Goal: Task Accomplishment & Management: Complete application form

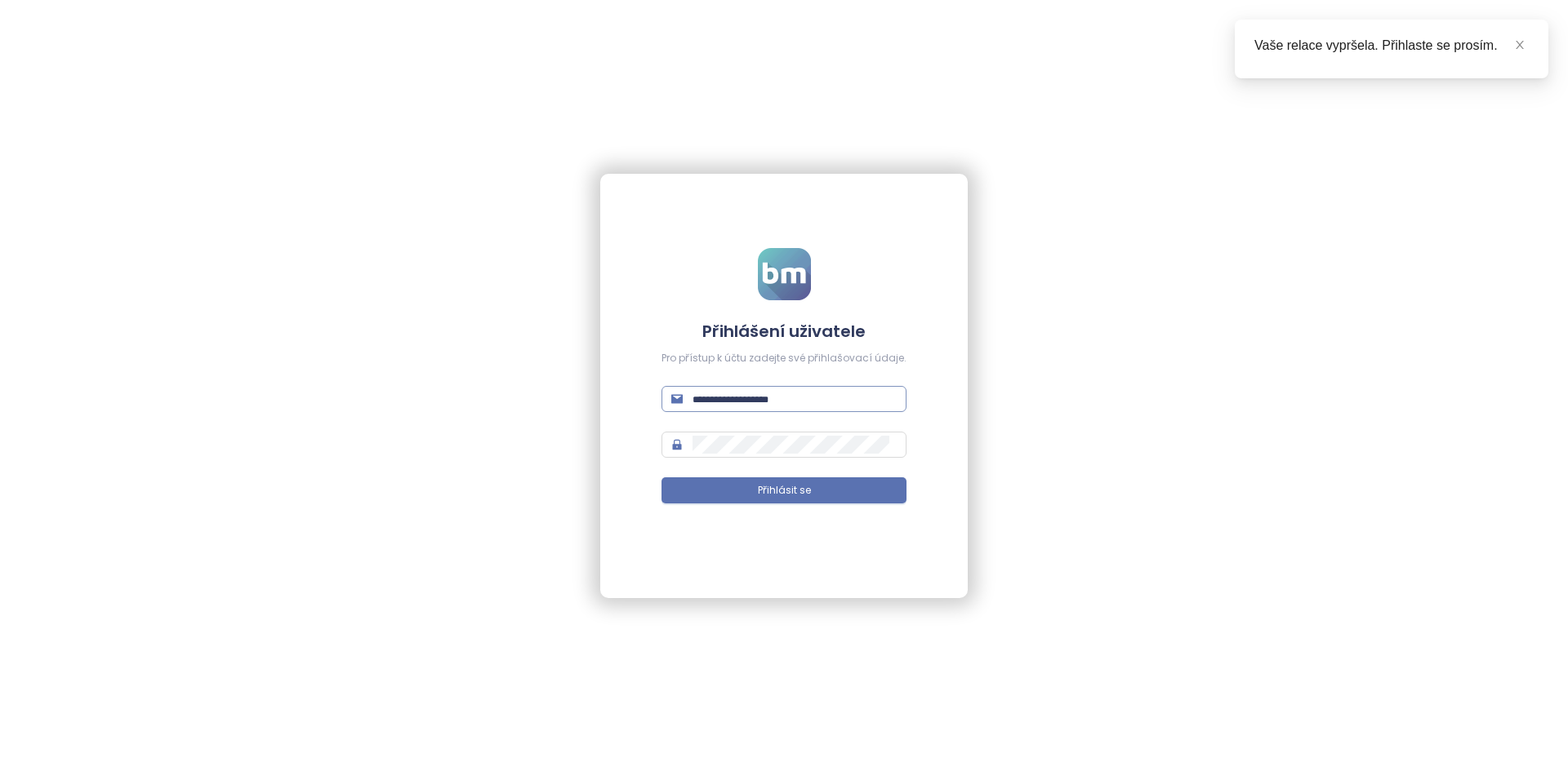
click at [776, 388] on span at bounding box center [783, 398] width 245 height 26
type input "**********"
click at [661, 477] on button "Přihlásit se" at bounding box center [783, 489] width 245 height 26
click at [781, 37] on span at bounding box center [1520, 44] width 12 height 18
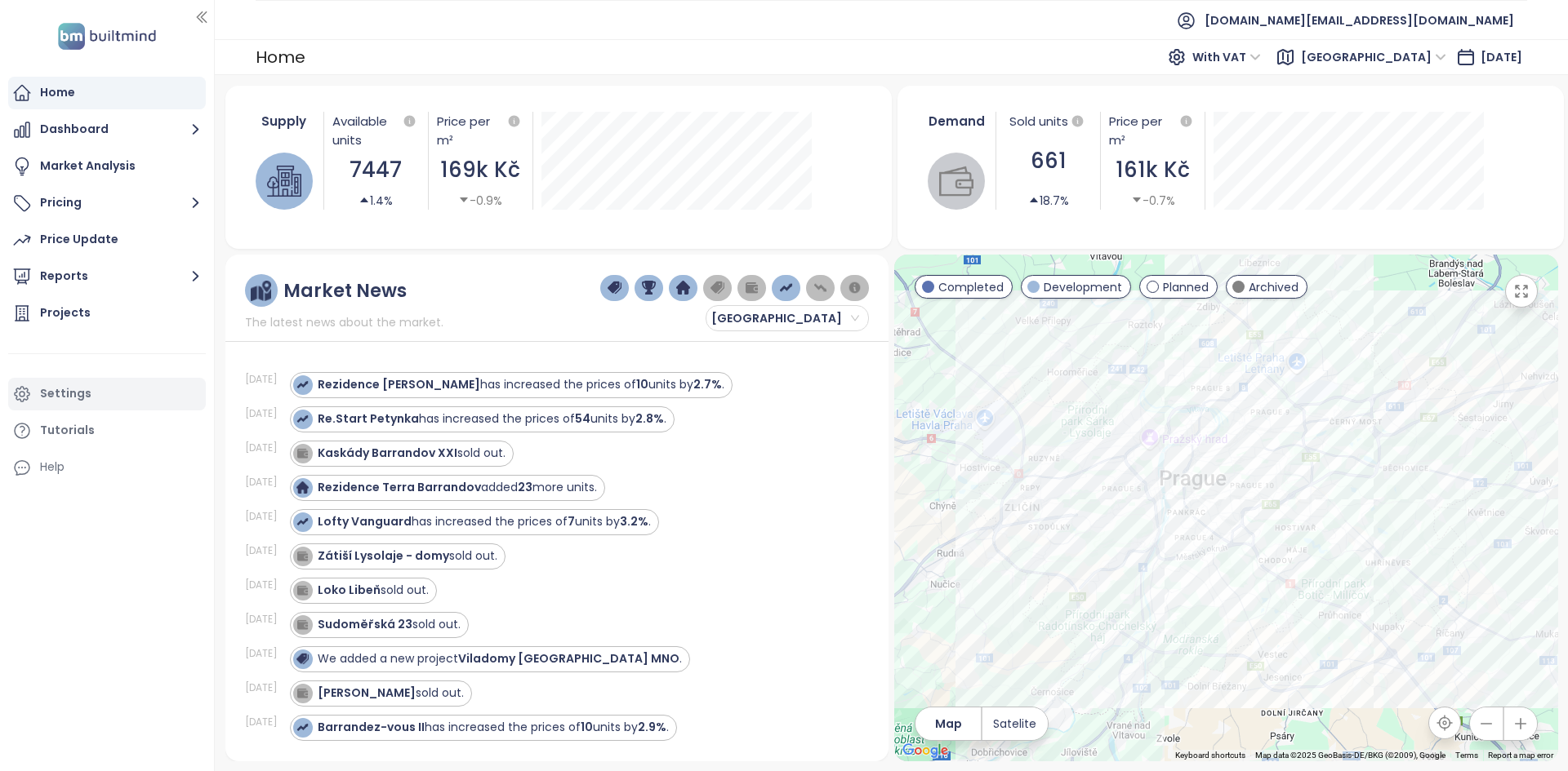
click at [114, 388] on div "Settings" at bounding box center [107, 393] width 197 height 33
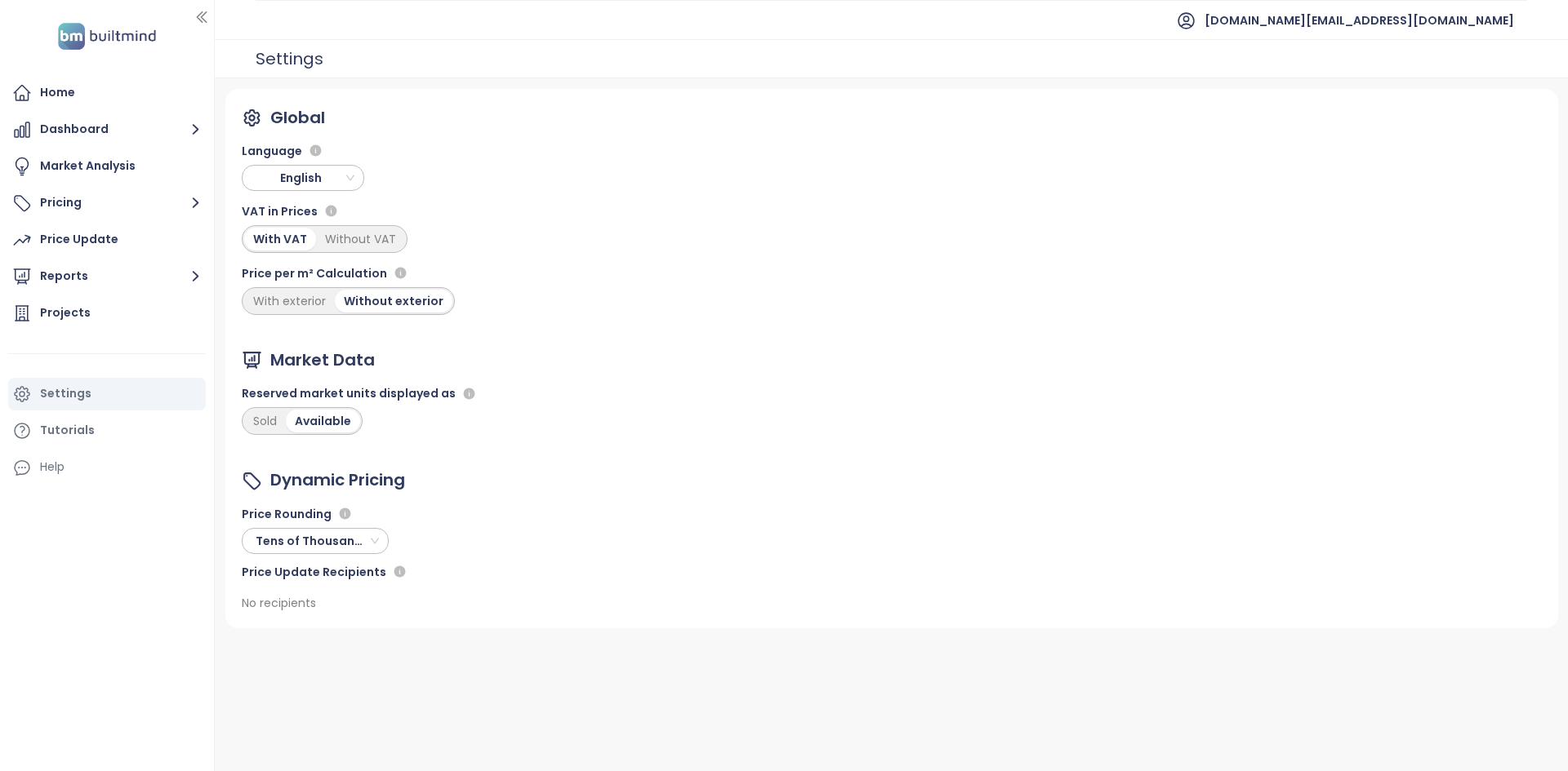
click at [311, 171] on span "English" at bounding box center [304, 177] width 115 height 24
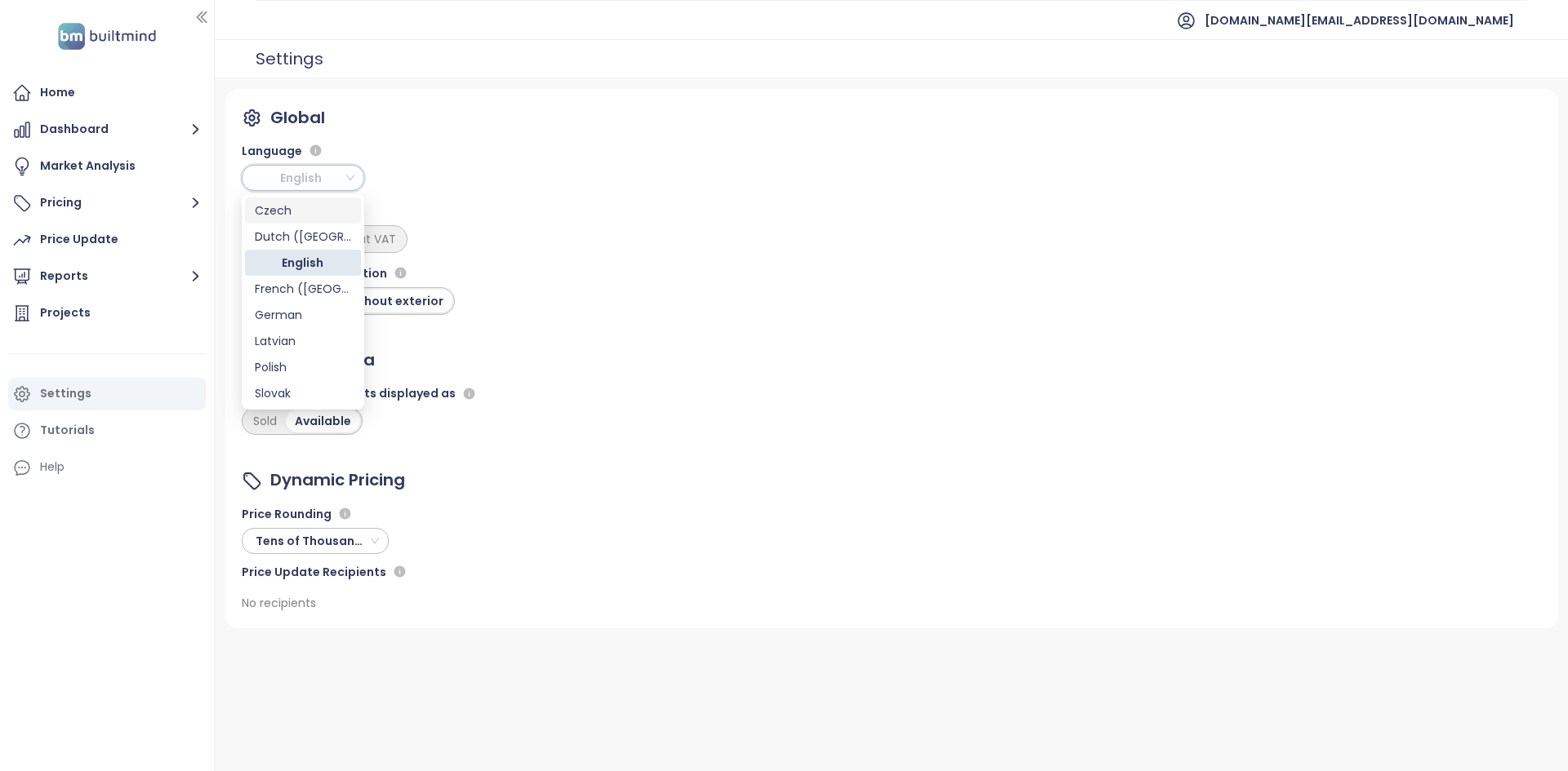
click at [292, 208] on div "Czech" at bounding box center [303, 210] width 96 height 18
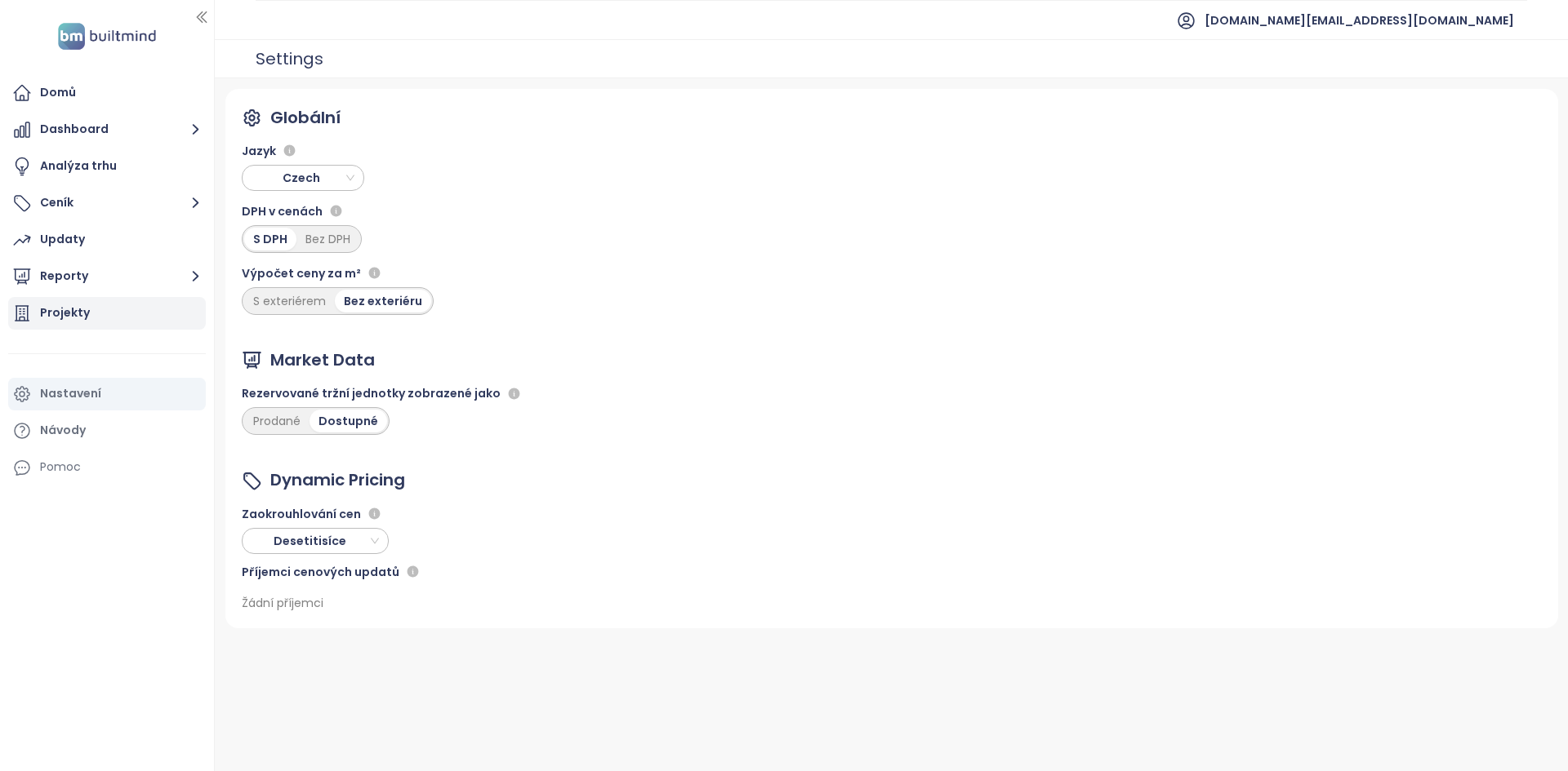
click at [108, 313] on div "Projekty" at bounding box center [107, 313] width 197 height 33
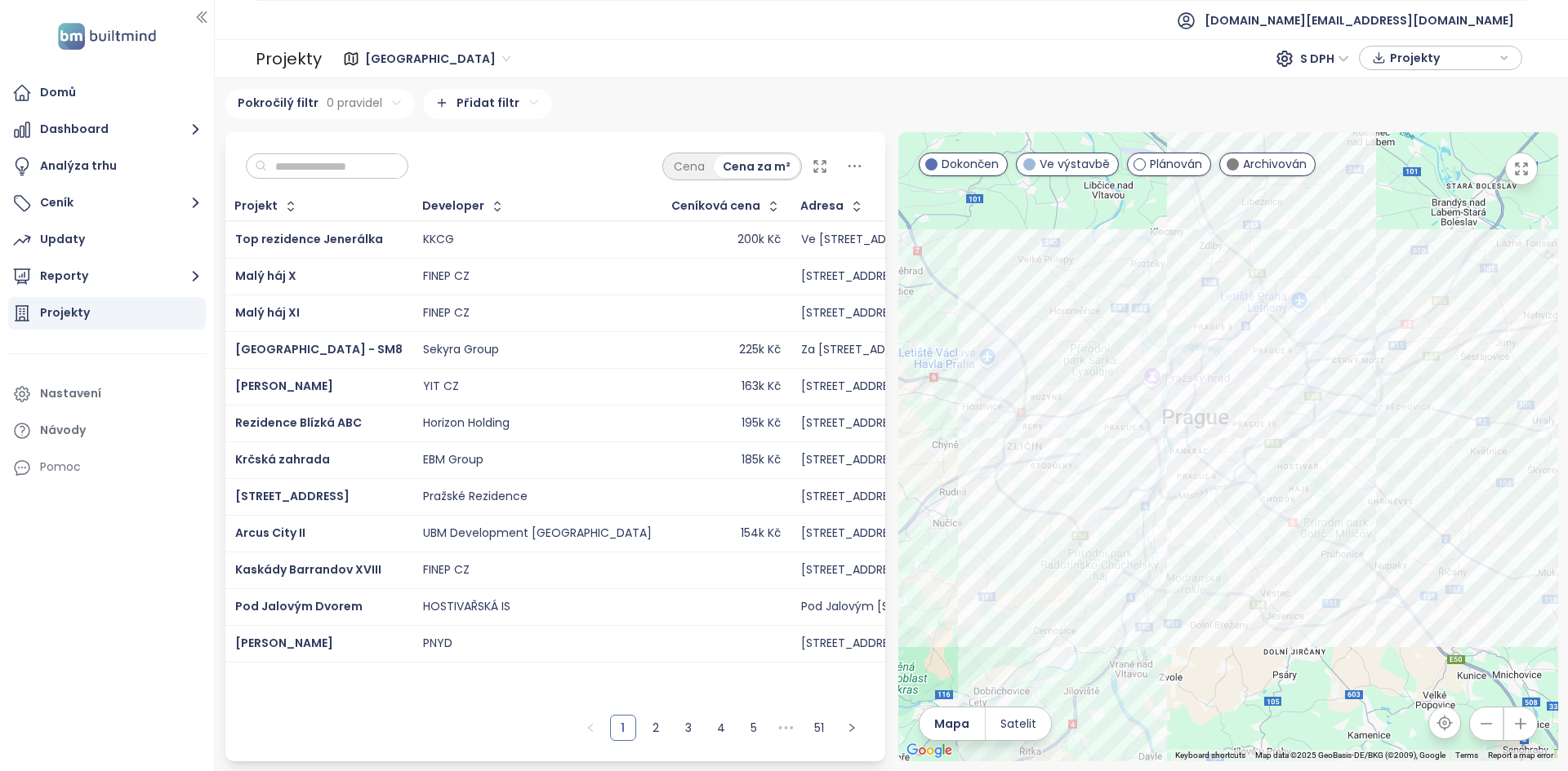
click at [506, 399] on td "YIT CZ" at bounding box center [537, 387] width 249 height 37
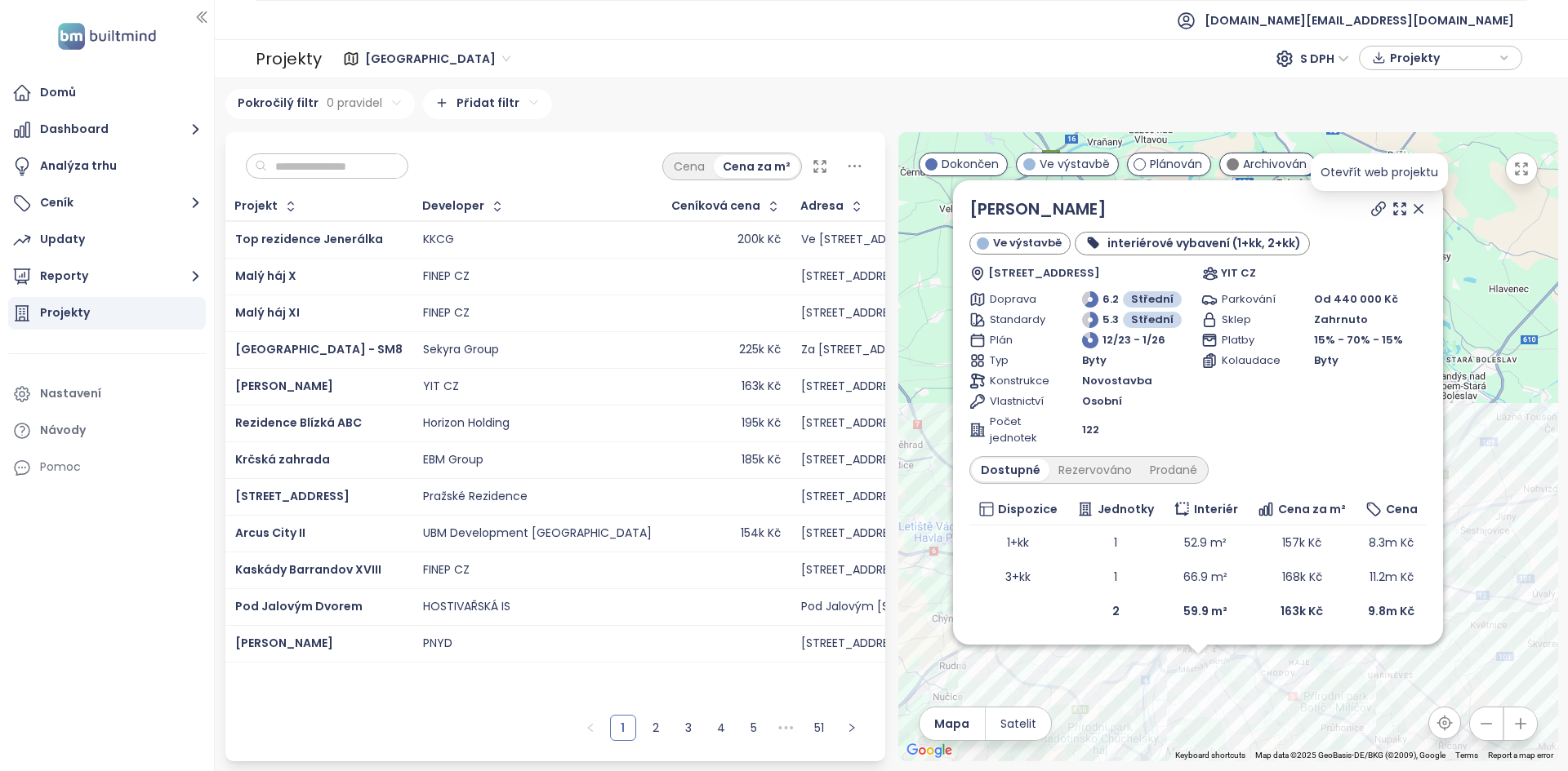
click at [781, 211] on icon at bounding box center [1378, 209] width 17 height 17
click at [781, 610] on td "2" at bounding box center [1114, 611] width 96 height 34
click at [781, 611] on td "2" at bounding box center [1114, 611] width 96 height 34
click at [781, 204] on link "SIJA Kamýk" at bounding box center [1037, 208] width 137 height 23
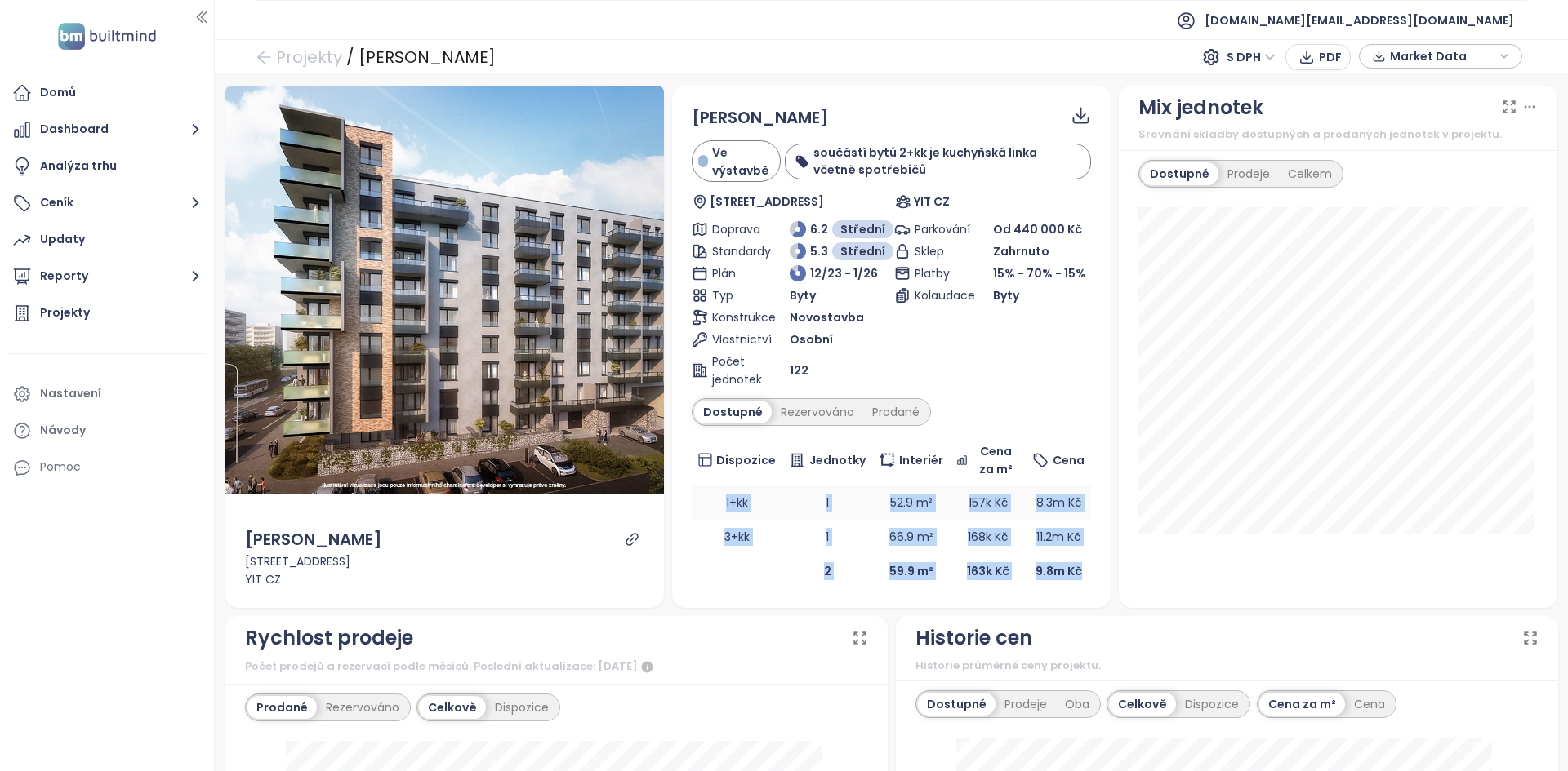
drag, startPoint x: 1080, startPoint y: 576, endPoint x: 709, endPoint y: 495, distance: 379.7
click at [709, 495] on table "Dispozice Jednotky Interiér Cena za m² Cena 1+kk 1 52.9 m² 157k Kč 8.3m Kč 3+kk…" at bounding box center [891, 512] width 400 height 153
click at [734, 512] on td "1+kk" at bounding box center [736, 502] width 91 height 34
drag, startPoint x: 691, startPoint y: 512, endPoint x: 797, endPoint y: 563, distance: 117.6
click at [793, 561] on table "Dispozice Jednotky Interiér Cena za m² Cena 1+kk 1 52.9 m² 157k Kč 8.3m Kč 3+kk…" at bounding box center [891, 512] width 400 height 153
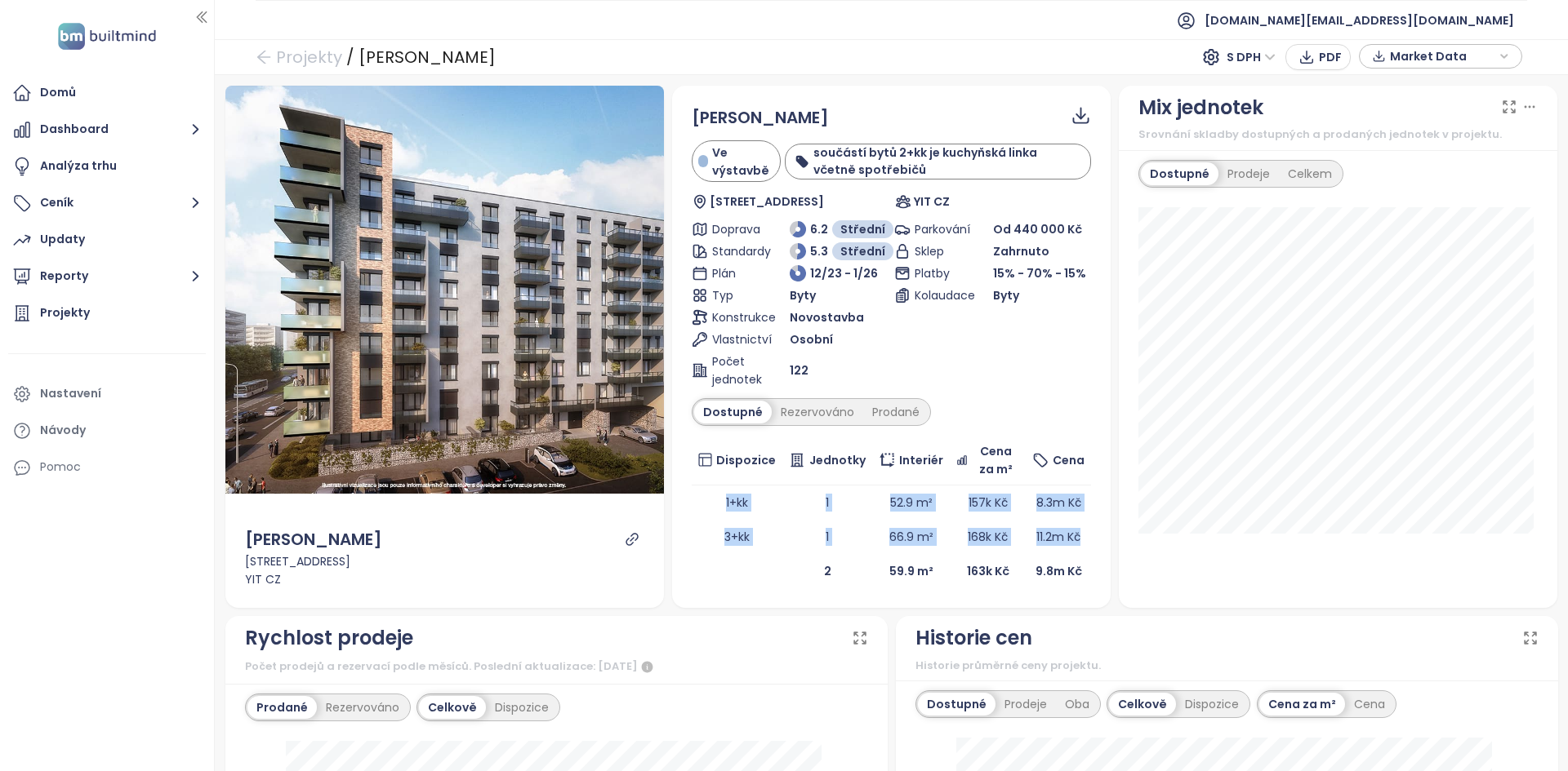
click at [787, 570] on td "2" at bounding box center [827, 571] width 89 height 34
click at [893, 405] on div "Prodané" at bounding box center [896, 412] width 65 height 23
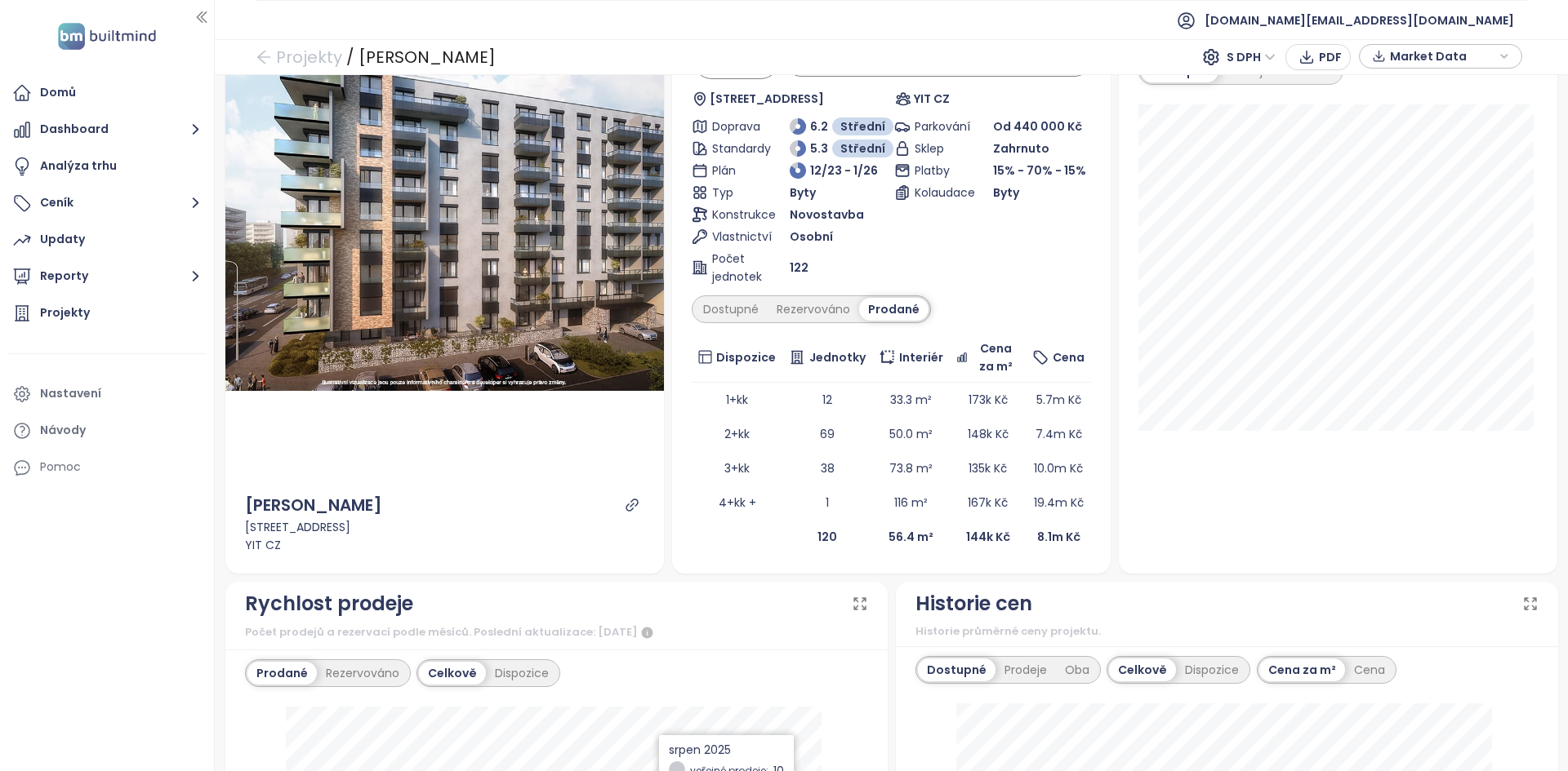
scroll to position [99, 0]
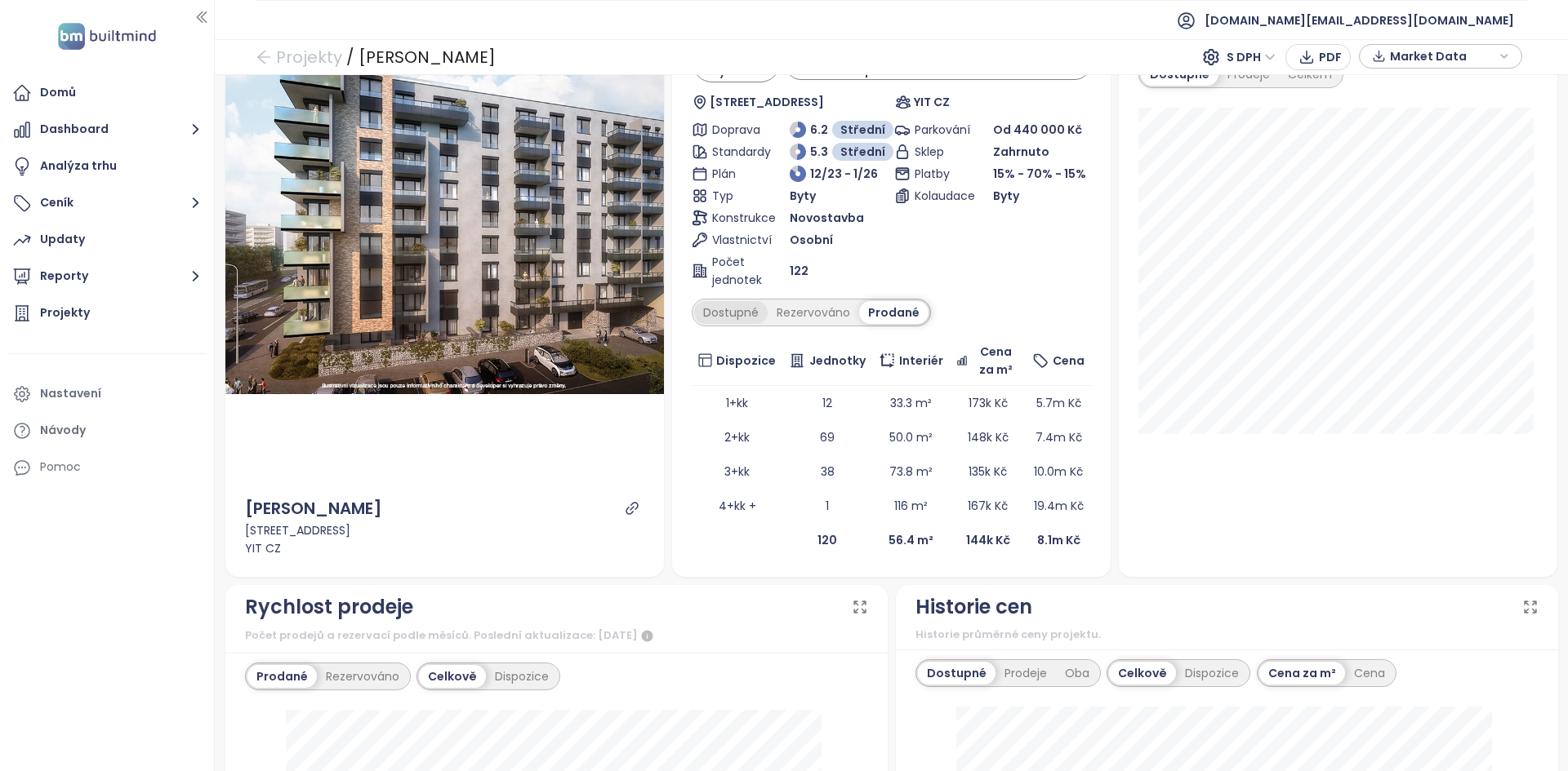
click at [738, 302] on div "Dostupné" at bounding box center [731, 312] width 74 height 23
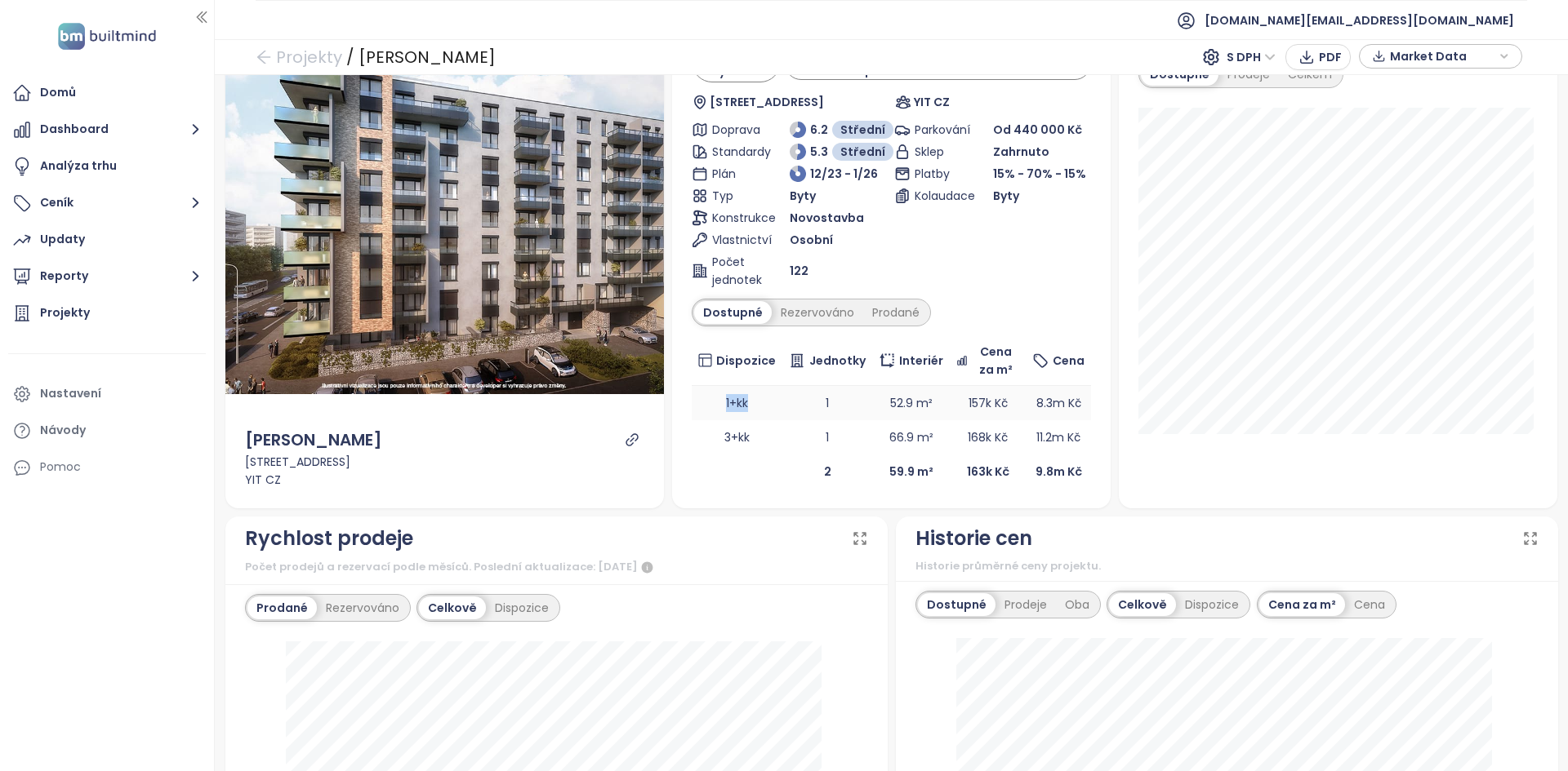
drag, startPoint x: 722, startPoint y: 408, endPoint x: 754, endPoint y: 407, distance: 32.0
click at [754, 407] on td "1+kk" at bounding box center [736, 403] width 91 height 34
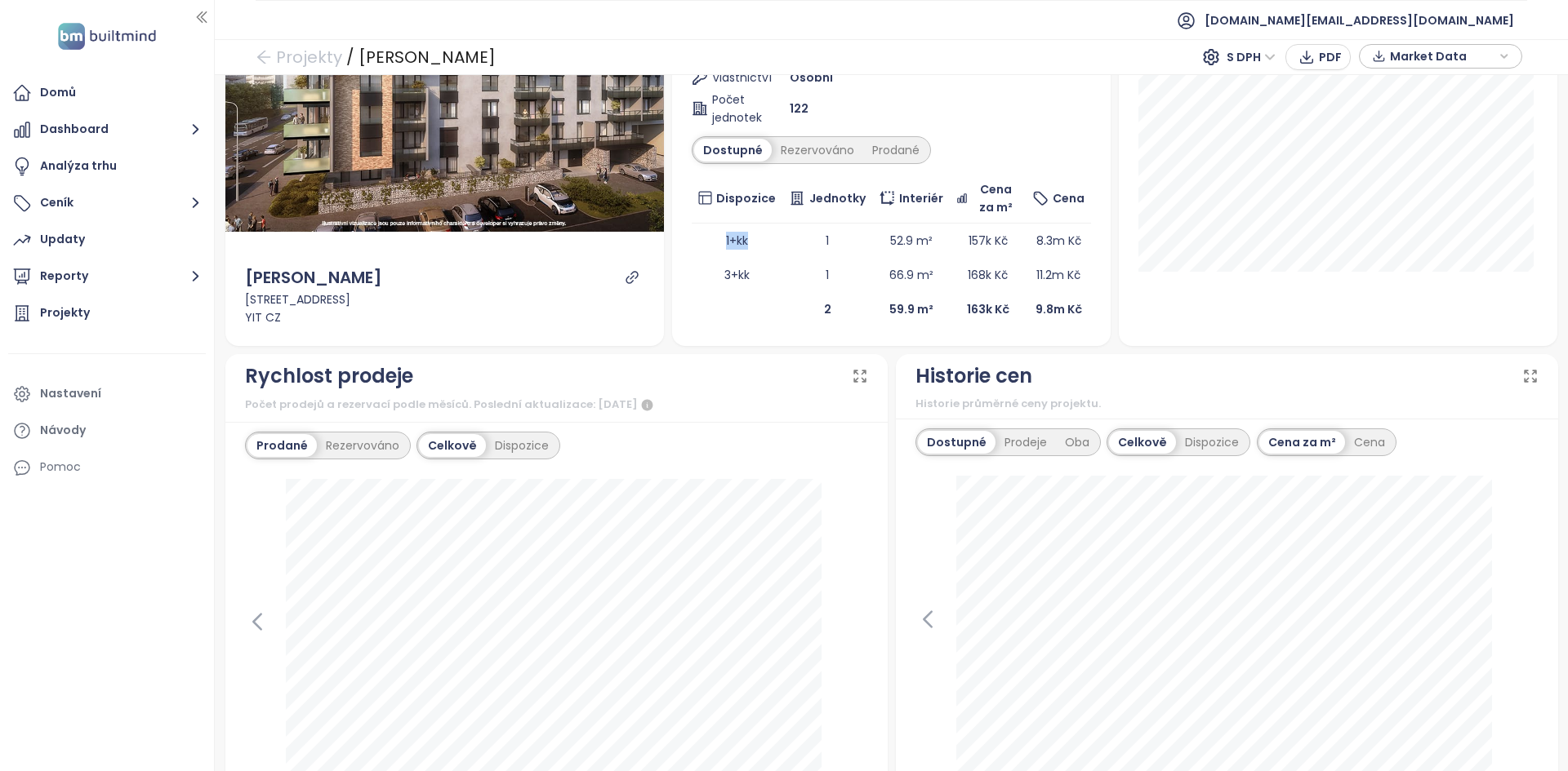
scroll to position [261, 0]
click at [617, 403] on div "Počet prodejů a rezervací podle měsíců. Poslední aktualizace: [DATE]" at bounding box center [556, 406] width 623 height 19
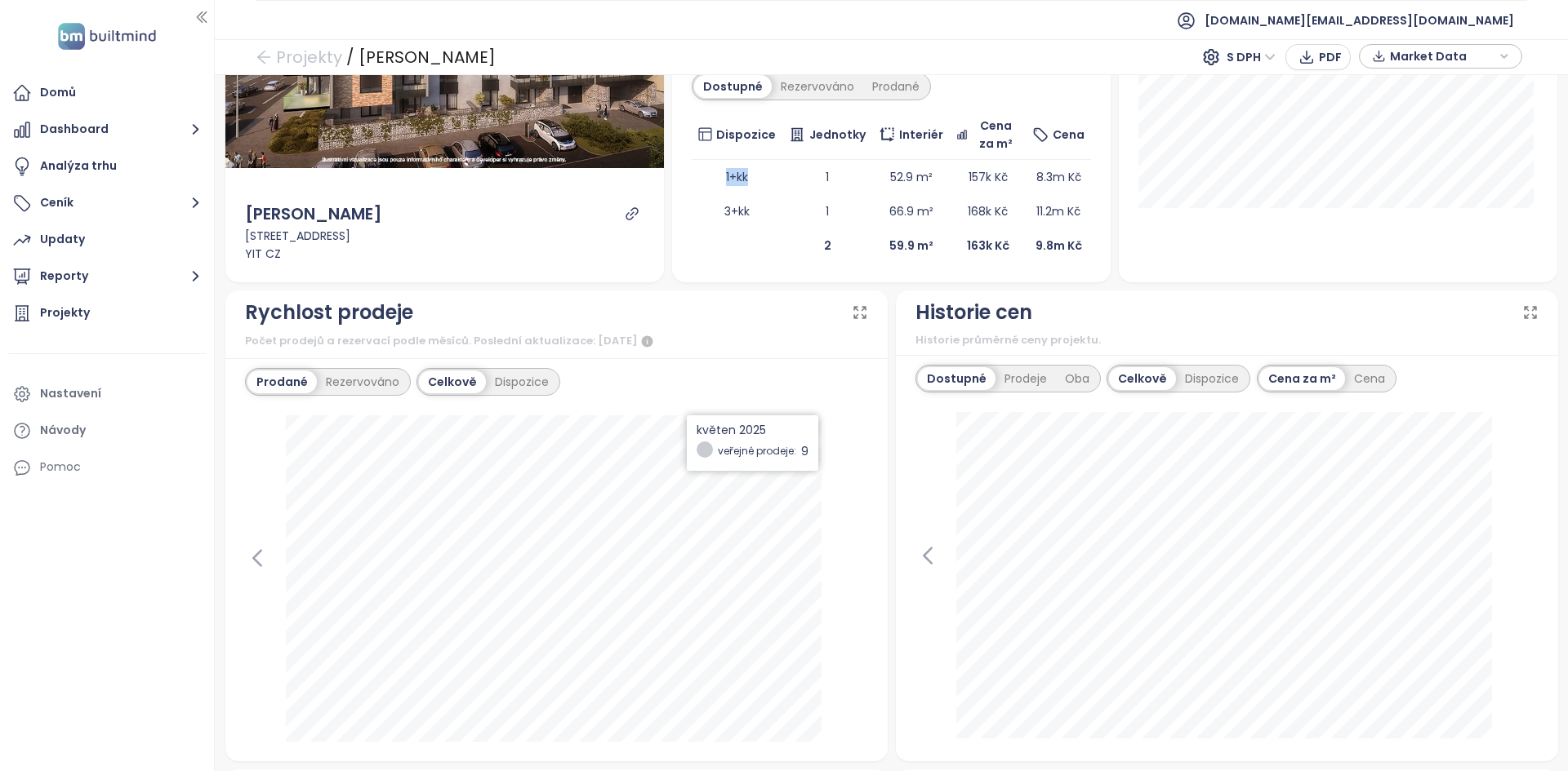
scroll to position [327, 0]
click at [773, 266] on div "SIJA Kamýk Ve výstavbě součástí bytů 2+kk je kuchyňská linka včetně spotřebičů …" at bounding box center [891, 20] width 439 height 522
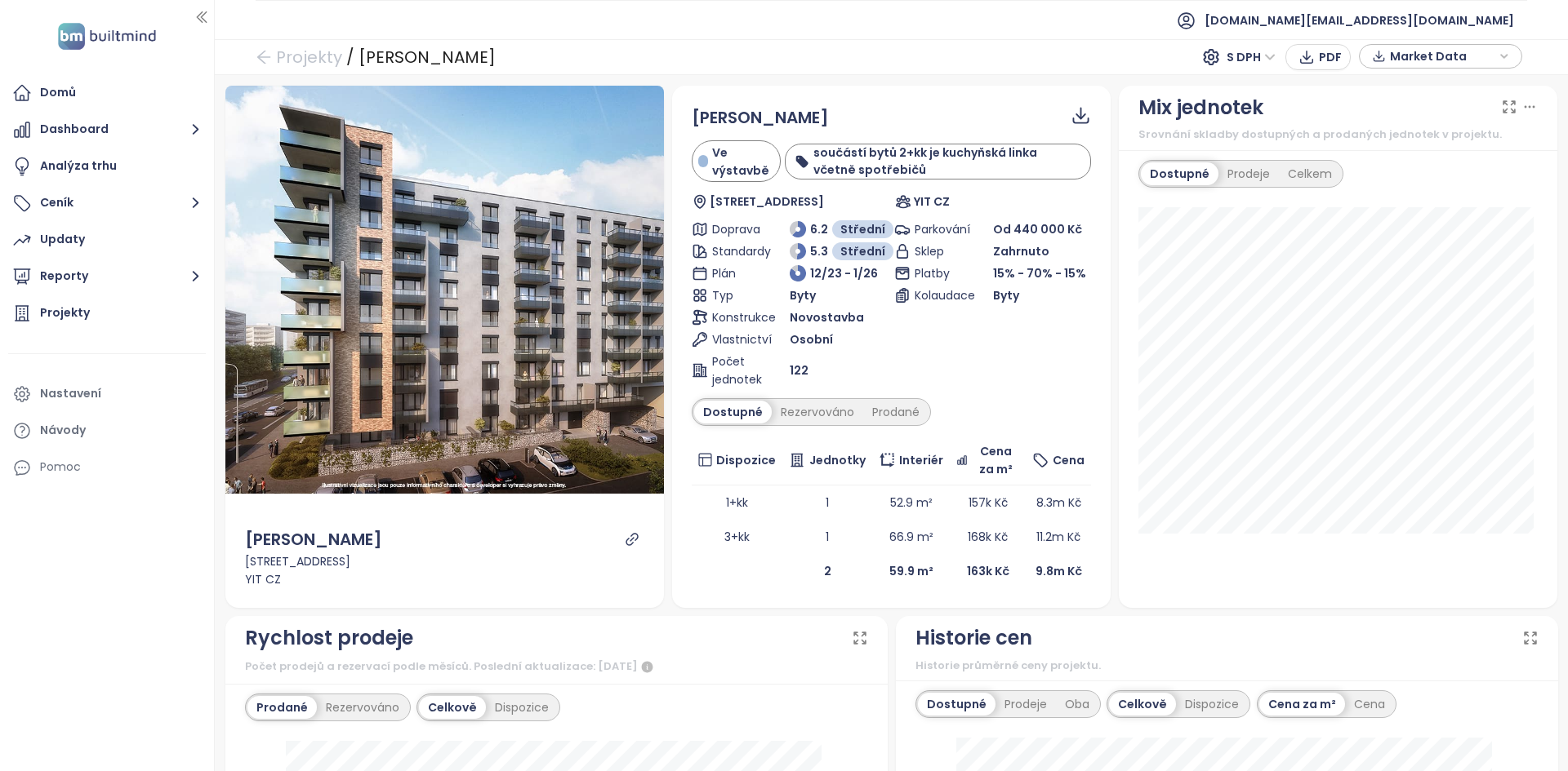
scroll to position [0, 0]
drag, startPoint x: 963, startPoint y: 572, endPoint x: 814, endPoint y: 569, distance: 149.0
click at [814, 569] on tr "2 59.9 m² 163k Kč 9.8m Kč" at bounding box center [891, 571] width 400 height 34
click at [787, 581] on td "2" at bounding box center [827, 571] width 89 height 34
click at [323, 68] on link "Projekty" at bounding box center [299, 57] width 87 height 29
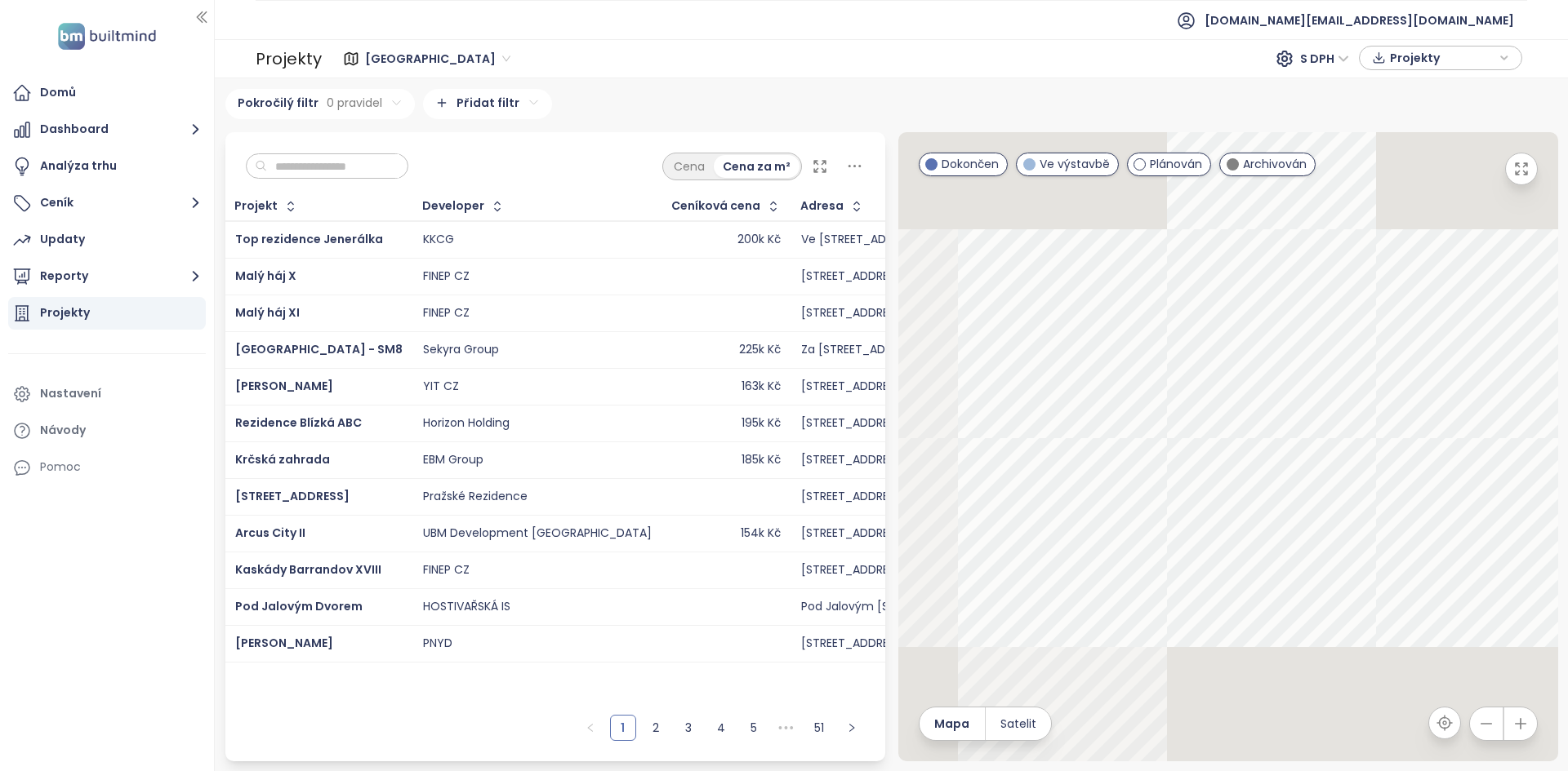
click at [315, 170] on input "text" at bounding box center [333, 166] width 132 height 24
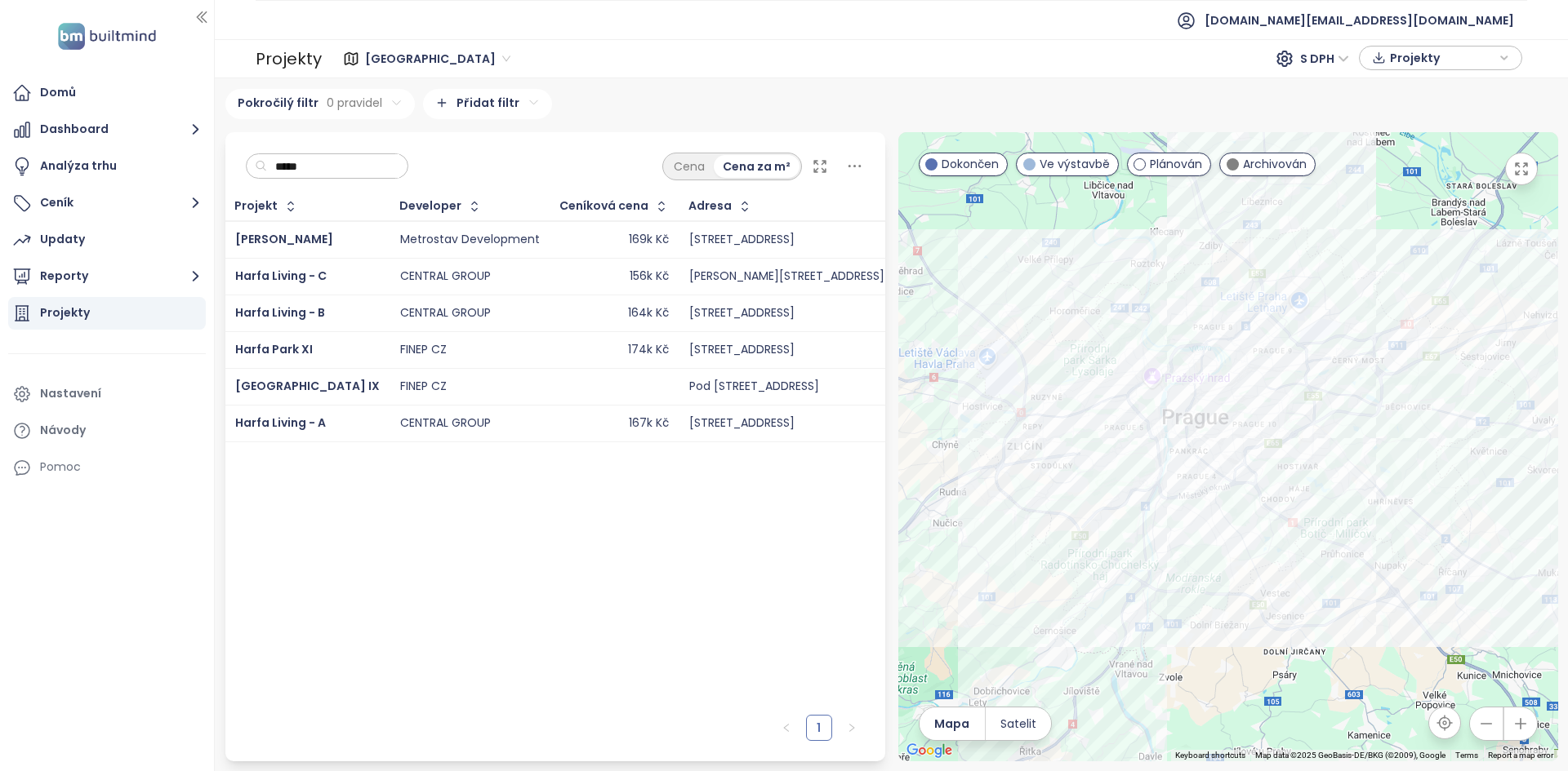
type input "*****"
click at [390, 317] on td "CENTRAL GROUP" at bounding box center [470, 313] width 160 height 37
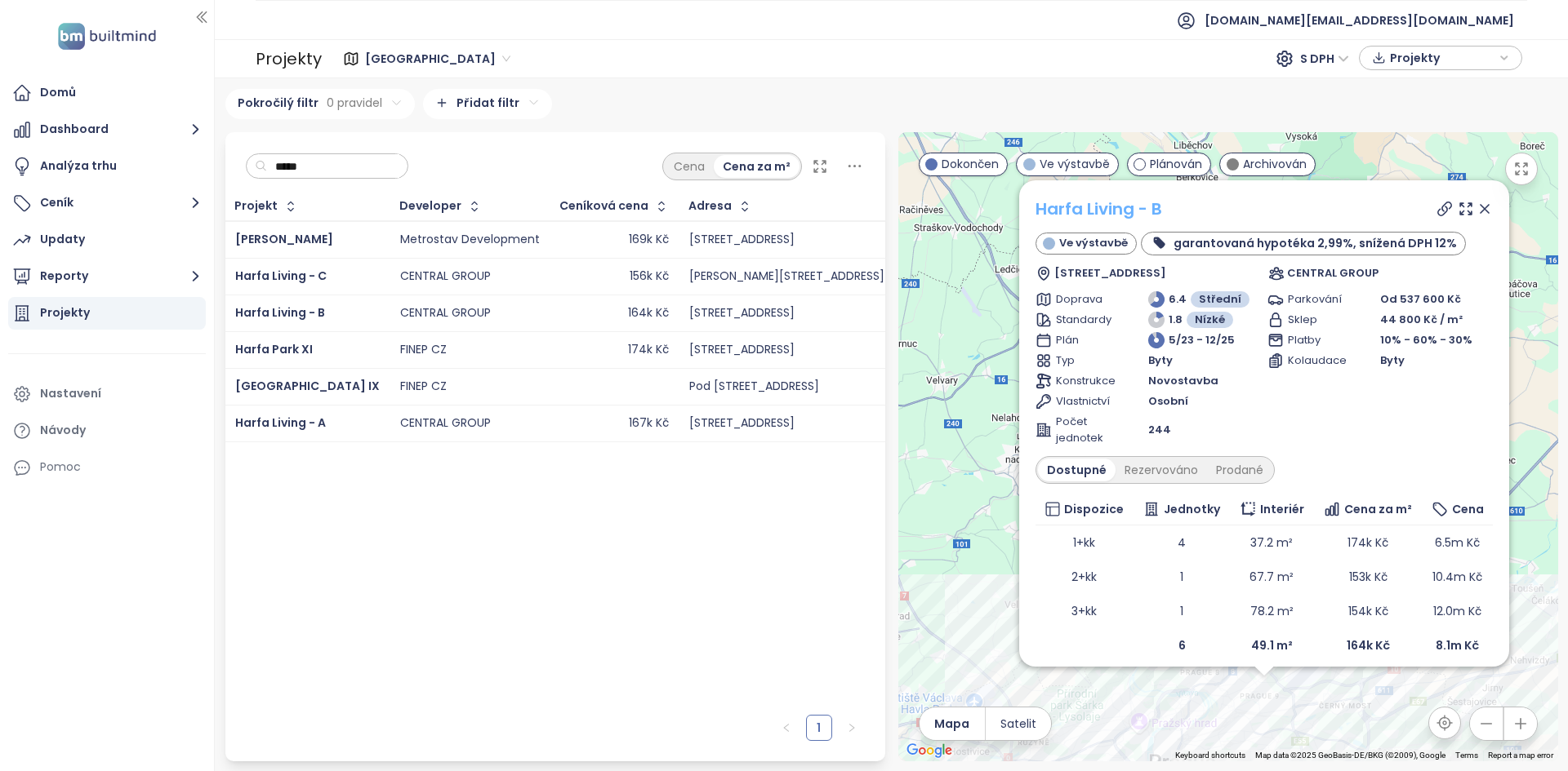
click at [1067, 211] on link "Harfa Living - B" at bounding box center [1098, 208] width 126 height 23
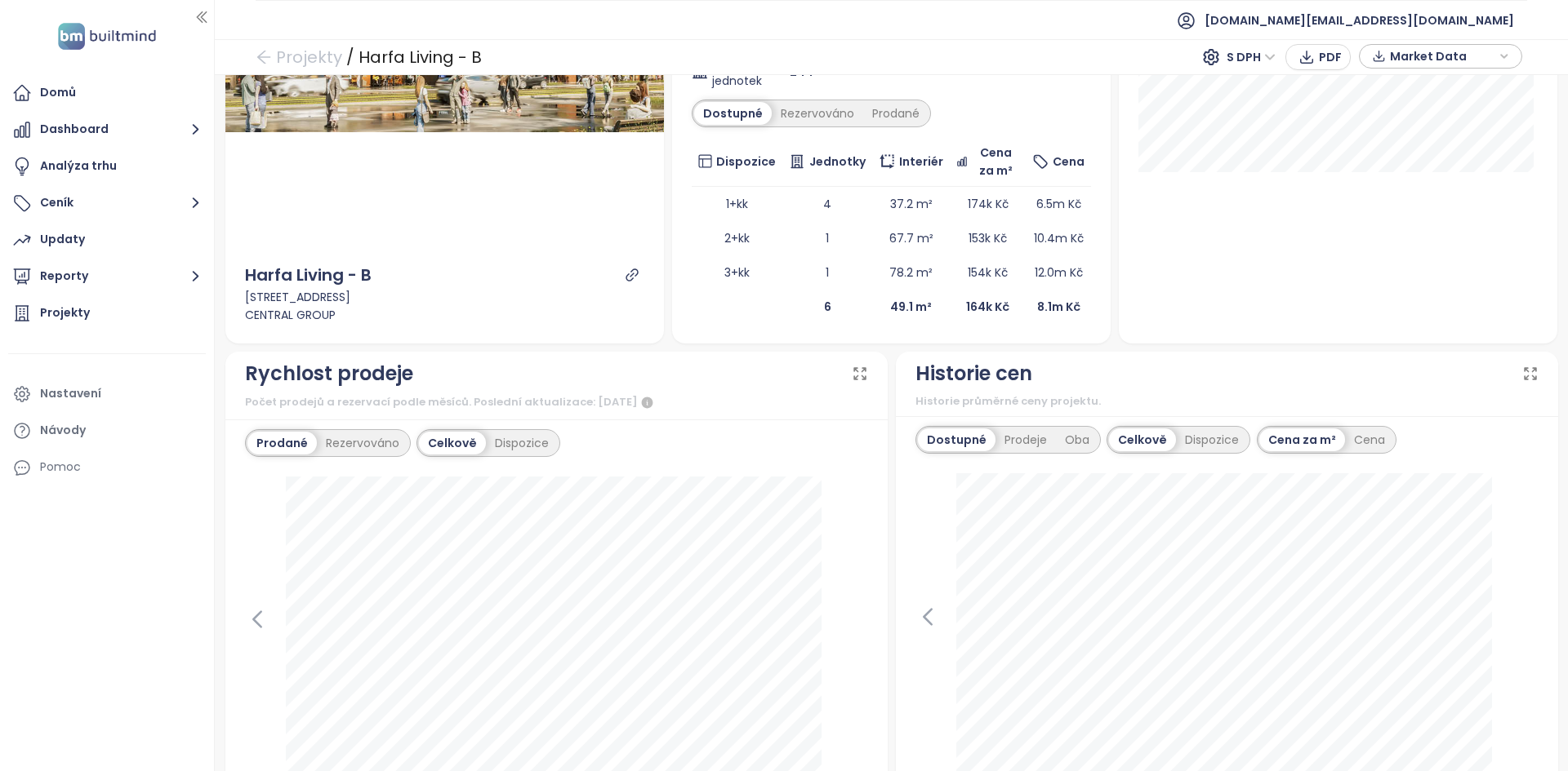
scroll to position [462, 0]
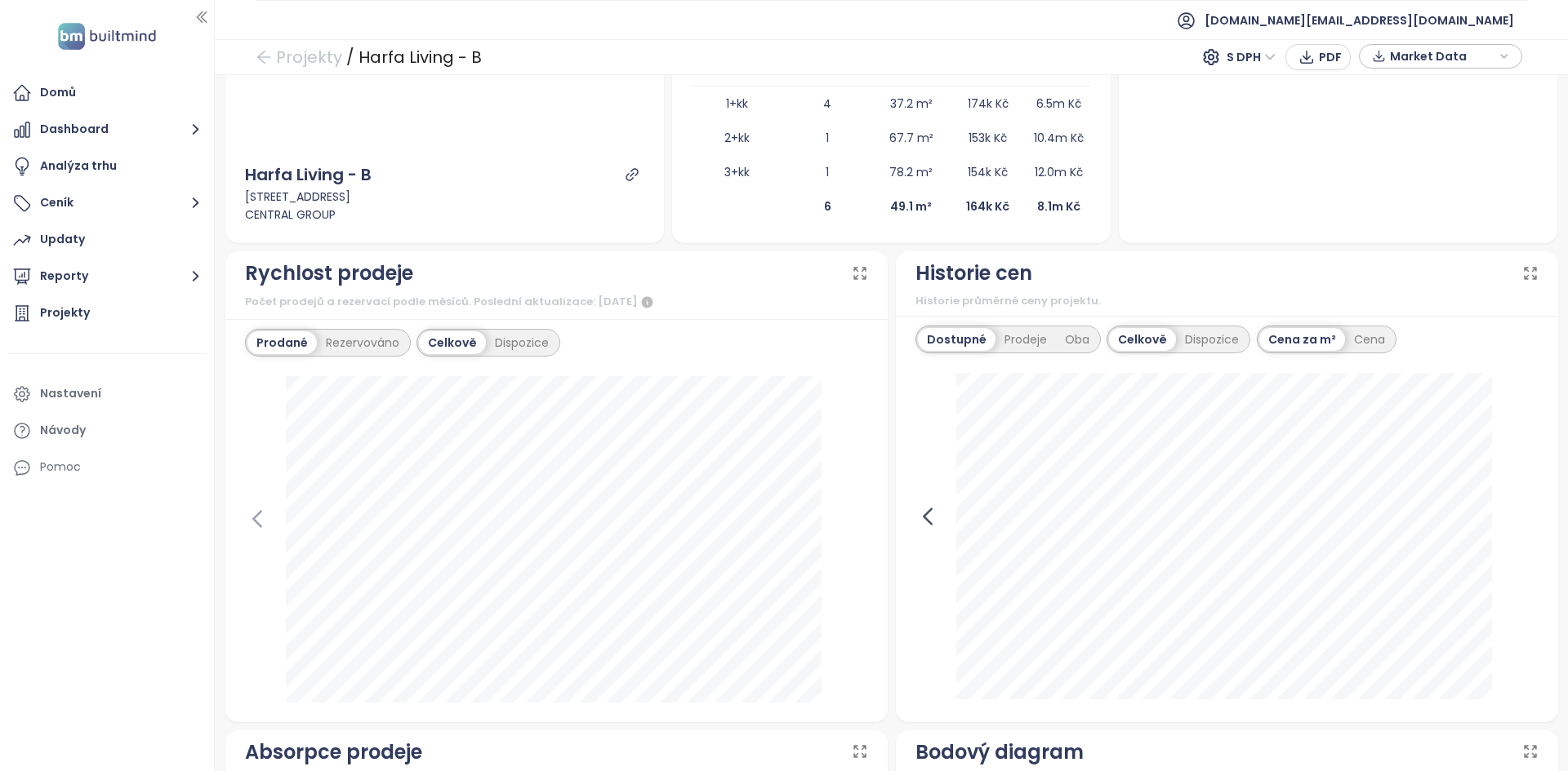
click at [915, 522] on icon at bounding box center [927, 516] width 24 height 24
click at [918, 520] on icon at bounding box center [927, 516] width 24 height 24
click at [1514, 526] on icon at bounding box center [1525, 516] width 24 height 24
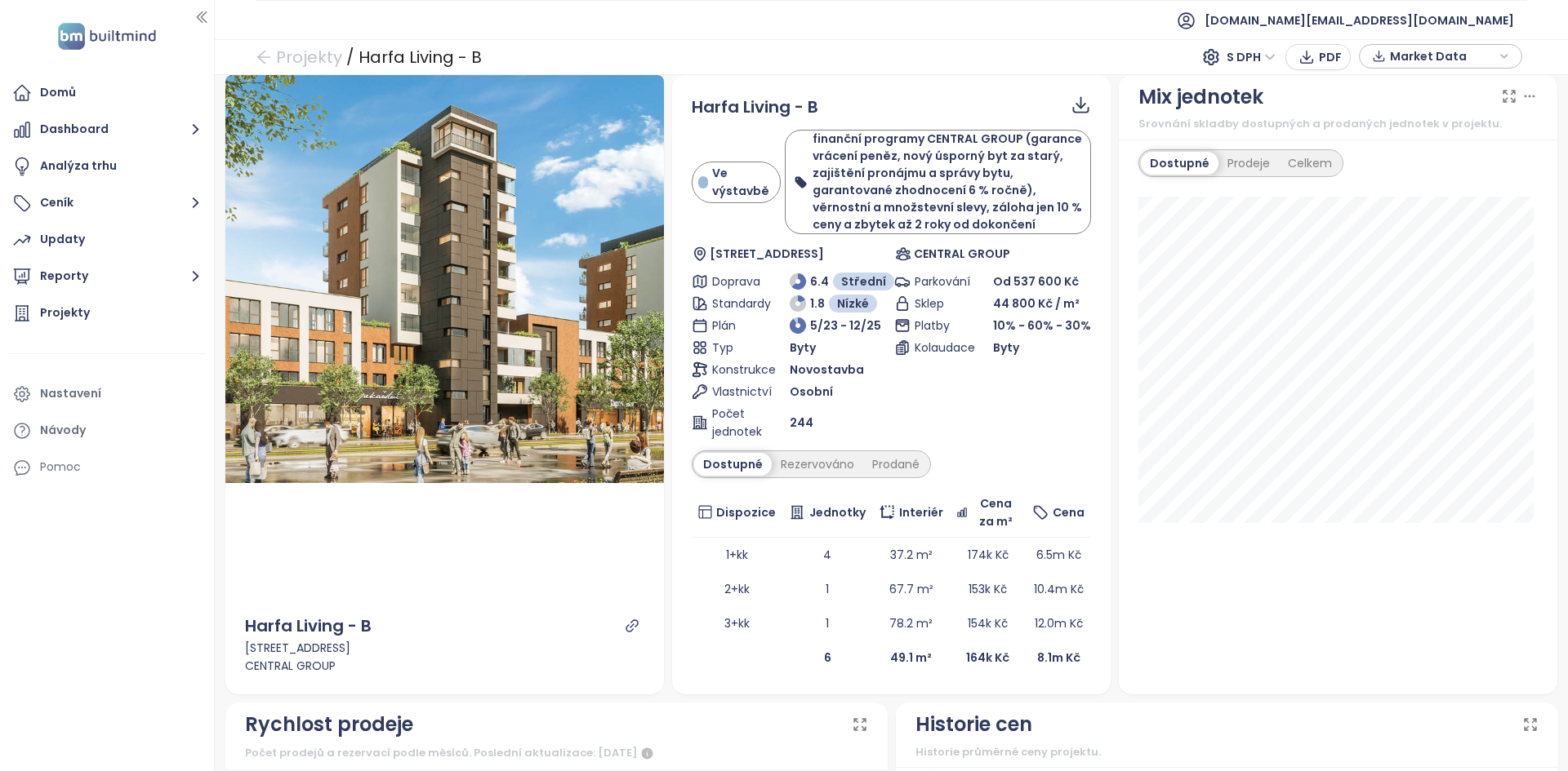
scroll to position [12, 0]
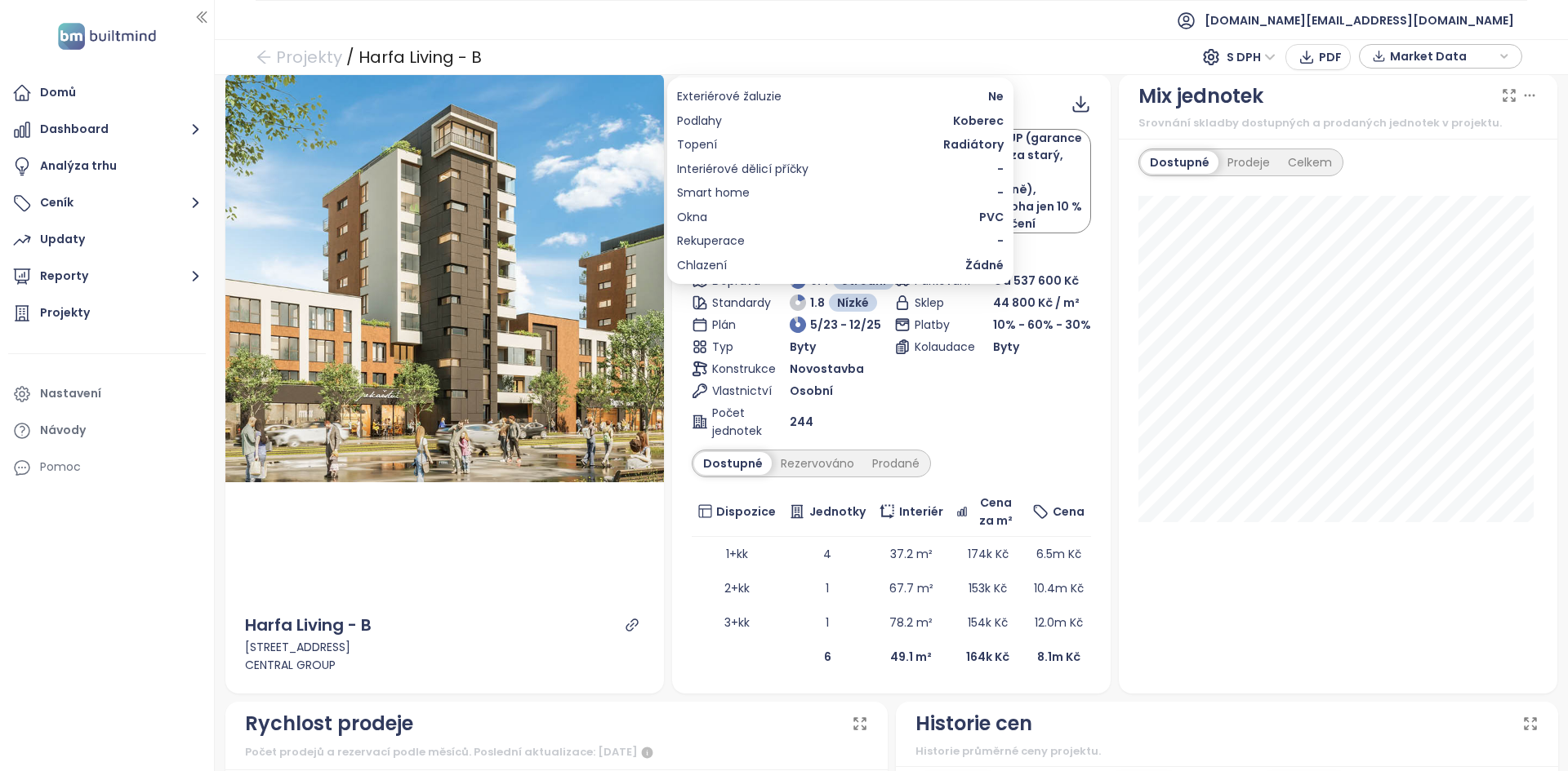
click at [967, 124] on span "Koberec" at bounding box center [978, 120] width 51 height 18
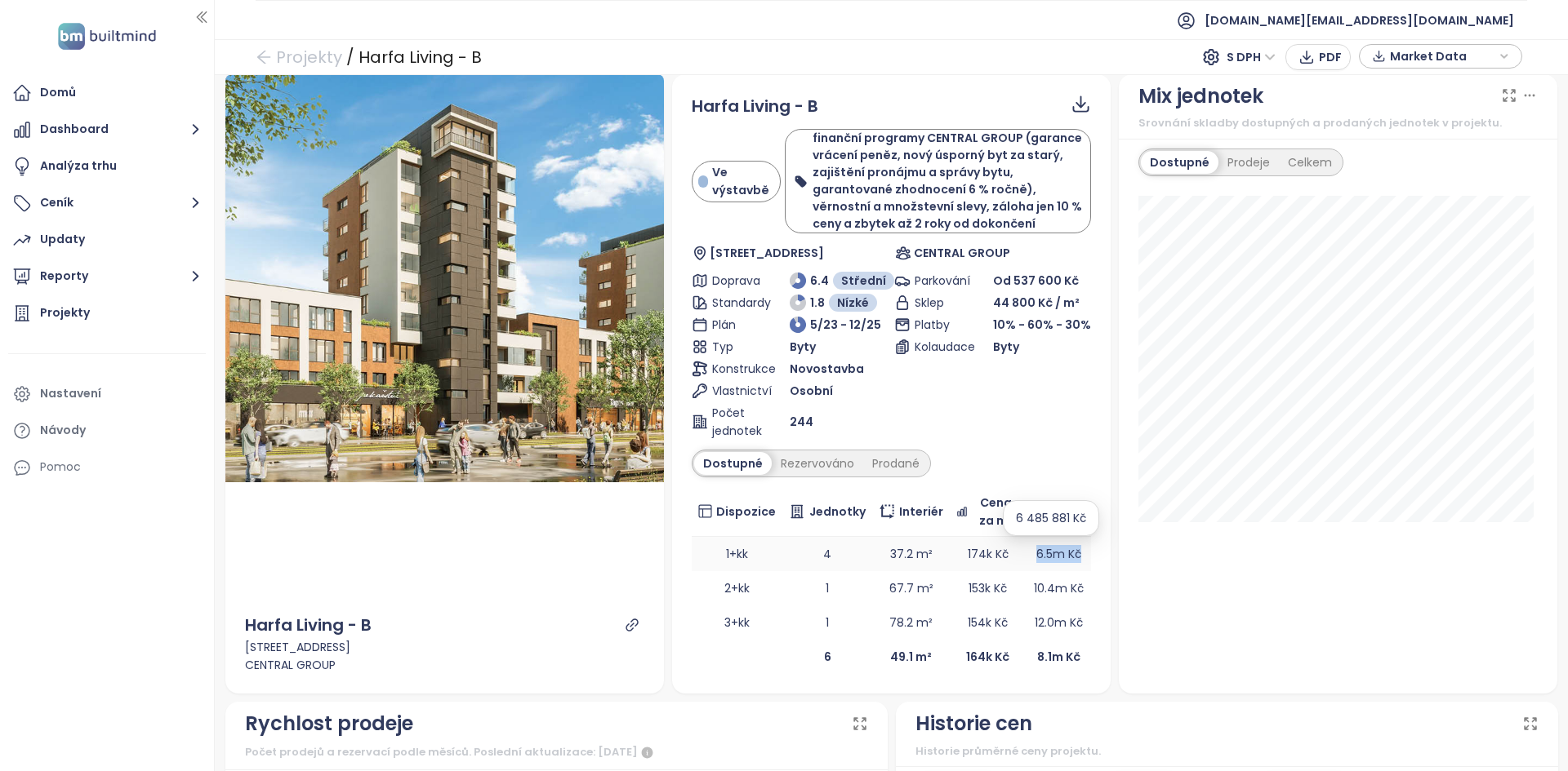
drag, startPoint x: 998, startPoint y: 554, endPoint x: 1073, endPoint y: 561, distance: 75.3
click at [1073, 561] on tr "1+kk 4 37.2 m² 174k Kč 6.5m Kč" at bounding box center [891, 554] width 400 height 34
click at [885, 454] on div "Prodané" at bounding box center [896, 463] width 65 height 23
drag, startPoint x: 1086, startPoint y: 555, endPoint x: 1028, endPoint y: 547, distance: 58.5
click at [1028, 547] on div "Harfa Living - B Ve výstavbě finanční programy CENTRAL GROUP (garance vrácení p…" at bounding box center [891, 383] width 439 height 619
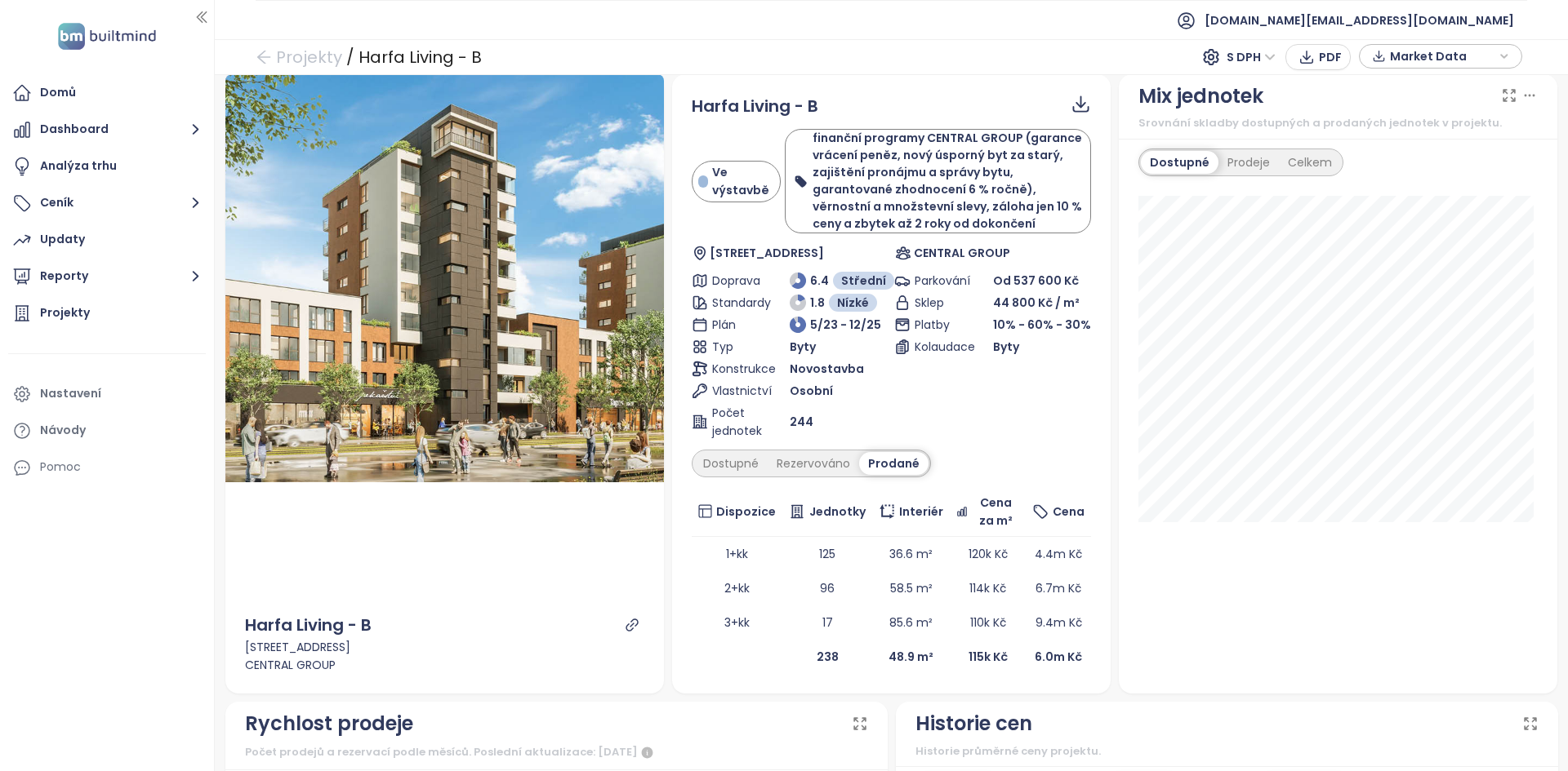
click at [1005, 426] on div "Parkování Od 537 600 Kč Sklep 44 800 Kč / m² Platby 10% - 60% - 30% Kolaudace B…" at bounding box center [992, 355] width 196 height 168
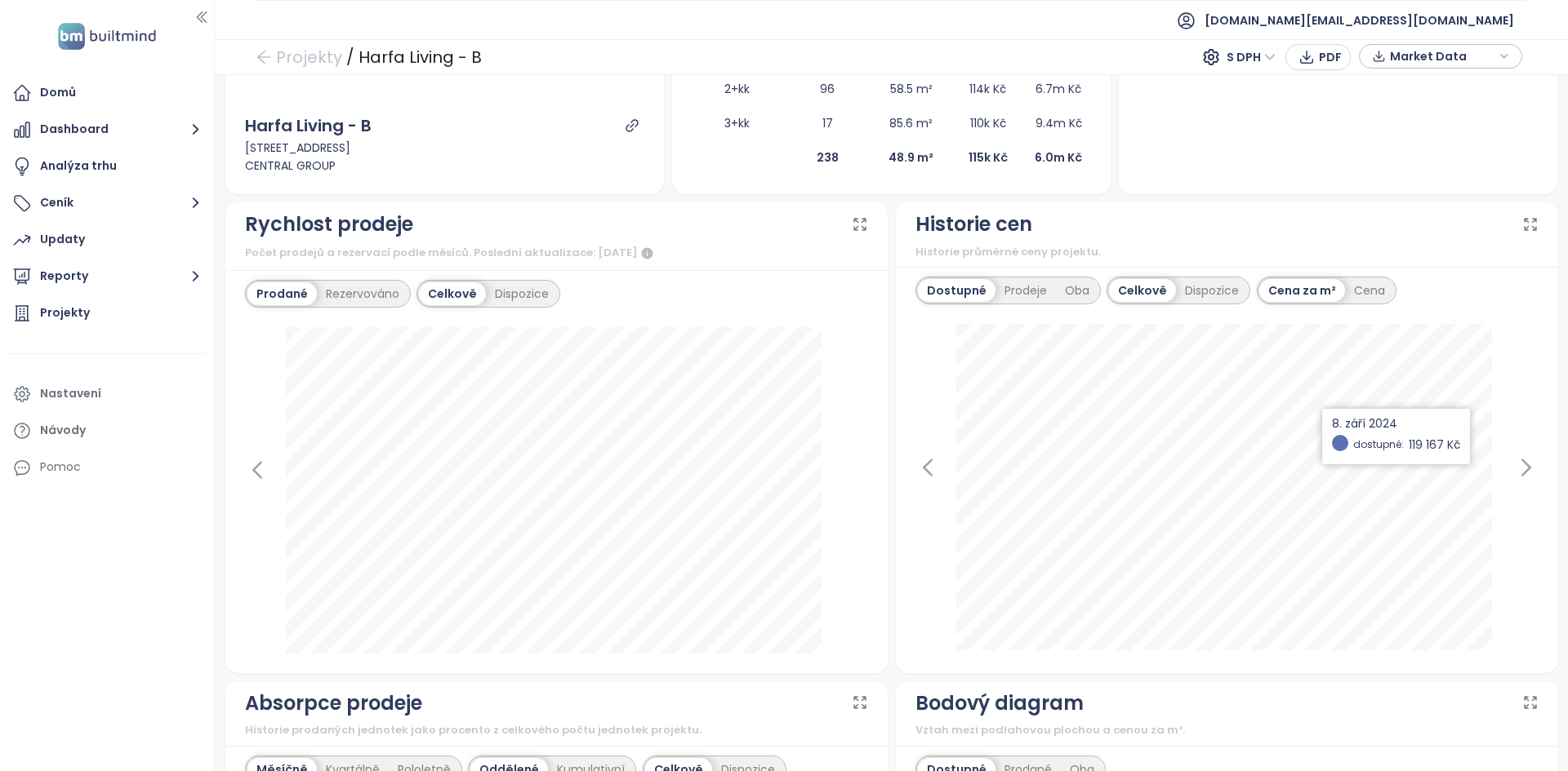
scroll to position [532, 0]
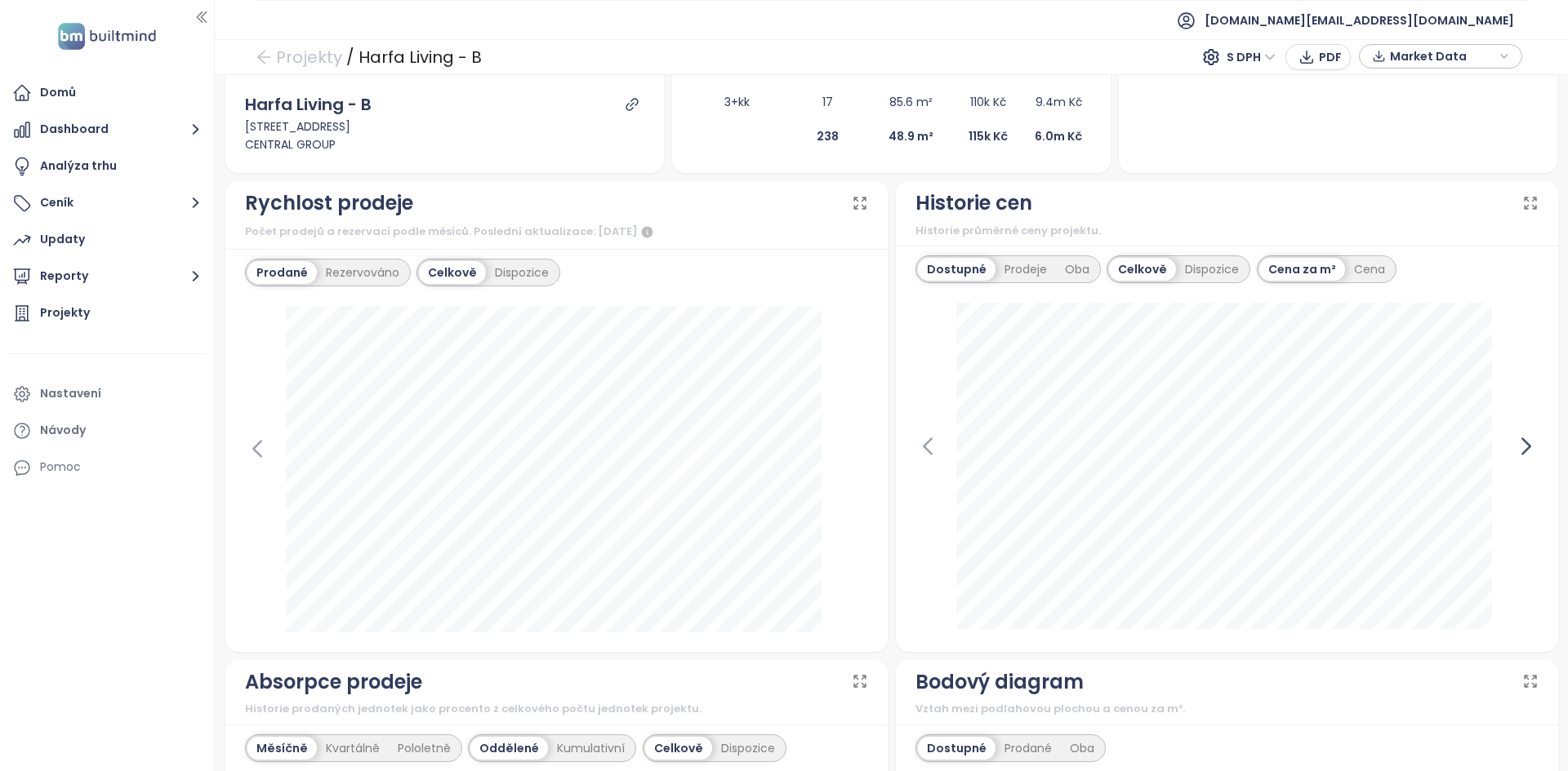
click at [1514, 437] on icon at bounding box center [1525, 446] width 24 height 24
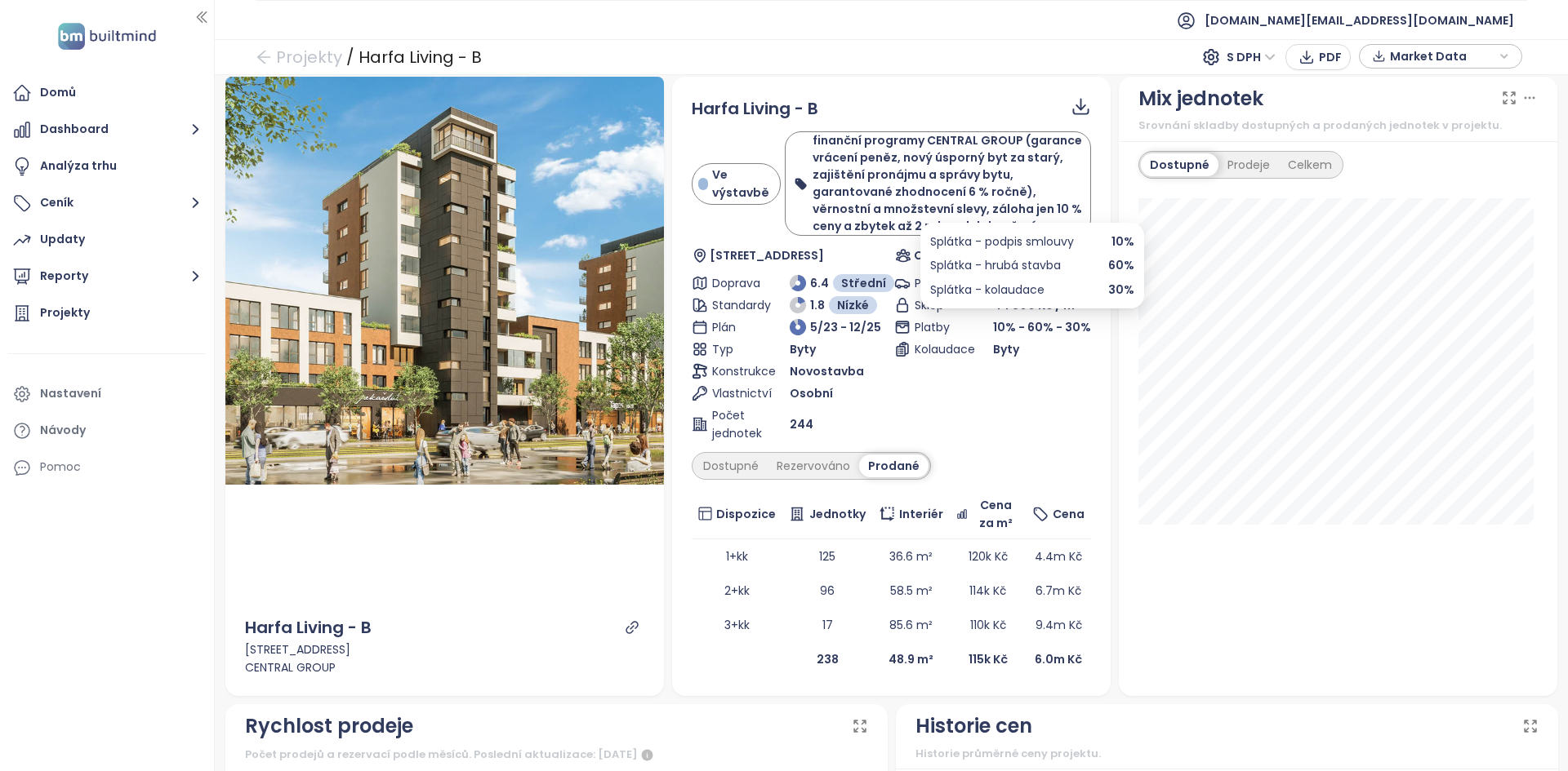
scroll to position [0, 0]
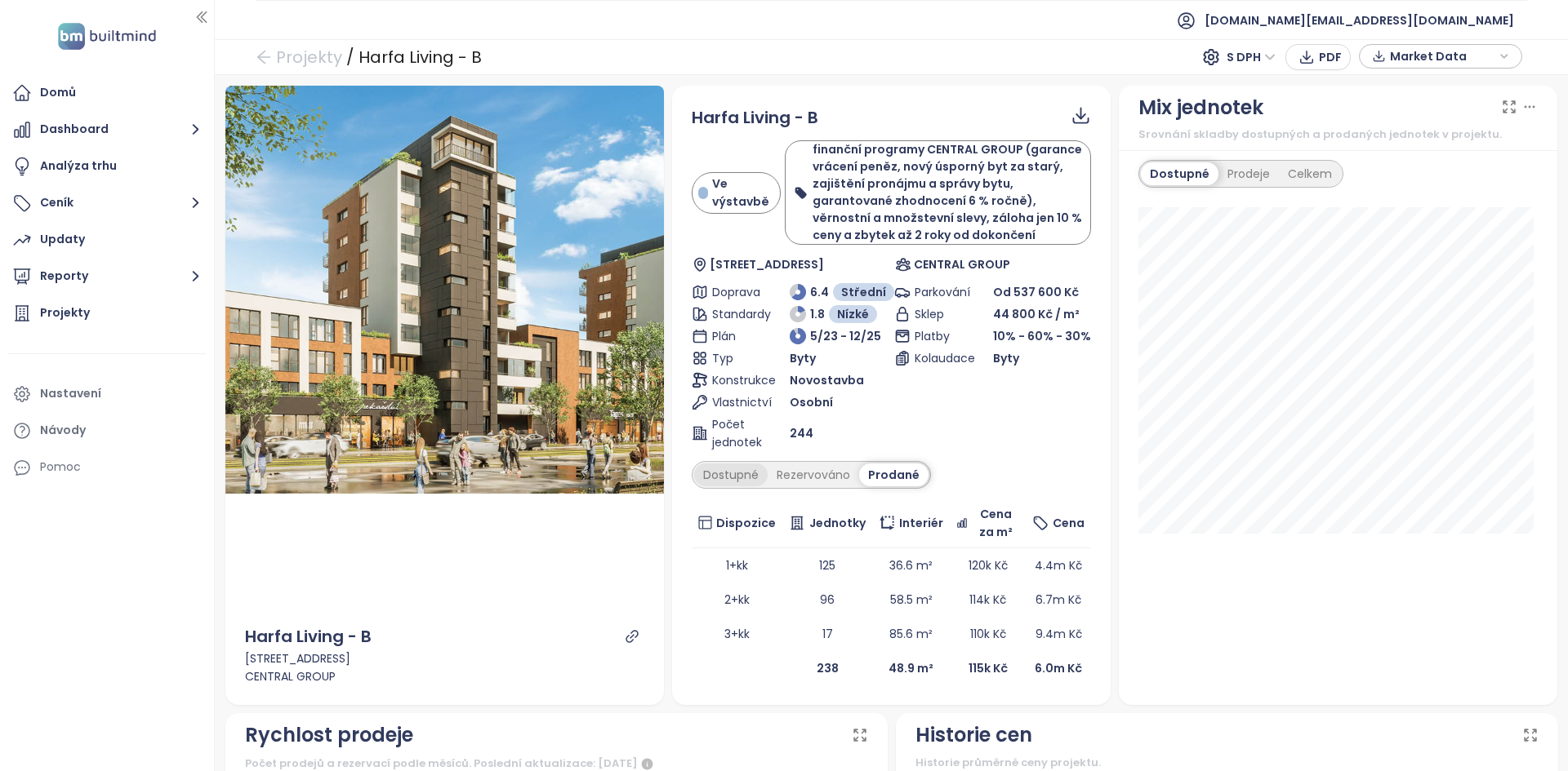
click at [758, 469] on div "Dostupné" at bounding box center [731, 474] width 74 height 23
click at [899, 482] on div "Prodané" at bounding box center [896, 474] width 65 height 23
click at [711, 481] on div "Dostupné" at bounding box center [731, 474] width 74 height 23
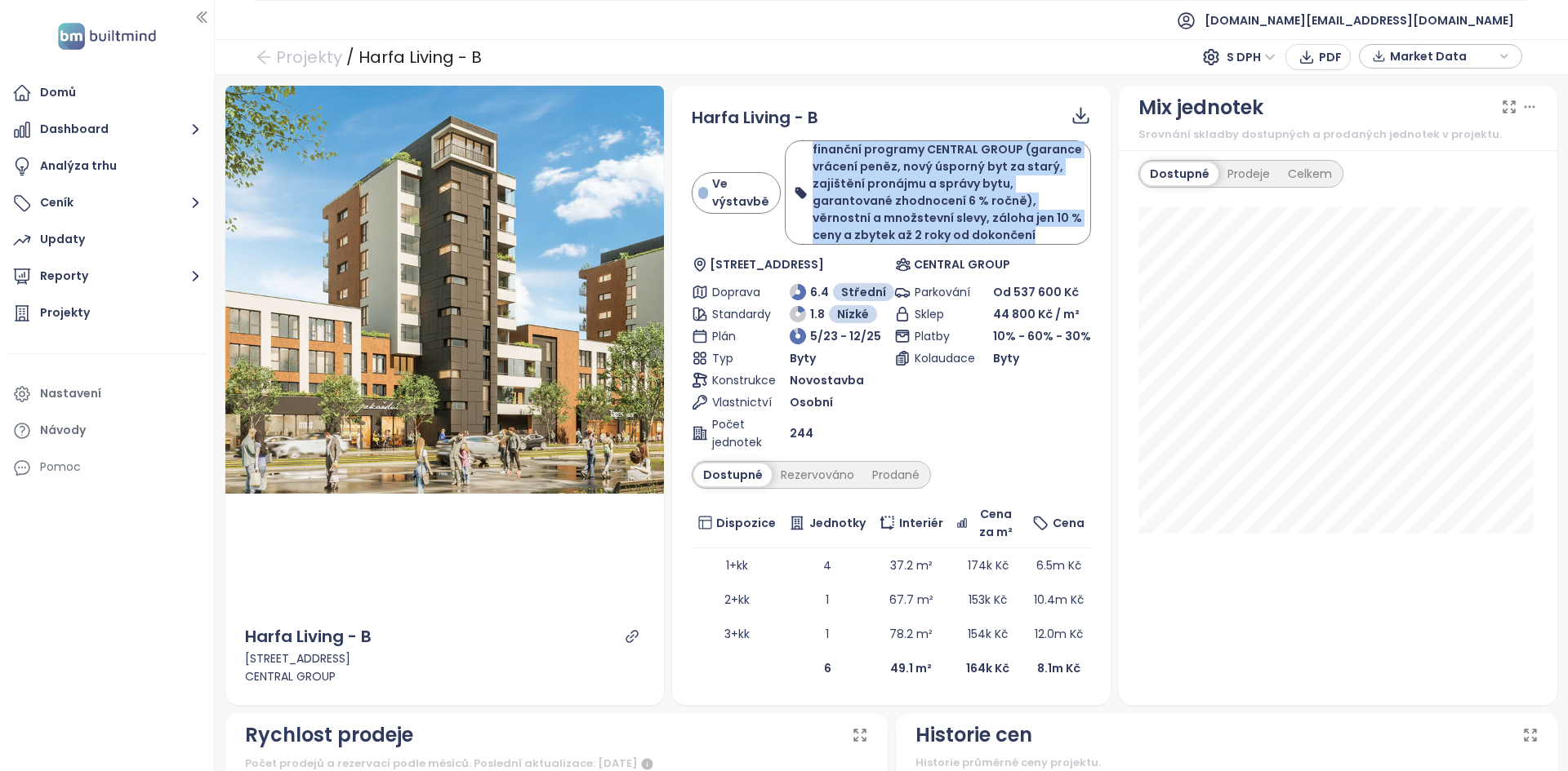
drag, startPoint x: 1023, startPoint y: 230, endPoint x: 801, endPoint y: 141, distance: 239.2
click at [801, 141] on div "finanční programy CENTRAL GROUP (garance vrácení peněz, nový úsporný byt za sta…" at bounding box center [937, 192] width 288 height 103
click at [827, 158] on b "finanční programy CENTRAL GROUP (garance vrácení peněz, nový úsporný byt za sta…" at bounding box center [947, 192] width 269 height 102
drag, startPoint x: 1026, startPoint y: 233, endPoint x: 890, endPoint y: 165, distance: 152.1
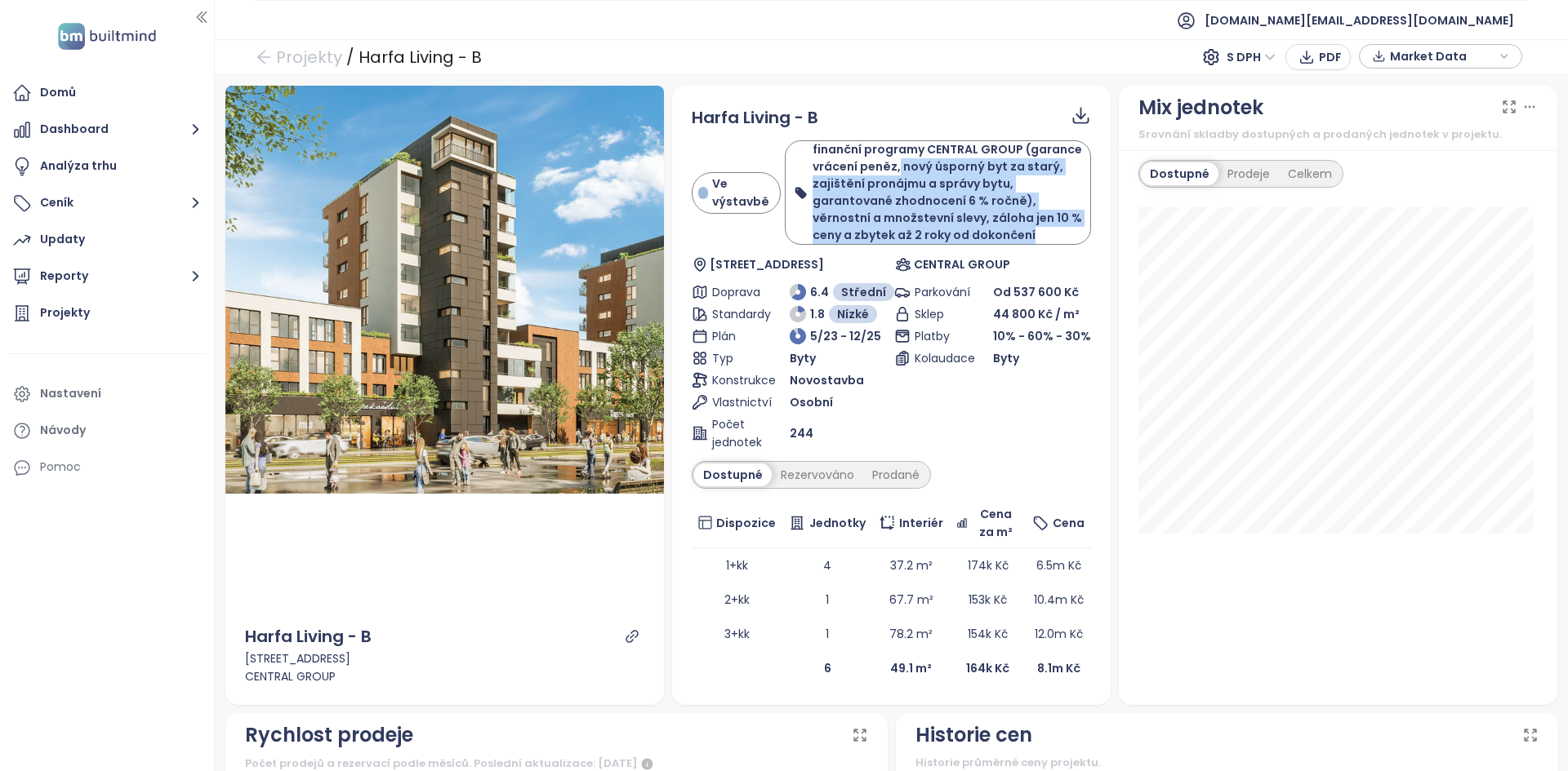
click at [890, 165] on div "finanční programy CENTRAL GROUP (garance vrácení peněz, nový úsporný byt za sta…" at bounding box center [947, 192] width 269 height 103
click at [82, 94] on div "Domů" at bounding box center [107, 93] width 197 height 33
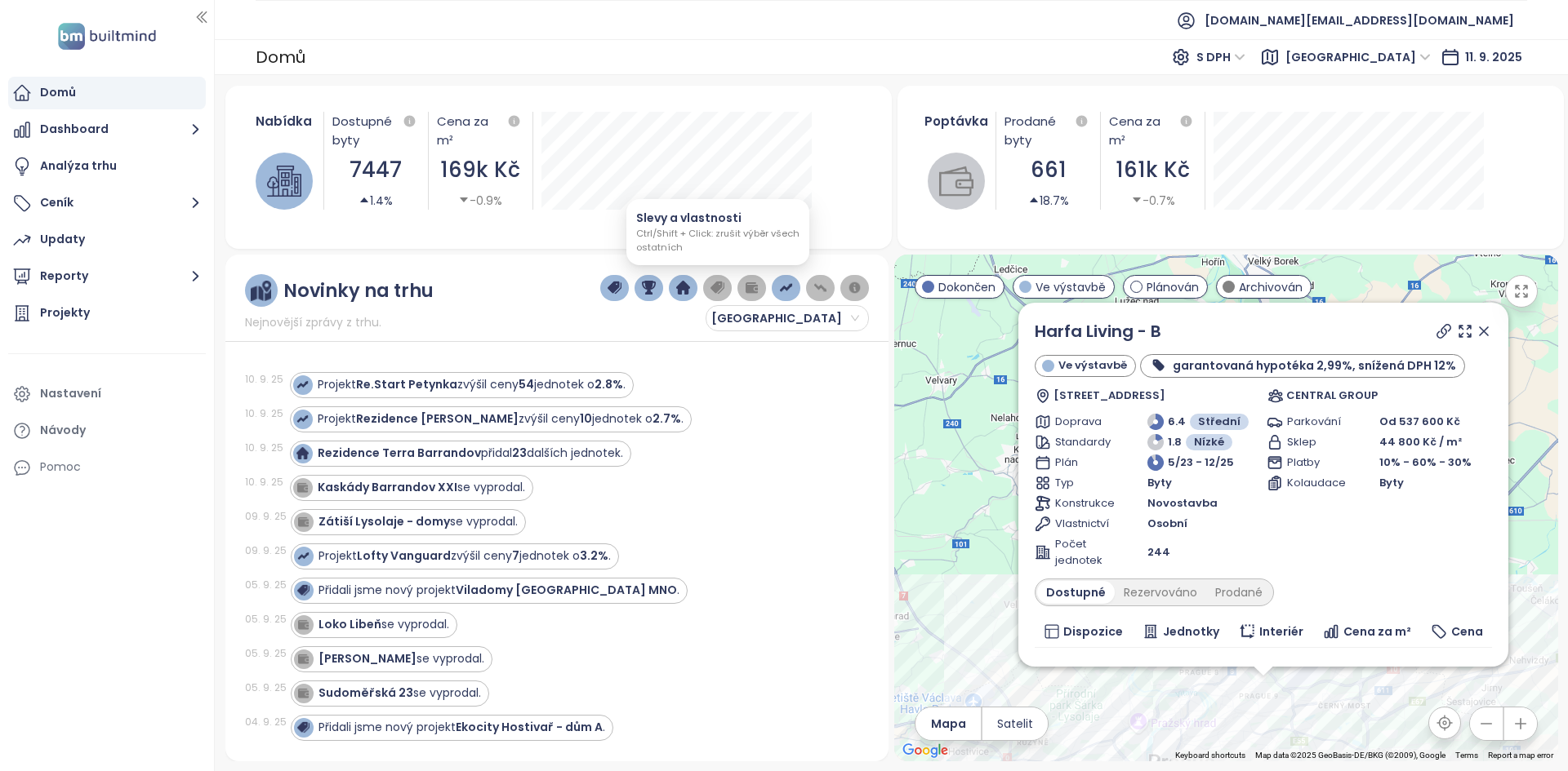
click at [725, 292] on button "button" at bounding box center [717, 287] width 28 height 26
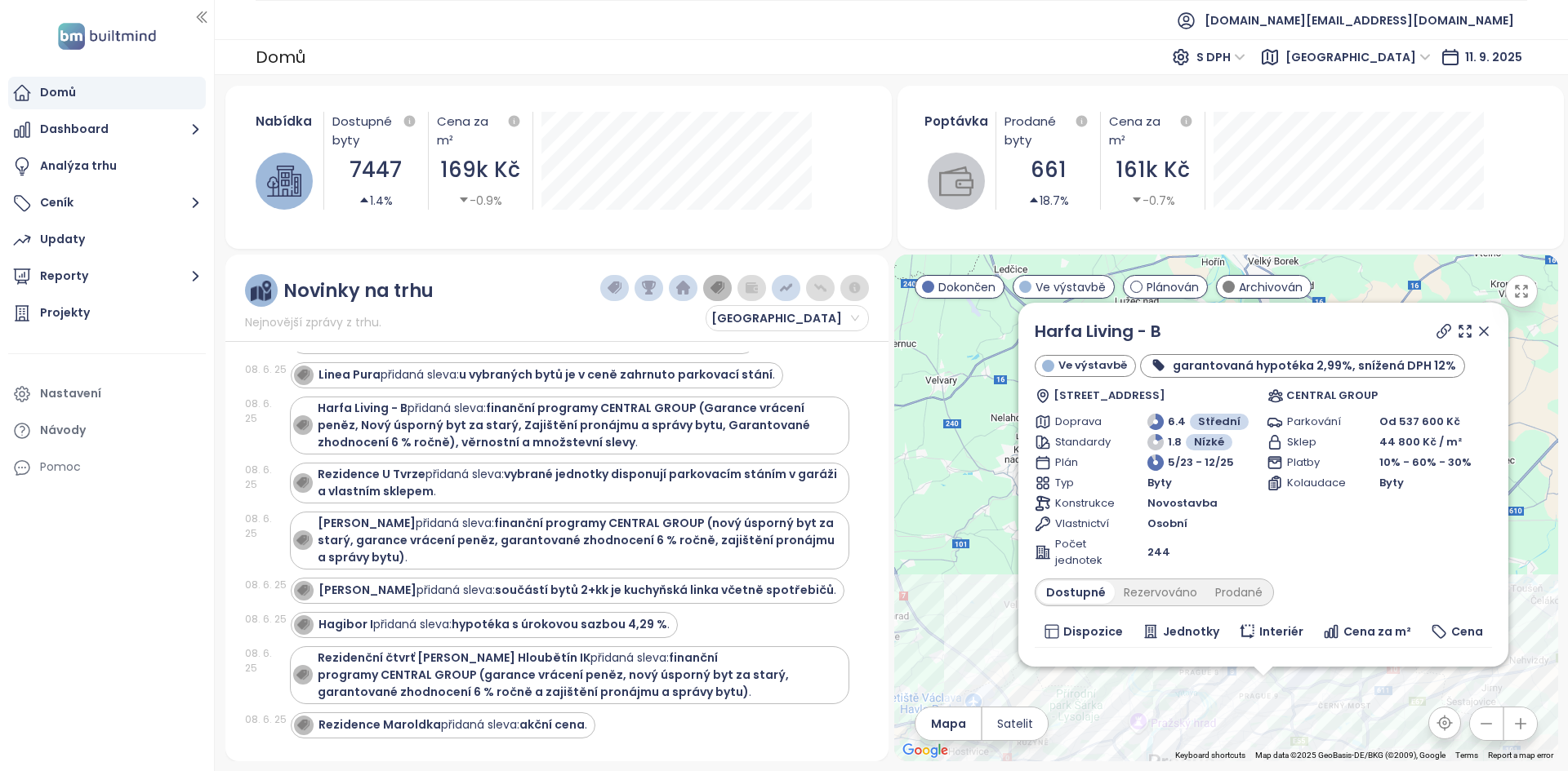
scroll to position [5126, 0]
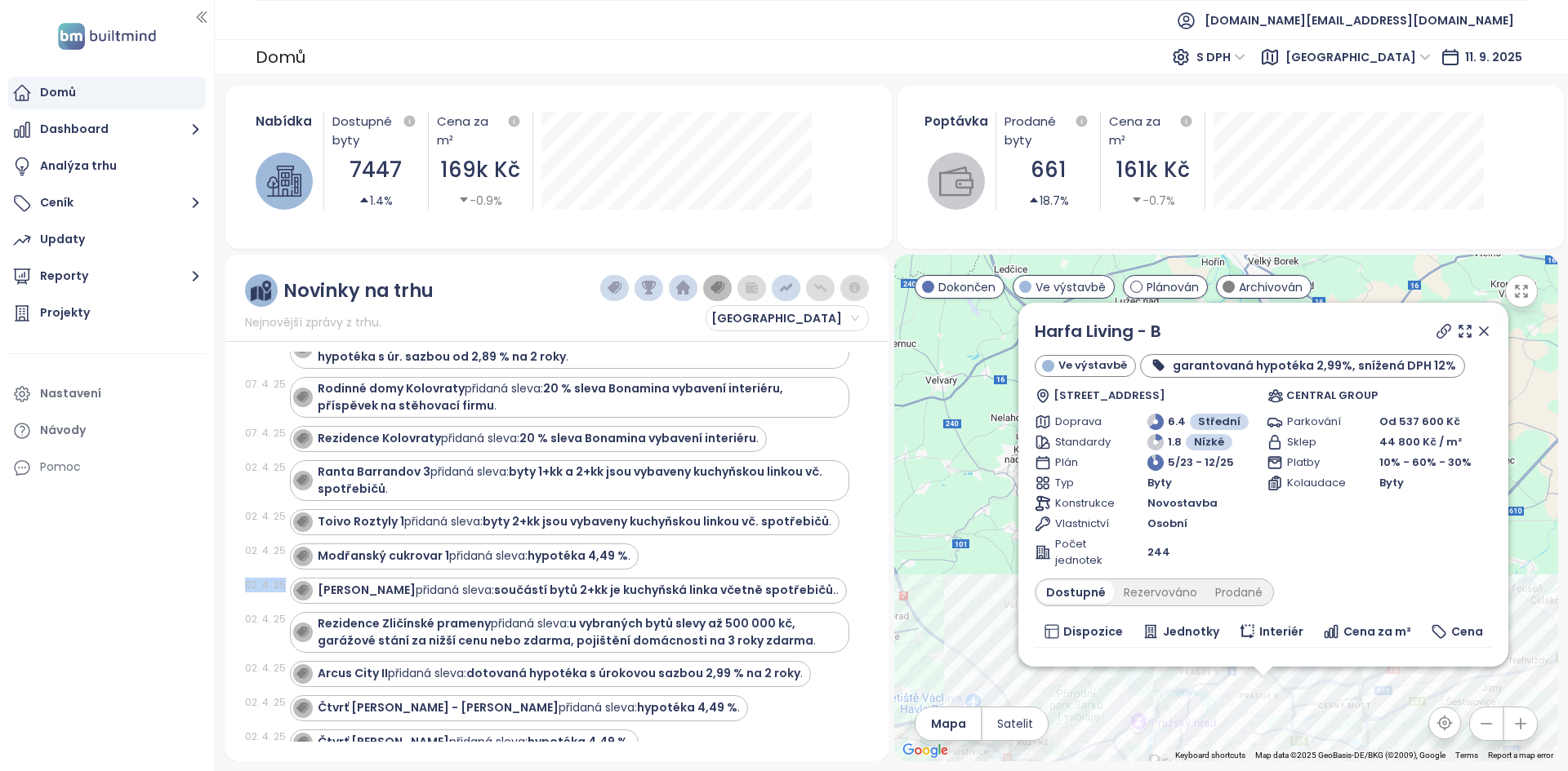
drag, startPoint x: 281, startPoint y: 538, endPoint x: 240, endPoint y: 541, distance: 41.1
click at [240, 541] on div "Novinky na trhu Nejnovější zprávy z trhu. Praha 24. 8. 25 Rezidence v údolí při…" at bounding box center [557, 508] width 663 height 507
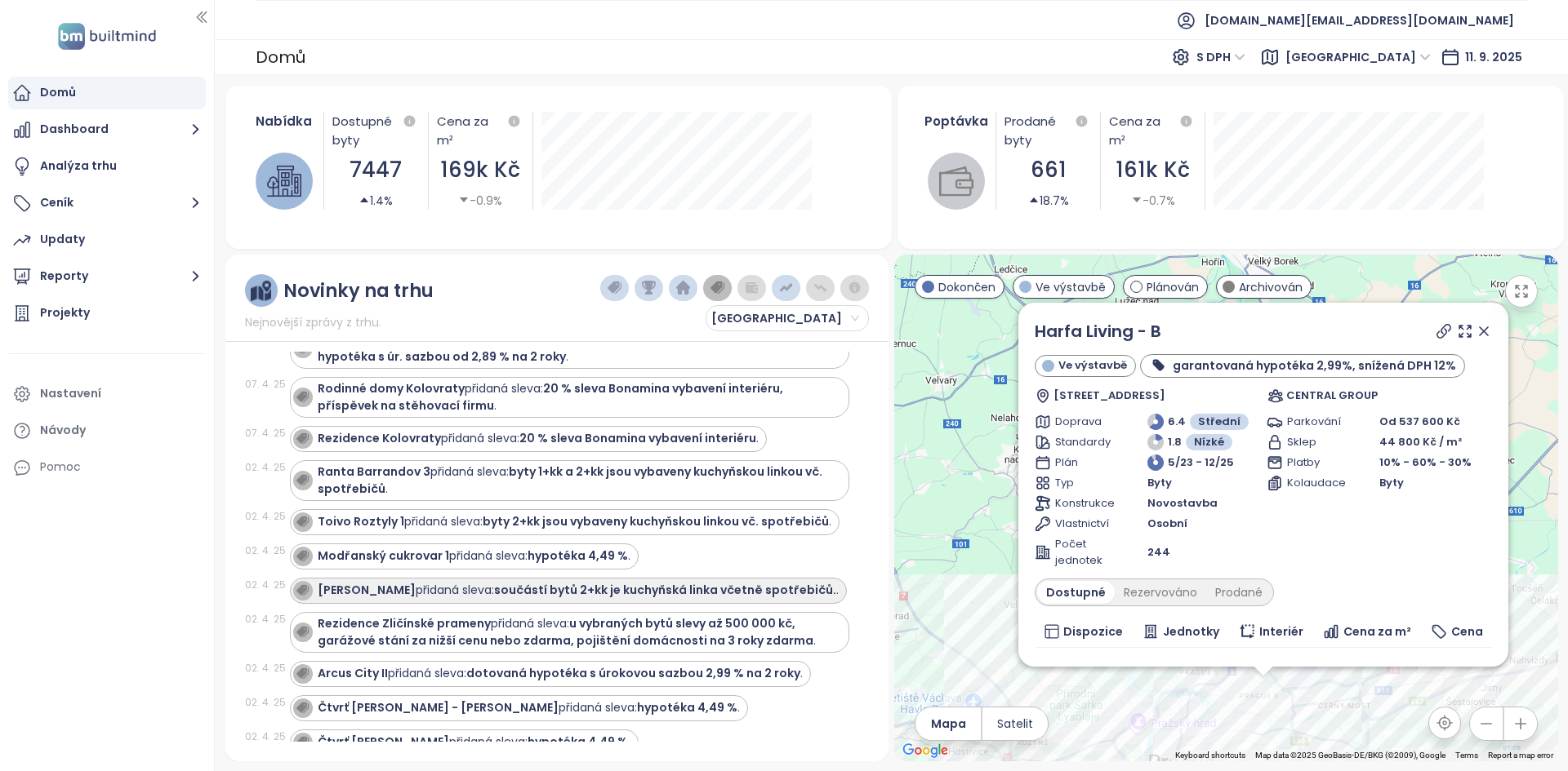
click at [376, 581] on strong "SIJA Kamýk" at bounding box center [366, 590] width 98 height 17
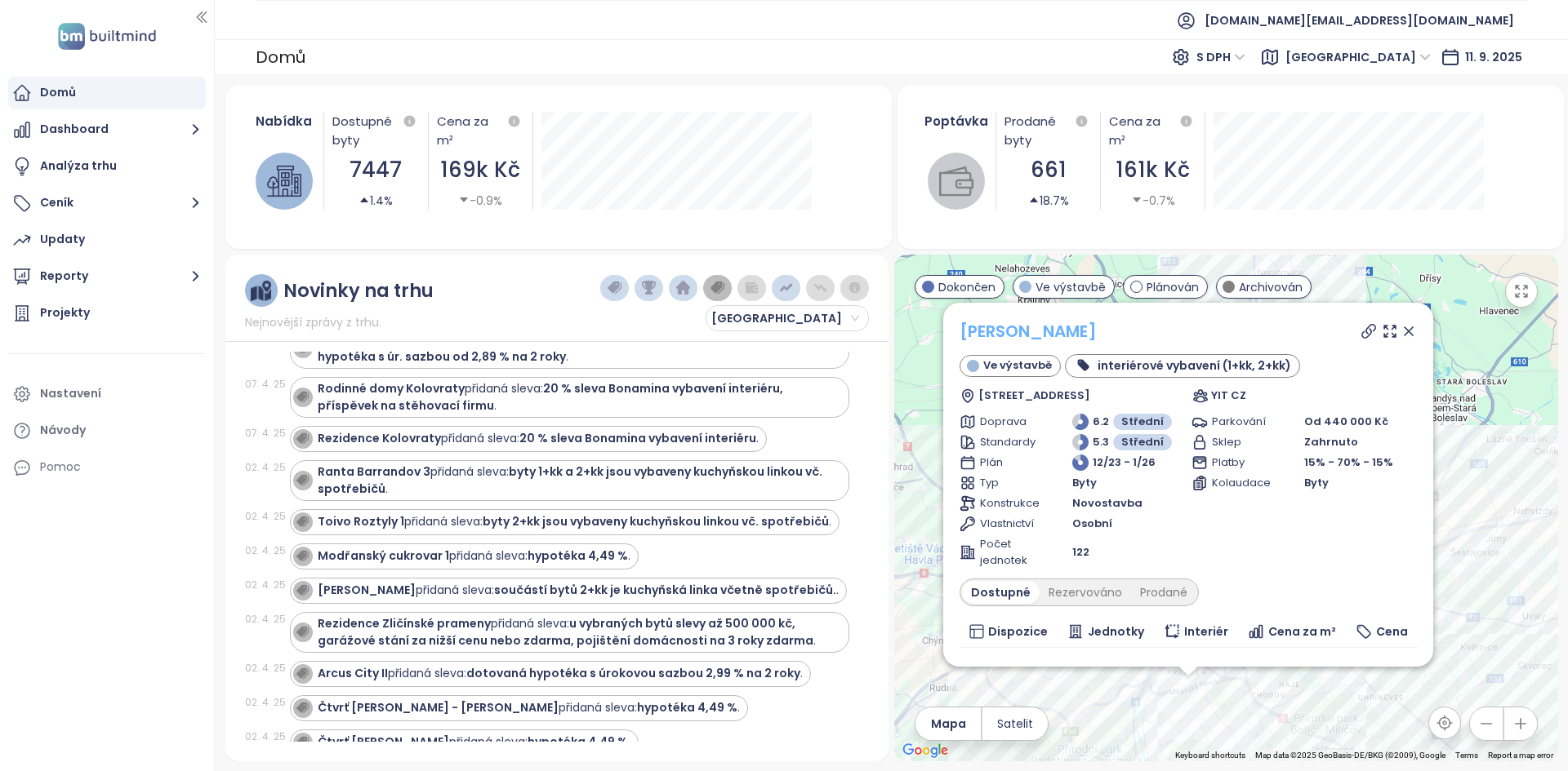
click at [1002, 332] on link "SIJA Kamýk" at bounding box center [1028, 331] width 137 height 23
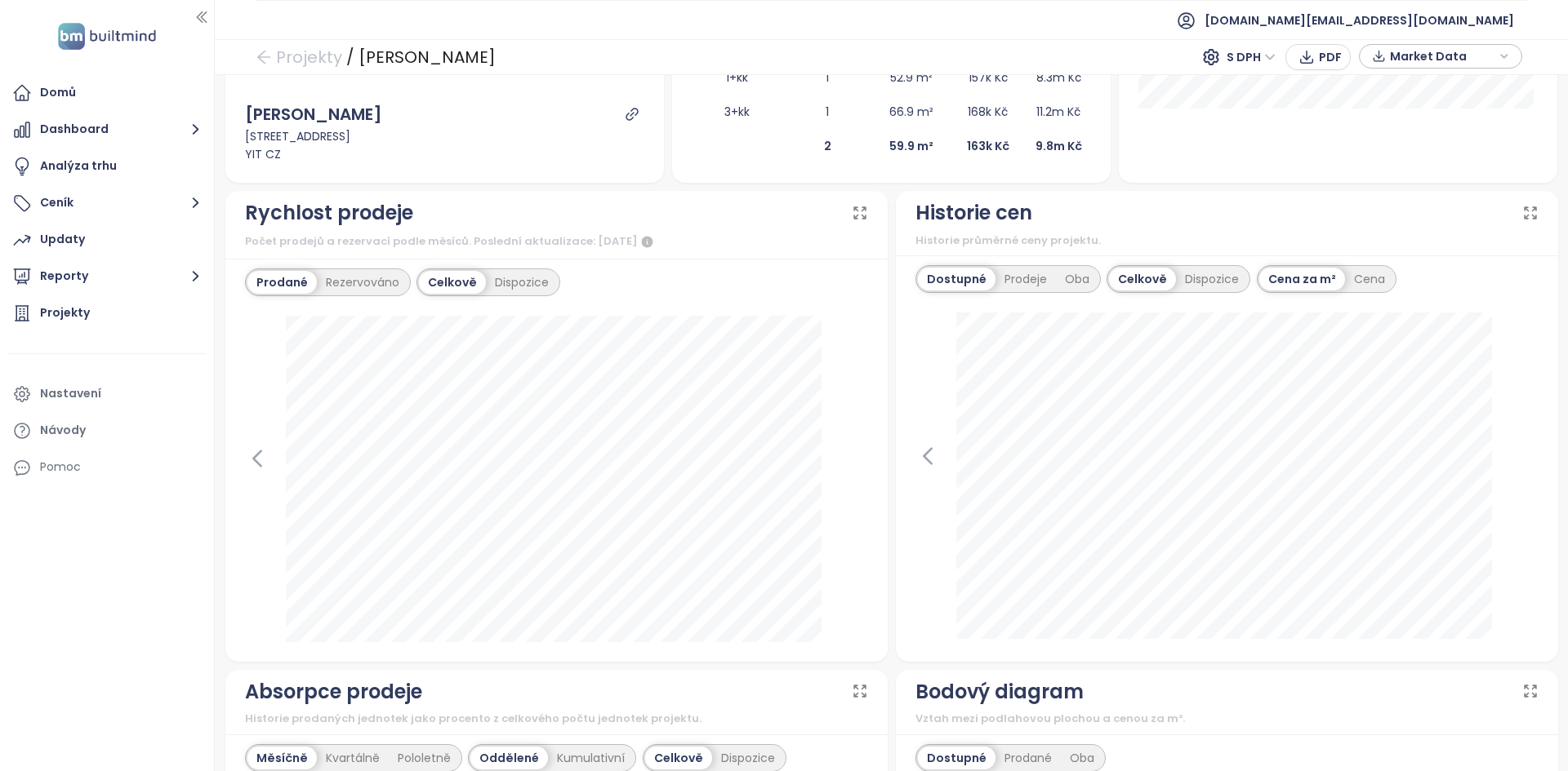
scroll to position [459, 0]
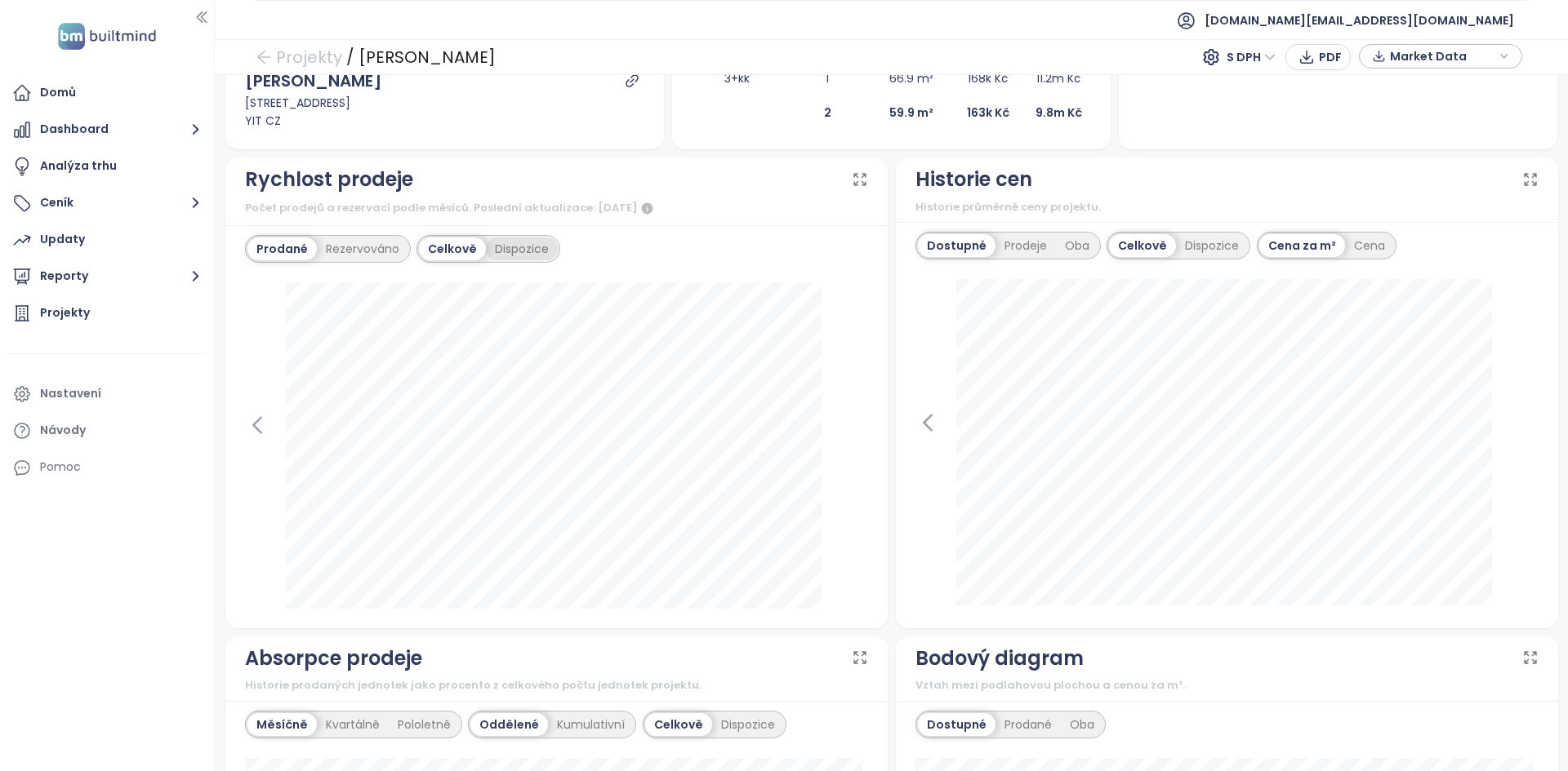
click at [509, 245] on div "Dispozice" at bounding box center [522, 248] width 72 height 23
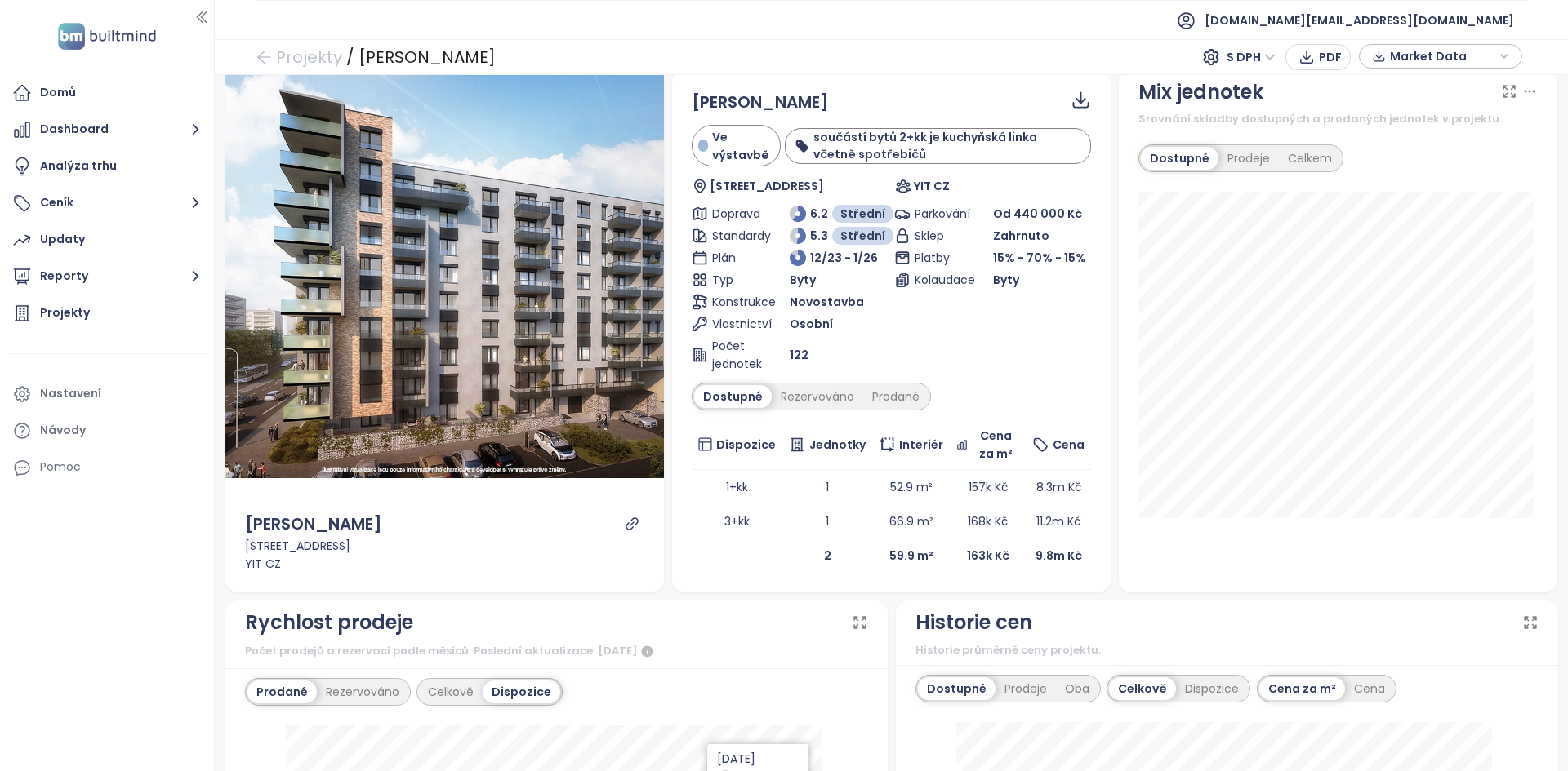
scroll to position [5, 0]
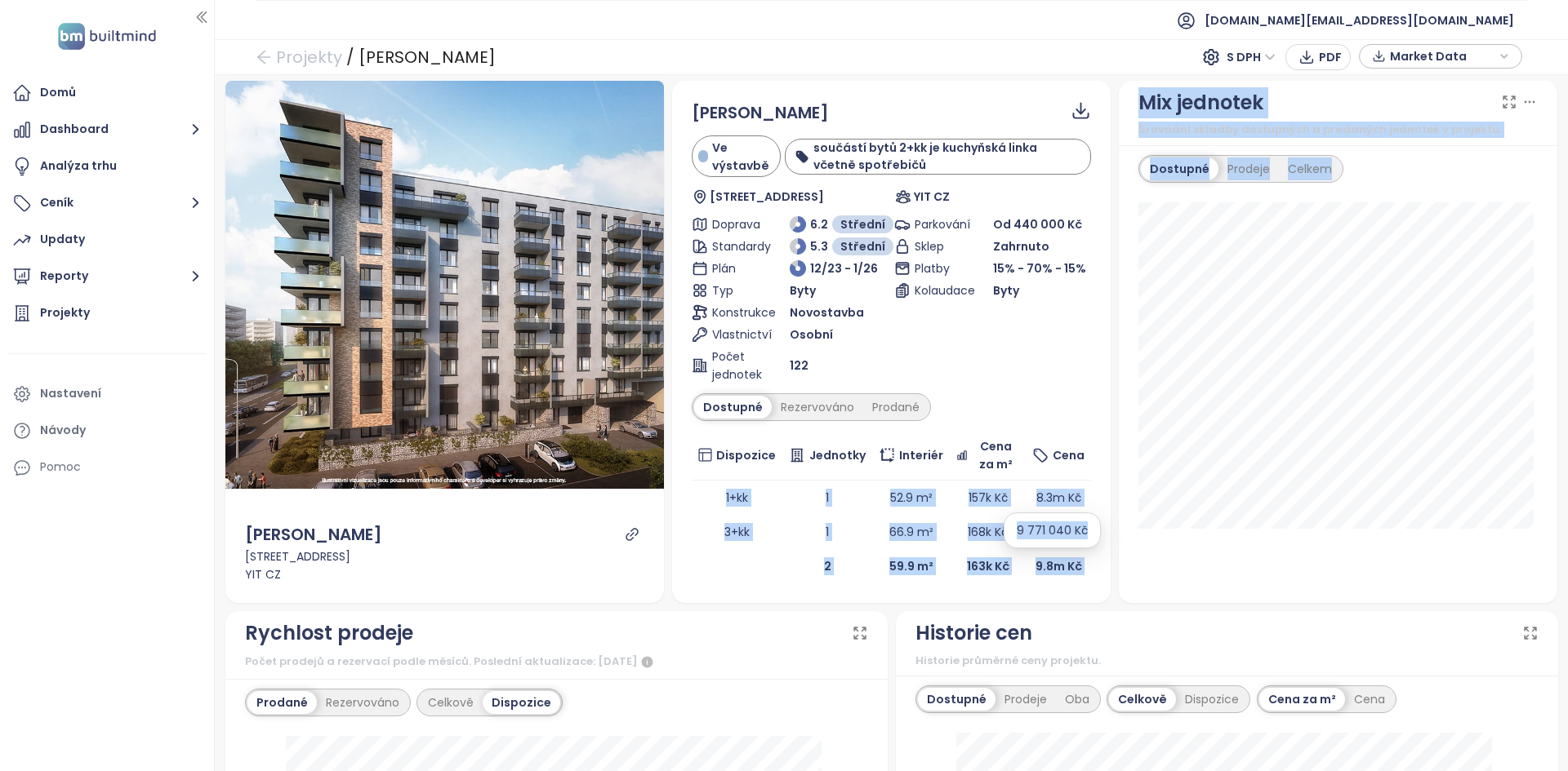
drag, startPoint x: 714, startPoint y: 500, endPoint x: 1092, endPoint y: 538, distance: 379.9
click at [1091, 538] on body "Domů Dashboard Analýza trhu Ceník Updaty Reporty Projekty Nastavení Návody Pomo…" at bounding box center [784, 385] width 1568 height 771
click at [1118, 540] on div "Dostupné Prodeje Celkem" at bounding box center [1337, 374] width 439 height 458
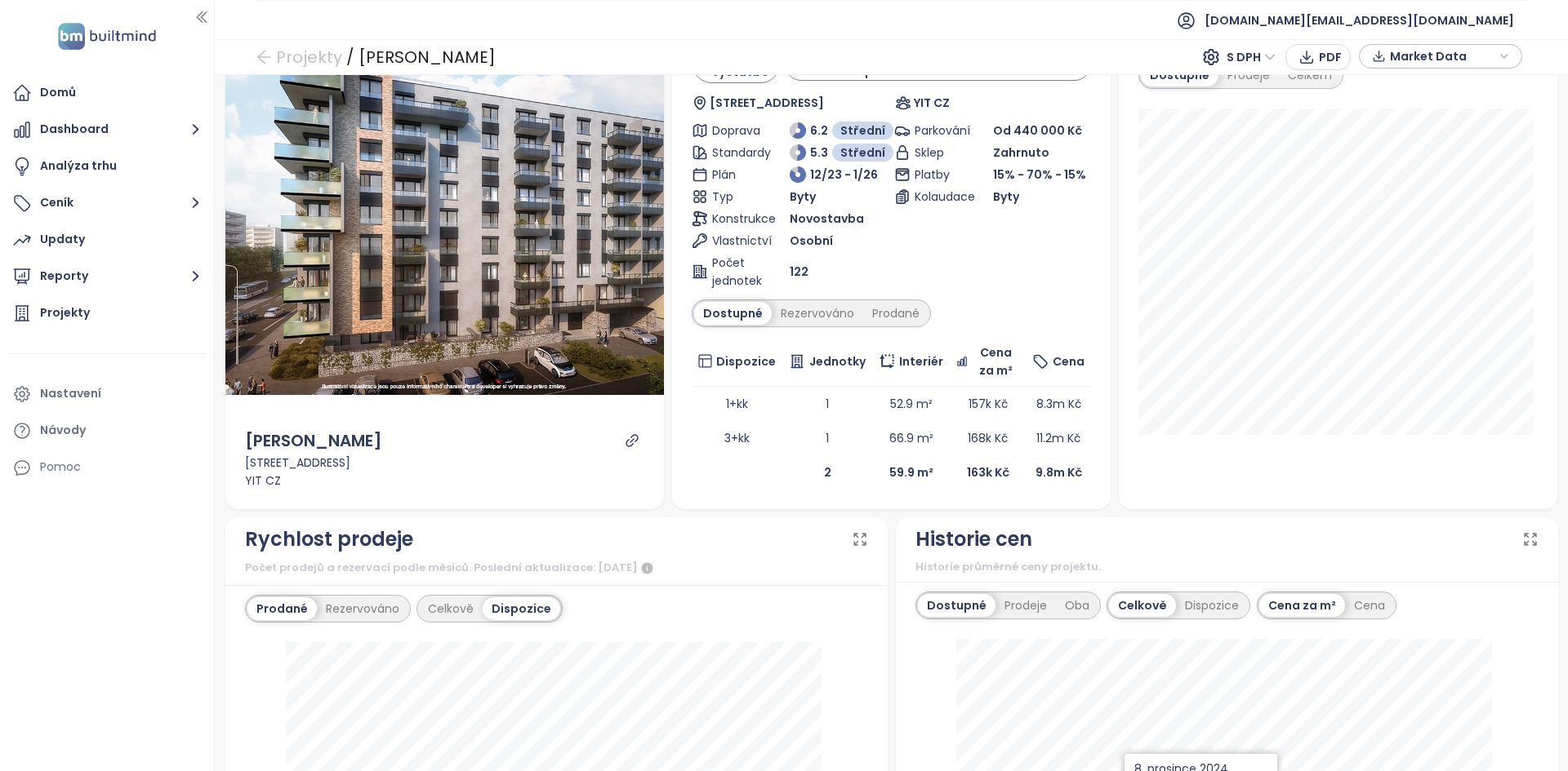
scroll to position [0, 0]
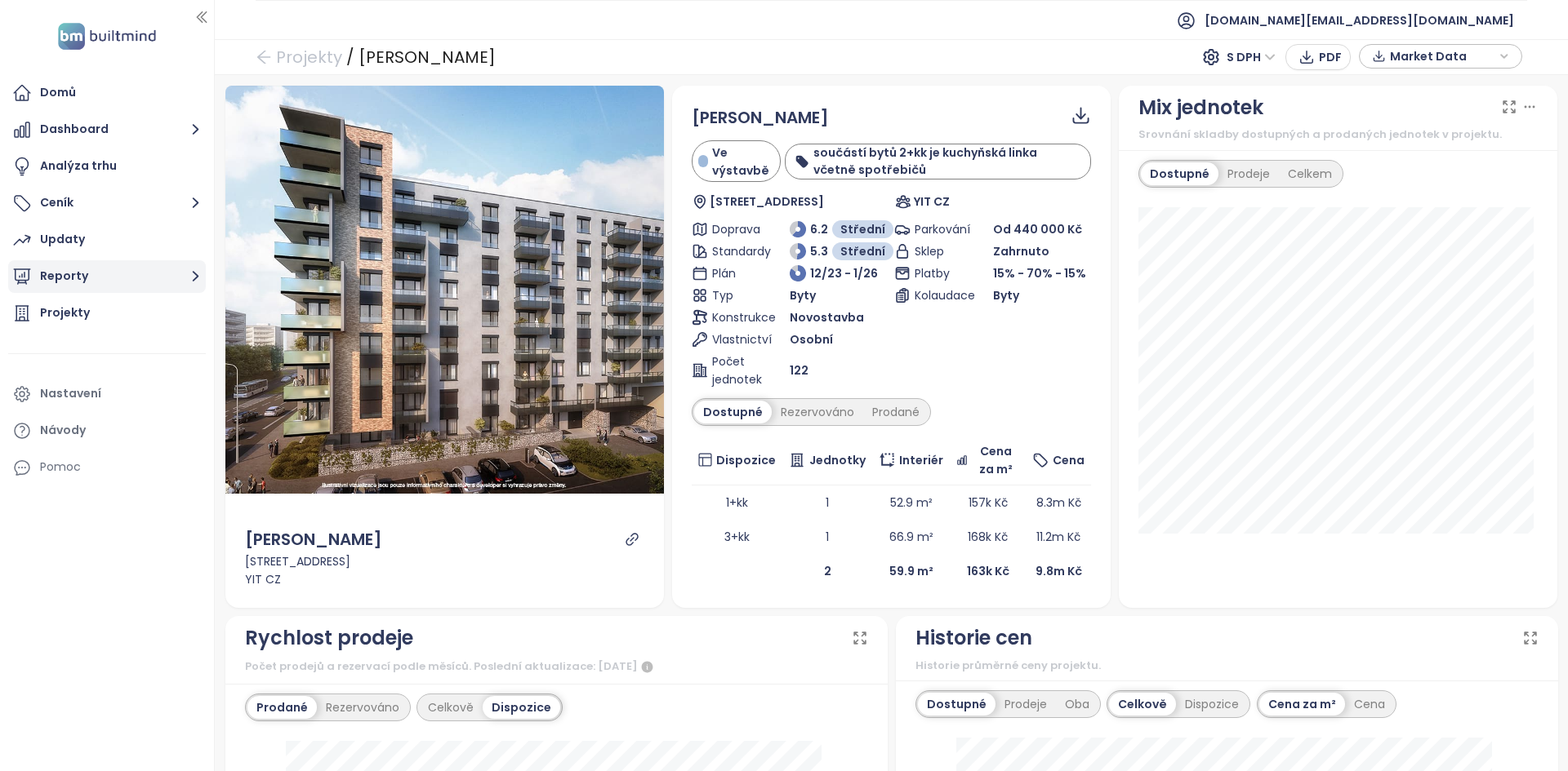
click at [87, 271] on button "Reporty" at bounding box center [107, 276] width 197 height 33
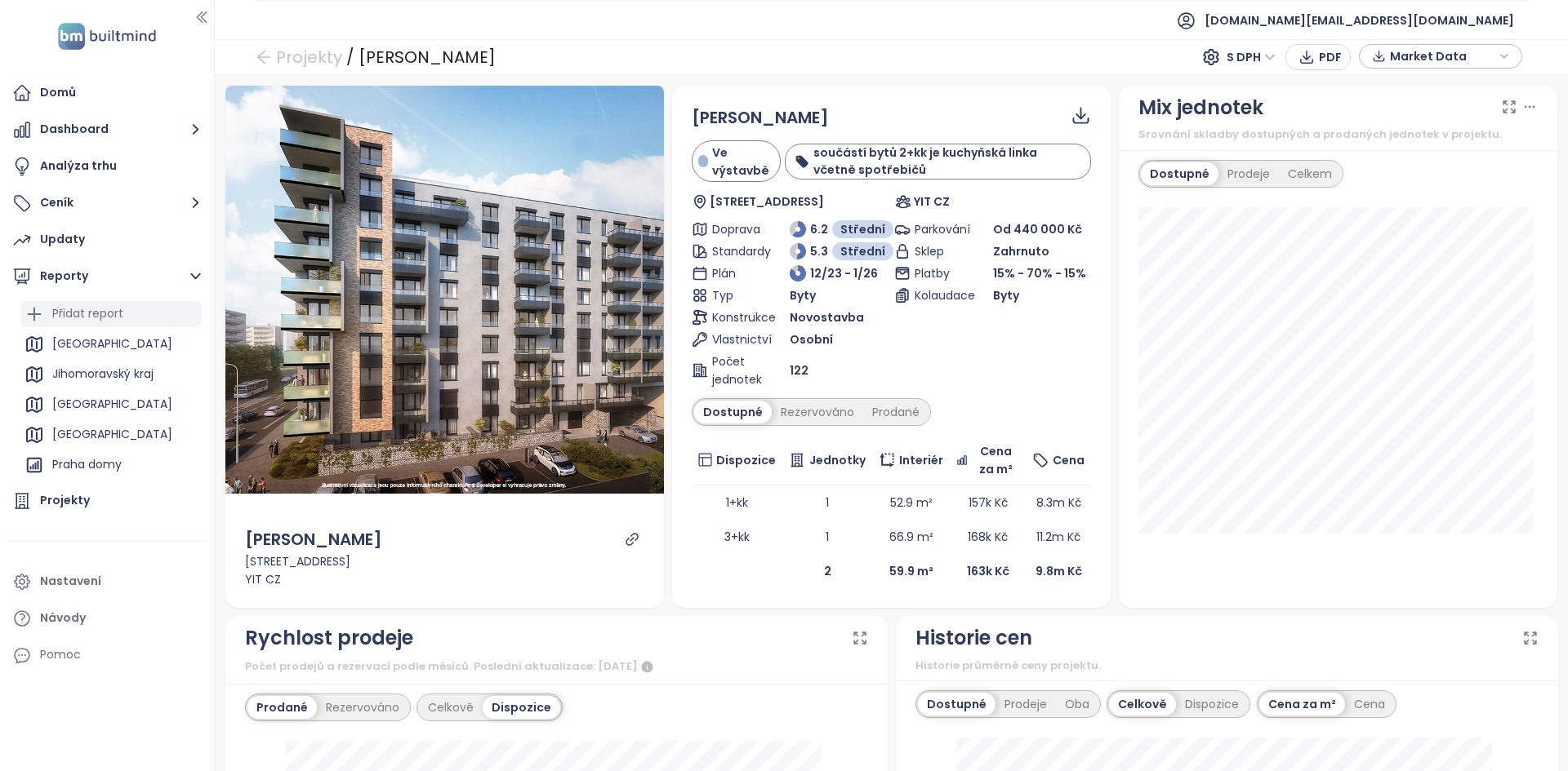
click at [90, 318] on div "Přidat report" at bounding box center [88, 313] width 71 height 20
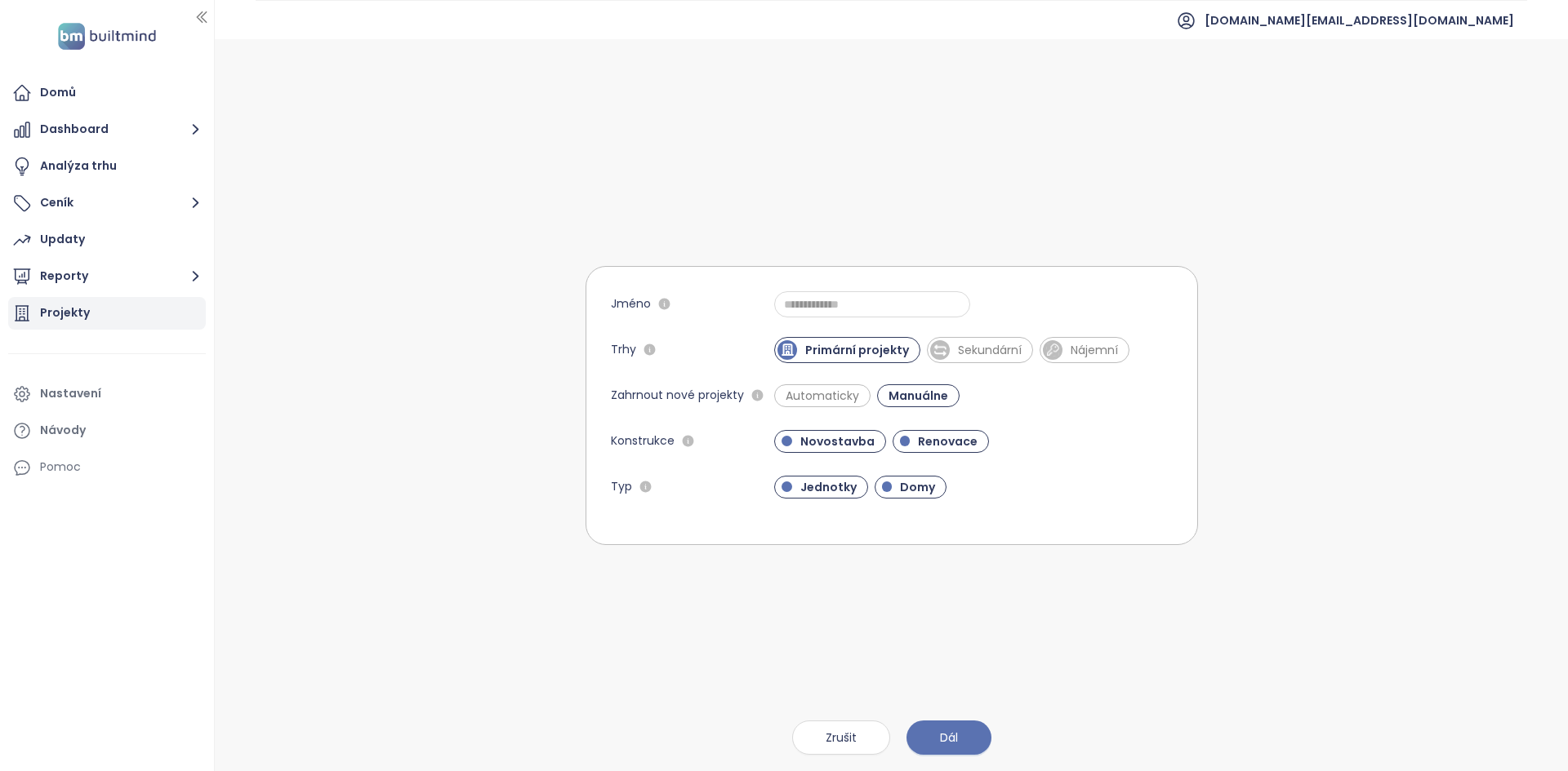
click at [94, 322] on div "Projekty" at bounding box center [107, 313] width 197 height 33
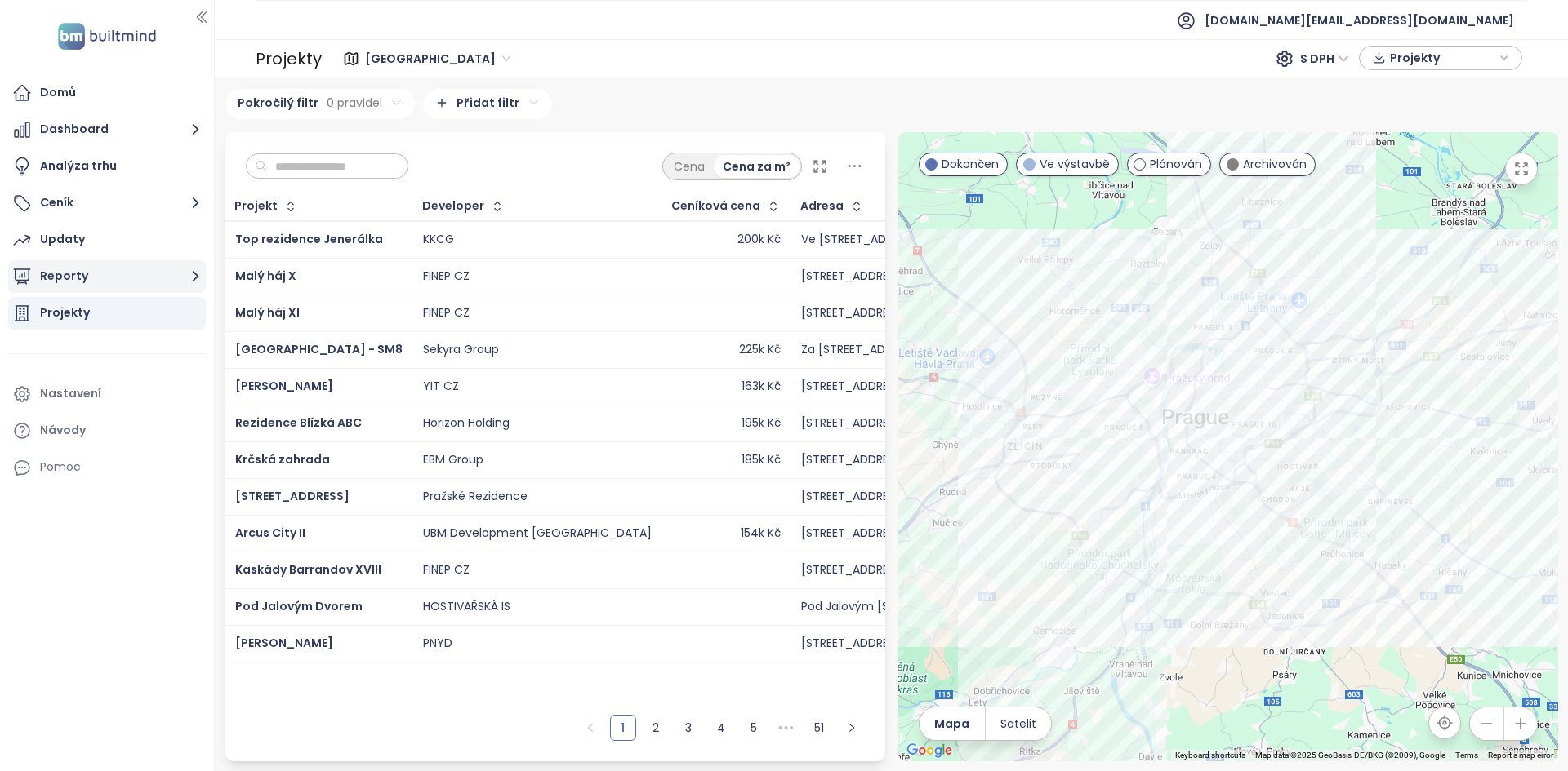
click at [105, 276] on button "Reporty" at bounding box center [107, 276] width 197 height 33
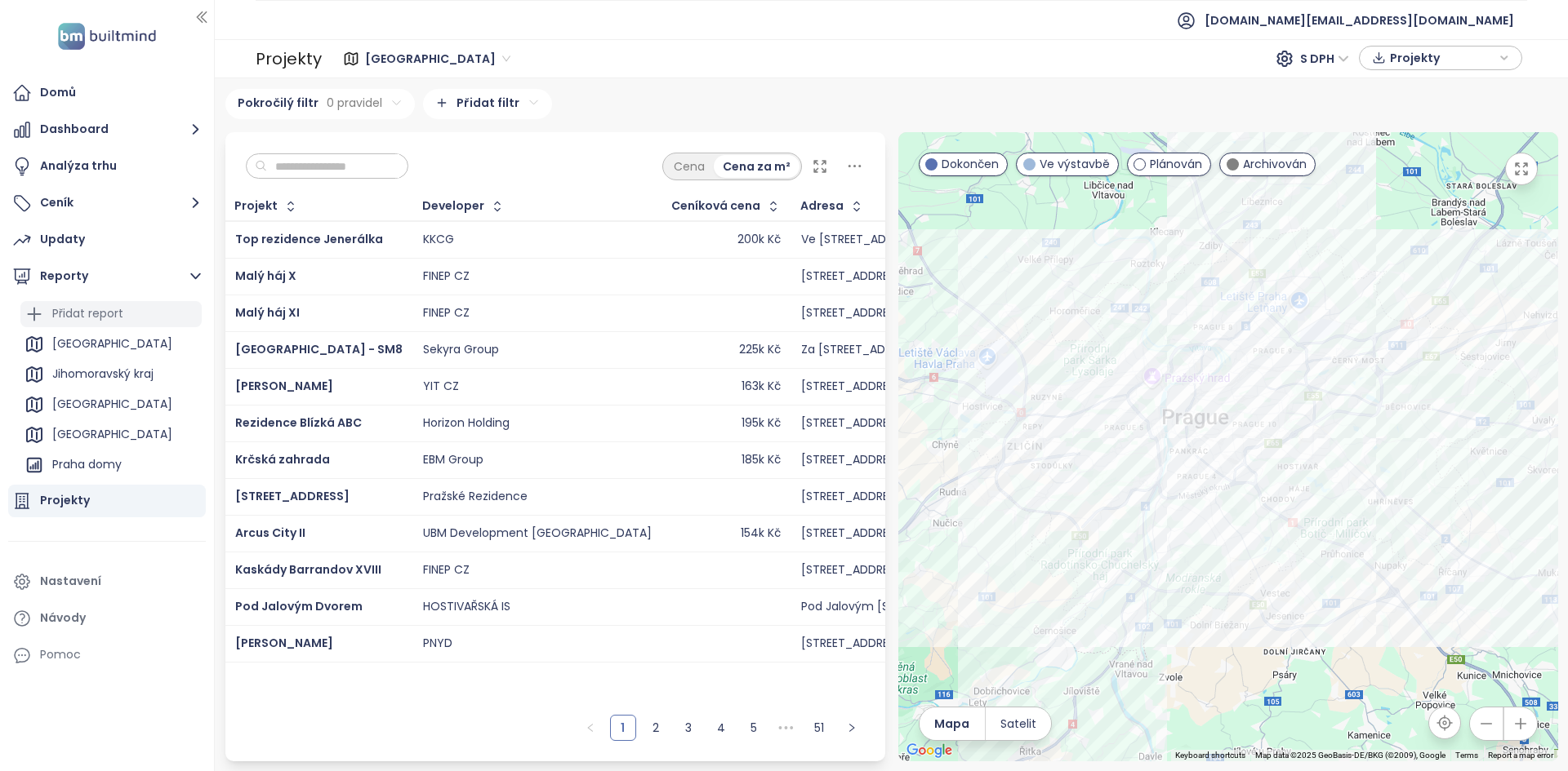
click at [136, 314] on div "Přidat report" at bounding box center [110, 313] width 181 height 26
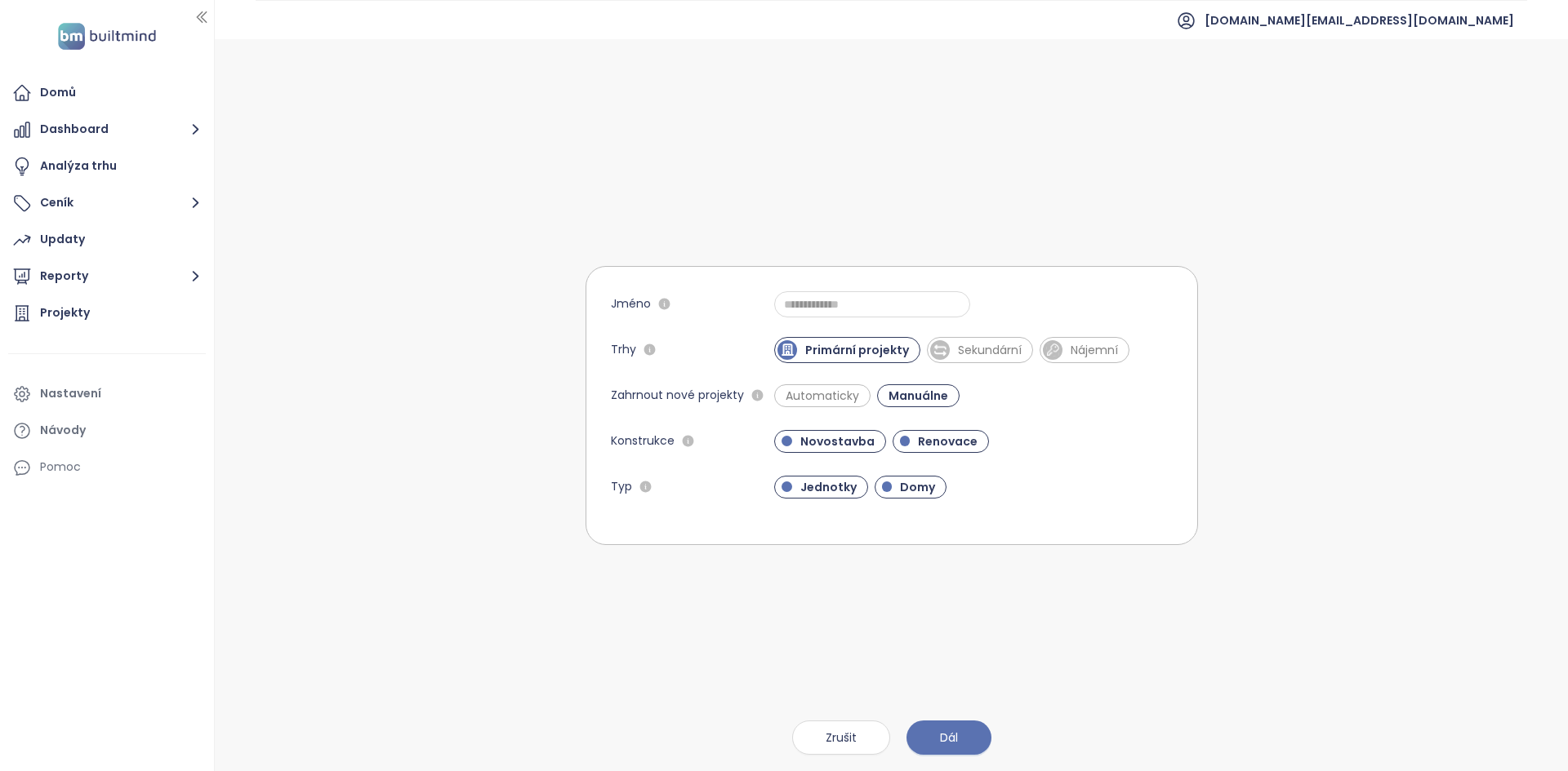
click at [826, 317] on form "Jméno Trhy Primární projekty Sekundární Nájemní Zahrnout nové projekty Automati…" at bounding box center [891, 405] width 613 height 279
click at [827, 312] on input "Jméno" at bounding box center [872, 304] width 196 height 26
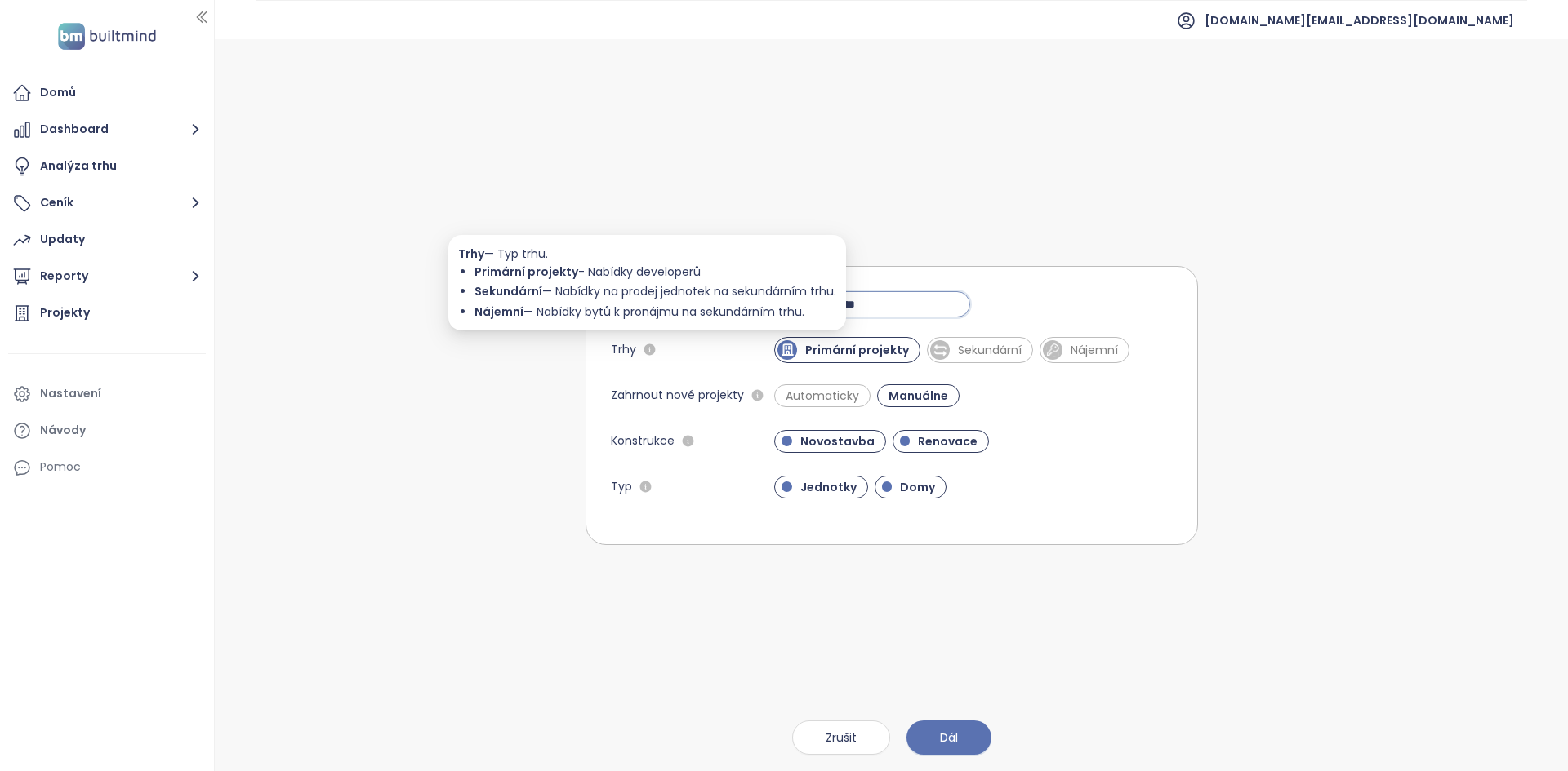
type input "**********"
click at [629, 270] on div "Primární projekty - Nabídky developerů" at bounding box center [655, 271] width 362 height 18
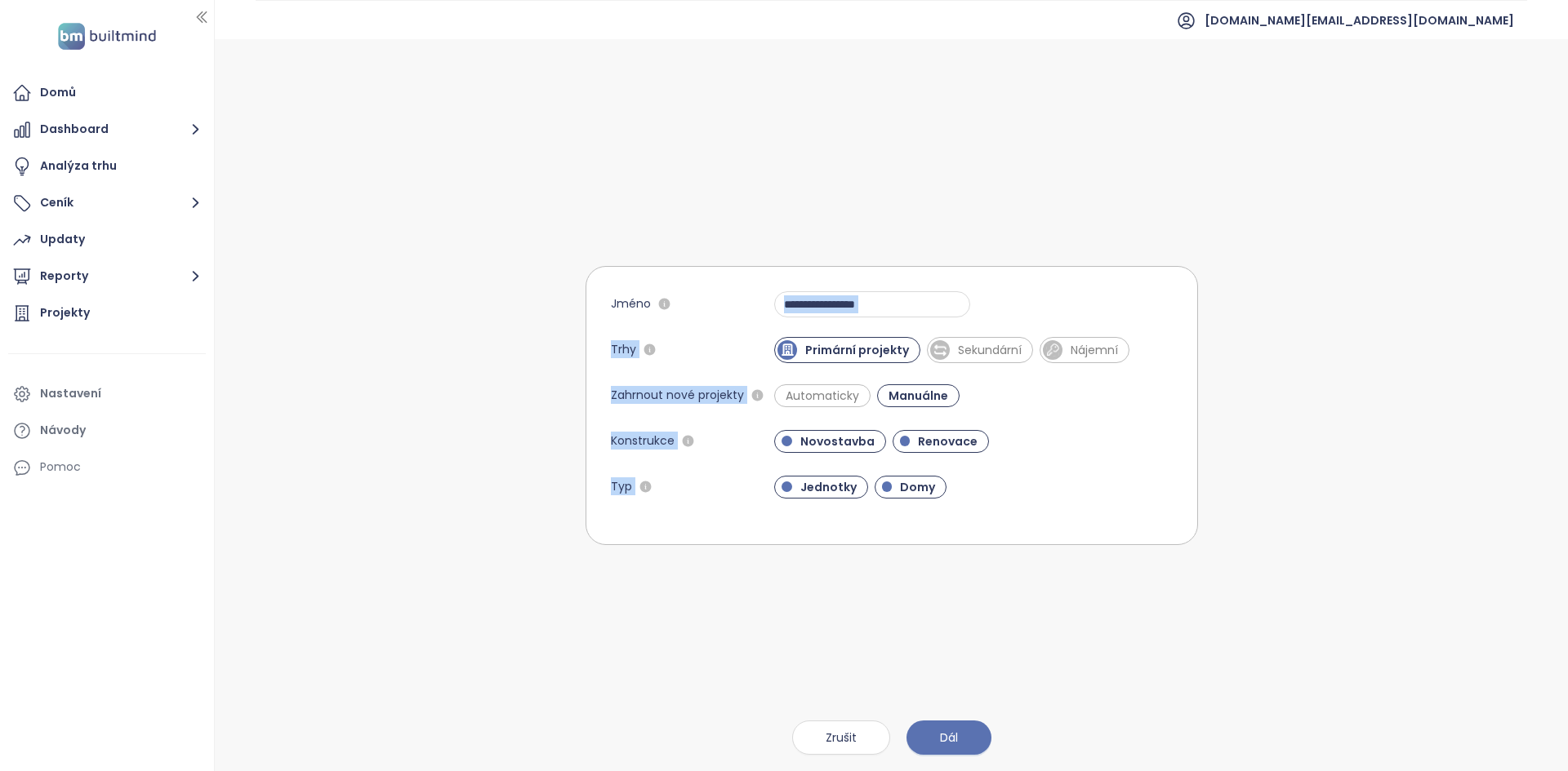
drag, startPoint x: 557, startPoint y: 294, endPoint x: 832, endPoint y: 290, distance: 275.0
click at [832, 291] on body "**********" at bounding box center [784, 385] width 1568 height 771
click at [671, 347] on div "Trhy" at bounding box center [693, 349] width 164 height 26
click at [979, 340] on span "Sekundární" at bounding box center [980, 349] width 106 height 26
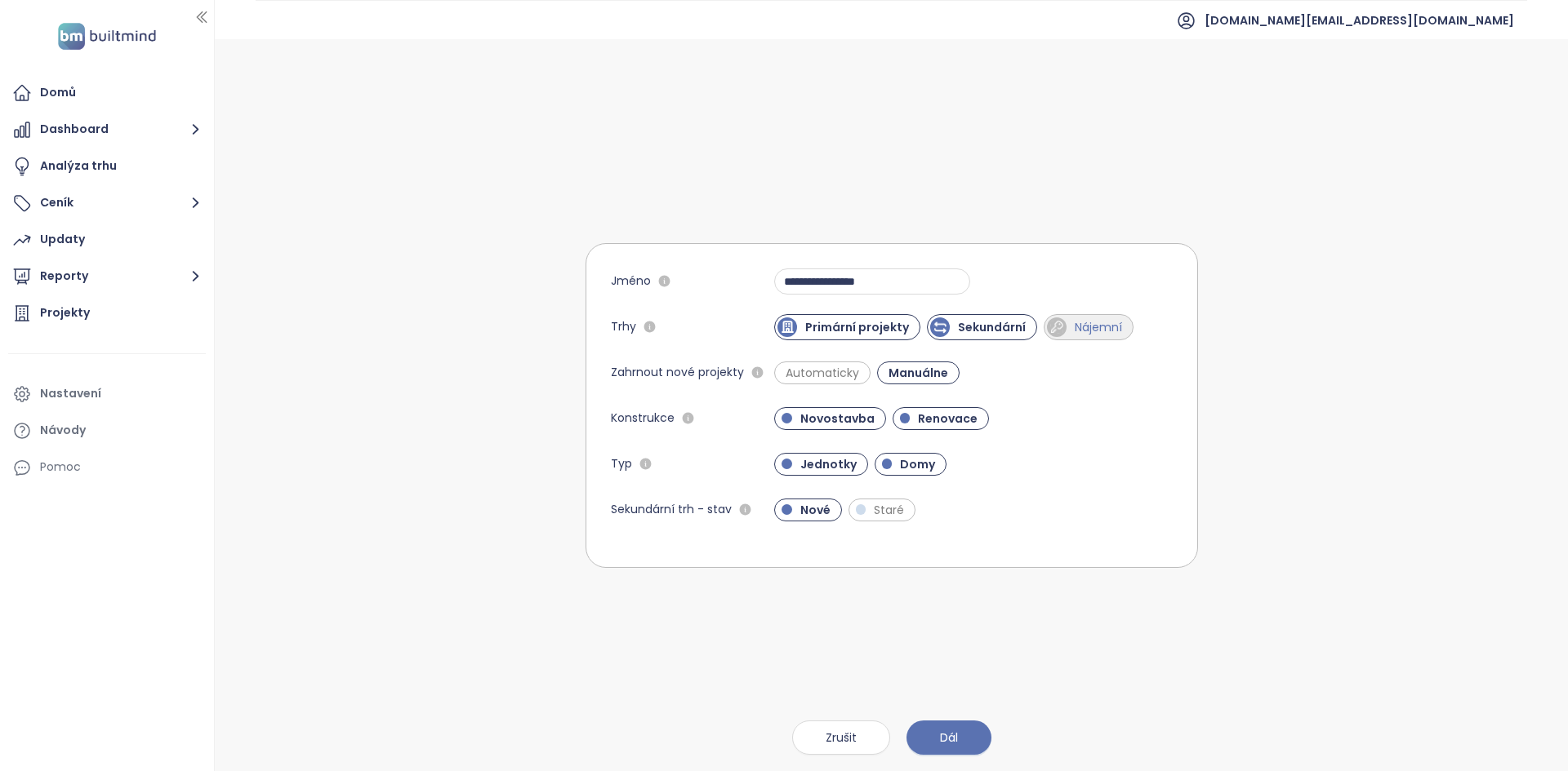
click at [1117, 334] on span "Nájemní" at bounding box center [1098, 327] width 64 height 17
click at [846, 374] on span "Automaticky" at bounding box center [822, 373] width 89 height 17
click at [914, 464] on span "Domy" at bounding box center [918, 464] width 52 height 17
click at [937, 408] on span "Renovace" at bounding box center [941, 418] width 97 height 23
click at [965, 722] on button "Dál" at bounding box center [949, 738] width 85 height 34
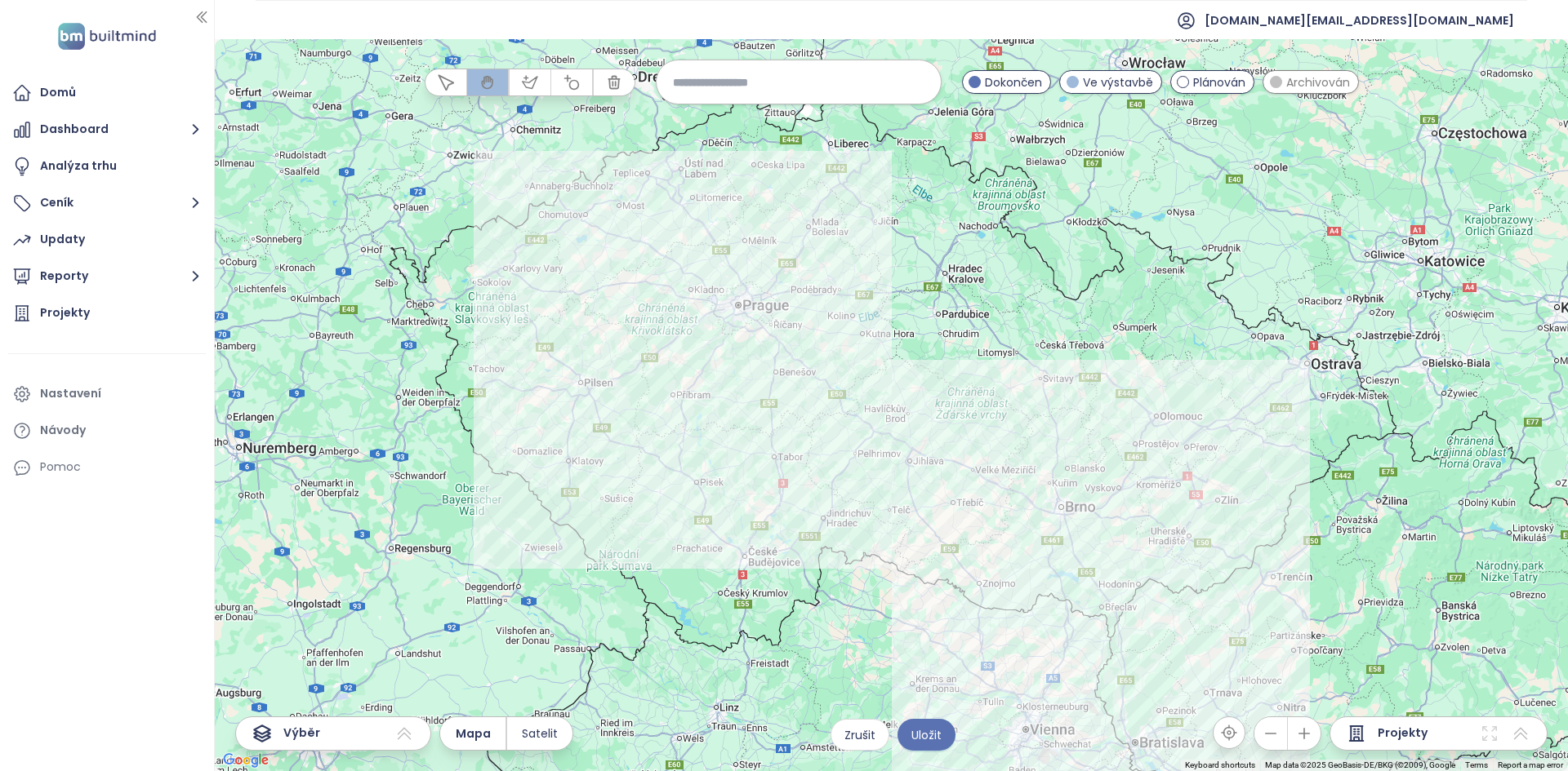
click at [659, 191] on div at bounding box center [891, 405] width 1353 height 732
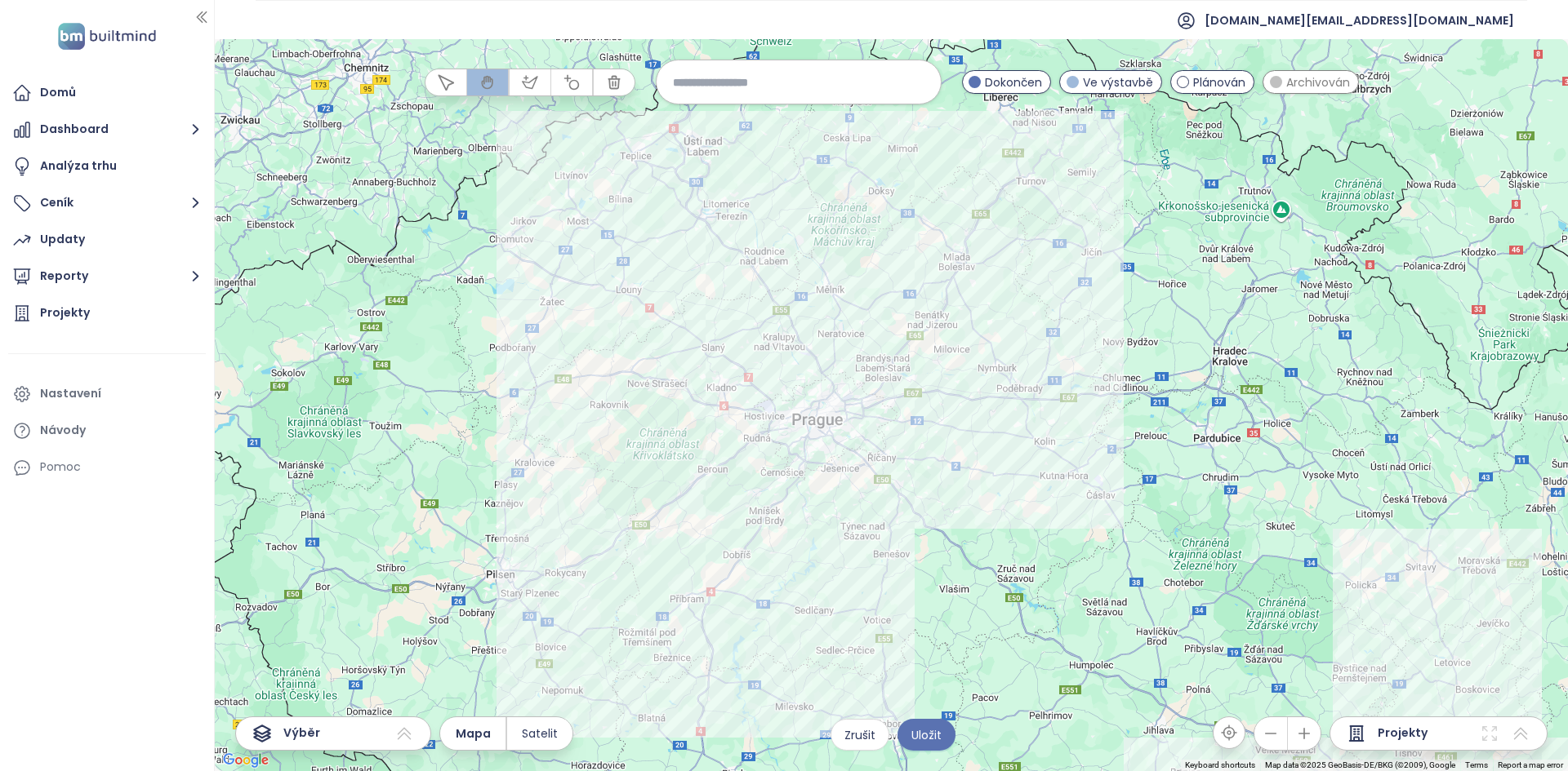
click at [748, 351] on div at bounding box center [891, 405] width 1353 height 732
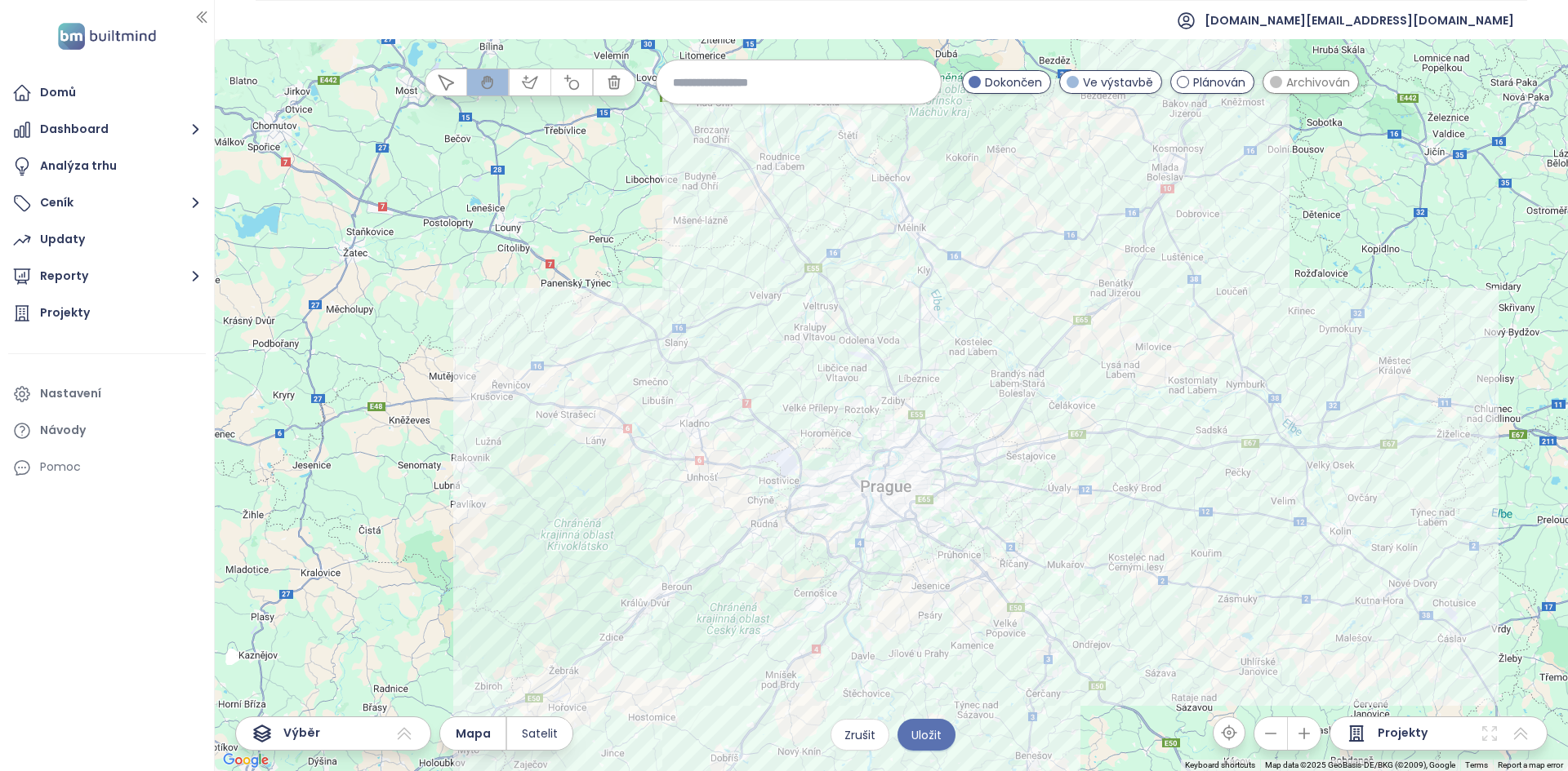
click at [758, 380] on div at bounding box center [891, 405] width 1353 height 732
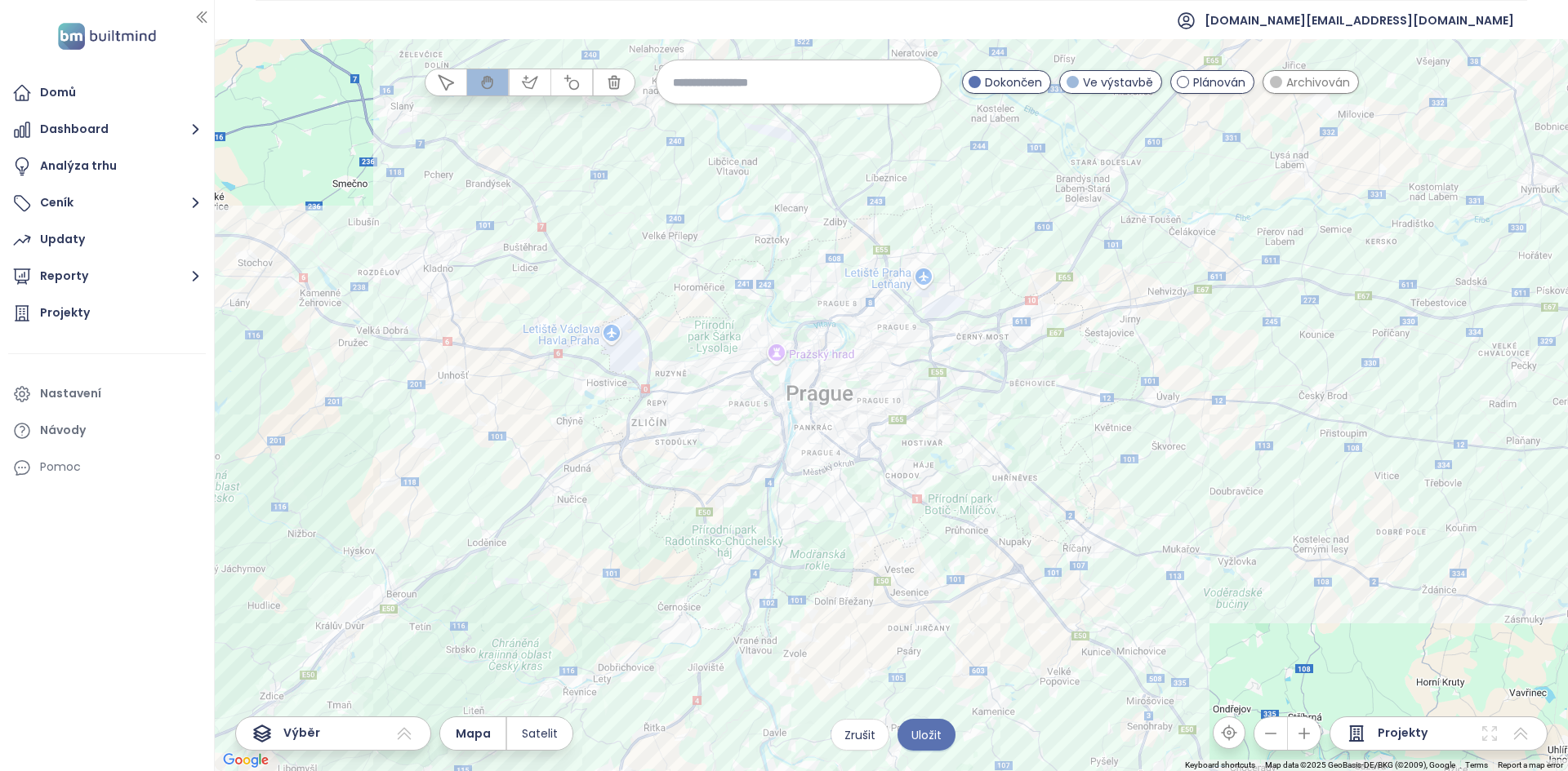
drag, startPoint x: 776, startPoint y: 449, endPoint x: 573, endPoint y: 241, distance: 290.6
click at [573, 241] on div at bounding box center [891, 405] width 1353 height 732
click at [720, 89] on input at bounding box center [798, 82] width 252 height 35
type input "****"
click at [761, 114] on div "Štěrboholy" at bounding box center [798, 121] width 284 height 26
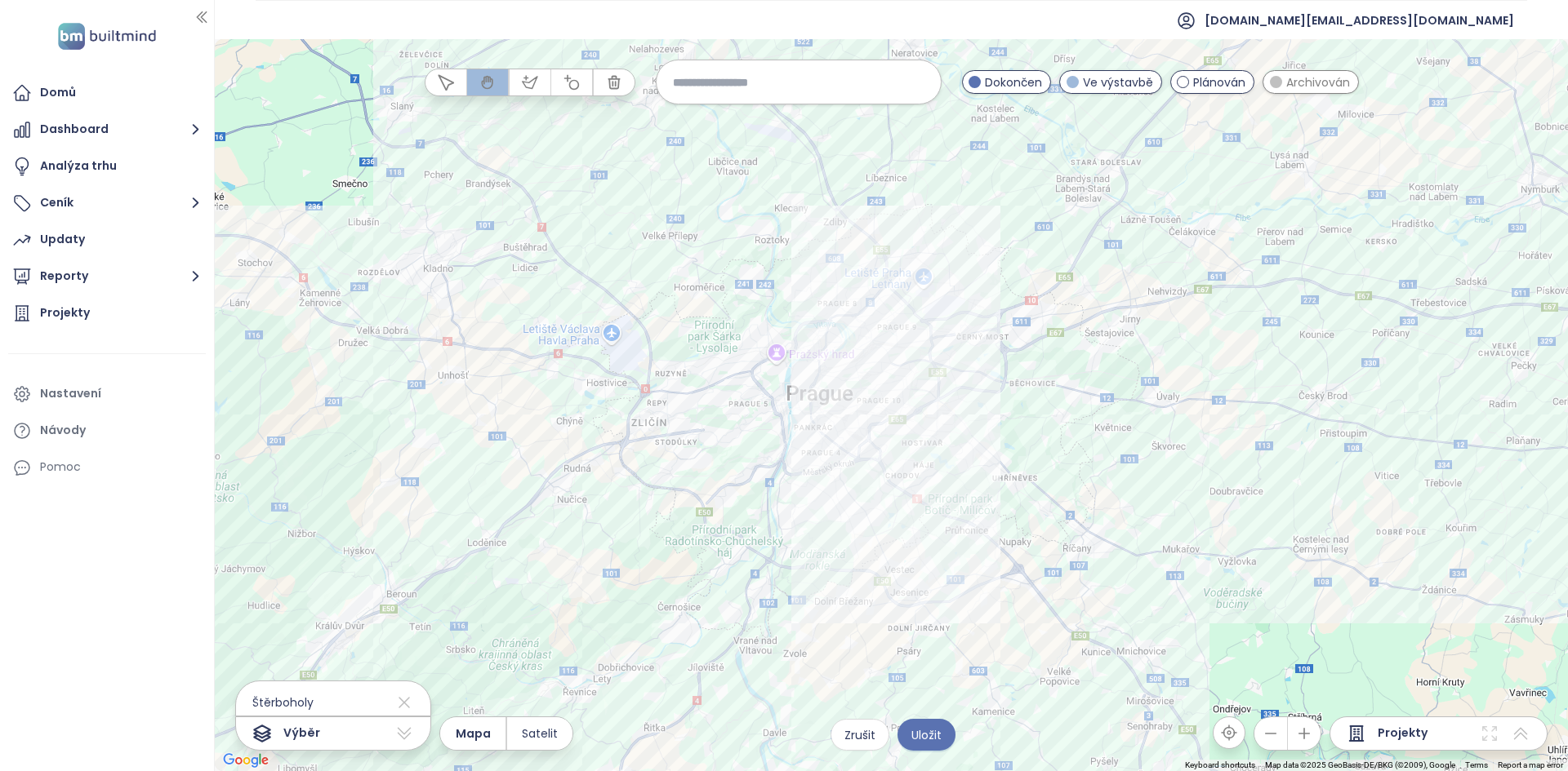
click at [1022, 413] on div at bounding box center [891, 405] width 1353 height 732
click at [1022, 413] on div at bounding box center [891, 405] width 1353 height 732
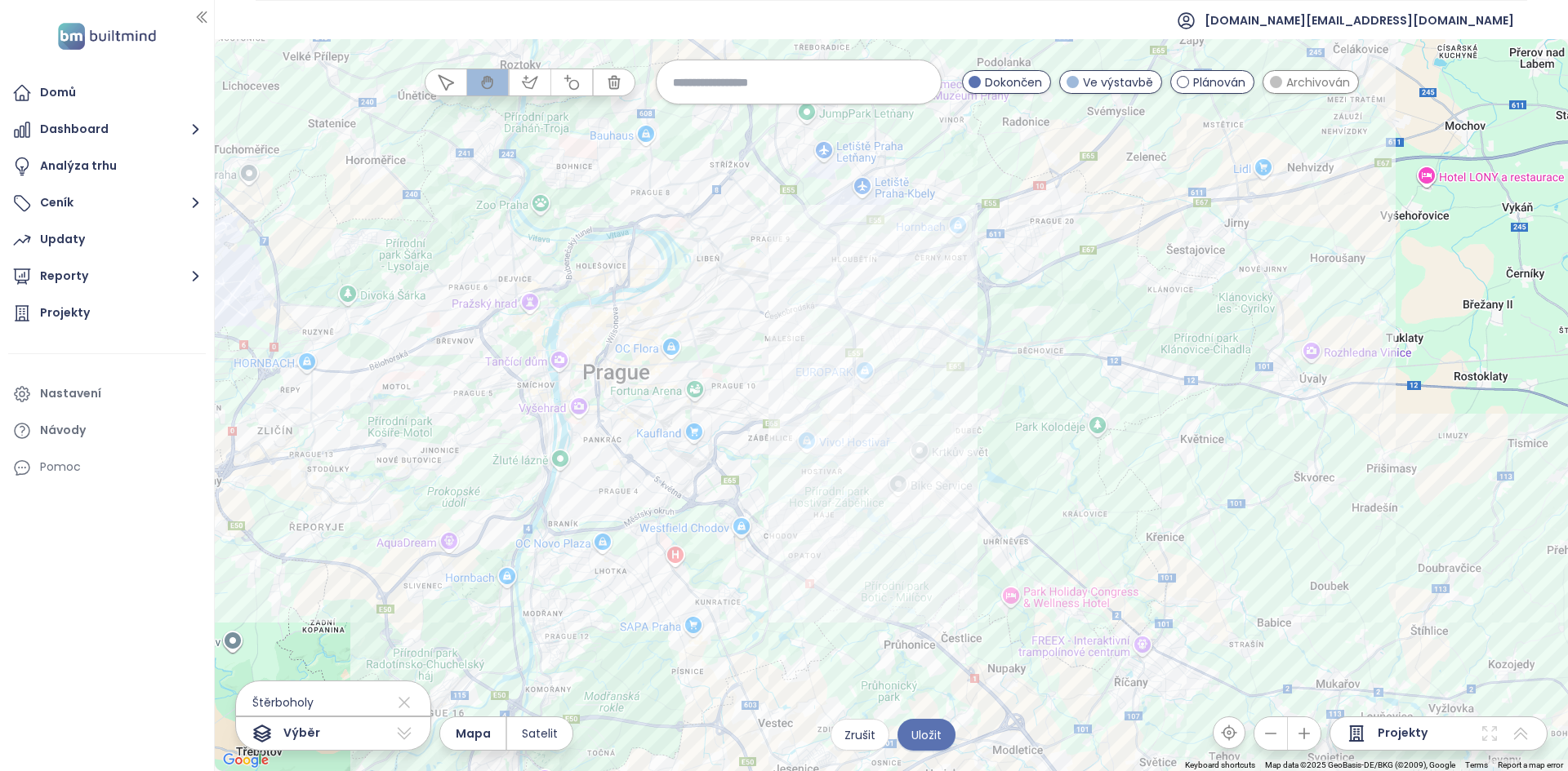
click at [815, 376] on div at bounding box center [891, 405] width 1353 height 732
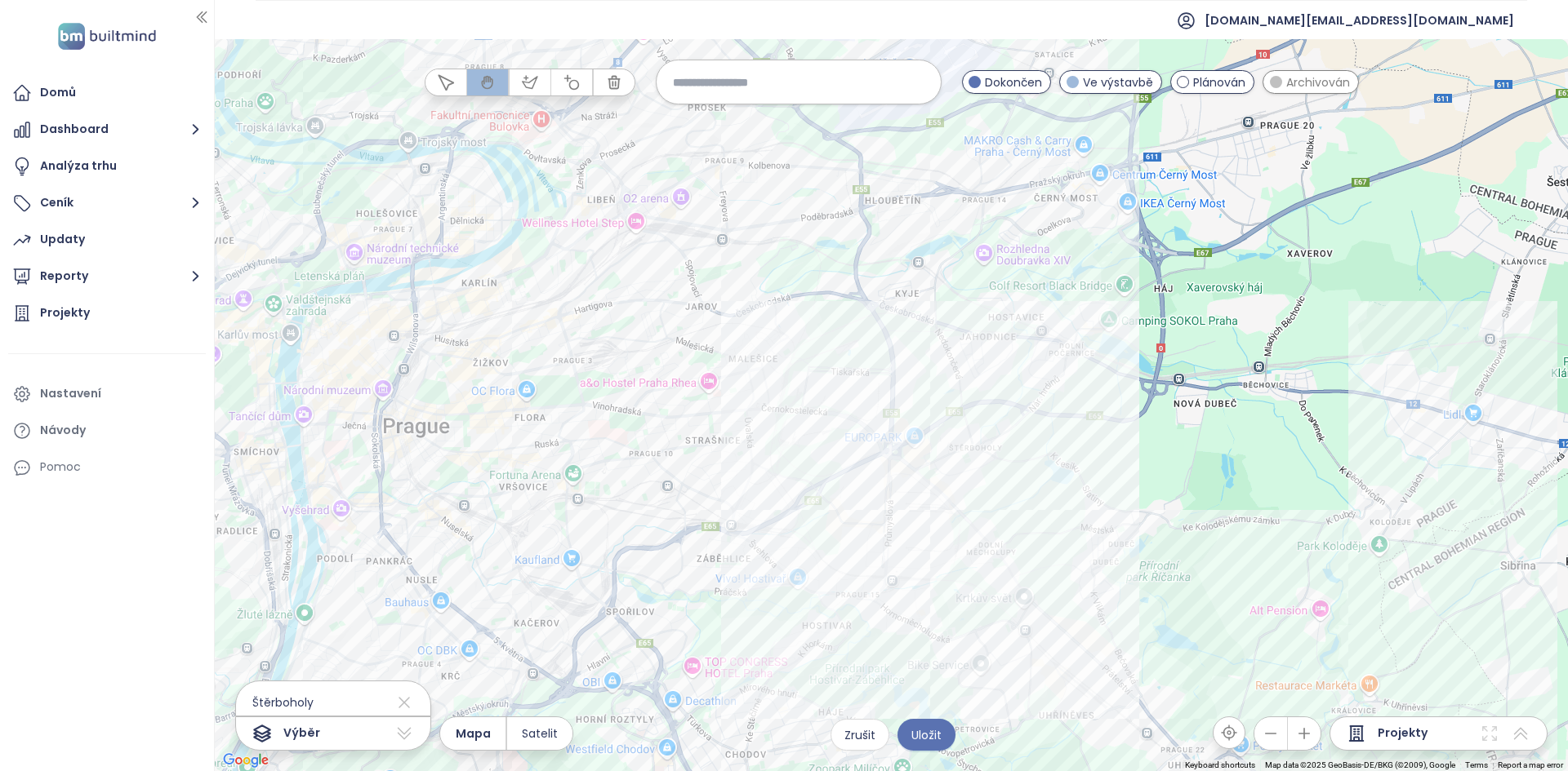
click at [544, 80] on button "button" at bounding box center [530, 82] width 41 height 26
click at [825, 315] on div at bounding box center [892, 405] width 1353 height 732
click at [753, 501] on div at bounding box center [892, 405] width 1353 height 732
click at [749, 528] on div at bounding box center [892, 405] width 1353 height 732
click at [782, 571] on div at bounding box center [892, 405] width 1353 height 732
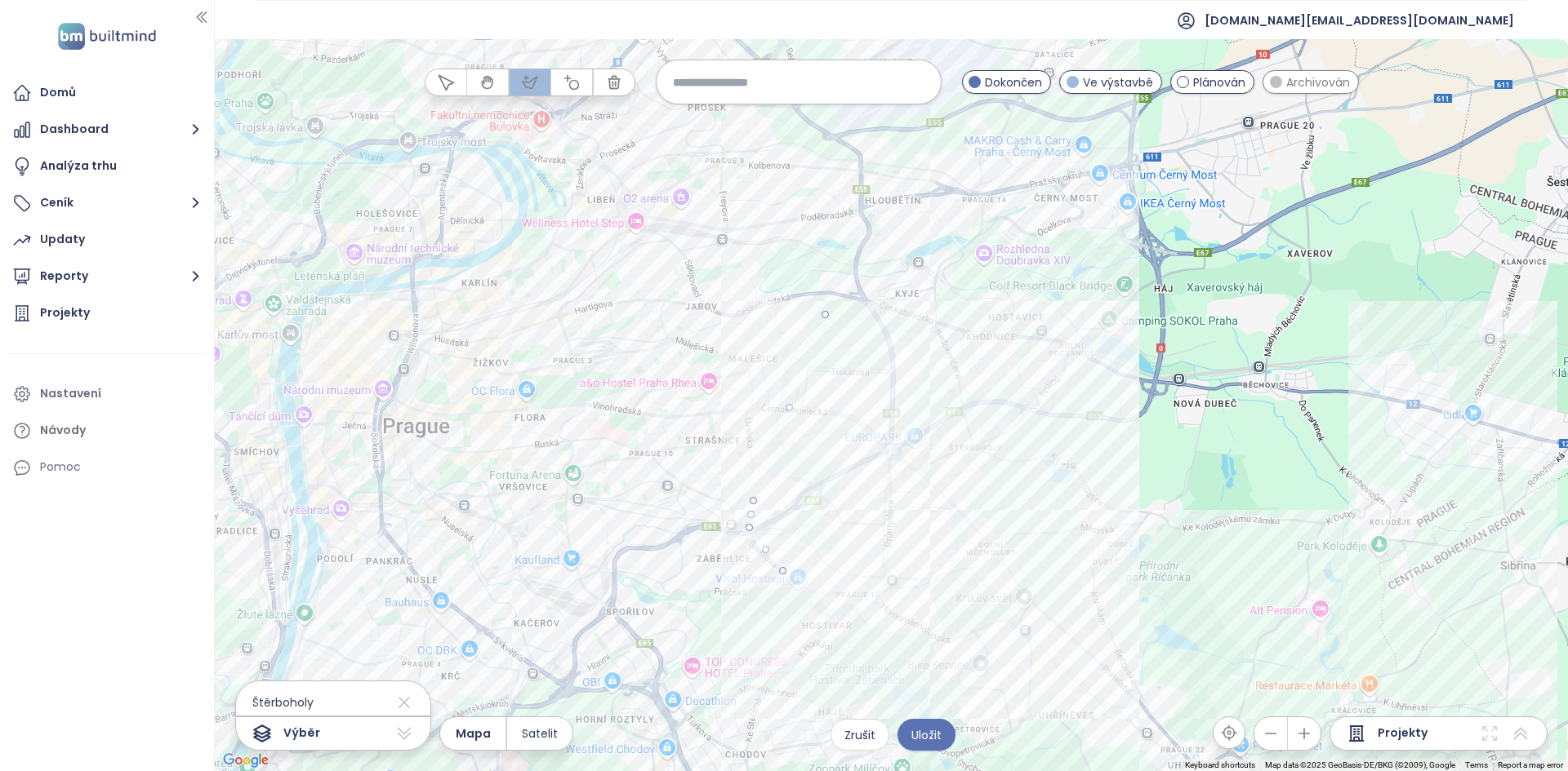
click at [919, 636] on div at bounding box center [892, 405] width 1353 height 732
click at [1005, 651] on div at bounding box center [892, 405] width 1353 height 732
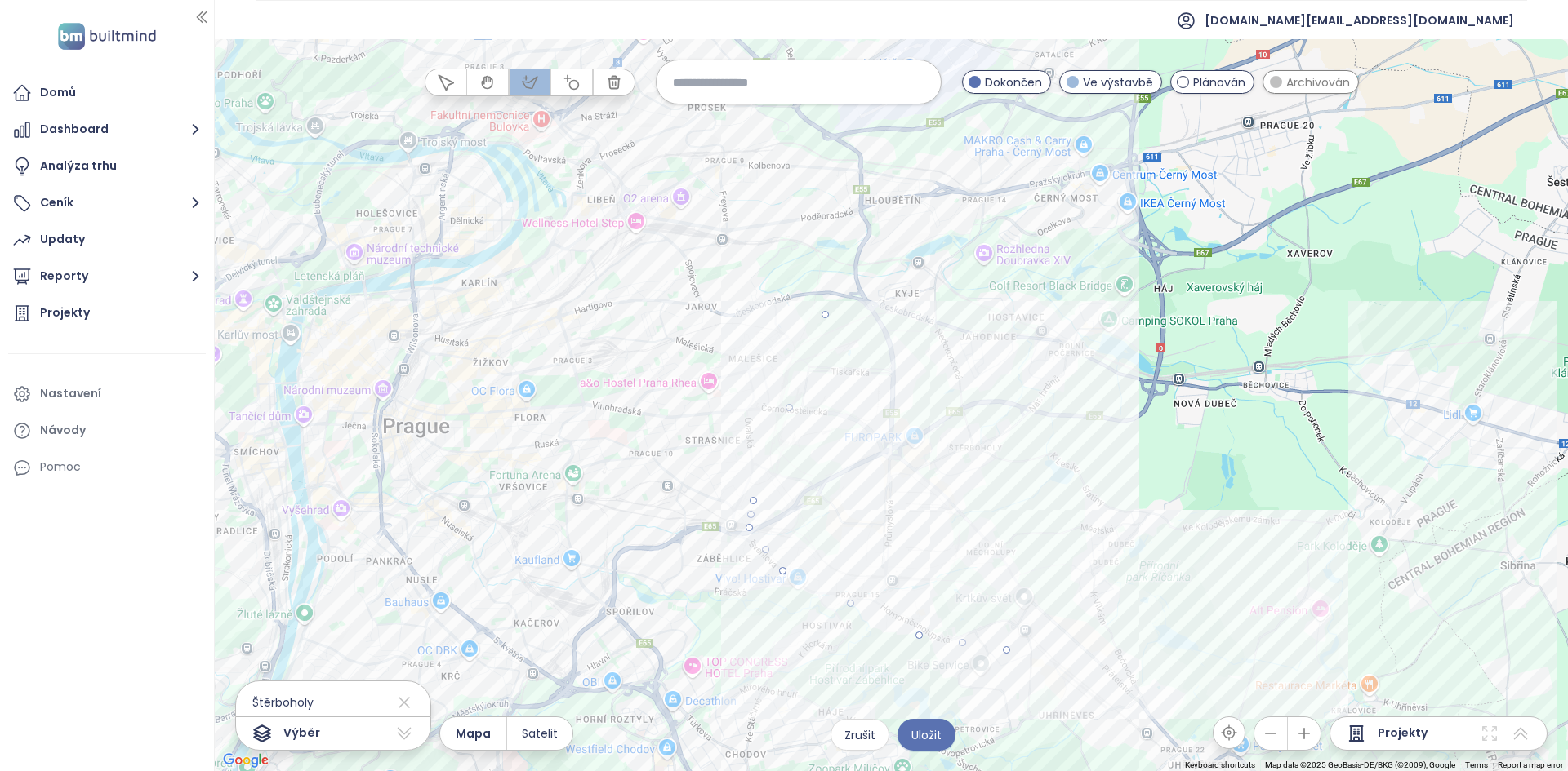
click at [1125, 565] on div at bounding box center [892, 405] width 1353 height 732
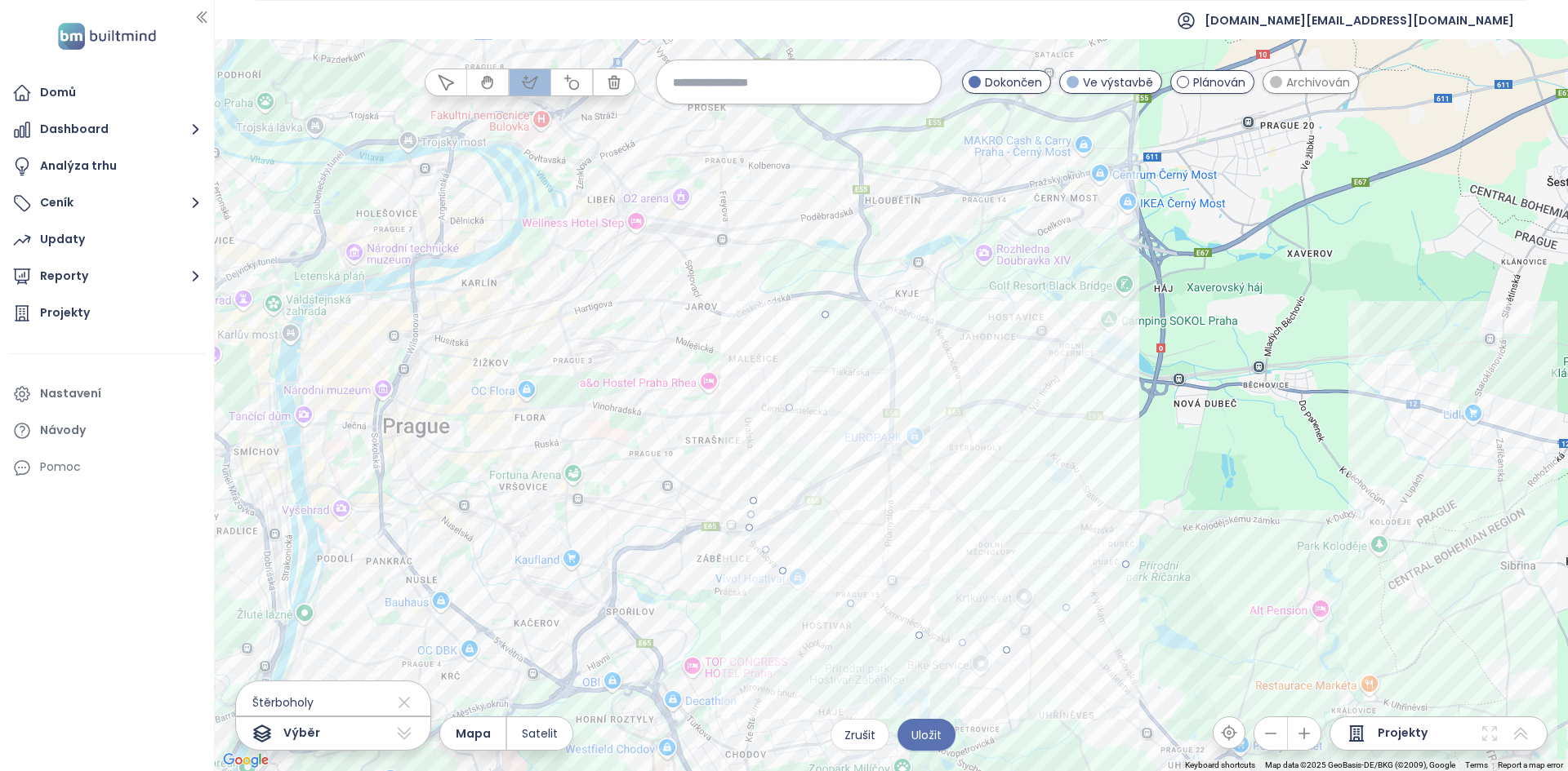
click at [1117, 366] on div at bounding box center [892, 405] width 1353 height 732
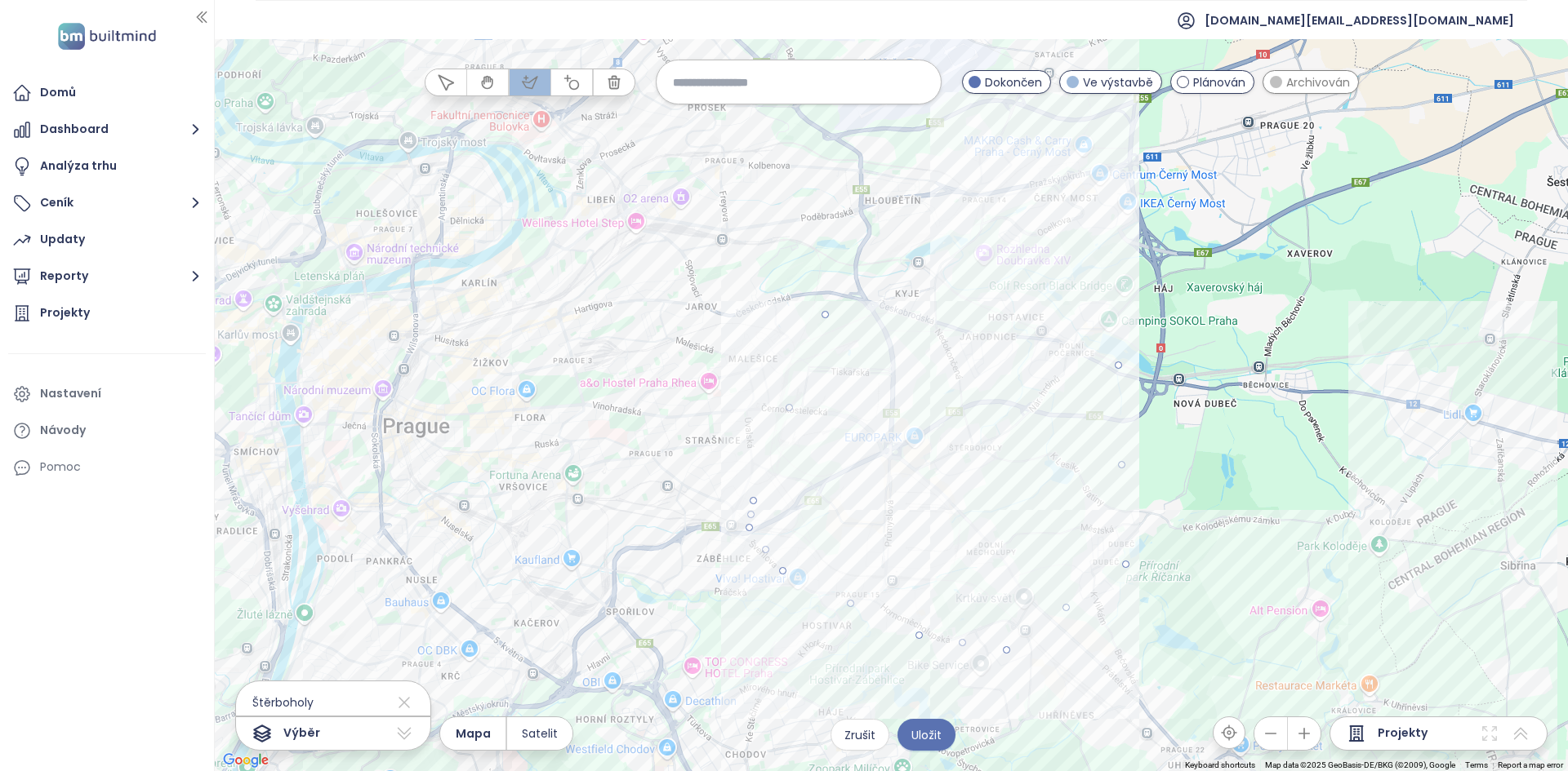
click at [1014, 284] on div at bounding box center [892, 405] width 1353 height 732
click at [822, 312] on div at bounding box center [892, 405] width 1353 height 732
click at [450, 88] on icon "button" at bounding box center [446, 83] width 17 height 17
click at [1291, 86] on span "Archivován" at bounding box center [1317, 82] width 64 height 18
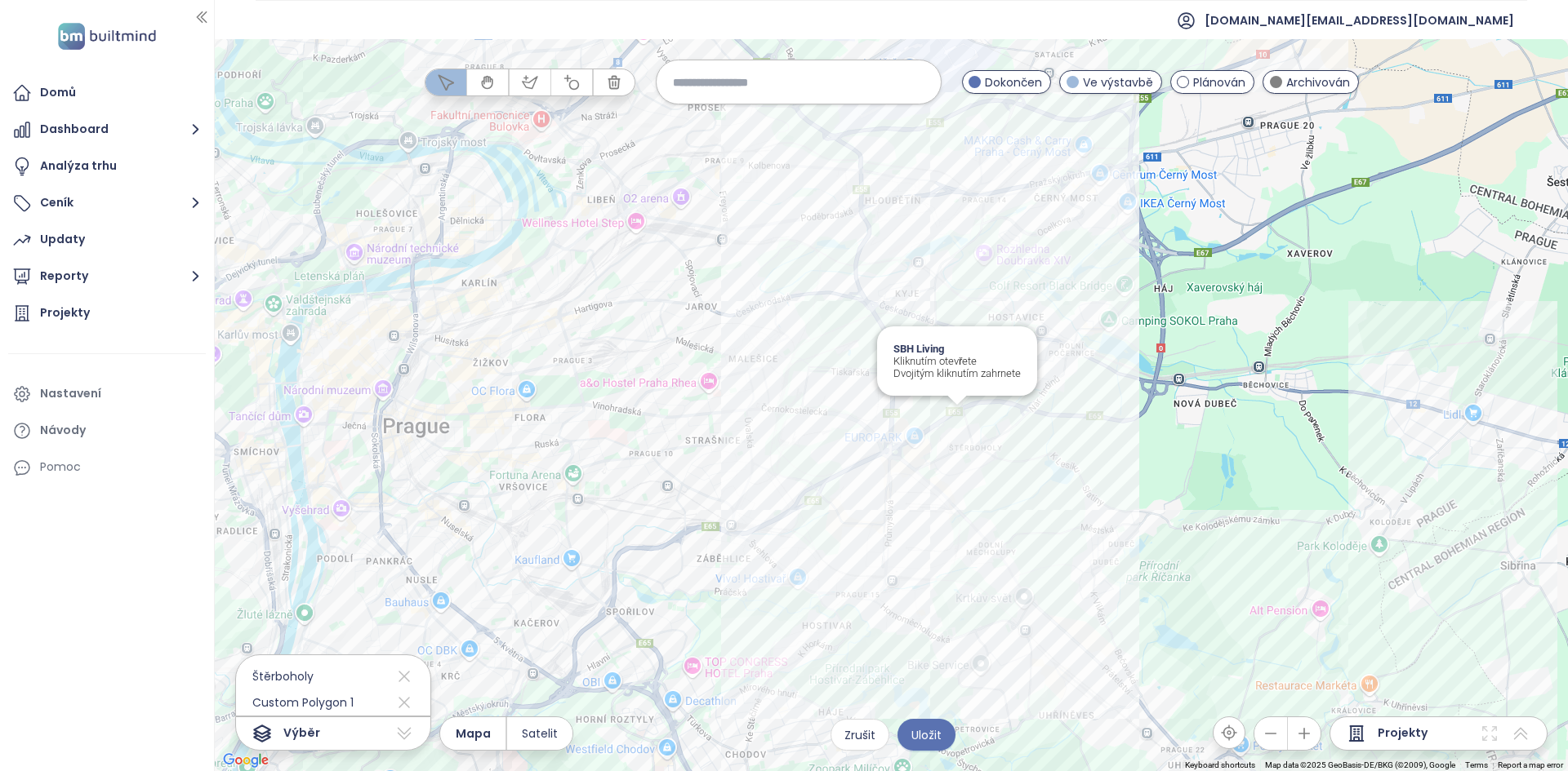
click at [959, 413] on div "SBH Living Kliknutím otevřete Dvojitým kliknutím zahrnete" at bounding box center [891, 405] width 1353 height 732
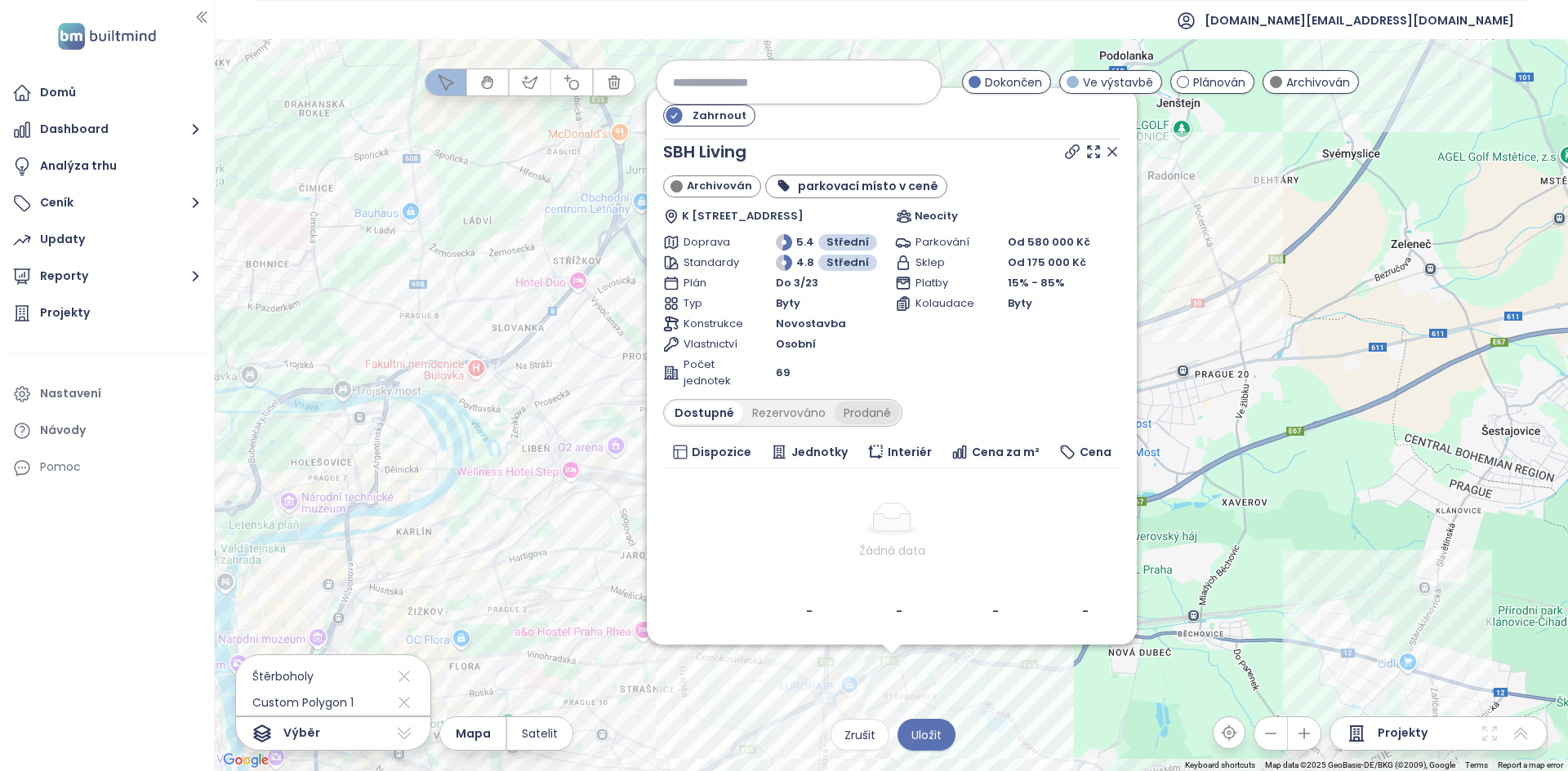
click at [851, 417] on div "Prodané" at bounding box center [867, 413] width 65 height 23
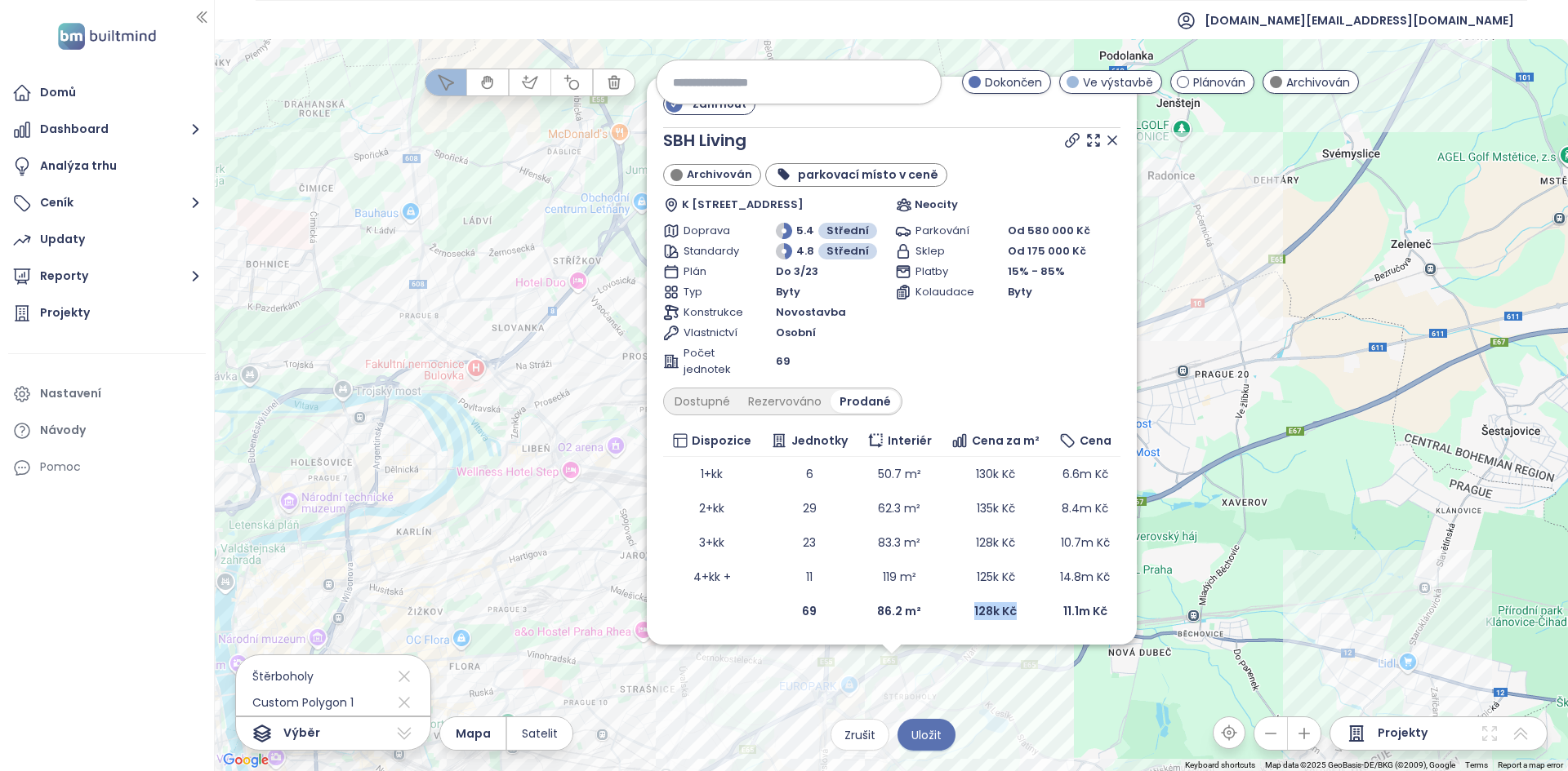
drag, startPoint x: 1015, startPoint y: 620, endPoint x: 960, endPoint y: 611, distance: 55.7
click at [960, 611] on td "128k Kč" at bounding box center [995, 611] width 109 height 34
click at [1117, 145] on icon at bounding box center [1112, 140] width 17 height 17
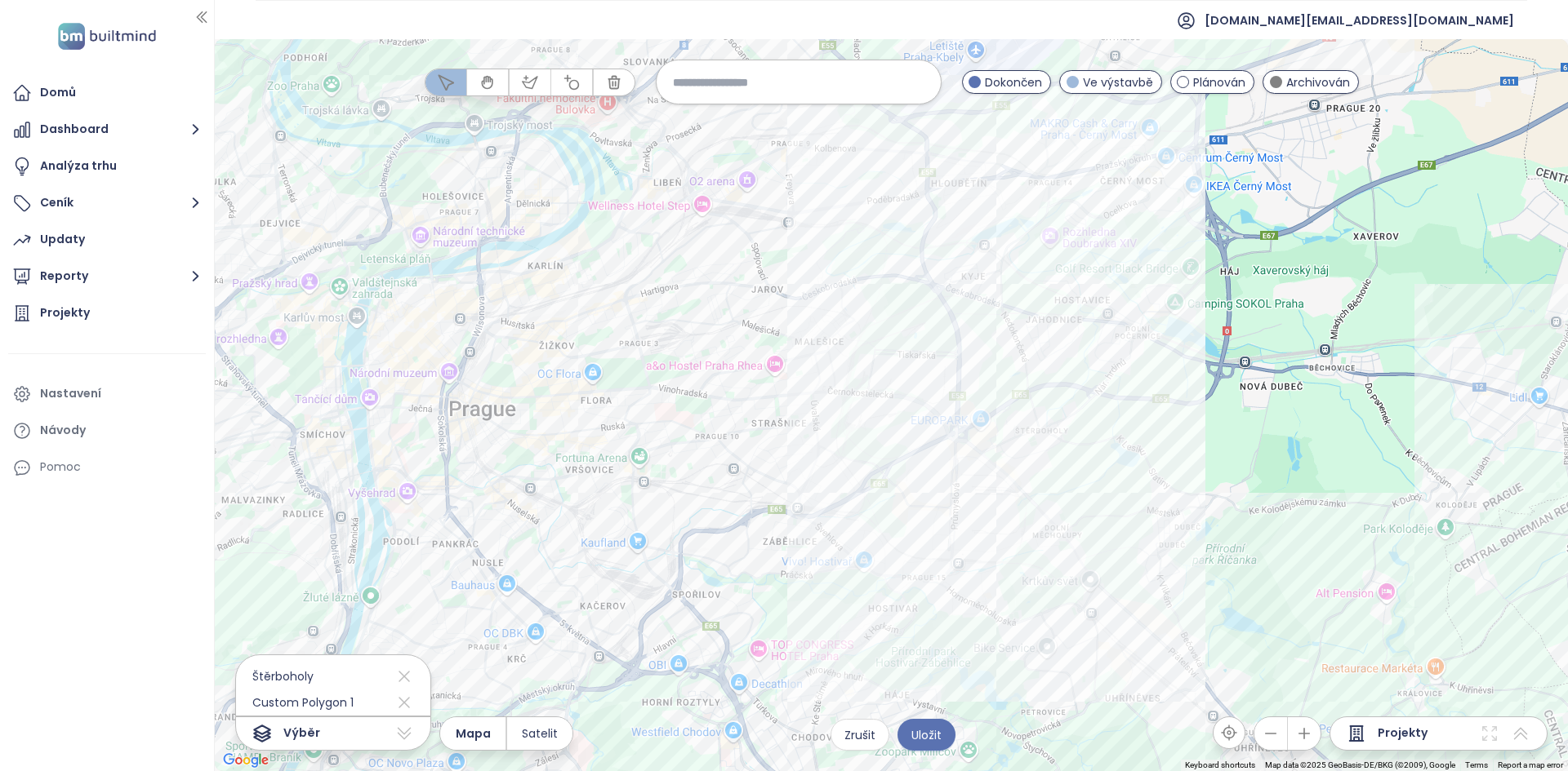
drag, startPoint x: 1184, startPoint y: 581, endPoint x: 1288, endPoint y: 388, distance: 219.2
click at [1288, 388] on div at bounding box center [891, 405] width 1353 height 732
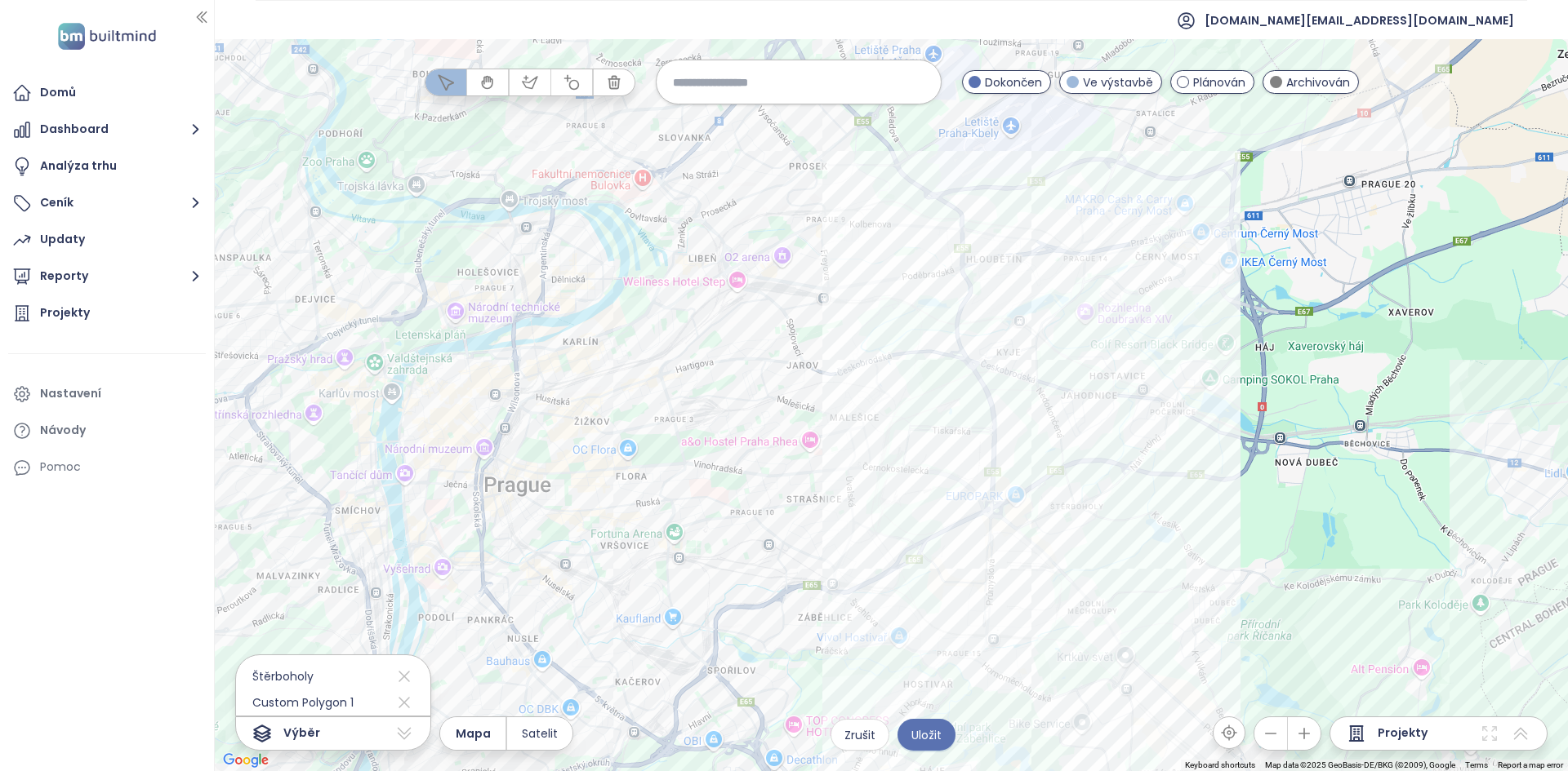
drag, startPoint x: 1240, startPoint y: 489, endPoint x: 1265, endPoint y: 560, distance: 75.3
click at [1265, 560] on div at bounding box center [891, 405] width 1353 height 732
click at [1489, 739] on icon at bounding box center [1489, 733] width 19 height 19
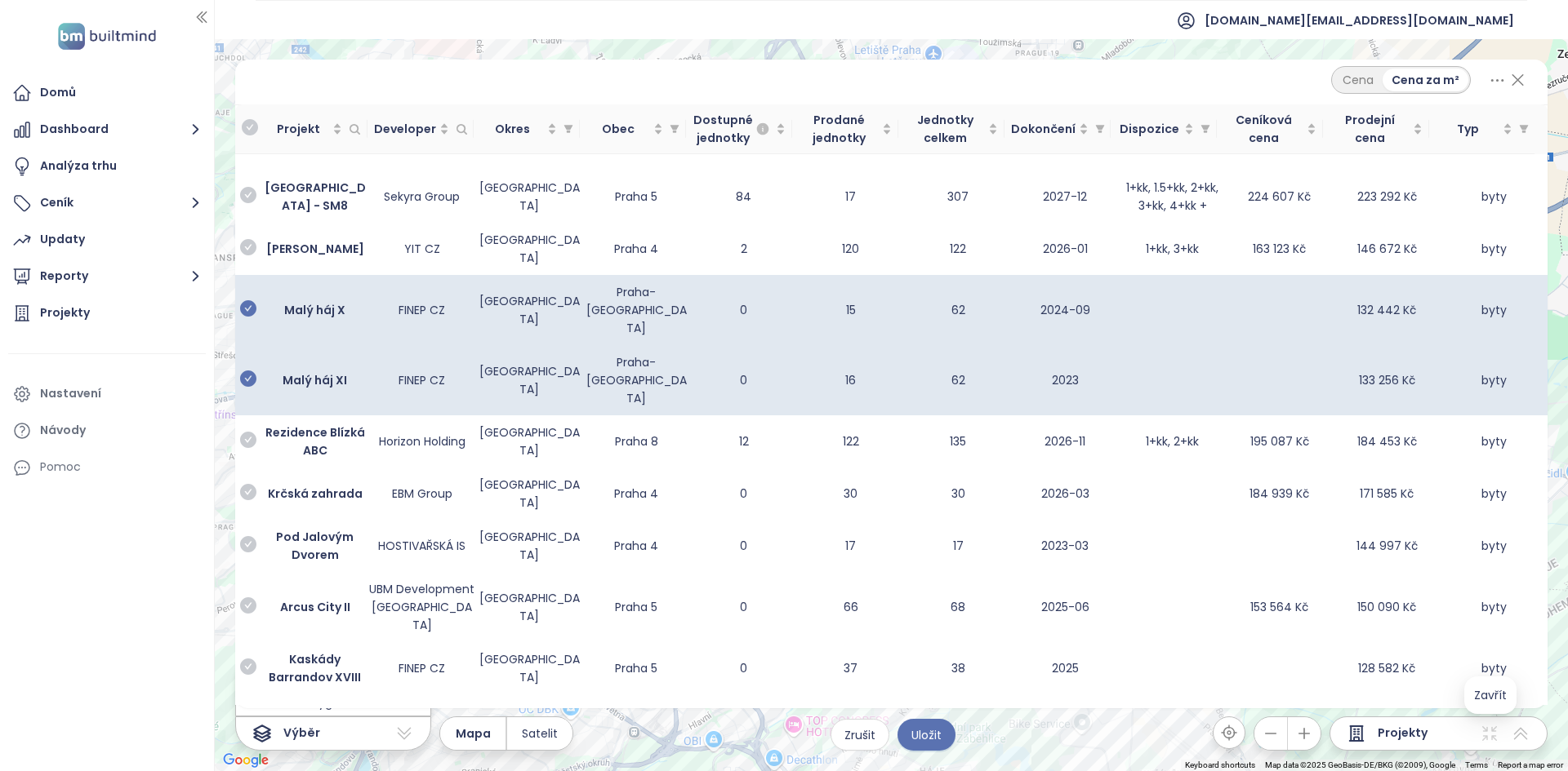
click at [1520, 83] on icon at bounding box center [1517, 80] width 11 height 11
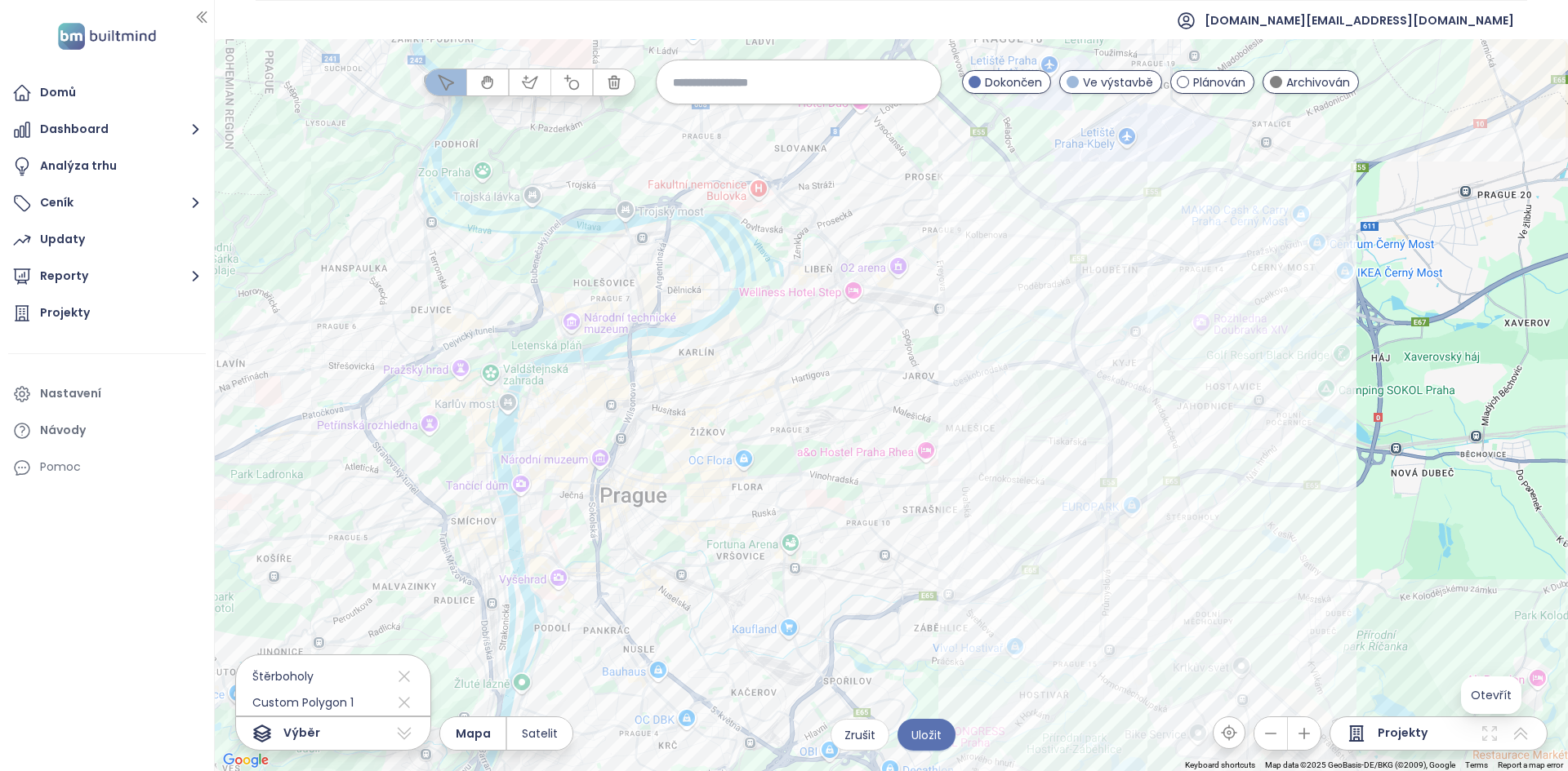
drag, startPoint x: 851, startPoint y: 480, endPoint x: 986, endPoint y: 476, distance: 135.1
click at [986, 476] on div at bounding box center [891, 405] width 1353 height 732
click at [924, 739] on span "Uložit" at bounding box center [926, 734] width 30 height 18
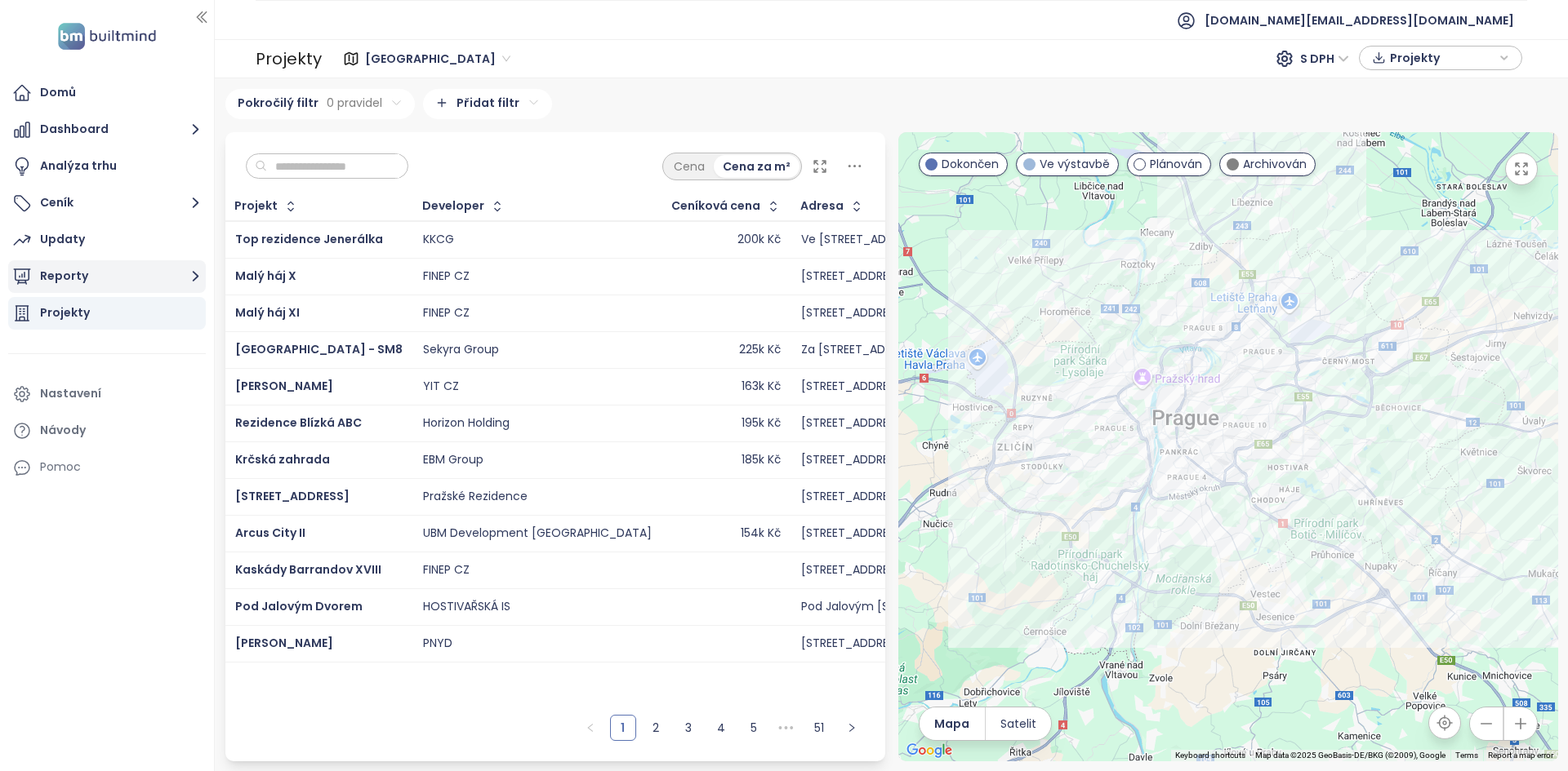
click at [186, 274] on icon "button" at bounding box center [196, 276] width 20 height 20
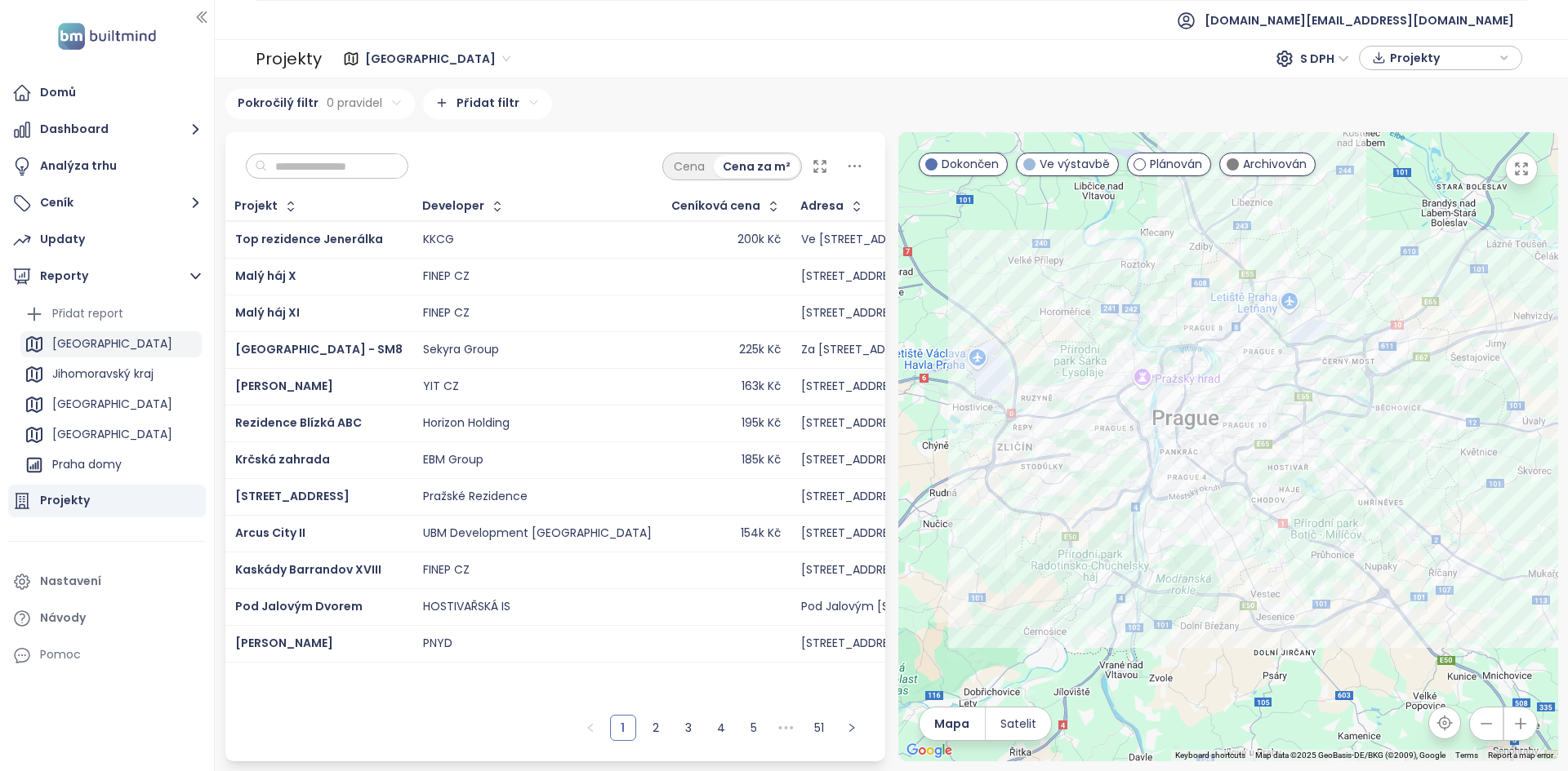
click at [100, 340] on div "[GEOGRAPHIC_DATA]" at bounding box center [110, 344] width 181 height 26
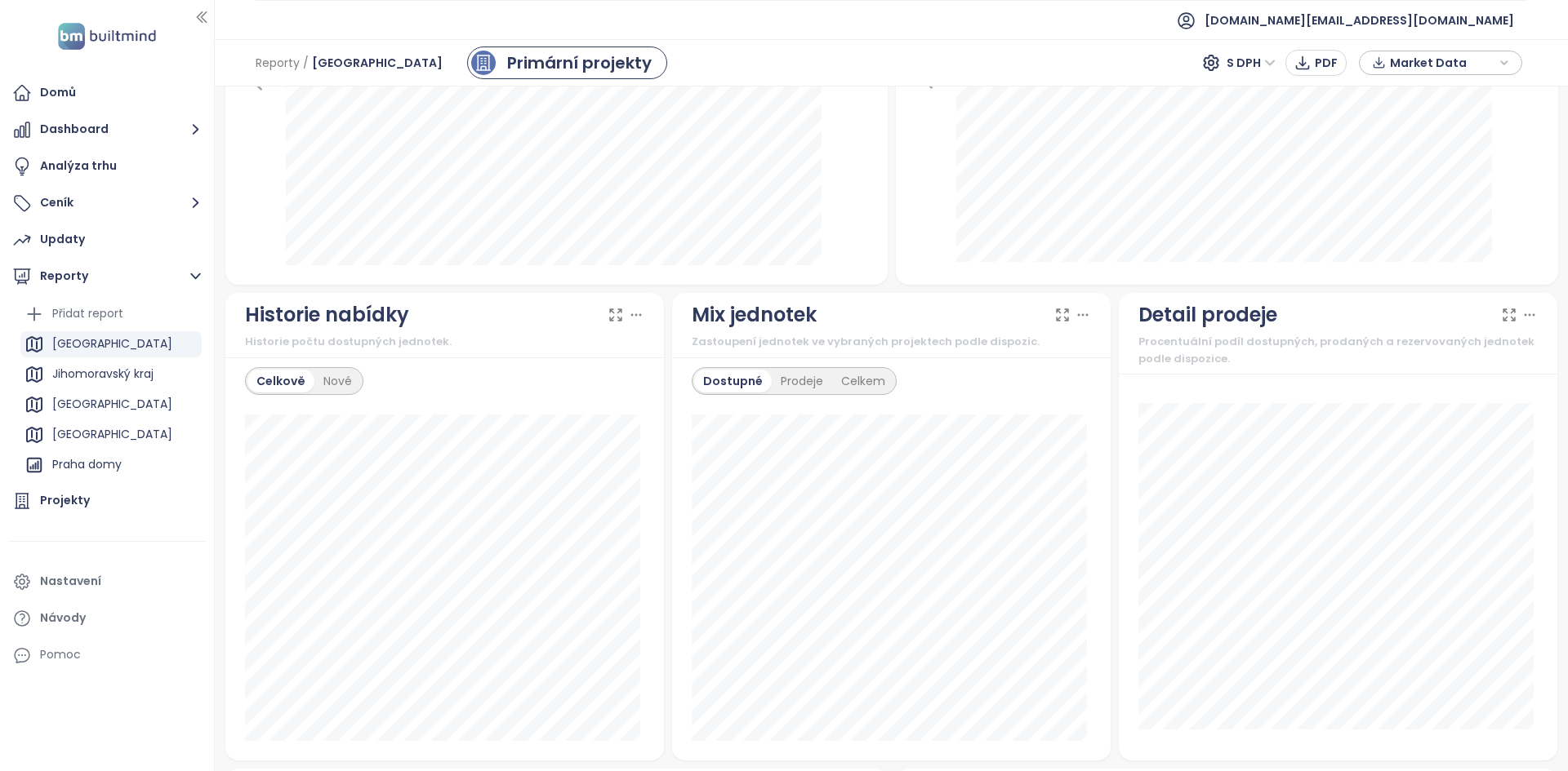
scroll to position [747, 0]
click at [345, 374] on div "Nové" at bounding box center [338, 380] width 47 height 23
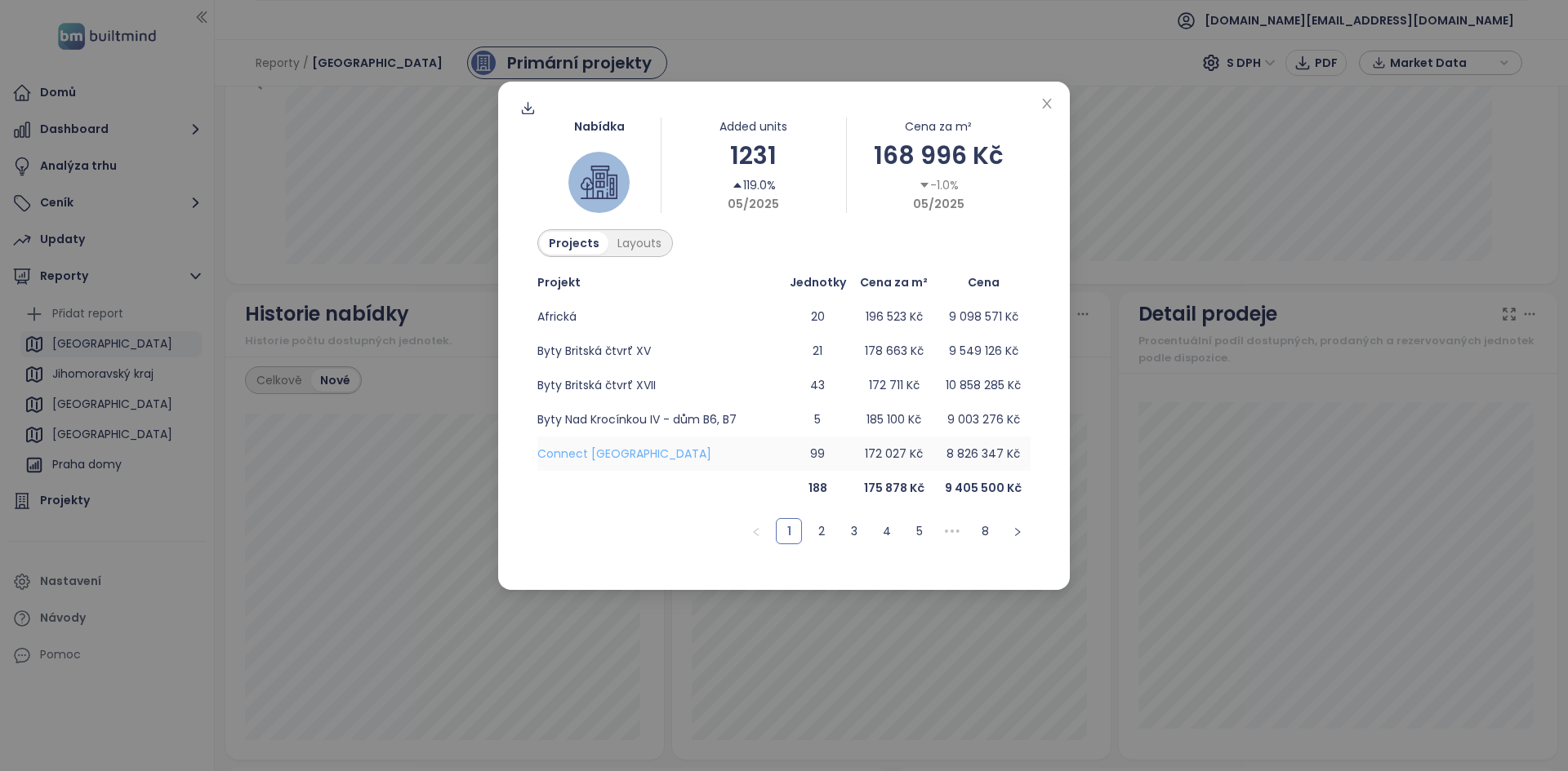
click at [573, 447] on span "Connect Vršovice" at bounding box center [624, 454] width 174 height 17
click at [1043, 99] on icon "close" at bounding box center [1046, 104] width 13 height 13
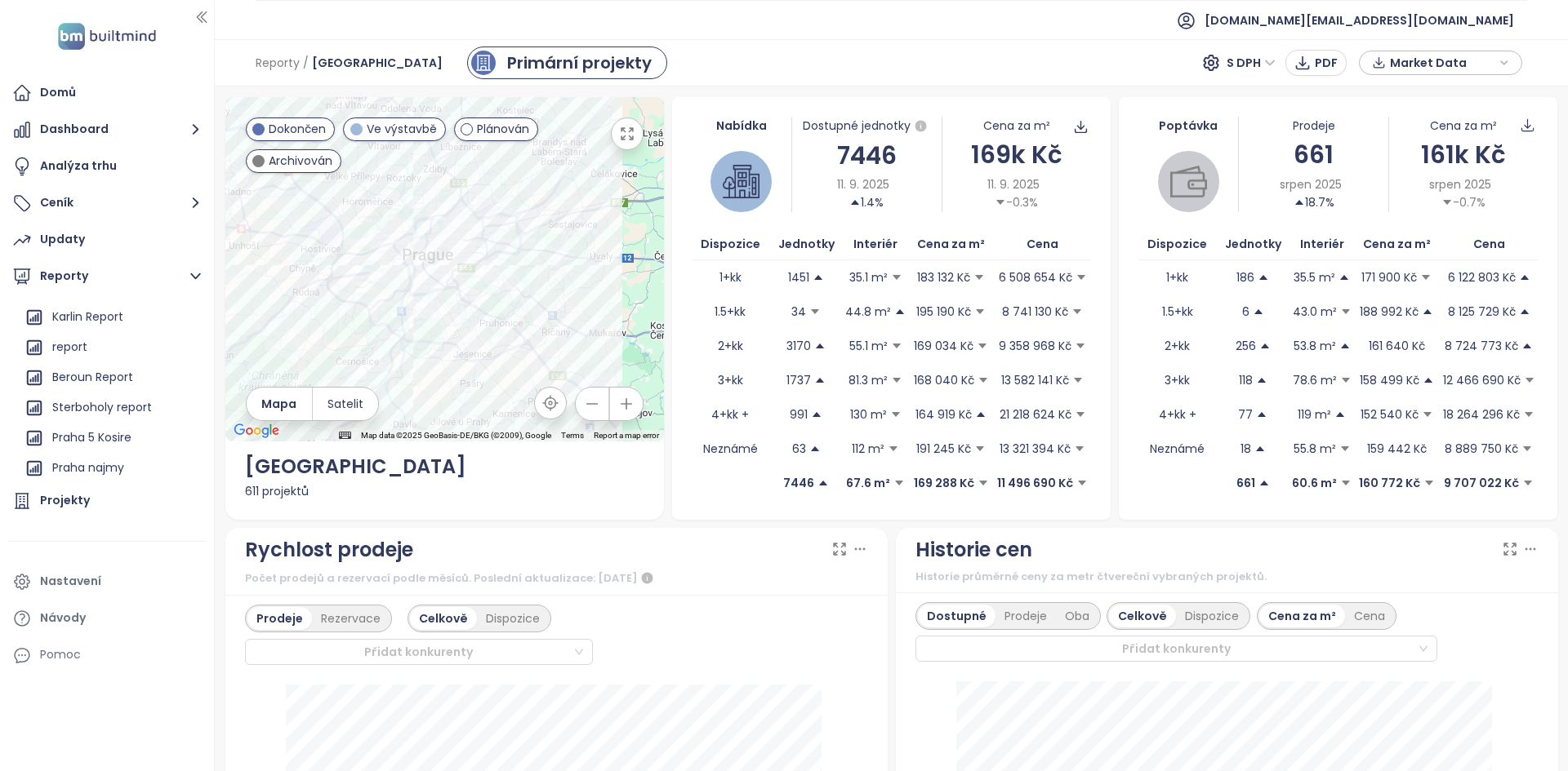
scroll to position [299, 0]
click at [112, 407] on div "Sterboholy report" at bounding box center [102, 407] width 99 height 20
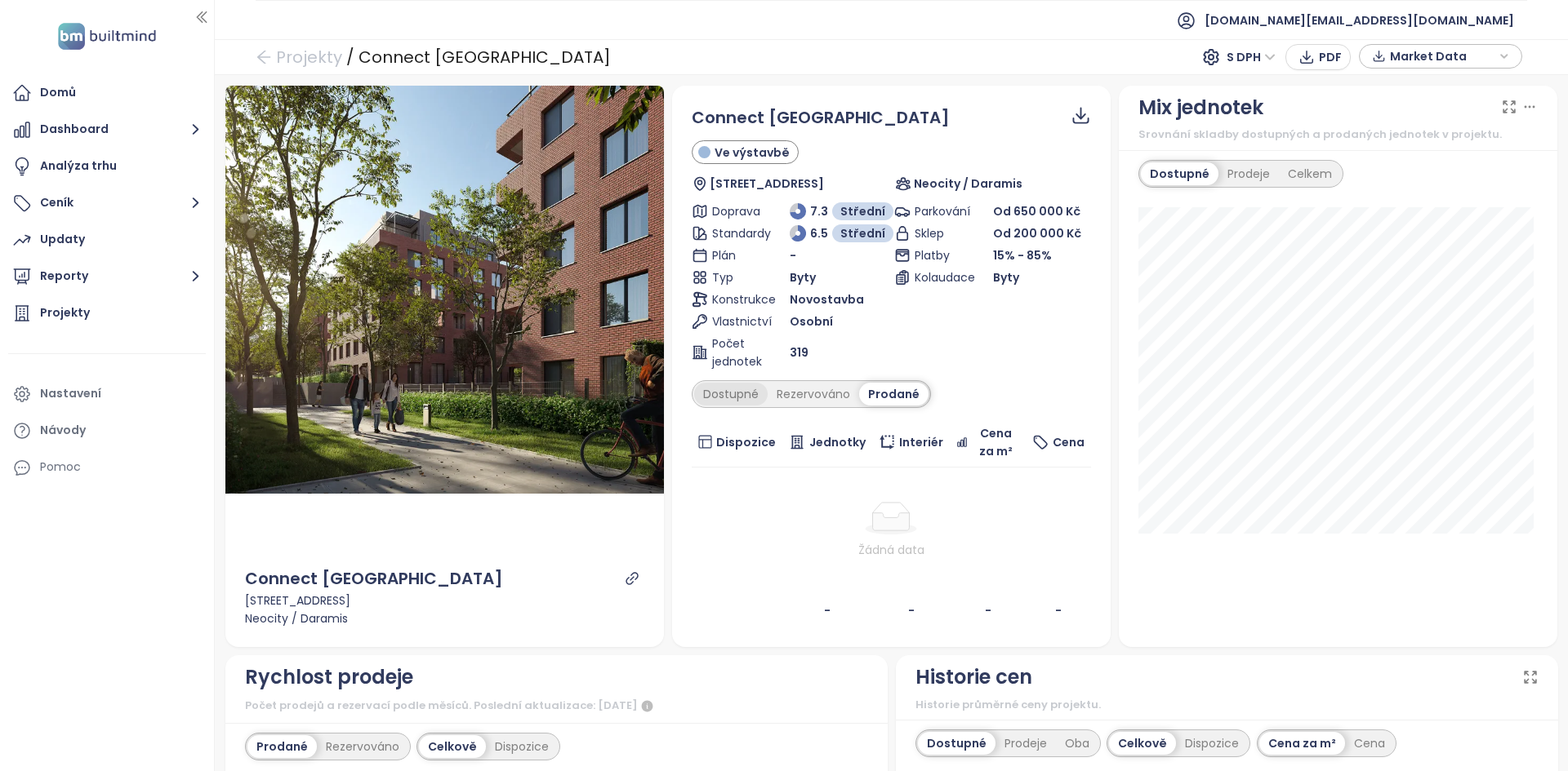
click at [724, 397] on div "Dostupné" at bounding box center [731, 393] width 74 height 23
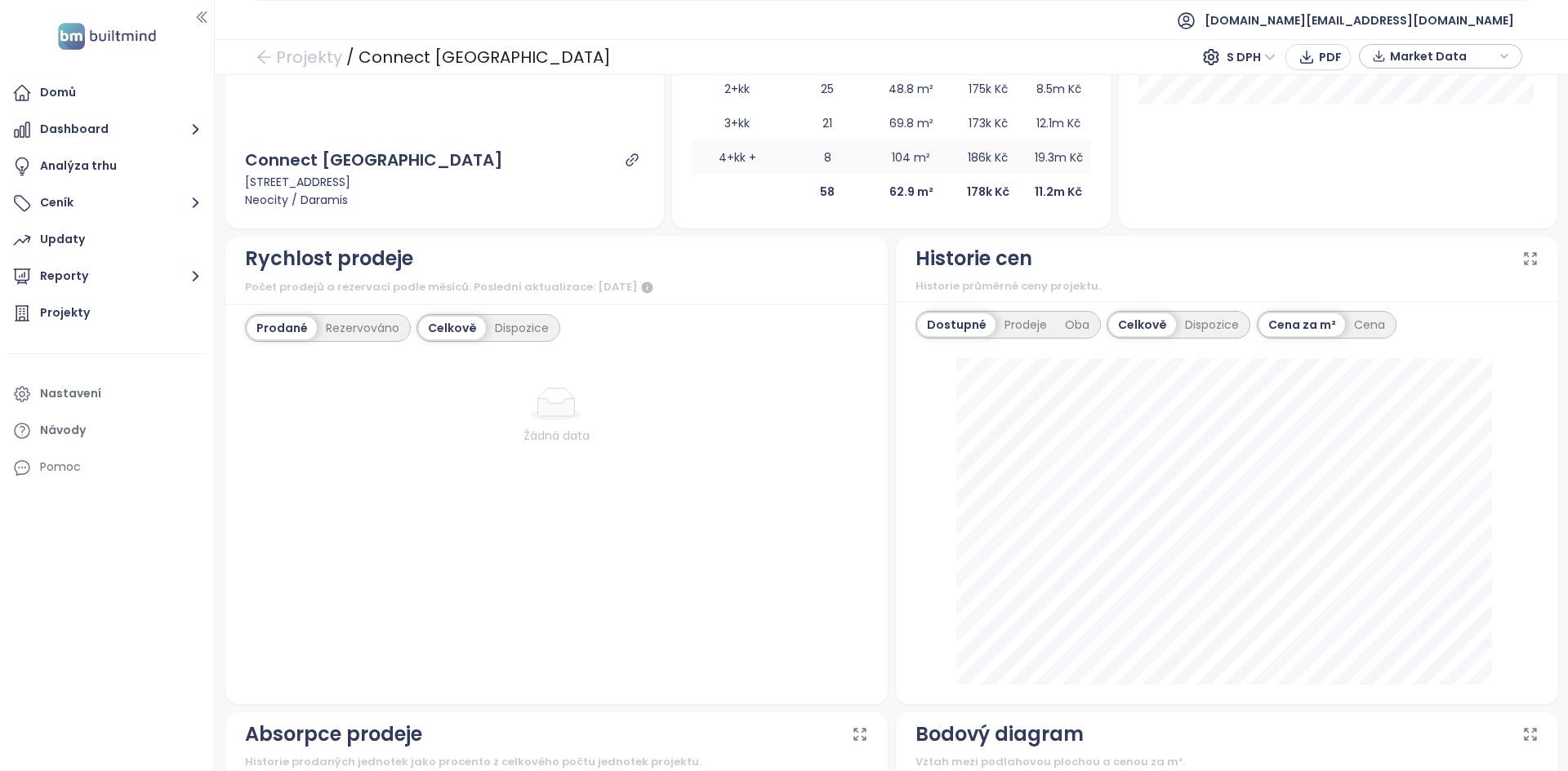
scroll to position [432, 0]
click at [357, 322] on div "Rezervováno" at bounding box center [362, 326] width 91 height 23
click at [269, 319] on div "Prodané" at bounding box center [280, 326] width 65 height 23
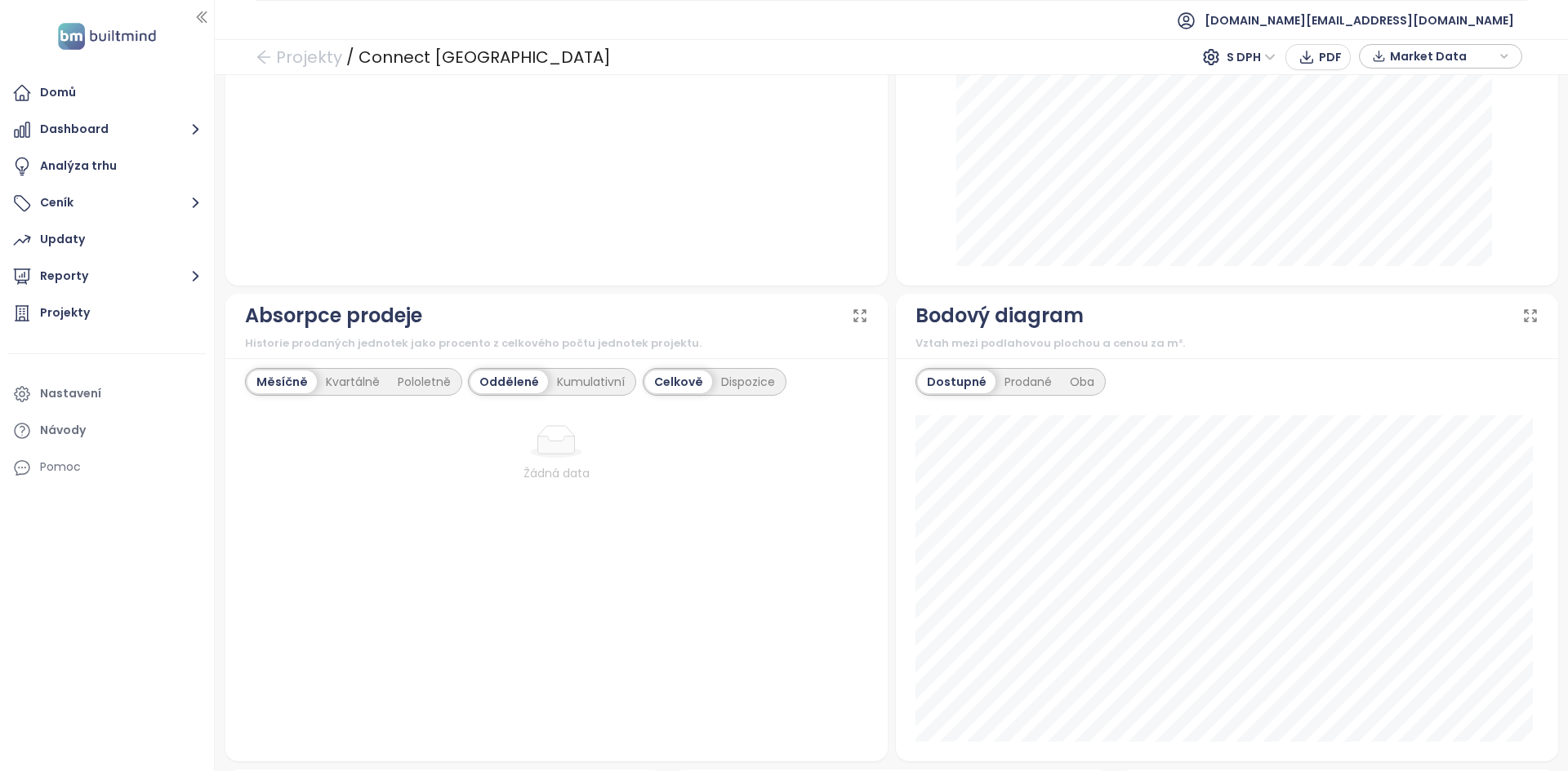
scroll to position [850, 0]
click at [803, 227] on div "Žádná data" at bounding box center [556, 103] width 623 height 323
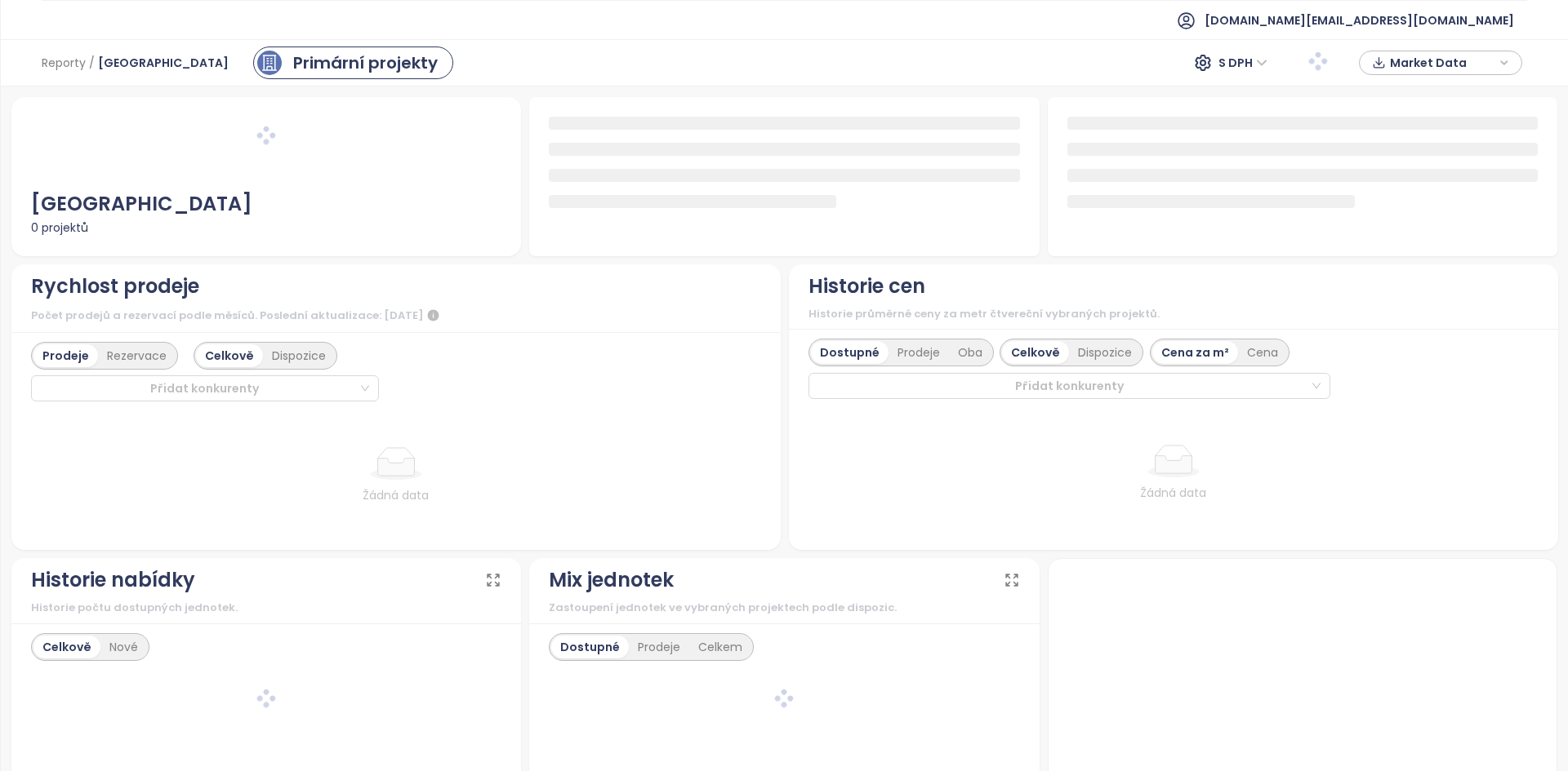
click at [565, 66] on div "Reporty / [GEOGRAPHIC_DATA] Primární projekty S DPH Market Data" at bounding box center [784, 63] width 1567 height 48
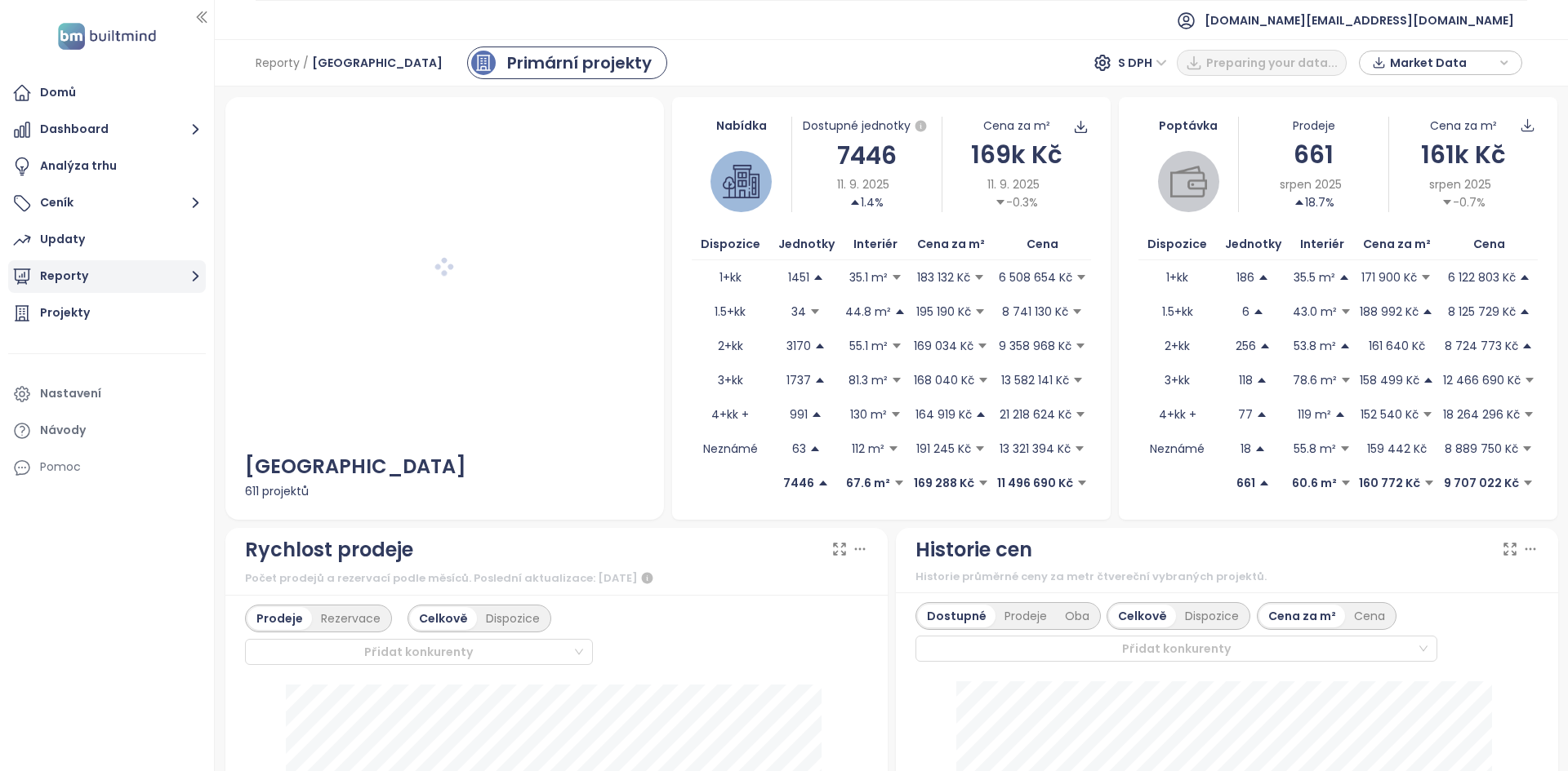
click at [123, 280] on button "Reporty" at bounding box center [107, 276] width 197 height 33
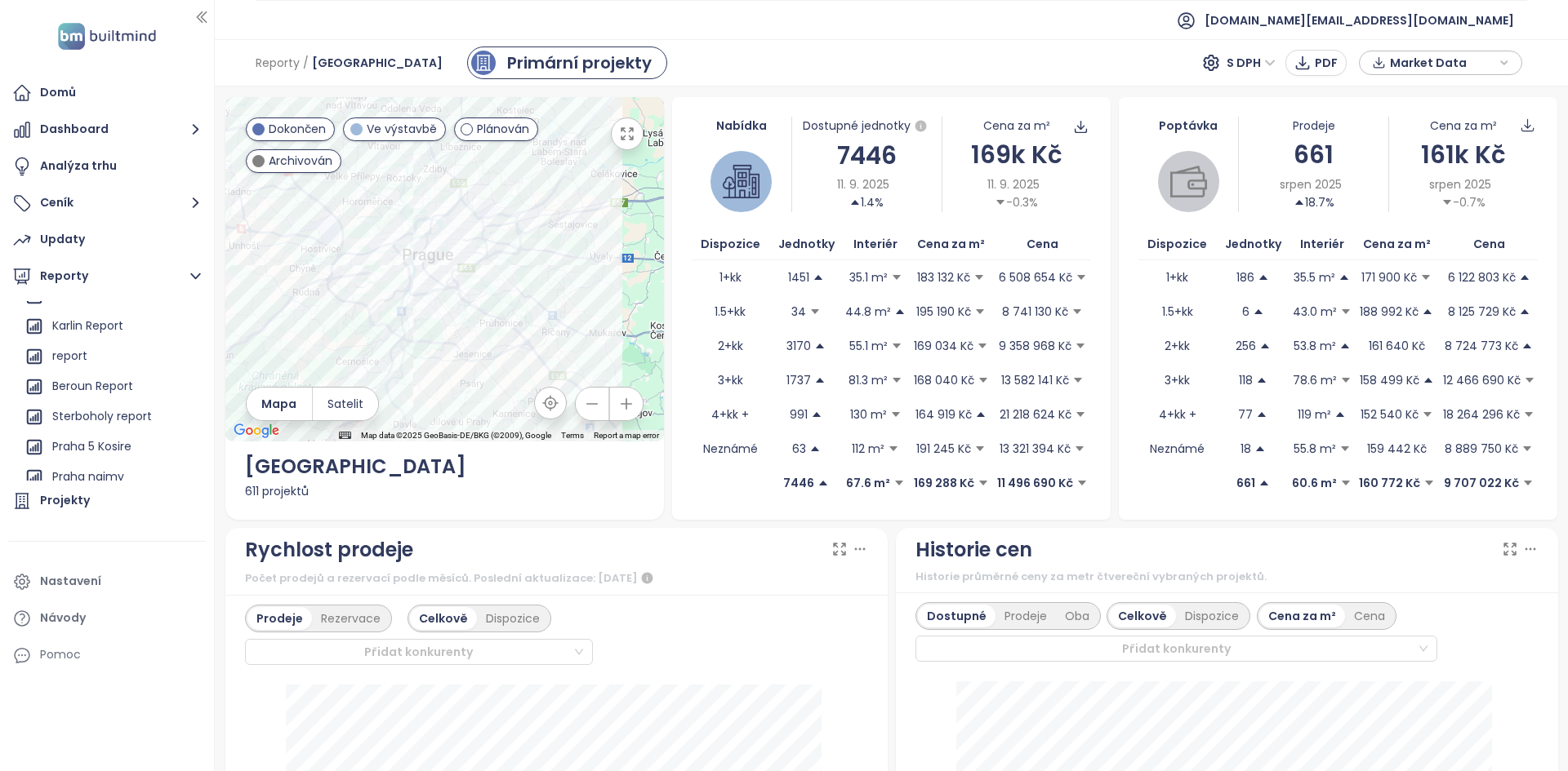
scroll to position [292, 0]
click at [125, 413] on div "Sterboholy report" at bounding box center [102, 415] width 99 height 20
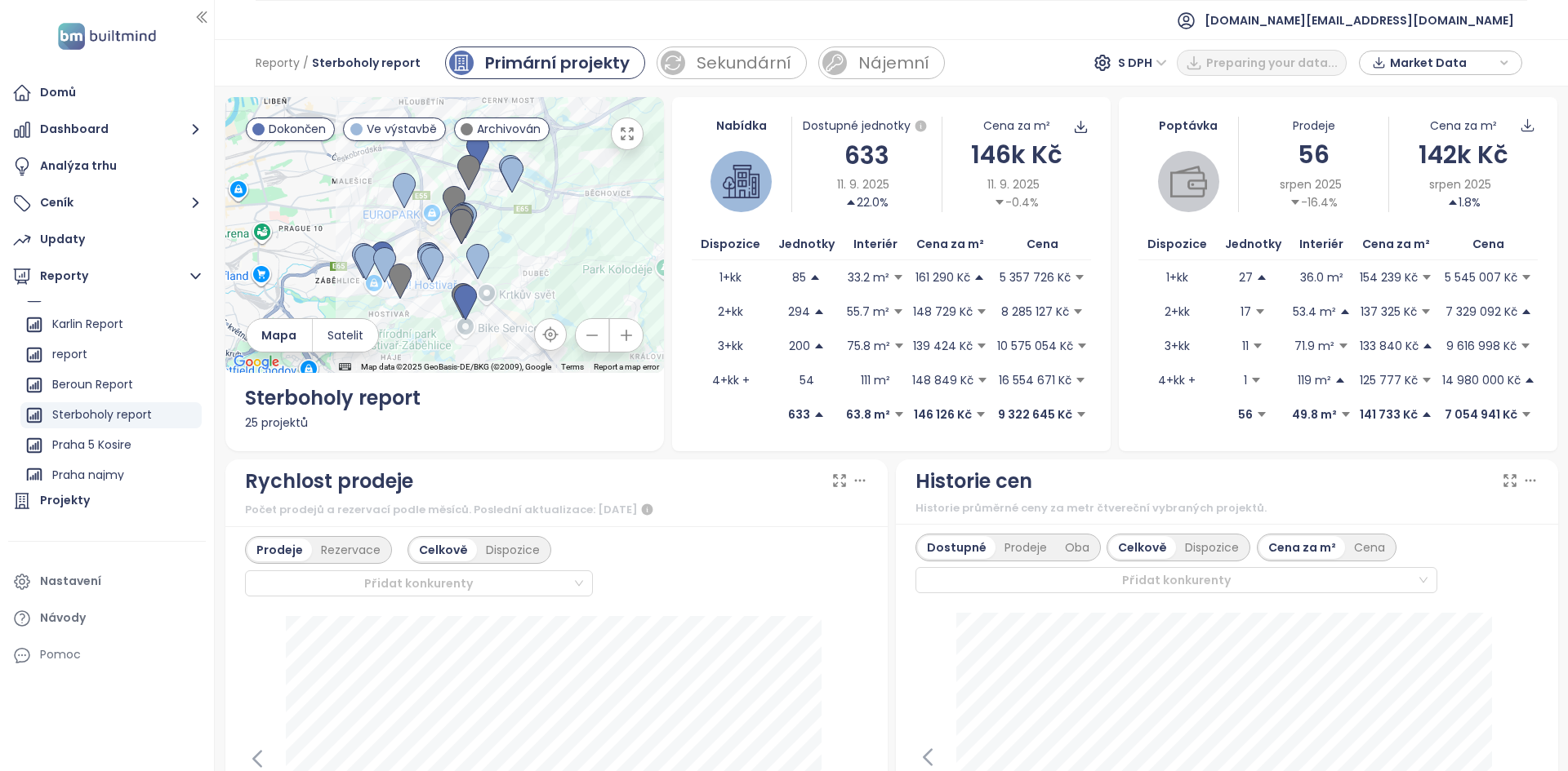
click at [871, 146] on div "633" at bounding box center [867, 155] width 149 height 38
click at [993, 150] on div "146k Kč" at bounding box center [1016, 155] width 149 height 38
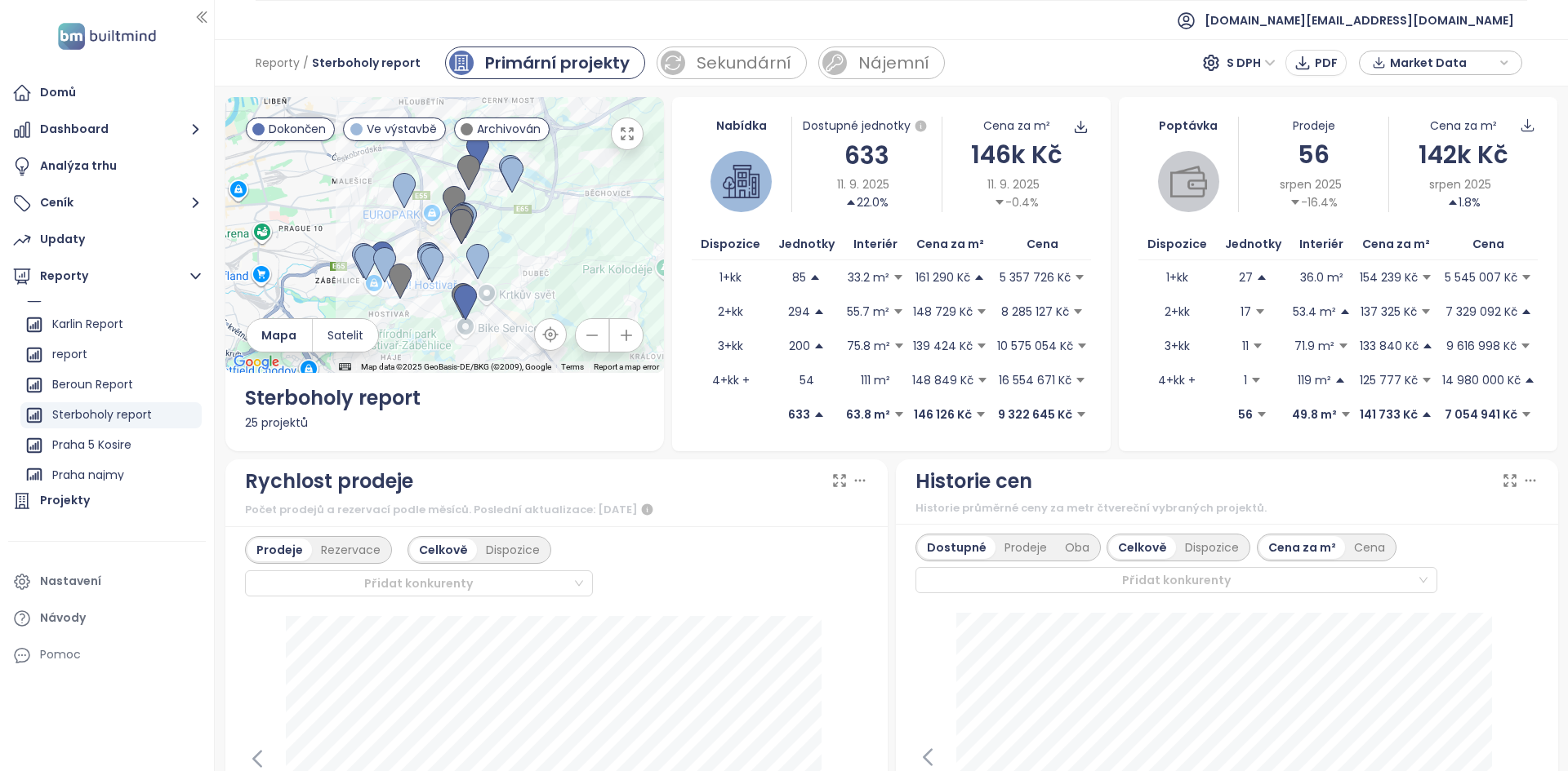
click at [1438, 157] on div "142k Kč" at bounding box center [1464, 155] width 149 height 38
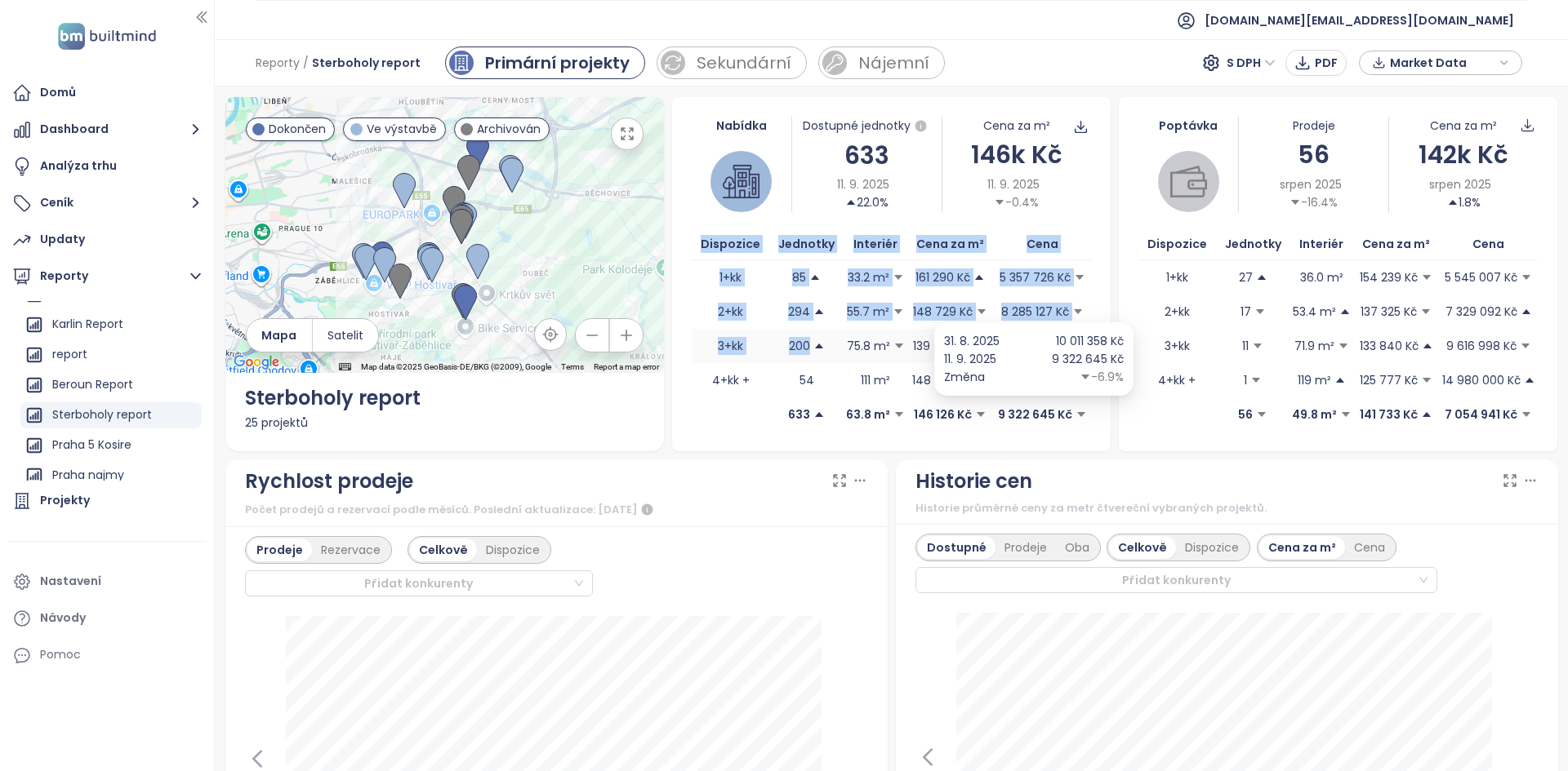
drag, startPoint x: 1082, startPoint y: 415, endPoint x: 812, endPoint y: 334, distance: 281.9
click at [810, 334] on table "Dispozice Jednotky Interiér Cena za m² Cena 1+kk 85 33.2 m² 161 290 Kč 5 357 72…" at bounding box center [891, 330] width 400 height 203
click at [1436, 64] on span "Market Data" at bounding box center [1443, 63] width 105 height 24
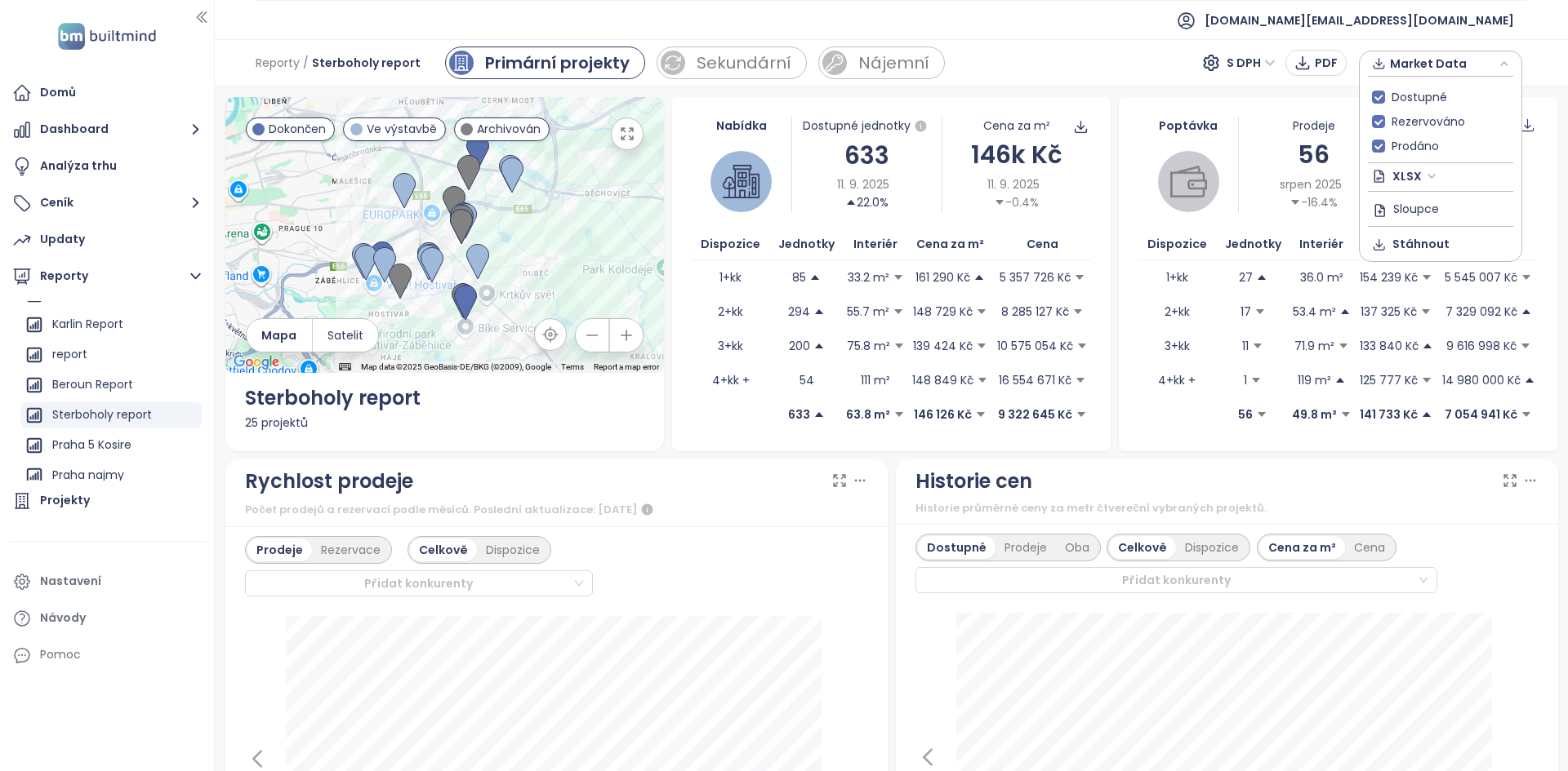
click at [1154, 91] on div "← Move left → Move right ↑ Move up ↓ Move down + Zoom in - Zoom out Home Jump l…" at bounding box center [891, 429] width 1353 height 685
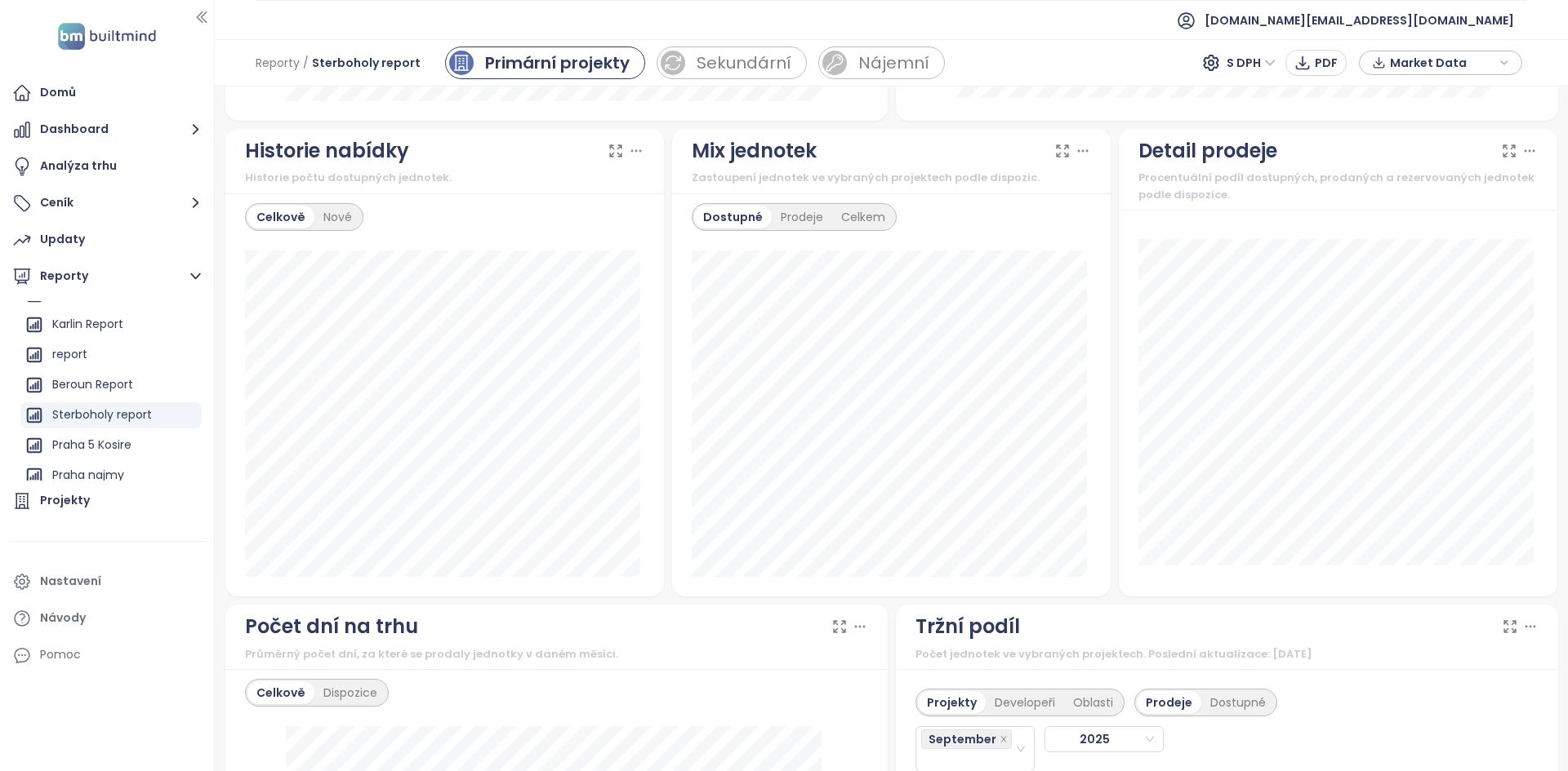
scroll to position [845, 0]
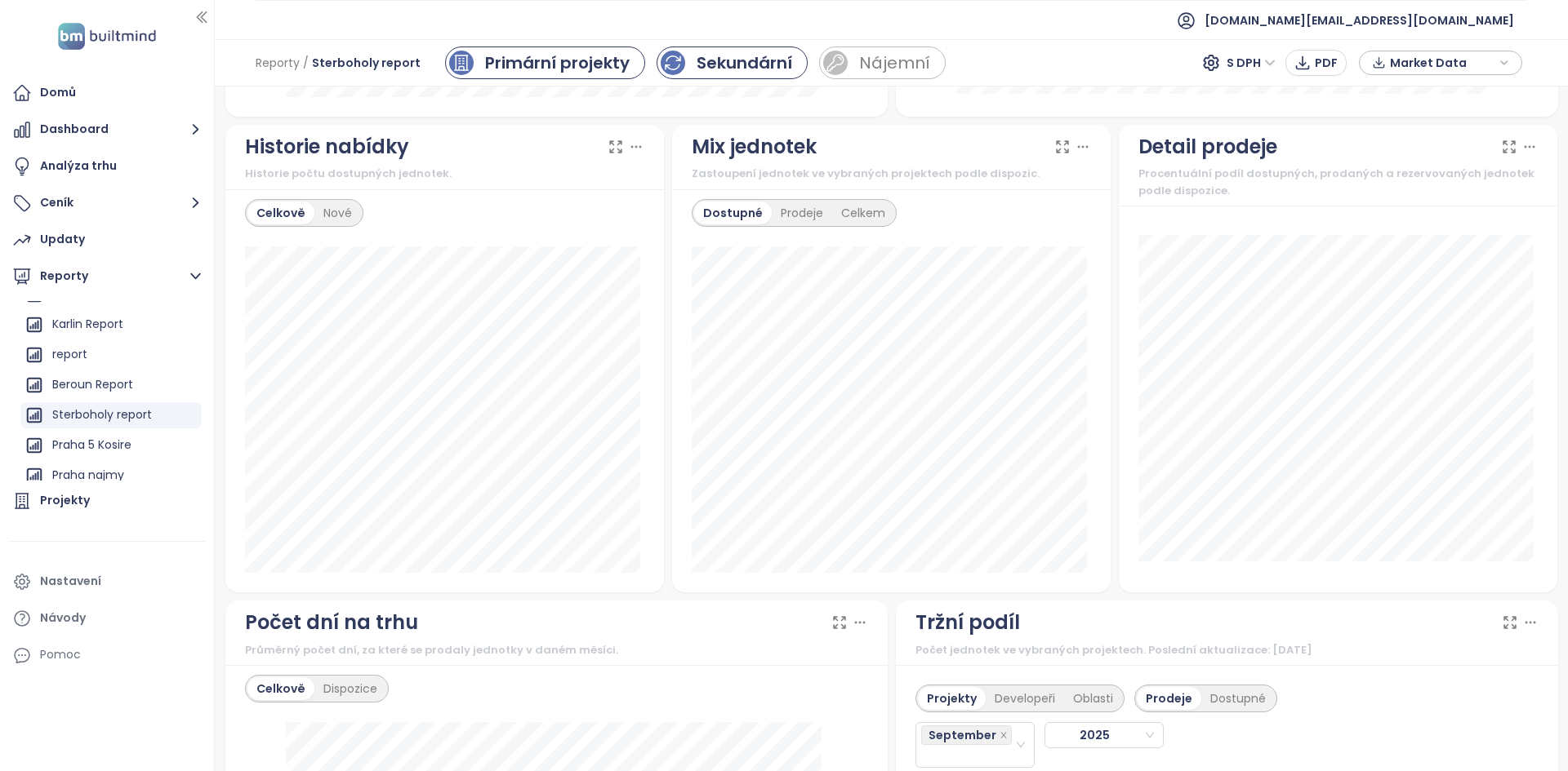
click at [696, 74] on div "Sekundární" at bounding box center [744, 63] width 95 height 24
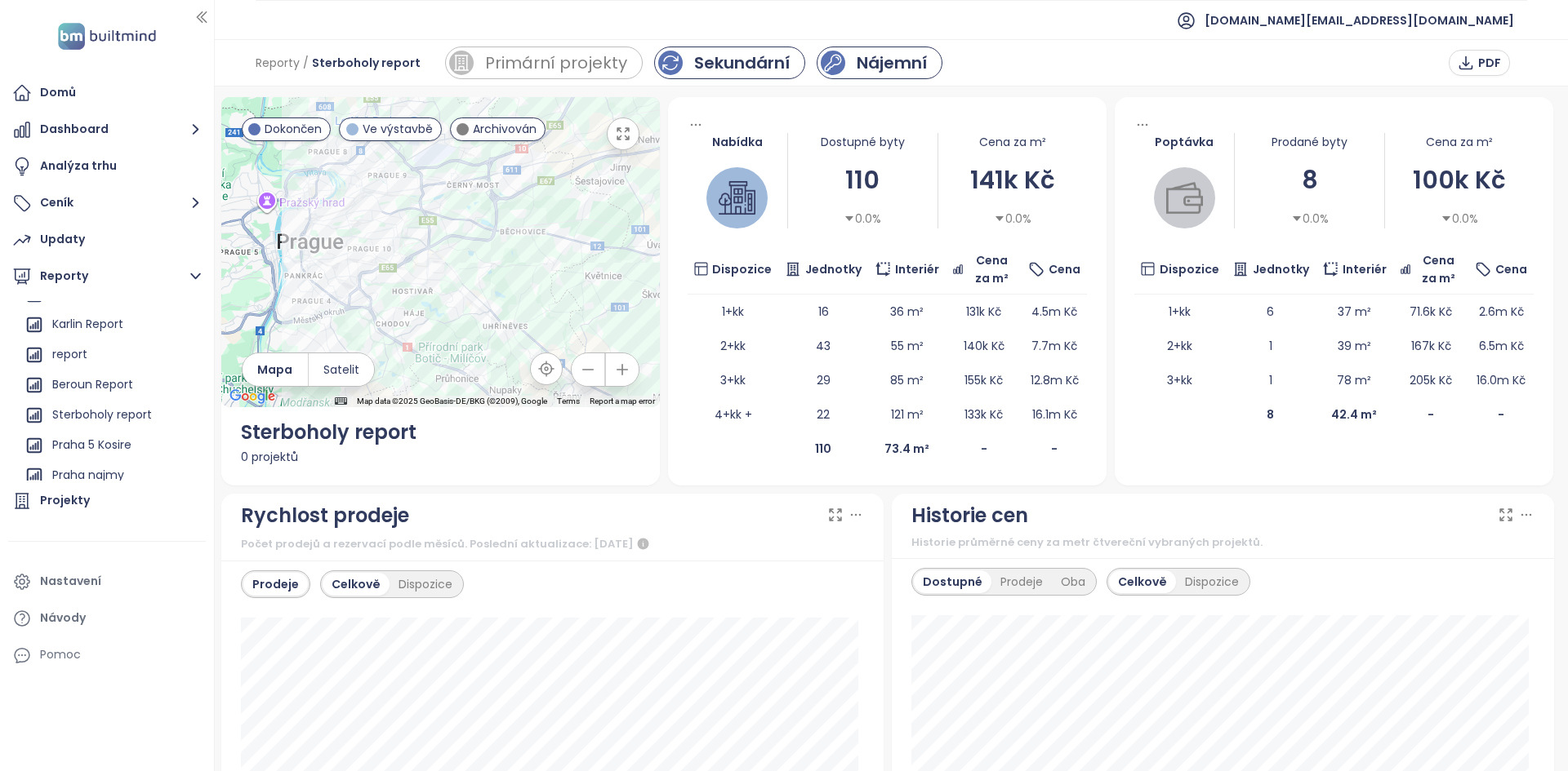
click at [901, 64] on div "Nájemní" at bounding box center [892, 63] width 70 height 24
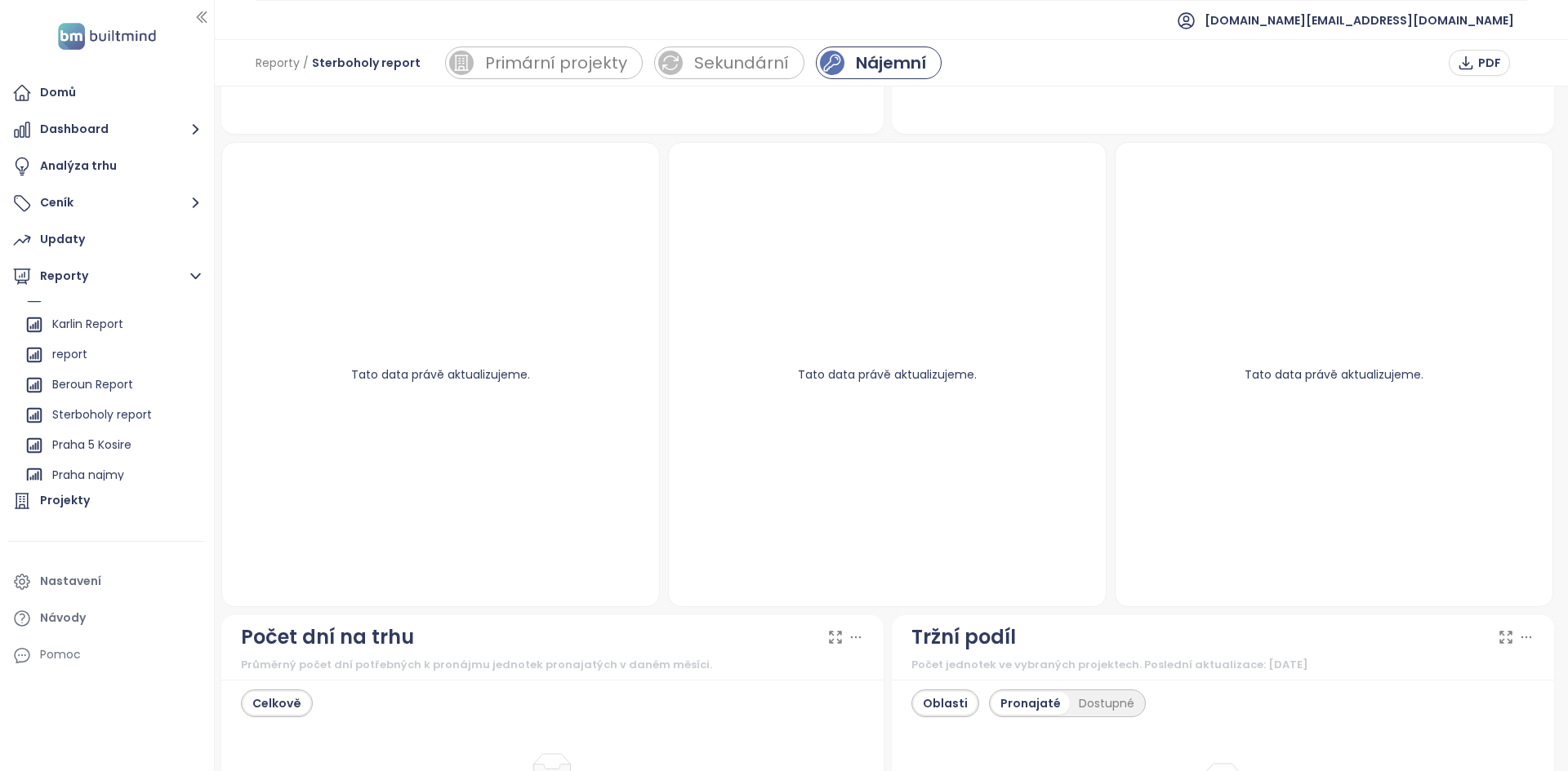
scroll to position [407, 0]
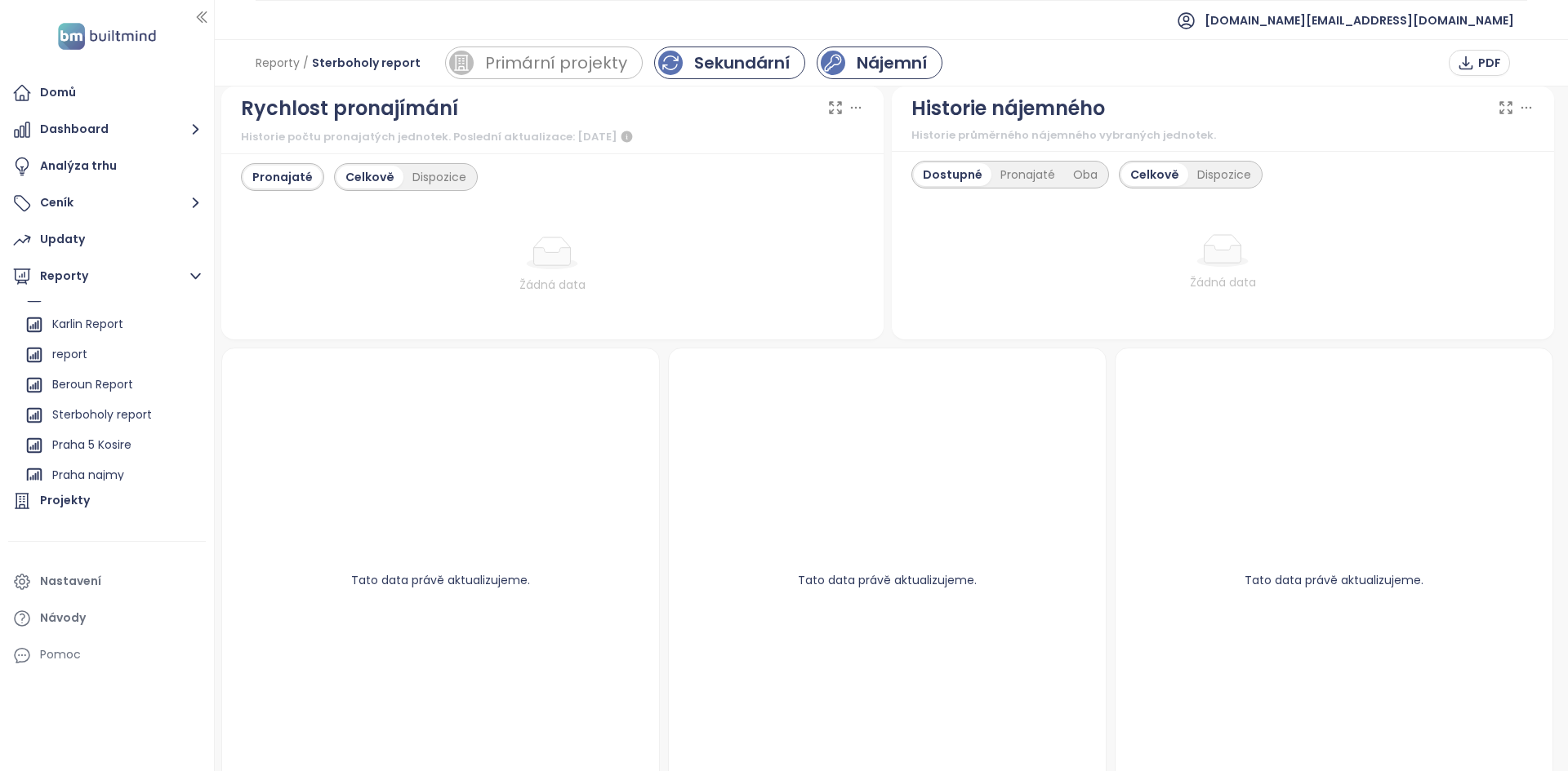
click at [727, 53] on div "Sekundární" at bounding box center [741, 63] width 95 height 24
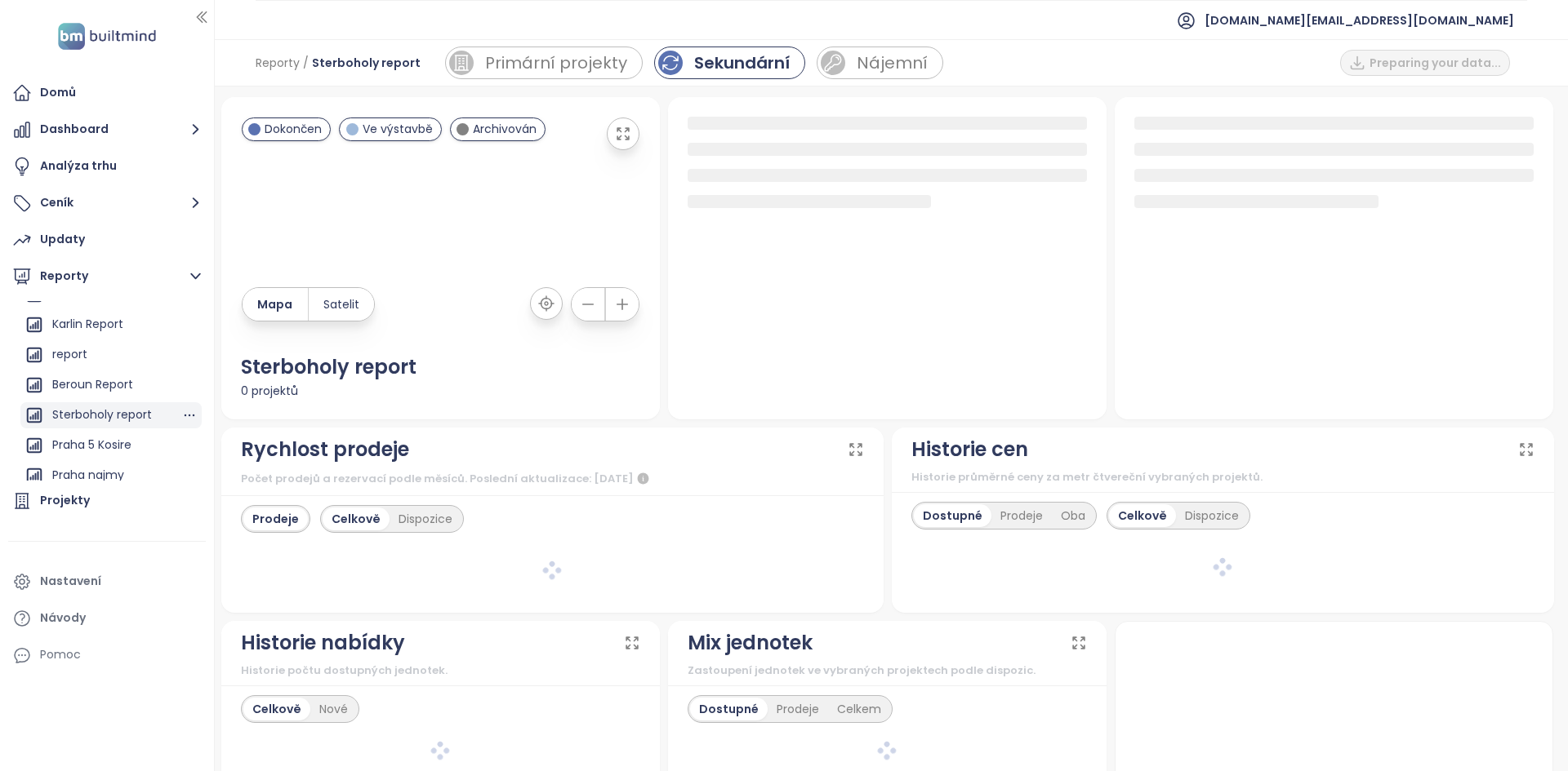
scroll to position [33, 0]
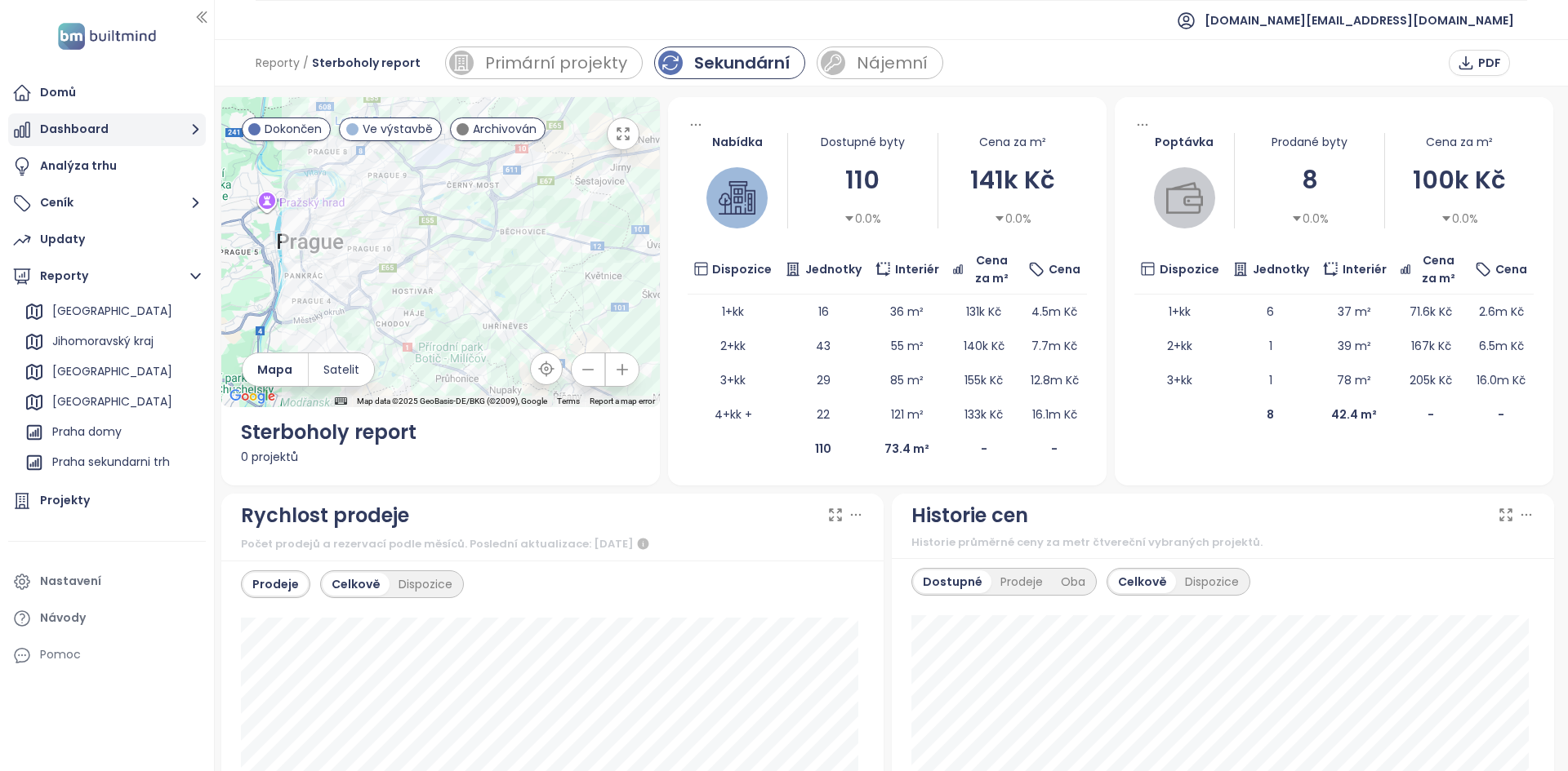
drag, startPoint x: 136, startPoint y: 212, endPoint x: 118, endPoint y: 132, distance: 82.0
click at [118, 132] on ul "Domů Dashboard Analýza trhu Ceník Updaty Reporty Přidat report [GEOGRAPHIC_DATA…" at bounding box center [107, 374] width 197 height 595
click at [118, 132] on button "Dashboard" at bounding box center [107, 129] width 197 height 33
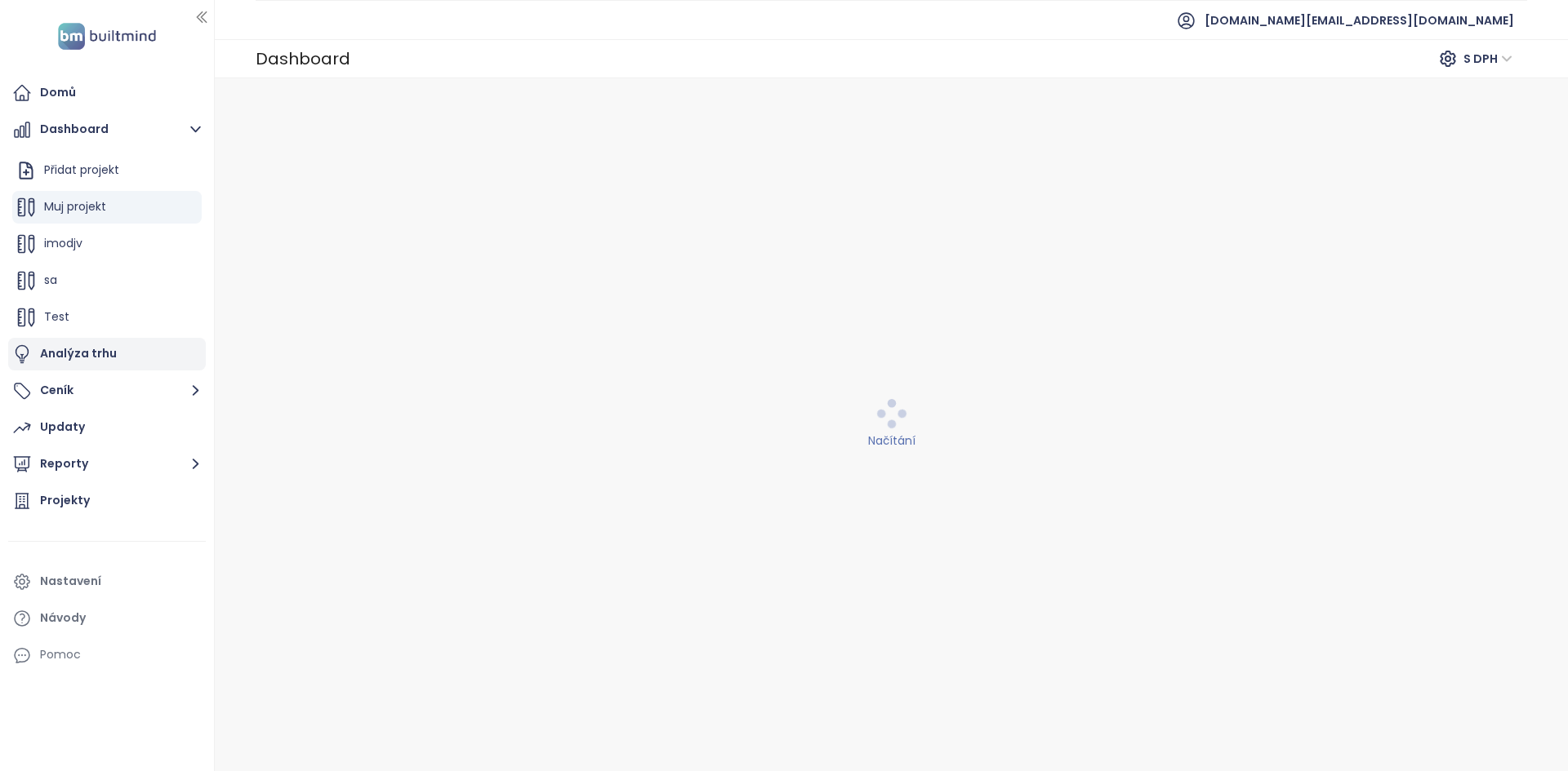
click at [89, 361] on div "Analýza trhu" at bounding box center [79, 353] width 77 height 20
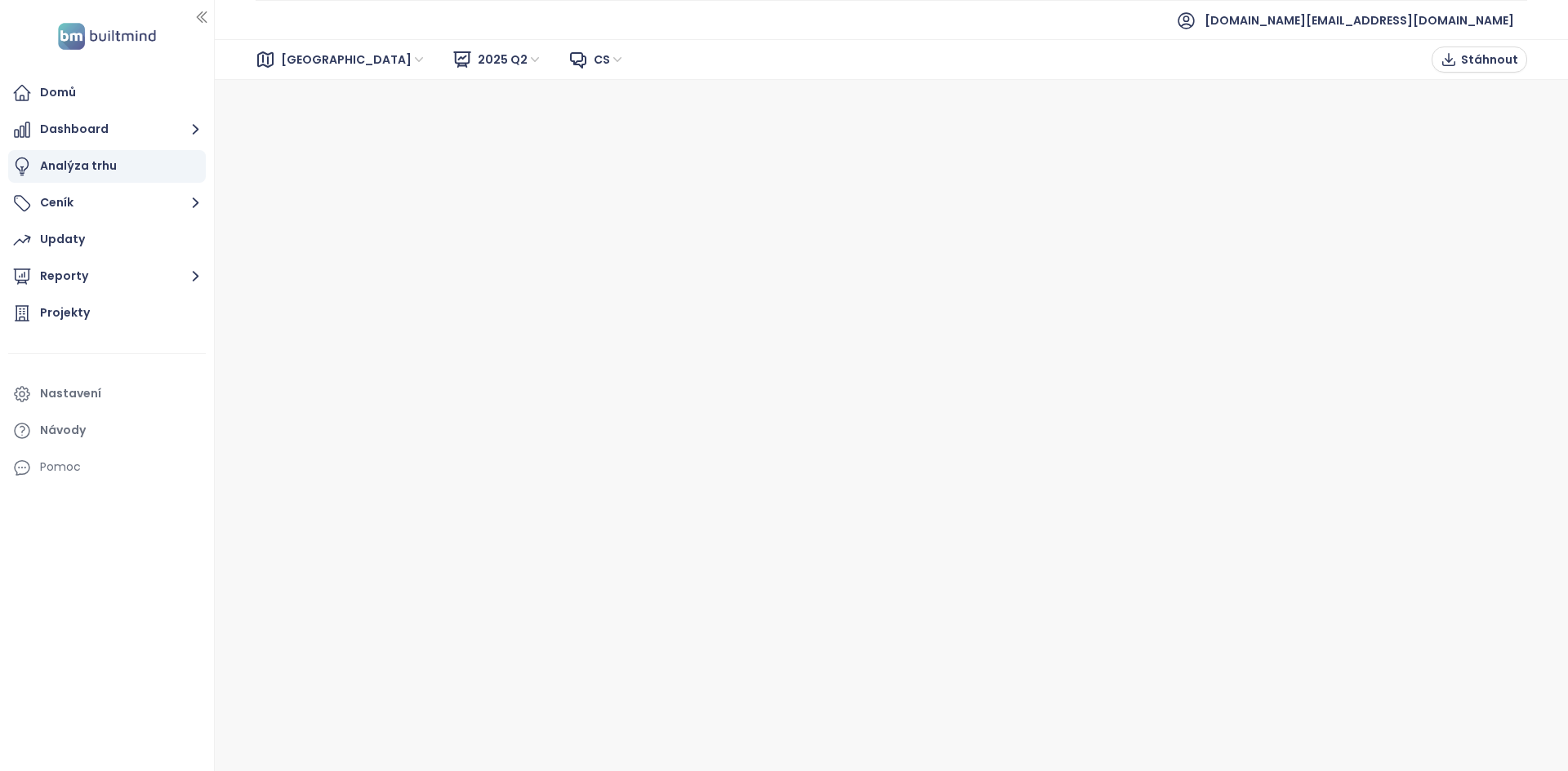
click at [400, 35] on ul "[DOMAIN_NAME][EMAIL_ADDRESS][DOMAIN_NAME]" at bounding box center [891, 20] width 1271 height 40
click at [323, 58] on div "[GEOGRAPHIC_DATA]" at bounding box center [355, 59] width 160 height 26
click at [322, 123] on div "[GEOGRAPHIC_DATA]" at bounding box center [354, 118] width 130 height 18
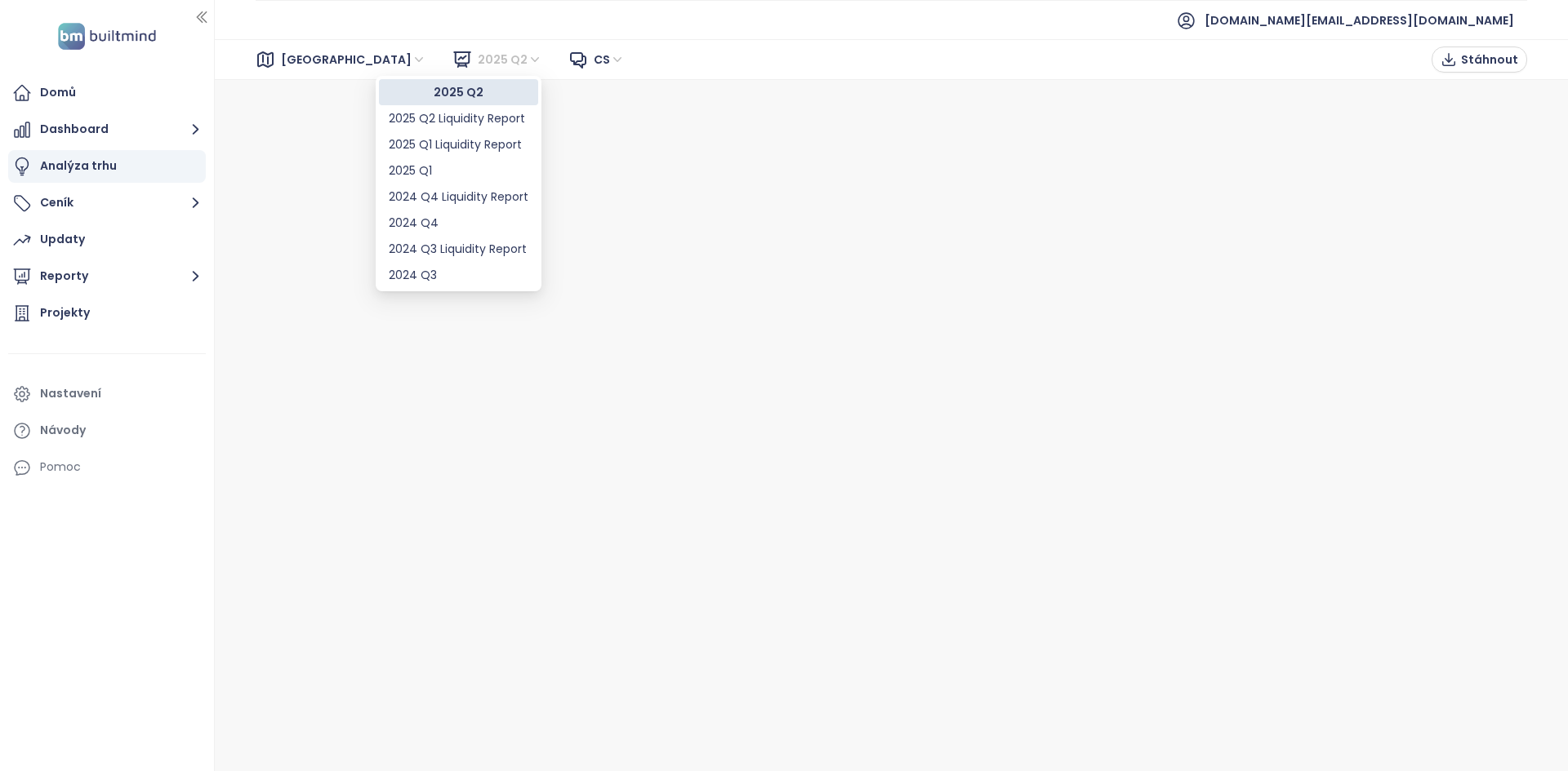
click at [477, 57] on span "2025 Q2" at bounding box center [509, 59] width 64 height 24
click at [432, 118] on div "2025 Q2 Liquidity Report" at bounding box center [458, 118] width 140 height 18
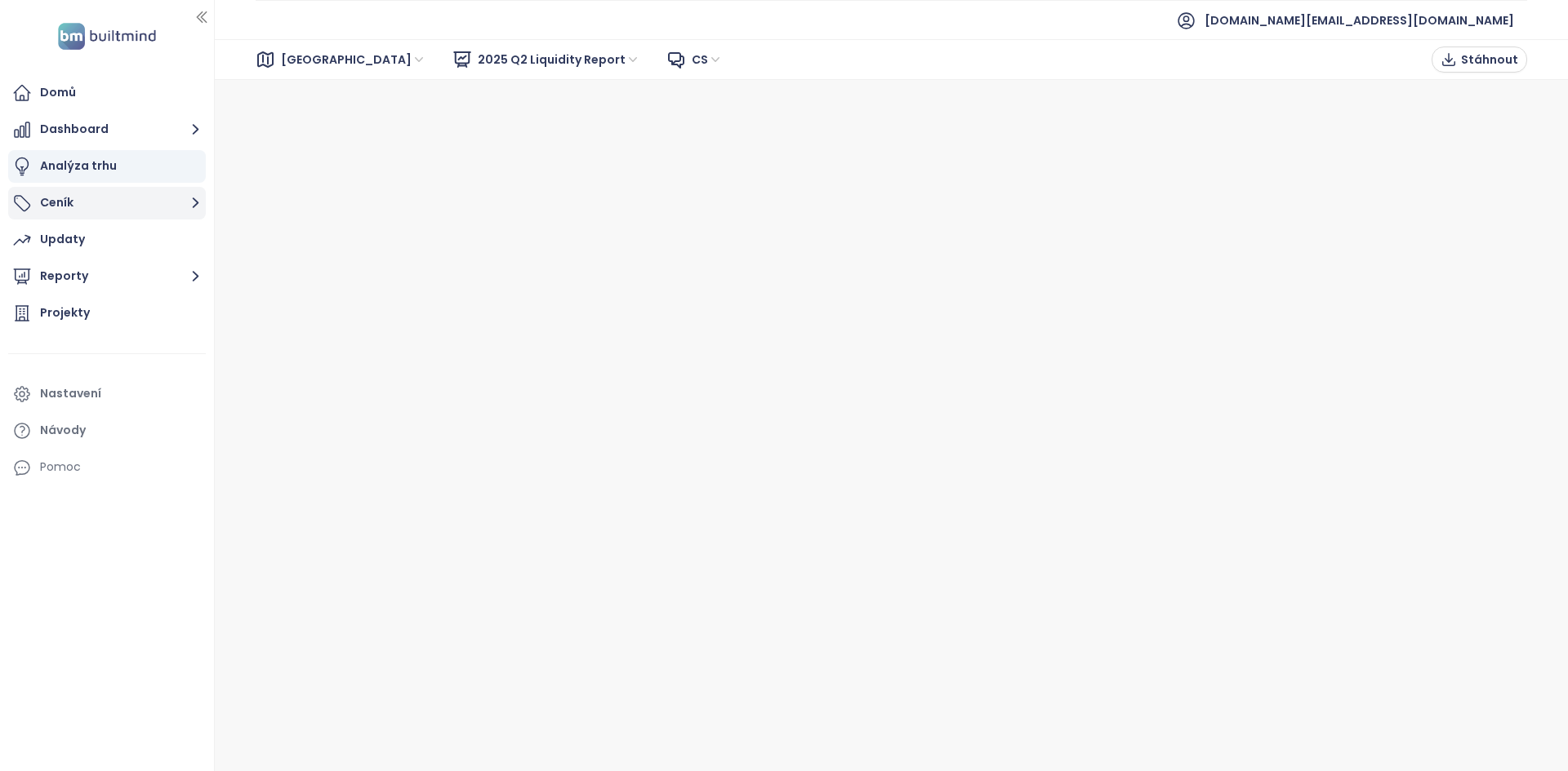
click at [68, 203] on button "Ceník" at bounding box center [107, 203] width 197 height 33
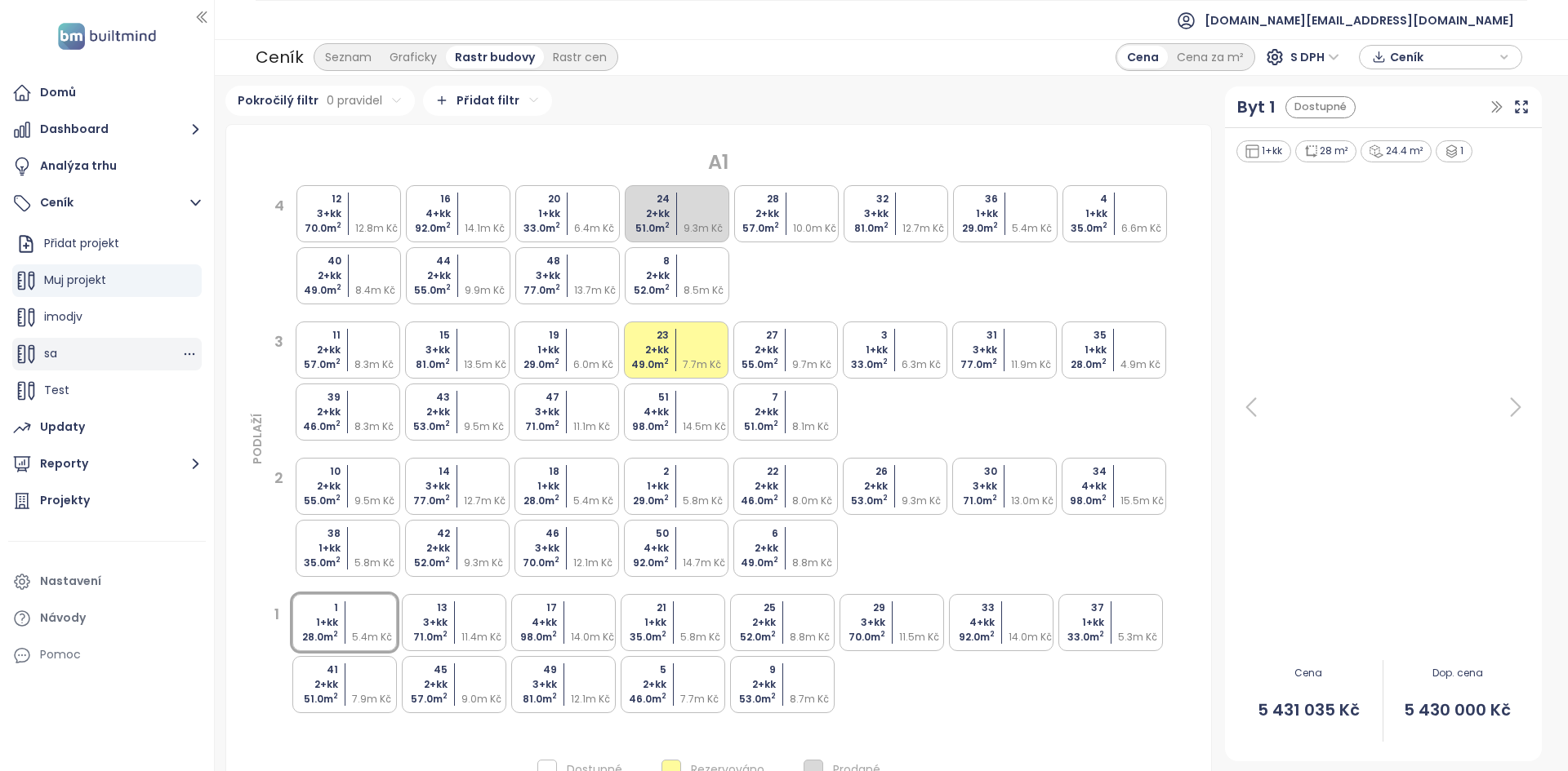
scroll to position [74, 0]
click at [94, 390] on span "Harmony Estates" at bounding box center [93, 390] width 97 height 17
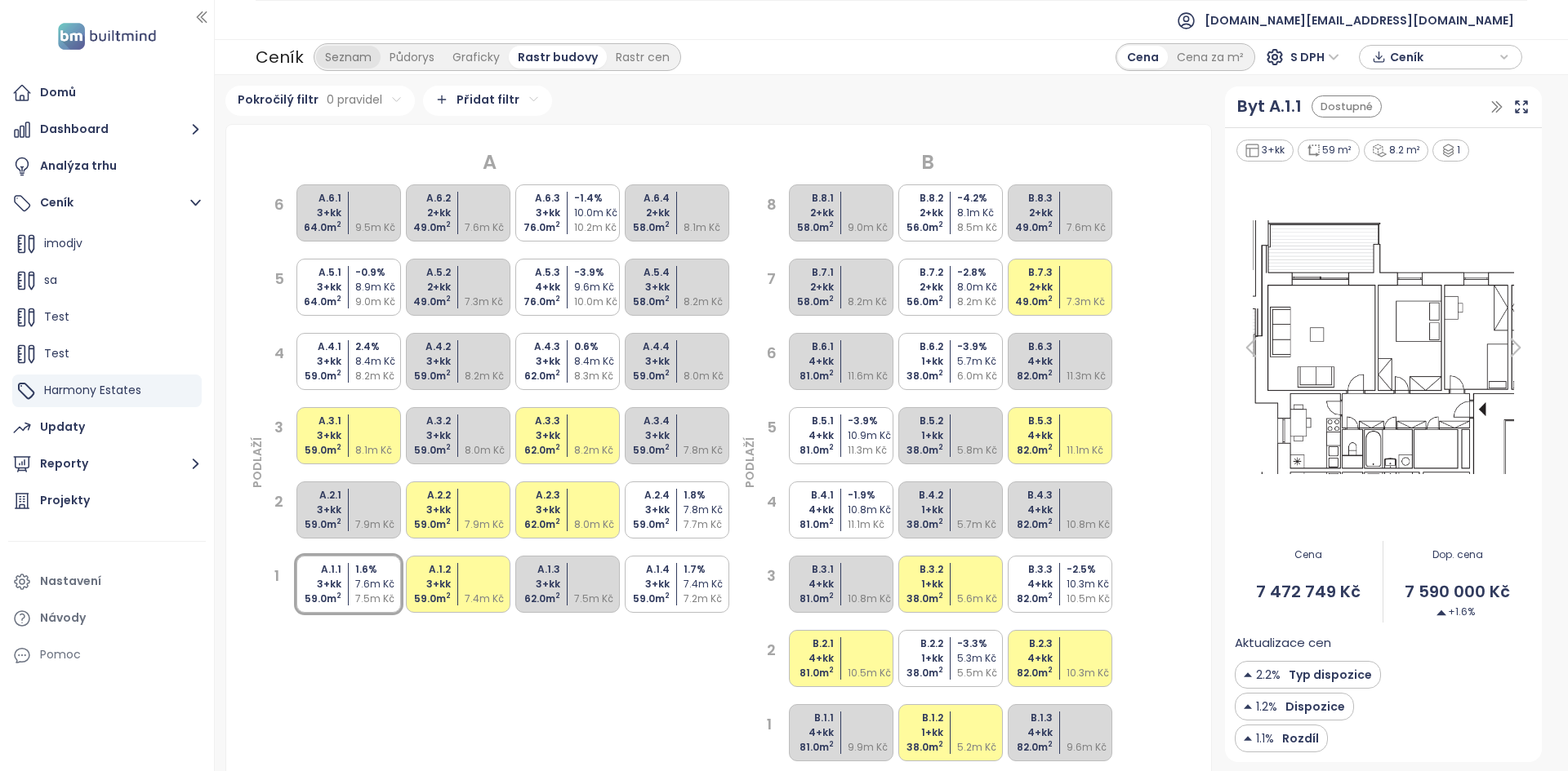
click at [346, 53] on div "Seznam" at bounding box center [348, 57] width 64 height 23
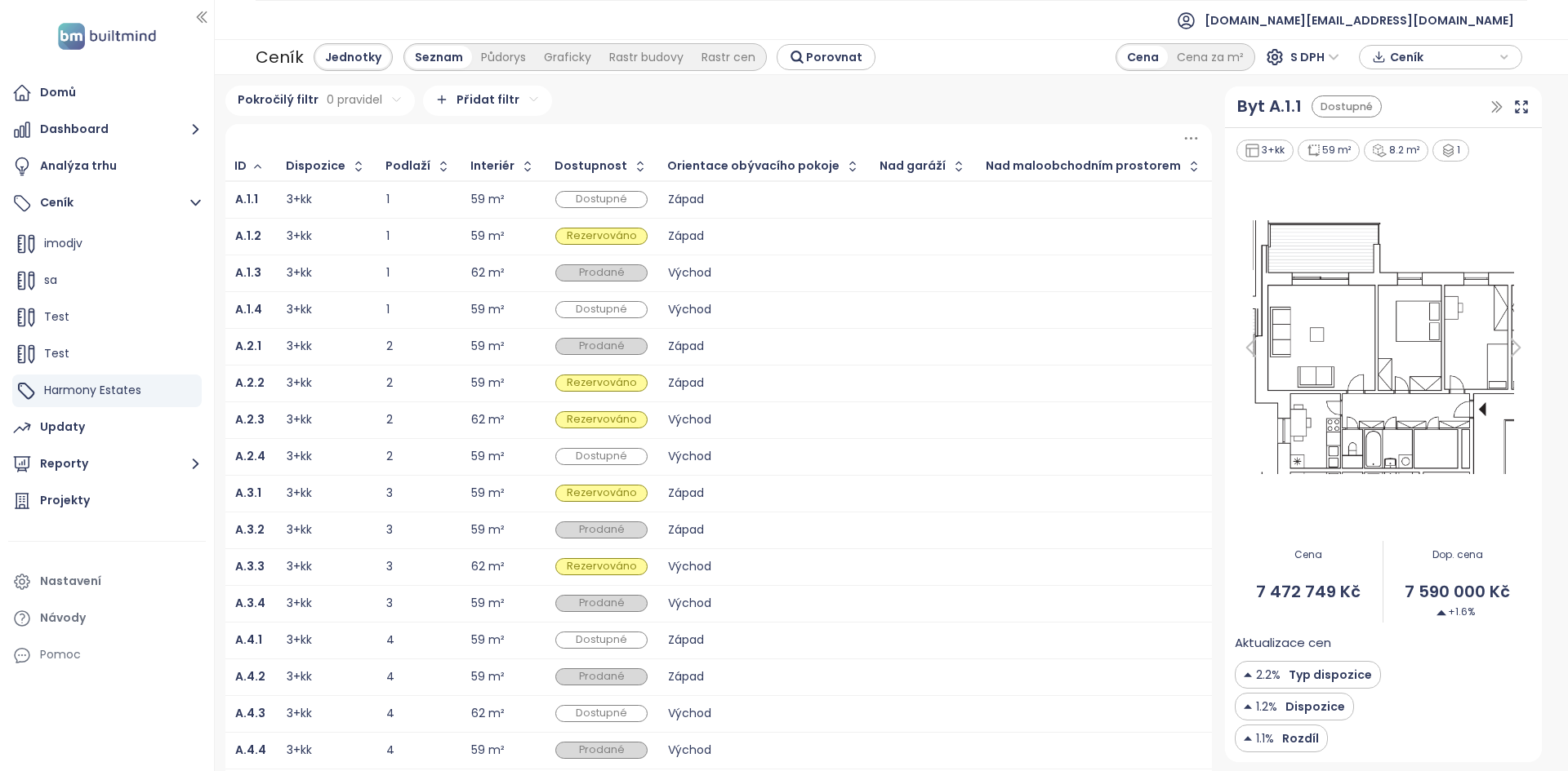
click at [266, 197] on td "A.1.1" at bounding box center [252, 200] width 52 height 38
click at [252, 202] on b "A.1.1" at bounding box center [246, 200] width 23 height 17
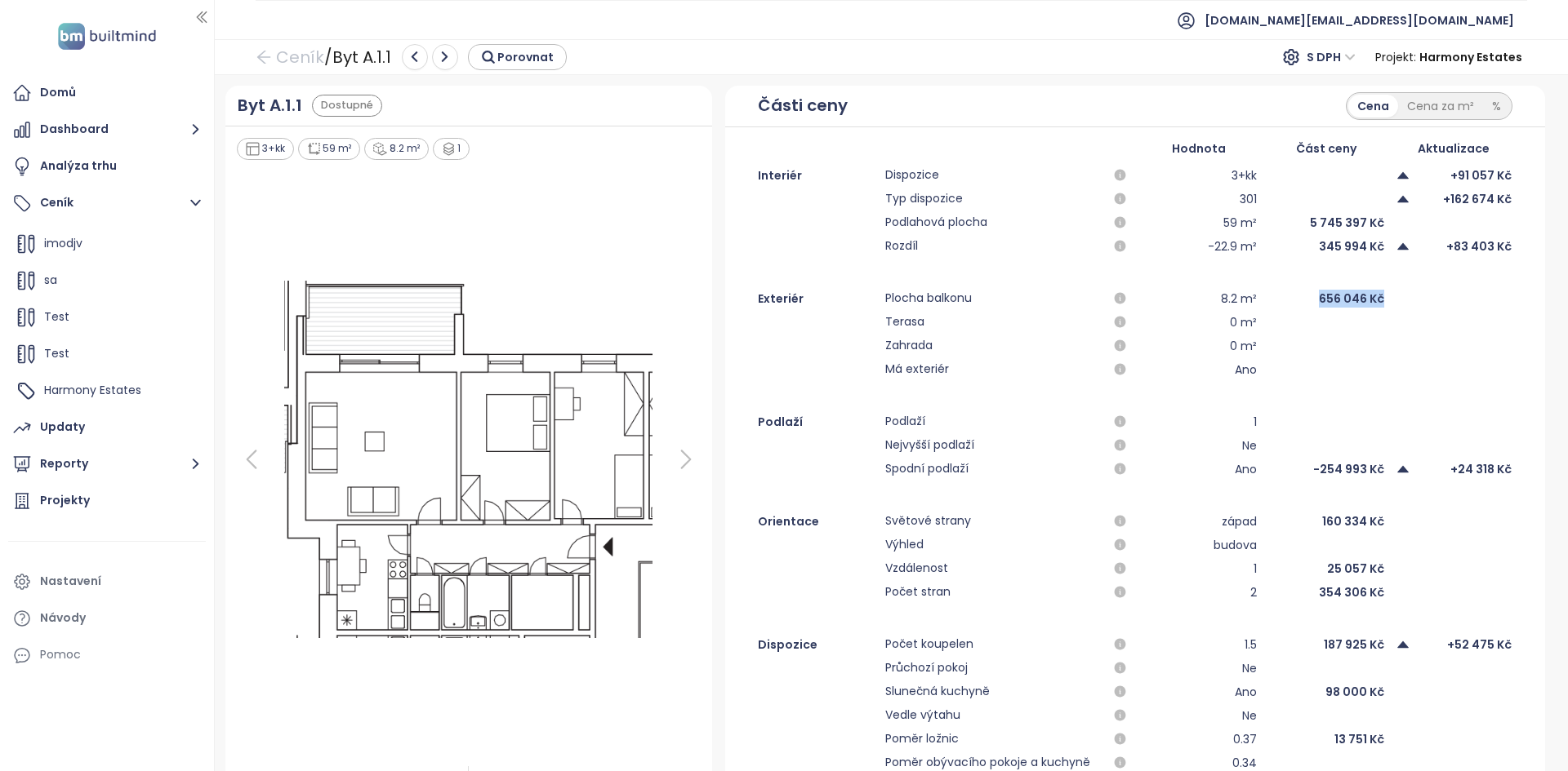
drag, startPoint x: 1388, startPoint y: 299, endPoint x: 1294, endPoint y: 302, distance: 94.0
click at [1294, 302] on div "Exteriér Plocha balkonu 8.2 m² 656 046 Kč" at bounding box center [1134, 298] width 820 height 19
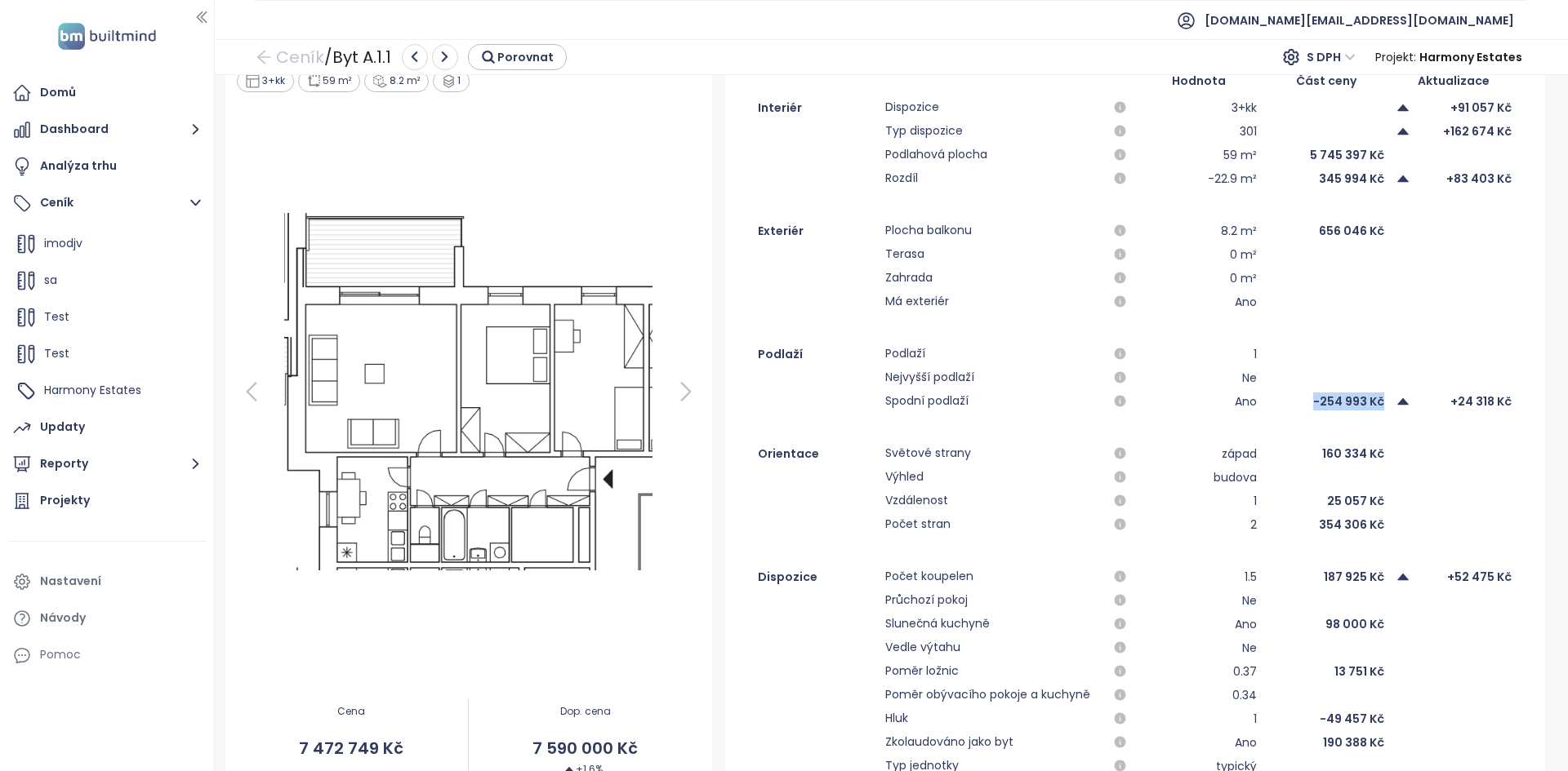
drag, startPoint x: 1296, startPoint y: 401, endPoint x: 1382, endPoint y: 405, distance: 86.1
click at [1382, 405] on div "Spodní podlaží Ano -254 993 Kč +24 318 Kč" at bounding box center [1134, 401] width 820 height 19
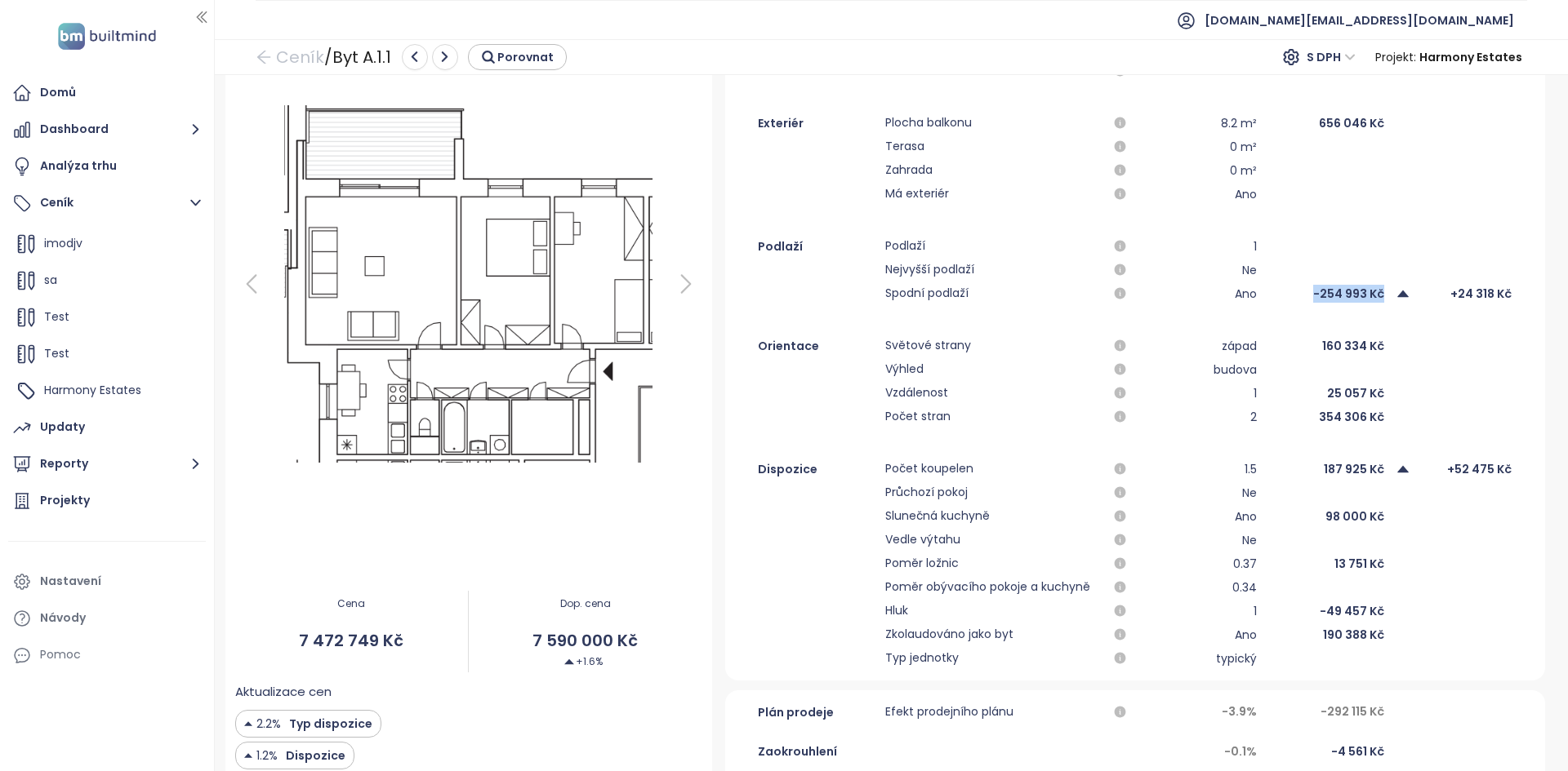
scroll to position [174, 0]
drag, startPoint x: 1229, startPoint y: 344, endPoint x: 1359, endPoint y: 353, distance: 130.3
click at [1359, 353] on div "Orientace Světové strany západ 160 334 Kč" at bounding box center [1134, 347] width 820 height 19
drag, startPoint x: 1234, startPoint y: 420, endPoint x: 1367, endPoint y: 419, distance: 133.0
click at [1367, 419] on div "Počet stran 2 354 306 Kč" at bounding box center [1134, 418] width 820 height 19
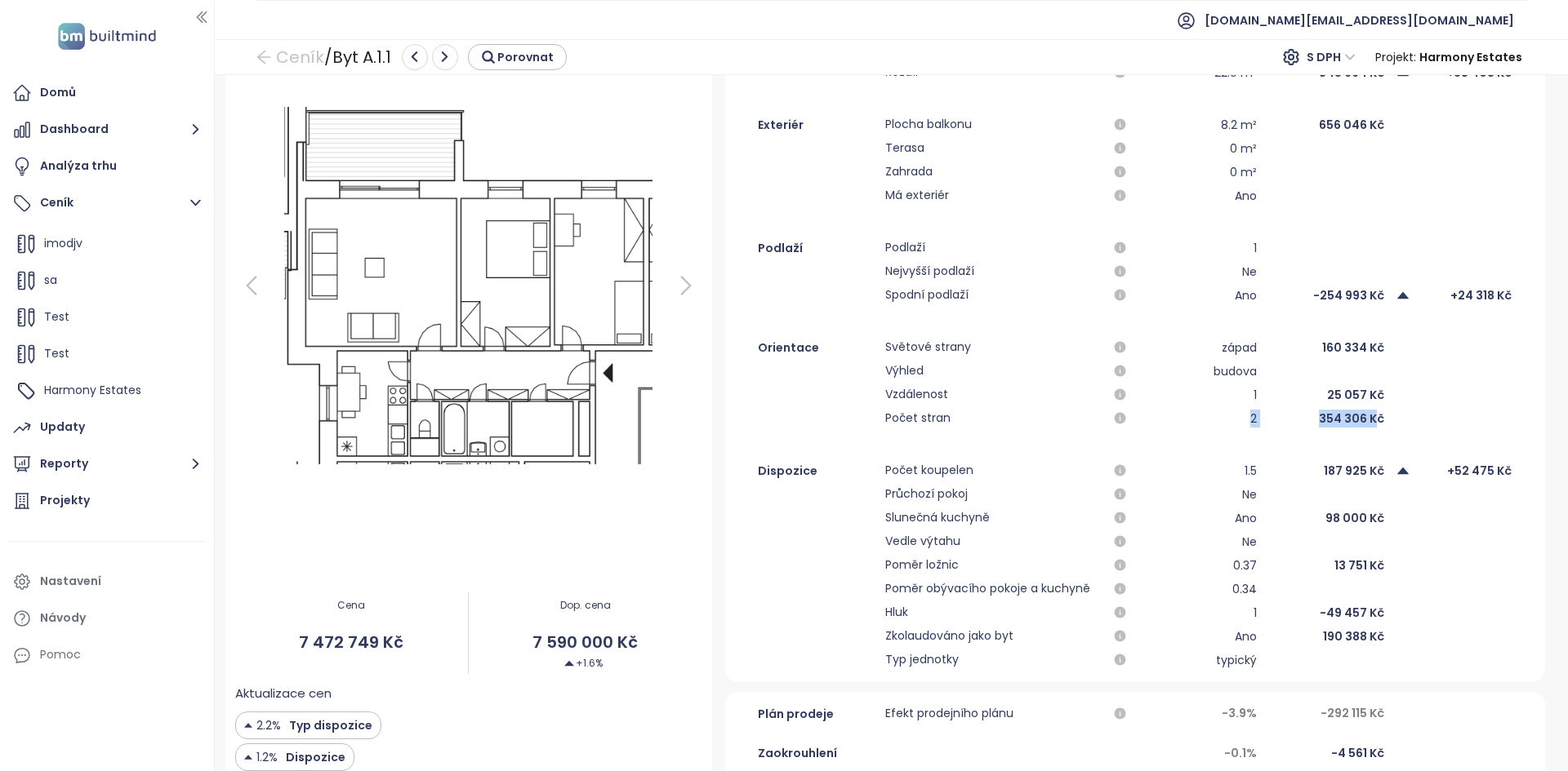
scroll to position [0, 0]
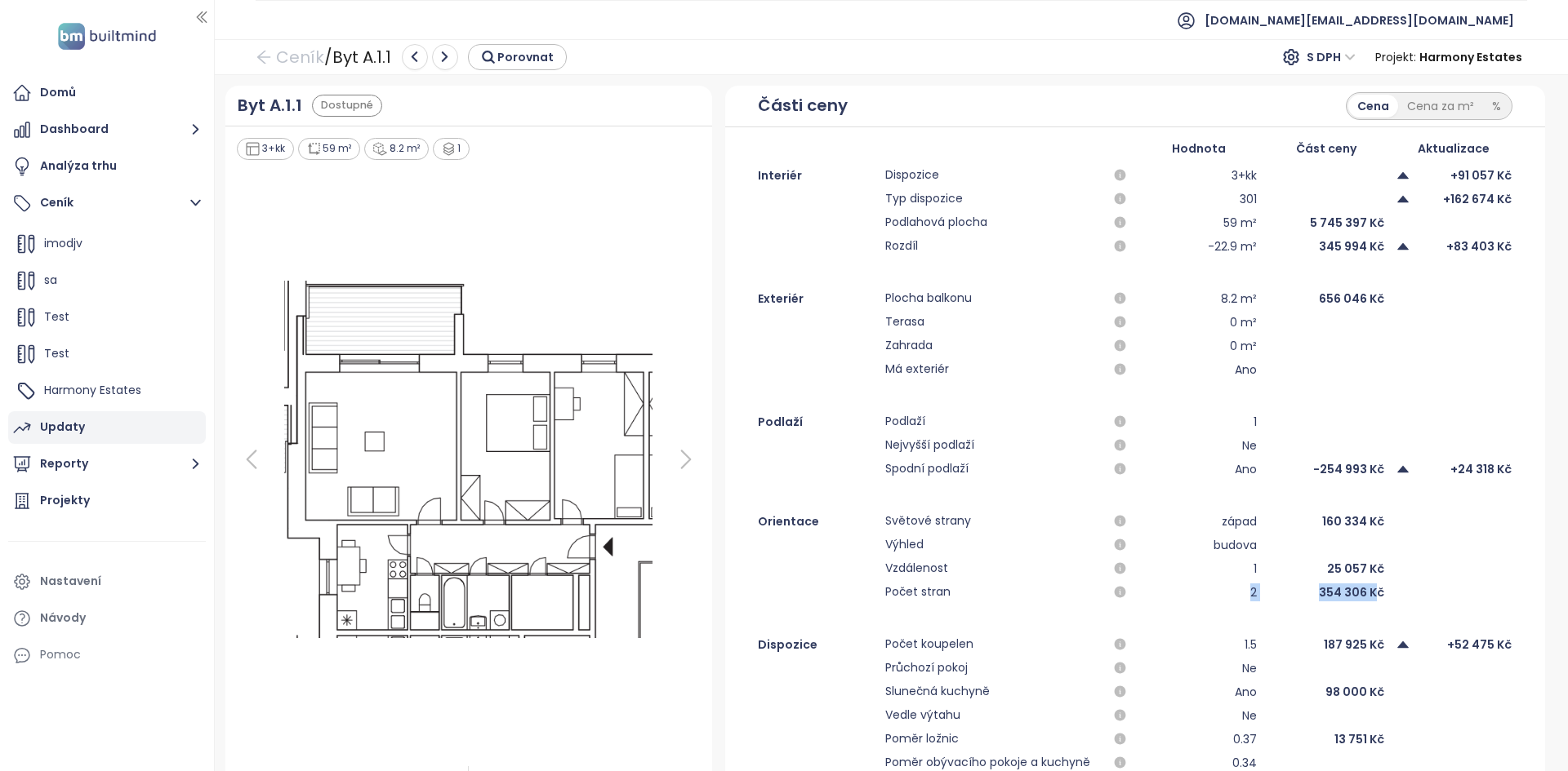
click at [80, 425] on div "Updaty" at bounding box center [63, 427] width 45 height 20
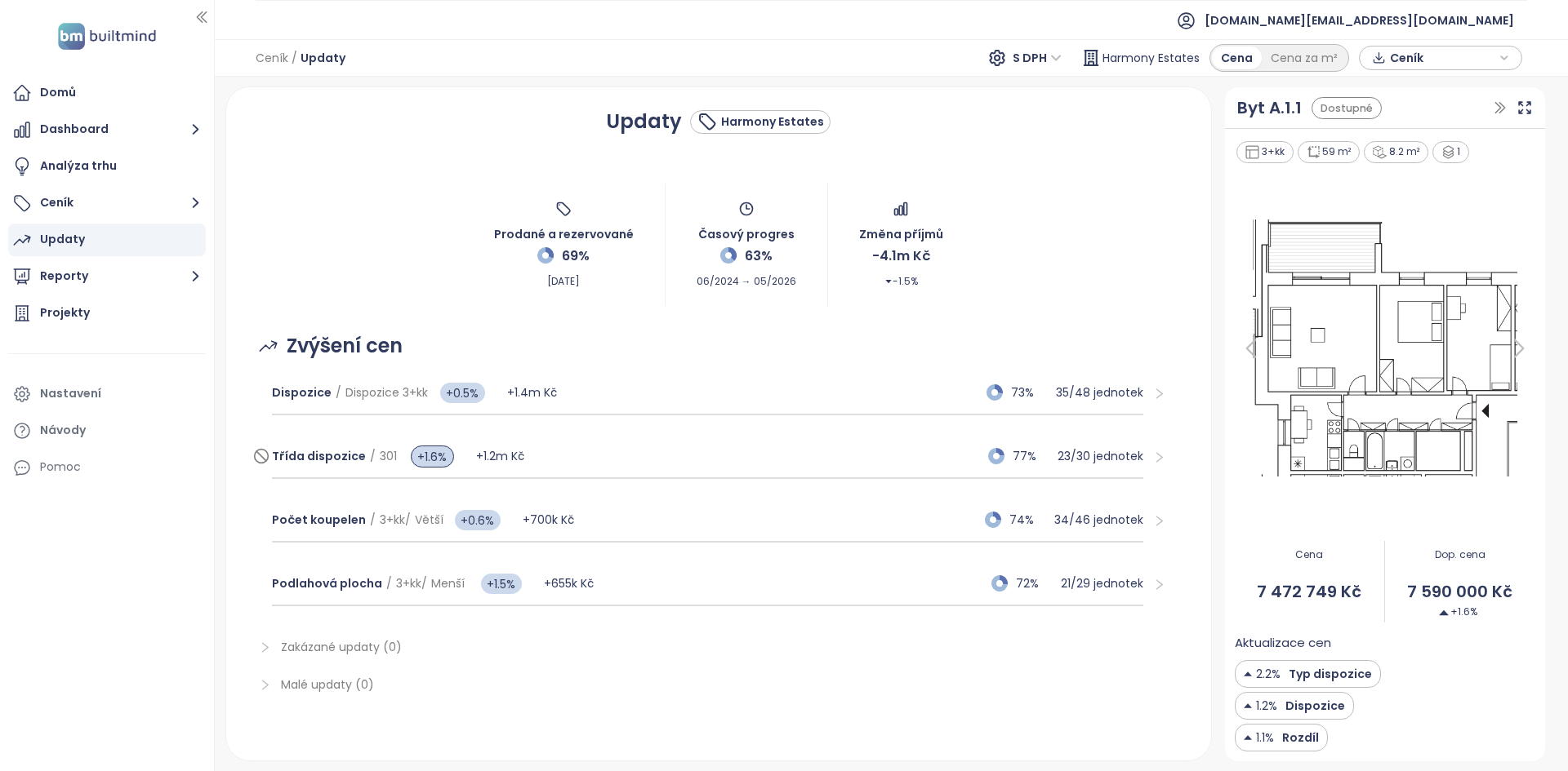
click at [776, 459] on div "Třída dispozice / 301 +1.6% +1.2m Kč 77% 23 / 30 jednotek" at bounding box center [707, 457] width 871 height 44
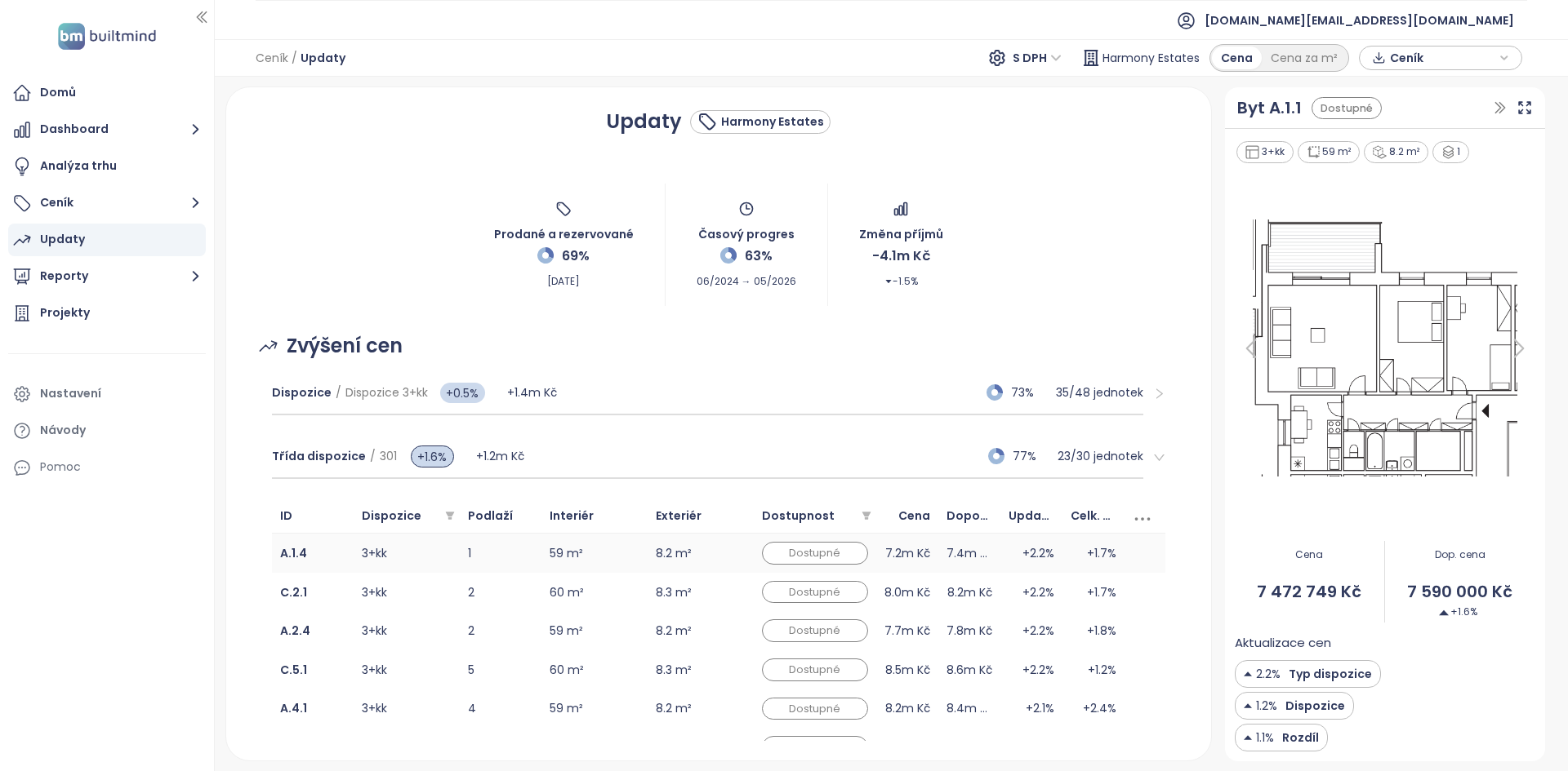
click at [599, 545] on td "59 m²" at bounding box center [594, 553] width 106 height 39
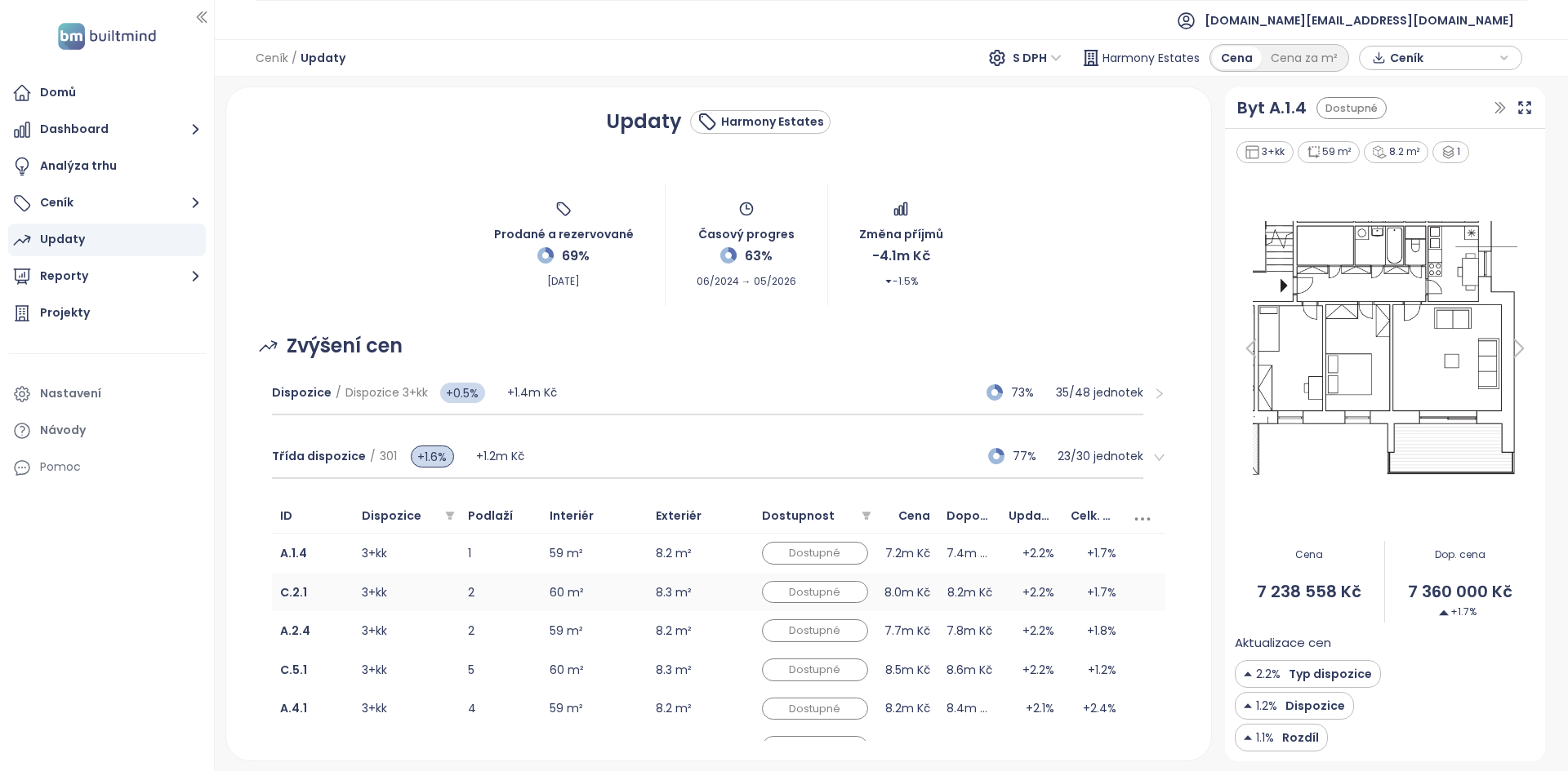
click at [597, 601] on td "60 m²" at bounding box center [594, 592] width 106 height 39
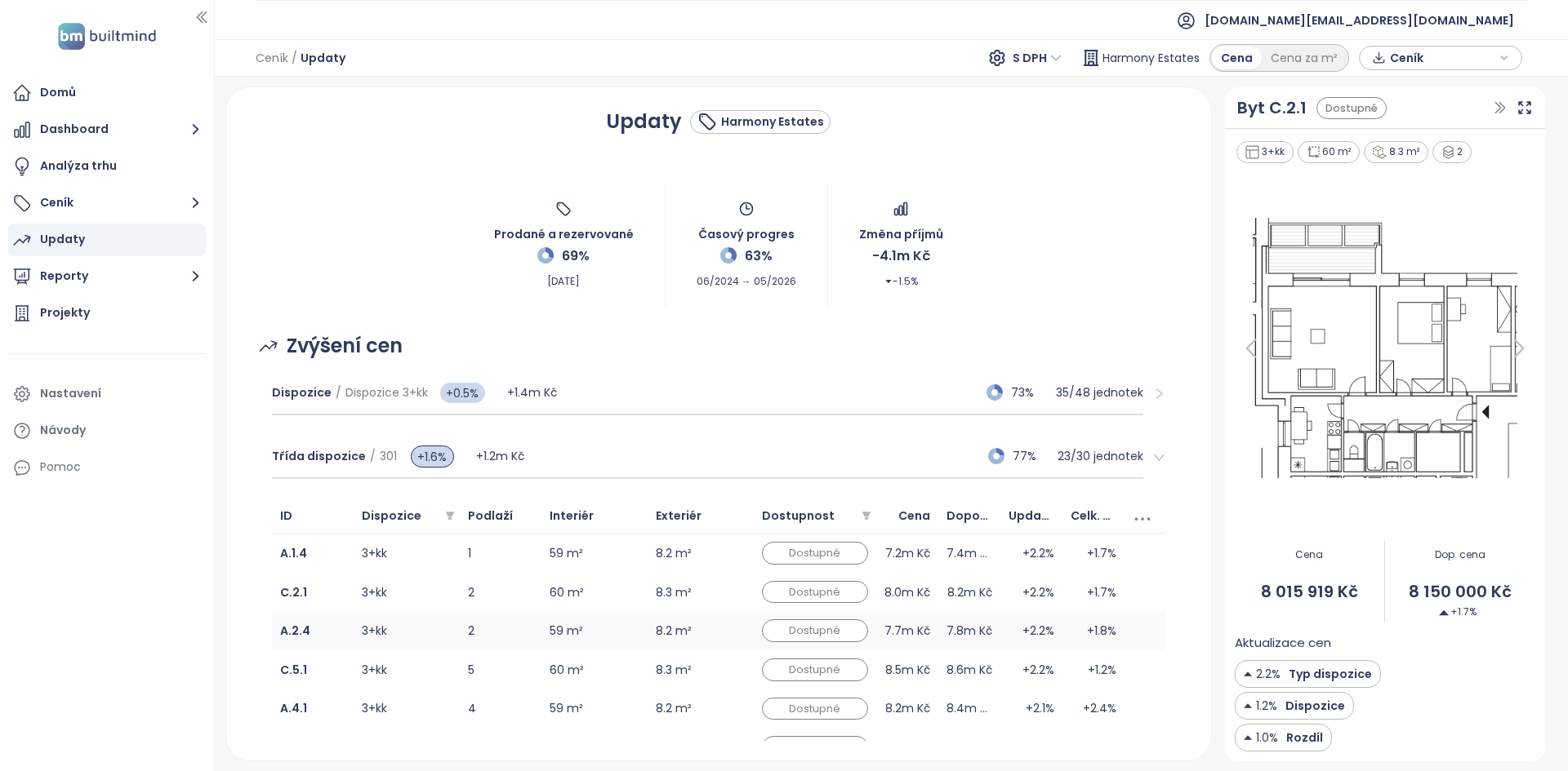
click at [610, 626] on td "59 m²" at bounding box center [594, 631] width 106 height 39
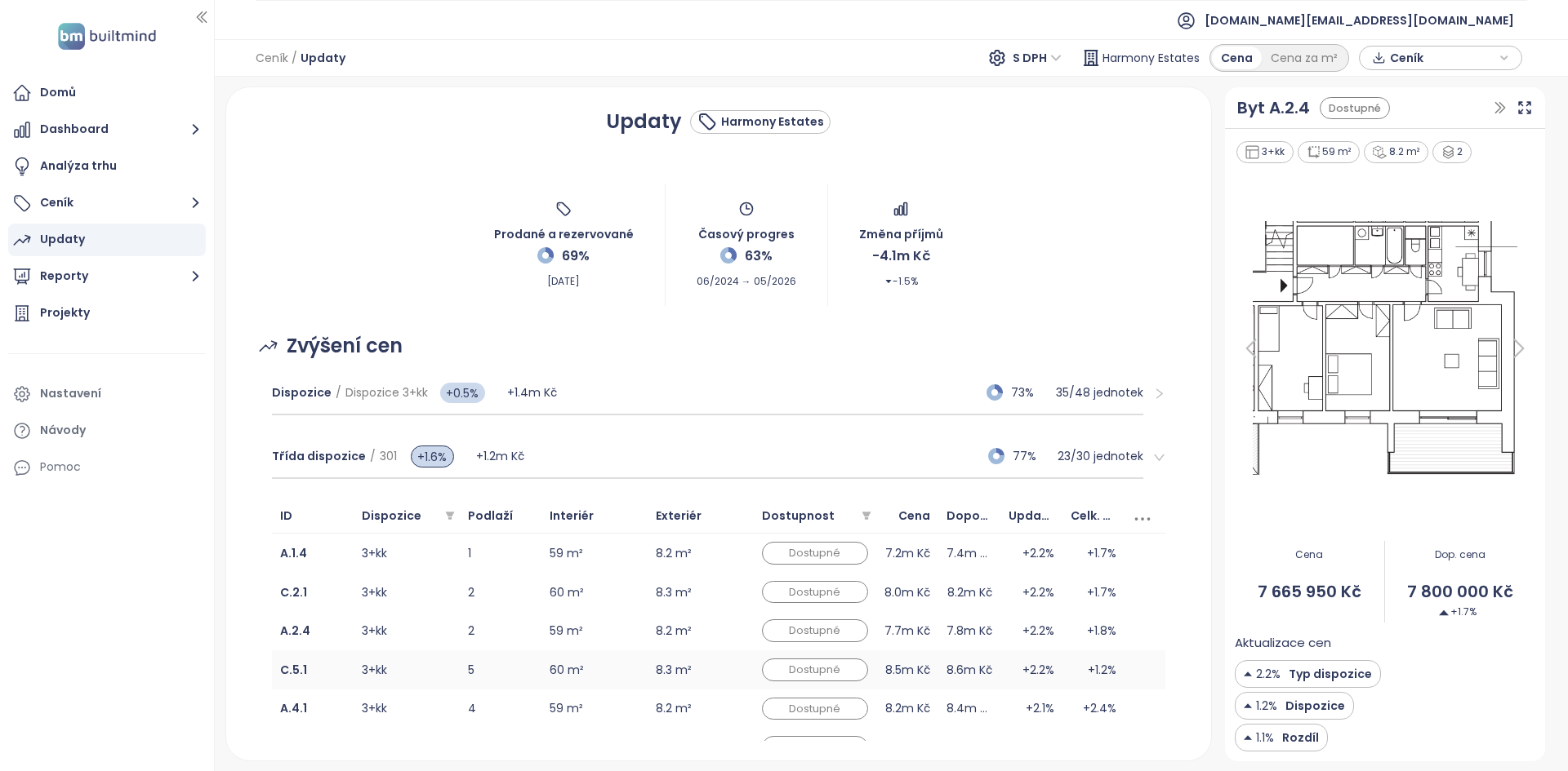
click at [617, 677] on td "60 m²" at bounding box center [594, 670] width 106 height 39
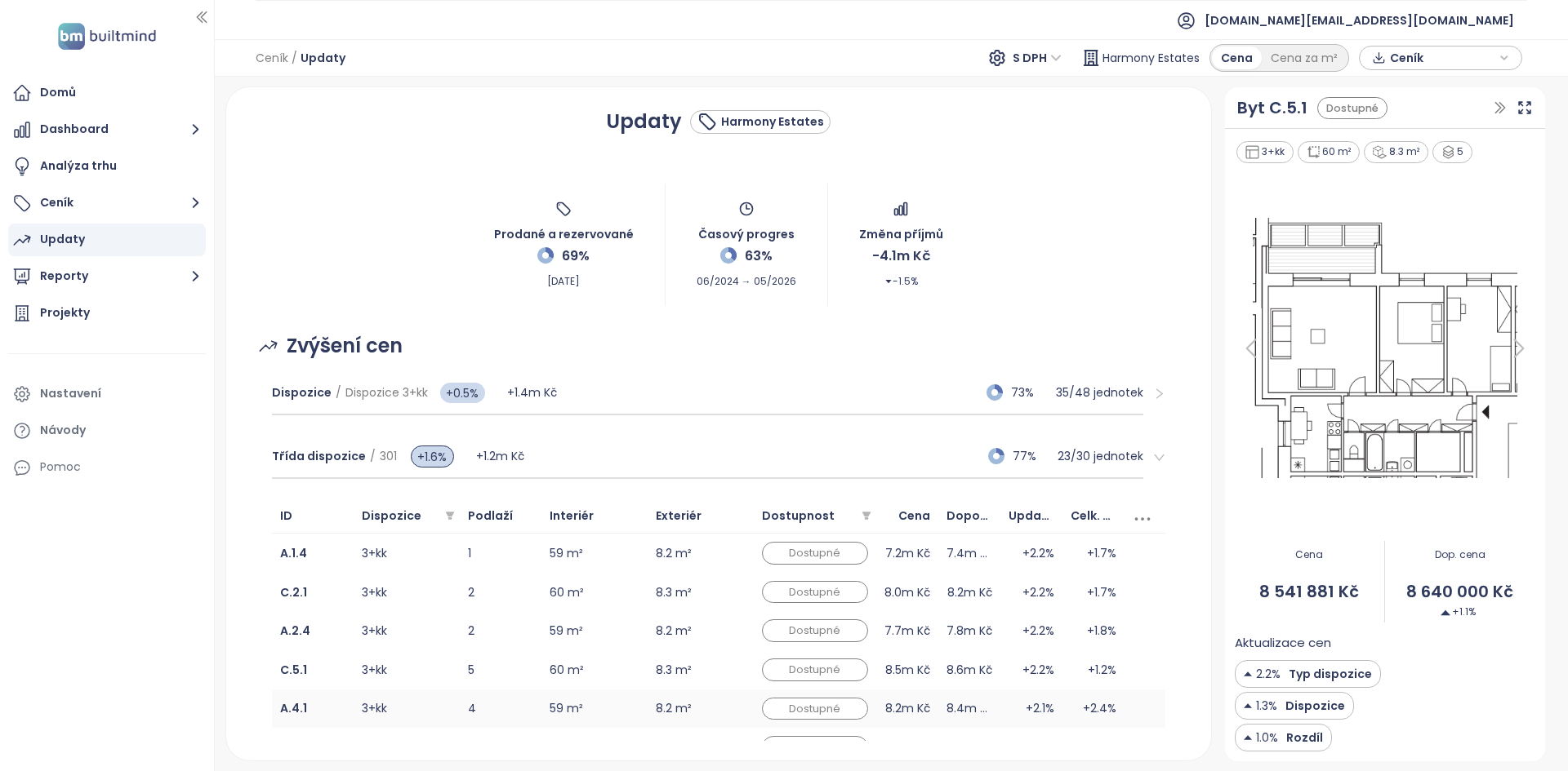
click at [616, 704] on td "59 m²" at bounding box center [594, 708] width 106 height 39
click at [699, 447] on div "Třída dispozice / 301 +1.6% +1.2m Kč 77% 23 / 30 jednotek" at bounding box center [707, 457] width 871 height 44
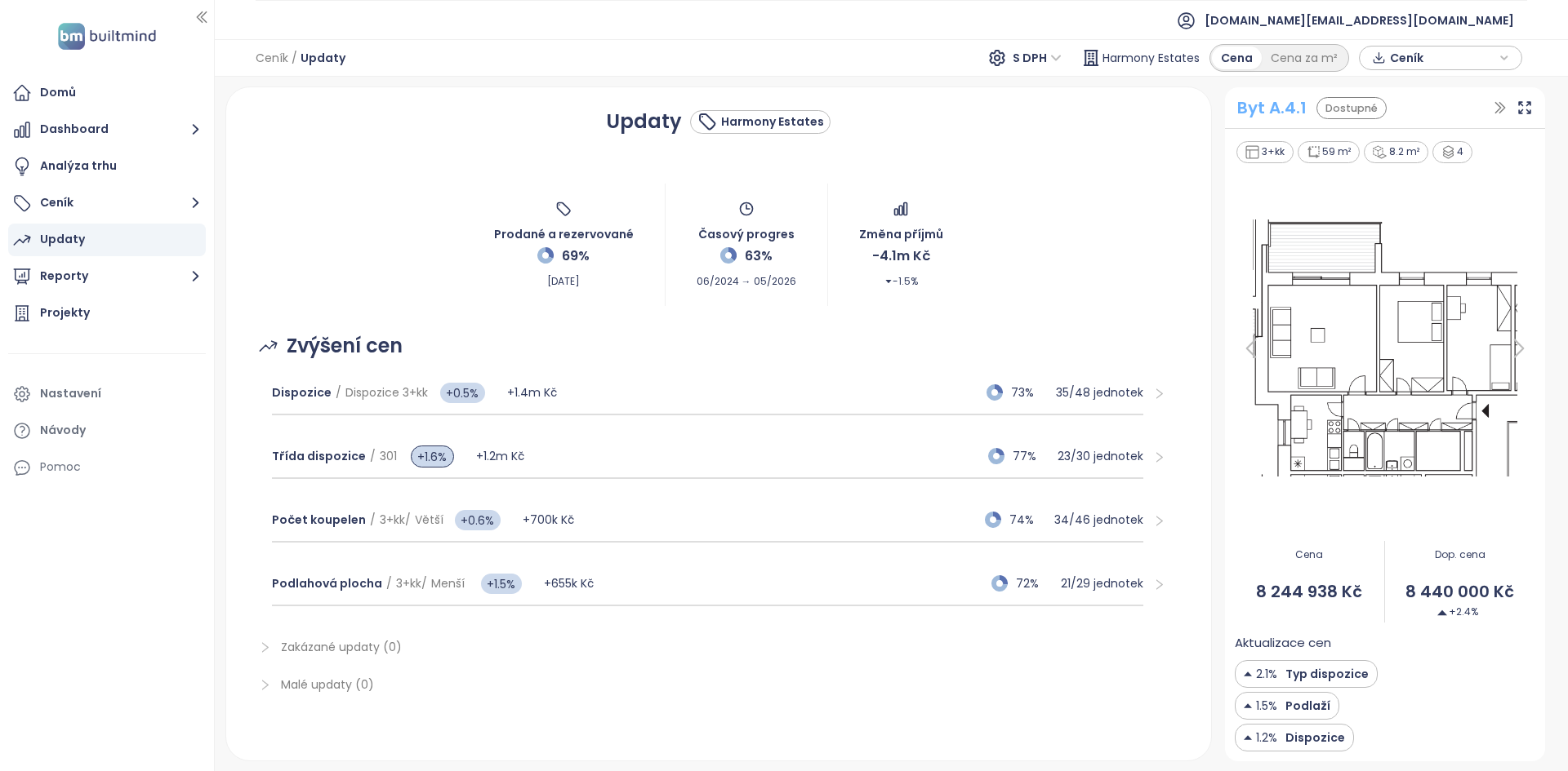
click at [1269, 109] on div "Byt A.4.1" at bounding box center [1271, 108] width 69 height 25
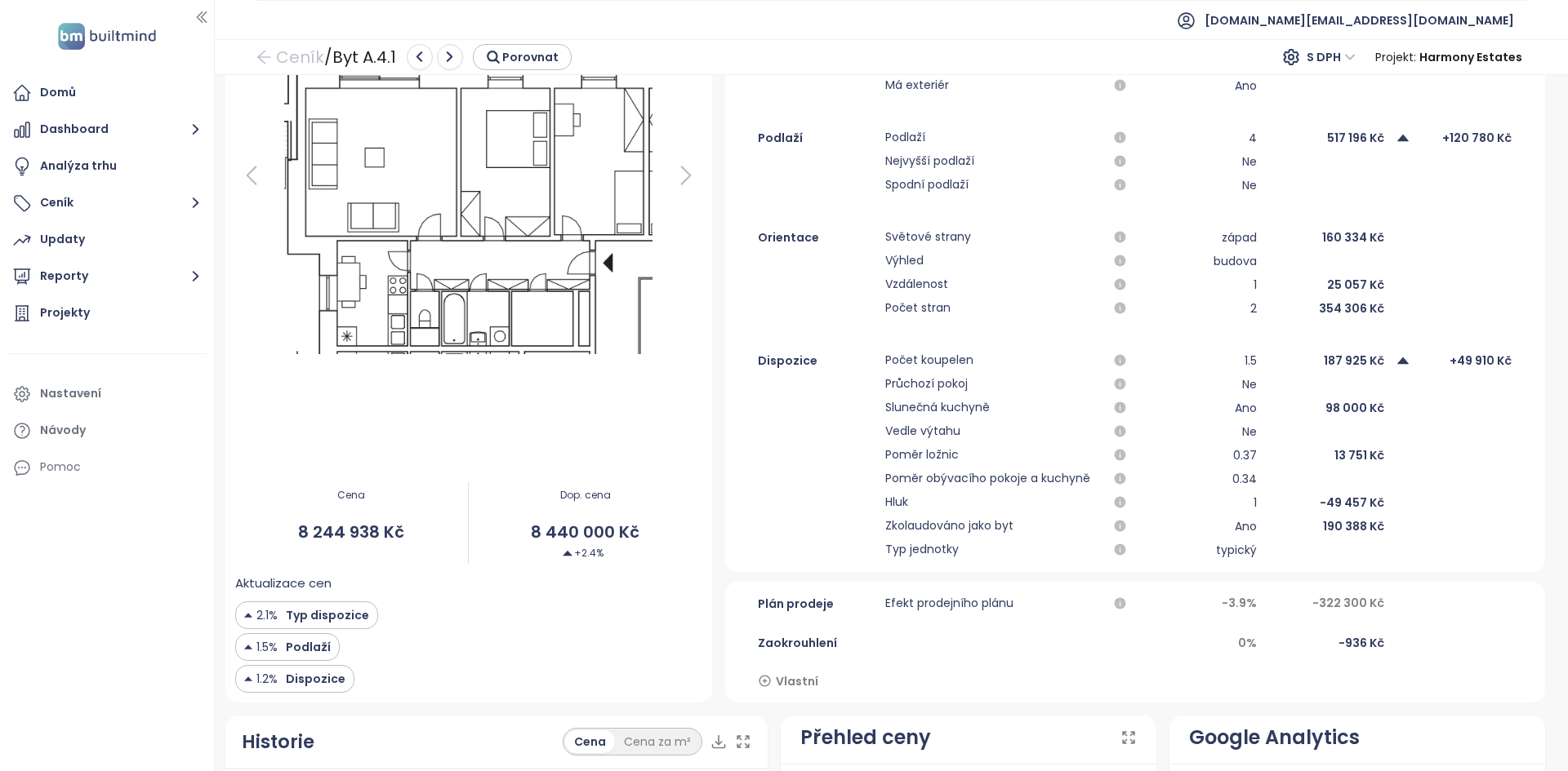
scroll to position [284, 0]
click at [899, 433] on span "Vedle výtahu" at bounding box center [992, 431] width 215 height 19
click at [900, 407] on span "Slunečná kuchyně" at bounding box center [992, 408] width 215 height 19
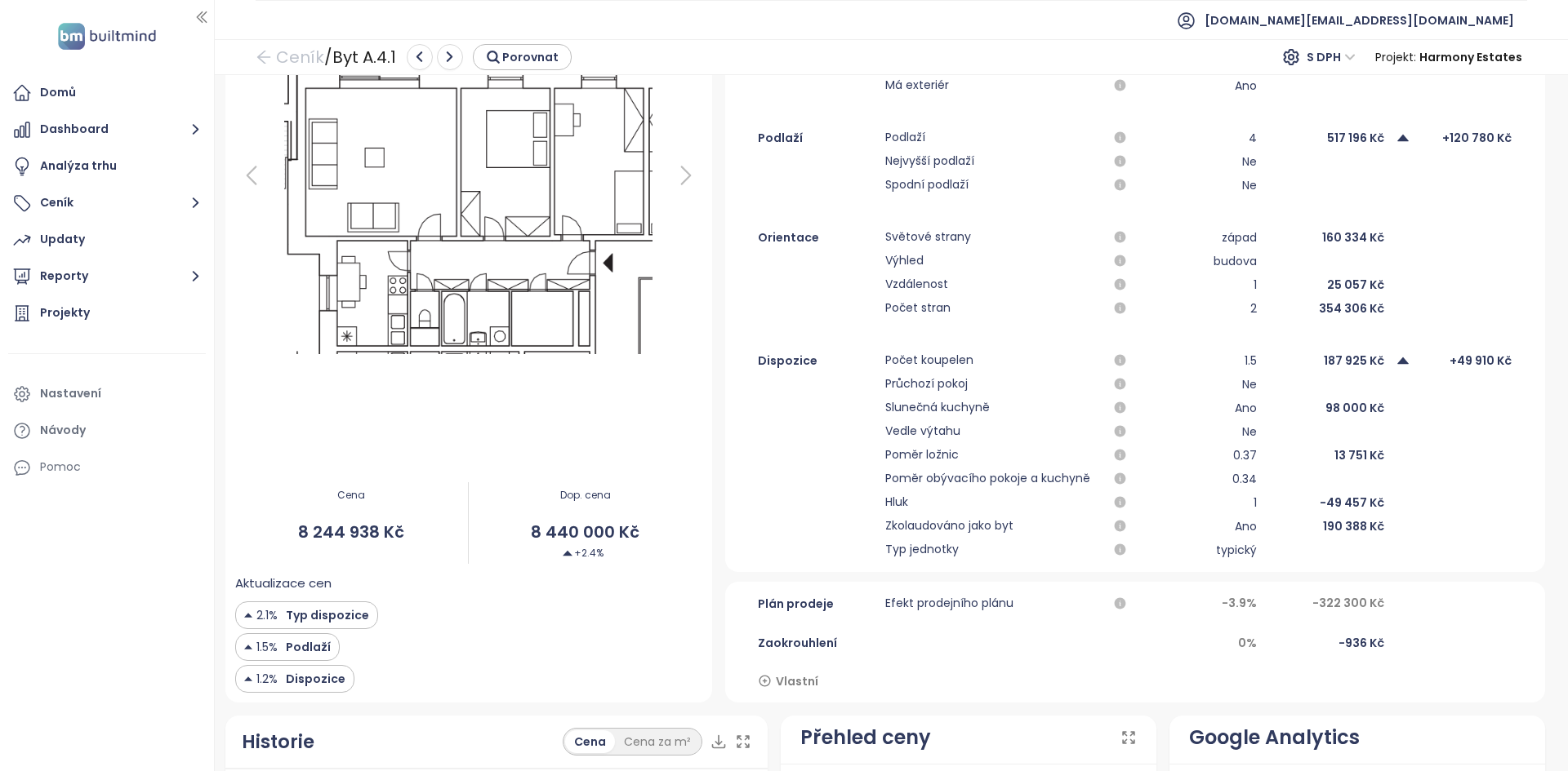
click at [956, 376] on span "Průchozí pokoj" at bounding box center [992, 383] width 215 height 19
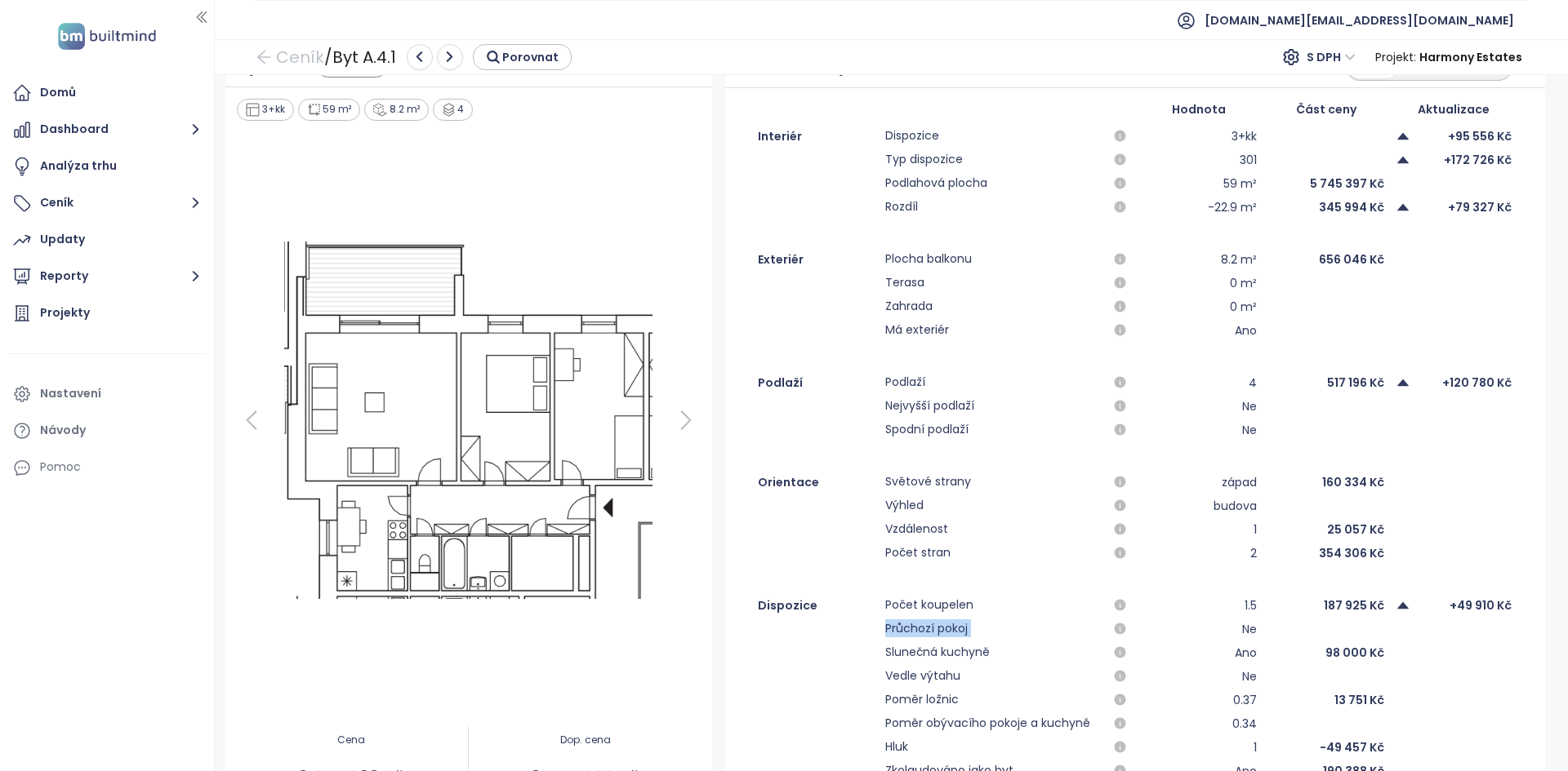
scroll to position [0, 0]
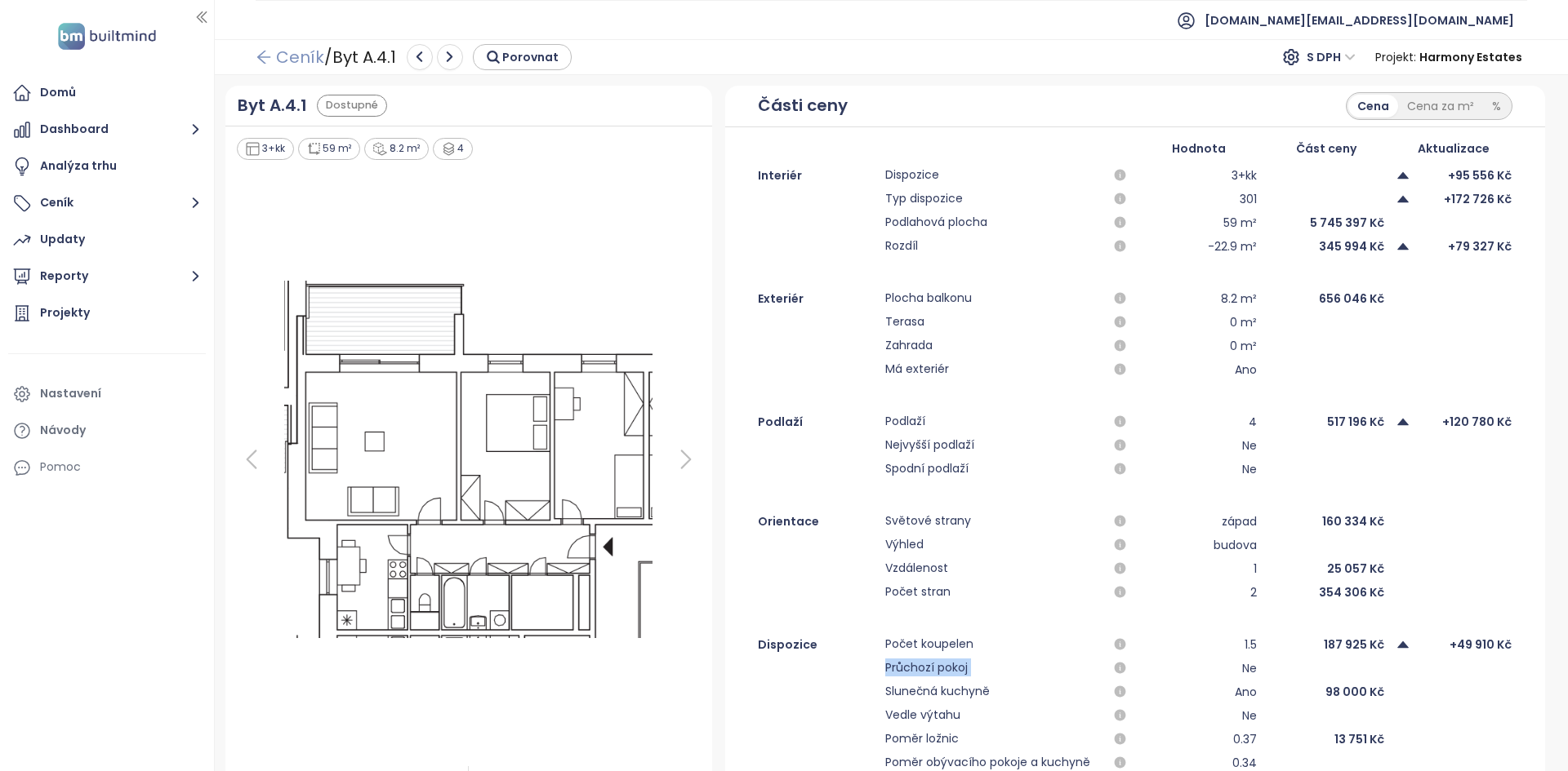
click at [308, 58] on link "Ceník" at bounding box center [290, 57] width 69 height 29
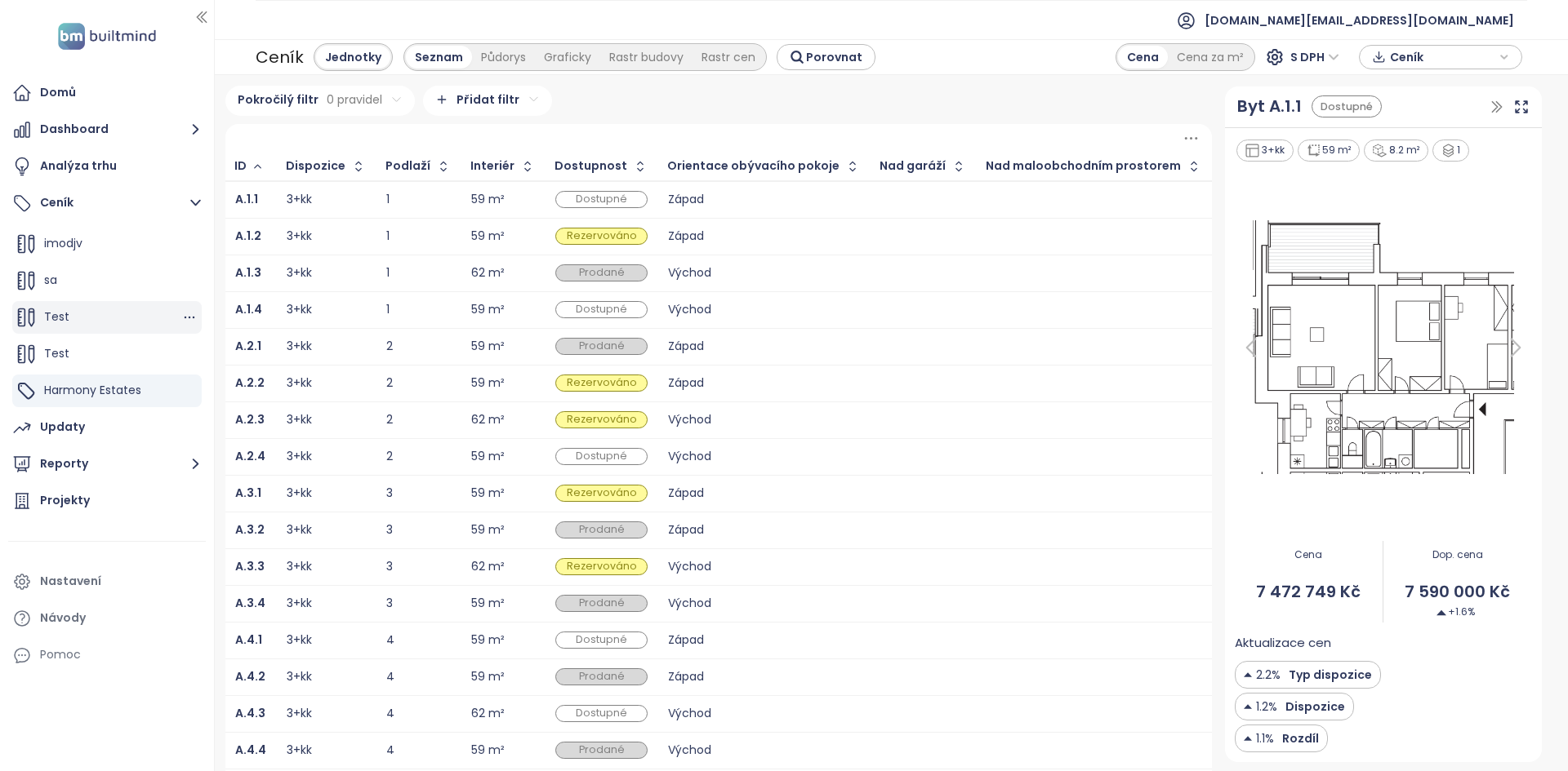
scroll to position [74, 0]
click at [73, 425] on div "Updaty" at bounding box center [63, 427] width 45 height 20
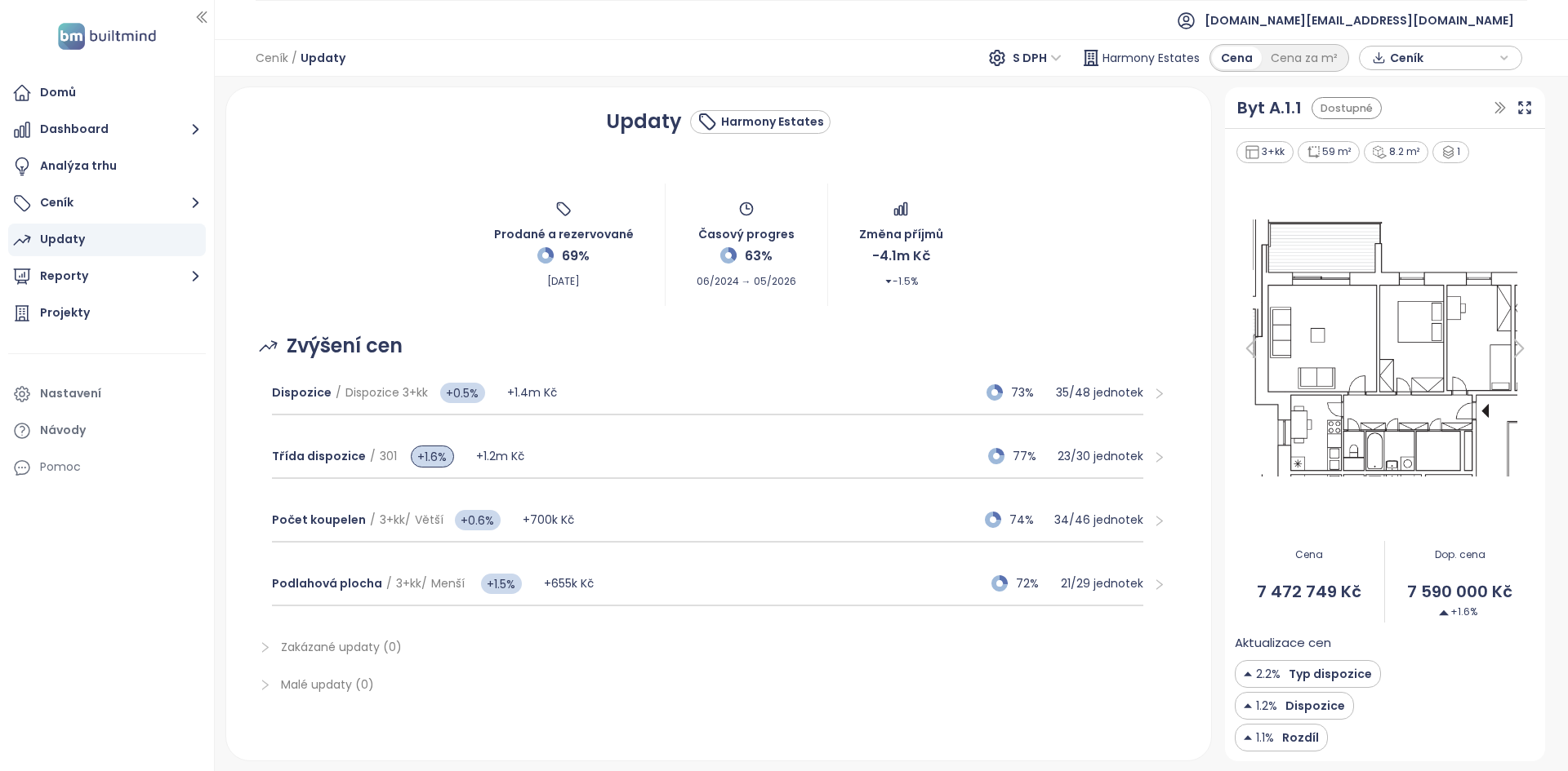
scroll to position [202, 0]
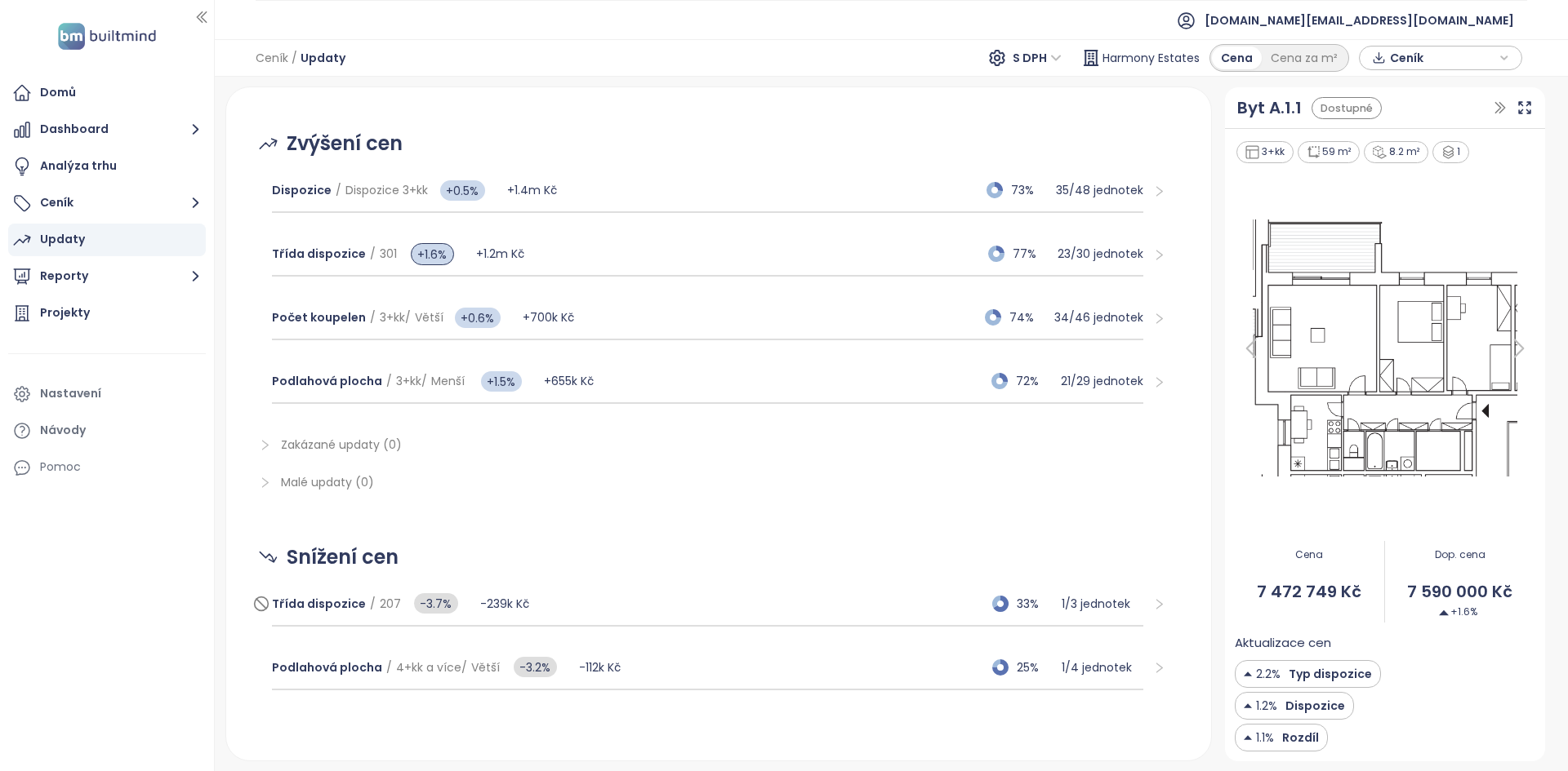
click at [683, 593] on div "Třída dispozice / 207 -3.7% -239k Kč 33% 1 / 3 jednotek" at bounding box center [707, 604] width 871 height 44
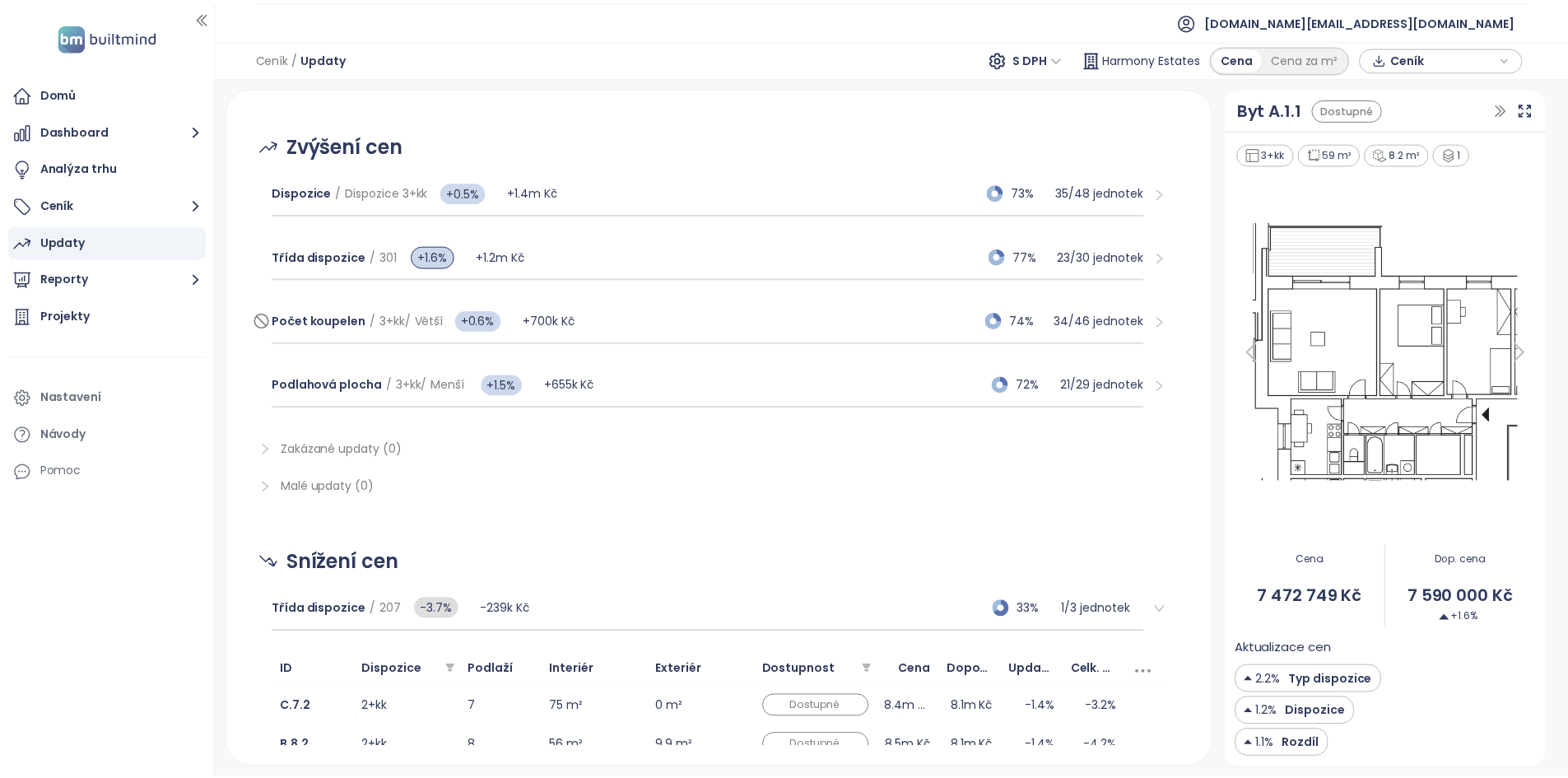
scroll to position [0, 0]
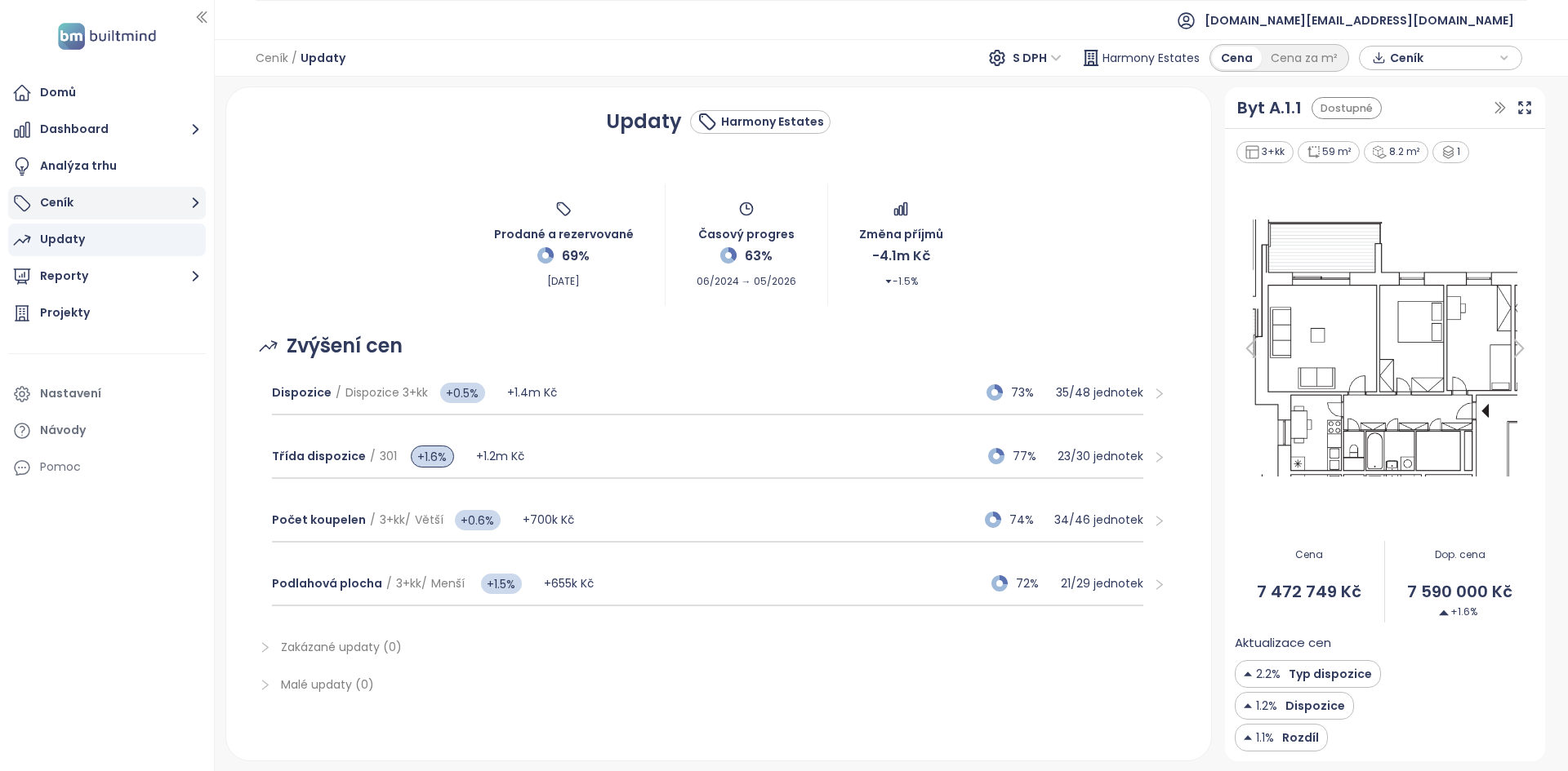
click at [158, 205] on button "Ceník" at bounding box center [107, 203] width 197 height 33
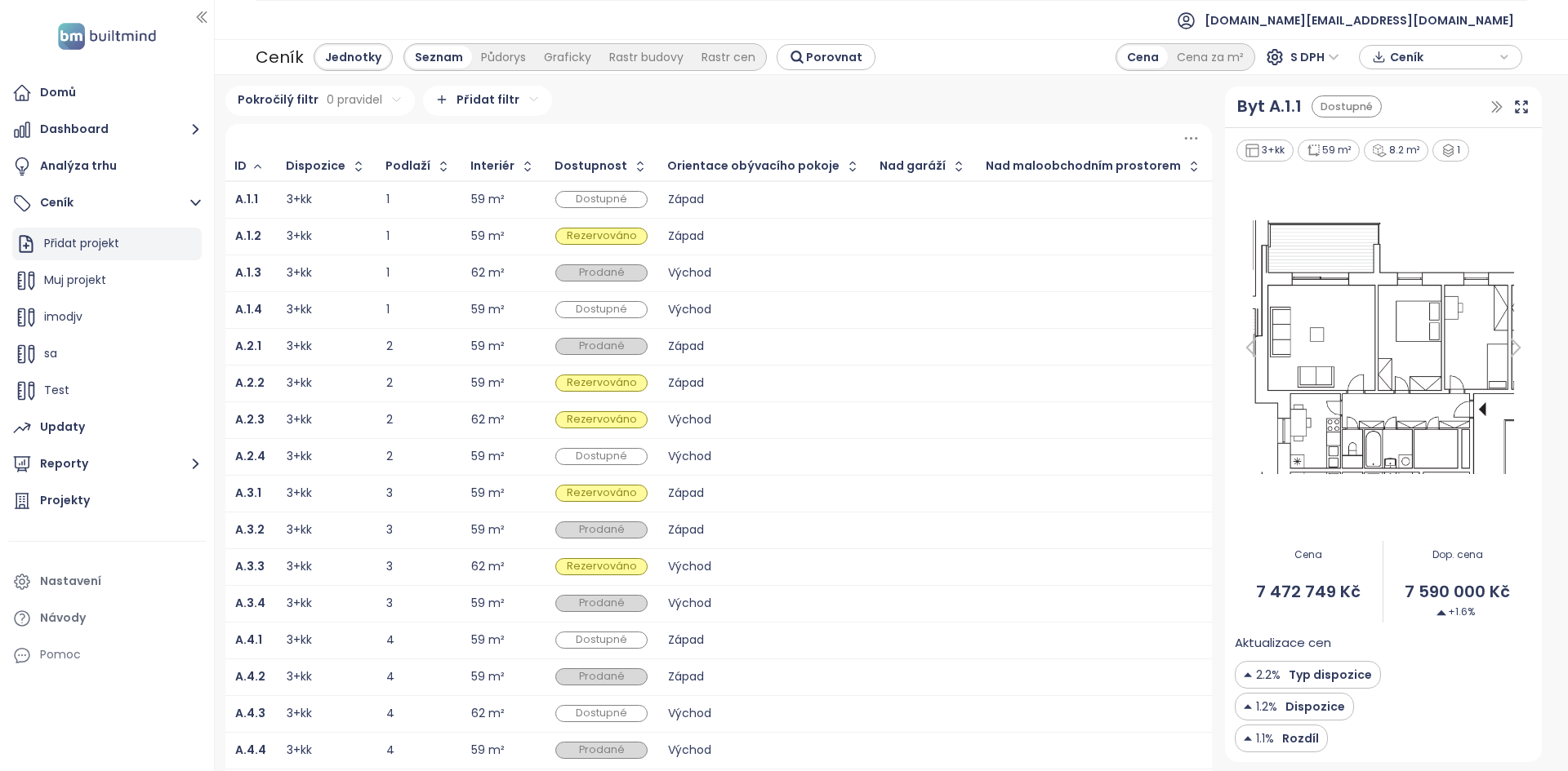
click at [155, 260] on div "Přidat projekt" at bounding box center [107, 244] width 190 height 33
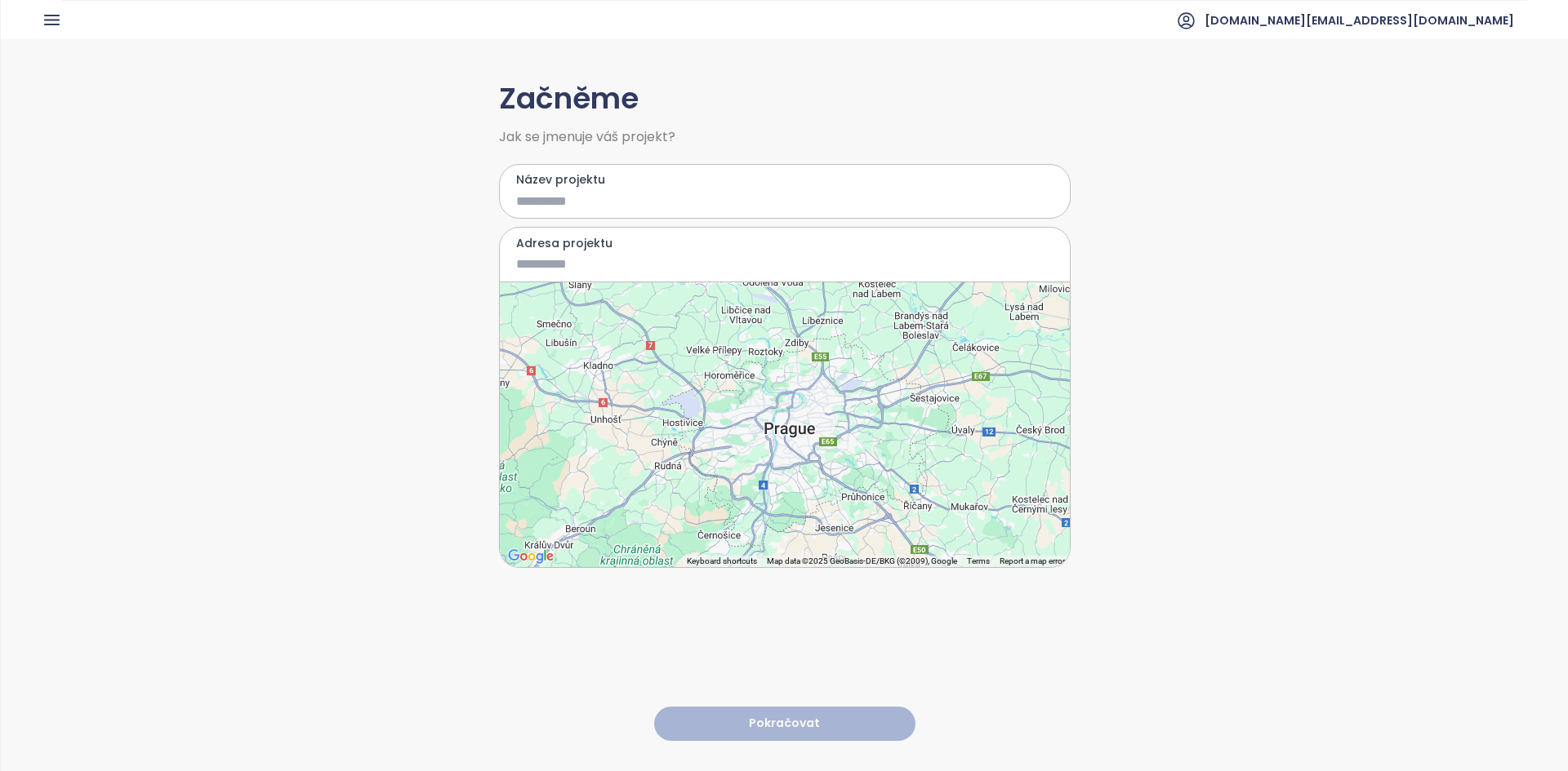
click at [593, 195] on input "Název projektu" at bounding box center [772, 201] width 513 height 20
click at [818, 415] on div at bounding box center [785, 424] width 570 height 285
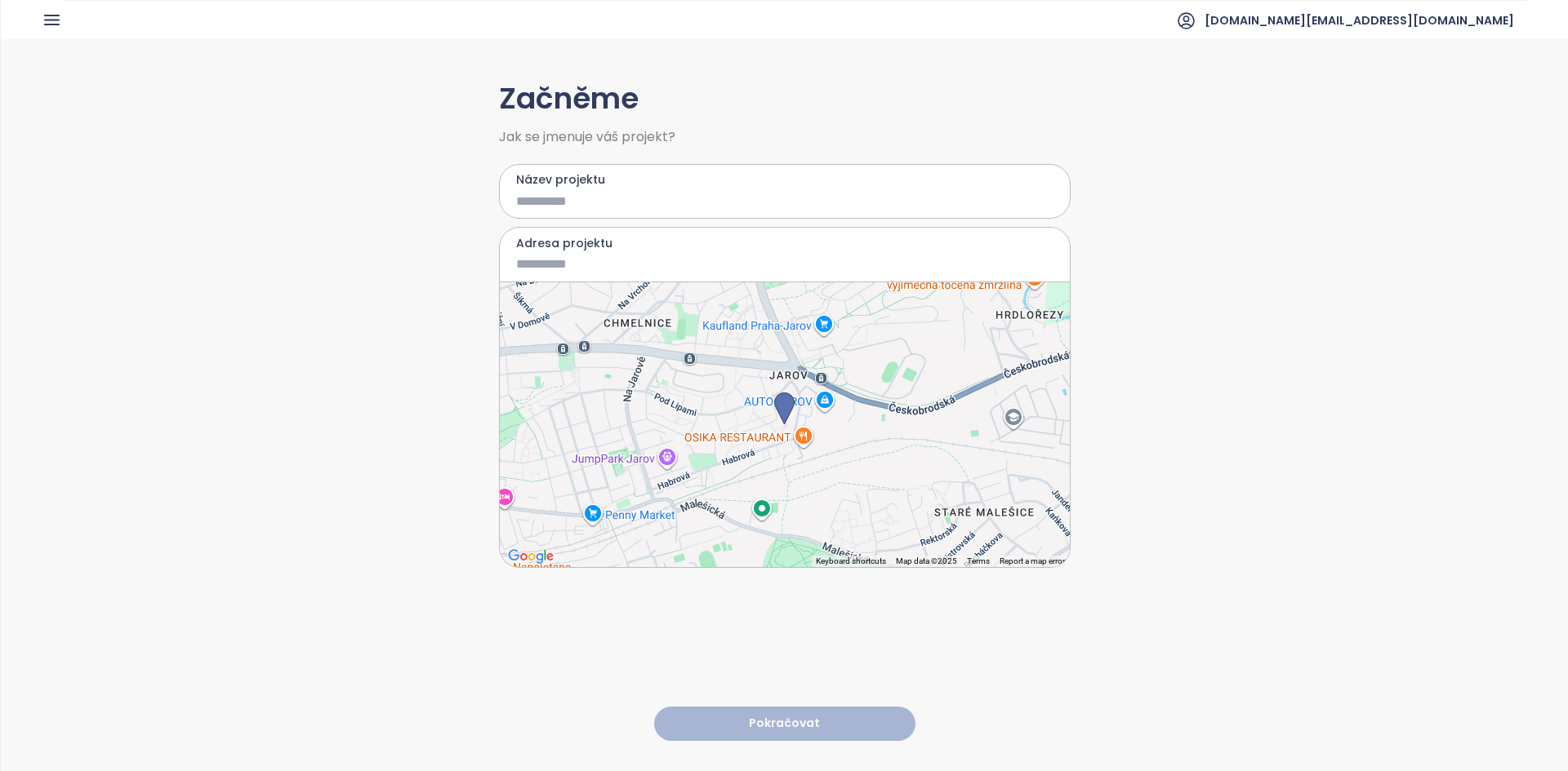
type input "**********"
click at [577, 198] on input "Název projektu" at bounding box center [772, 201] width 513 height 20
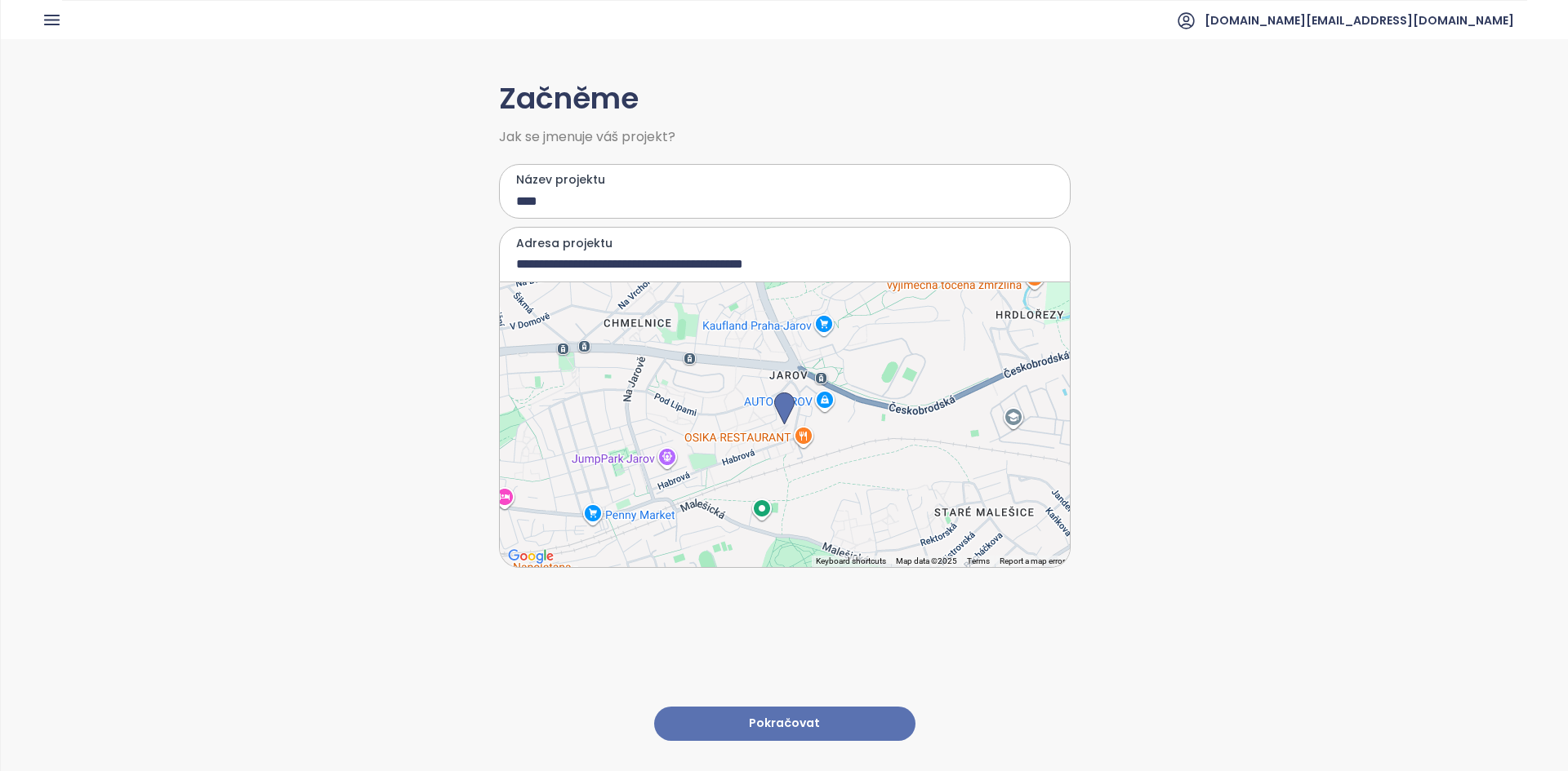
type input "****"
click at [660, 708] on button "Pokračovat" at bounding box center [784, 724] width 262 height 35
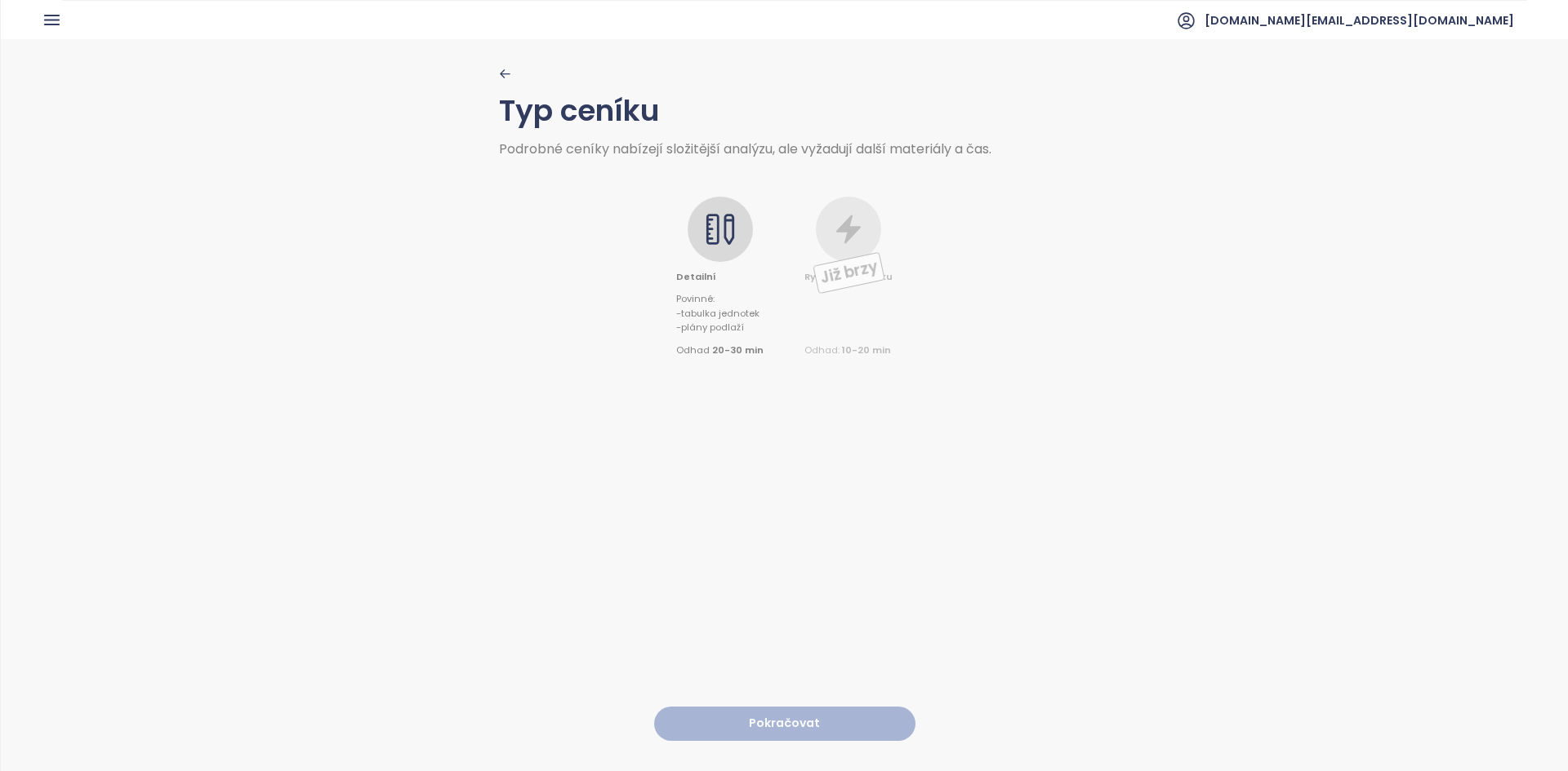
click at [725, 237] on icon at bounding box center [720, 229] width 33 height 33
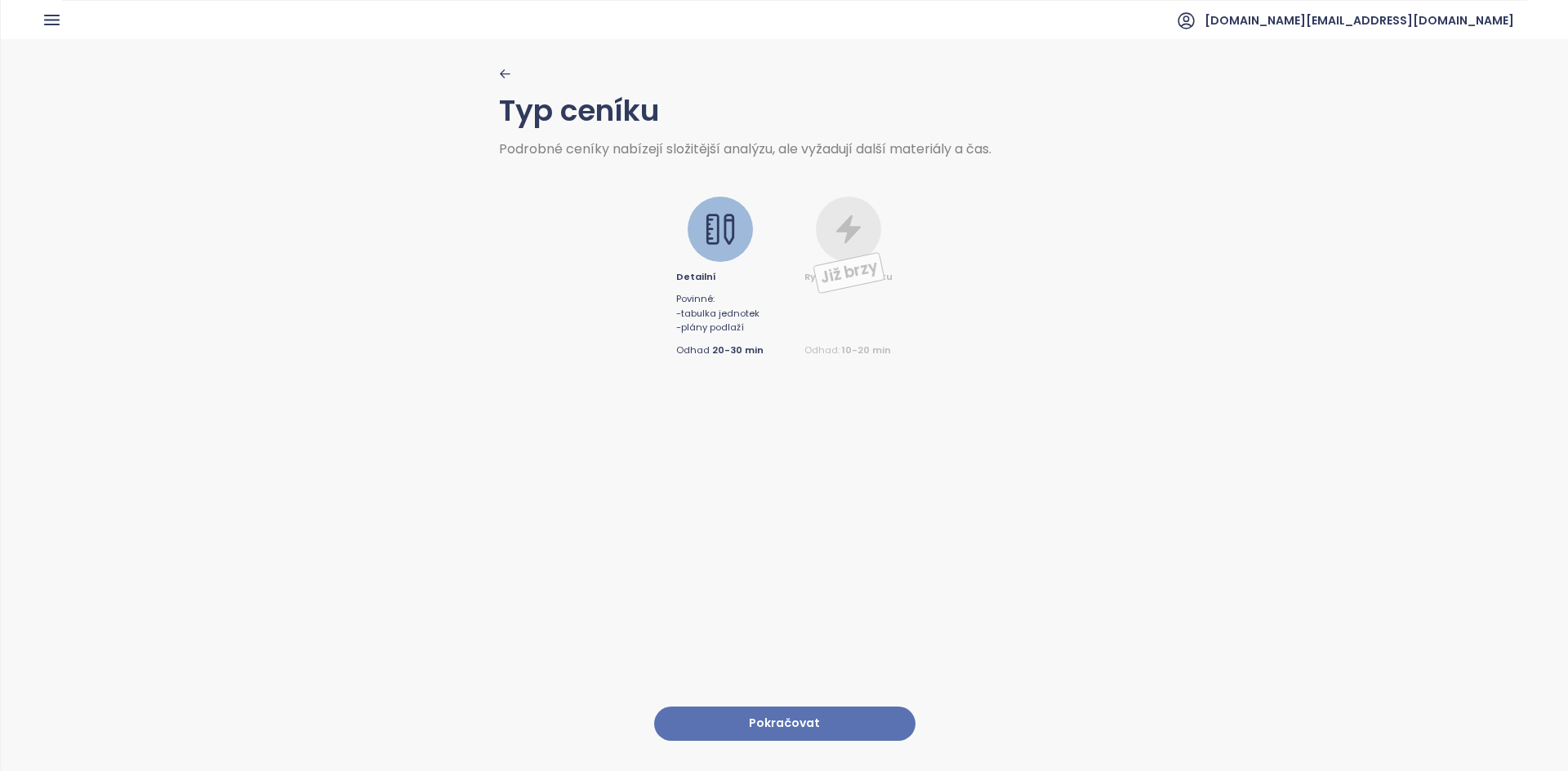
click at [716, 707] on button "Pokračovat" at bounding box center [784, 724] width 262 height 35
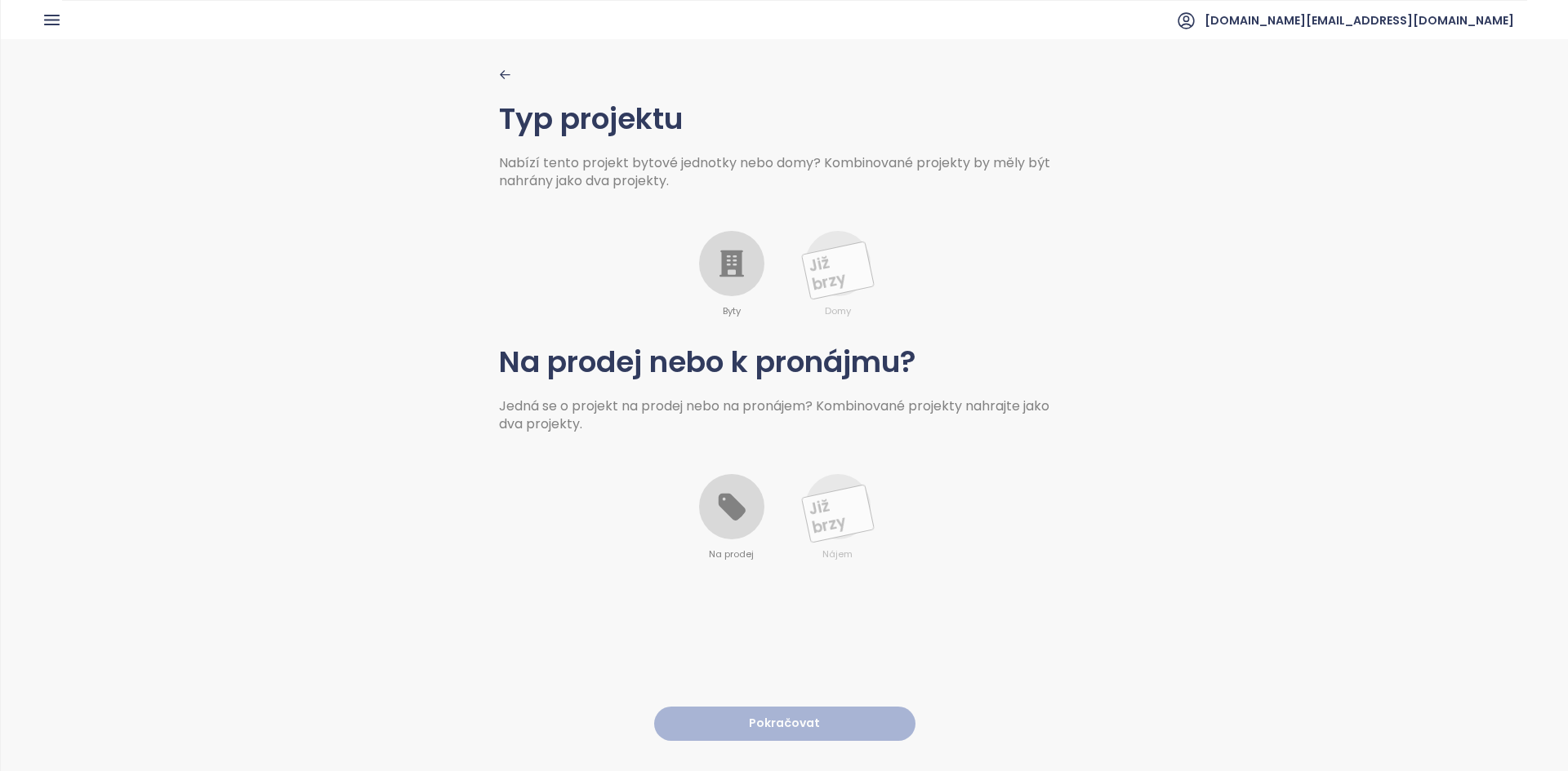
click at [725, 261] on icon at bounding box center [731, 264] width 24 height 27
click at [715, 485] on div at bounding box center [731, 507] width 65 height 65
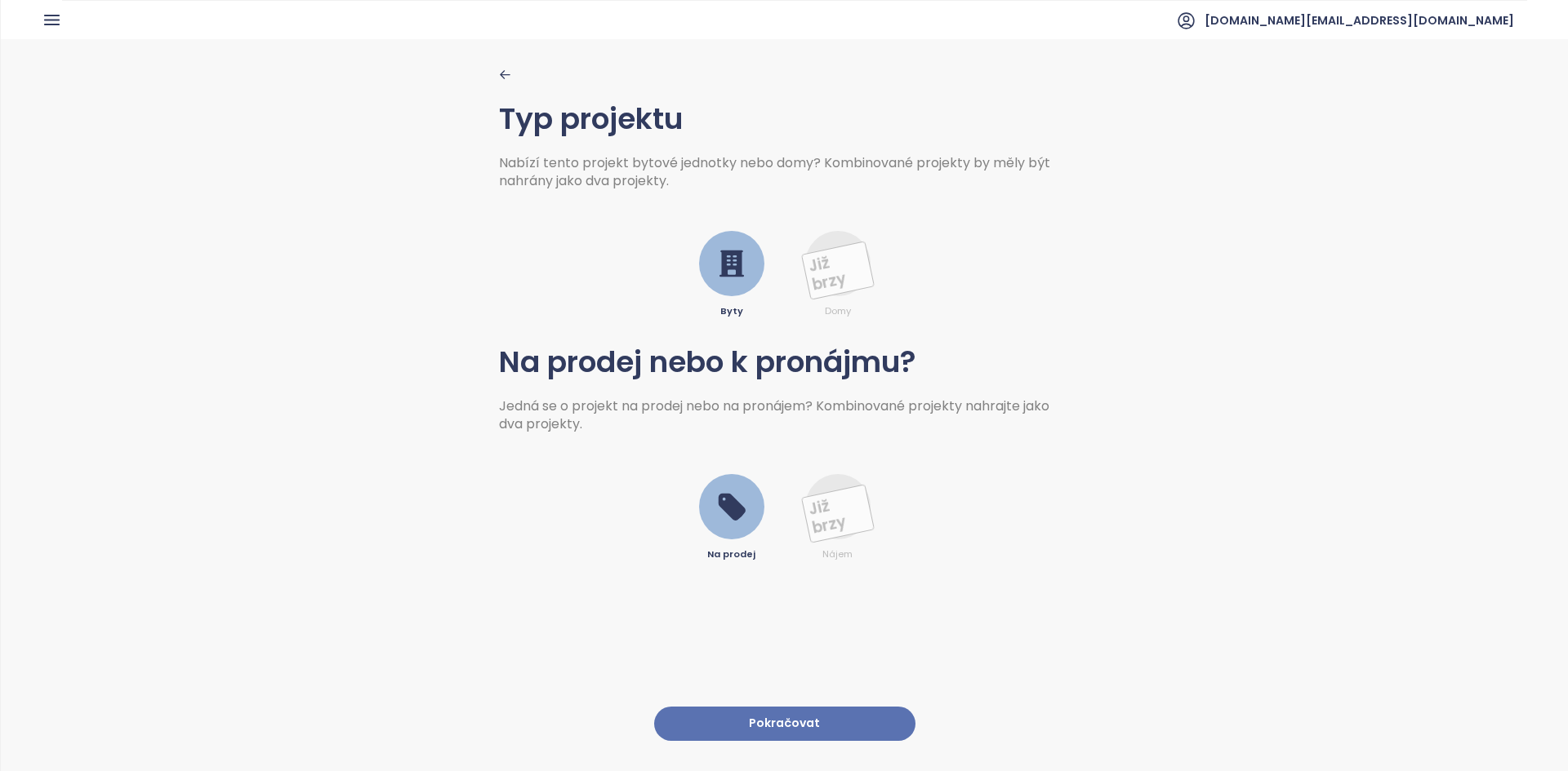
click at [712, 714] on button "Pokračovat" at bounding box center [784, 724] width 262 height 35
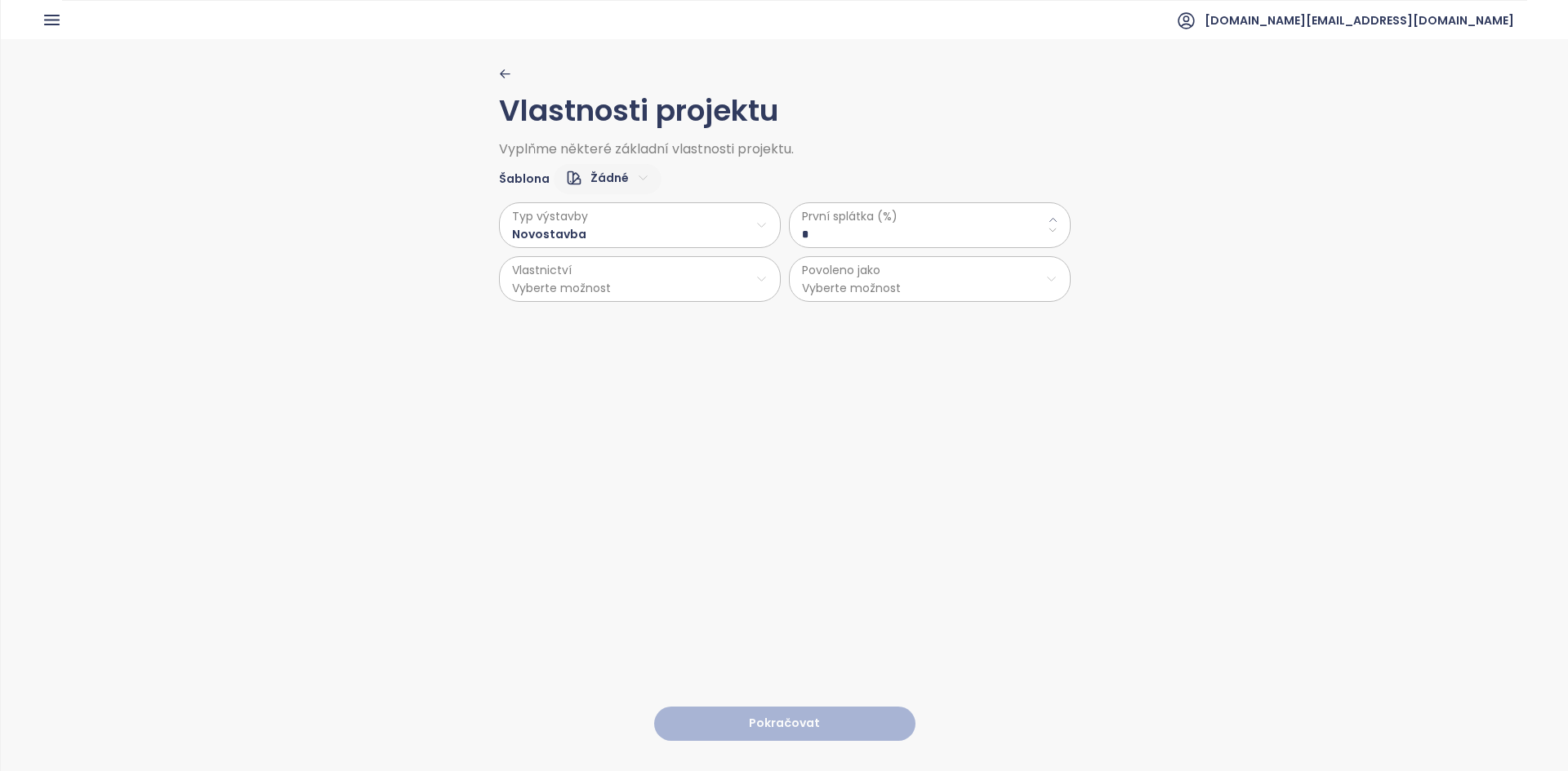
click at [603, 176] on html "Domů Dashboard Analýza trhu Ceník Updaty Reporty Projekty Nastavení Návody Pomo…" at bounding box center [784, 385] width 1568 height 771
click at [617, 226] on span "Výchozí" at bounding box center [600, 236] width 64 height 23
type \(\%\) "**"
click at [713, 708] on button "Pokračovat" at bounding box center [784, 724] width 262 height 35
click at [603, 170] on html "Domů Dashboard Analýza trhu Ceník Updaty Reporty Projekty Nastavení Návody Pomo…" at bounding box center [784, 385] width 1568 height 771
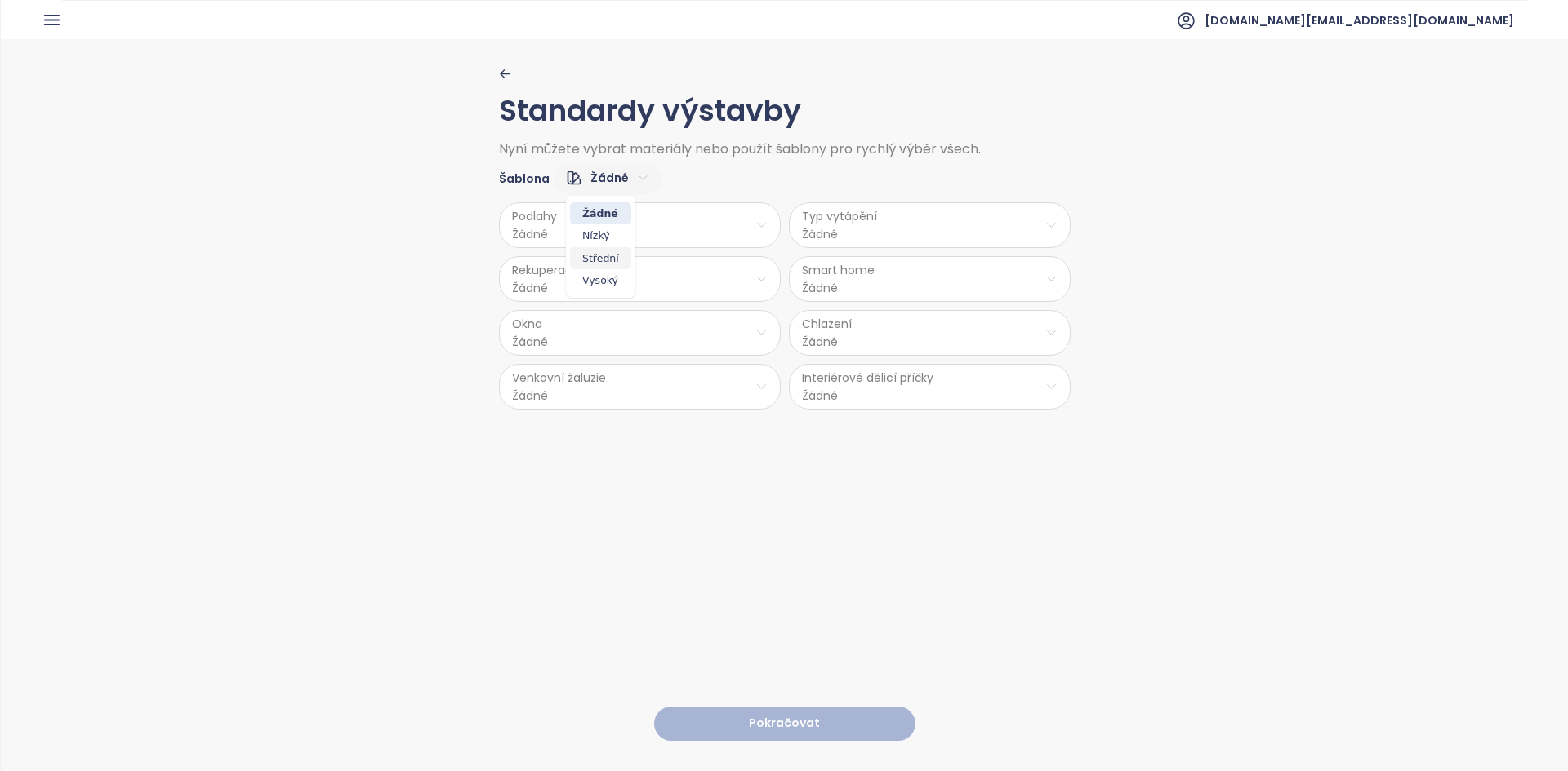
click at [605, 260] on span "Střední" at bounding box center [600, 258] width 61 height 23
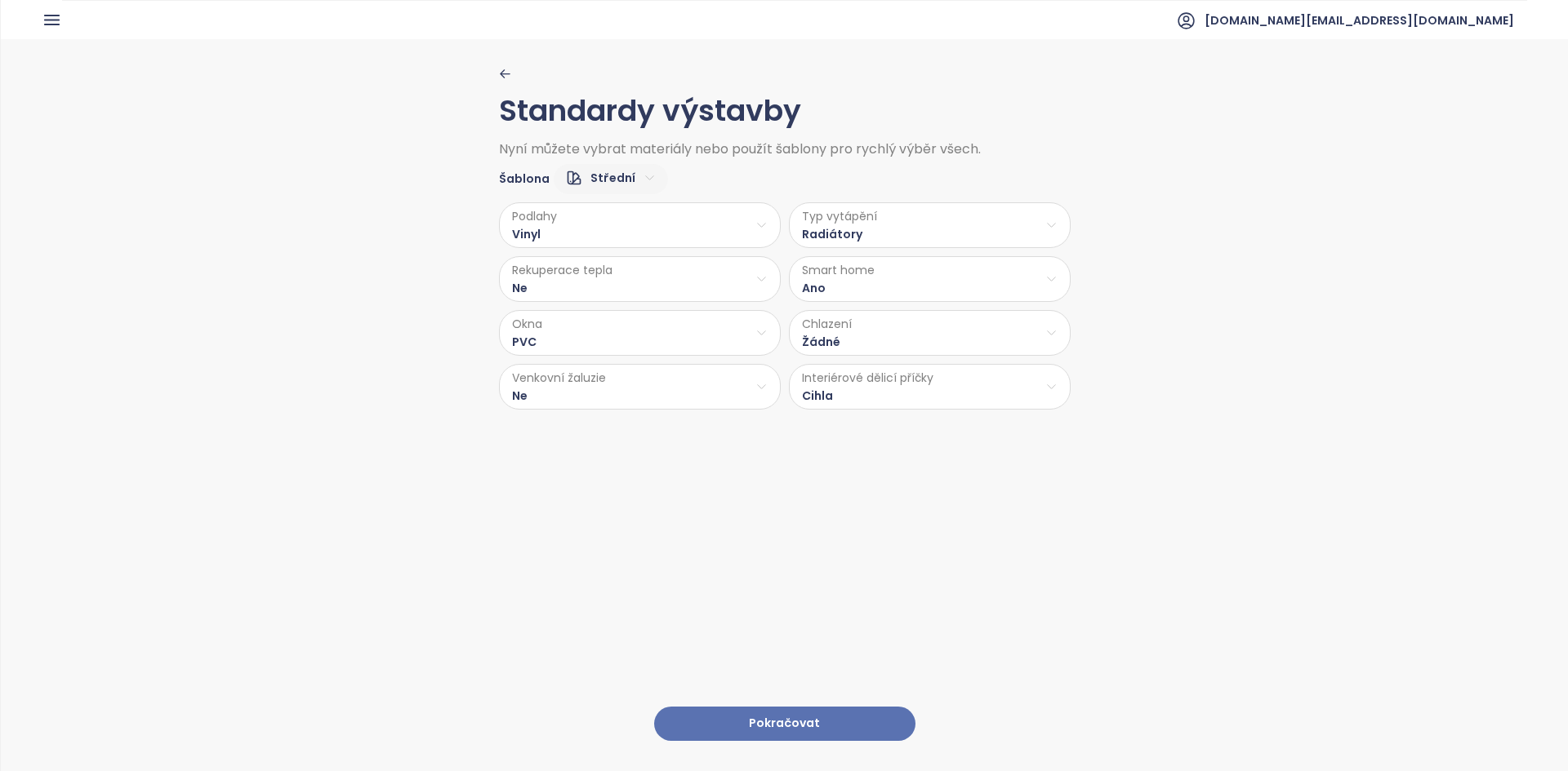
drag, startPoint x: 850, startPoint y: 251, endPoint x: 850, endPoint y: 239, distance: 12.0
click at [850, 250] on div "Podlahy Vinyl Typ vytápění Radiátory Rekuperace tepla Ne Smart home Ano Okna PV…" at bounding box center [785, 302] width 572 height 216
click at [850, 238] on html "Domů Dashboard Analýza trhu Ceník Updaty Reporty Projekty Nastavení Návody Pomo…" at bounding box center [784, 385] width 1568 height 771
click at [910, 276] on span "Podlahové topení" at bounding box center [927, 267] width 113 height 23
click at [722, 707] on button "Pokračovat" at bounding box center [784, 724] width 262 height 35
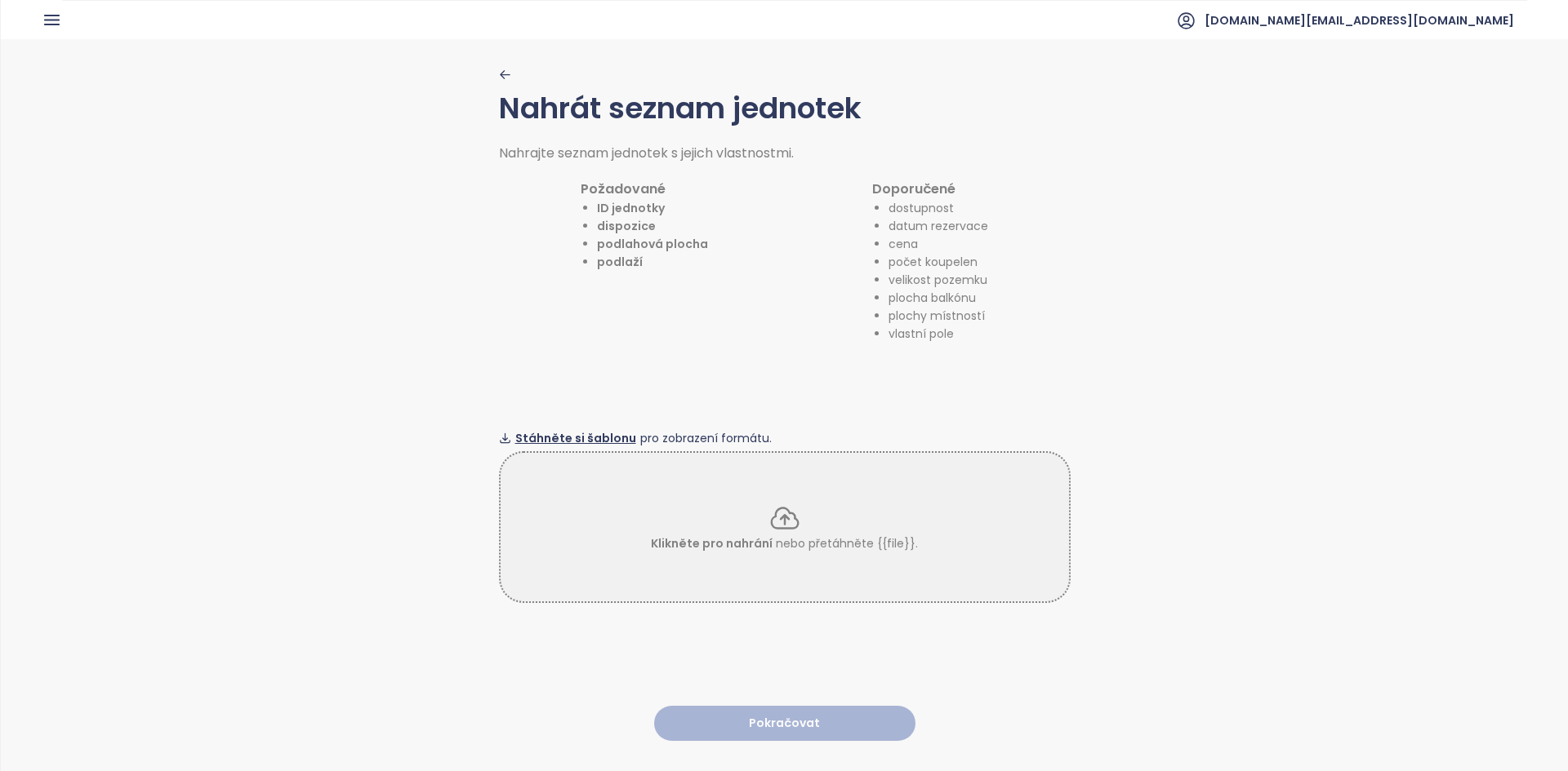
click at [581, 429] on span "Stáhněte si šablonu" at bounding box center [575, 438] width 121 height 18
click at [921, 502] on div "Klikněte pro nahrání nebo přetáhněte {{file}}." at bounding box center [785, 527] width 568 height 51
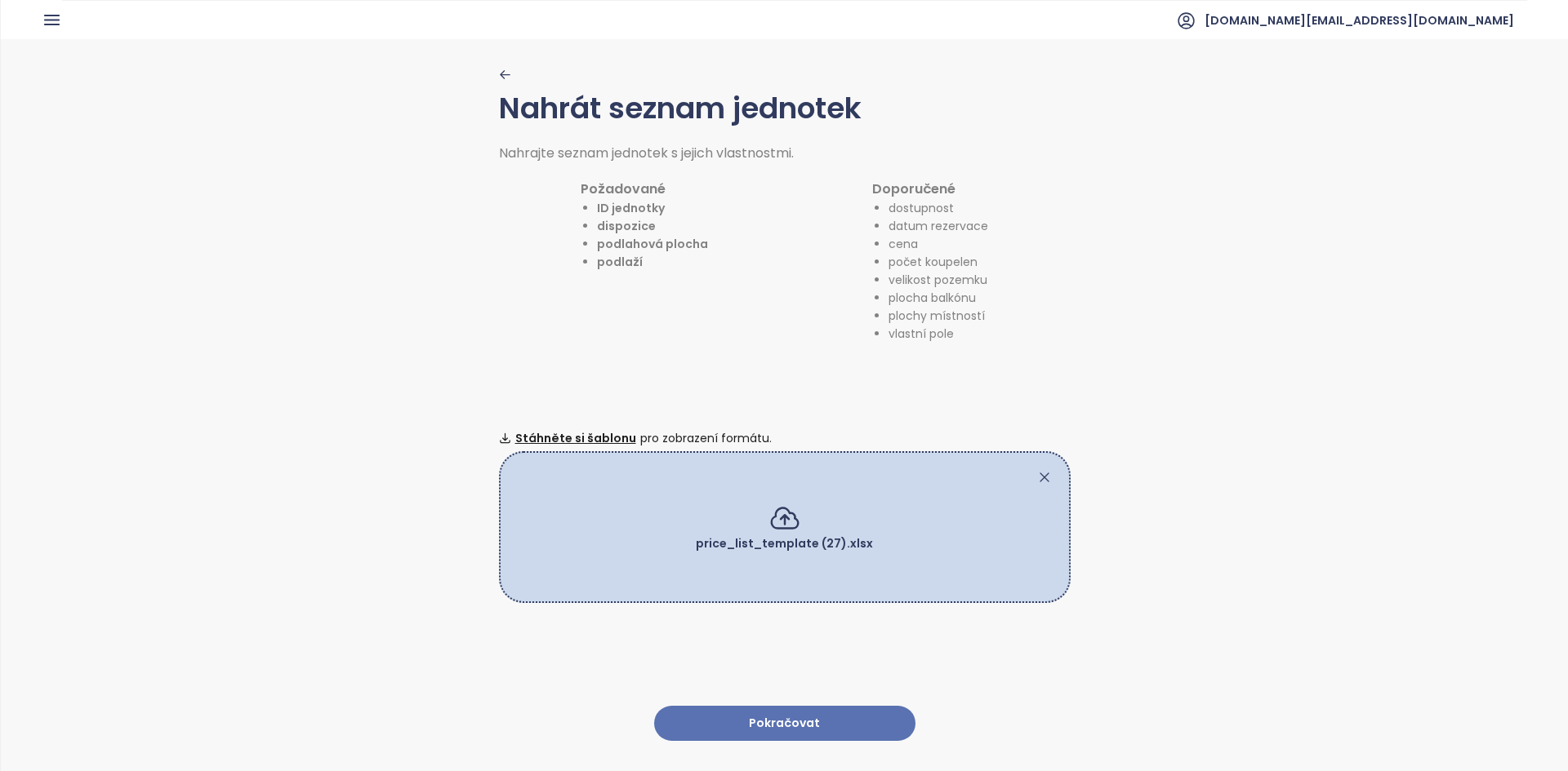
click at [755, 706] on button "Pokračovat" at bounding box center [784, 723] width 262 height 35
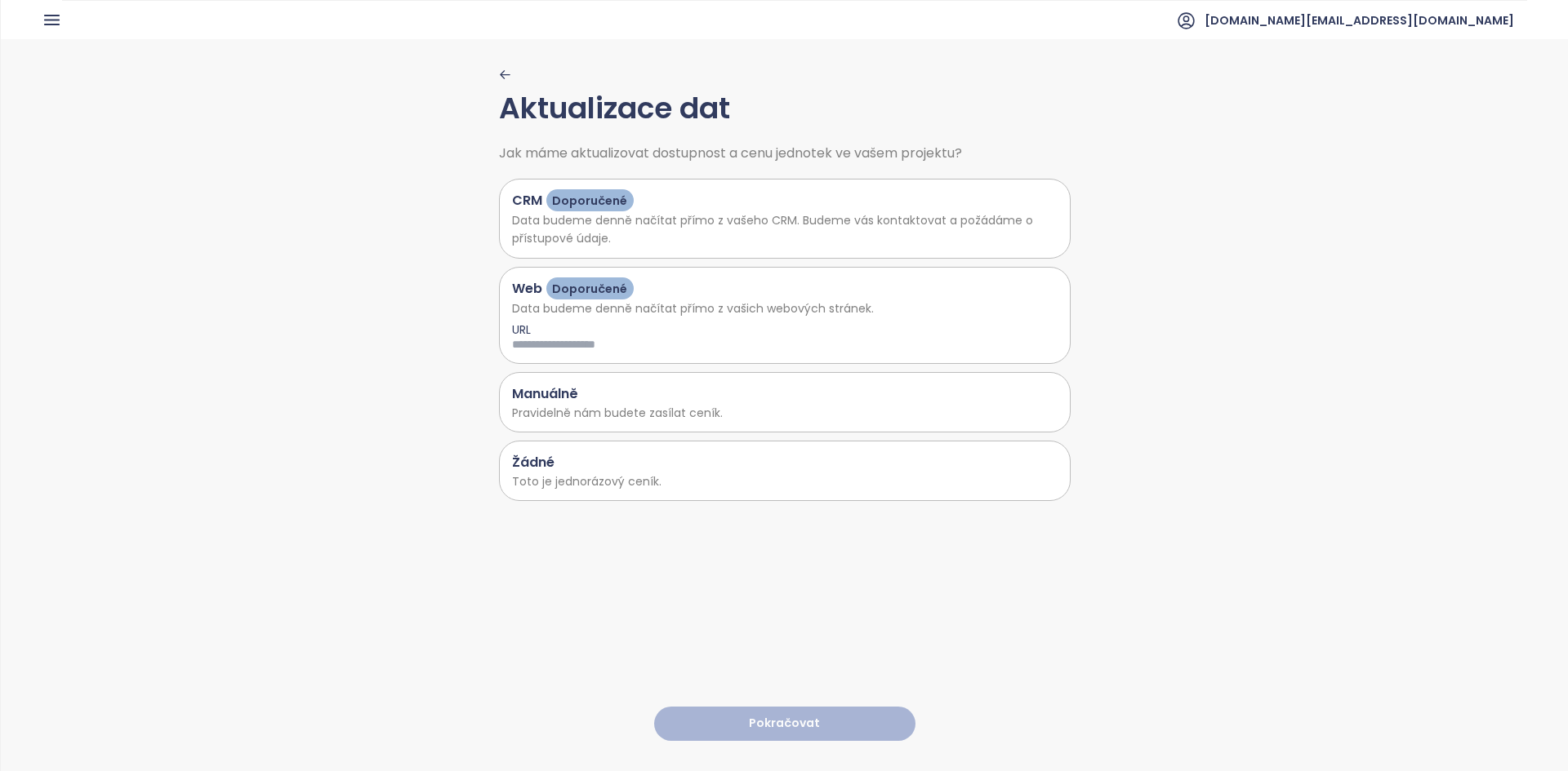
click at [642, 487] on p "Toto je jednorázový ceník." at bounding box center [784, 481] width 546 height 18
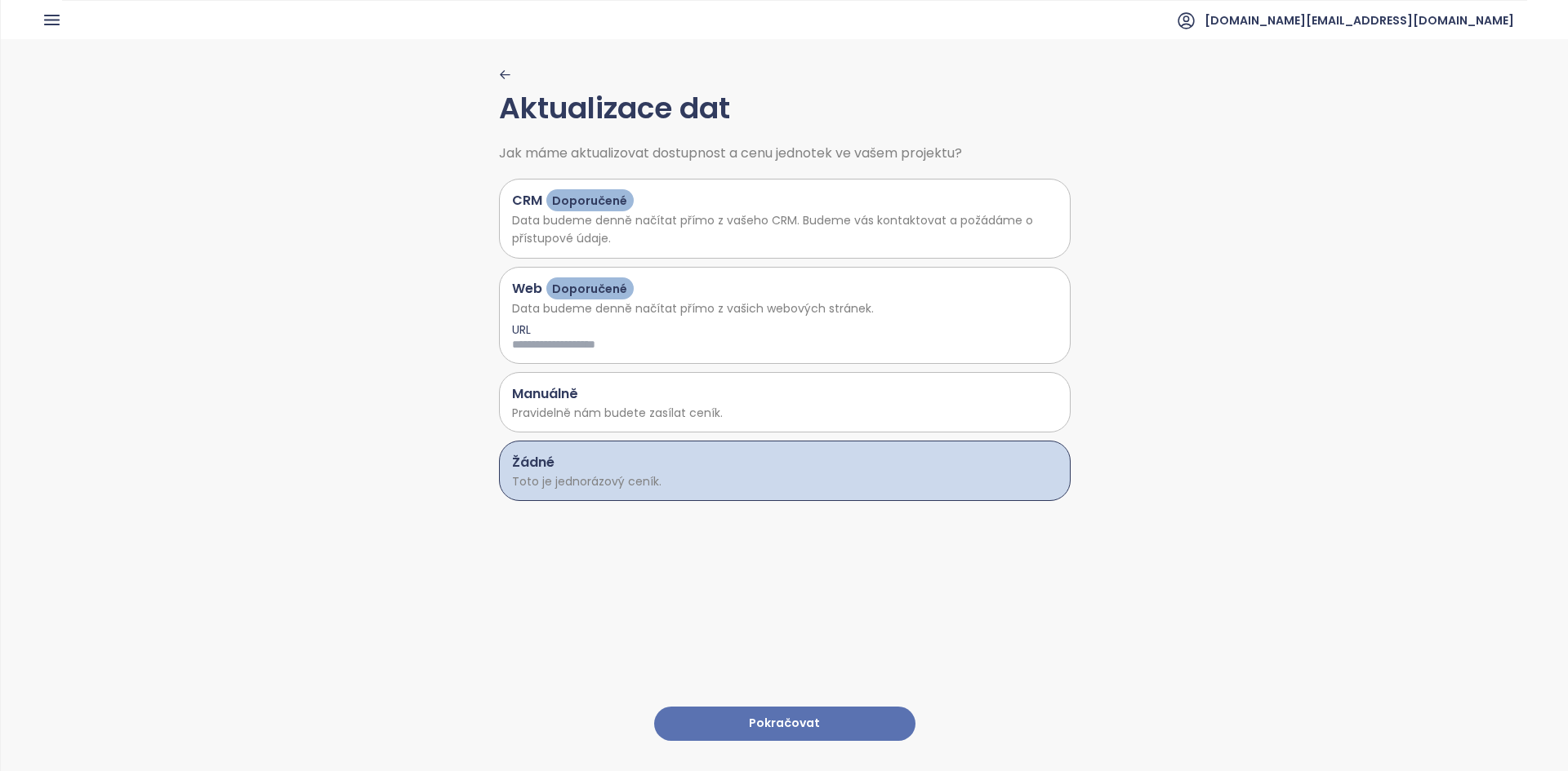
click at [723, 717] on button "Pokračovat" at bounding box center [784, 724] width 262 height 35
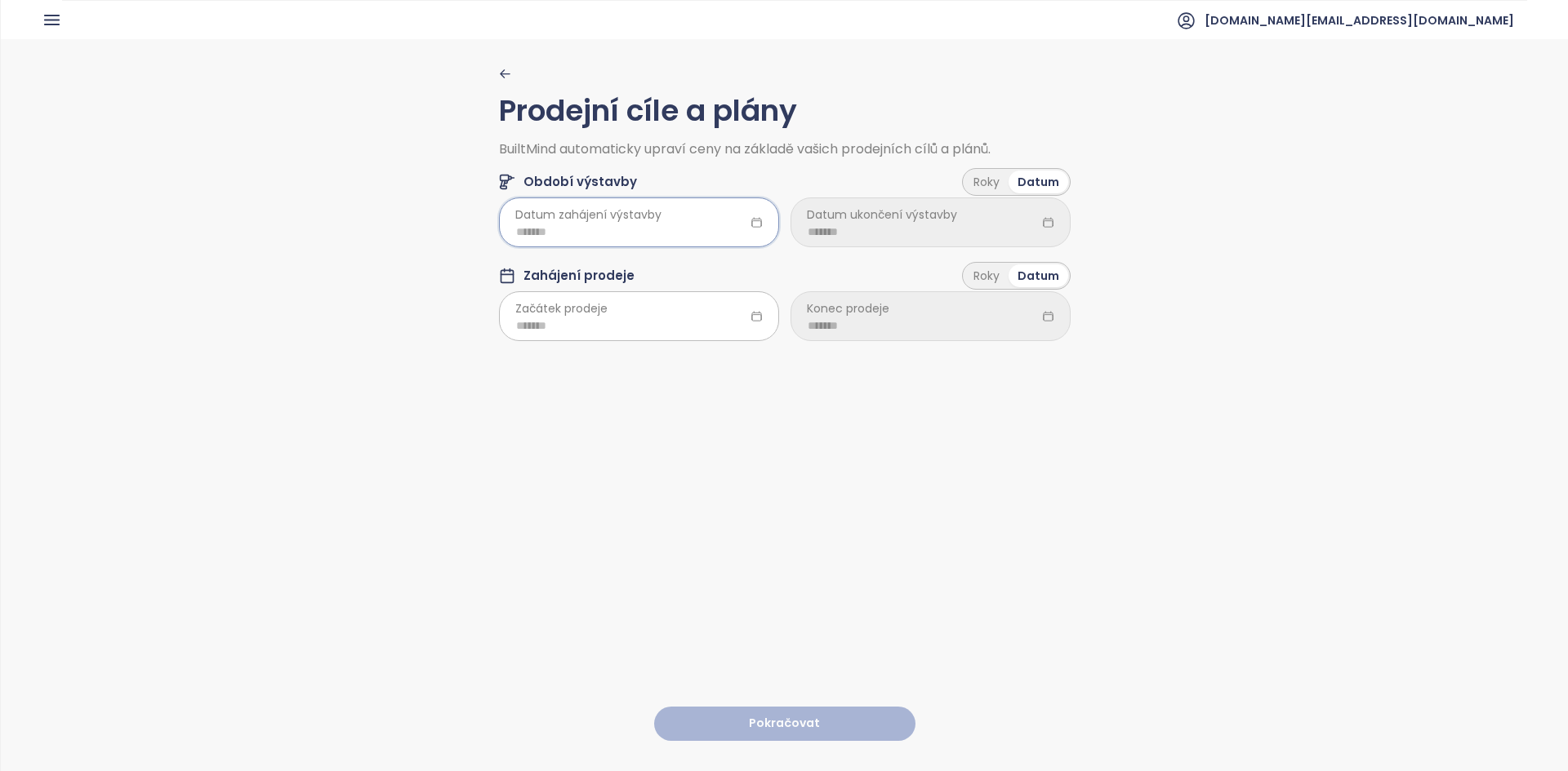
click at [651, 226] on input at bounding box center [639, 231] width 246 height 18
click at [602, 321] on td "Feb" at bounding box center [610, 310] width 74 height 53
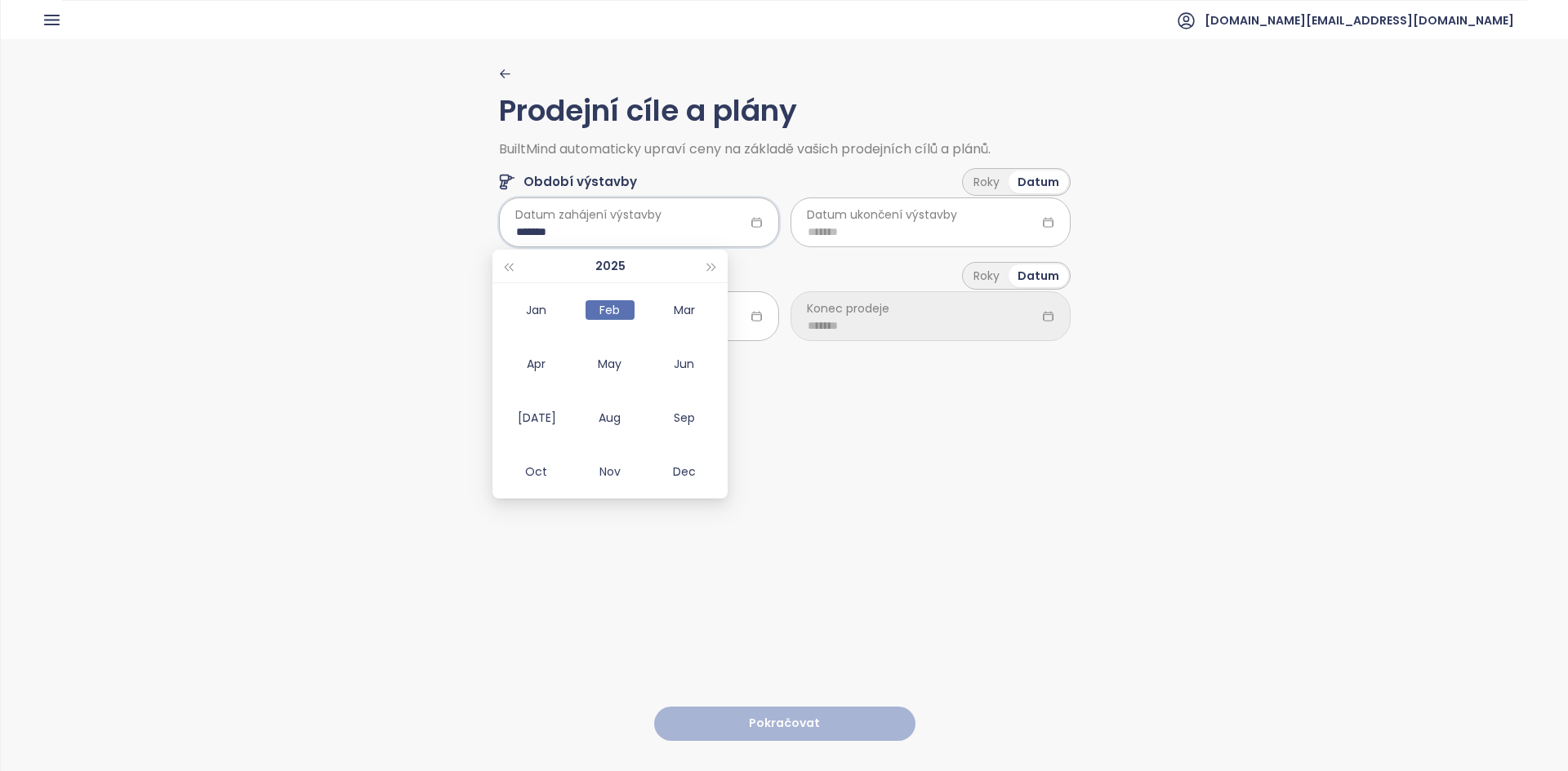
type input "*******"
click at [593, 326] on input at bounding box center [639, 325] width 246 height 18
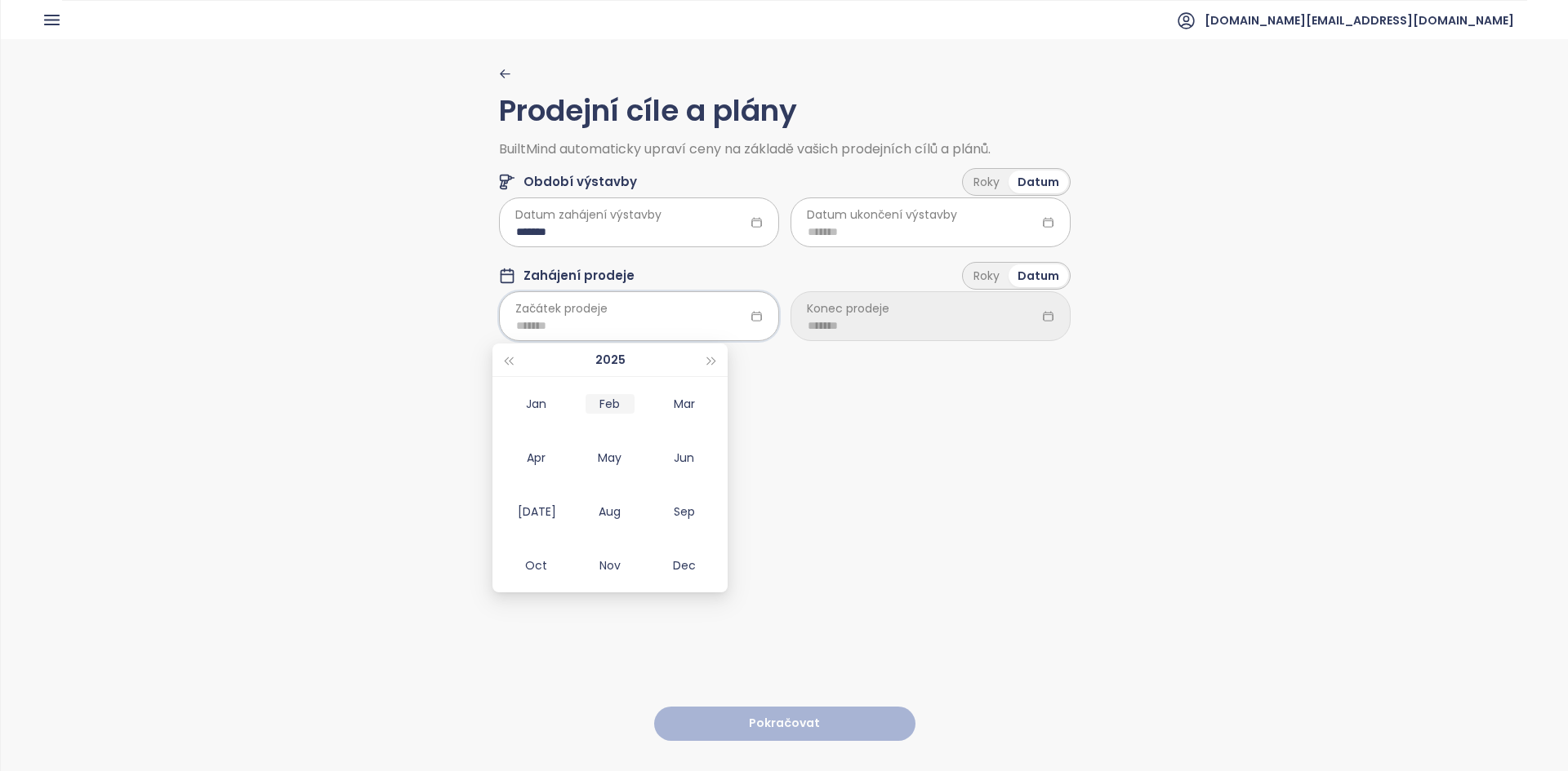
click at [620, 413] on td "Feb" at bounding box center [610, 403] width 74 height 53
type input "*******"
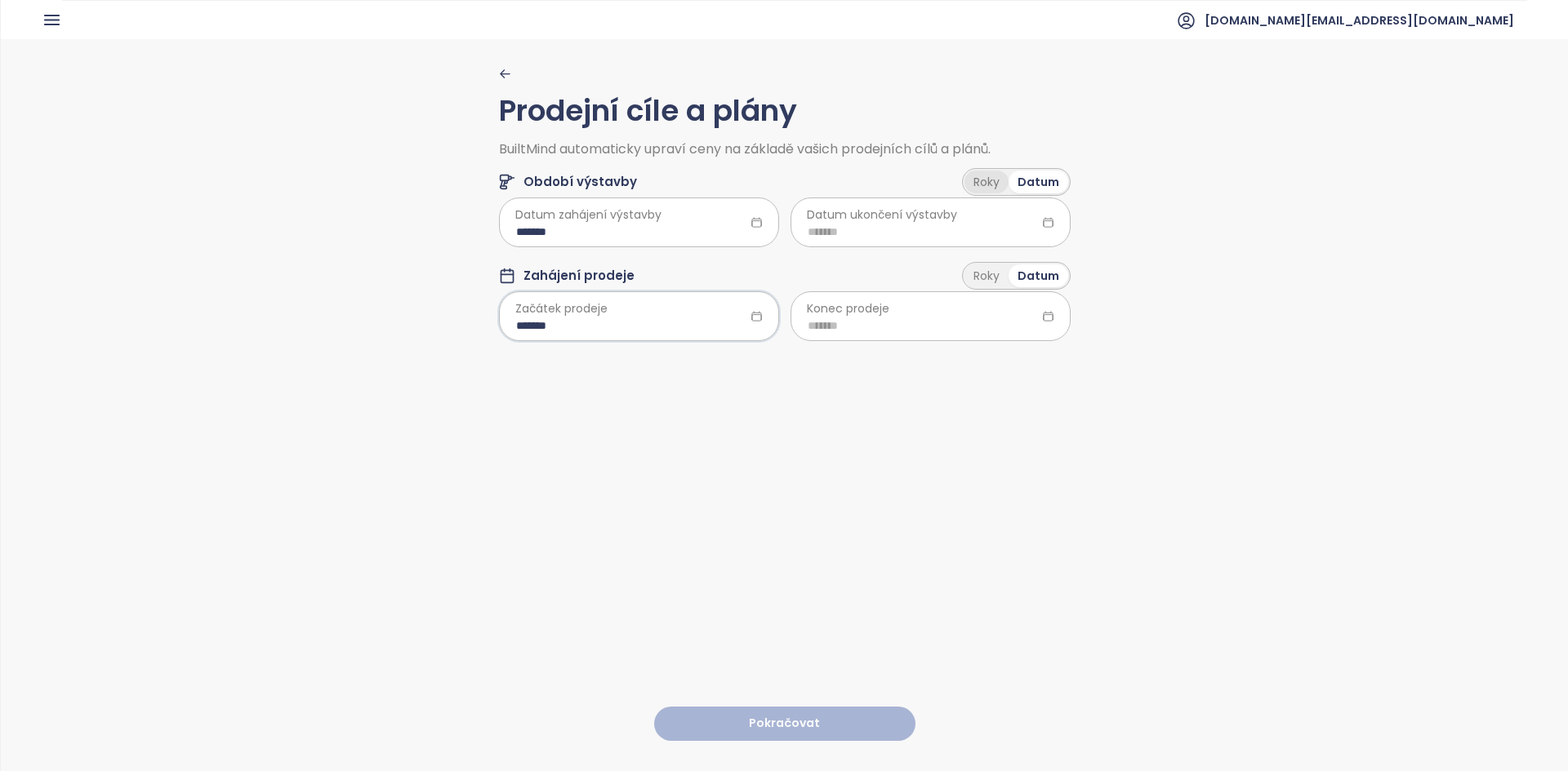
click at [985, 186] on div "Roky" at bounding box center [986, 181] width 44 height 23
click at [989, 281] on div "Roky" at bounding box center [986, 276] width 44 height 23
click at [947, 235] on html "Domů Dashboard Analýza trhu Ceník Updaty Reporty Projekty Nastavení Návody Pomo…" at bounding box center [784, 385] width 1568 height 771
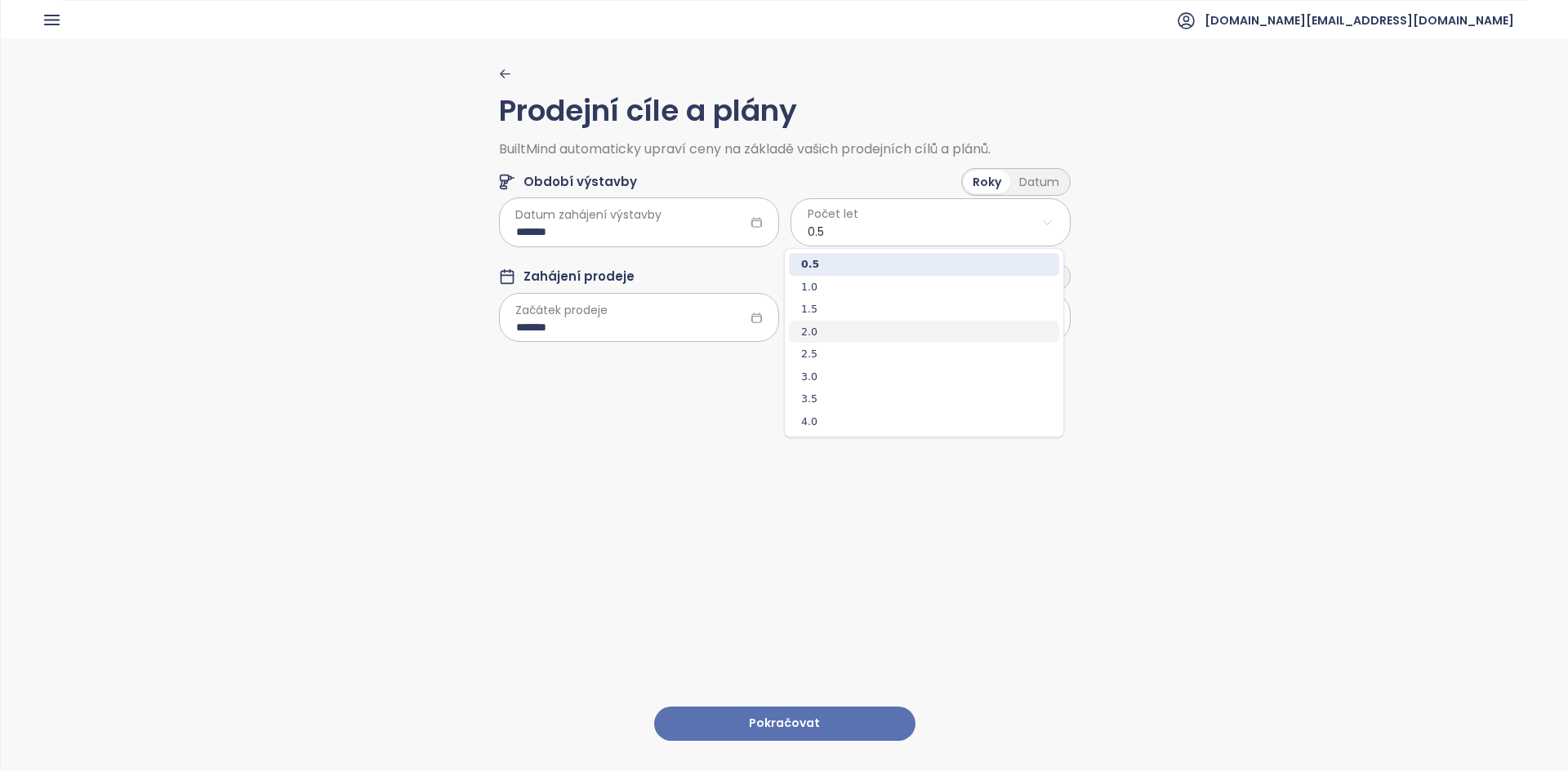
click at [868, 338] on span "2.0" at bounding box center [924, 332] width 270 height 23
click at [861, 337] on html "Domů Dashboard Analýza trhu Ceník Updaty Reporty Projekty Nastavení Návody Pomo…" at bounding box center [784, 385] width 1568 height 771
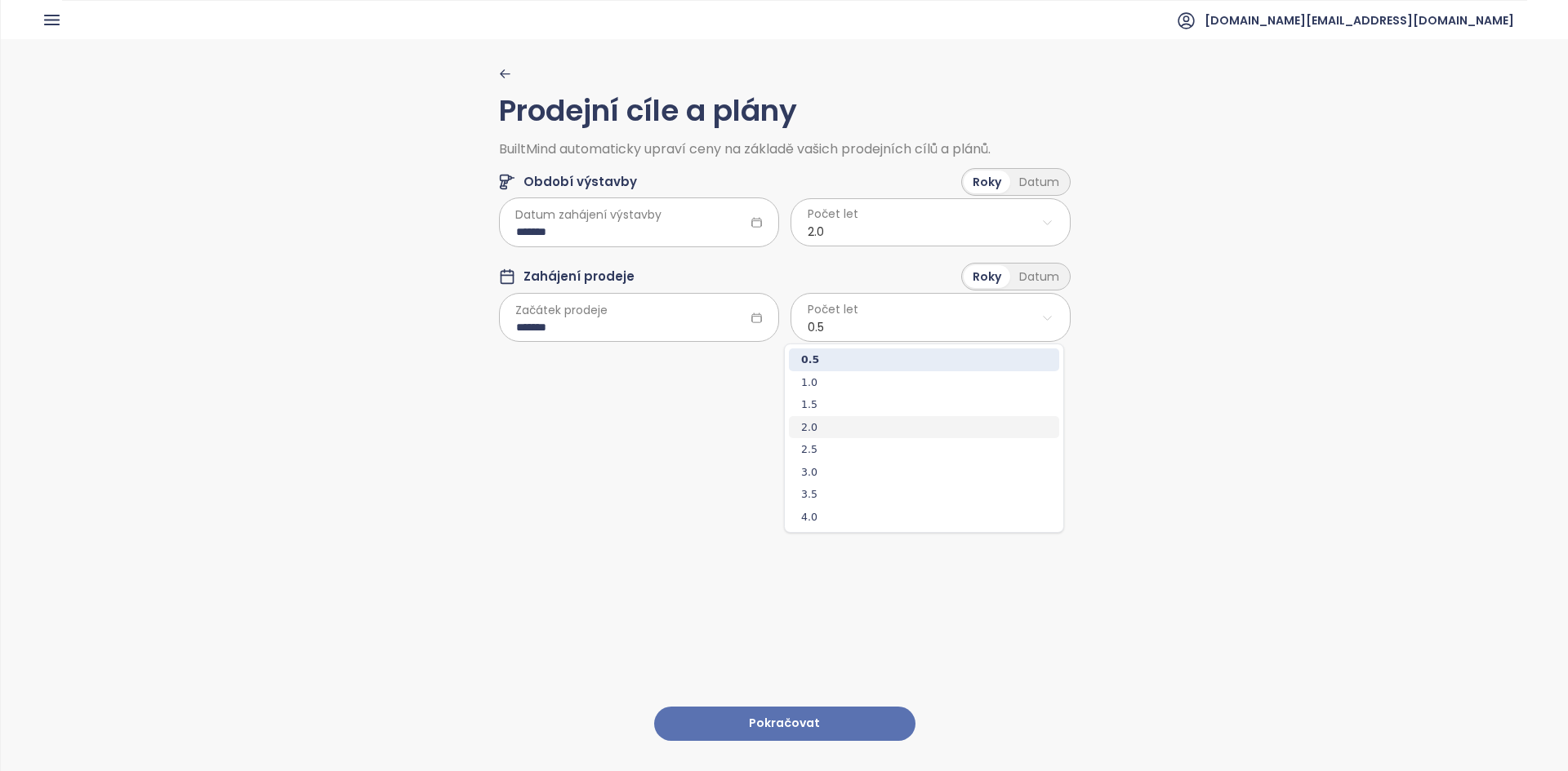
click at [835, 428] on span "2.0" at bounding box center [924, 427] width 270 height 23
click at [693, 707] on button "Pokračovat" at bounding box center [784, 724] width 262 height 35
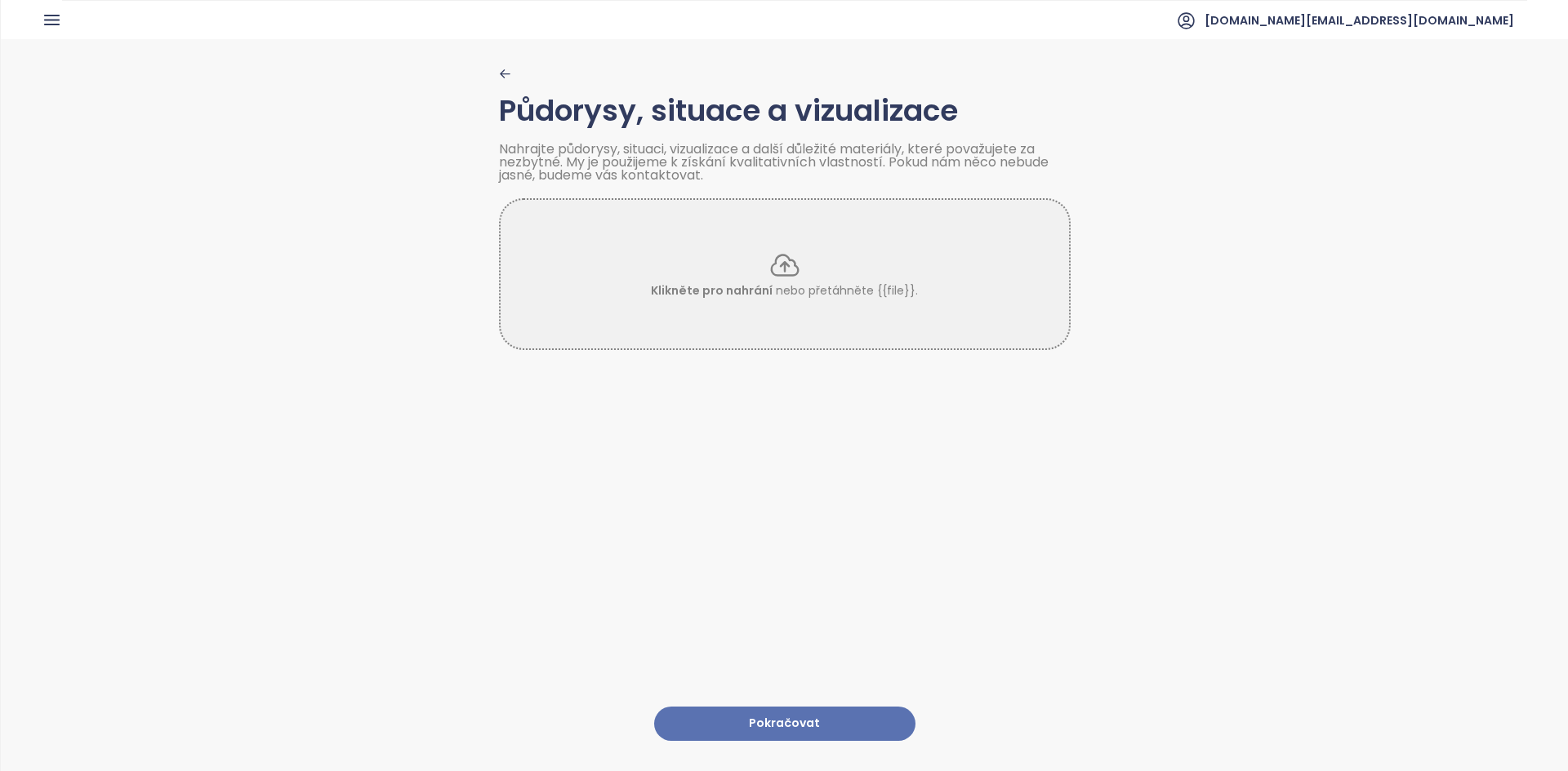
click at [683, 716] on button "Pokračovat" at bounding box center [784, 724] width 262 height 35
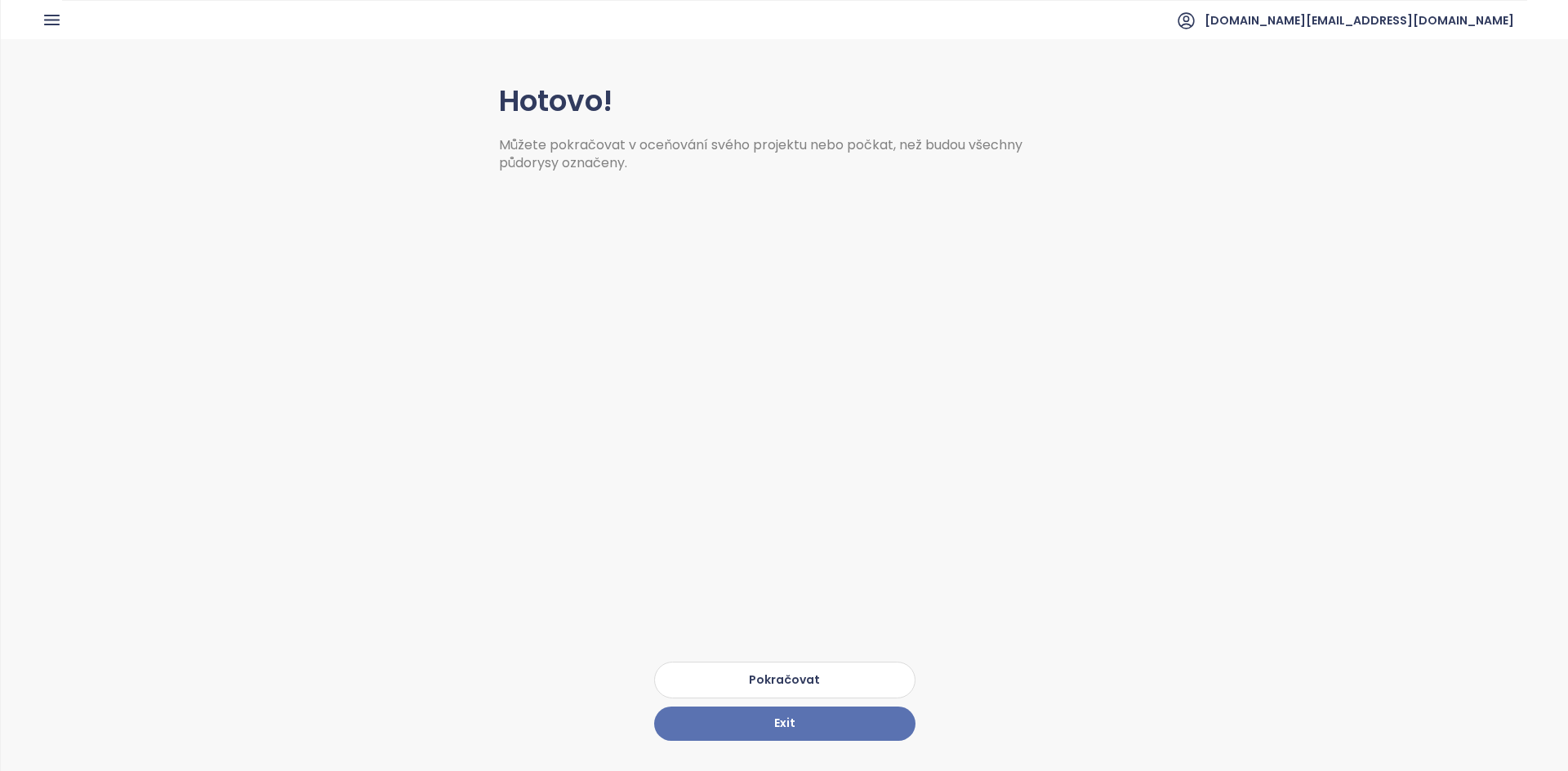
click at [691, 667] on button "Pokračovat" at bounding box center [784, 680] width 262 height 37
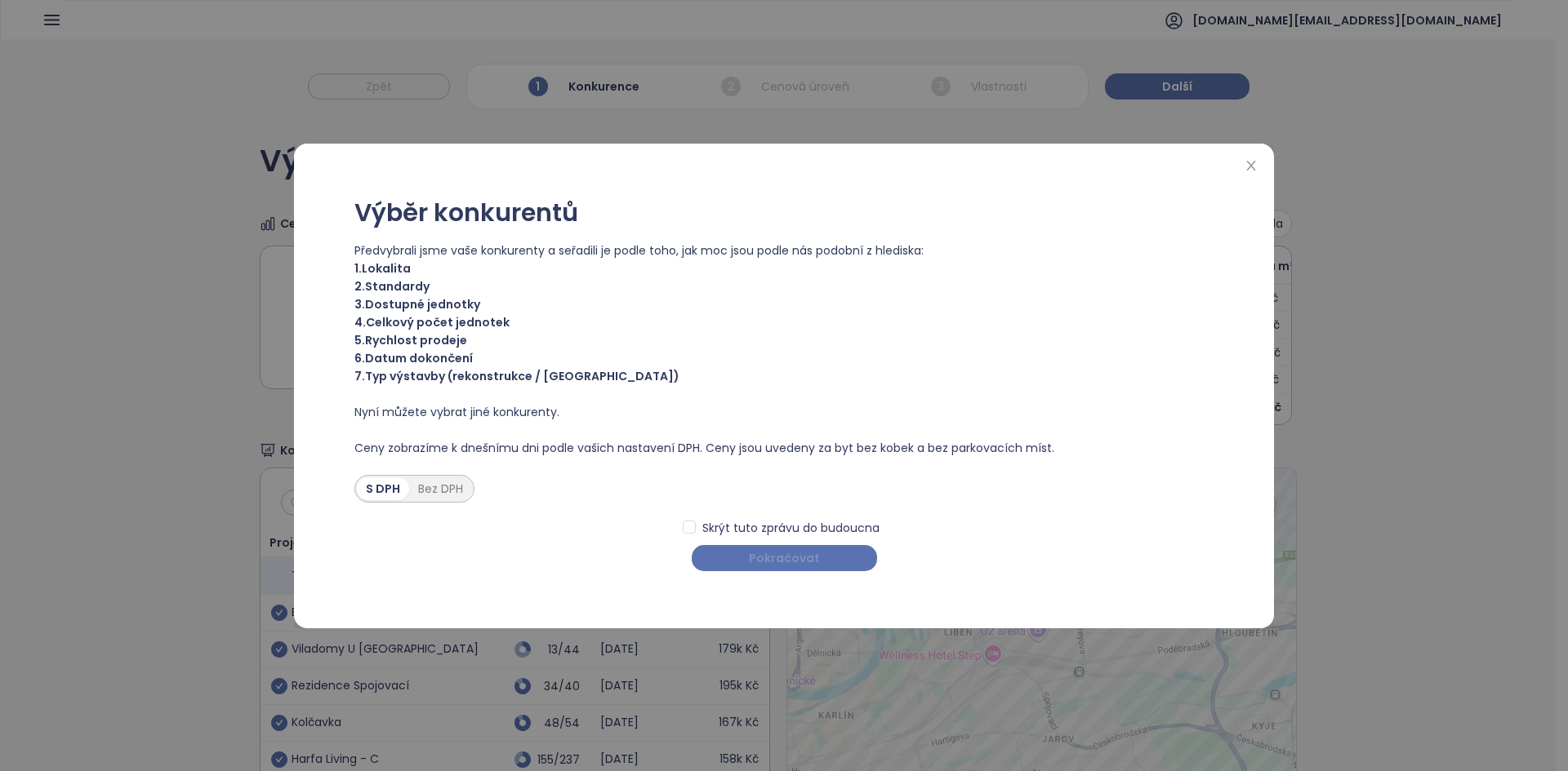
click at [823, 554] on button "Pokračovat" at bounding box center [784, 558] width 186 height 26
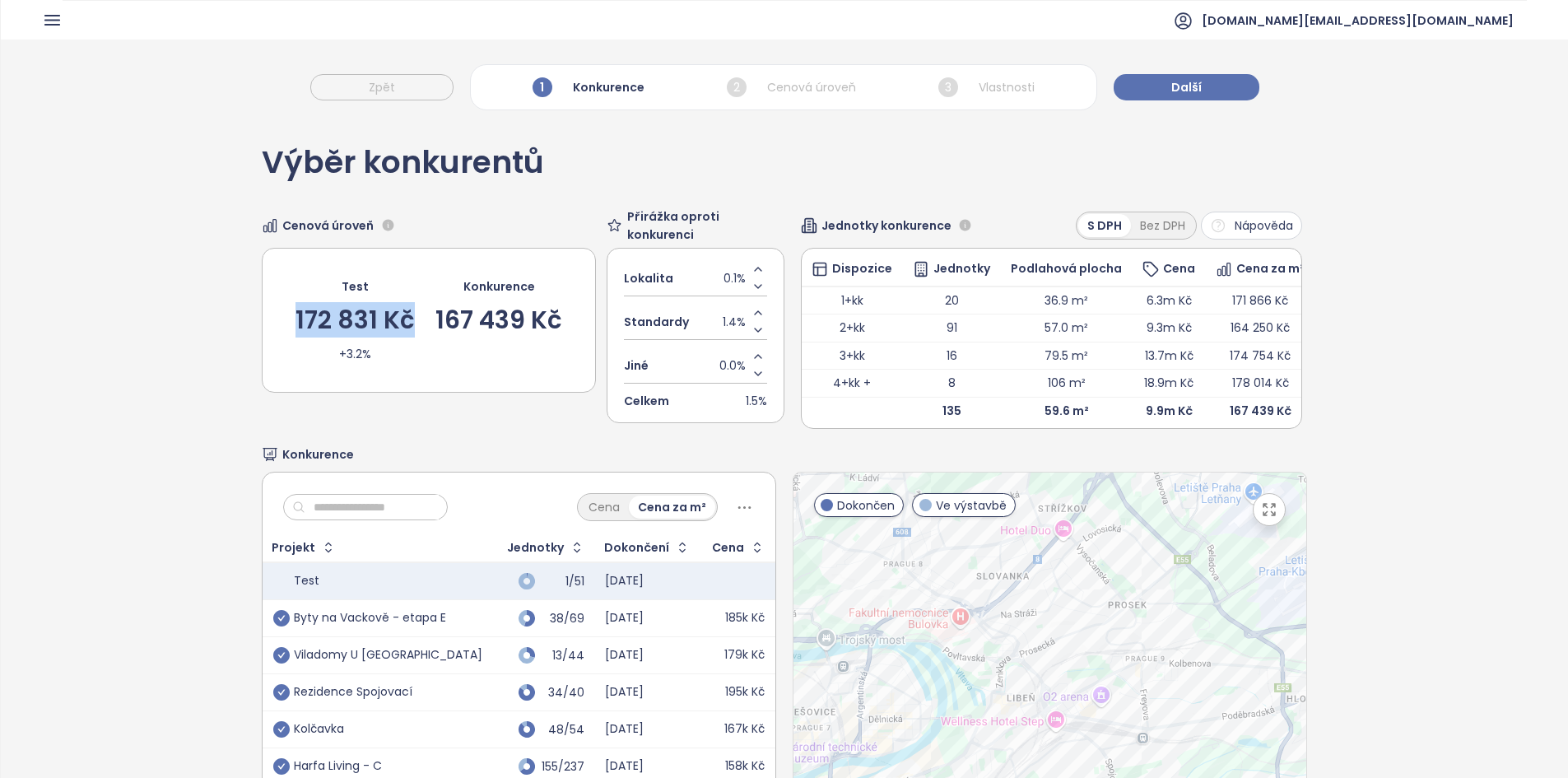
drag, startPoint x: 409, startPoint y: 316, endPoint x: 291, endPoint y: 315, distance: 118.0
click at [292, 315] on div "Test 172 831 Kč +3.2% Konkurence 167 439 Kč" at bounding box center [429, 320] width 334 height 145
click at [484, 453] on div "Výběr konkurentů Cenová úroveň Test 172 831 Kč +3.2% Konkurence 167 439 Kč Přir…" at bounding box center [784, 516] width 1045 height 794
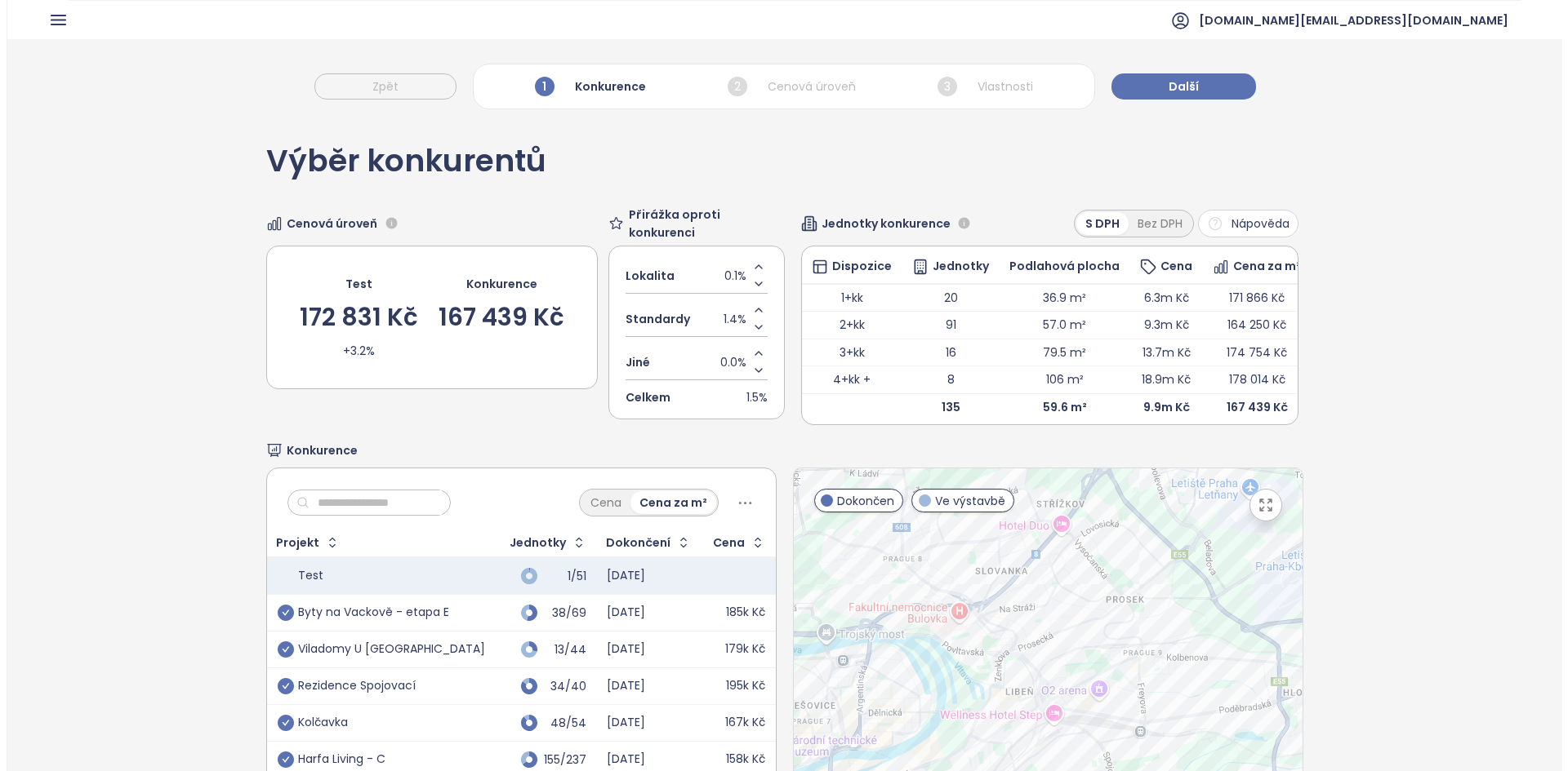
scroll to position [158, 0]
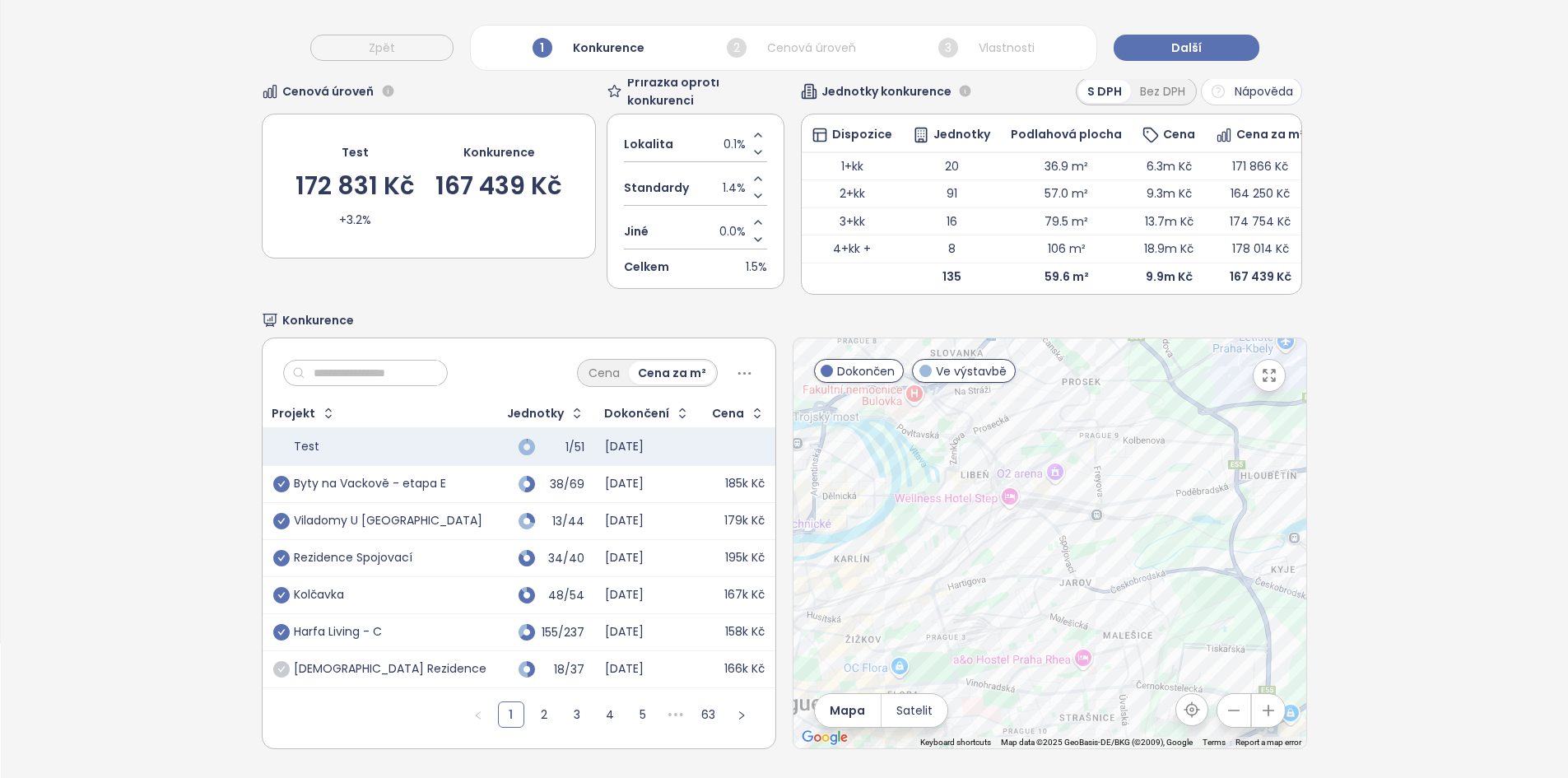
drag, startPoint x: 1018, startPoint y: 604, endPoint x: 970, endPoint y: 512, distance: 103.8
click at [970, 512] on div at bounding box center [1050, 543] width 513 height 410
click at [281, 661] on icon "check-circle" at bounding box center [281, 669] width 17 height 17
click at [1202, 56] on button "Další" at bounding box center [1186, 47] width 146 height 26
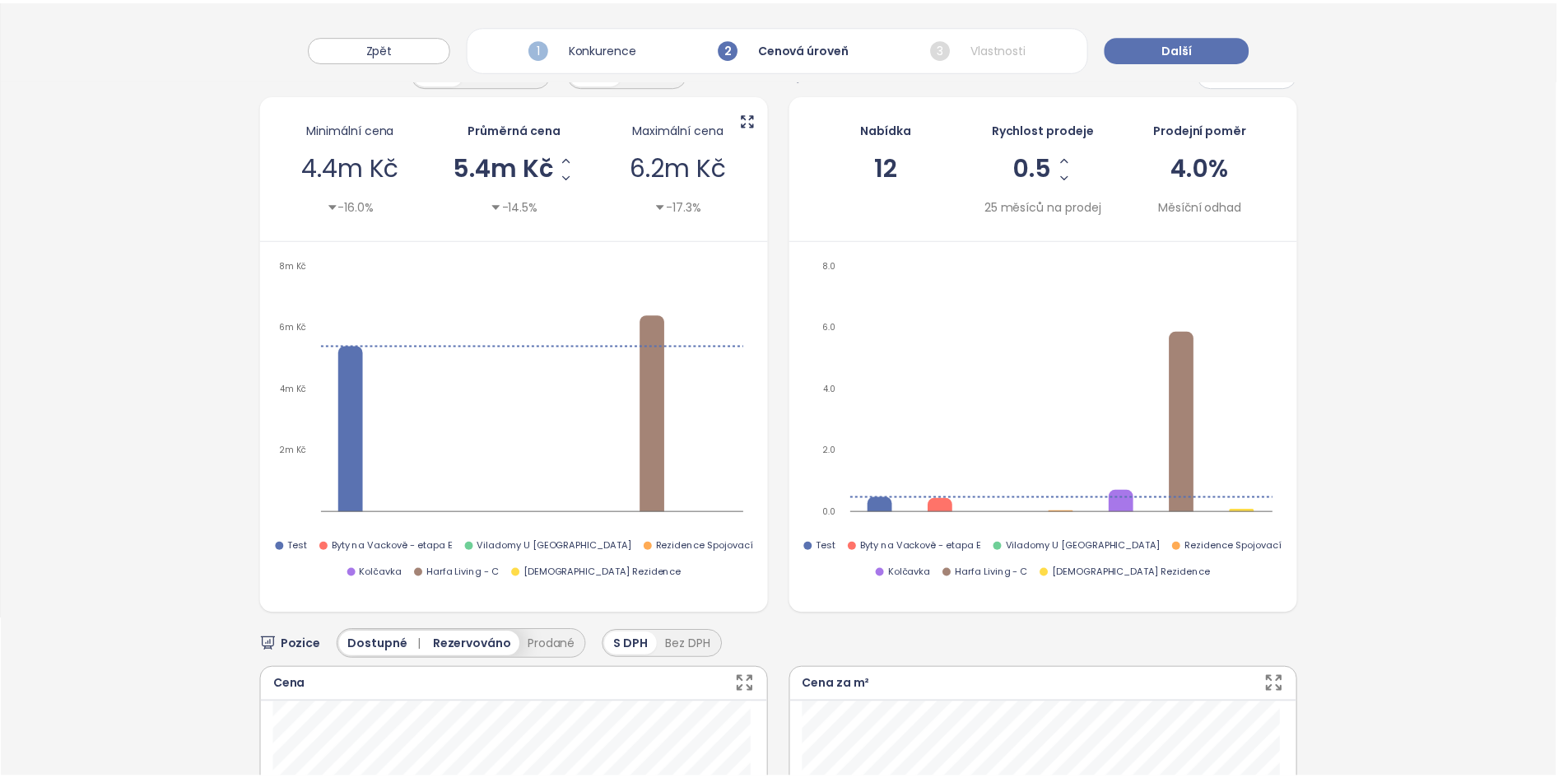
scroll to position [0, 0]
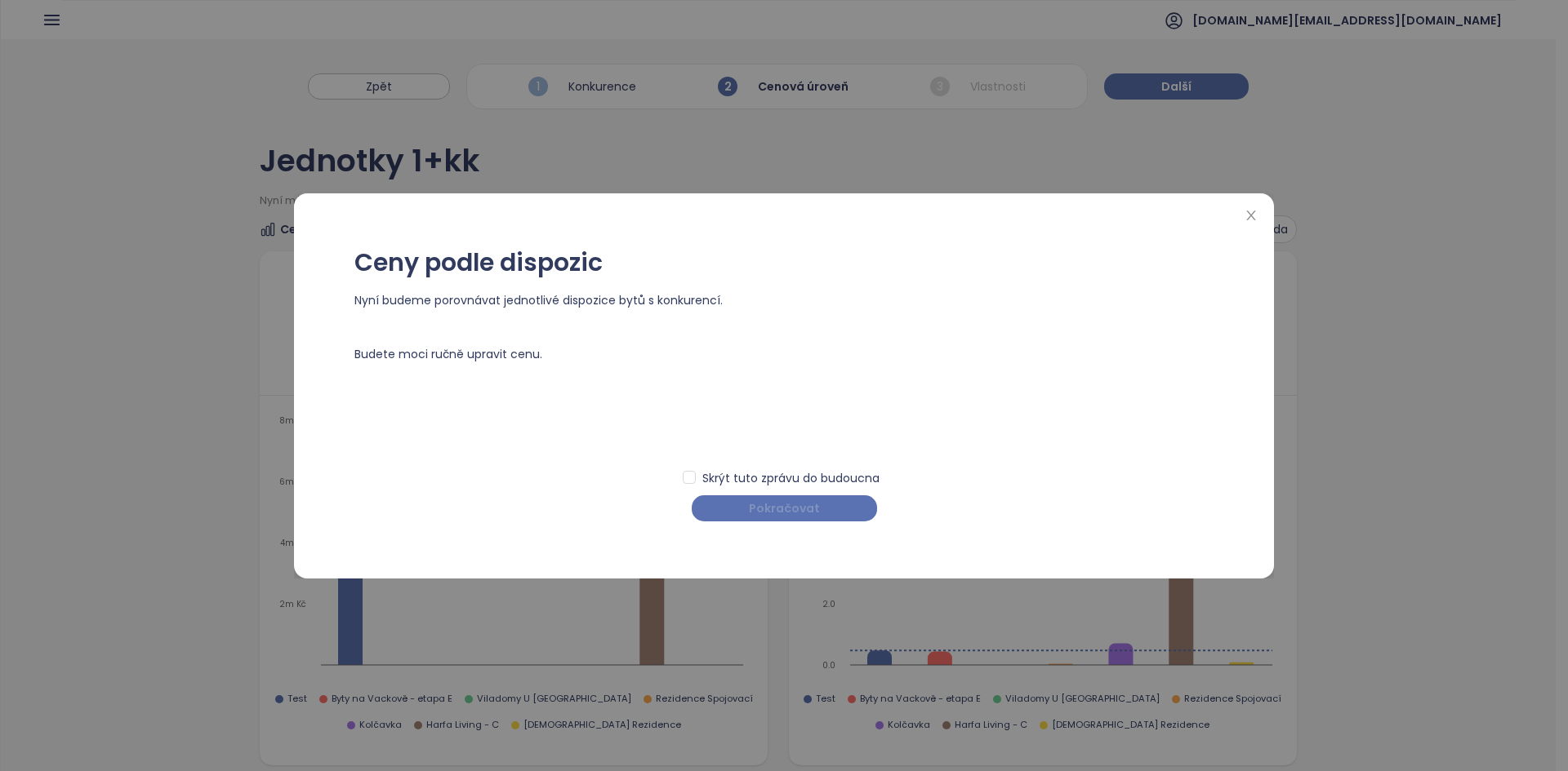
click at [767, 502] on span "Pokračovat" at bounding box center [784, 508] width 71 height 18
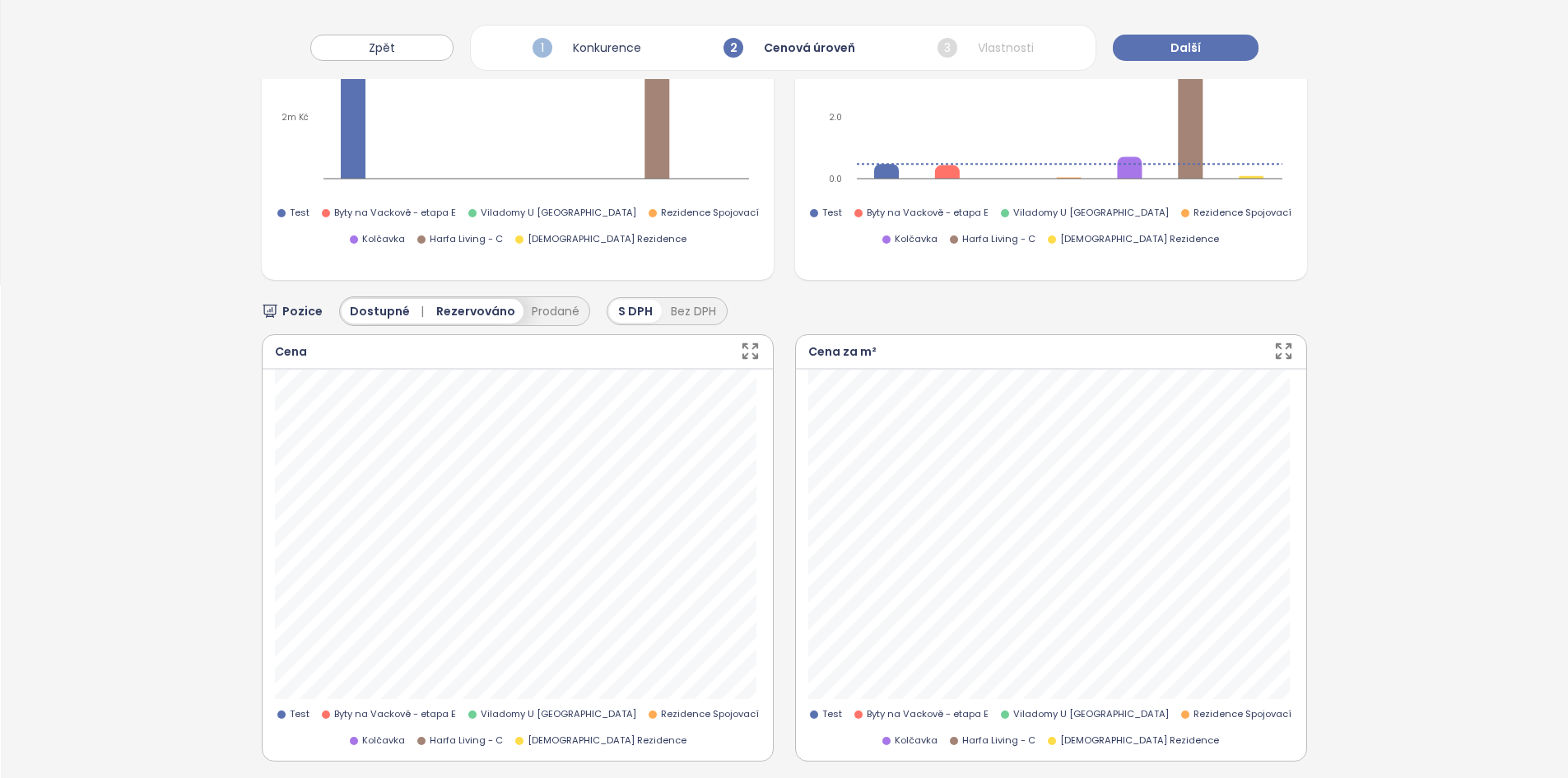
scroll to position [208, 0]
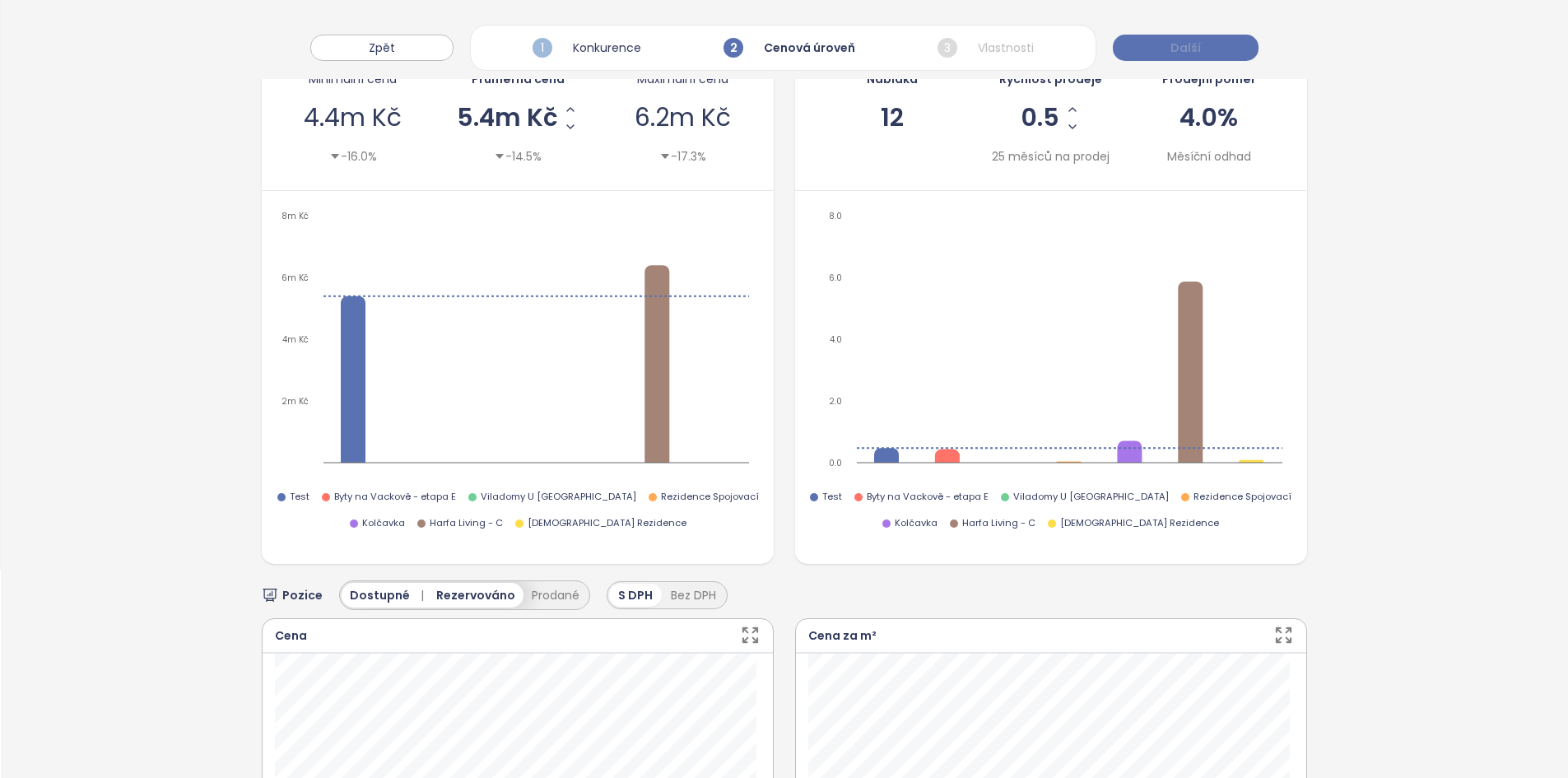
click at [1175, 47] on span "Další" at bounding box center [1185, 47] width 30 height 18
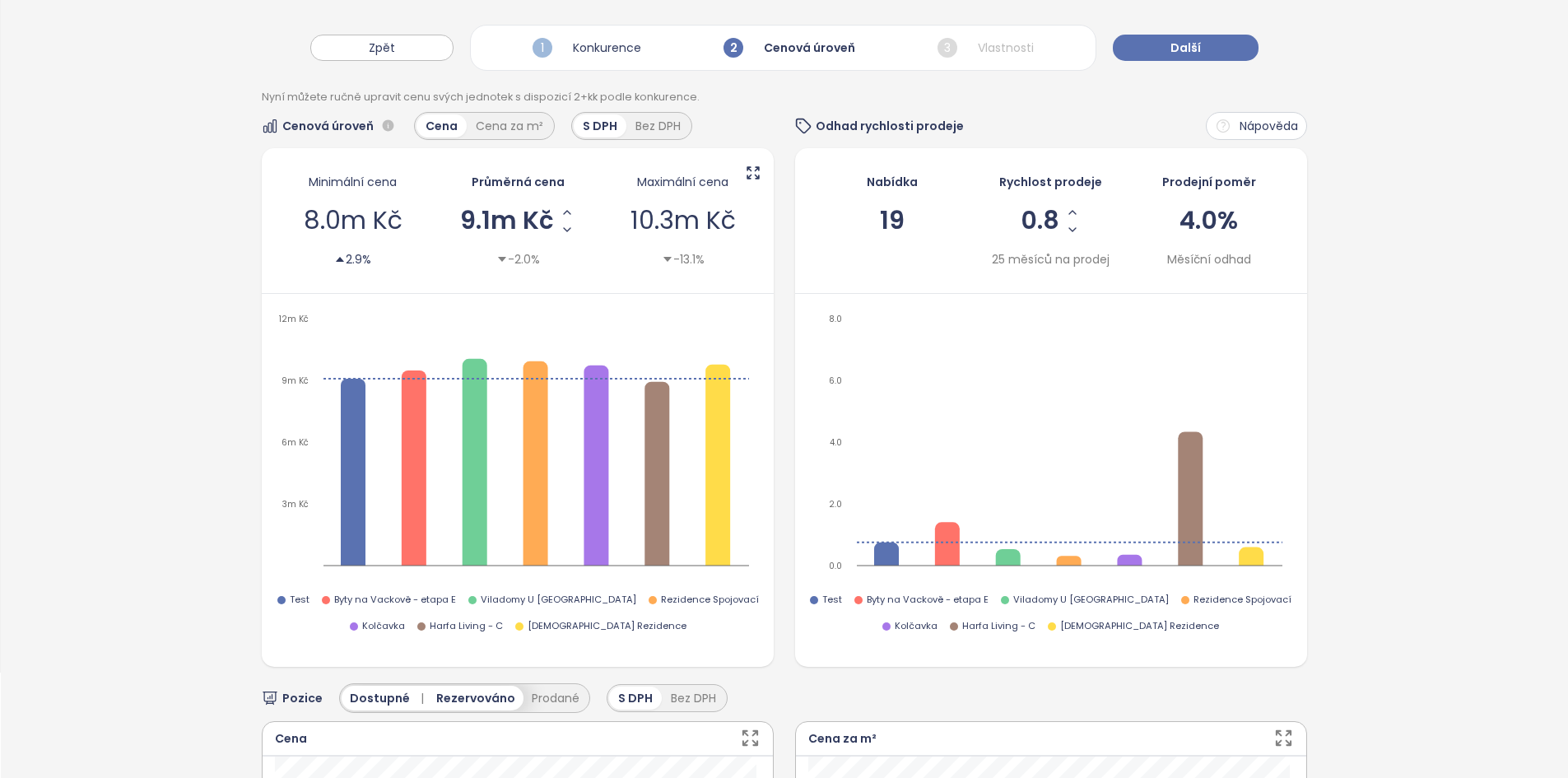
scroll to position [0, 0]
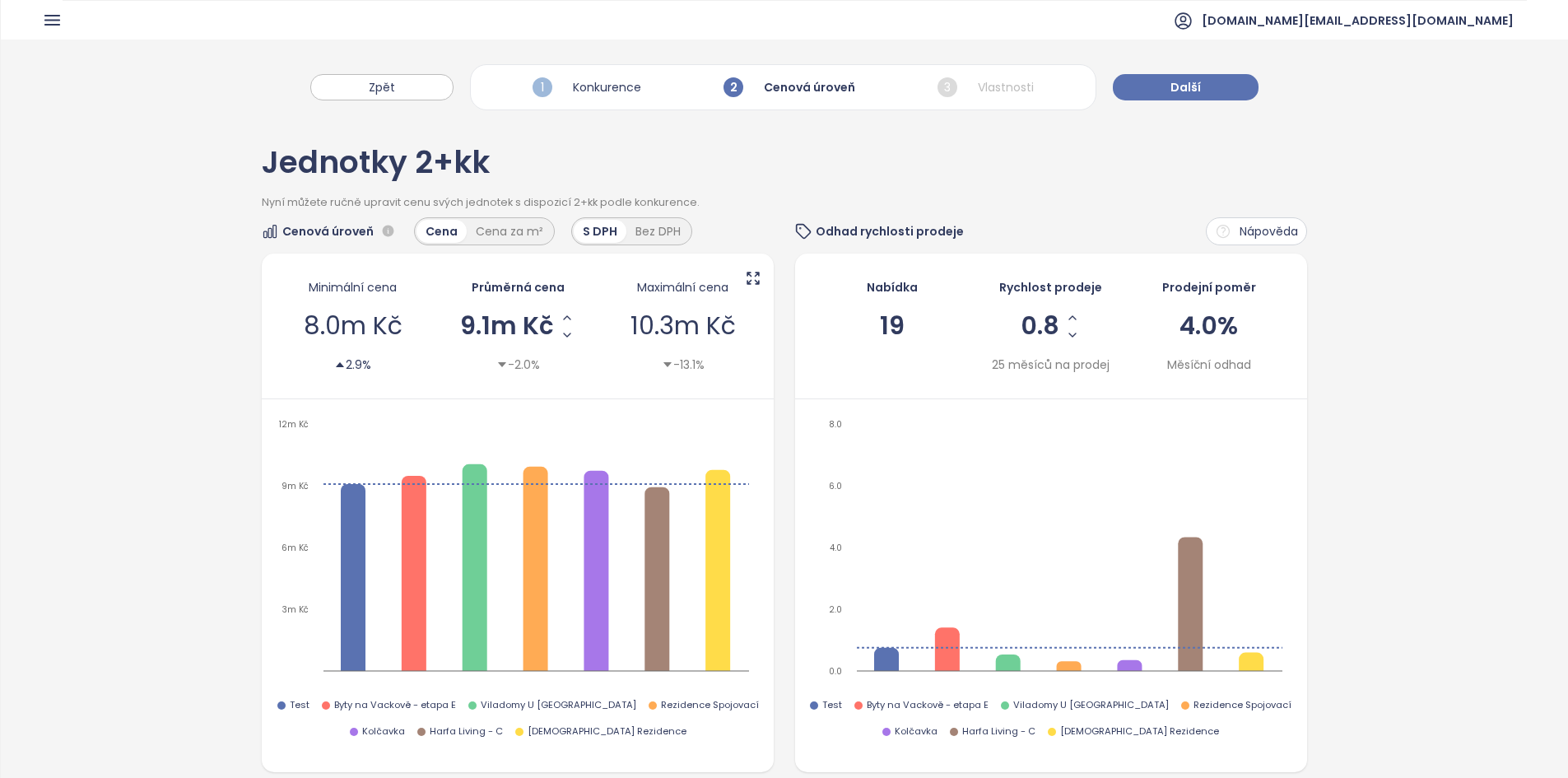
click at [510, 316] on span "9.1m Kč" at bounding box center [506, 325] width 94 height 24
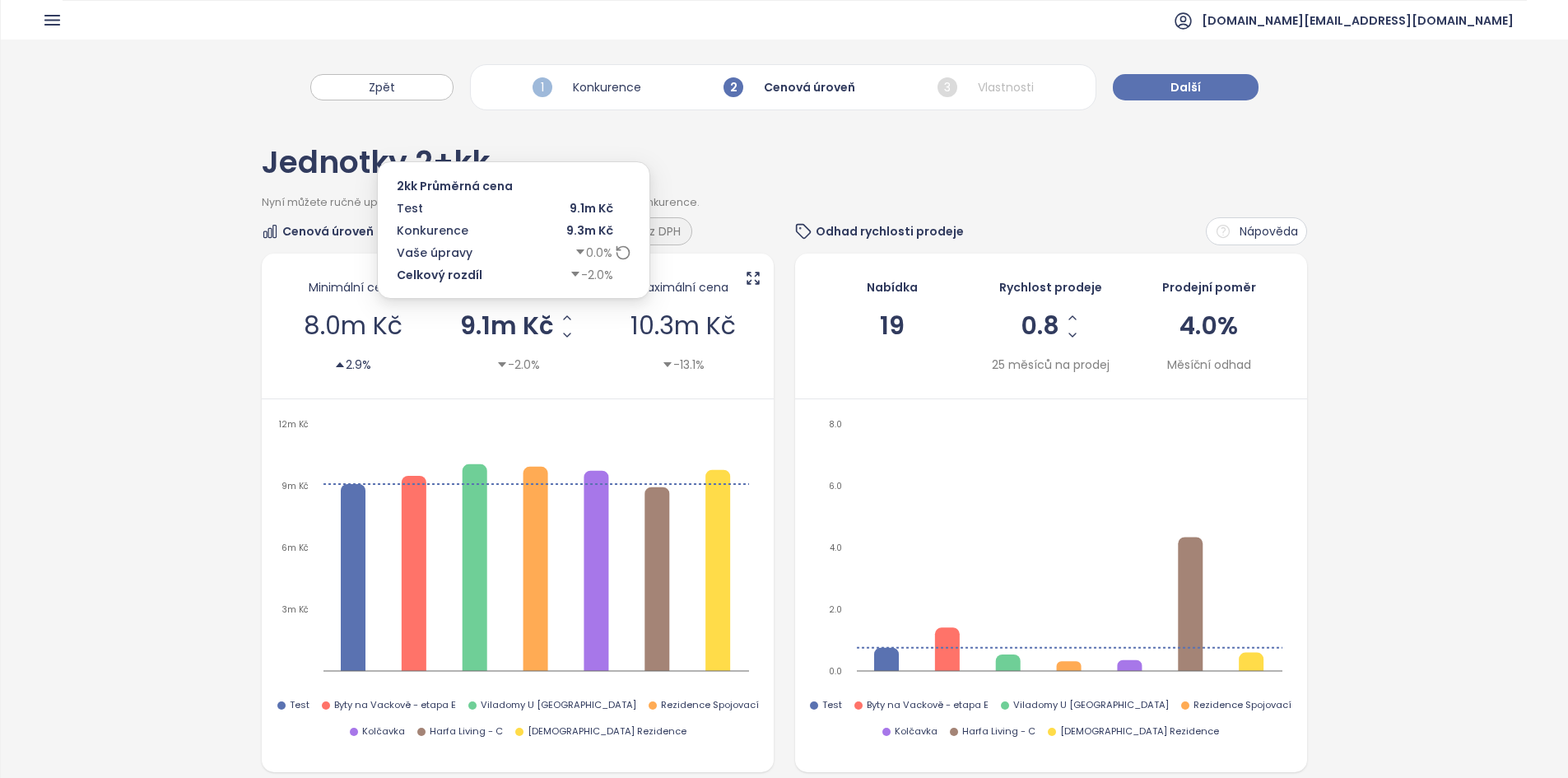
click at [552, 320] on div "9.1m Kč" at bounding box center [517, 325] width 115 height 35
click at [560, 319] on icon "Increase AVG Price" at bounding box center [567, 318] width 13 height 13
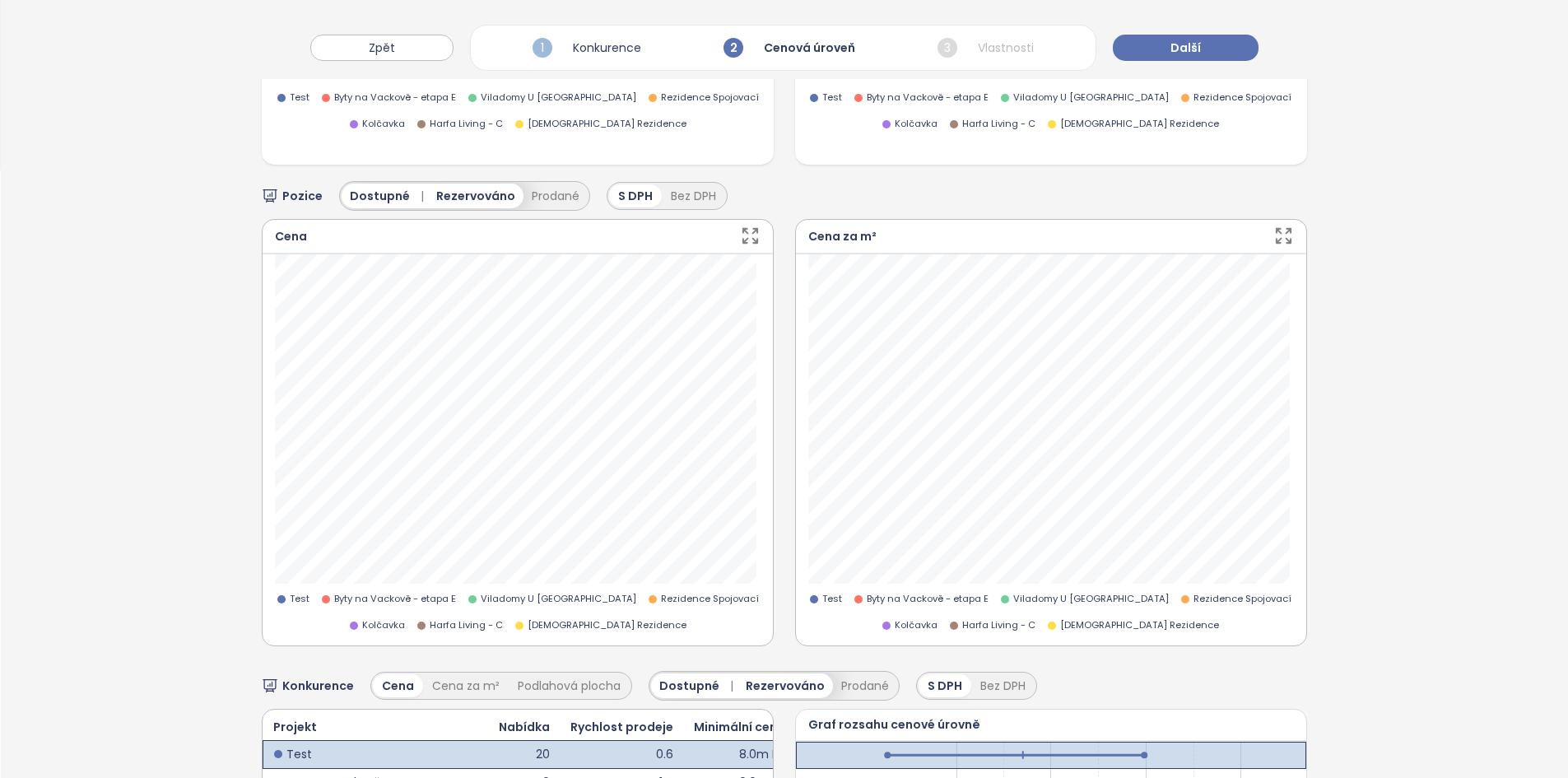
scroll to position [609, 0]
click at [553, 185] on button "Prodané" at bounding box center [555, 195] width 64 height 24
click at [461, 196] on span "Rezervováno |" at bounding box center [485, 195] width 99 height 18
click at [405, 193] on div "Dostupné" at bounding box center [379, 195] width 77 height 24
click at [386, 194] on span "Dostupné" at bounding box center [379, 195] width 60 height 18
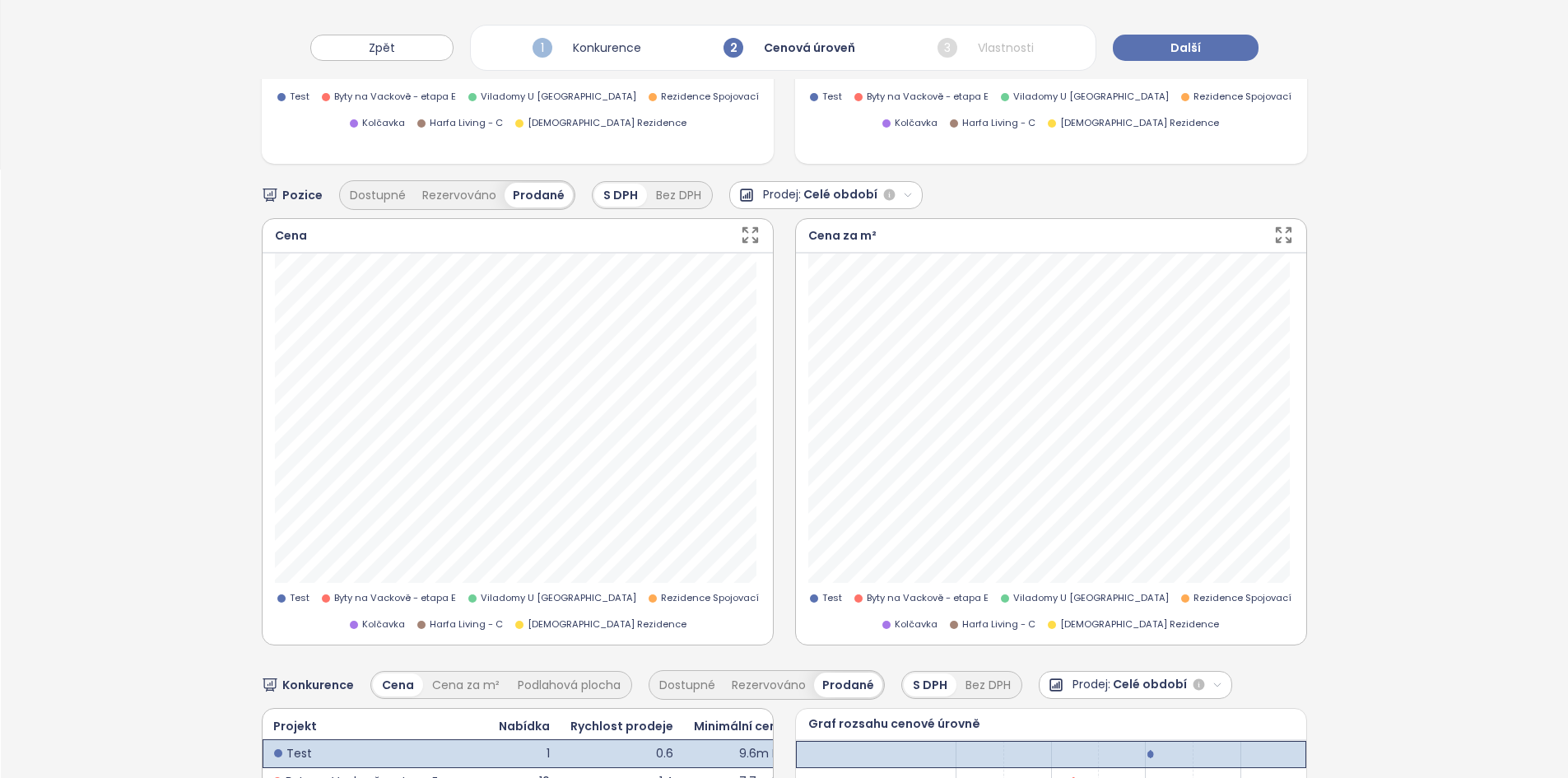
click at [862, 196] on span "Celé období" at bounding box center [840, 195] width 74 height 19
click at [783, 254] on div "6 měsíců" at bounding box center [824, 249] width 189 height 26
click at [799, 207] on button "Prodej: 6 měsíců" at bounding box center [816, 195] width 174 height 28
click at [1211, 59] on button "Další" at bounding box center [1185, 47] width 146 height 26
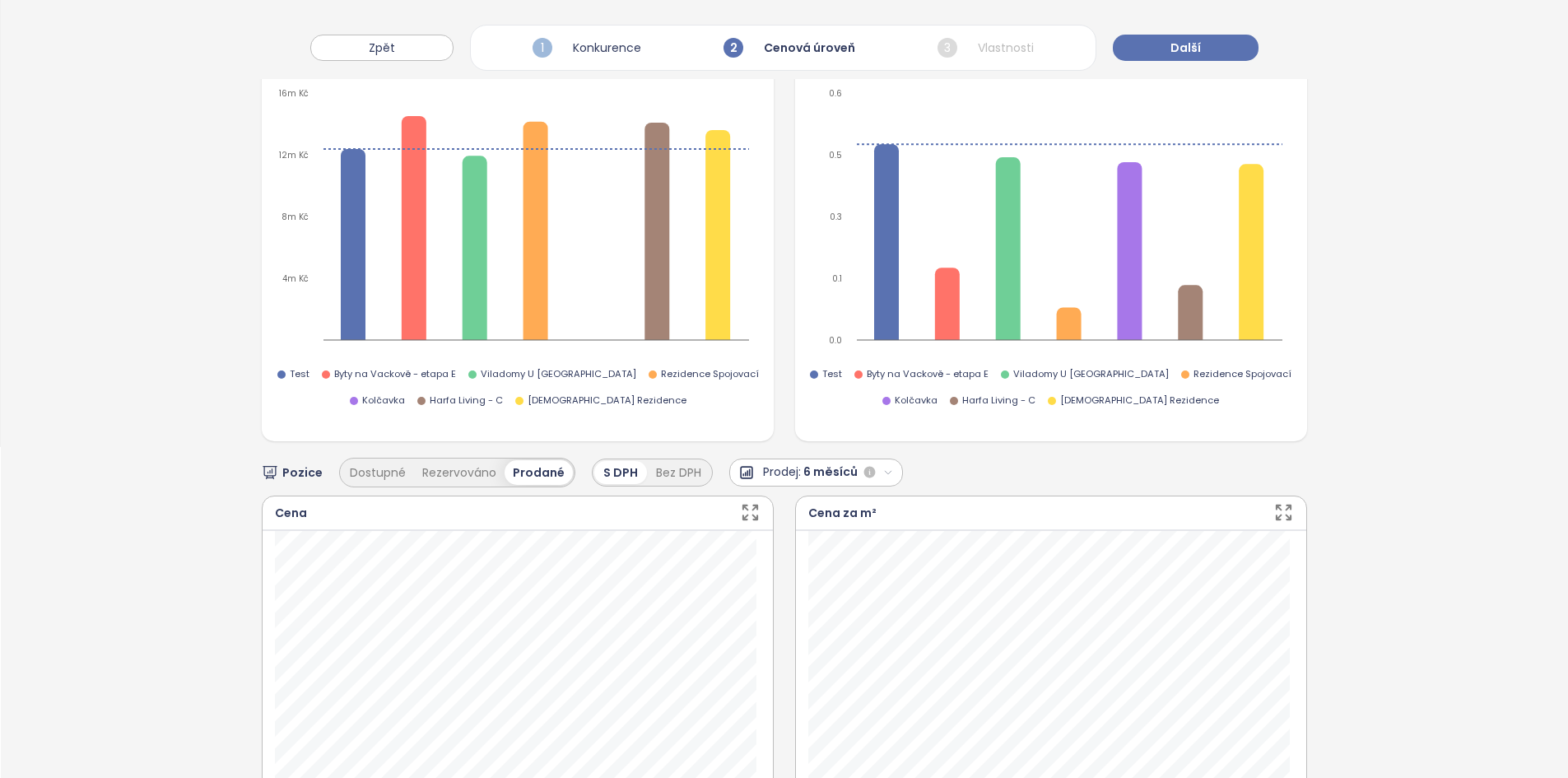
scroll to position [302, 0]
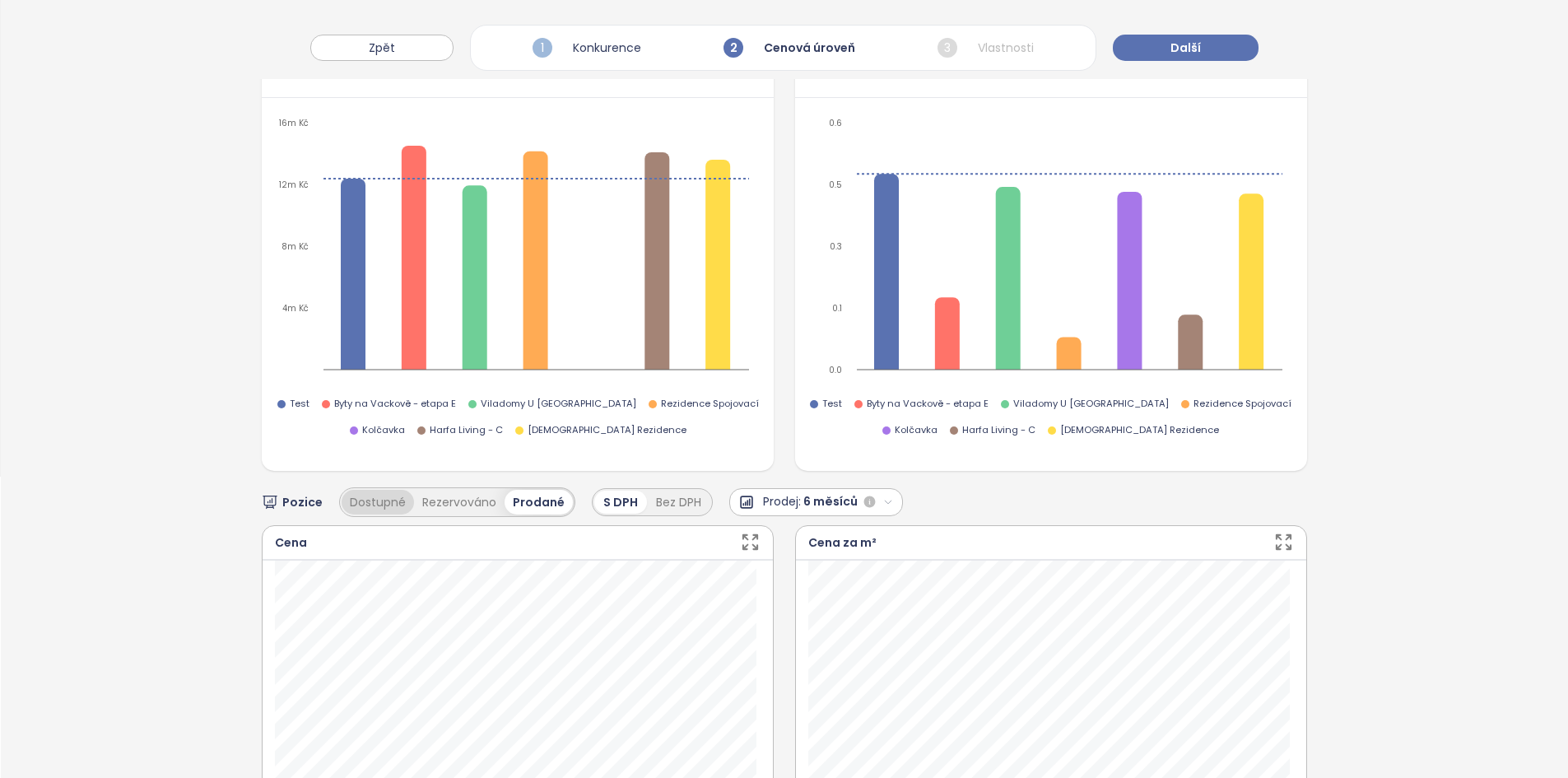
click at [381, 499] on button "Dostupné" at bounding box center [377, 502] width 72 height 24
click at [463, 498] on button "Rezervováno" at bounding box center [463, 502] width 90 height 24
click at [542, 512] on div "Dostupné | Rezervováno | Prodané" at bounding box center [471, 502] width 260 height 24
click at [566, 495] on span "Prodané" at bounding box center [567, 502] width 52 height 18
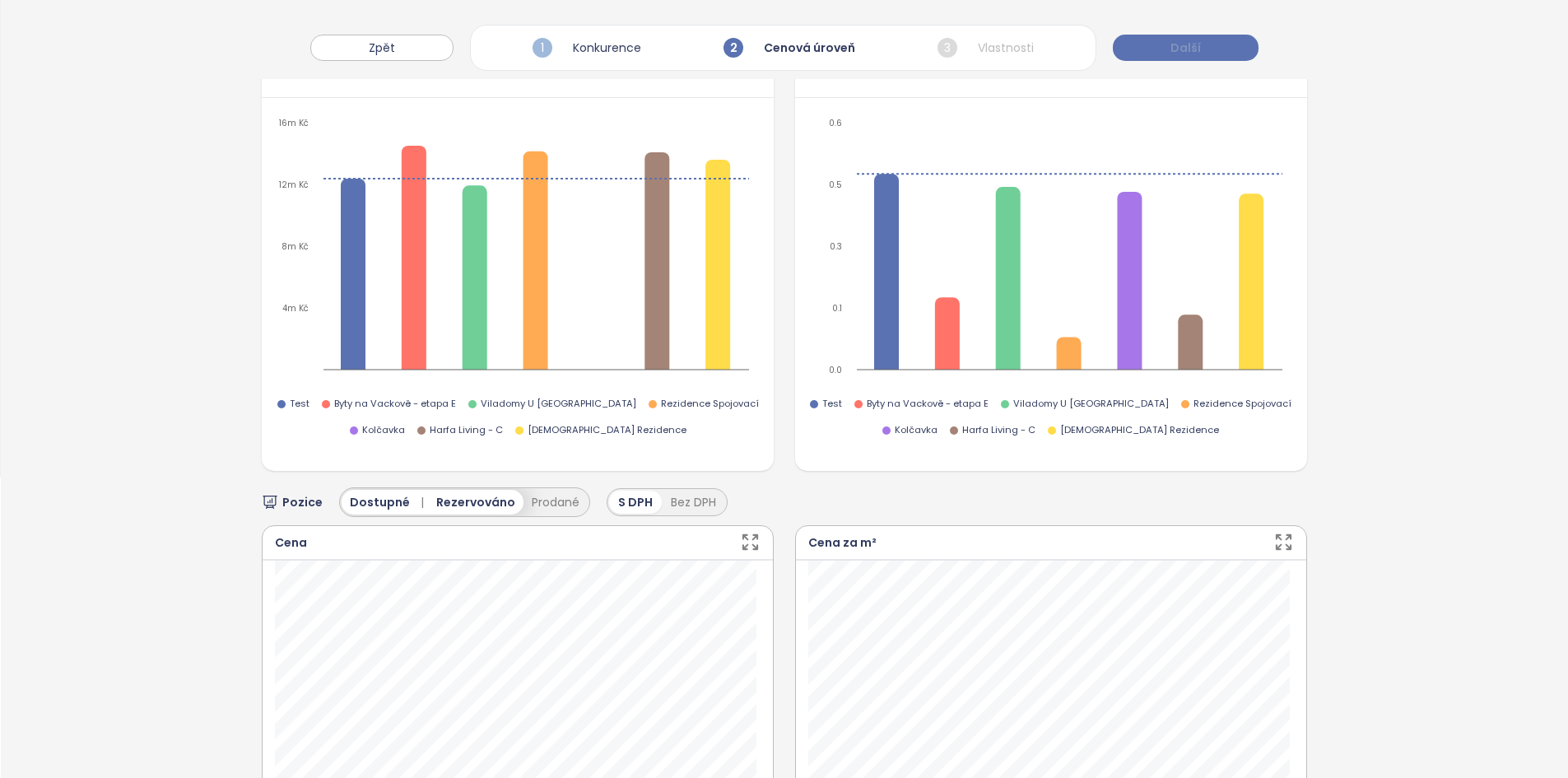
click at [1171, 42] on span "Další" at bounding box center [1185, 47] width 30 height 18
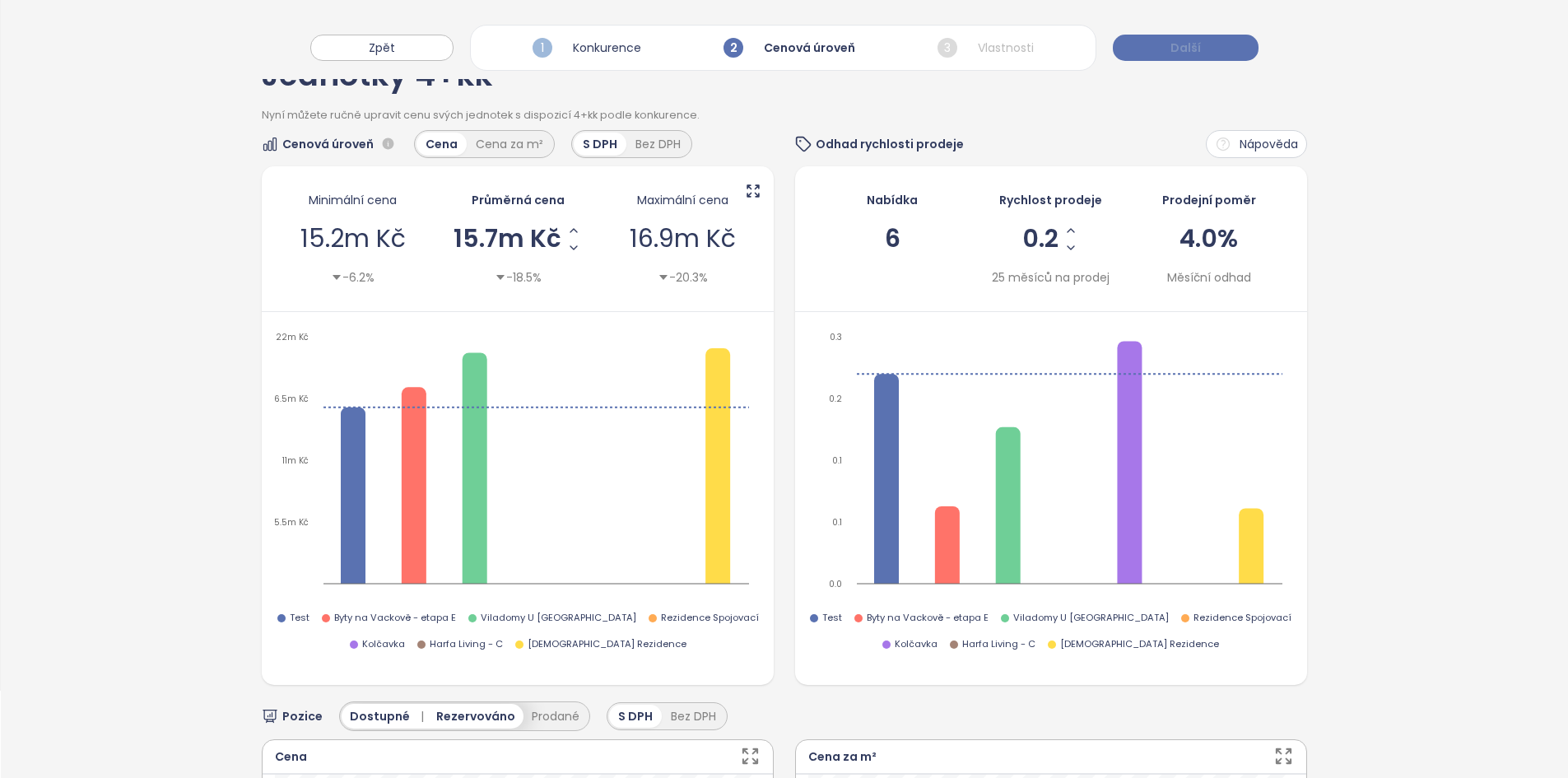
scroll to position [0, 0]
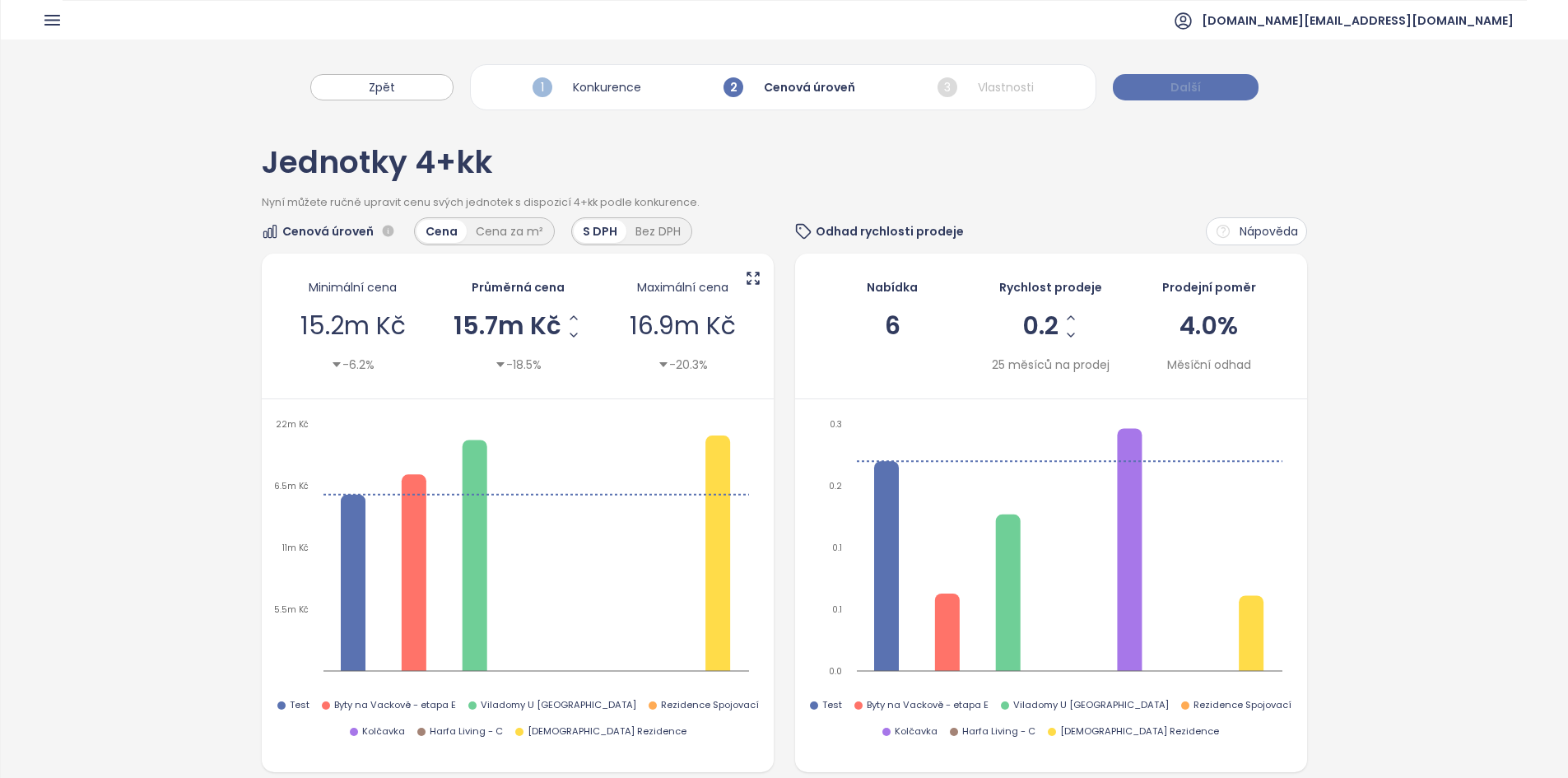
click at [1171, 42] on div "Zpět 1 Konkurence 2 Cenová úroveň 3 Vlastnosti Další" at bounding box center [784, 79] width 1567 height 79
click at [1164, 94] on button "Další" at bounding box center [1185, 87] width 146 height 26
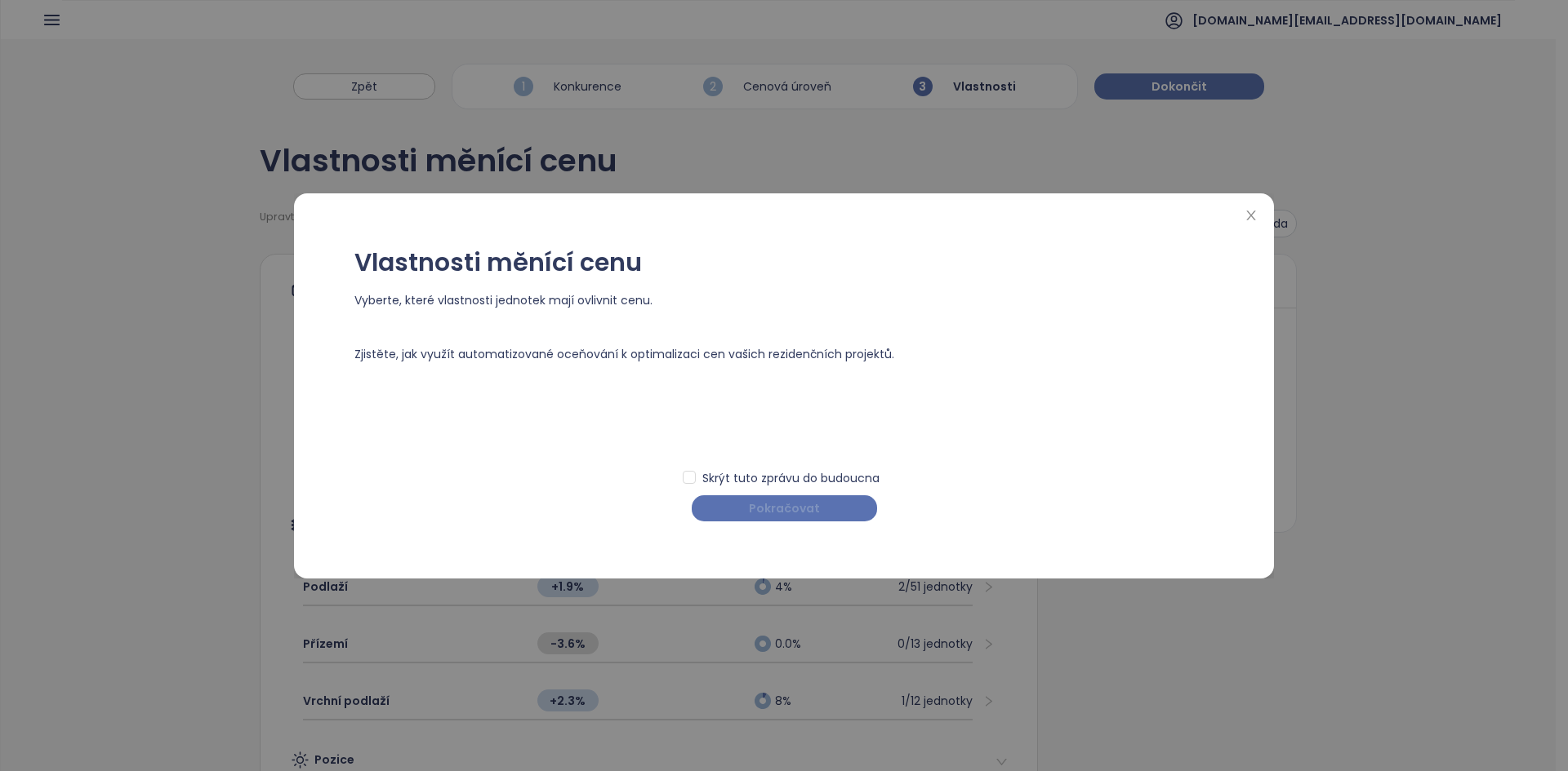
click at [777, 515] on span "Pokračovat" at bounding box center [784, 508] width 71 height 18
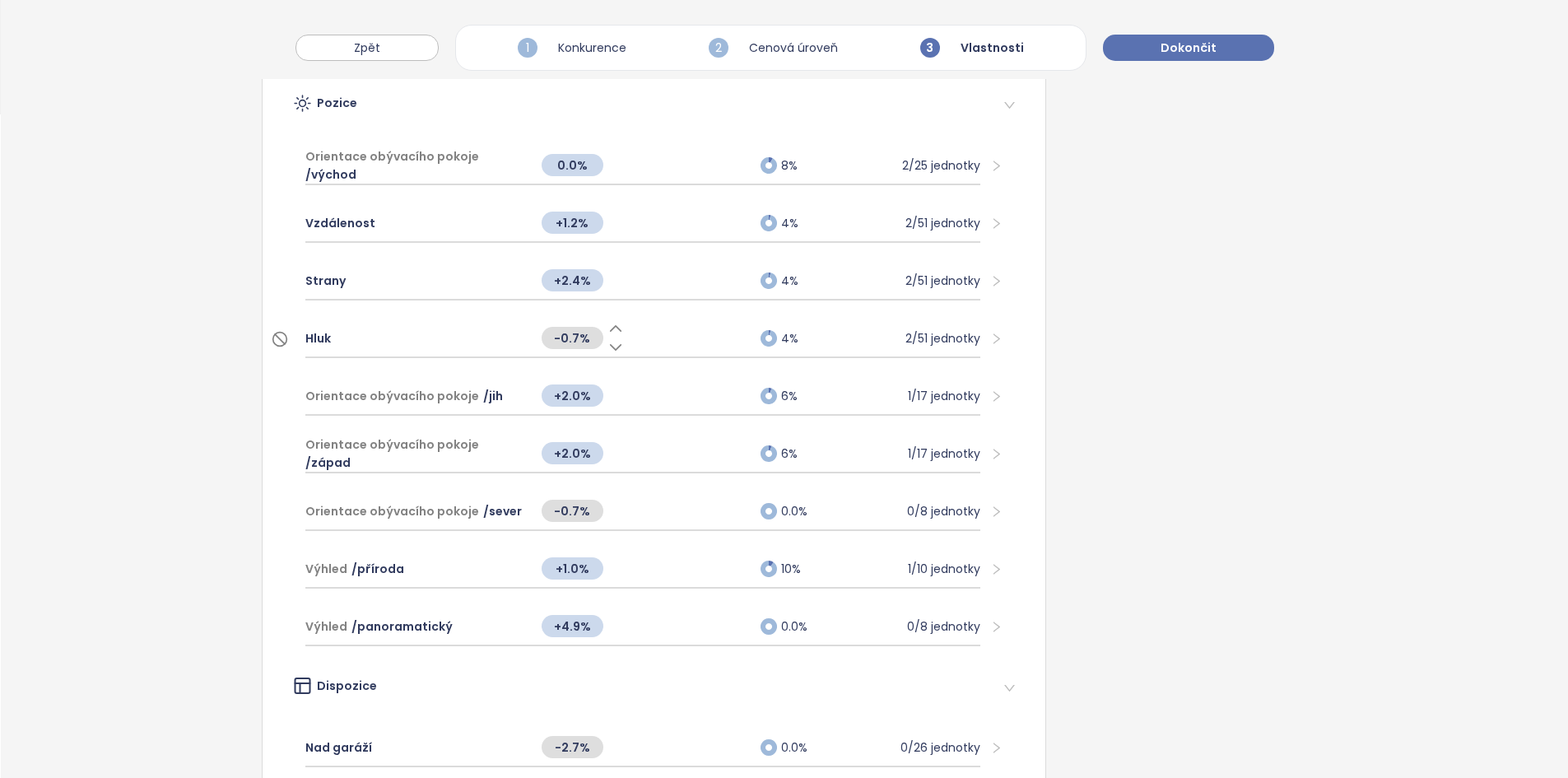
scroll to position [680, 0]
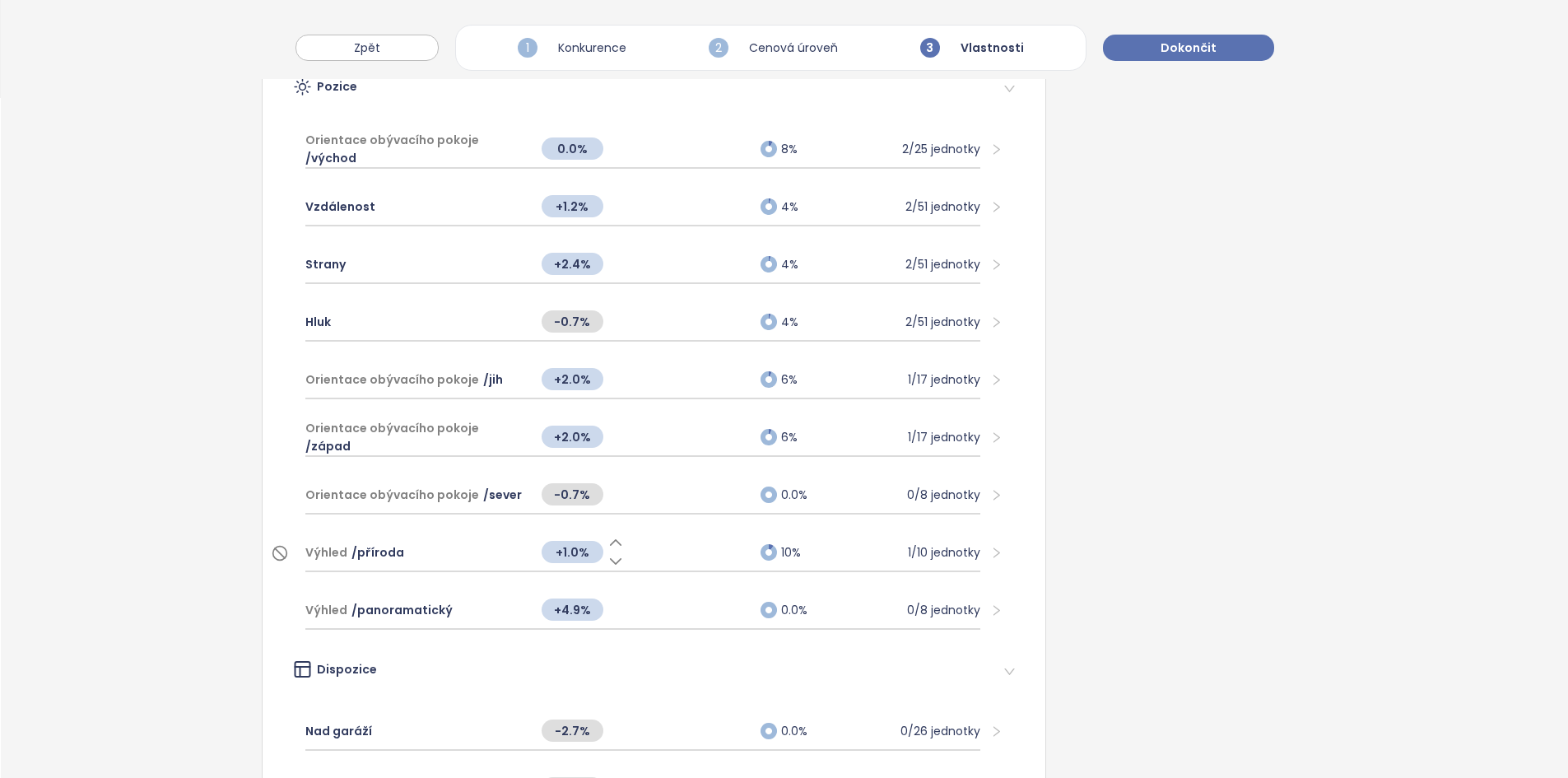
click at [619, 541] on icon at bounding box center [616, 543] width 17 height 17
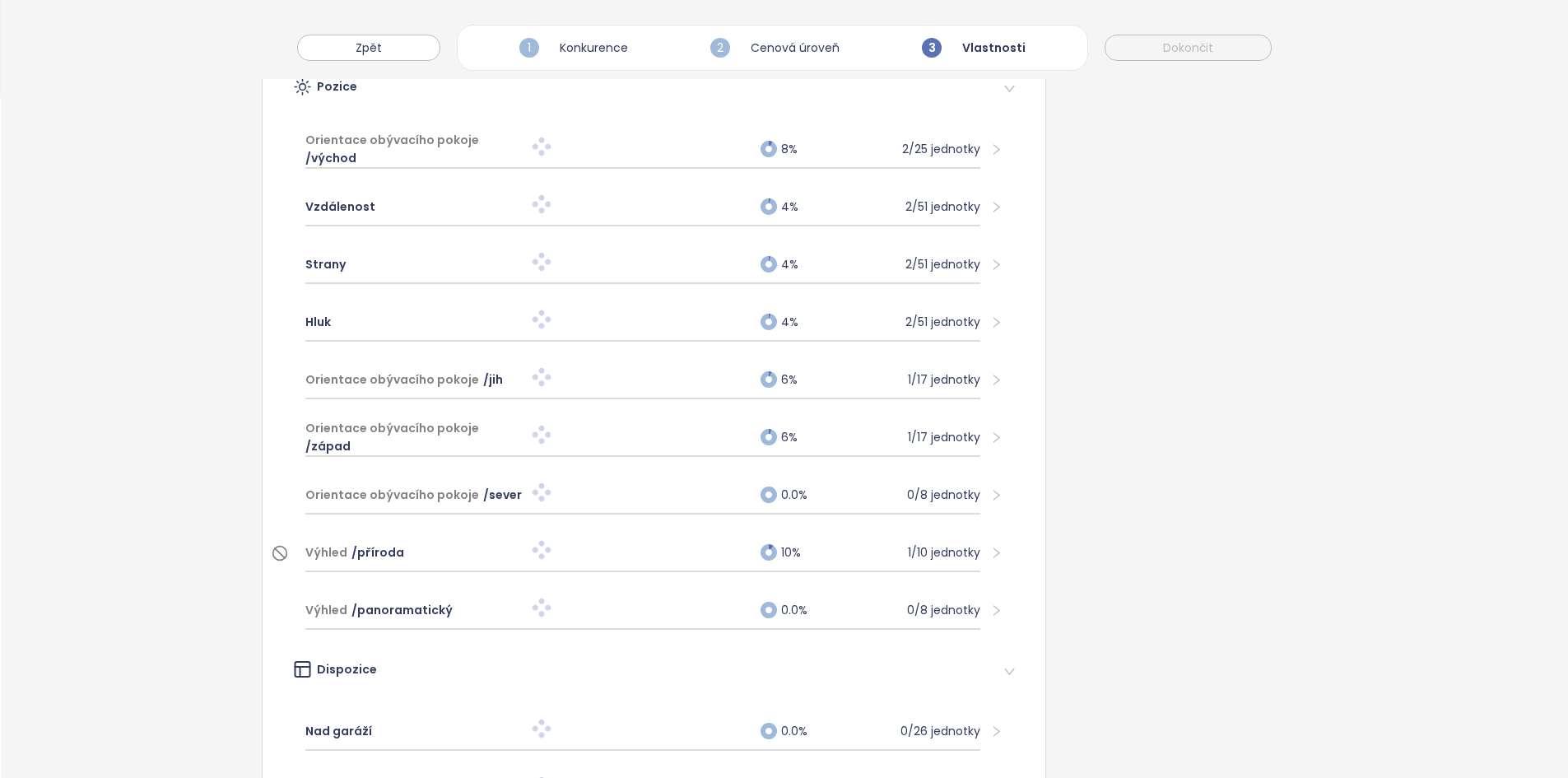
click at [619, 542] on div at bounding box center [643, 552] width 220 height 21
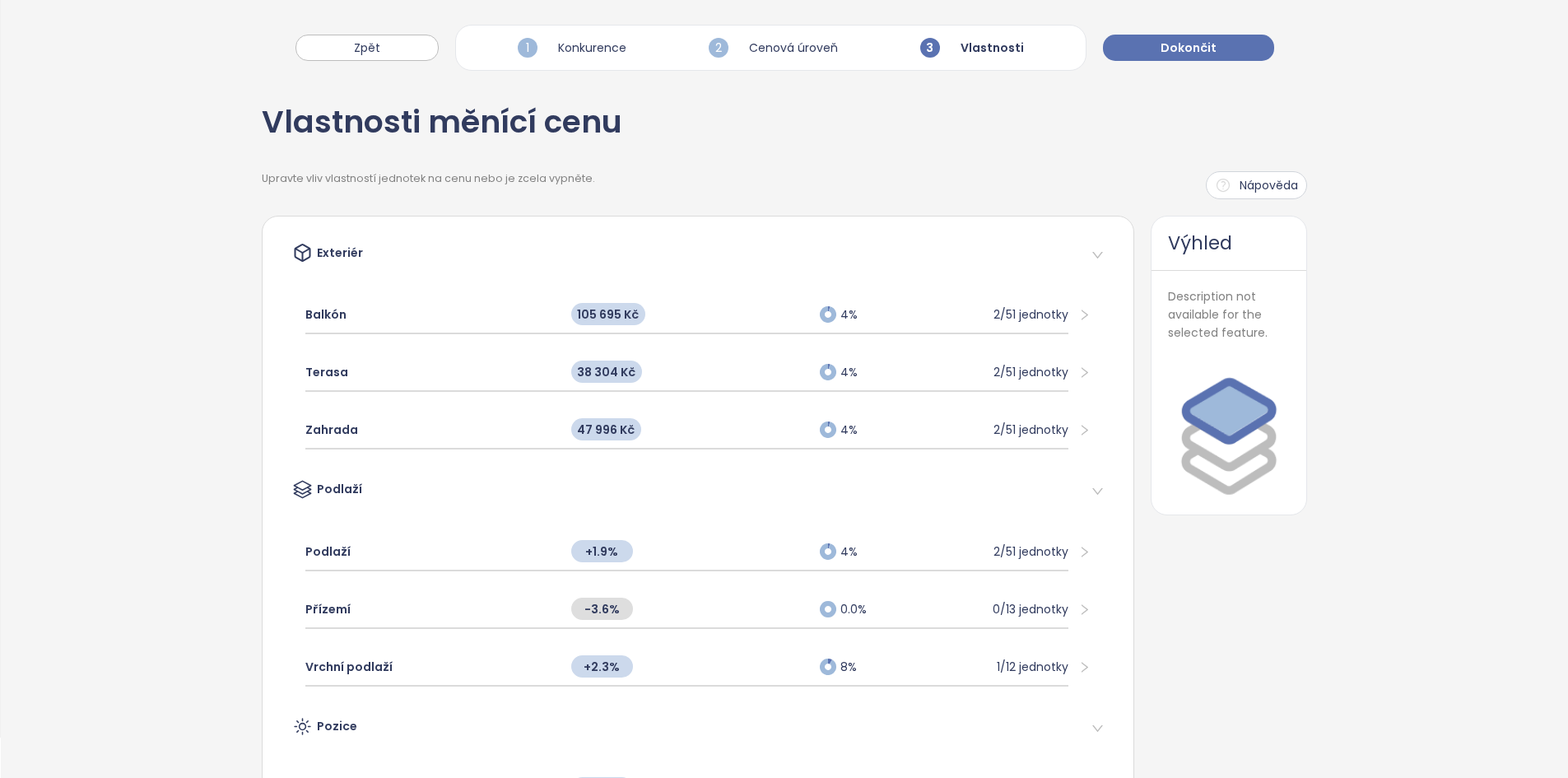
scroll to position [0, 0]
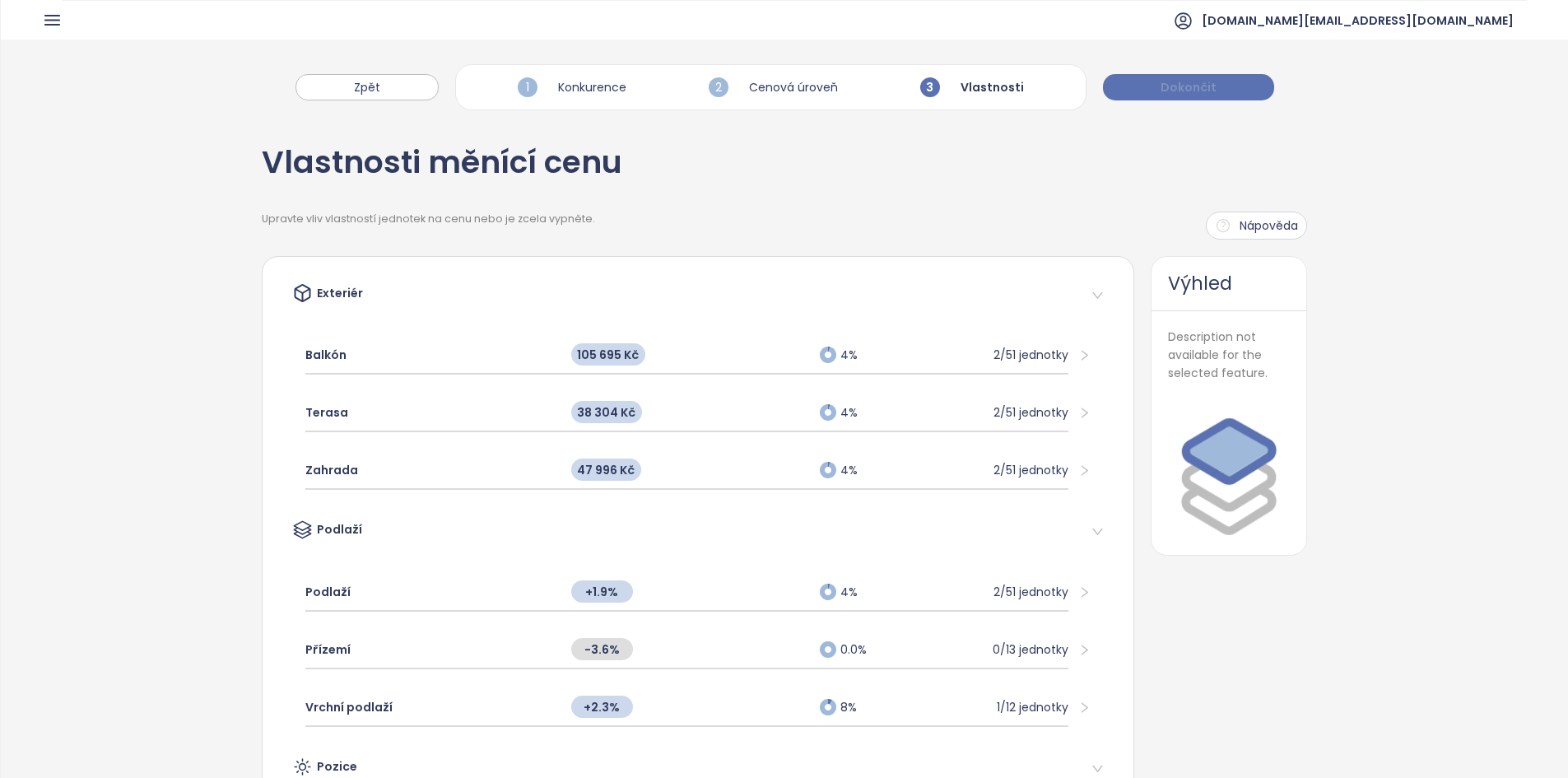
click at [1163, 89] on span "Dokončit" at bounding box center [1188, 87] width 56 height 18
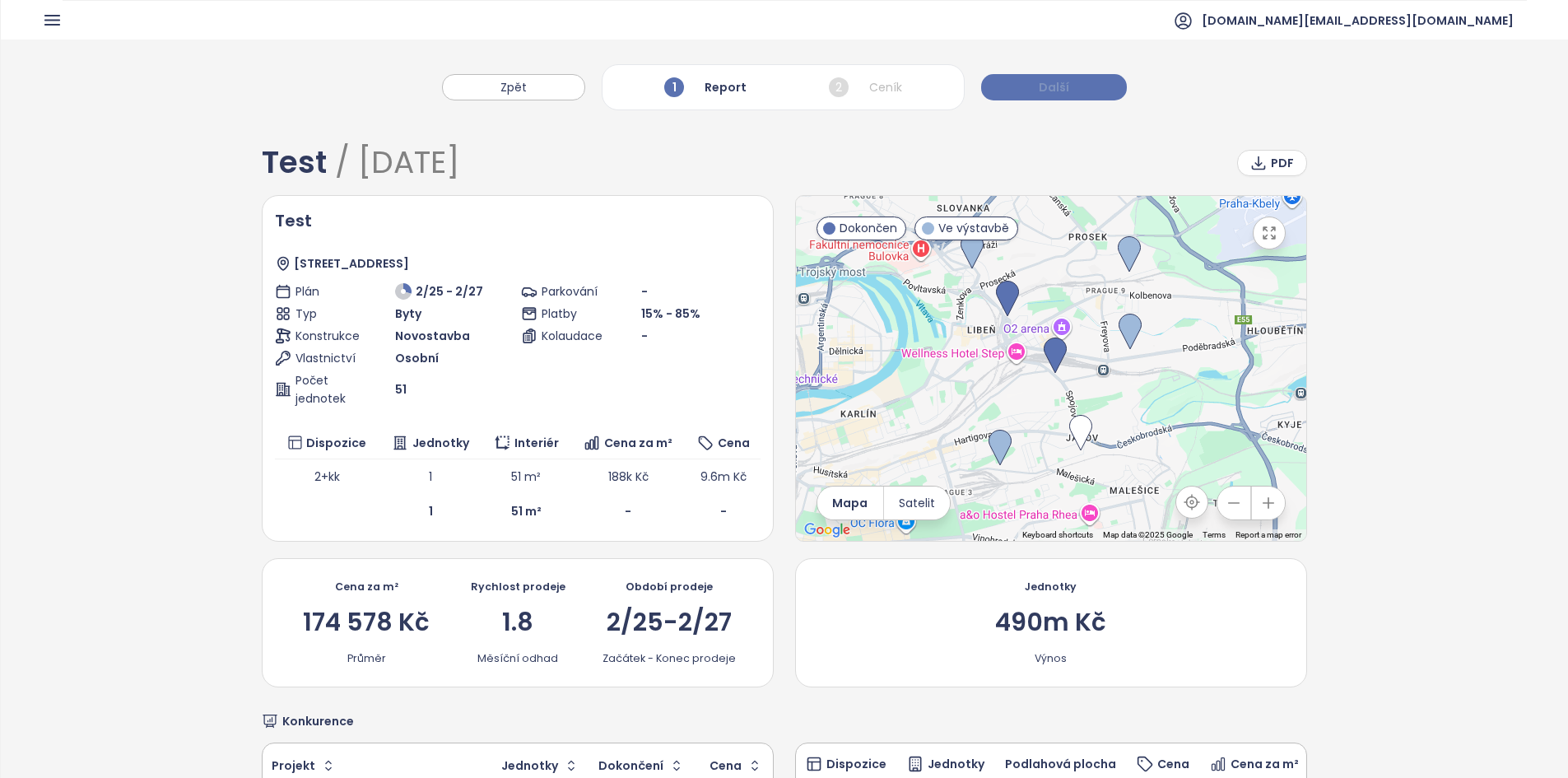
click at [1024, 94] on button "Další" at bounding box center [1053, 87] width 146 height 26
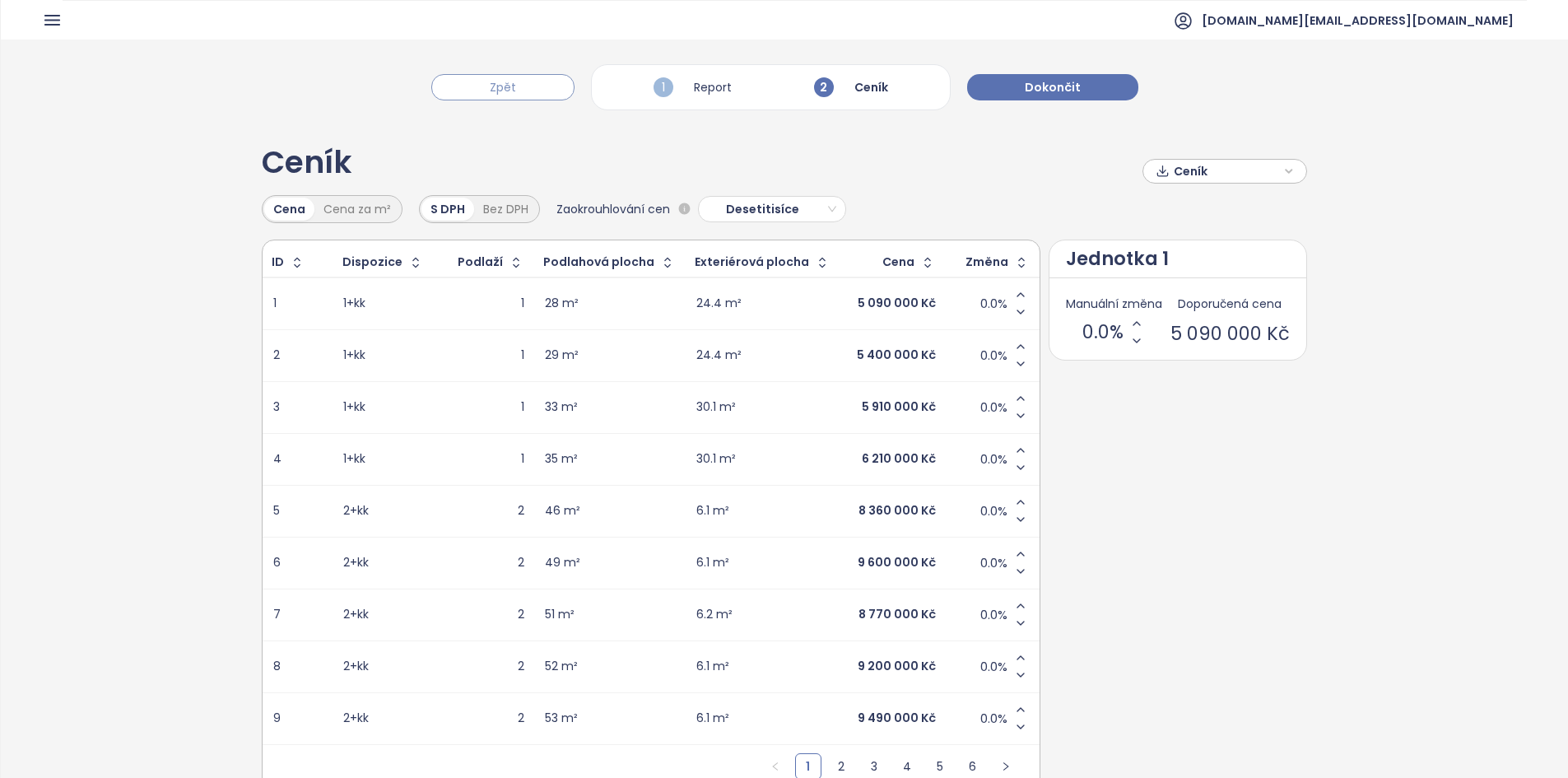
click at [554, 89] on button "Zpět" at bounding box center [503, 87] width 143 height 26
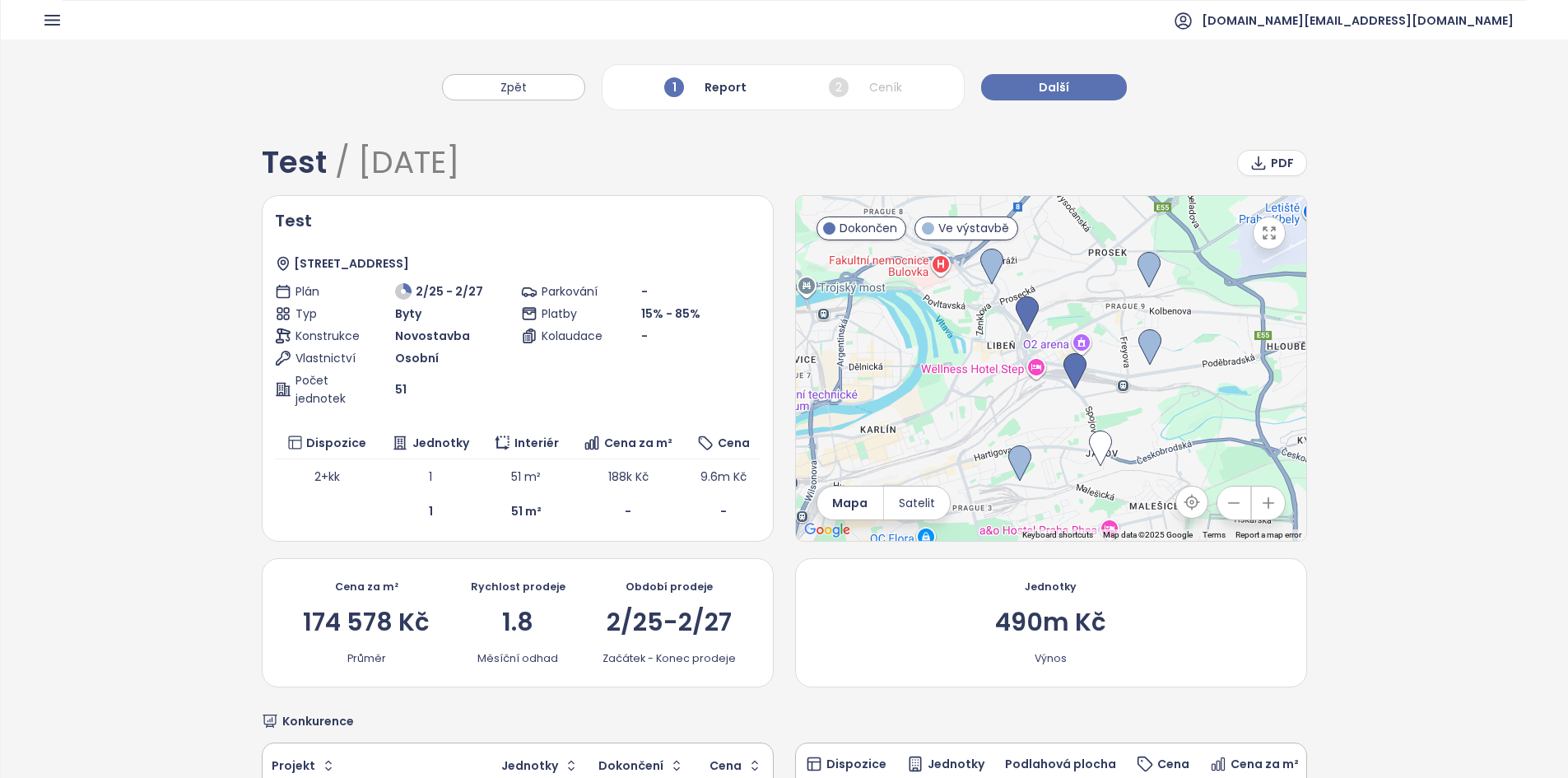
drag, startPoint x: 941, startPoint y: 444, endPoint x: 993, endPoint y: 449, distance: 52.2
click at [961, 459] on div at bounding box center [1052, 368] width 511 height 345
click at [1061, 85] on span "Další" at bounding box center [1054, 87] width 30 height 18
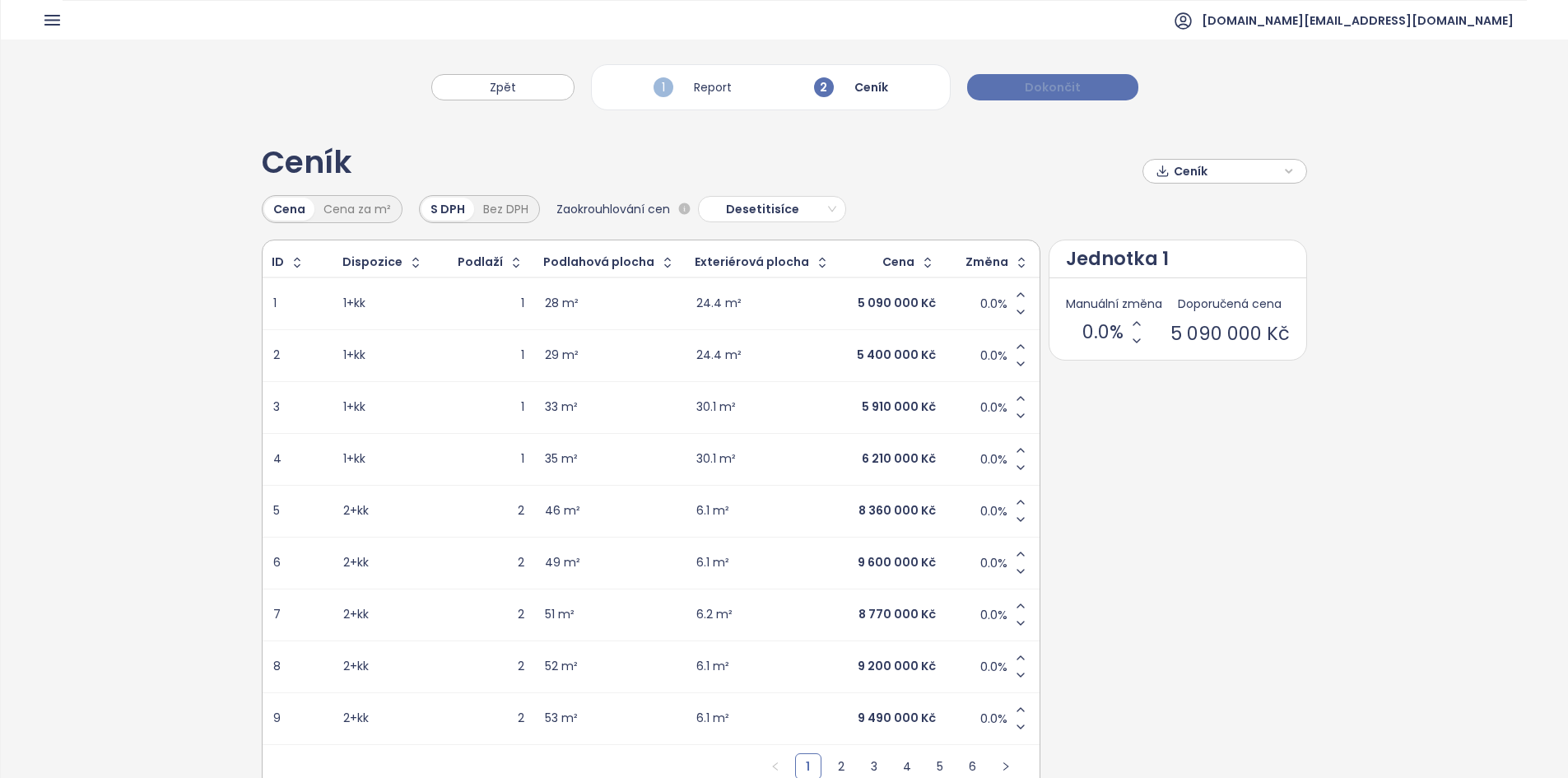
click at [1061, 85] on span "Dokončit" at bounding box center [1052, 87] width 56 height 18
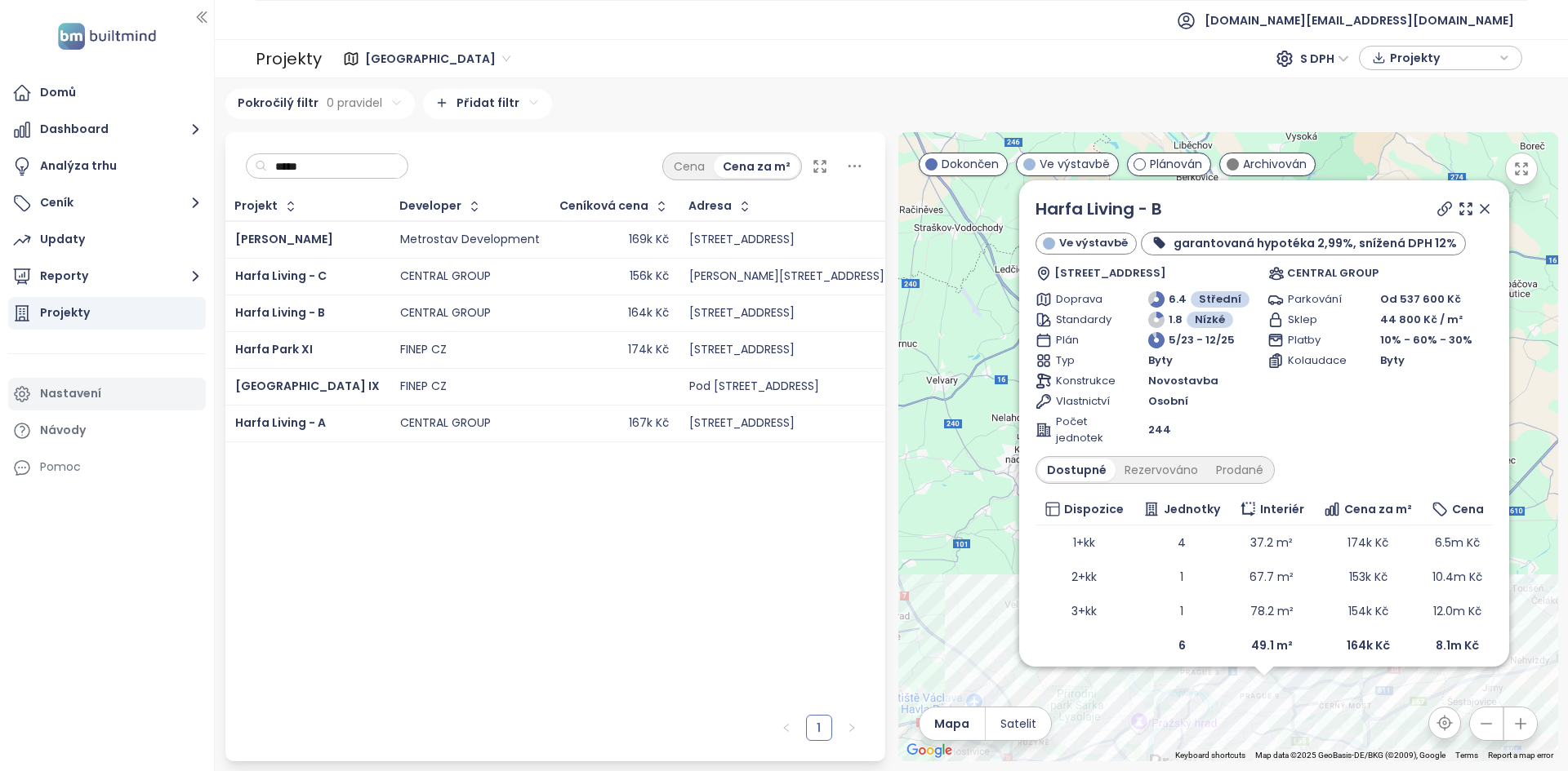
click at [114, 401] on div "Nastavení" at bounding box center [107, 393] width 197 height 33
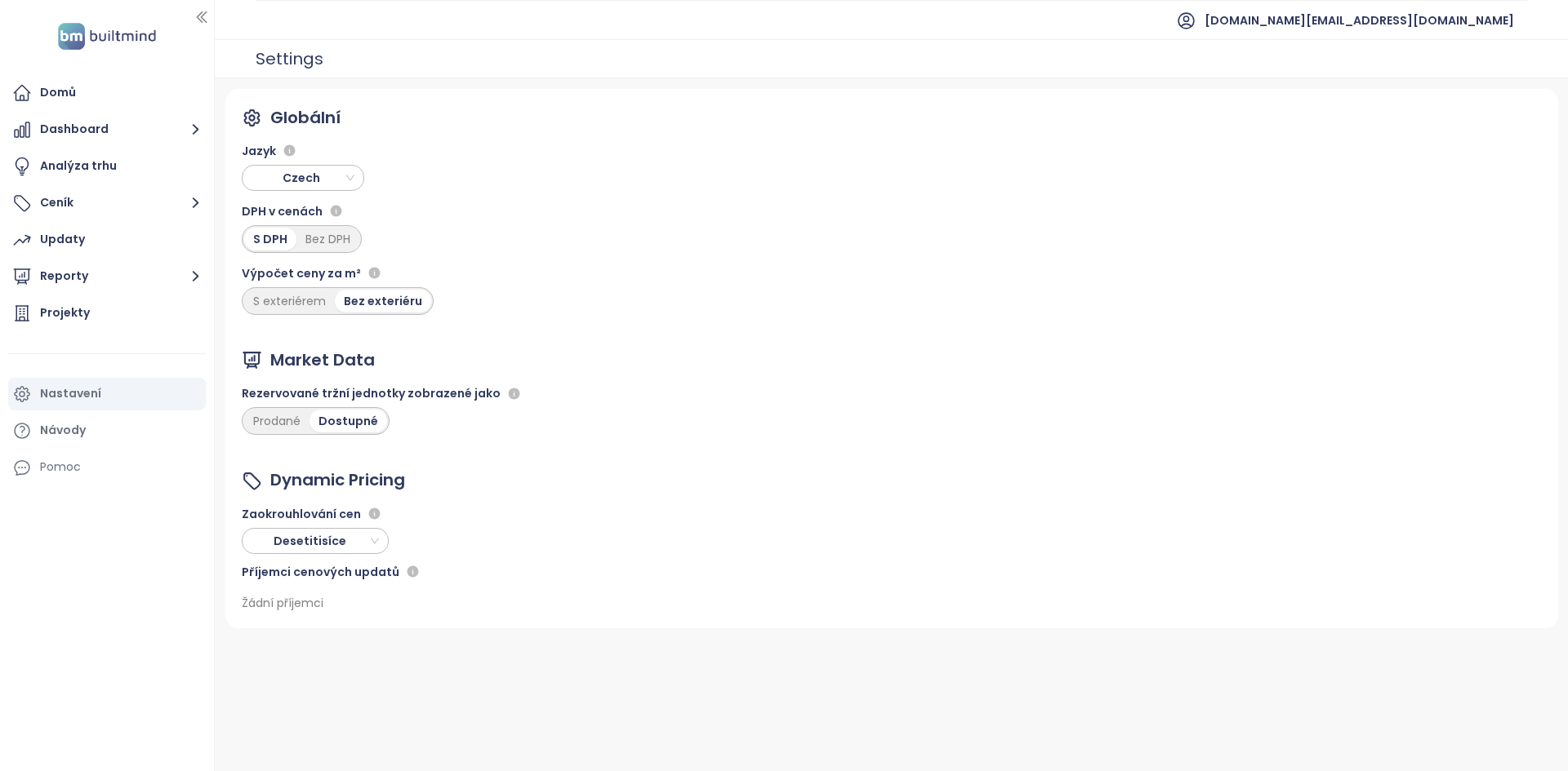
click at [270, 195] on div "DPH v cenách S DPH Bez DPH" at bounding box center [338, 223] width 192 height 58
click at [277, 185] on span "Czech" at bounding box center [304, 177] width 115 height 24
click at [328, 174] on span "Czech" at bounding box center [304, 177] width 115 height 24
click at [292, 268] on div "English" at bounding box center [303, 262] width 96 height 18
click at [63, 318] on div "Projects" at bounding box center [65, 312] width 51 height 20
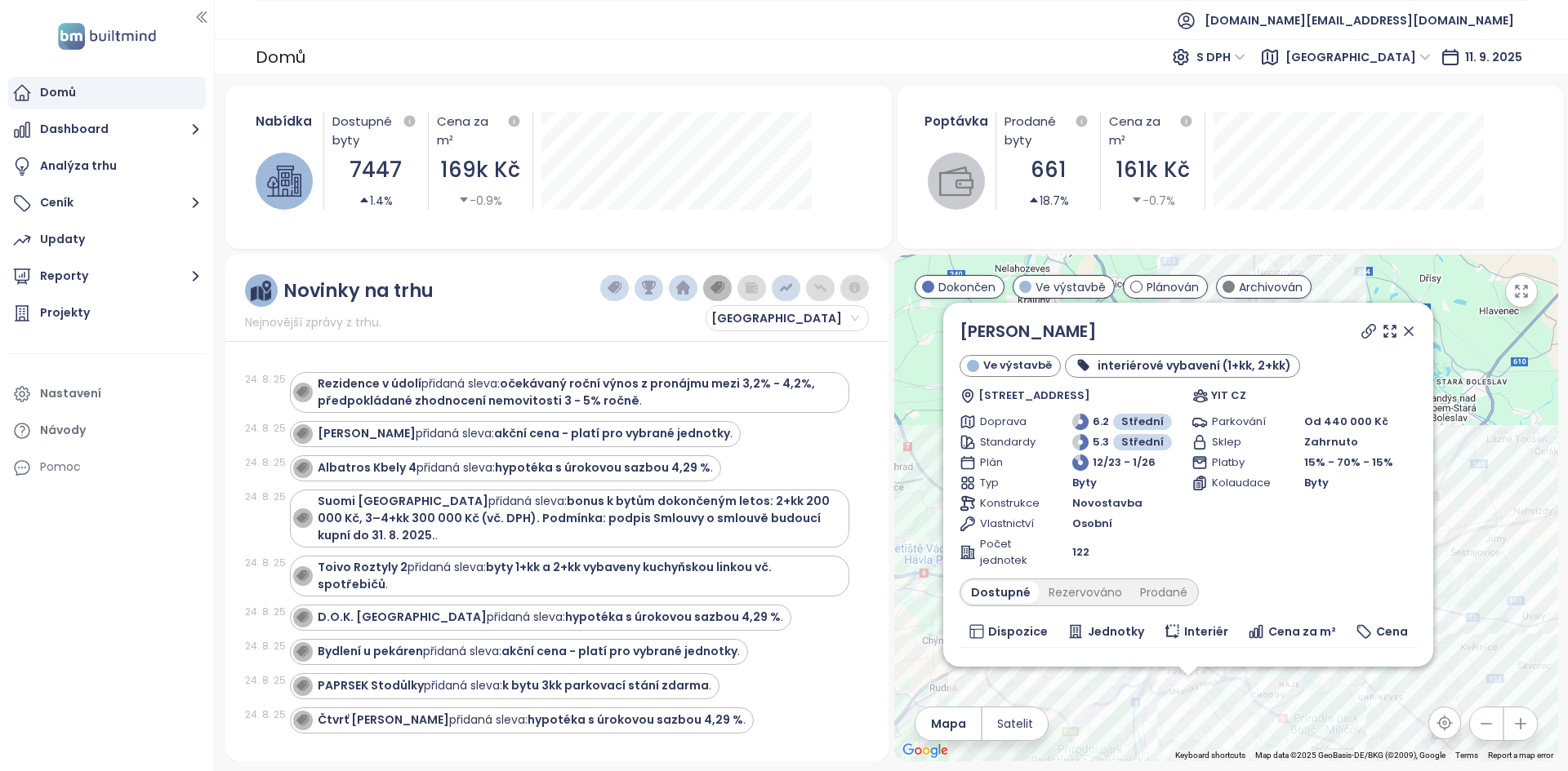
scroll to position [5126, 0]
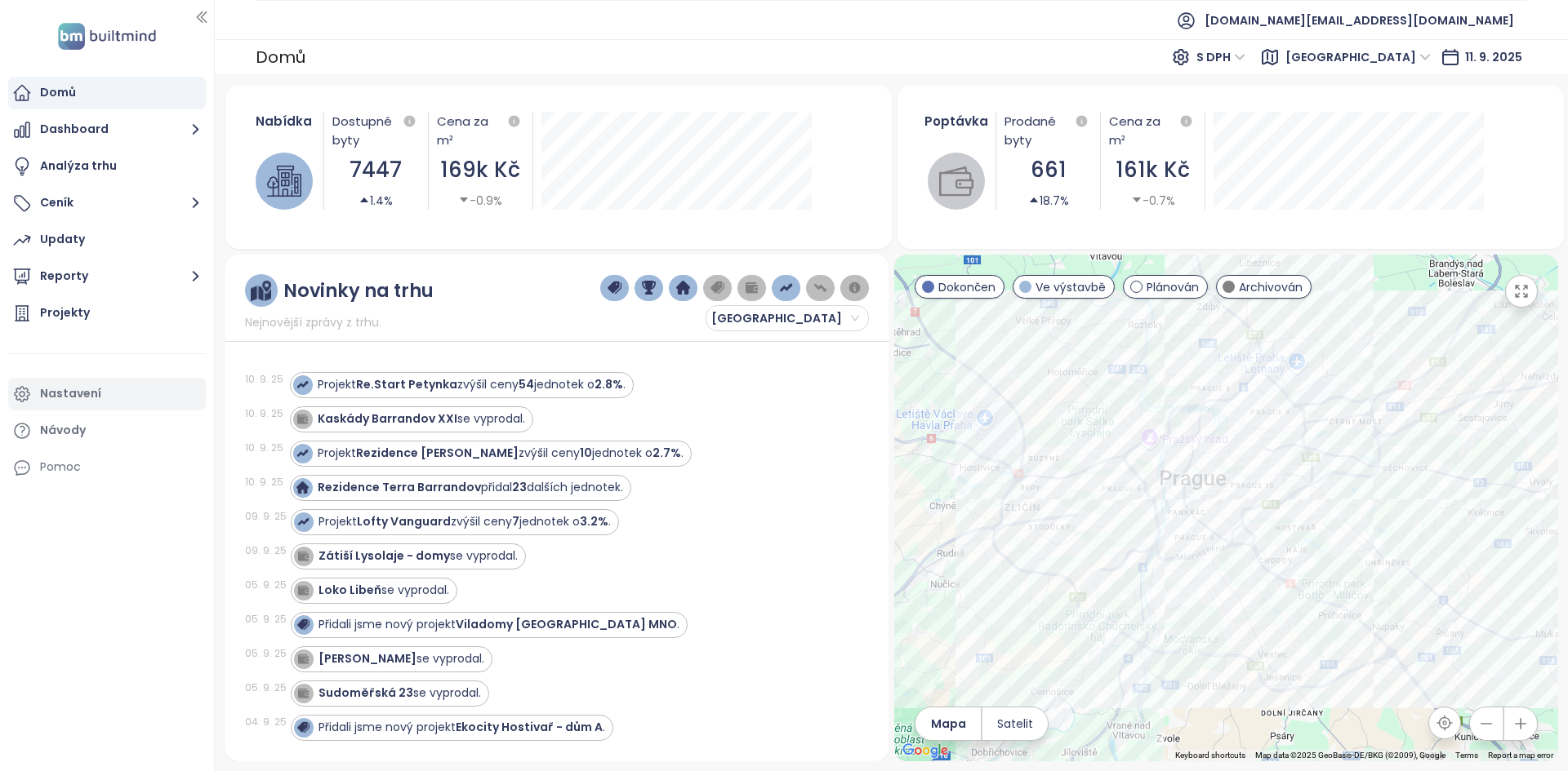
click at [110, 402] on div "Nastavení" at bounding box center [107, 393] width 197 height 33
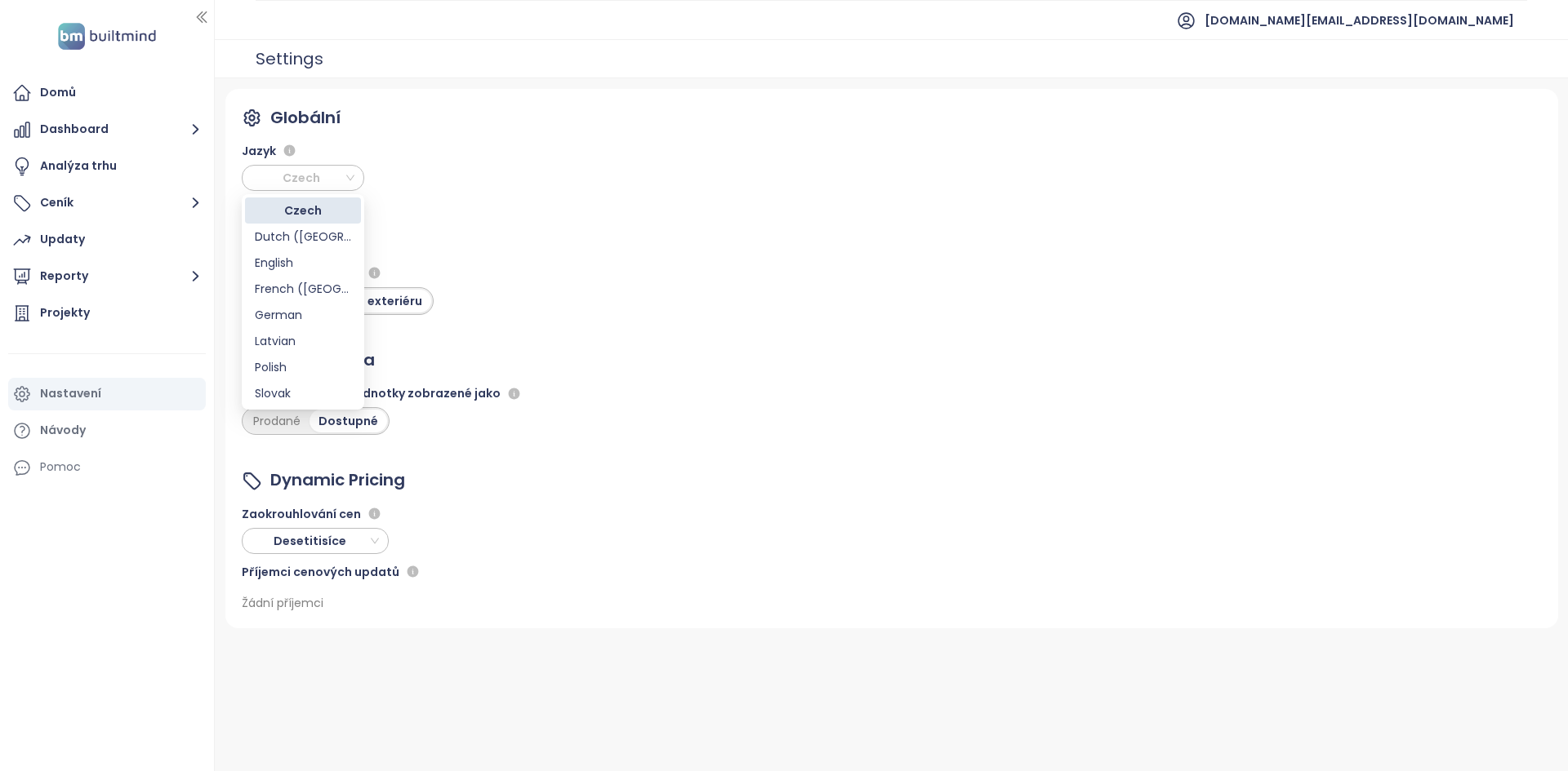
click at [331, 165] on span "Czech" at bounding box center [304, 177] width 115 height 24
click at [302, 256] on div "English" at bounding box center [303, 262] width 96 height 18
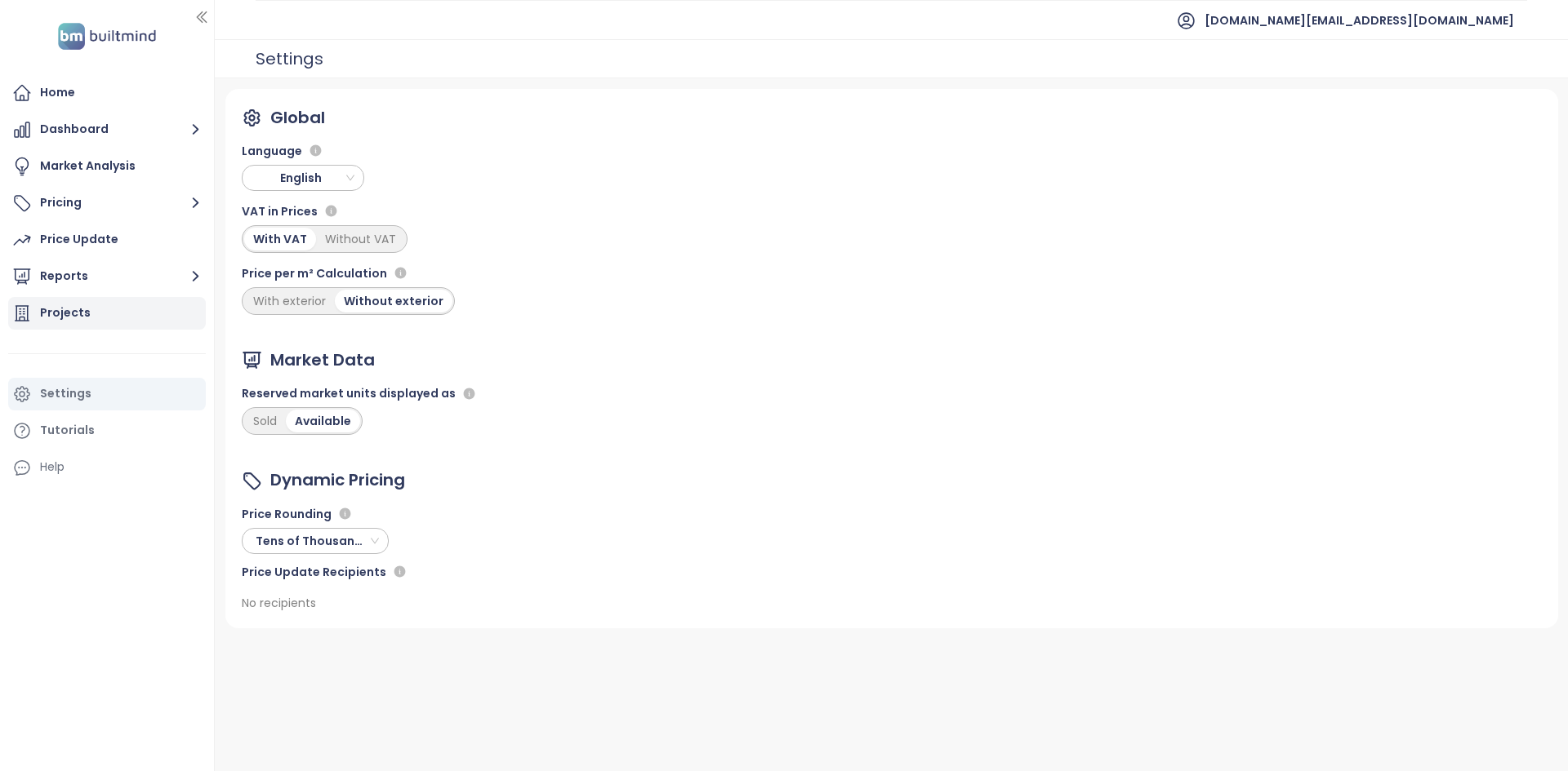
click at [143, 317] on div "Projects" at bounding box center [107, 313] width 197 height 33
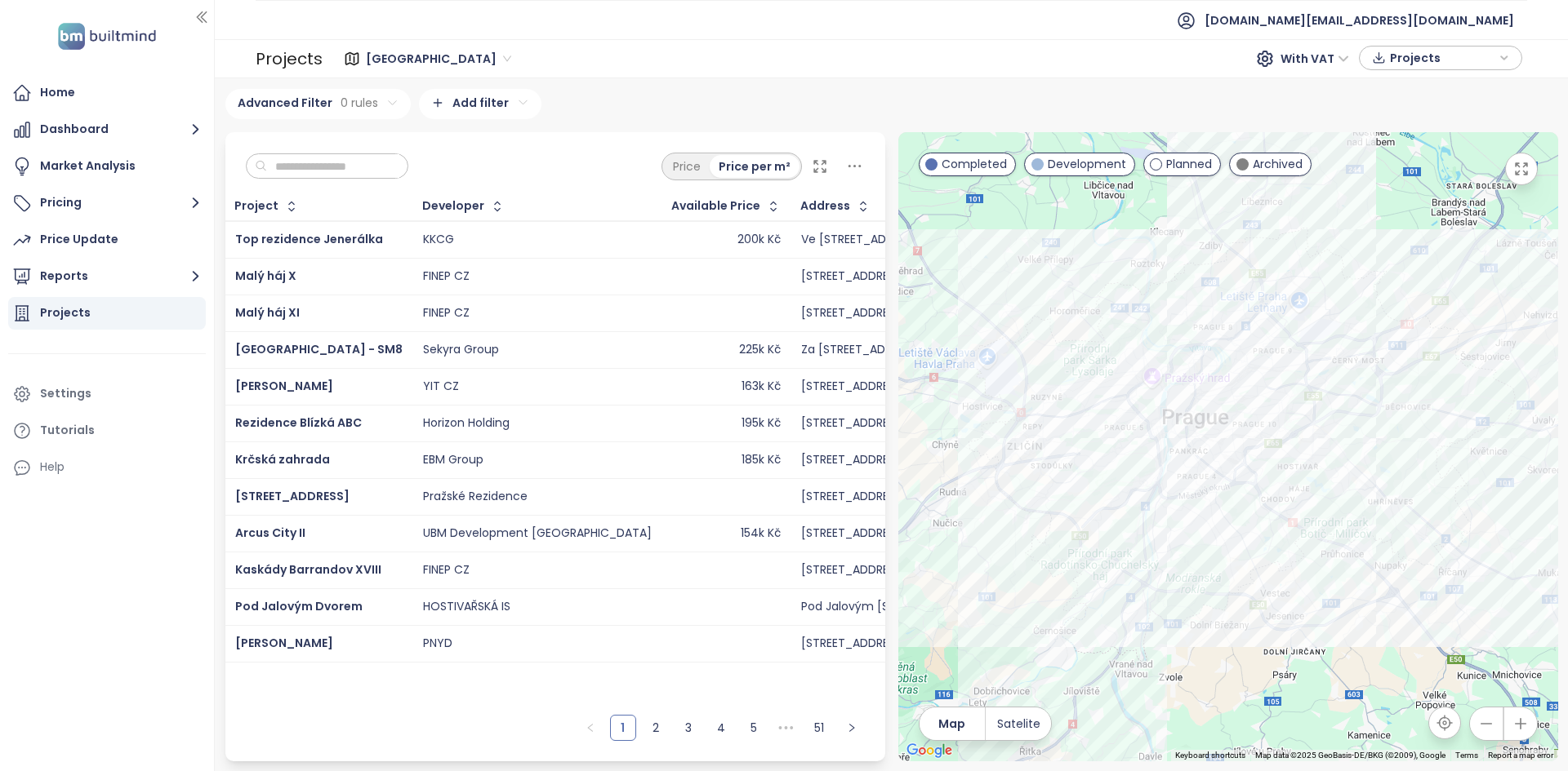
click at [318, 397] on td "[PERSON_NAME]" at bounding box center [319, 387] width 188 height 37
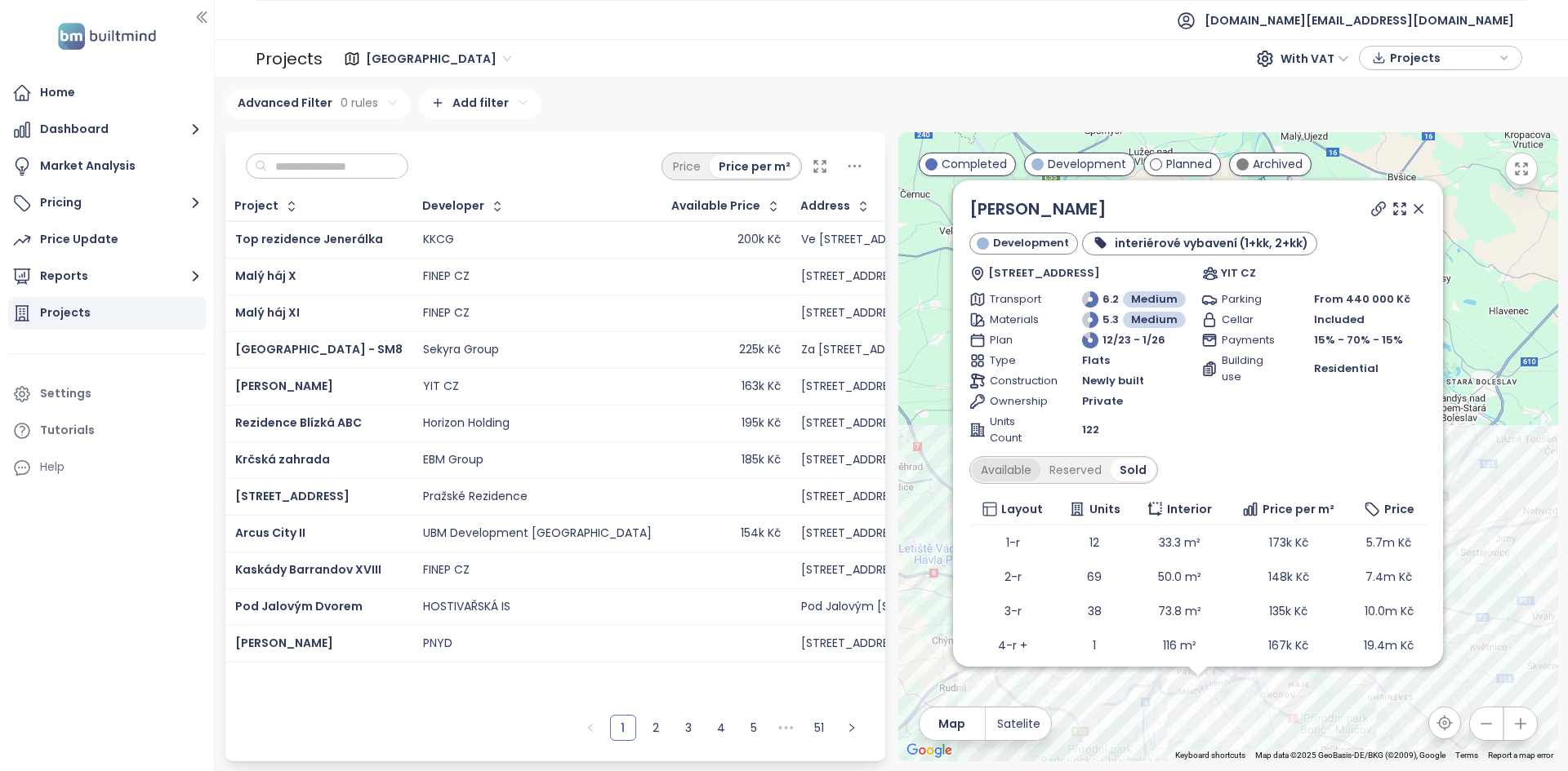
click at [1004, 464] on div "Available" at bounding box center [1005, 469] width 69 height 23
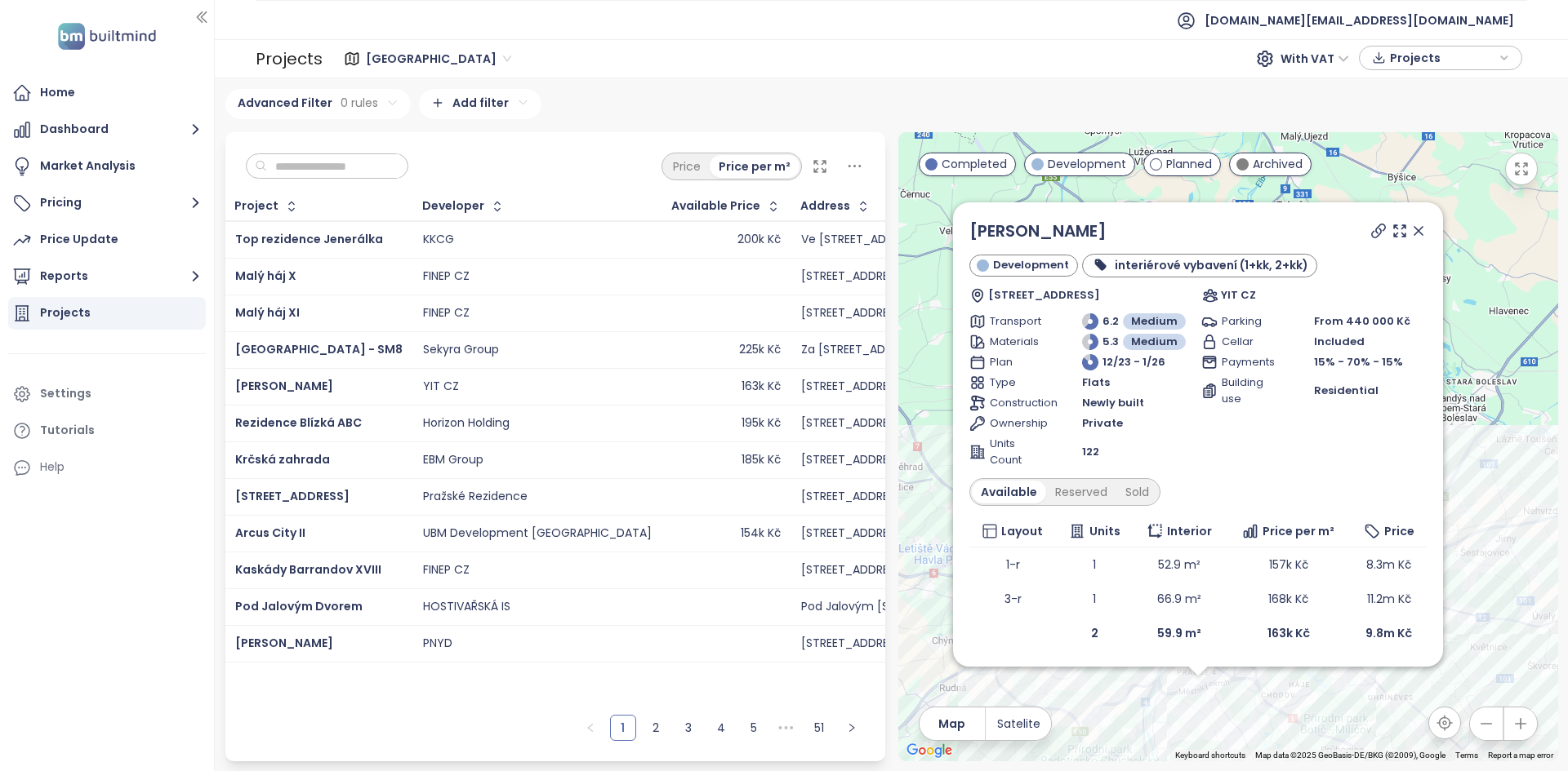
click at [672, 418] on div "195k Kč" at bounding box center [726, 423] width 109 height 19
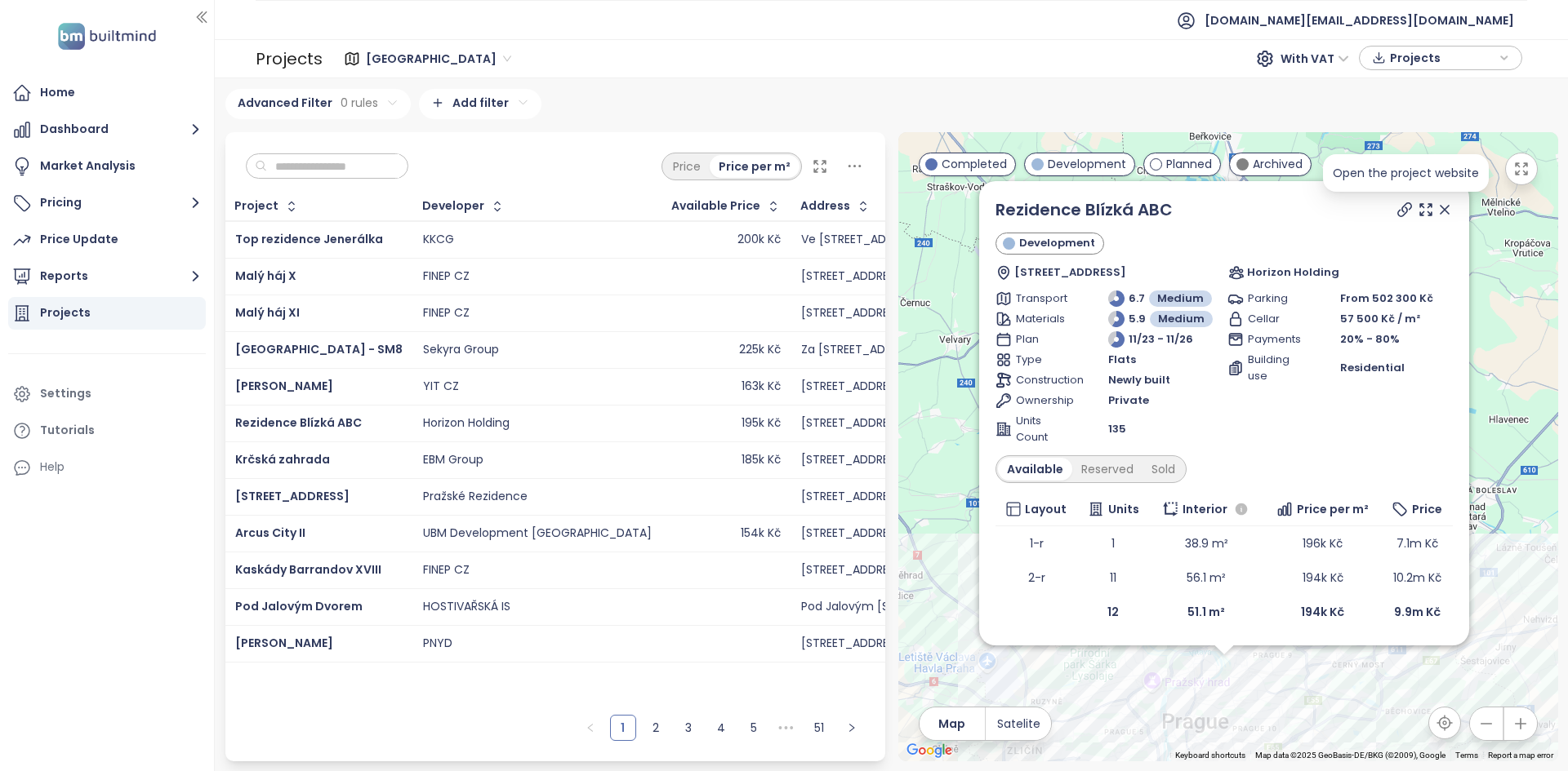
click at [1403, 205] on icon at bounding box center [1403, 210] width 13 height 13
click at [1121, 210] on link "Rezidence Blízká ABC" at bounding box center [1084, 209] width 177 height 23
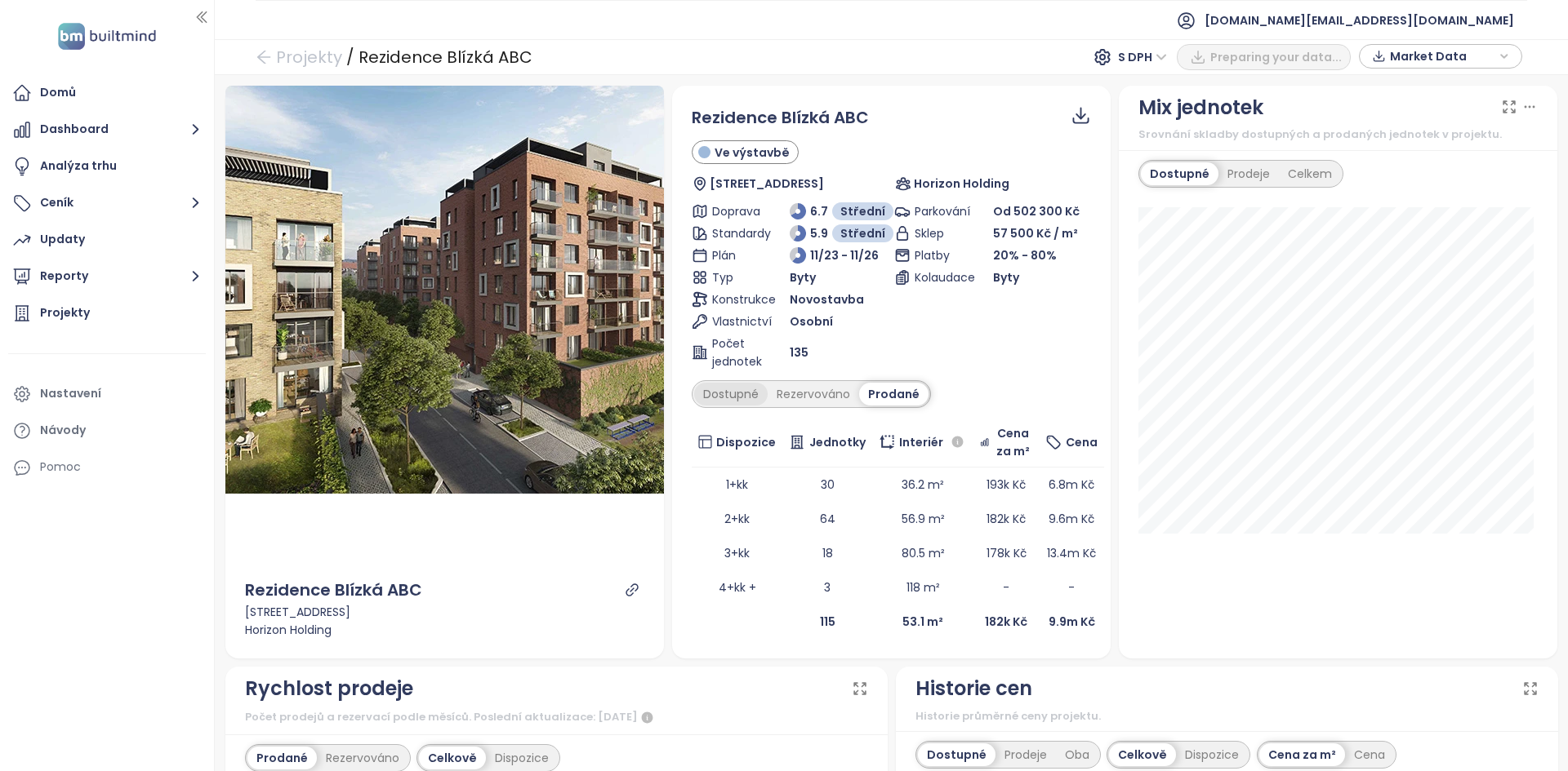
click at [743, 395] on div "Dostupné" at bounding box center [731, 393] width 74 height 23
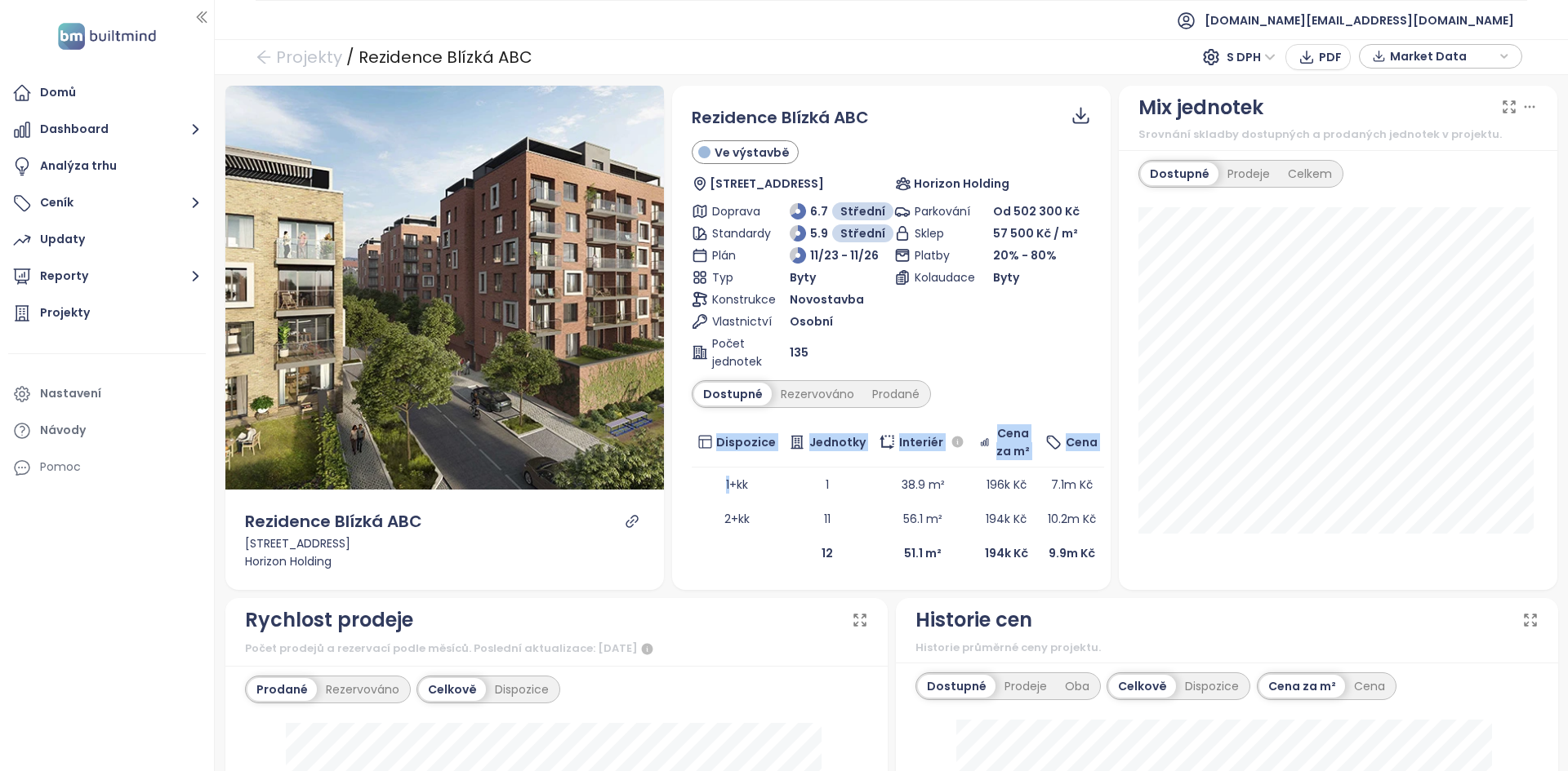
drag, startPoint x: 721, startPoint y: 483, endPoint x: 919, endPoint y: 575, distance: 218.3
click at [920, 576] on div "Rezidence Blízká ABC Ve výstavbě U Invalidovny 165, 186 00 [GEOGRAPHIC_DATA] 8-…" at bounding box center [891, 338] width 439 height 505
click at [844, 561] on td "12" at bounding box center [827, 553] width 89 height 34
click at [907, 393] on div "Prodané" at bounding box center [896, 393] width 65 height 23
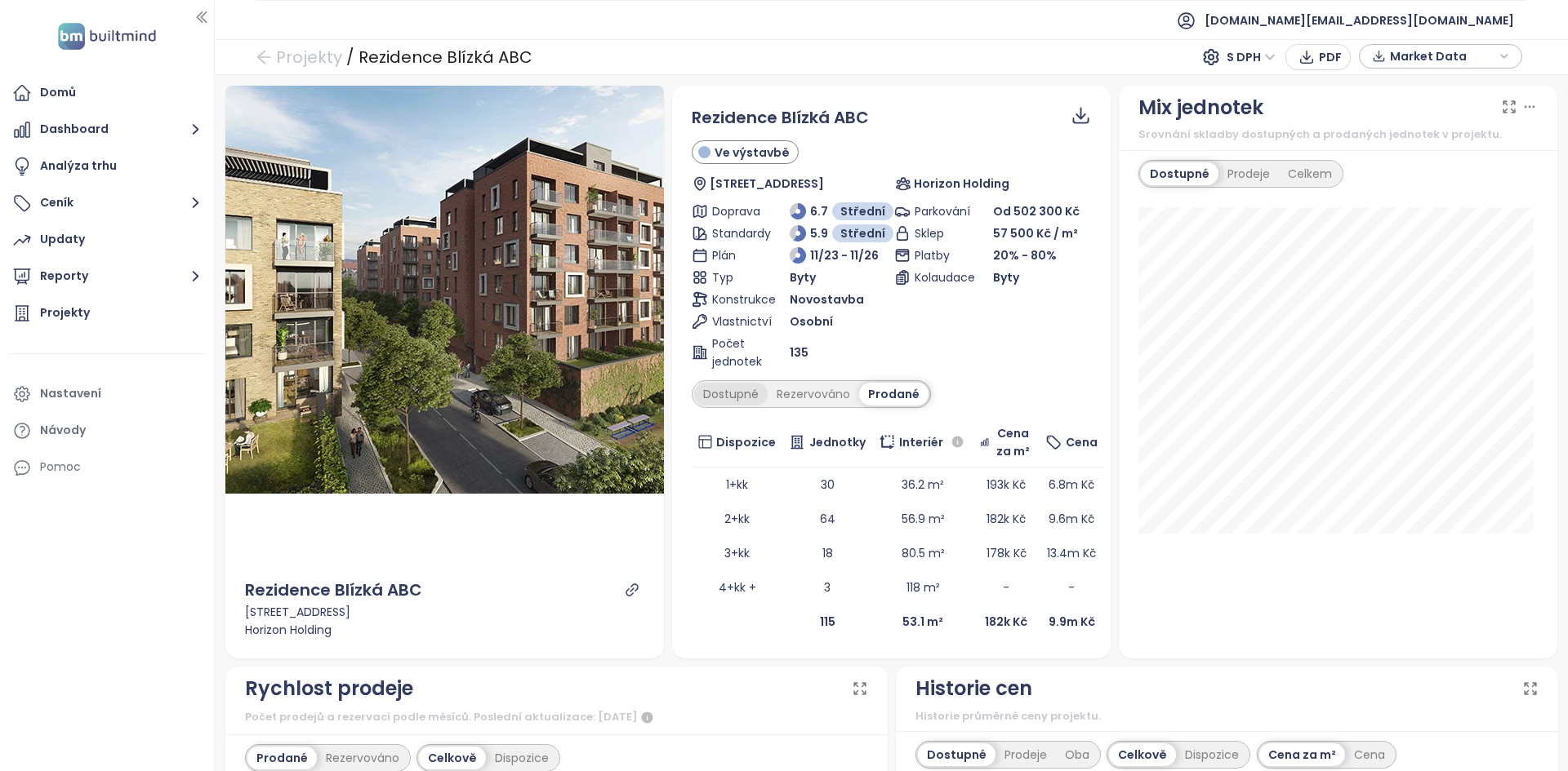
click at [727, 383] on div "Dostupné" at bounding box center [731, 393] width 74 height 23
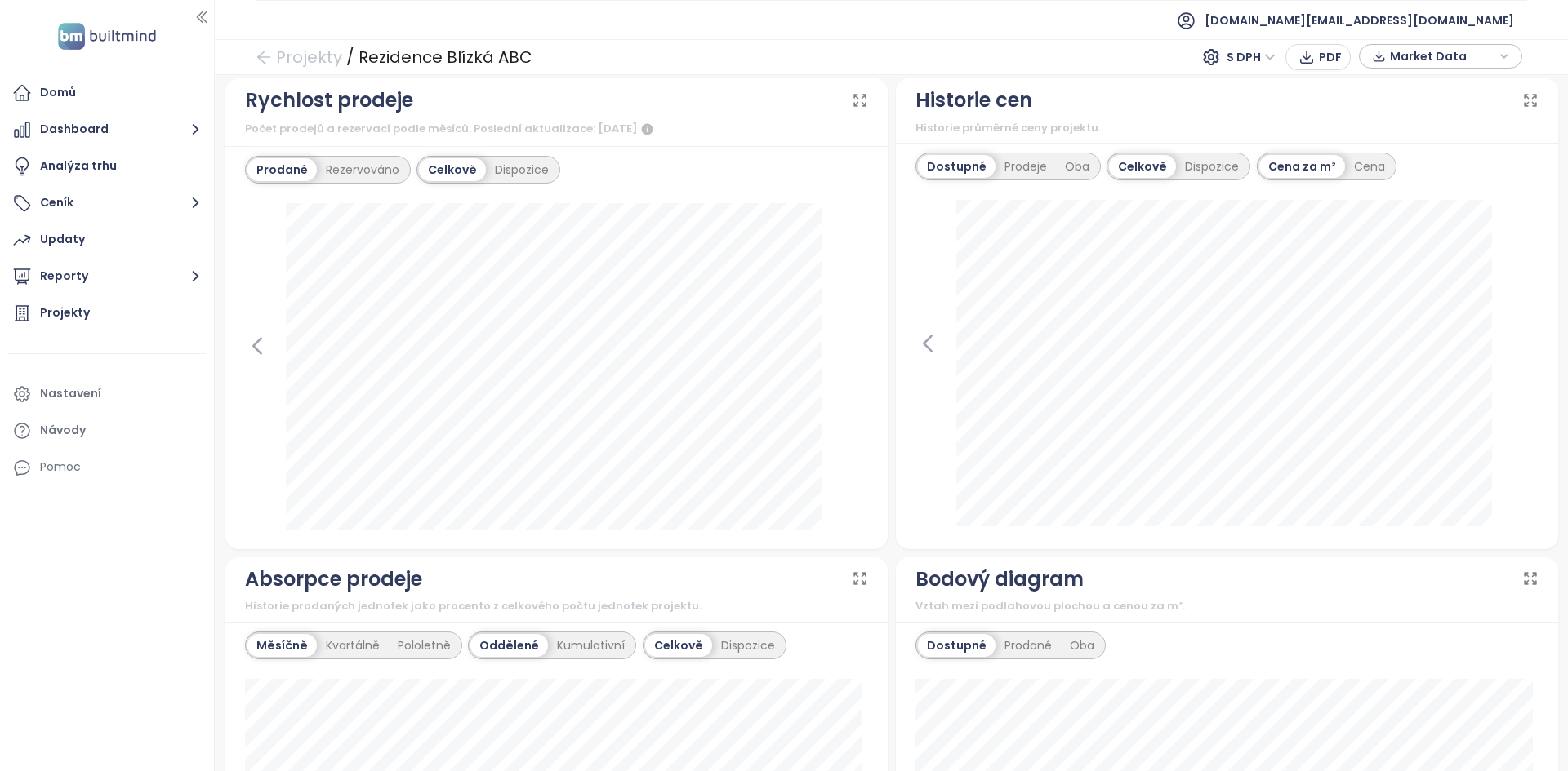
scroll to position [520, 0]
click at [509, 168] on div "Dispozice" at bounding box center [522, 169] width 72 height 23
click at [450, 159] on div "Celkově" at bounding box center [451, 169] width 64 height 23
click at [354, 176] on div "Rezervováno" at bounding box center [362, 169] width 91 height 23
click at [293, 175] on div "Prodané" at bounding box center [280, 169] width 65 height 23
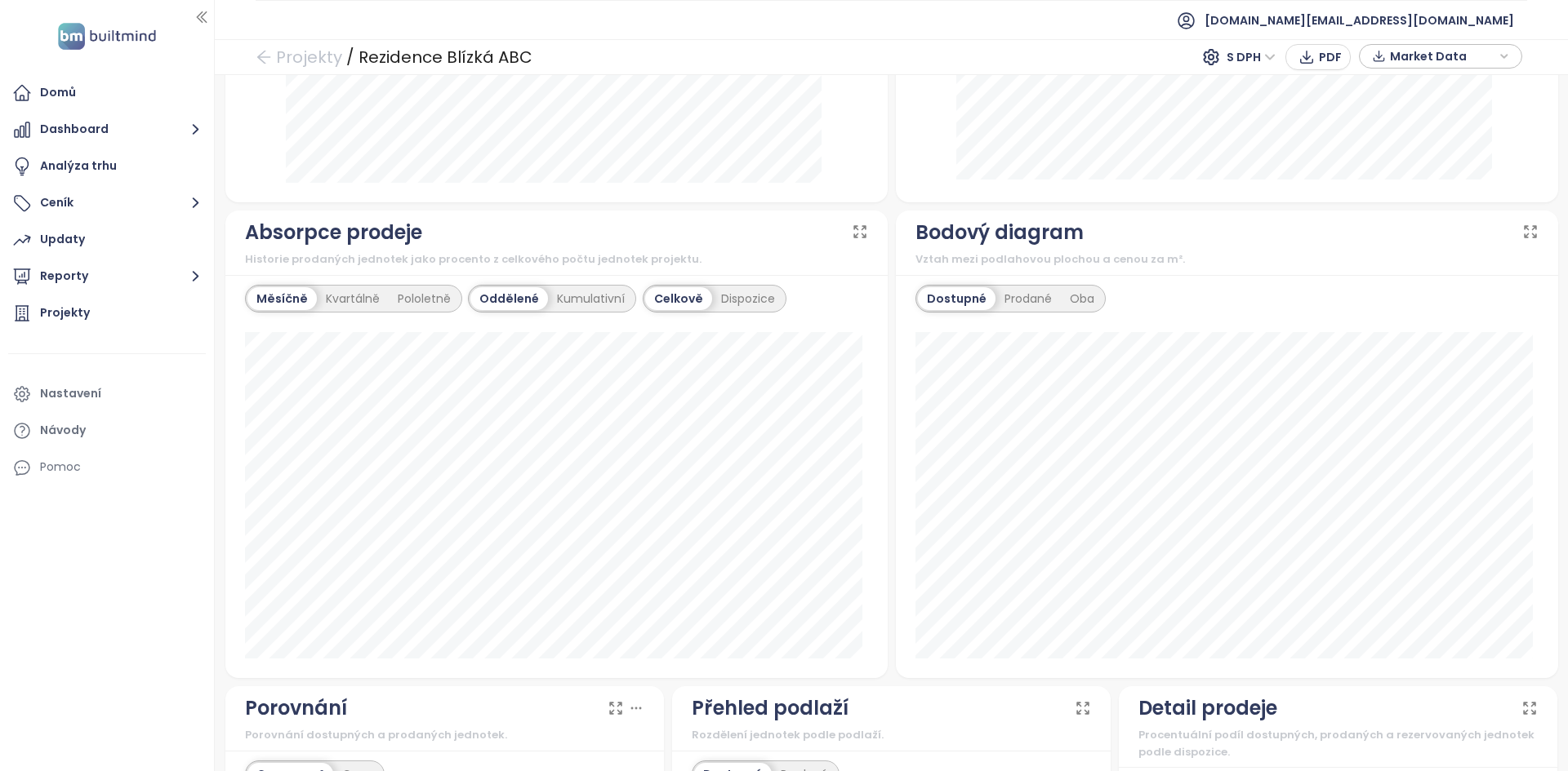
scroll to position [872, 0]
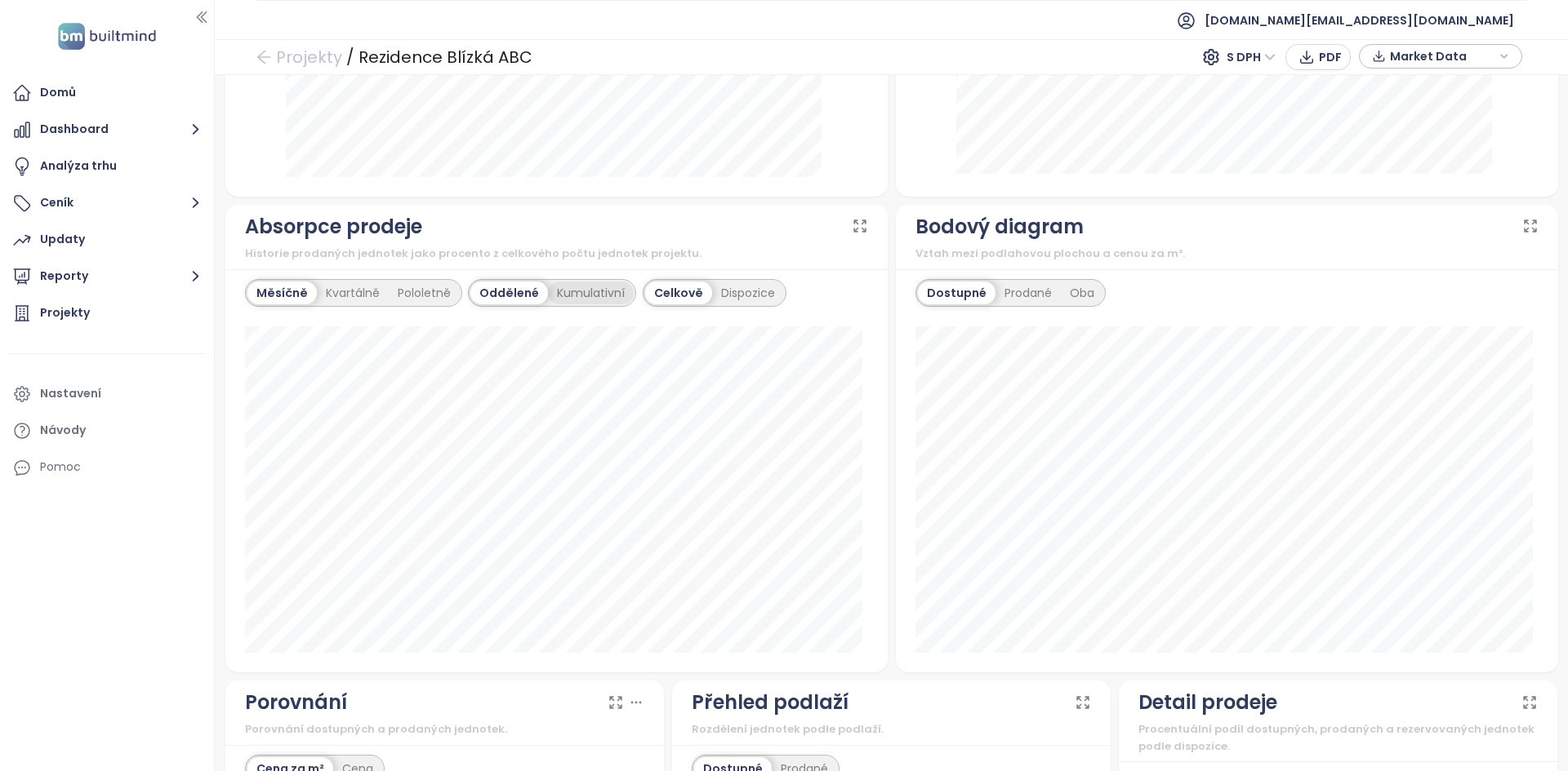
click at [576, 295] on div "Kumulativní" at bounding box center [590, 292] width 86 height 23
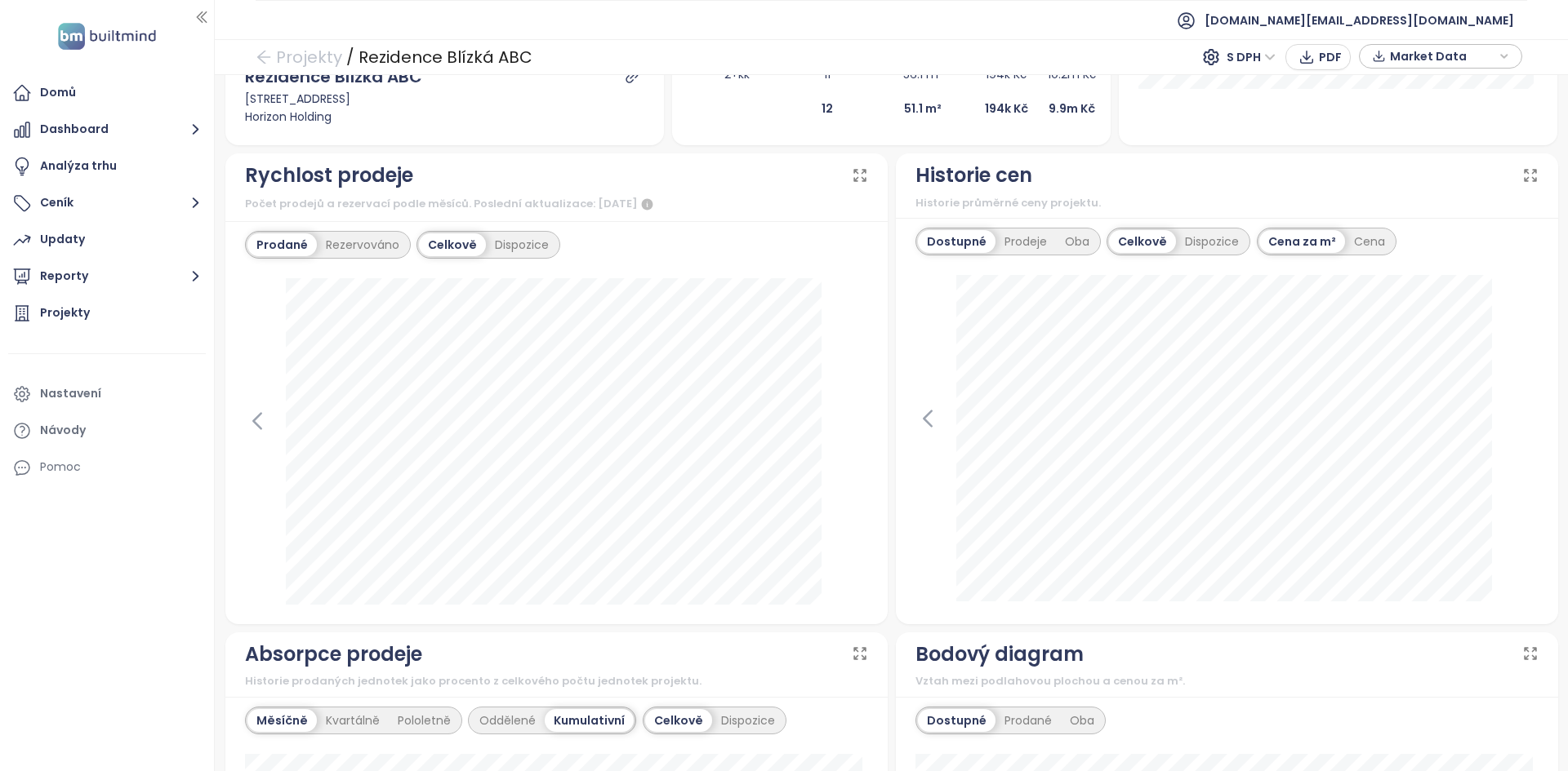
scroll to position [0, 0]
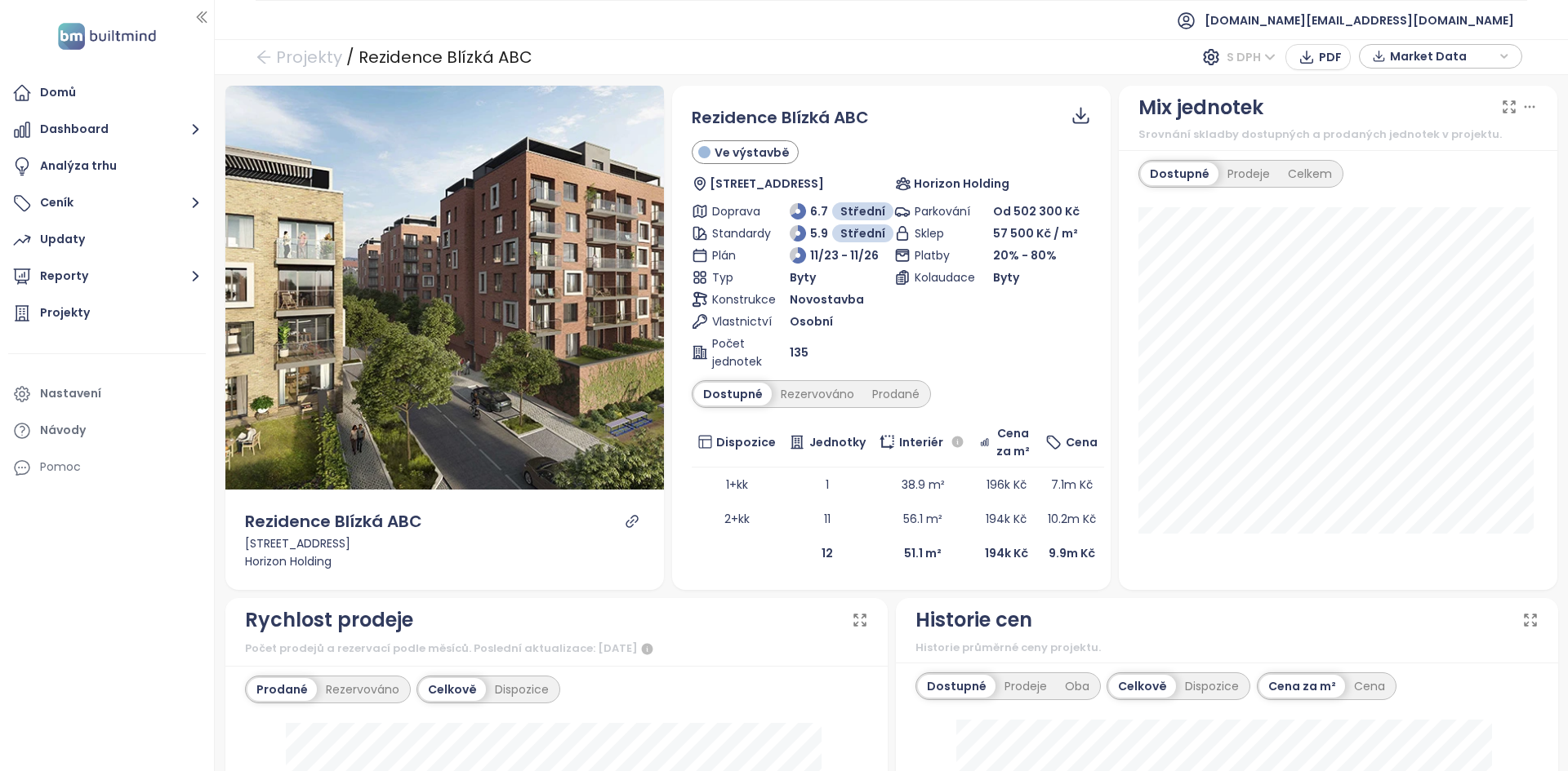
click at [1245, 53] on span "S DPH" at bounding box center [1250, 57] width 49 height 24
click at [1264, 116] on div "Bez DPH" at bounding box center [1260, 115] width 45 height 18
click at [1223, 63] on span "Bez DPH" at bounding box center [1244, 57] width 63 height 24
click at [1076, 89] on div "Rezidence Blízká ABC Ve výstavbě U Invalidovny 165, 186 00 [GEOGRAPHIC_DATA] 8-…" at bounding box center [891, 338] width 439 height 505
click at [333, 58] on link "Projekty" at bounding box center [299, 57] width 87 height 29
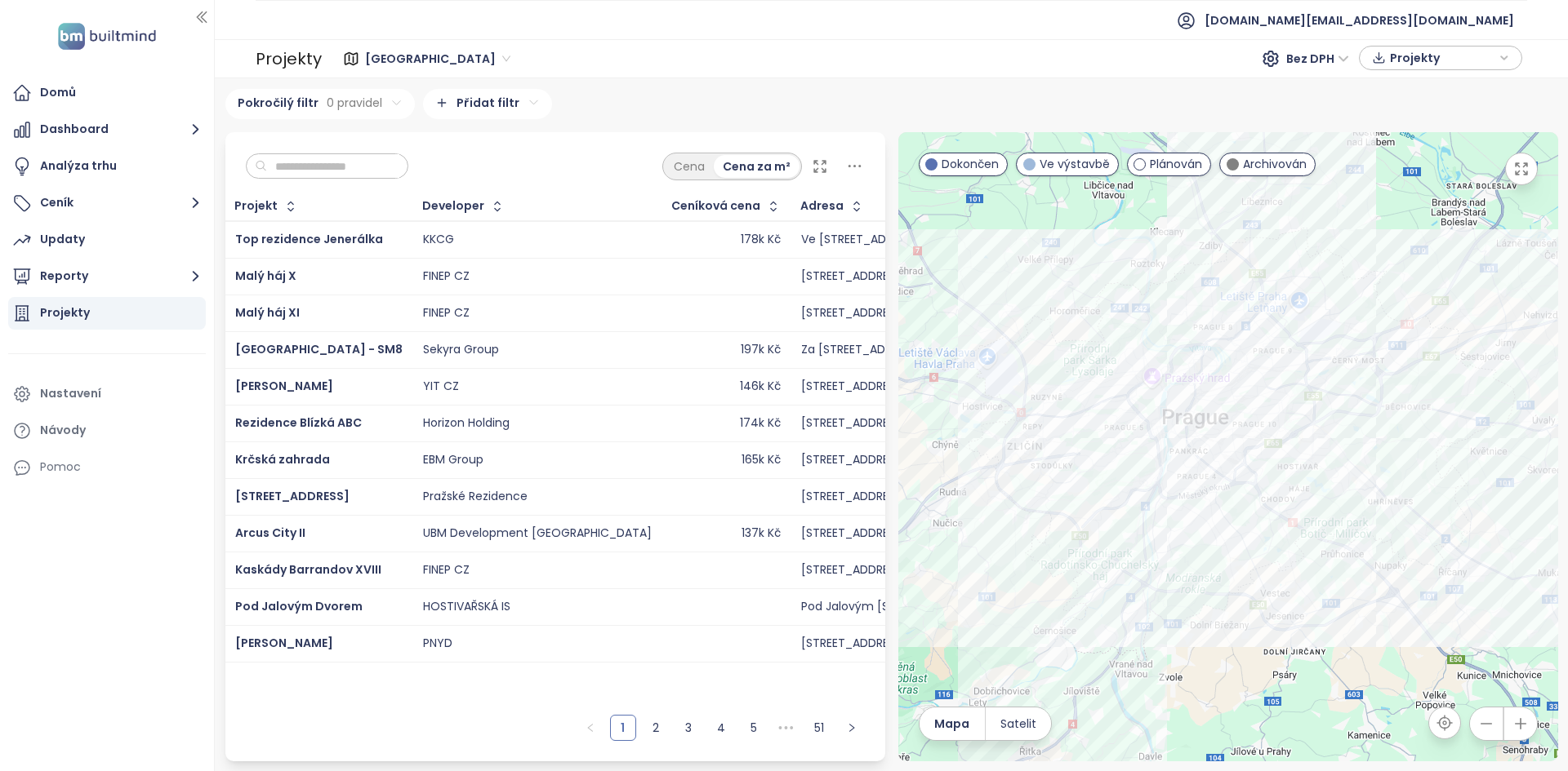
click at [374, 164] on input "text" at bounding box center [333, 166] width 132 height 24
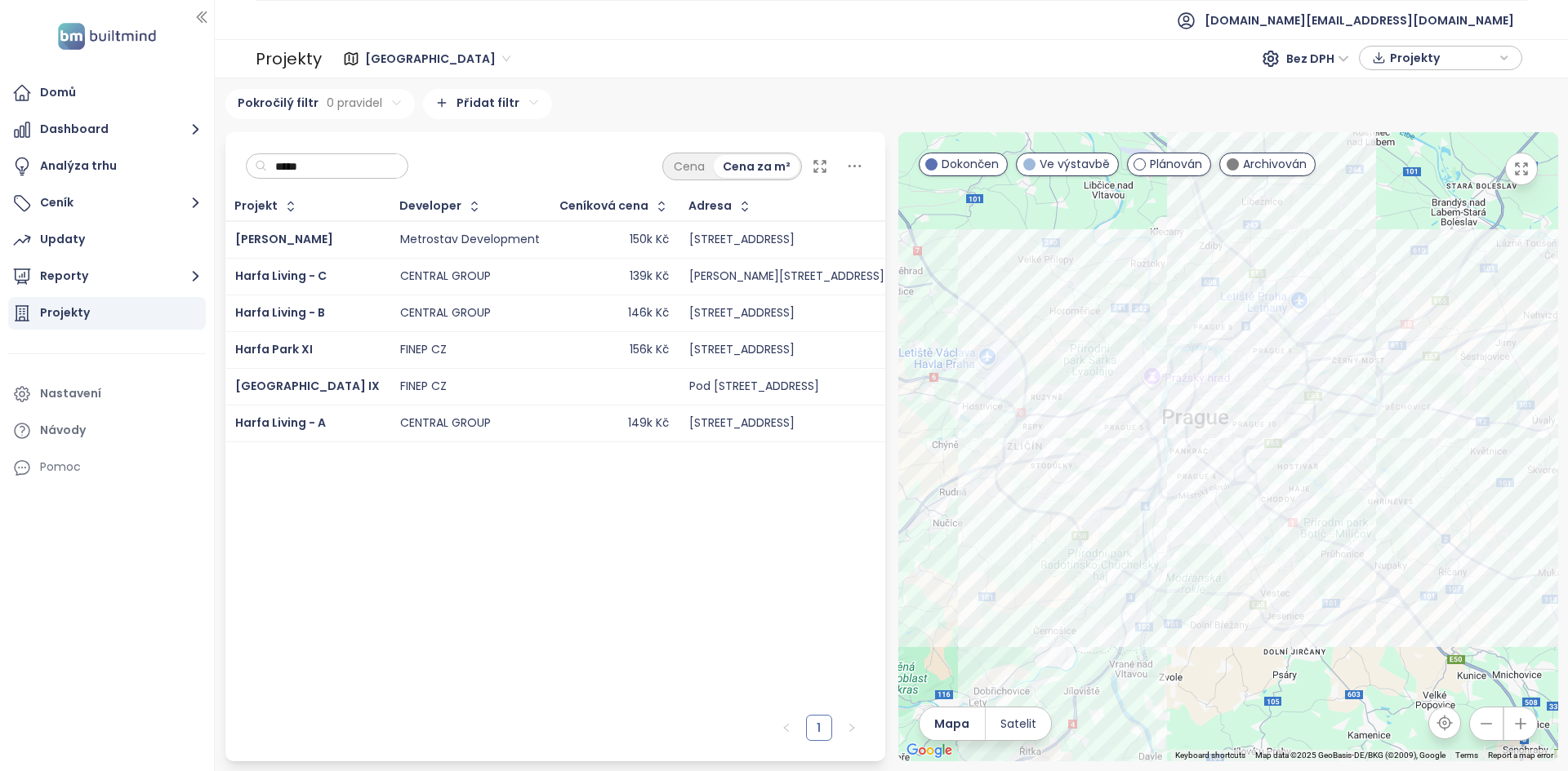
type input "*****"
click at [1153, 368] on div at bounding box center [1228, 446] width 659 height 629
click at [1151, 368] on div at bounding box center [1228, 446] width 659 height 629
click at [1292, 388] on div at bounding box center [1228, 446] width 659 height 629
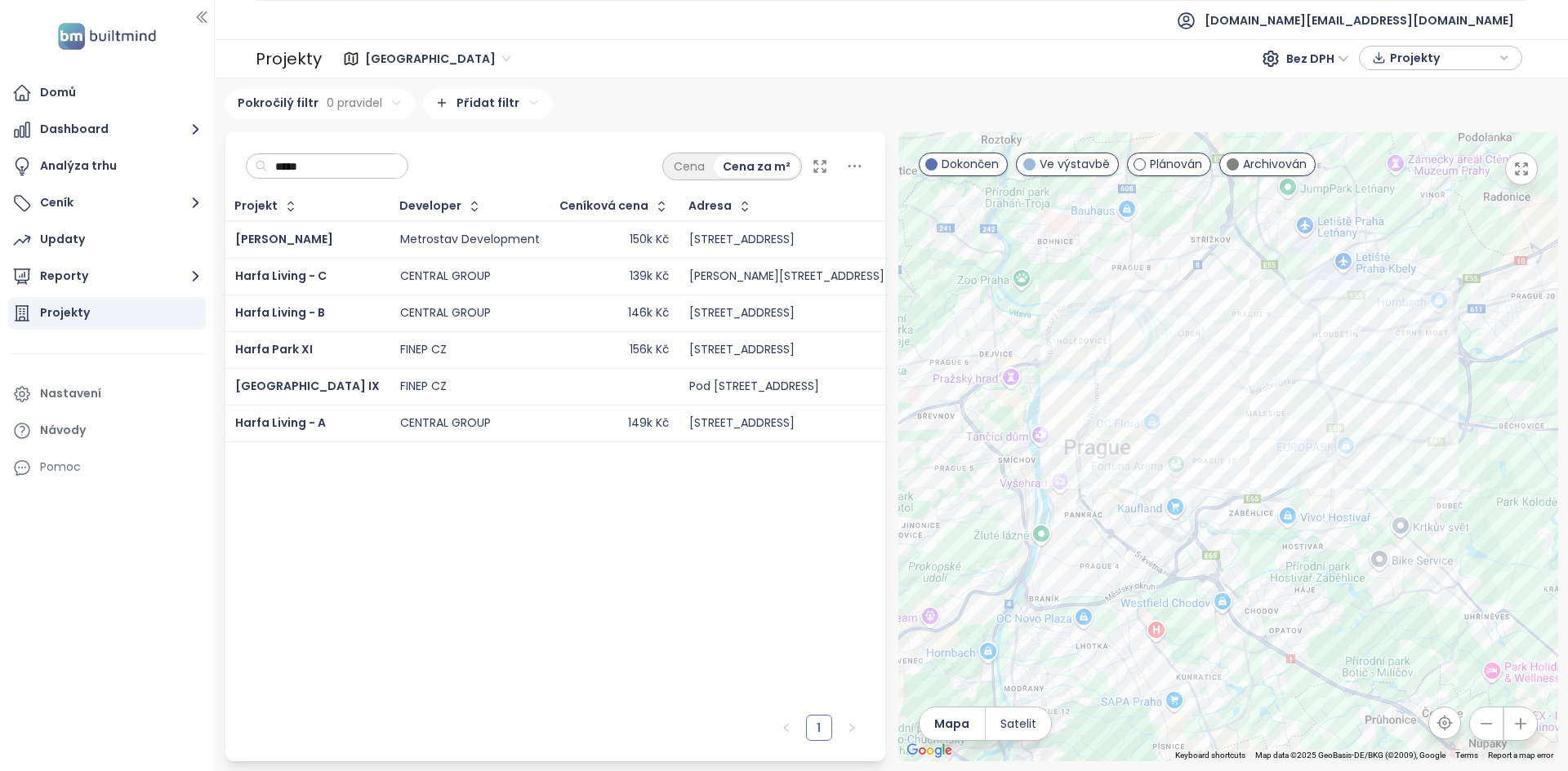
click at [1331, 370] on div at bounding box center [1228, 446] width 659 height 629
click at [1331, 369] on div at bounding box center [1228, 446] width 659 height 629
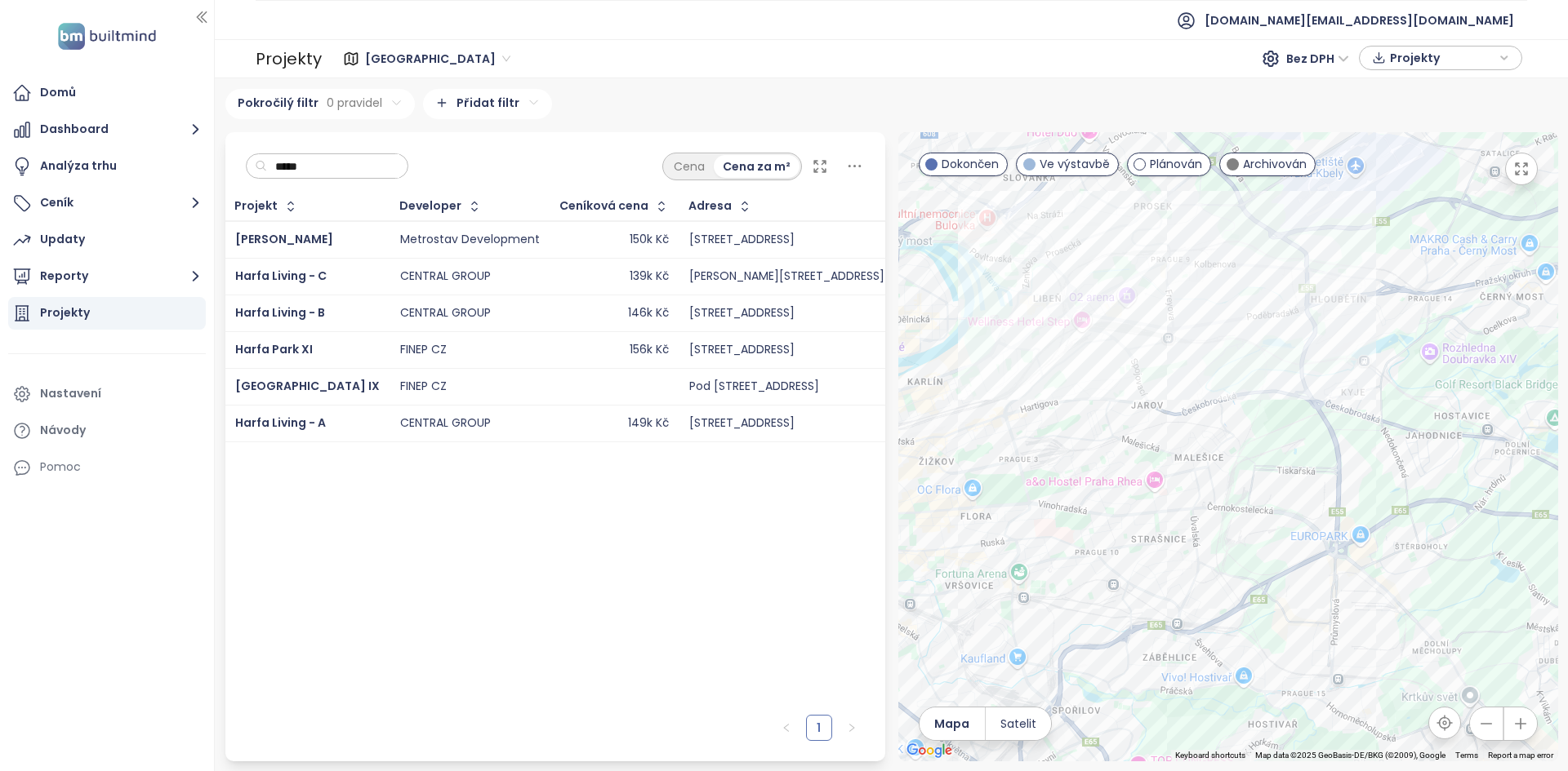
click at [560, 307] on div "146k Kč" at bounding box center [614, 312] width 109 height 19
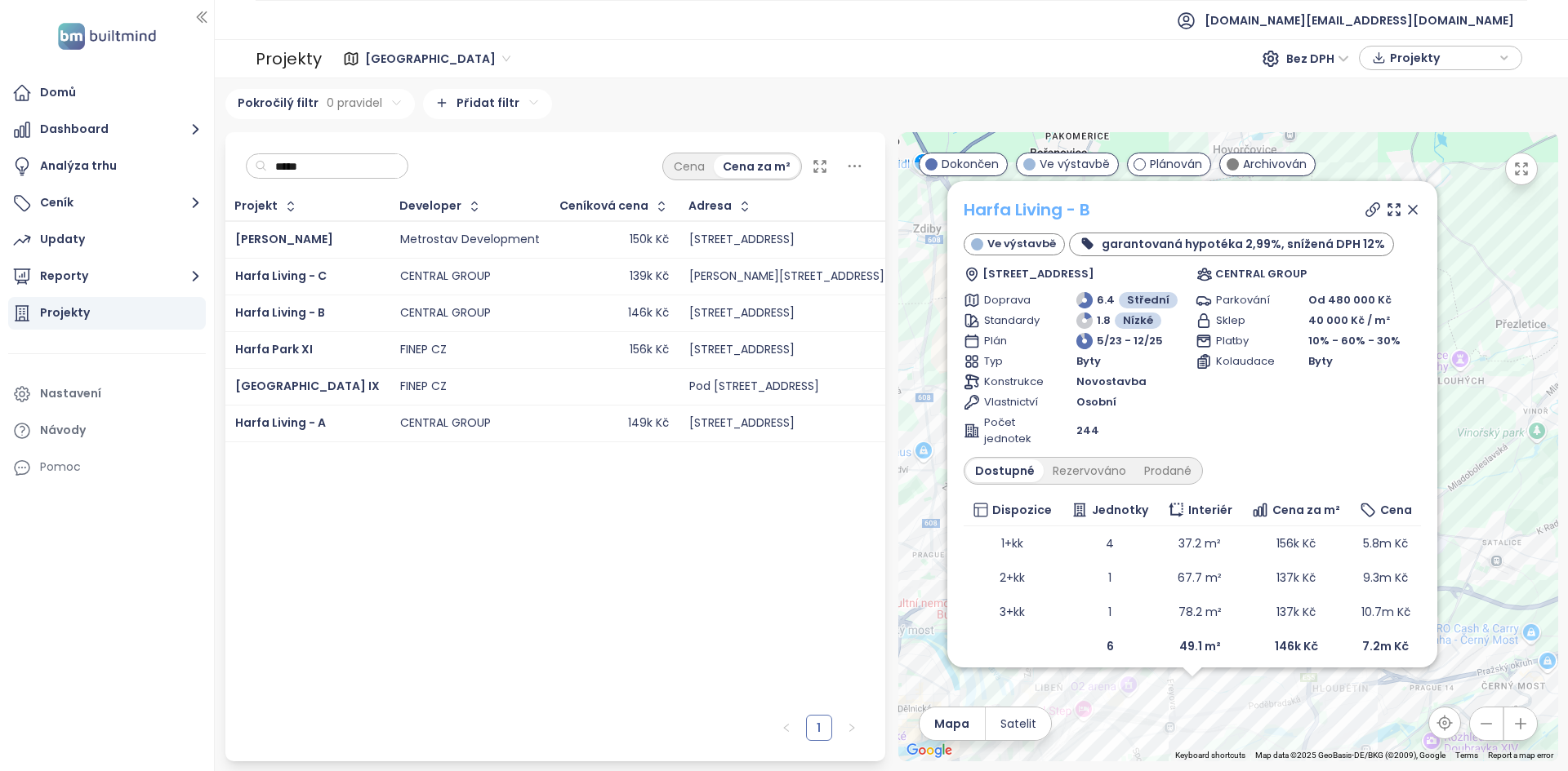
click at [994, 207] on link "Harfa Living - B" at bounding box center [1026, 209] width 126 height 23
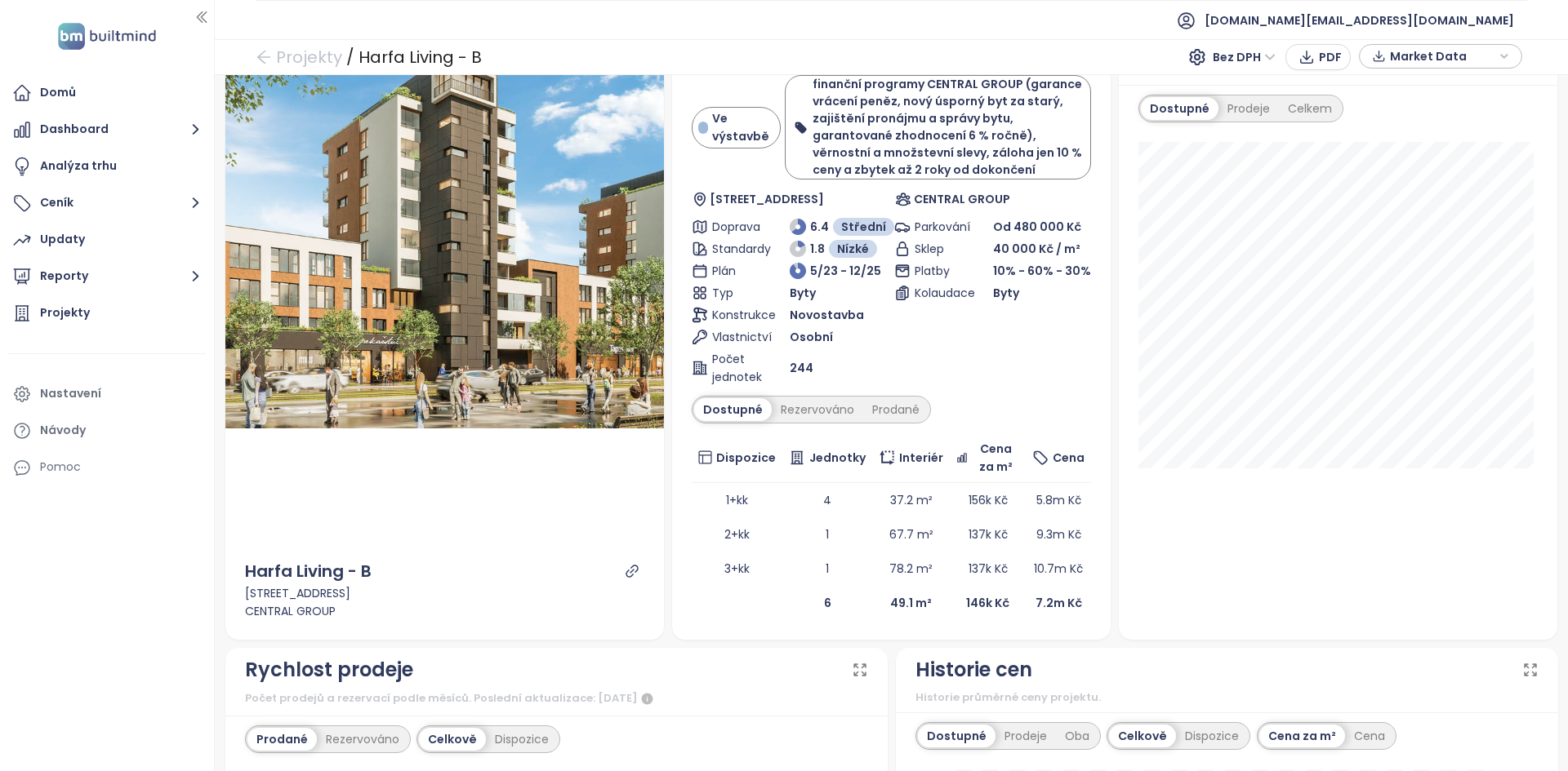
scroll to position [64, 0]
click at [1228, 53] on span "Bez DPH" at bounding box center [1244, 57] width 63 height 24
click at [1235, 89] on div "S DPH" at bounding box center [1249, 89] width 50 height 18
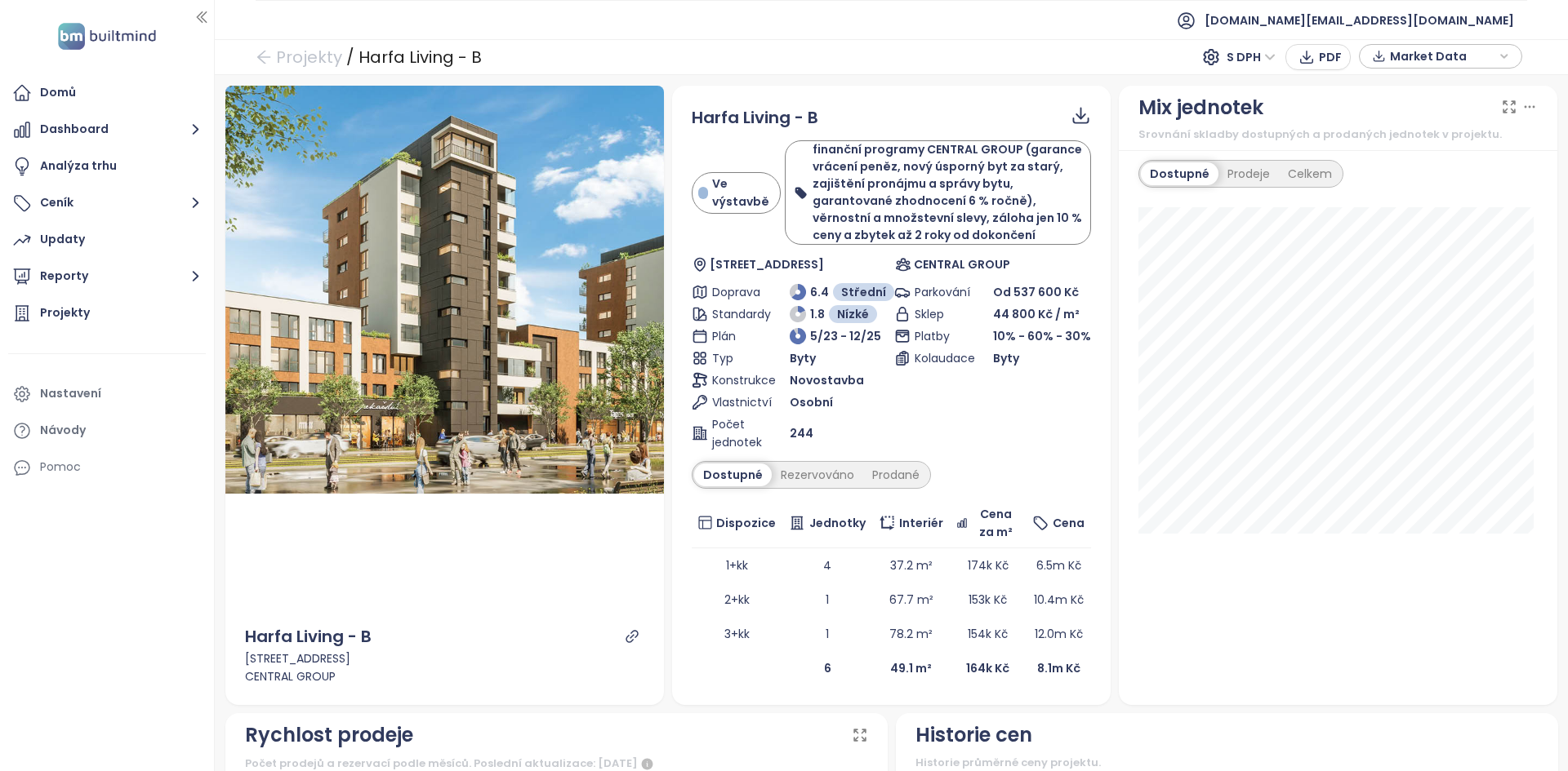
scroll to position [409, 0]
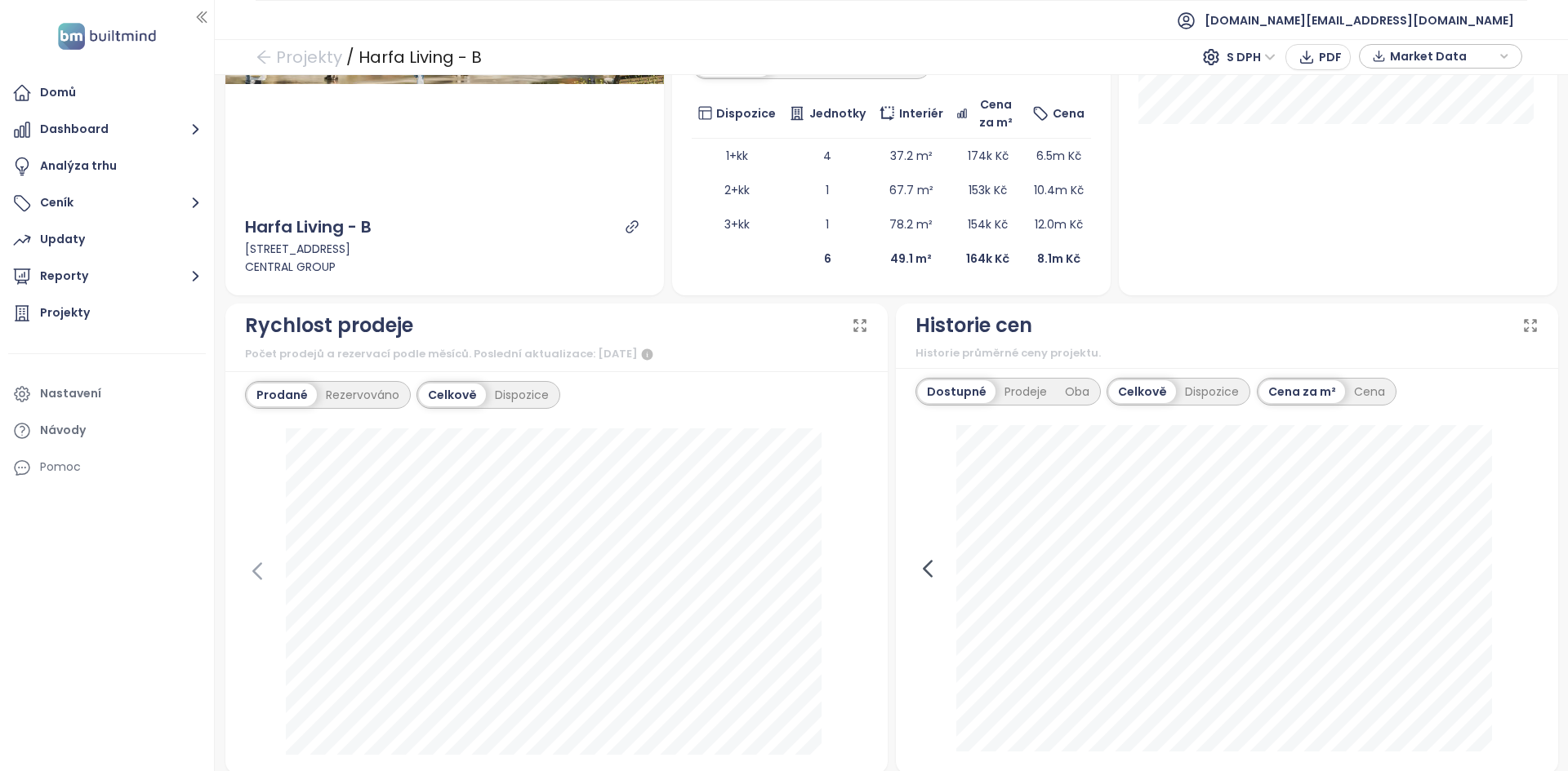
click at [915, 560] on icon at bounding box center [927, 568] width 24 height 24
click at [924, 566] on icon at bounding box center [927, 568] width 24 height 24
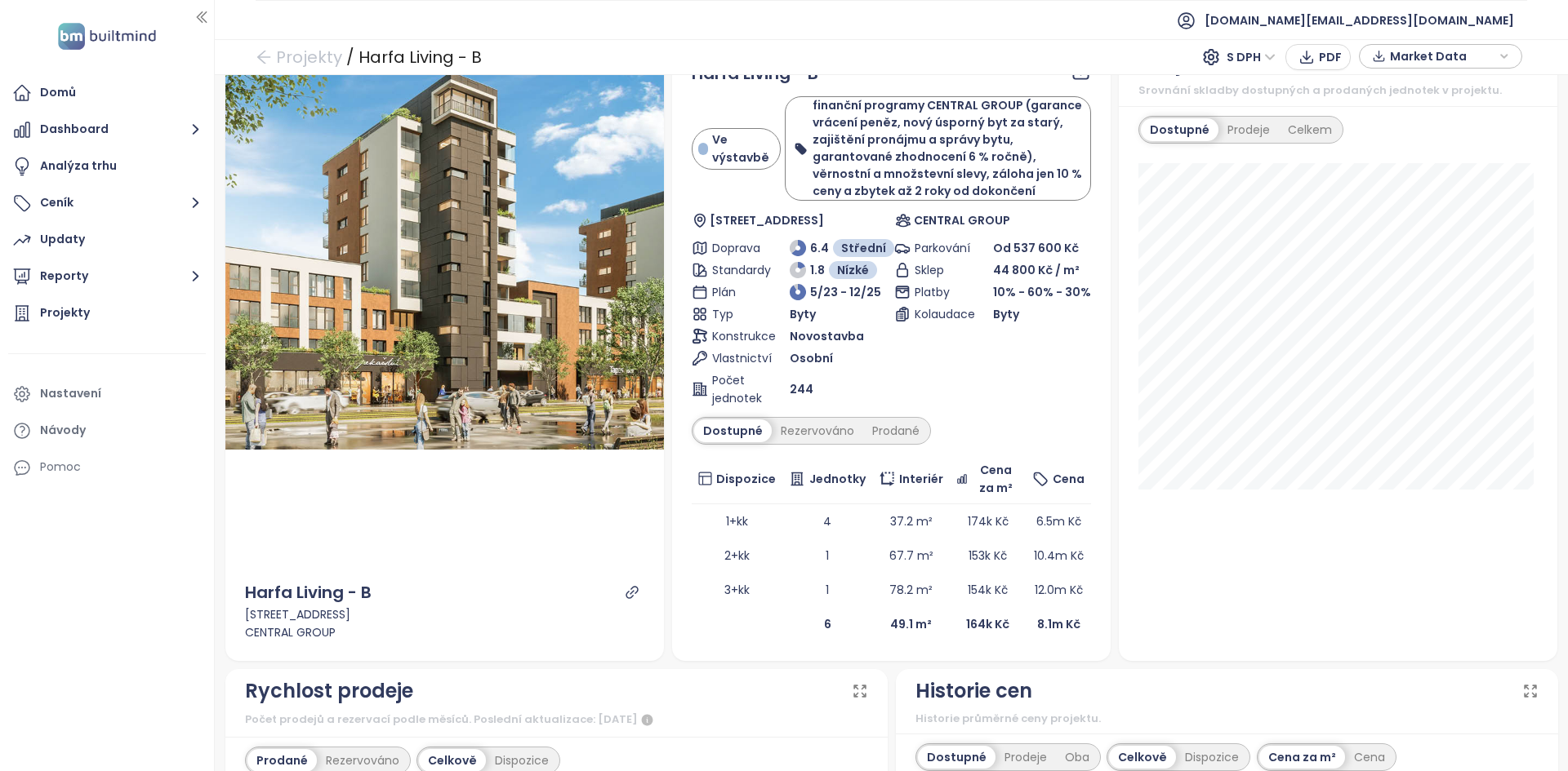
scroll to position [43, 0]
click at [126, 393] on div "Nastavení" at bounding box center [107, 393] width 197 height 33
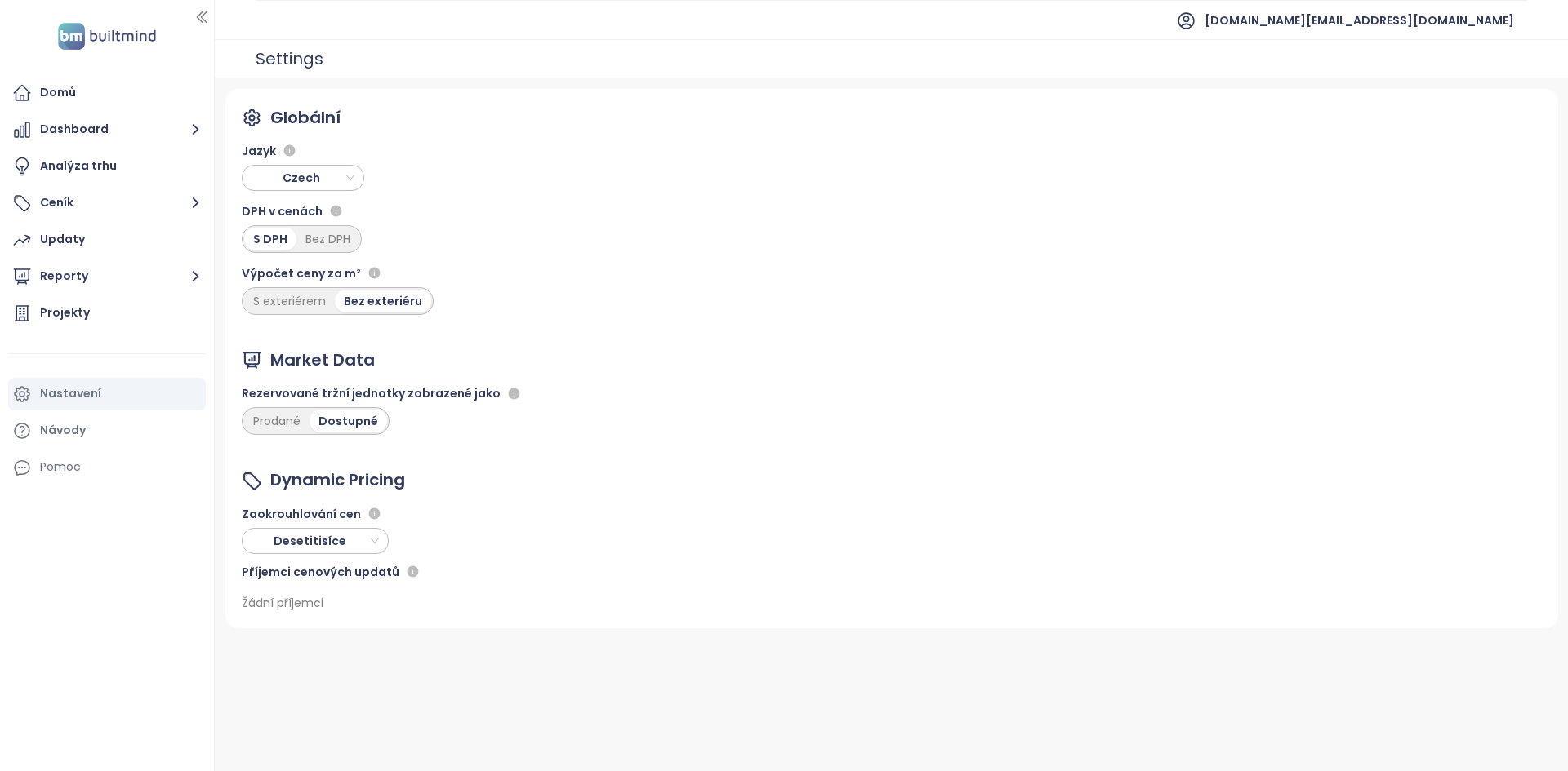
click at [317, 172] on span "Czech" at bounding box center [304, 177] width 115 height 24
click at [301, 255] on div "English" at bounding box center [303, 262] width 96 height 18
click at [130, 299] on div "Projects" at bounding box center [107, 313] width 197 height 33
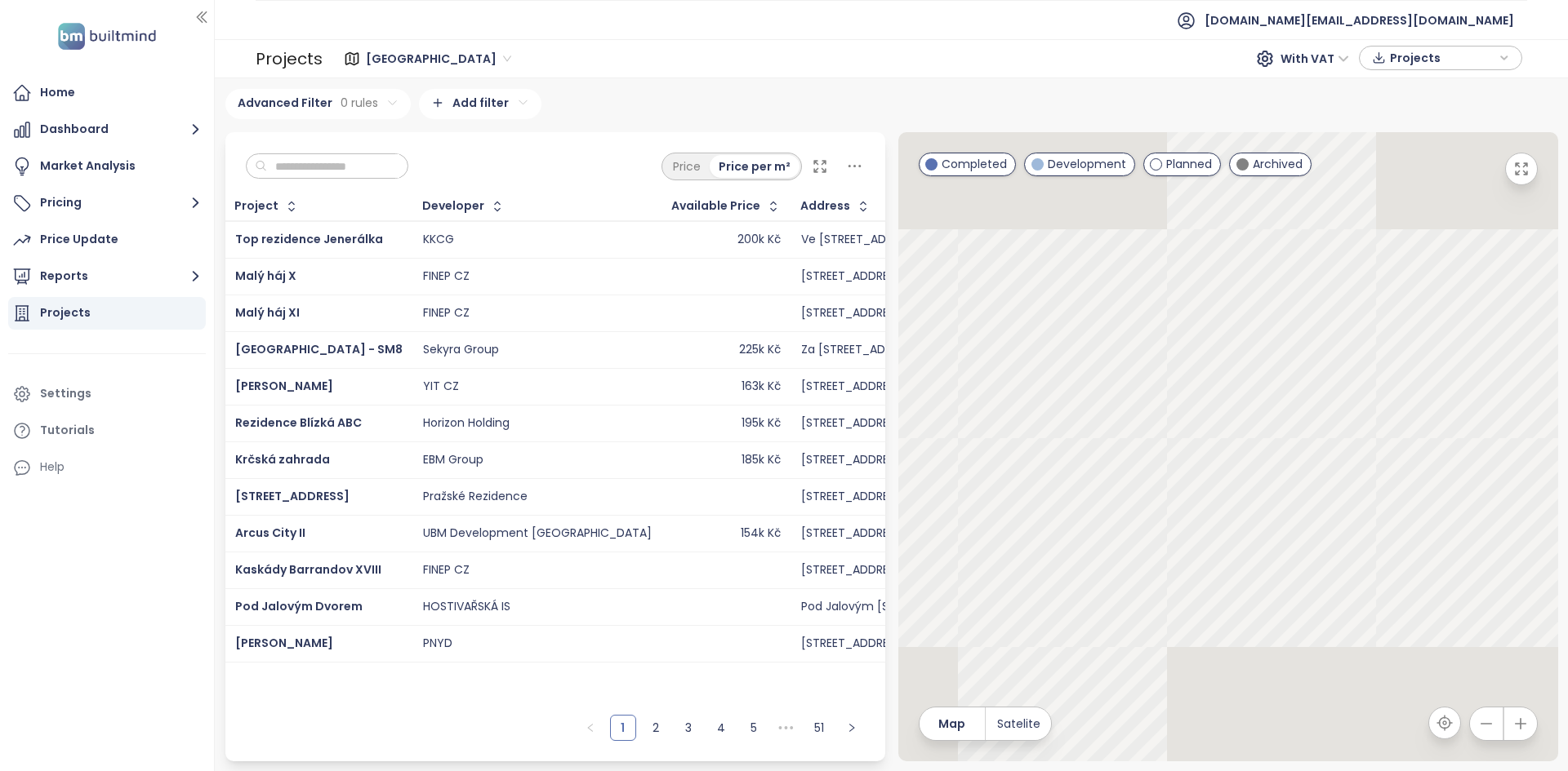
click at [302, 157] on input "text" at bounding box center [333, 166] width 132 height 24
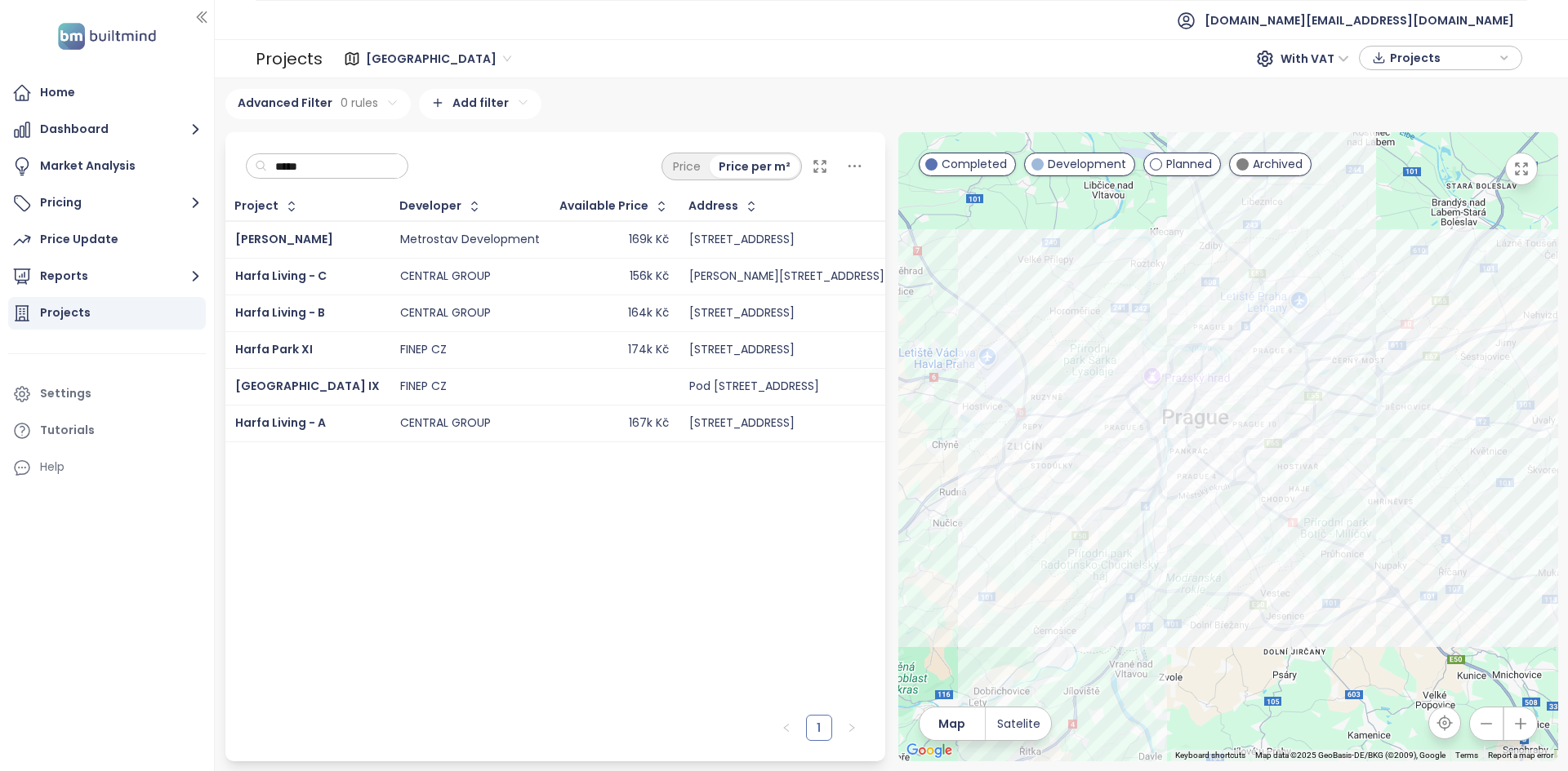
type input "*****"
click at [390, 310] on td "CENTRAL GROUP" at bounding box center [470, 313] width 160 height 37
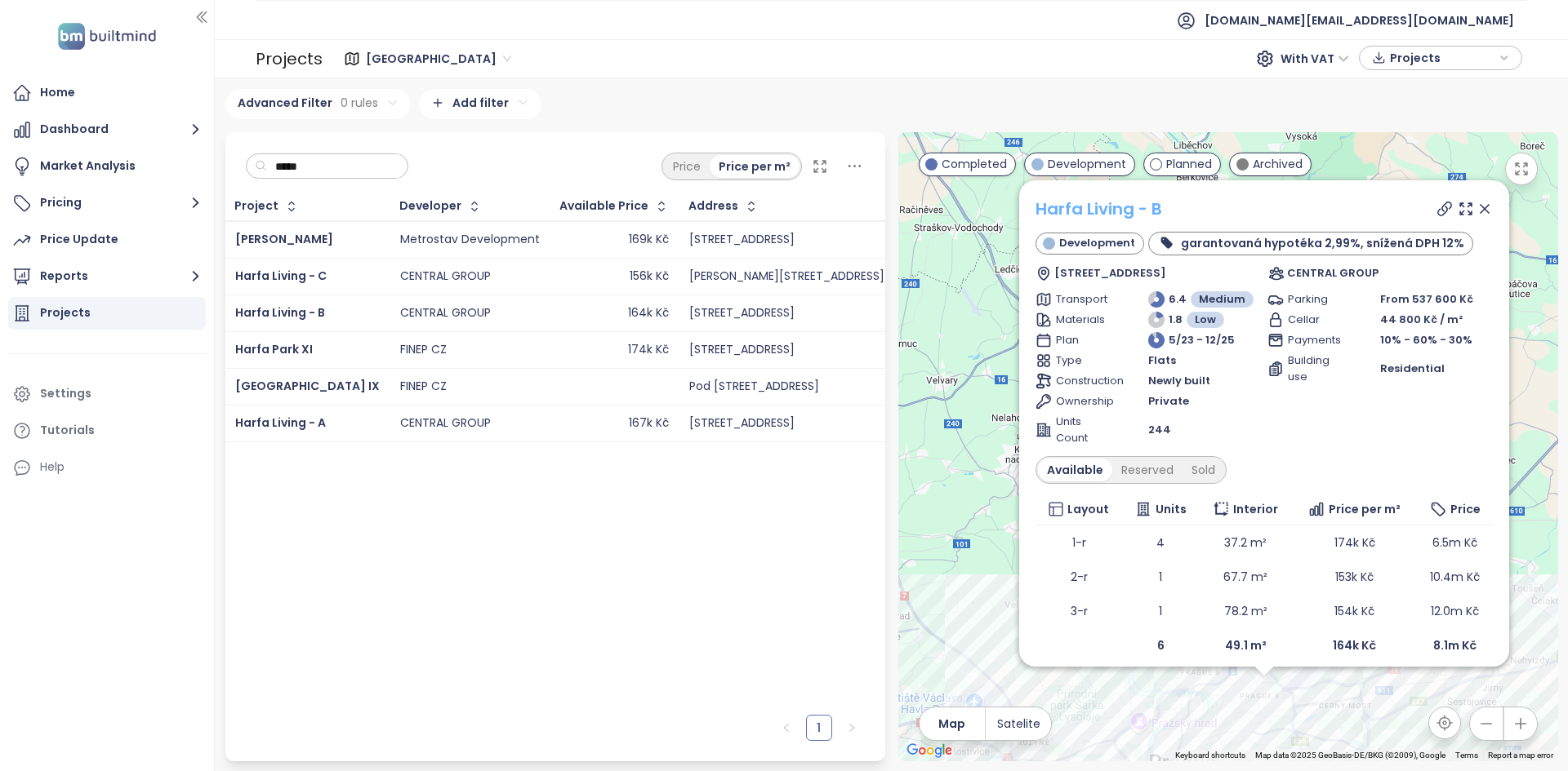
click at [1108, 199] on link "Harfa Living - B" at bounding box center [1098, 208] width 126 height 23
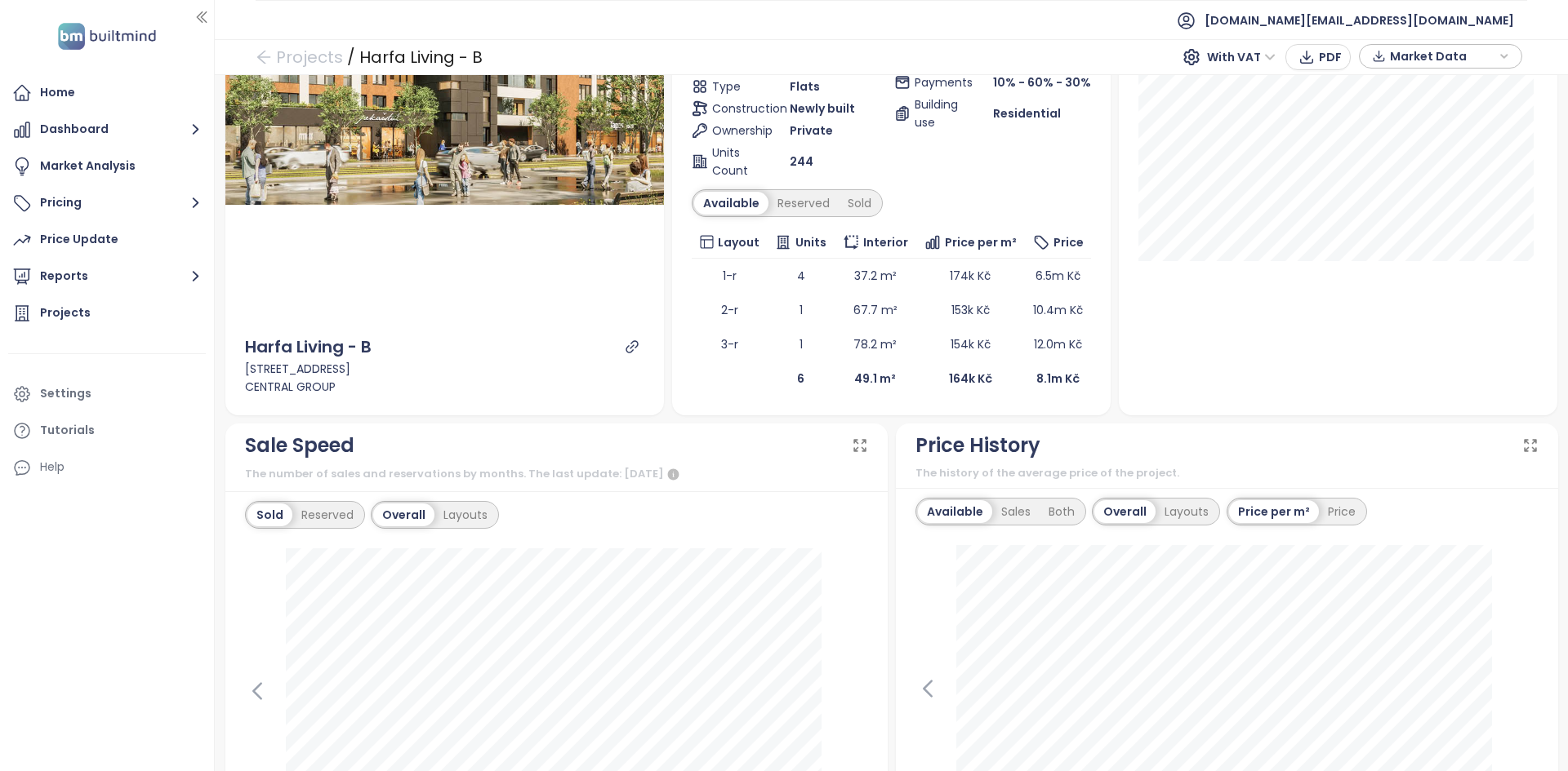
scroll to position [290, 0]
click at [853, 195] on div "Sold" at bounding box center [859, 202] width 42 height 23
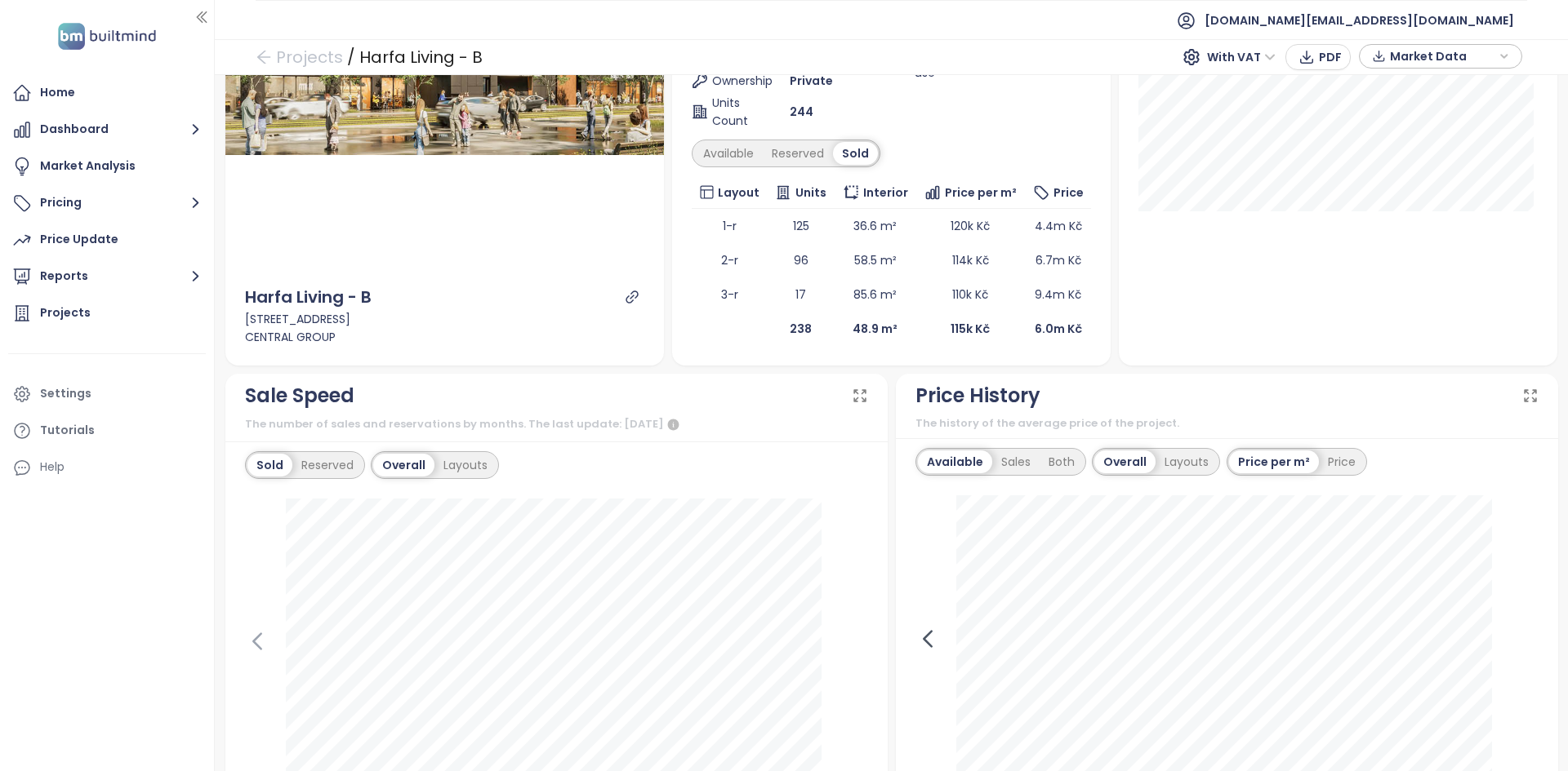
click at [924, 639] on icon at bounding box center [927, 638] width 24 height 24
click at [1514, 629] on icon at bounding box center [1525, 638] width 24 height 24
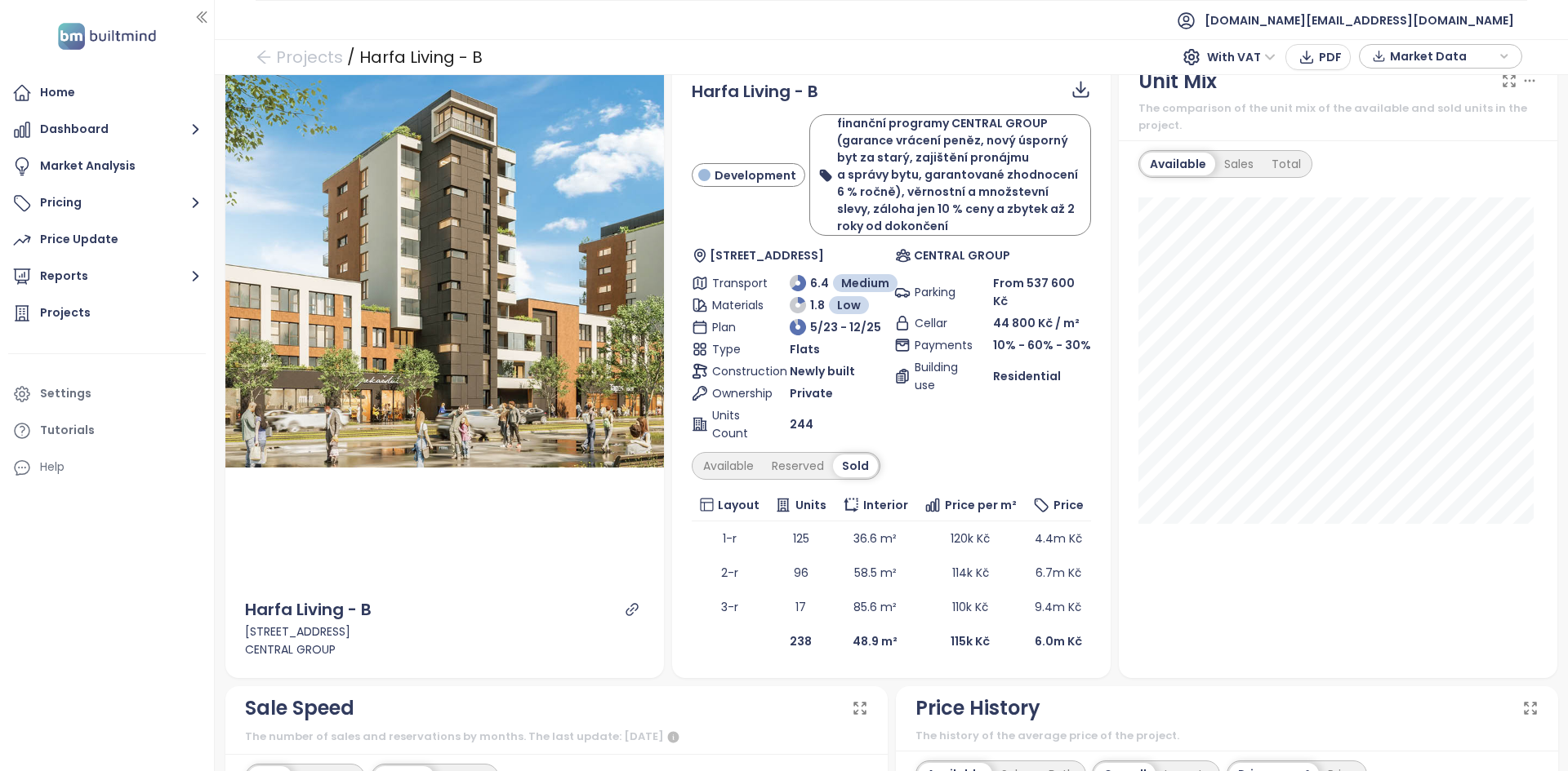
scroll to position [25, 0]
click at [139, 94] on div "Home" at bounding box center [107, 93] width 197 height 33
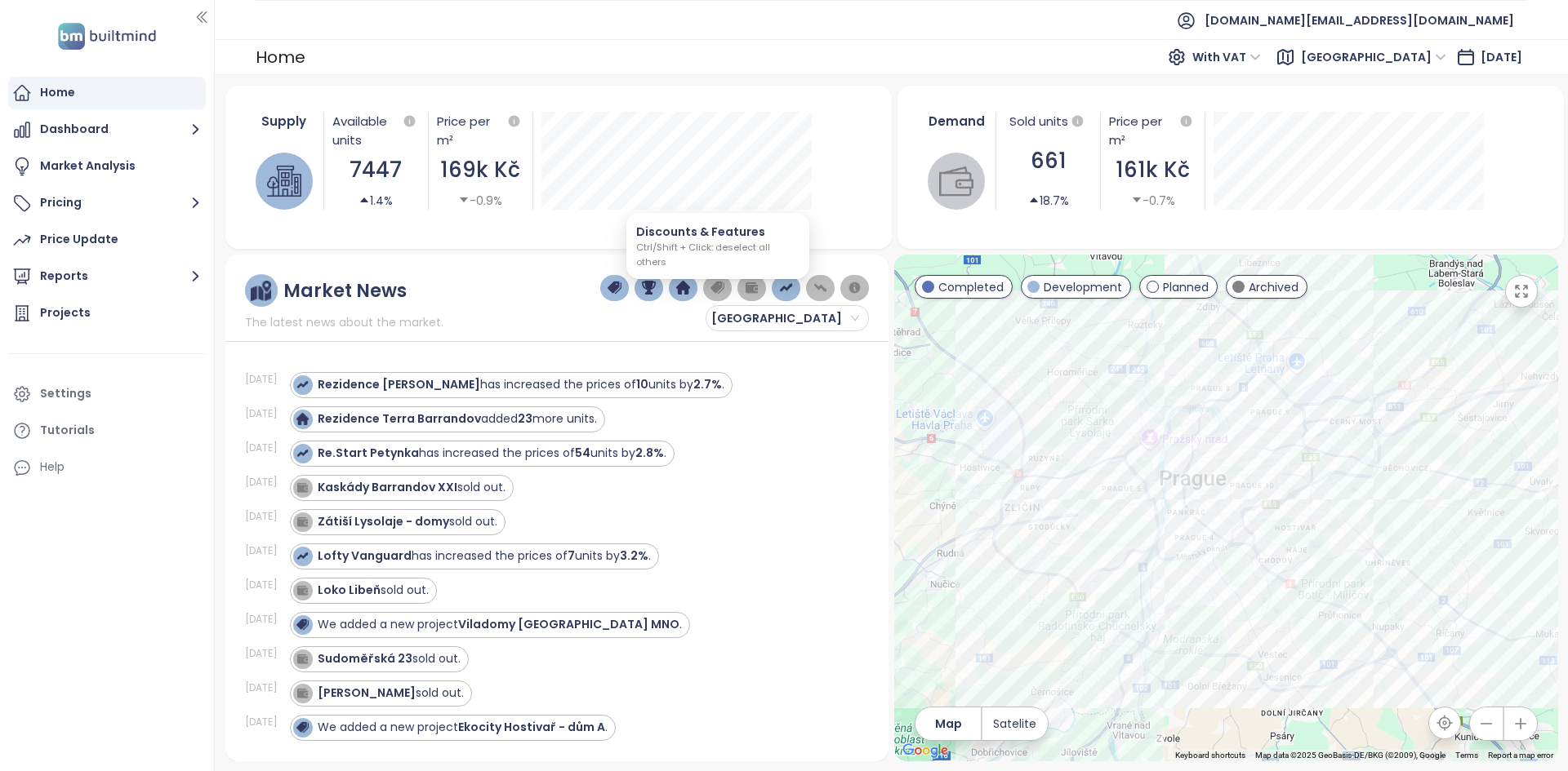
click at [727, 289] on button "button" at bounding box center [717, 287] width 28 height 26
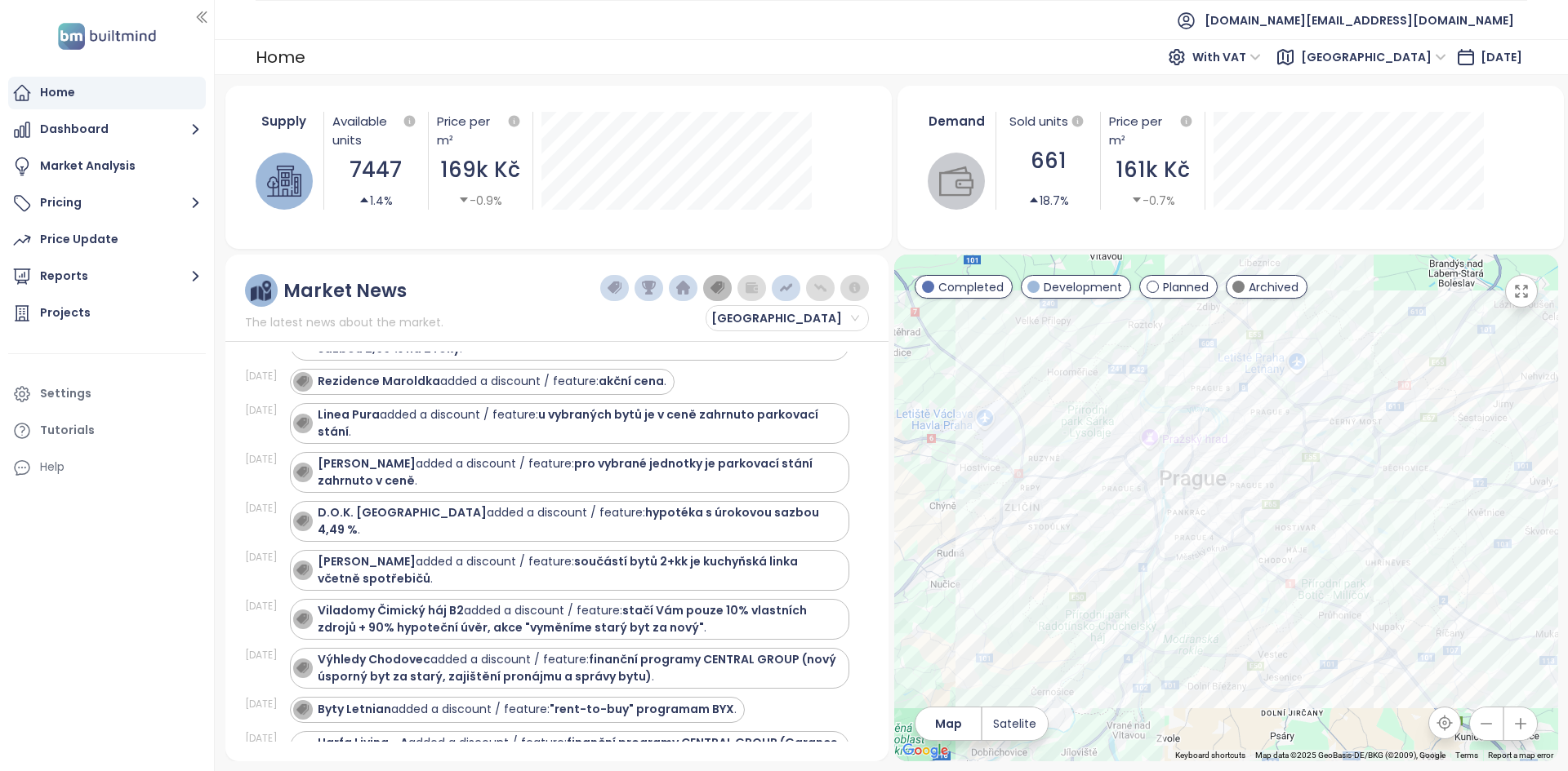
scroll to position [5651, 0]
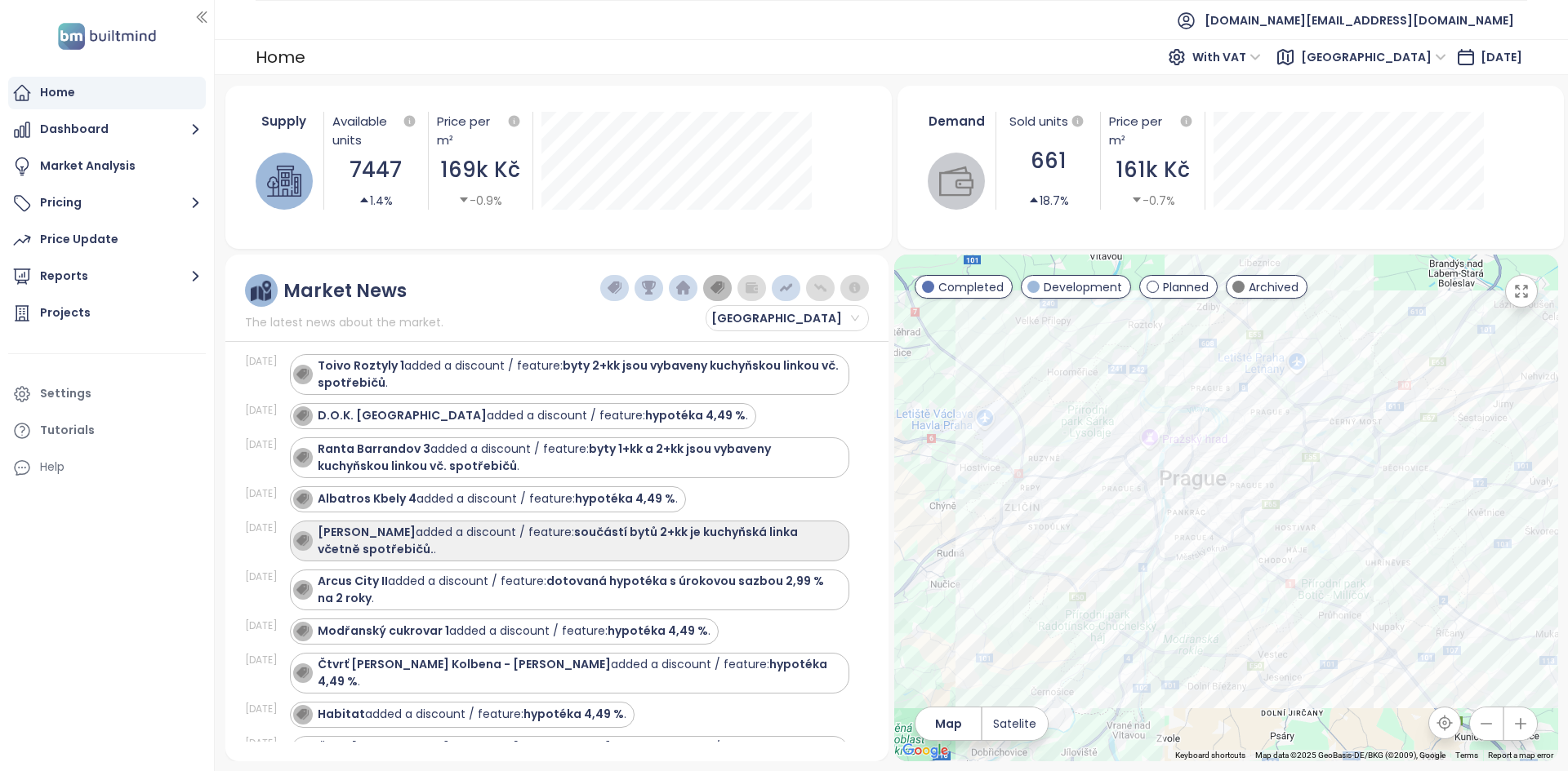
click at [369, 540] on strong "[PERSON_NAME]" at bounding box center [366, 532] width 98 height 17
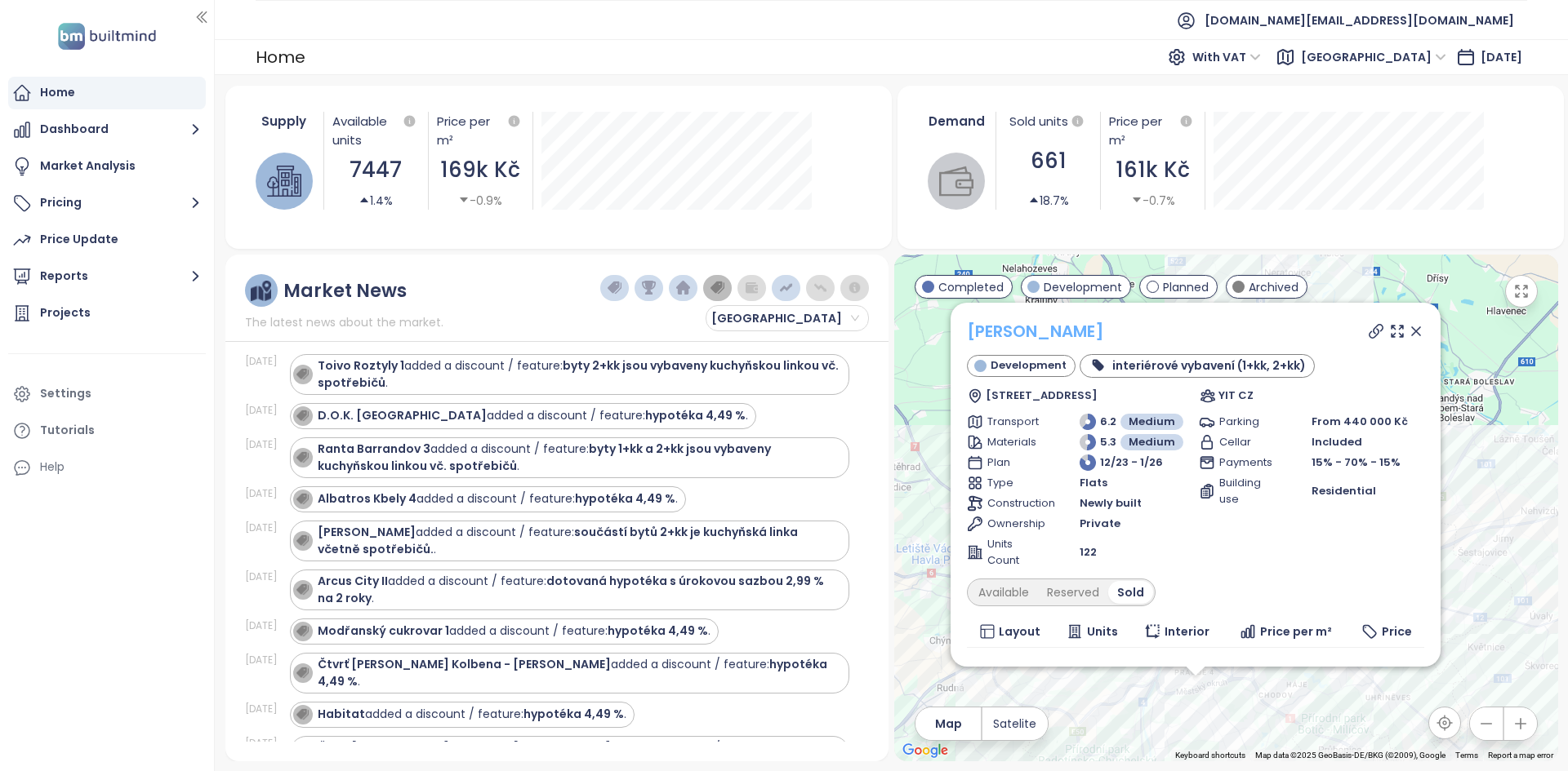
click at [1031, 327] on link "[PERSON_NAME]" at bounding box center [1036, 331] width 137 height 23
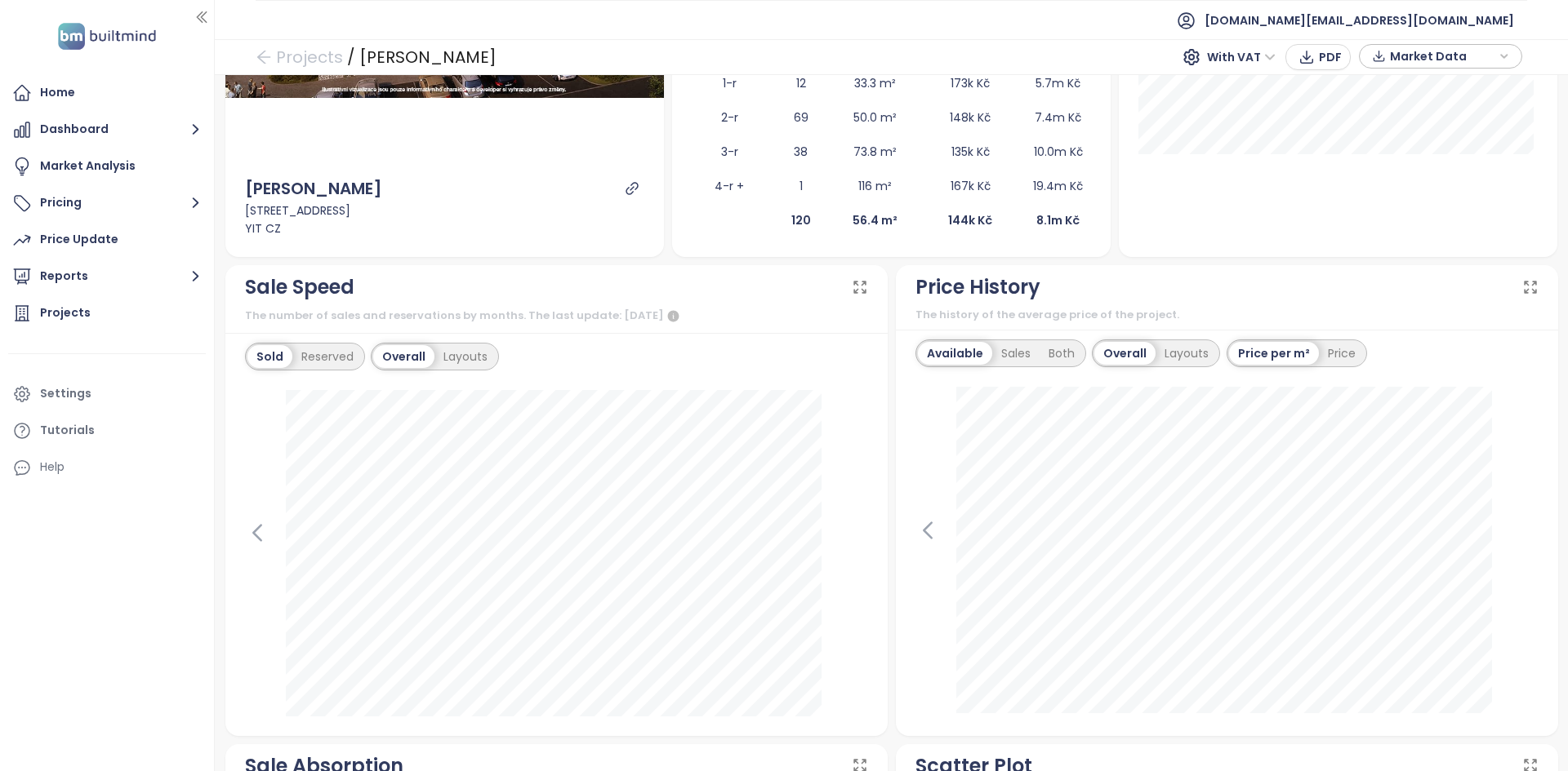
scroll to position [397, 0]
click at [491, 366] on div "Layouts" at bounding box center [466, 355] width 62 height 23
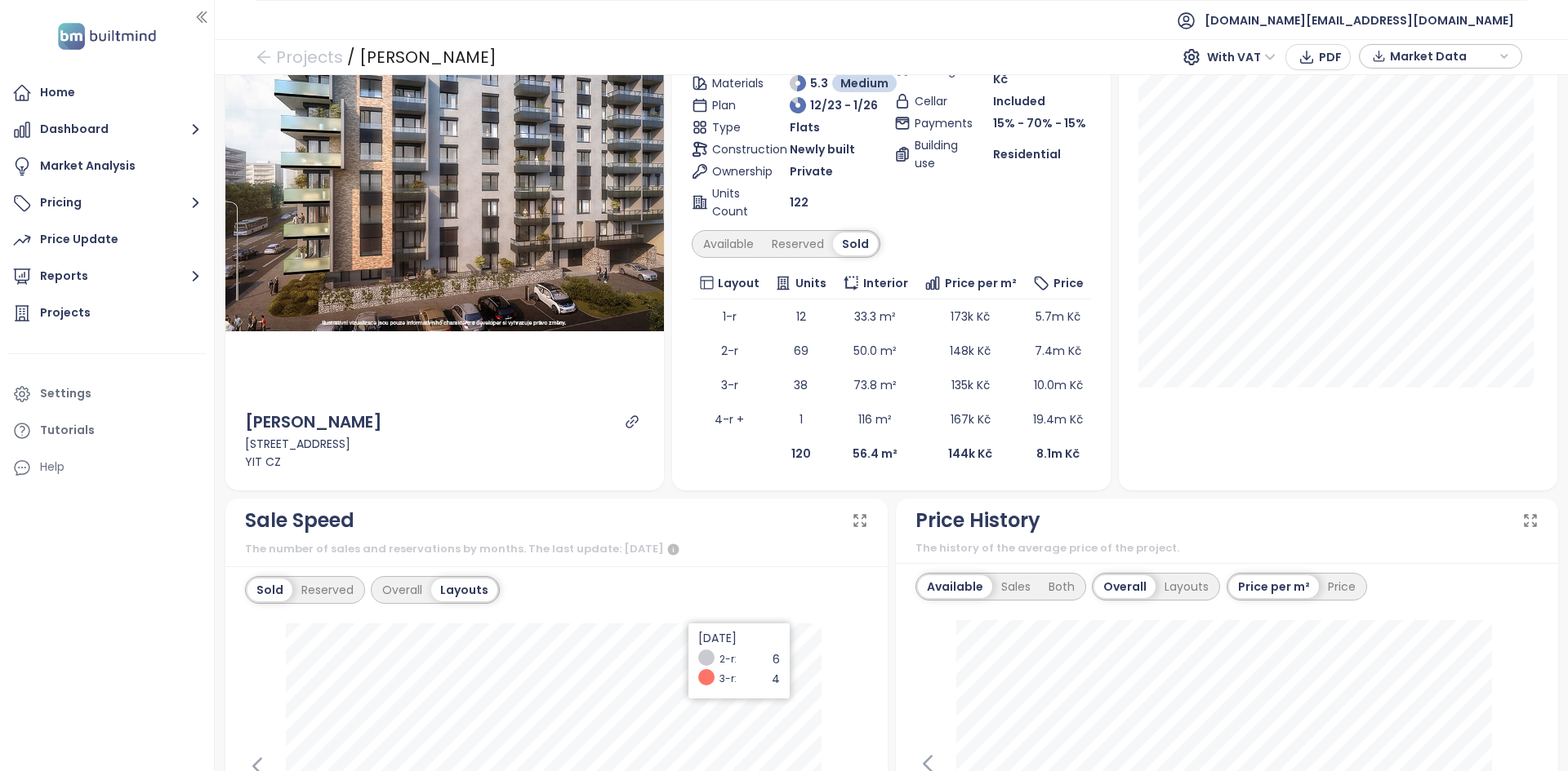
scroll to position [150, 0]
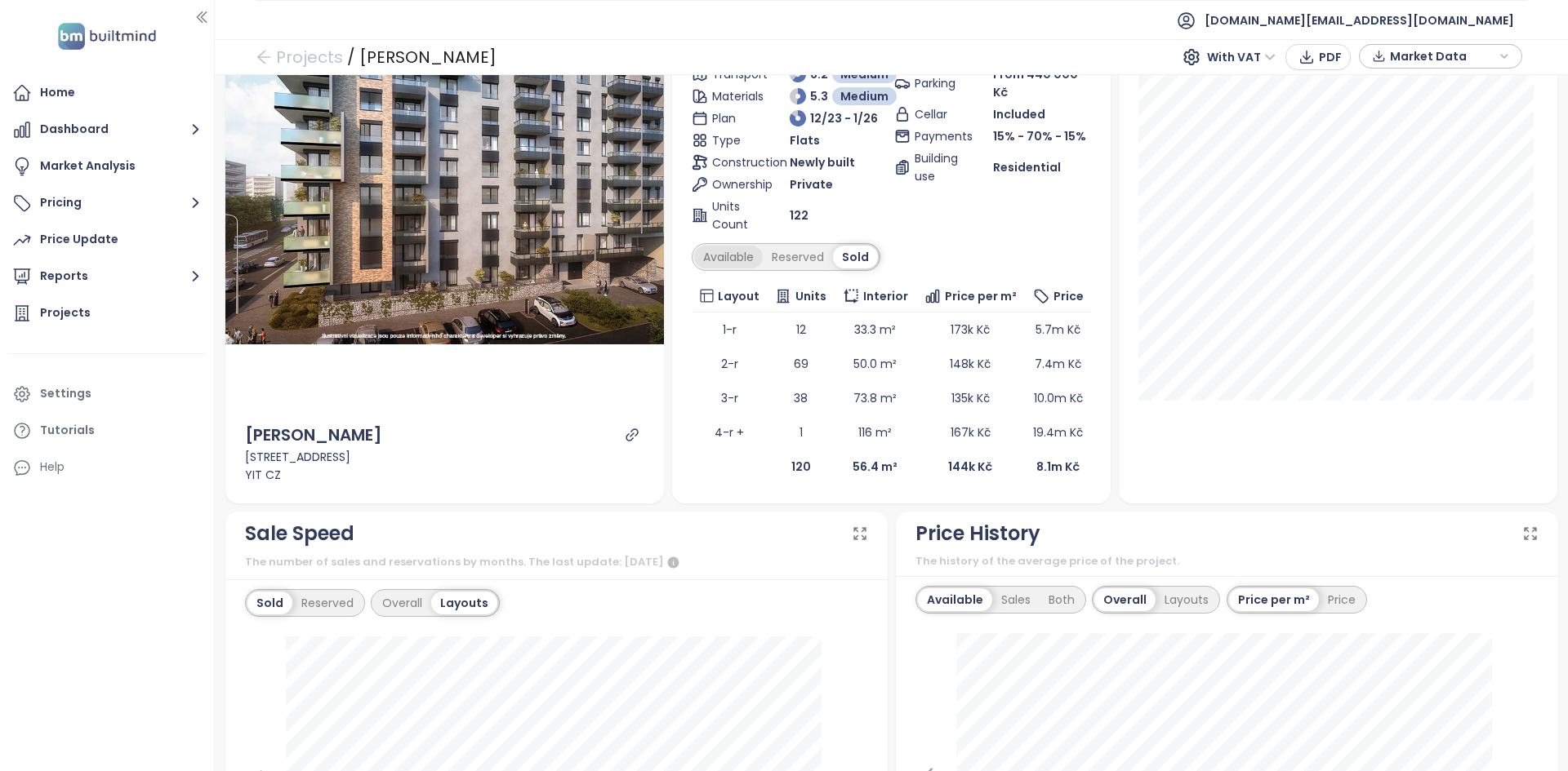
click at [731, 260] on div "Available" at bounding box center [728, 256] width 69 height 23
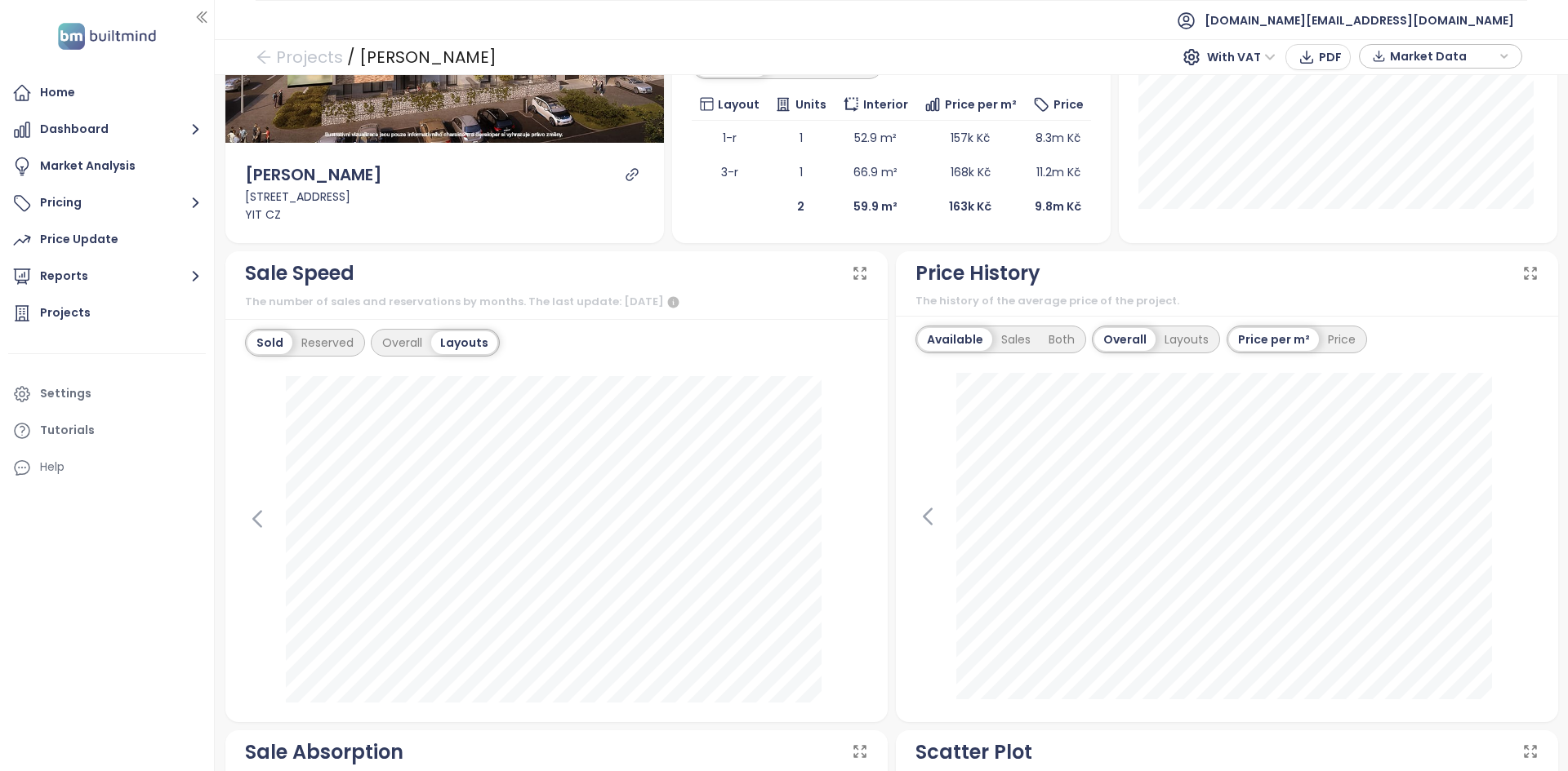
scroll to position [341, 0]
click at [109, 287] on button "Reports" at bounding box center [107, 276] width 197 height 33
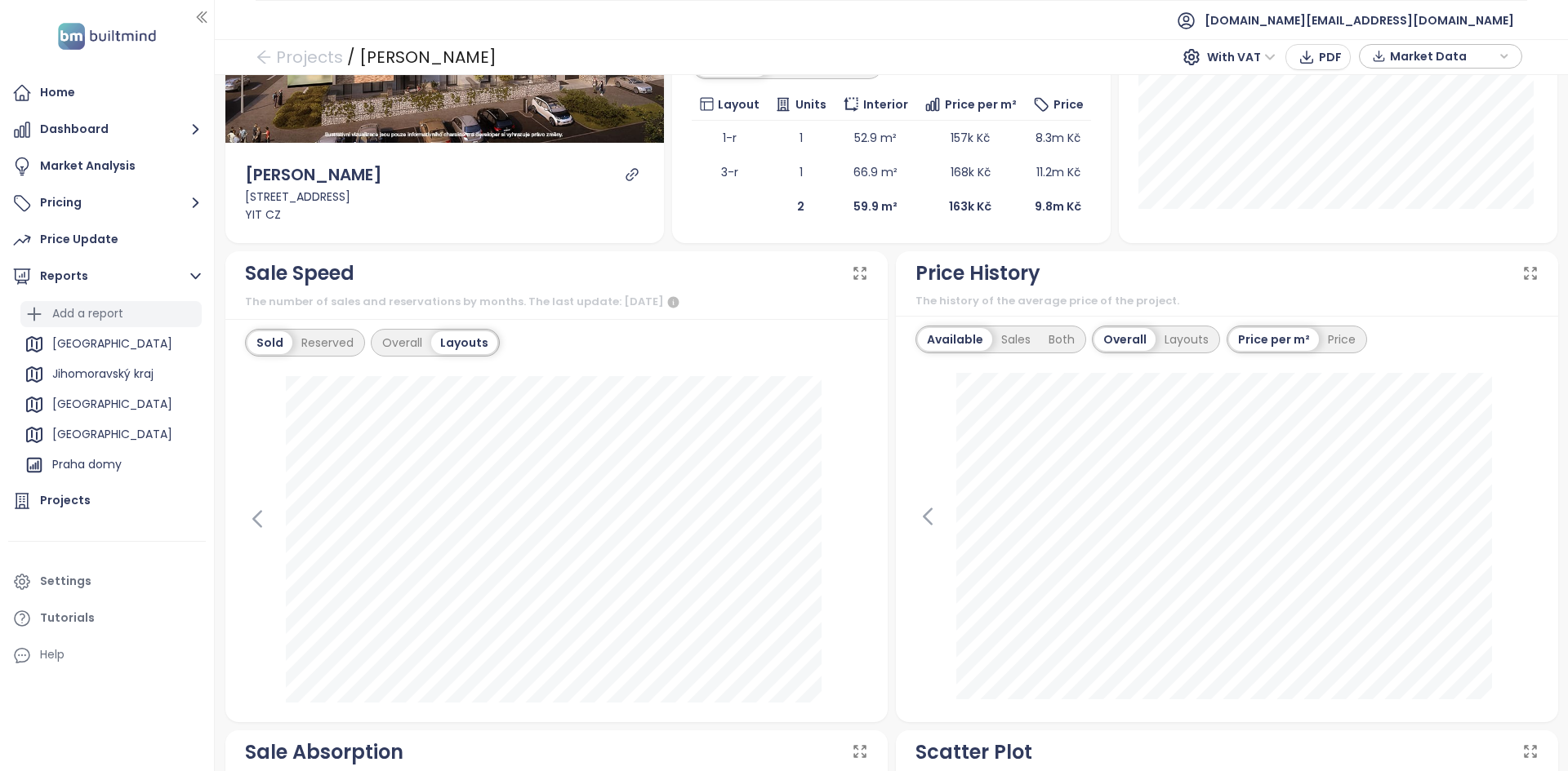
click at [97, 307] on div "Add a report" at bounding box center [88, 313] width 71 height 20
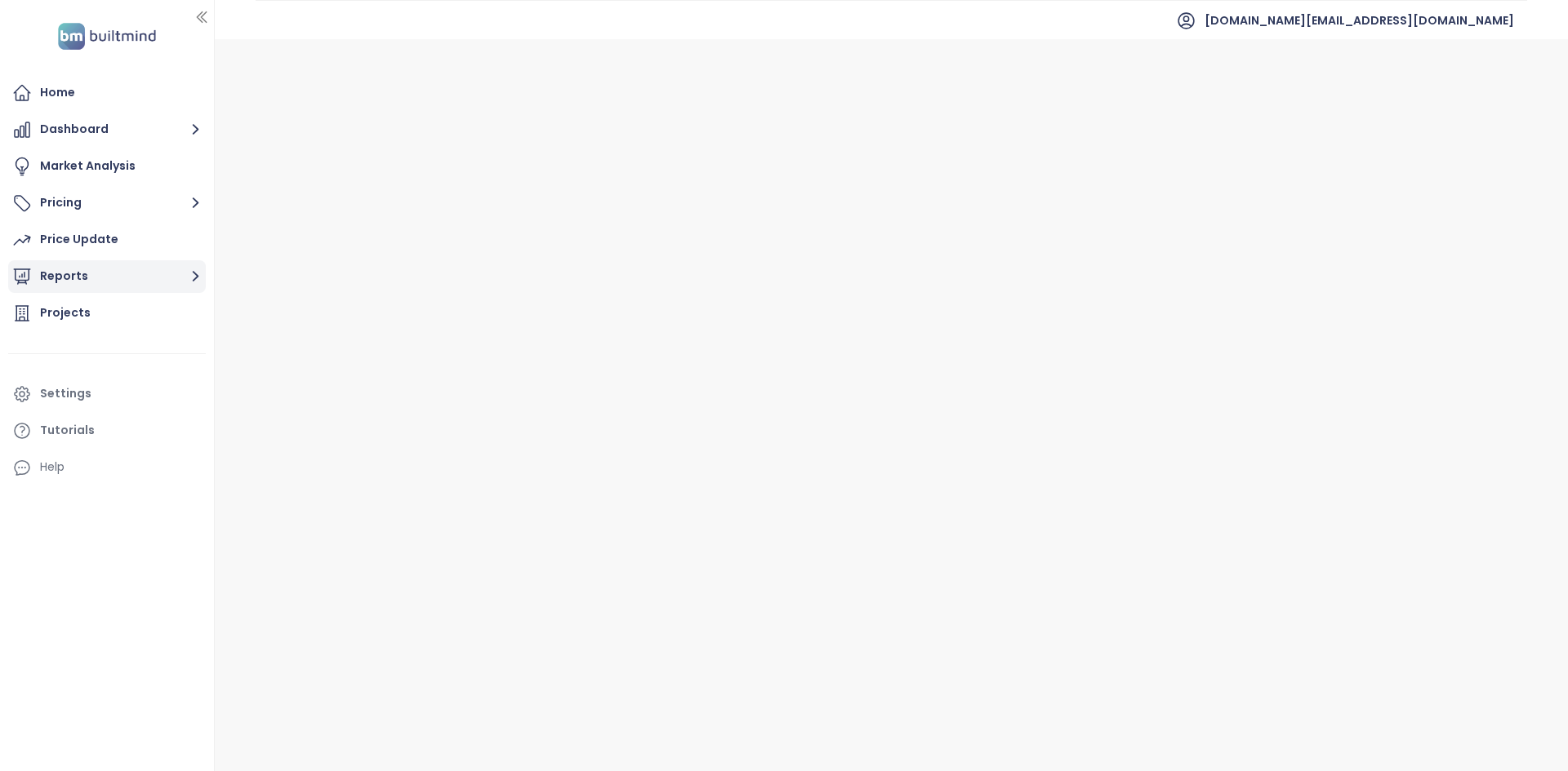
click at [102, 277] on button "Reports" at bounding box center [107, 276] width 197 height 33
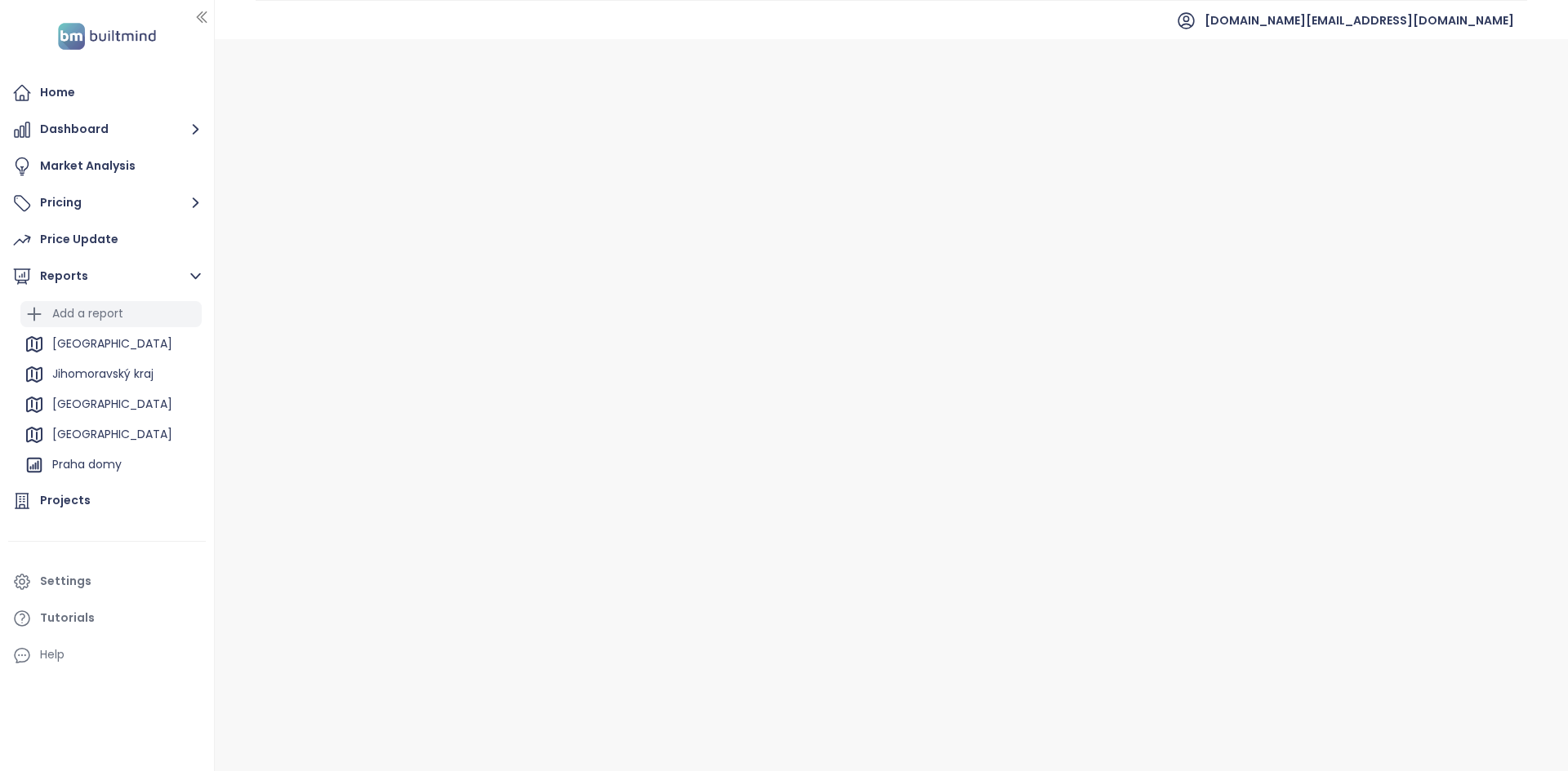
click at [96, 309] on div "Add a report" at bounding box center [88, 313] width 71 height 20
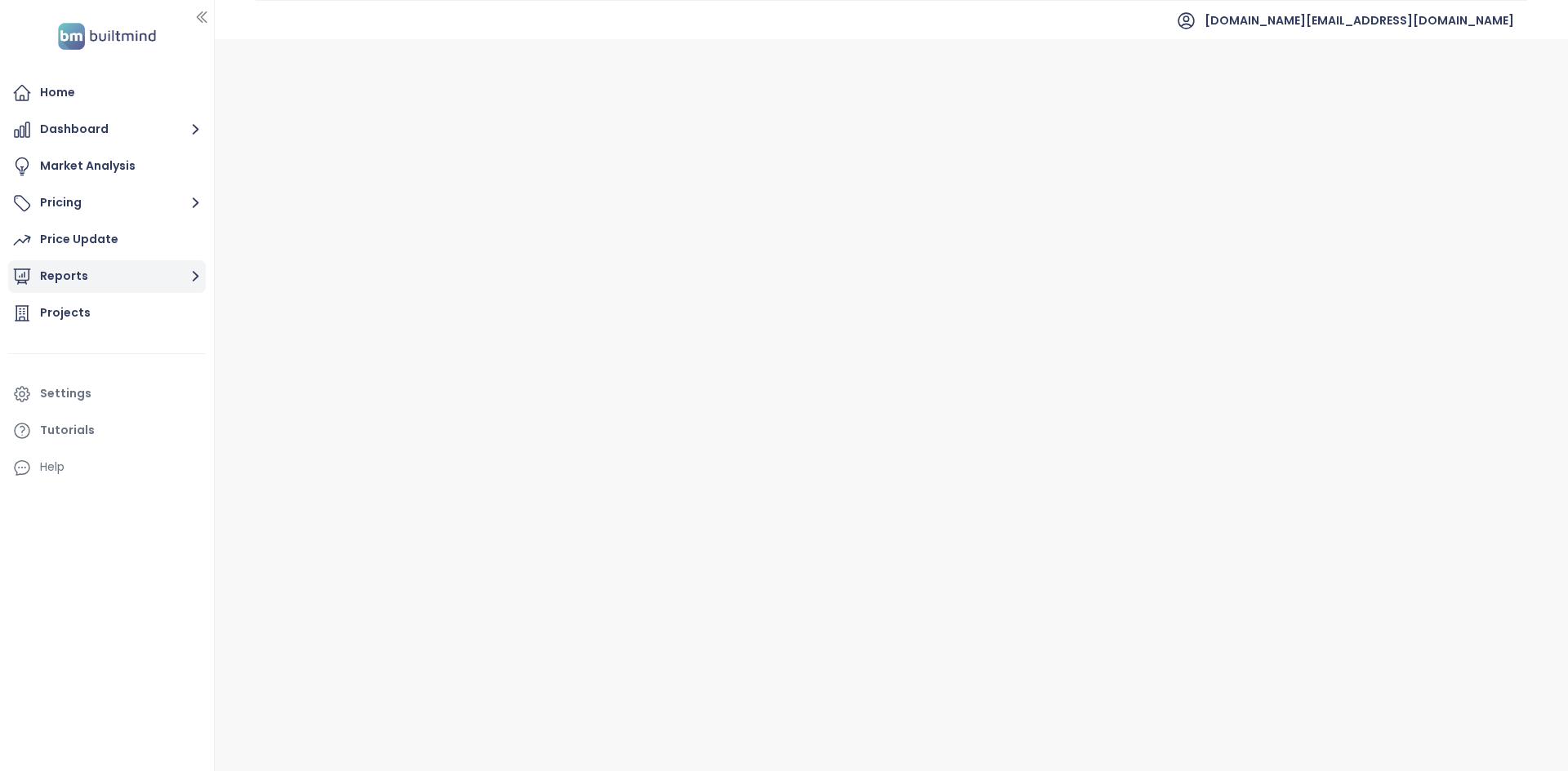
click at [123, 266] on button "Reports" at bounding box center [107, 276] width 197 height 33
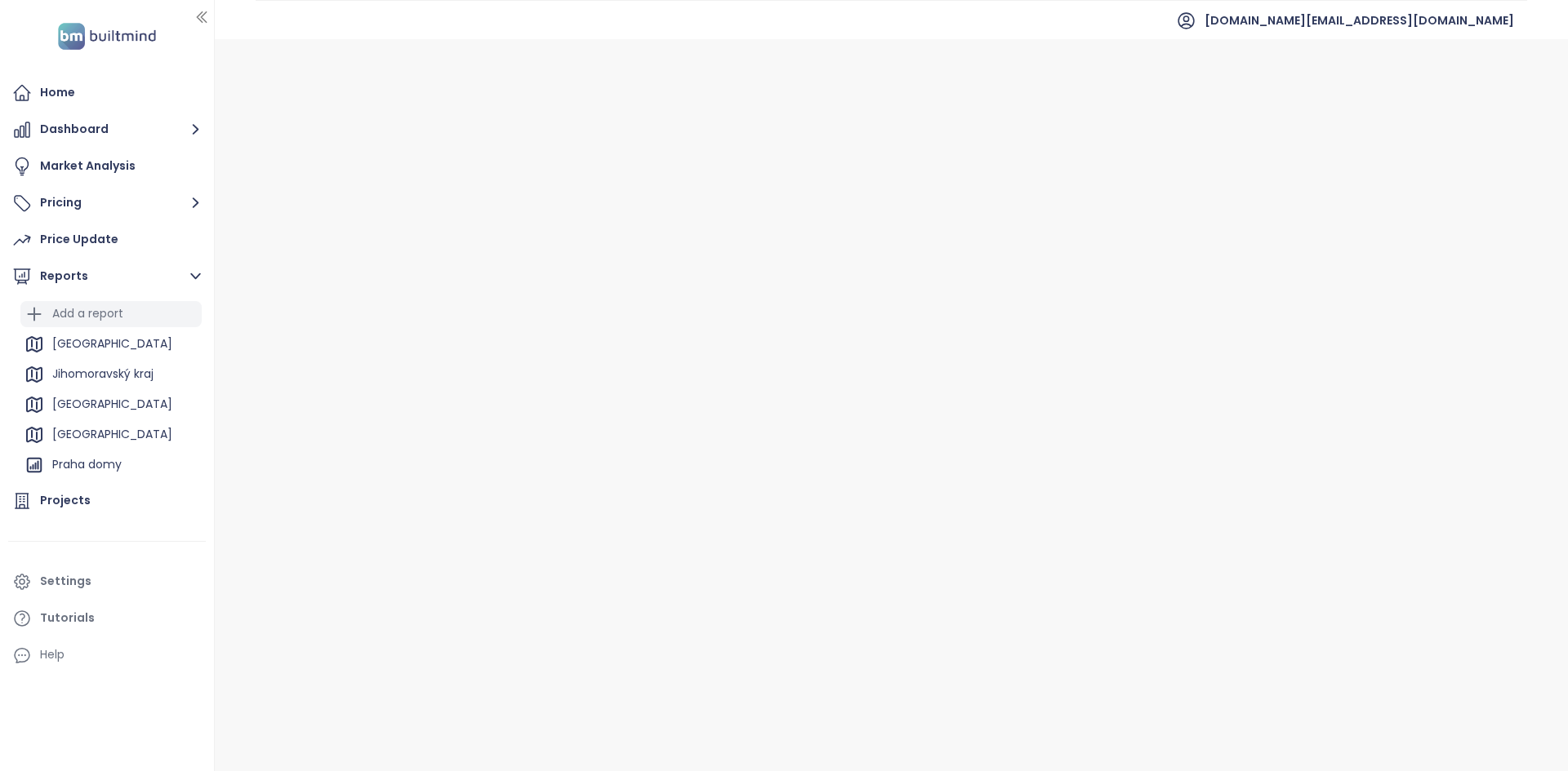
click at [104, 307] on div "Add a report" at bounding box center [88, 313] width 71 height 20
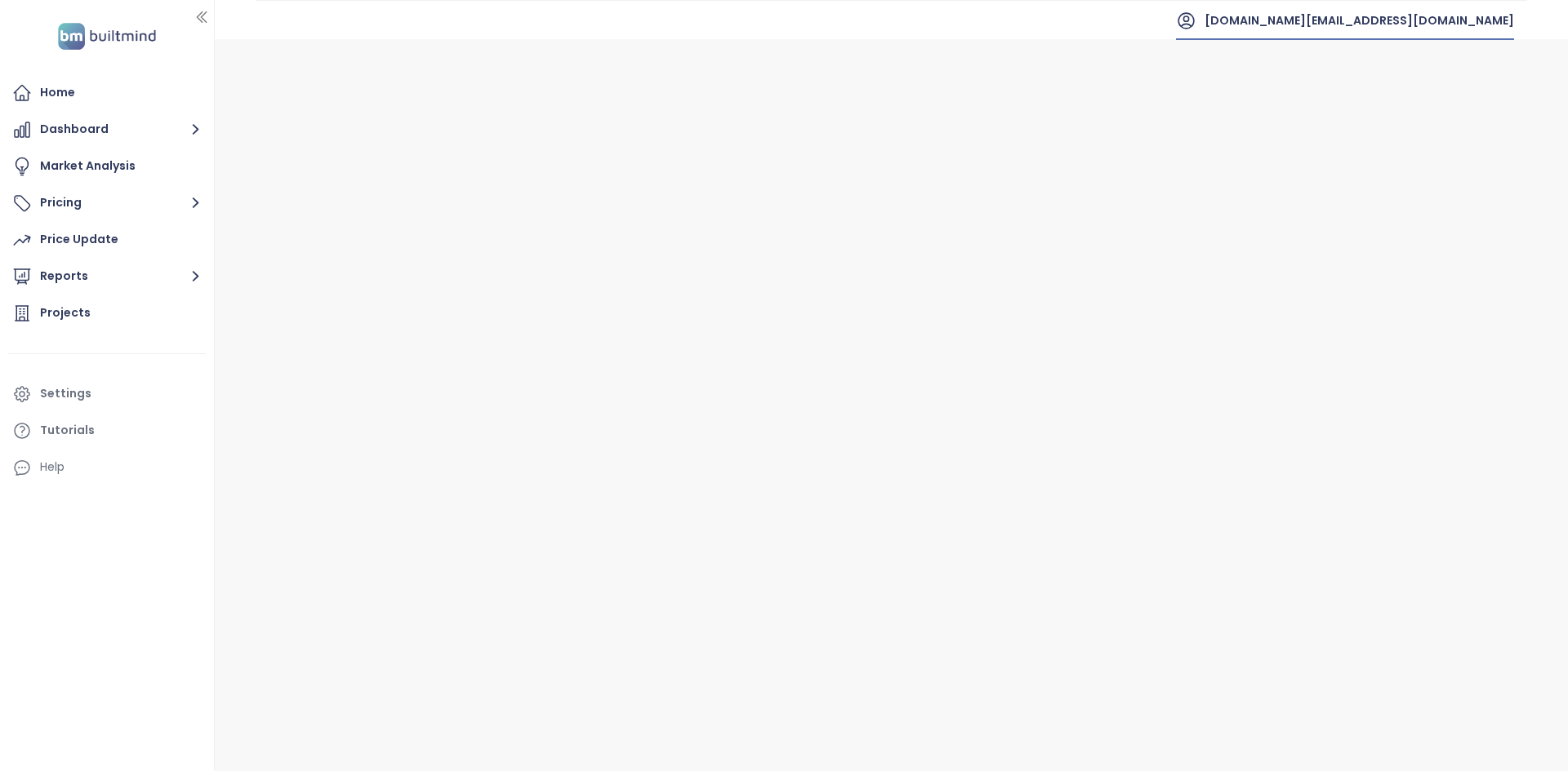
click at [1196, 16] on icon at bounding box center [1186, 21] width 20 height 20
click at [1329, 54] on li "Log out" at bounding box center [1415, 66] width 192 height 33
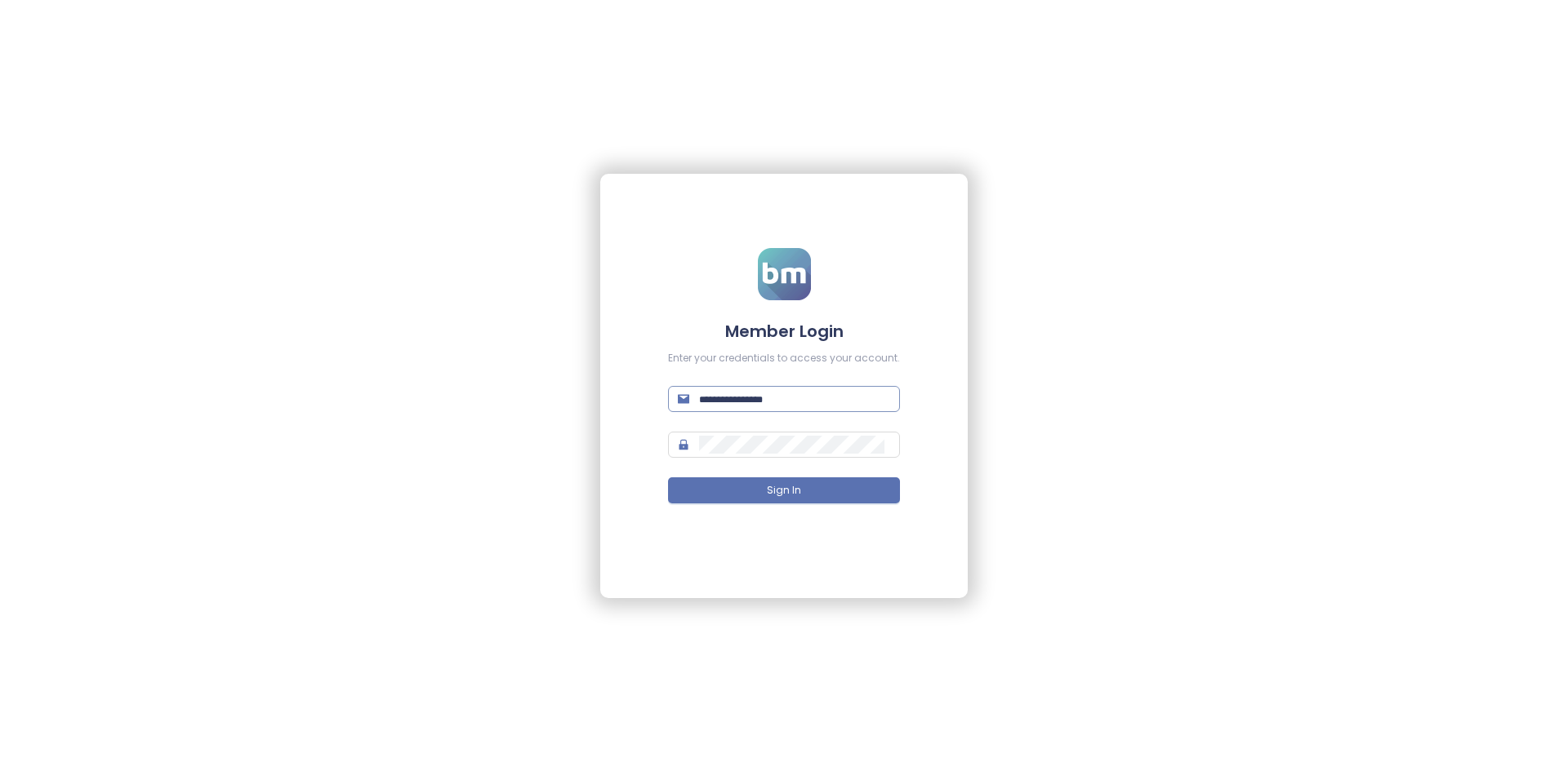
click at [822, 392] on input "text" at bounding box center [794, 398] width 191 height 18
type input "**********"
click at [668, 477] on button "Sign In" at bounding box center [783, 489] width 232 height 26
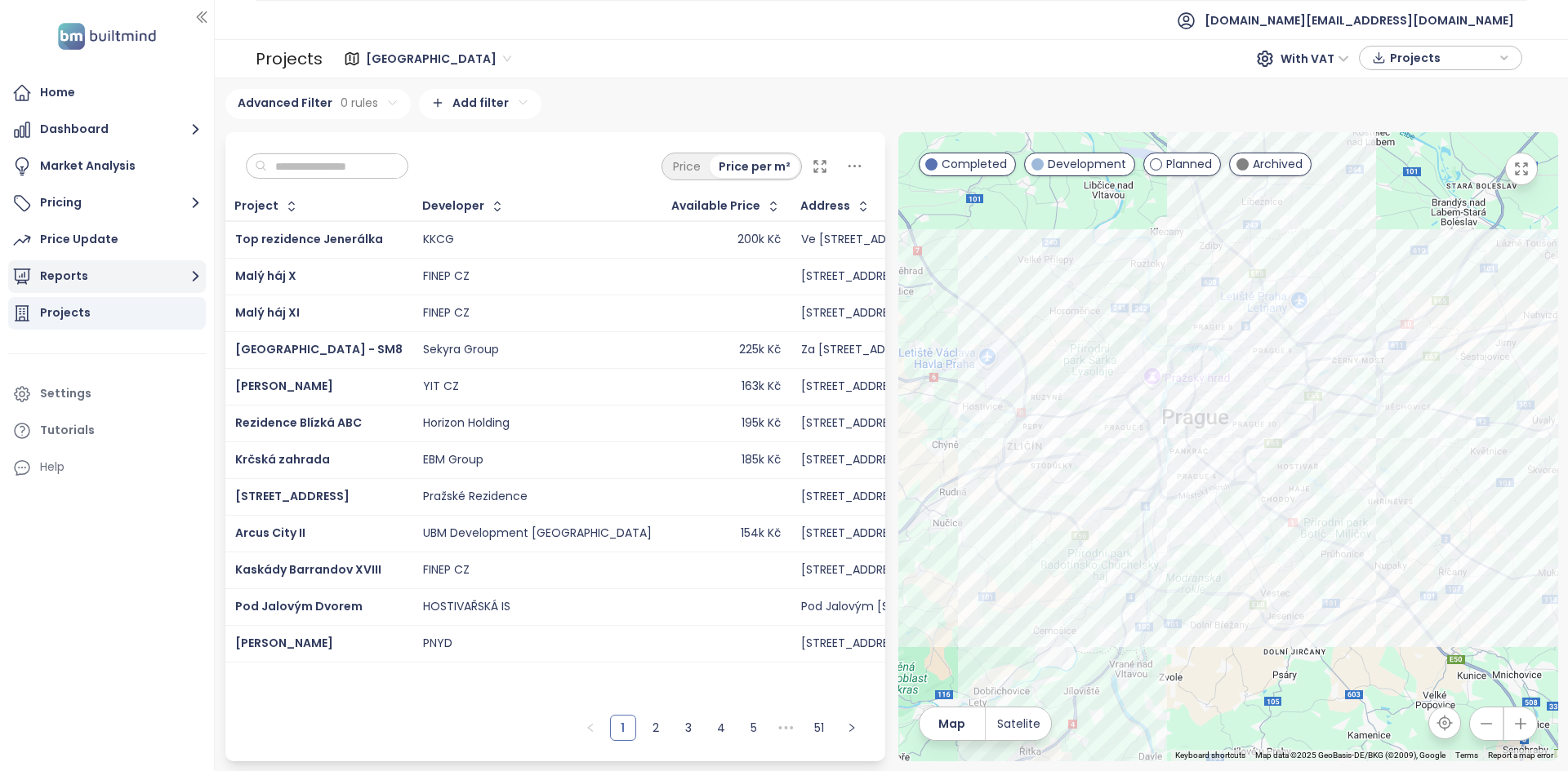
click at [108, 292] on button "Reports" at bounding box center [107, 276] width 197 height 33
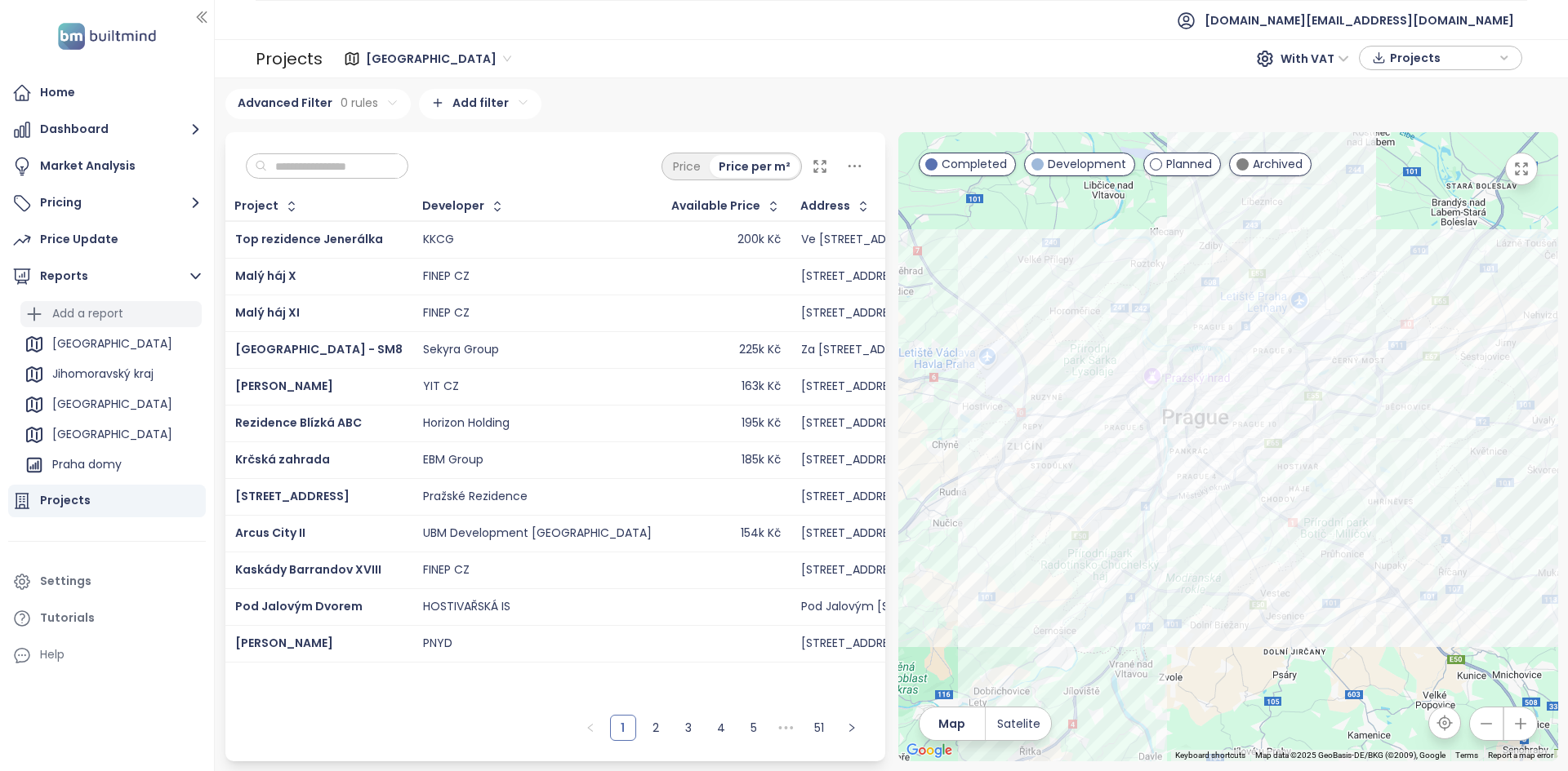
click at [106, 327] on div "Add a report" at bounding box center [110, 313] width 181 height 26
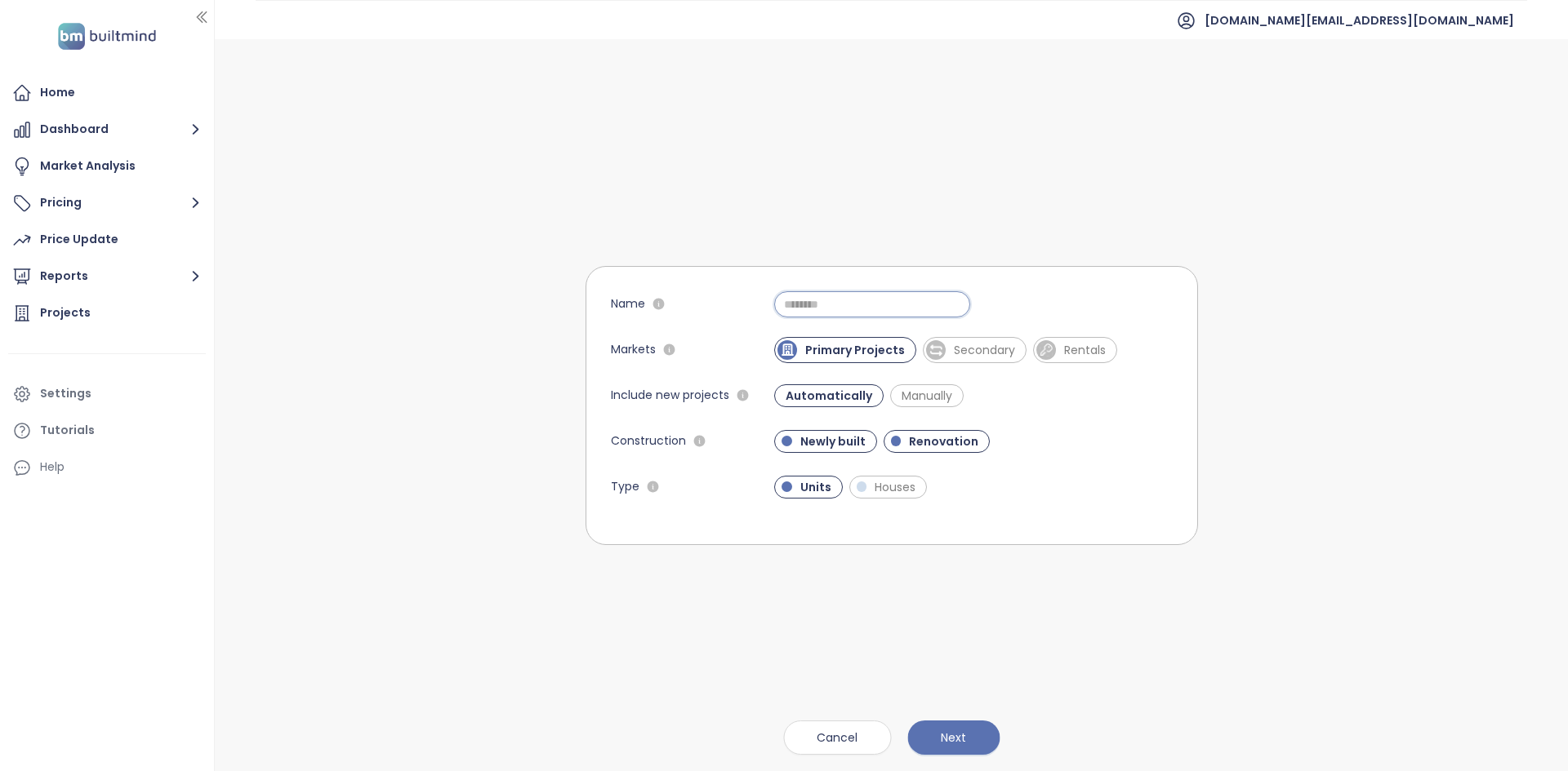
click at [822, 292] on input "Name" at bounding box center [872, 304] width 196 height 26
type input "**********"
click at [1047, 303] on div "**********" at bounding box center [973, 304] width 398 height 26
click at [989, 346] on span "Secondary" at bounding box center [984, 350] width 78 height 17
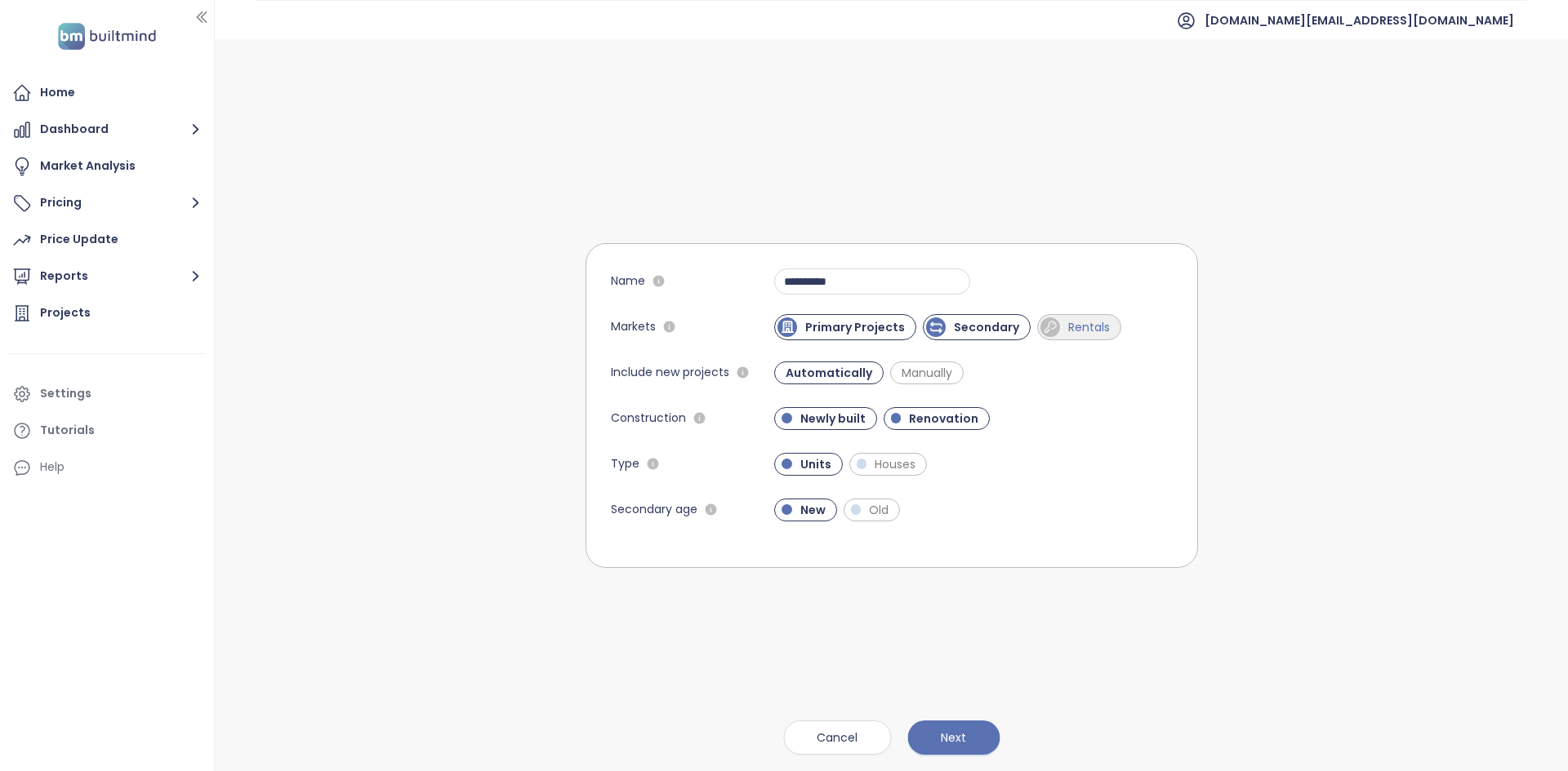
click at [1051, 324] on div at bounding box center [1049, 327] width 19 height 19
click at [911, 420] on span "Renovation" at bounding box center [943, 418] width 86 height 17
click at [954, 734] on span "Next" at bounding box center [953, 737] width 25 height 18
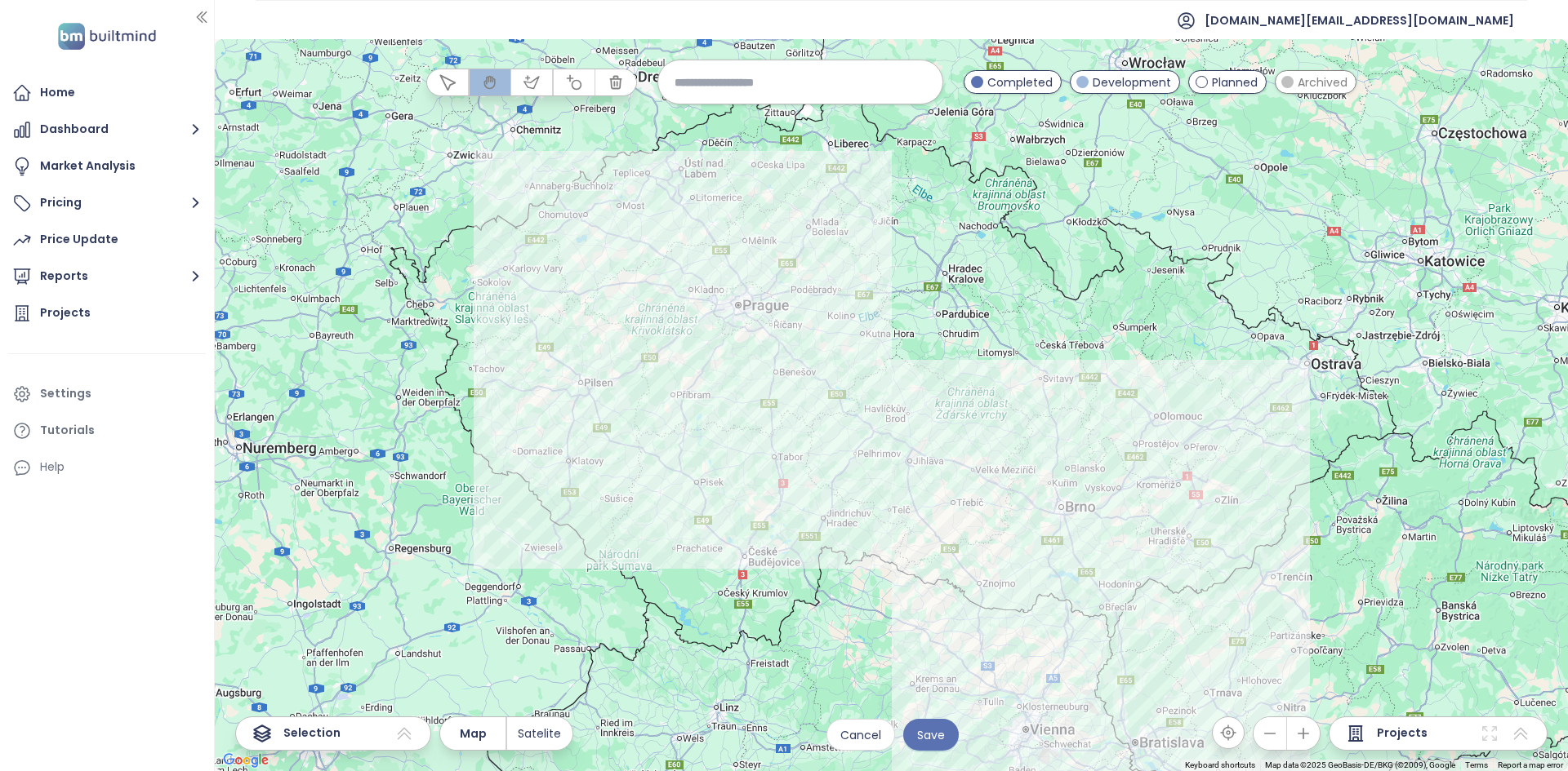
click at [758, 67] on input at bounding box center [800, 82] width 252 height 35
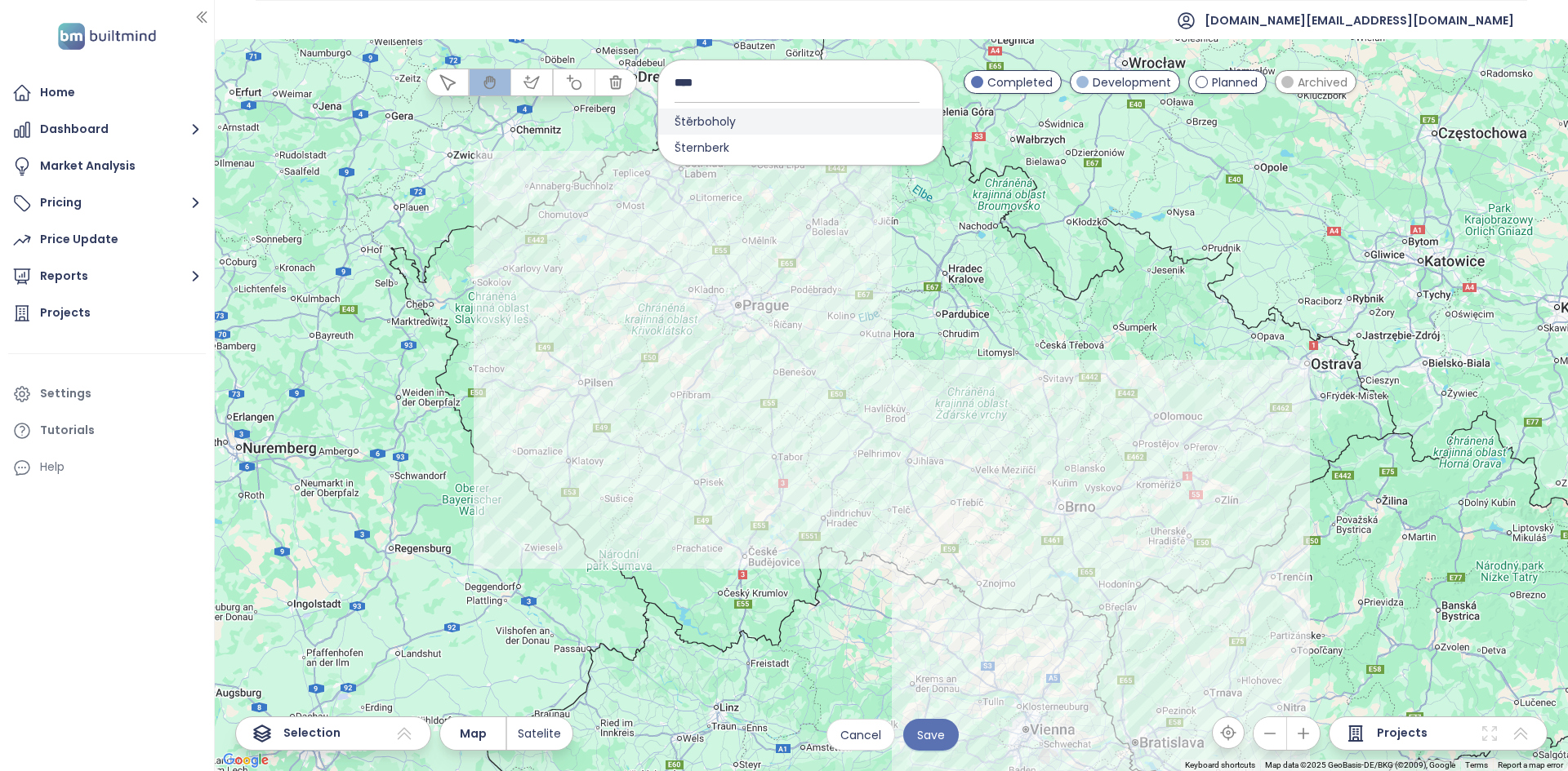
type input "****"
click at [772, 118] on div "Štěrboholy" at bounding box center [800, 121] width 284 height 26
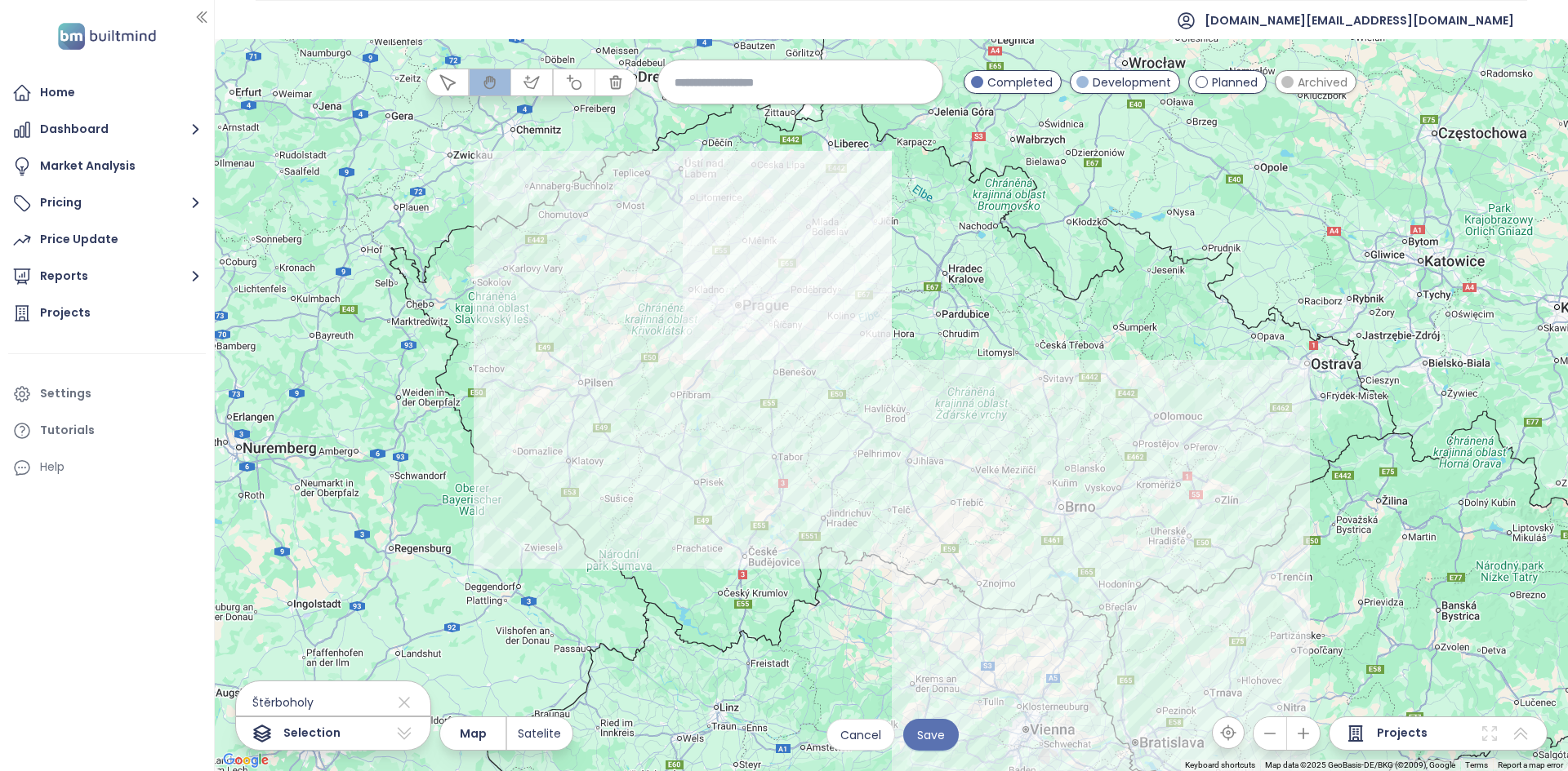
click at [827, 368] on div at bounding box center [891, 405] width 1353 height 732
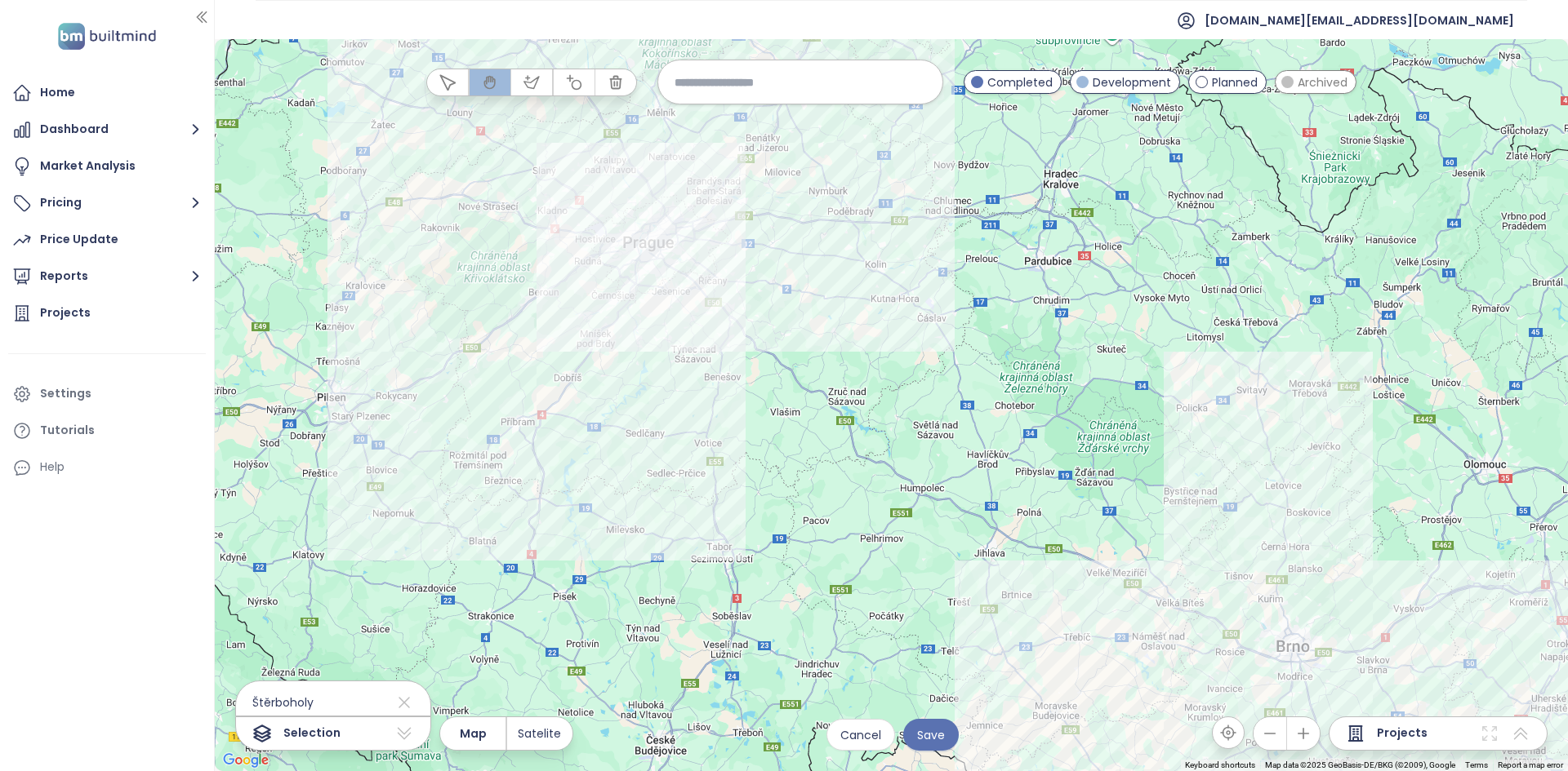
click at [827, 368] on div at bounding box center [891, 405] width 1353 height 732
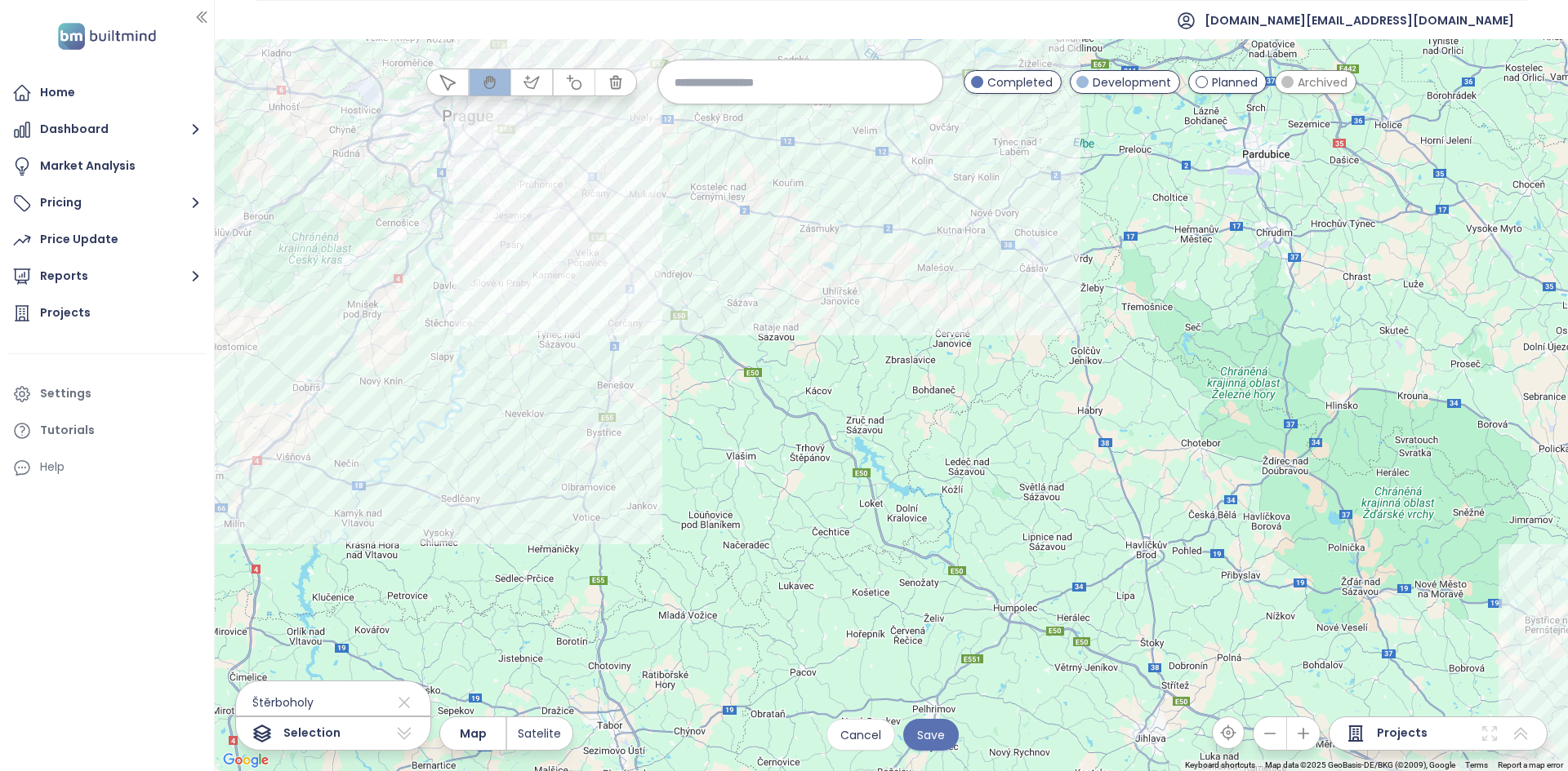
click at [619, 178] on div at bounding box center [891, 405] width 1353 height 732
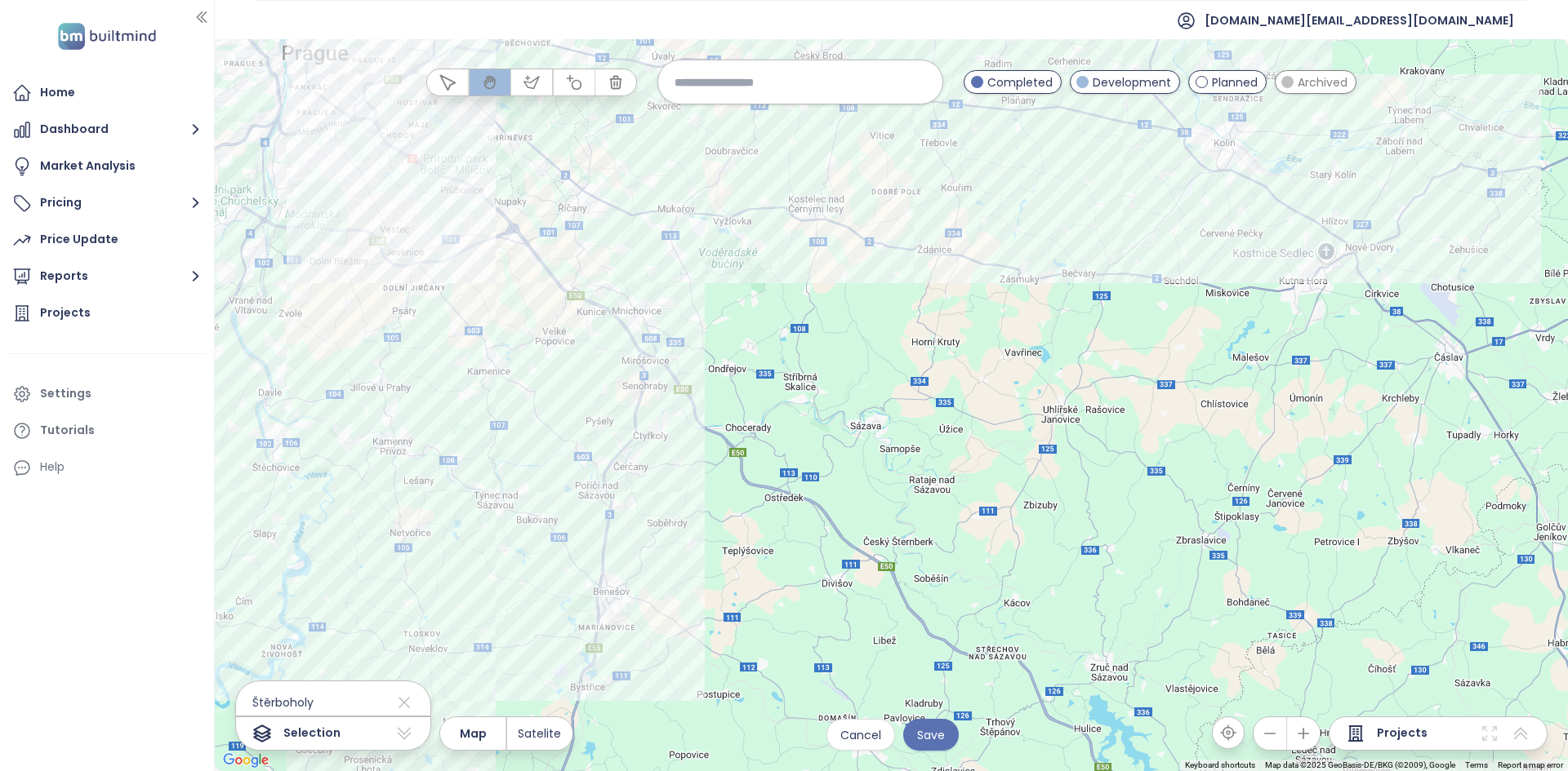
click at [619, 178] on div at bounding box center [891, 405] width 1353 height 732
click at [619, 177] on div at bounding box center [891, 405] width 1353 height 732
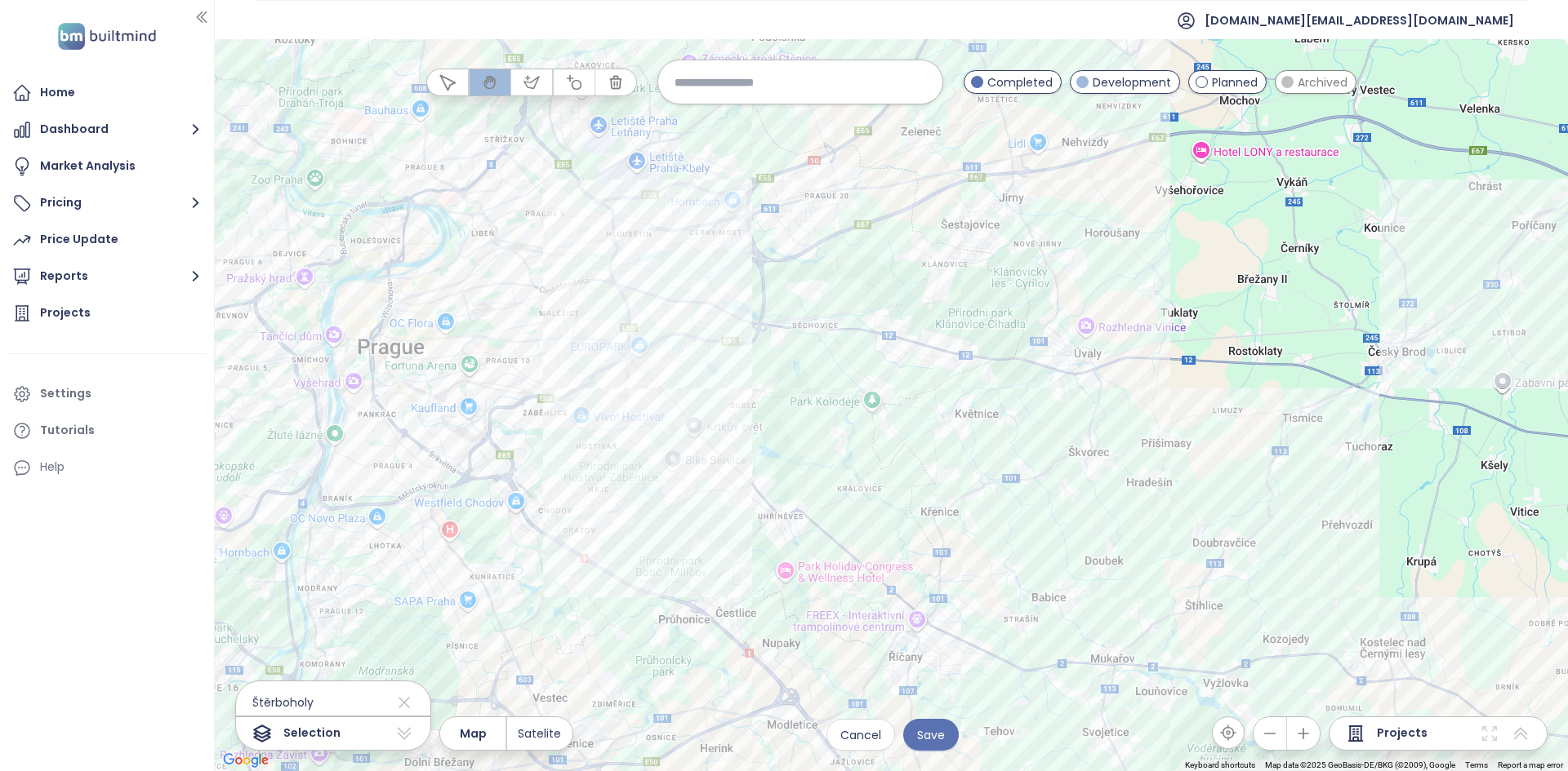
drag, startPoint x: 425, startPoint y: 197, endPoint x: 807, endPoint y: 616, distance: 567.0
click at [807, 616] on div at bounding box center [891, 405] width 1353 height 732
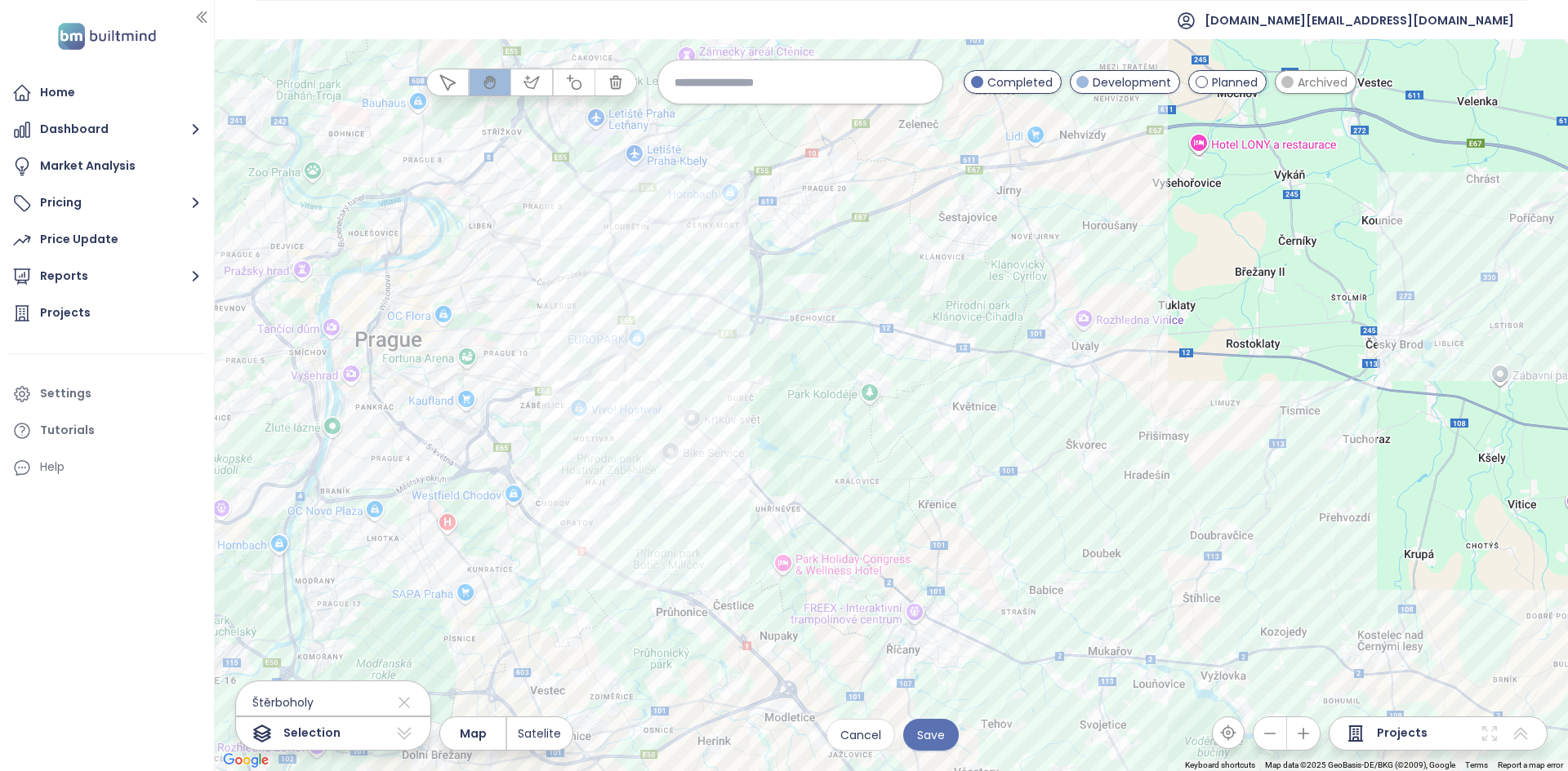
click at [583, 341] on div at bounding box center [891, 405] width 1353 height 732
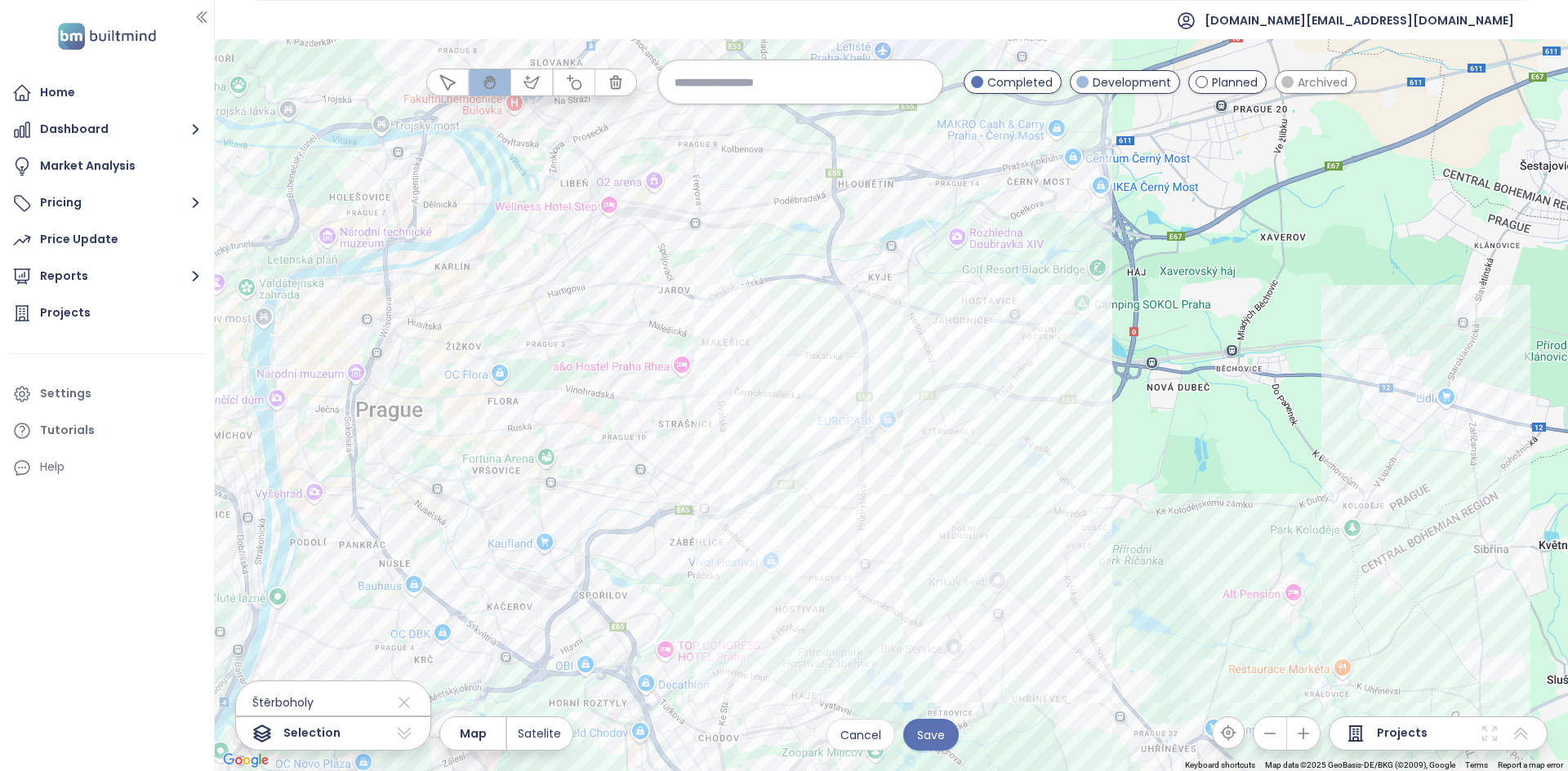
drag, startPoint x: 583, startPoint y: 341, endPoint x: 784, endPoint y: 409, distance: 212.2
click at [783, 411] on div at bounding box center [891, 405] width 1353 height 732
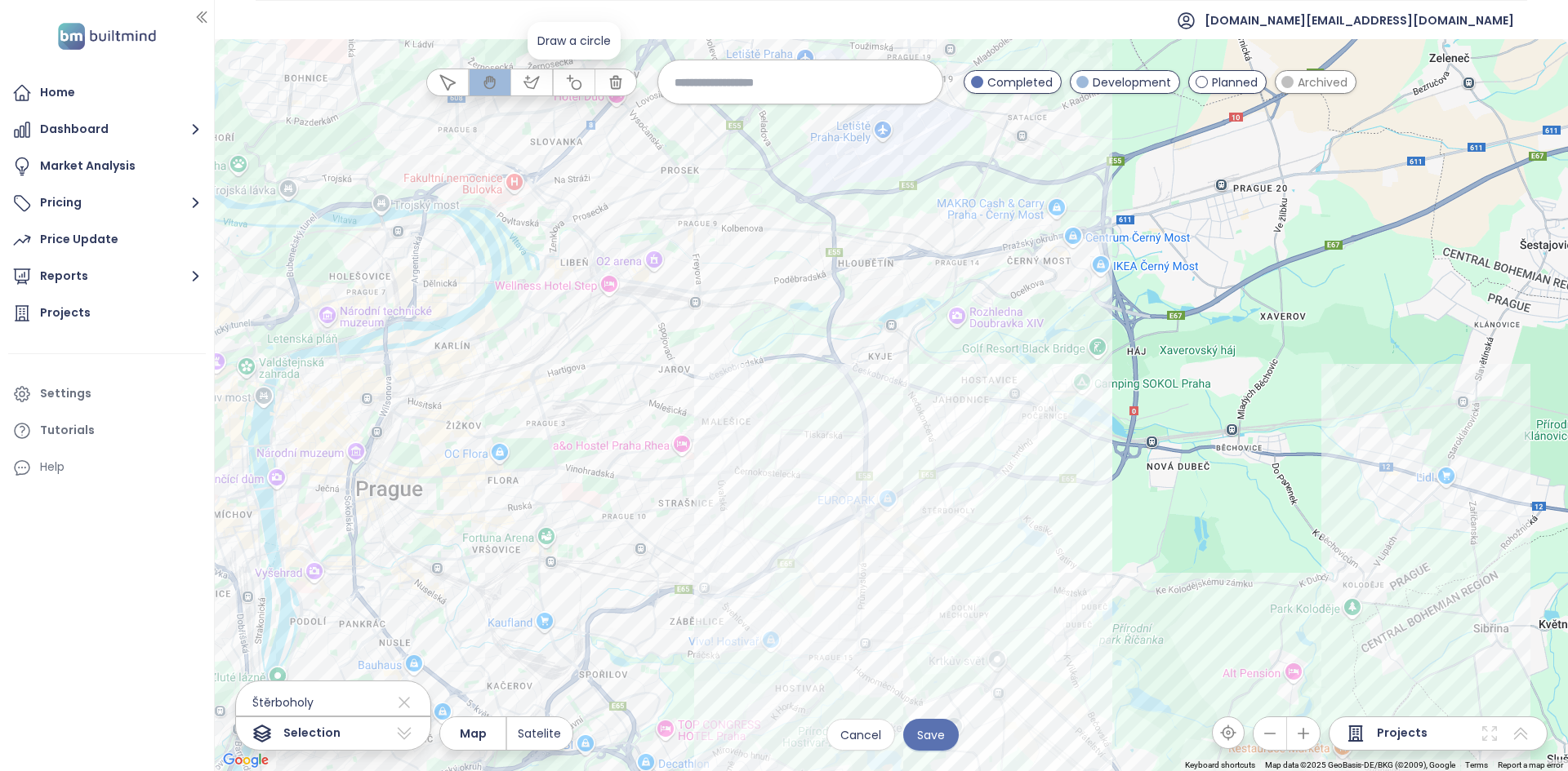
click at [569, 79] on icon "button" at bounding box center [573, 82] width 15 height 15
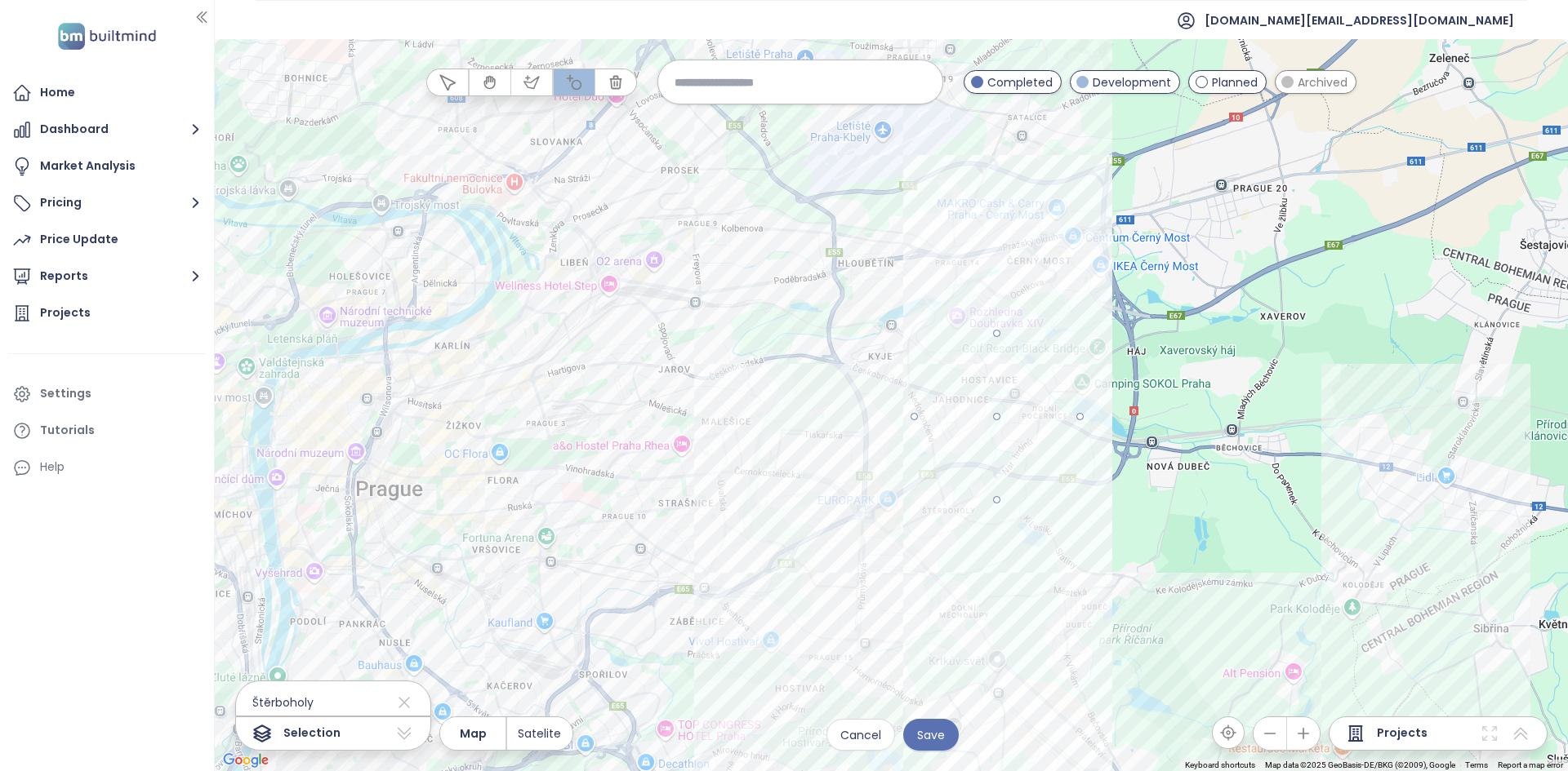
drag, startPoint x: 1004, startPoint y: 418, endPoint x: 1078, endPoint y: 433, distance: 75.5
click at [1078, 433] on div at bounding box center [891, 405] width 1353 height 732
click at [518, 82] on button "button" at bounding box center [531, 82] width 41 height 26
click at [784, 355] on div at bounding box center [891, 405] width 1353 height 732
click at [718, 604] on div at bounding box center [891, 405] width 1353 height 732
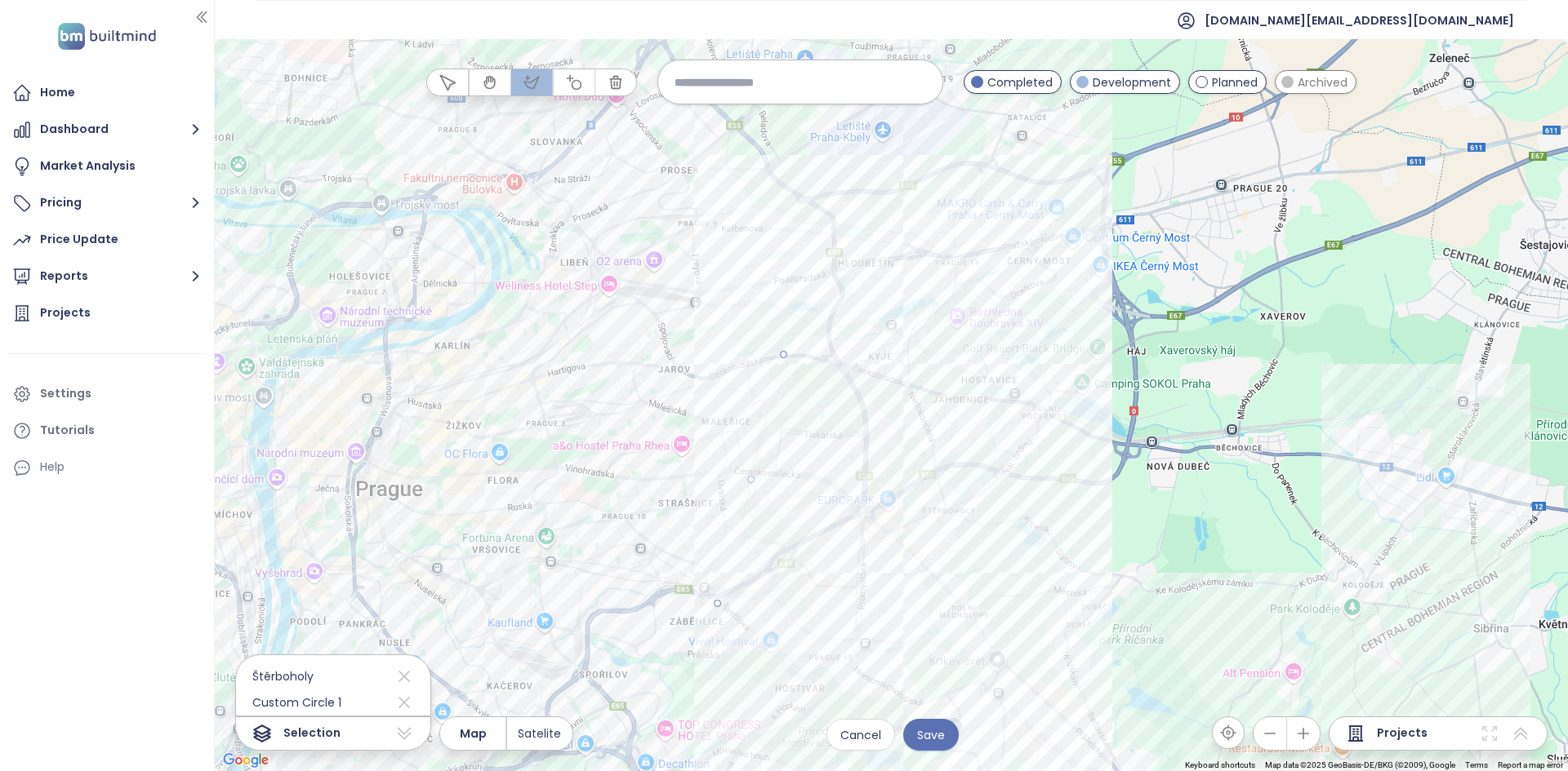
click at [817, 661] on div at bounding box center [891, 405] width 1353 height 732
click at [1048, 668] on div at bounding box center [891, 405] width 1353 height 732
click at [1021, 545] on div at bounding box center [891, 405] width 1353 height 732
click at [785, 351] on div at bounding box center [891, 405] width 1353 height 732
click at [395, 672] on icon at bounding box center [404, 676] width 19 height 26
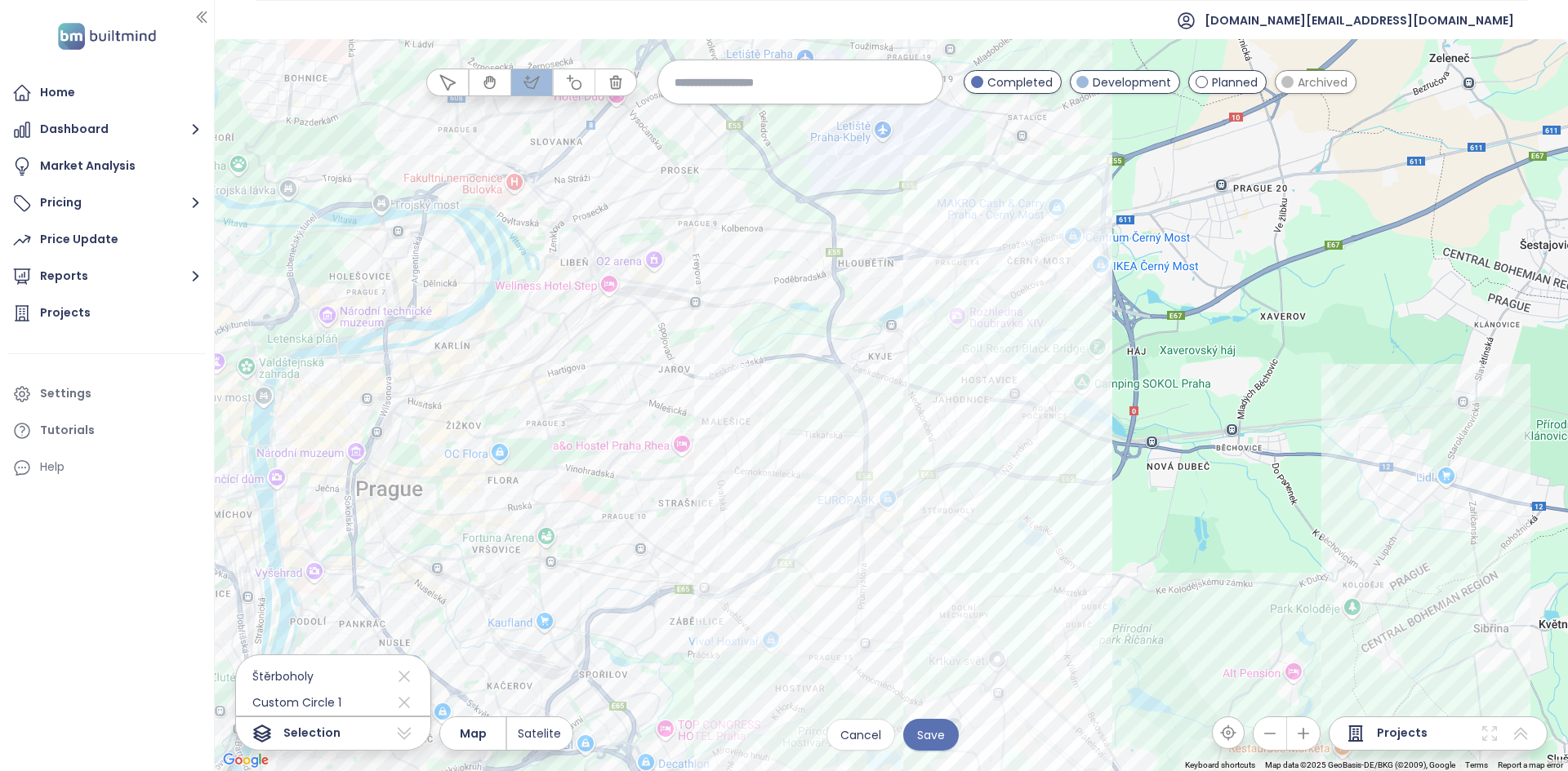
click at [831, 326] on div at bounding box center [891, 405] width 1353 height 732
click at [861, 341] on div at bounding box center [891, 405] width 1353 height 732
click at [730, 325] on div at bounding box center [891, 405] width 1353 height 732
click at [691, 343] on div at bounding box center [891, 405] width 1353 height 732
click at [660, 455] on div at bounding box center [891, 405] width 1353 height 732
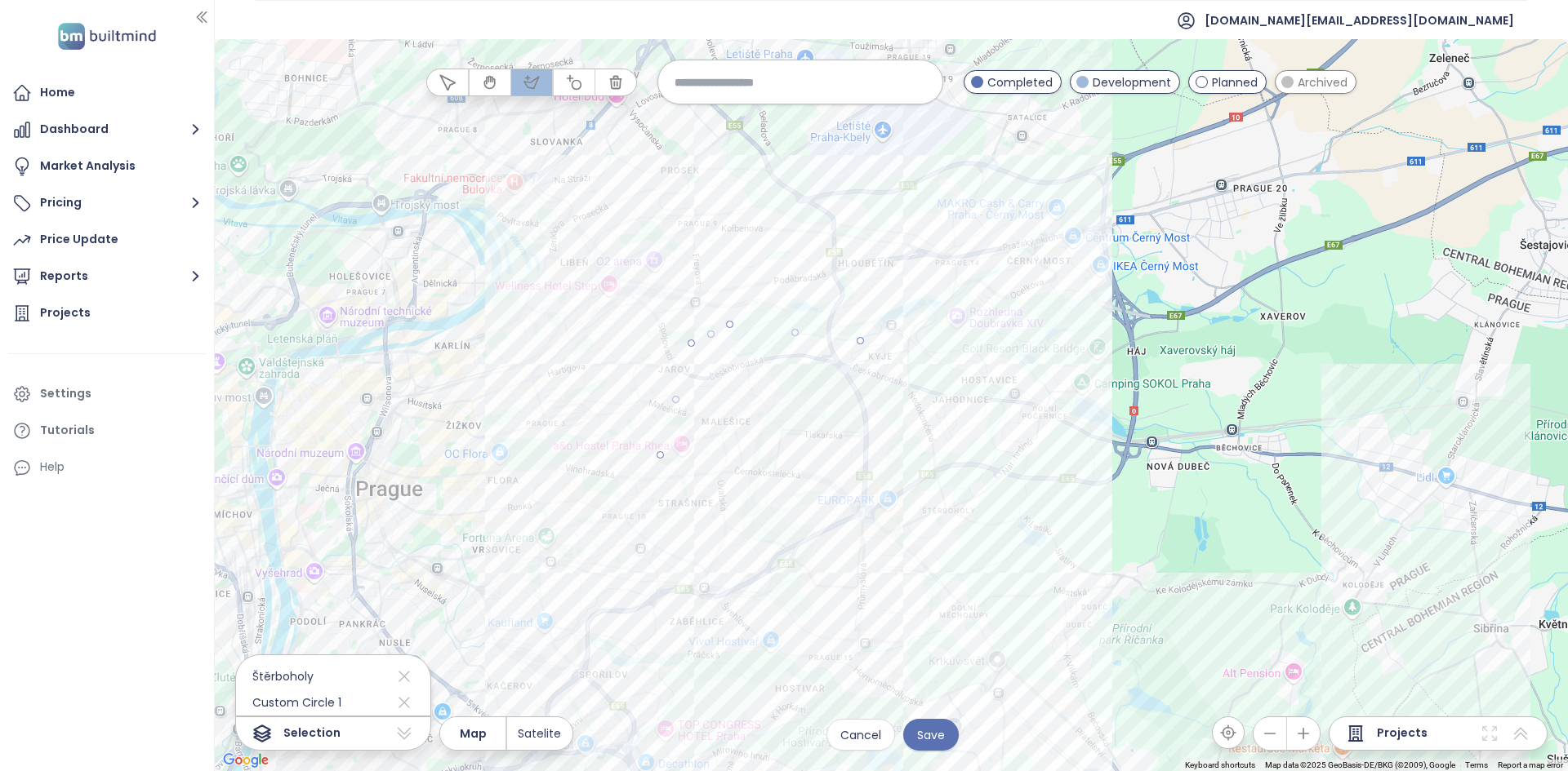
click at [715, 582] on div at bounding box center [891, 405] width 1353 height 732
click at [763, 628] on div at bounding box center [891, 405] width 1353 height 732
click at [980, 717] on div at bounding box center [891, 405] width 1353 height 732
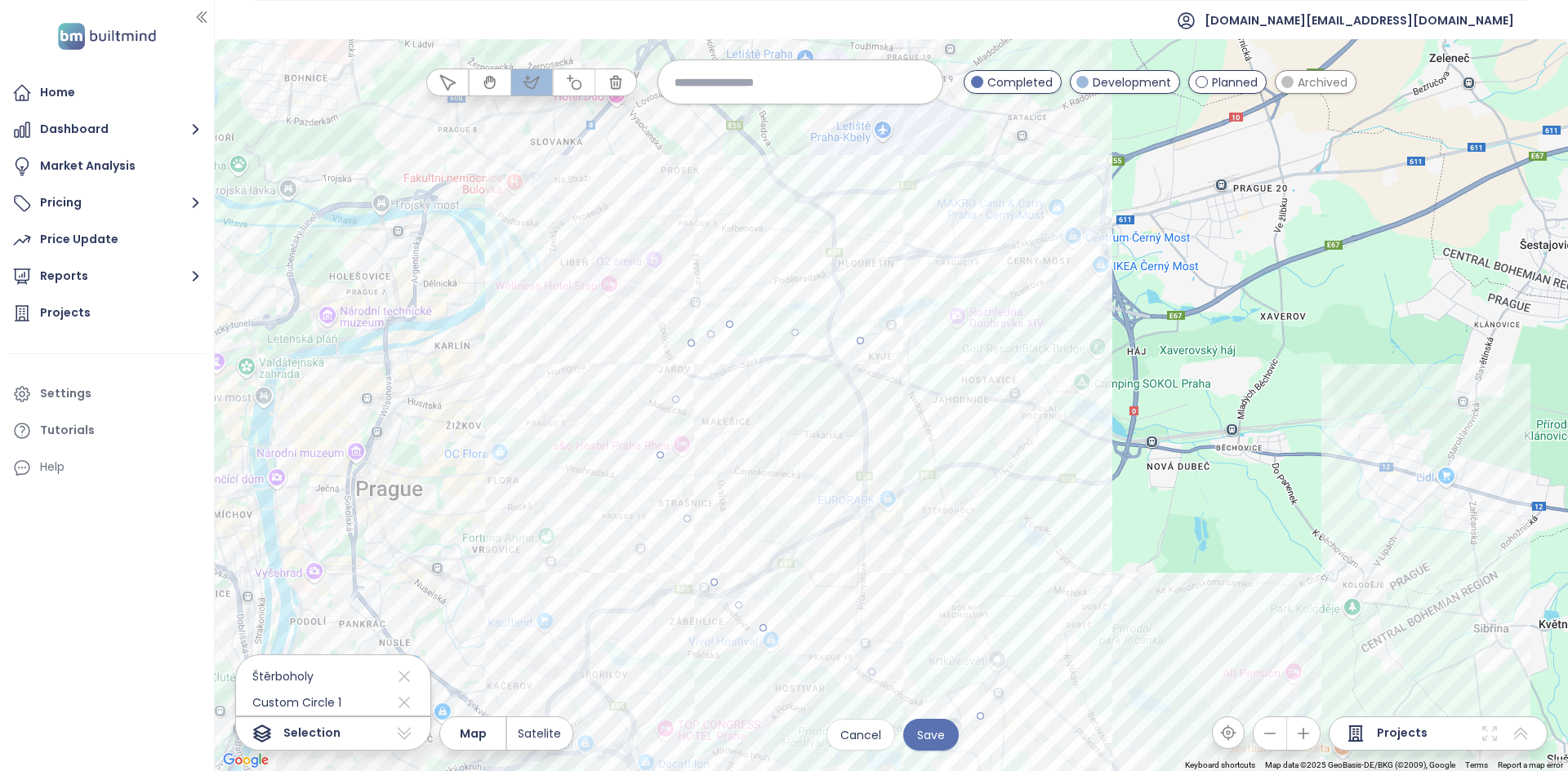
click at [1184, 667] on div at bounding box center [891, 405] width 1353 height 732
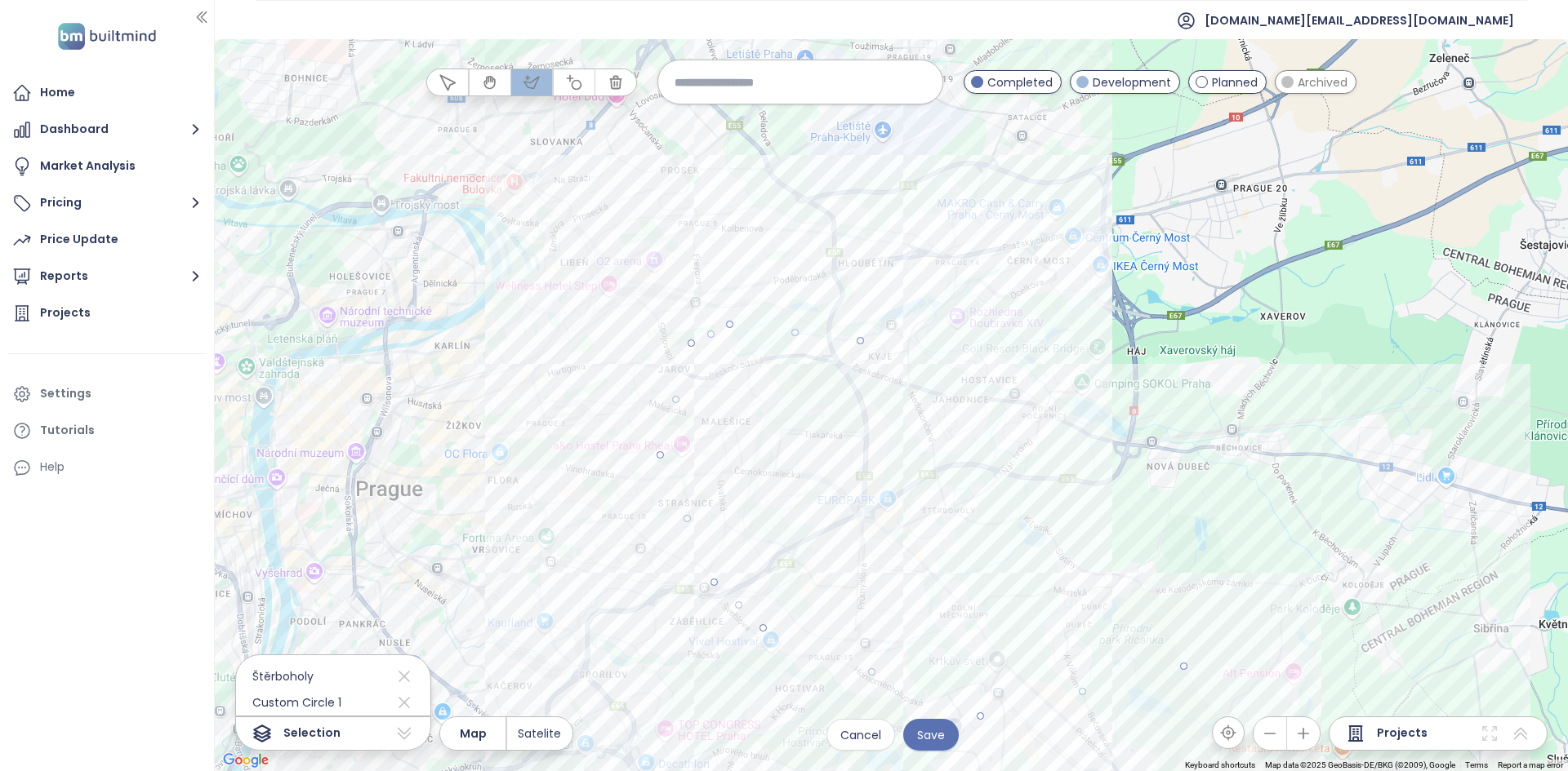
click at [1107, 406] on div at bounding box center [891, 405] width 1353 height 732
click at [858, 341] on div at bounding box center [891, 405] width 1353 height 732
drag, startPoint x: 881, startPoint y: 740, endPoint x: 562, endPoint y: 728, distance: 319.2
click at [562, 728] on div "Štěrboholy Custom Polygon 1 Custom Circle 1 Selection Map Satelite Cancel Save …" at bounding box center [891, 733] width 1312 height 34
click at [554, 733] on span "Satelite" at bounding box center [539, 733] width 43 height 18
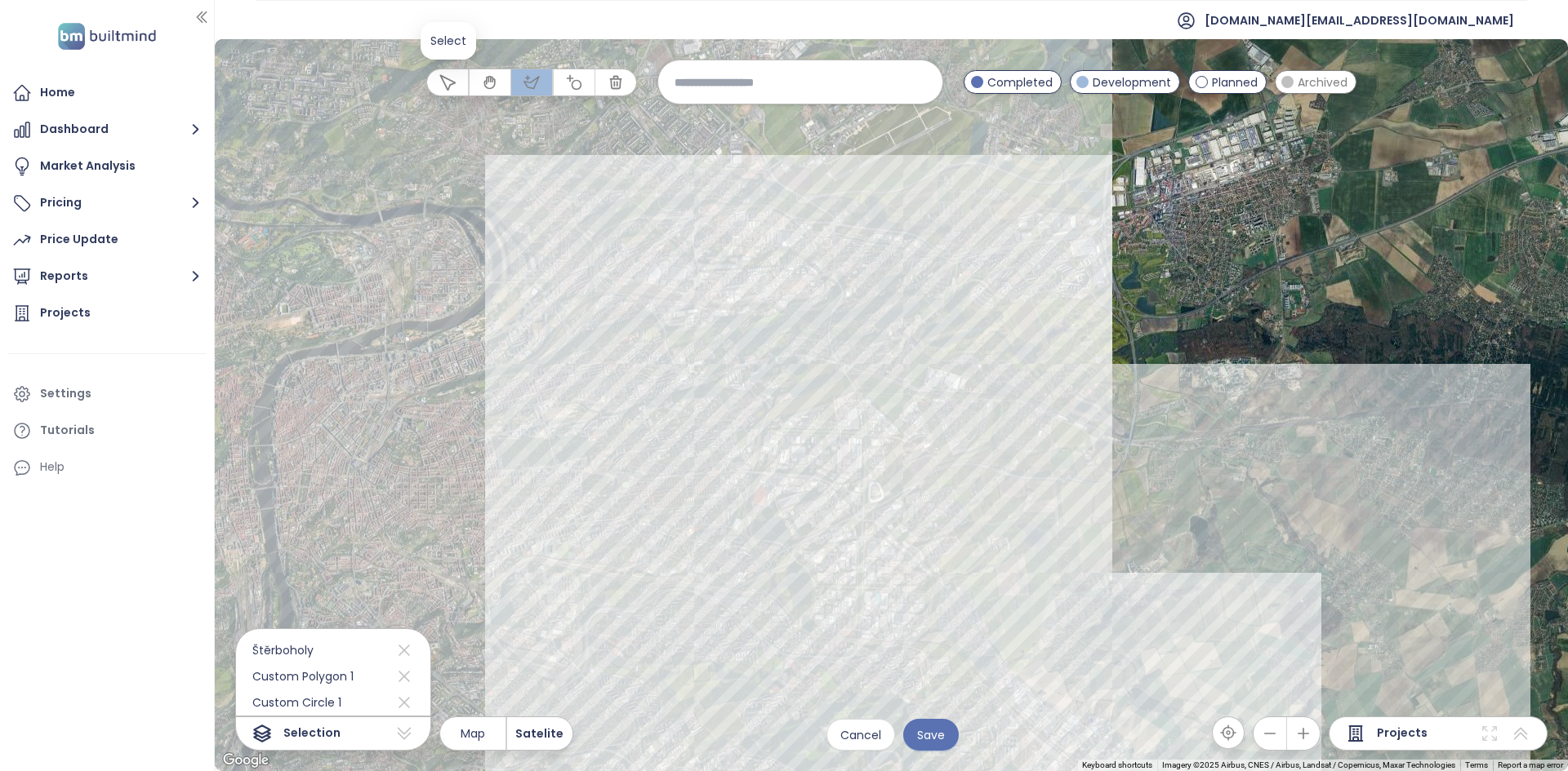
click at [449, 91] on button "button" at bounding box center [447, 82] width 41 height 26
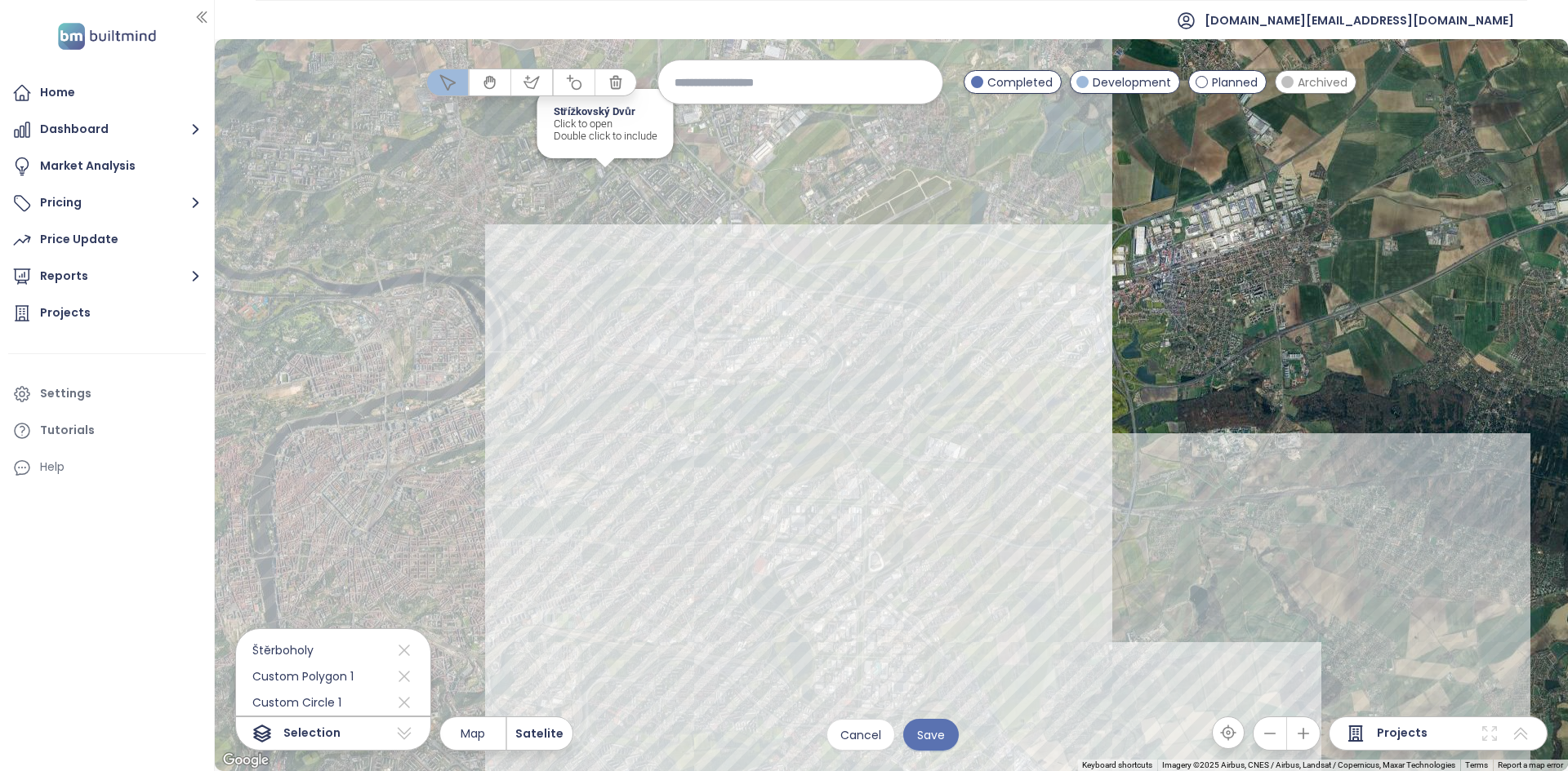
click at [934, 309] on div "Střížkovský Dvůr Click to open Double click to include" at bounding box center [891, 405] width 1353 height 732
click at [934, 309] on div at bounding box center [891, 405] width 1353 height 732
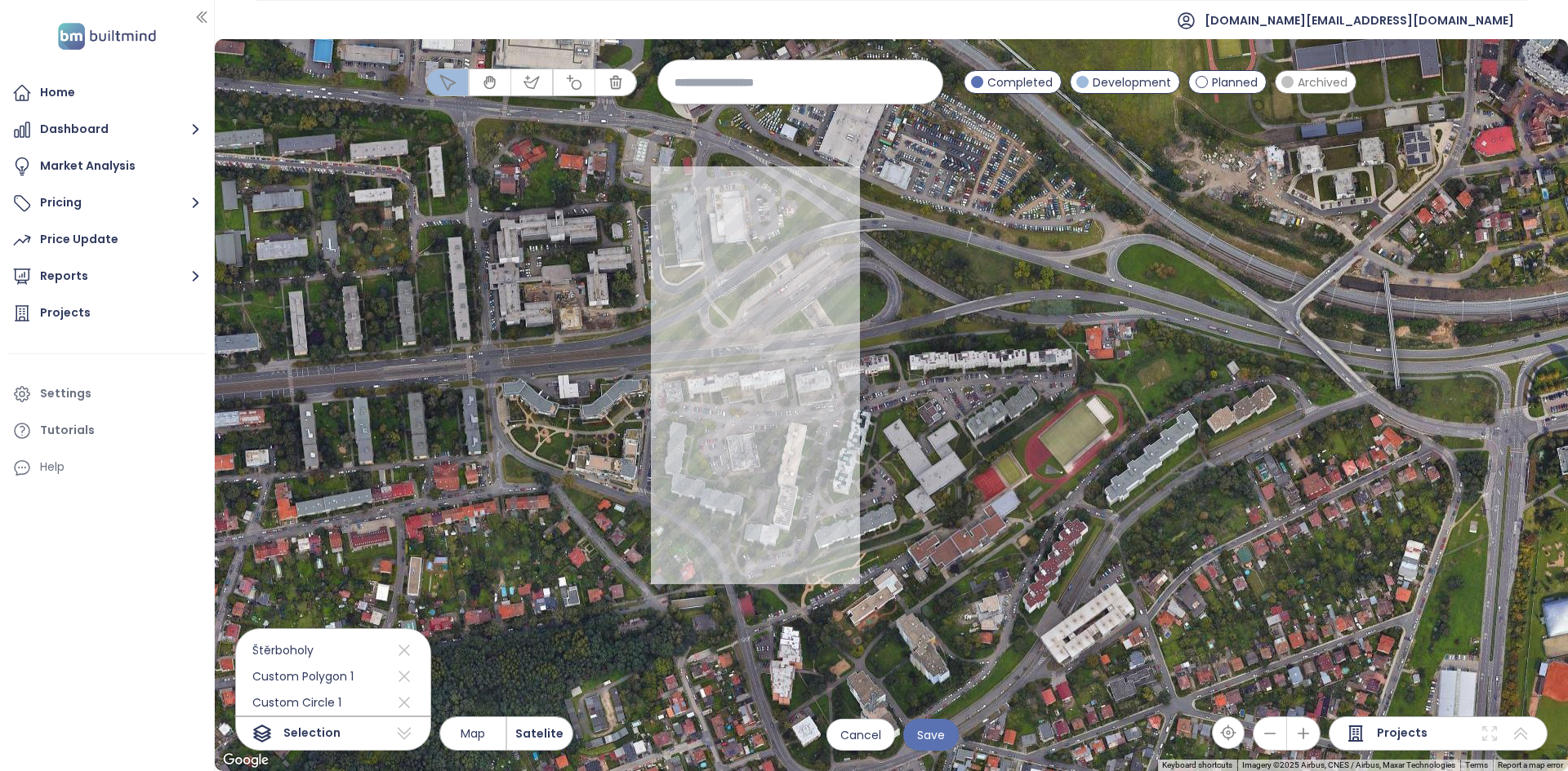
click at [717, 417] on div at bounding box center [891, 405] width 1353 height 732
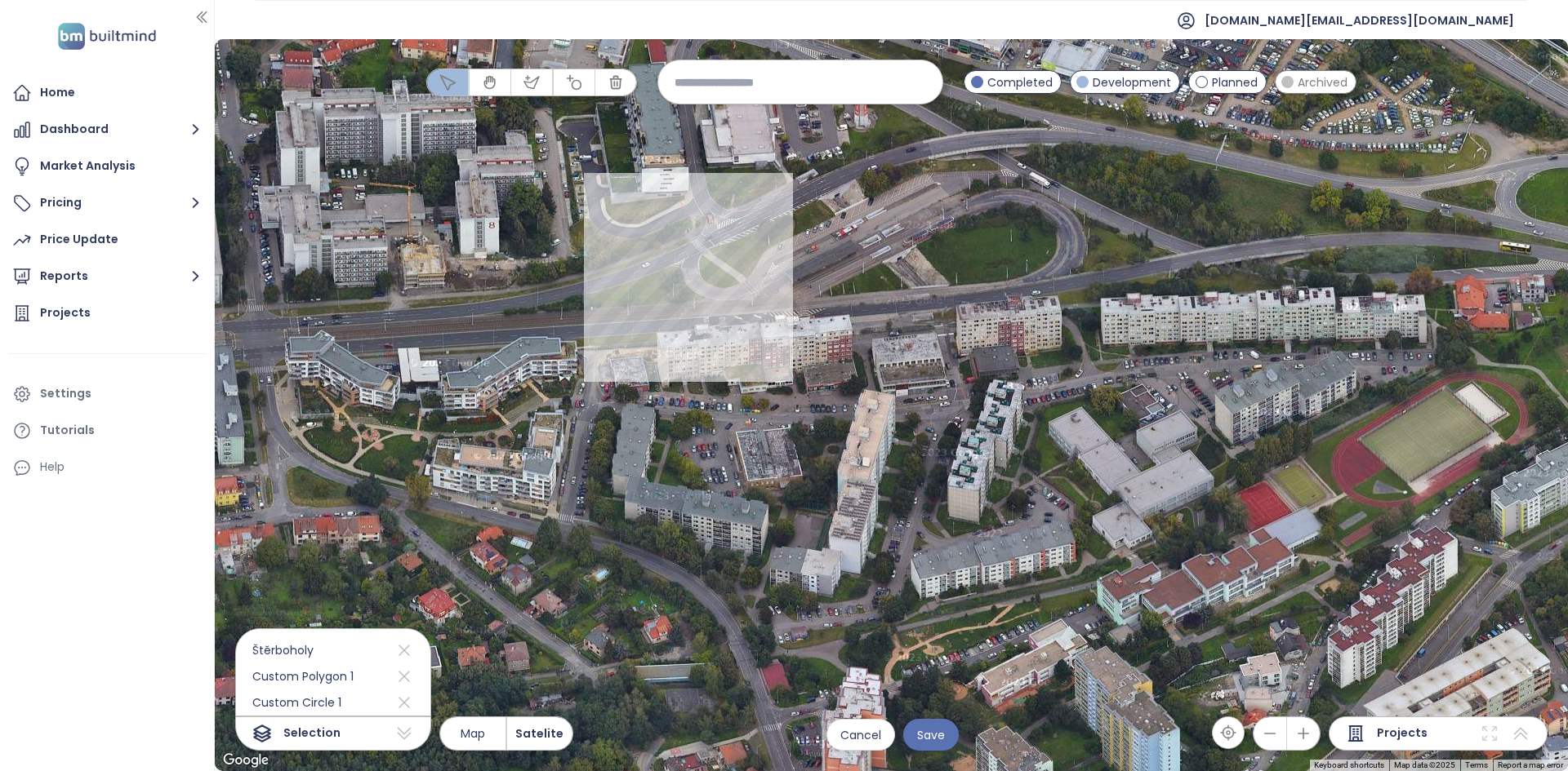
click at [610, 405] on div at bounding box center [891, 405] width 1353 height 732
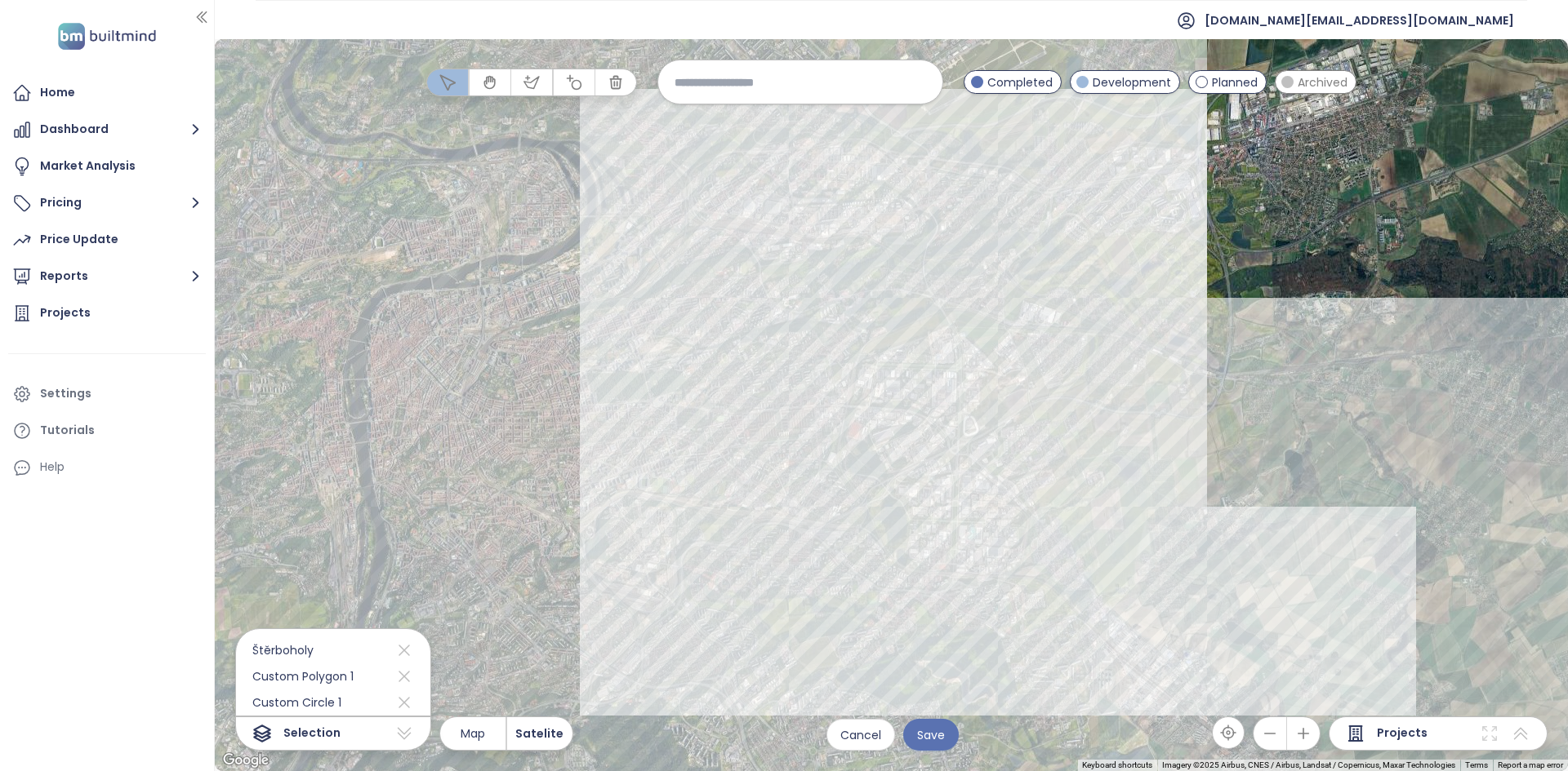
drag, startPoint x: 997, startPoint y: 491, endPoint x: 985, endPoint y: 251, distance: 240.3
click at [985, 251] on div at bounding box center [891, 405] width 1353 height 732
click at [1326, 84] on span "Archived" at bounding box center [1322, 82] width 50 height 18
click at [482, 743] on button "Map" at bounding box center [473, 733] width 65 height 33
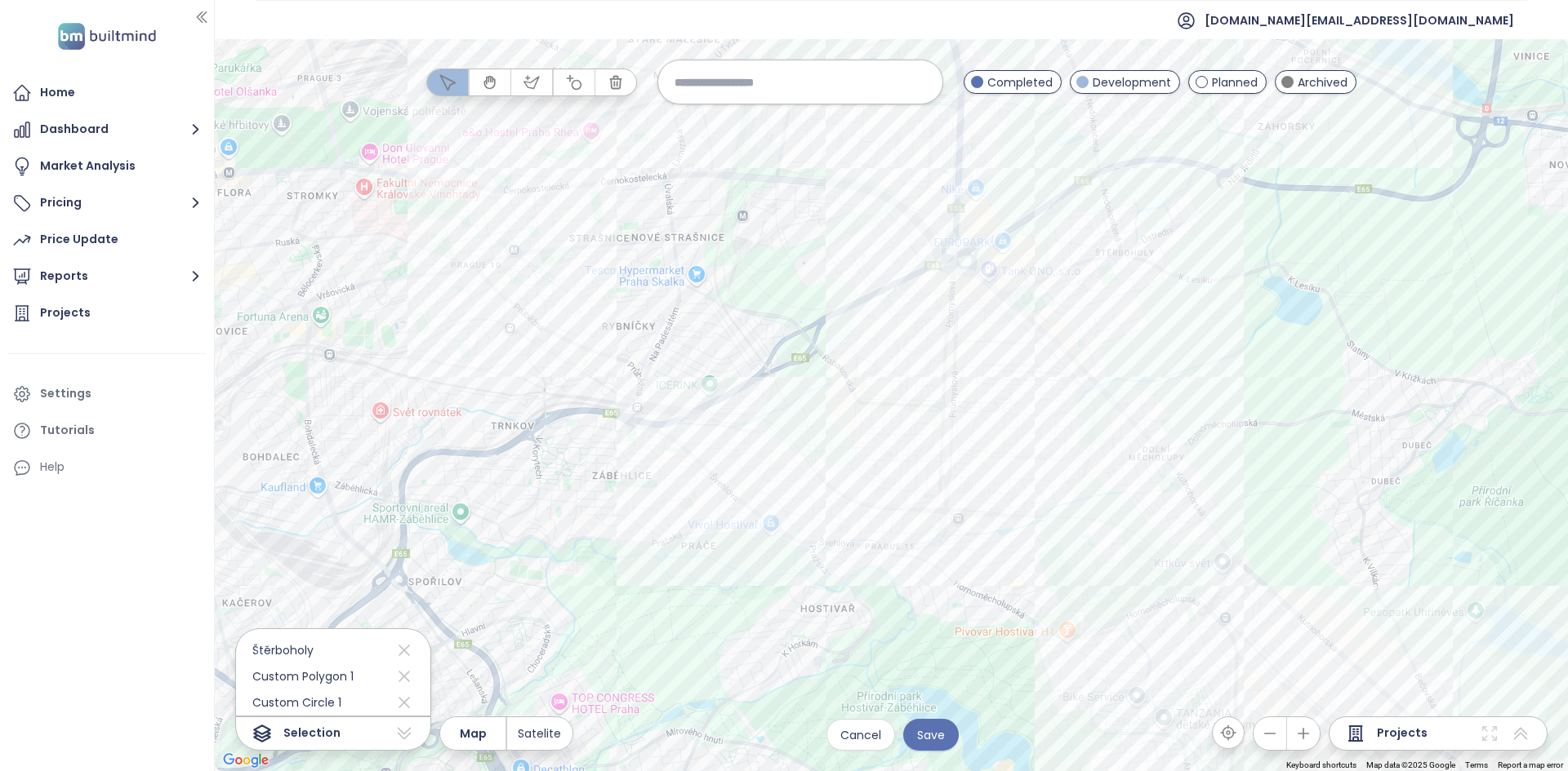
click at [1321, 86] on span "Archived" at bounding box center [1322, 82] width 50 height 18
click at [1321, 85] on span "Archived" at bounding box center [1322, 82] width 50 height 18
click at [1484, 736] on icon at bounding box center [1489, 733] width 19 height 19
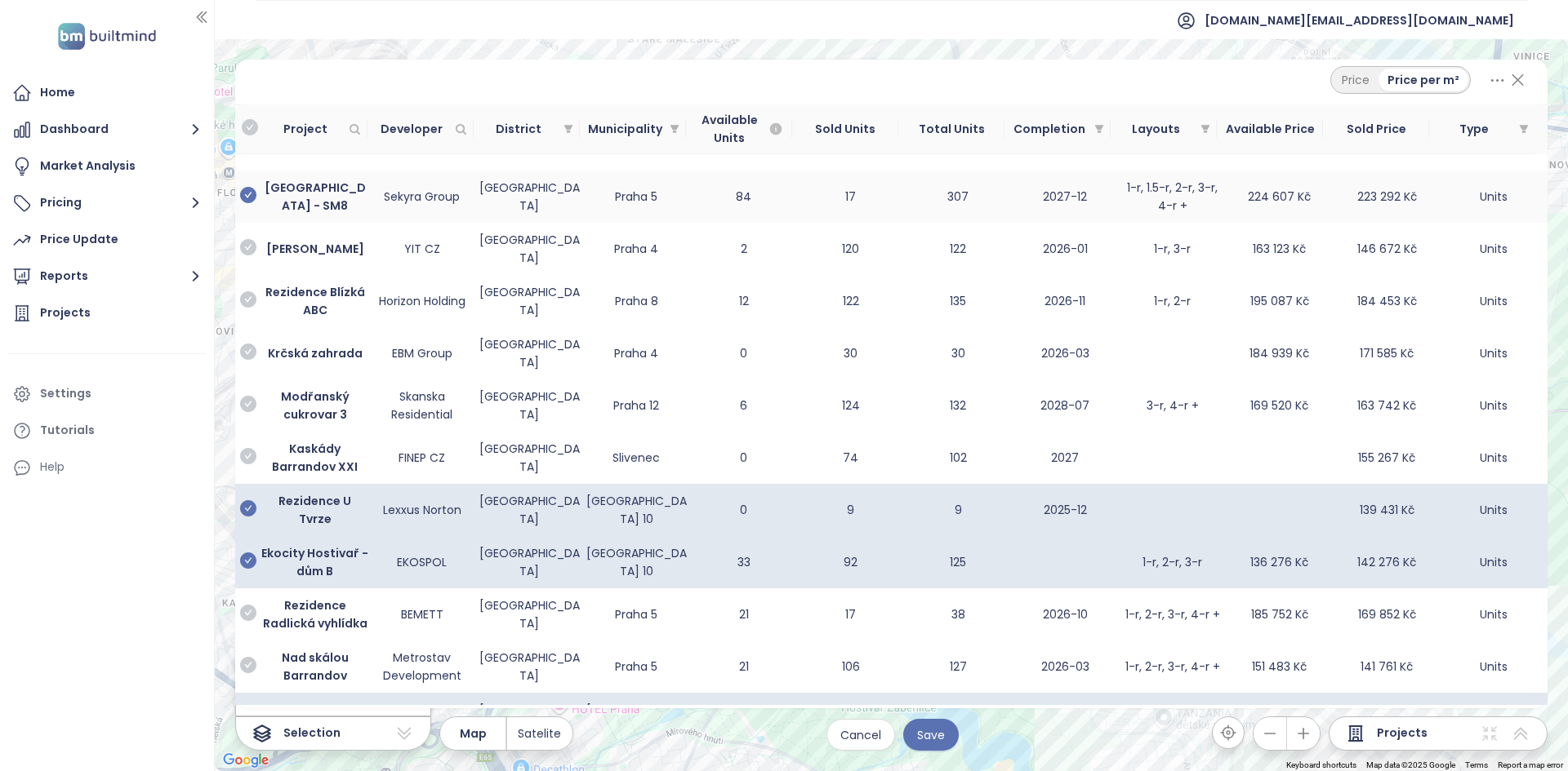
click at [248, 194] on icon "check-circle" at bounding box center [248, 195] width 17 height 17
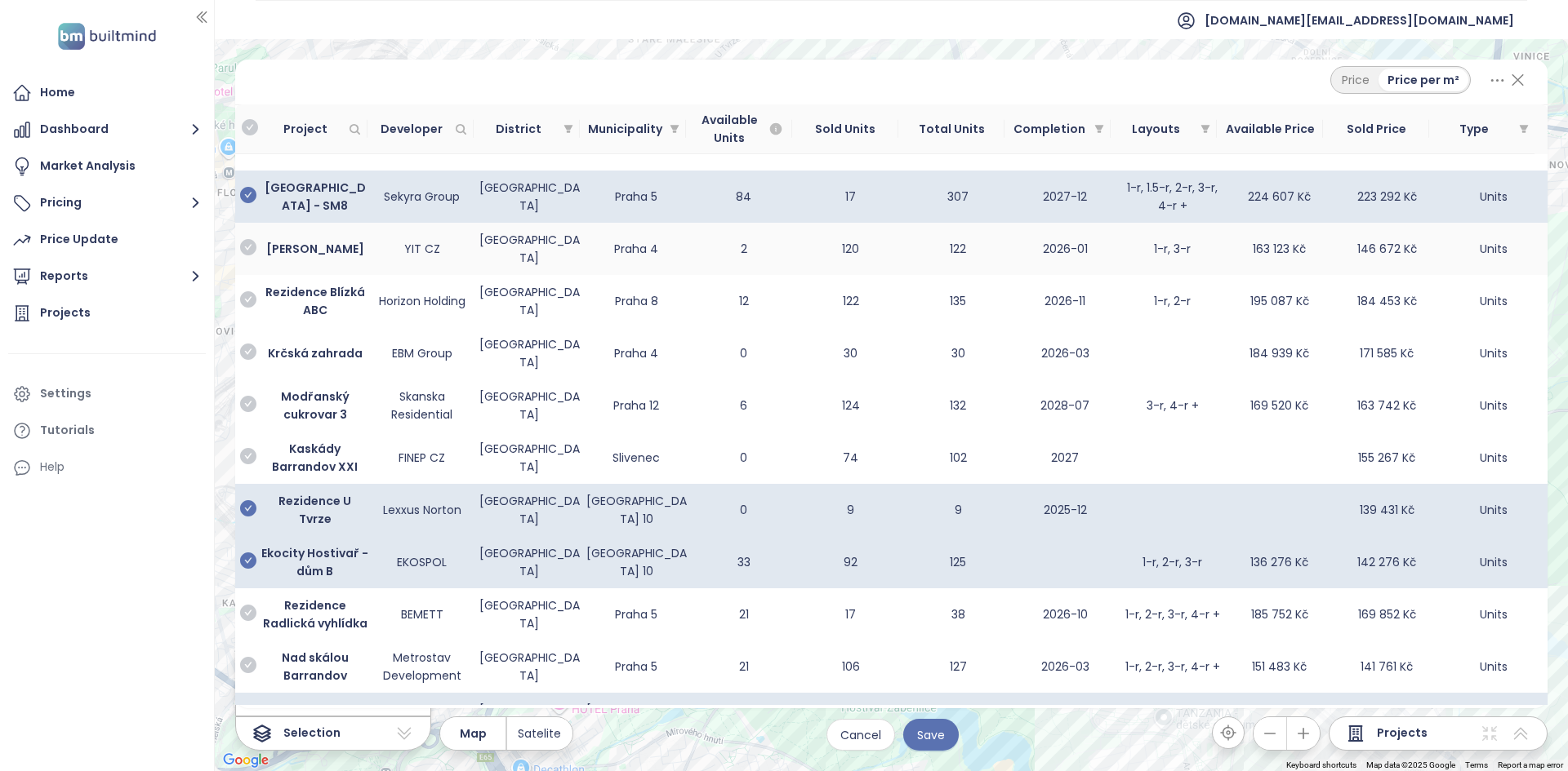
click at [247, 249] on icon "check-circle" at bounding box center [248, 247] width 17 height 17
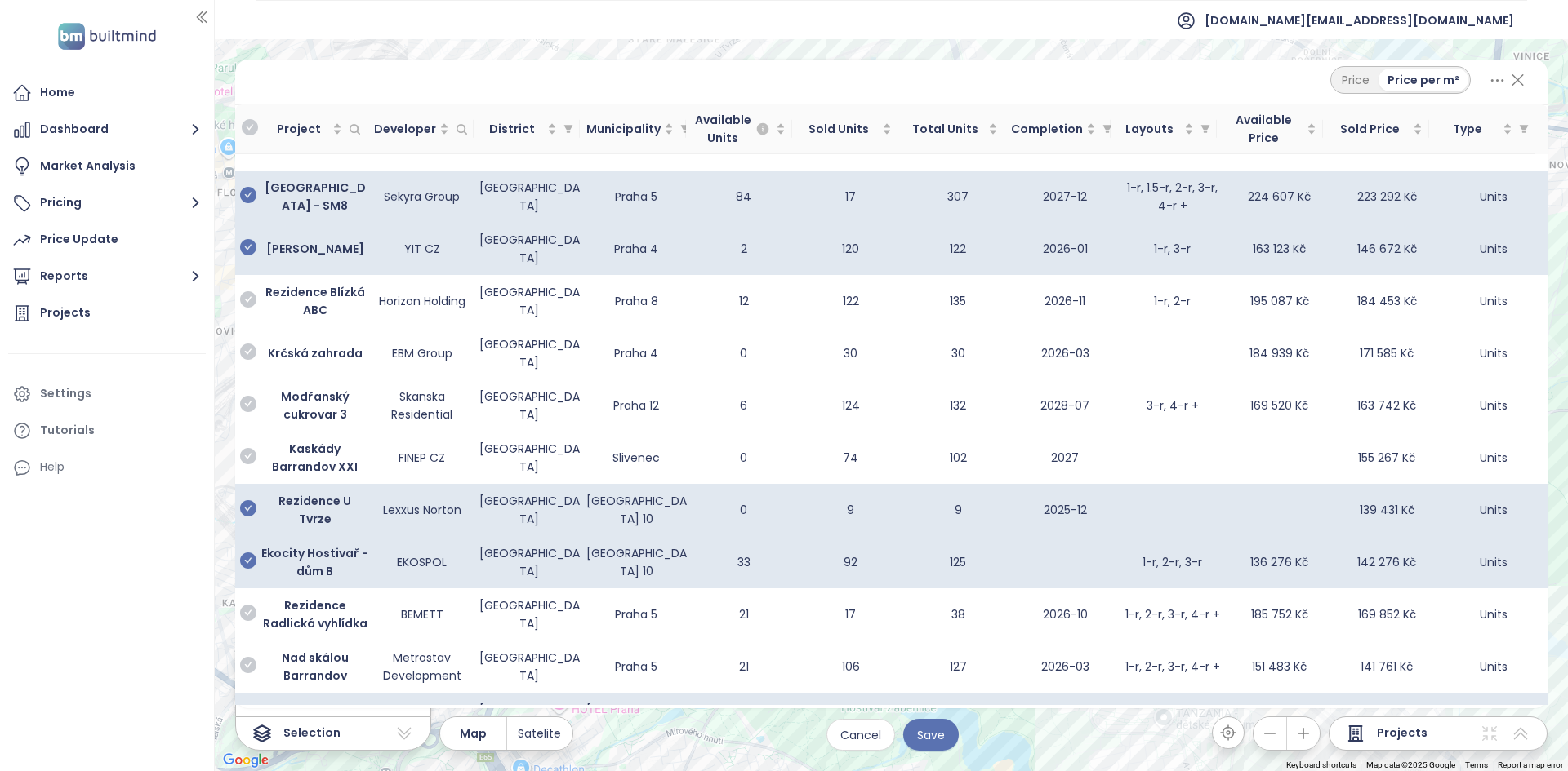
click at [1516, 76] on icon at bounding box center [1517, 79] width 20 height 28
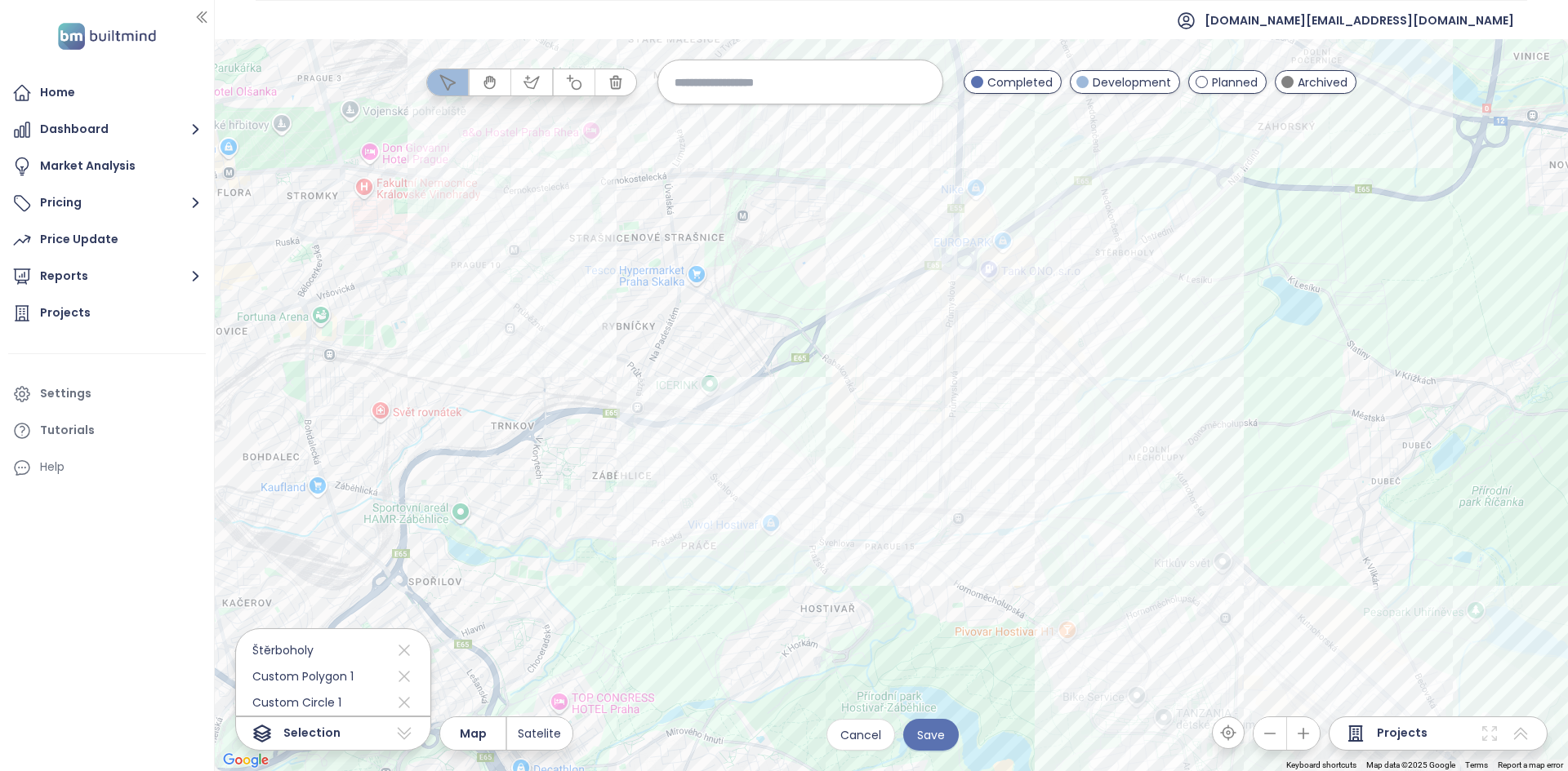
click at [1306, 82] on span "Archived" at bounding box center [1322, 82] width 50 height 18
click at [883, 736] on button "Cancel" at bounding box center [861, 735] width 69 height 32
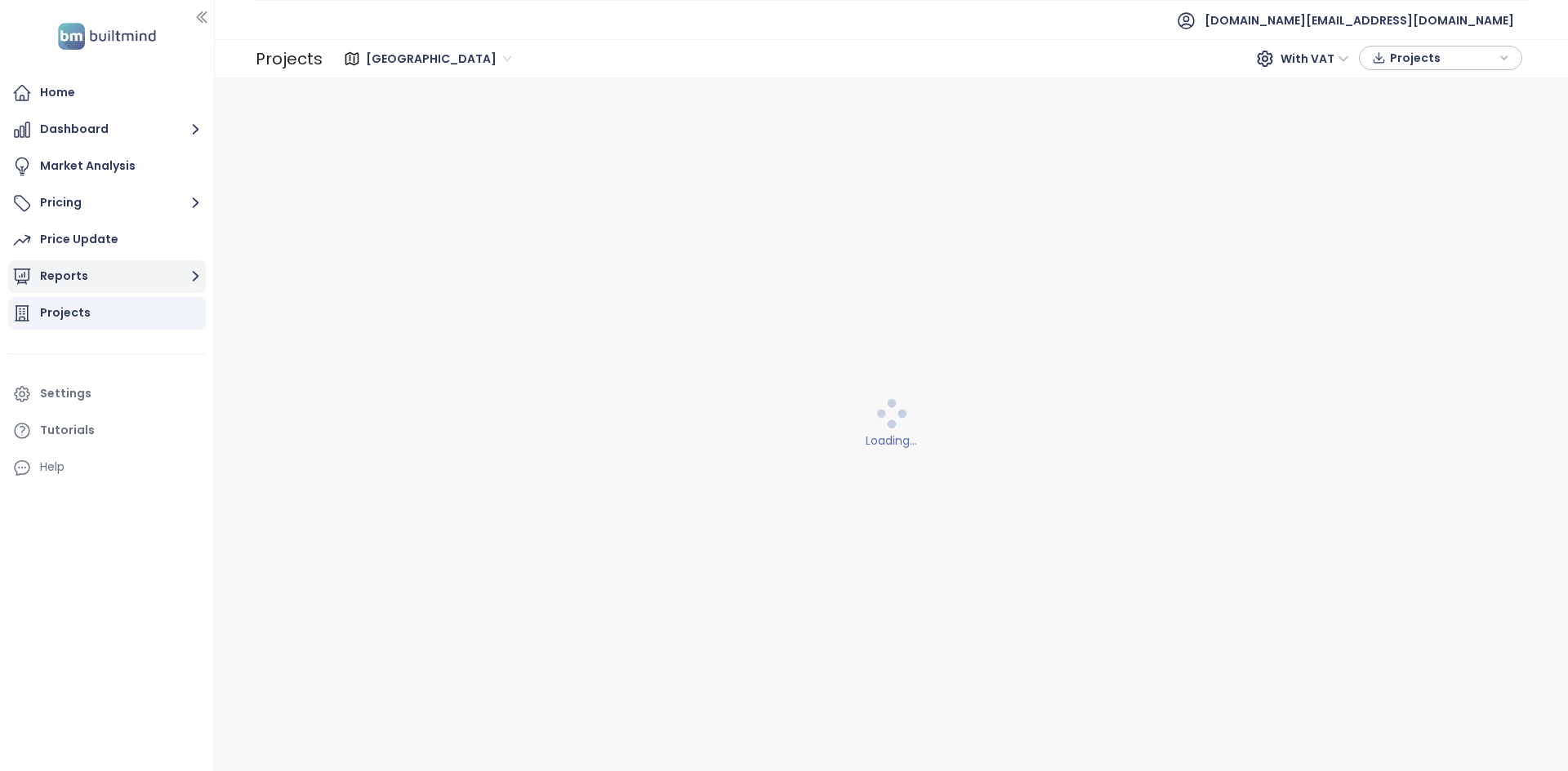
click at [94, 281] on button "Reports" at bounding box center [107, 276] width 197 height 33
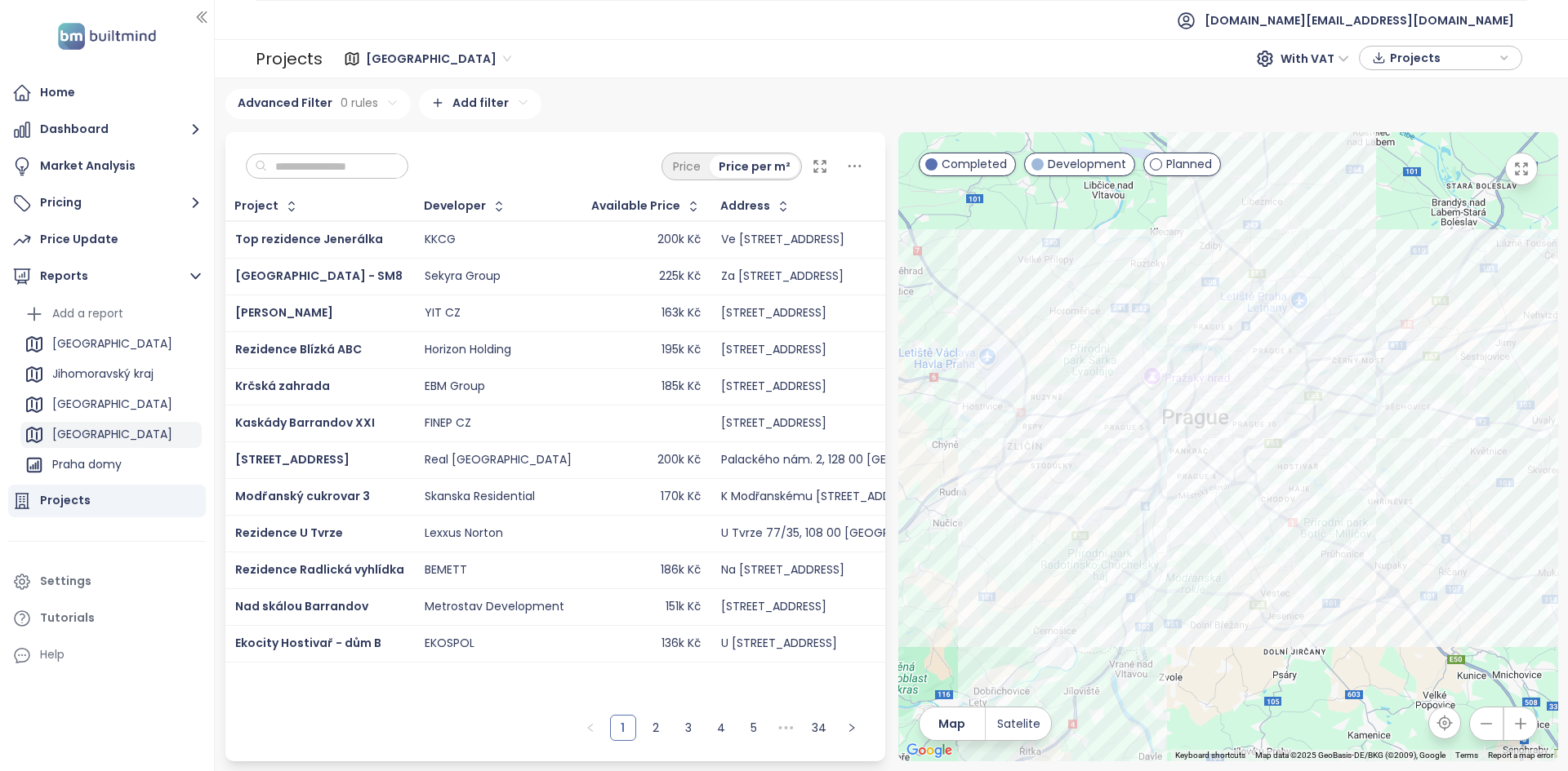
scroll to position [299, 0]
click at [125, 409] on div "Sterboholy report" at bounding box center [102, 407] width 99 height 20
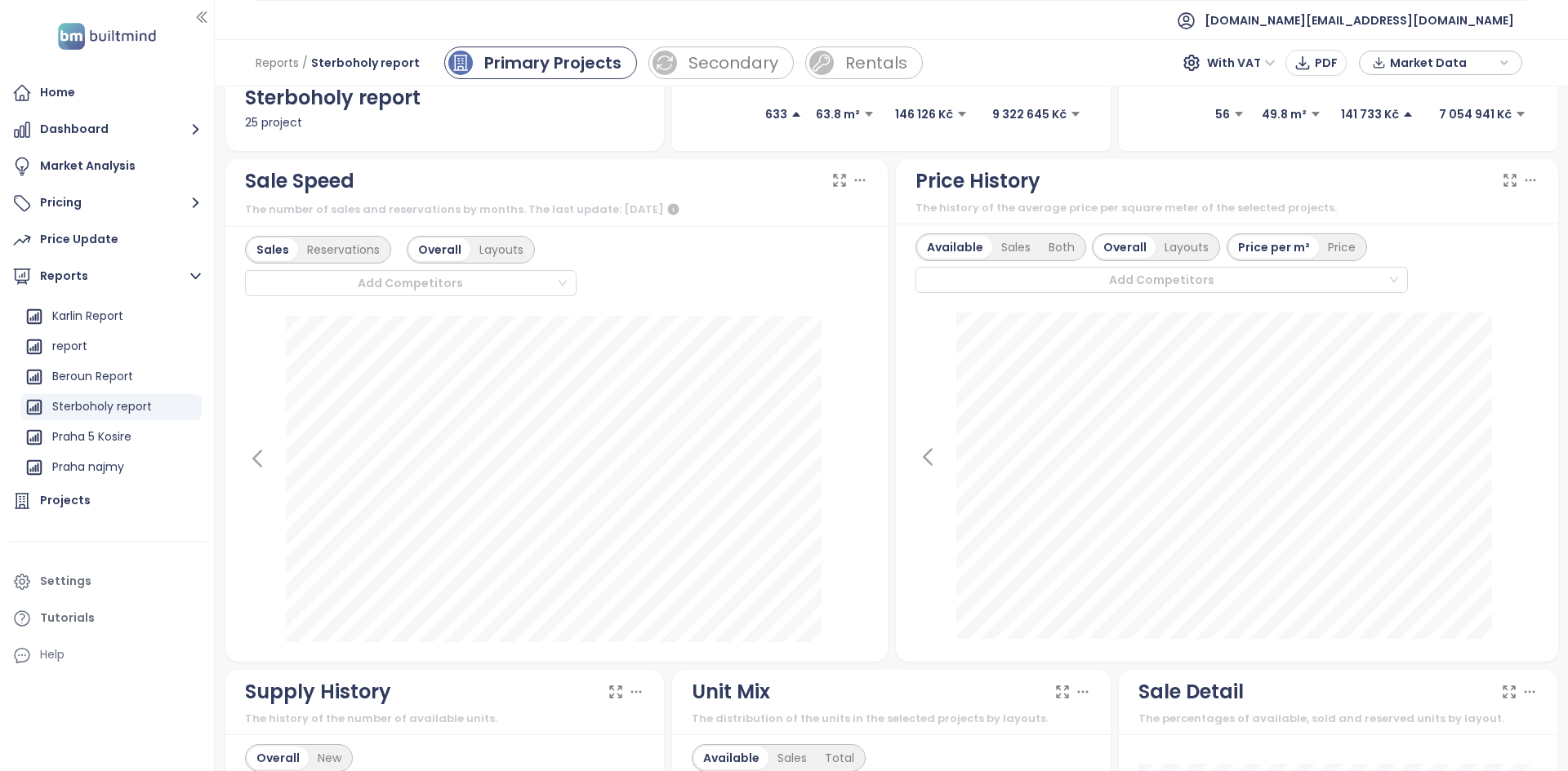
scroll to position [299, 0]
click at [1011, 251] on div "Sales" at bounding box center [1016, 247] width 48 height 23
click at [954, 250] on div "Available" at bounding box center [952, 247] width 69 height 23
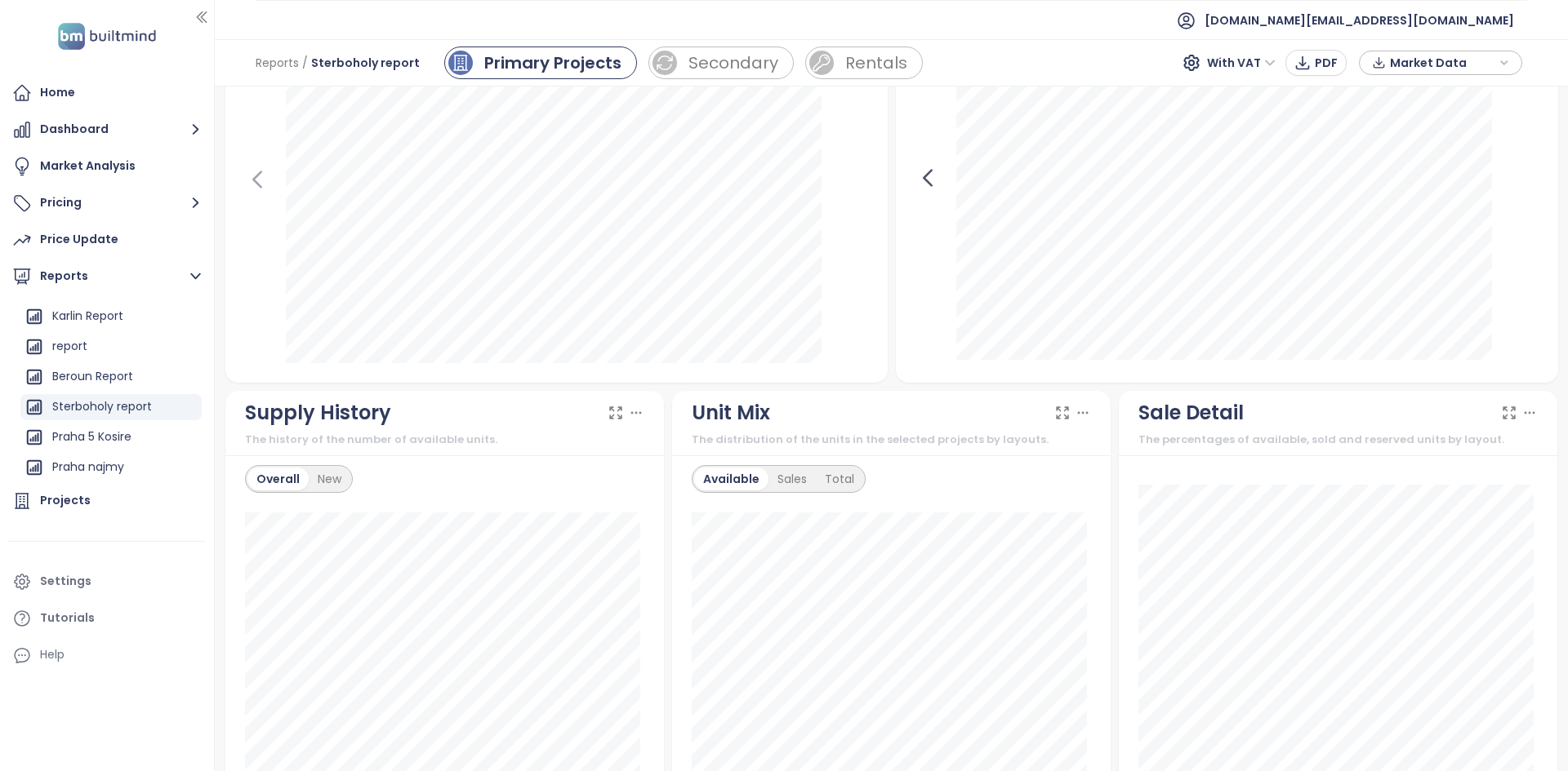
scroll to position [579, 0]
click at [333, 480] on div "New" at bounding box center [329, 479] width 42 height 23
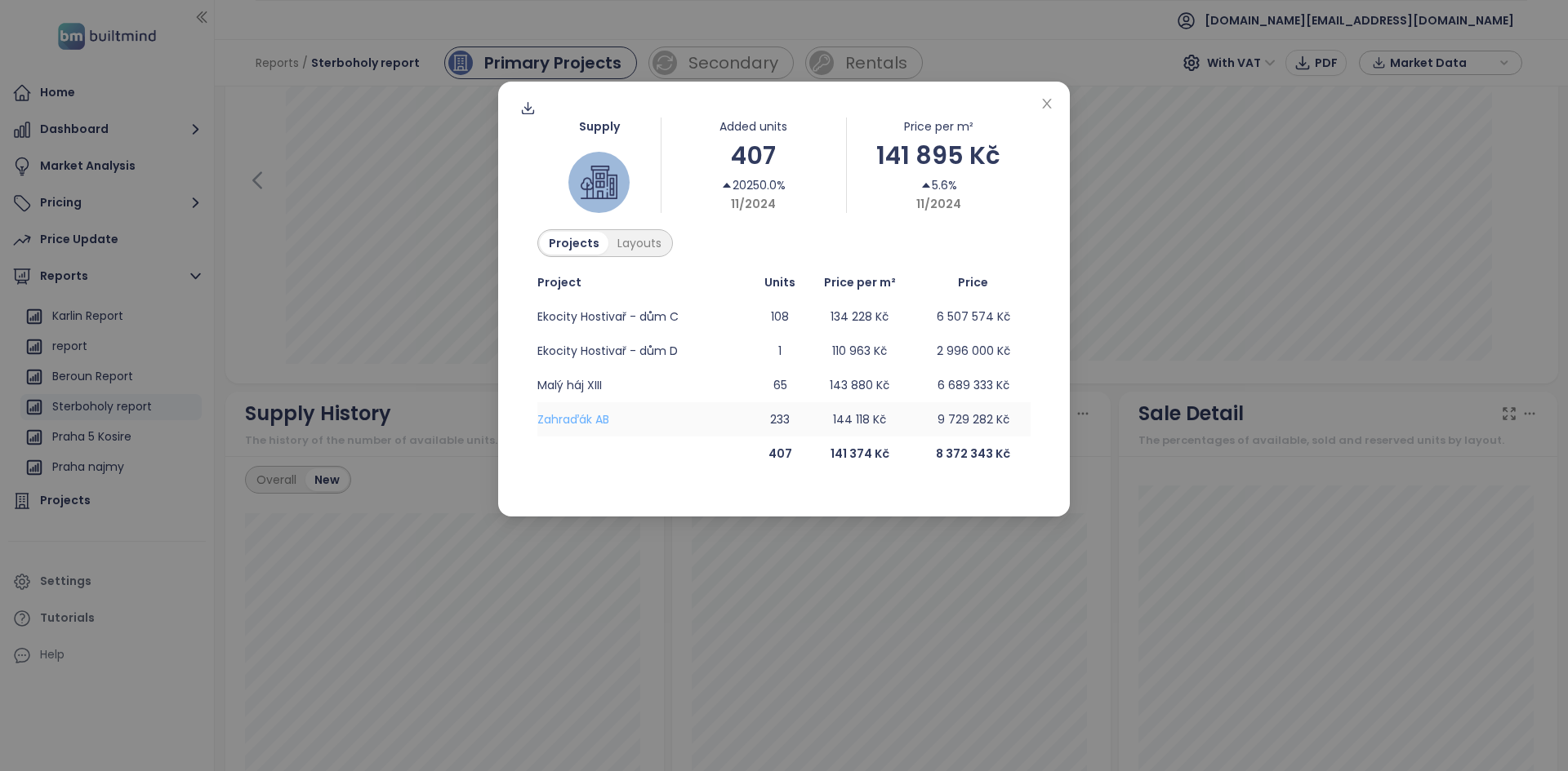
click at [578, 417] on span "Zahraďák AB" at bounding box center [573, 419] width 72 height 17
click at [1046, 107] on icon "close" at bounding box center [1046, 104] width 13 height 13
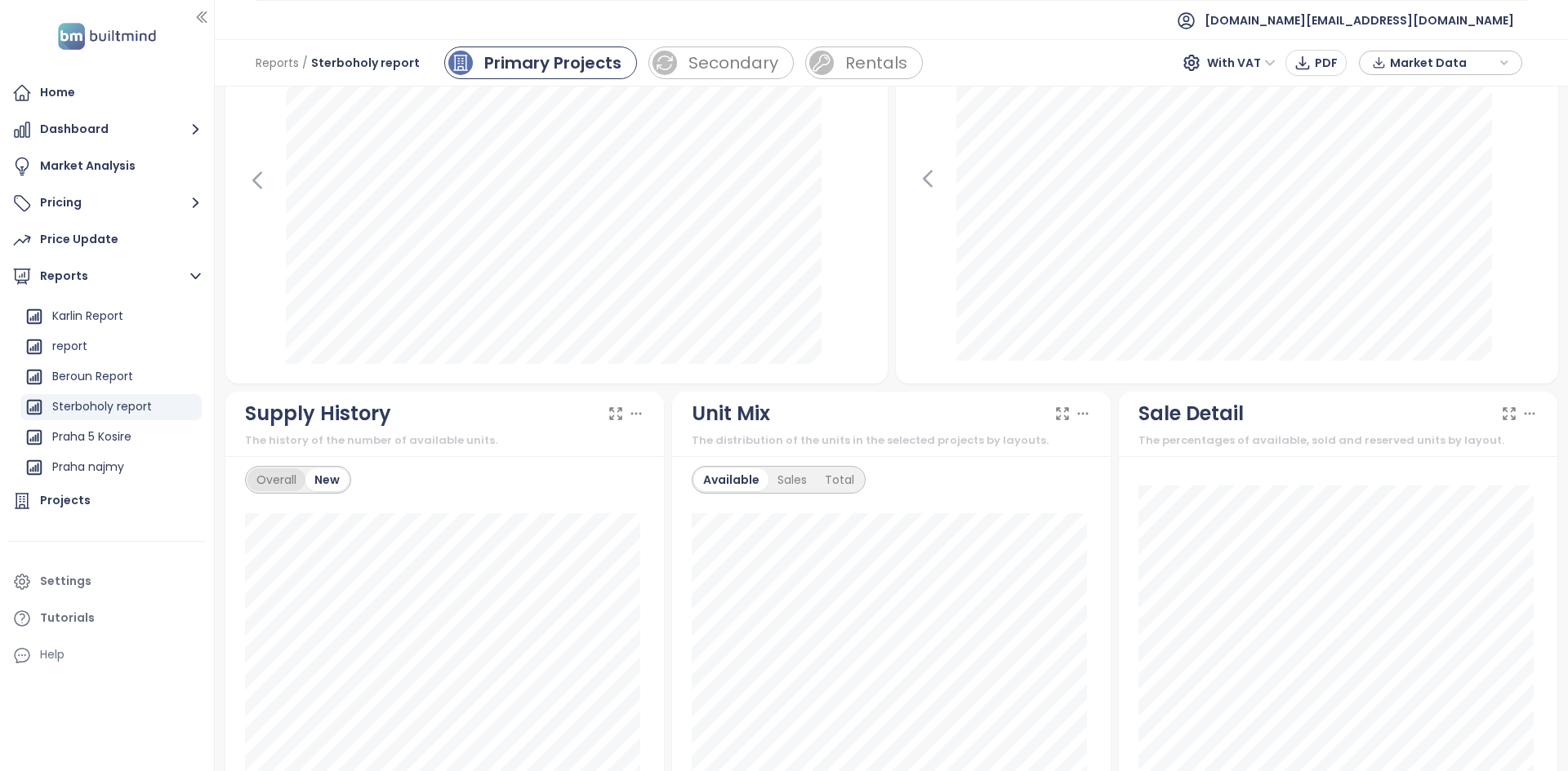
click at [277, 486] on div "Overall" at bounding box center [276, 479] width 58 height 23
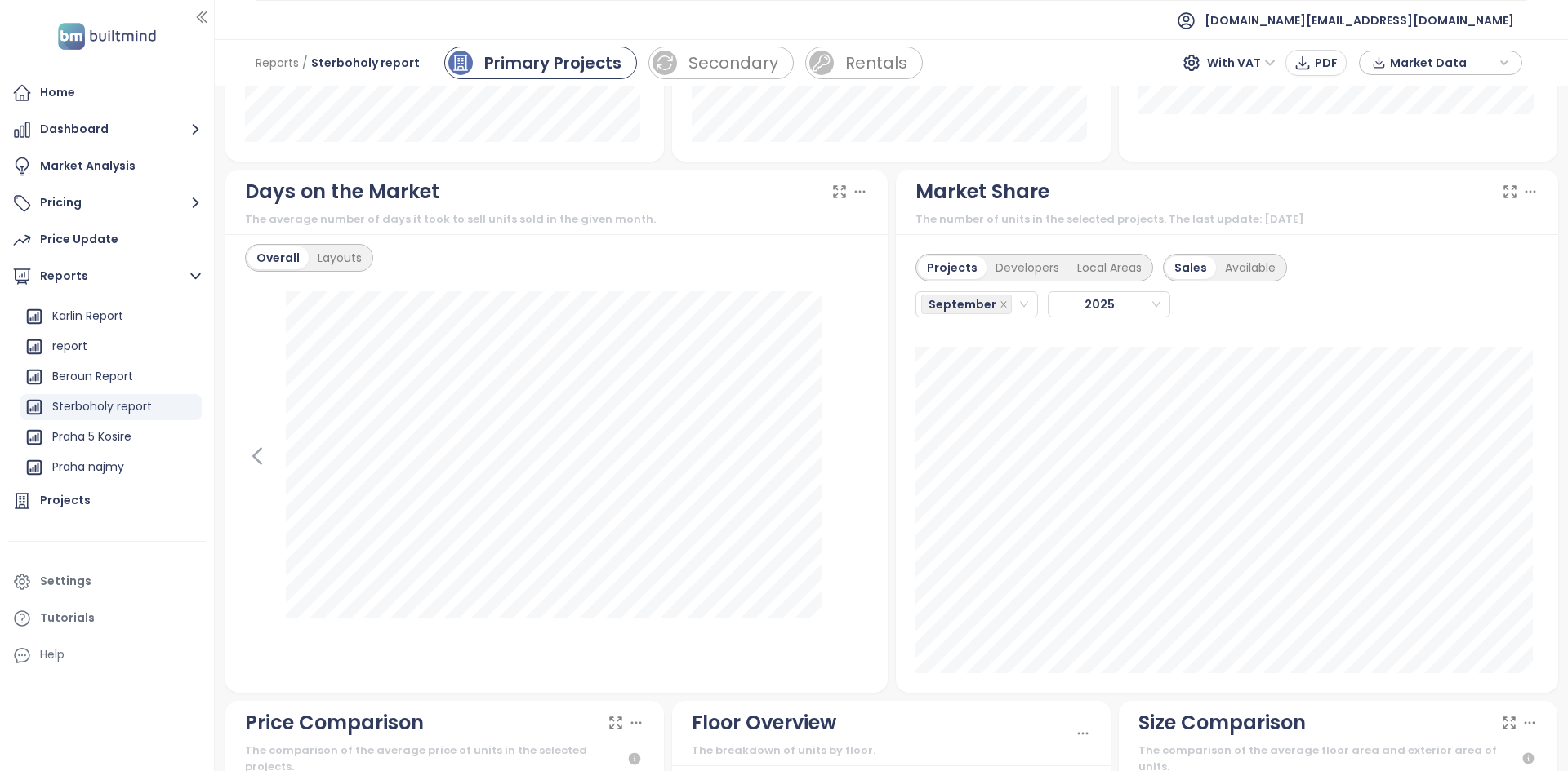
scroll to position [1276, 0]
click at [302, 215] on div "The average number of days it took to sell units sold in the given month." at bounding box center [556, 220] width 623 height 17
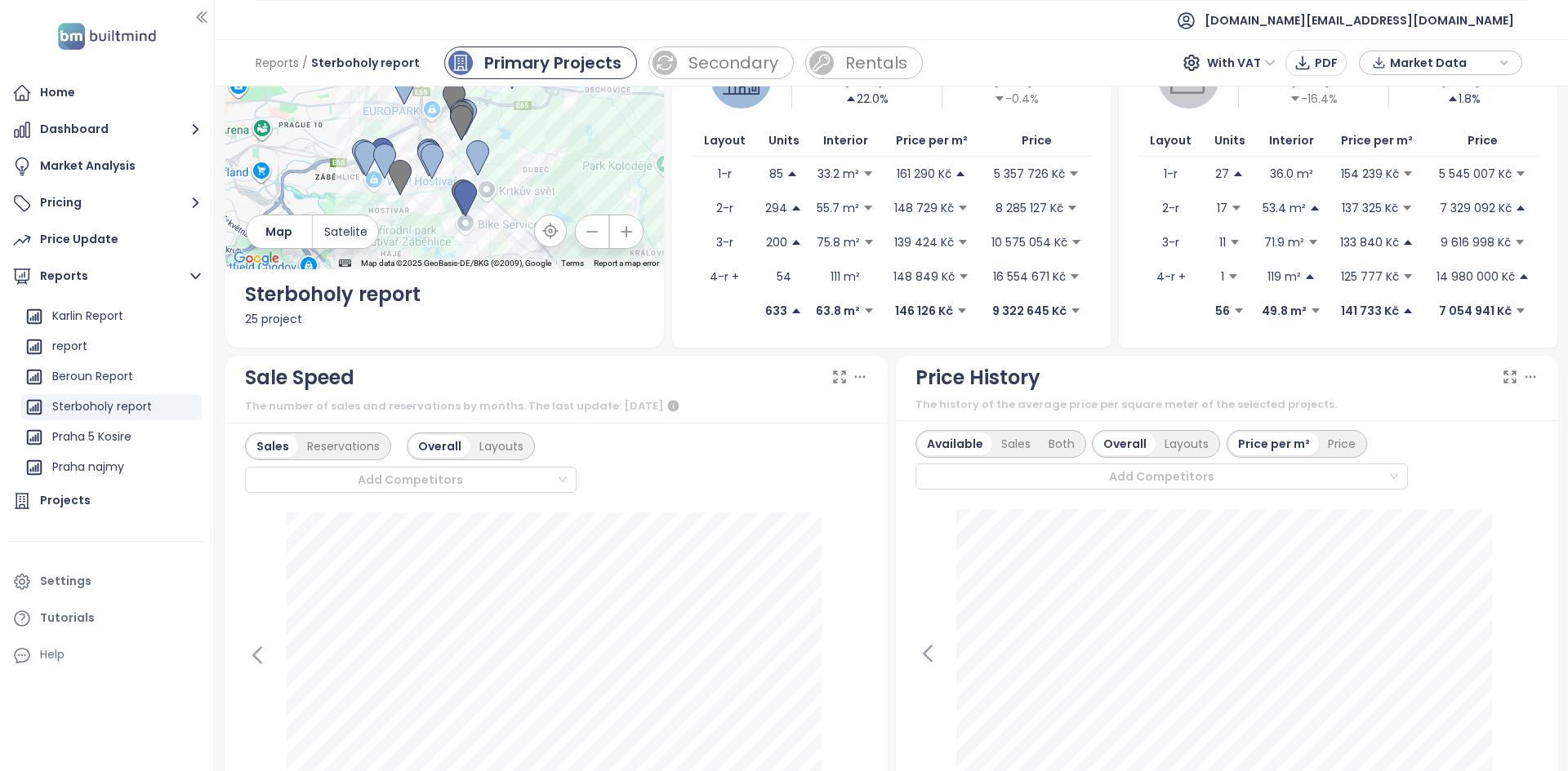
scroll to position [9, 0]
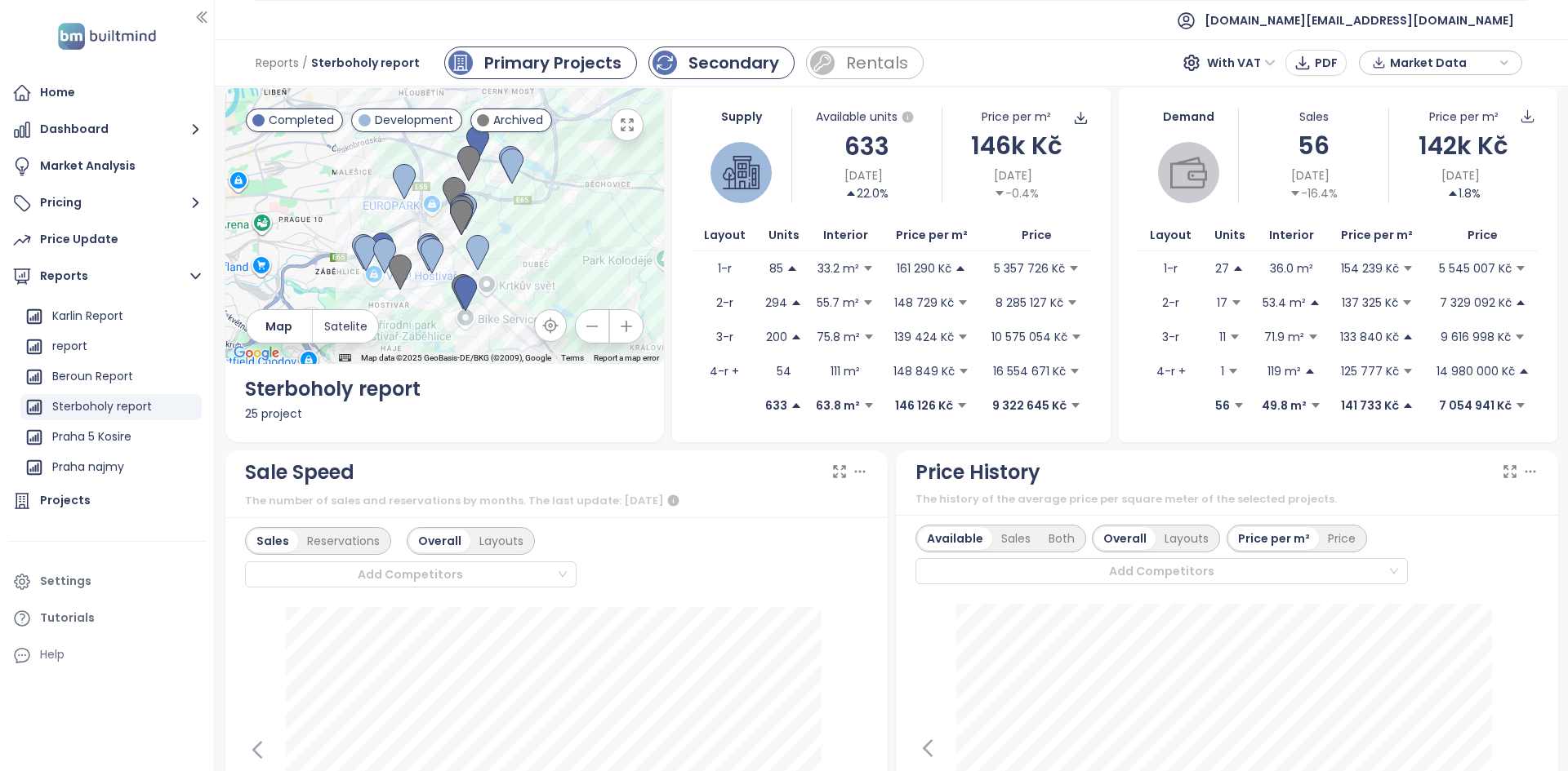
click at [751, 64] on div "Secondary" at bounding box center [733, 63] width 90 height 24
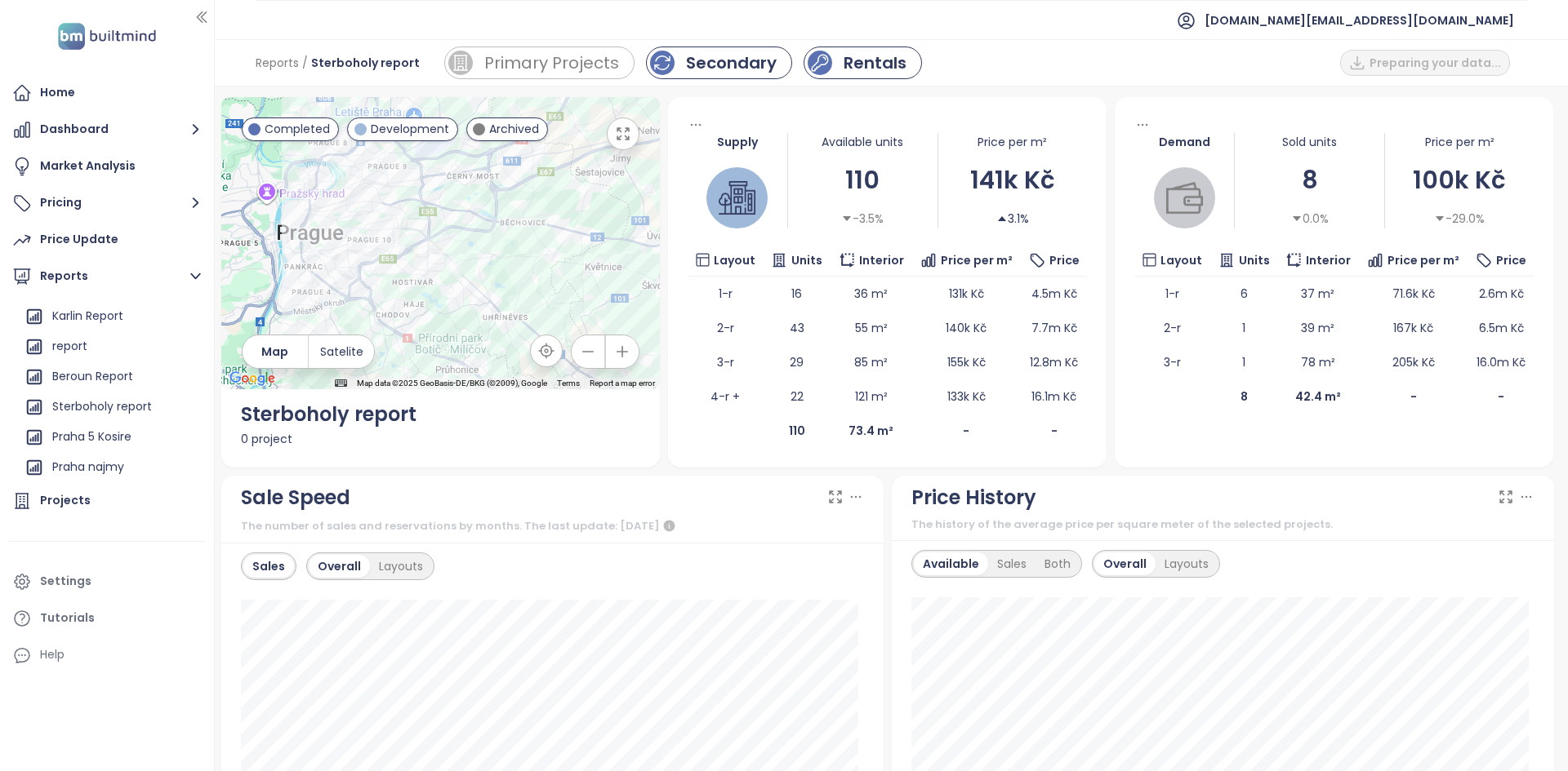
click at [817, 63] on icon "rent" at bounding box center [819, 62] width 19 height 19
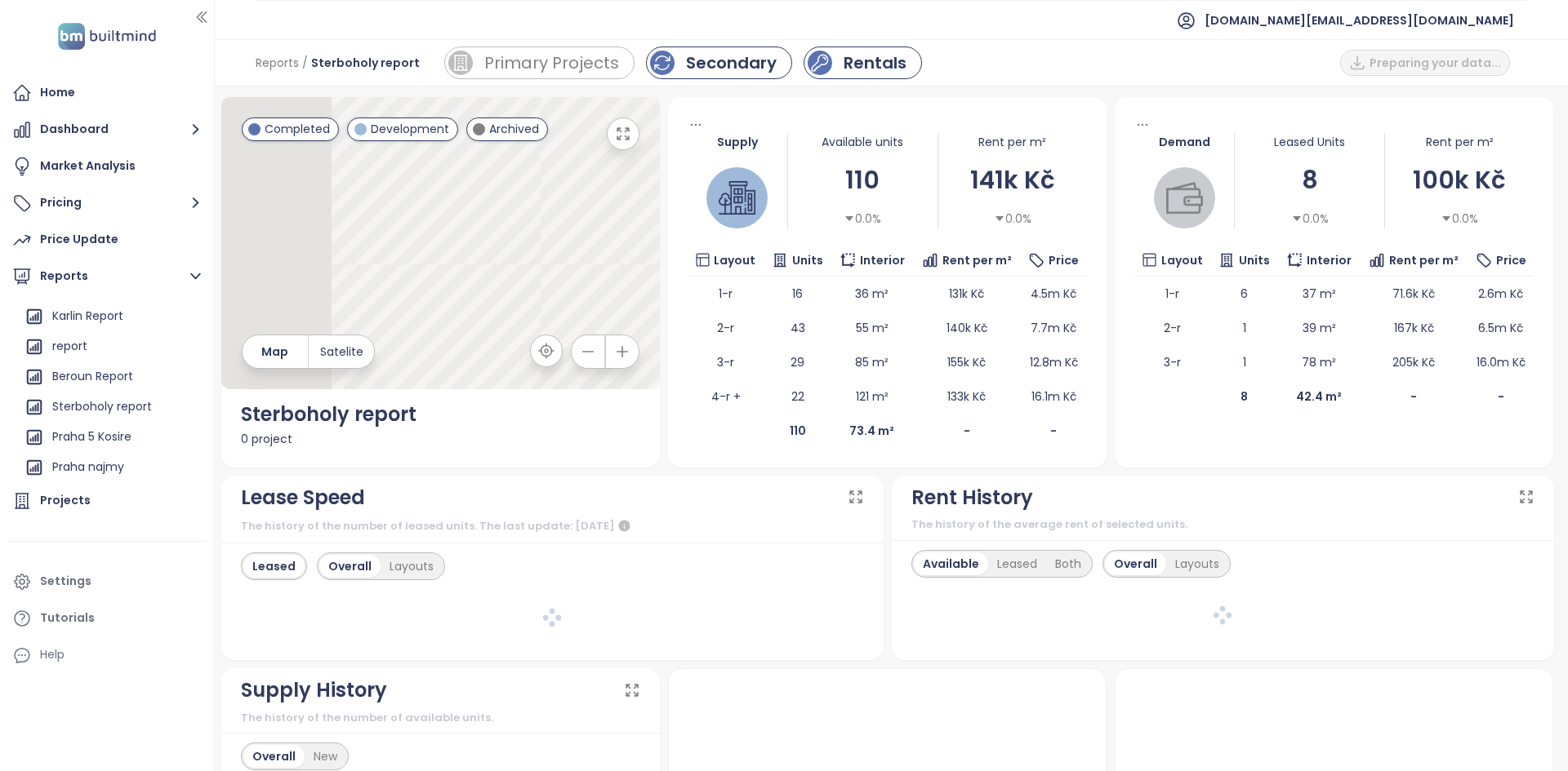
click at [746, 68] on div "Secondary" at bounding box center [731, 63] width 90 height 24
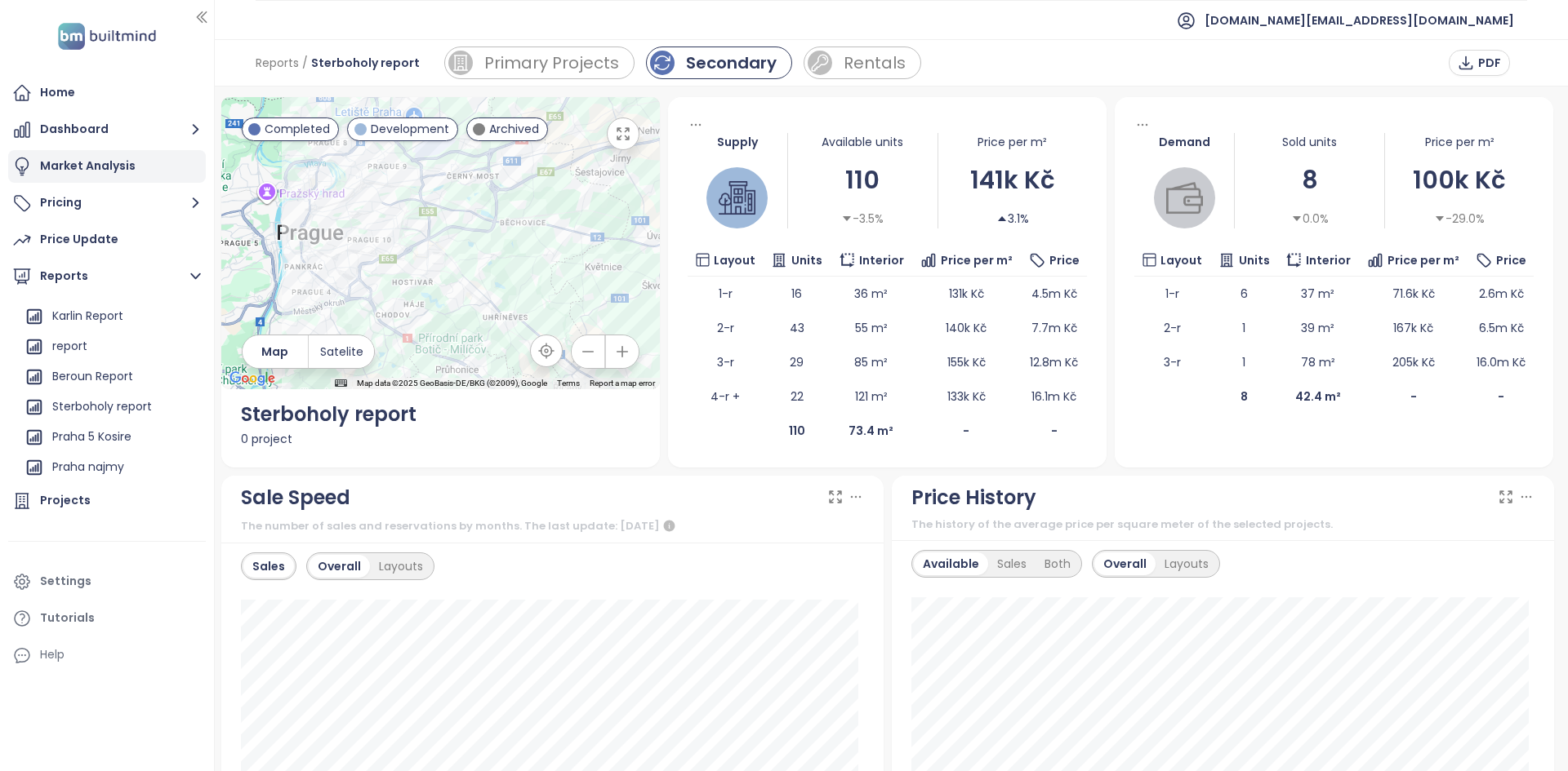
click at [145, 152] on div "Market Analysis" at bounding box center [107, 166] width 197 height 33
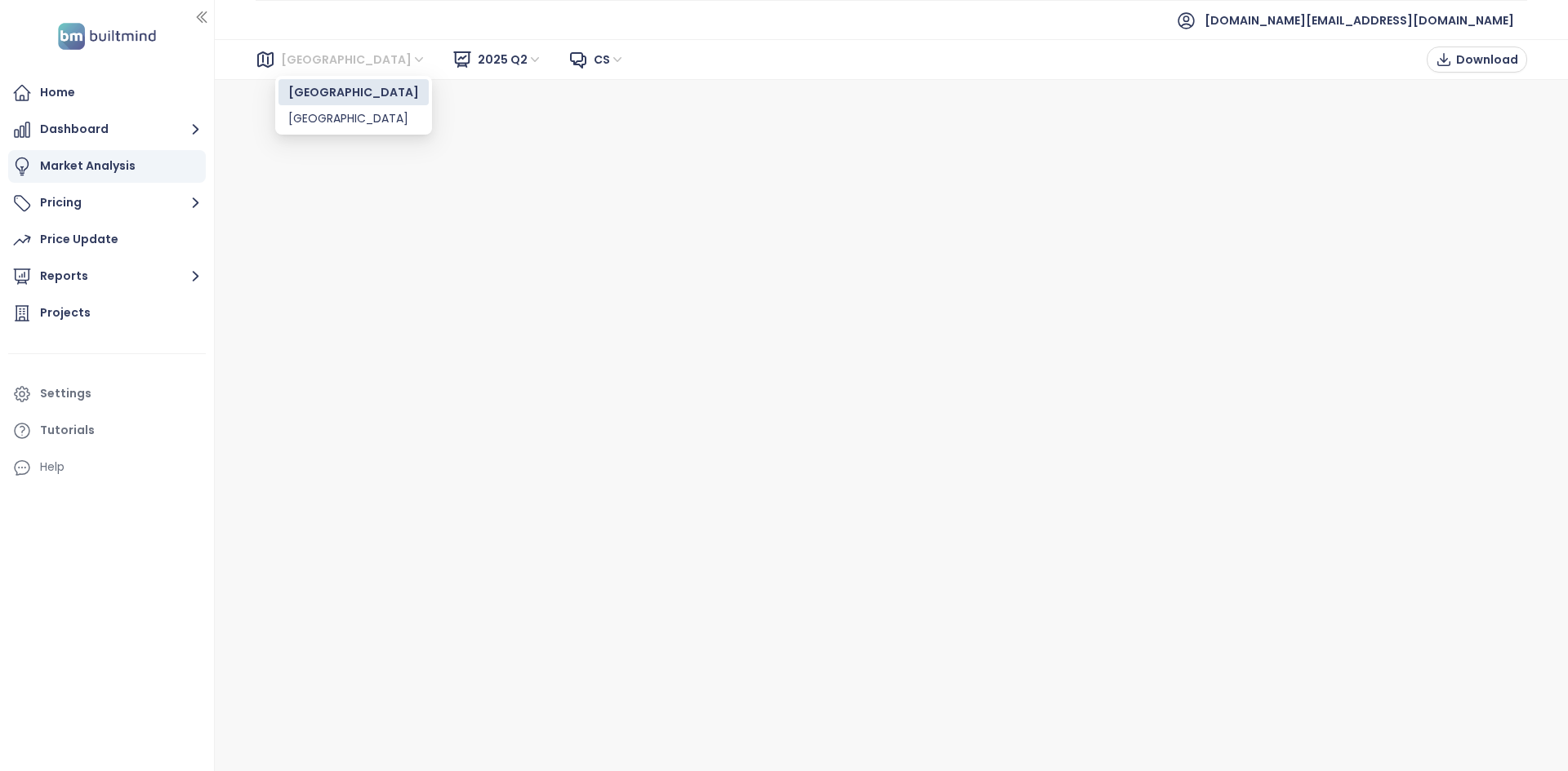
click at [301, 63] on span "Brno" at bounding box center [354, 59] width 145 height 24
click at [313, 114] on div "Praha" at bounding box center [354, 118] width 130 height 18
click at [477, 55] on span "2025 Q2" at bounding box center [509, 59] width 64 height 24
click at [477, 59] on span "2025 Q2" at bounding box center [509, 59] width 64 height 24
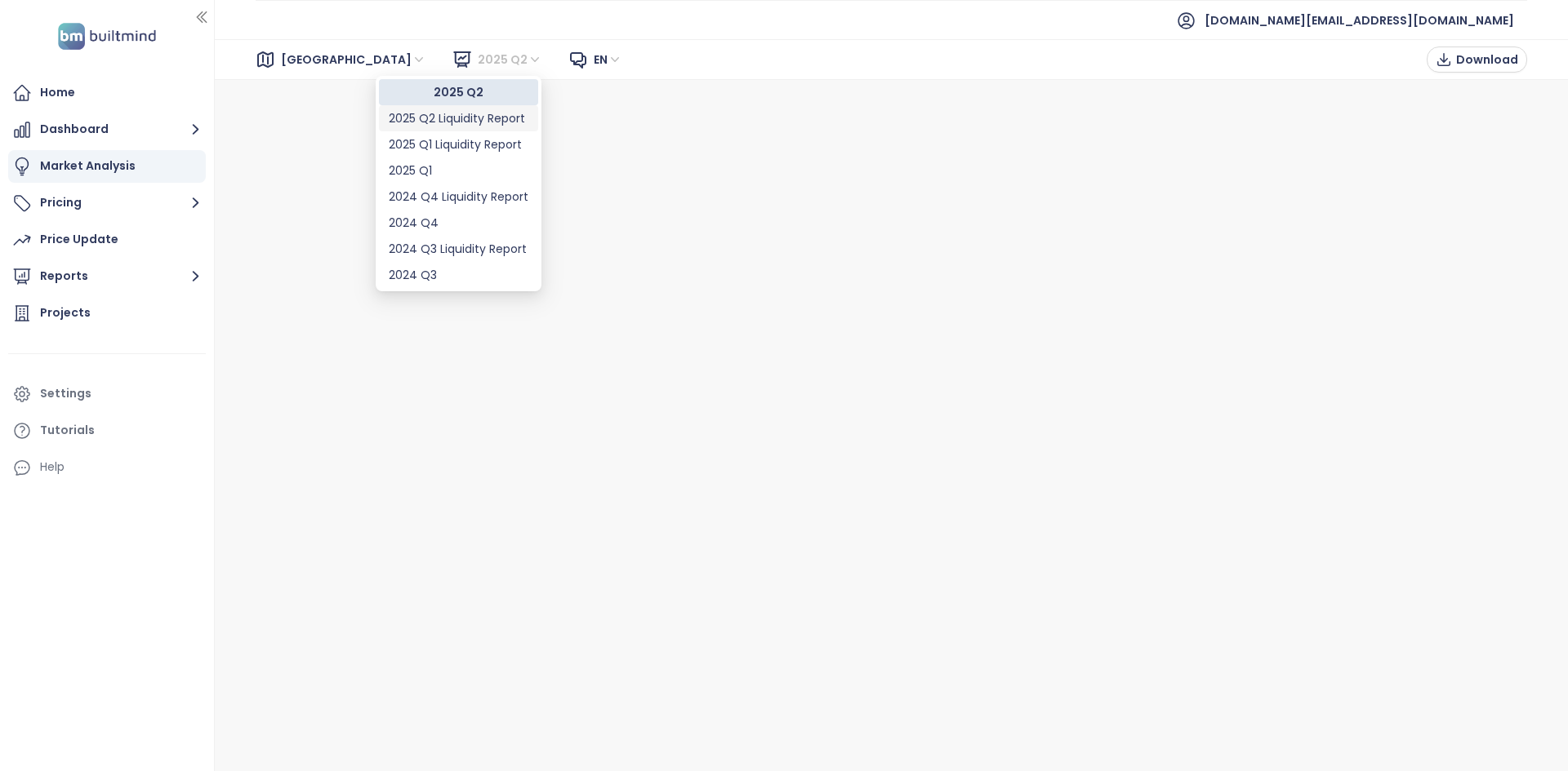
click at [448, 112] on div "2025 Q2 Liquidity Report" at bounding box center [458, 118] width 140 height 18
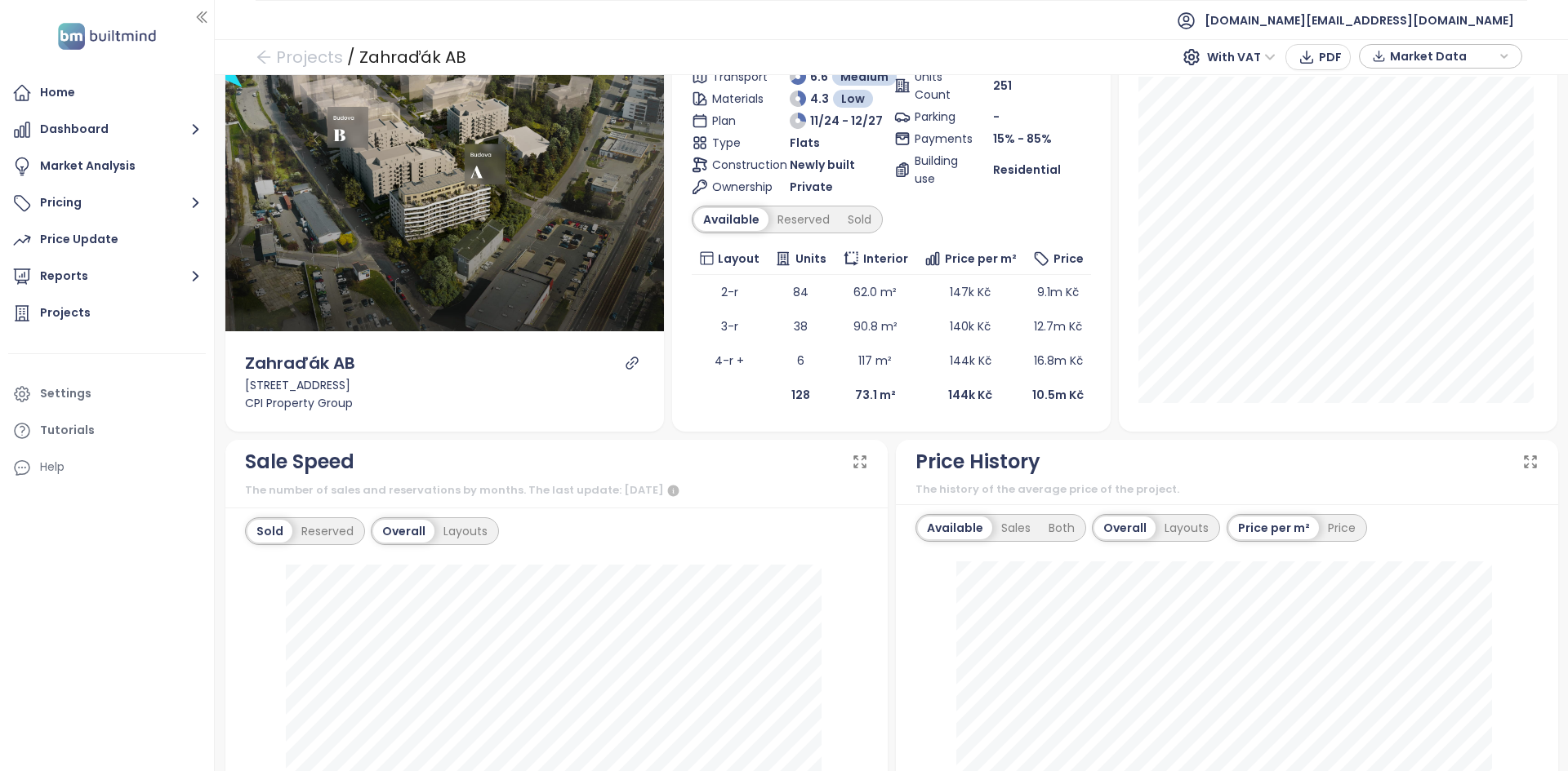
scroll to position [374, 0]
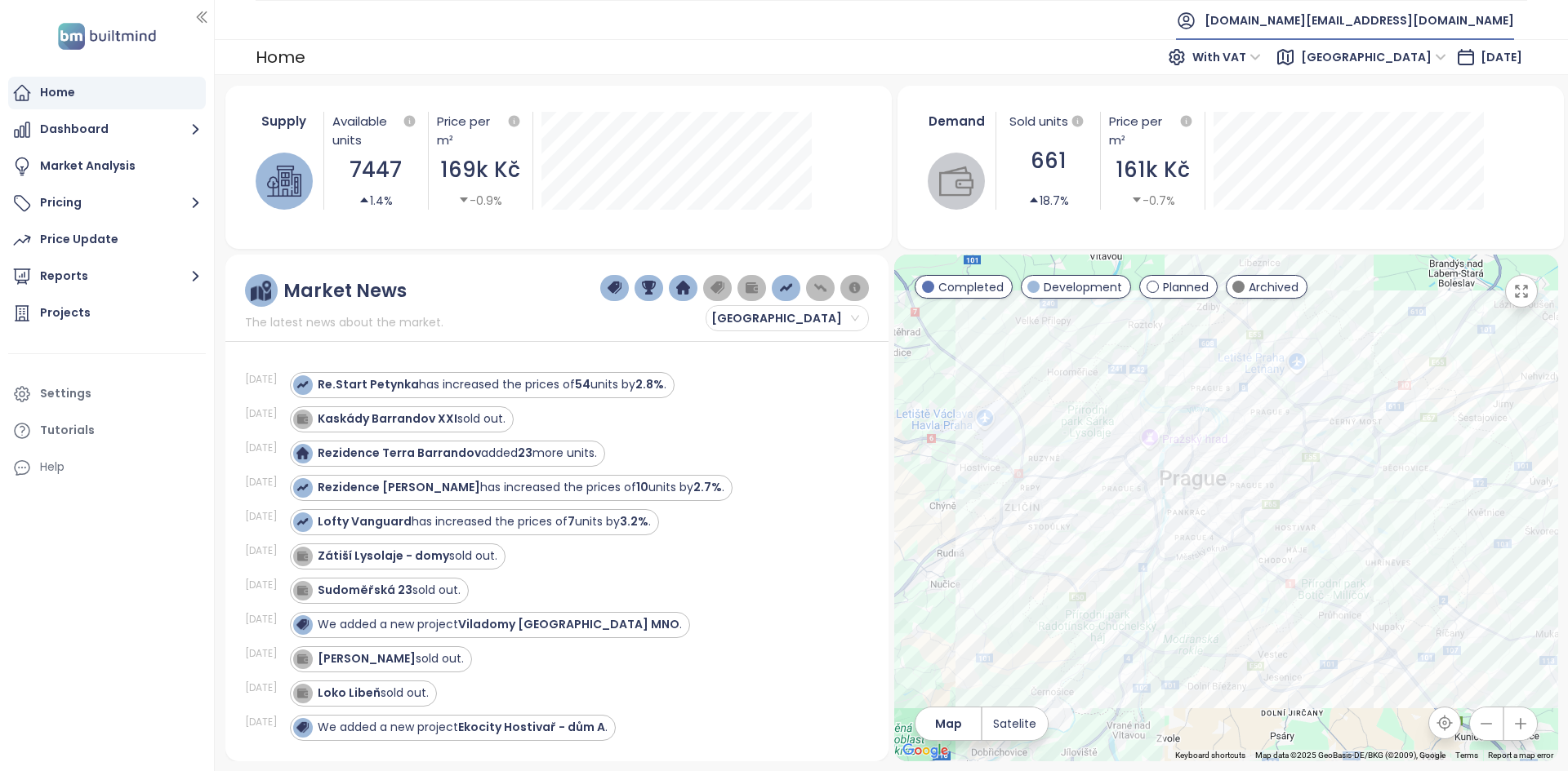
click at [781, 15] on span "builtmind.cz@builtmind.com" at bounding box center [1359, 20] width 309 height 39
click at [781, 68] on li "Log out" at bounding box center [1415, 66] width 192 height 33
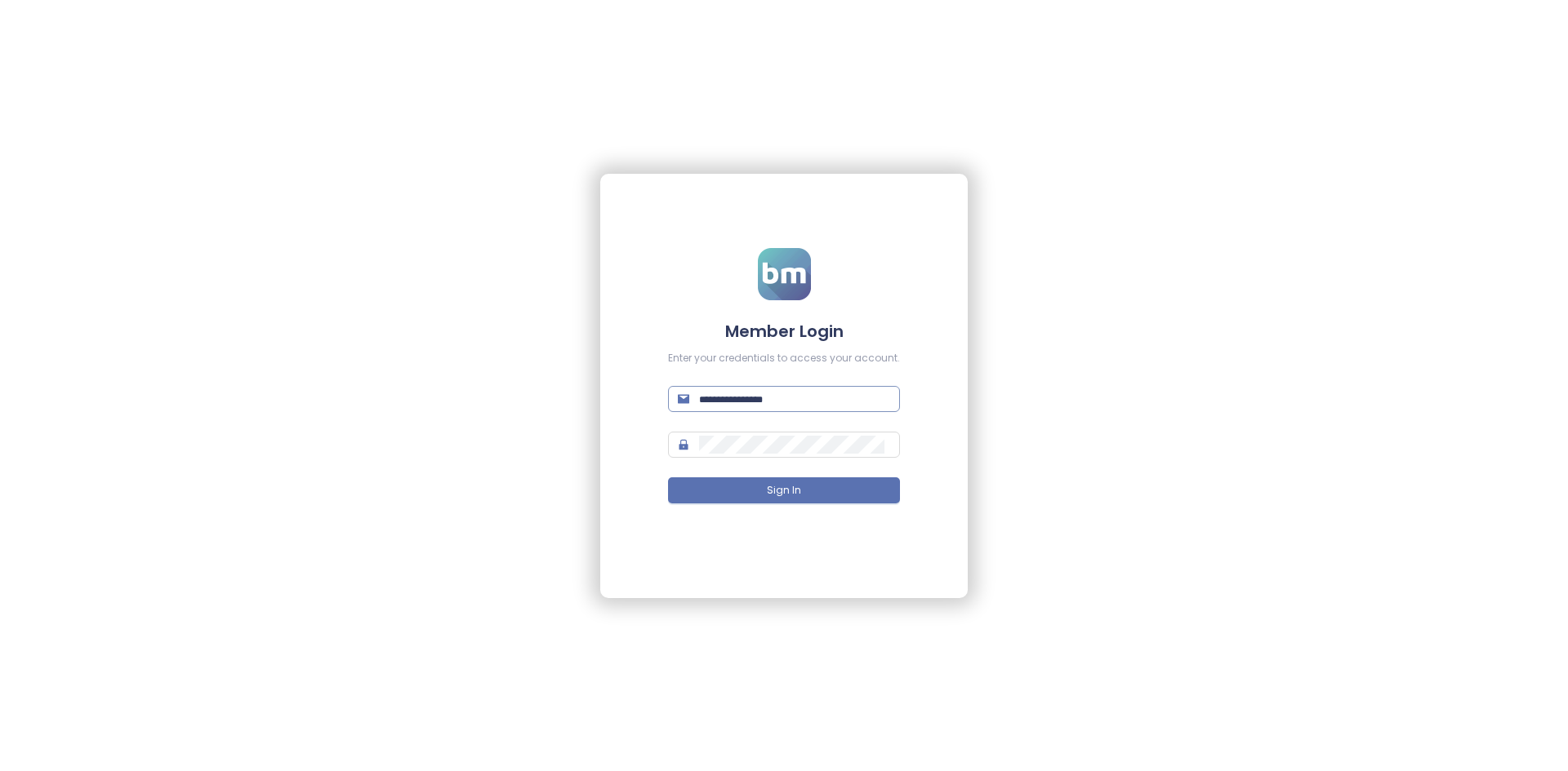
click at [781, 393] on input "text" at bounding box center [794, 398] width 191 height 18
type input "**********"
click at [668, 442] on button "Sign In" at bounding box center [783, 489] width 232 height 26
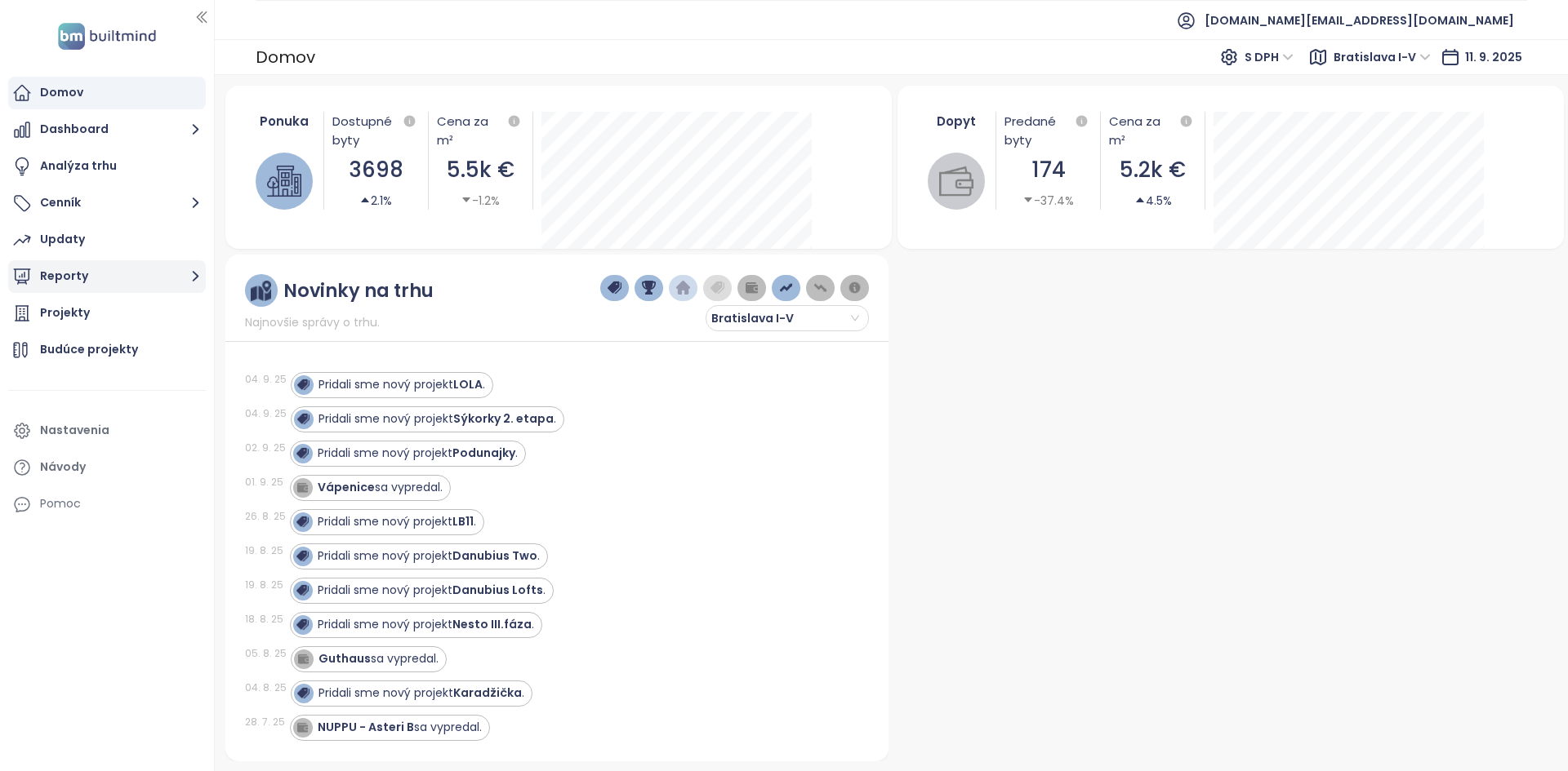
click at [182, 280] on button "Reporty" at bounding box center [107, 276] width 197 height 33
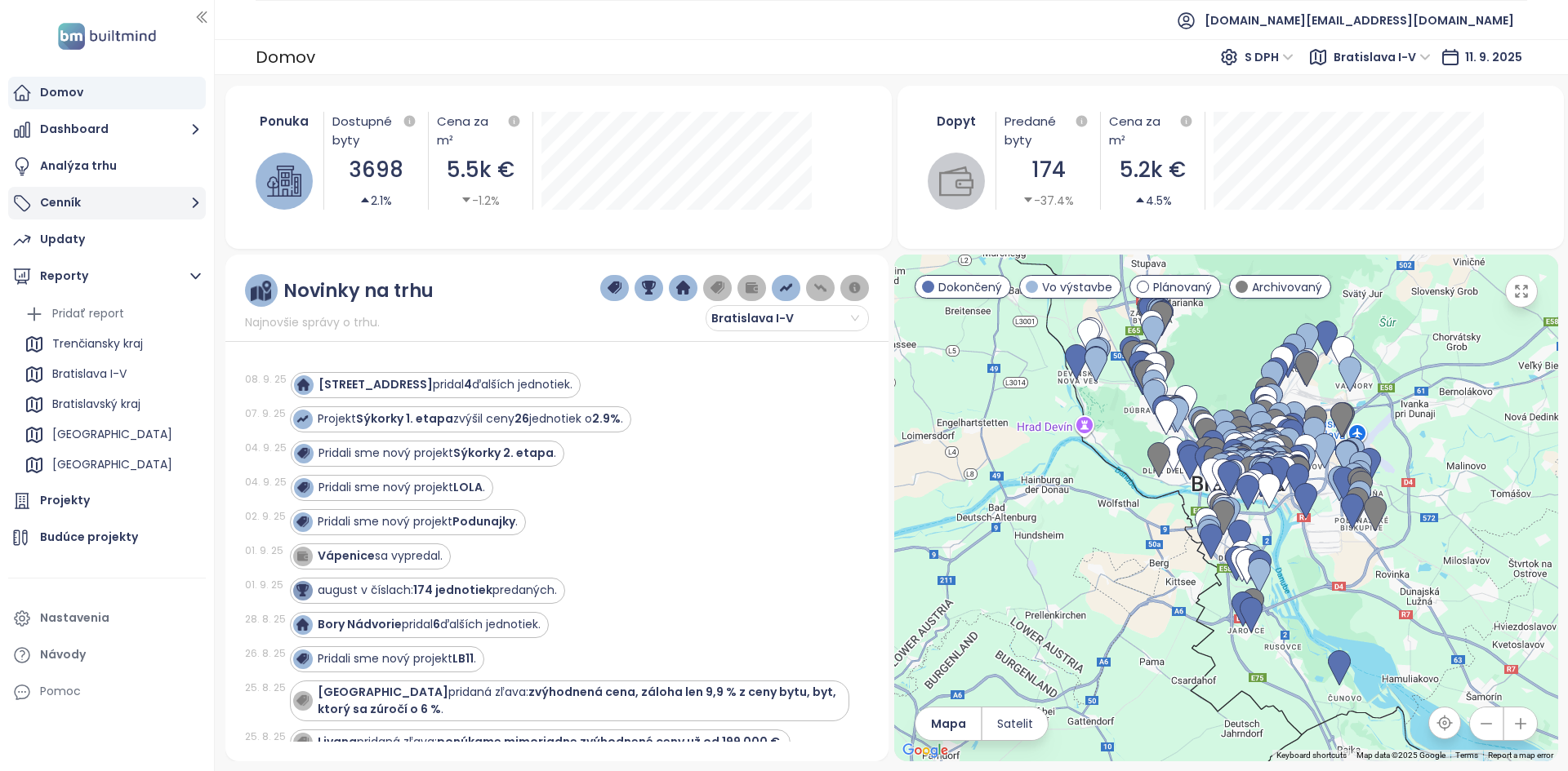
click at [125, 200] on button "Cenník" at bounding box center [107, 203] width 197 height 33
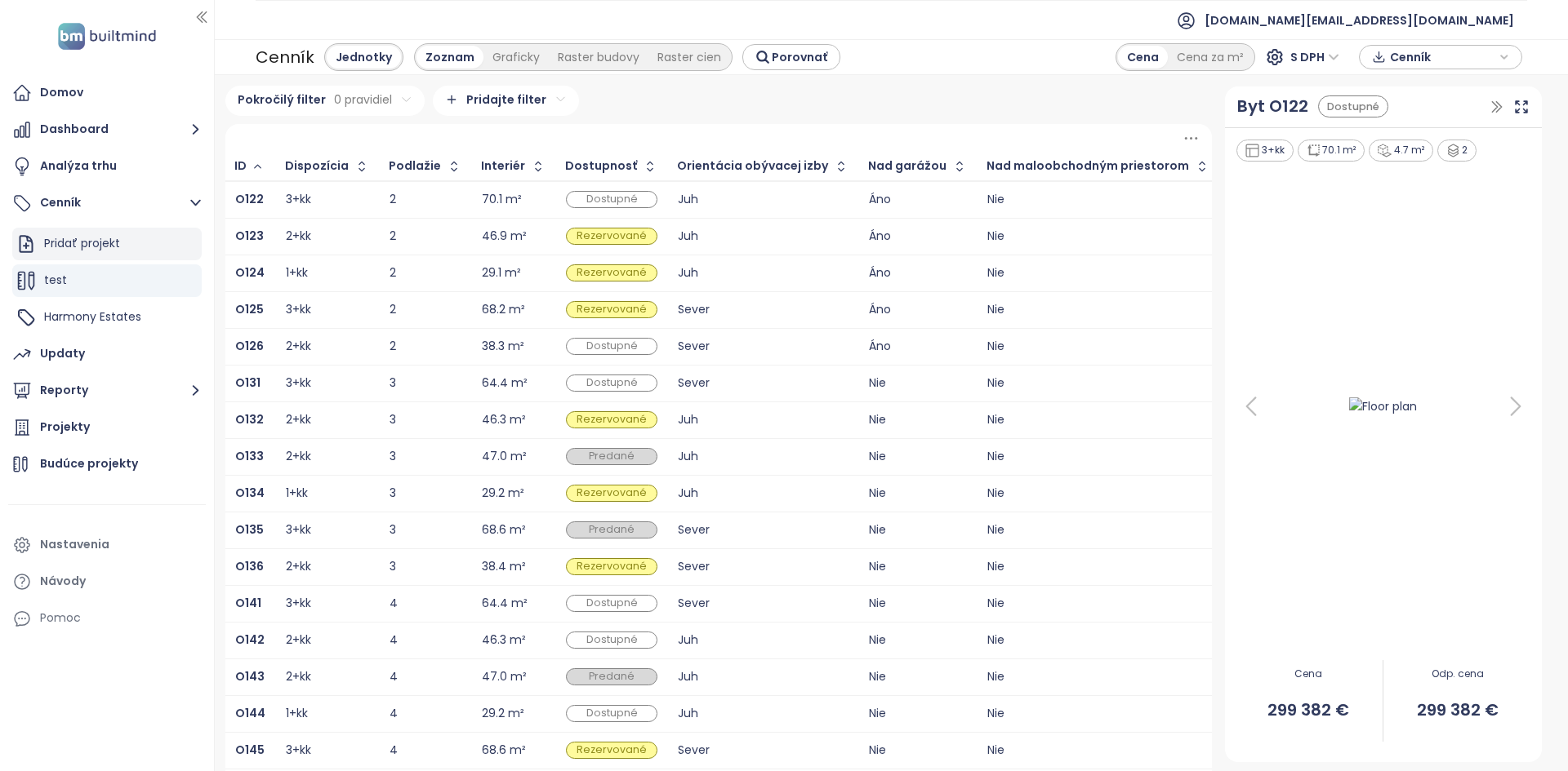
click at [164, 248] on div "Pridať projekt" at bounding box center [107, 244] width 190 height 33
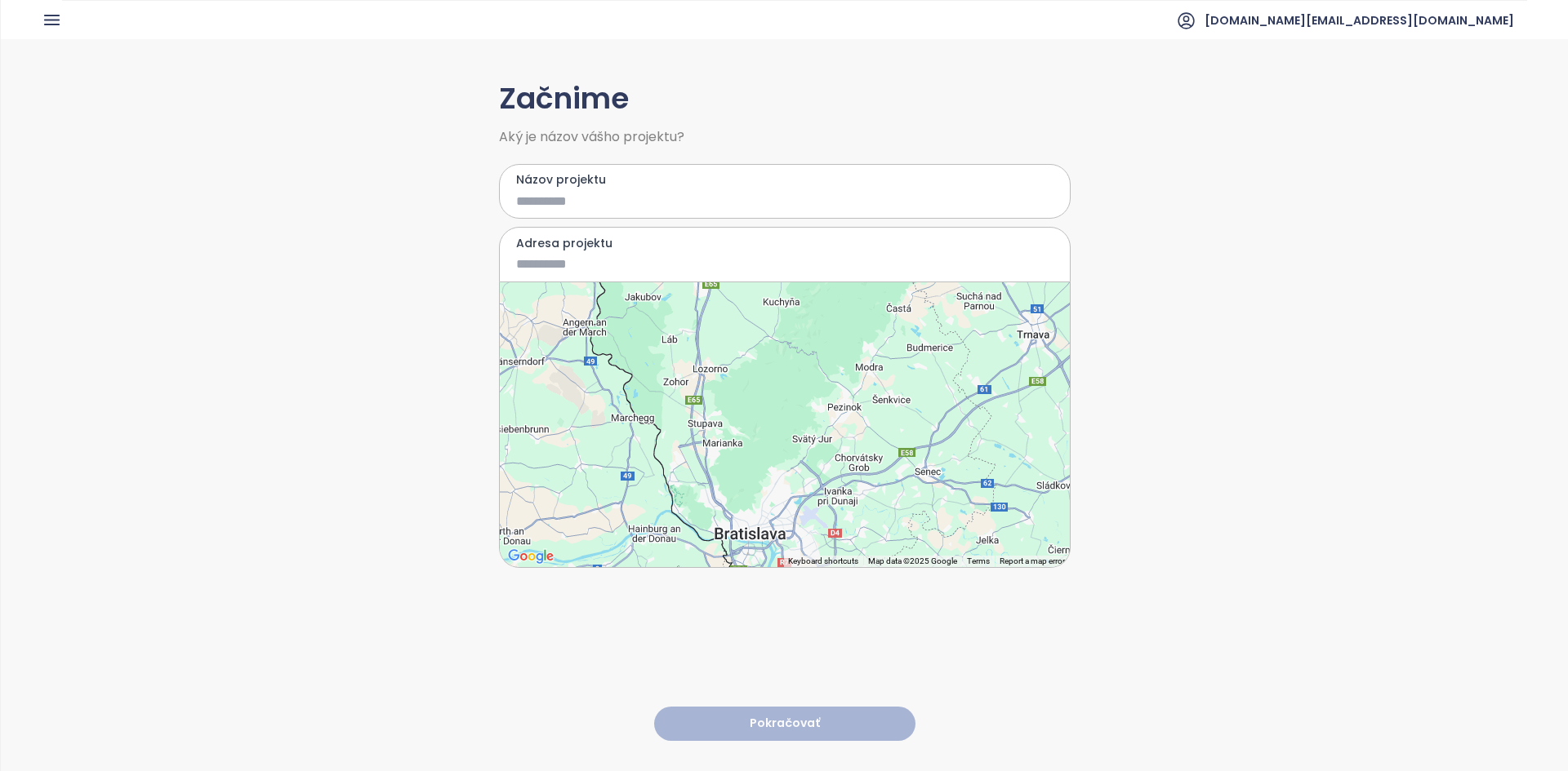
drag, startPoint x: 771, startPoint y: 412, endPoint x: 734, endPoint y: 531, distance: 124.6
click at [734, 442] on div at bounding box center [785, 424] width 570 height 285
click at [633, 194] on input "Názov projektu" at bounding box center [772, 201] width 513 height 20
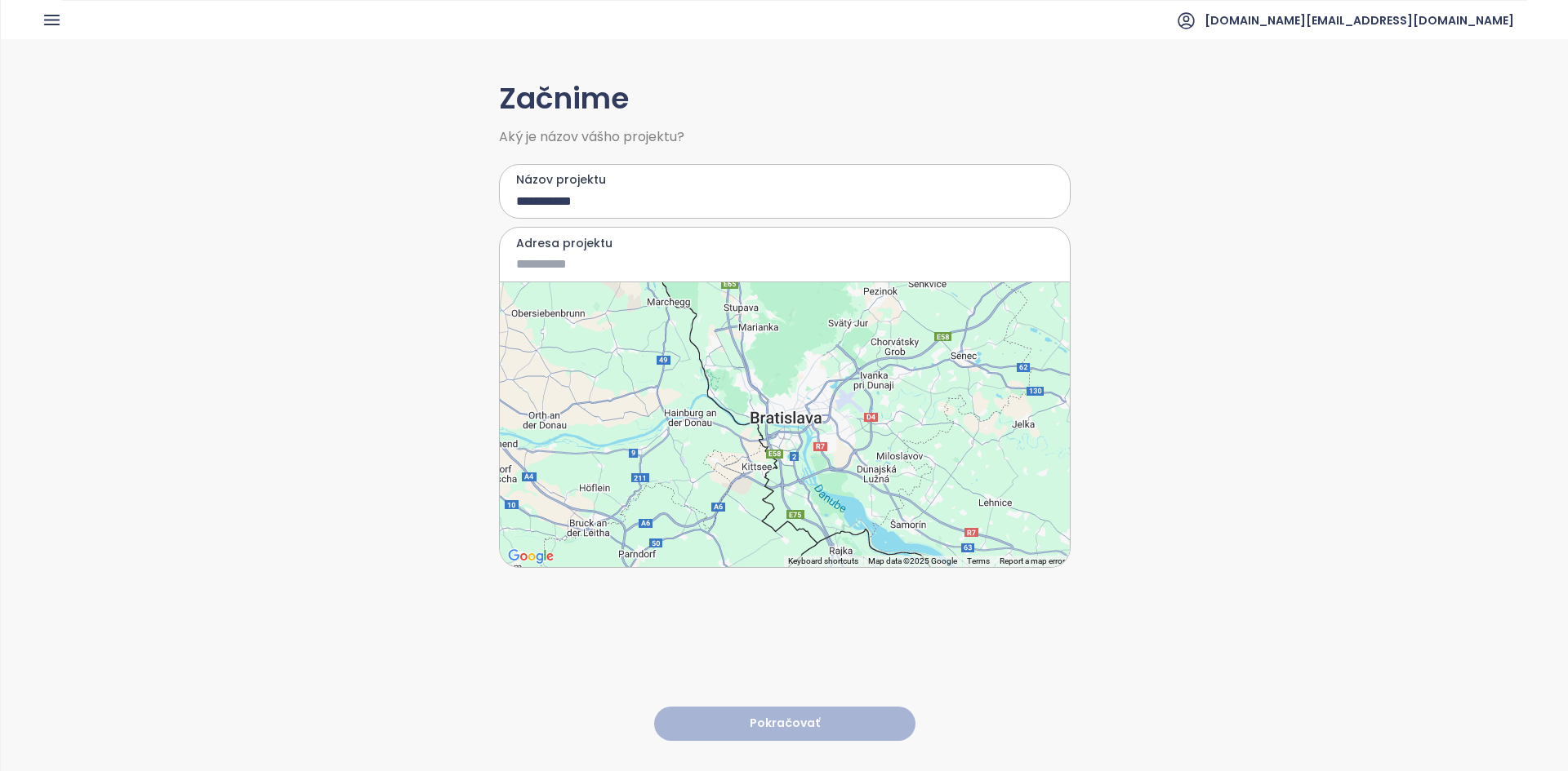
type input "**********"
click at [567, 272] on input "Adresa projektu" at bounding box center [772, 264] width 513 height 20
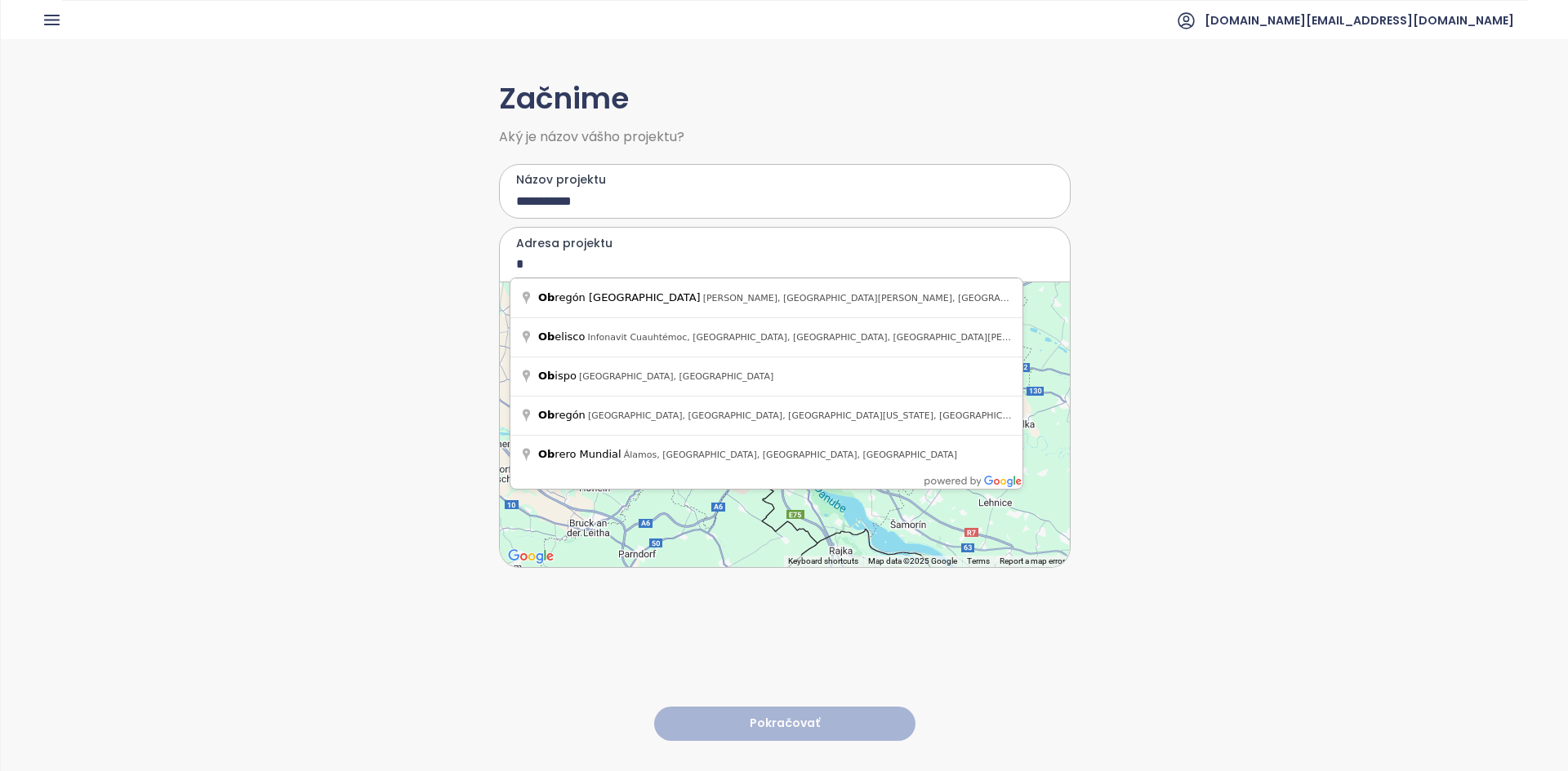
type input "*"
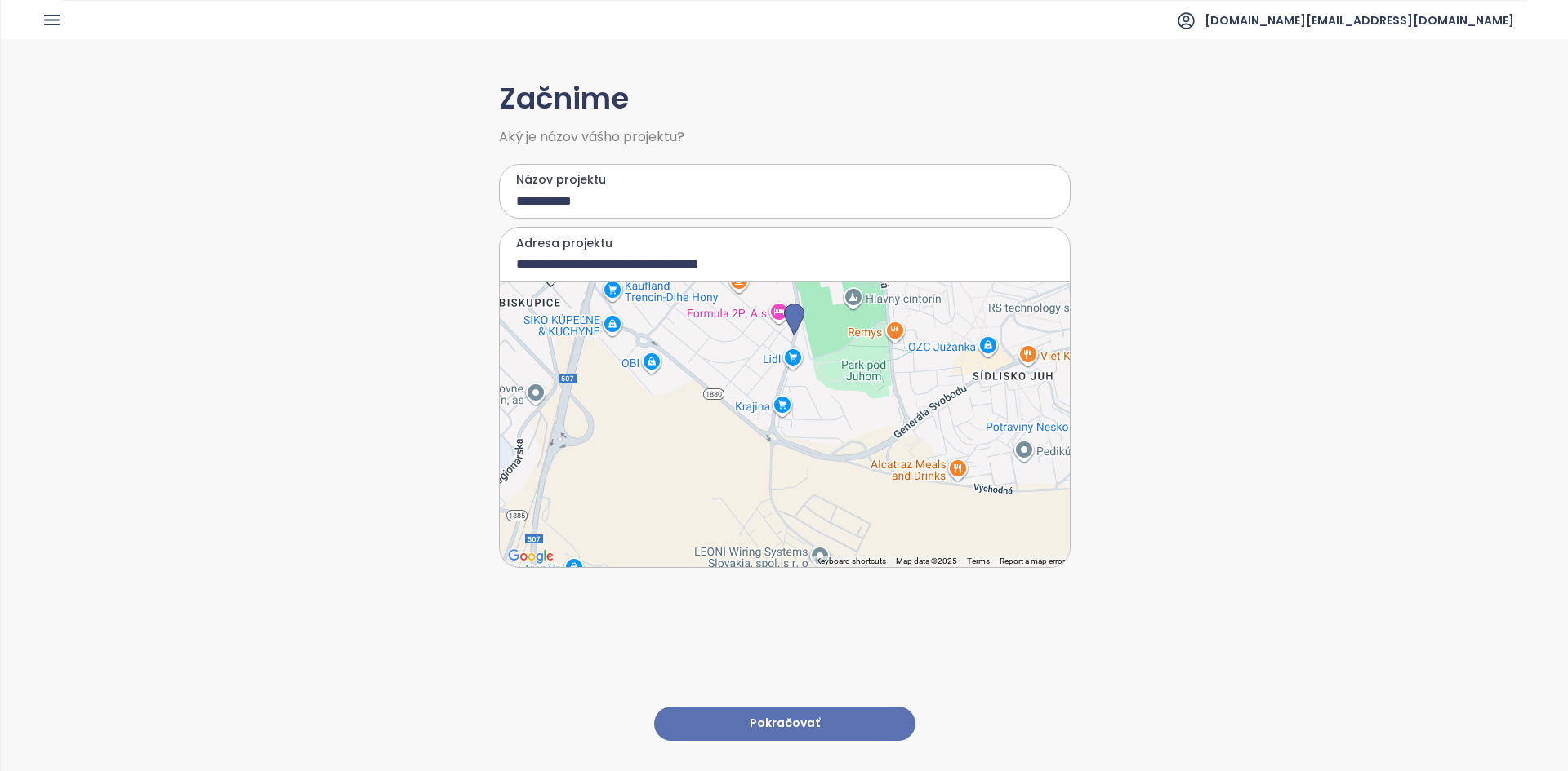
drag, startPoint x: 803, startPoint y: 393, endPoint x: 812, endPoint y: 305, distance: 88.5
click at [781, 305] on div at bounding box center [785, 424] width 570 height 285
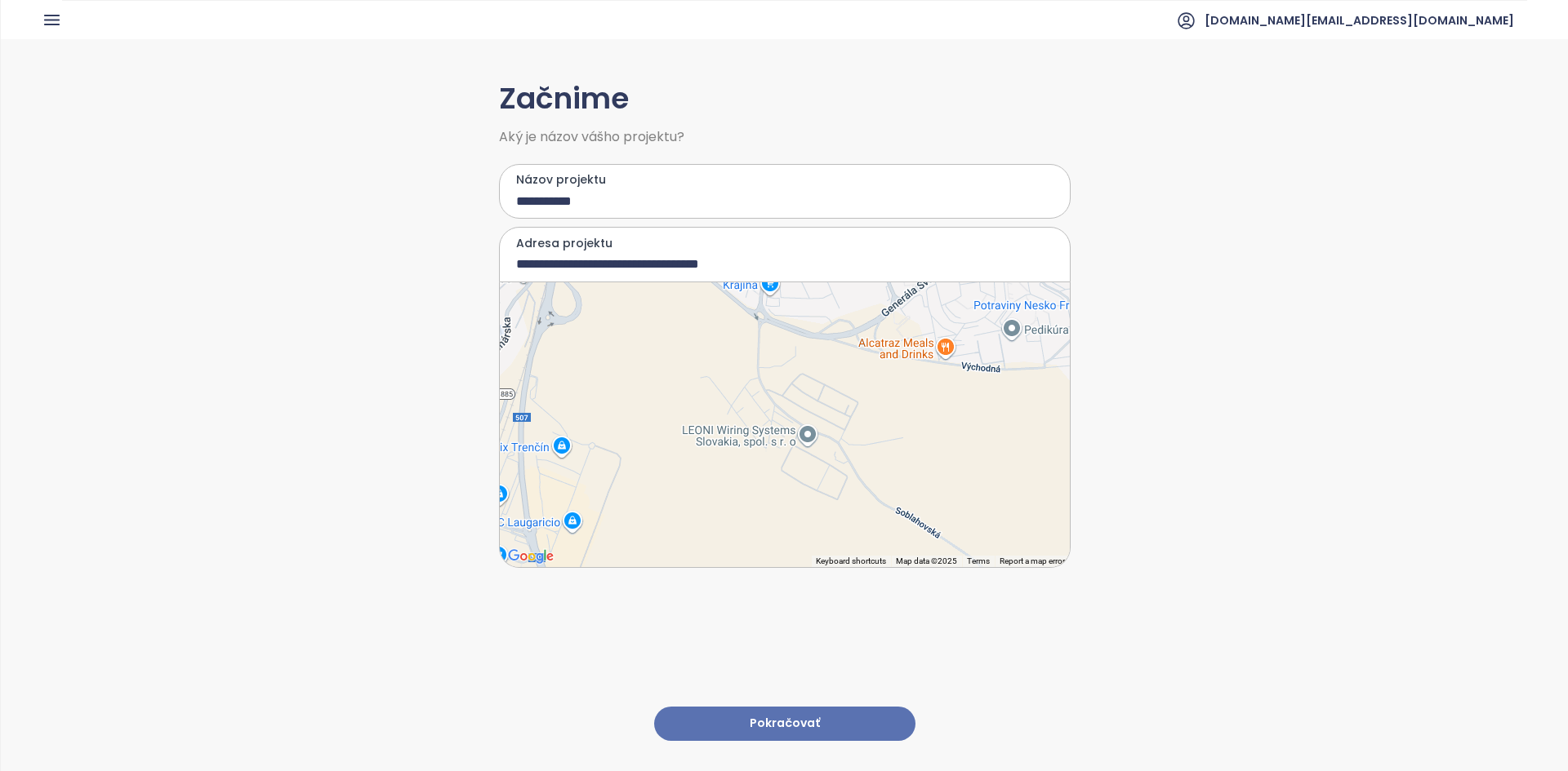
drag, startPoint x: 817, startPoint y: 459, endPoint x: 805, endPoint y: 336, distance: 123.6
click at [781, 336] on div at bounding box center [785, 424] width 570 height 285
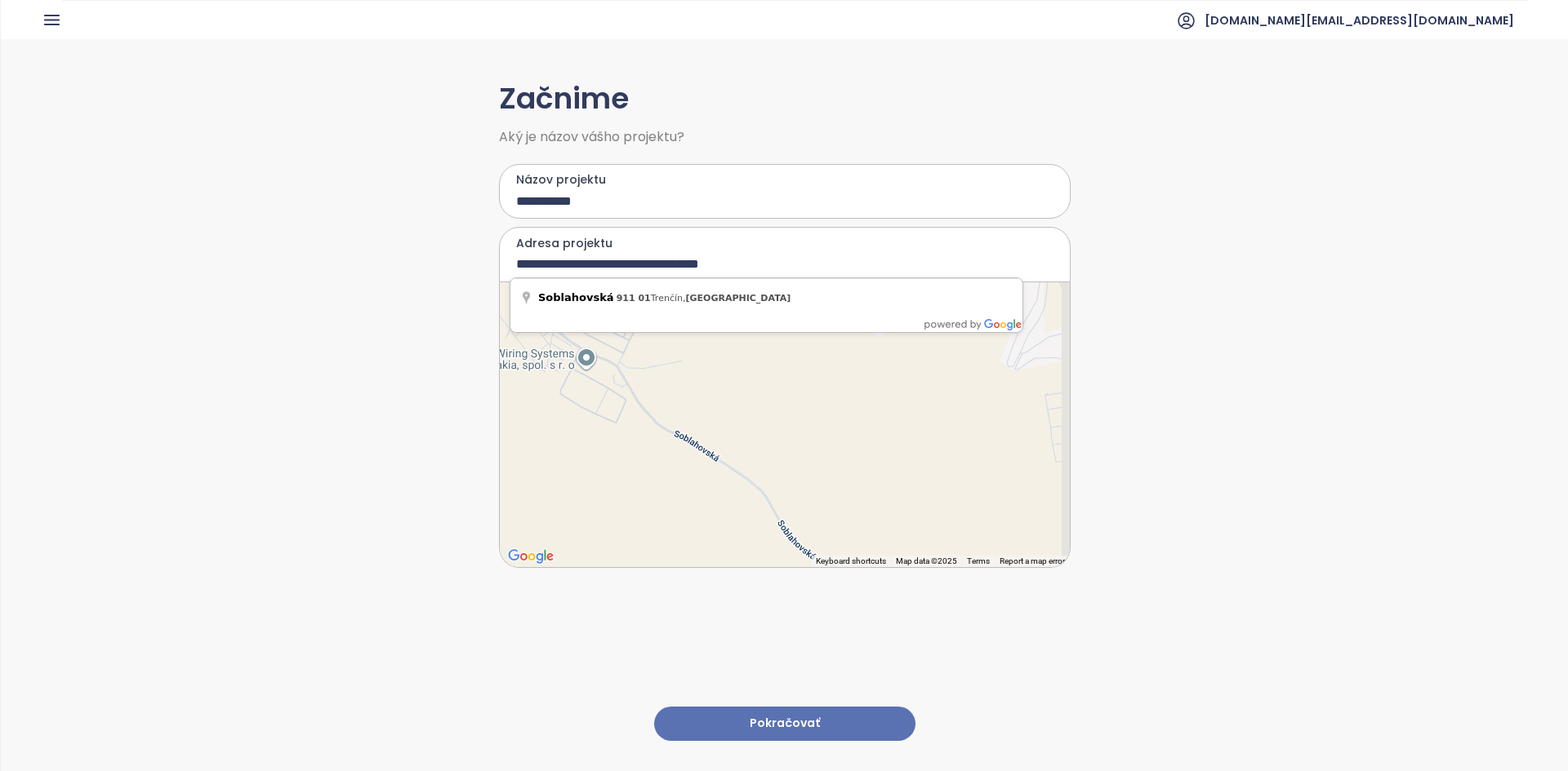
drag, startPoint x: 787, startPoint y: 408, endPoint x: 565, endPoint y: 331, distance: 235.0
click at [565, 332] on body "**********" at bounding box center [784, 385] width 1568 height 771
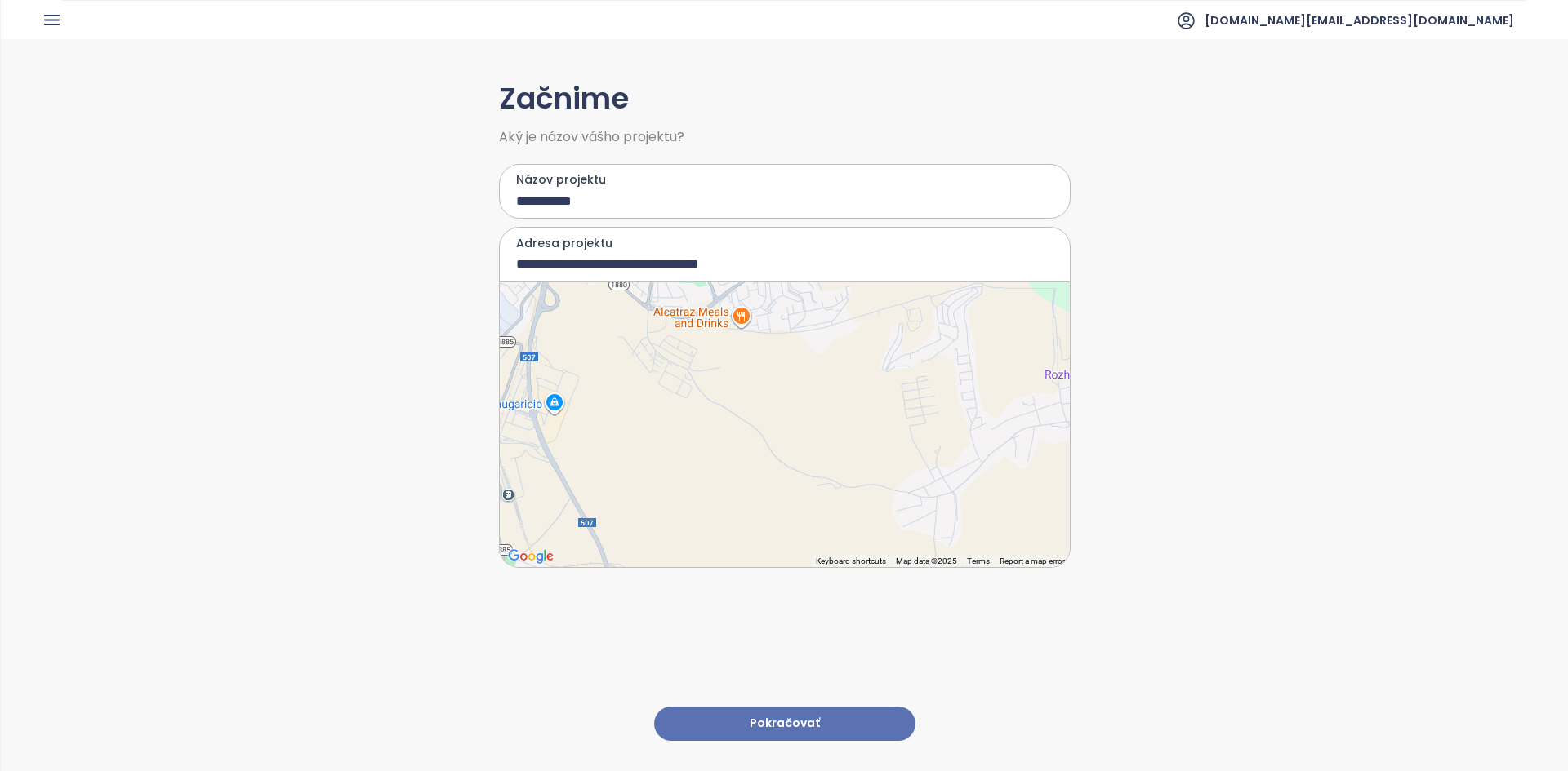
drag, startPoint x: 822, startPoint y: 489, endPoint x: 827, endPoint y: 435, distance: 54.2
click at [781, 435] on div at bounding box center [785, 424] width 570 height 285
click at [781, 442] on div at bounding box center [785, 424] width 570 height 285
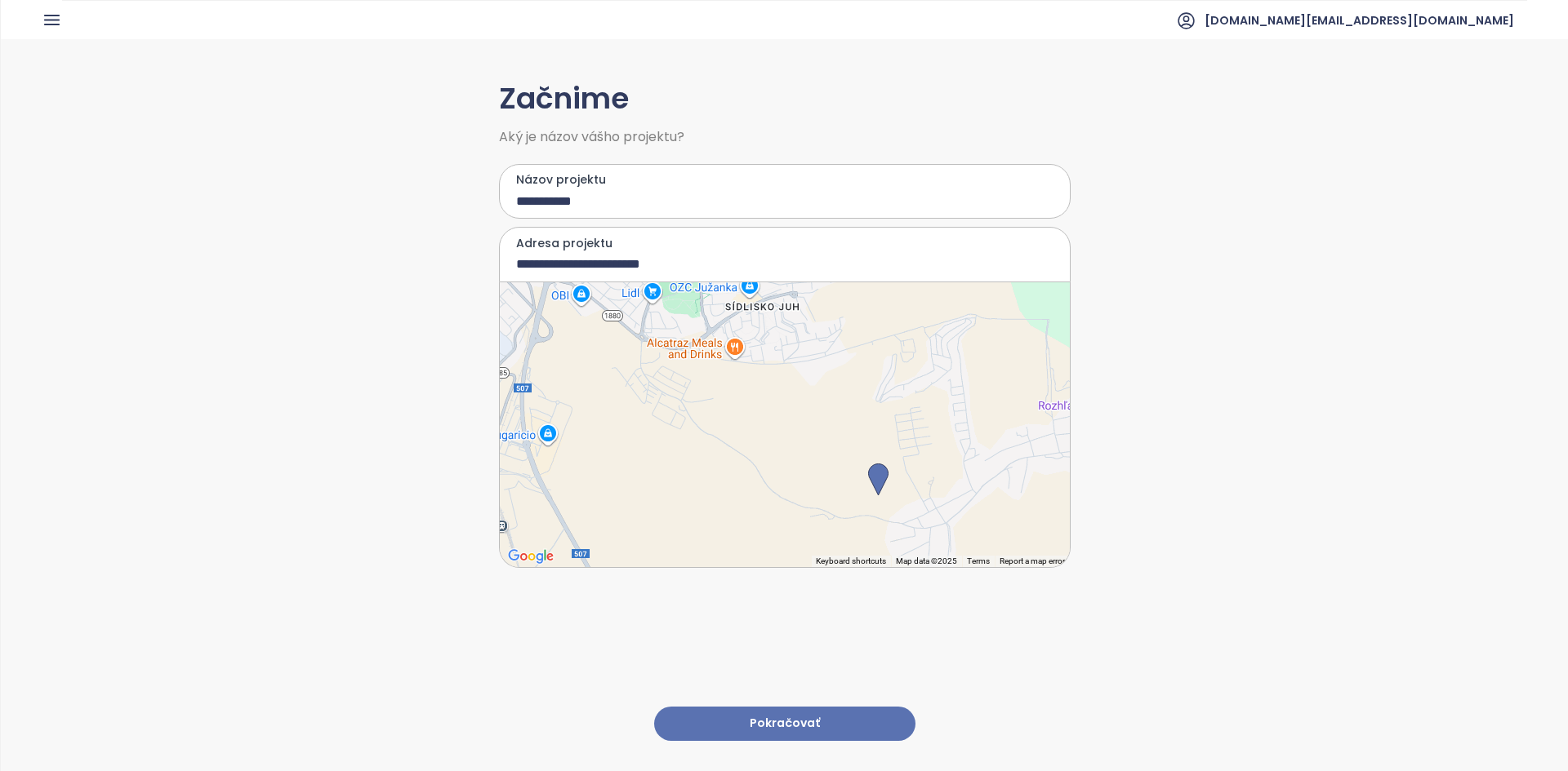
drag, startPoint x: 685, startPoint y: 423, endPoint x: 748, endPoint y: 477, distance: 83.0
click at [748, 442] on div at bounding box center [785, 424] width 570 height 285
click at [614, 375] on div at bounding box center [785, 424] width 570 height 285
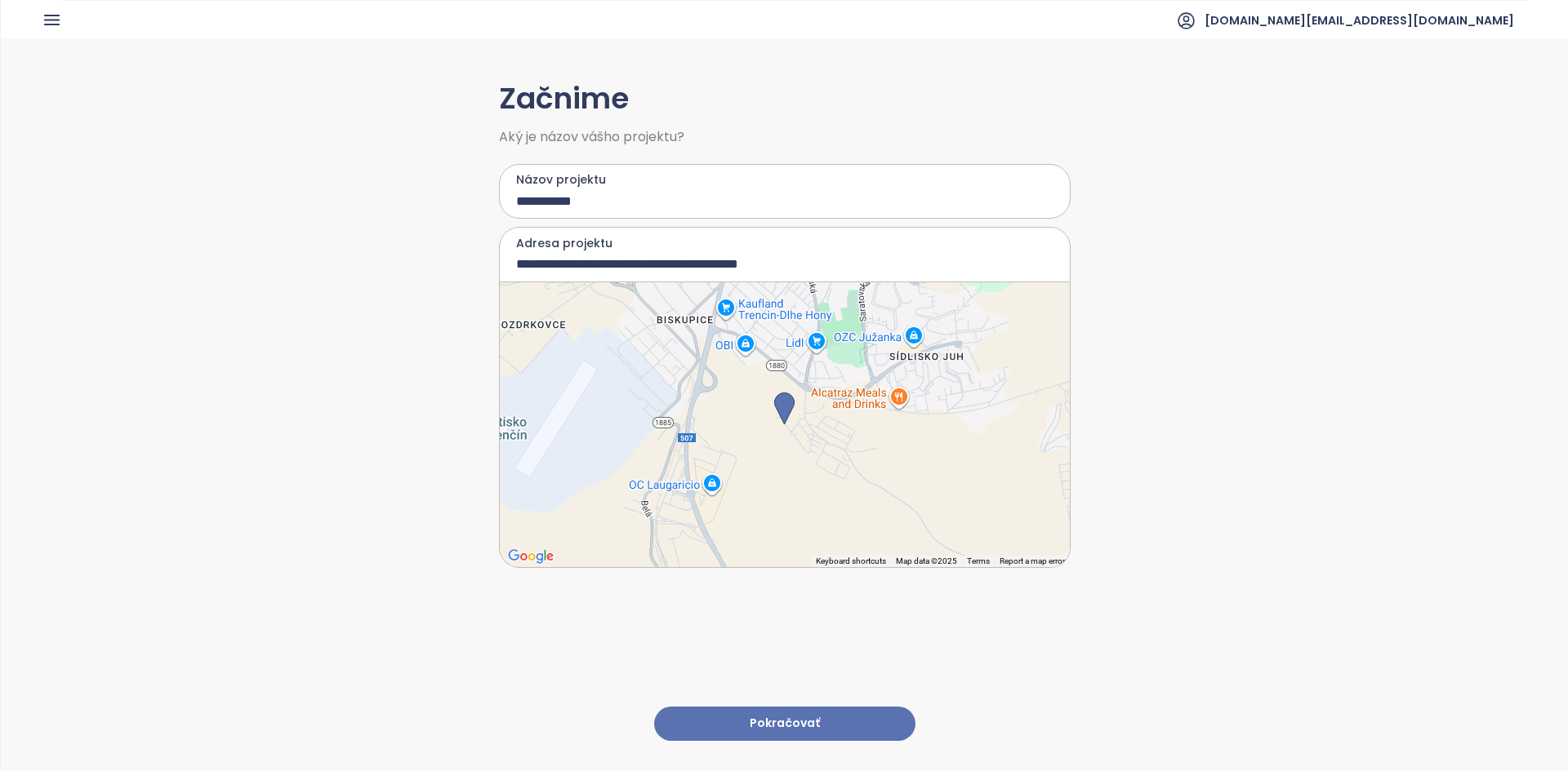
click at [781, 413] on div at bounding box center [785, 424] width 570 height 285
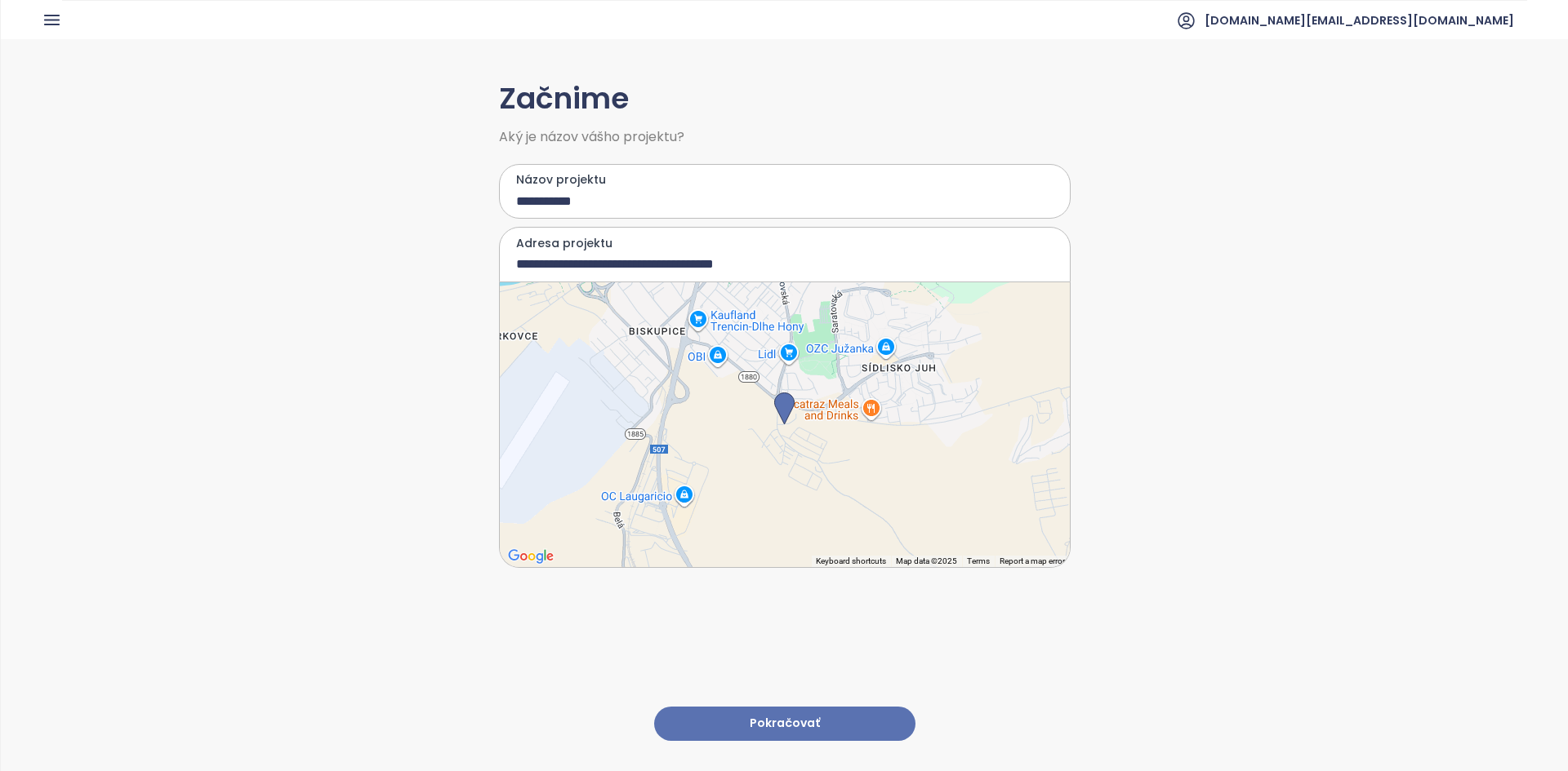
click at [781, 442] on div at bounding box center [785, 424] width 570 height 285
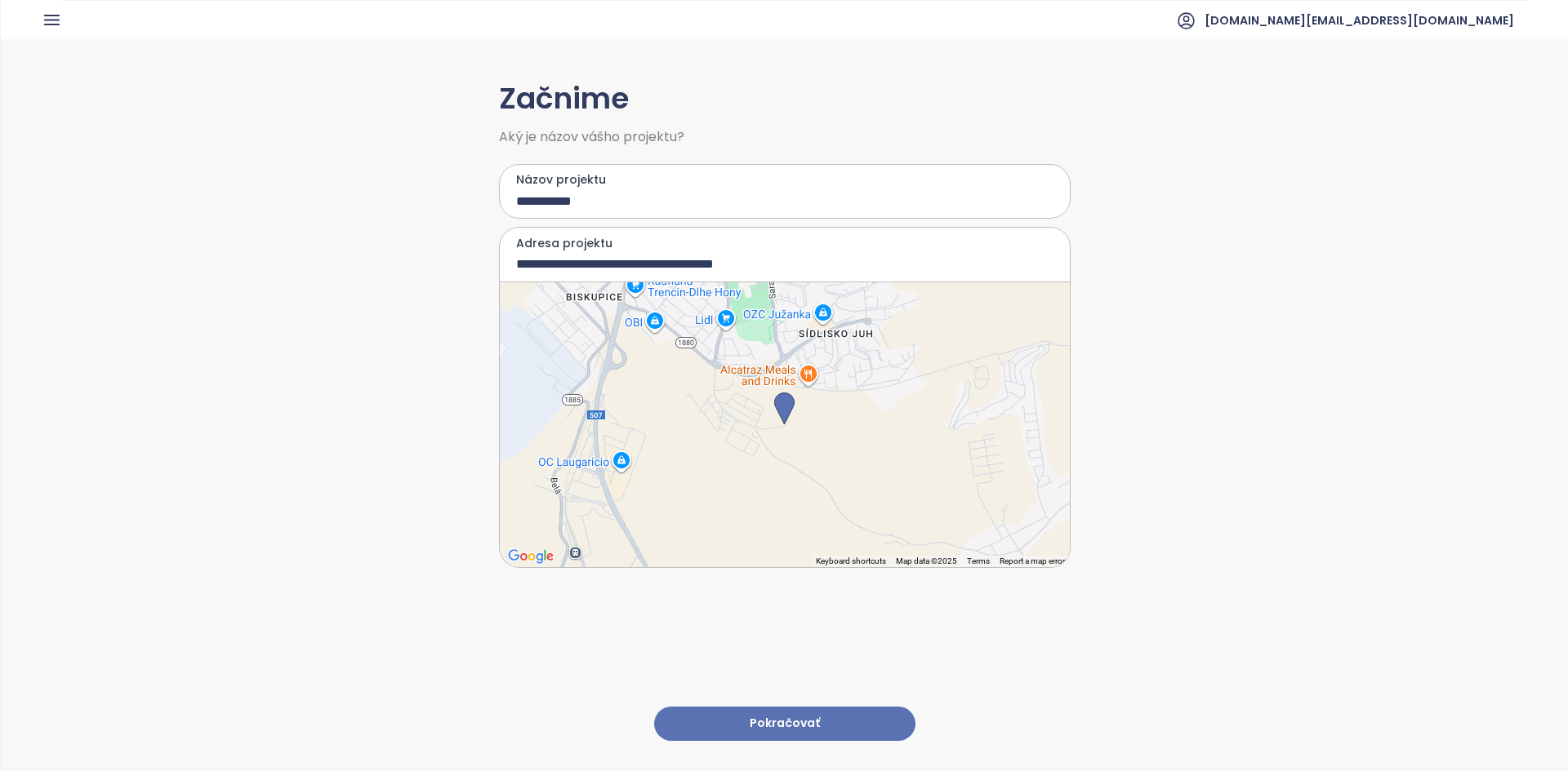
type input "**********"
click at [781, 442] on button "Pokračovať" at bounding box center [784, 724] width 262 height 35
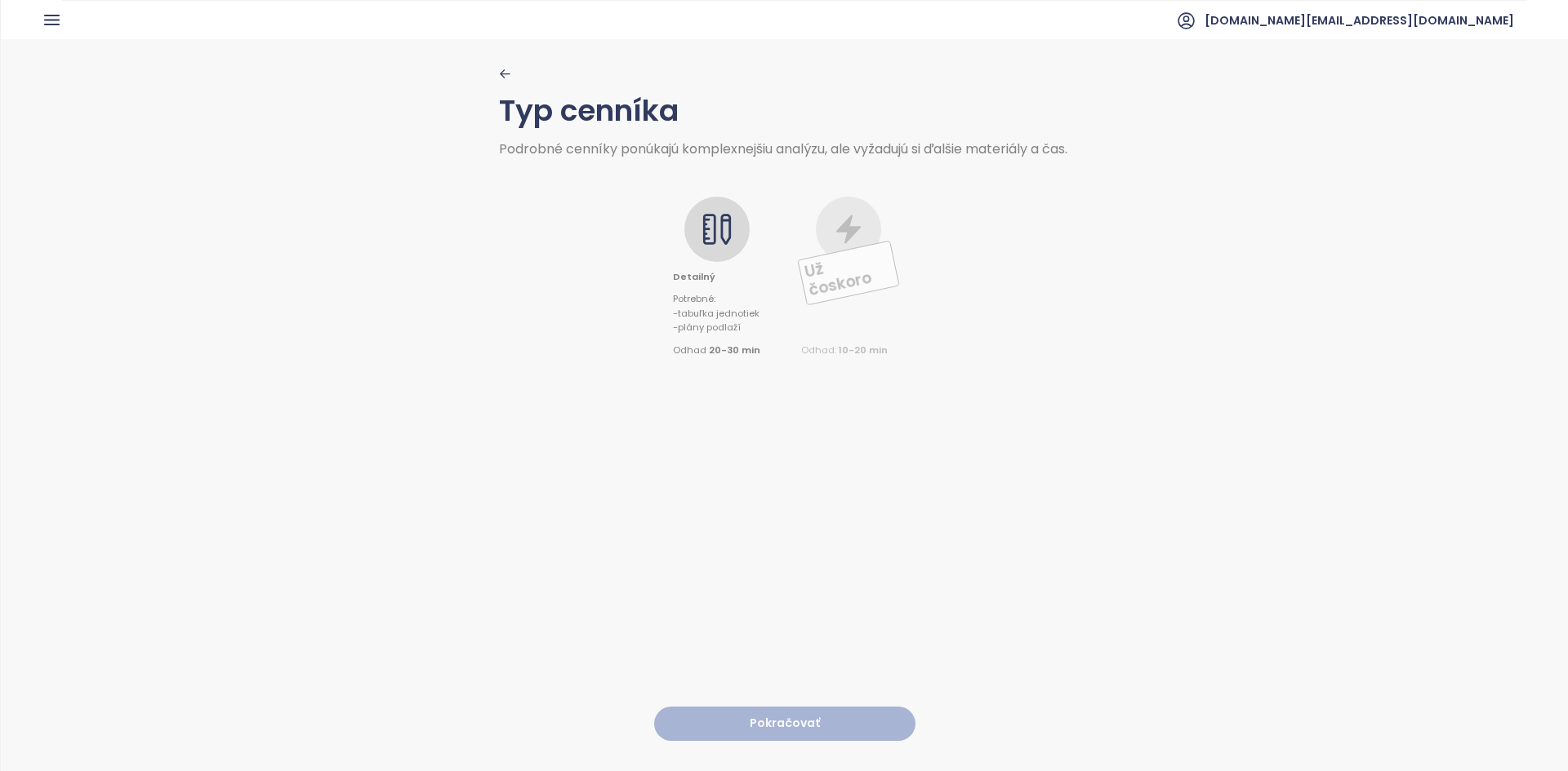
click at [720, 231] on icon at bounding box center [725, 229] width 11 height 31
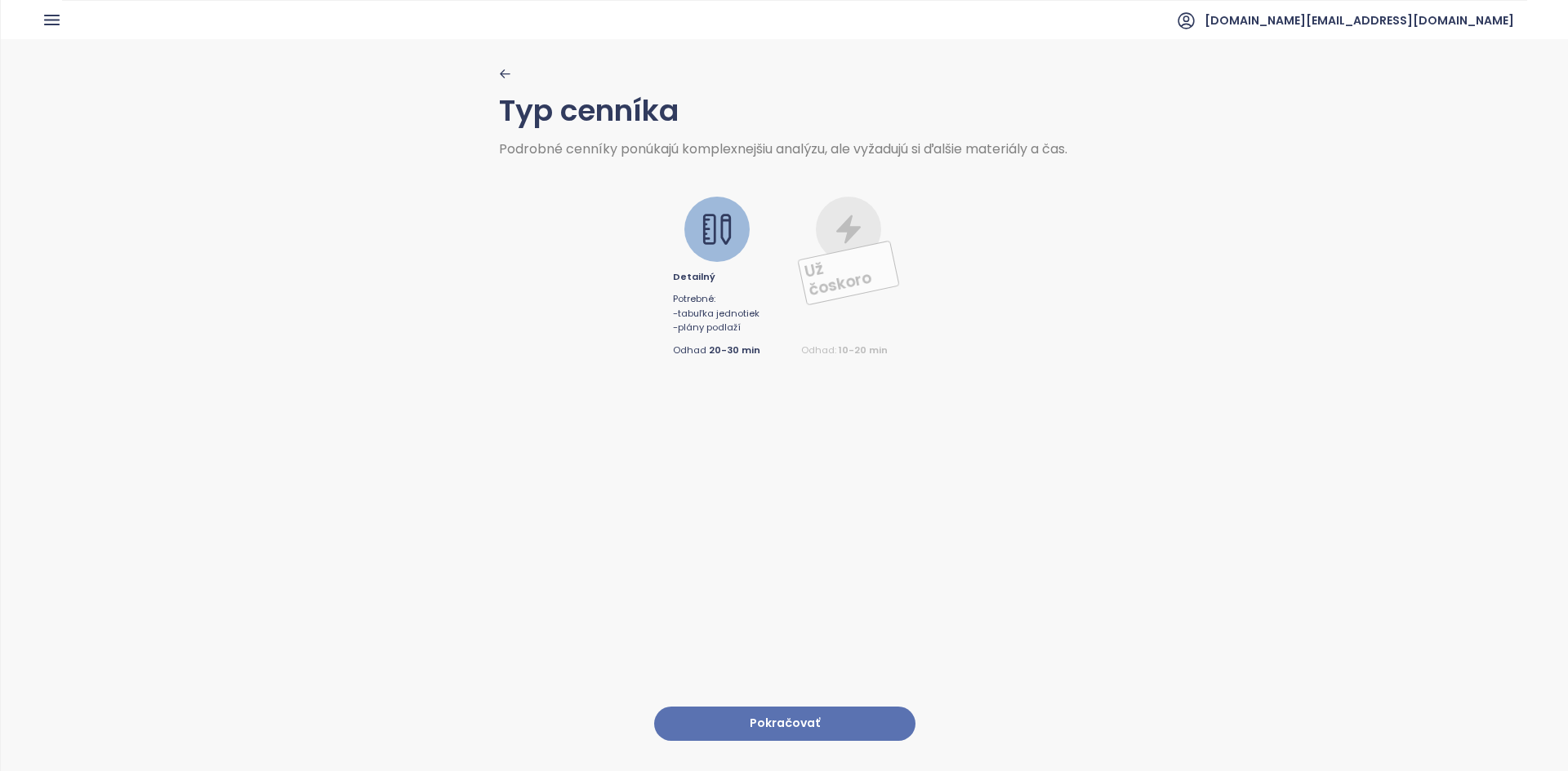
click at [745, 442] on button "Pokračovať" at bounding box center [784, 724] width 262 height 35
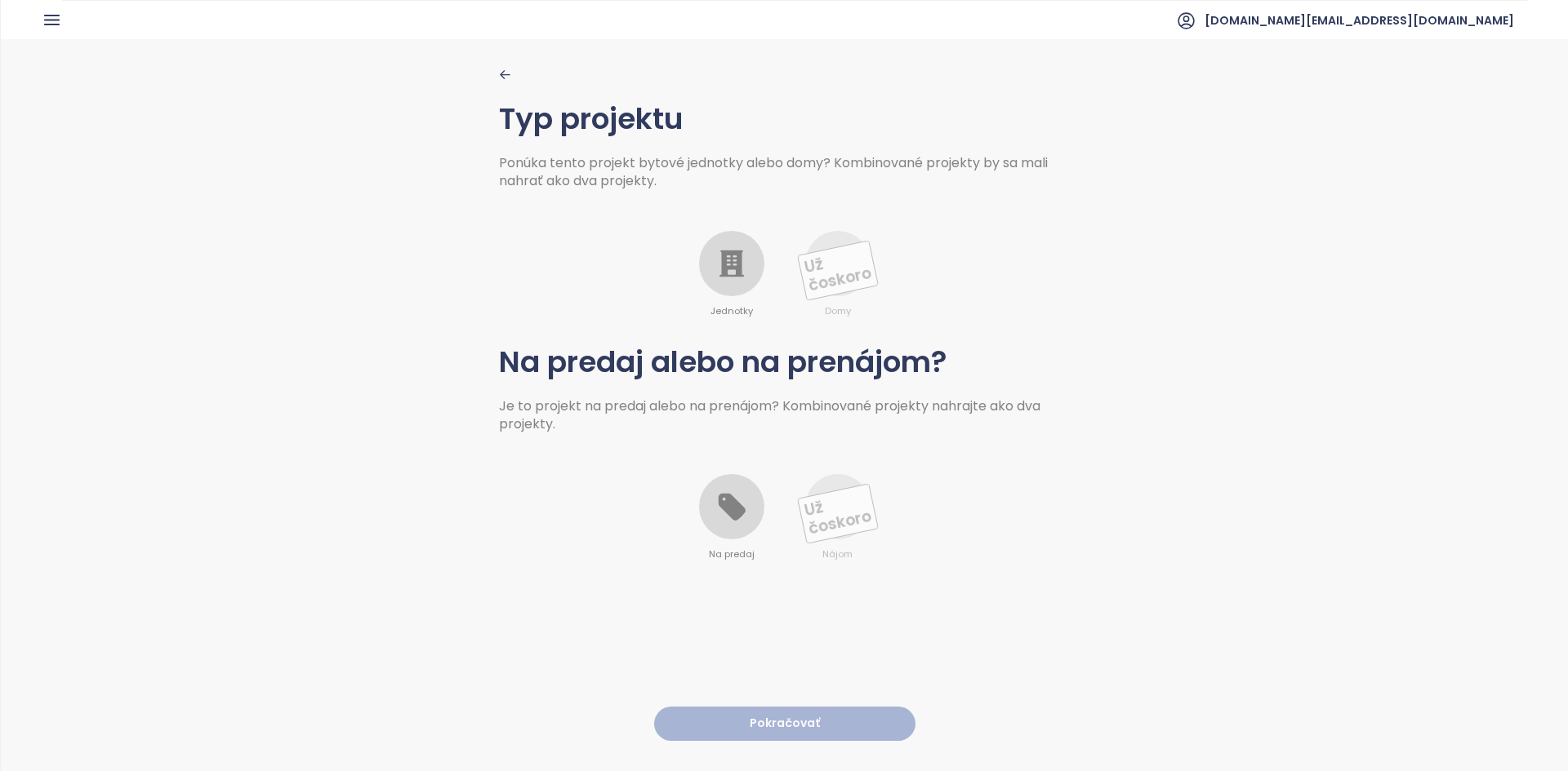
click at [736, 253] on icon at bounding box center [731, 263] width 33 height 33
click at [724, 442] on icon at bounding box center [731, 507] width 27 height 27
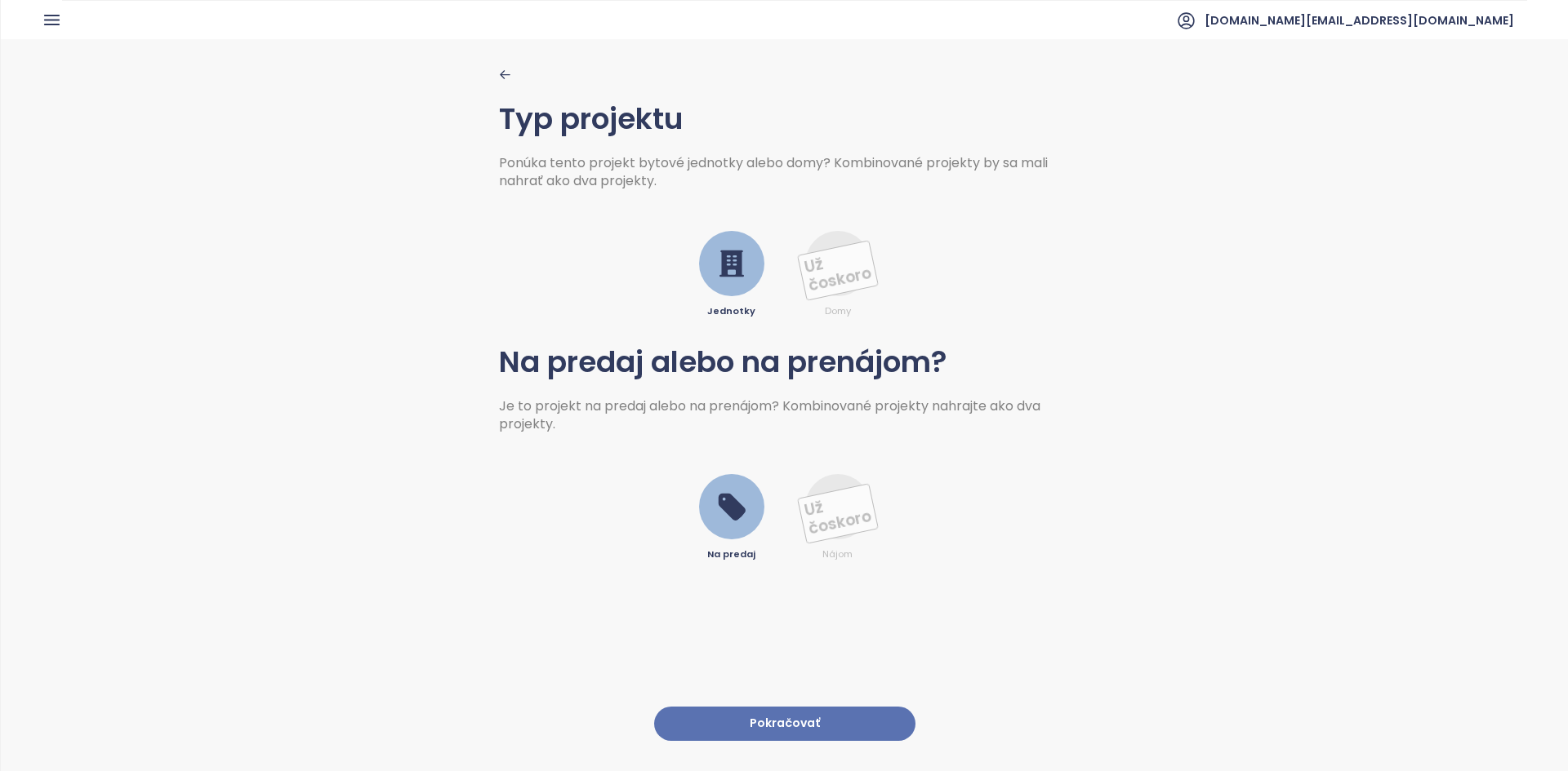
click at [768, 442] on button "Pokračovať" at bounding box center [784, 724] width 262 height 35
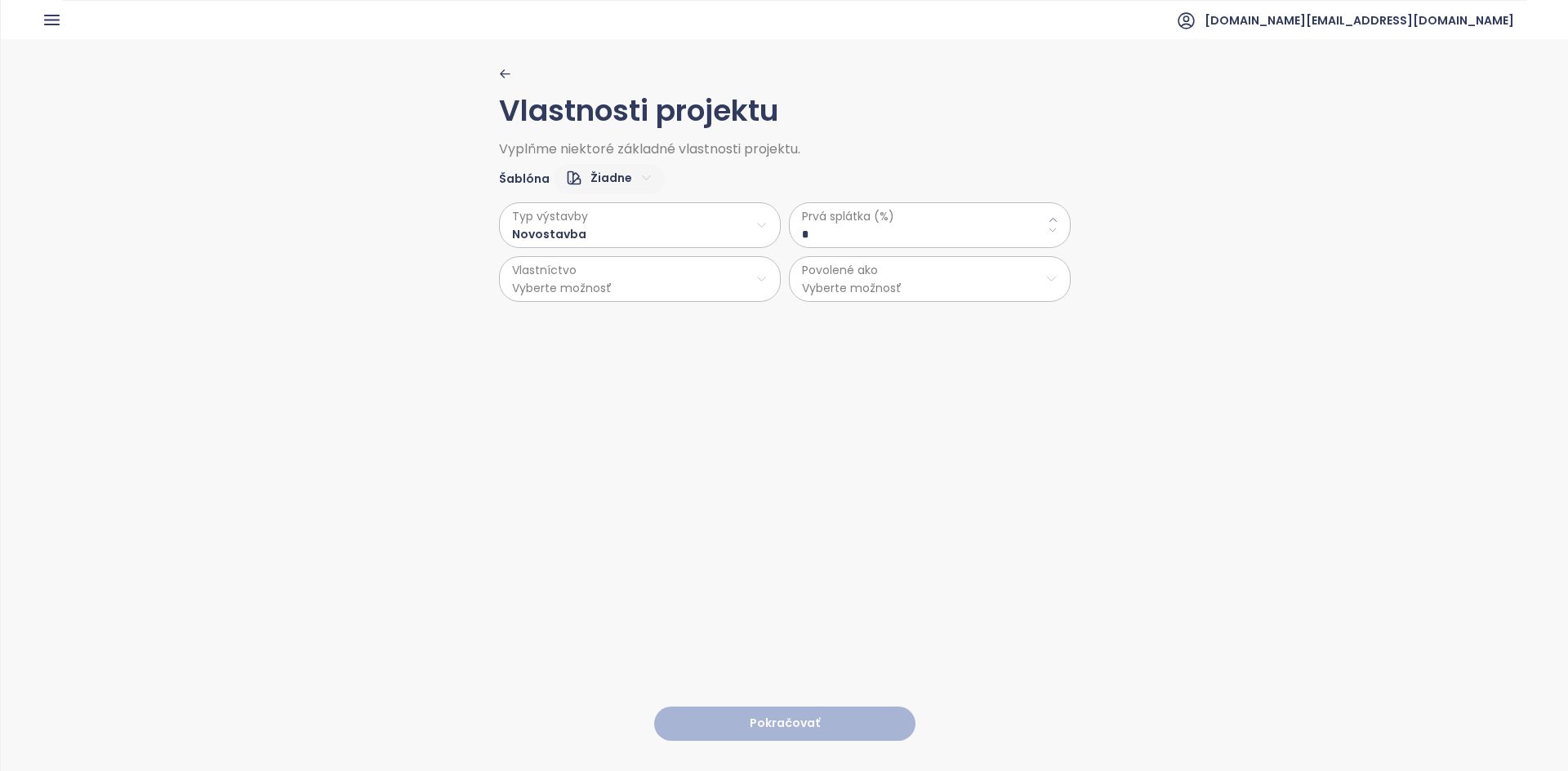
click at [613, 183] on html "Domov Dashboard Analýza trhu Cenník Updaty Reporty Projekty Budúce projekty Nas…" at bounding box center [784, 385] width 1568 height 771
click at [619, 236] on span "Predvolené" at bounding box center [603, 236] width 82 height 23
click at [781, 221] on span "Prvá splátka (%)" at bounding box center [929, 216] width 256 height 18
click at [781, 242] on \(\%\) "**" at bounding box center [929, 234] width 256 height 18
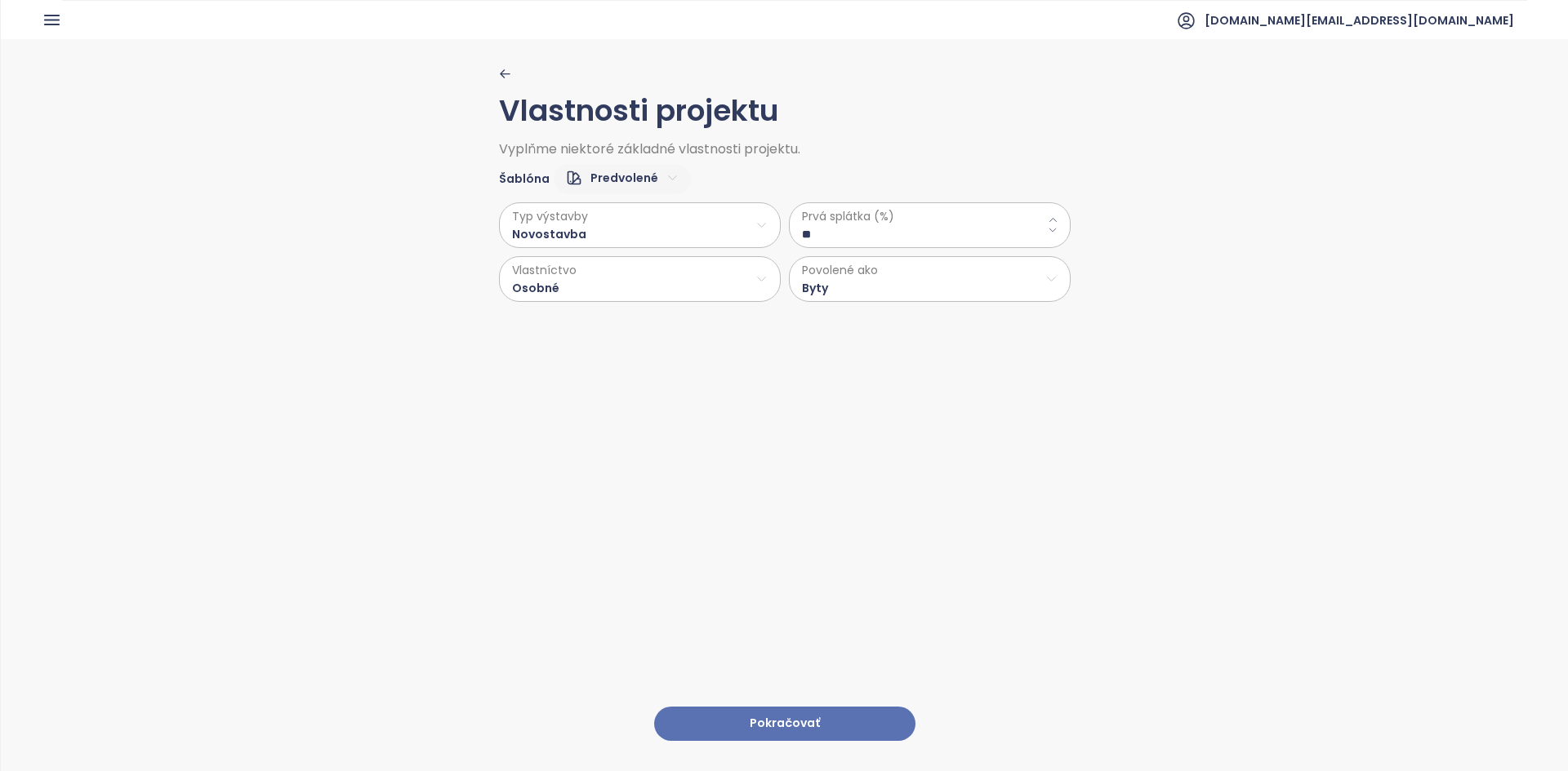
click at [781, 242] on \(\%\) "**" at bounding box center [929, 234] width 256 height 18
type \(\%\) "**"
click at [781, 292] on html "Domov Dashboard Analýza trhu Cenník Updaty Reporty Projekty Budúce projekty Nas…" at bounding box center [784, 385] width 1568 height 771
drag, startPoint x: 891, startPoint y: 320, endPoint x: 605, endPoint y: 452, distance: 315.0
click at [781, 320] on span "Byty" at bounding box center [923, 319] width 272 height 23
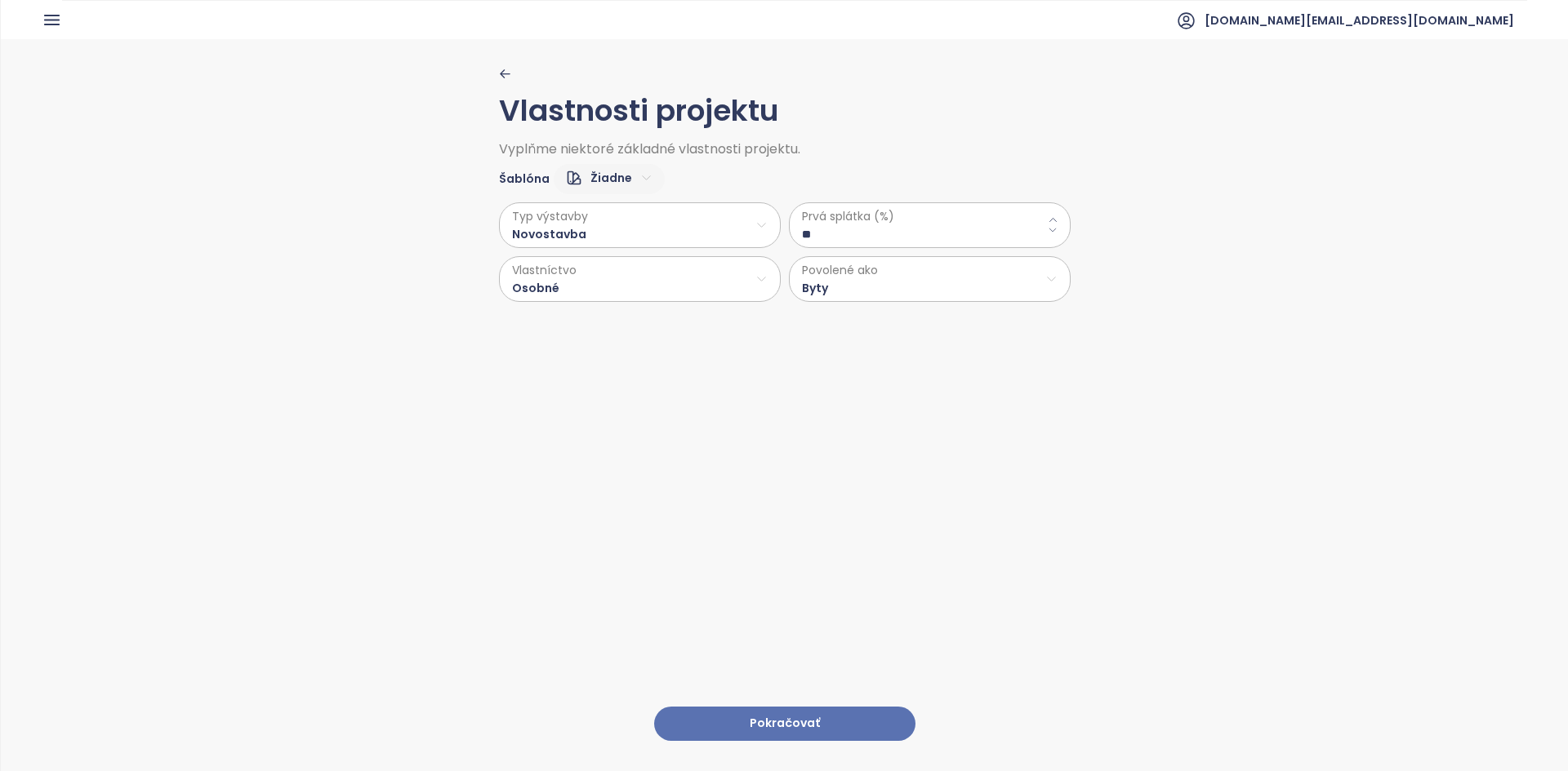
click at [756, 442] on button "Pokračovať" at bounding box center [784, 724] width 262 height 35
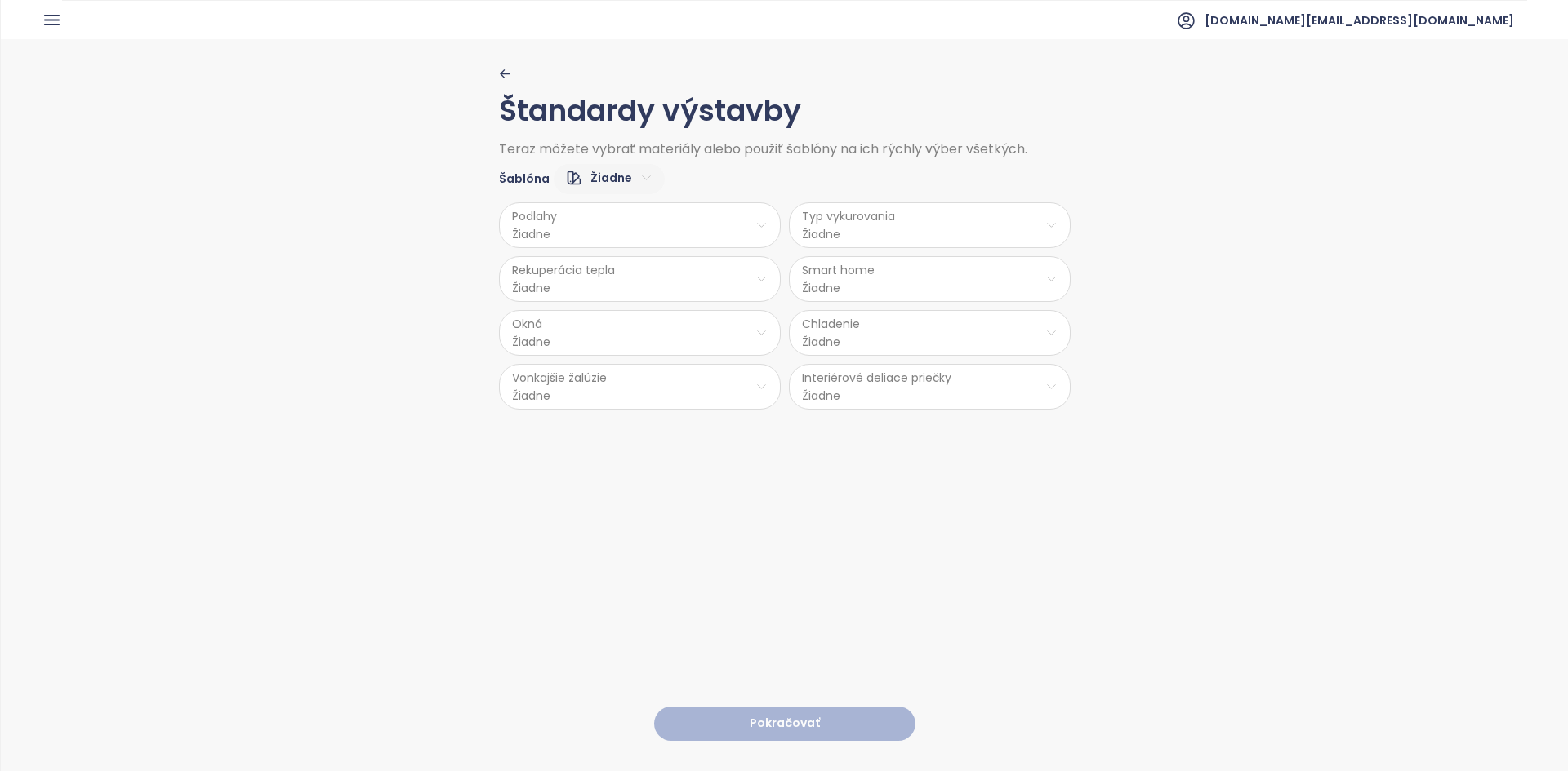
click at [568, 159] on div "Šablóna Žiadne" at bounding box center [785, 175] width 572 height 38
click at [586, 170] on html "Domov Dashboard Analýza trhu Cenník Updaty Reporty Projekty Budúce projekty Nas…" at bounding box center [784, 385] width 1568 height 771
click at [598, 261] on span "Stredný" at bounding box center [602, 258] width 64 height 23
click at [691, 226] on html "Domov Dashboard Analýza trhu Cenník Updaty Reporty Projekty Budúce projekty Nas…" at bounding box center [784, 385] width 1568 height 771
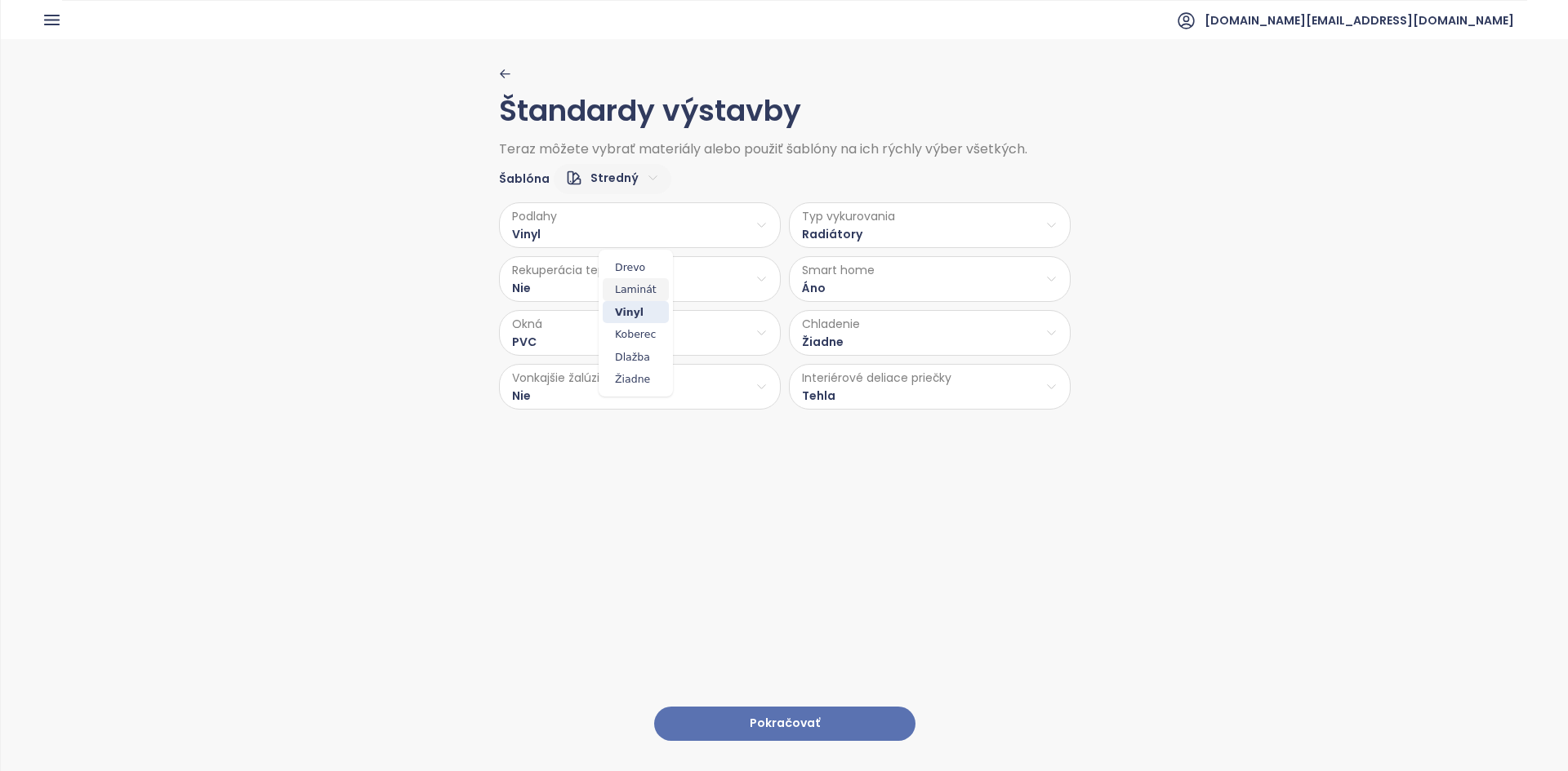
click at [617, 294] on span "Laminát" at bounding box center [635, 289] width 66 height 23
click at [781, 244] on html "Domov Dashboard Analýza trhu Cenník Updaty Reporty Projekty Budúce projekty Nas…" at bounding box center [784, 385] width 1568 height 771
click at [781, 310] on span "Radiátory" at bounding box center [929, 312] width 119 height 23
click at [652, 287] on html "Domov Dashboard Analýza trhu Cenník Updaty Reporty Projekty Budúce projekty Nas…" at bounding box center [784, 385] width 1568 height 771
click at [781, 283] on html "Domov Dashboard Analýza trhu Cenník Updaty Reporty Projekty Budúce projekty Nas…" at bounding box center [784, 385] width 1568 height 771
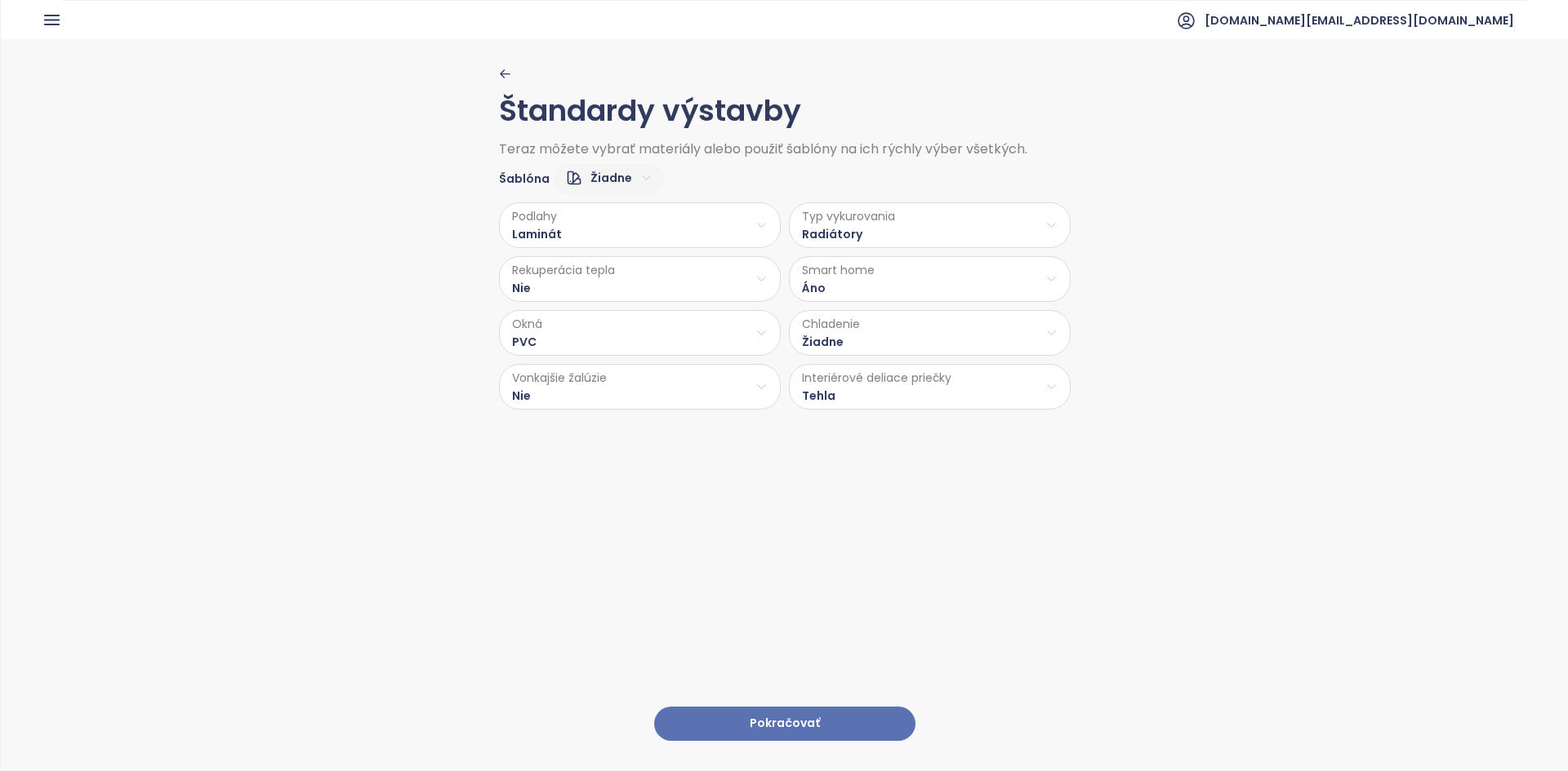
click at [781, 283] on html "Domov Dashboard Analýza trhu Cenník Updaty Reporty Projekty Budúce projekty Nas…" at bounding box center [784, 385] width 1568 height 771
click at [781, 339] on span "Nie" at bounding box center [924, 343] width 47 height 23
click at [694, 334] on html "Domov Dashboard Analýza trhu Cenník Updaty Reporty Projekty Budúce projekty Nas…" at bounding box center [784, 385] width 1568 height 771
click at [781, 346] on html "Domov Dashboard Analýza trhu Cenník Updaty Reporty Projekty Budúce projekty Nas…" at bounding box center [784, 385] width 1568 height 771
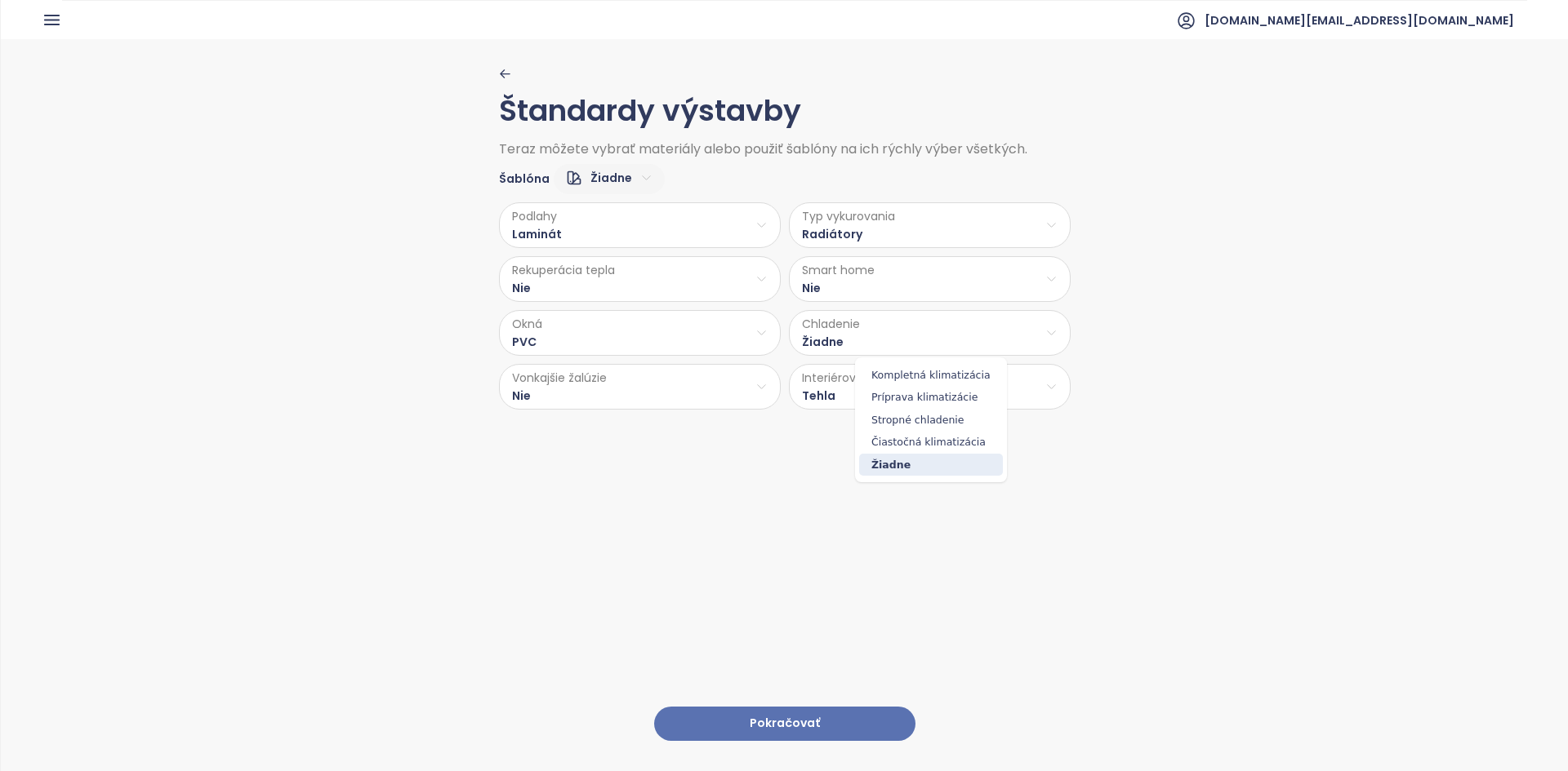
drag, startPoint x: 612, startPoint y: 420, endPoint x: 608, endPoint y: 393, distance: 27.3
click at [612, 421] on html "Domov Dashboard Analýza trhu Cenník Updaty Reporty Projekty Budúce projekty Nas…" at bounding box center [784, 385] width 1568 height 771
click at [610, 384] on html "Domov Dashboard Analýza trhu Cenník Updaty Reporty Projekty Budúce projekty Nas…" at bounding box center [784, 385] width 1568 height 771
click at [781, 322] on html "Domov Dashboard Analýza trhu Cenník Updaty Reporty Projekty Budúce projekty Nas…" at bounding box center [784, 385] width 1568 height 771
click at [781, 332] on html "Domov Dashboard Analýza trhu Cenník Updaty Reporty Projekty Budúce projekty Nas…" at bounding box center [784, 385] width 1568 height 771
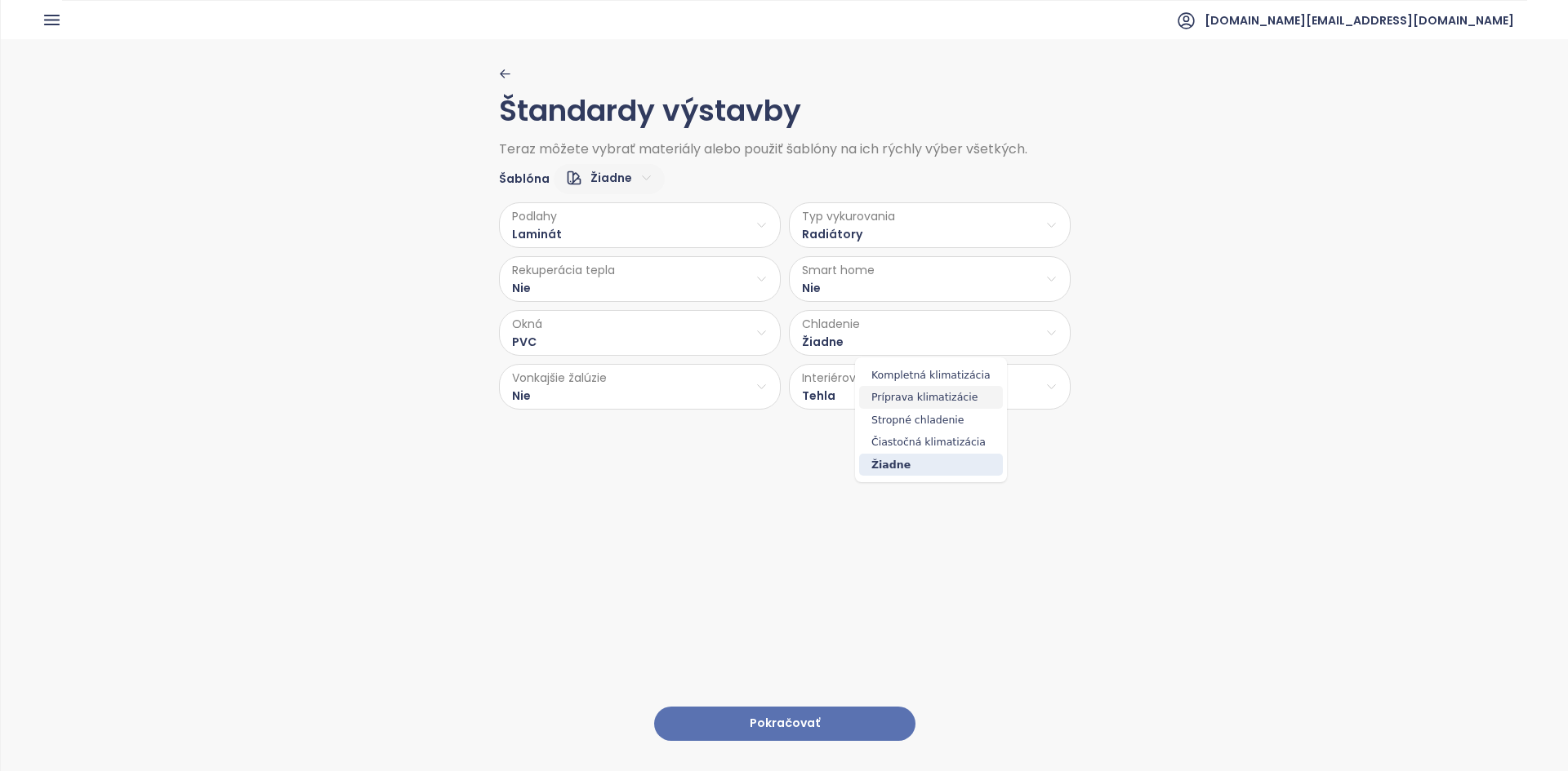
click at [781, 395] on span "Príprava klimatizácie" at bounding box center [931, 397] width 144 height 23
click at [690, 390] on html "Domov Dashboard Analýza trhu Cenník Updaty Reporty Projekty Budúce projekty Nas…" at bounding box center [784, 385] width 1568 height 771
click at [625, 442] on span "Príprava" at bounding box center [636, 451] width 67 height 23
click at [781, 392] on html "Domov Dashboard Analýza trhu Cenník Updaty Reporty Projekty Budúce projekty Nas…" at bounding box center [784, 385] width 1568 height 771
click at [781, 442] on html "Domov Dashboard Analýza trhu Cenník Updaty Reporty Projekty Budúce projekty Nas…" at bounding box center [784, 385] width 1568 height 771
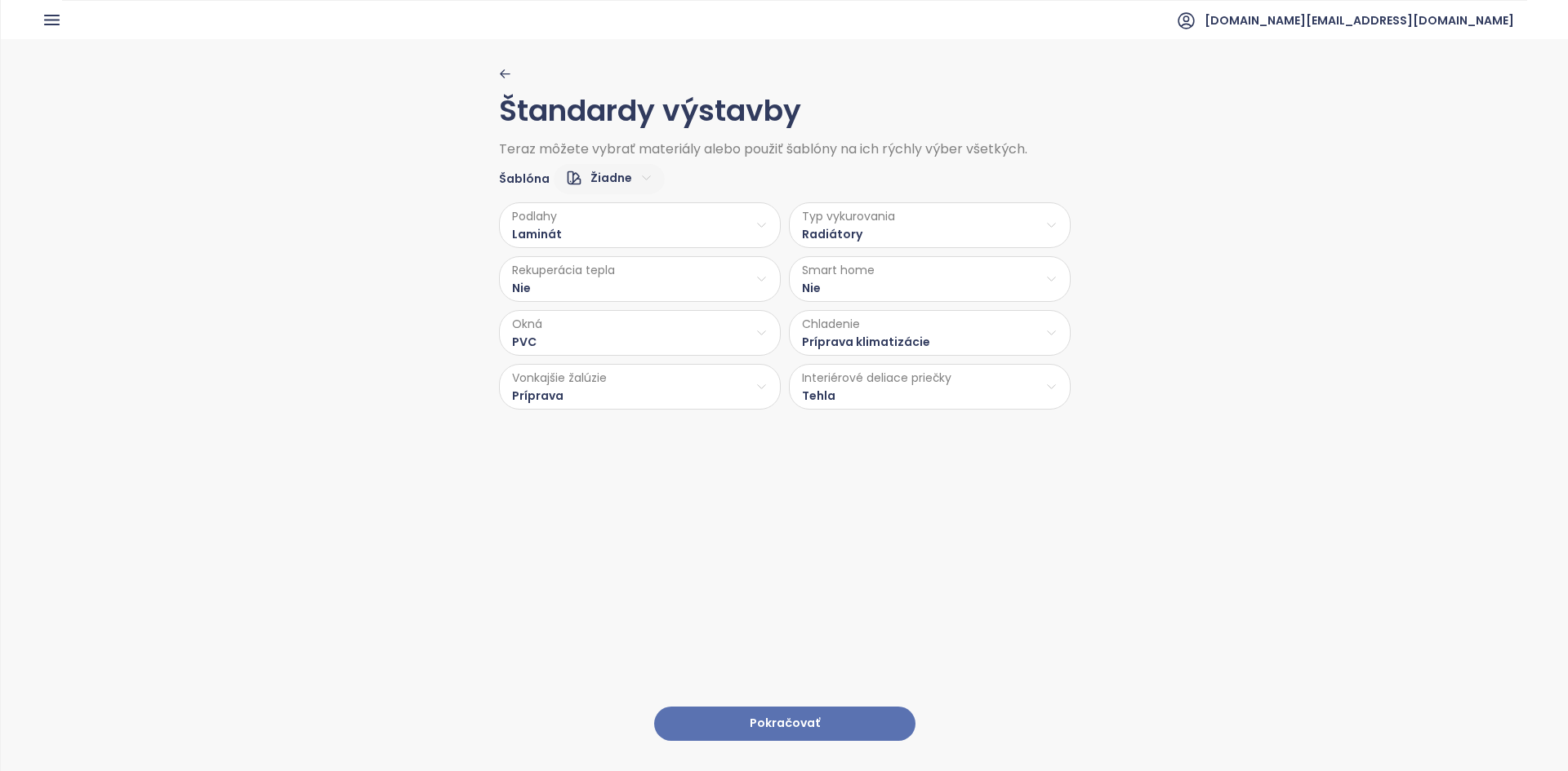
click at [769, 442] on div "Štandardy výstavby Teraz môžete vybrať materiály alebo použiť šablóny na ich rý…" at bounding box center [785, 404] width 572 height 730
click at [722, 442] on button "Pokračovať" at bounding box center [784, 724] width 262 height 35
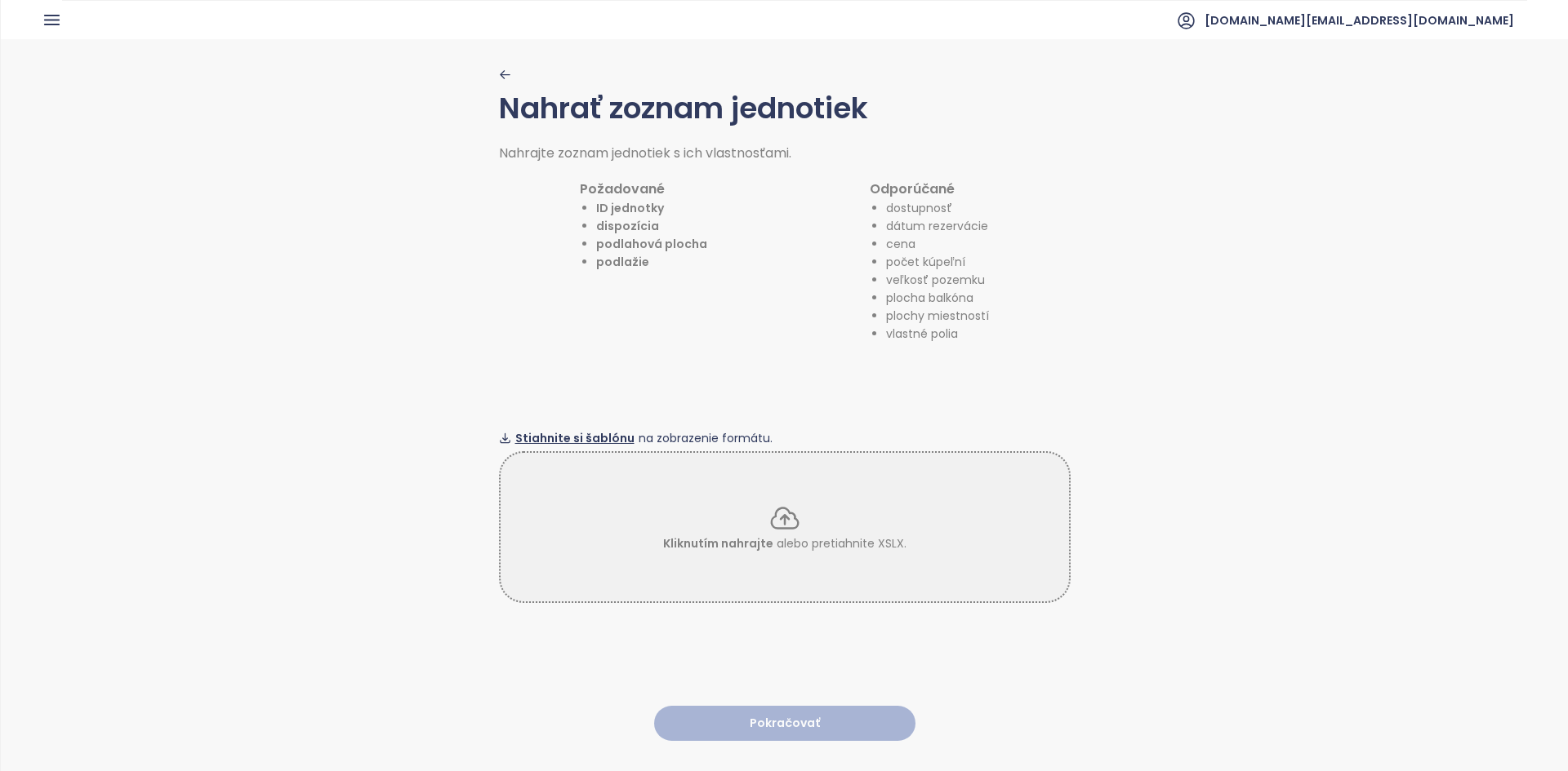
click at [573, 435] on span "Stiahnite si šablónu" at bounding box center [574, 438] width 120 height 18
click at [695, 442] on div "Kliknutím nahrajte alebo pretiahnite XSLX." at bounding box center [785, 527] width 572 height 152
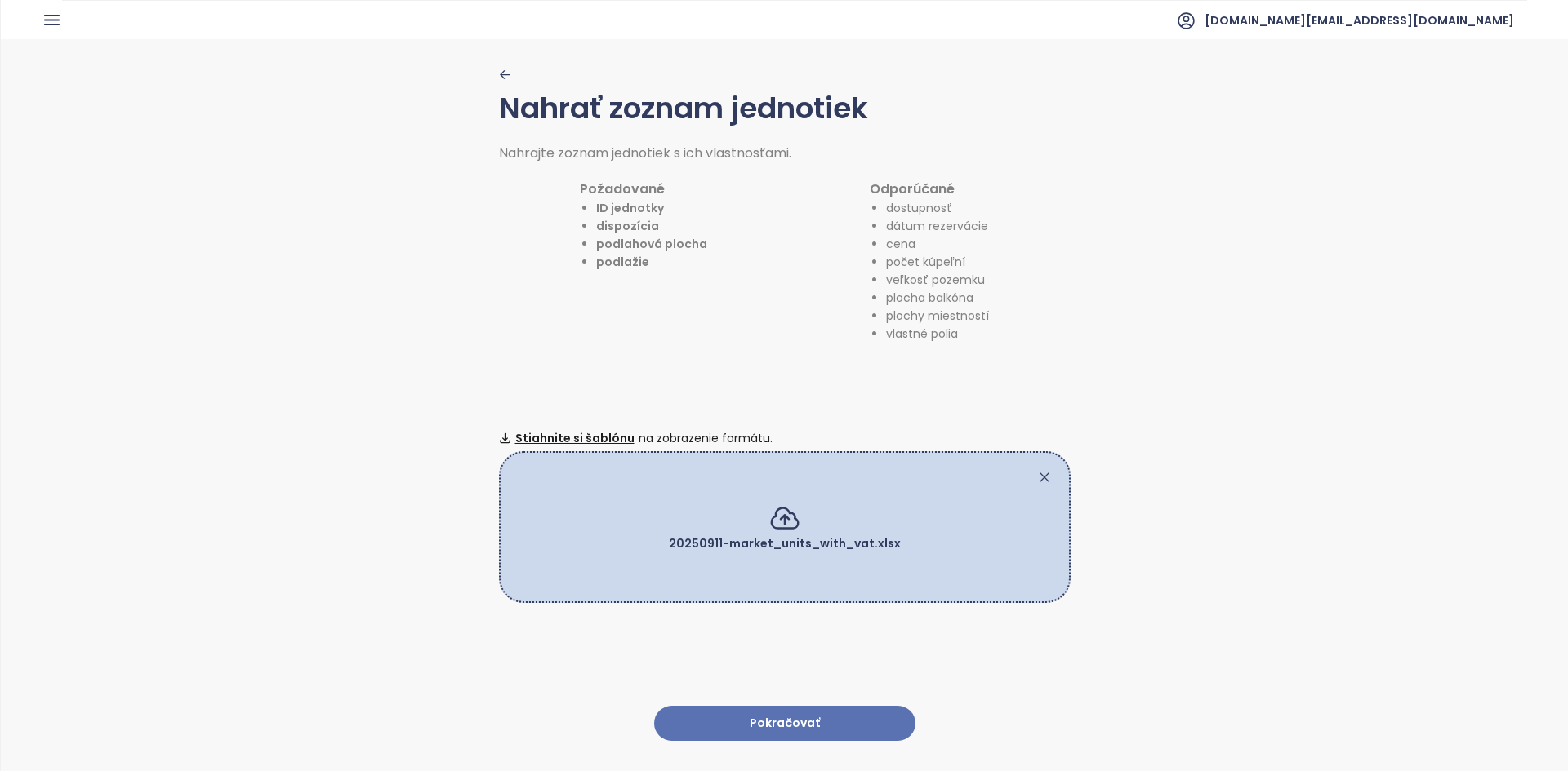
click at [781, 378] on div "Nahrať zoznam jednotiek Nahrajte zoznam jednotiek s ich vlastnosťami. Požadovan…" at bounding box center [784, 404] width 1567 height 730
click at [718, 442] on button "Pokračovať" at bounding box center [784, 723] width 262 height 35
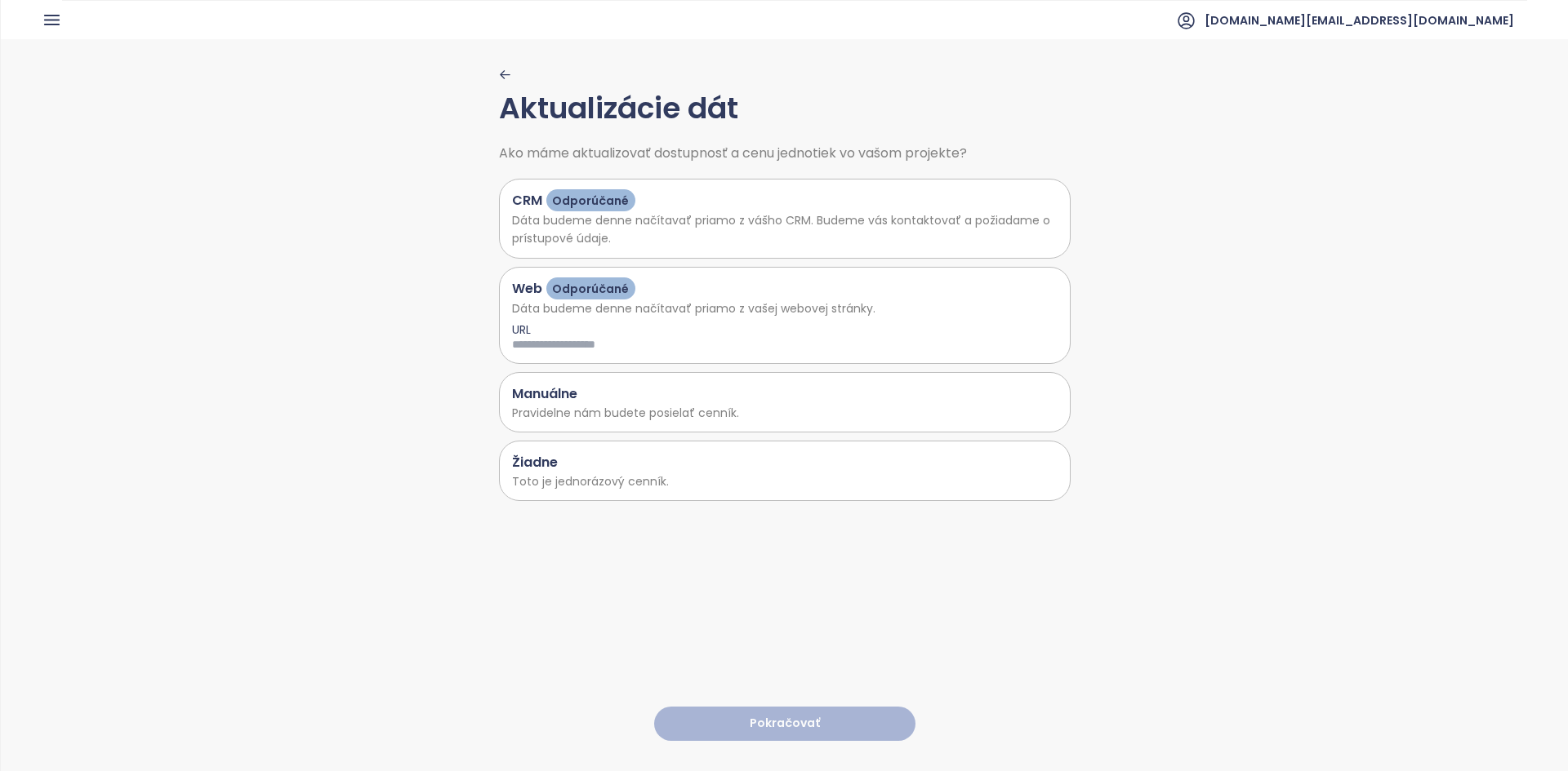
click at [716, 442] on p "Toto je jednorázový cenník." at bounding box center [784, 481] width 546 height 18
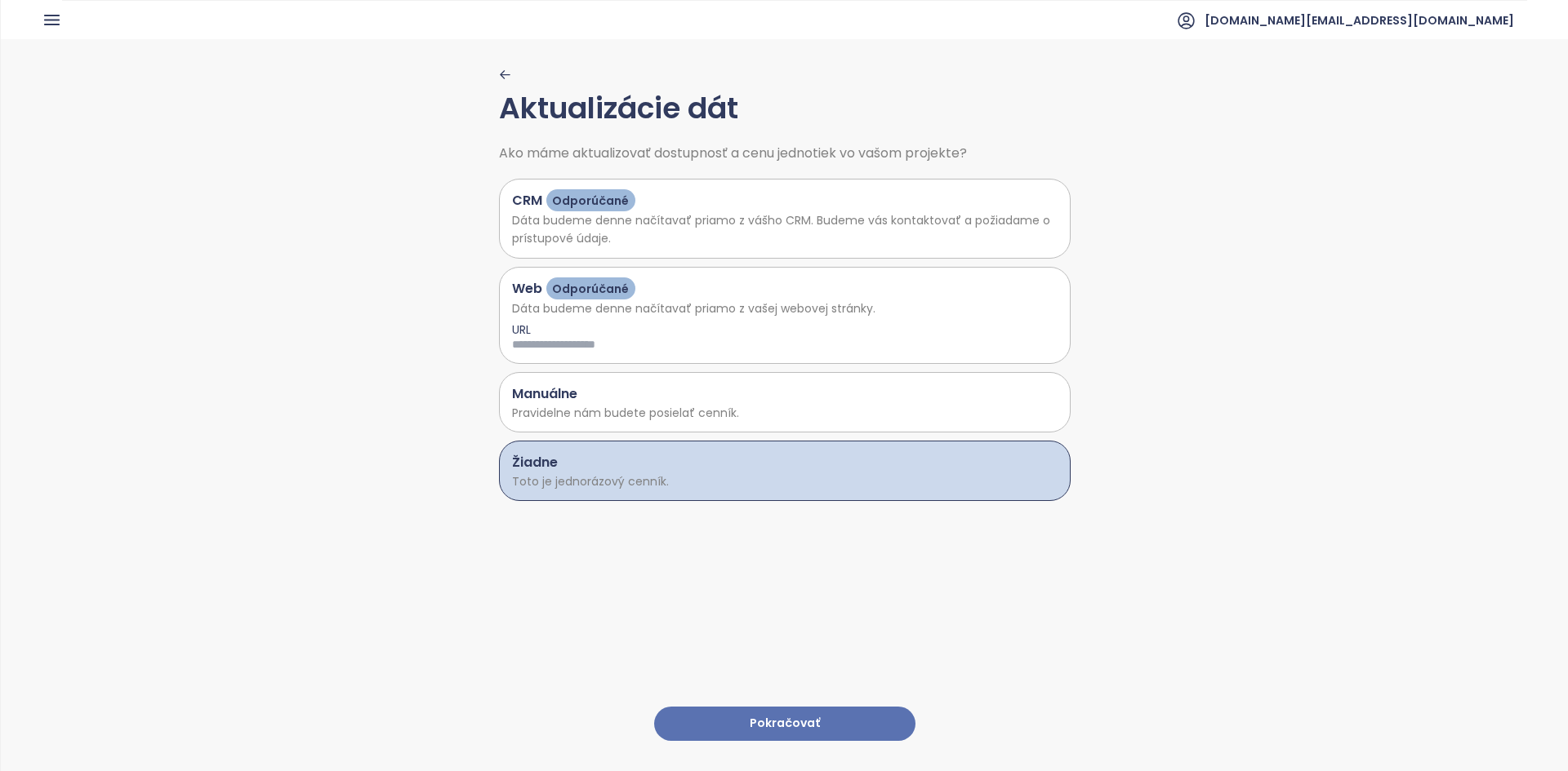
click at [760, 442] on button "Pokračovať" at bounding box center [784, 724] width 262 height 35
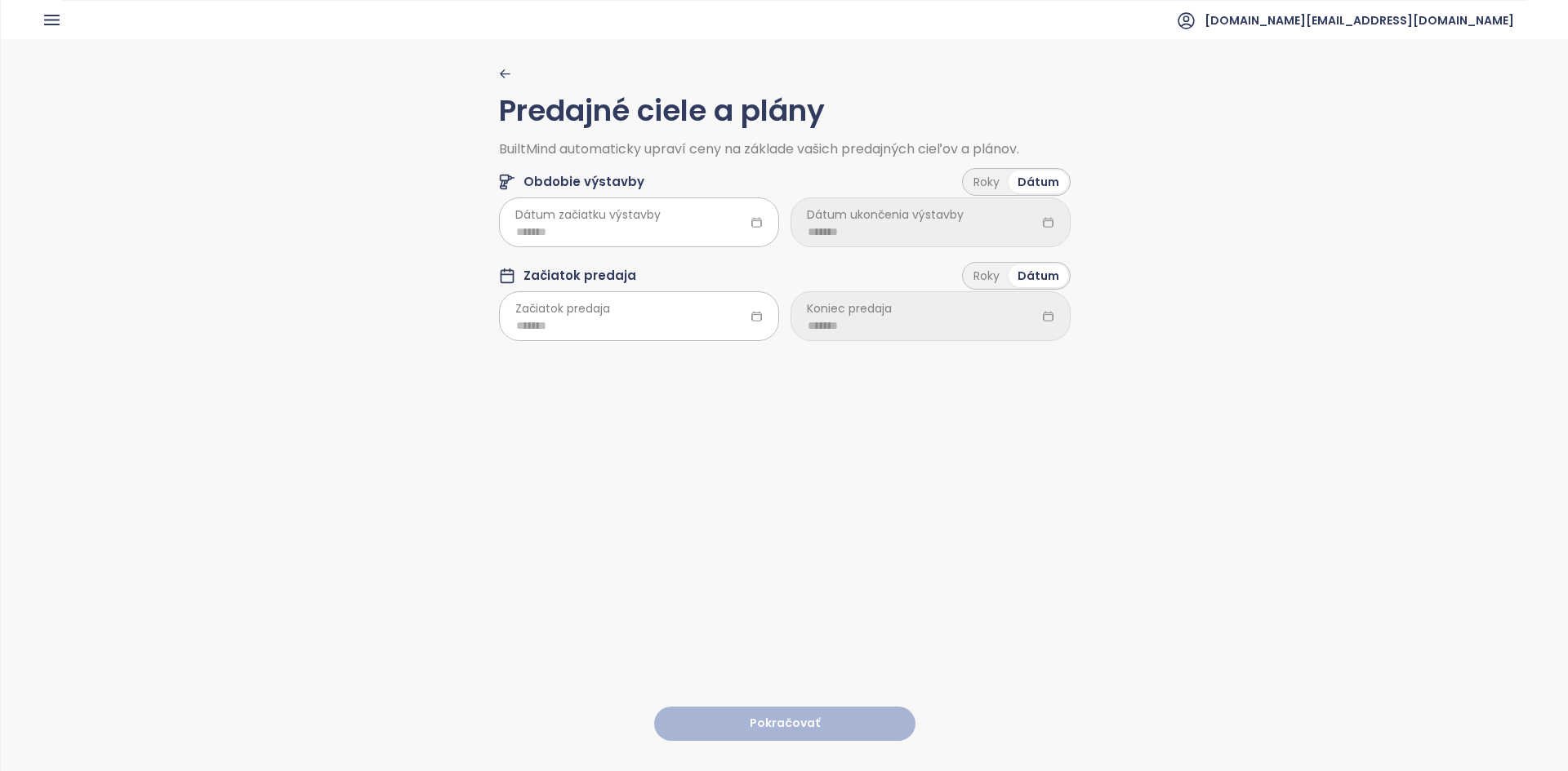
click at [622, 221] on span "Dátum začiatku výstavby" at bounding box center [588, 214] width 145 height 18
click at [599, 226] on input at bounding box center [639, 231] width 246 height 18
type input "*******"
click at [481, 231] on div "Predajné ciele a plány BuiltMind automaticky upraví ceny na základe vašich pred…" at bounding box center [784, 404] width 1567 height 730
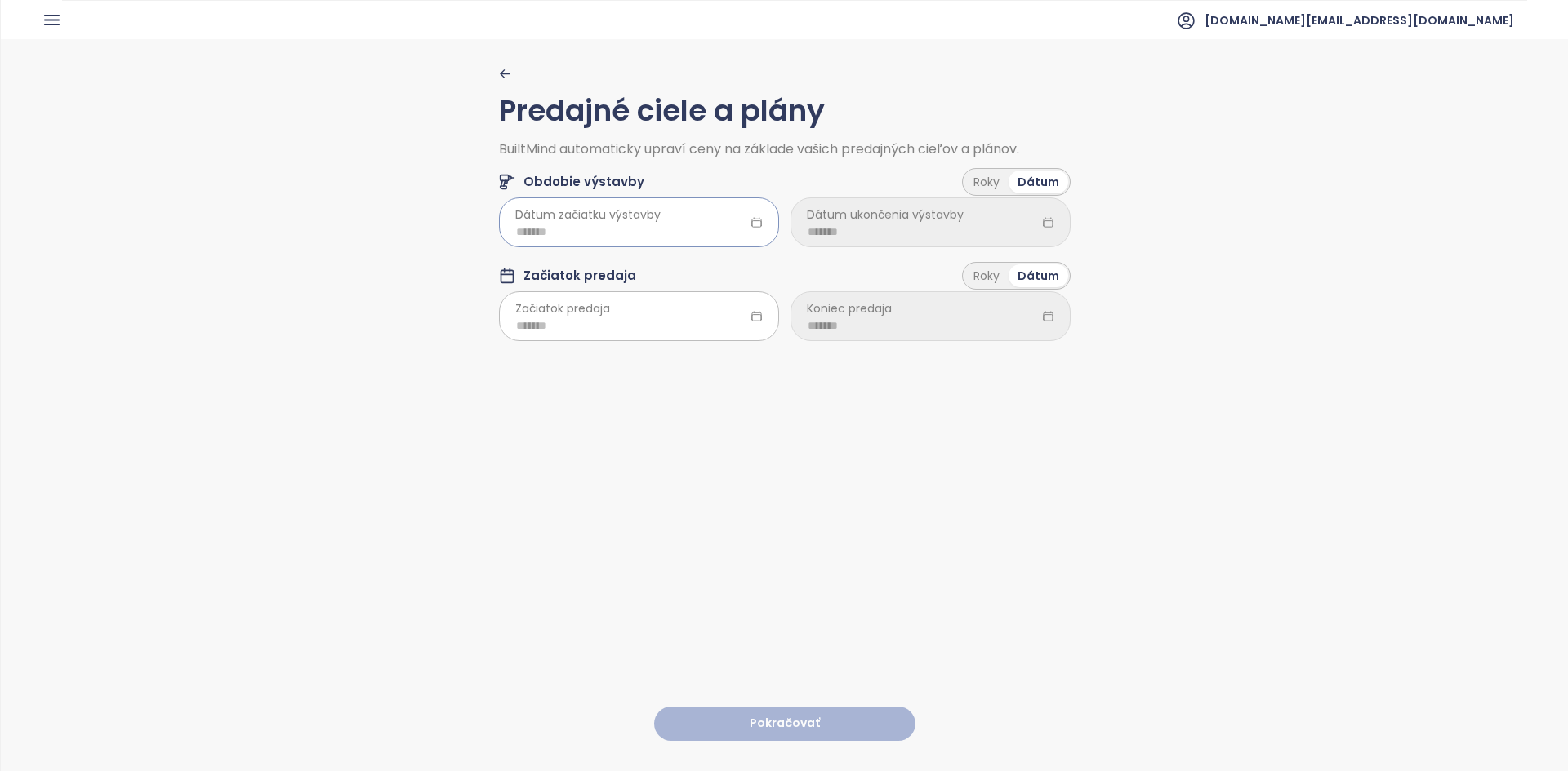
click at [526, 233] on input at bounding box center [639, 231] width 246 height 18
type input "*******"
click at [674, 316] on div "Mar" at bounding box center [684, 309] width 49 height 19
type input "*******"
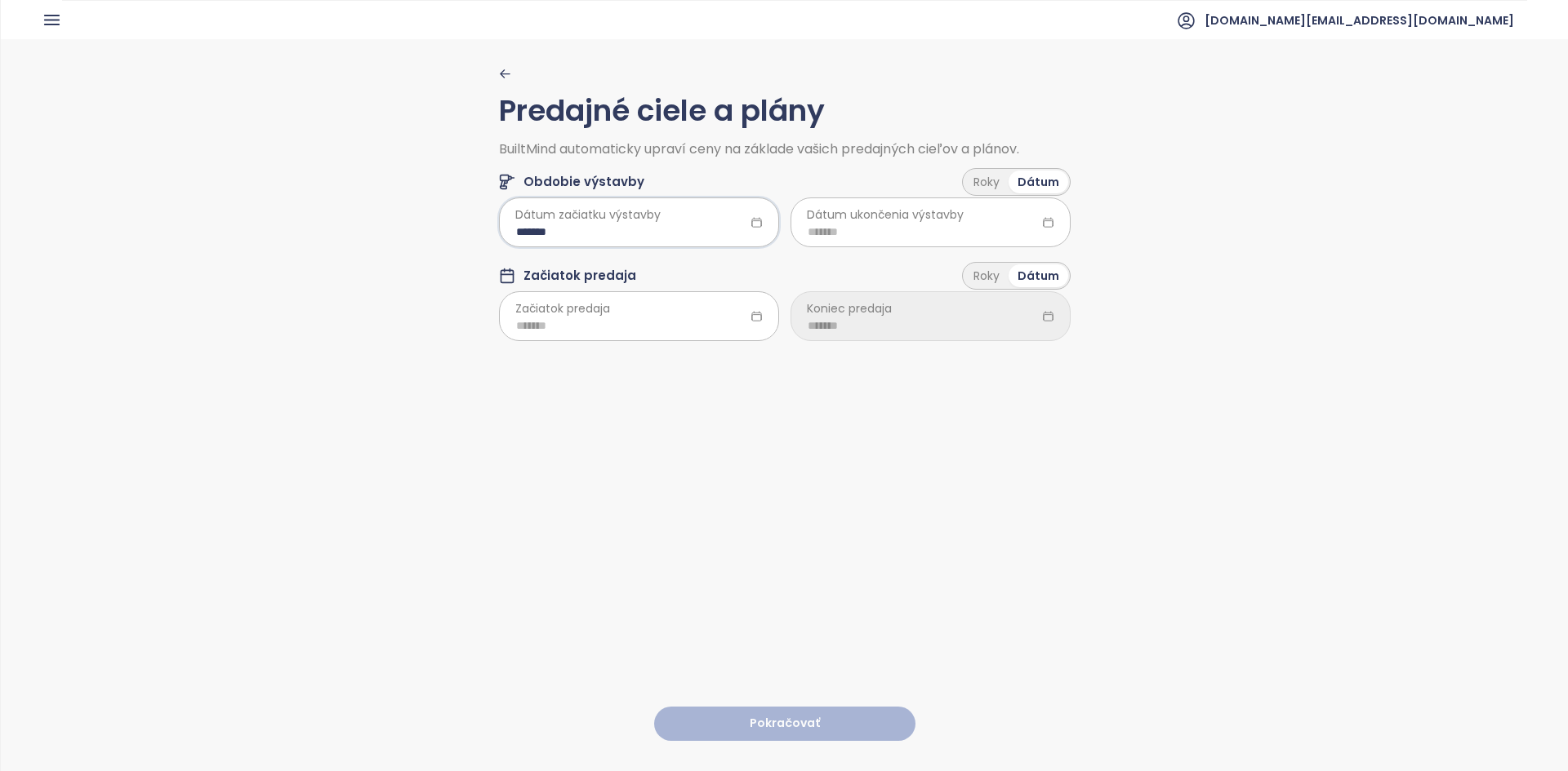
click at [781, 224] on span "Dátum ukončenia výstavby" at bounding box center [885, 214] width 157 height 18
click at [781, 188] on div "Roky" at bounding box center [986, 181] width 44 height 23
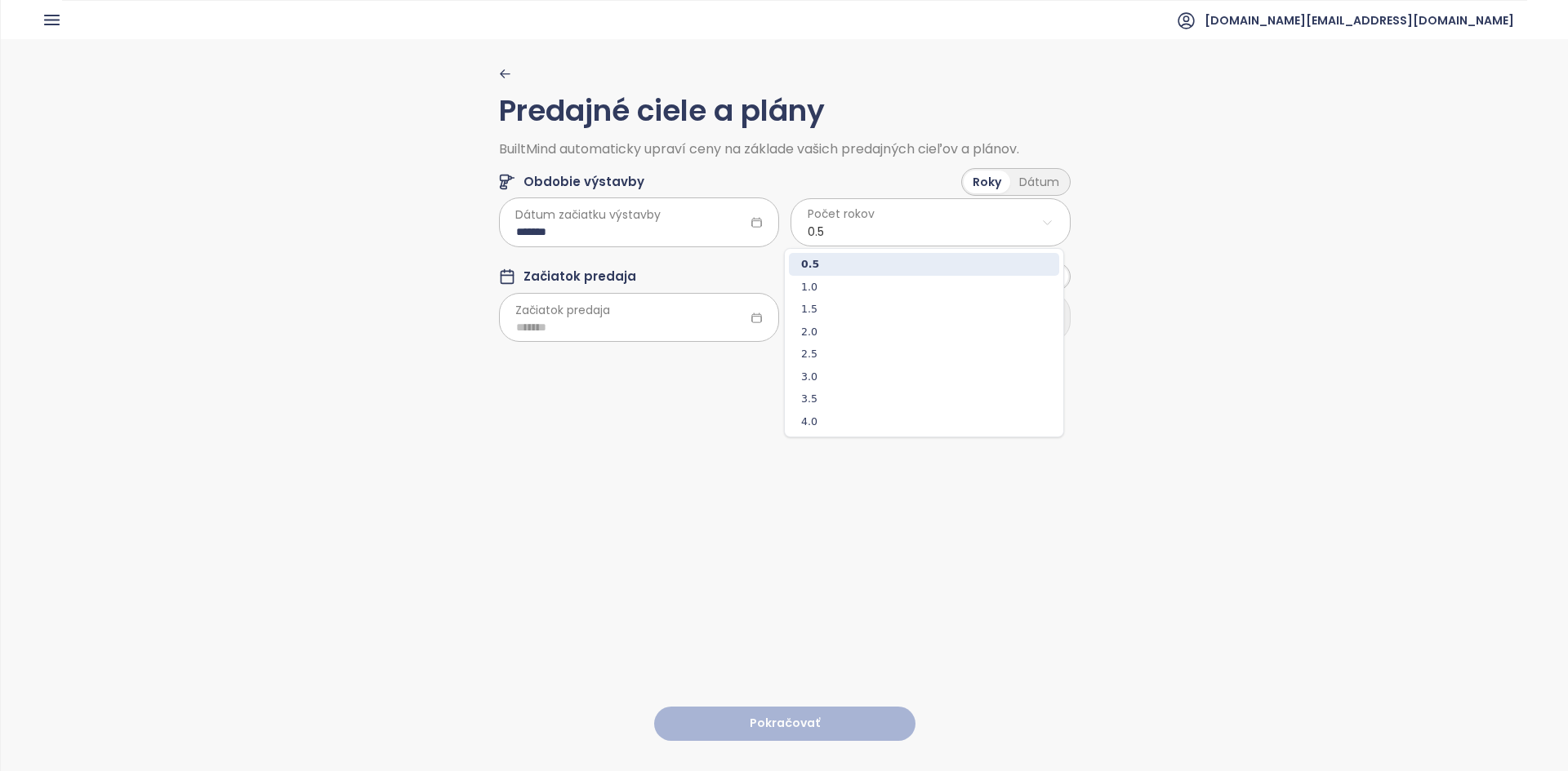
click at [781, 223] on html "Domov Dashboard Analýza trhu Cenník Updaty Reporty Projekty Budúce projekty Nas…" at bounding box center [784, 385] width 1568 height 771
click at [781, 173] on html "Domov Dashboard Analýza trhu Cenník Updaty Reporty Projekty Budúce projekty Nas…" at bounding box center [784, 385] width 1568 height 771
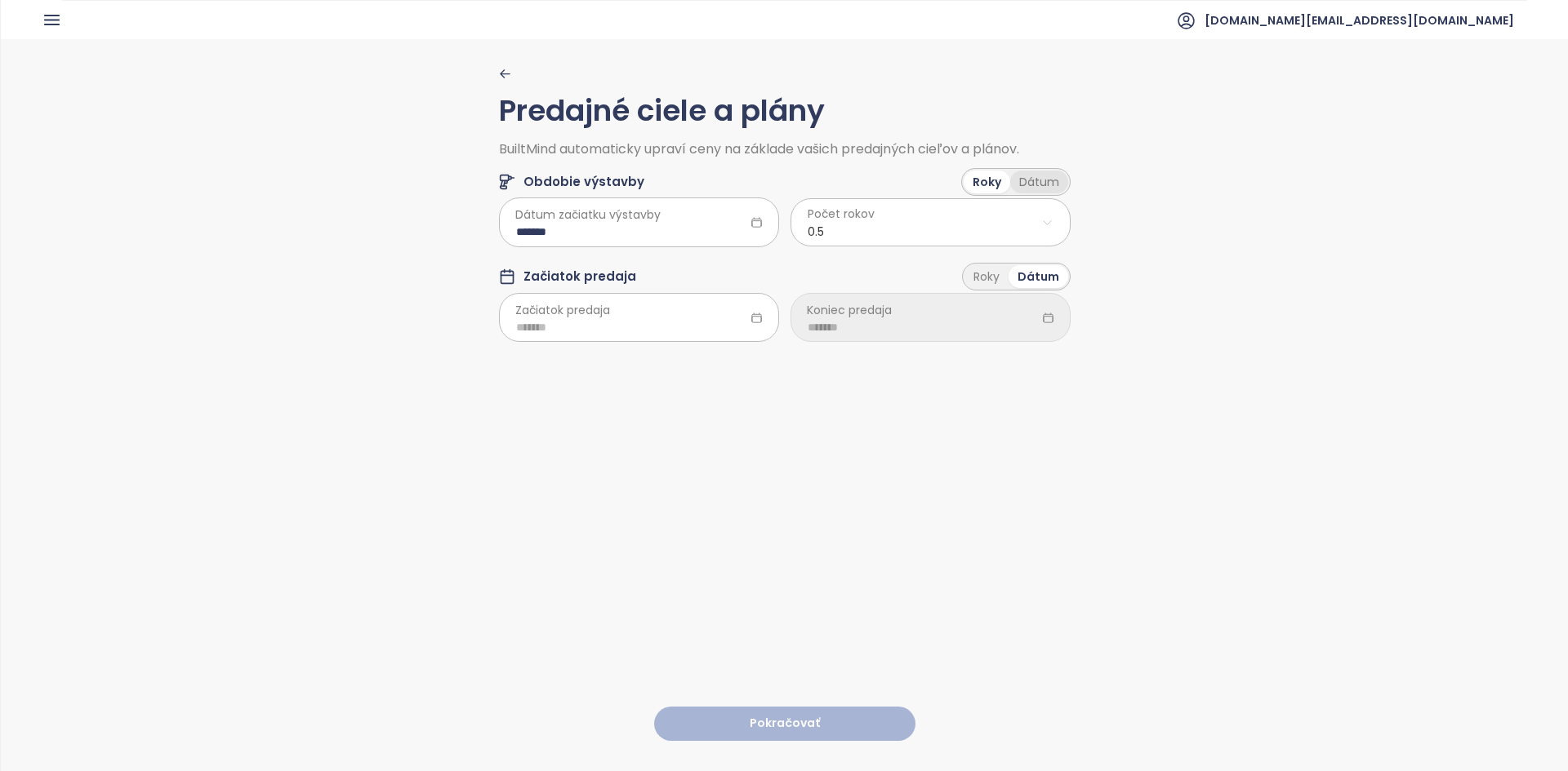
click at [781, 173] on div "Dátum" at bounding box center [1038, 181] width 58 height 23
click at [781, 234] on input at bounding box center [930, 231] width 246 height 18
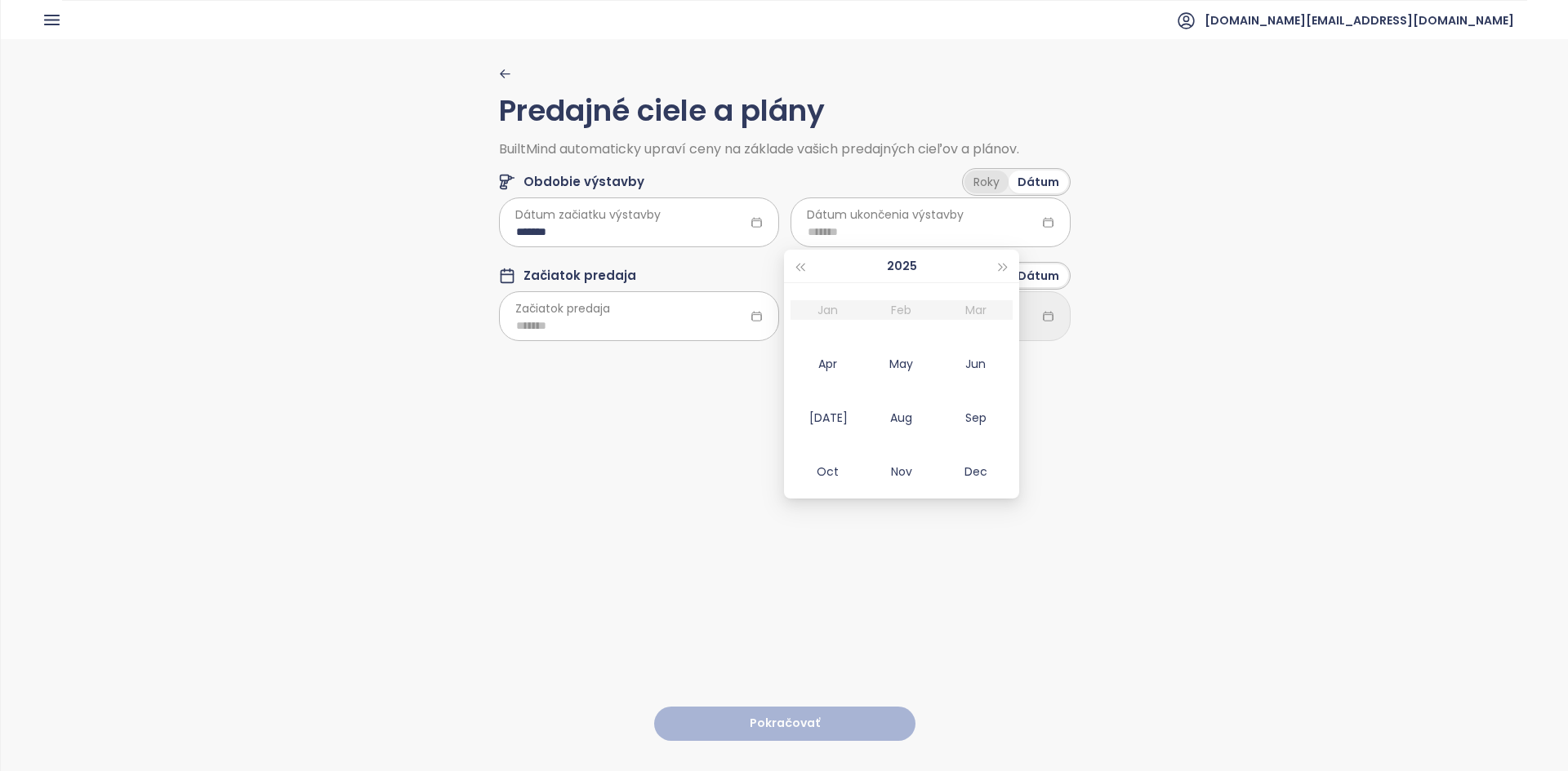
click at [781, 184] on div "Roky" at bounding box center [986, 181] width 44 height 23
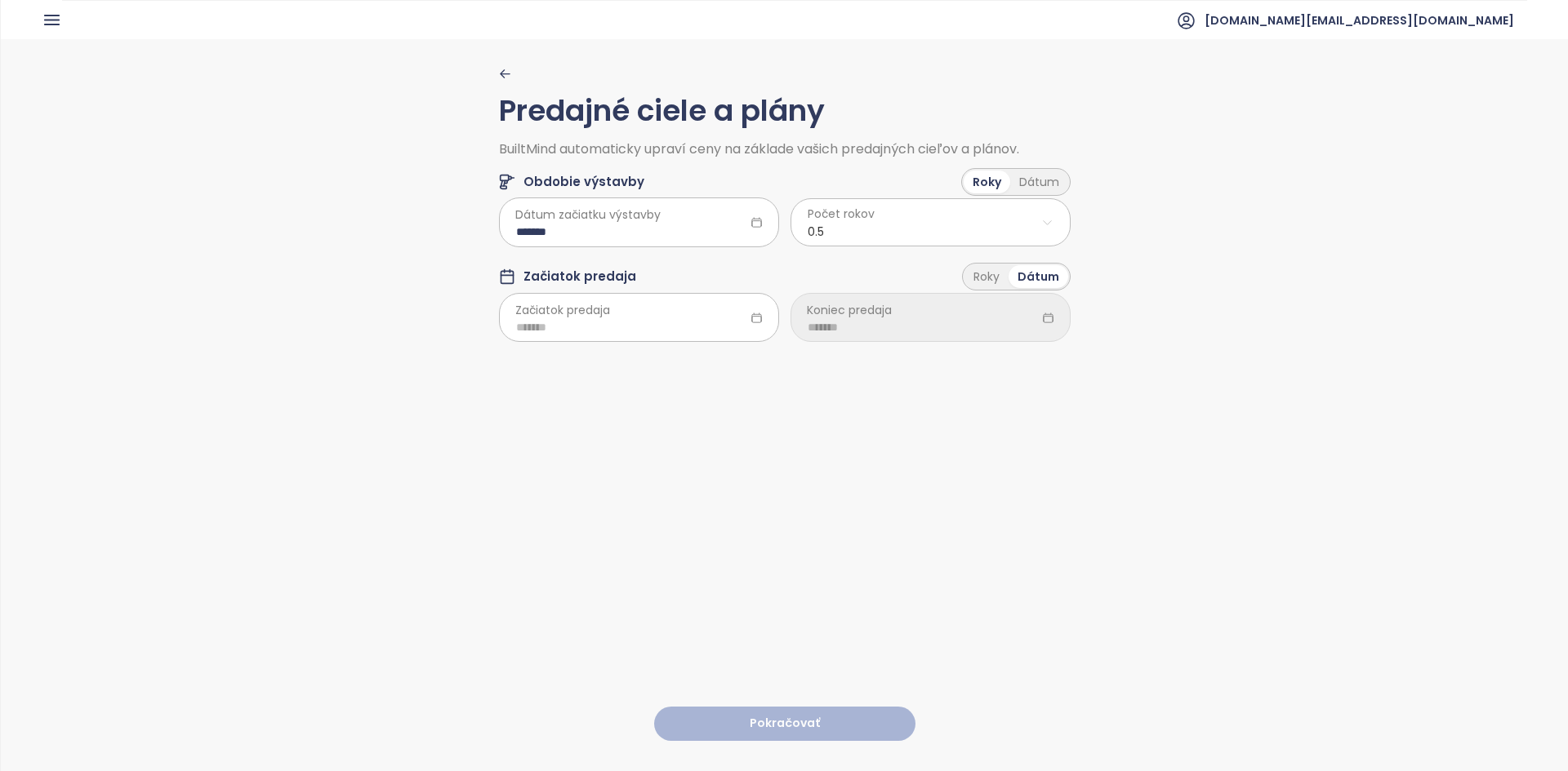
click at [781, 227] on html "Domov Dashboard Analýza trhu Cenník Updaty Reporty Projekty Budúce projekty Nas…" at bounding box center [784, 385] width 1568 height 771
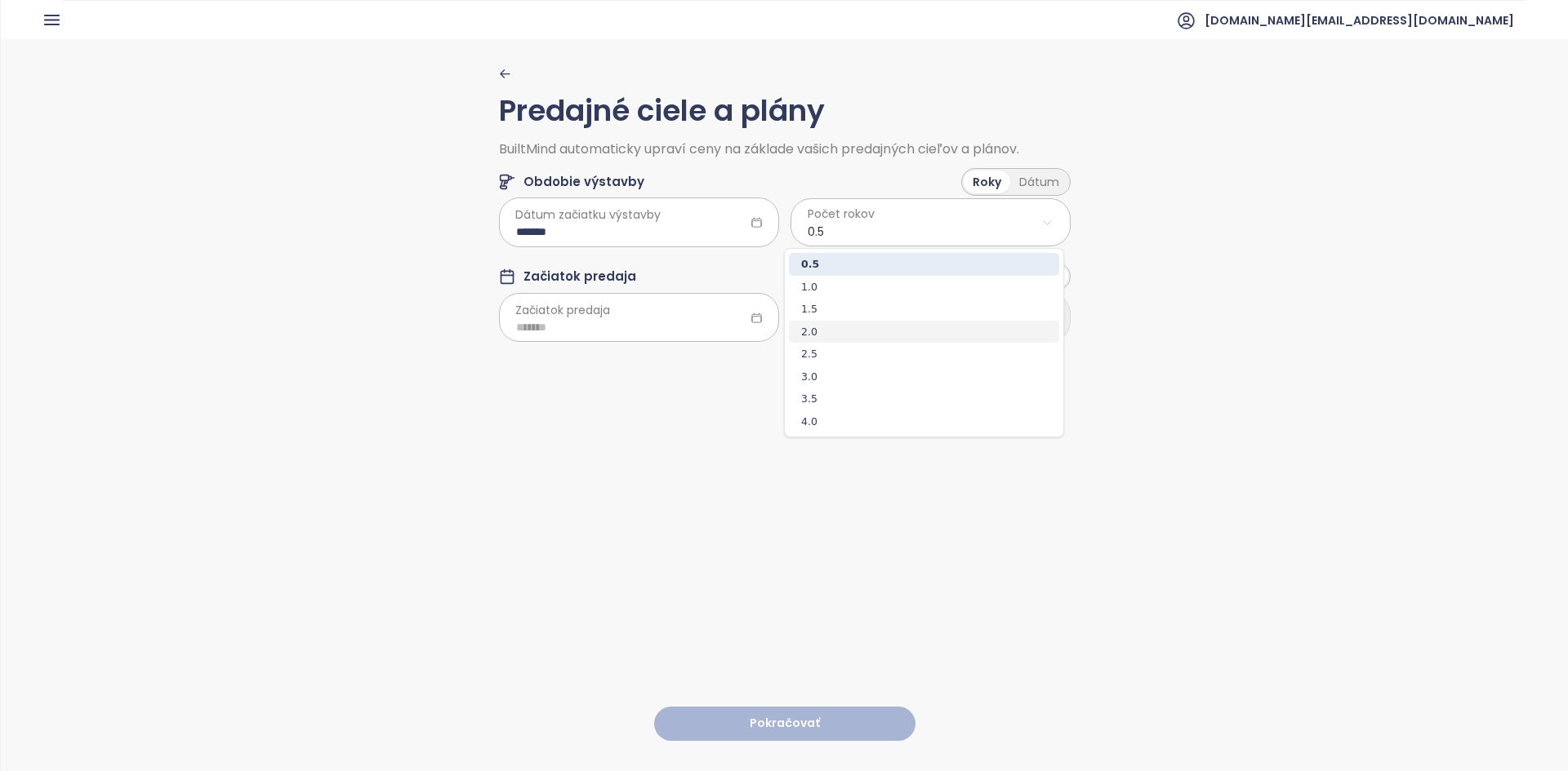
click at [781, 333] on span "2.0" at bounding box center [924, 332] width 270 height 23
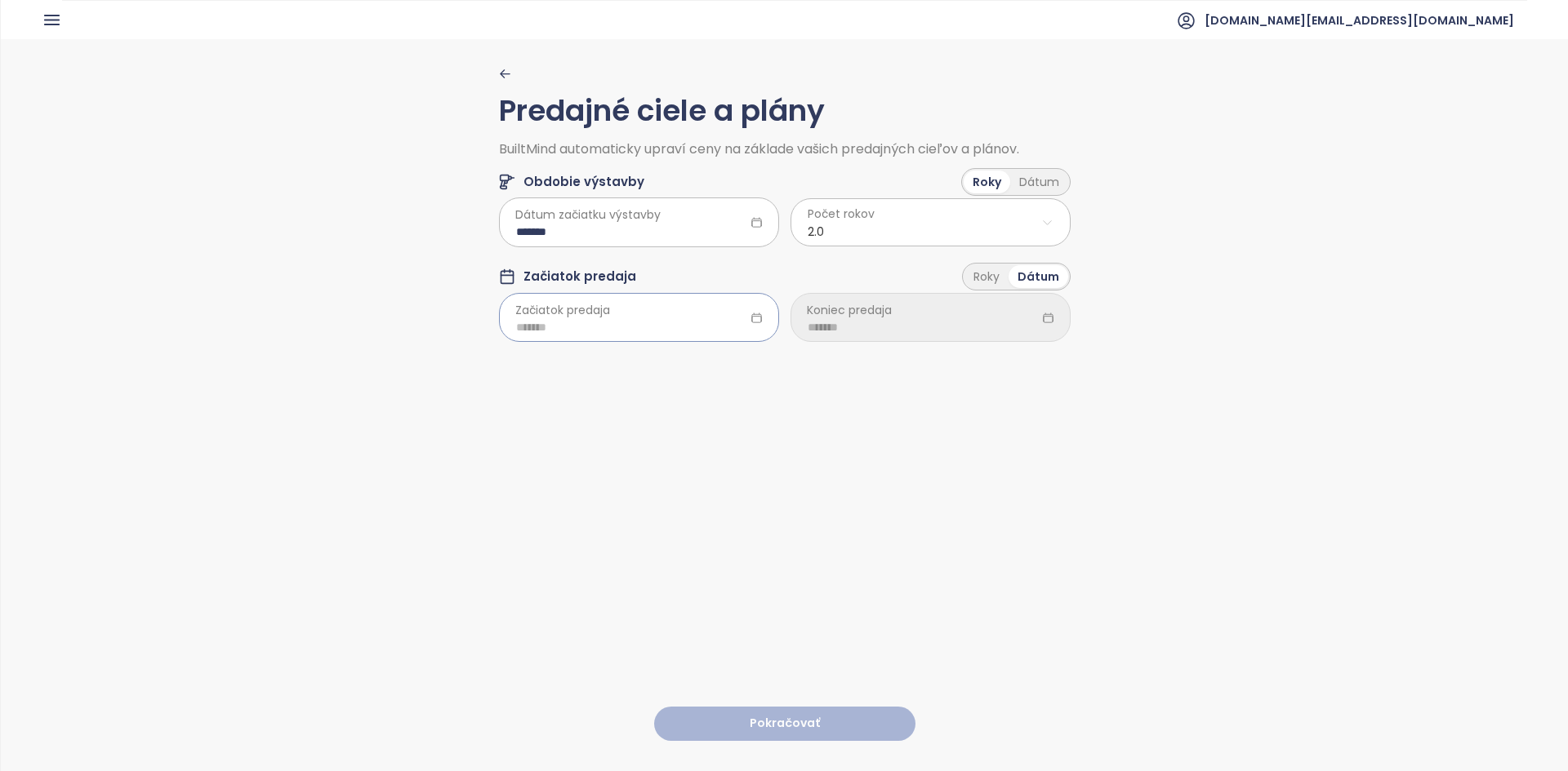
click at [652, 316] on div at bounding box center [639, 317] width 280 height 49
type input "*******"
click at [603, 442] on div "Nov" at bounding box center [609, 566] width 49 height 19
type input "*******"
click at [781, 337] on div at bounding box center [930, 317] width 280 height 49
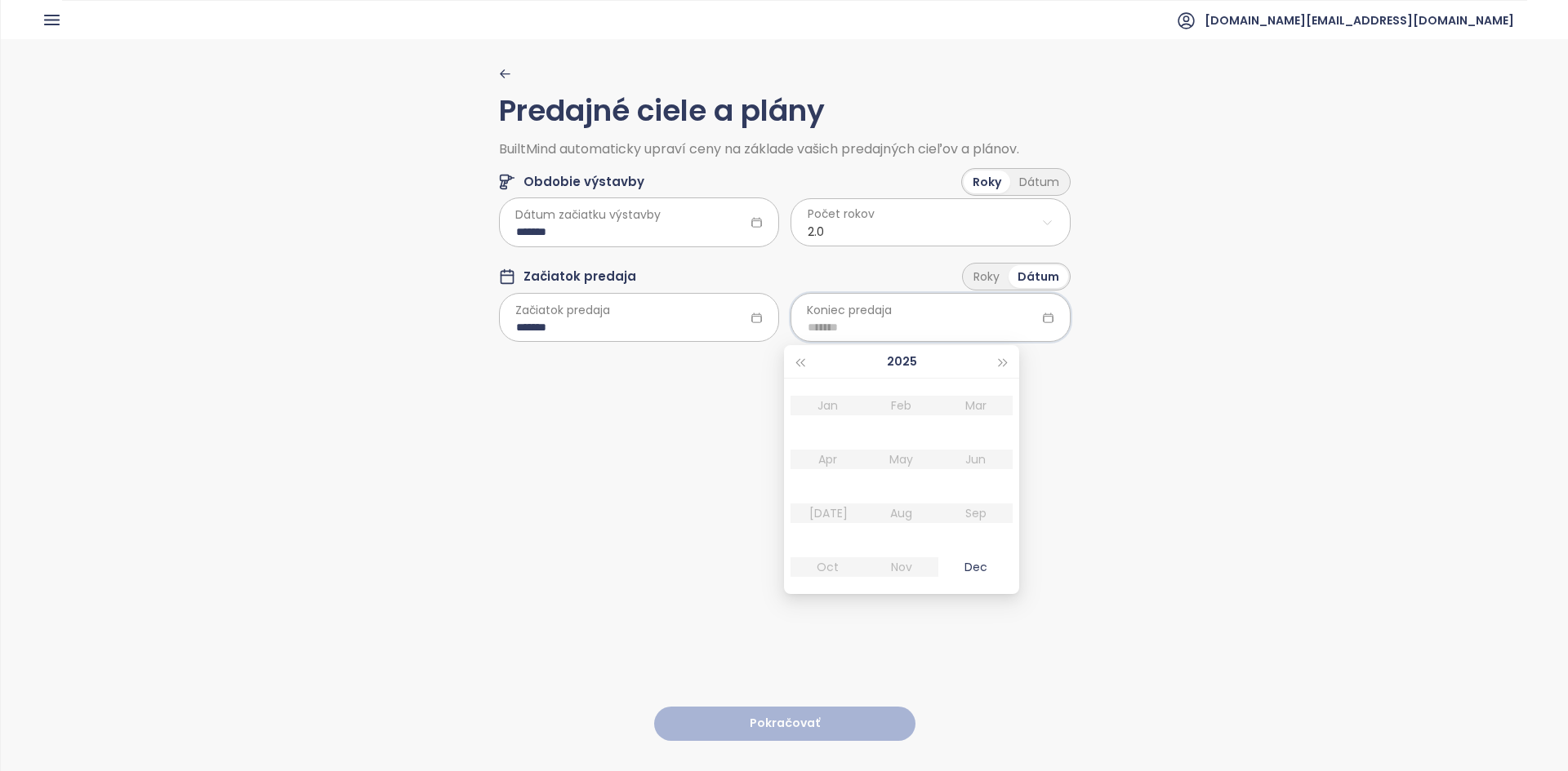
drag, startPoint x: 982, startPoint y: 283, endPoint x: 914, endPoint y: 369, distance: 109.6
click at [781, 283] on div "Roky" at bounding box center [986, 276] width 44 height 23
click at [781, 306] on html "Domov Dashboard Analýza trhu Cenník Updaty Reporty Projekty Budúce projekty Nas…" at bounding box center [784, 385] width 1568 height 771
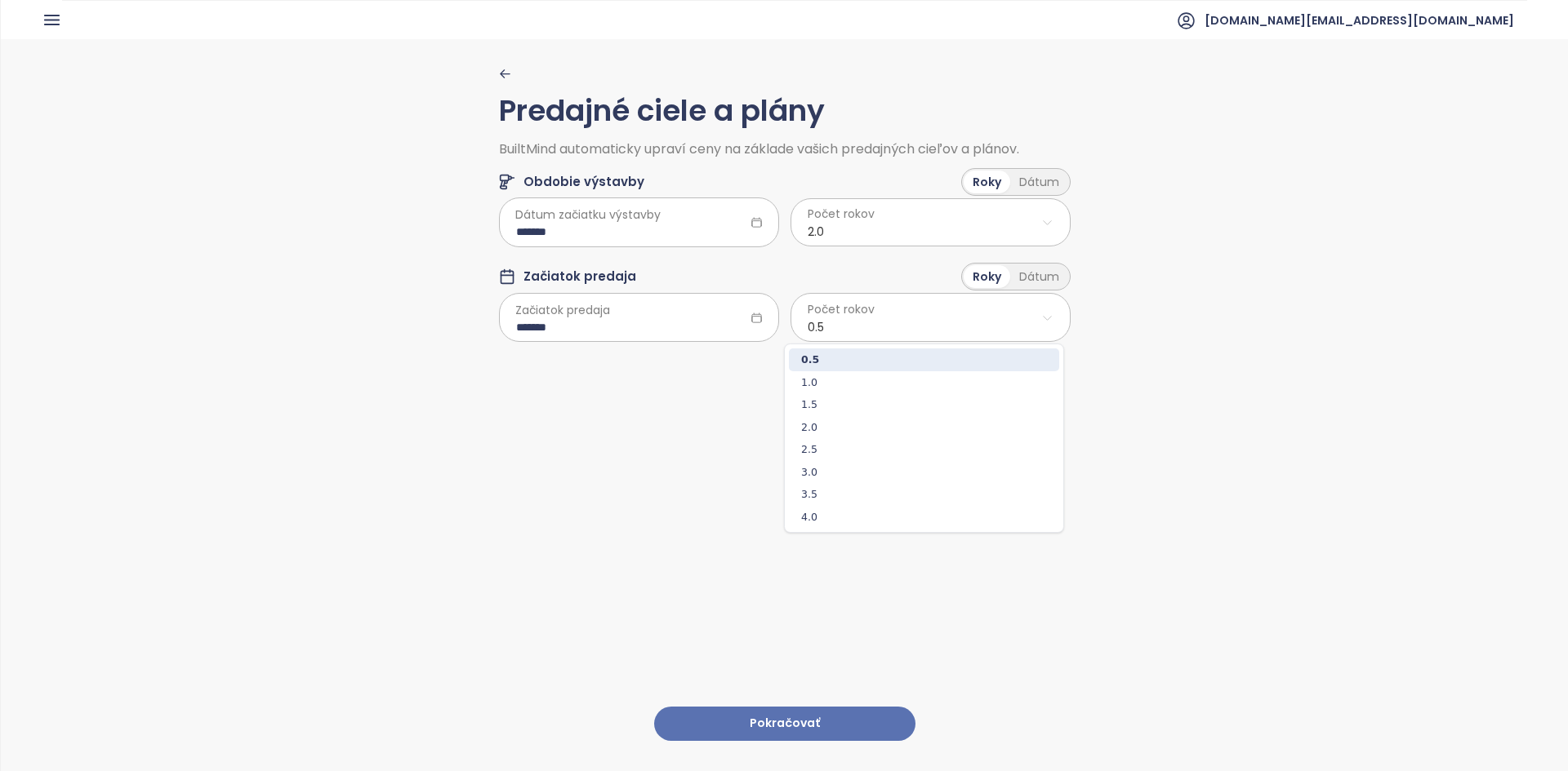
click at [781, 432] on span "2.0" at bounding box center [924, 427] width 270 height 23
drag, startPoint x: 835, startPoint y: 701, endPoint x: 868, endPoint y: 715, distance: 35.8
click at [781, 442] on button "Pokračovať" at bounding box center [784, 724] width 262 height 35
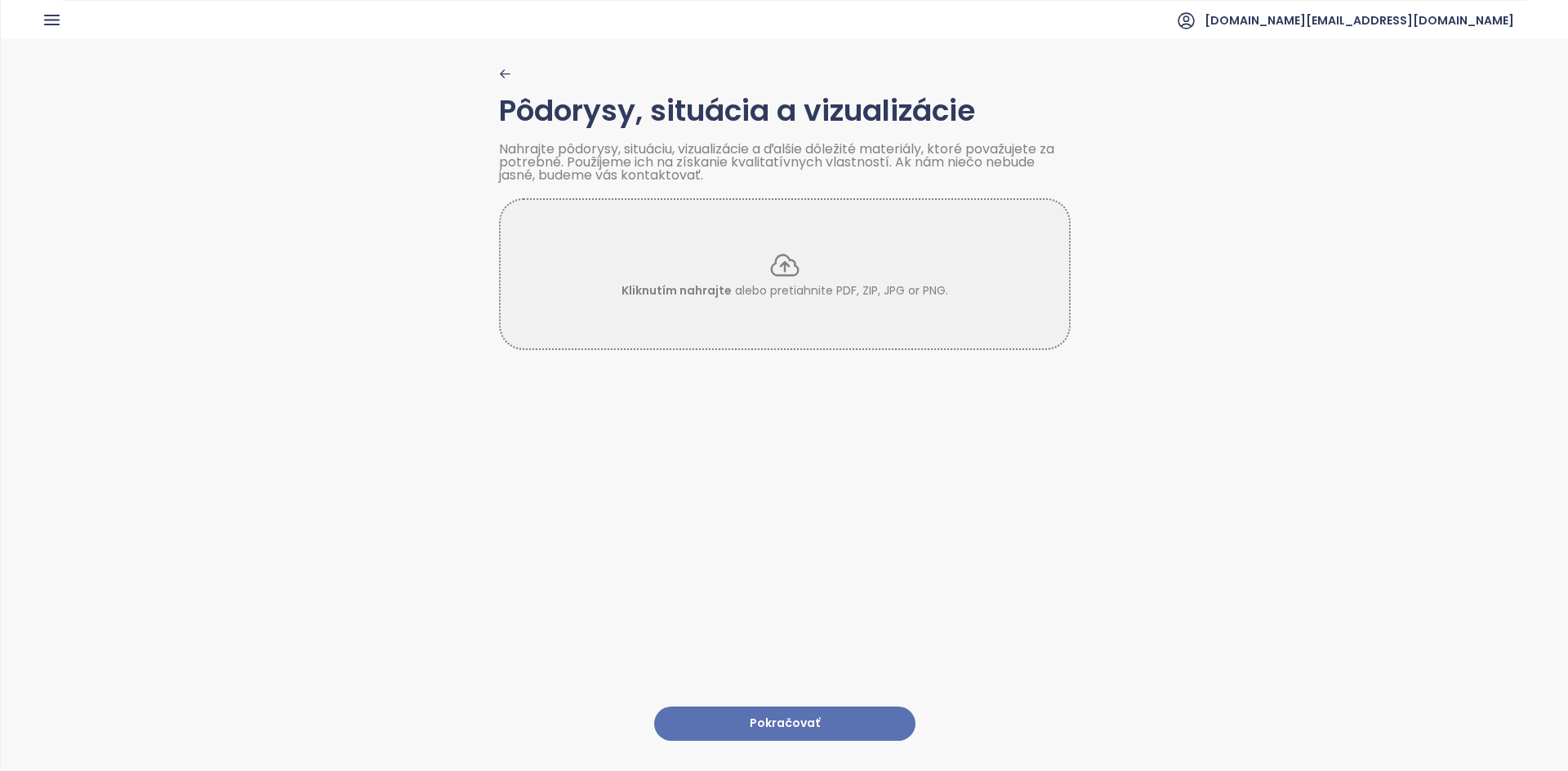
click at [499, 66] on div "Pôdorysy, situácia a vizualizácie Nahrajte pôdorysy, situáciu, vizualizácie a ď…" at bounding box center [785, 404] width 572 height 730
click at [500, 74] on icon "button" at bounding box center [504, 74] width 9 height 8
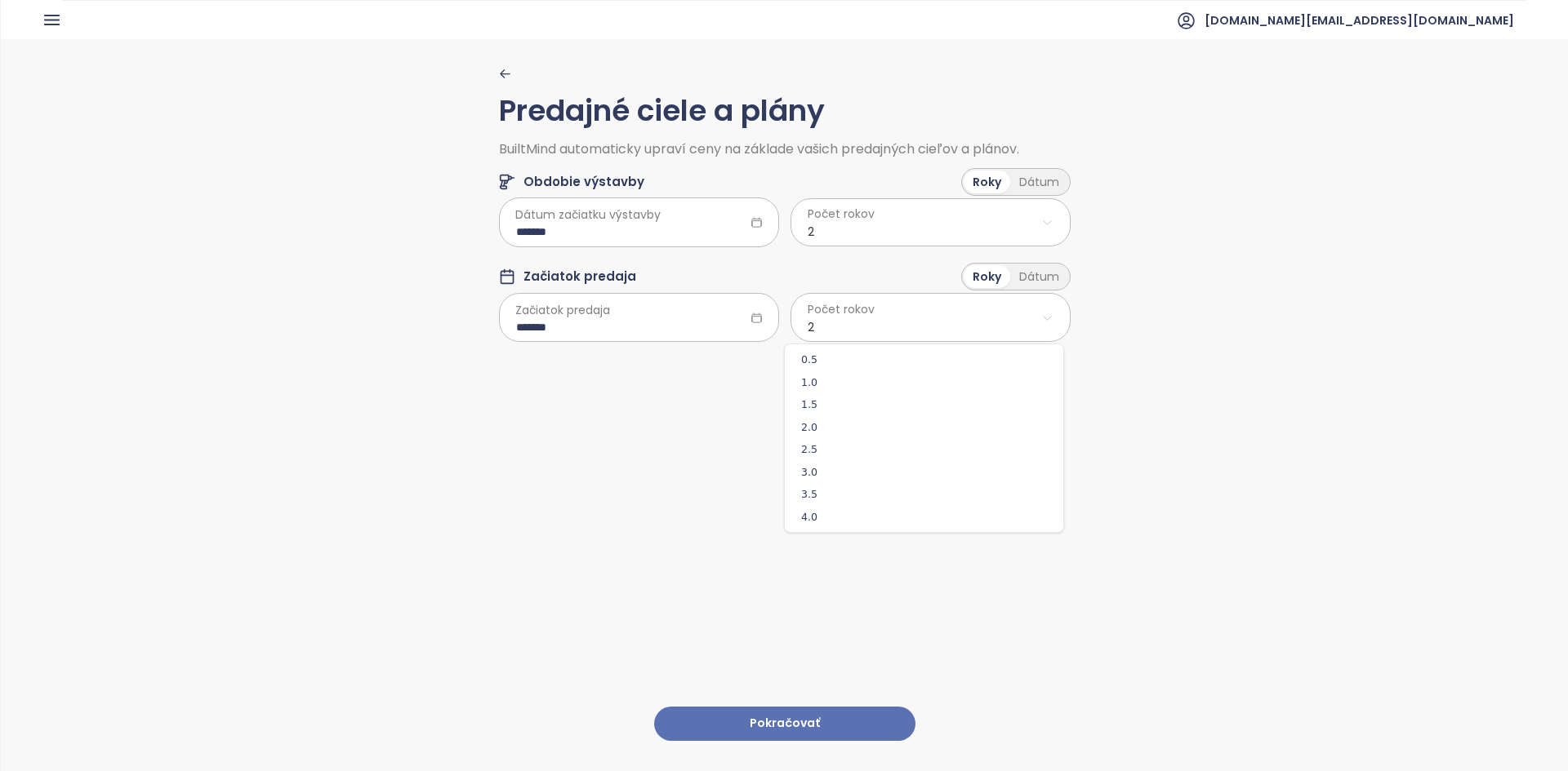
click at [781, 307] on html "Domov Dashboard Analýza trhu Cenník Updaty Reporty Projekty Budúce projekty Nas…" at bounding box center [784, 385] width 1568 height 771
click at [781, 409] on span "1.5" at bounding box center [924, 404] width 270 height 23
click at [775, 442] on button "Pokračovať" at bounding box center [784, 724] width 262 height 35
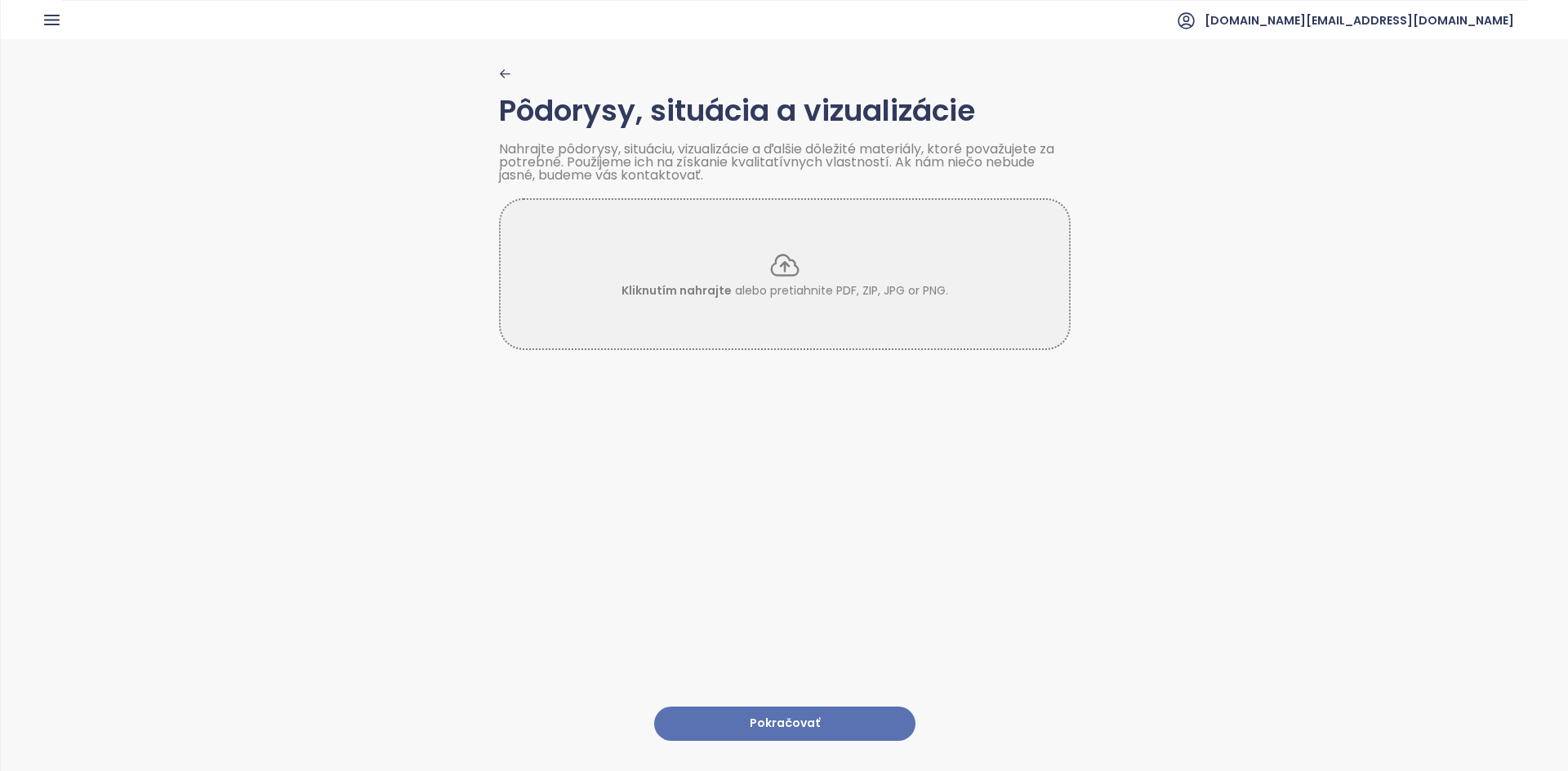
click at [759, 442] on button "Pokračovať" at bounding box center [784, 724] width 262 height 35
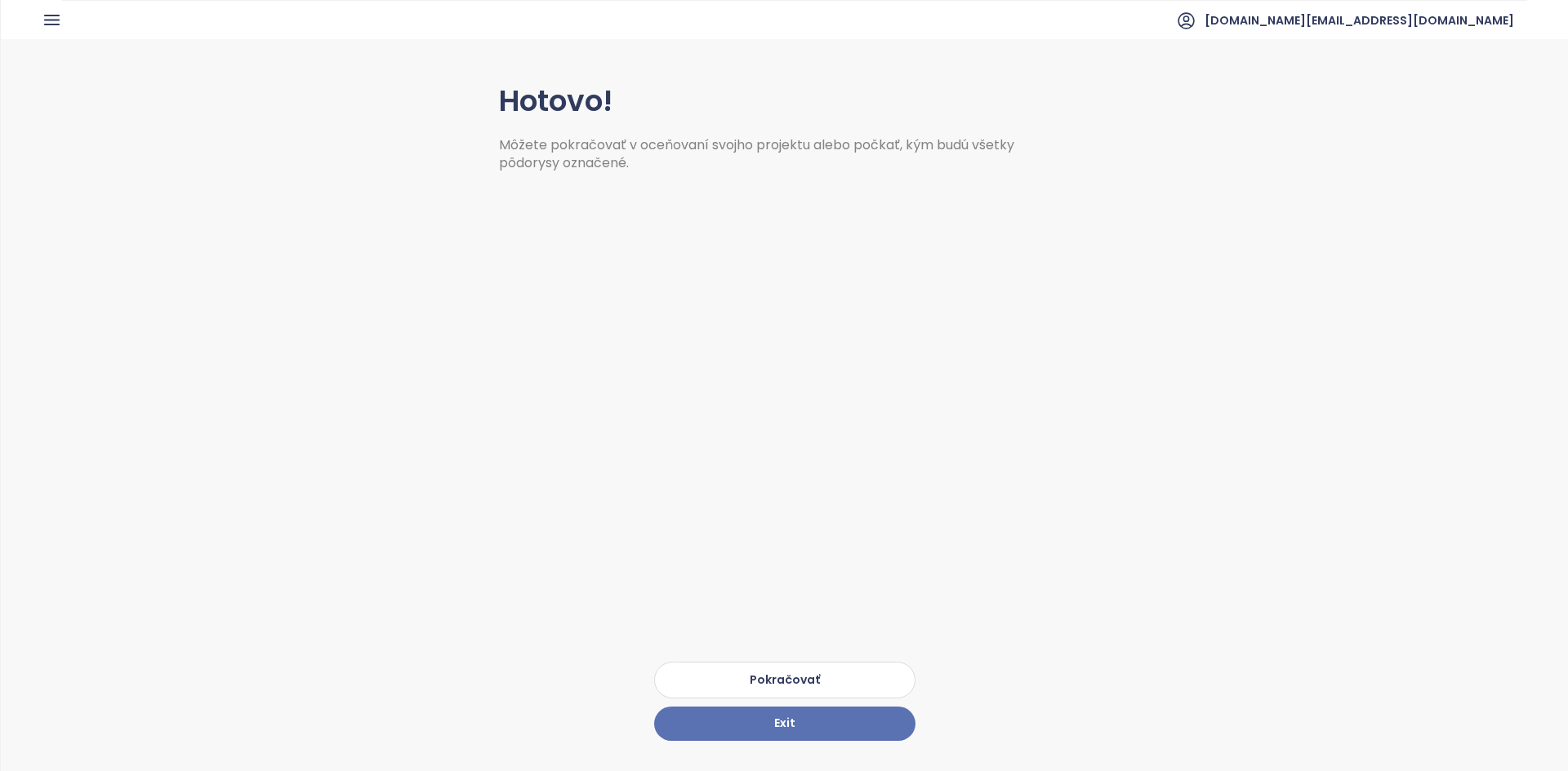
click at [781, 442] on button "Pokračovať" at bounding box center [784, 680] width 262 height 37
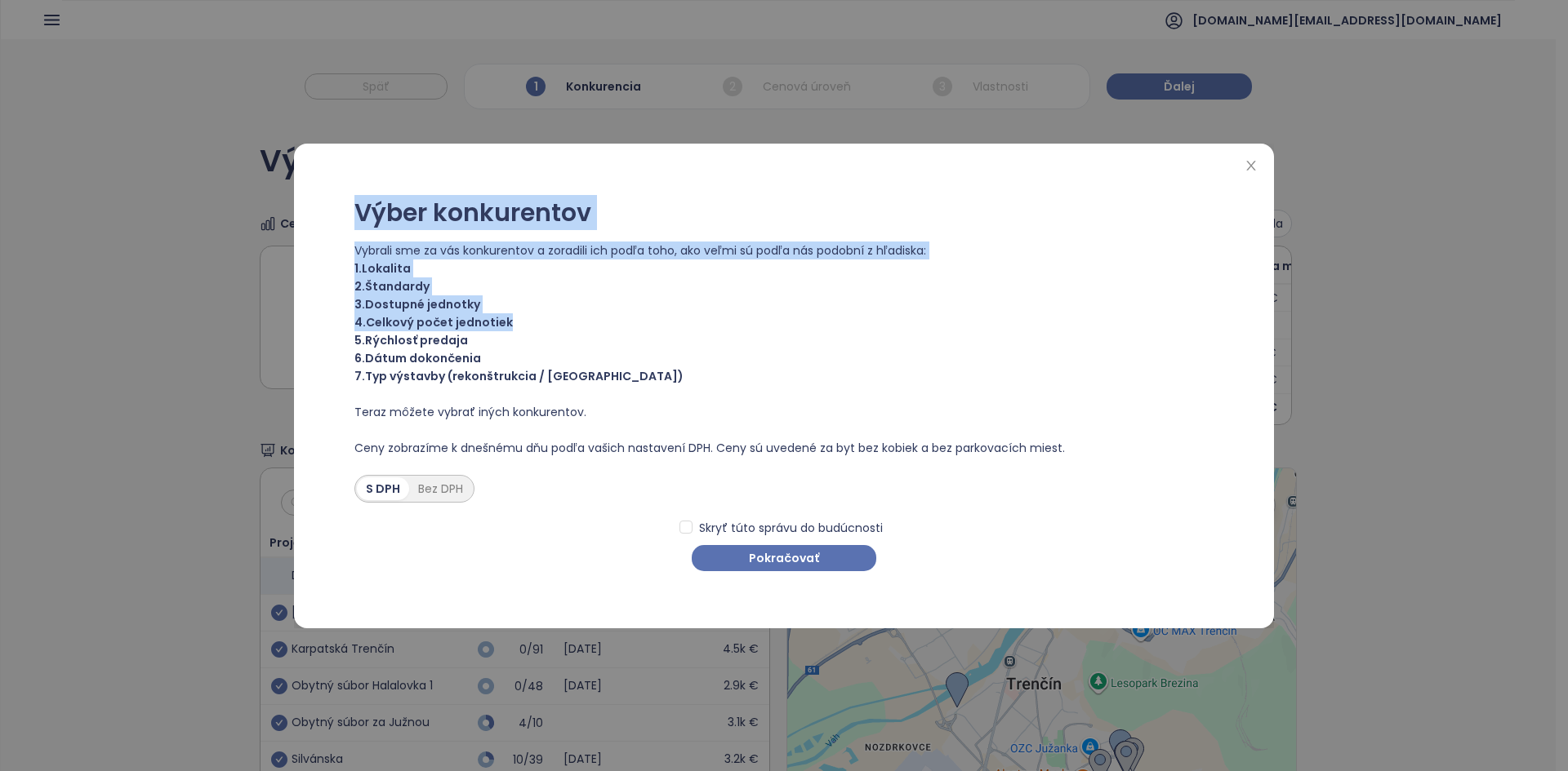
drag, startPoint x: 230, startPoint y: 327, endPoint x: 746, endPoint y: 322, distance: 516.0
click at [746, 322] on div "Výber konkurentov Vybrali sme za vás konkurentov a zoradili ich podľa toho, ako…" at bounding box center [784, 385] width 1568 height 771
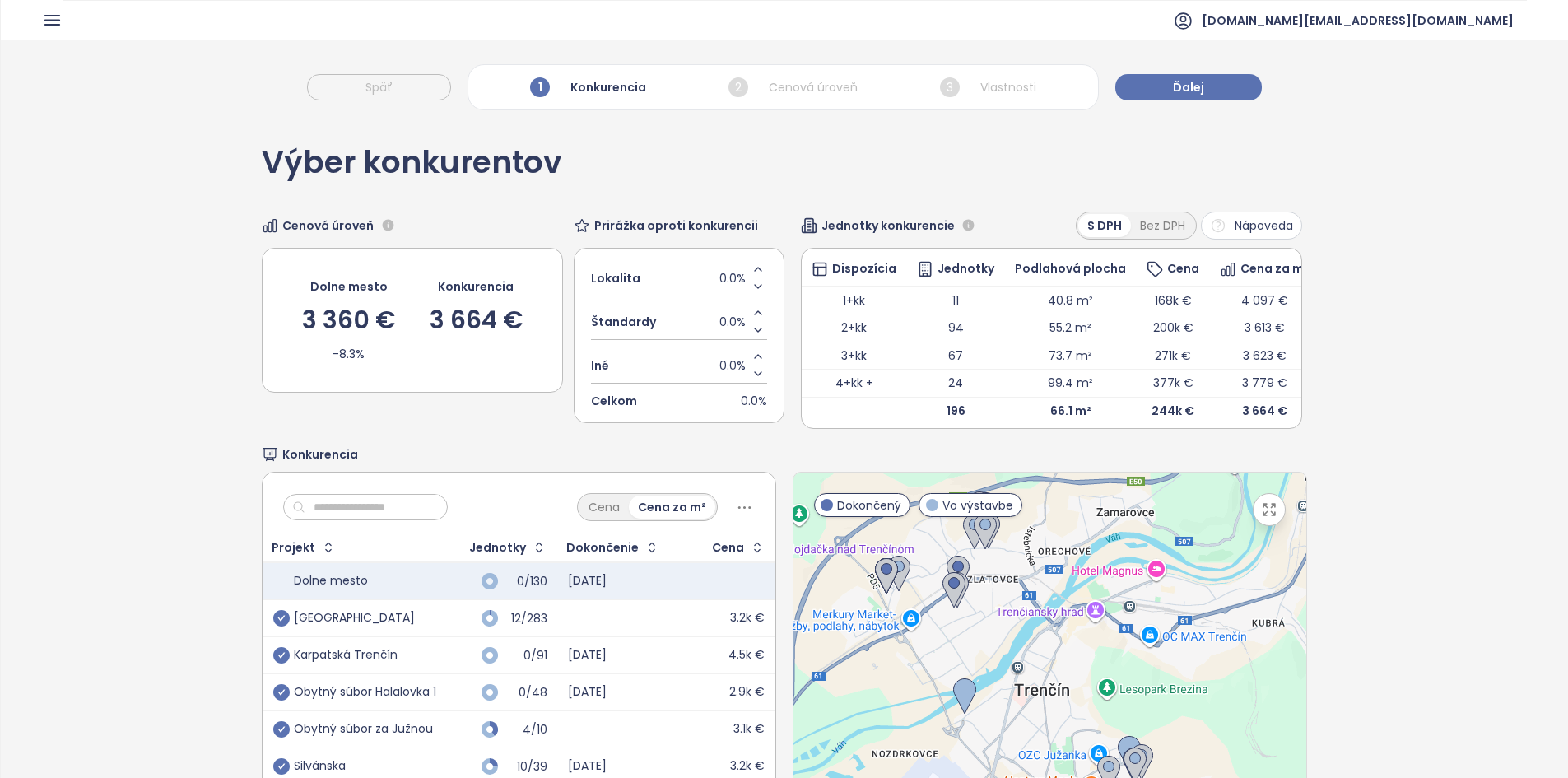
click at [788, 233] on button "Nápoveda" at bounding box center [1251, 225] width 101 height 28
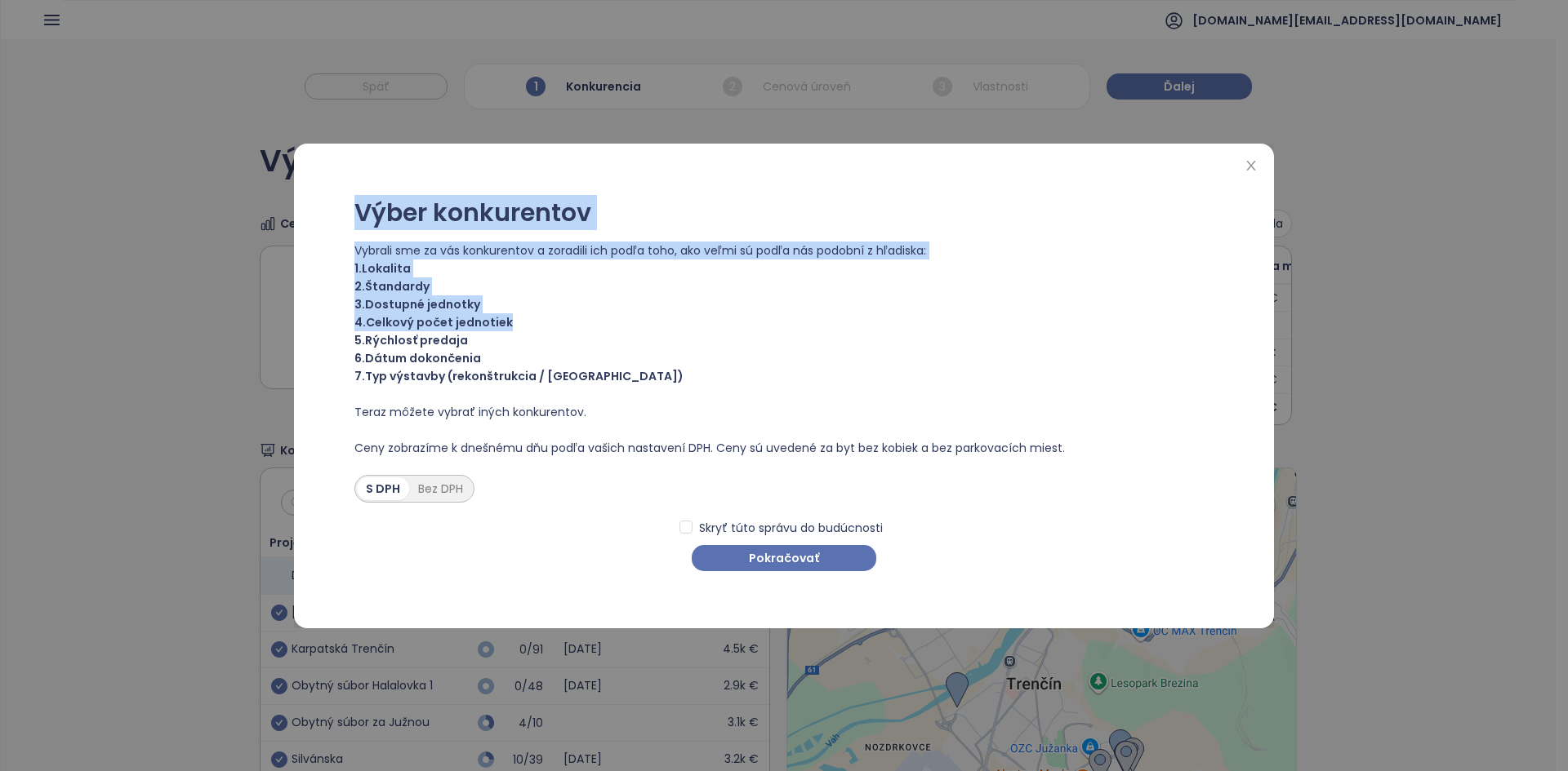
click at [781, 283] on span "2. Štandardy" at bounding box center [784, 286] width 859 height 18
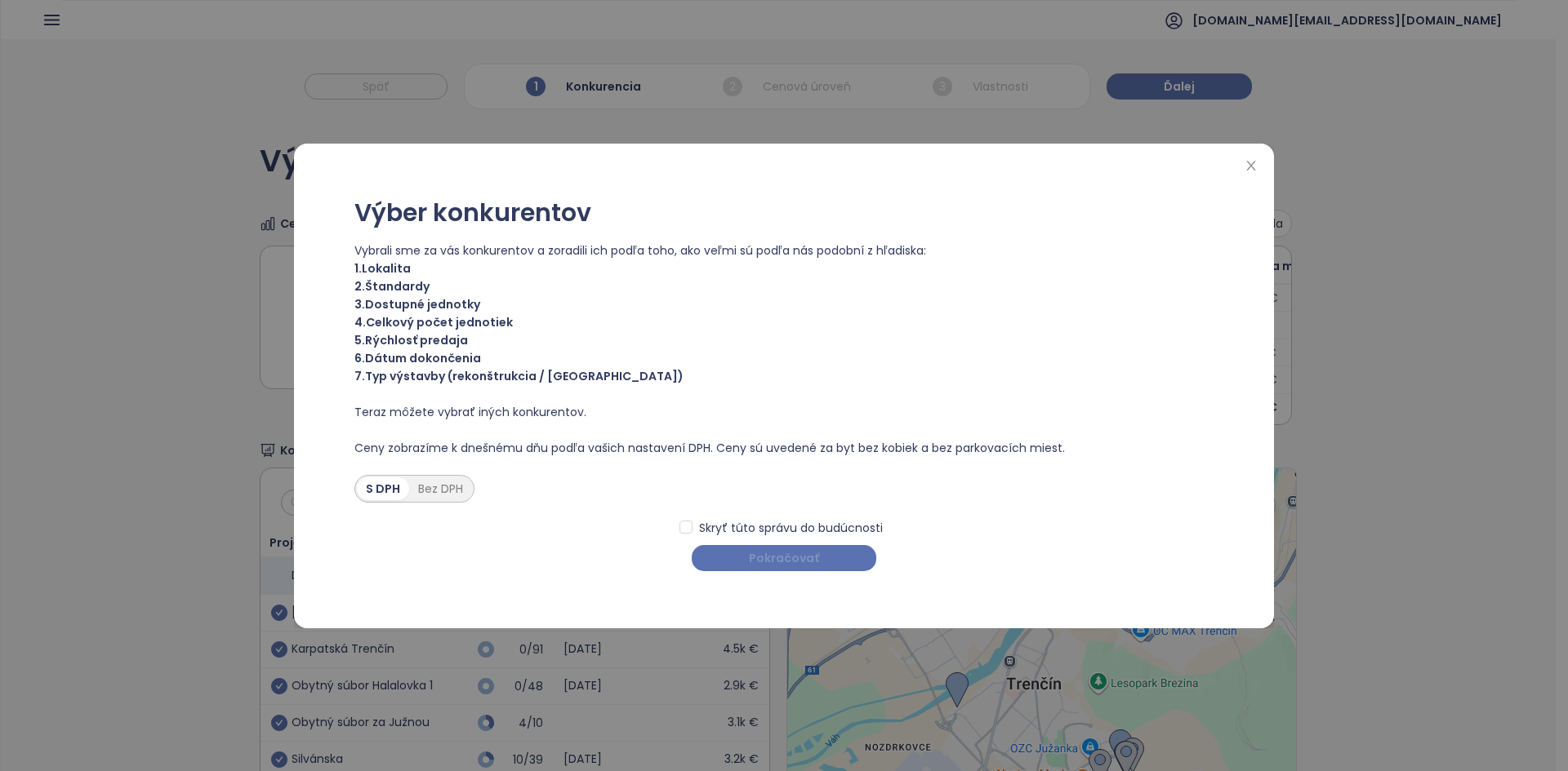
click at [755, 442] on span "Pokračovať" at bounding box center [784, 557] width 70 height 18
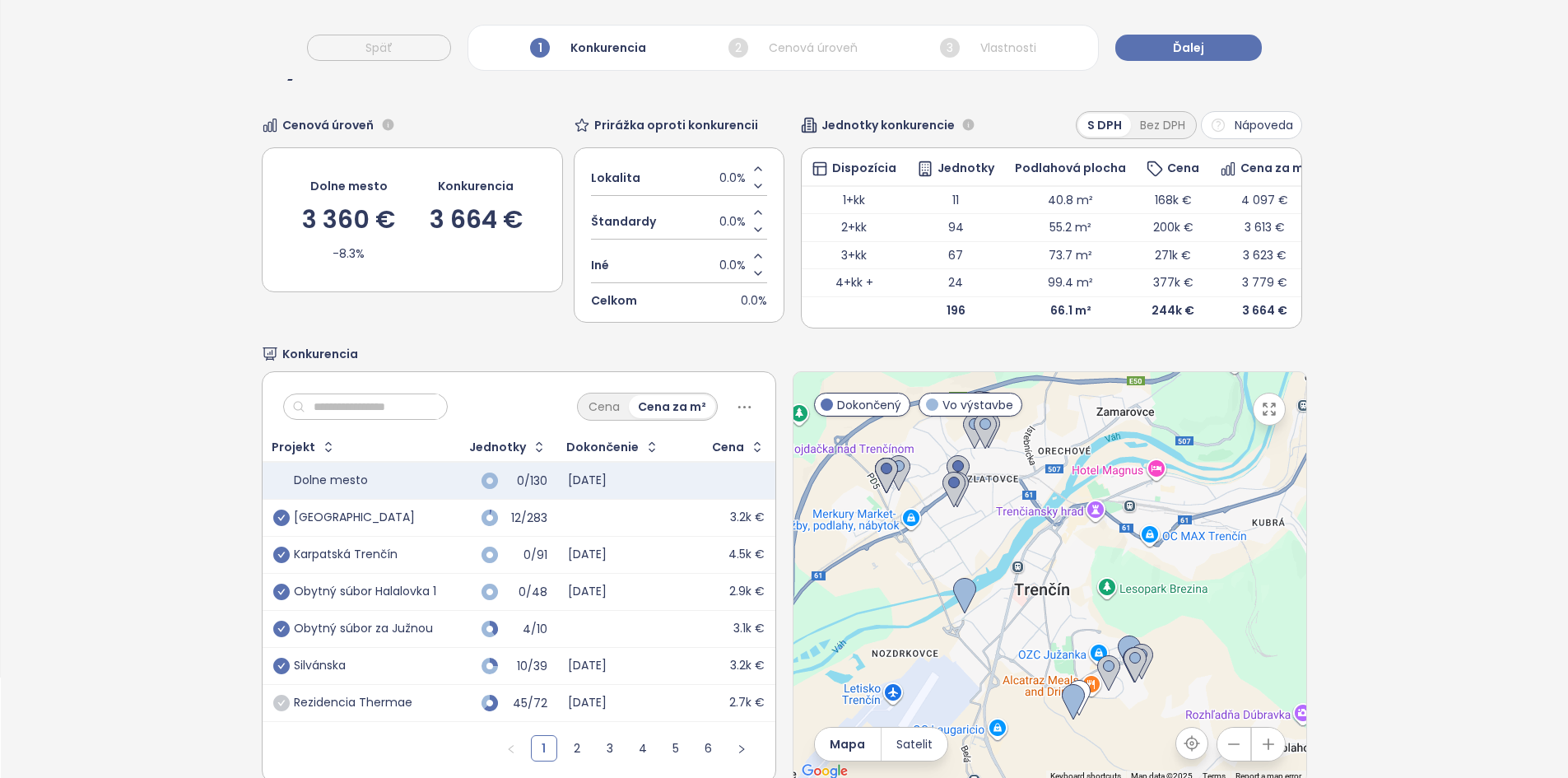
scroll to position [159, 0]
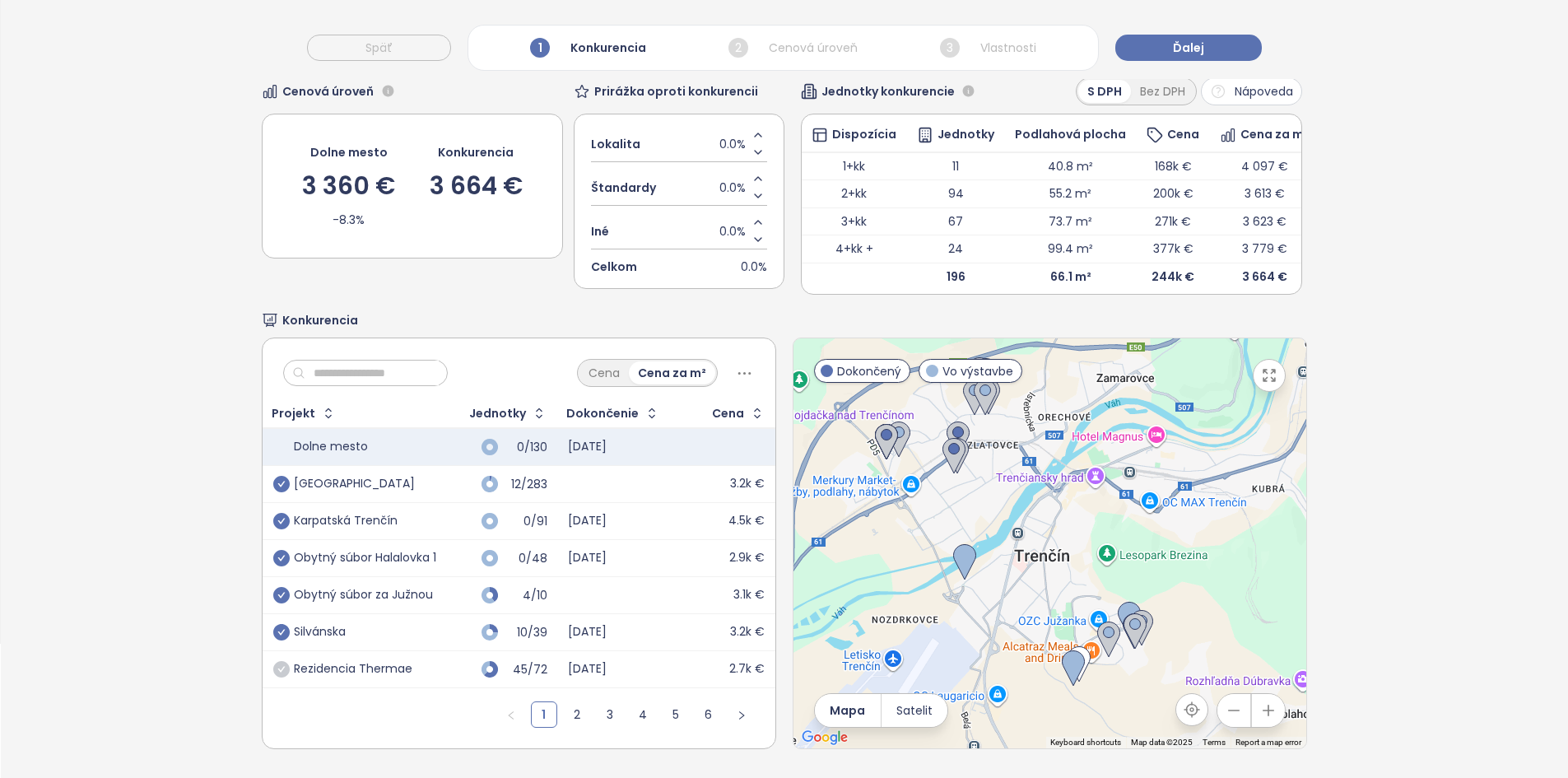
click at [440, 446] on td "Rezidencia Thermae" at bounding box center [355, 670] width 184 height 37
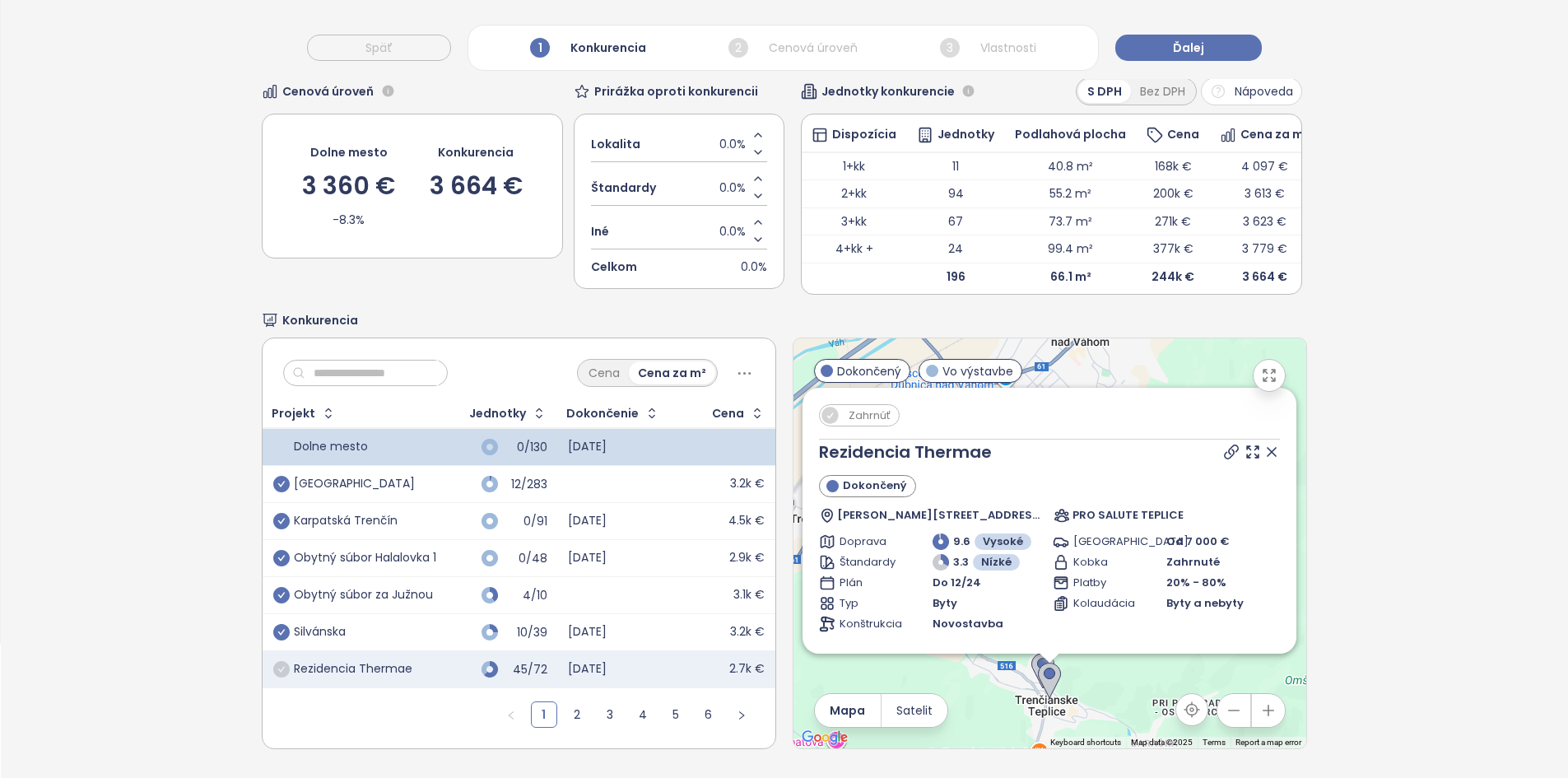
click at [788, 444] on icon at bounding box center [1271, 453] width 17 height 17
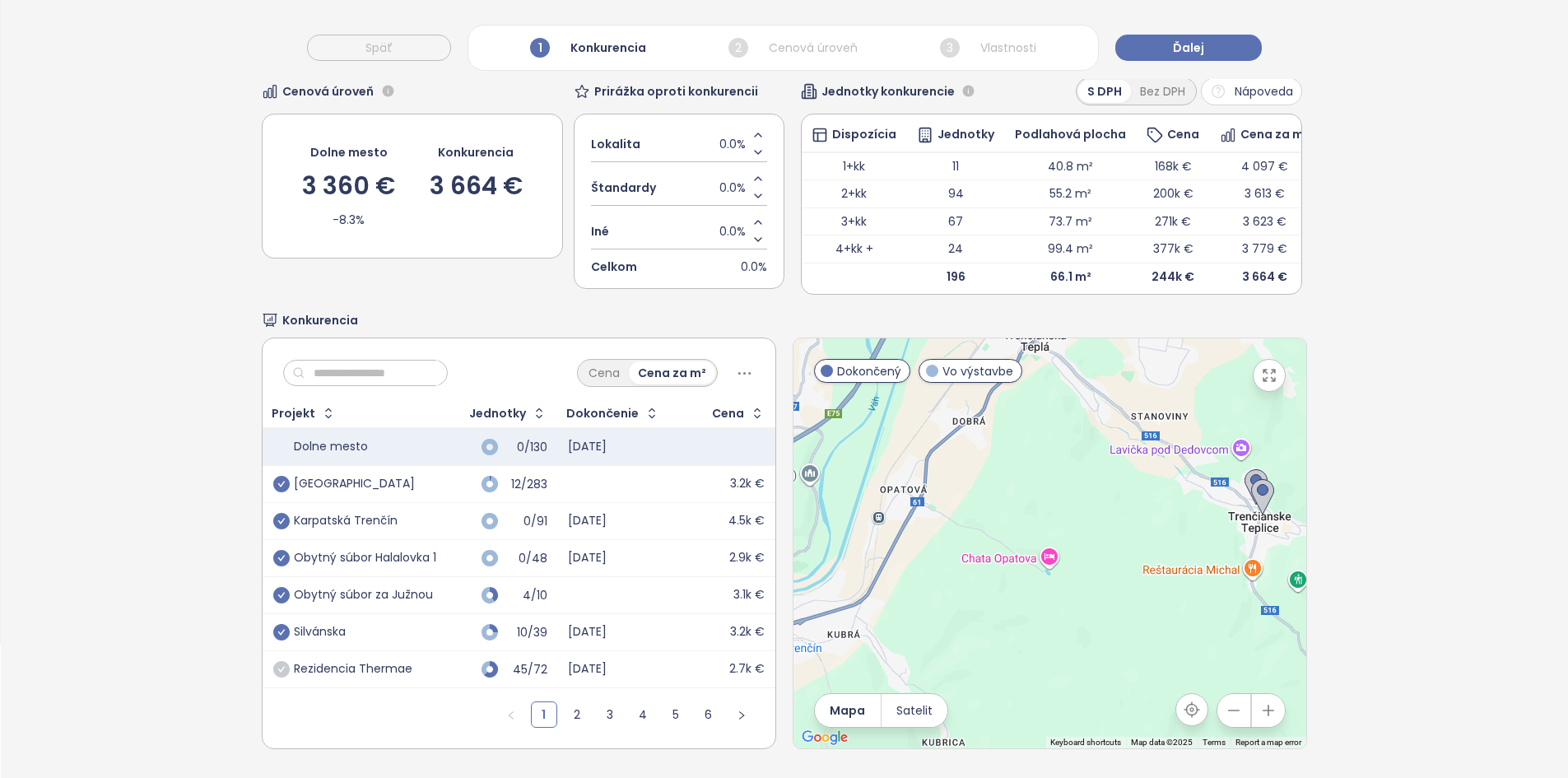
drag, startPoint x: 950, startPoint y: 677, endPoint x: 1163, endPoint y: 495, distance: 280.2
click at [788, 446] on div at bounding box center [1050, 543] width 513 height 410
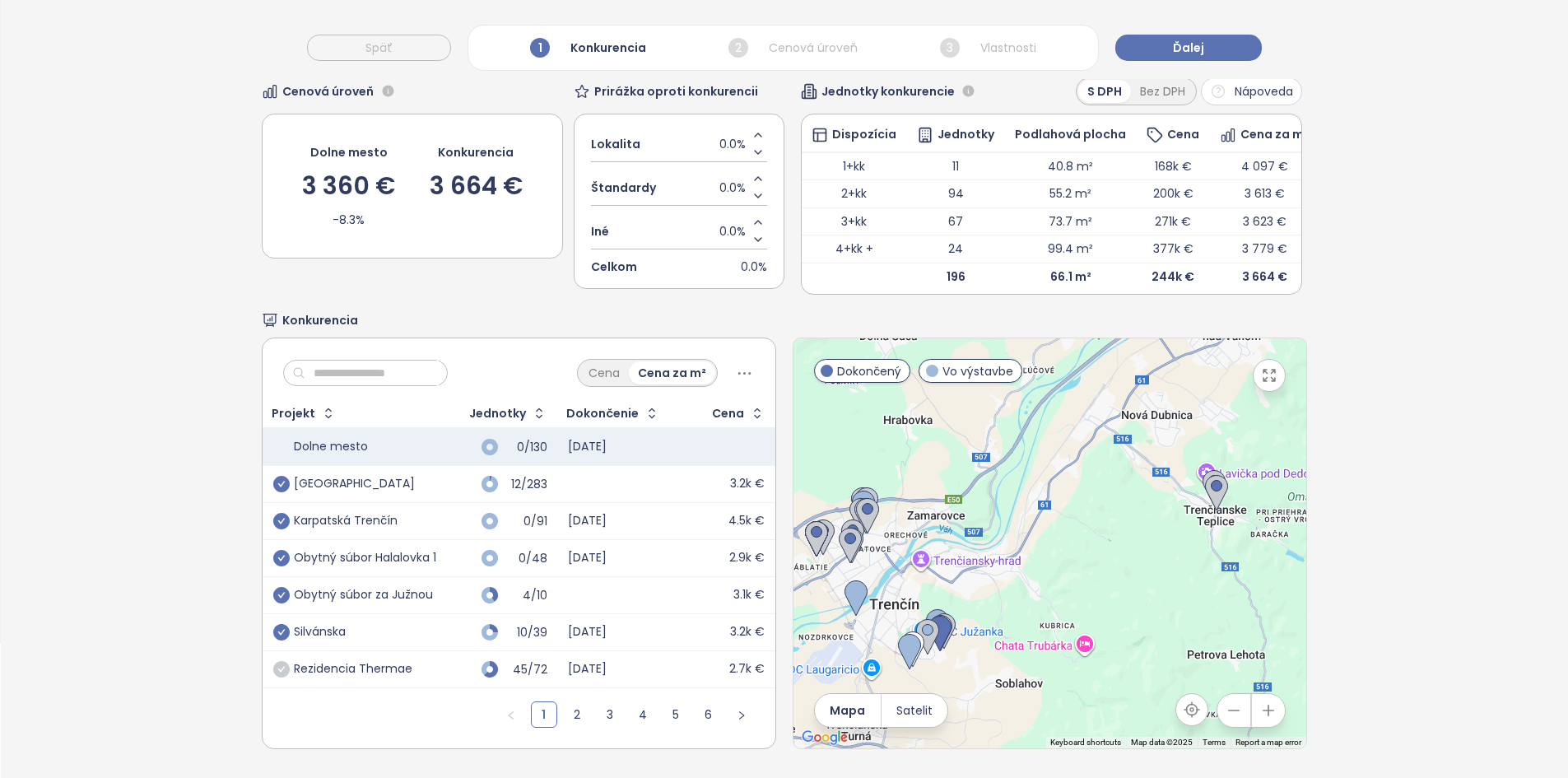
click at [788, 446] on div at bounding box center [1050, 543] width 513 height 410
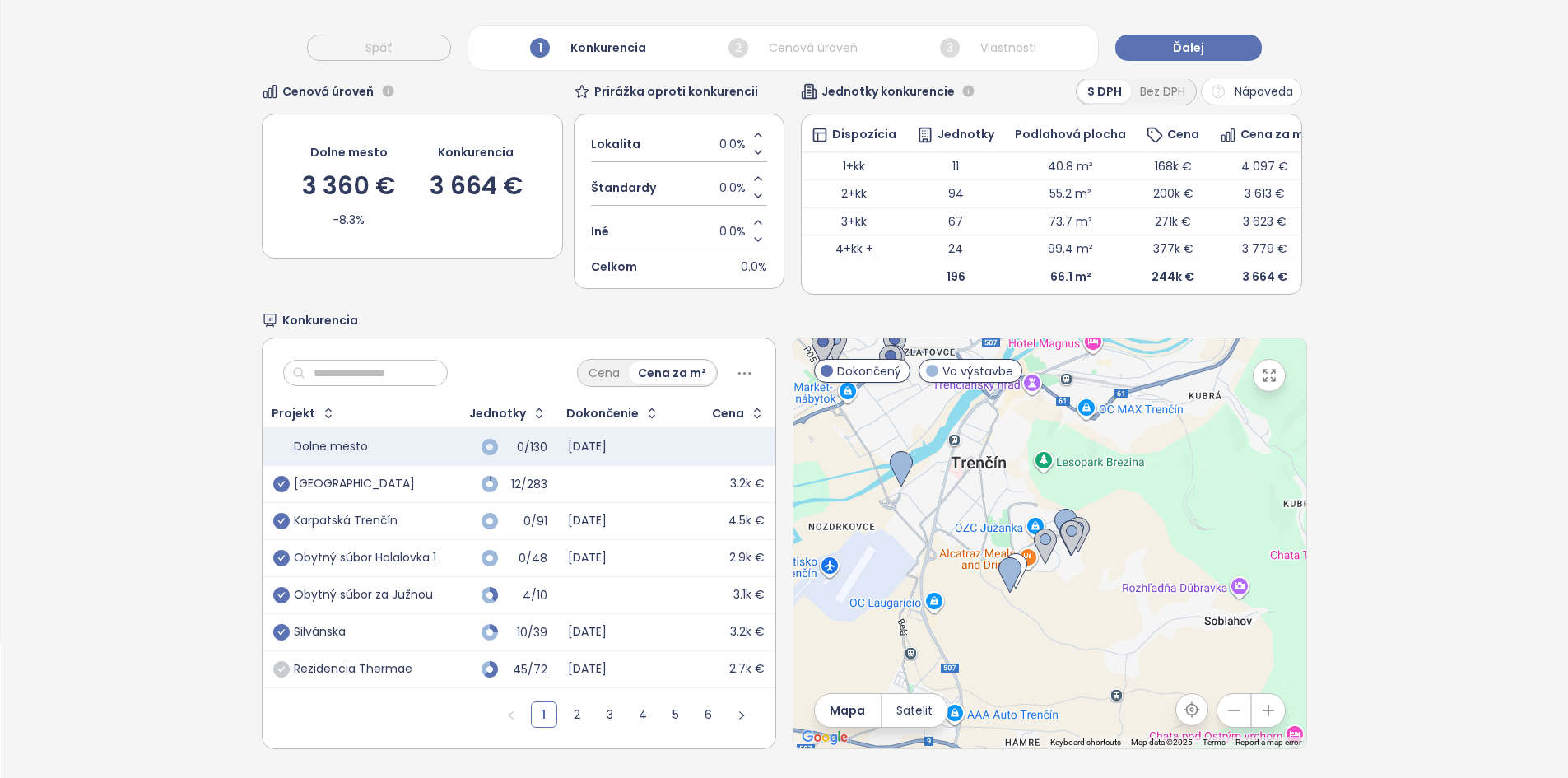
drag, startPoint x: 949, startPoint y: 622, endPoint x: 1183, endPoint y: 417, distance: 311.1
click at [788, 417] on div at bounding box center [1050, 543] width 513 height 410
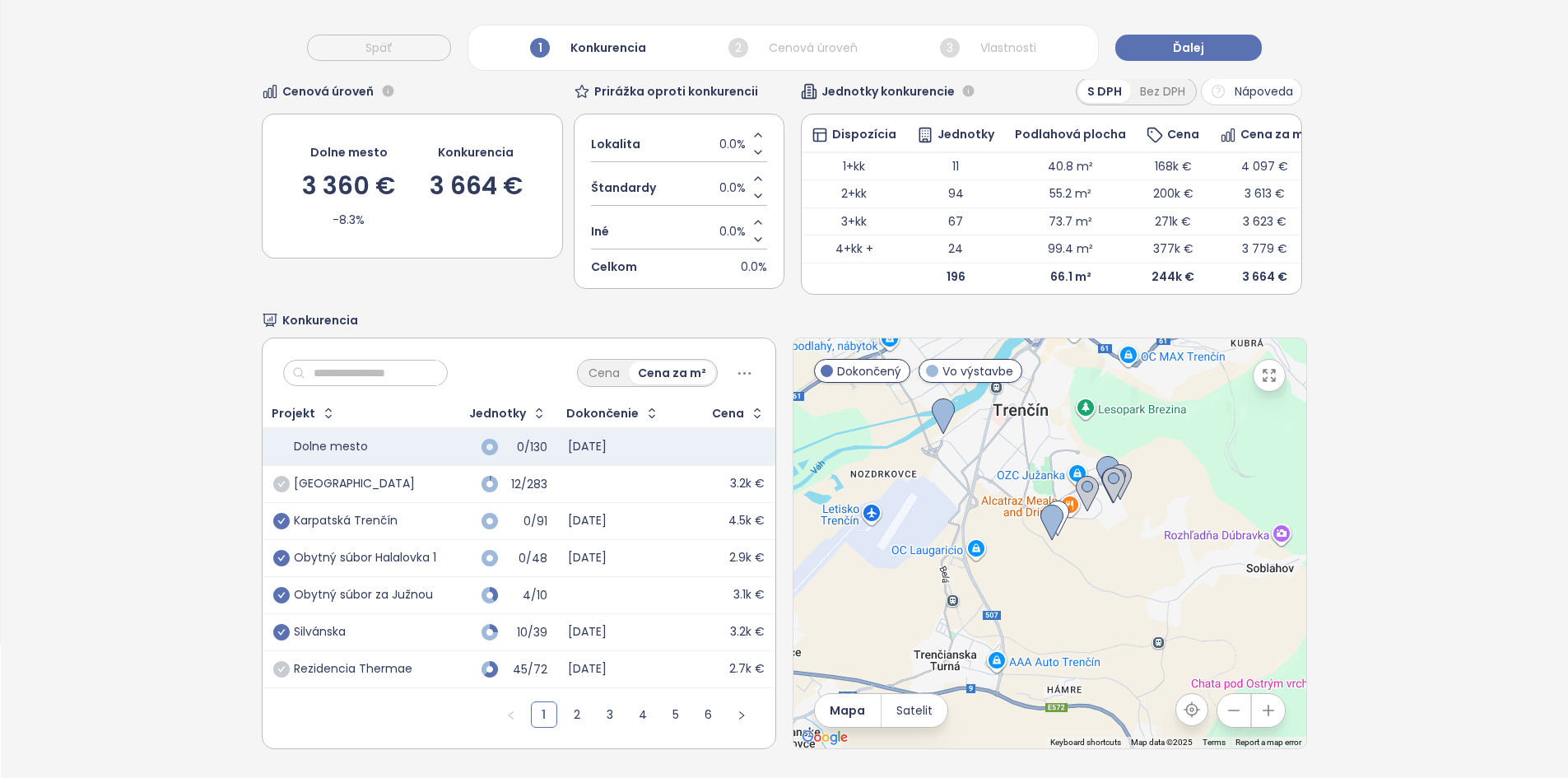
click at [274, 446] on icon "check-circle" at bounding box center [281, 485] width 17 height 17
click at [418, 446] on div "Karpatská Trenčín" at bounding box center [354, 484] width 163 height 19
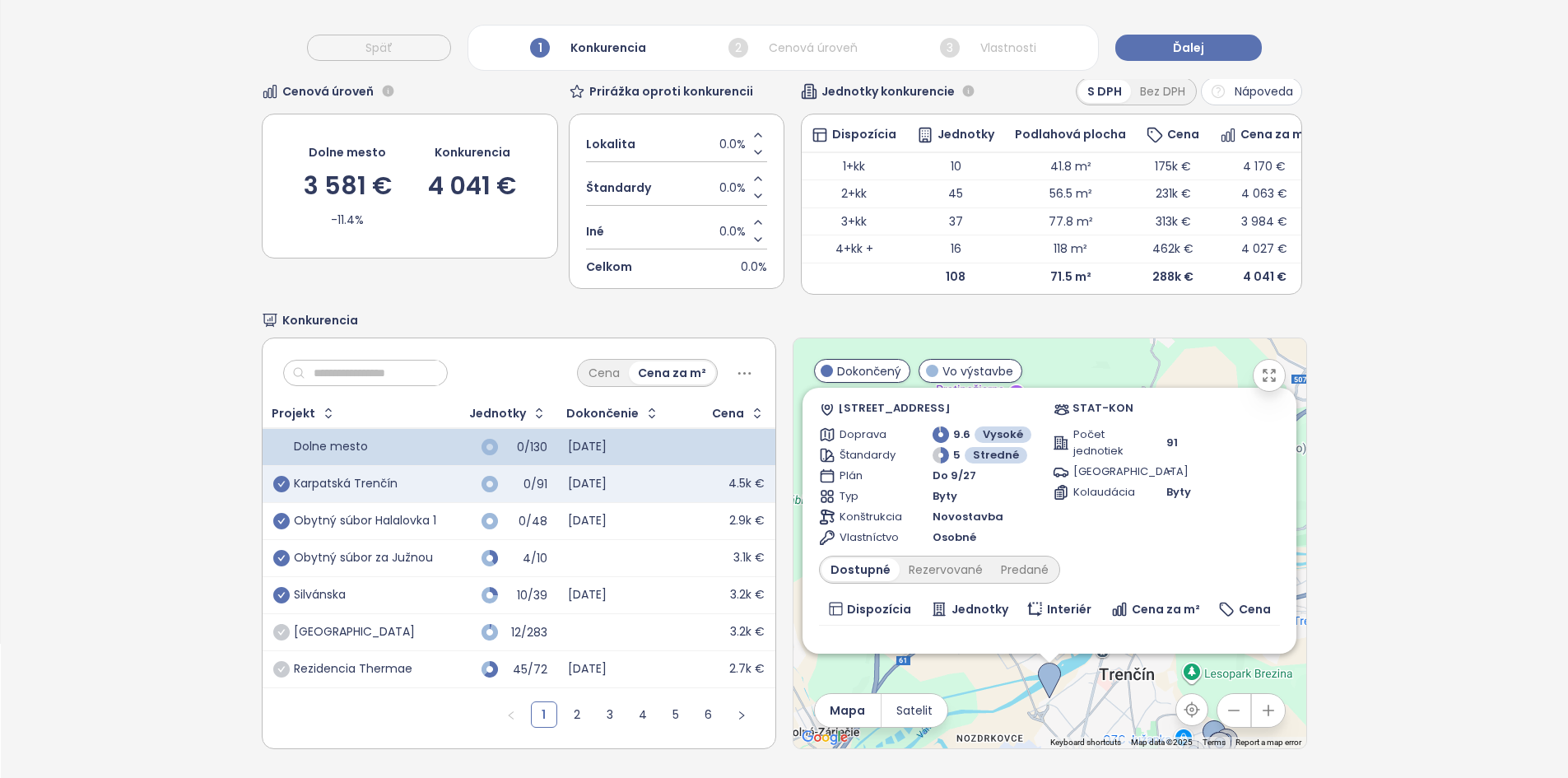
scroll to position [268, 0]
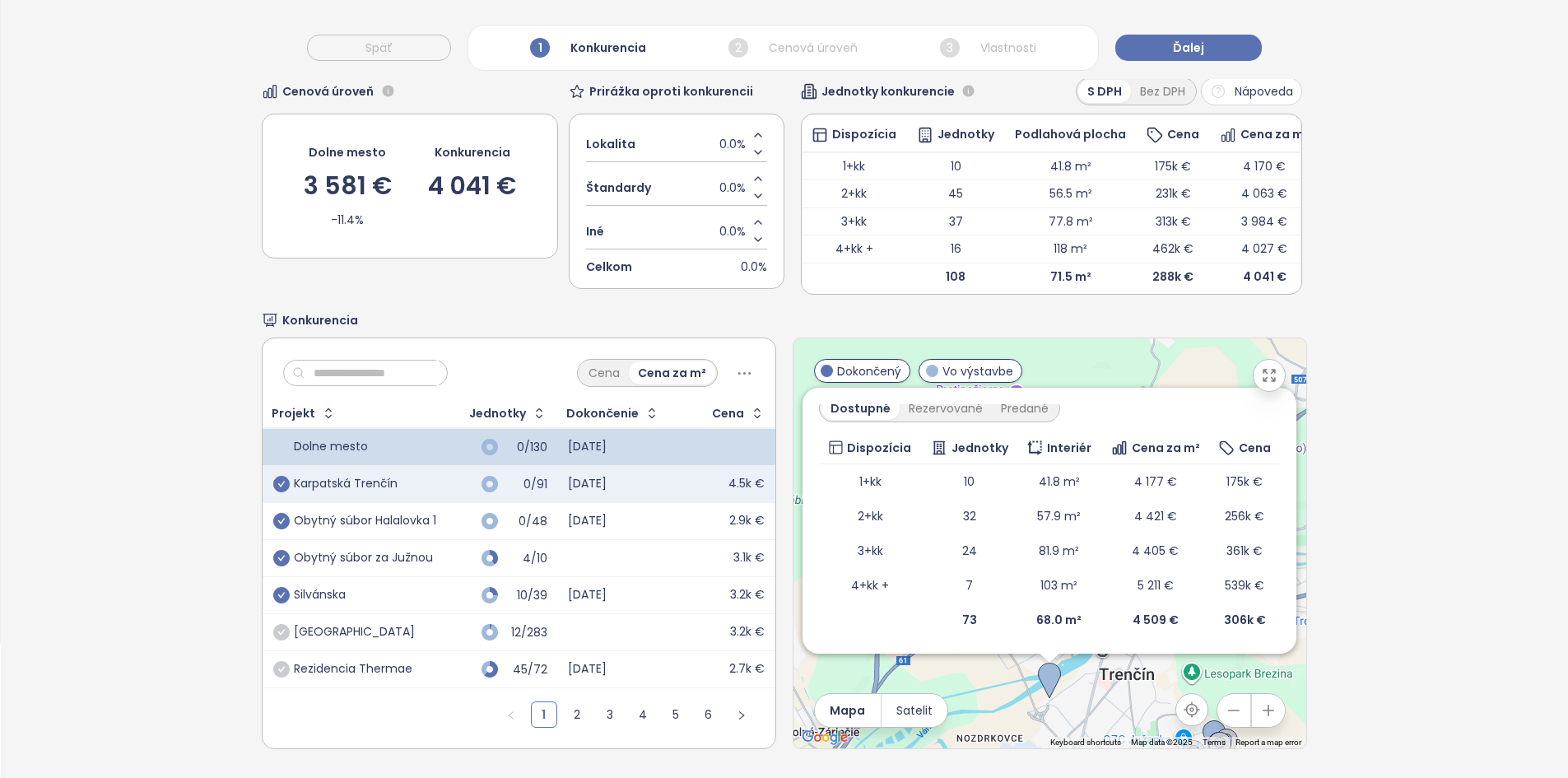
click at [452, 446] on td "0/48" at bounding box center [501, 522] width 111 height 37
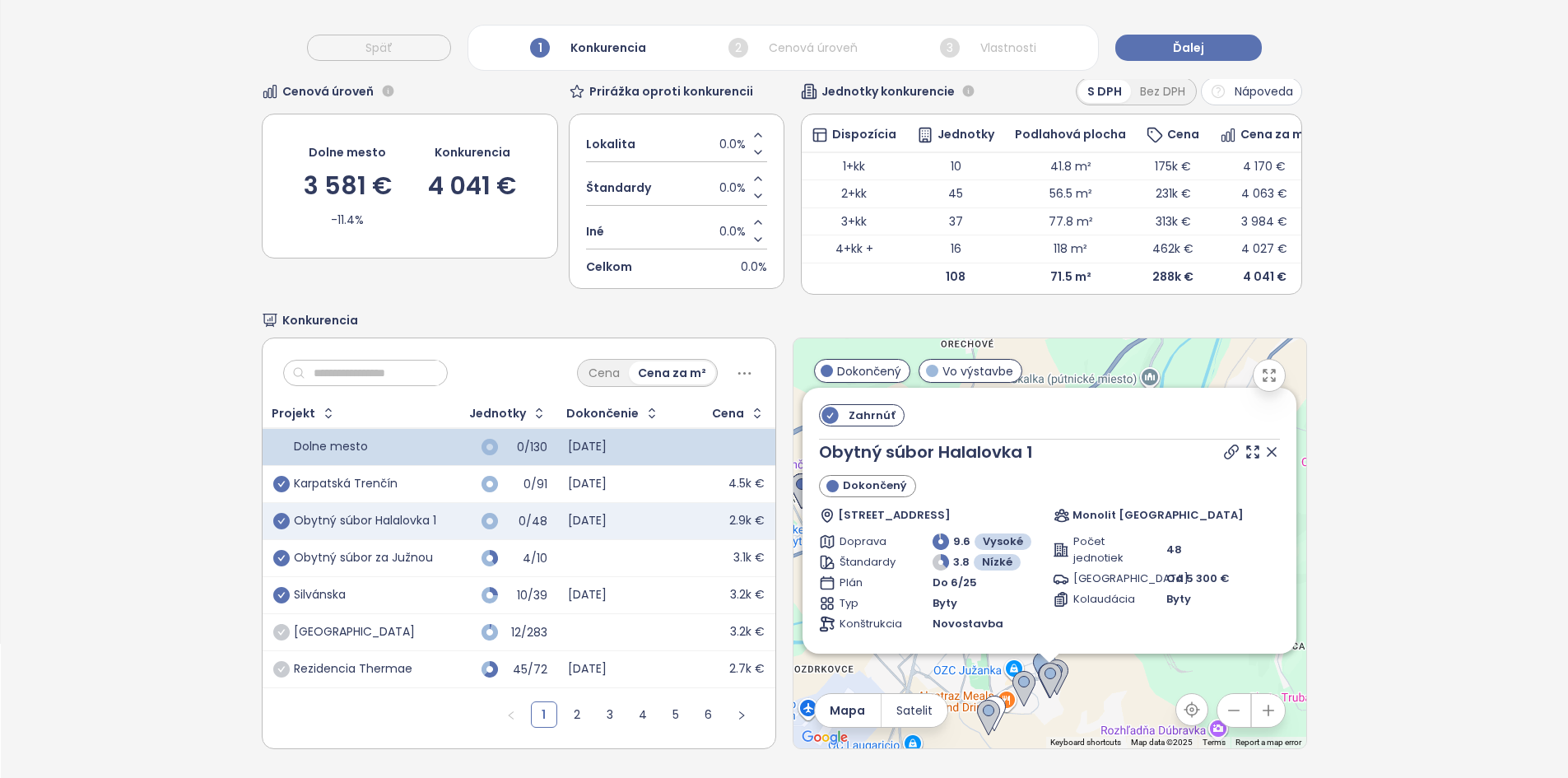
click at [447, 446] on td "4/10" at bounding box center [501, 559] width 111 height 37
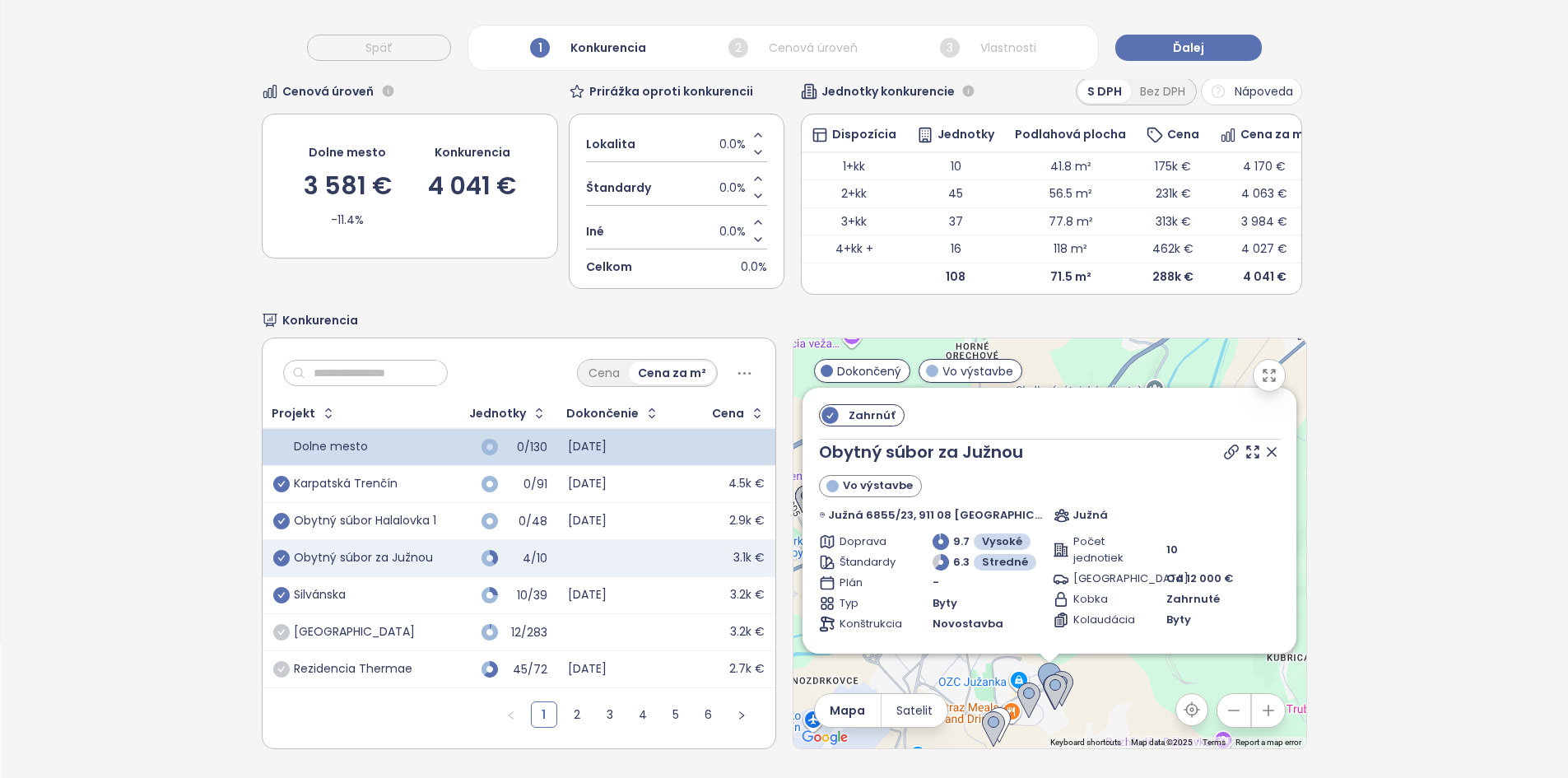
click at [439, 446] on td "Silvánska" at bounding box center [355, 596] width 184 height 37
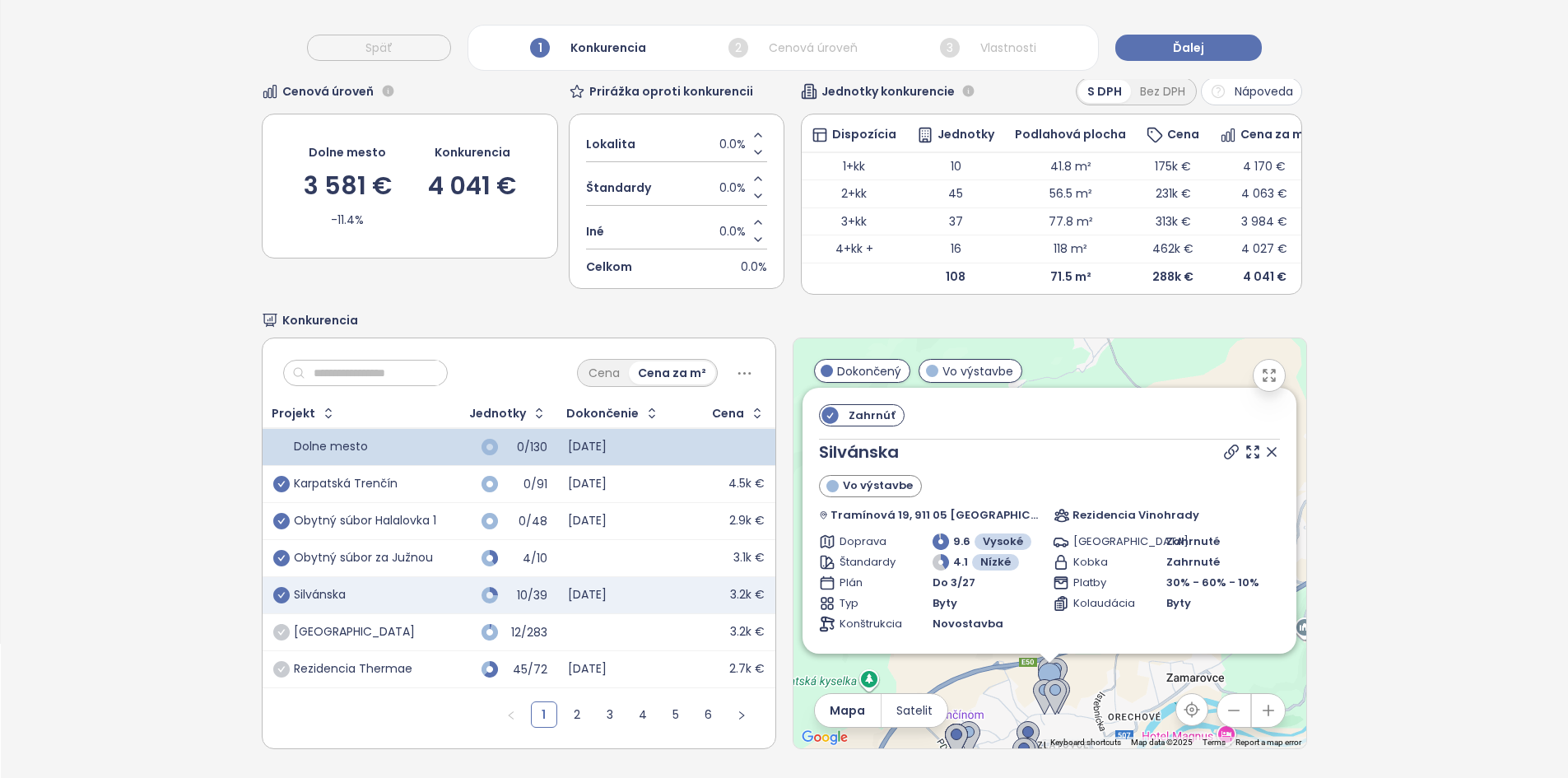
scroll to position [1, 0]
click at [788, 443] on icon at bounding box center [1271, 452] width 17 height 17
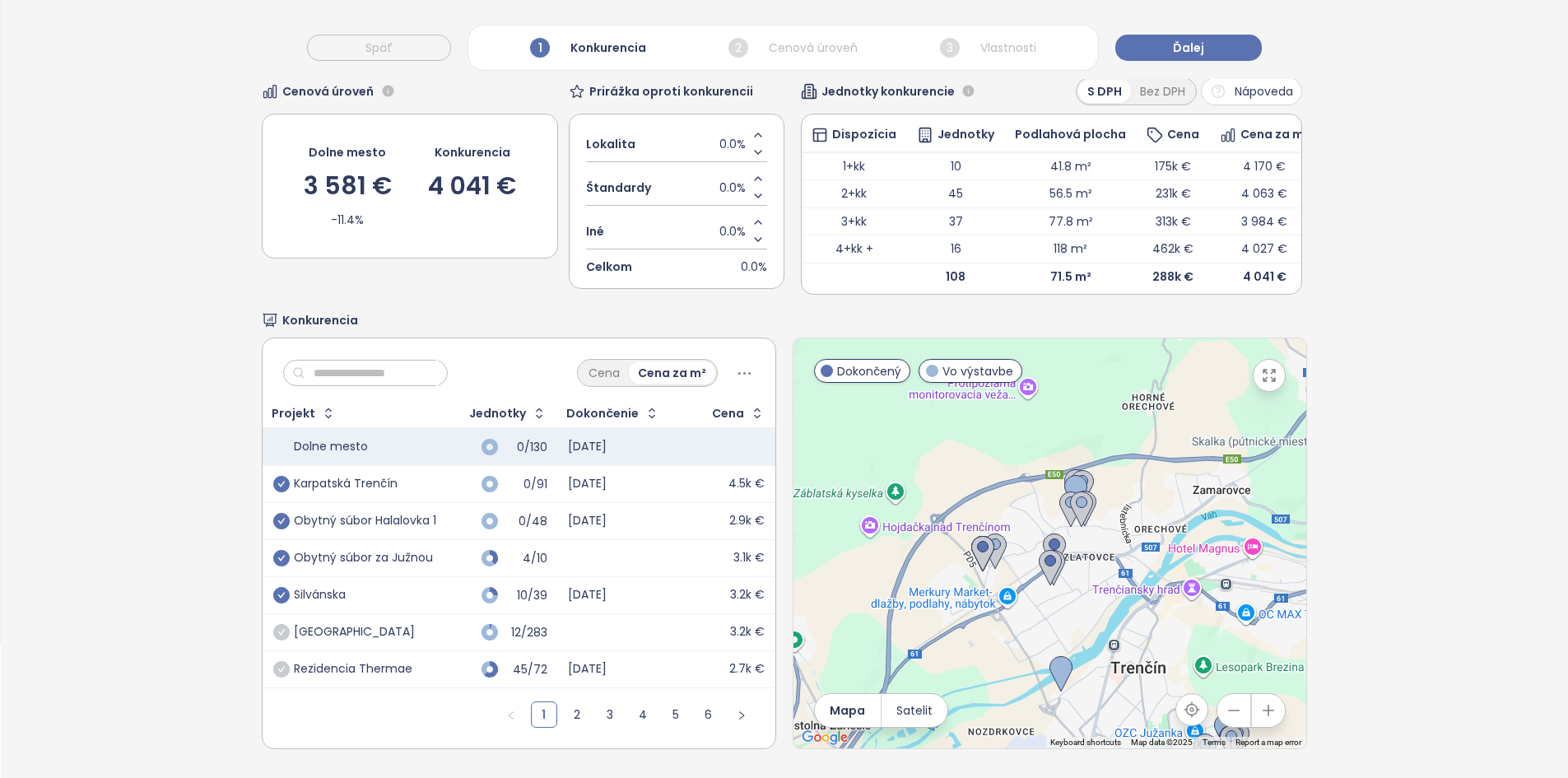
drag, startPoint x: 1119, startPoint y: 673, endPoint x: 1158, endPoint y: 427, distance: 249.1
click at [788, 427] on div at bounding box center [1050, 543] width 513 height 410
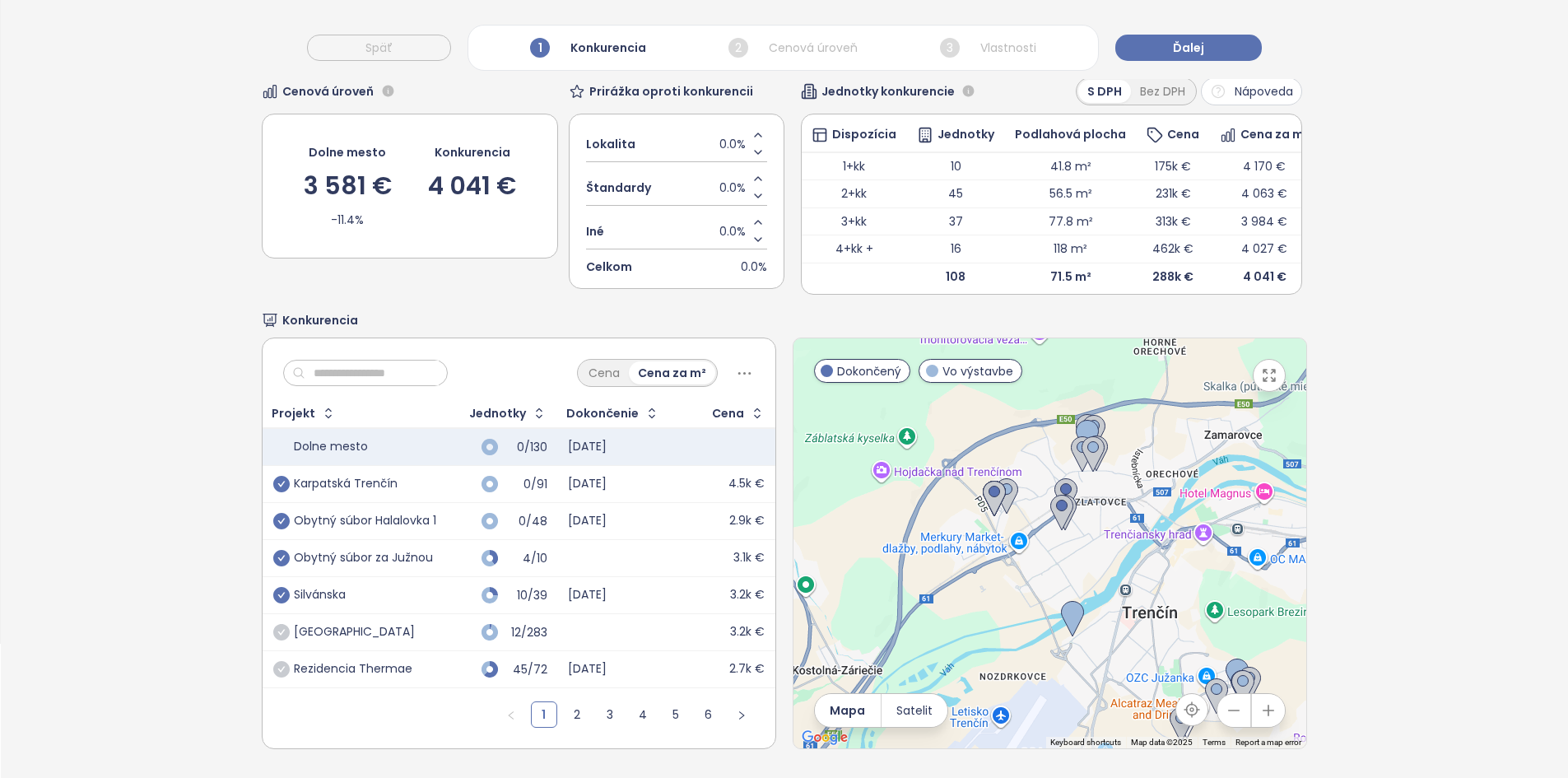
click at [788, 368] on icon "button" at bounding box center [1269, 376] width 17 height 17
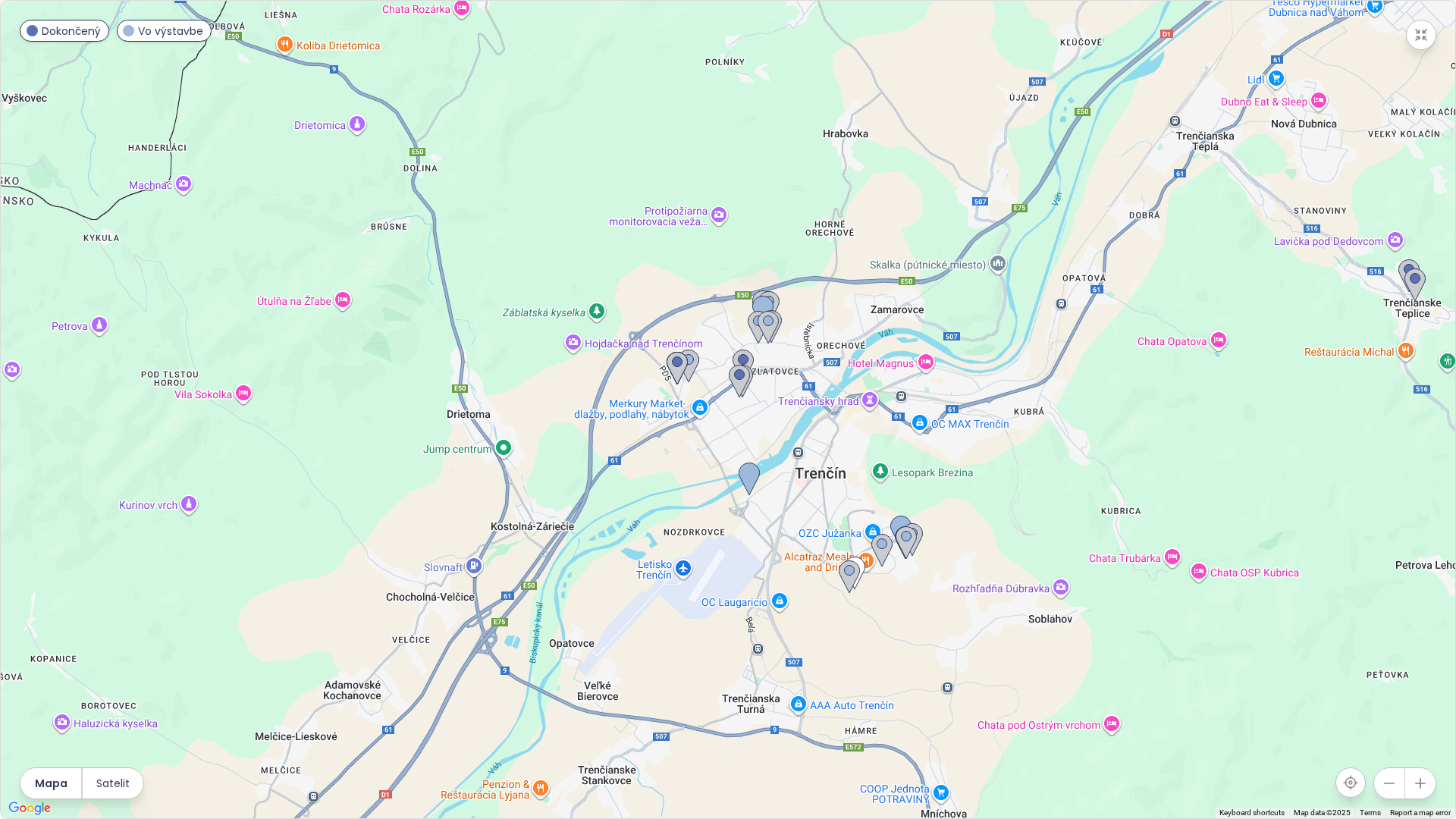
click at [726, 411] on div at bounding box center [728, 409] width 1454 height 817
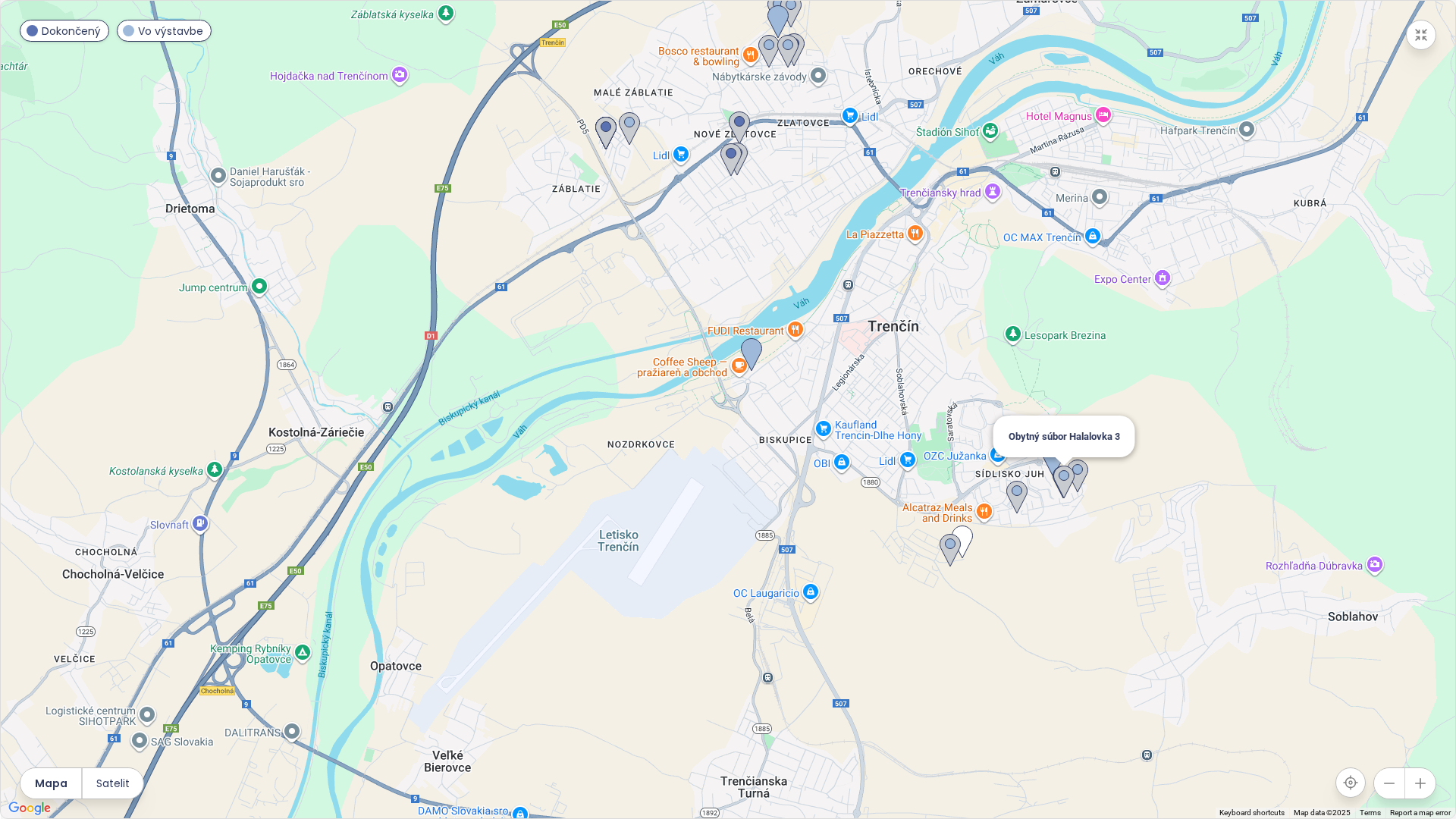
click at [726, 411] on img at bounding box center [1063, 482] width 21 height 33
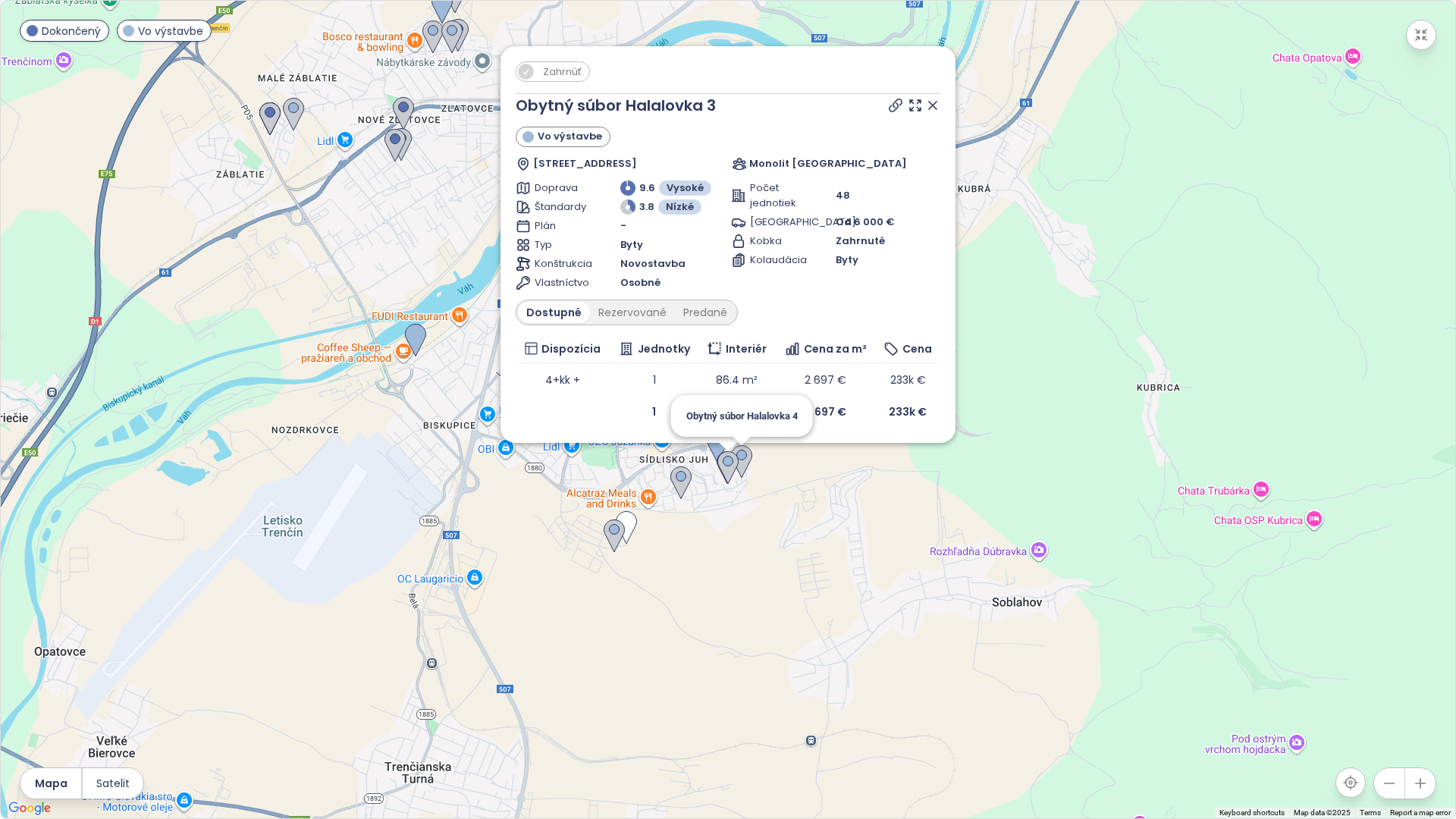
click at [726, 411] on img at bounding box center [741, 461] width 21 height 33
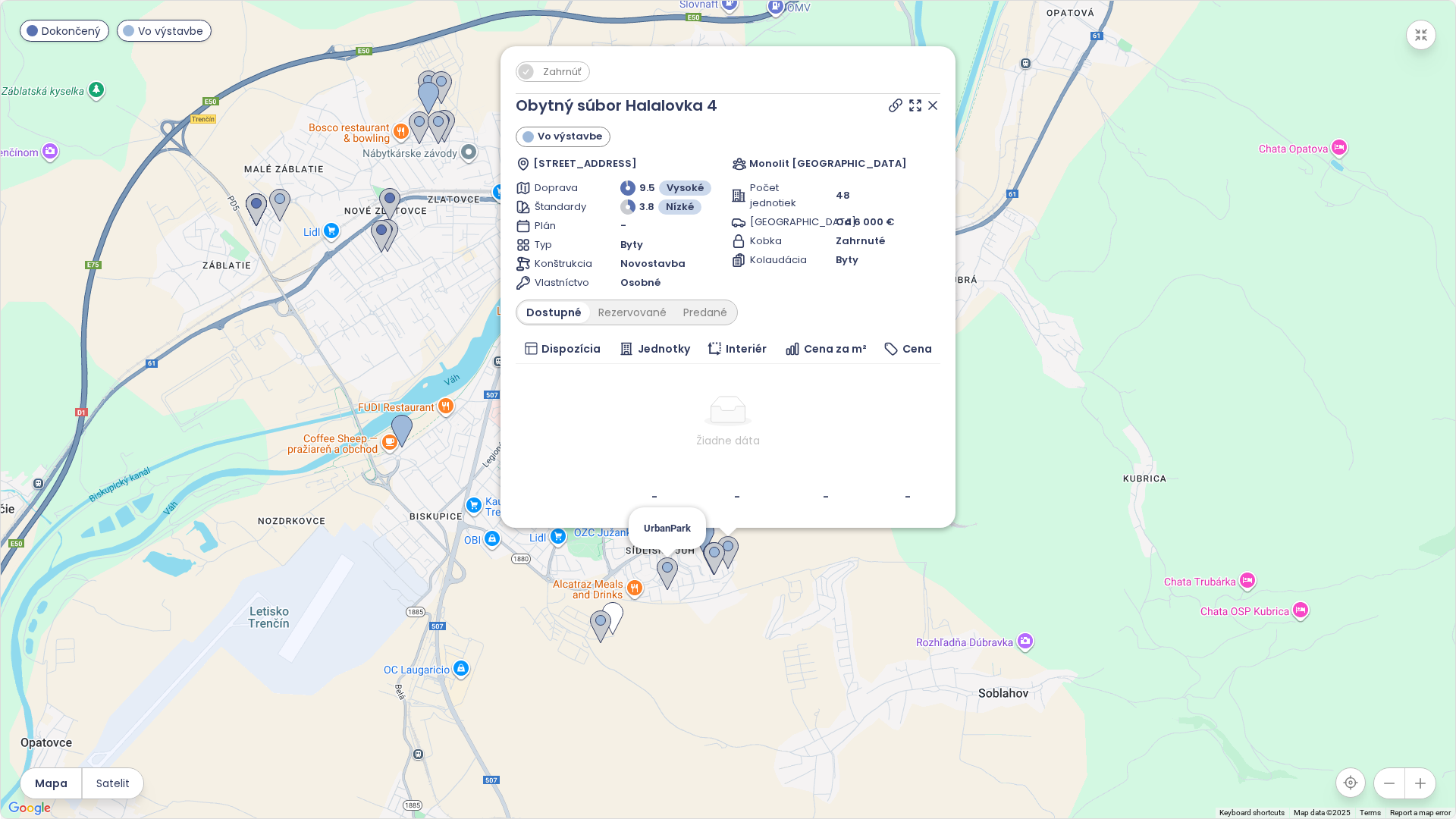
click at [671, 411] on img at bounding box center [667, 574] width 21 height 33
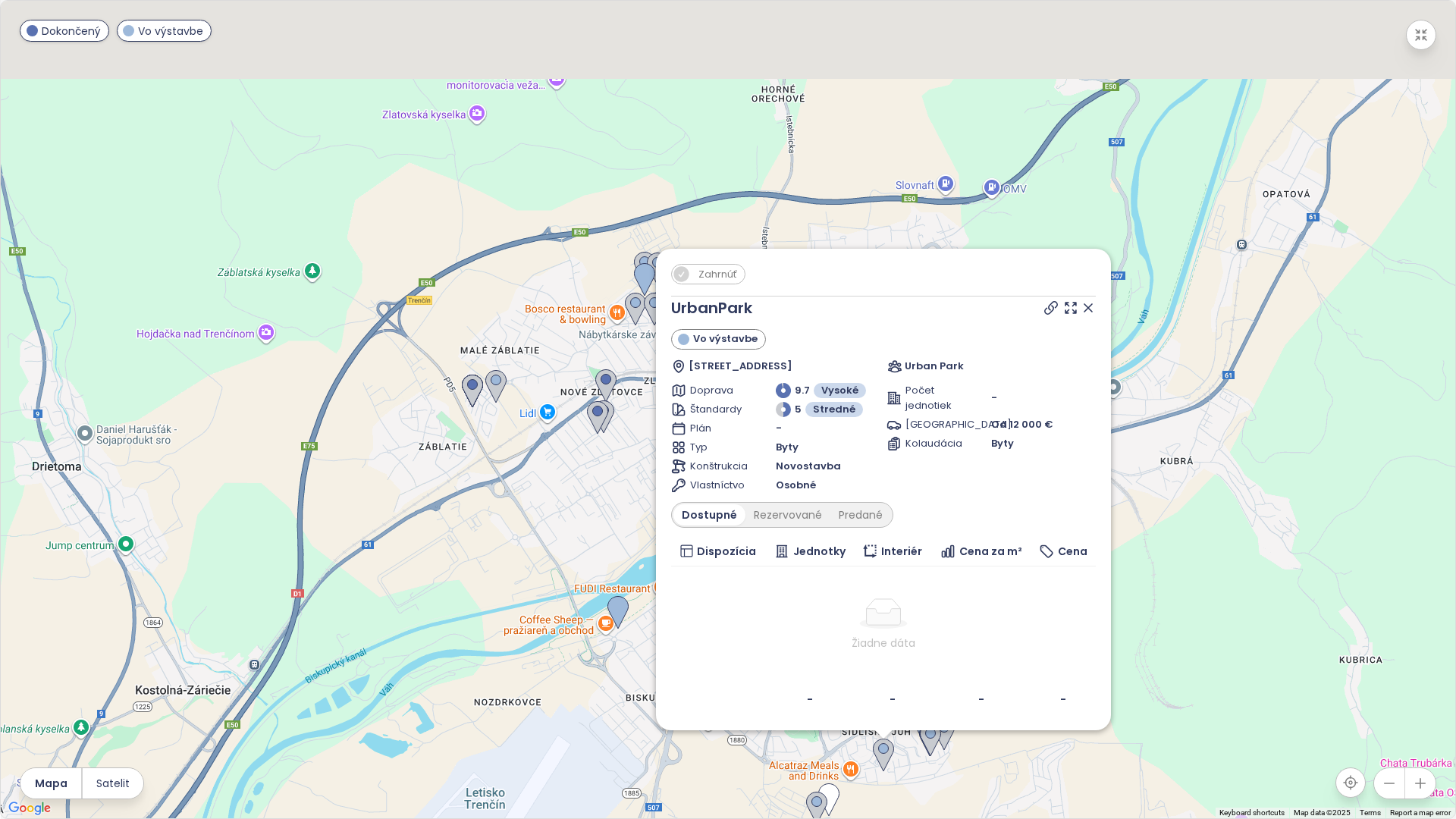
drag, startPoint x: 486, startPoint y: 529, endPoint x: 650, endPoint y: 736, distance: 264.1
click at [650, 411] on div "Zahrnúť UrbanPark Vo výstavbe Halalovka 7863/61B, 911 08 Trenčín-Sídlisko Juh, …" at bounding box center [728, 409] width 1454 height 817
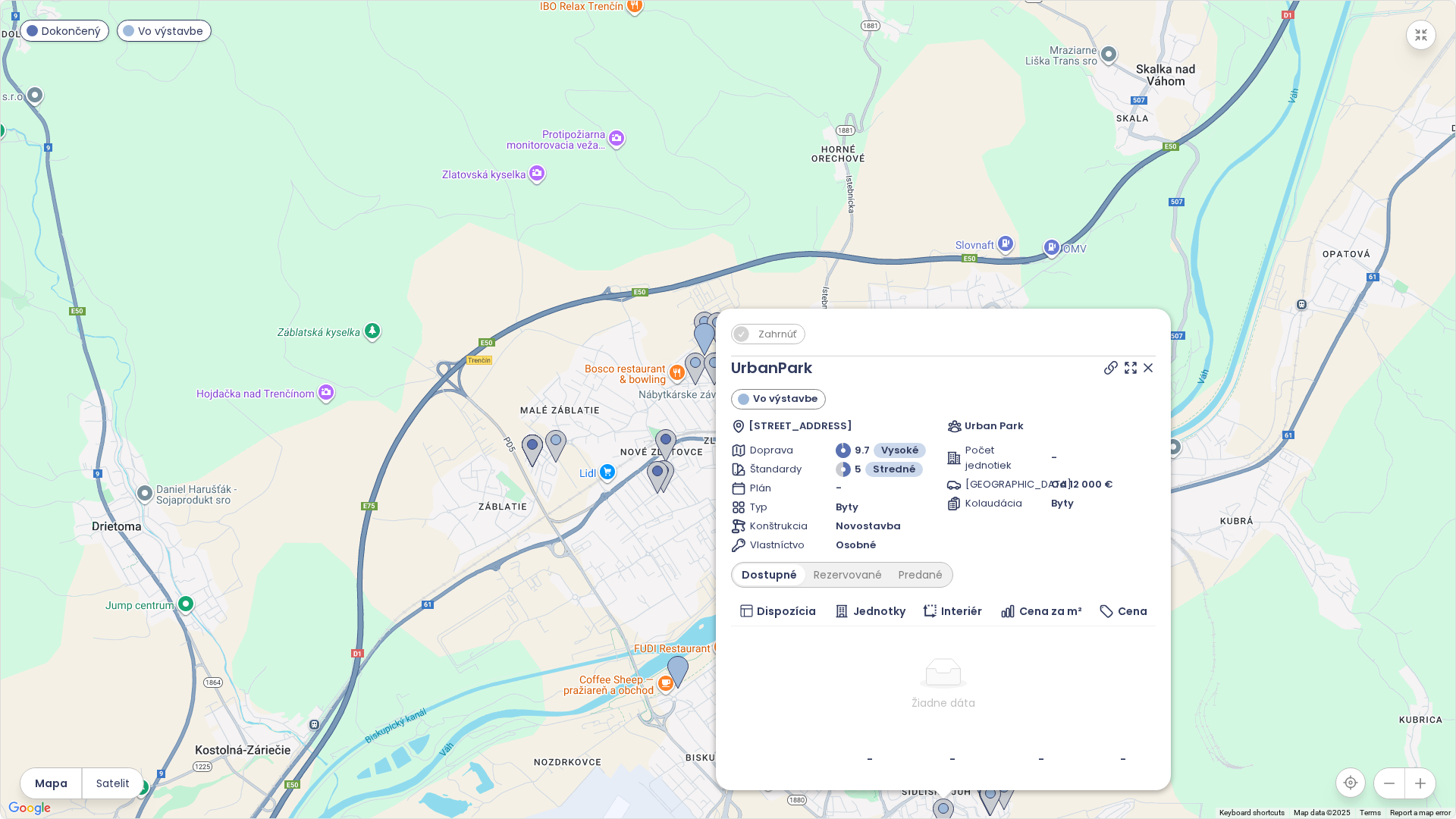
click at [553, 411] on div "Zahrnúť UrbanPark Vo výstavbe Halalovka 7863/61B, 911 08 Trenčín-Sídlisko Juh, …" at bounding box center [728, 409] width 1454 height 817
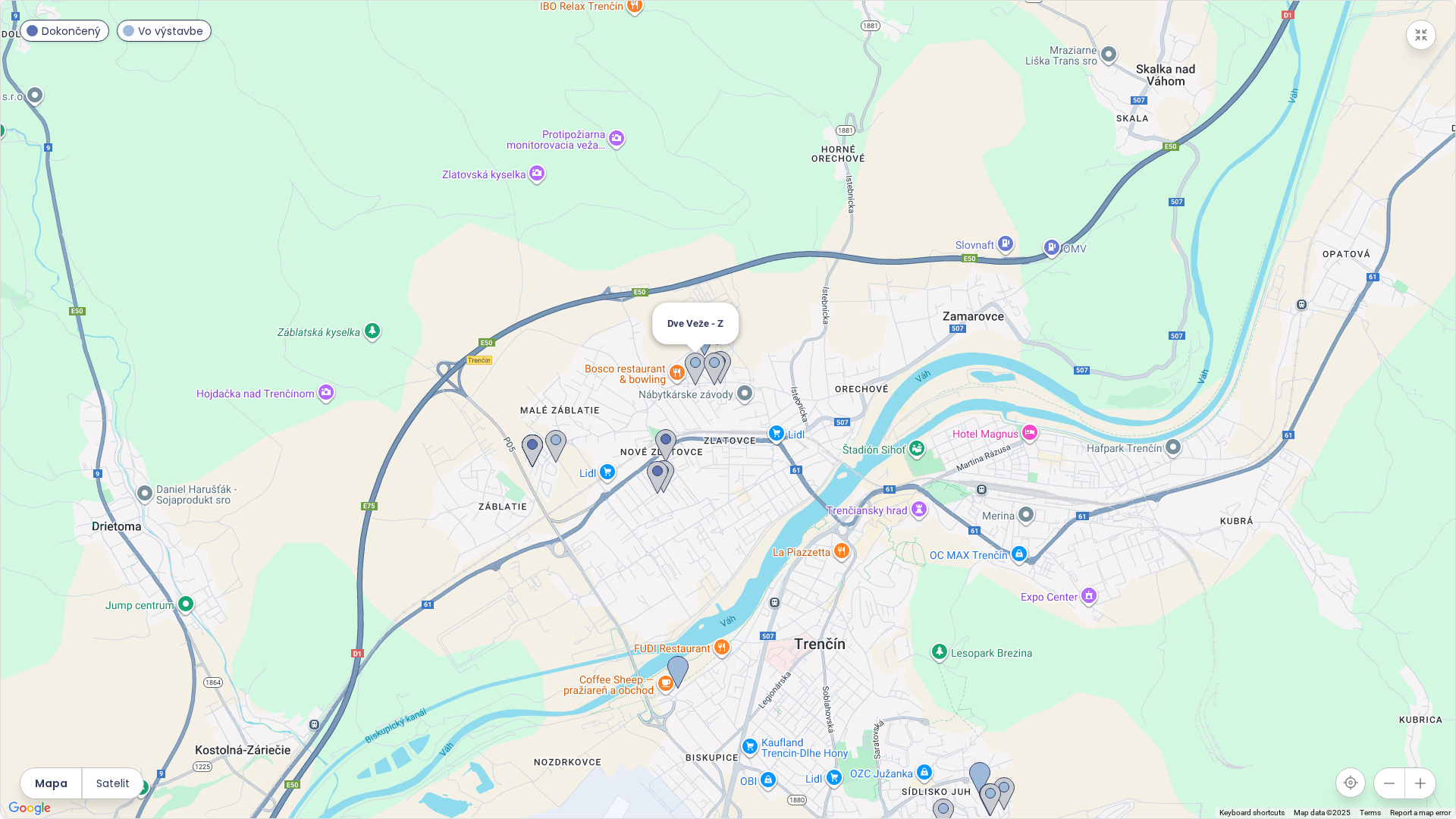
click at [699, 360] on img at bounding box center [695, 369] width 21 height 33
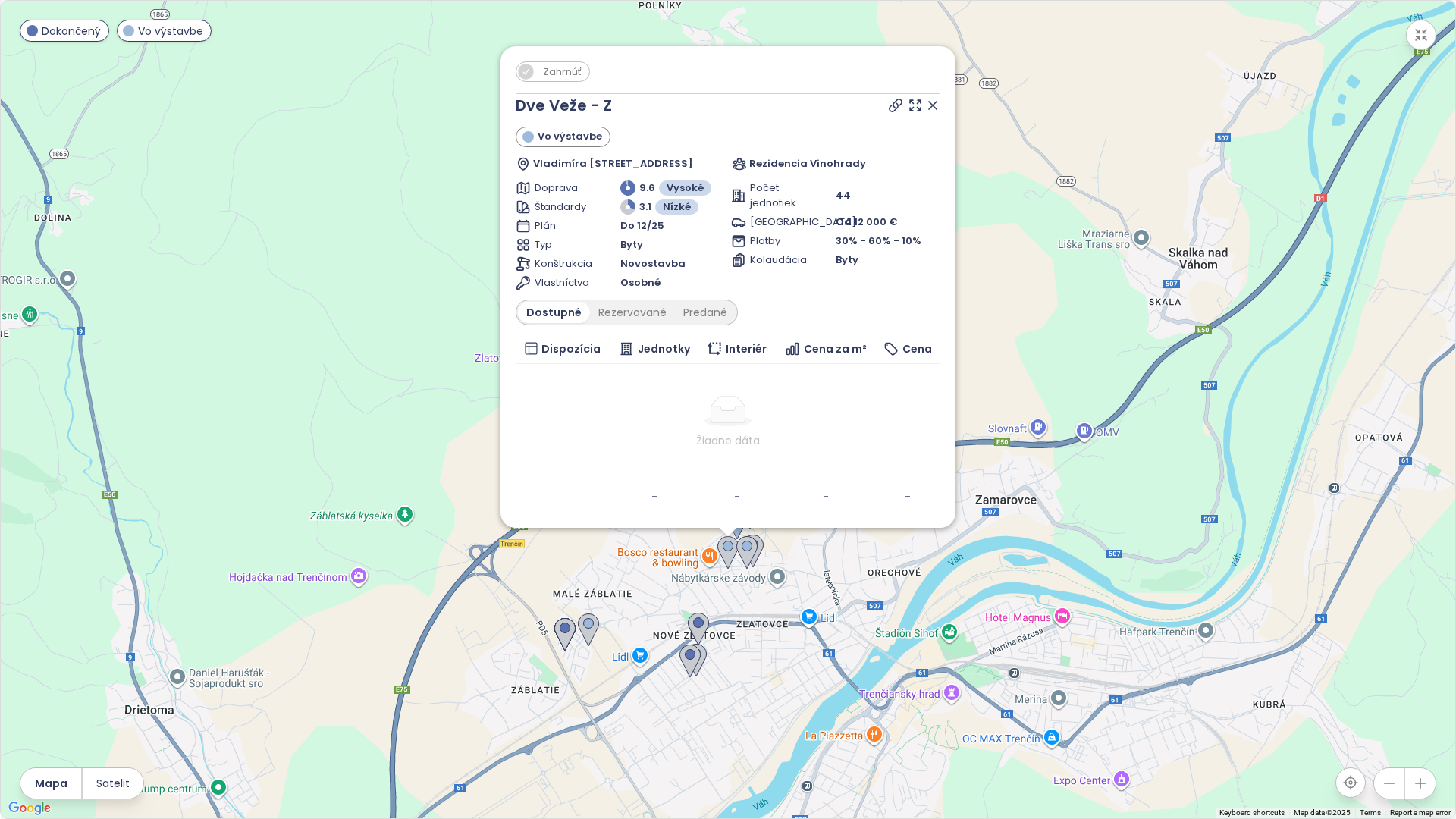
click at [726, 109] on icon at bounding box center [933, 106] width 16 height 16
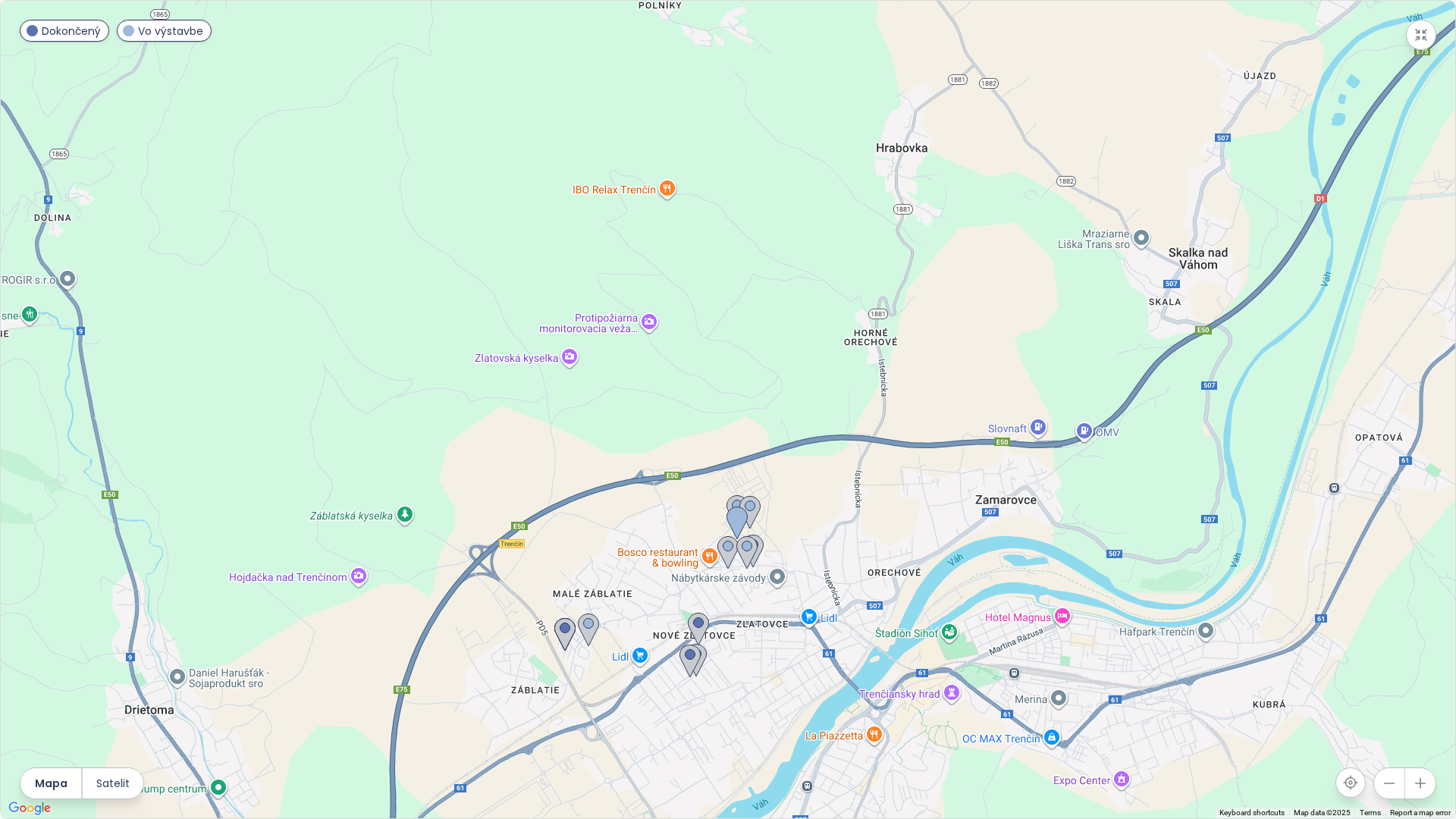
click at [726, 31] on icon "button" at bounding box center [1421, 35] width 11 height 11
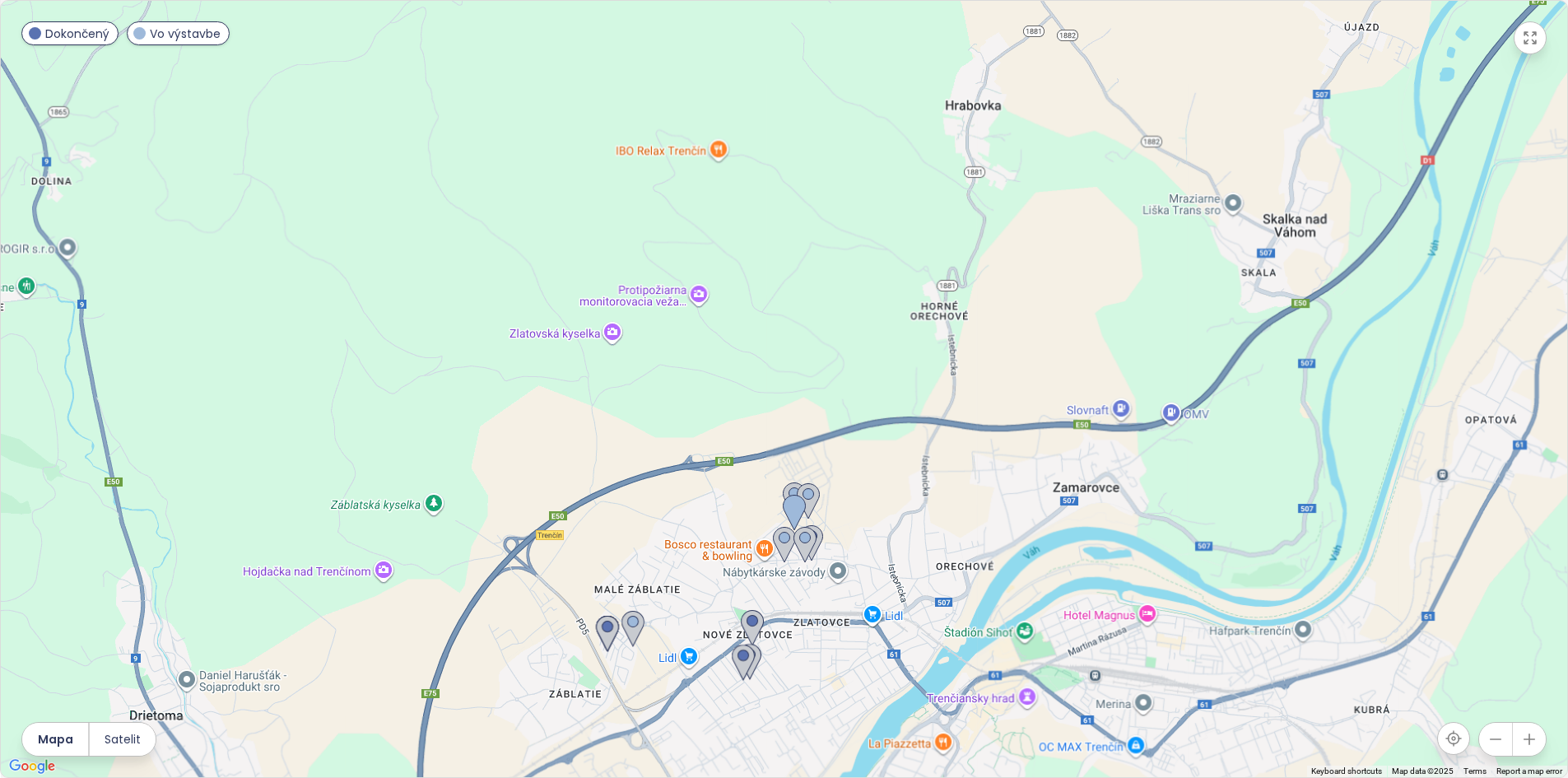
drag, startPoint x: 303, startPoint y: 233, endPoint x: 390, endPoint y: 231, distance: 87.0
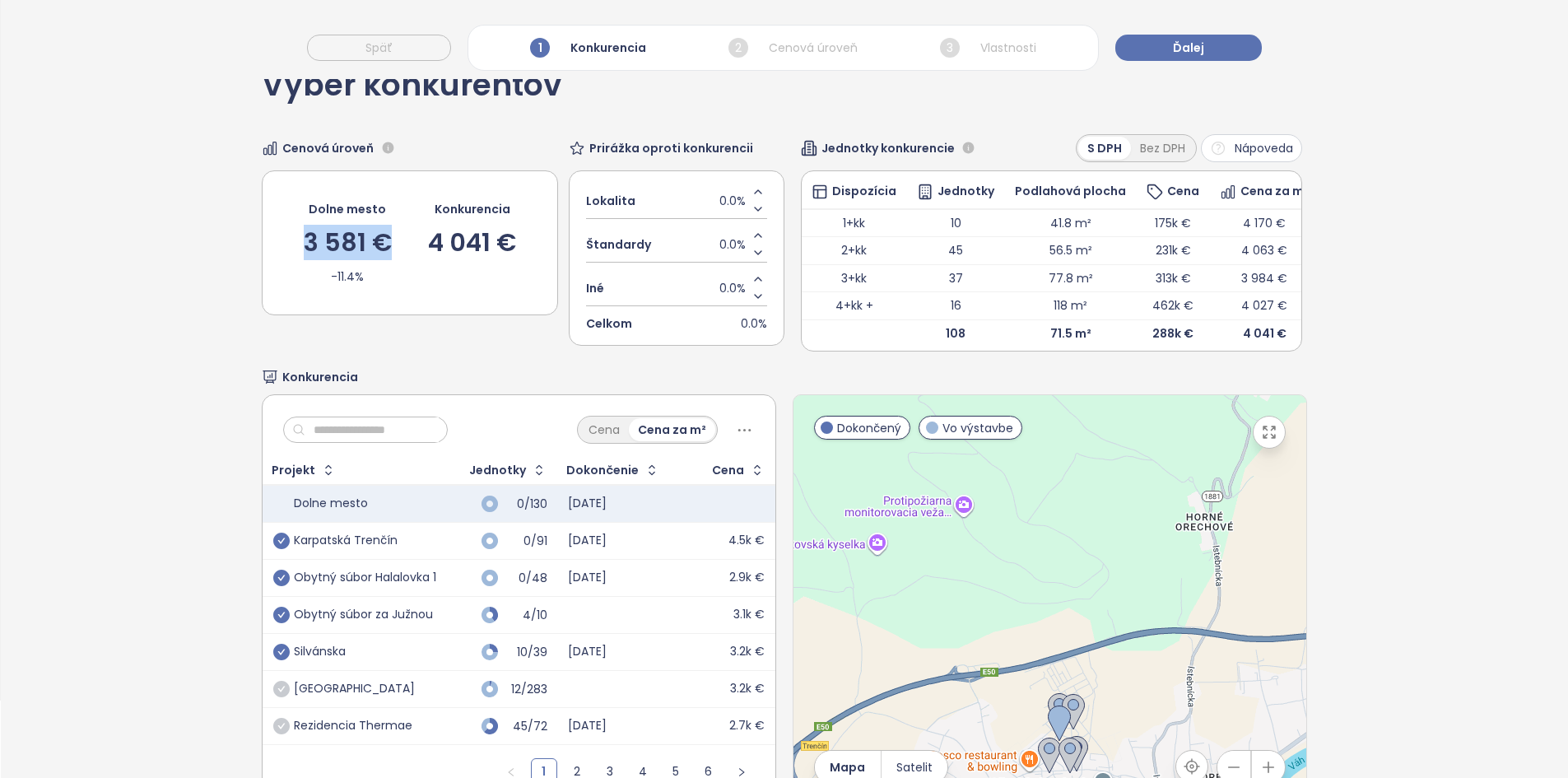
click at [390, 231] on div "Dolne mesto 3 581 € -11.4% Konkurencia 4 041 €" at bounding box center [409, 242] width 228 height 94
click at [390, 237] on div "Dolne mesto 3 581 € -11.4% Konkurencia 4 041 €" at bounding box center [409, 242] width 228 height 94
click at [788, 45] on button "Ďalej" at bounding box center [1189, 47] width 147 height 26
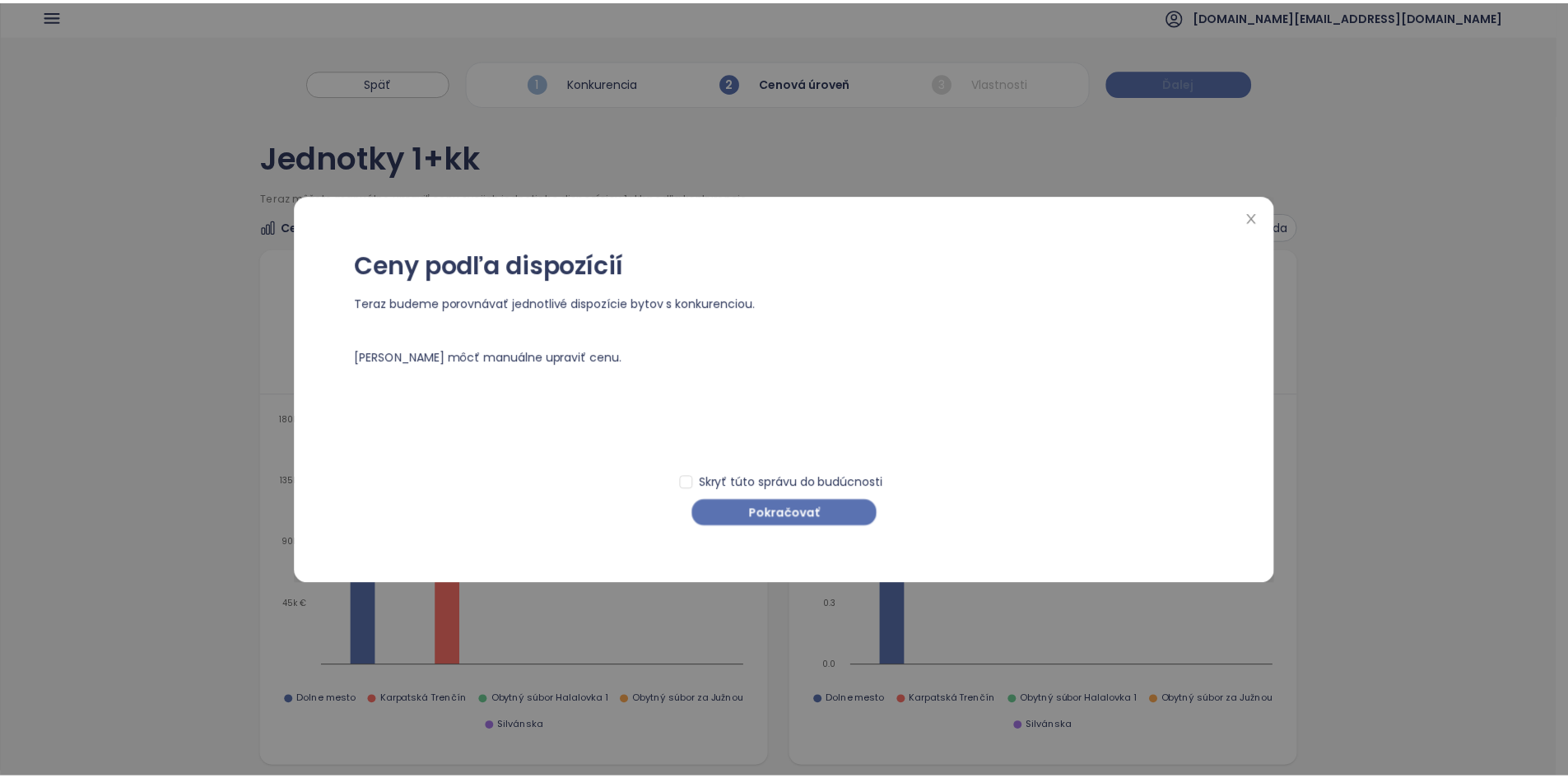
scroll to position [0, 0]
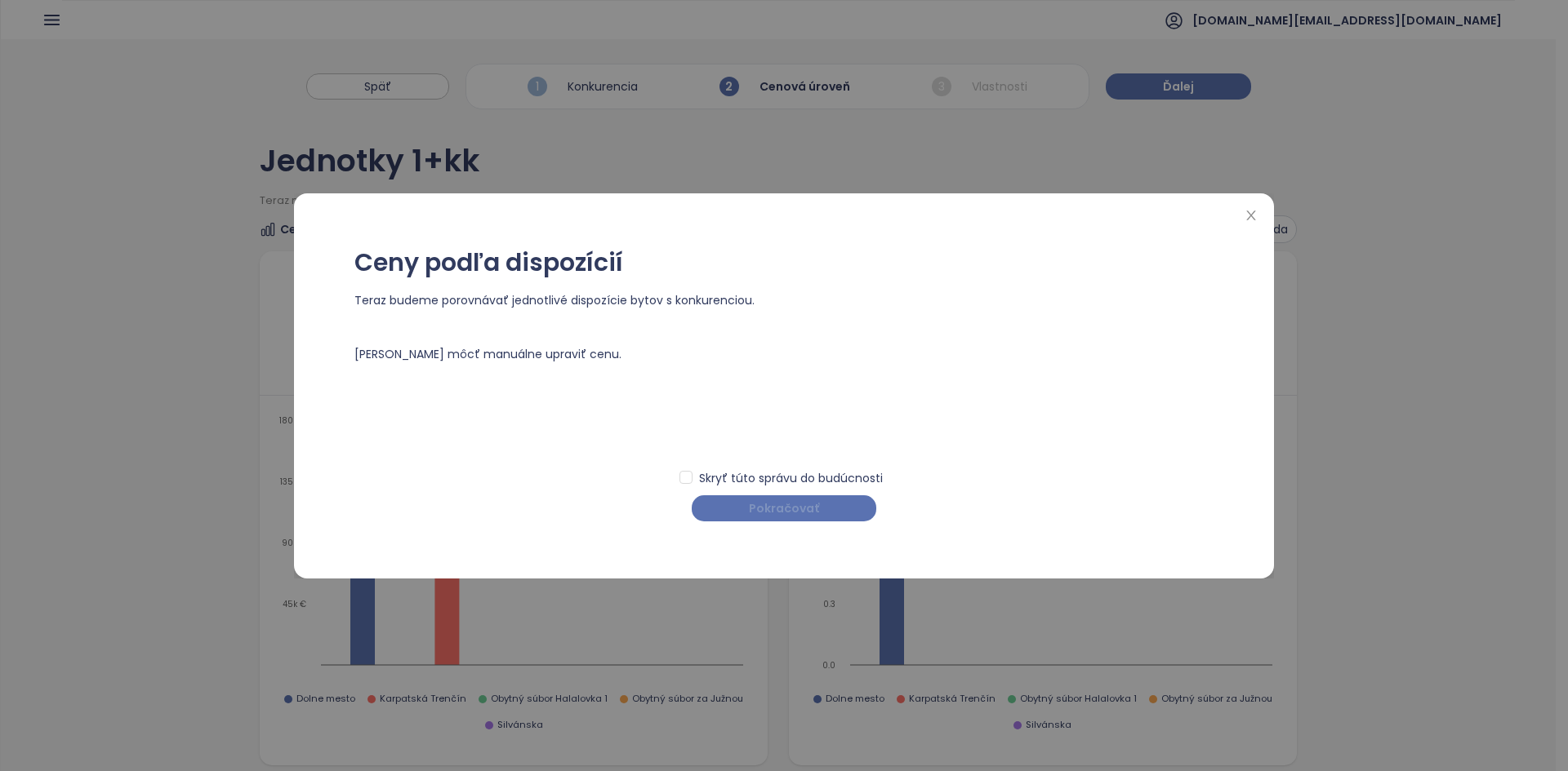
click at [781, 442] on span "Pokračovať" at bounding box center [784, 508] width 70 height 18
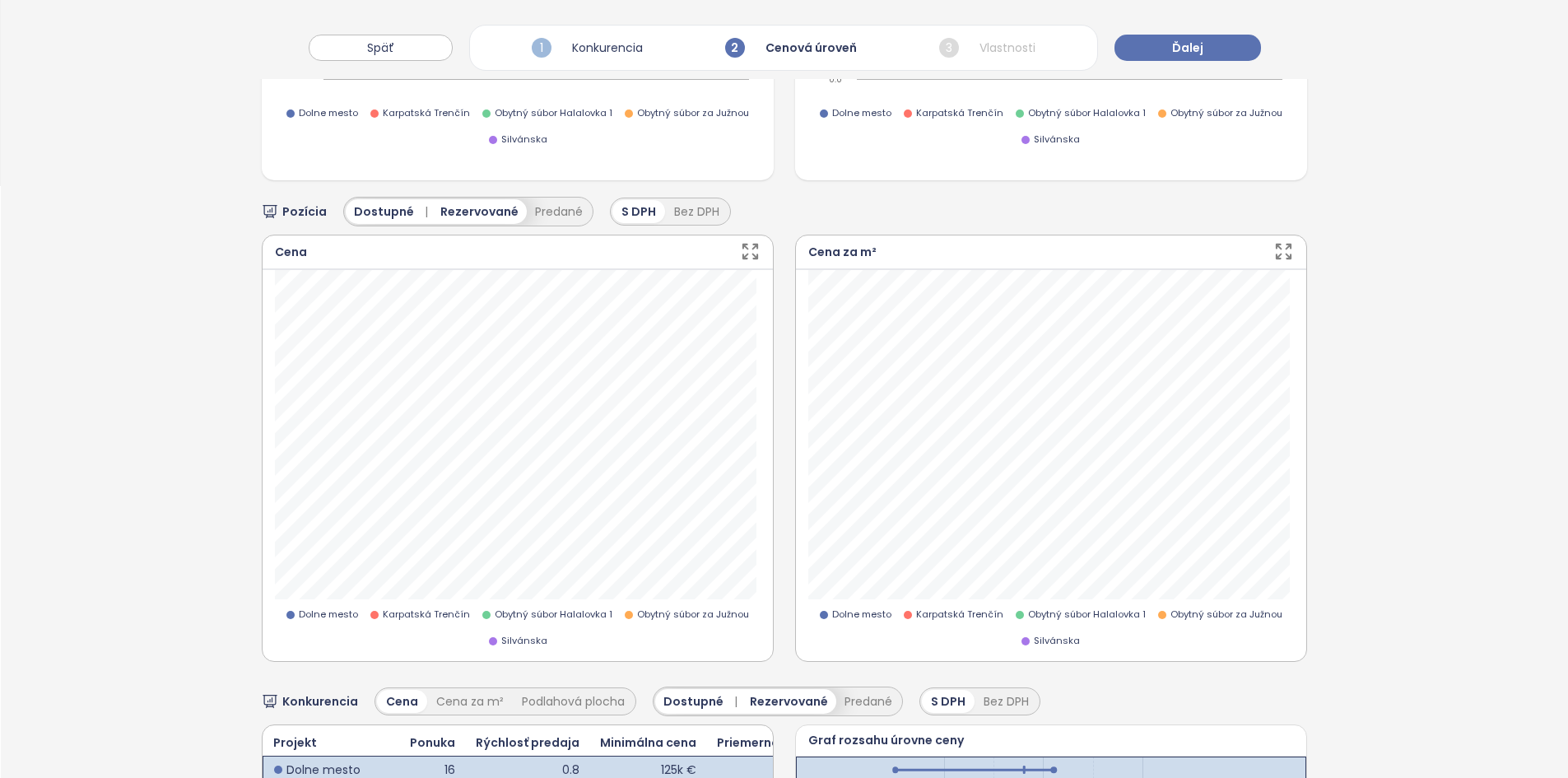
scroll to position [593, 0]
click at [742, 244] on icon "button" at bounding box center [750, 250] width 20 height 20
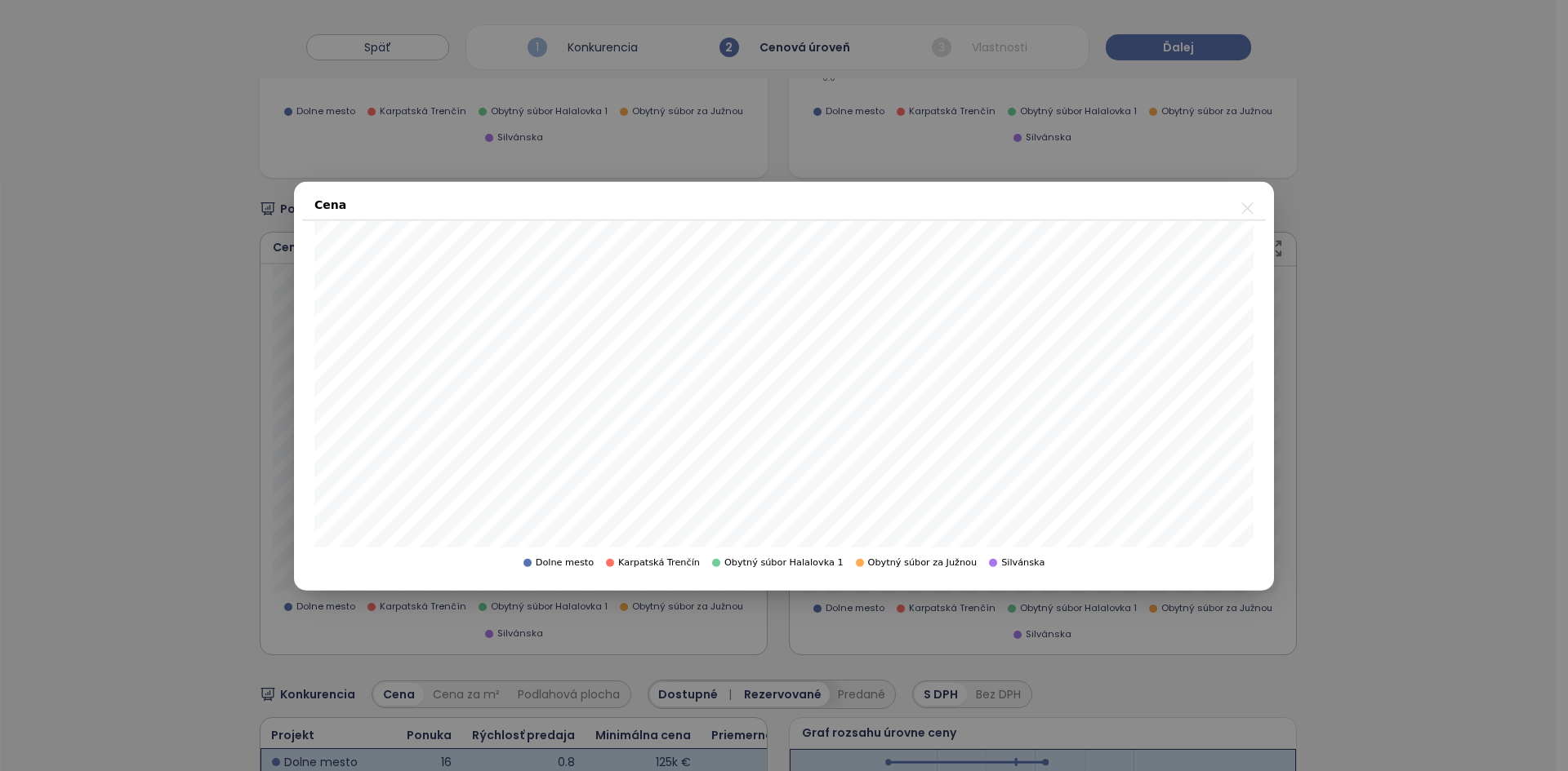
click at [781, 202] on icon "close" at bounding box center [1247, 207] width 20 height 20
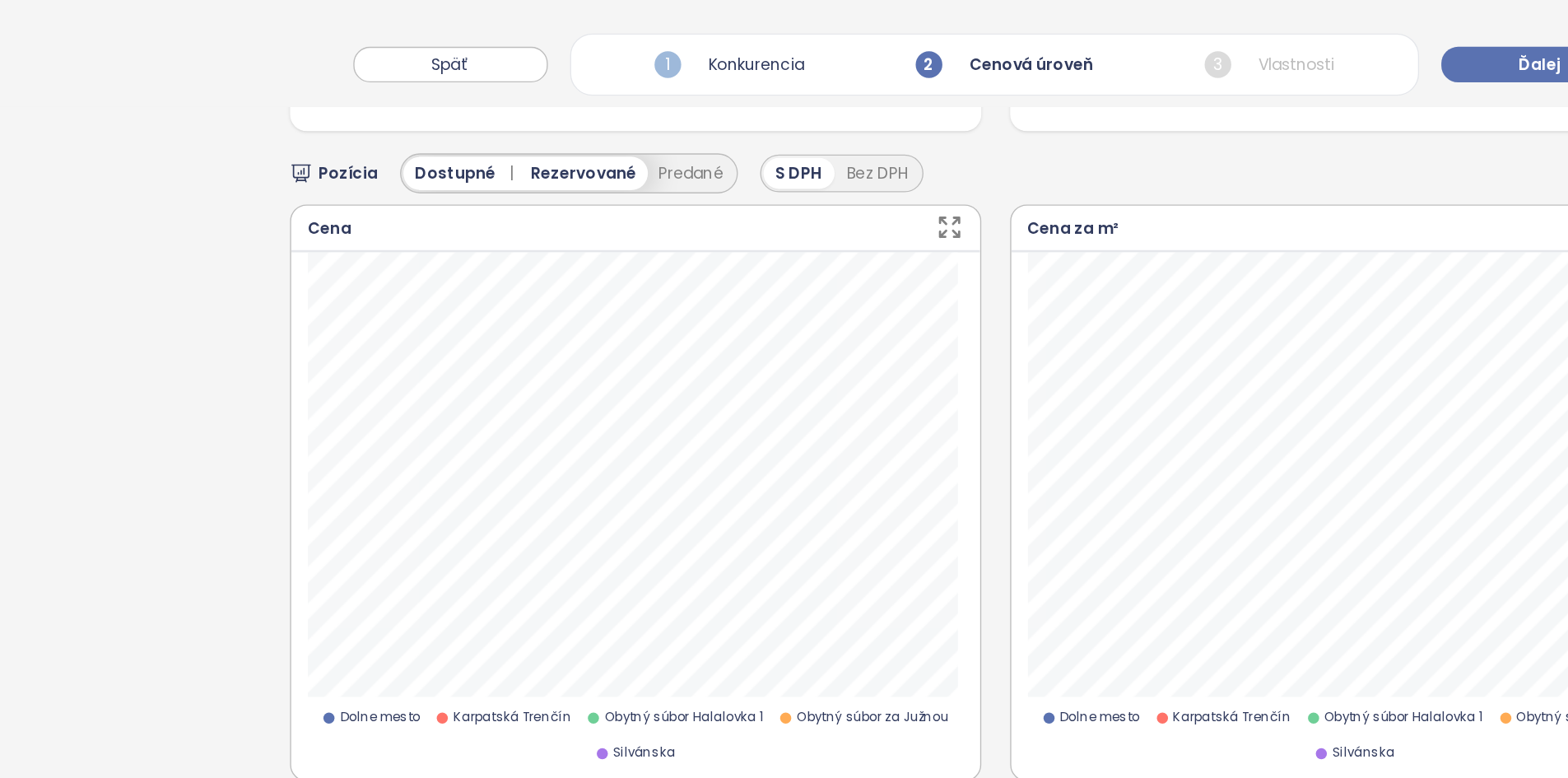
scroll to position [622, 0]
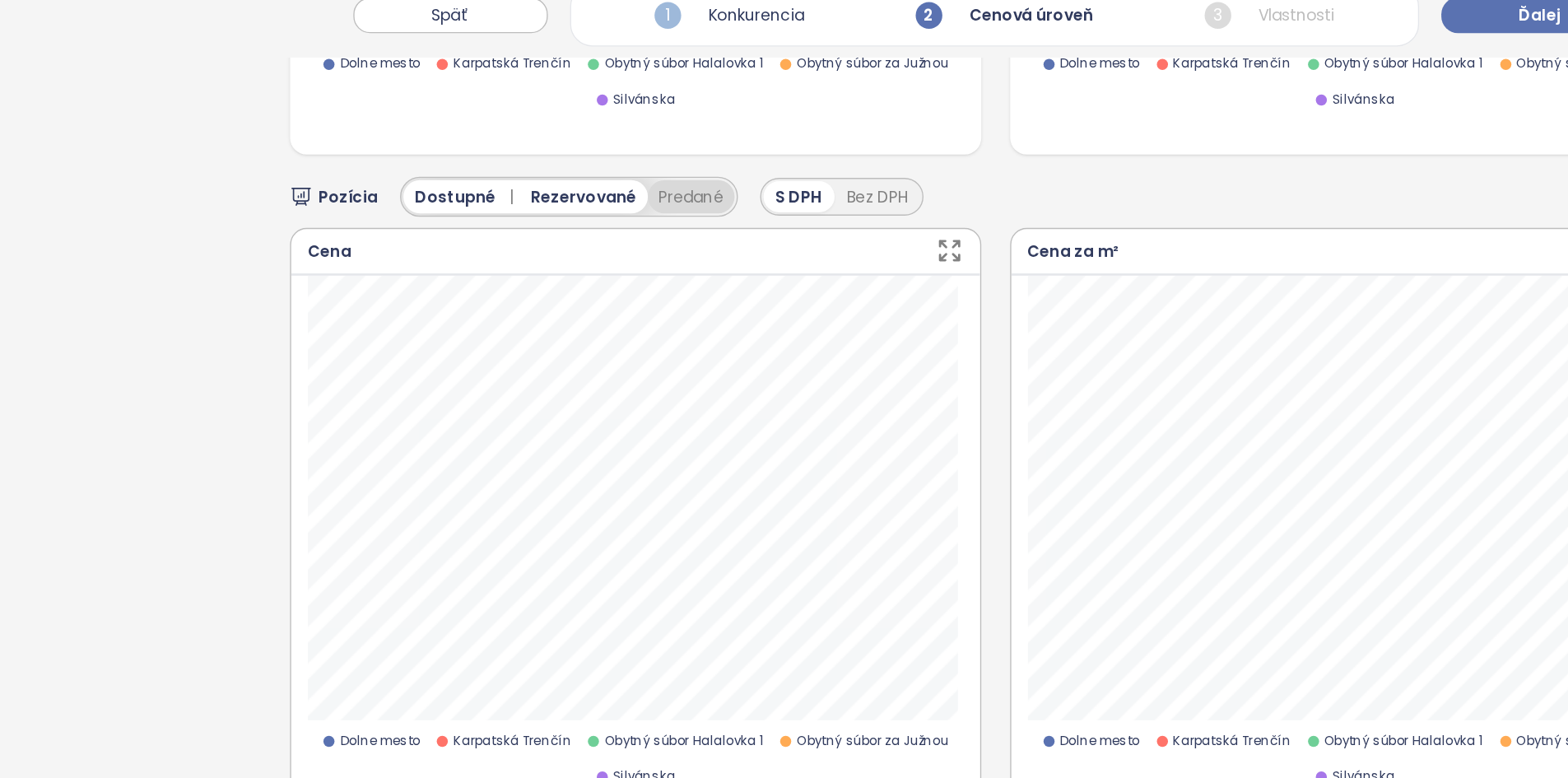
click at [558, 172] on button "Predané" at bounding box center [559, 181] width 64 height 24
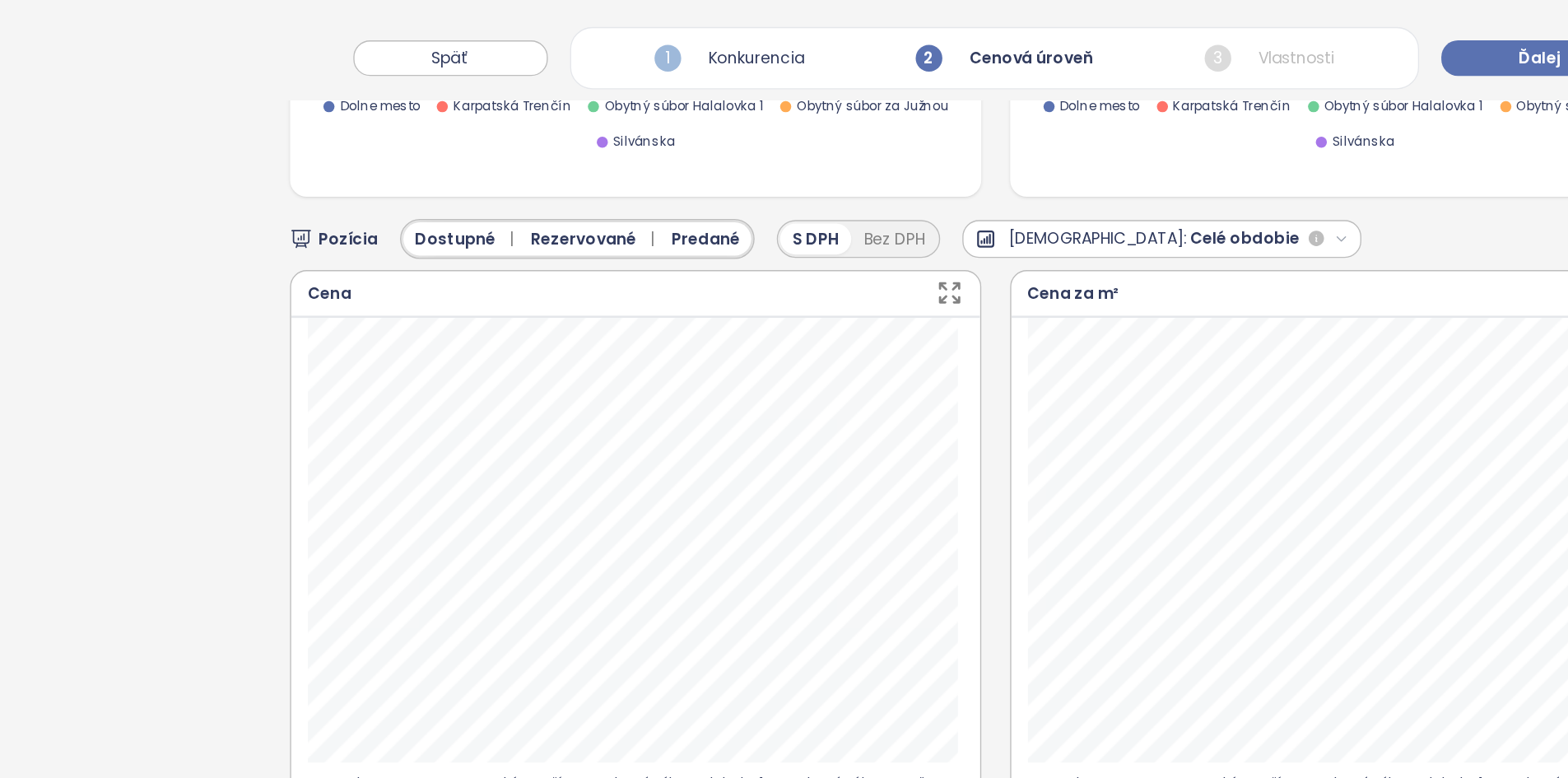
click at [544, 181] on span "Predané" at bounding box center [570, 181] width 51 height 18
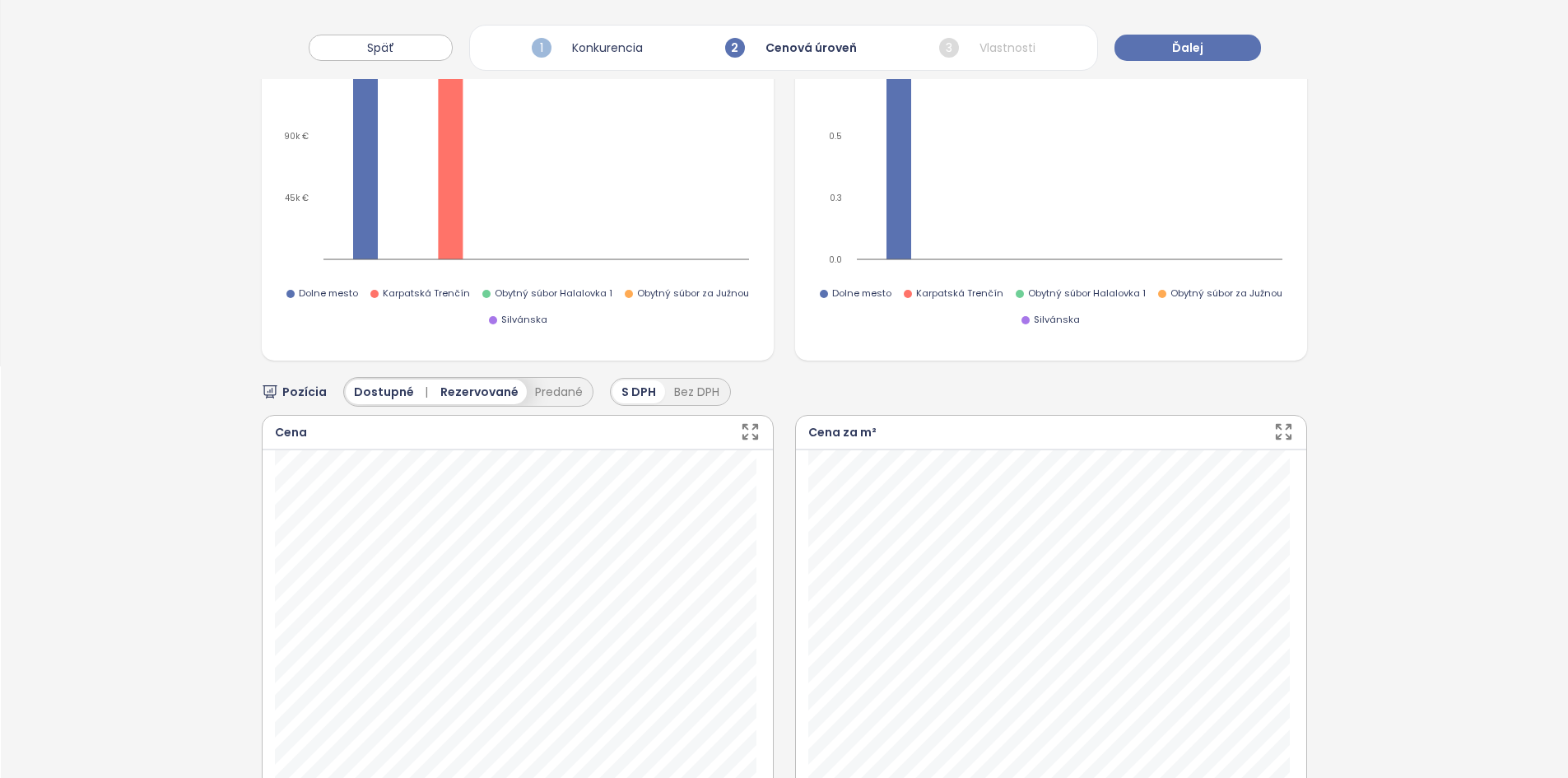
scroll to position [0, 0]
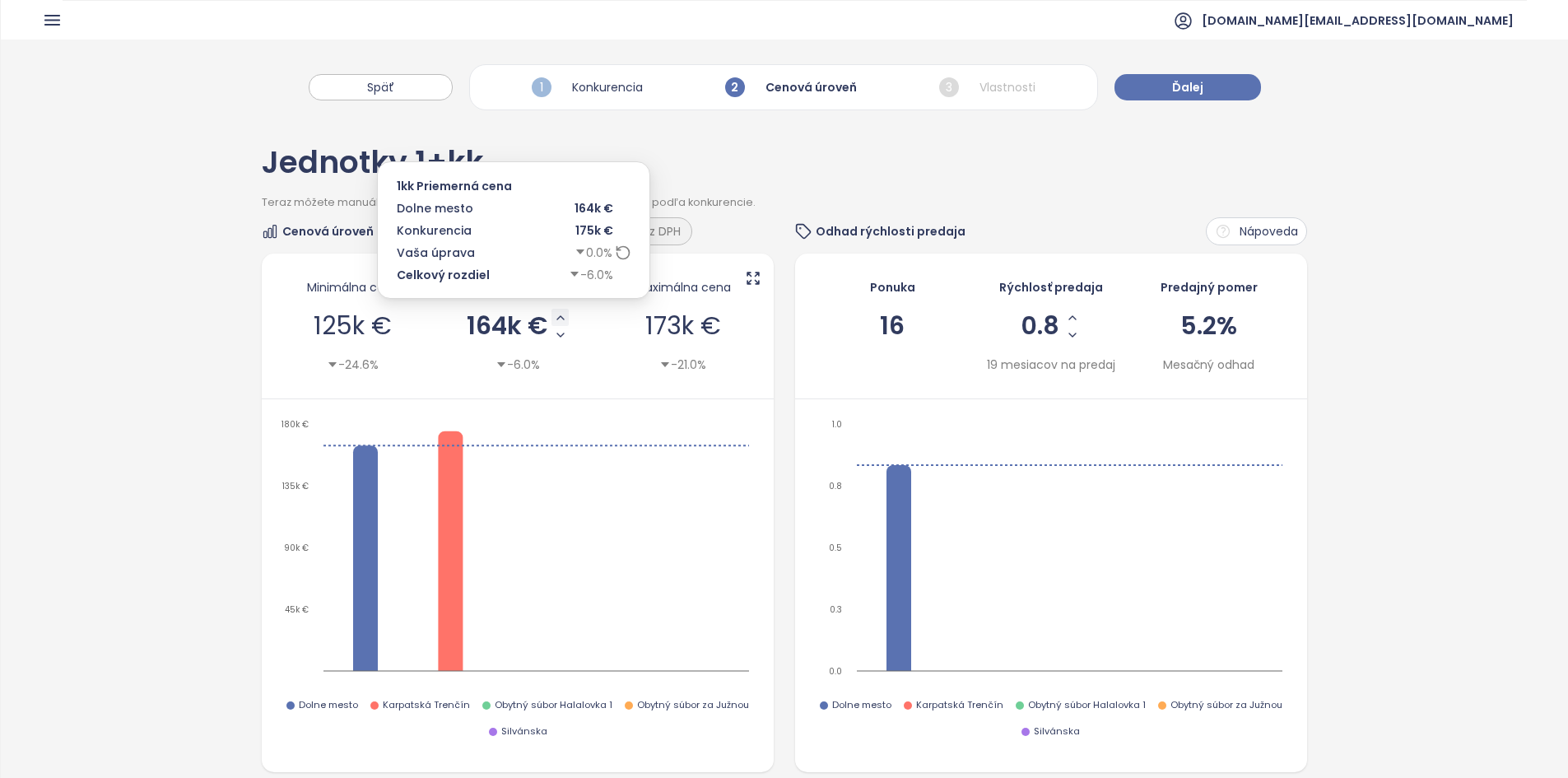
click at [554, 316] on icon "Increase AVG Price" at bounding box center [560, 318] width 13 height 13
click at [617, 255] on icon at bounding box center [623, 253] width 17 height 17
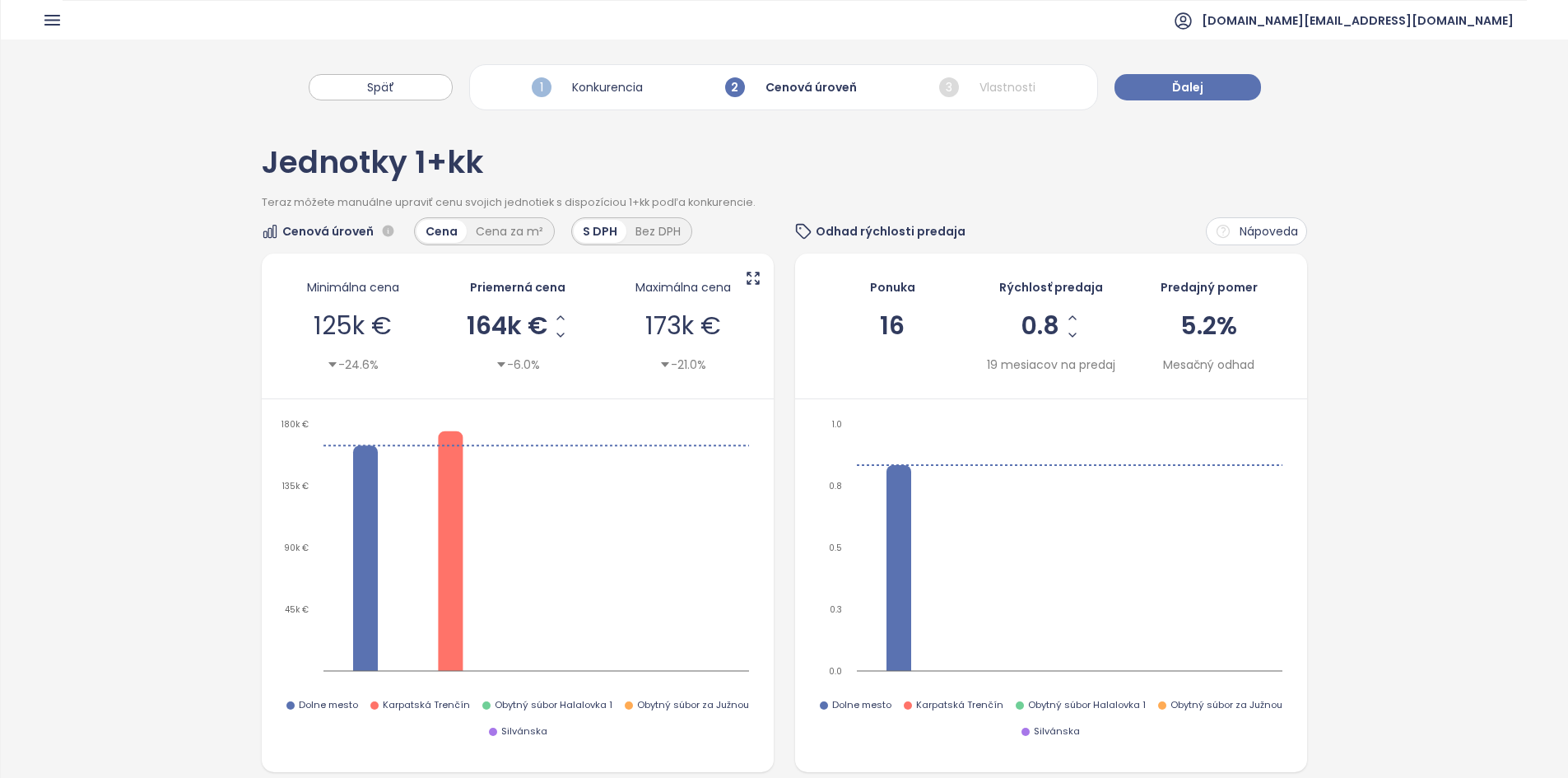
scroll to position [398, 0]
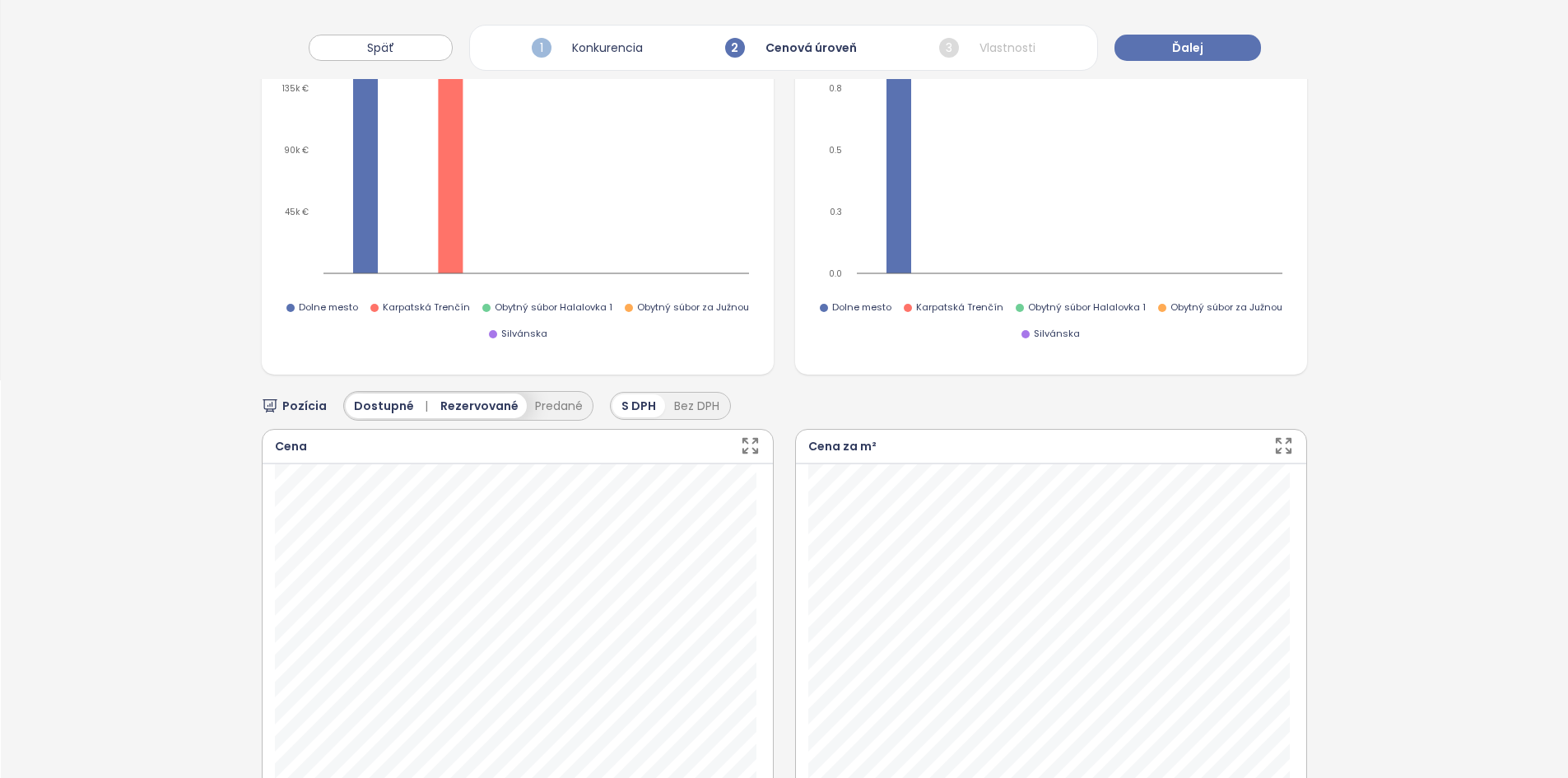
click at [300, 443] on div "Cena" at bounding box center [291, 446] width 32 height 18
click at [300, 443] on div "Cena" at bounding box center [291, 446] width 32 height 18
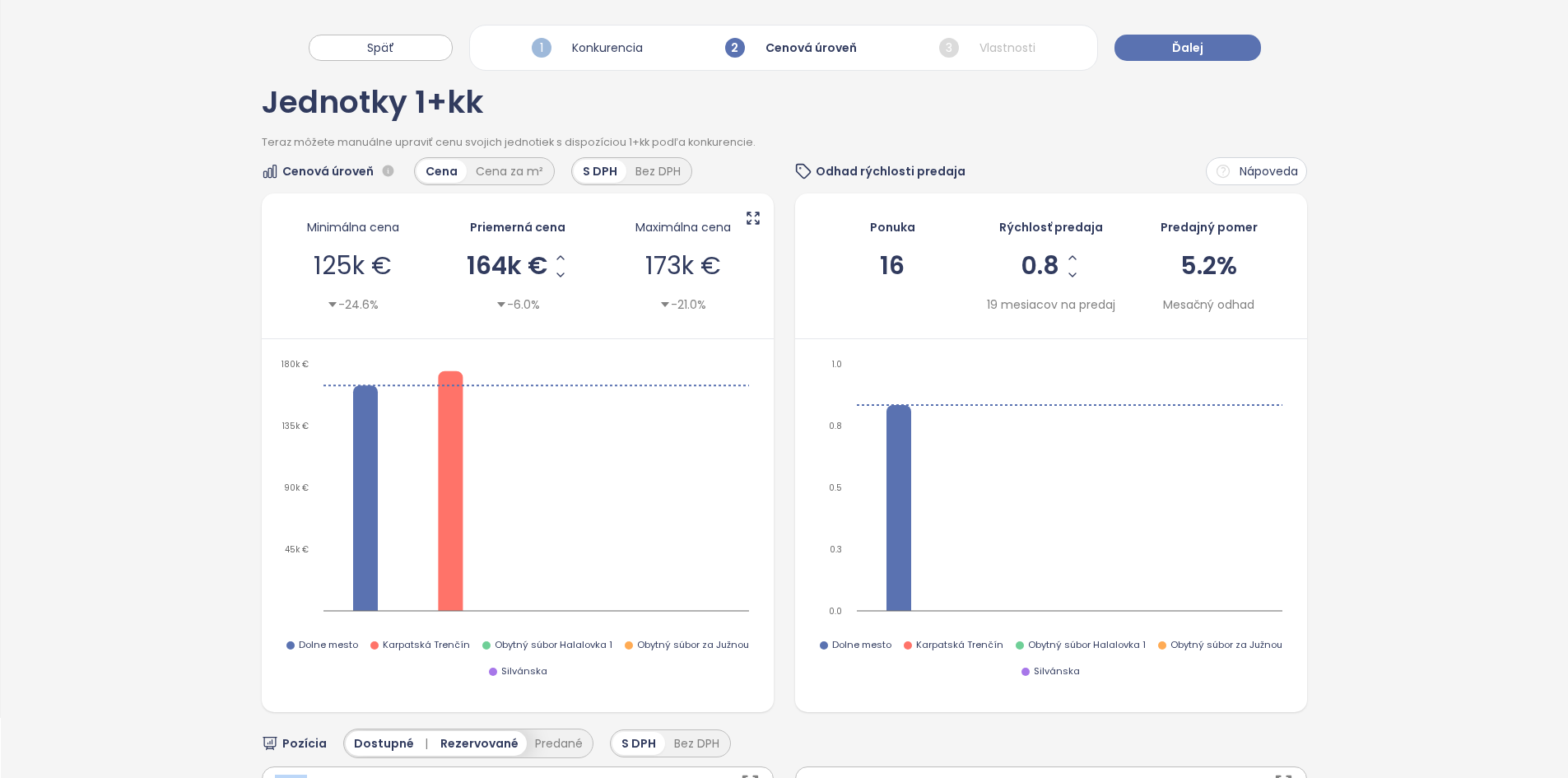
scroll to position [51, 0]
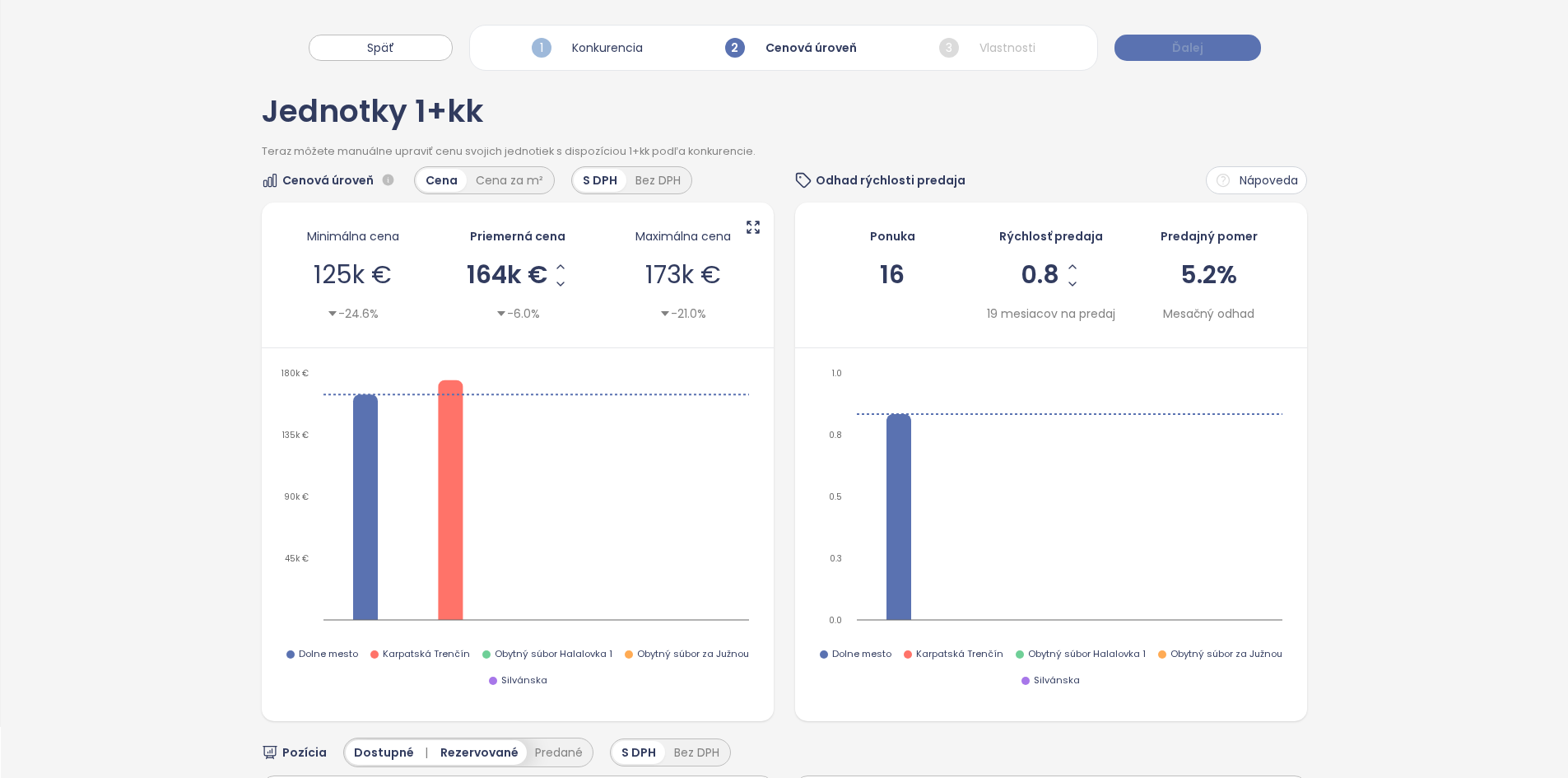
click at [788, 52] on button "Ďalej" at bounding box center [1188, 47] width 147 height 26
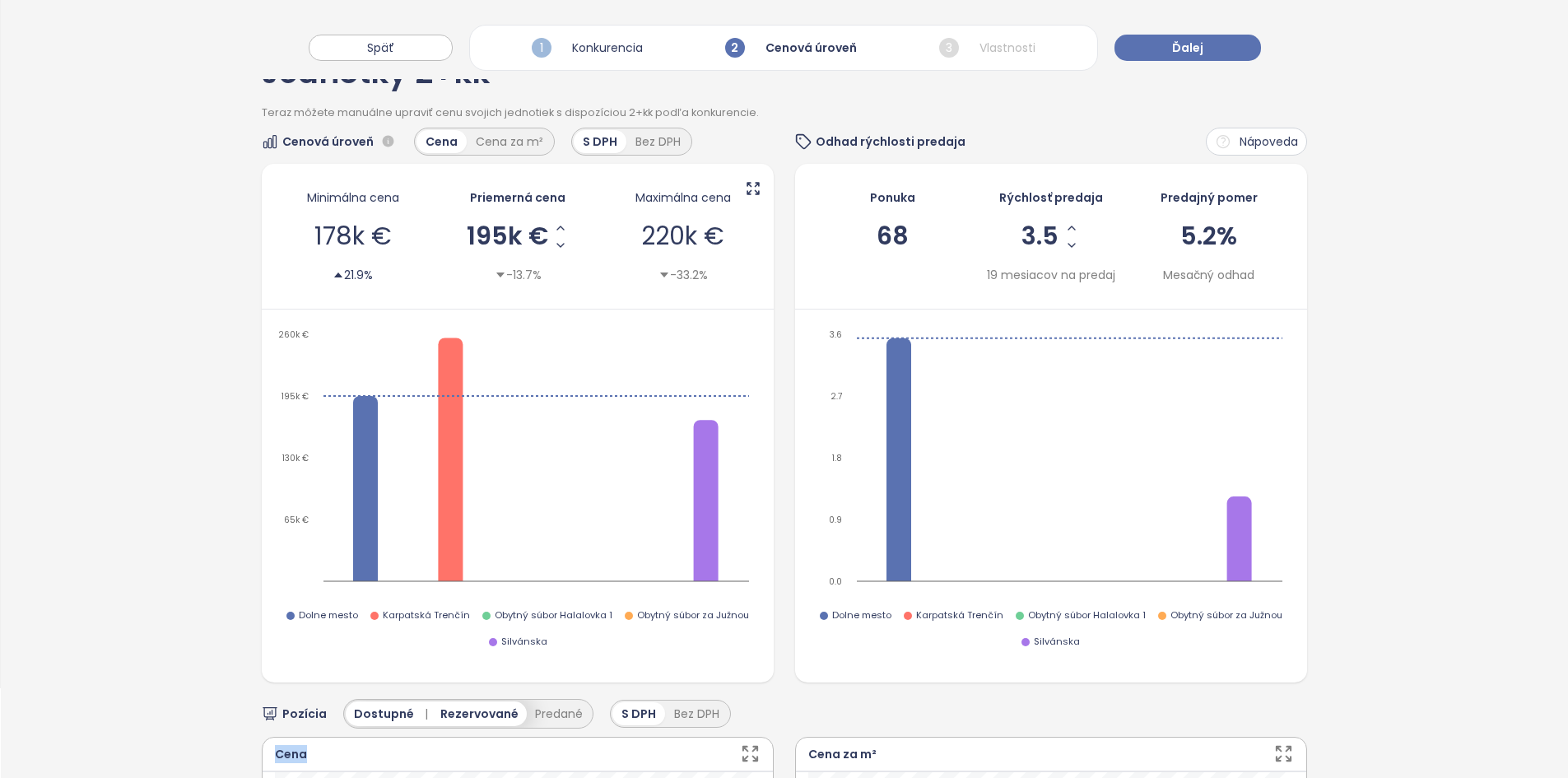
scroll to position [0, 0]
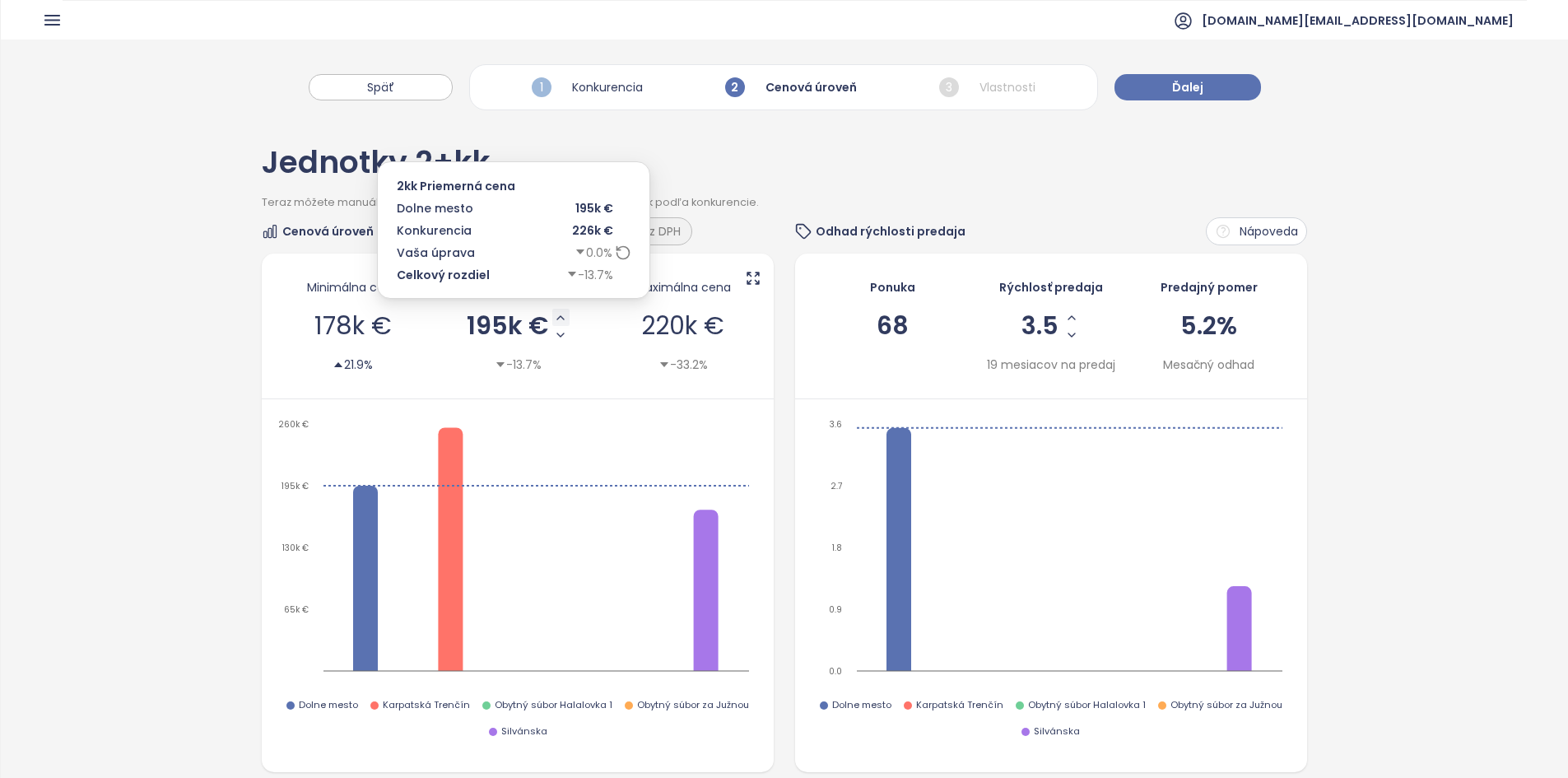
click at [557, 319] on icon "Increase AVG Price" at bounding box center [560, 318] width 7 height 3
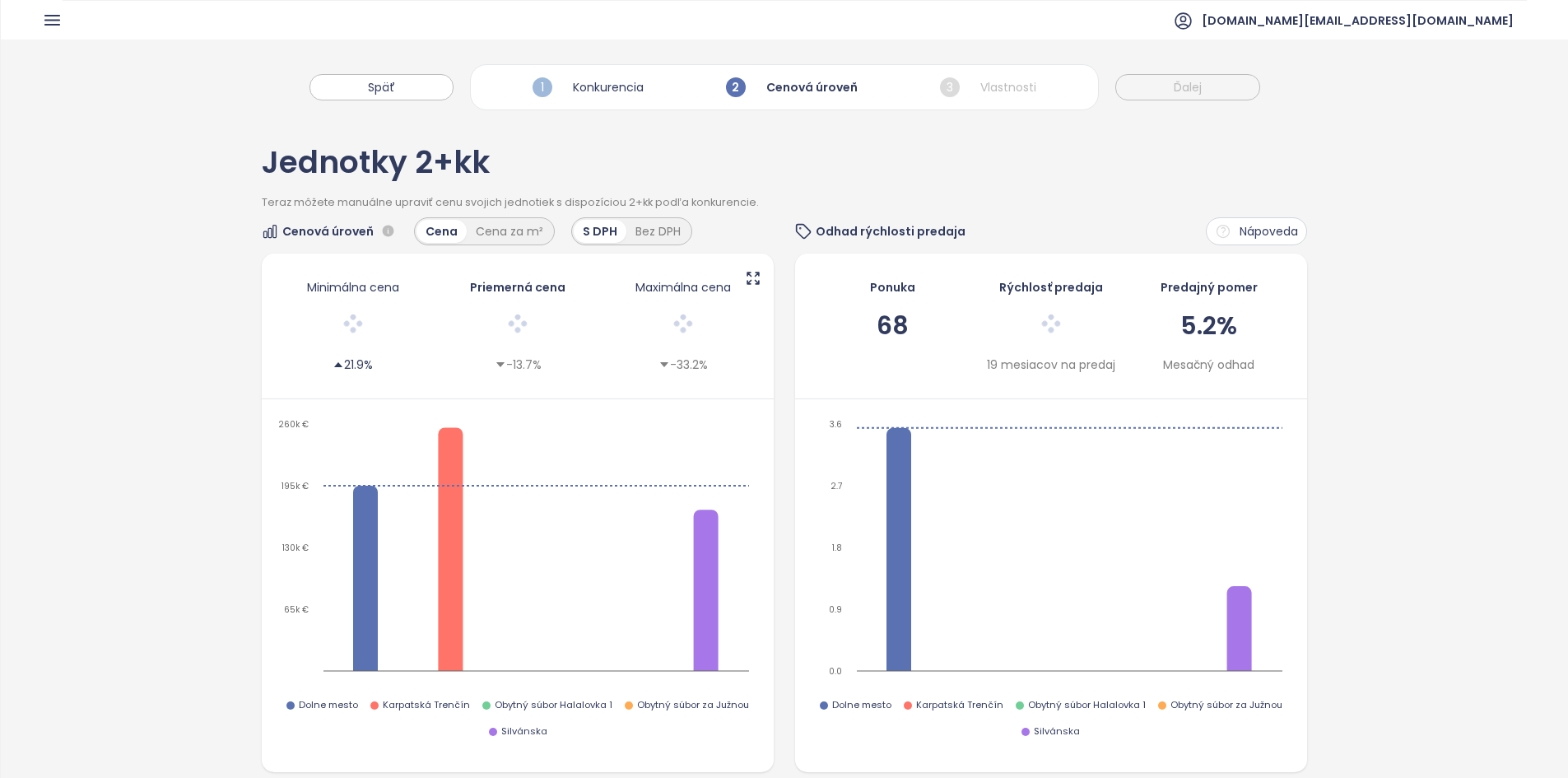
scroll to position [410, 0]
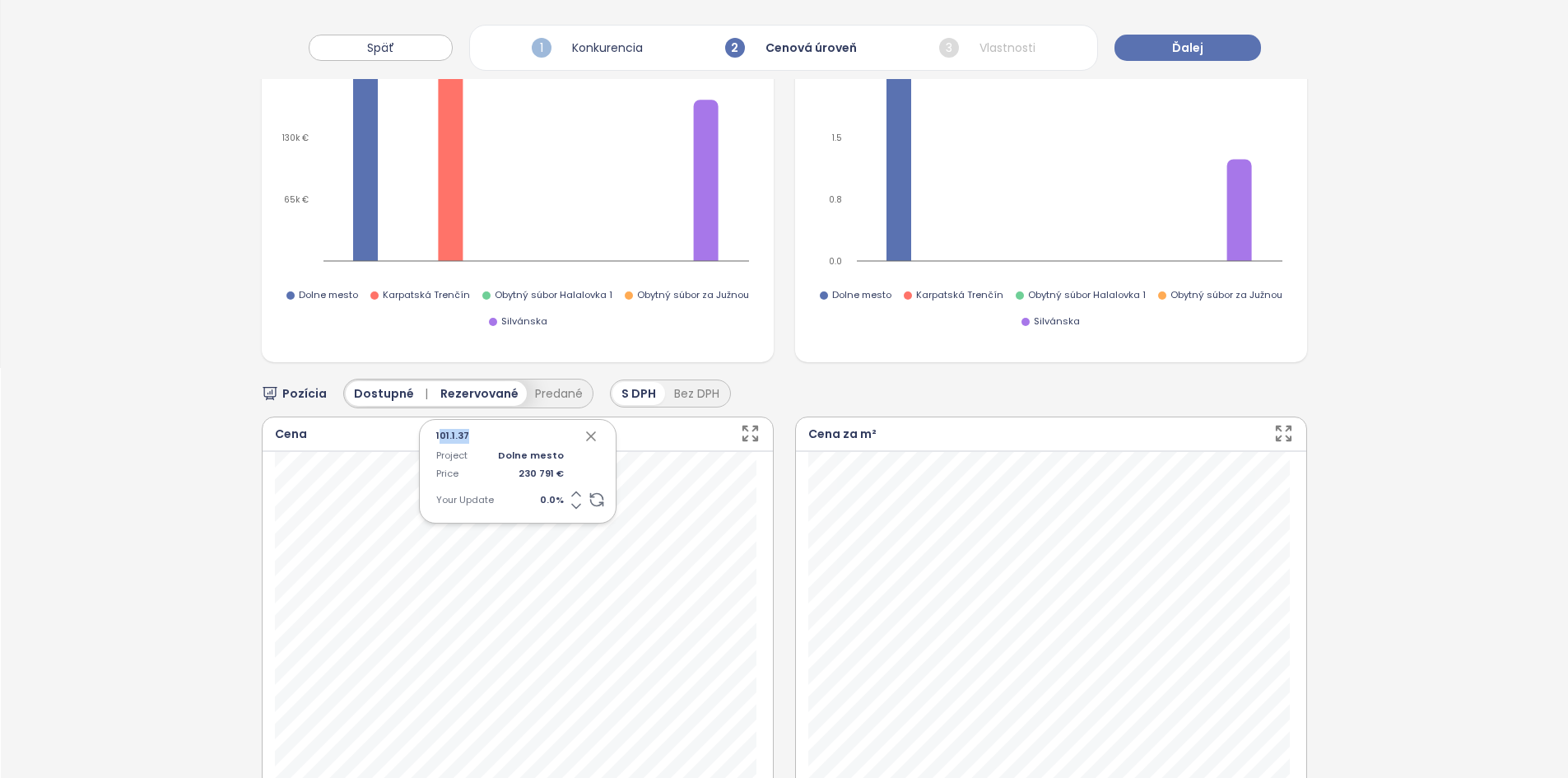
drag, startPoint x: 467, startPoint y: 438, endPoint x: 482, endPoint y: 444, distance: 16.2
click at [467, 443] on div "101.1.37" at bounding box center [517, 437] width 163 height 17
click at [568, 446] on icon at bounding box center [576, 494] width 17 height 17
click at [565, 446] on div "Project Dolne mesto Price 230 791 € Your Update 0.0 %" at bounding box center [517, 481] width 163 height 66
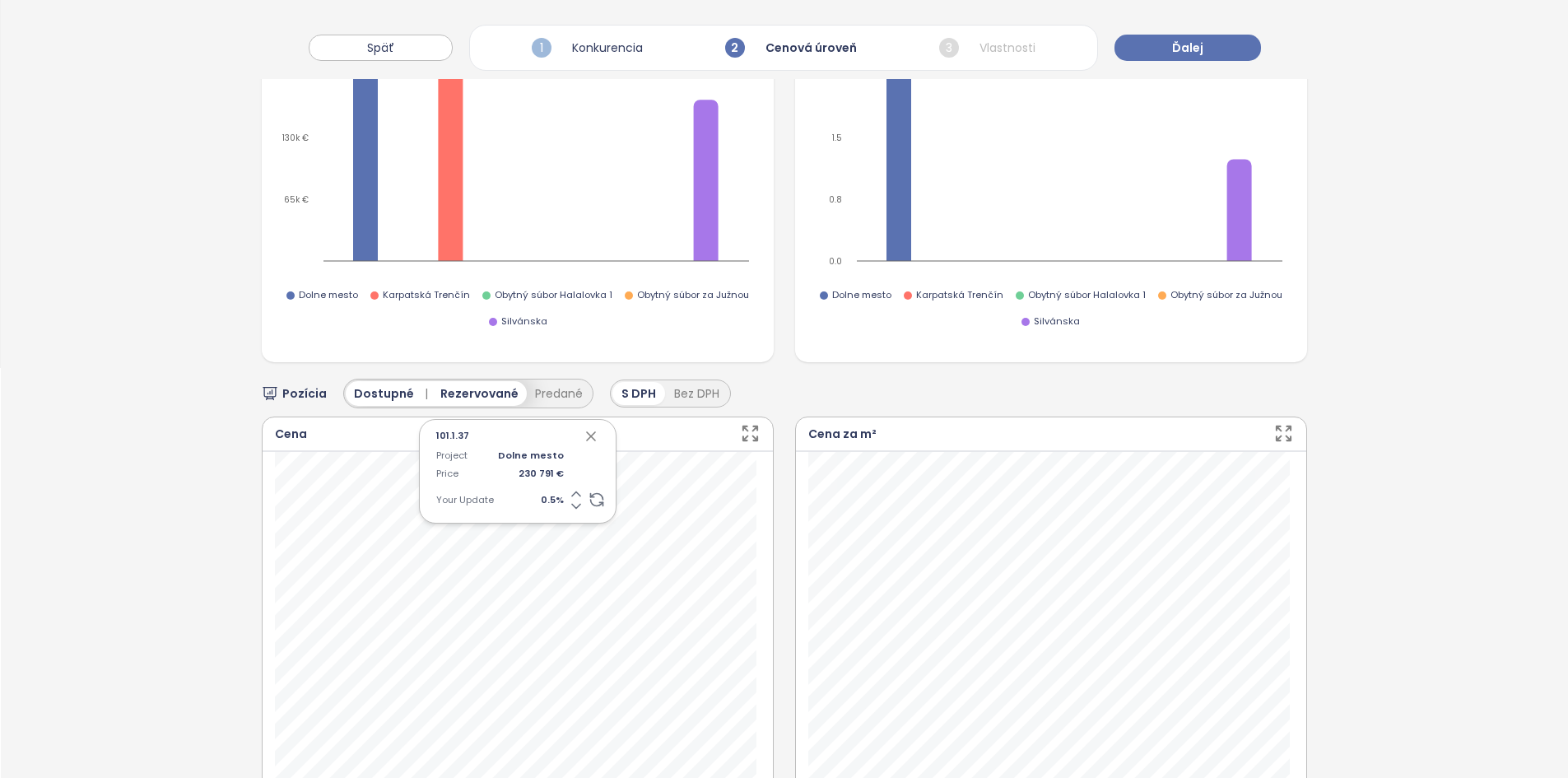
click at [542, 446] on div "Project Dolne mesto Price 230 791 € Your Update 0.5 %" at bounding box center [517, 481] width 163 height 66
click at [541, 446] on div "Project Dolne mesto Price 230 791 € Your Update 0.5 %" at bounding box center [517, 481] width 163 height 66
click at [543, 446] on span "0.5 %" at bounding box center [531, 501] width 66 height 15
click at [543, 446] on input "***" at bounding box center [531, 501] width 66 height 15
type input "*"
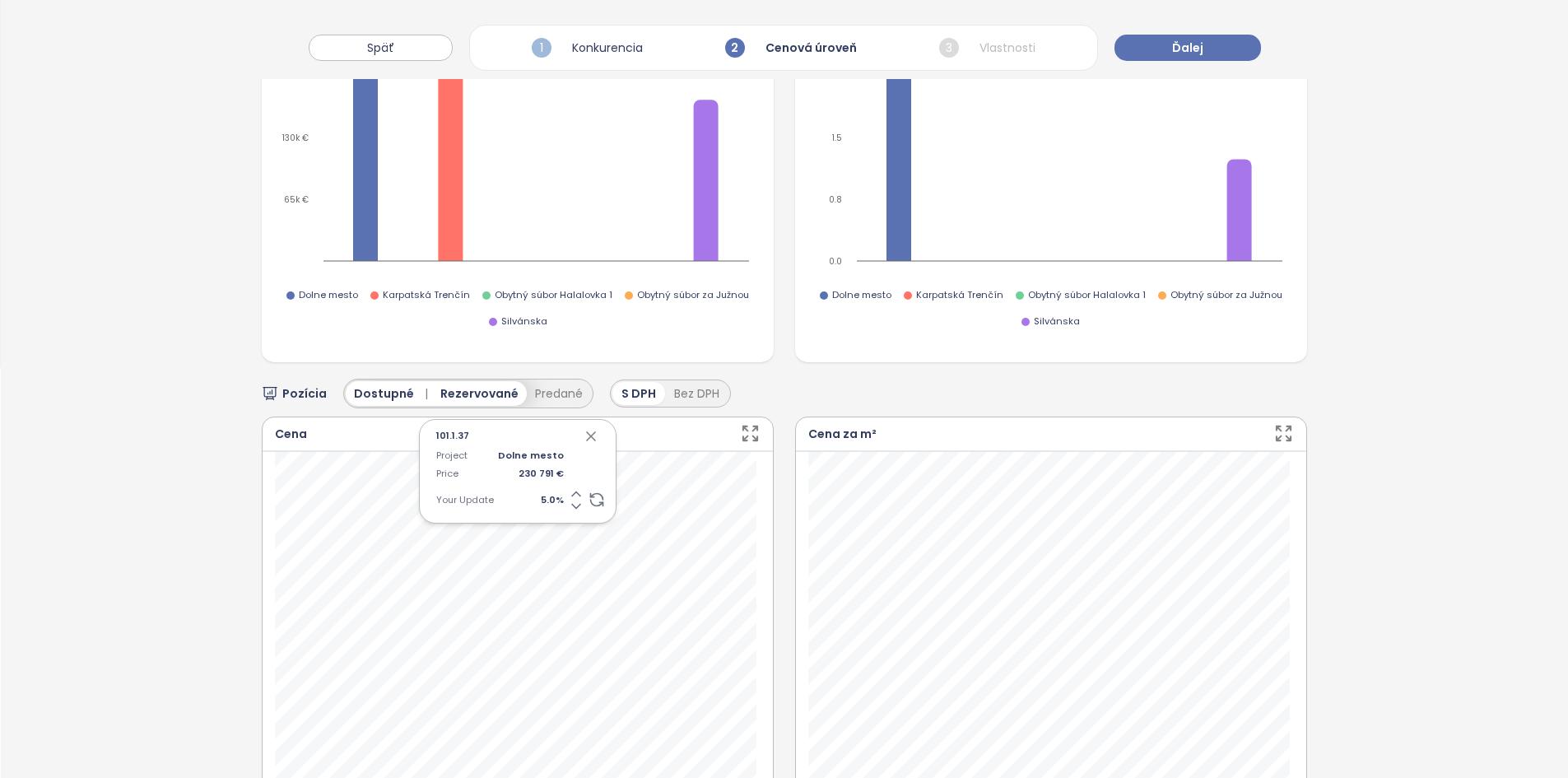
click at [584, 436] on icon "button" at bounding box center [591, 437] width 17 height 17
click at [590, 446] on icon at bounding box center [597, 500] width 17 height 17
click at [587, 439] on icon "button" at bounding box center [591, 437] width 17 height 17
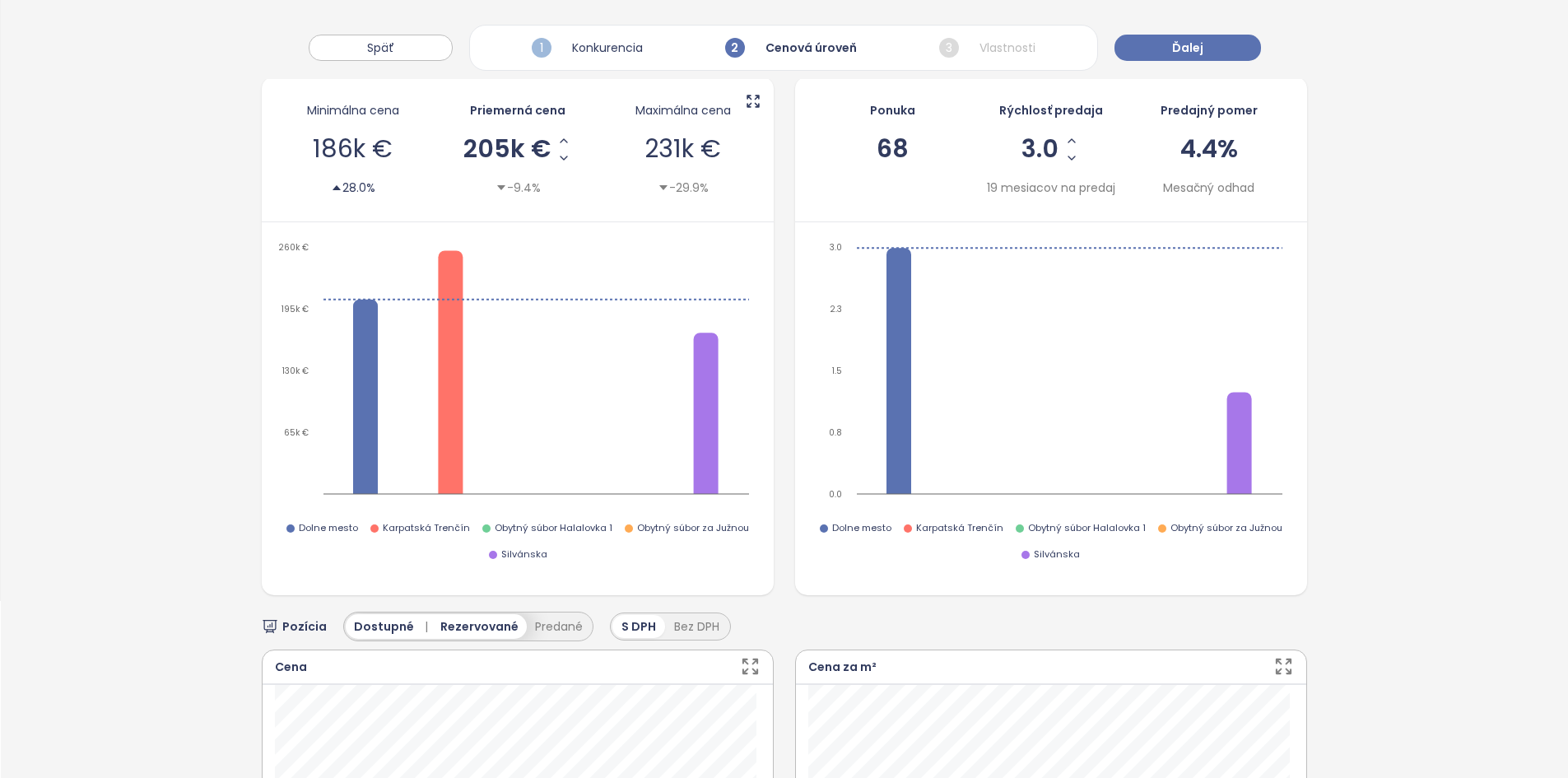
scroll to position [0, 0]
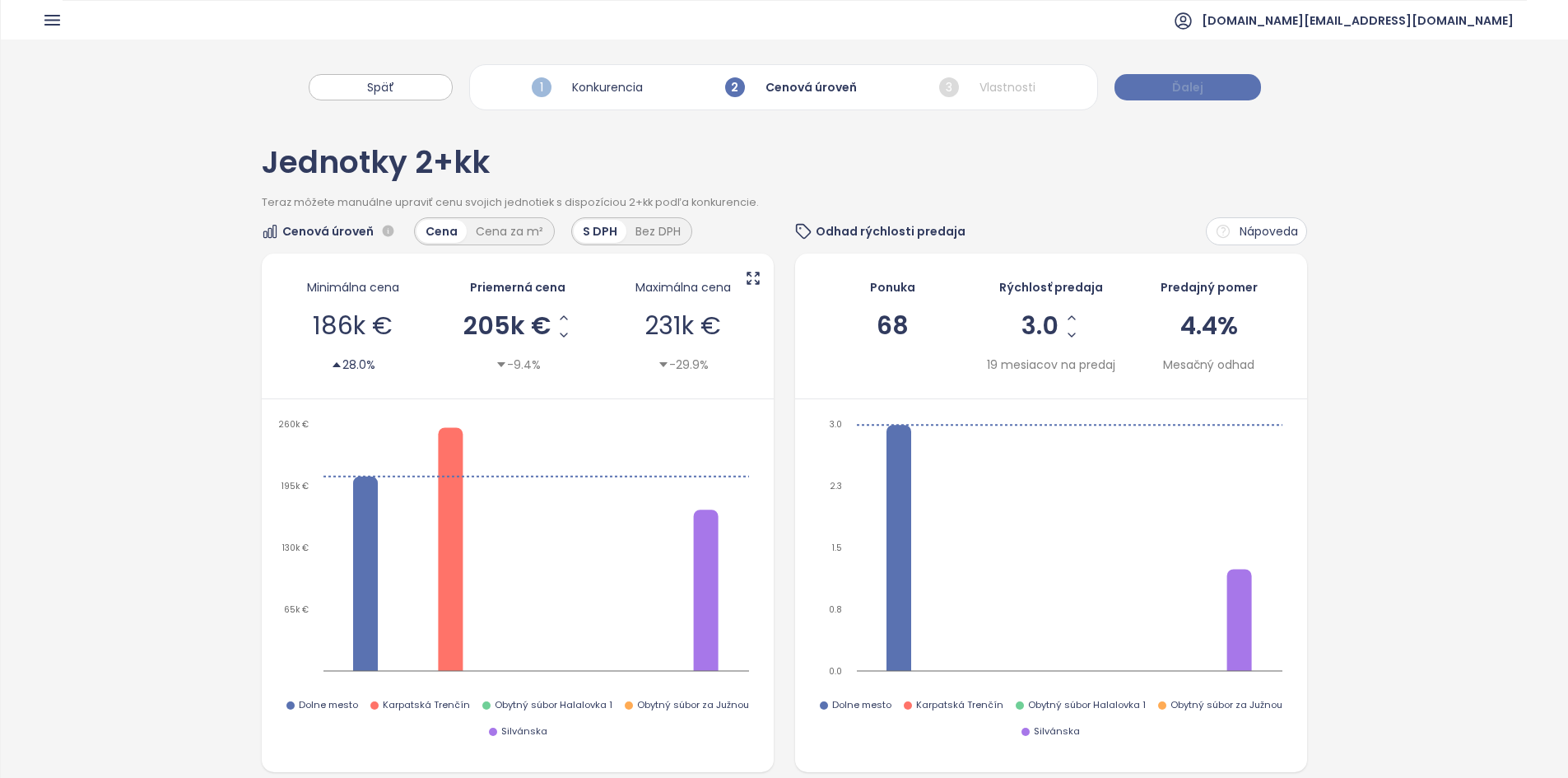
click at [788, 78] on button "Ďalej" at bounding box center [1188, 87] width 147 height 26
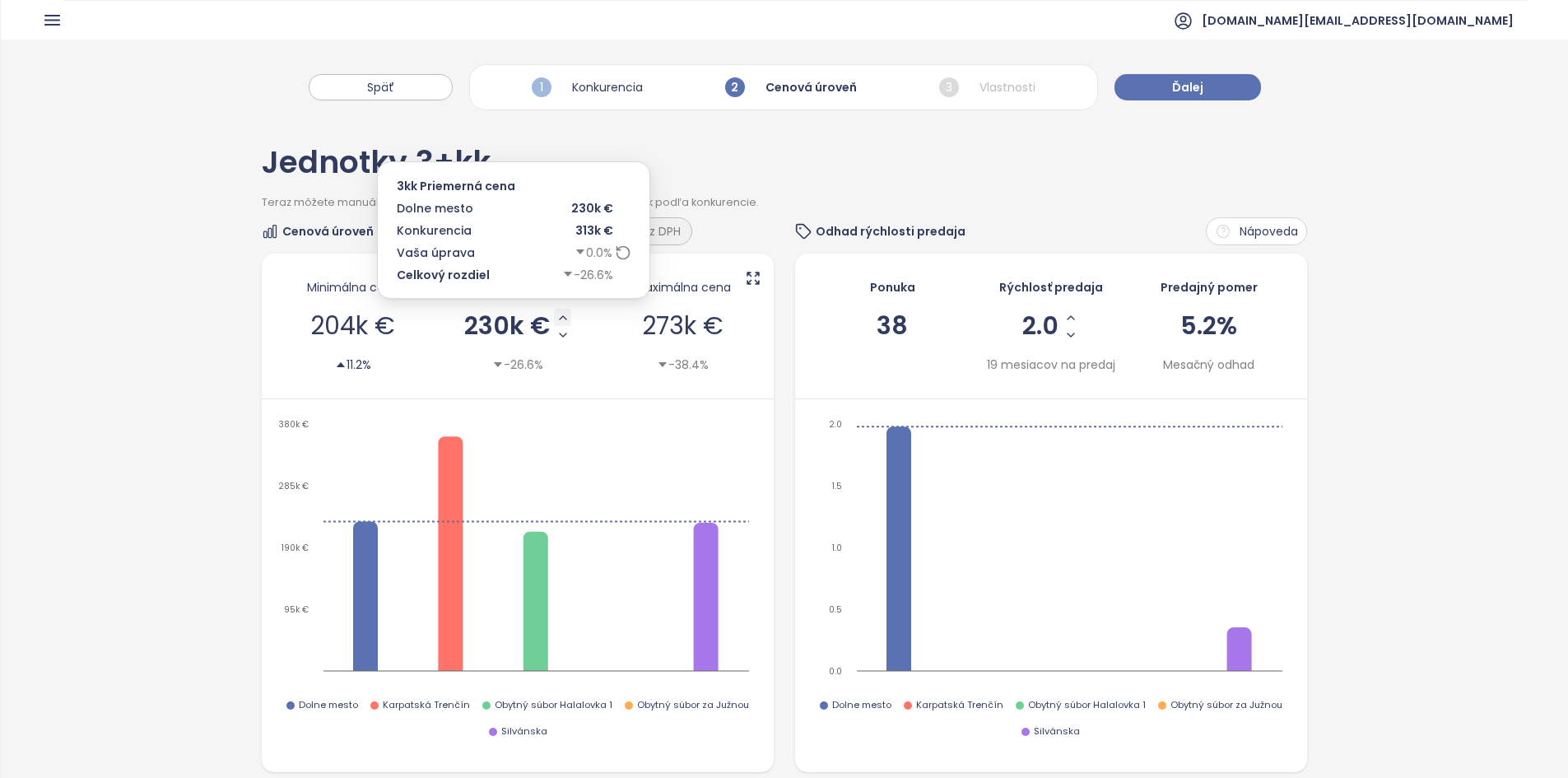
click at [559, 324] on icon "Increase AVG Price" at bounding box center [563, 318] width 13 height 13
click at [624, 257] on icon at bounding box center [623, 253] width 17 height 17
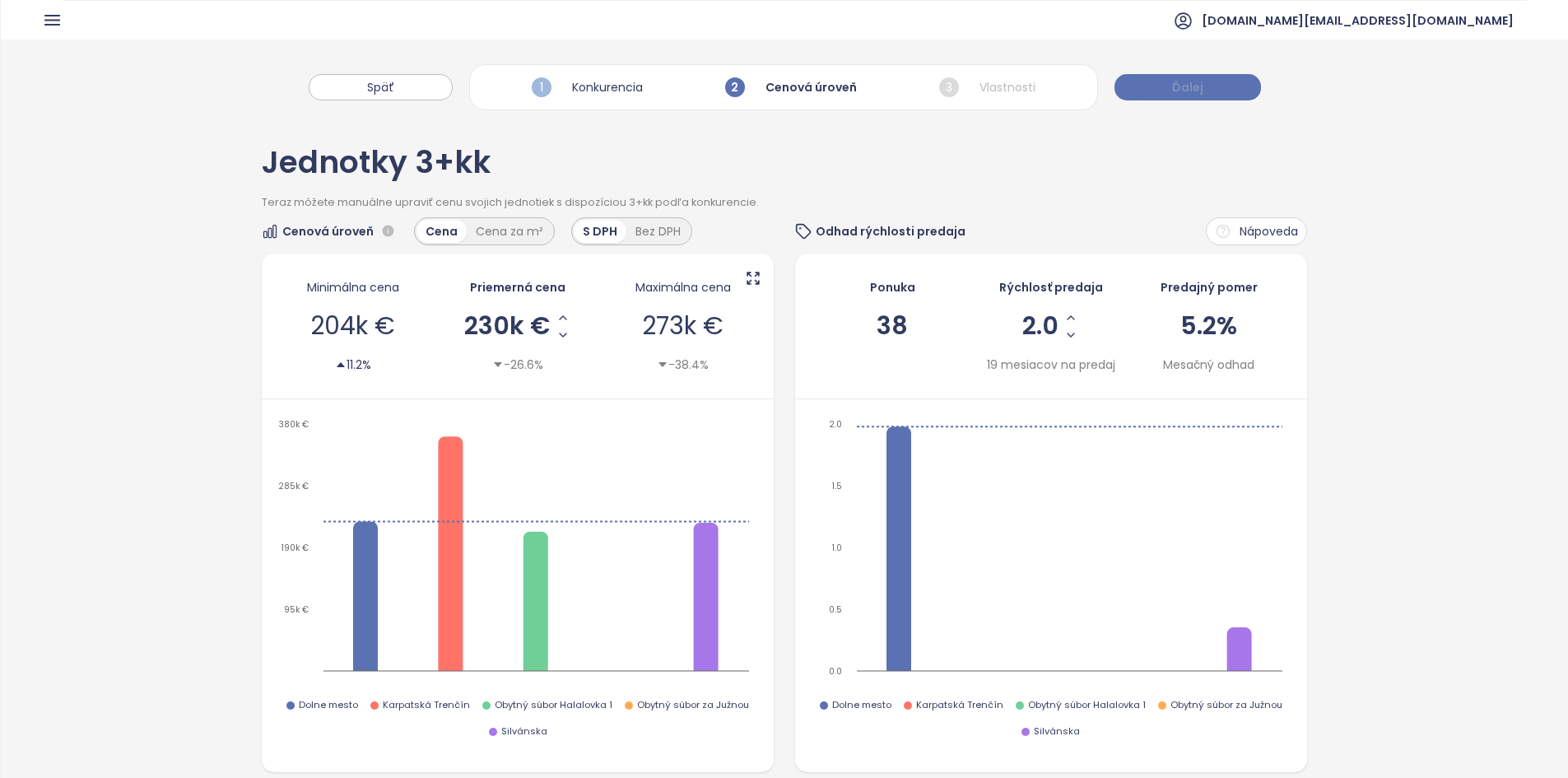
click at [788, 94] on button "Ďalej" at bounding box center [1188, 87] width 147 height 26
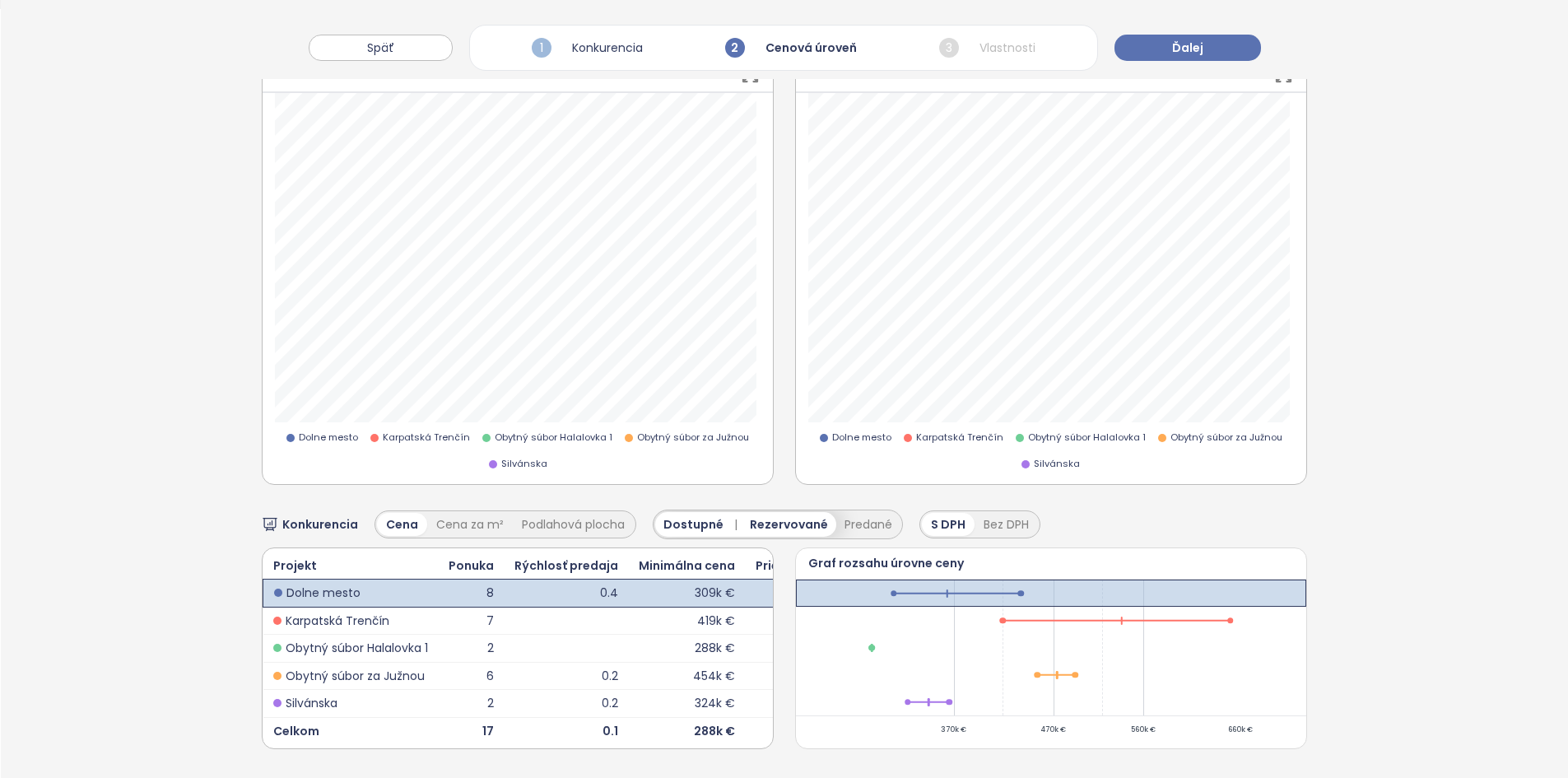
scroll to position [790, 0]
click at [788, 58] on button "Ďalej" at bounding box center [1188, 47] width 147 height 26
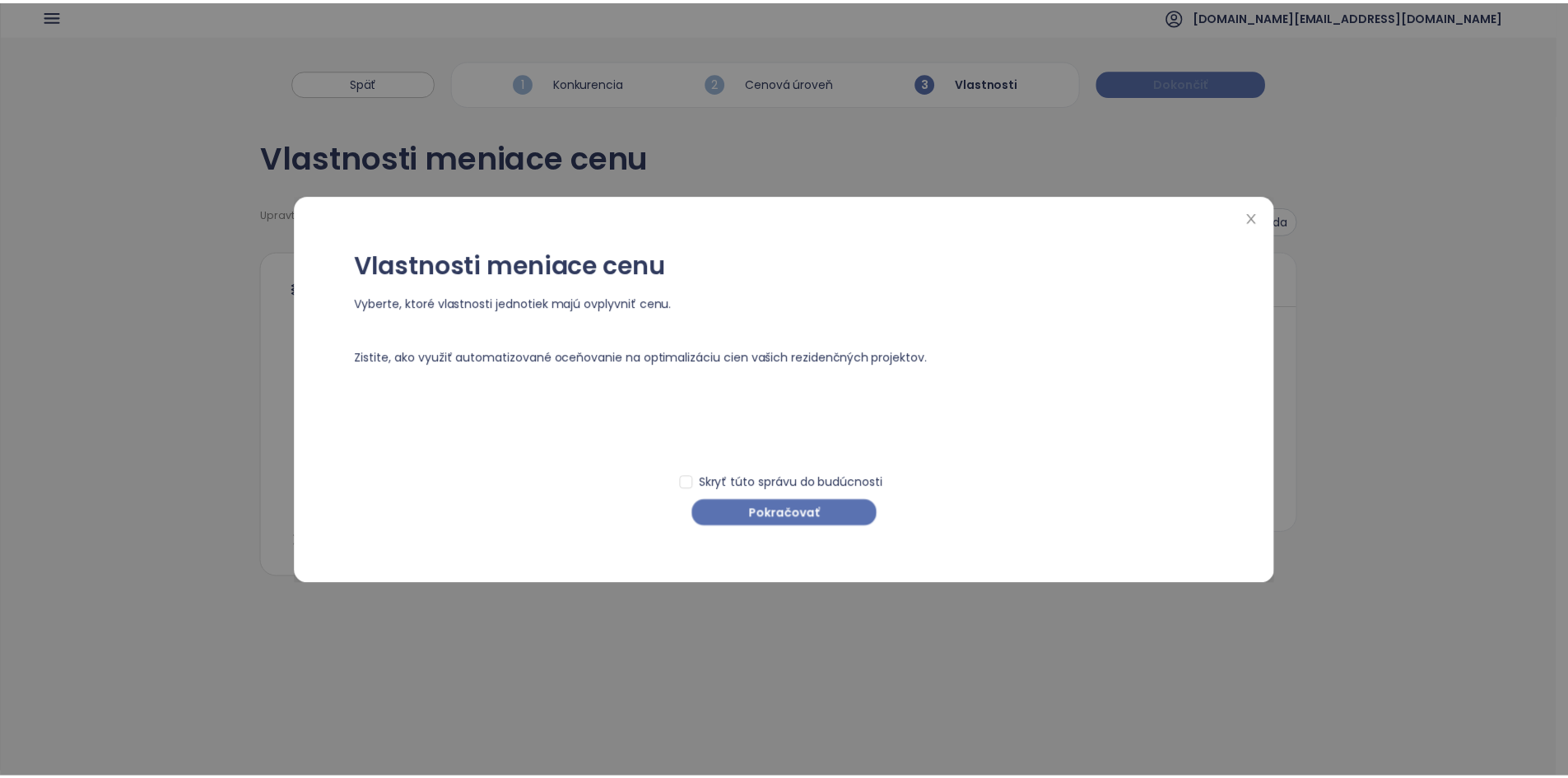
scroll to position [0, 0]
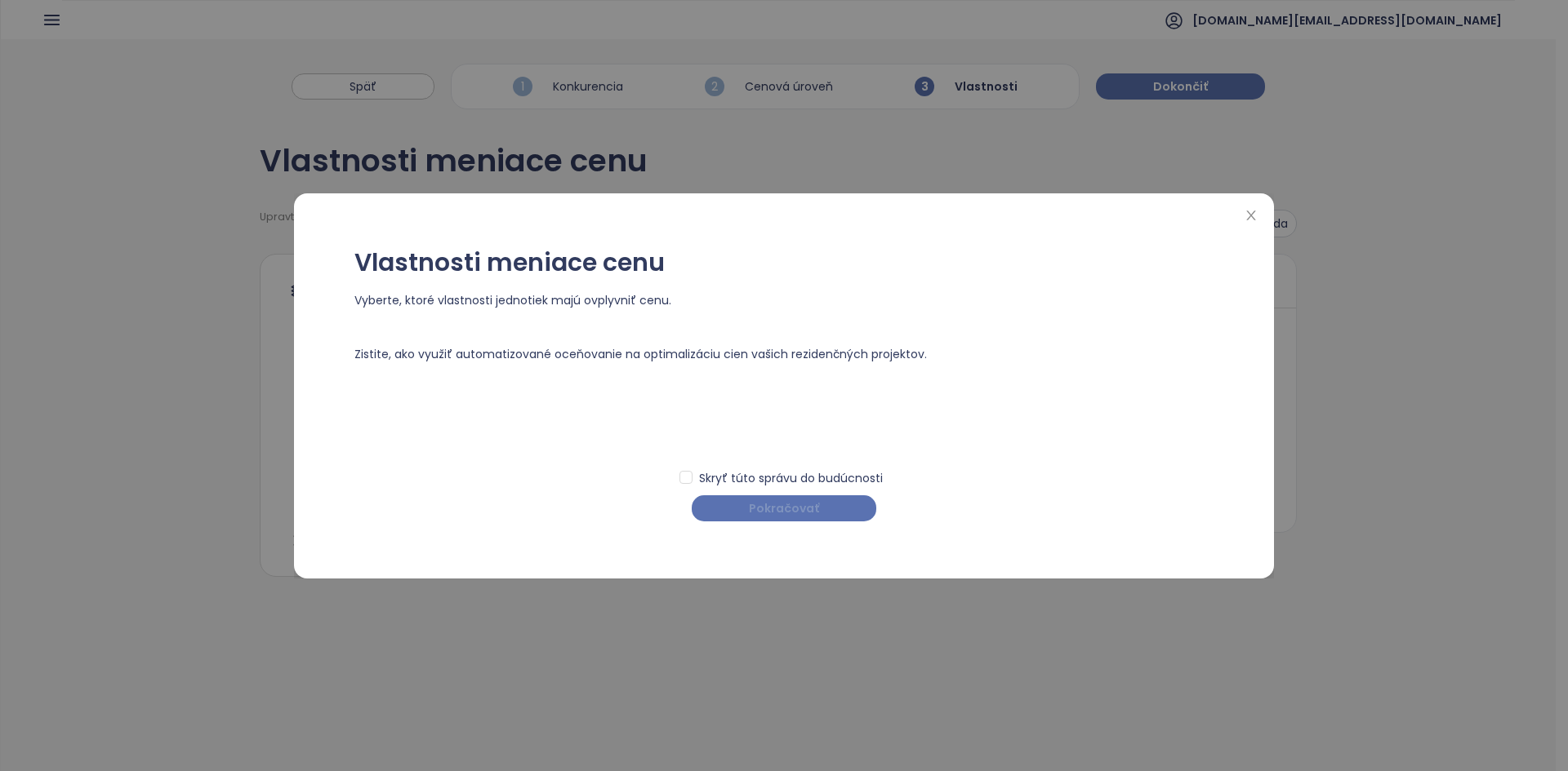
click at [768, 442] on span "Pokračovať" at bounding box center [784, 508] width 70 height 18
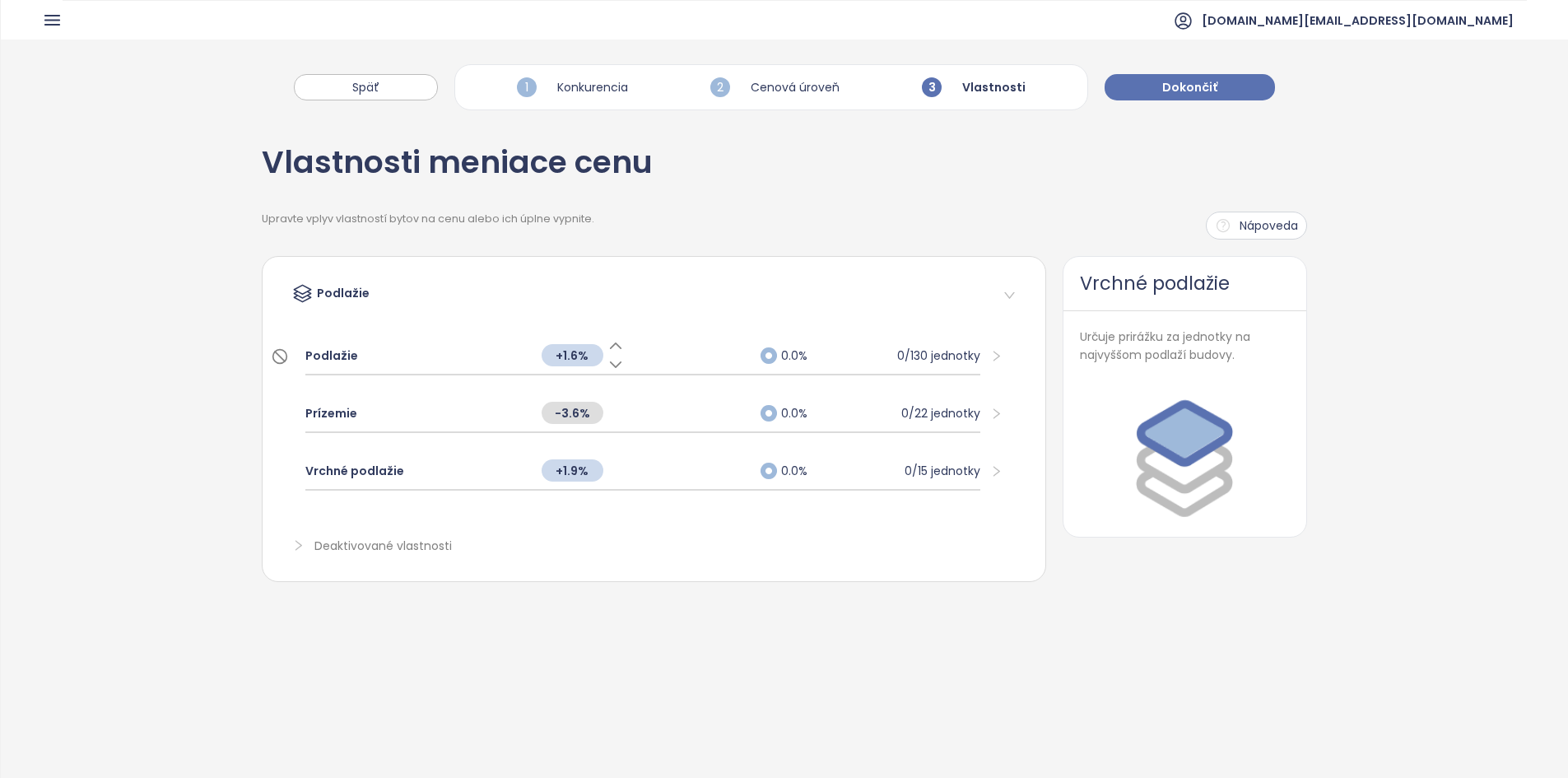
click at [486, 350] on div "Podlažie" at bounding box center [415, 355] width 220 height 36
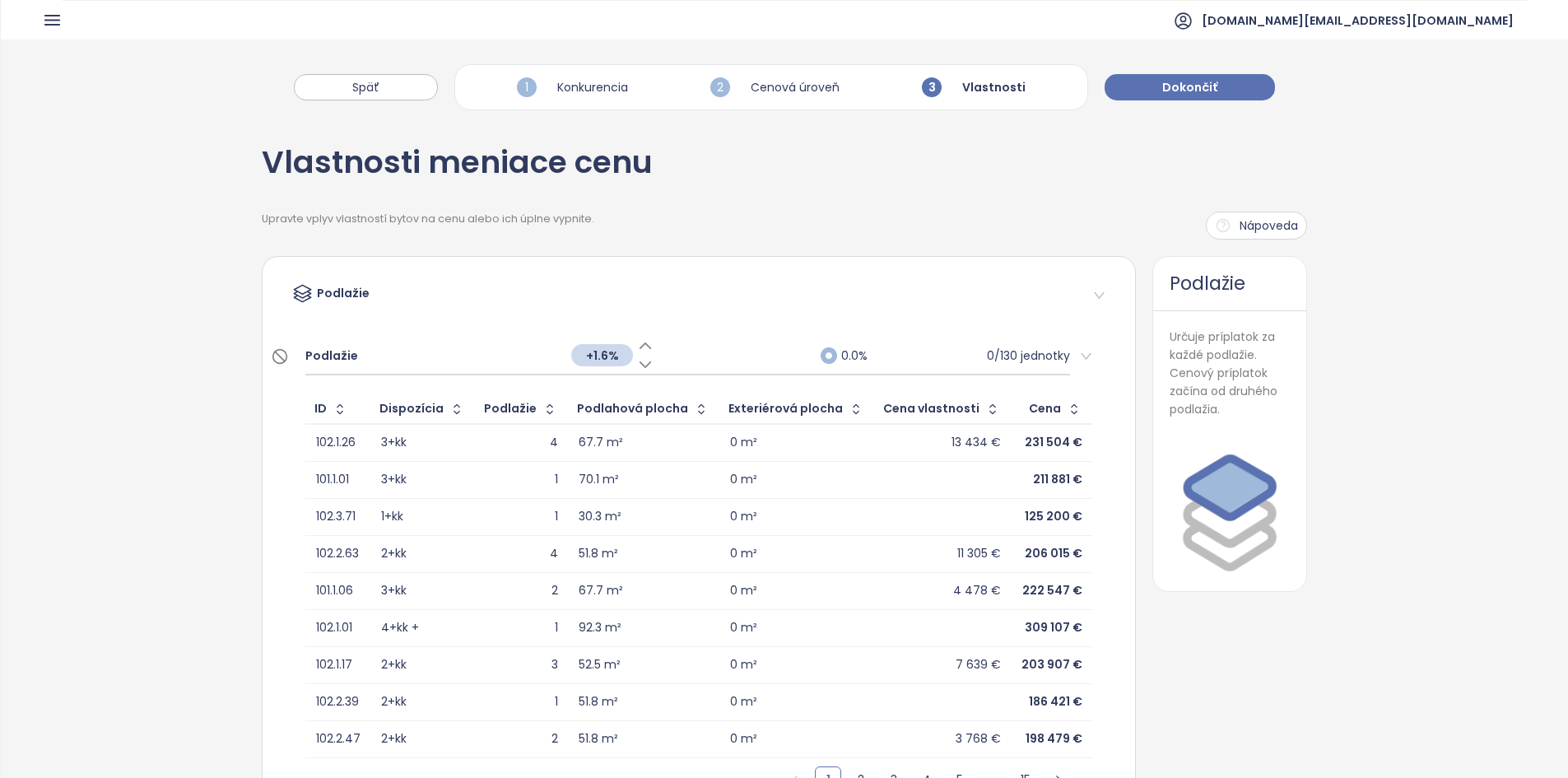
click at [639, 346] on icon at bounding box center [645, 346] width 17 height 17
click at [638, 361] on icon at bounding box center [646, 365] width 17 height 17
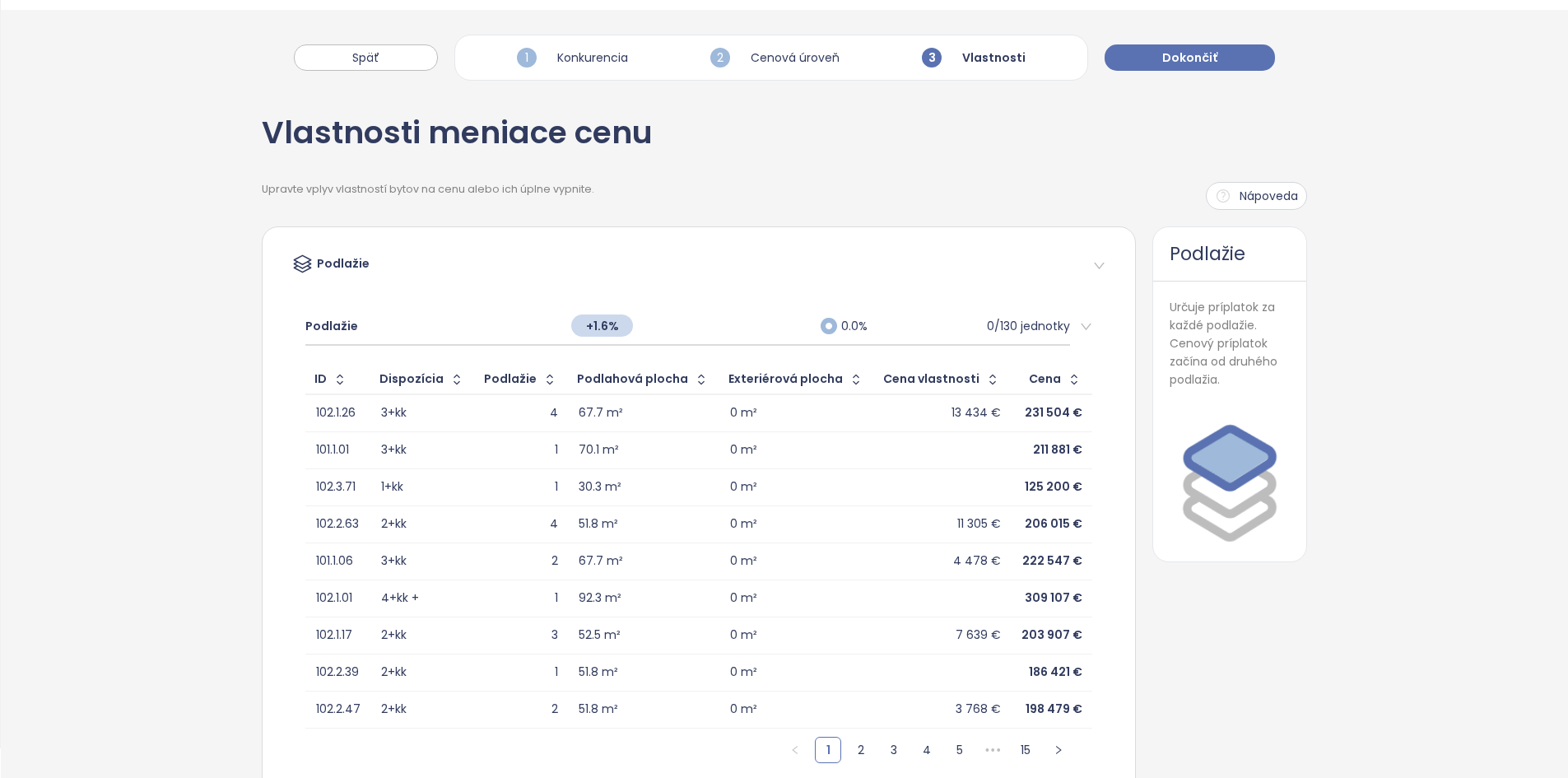
scroll to position [29, 0]
drag, startPoint x: 586, startPoint y: 679, endPoint x: 923, endPoint y: 186, distance: 597.2
click at [788, 186] on div "Upravte vplyv vlastností bytov na cenu alebo ich úplne vypnite. Nápoveda" at bounding box center [784, 196] width 1045 height 28
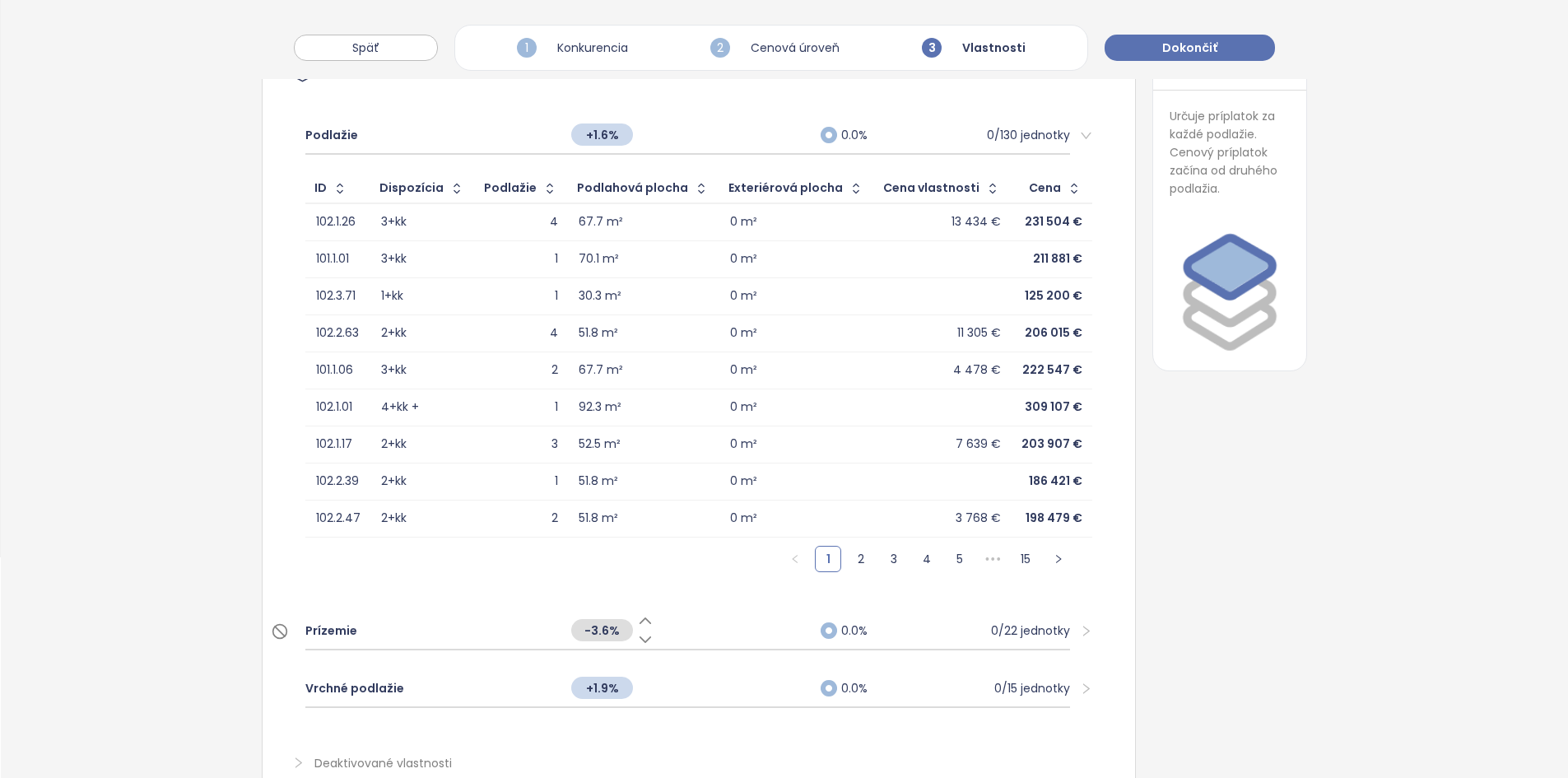
scroll to position [223, 0]
click at [702, 446] on div "+1.9%" at bounding box center [688, 686] width 249 height 35
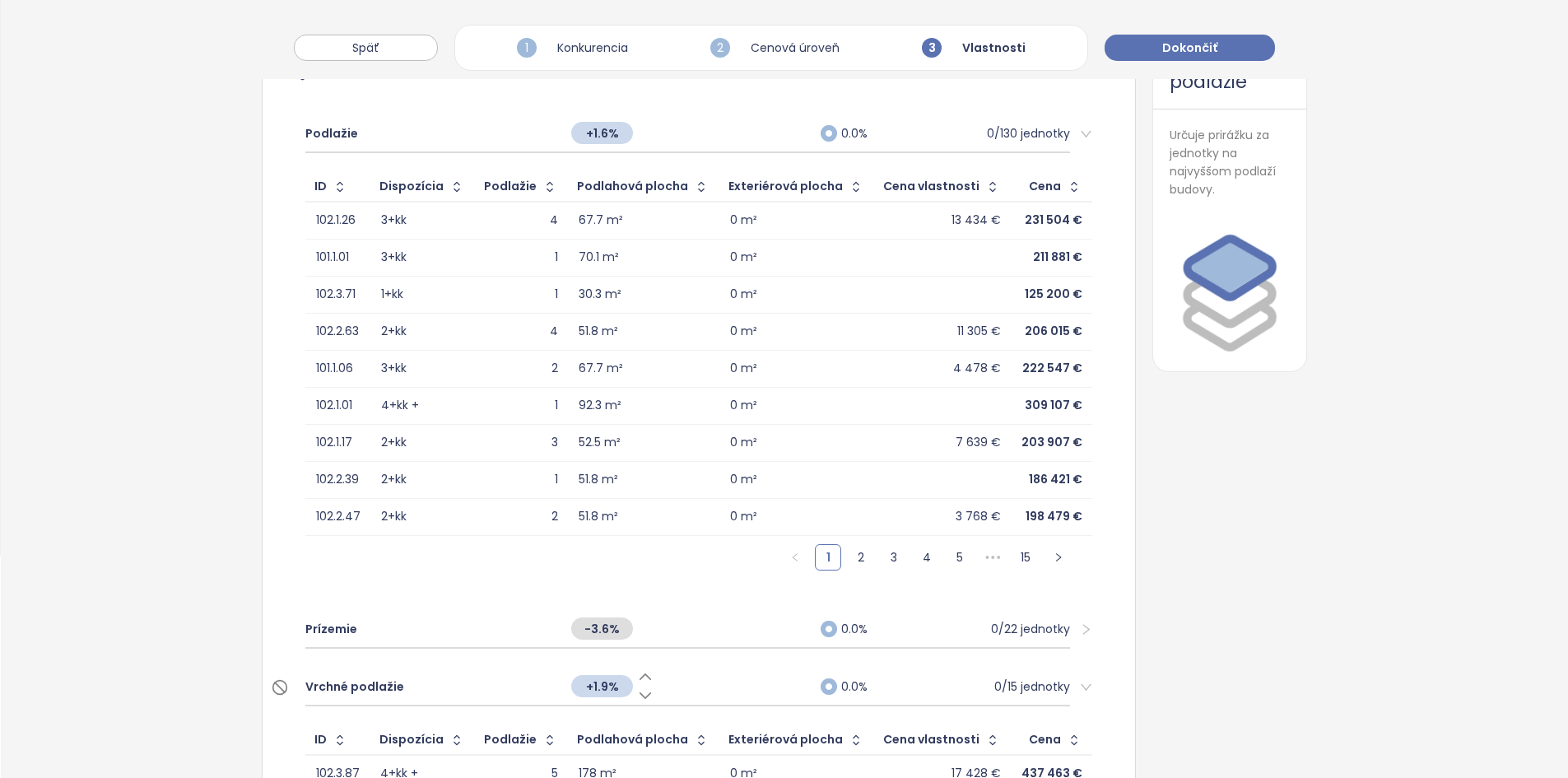
click at [702, 446] on div "+1.9%" at bounding box center [688, 686] width 249 height 35
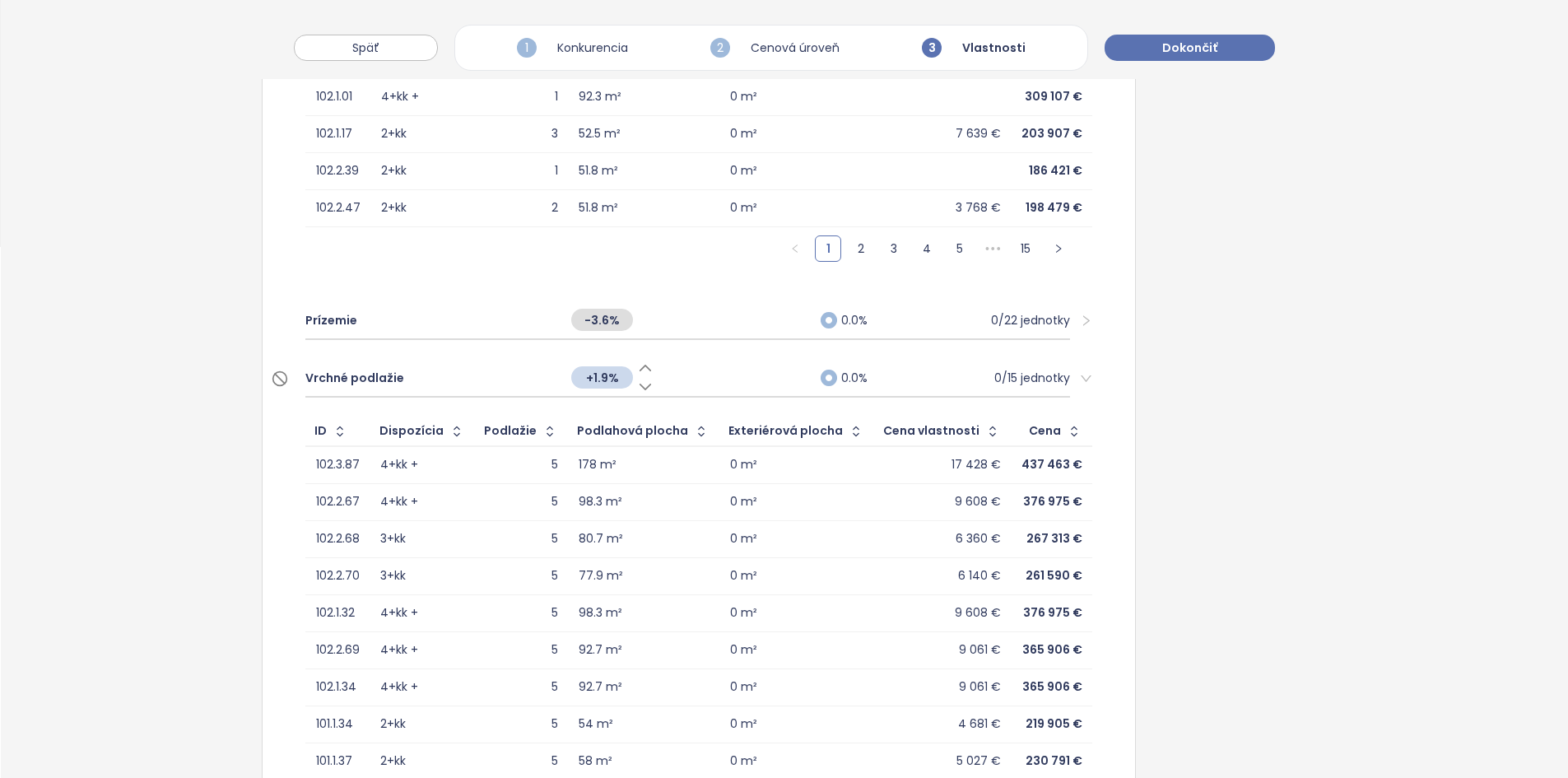
scroll to position [532, 0]
click at [640, 367] on icon at bounding box center [645, 368] width 11 height 5
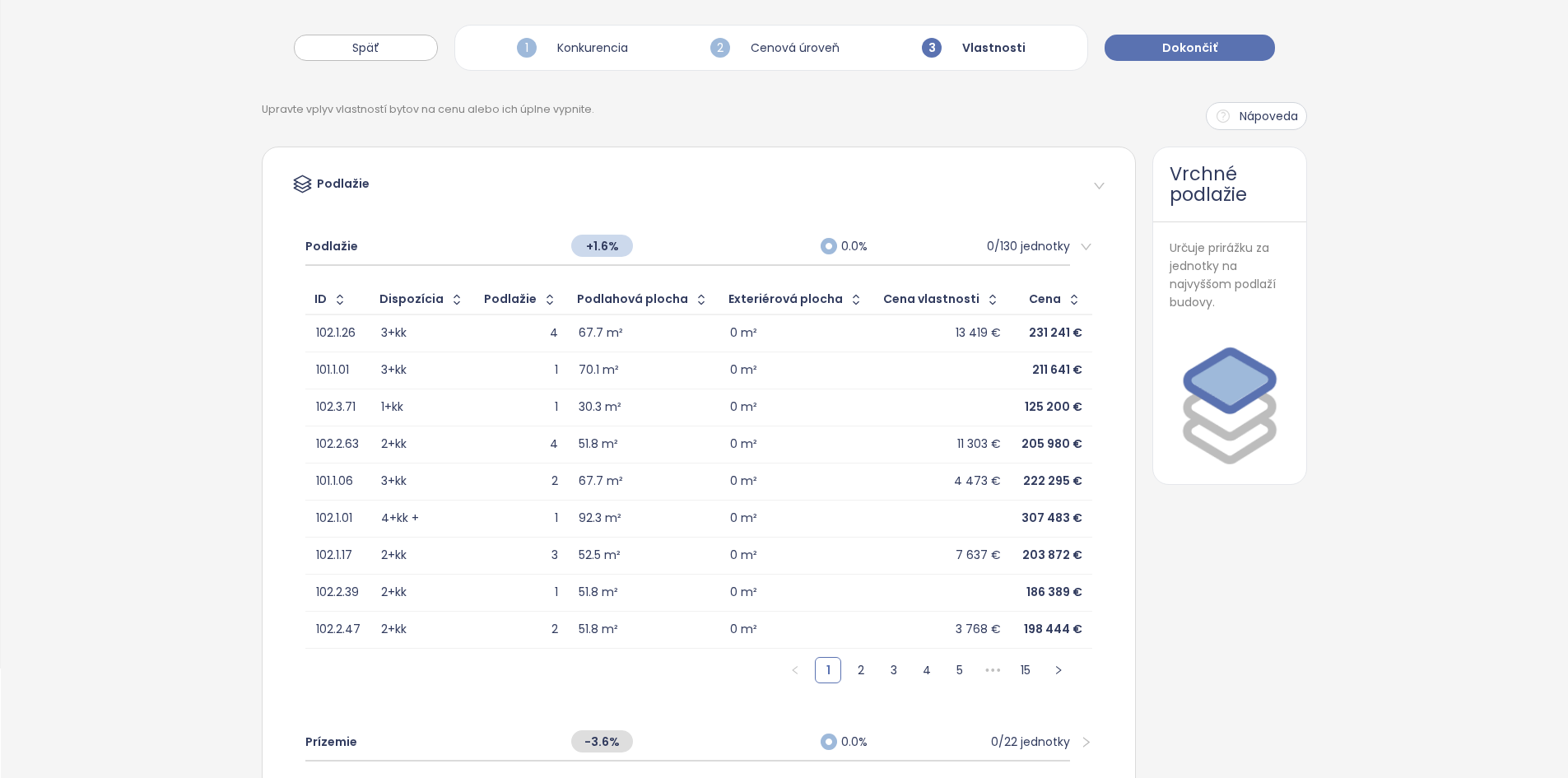
scroll to position [0, 0]
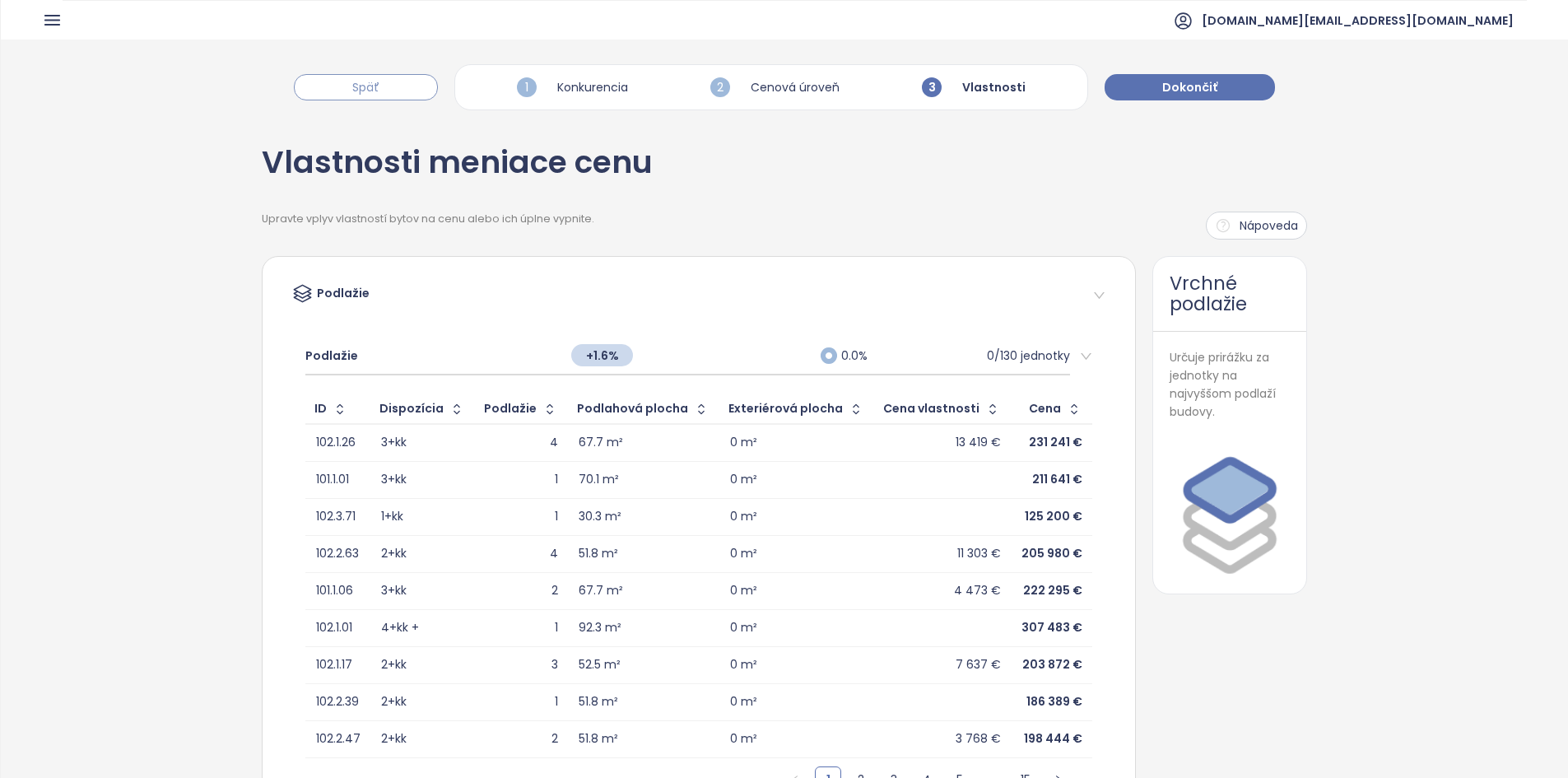
click at [405, 85] on button "Späť" at bounding box center [366, 87] width 144 height 26
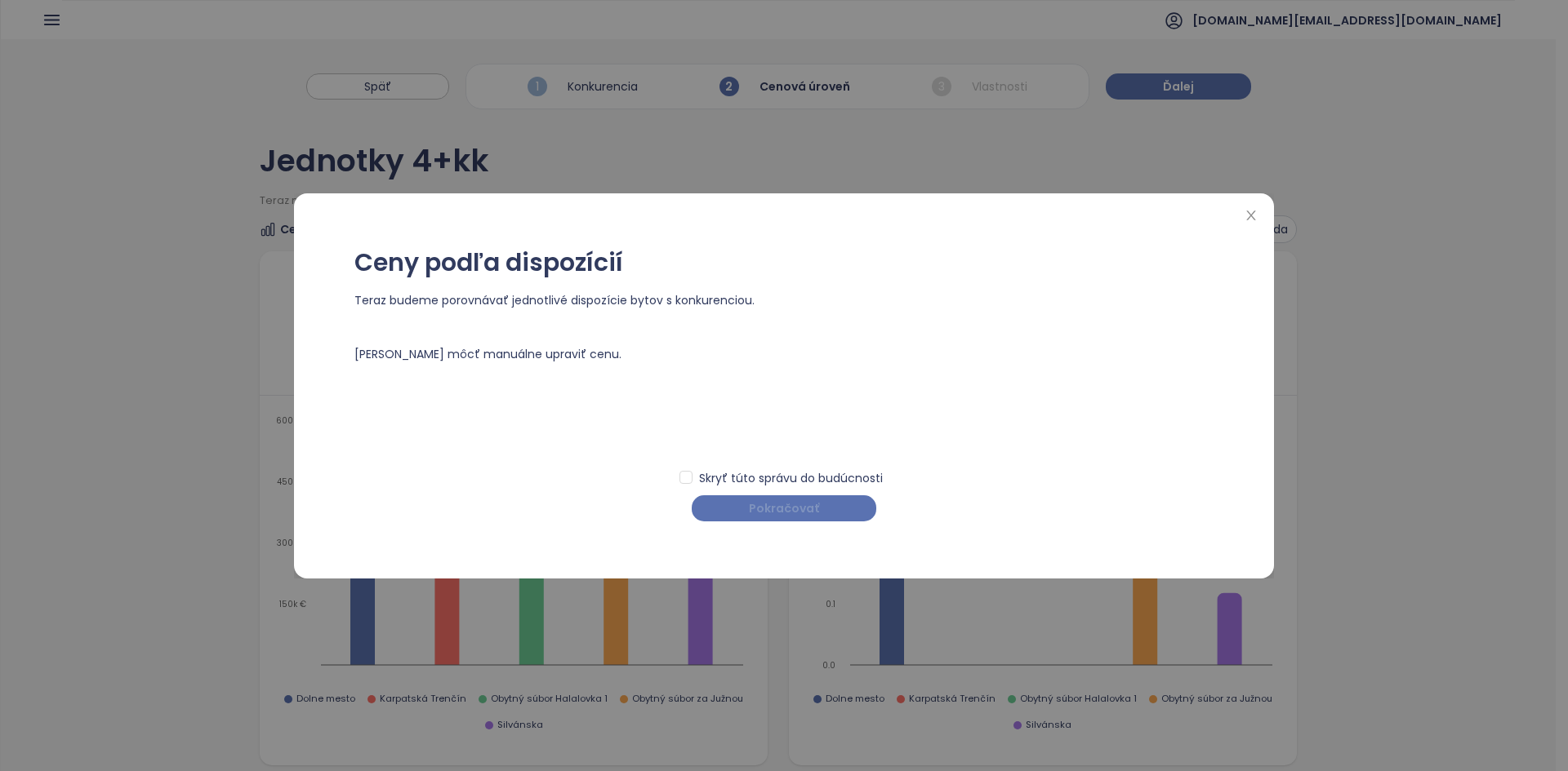
click at [781, 442] on button "Pokračovať" at bounding box center [783, 508] width 185 height 26
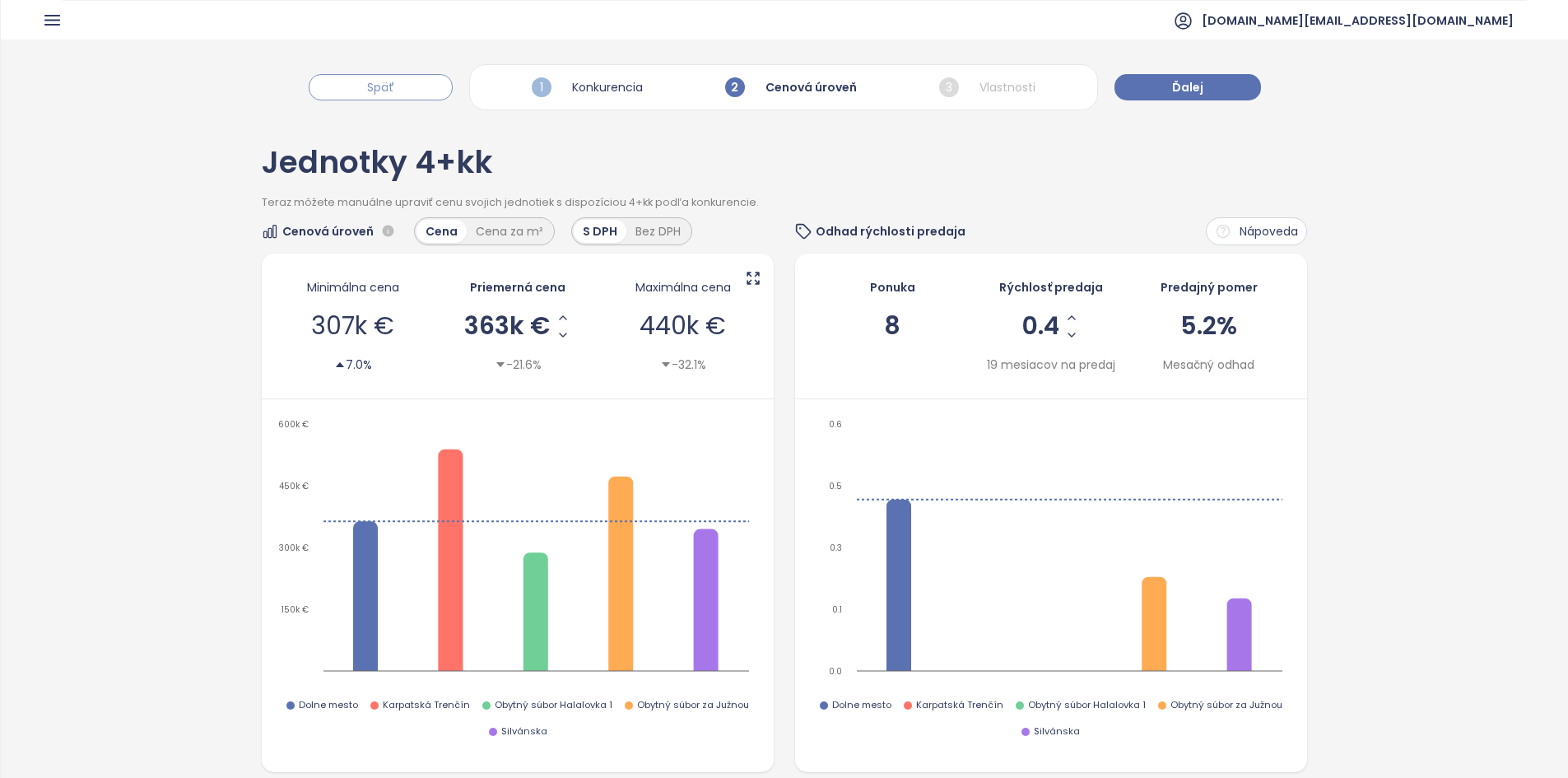
click at [420, 99] on div "Späť 1 Konkurencia 2 Cenová úroveň 3 Vlastnosti Ďalej" at bounding box center [784, 79] width 1567 height 79
click at [422, 92] on button "Späť" at bounding box center [380, 87] width 144 height 26
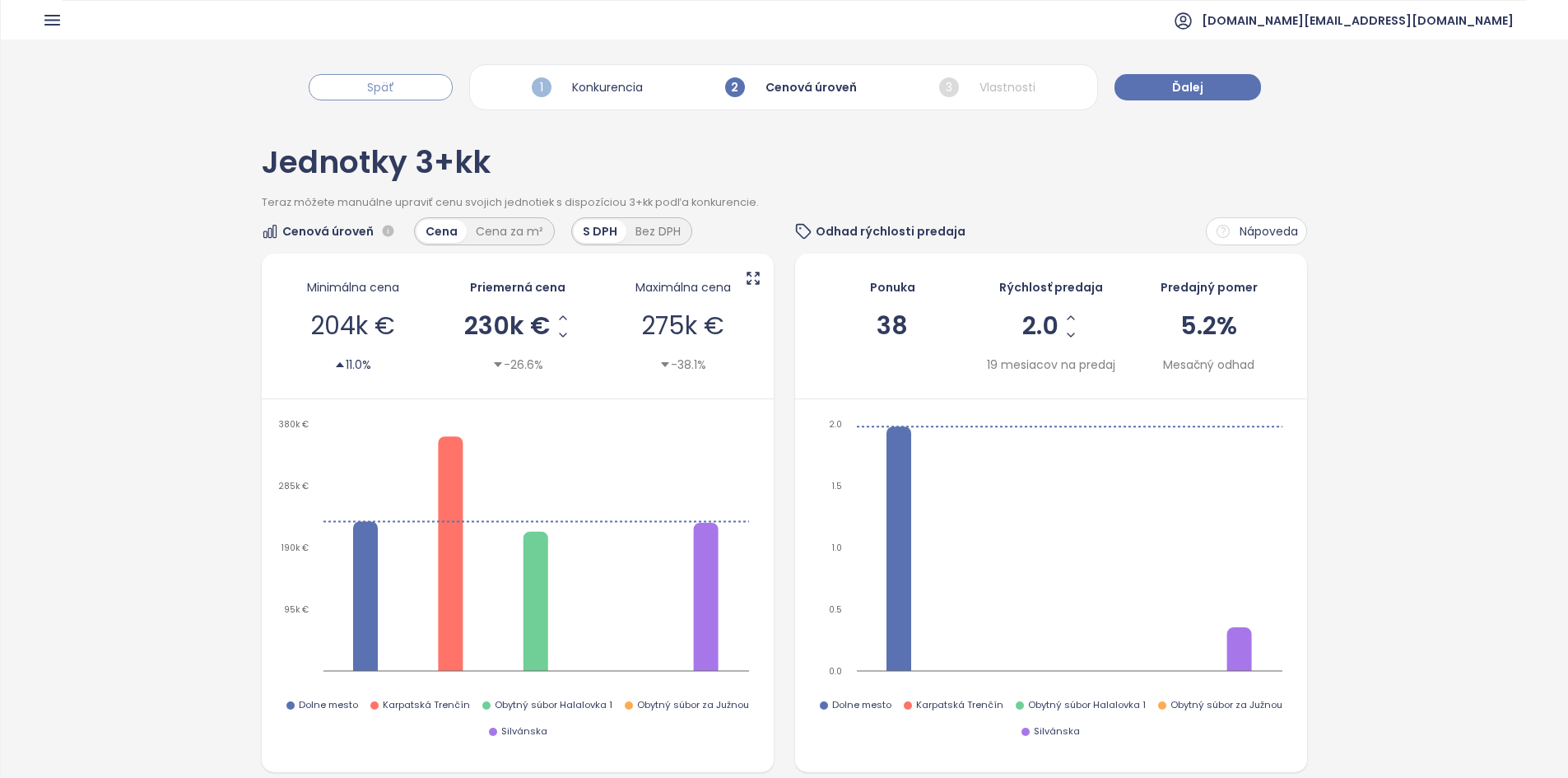
click at [397, 85] on button "Späť" at bounding box center [380, 87] width 144 height 26
click at [788, 97] on button "Ďalej" at bounding box center [1188, 87] width 147 height 26
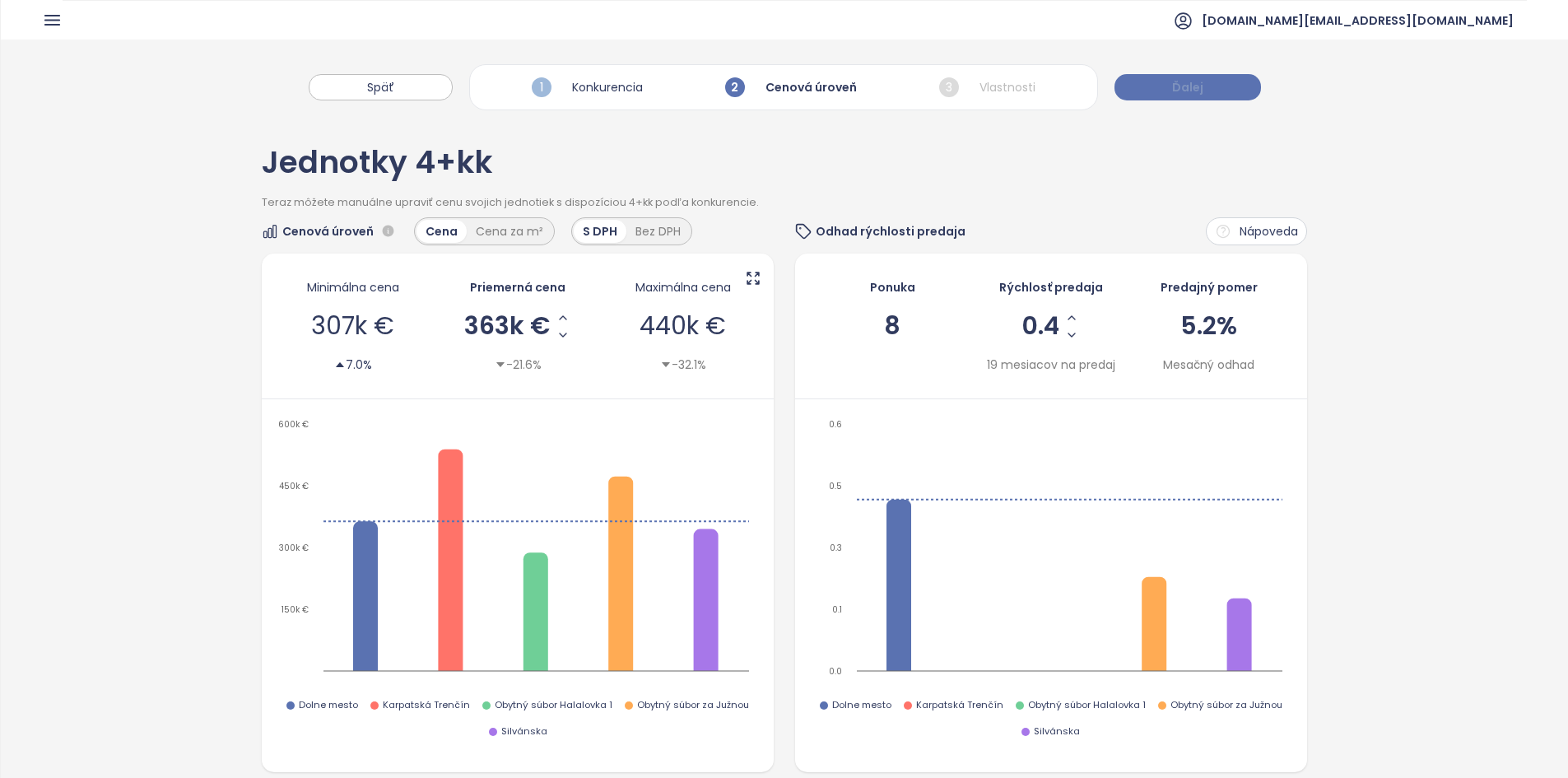
click at [788, 97] on button "Ďalej" at bounding box center [1188, 87] width 147 height 26
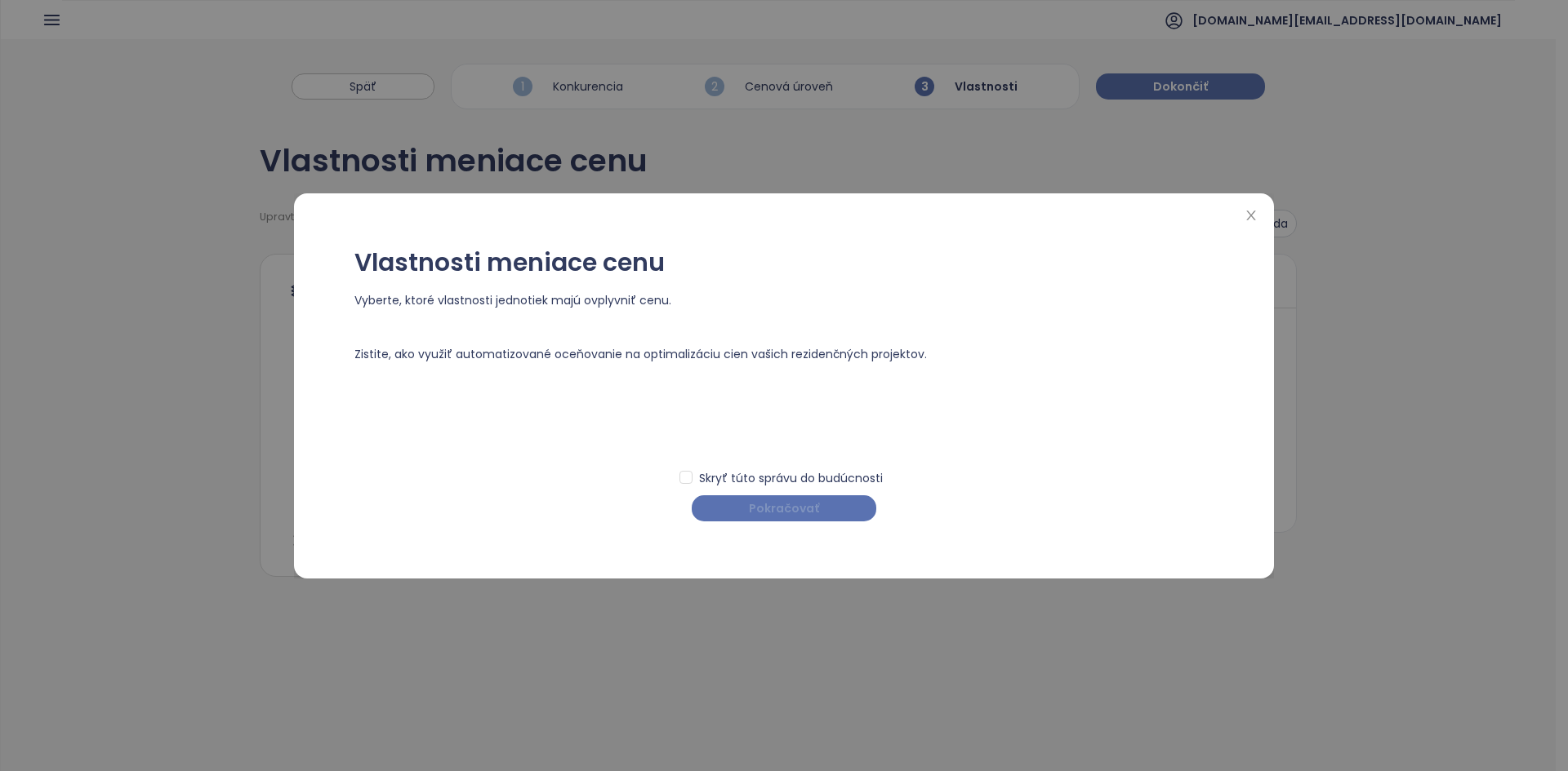
click at [781, 442] on button "Pokračovať" at bounding box center [783, 508] width 185 height 26
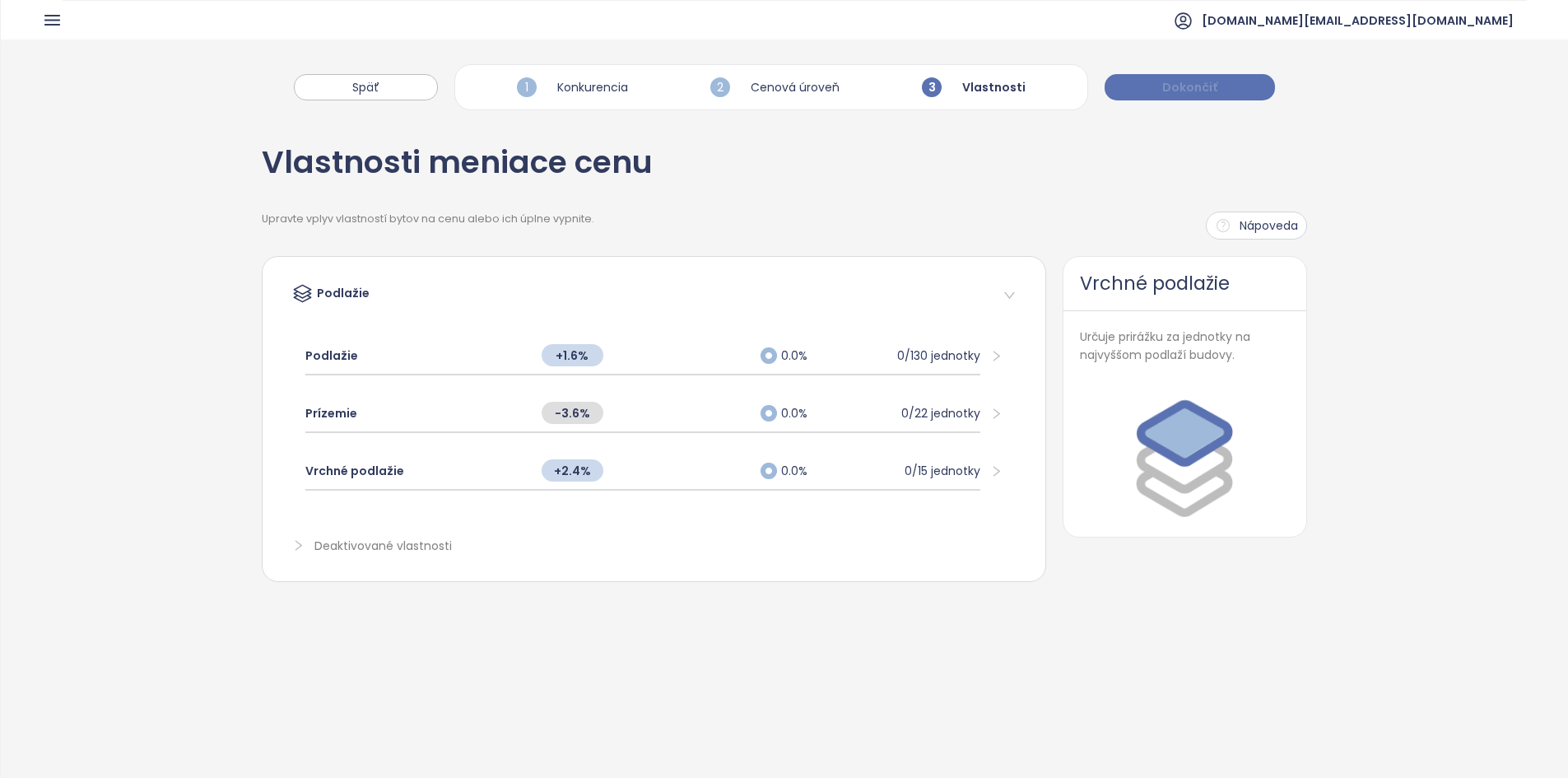
click at [788, 91] on button "Dokončiť" at bounding box center [1190, 87] width 170 height 26
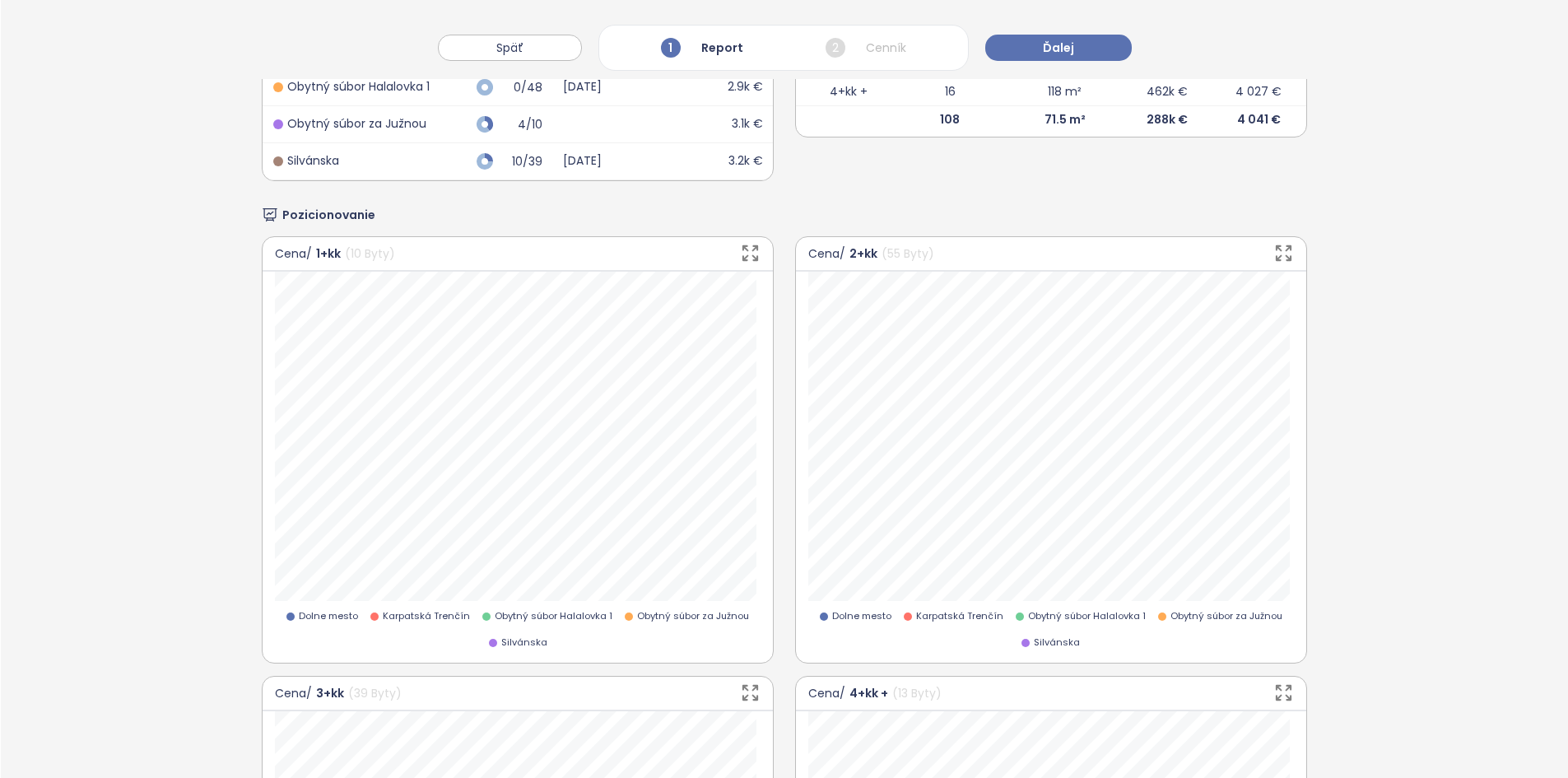
scroll to position [891, 0]
click at [788, 43] on button "Ďalej" at bounding box center [1058, 47] width 147 height 26
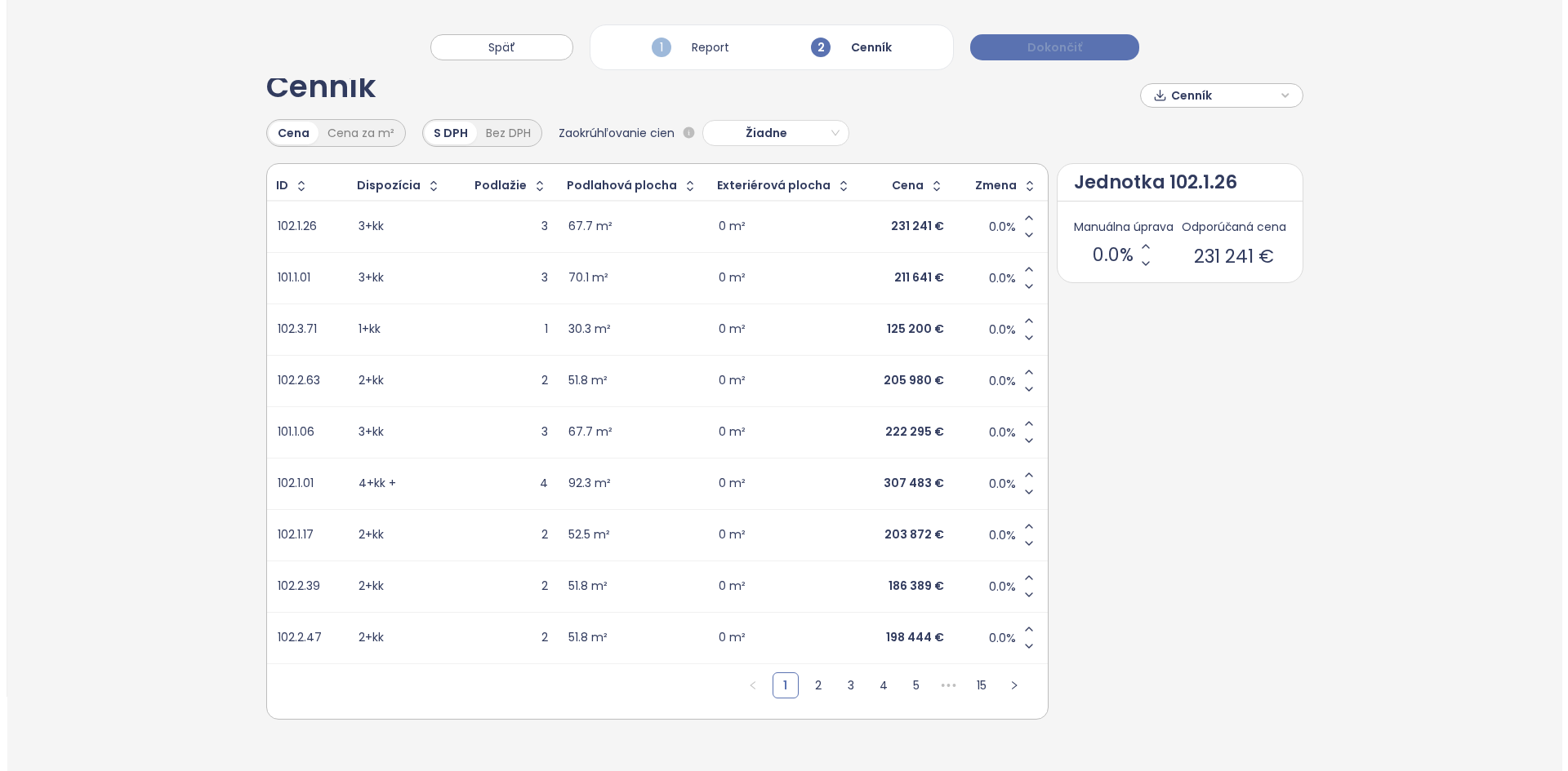
scroll to position [0, 0]
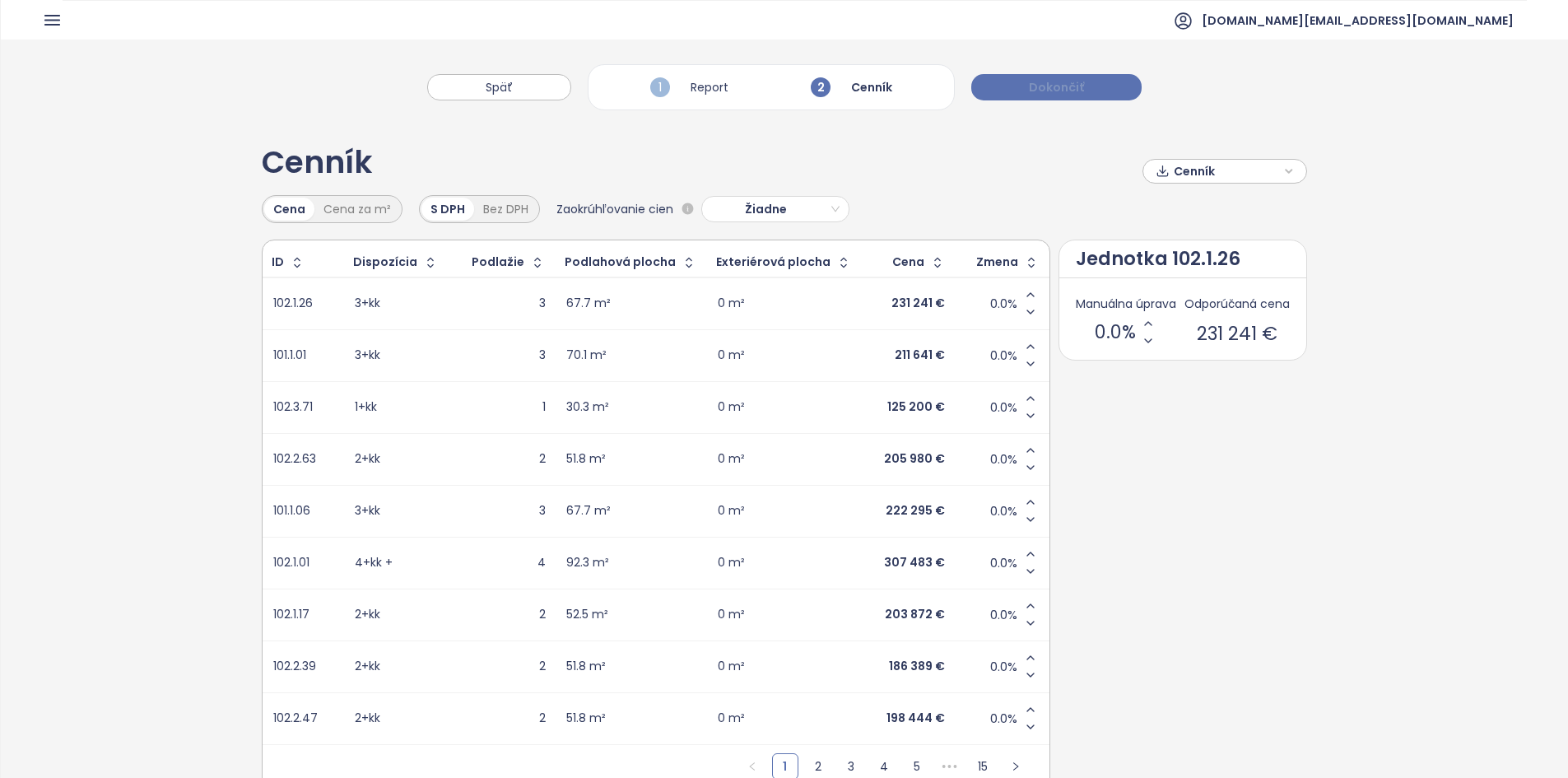
click at [788, 82] on span "Dokončiť" at bounding box center [1056, 87] width 55 height 18
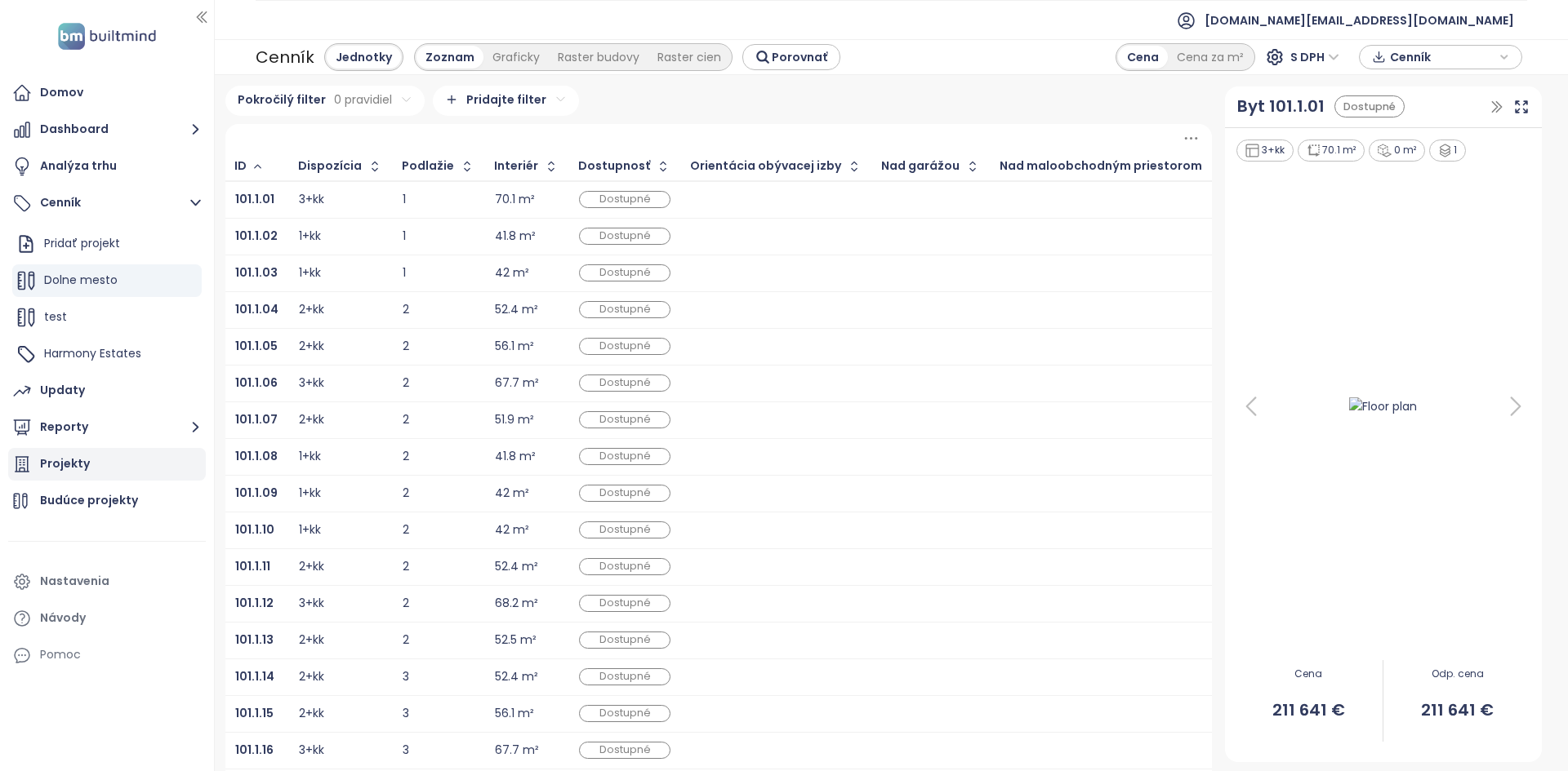
click at [99, 442] on div "Projekty" at bounding box center [107, 464] width 197 height 33
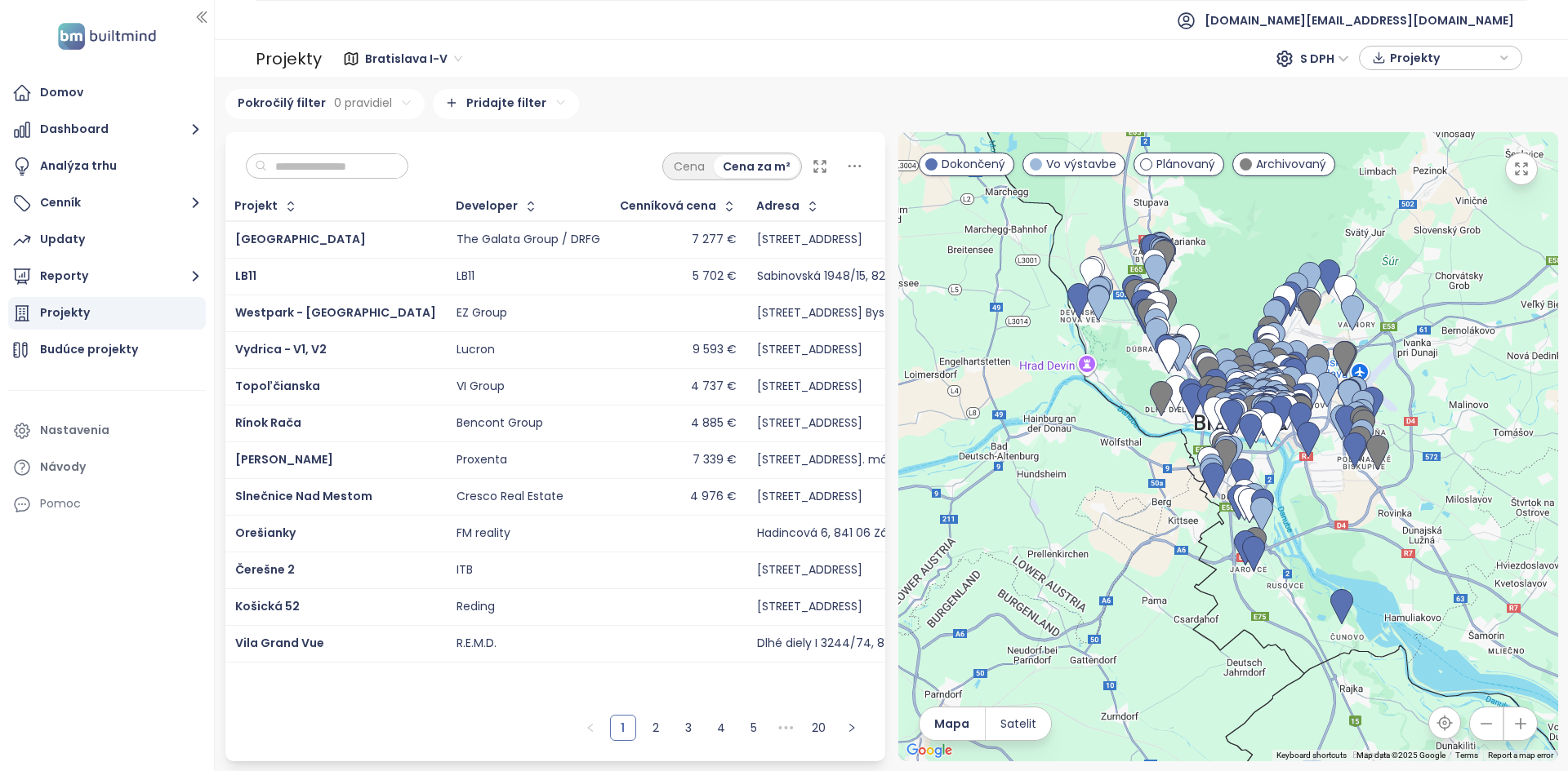
click at [412, 63] on span "Bratislava I-V" at bounding box center [414, 58] width 97 height 24
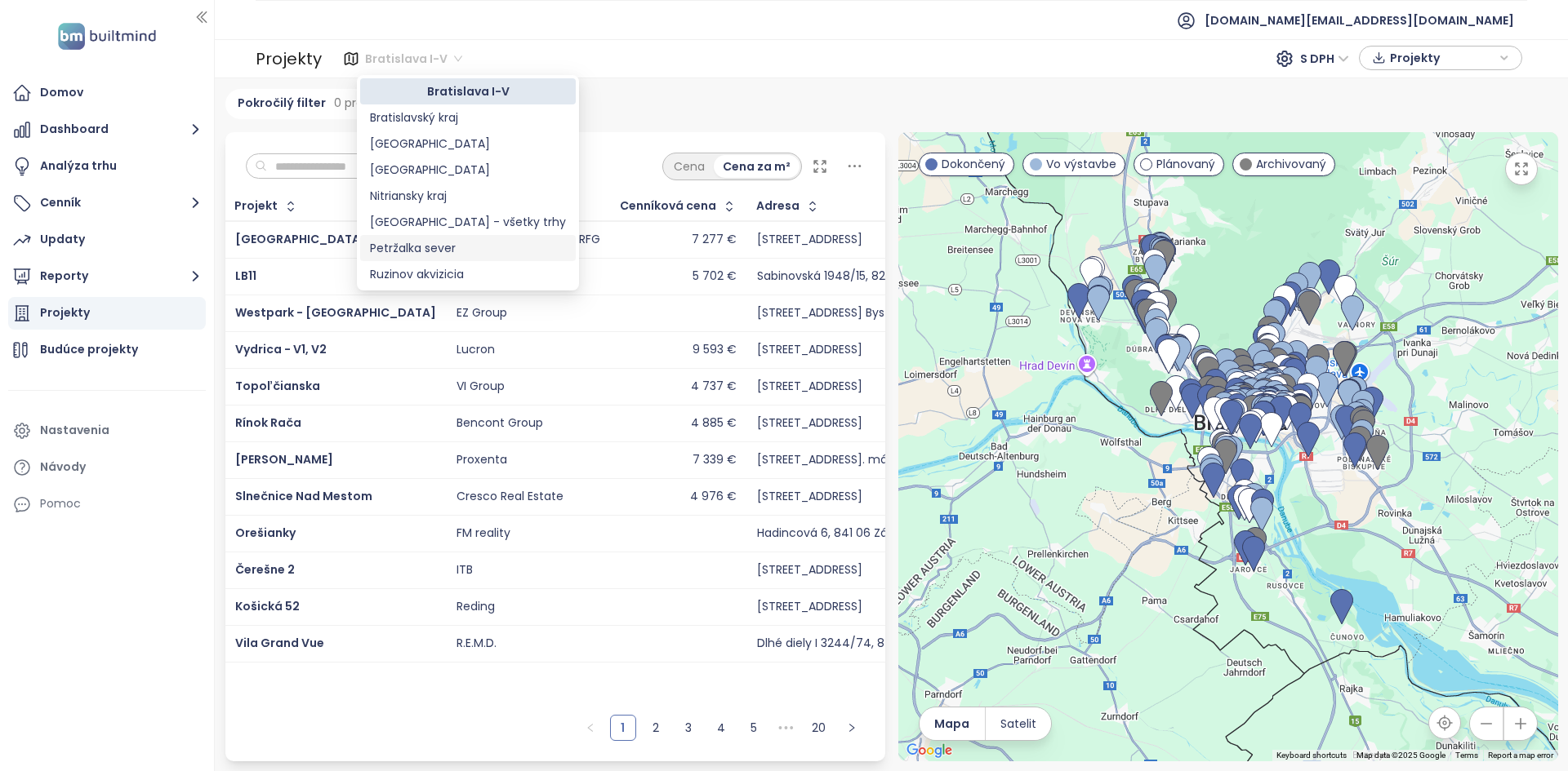
scroll to position [79, 0]
click at [476, 270] on div "Trenčiansky kraj" at bounding box center [468, 273] width 196 height 18
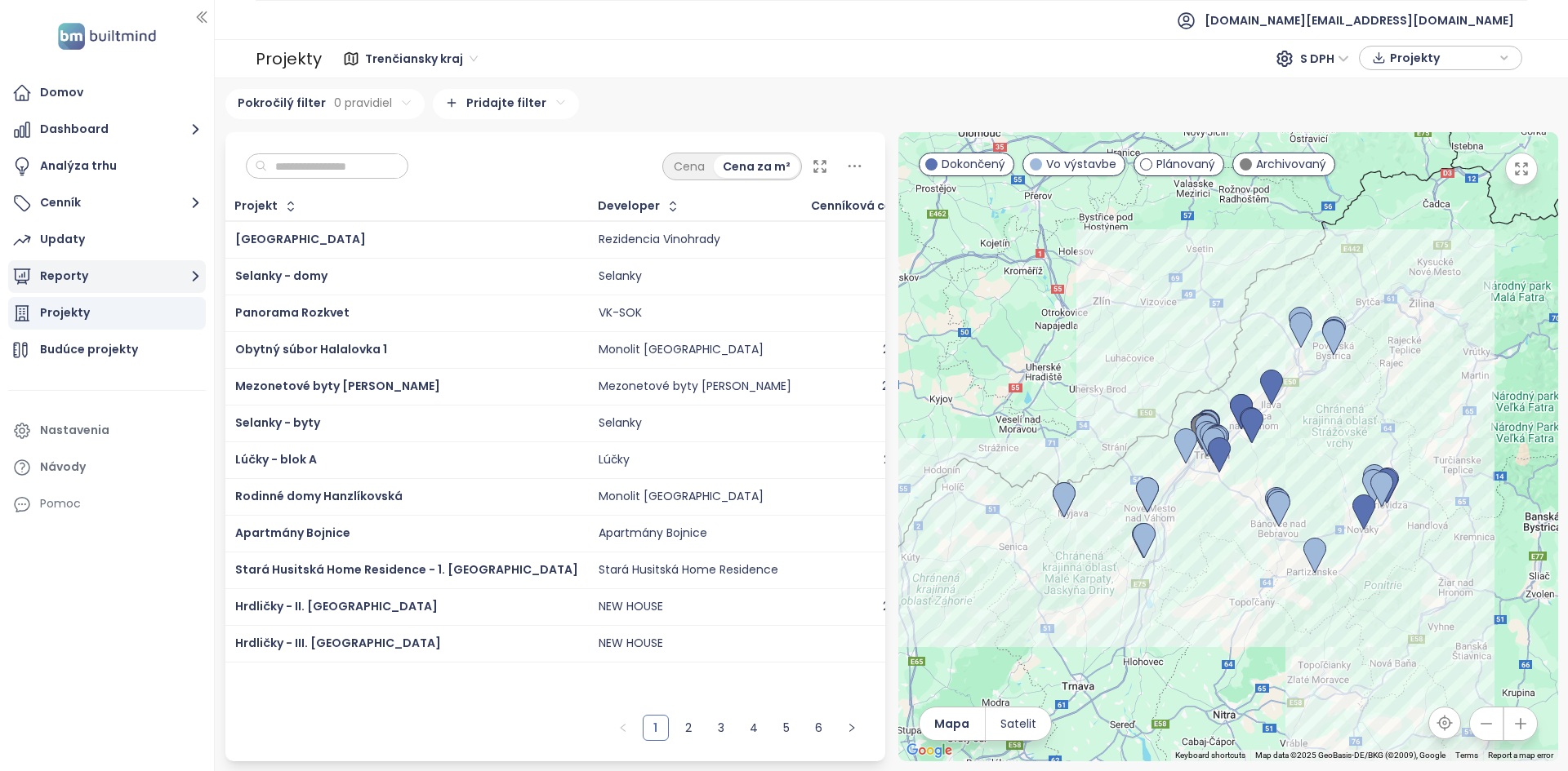
click at [125, 270] on button "Reporty" at bounding box center [107, 276] width 197 height 33
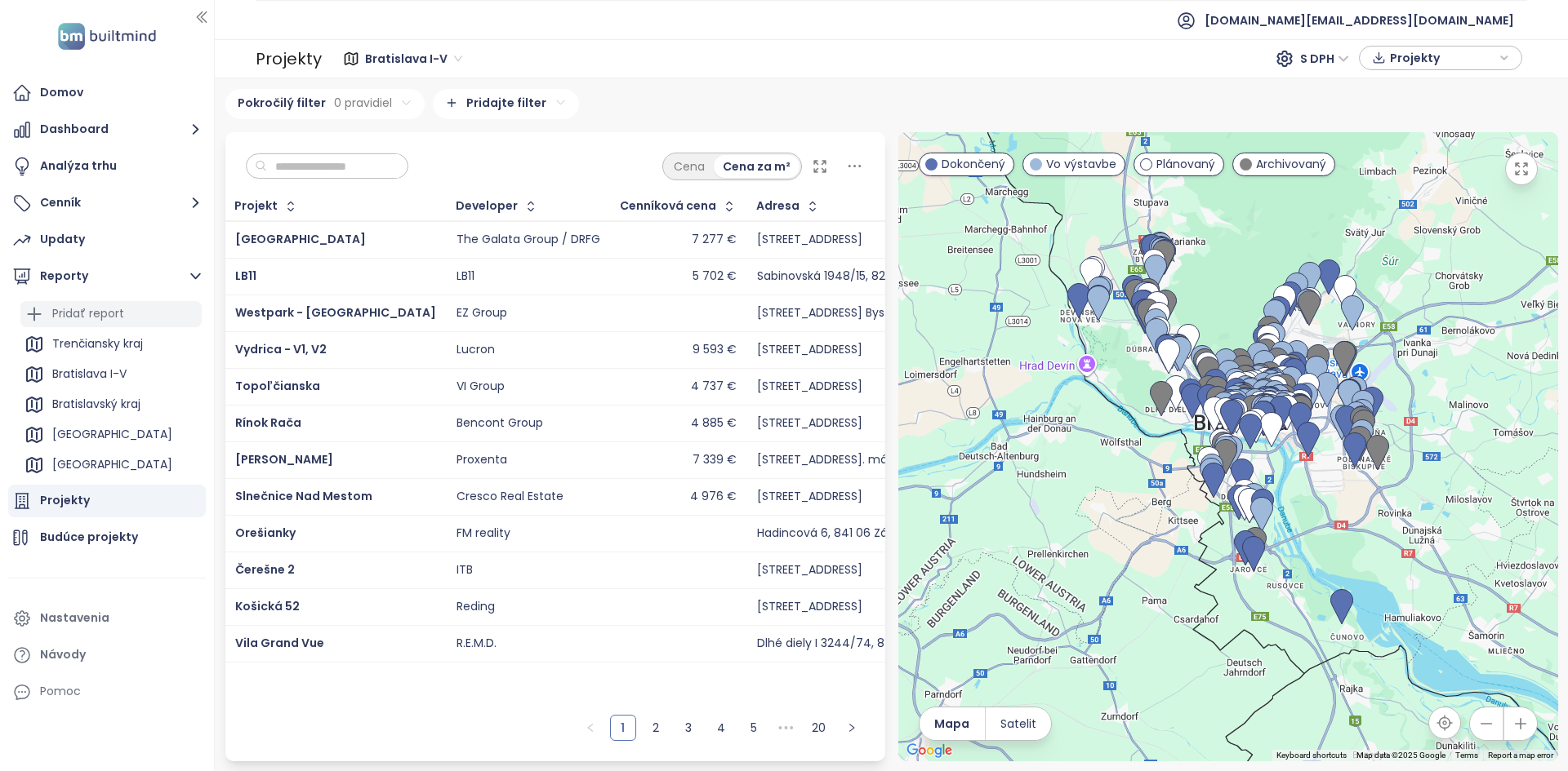
click at [124, 316] on div "Pridať report" at bounding box center [110, 313] width 181 height 26
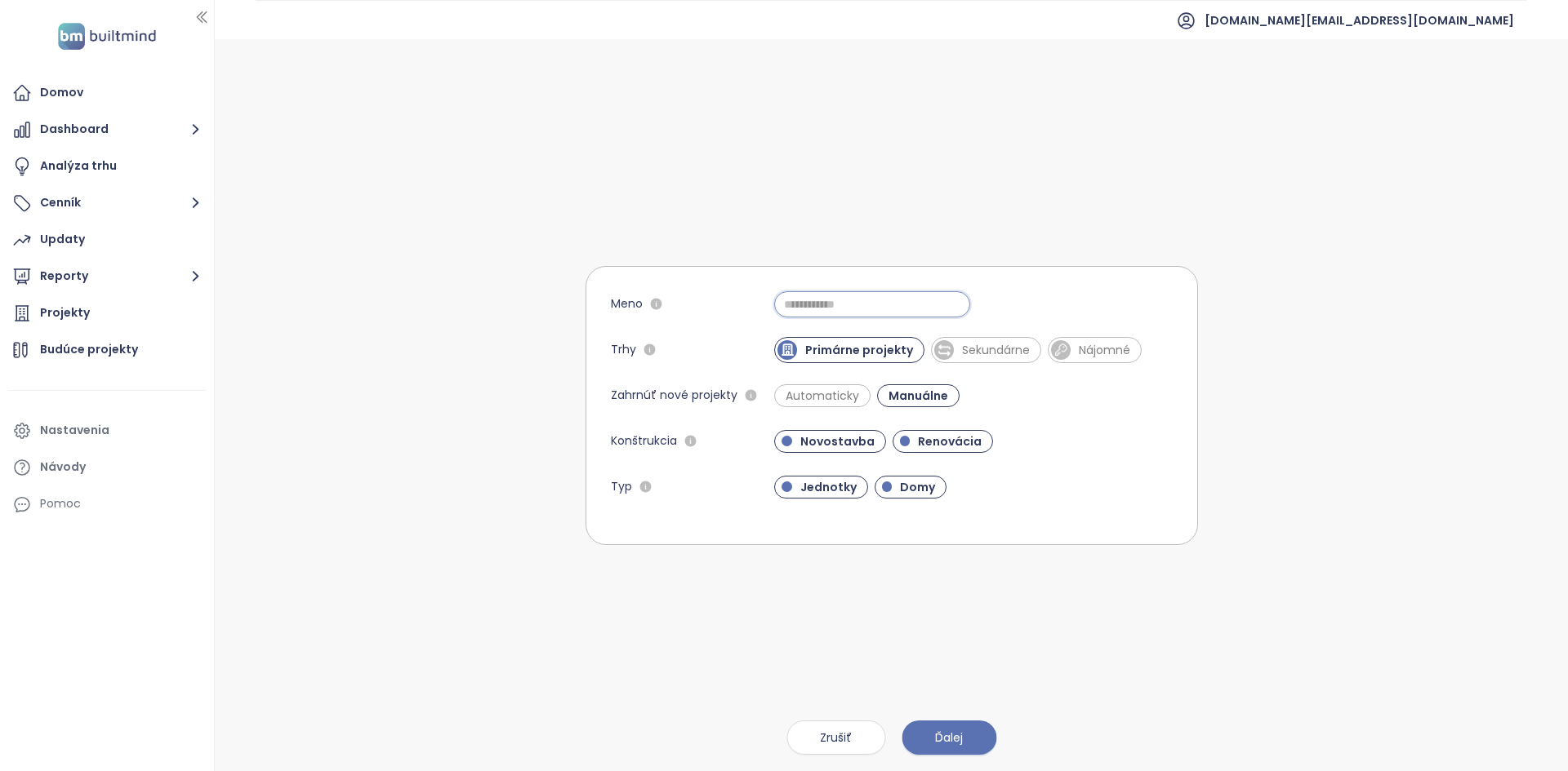
click at [781, 302] on input "Meno" at bounding box center [872, 304] width 196 height 26
type input "**********"
click at [781, 442] on button "Ďalej" at bounding box center [948, 738] width 94 height 34
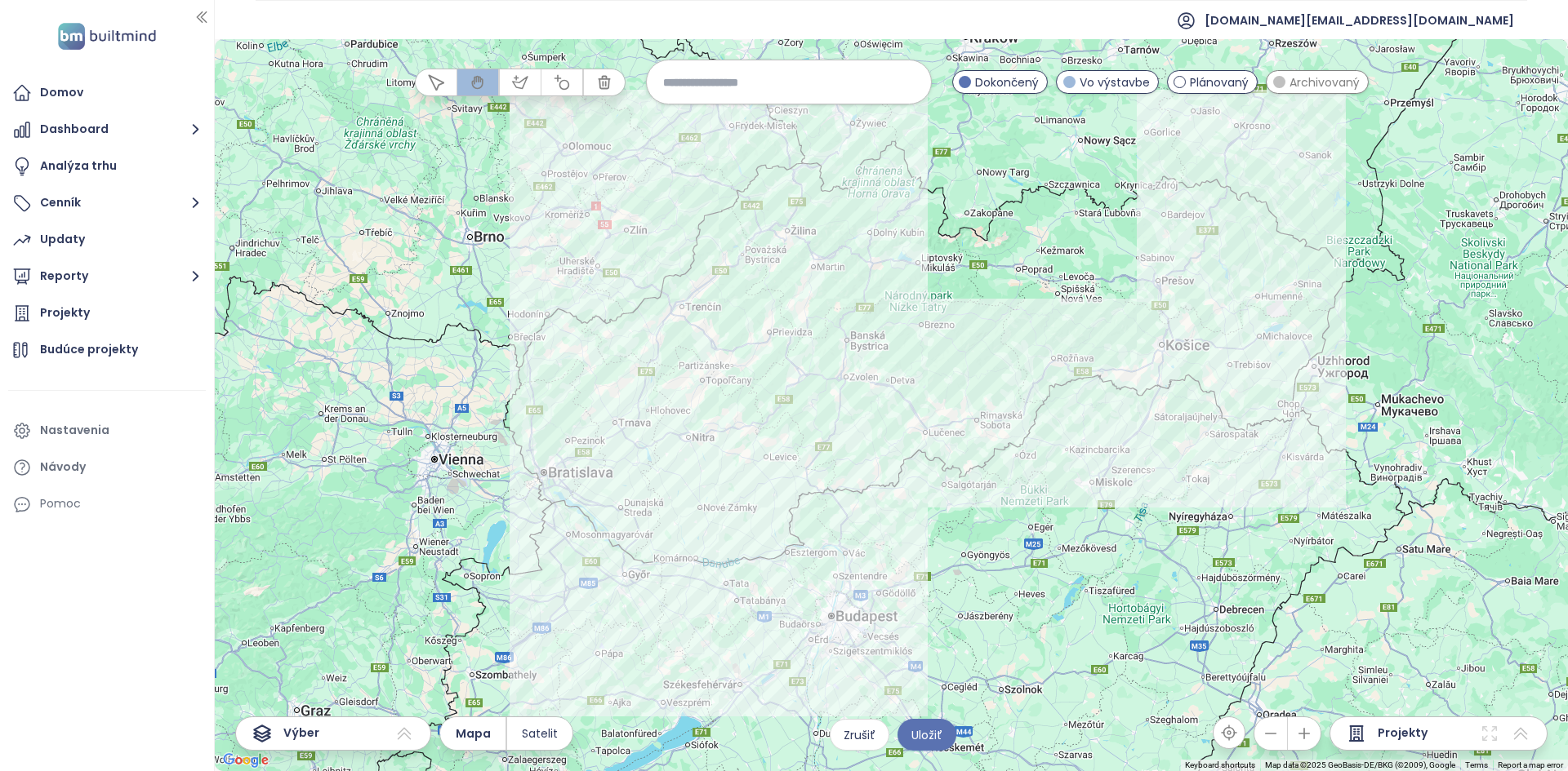
click at [677, 223] on div at bounding box center [891, 405] width 1353 height 732
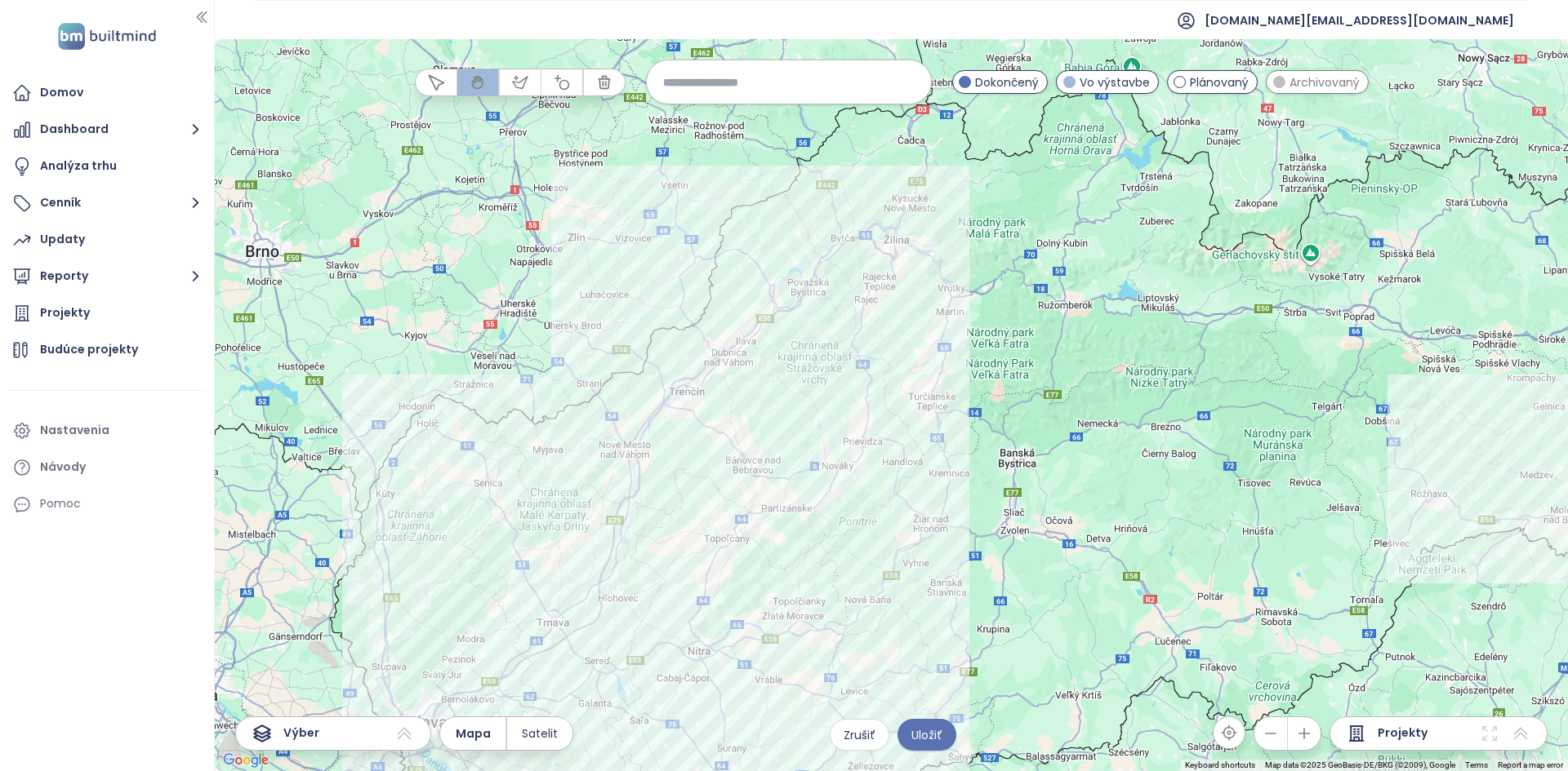
click at [614, 284] on div at bounding box center [891, 405] width 1353 height 732
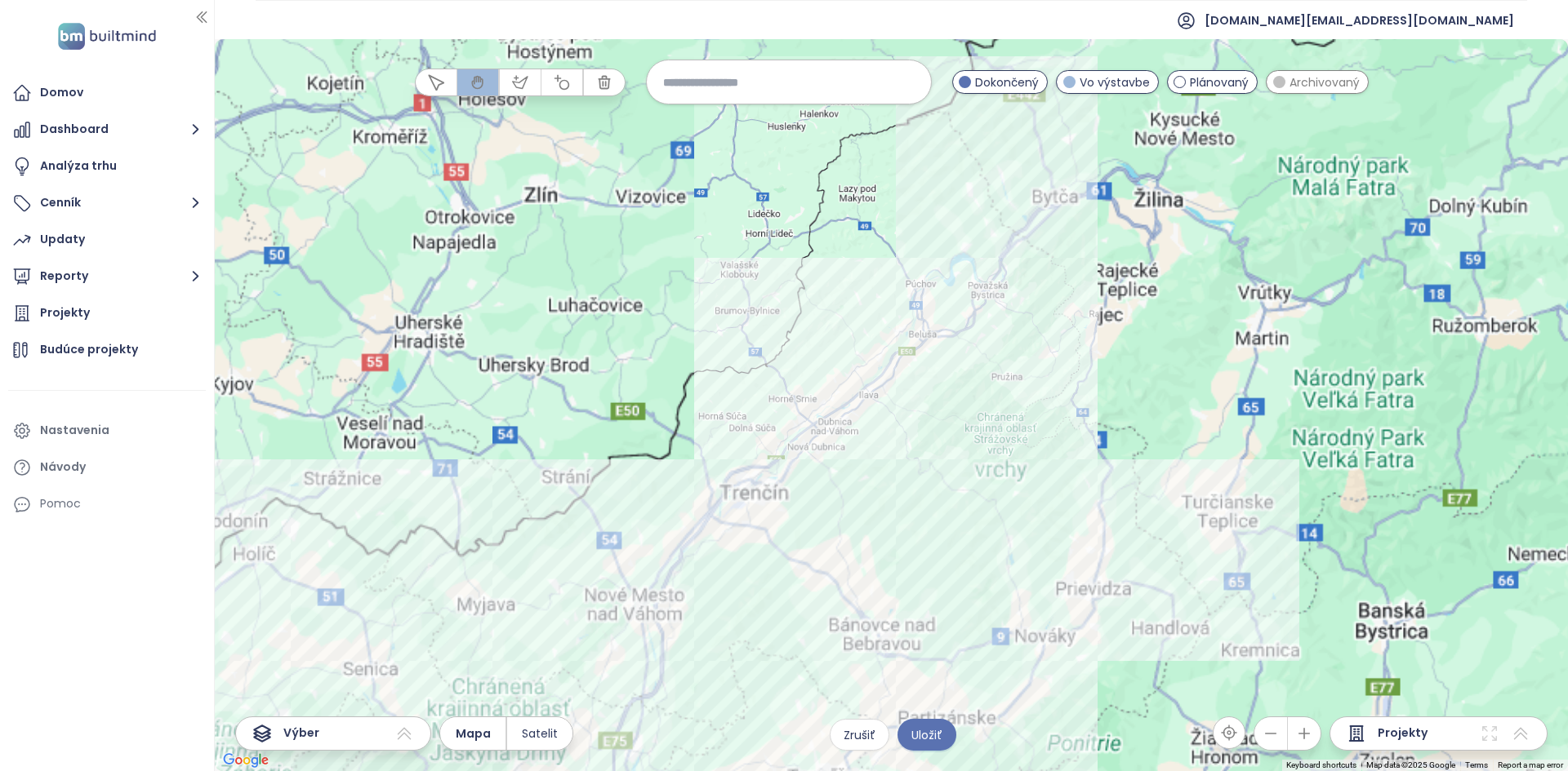
click at [616, 401] on div at bounding box center [891, 405] width 1353 height 732
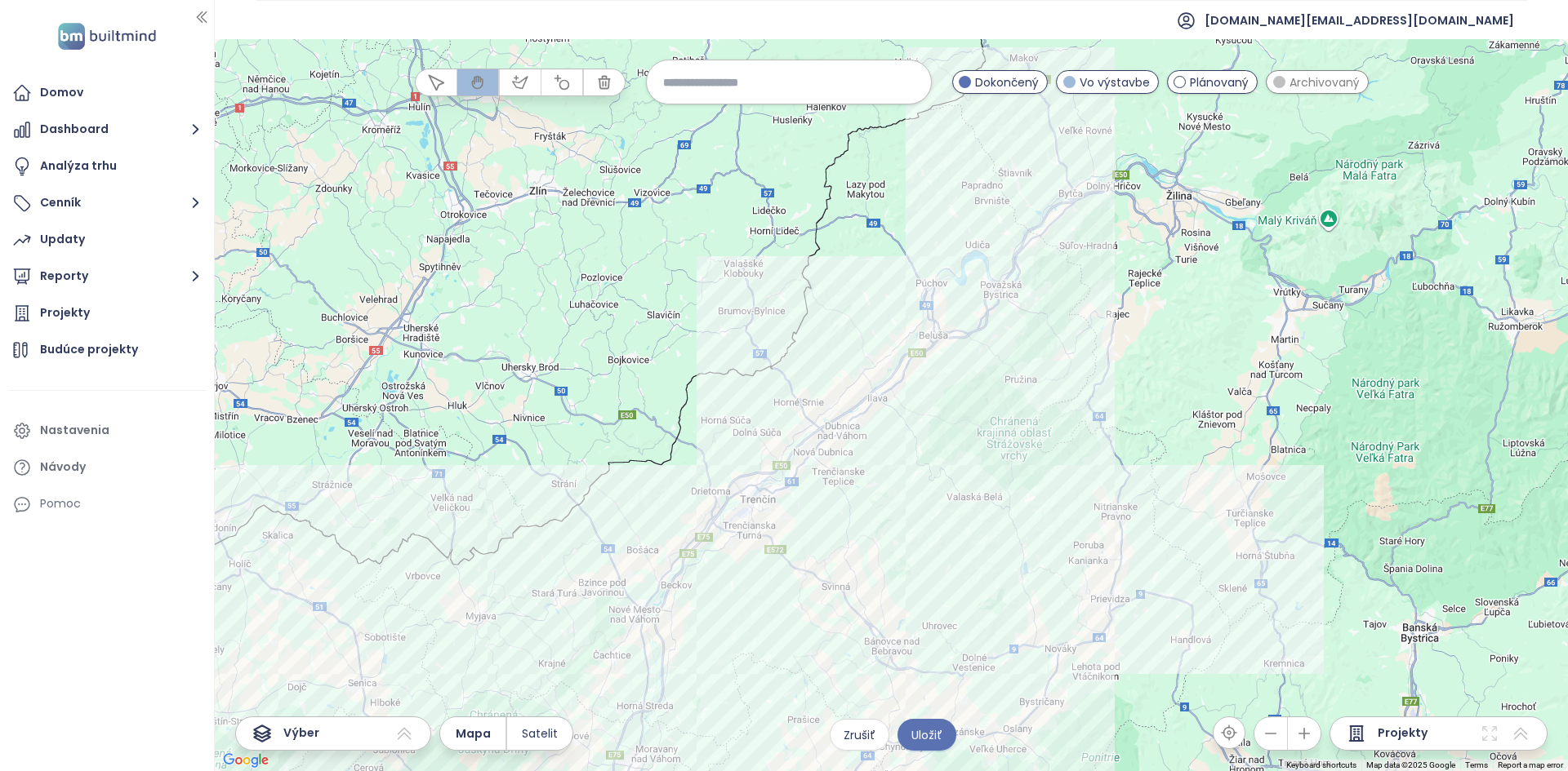
click at [616, 401] on div at bounding box center [891, 405] width 1353 height 732
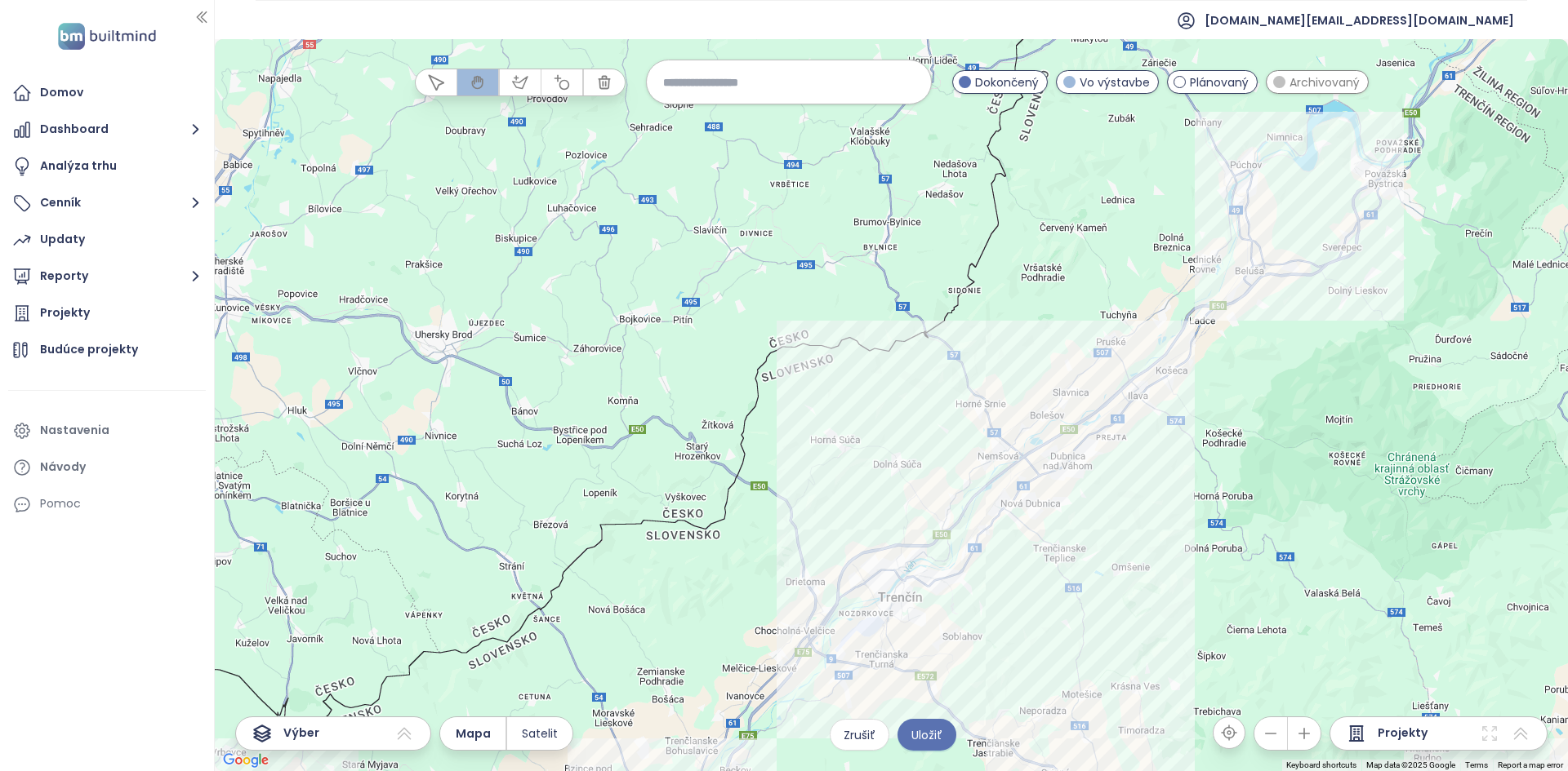
click at [616, 401] on div at bounding box center [891, 405] width 1353 height 732
click at [616, 399] on div at bounding box center [891, 405] width 1353 height 732
click at [781, 442] on div at bounding box center [891, 405] width 1353 height 732
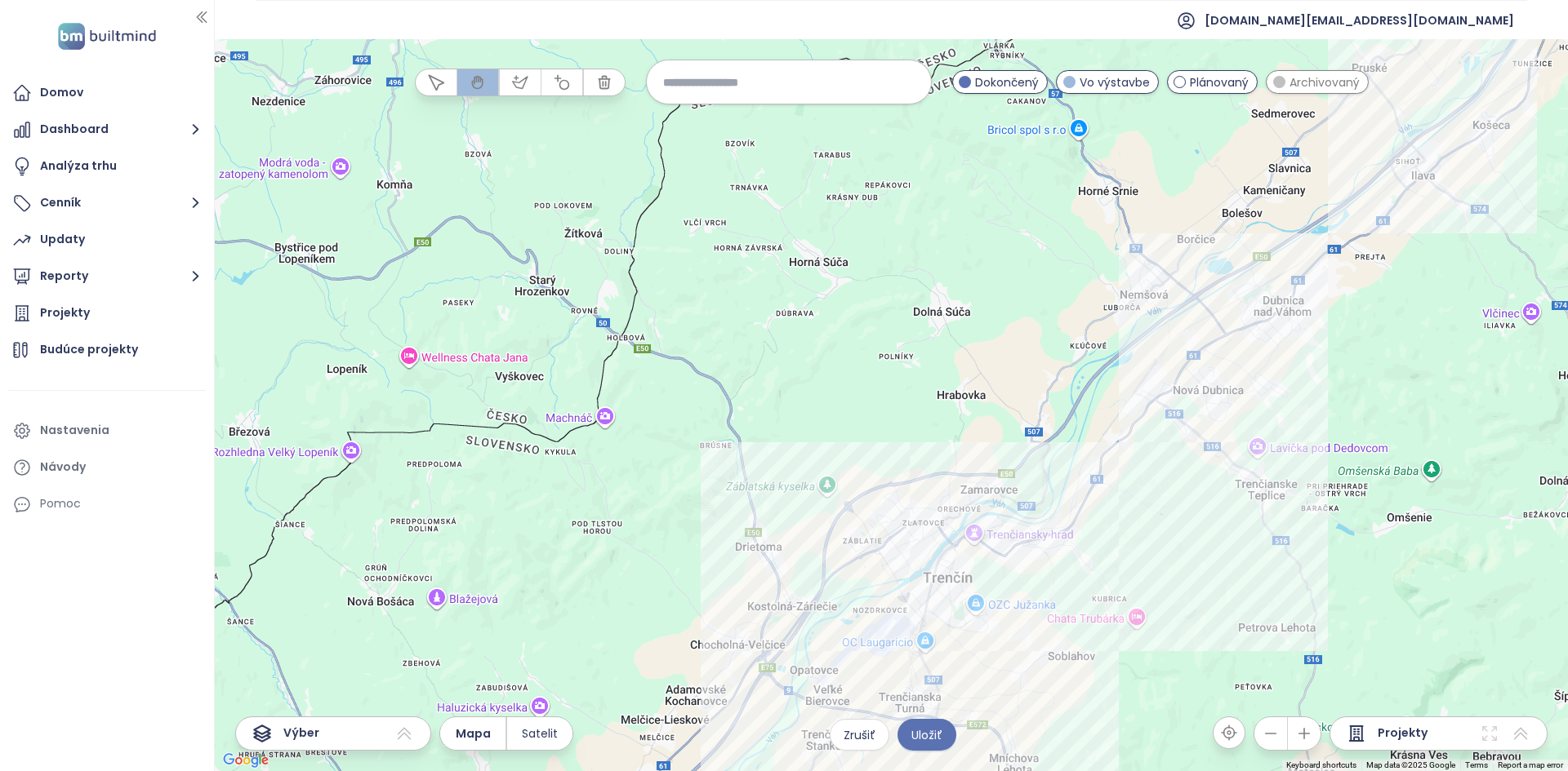
click at [781, 442] on div "Projekty" at bounding box center [1438, 733] width 218 height 34
click at [781, 442] on icon at bounding box center [1489, 733] width 19 height 19
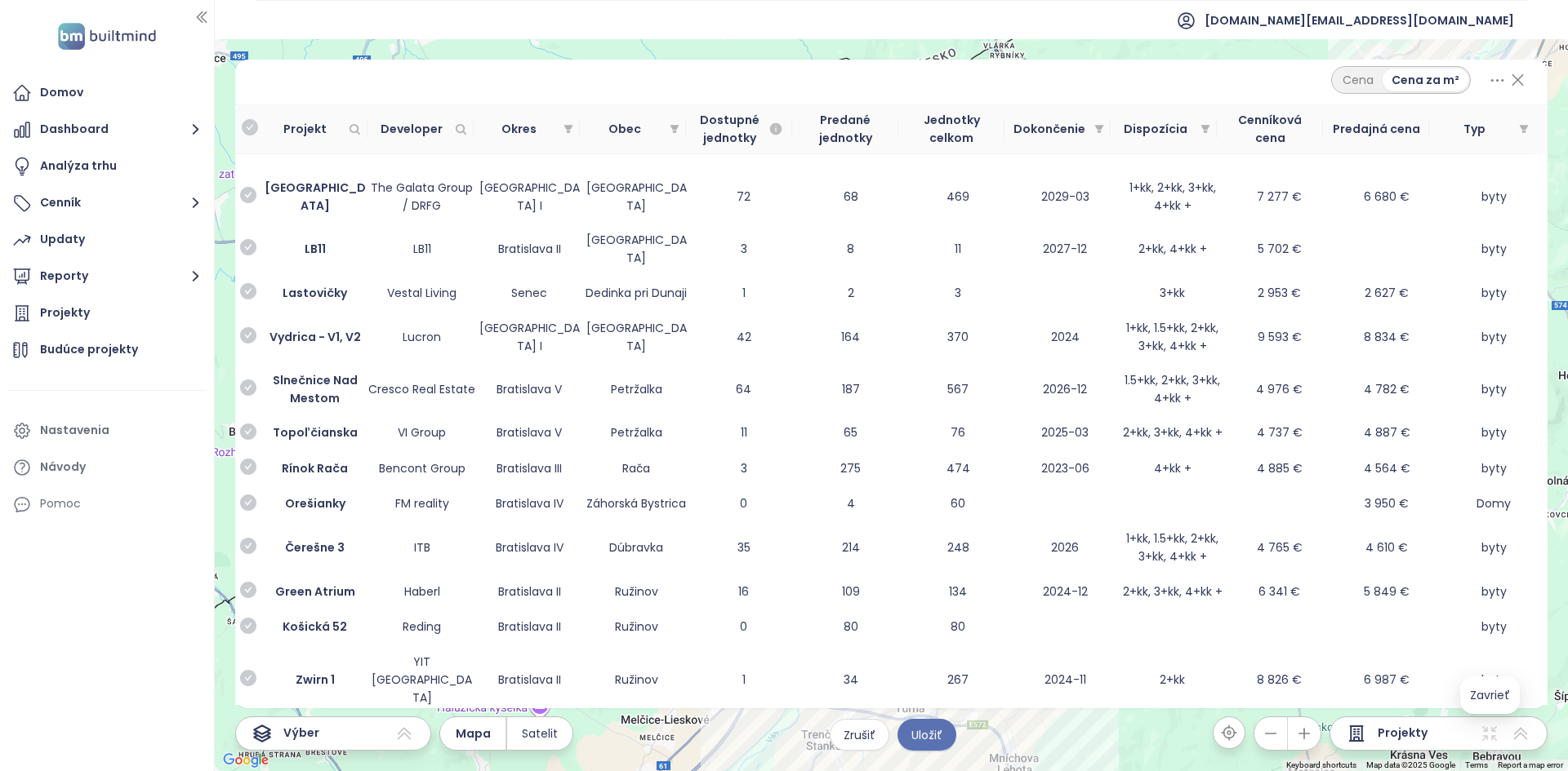
click at [781, 78] on icon at bounding box center [1517, 80] width 11 height 11
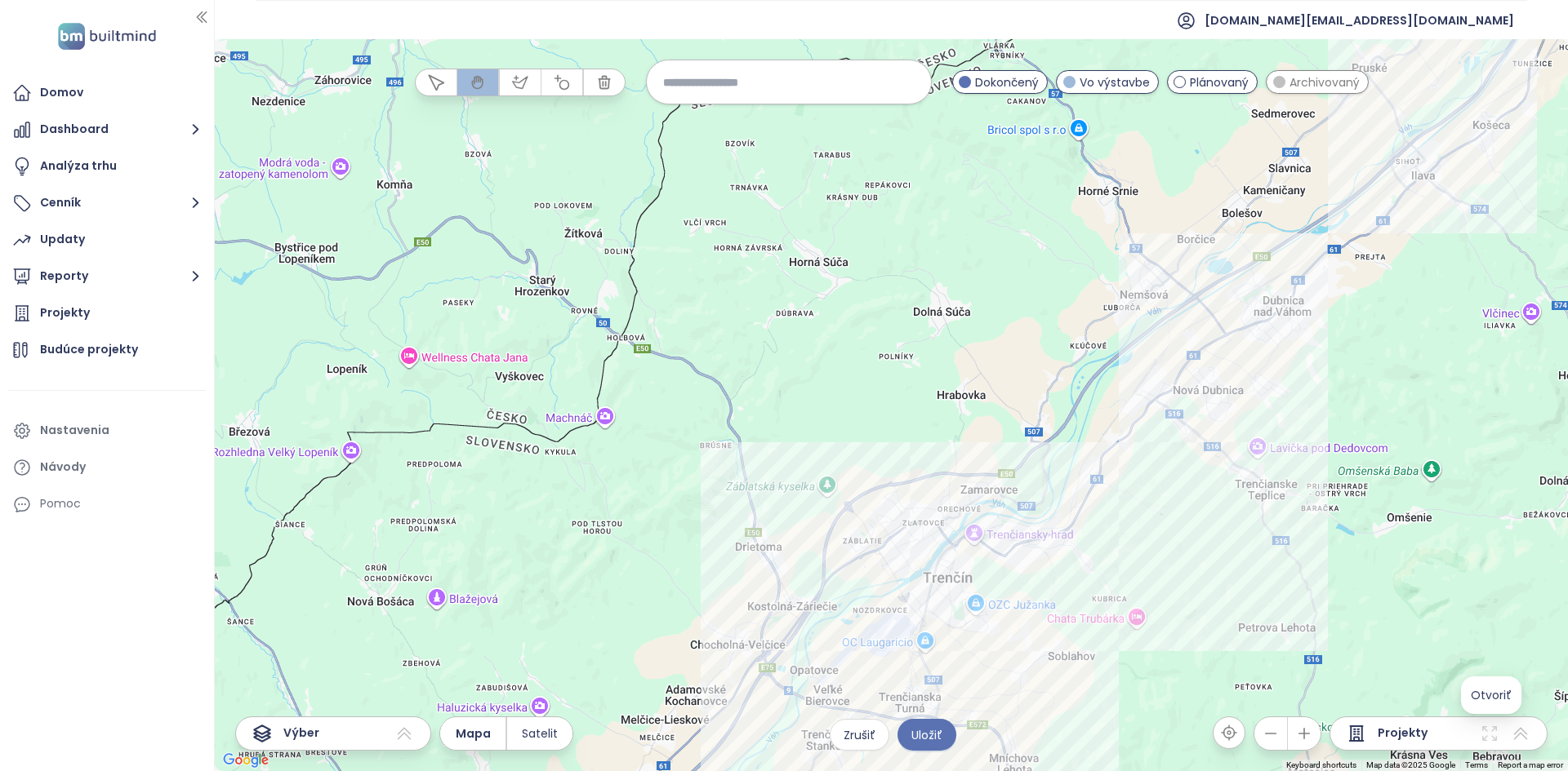
click at [781, 442] on div at bounding box center [891, 405] width 1353 height 732
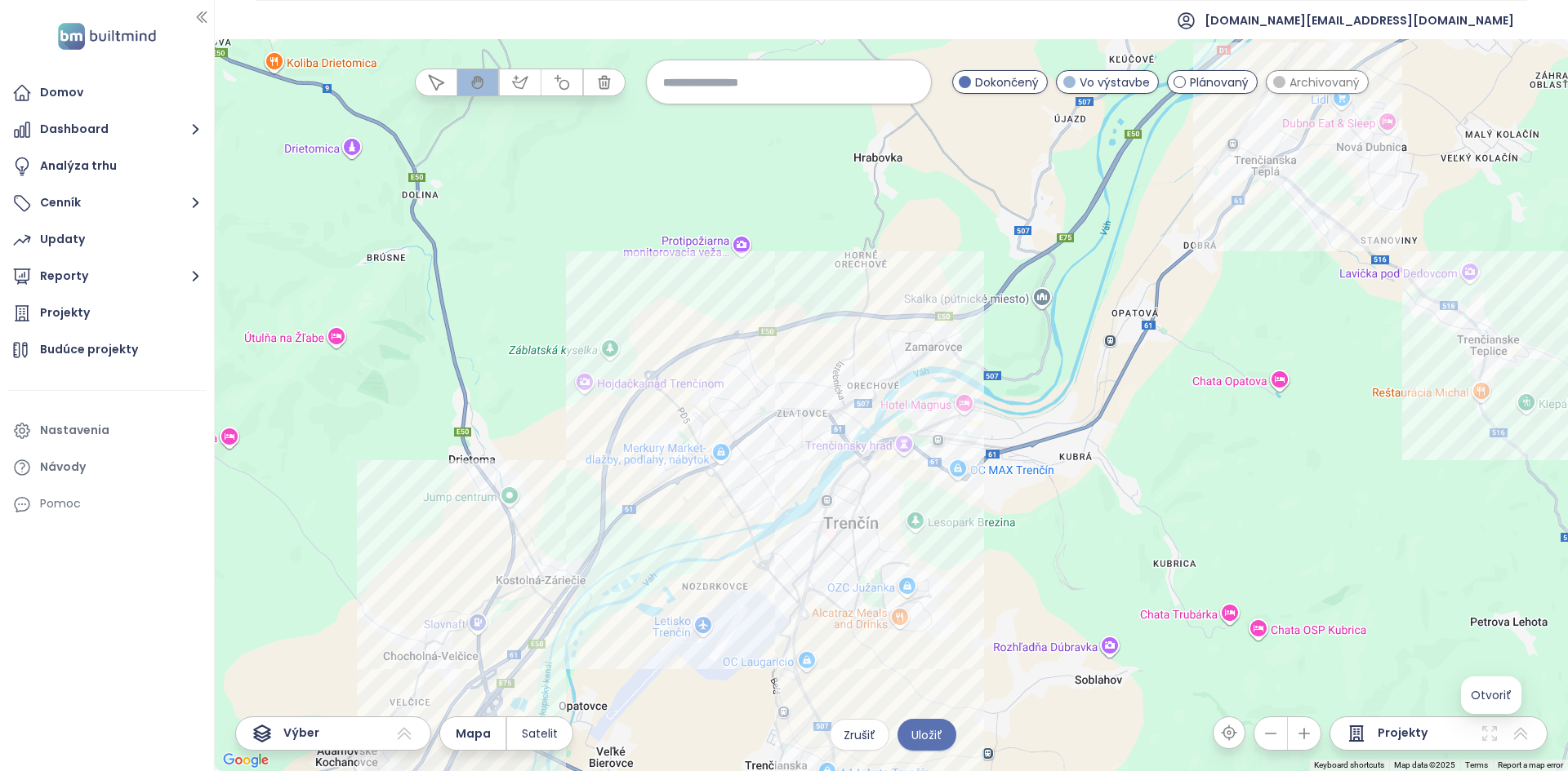
click at [781, 442] on div at bounding box center [891, 405] width 1353 height 732
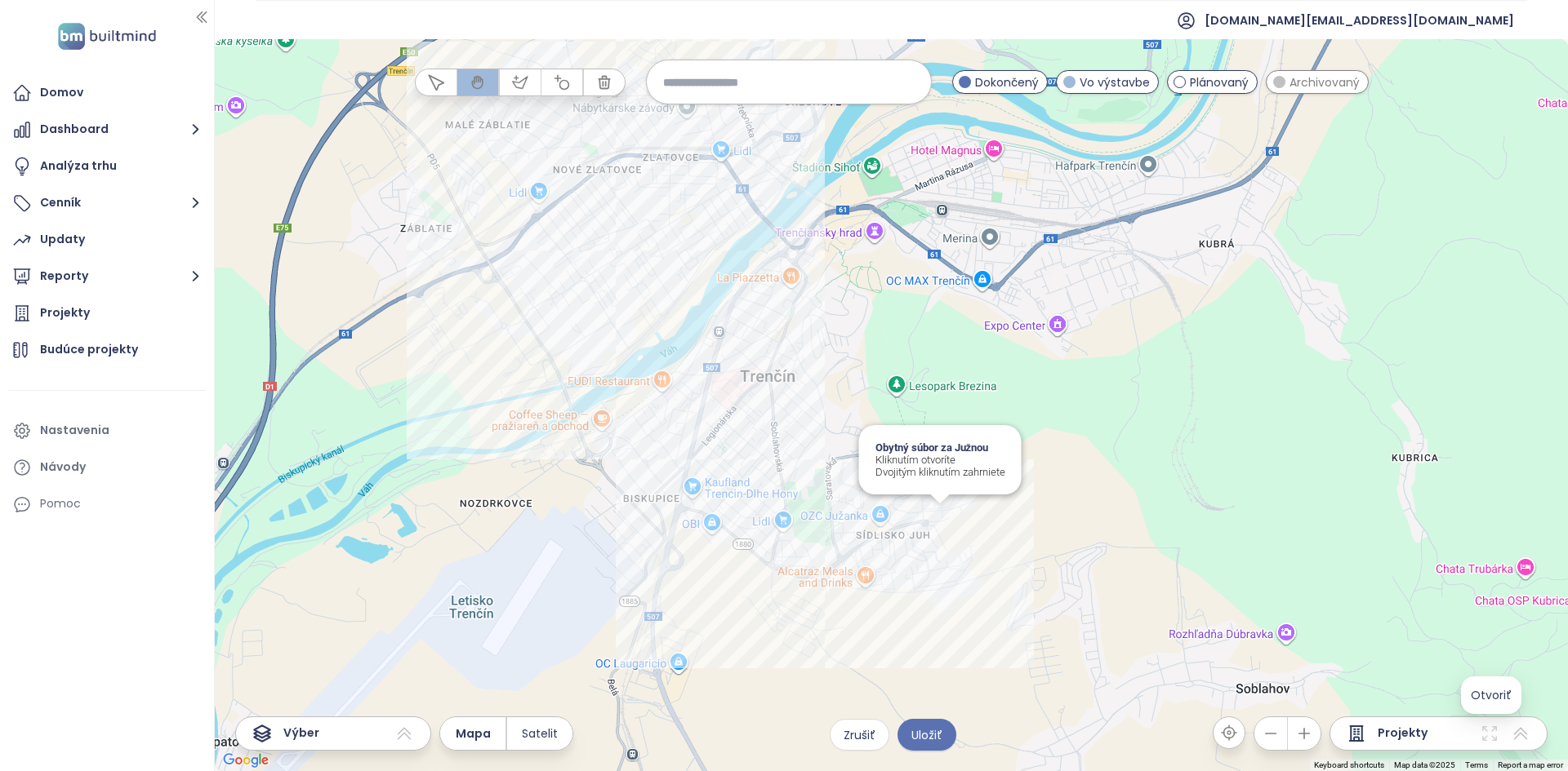
click at [781, 442] on div "Obytný súbor za Južnou Kliknutím otvoríte Dvojitým kliknutím zahrniete" at bounding box center [891, 405] width 1353 height 732
click at [781, 442] on div at bounding box center [891, 405] width 1353 height 732
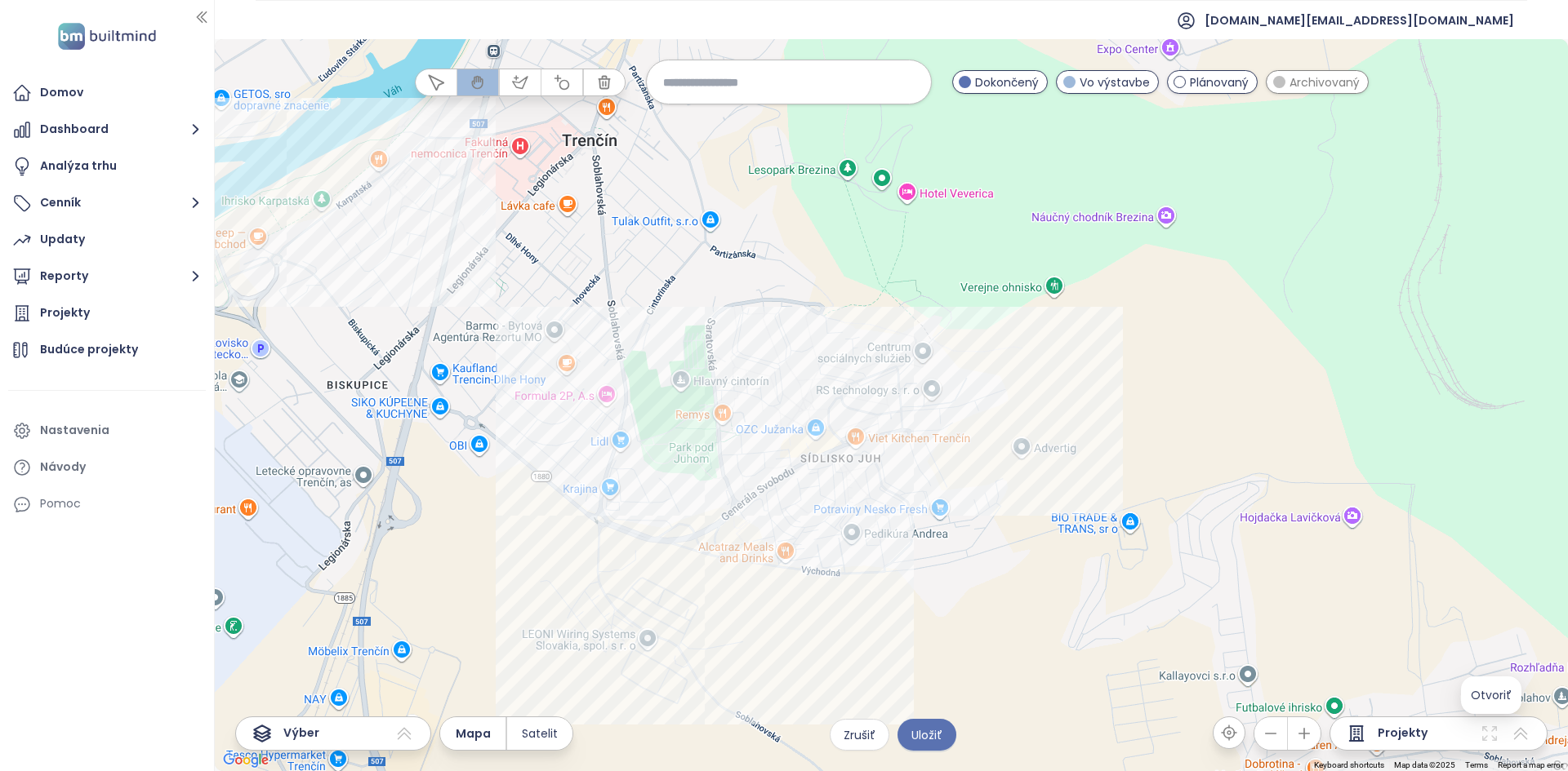
click at [781, 442] on div at bounding box center [891, 405] width 1353 height 732
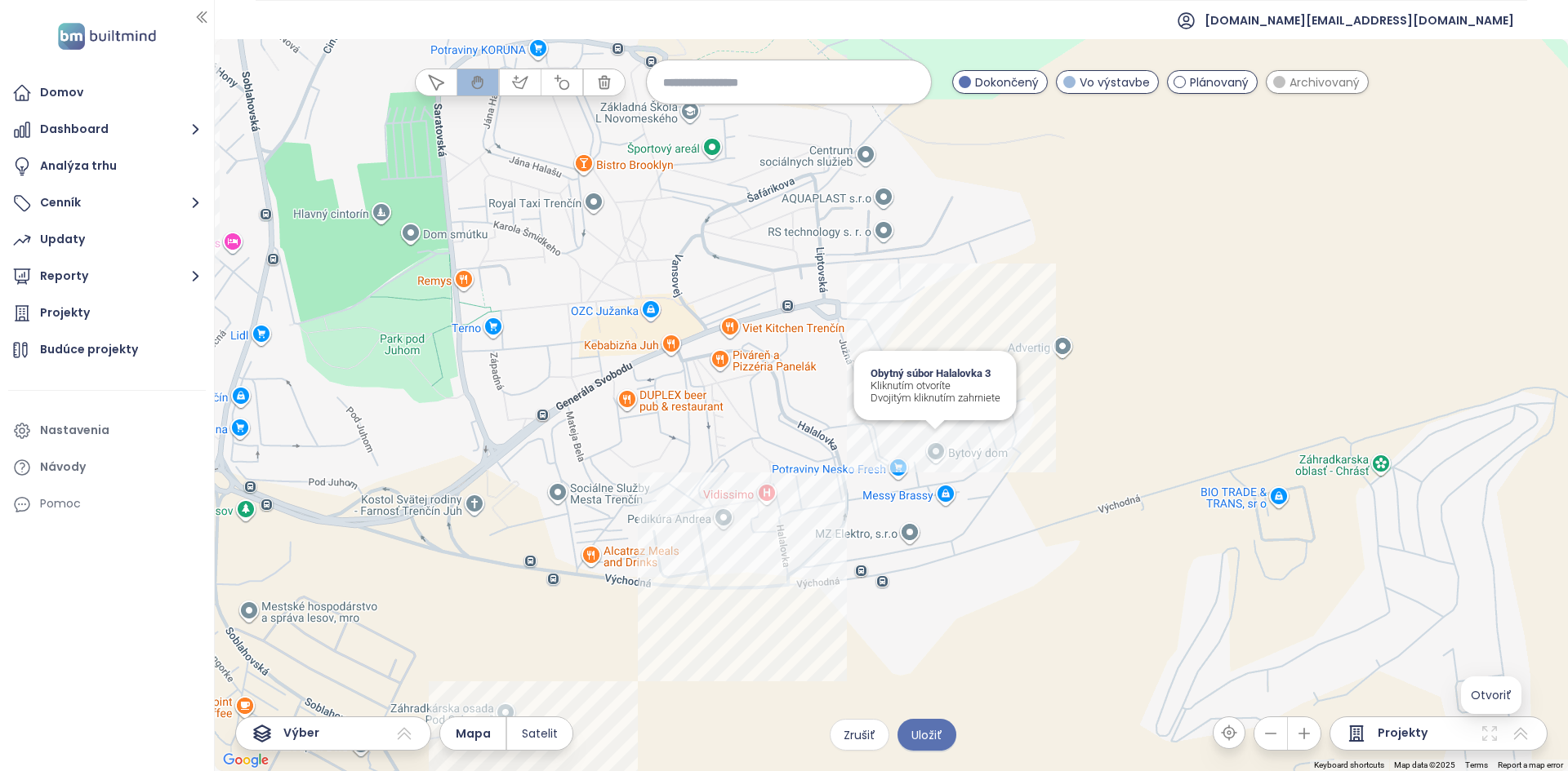
click at [781, 442] on div "Obytný súbor Halalovka 3 Kliknutím otvoríte Dvojitým kliknutím zahrniete" at bounding box center [891, 405] width 1353 height 732
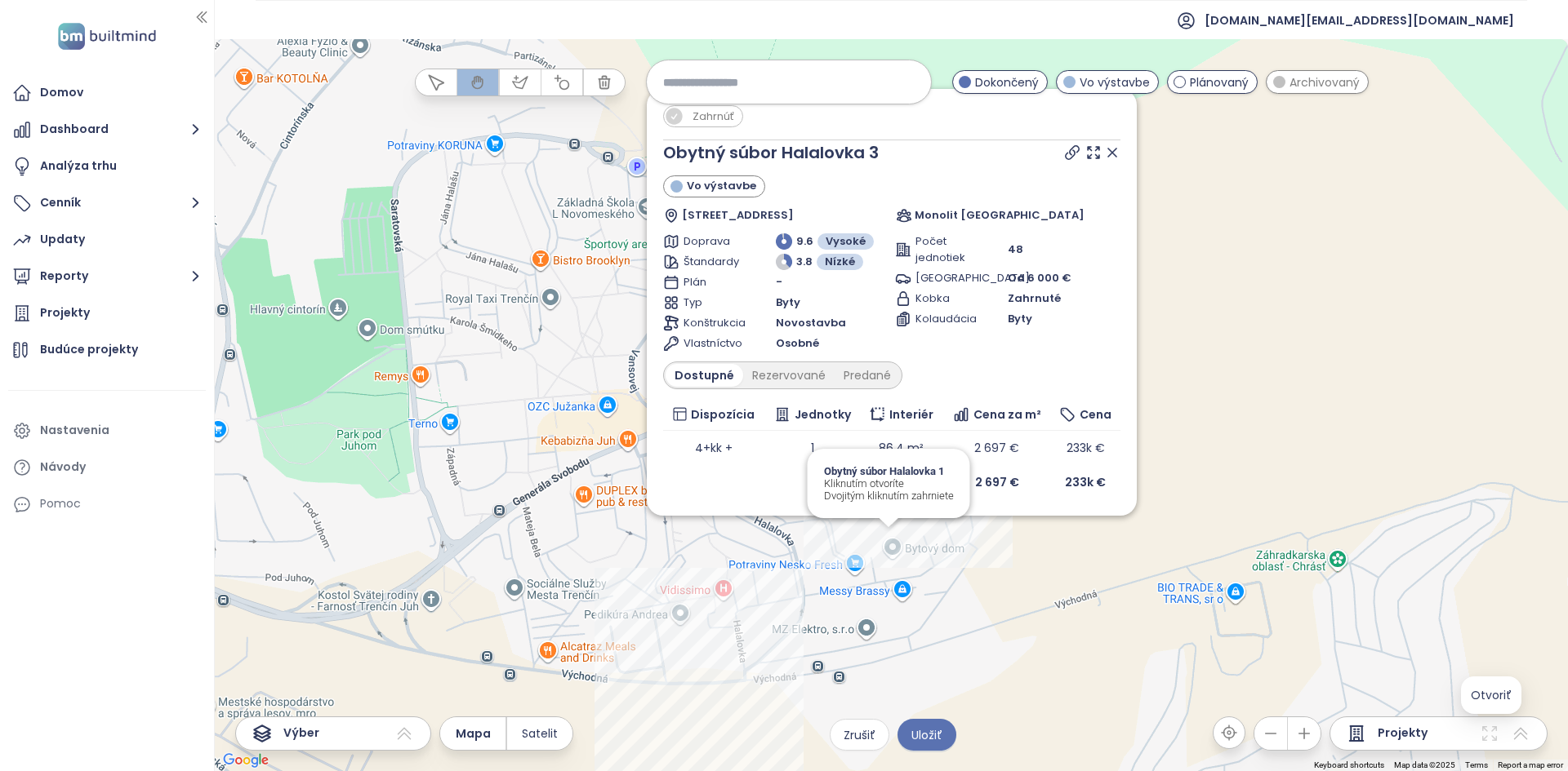
click at [781, 442] on div "Zahrnúť Obytný súbor Halalovka 3 Vo výstavbe Halalovka 2401/48, Sídlisko Juh, 9…" at bounding box center [891, 405] width 1353 height 732
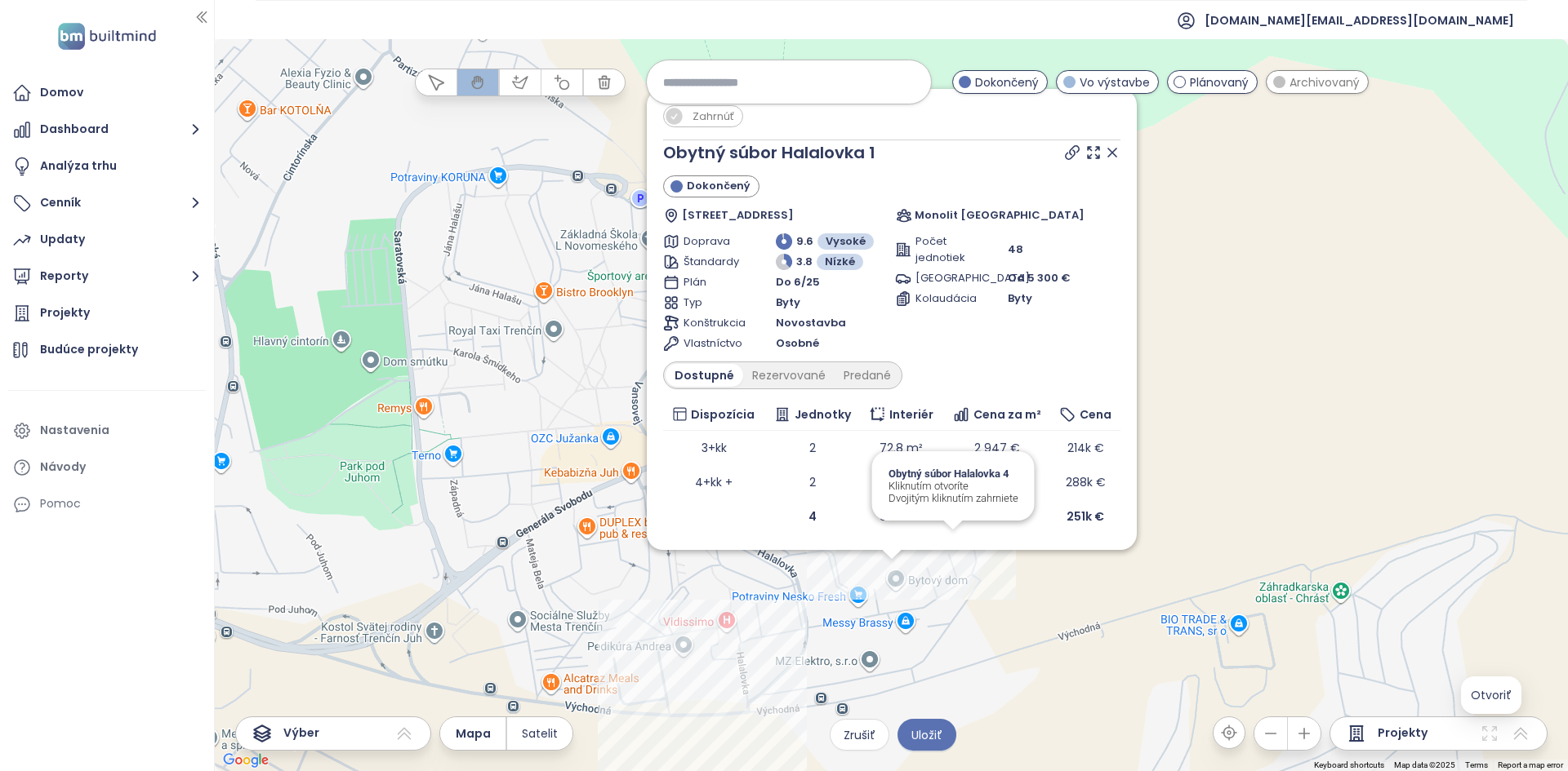
click at [781, 442] on div "Zahrnúť Obytný súbor Halalovka 1 Dokončený Halalovka 48A, 911 08 Trenčín-Sídlis…" at bounding box center [891, 405] width 1353 height 732
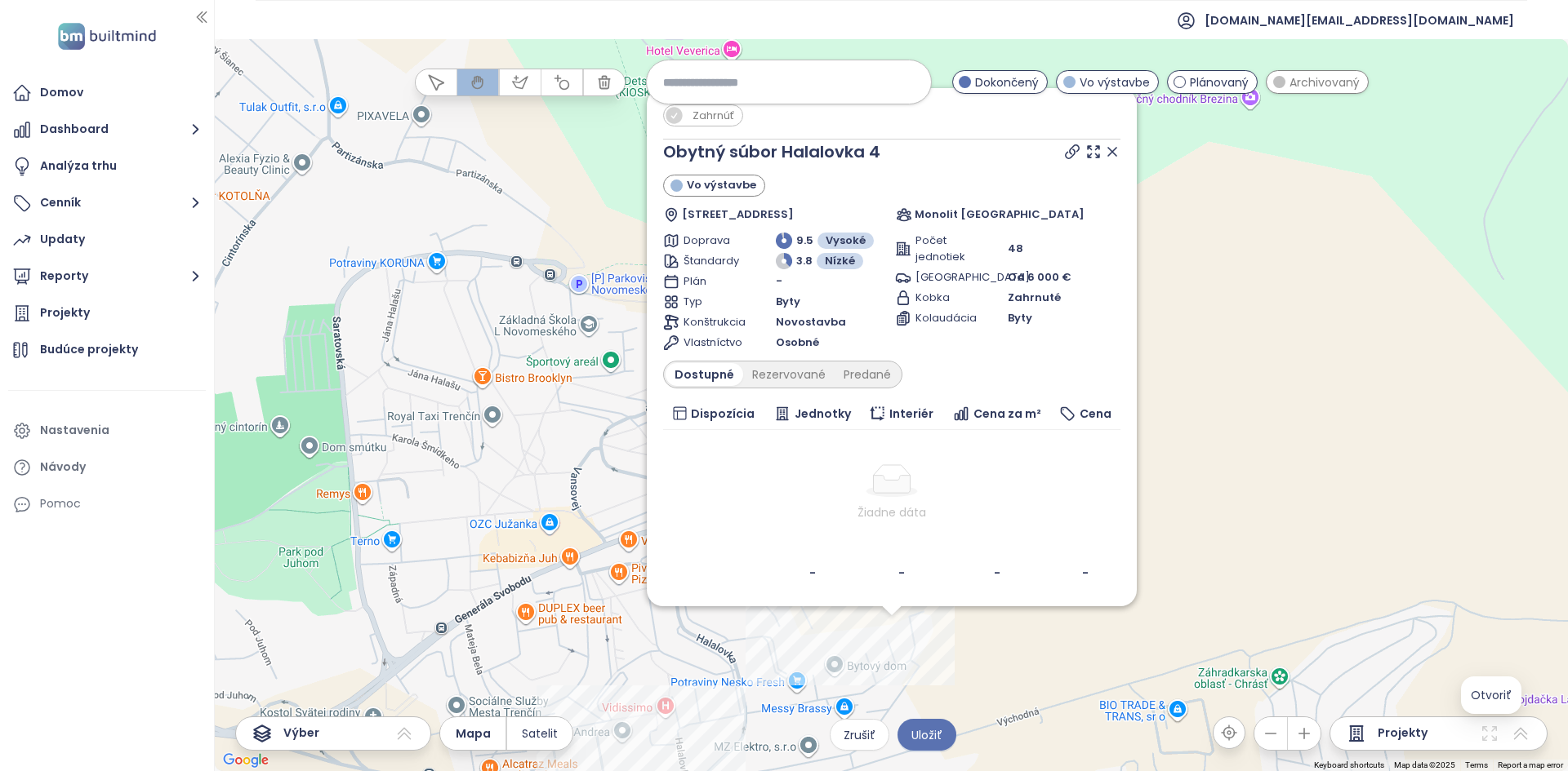
click at [757, 442] on div "Zahrnúť Obytný súbor Halalovka 4 Vo výstavbe Halalovka 78c, Sídlisko Juh, 911 0…" at bounding box center [891, 405] width 1353 height 732
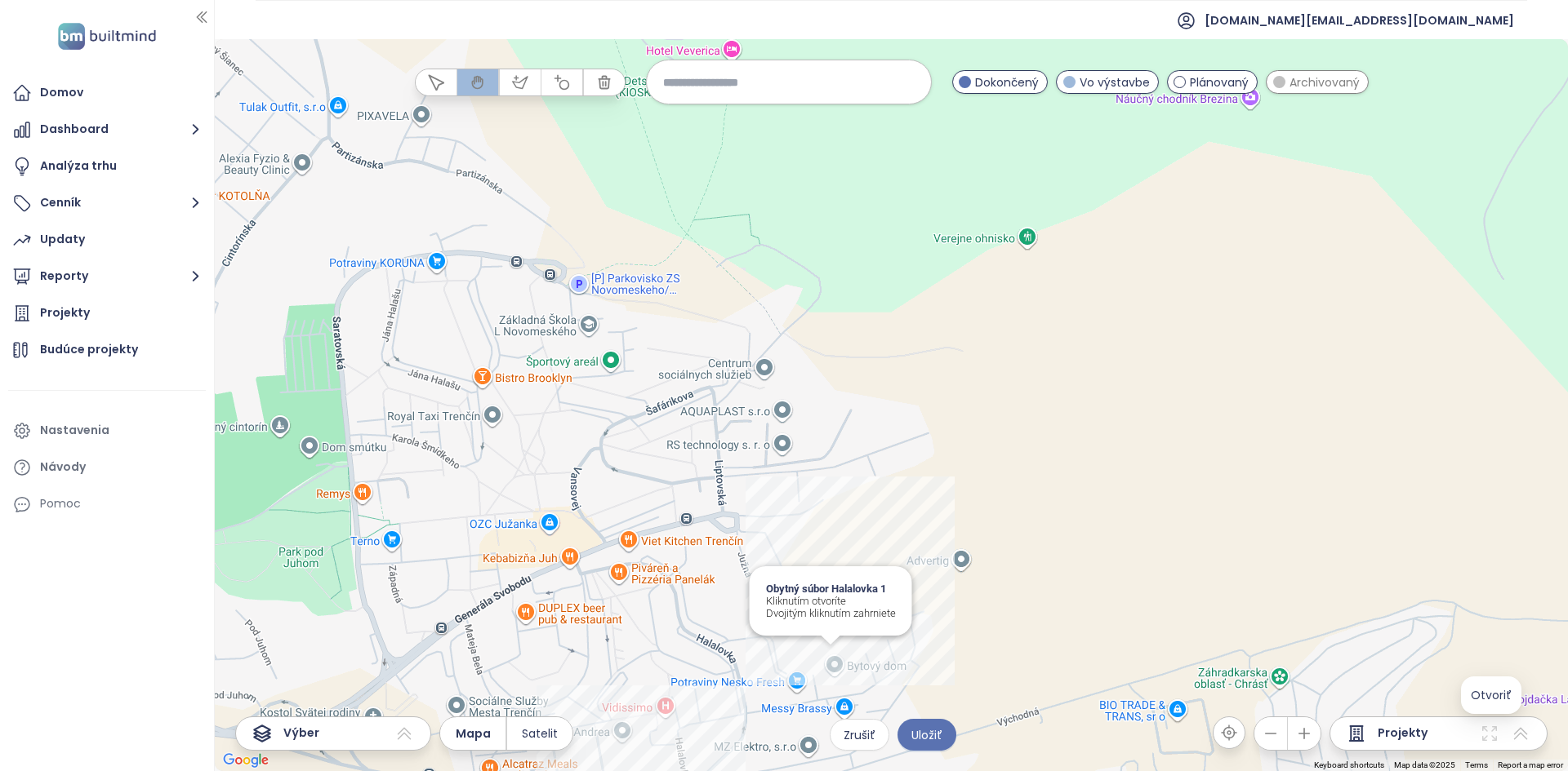
click at [781, 442] on div "Obytný súbor Halalovka 1 Kliknutím otvoríte Dvojitým kliknutím zahrniete" at bounding box center [891, 405] width 1353 height 732
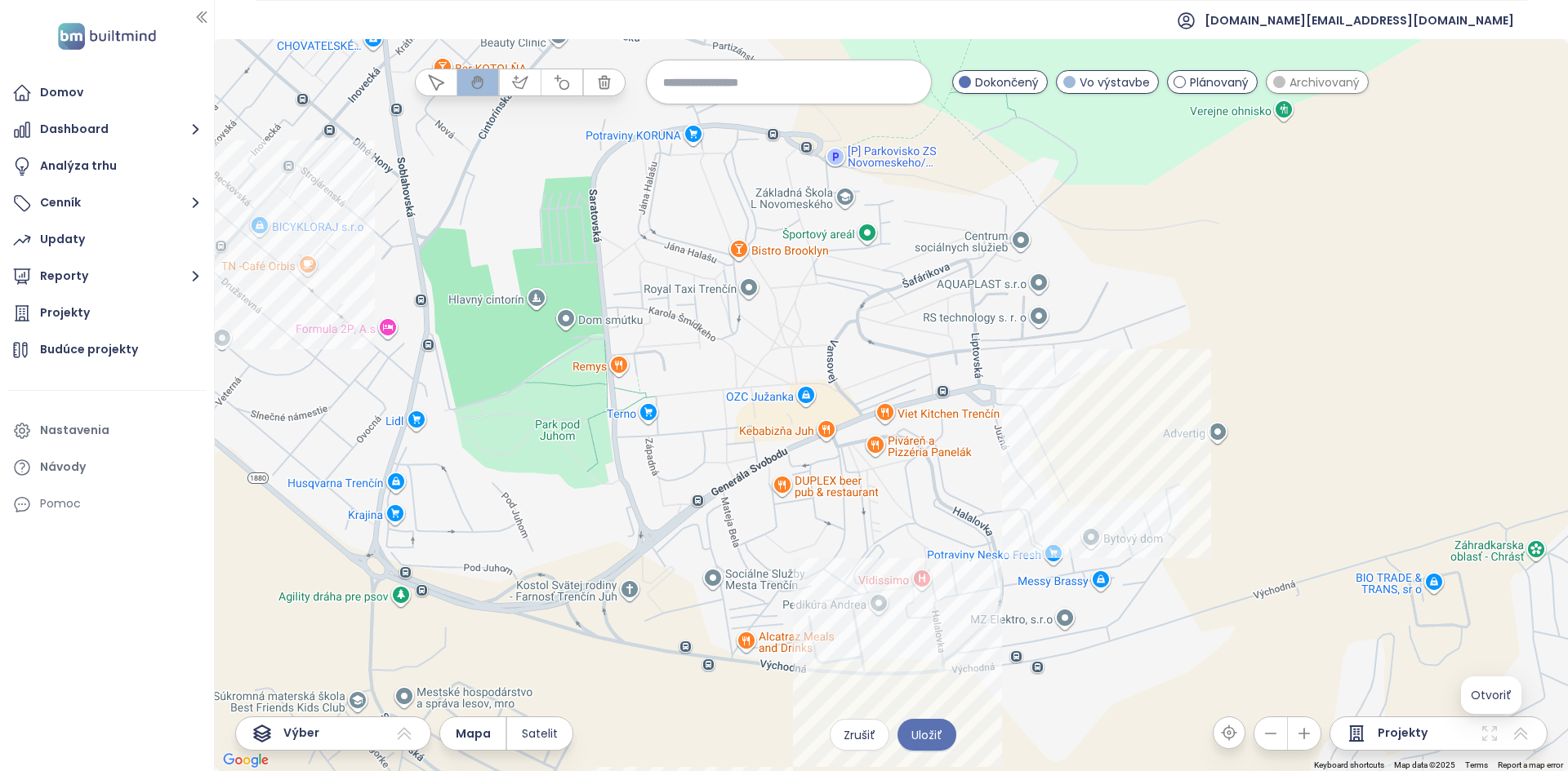
drag, startPoint x: 904, startPoint y: 477, endPoint x: 1164, endPoint y: 348, distance: 290.2
click at [781, 348] on div at bounding box center [891, 405] width 1353 height 732
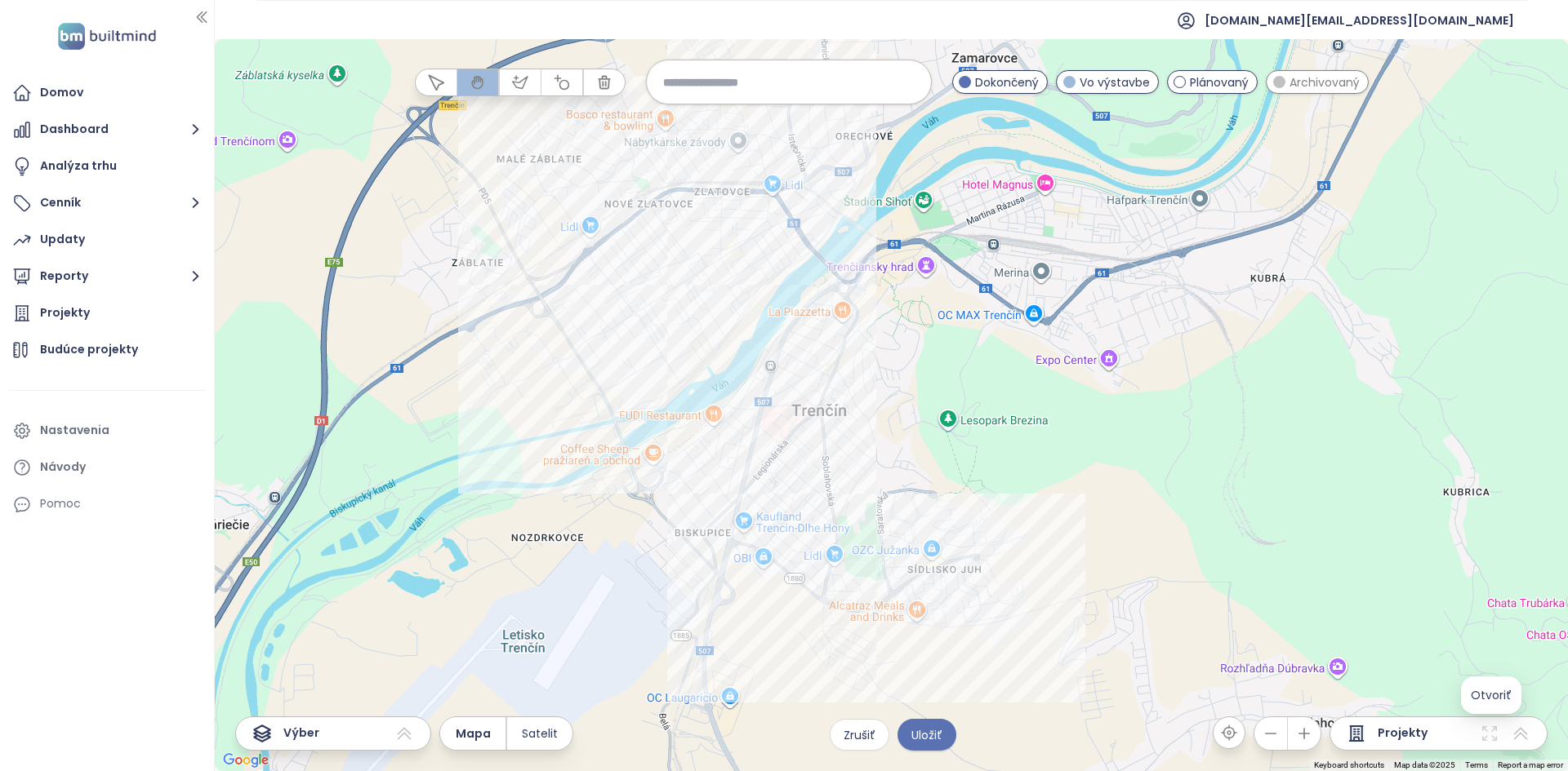
drag, startPoint x: 791, startPoint y: 258, endPoint x: 875, endPoint y: 442, distance: 202.3
click at [781, 442] on div at bounding box center [891, 405] width 1353 height 732
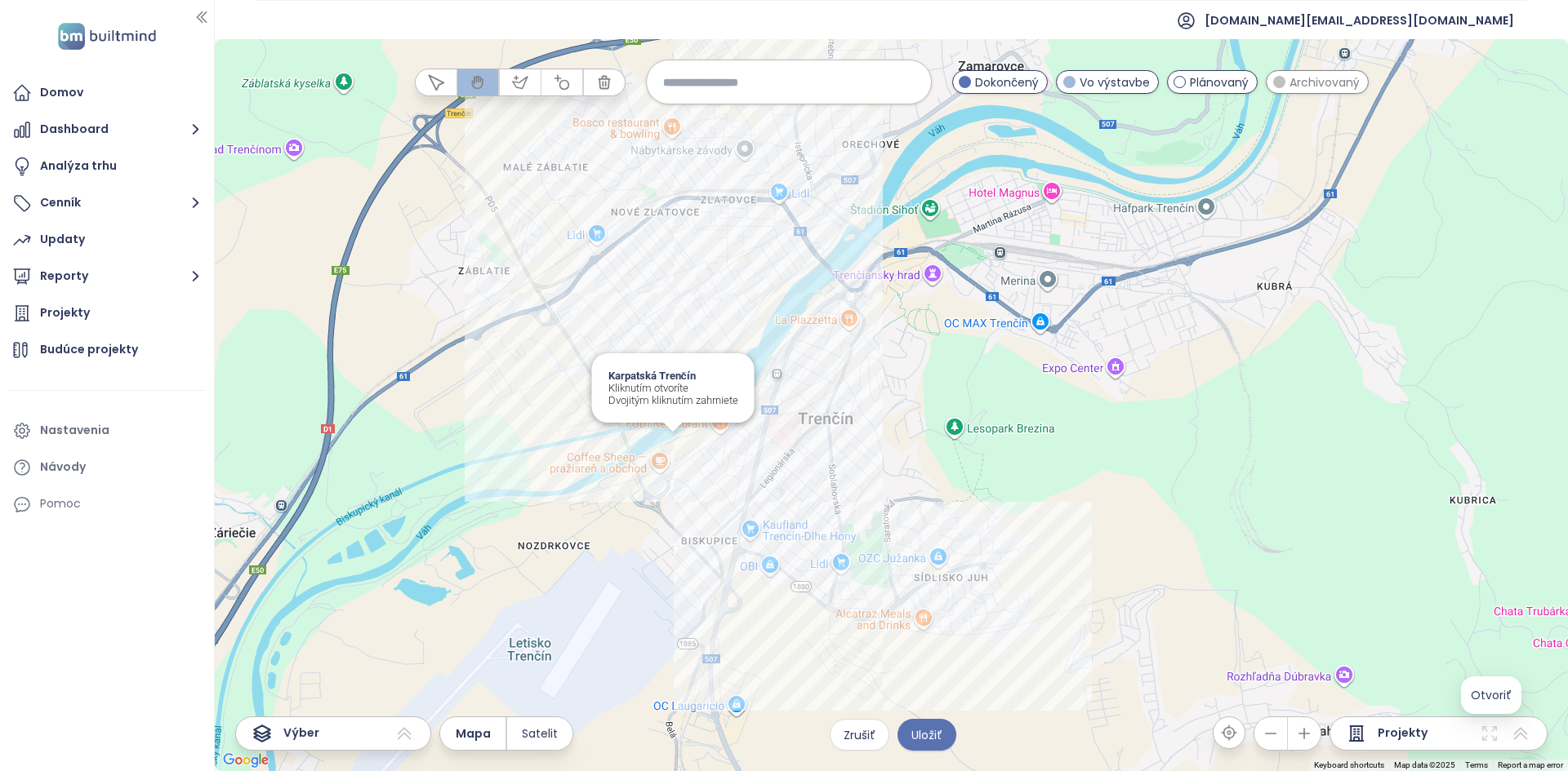
click at [666, 442] on div "Karpatská Trenčín Kliknutím otvoríte Dvojitým kliknutím zahrniete" at bounding box center [891, 405] width 1353 height 732
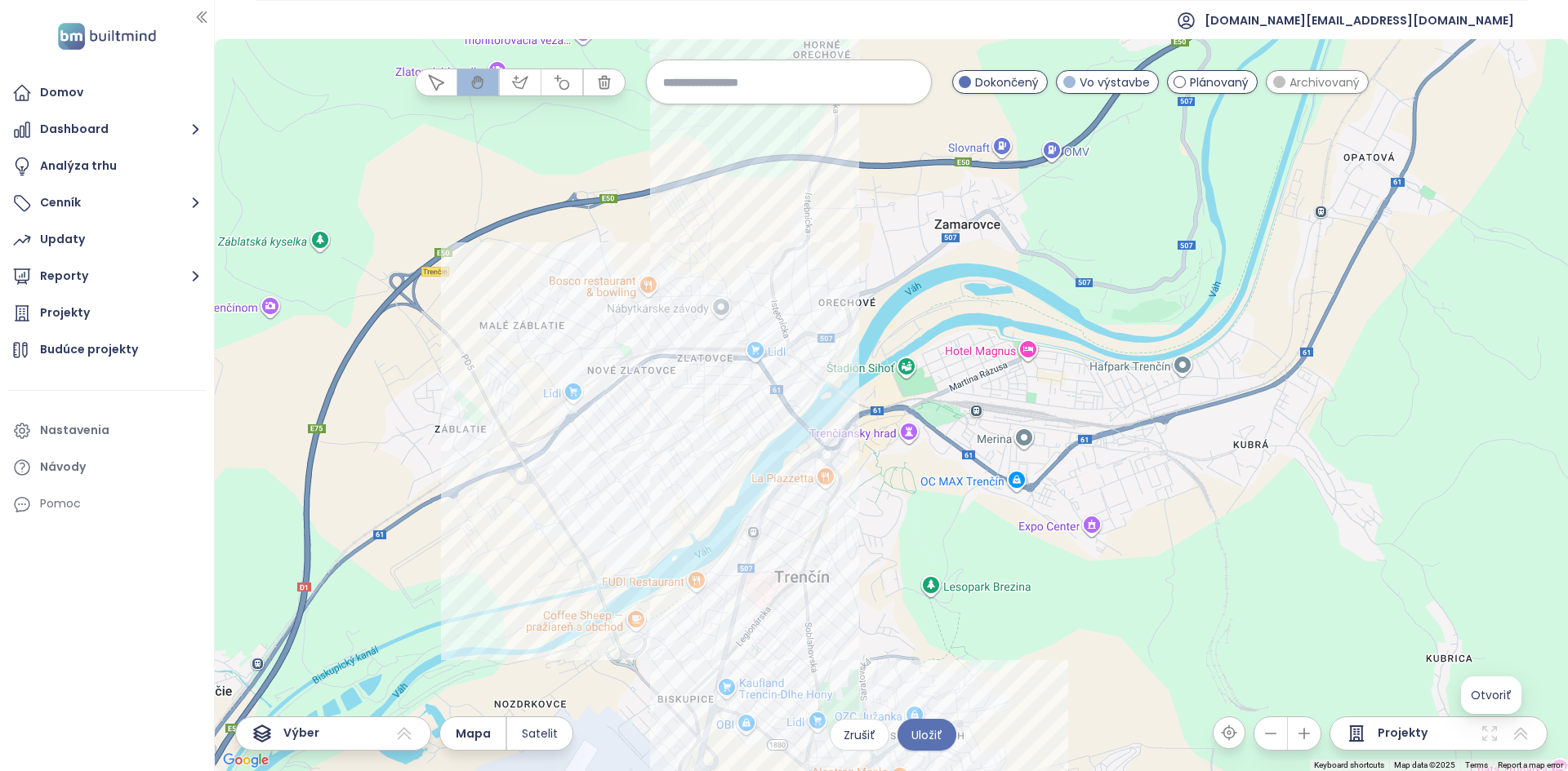
drag, startPoint x: 724, startPoint y: 284, endPoint x: 682, endPoint y: 391, distance: 114.9
click at [704, 413] on div at bounding box center [891, 405] width 1353 height 732
click at [659, 225] on div "RD Silvánska Kliknutím otvoríte Dvojitým kliknutím zahrniete" at bounding box center [891, 405] width 1353 height 732
drag, startPoint x: 659, startPoint y: 225, endPoint x: 611, endPoint y: 409, distance: 190.2
click at [660, 225] on div "RD Silvánska Kliknutím otvoríte Dvojitým kliknutím zahrniete" at bounding box center [891, 405] width 1353 height 732
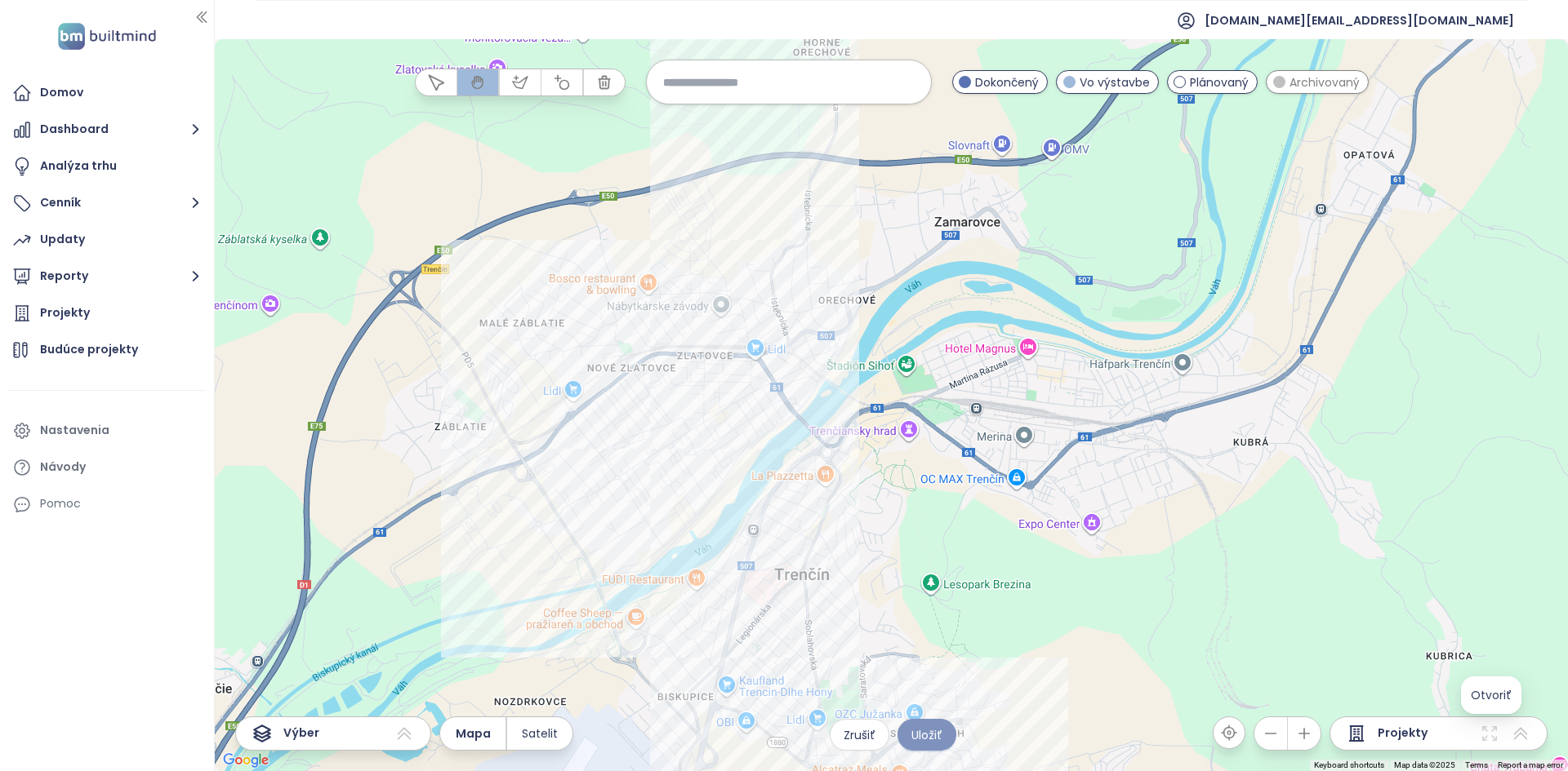
click at [781, 442] on span "Uložiť" at bounding box center [926, 734] width 31 height 18
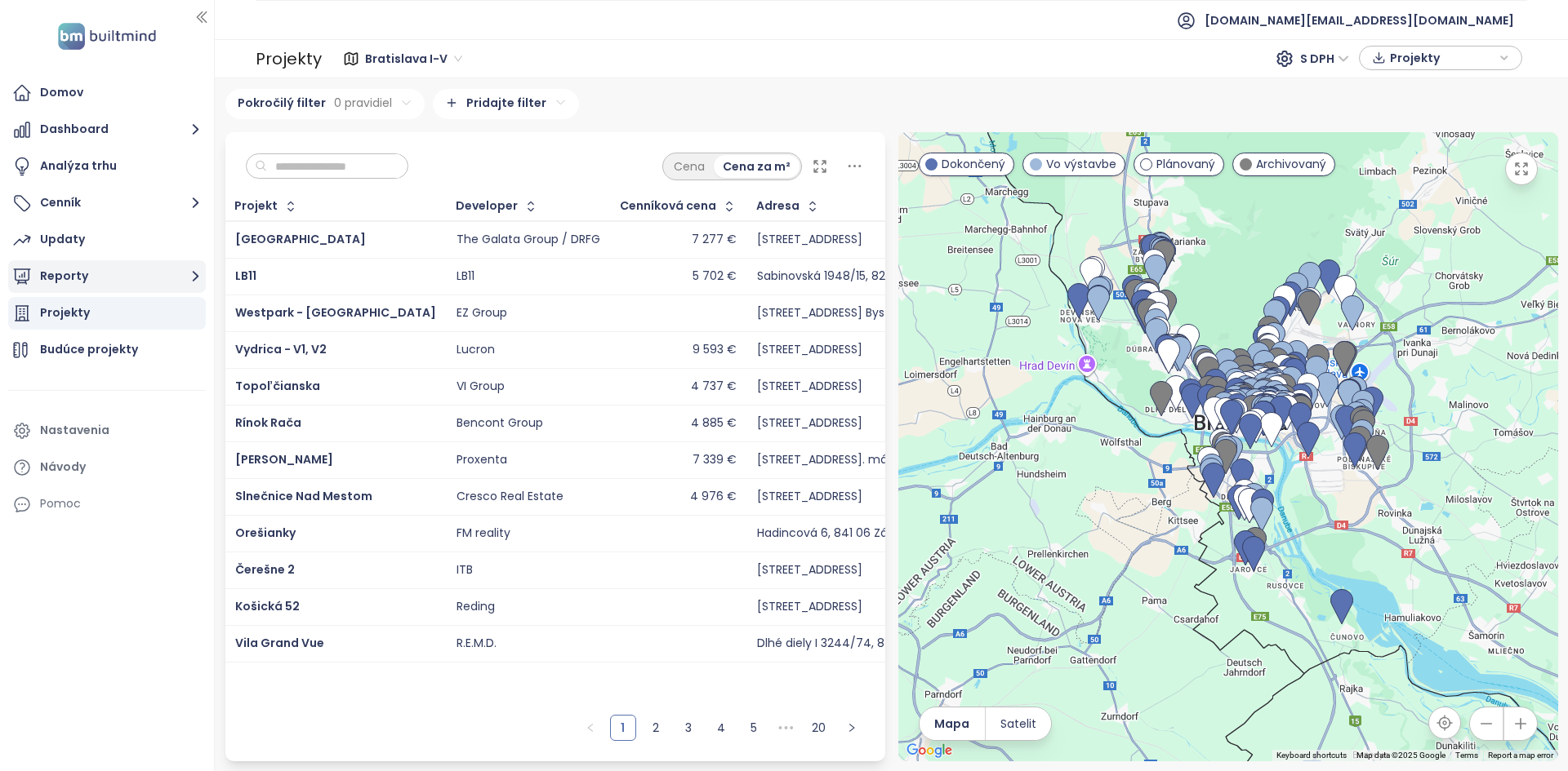
click at [118, 292] on button "Reporty" at bounding box center [107, 276] width 197 height 33
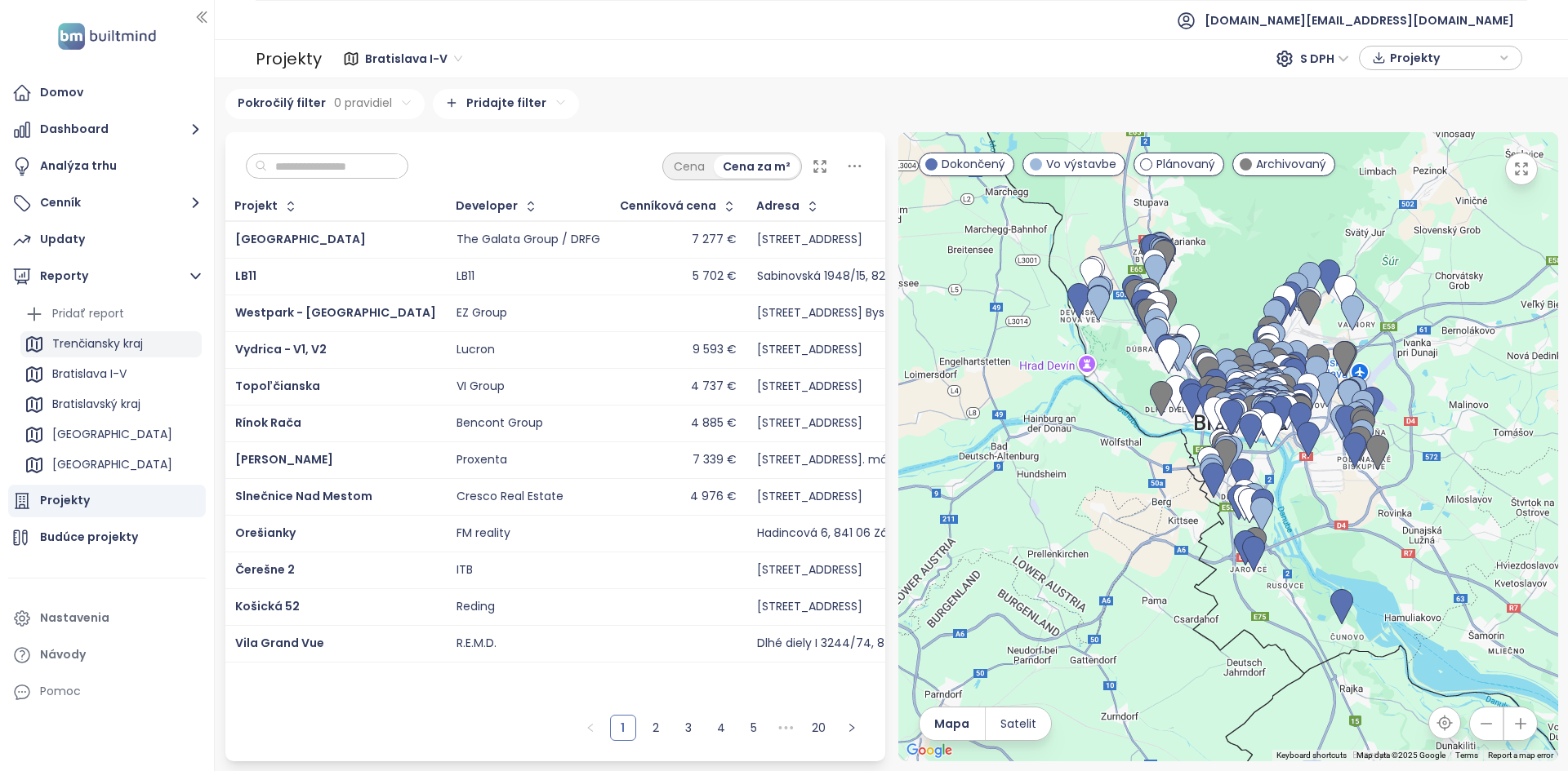
click at [114, 347] on div "Trenčiansky kraj" at bounding box center [98, 344] width 90 height 20
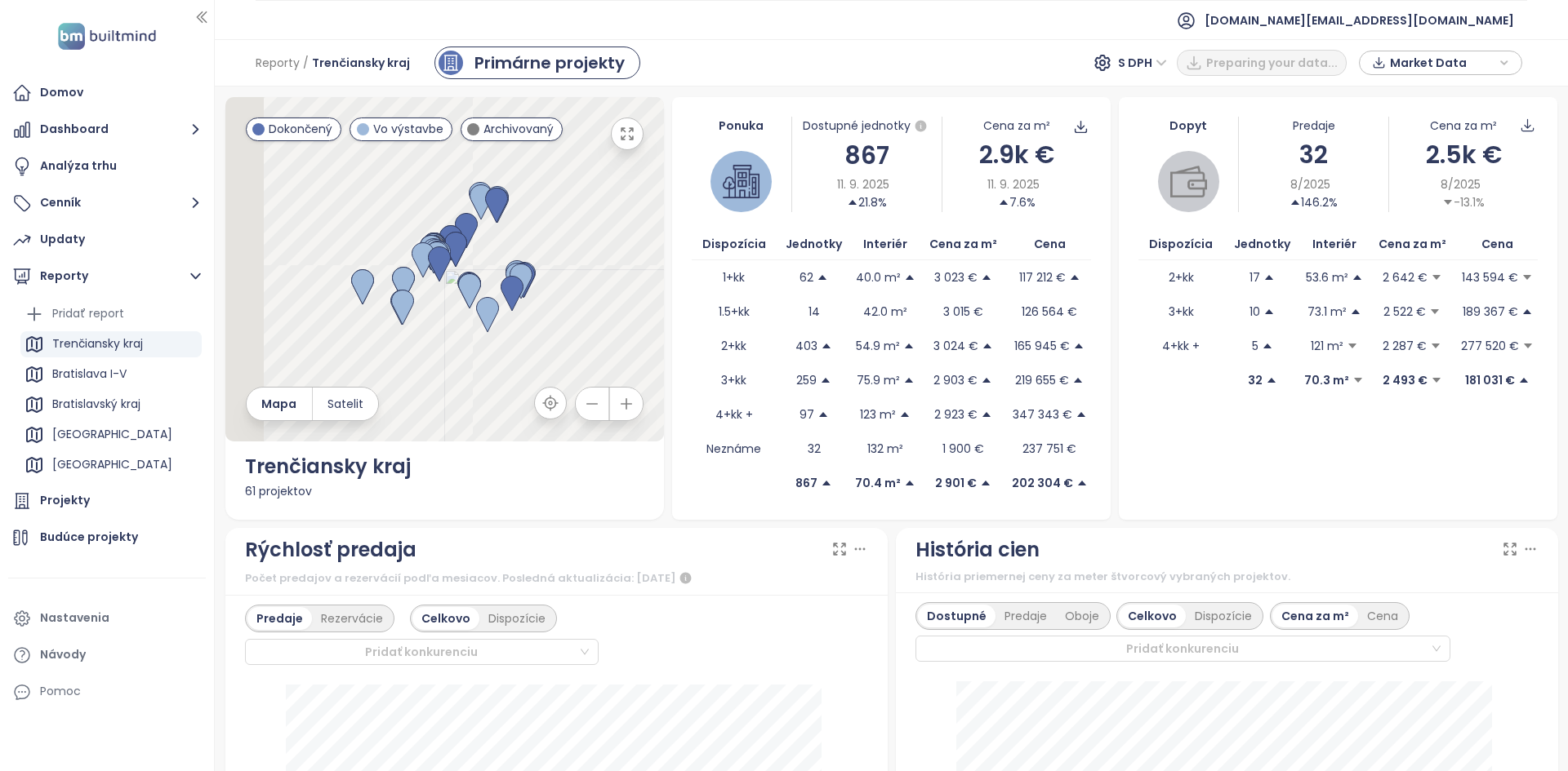
click at [781, 163] on div "867" at bounding box center [867, 155] width 149 height 38
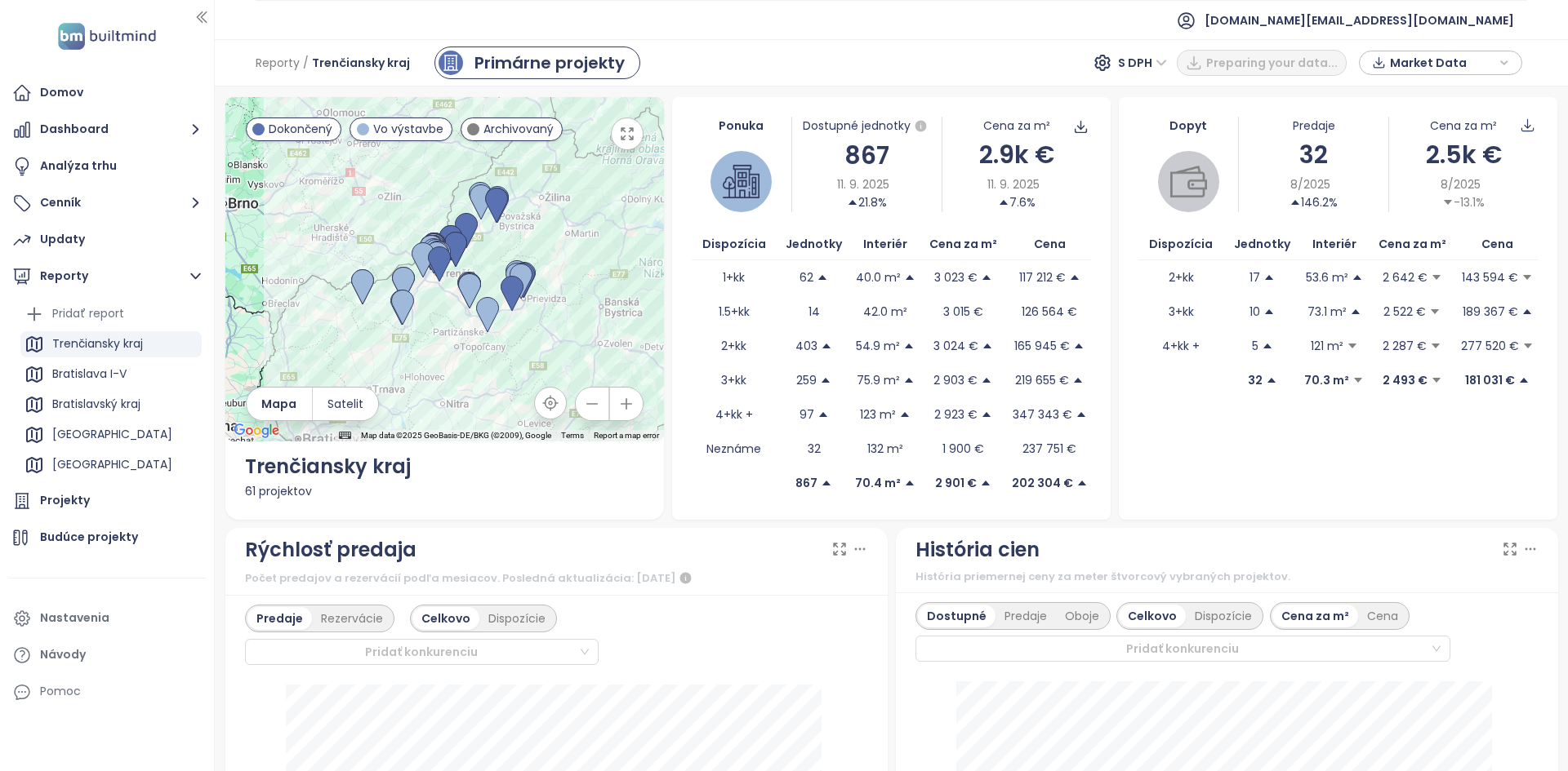
click at [781, 157] on div "2.9k €" at bounding box center [1016, 155] width 149 height 38
click at [781, 156] on div "2.9k €" at bounding box center [1016, 155] width 149 height 38
click at [99, 442] on div "[GEOGRAPHIC_DATA]" at bounding box center [113, 464] width 120 height 20
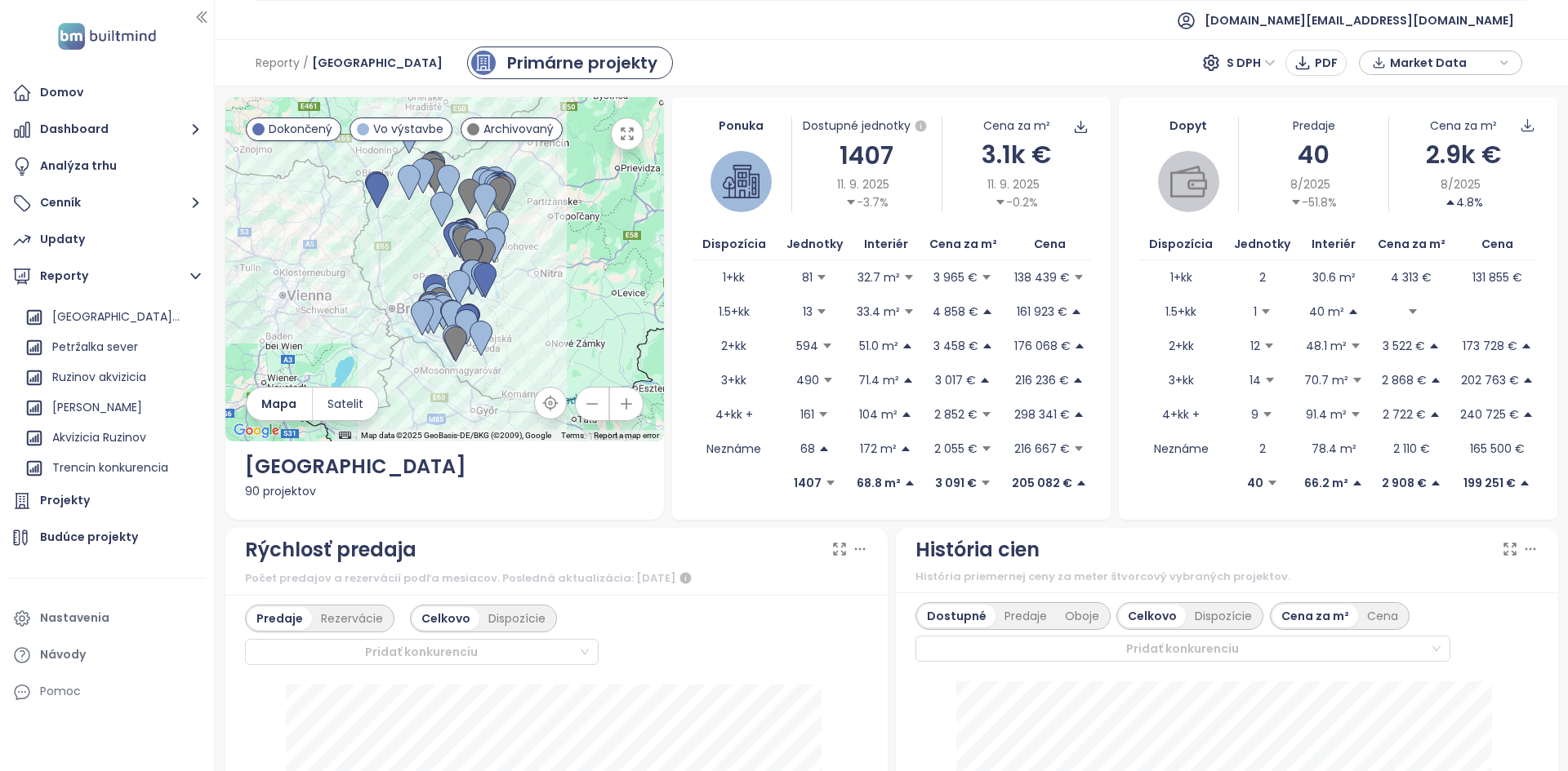
scroll to position [207, 0]
click at [119, 442] on div "Trencin konkurencia" at bounding box center [110, 469] width 116 height 20
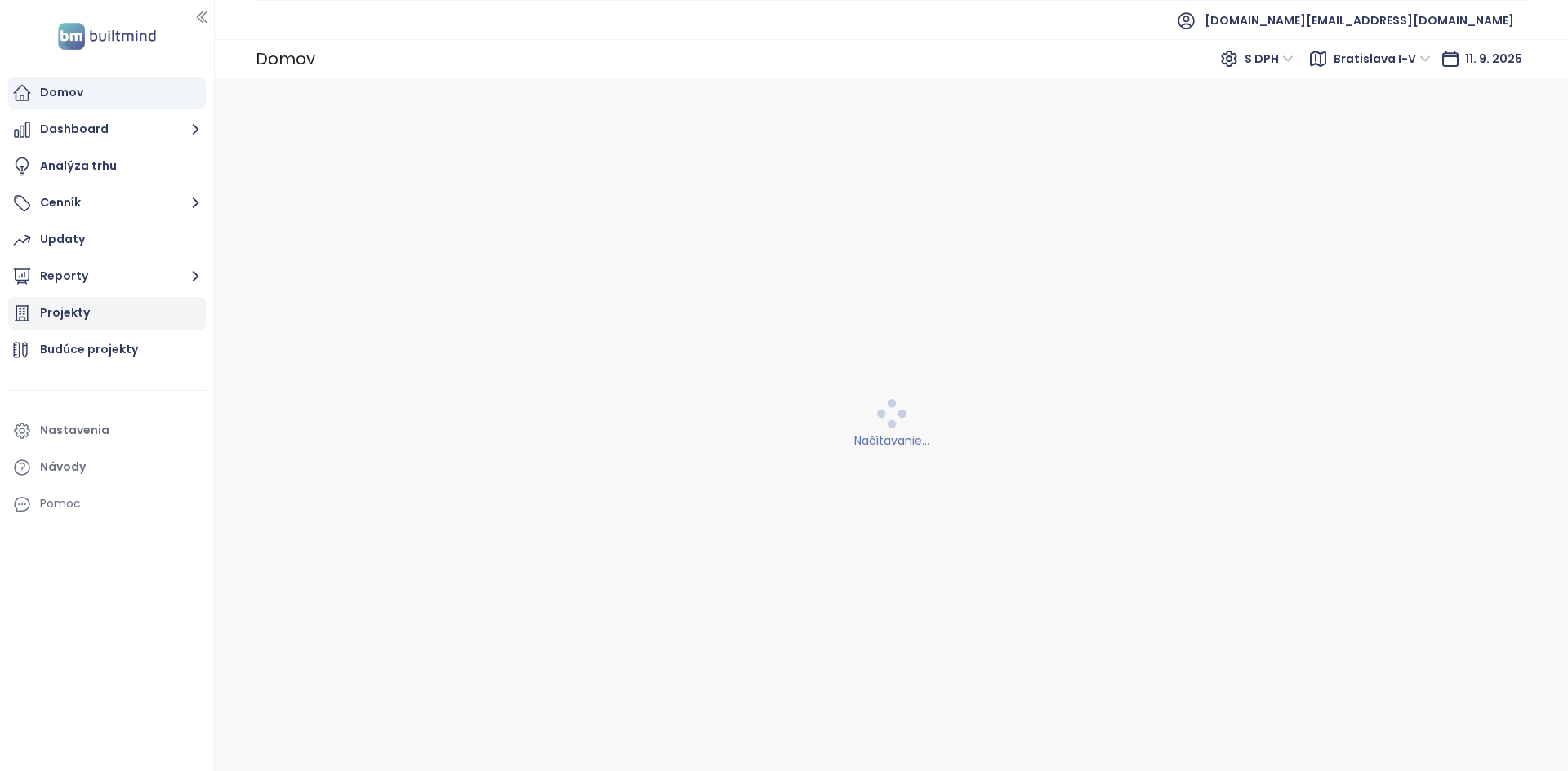
click at [75, 317] on div "Projekty" at bounding box center [65, 312] width 50 height 20
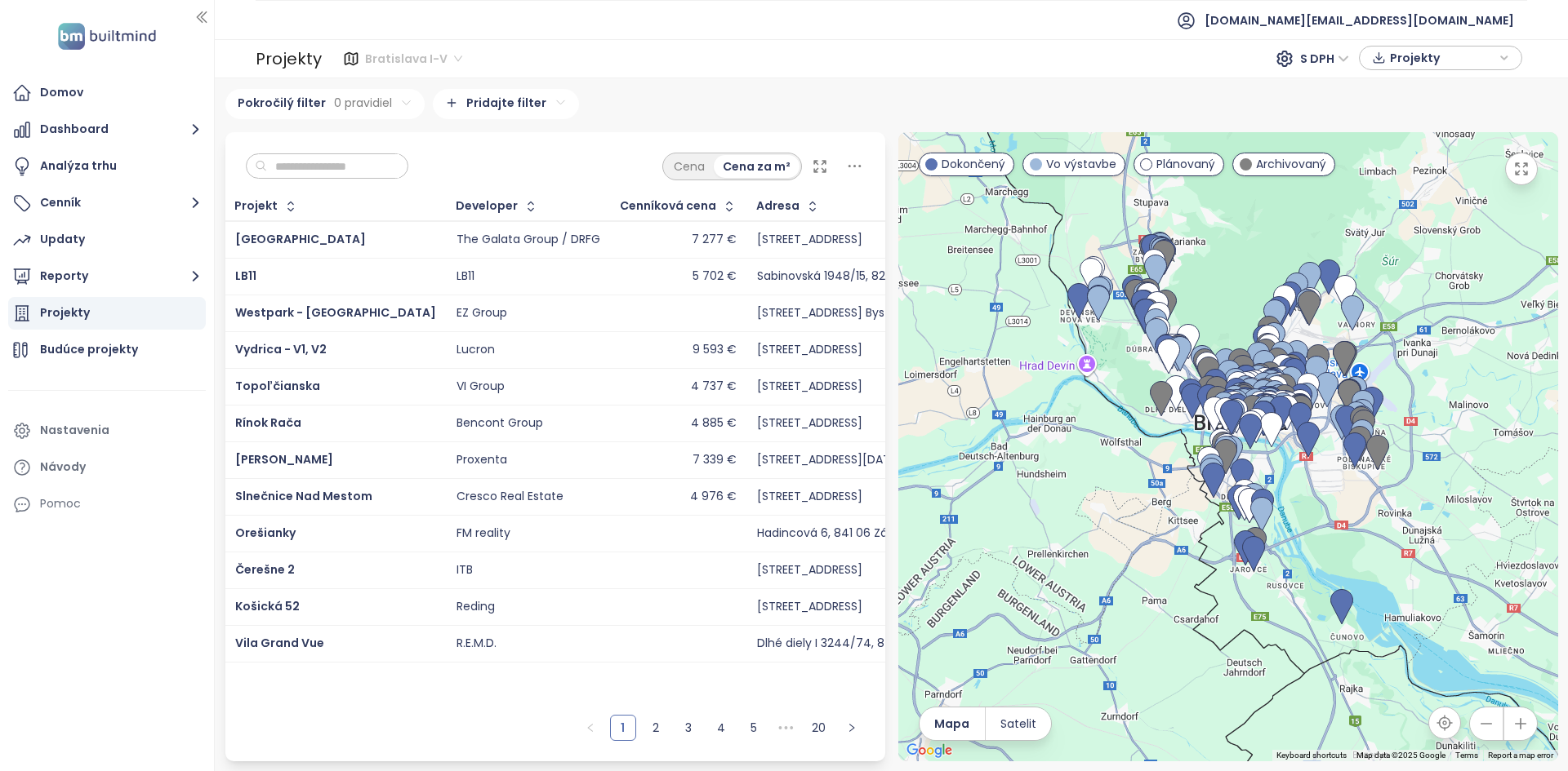
click at [423, 53] on span "Bratislava I-V" at bounding box center [414, 58] width 97 height 24
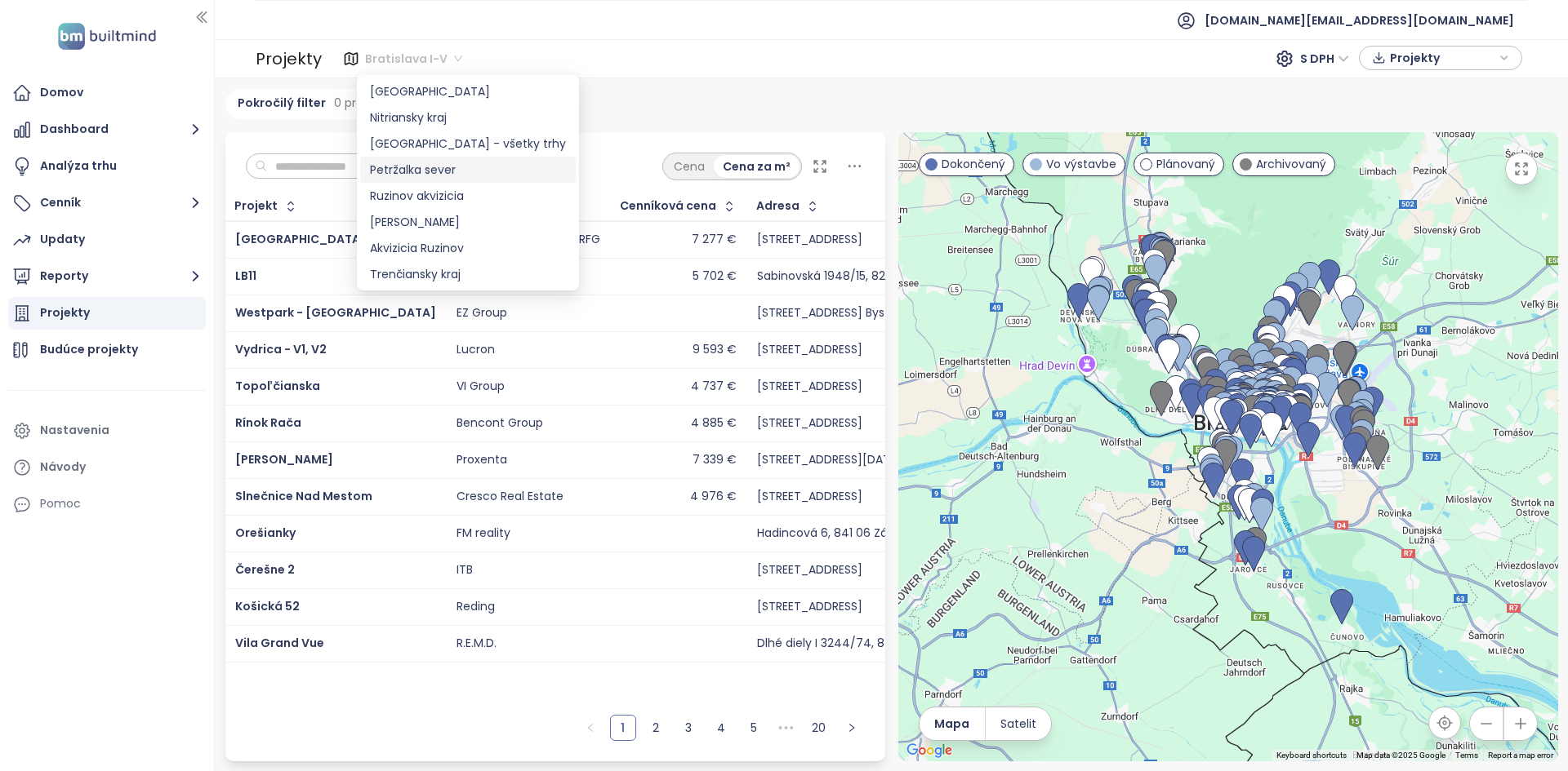
scroll to position [79, 0]
click at [445, 276] on div "Trenčiansky kraj" at bounding box center [468, 273] width 196 height 18
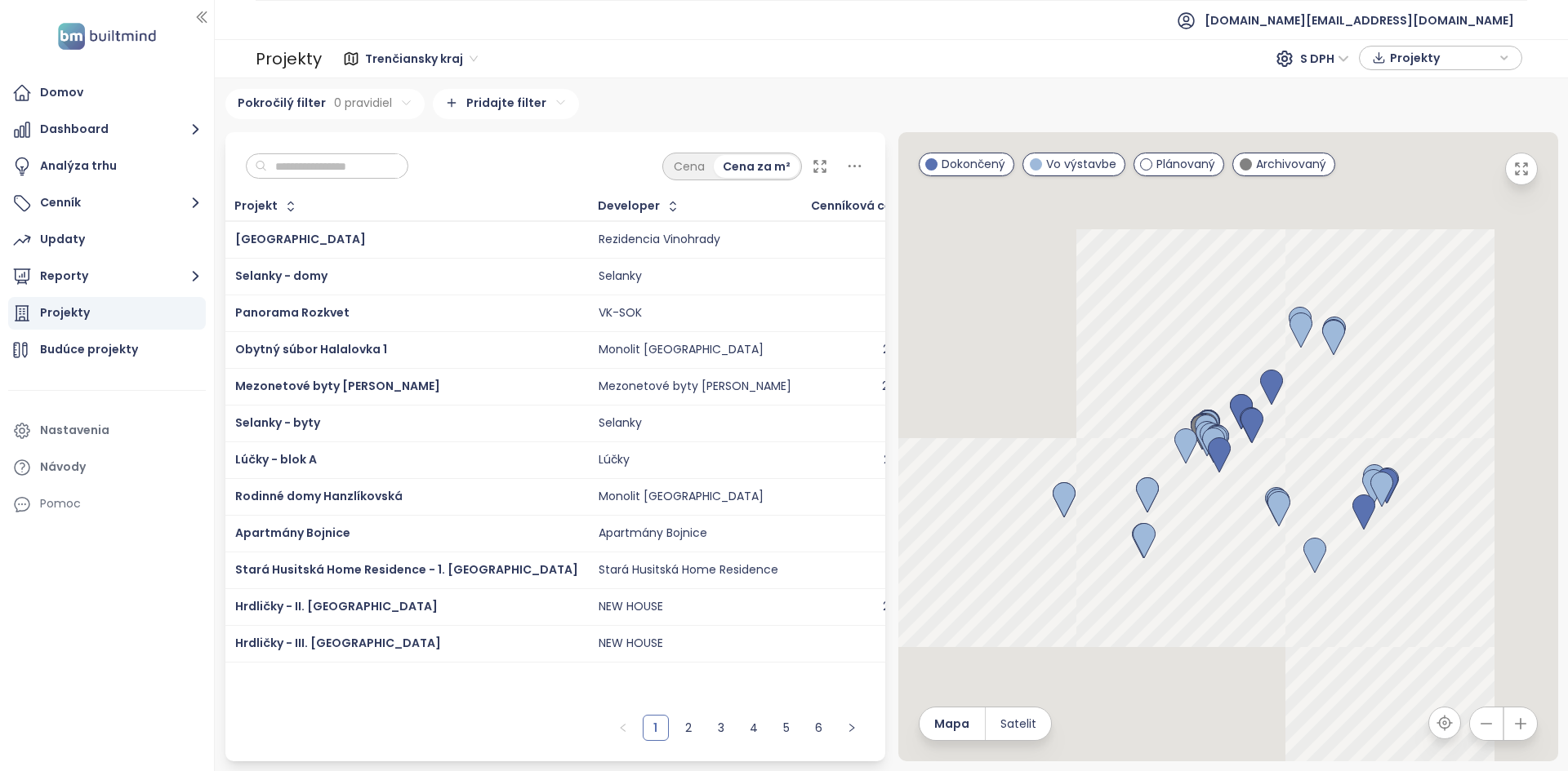
click at [351, 160] on input "text" at bounding box center [333, 166] width 132 height 24
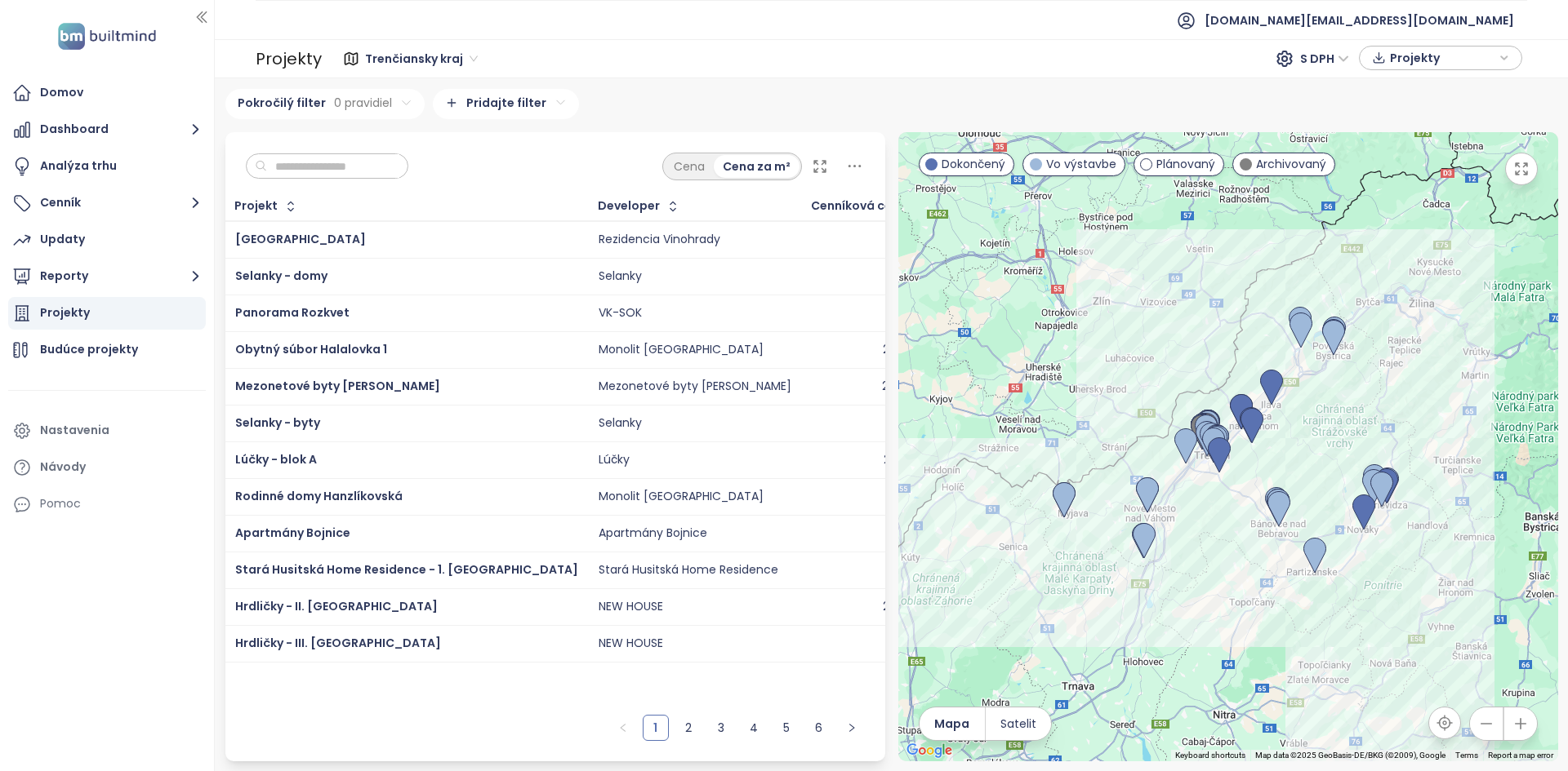
click at [349, 234] on div "[GEOGRAPHIC_DATA]" at bounding box center [406, 239] width 343 height 19
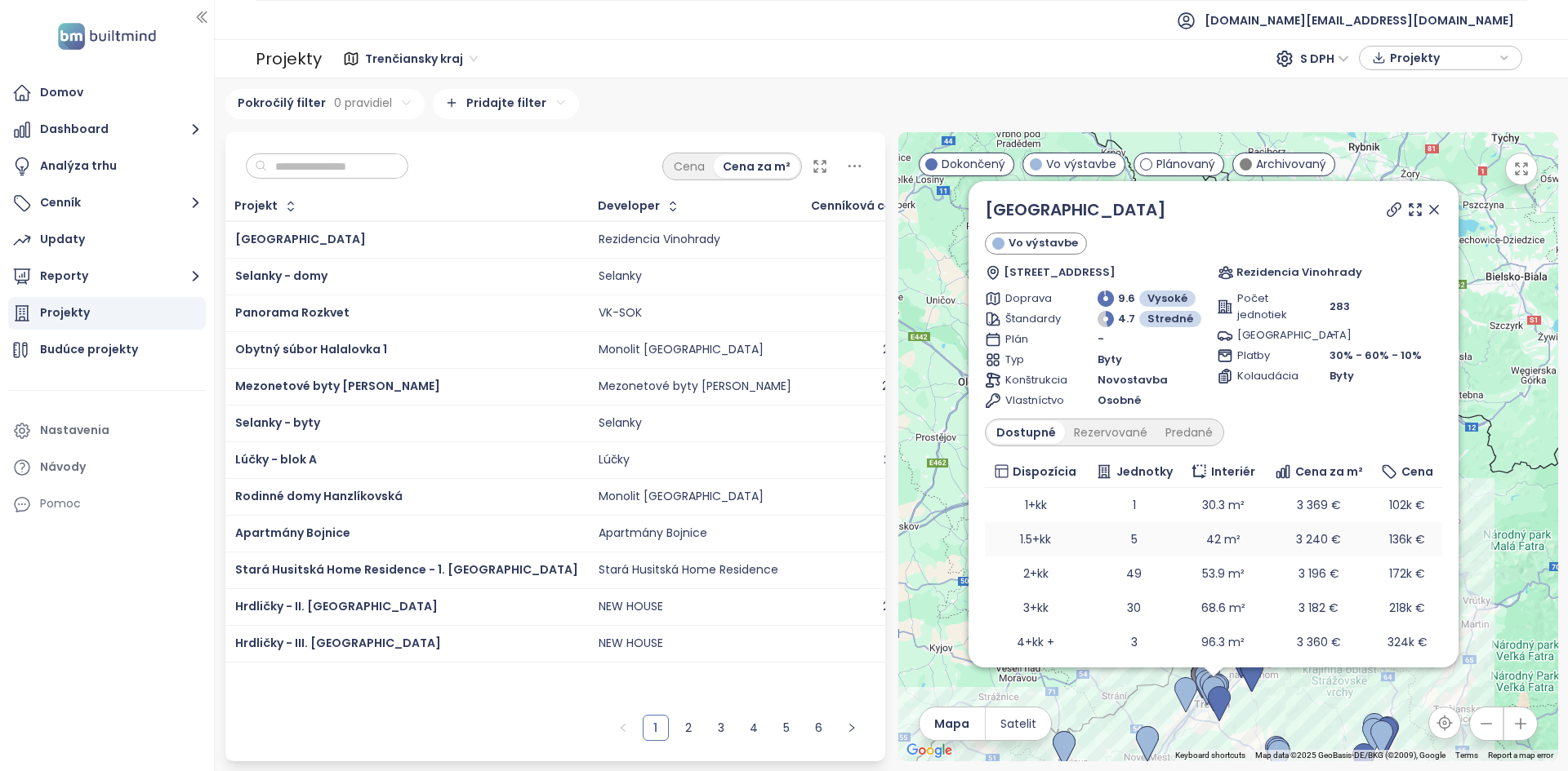
scroll to position [1, 0]
click at [1061, 205] on link "[GEOGRAPHIC_DATA]" at bounding box center [1075, 208] width 181 height 23
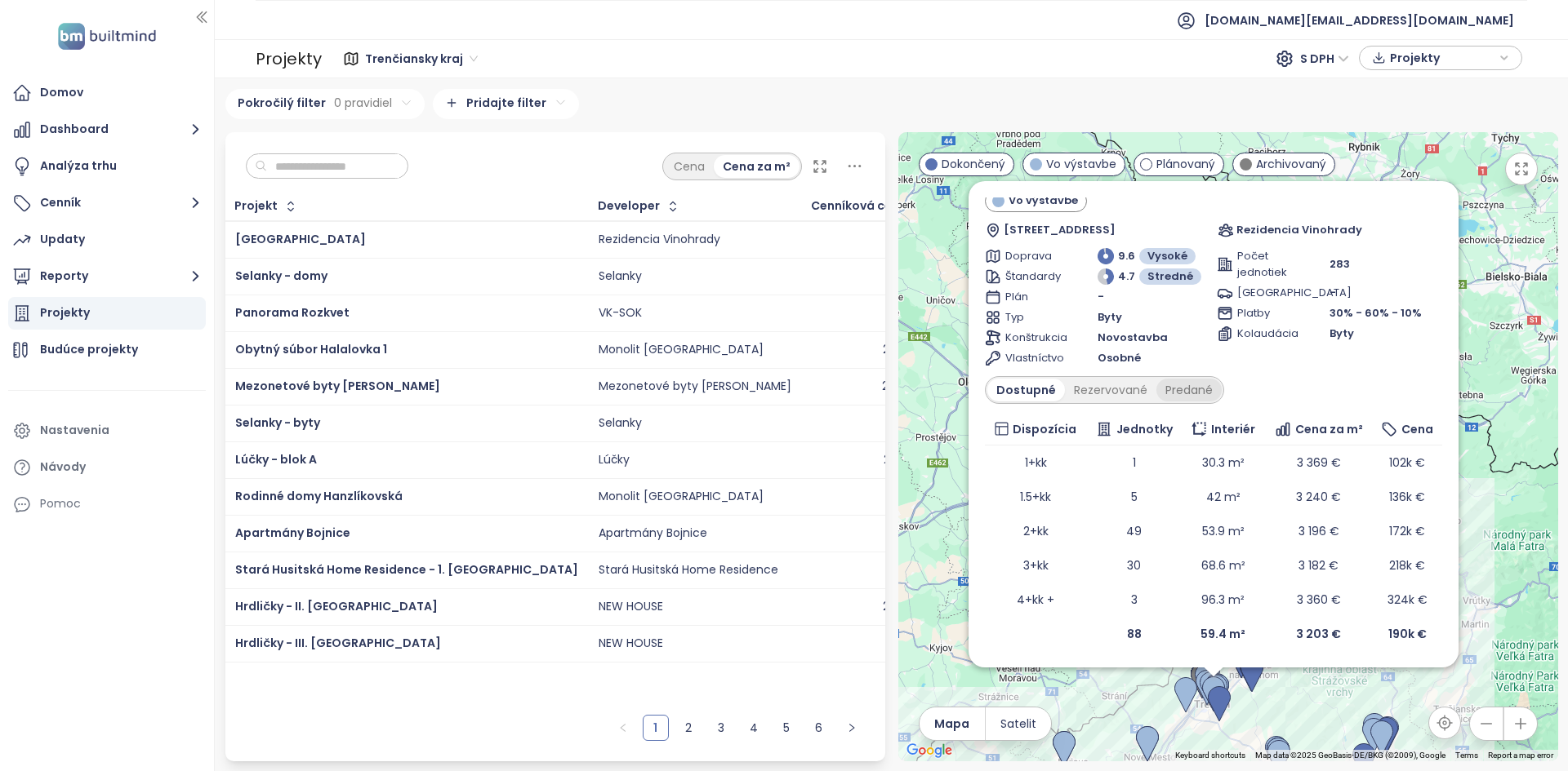
click at [1186, 384] on div "Predané" at bounding box center [1189, 389] width 65 height 23
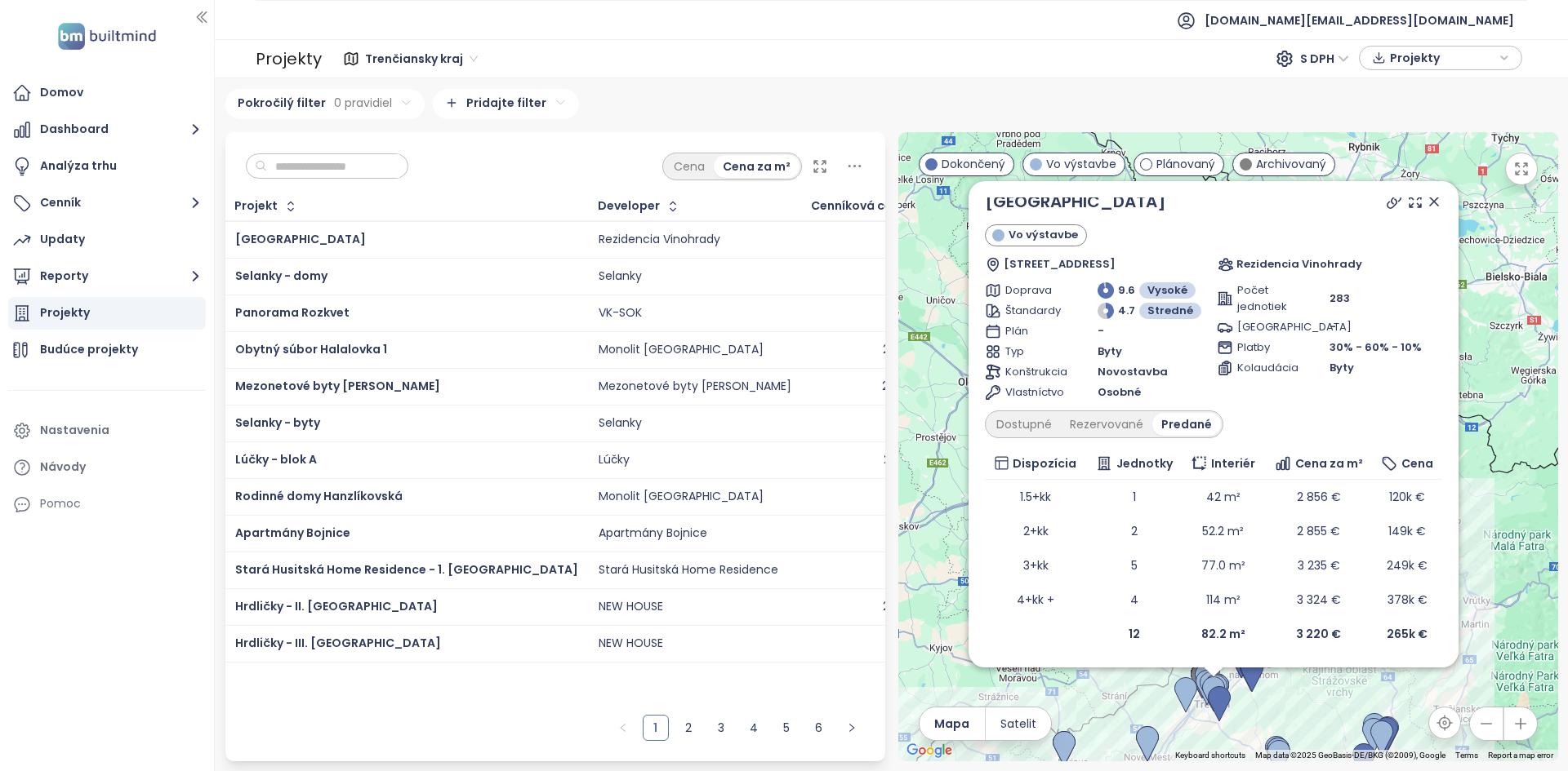
scroll to position [8, 0]
click at [389, 163] on input "text" at bounding box center [333, 166] width 132 height 24
click at [306, 165] on input "text" at bounding box center [333, 166] width 132 height 24
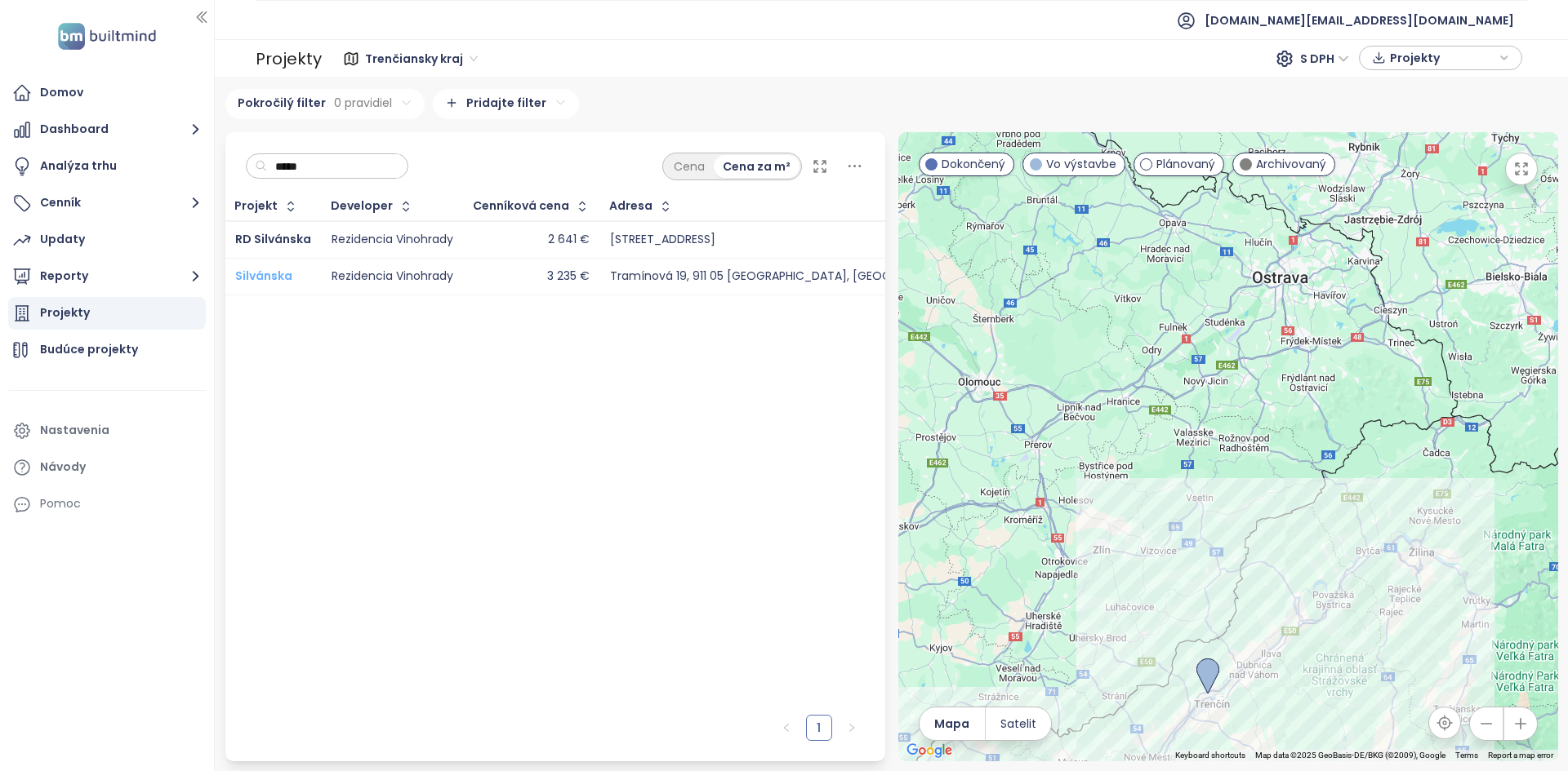
type input "*****"
click at [275, 274] on span "Silvánska" at bounding box center [263, 276] width 57 height 17
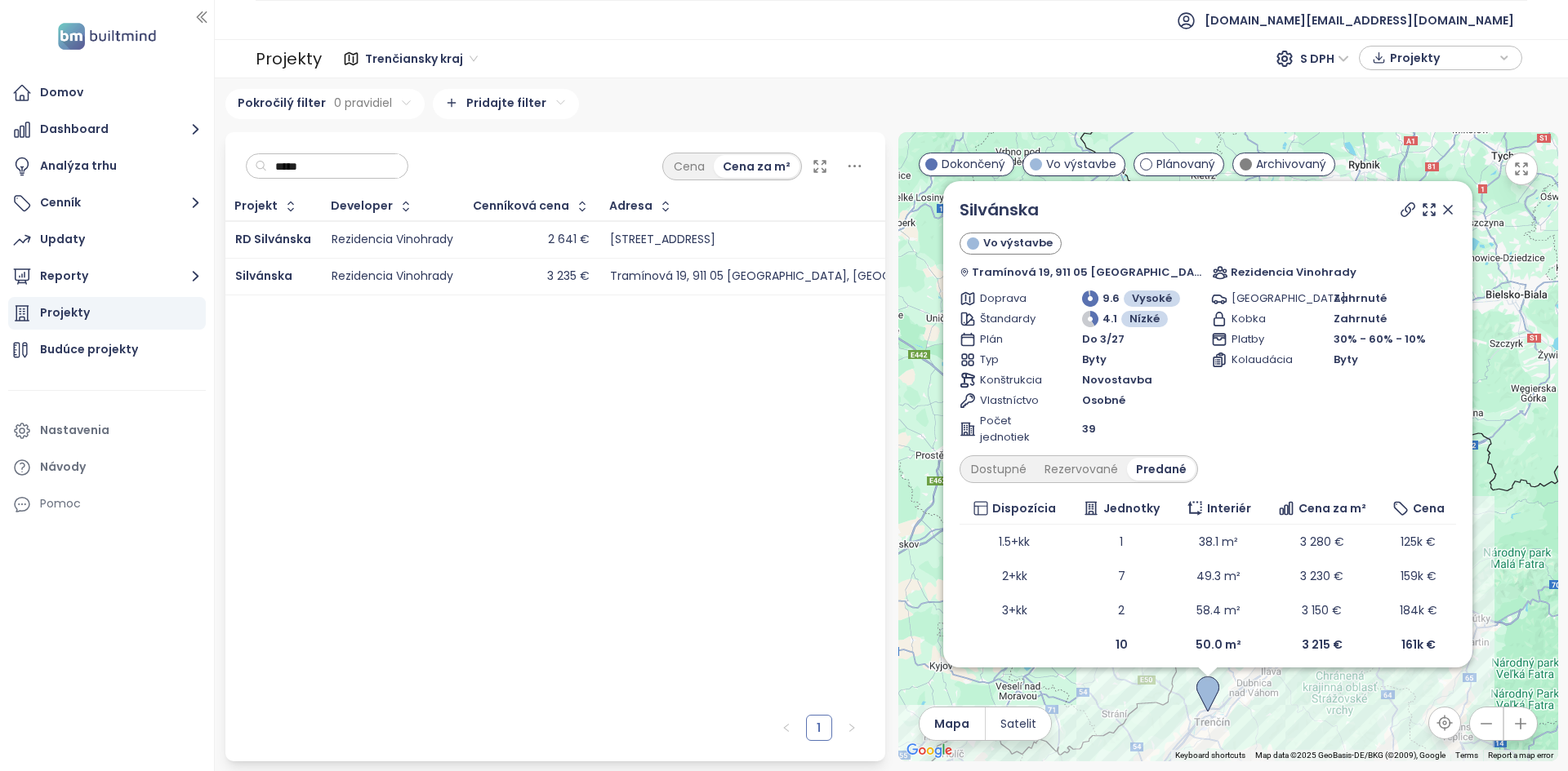
click at [367, 139] on div "***** Cena Cena za m²" at bounding box center [555, 162] width 659 height 60
click at [361, 158] on input "*****" at bounding box center [333, 166] width 132 height 24
click at [362, 156] on input "*****" at bounding box center [333, 166] width 132 height 24
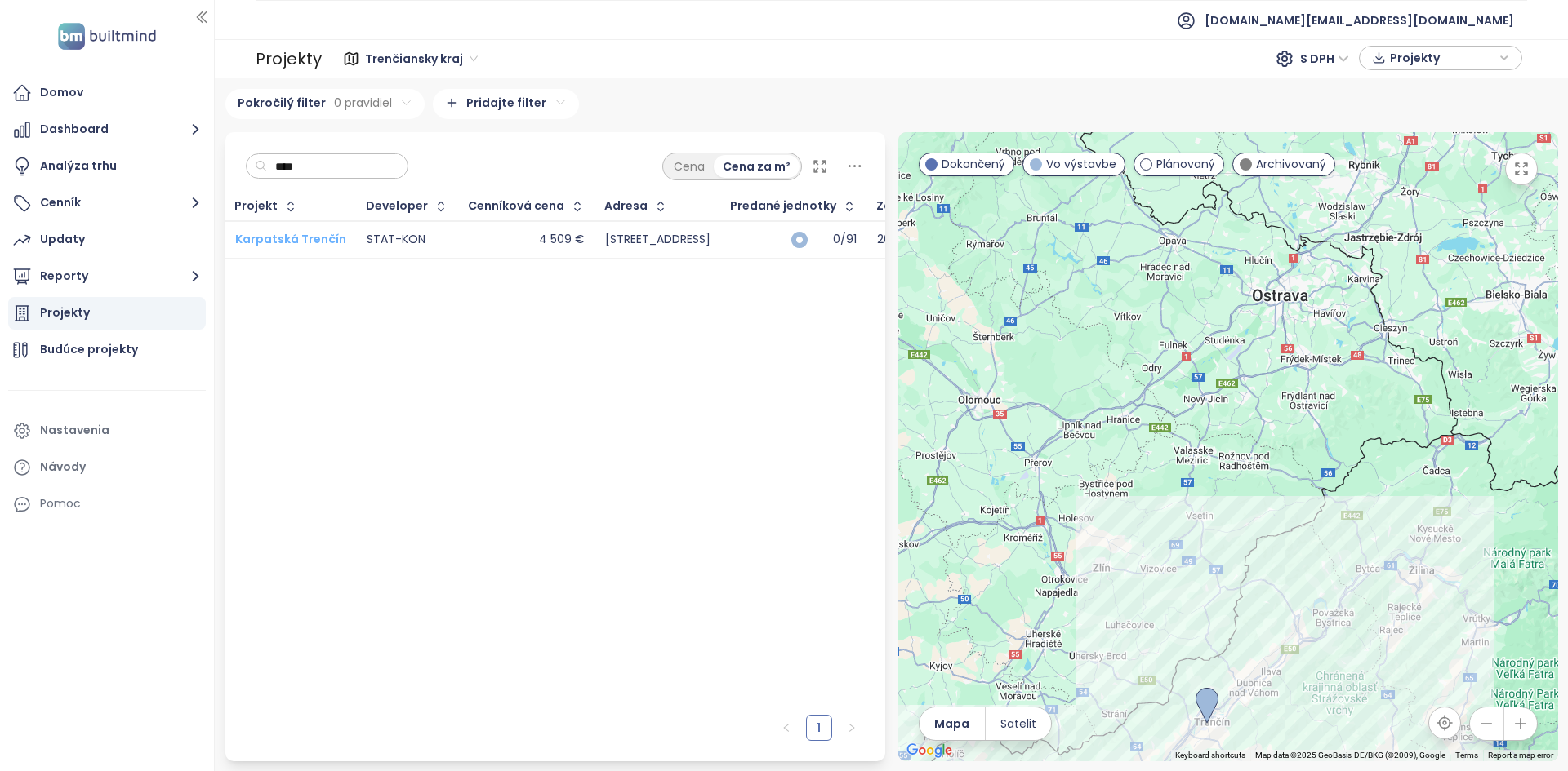
type input "****"
click at [316, 246] on span "Karpatská Trenčín" at bounding box center [290, 239] width 111 height 17
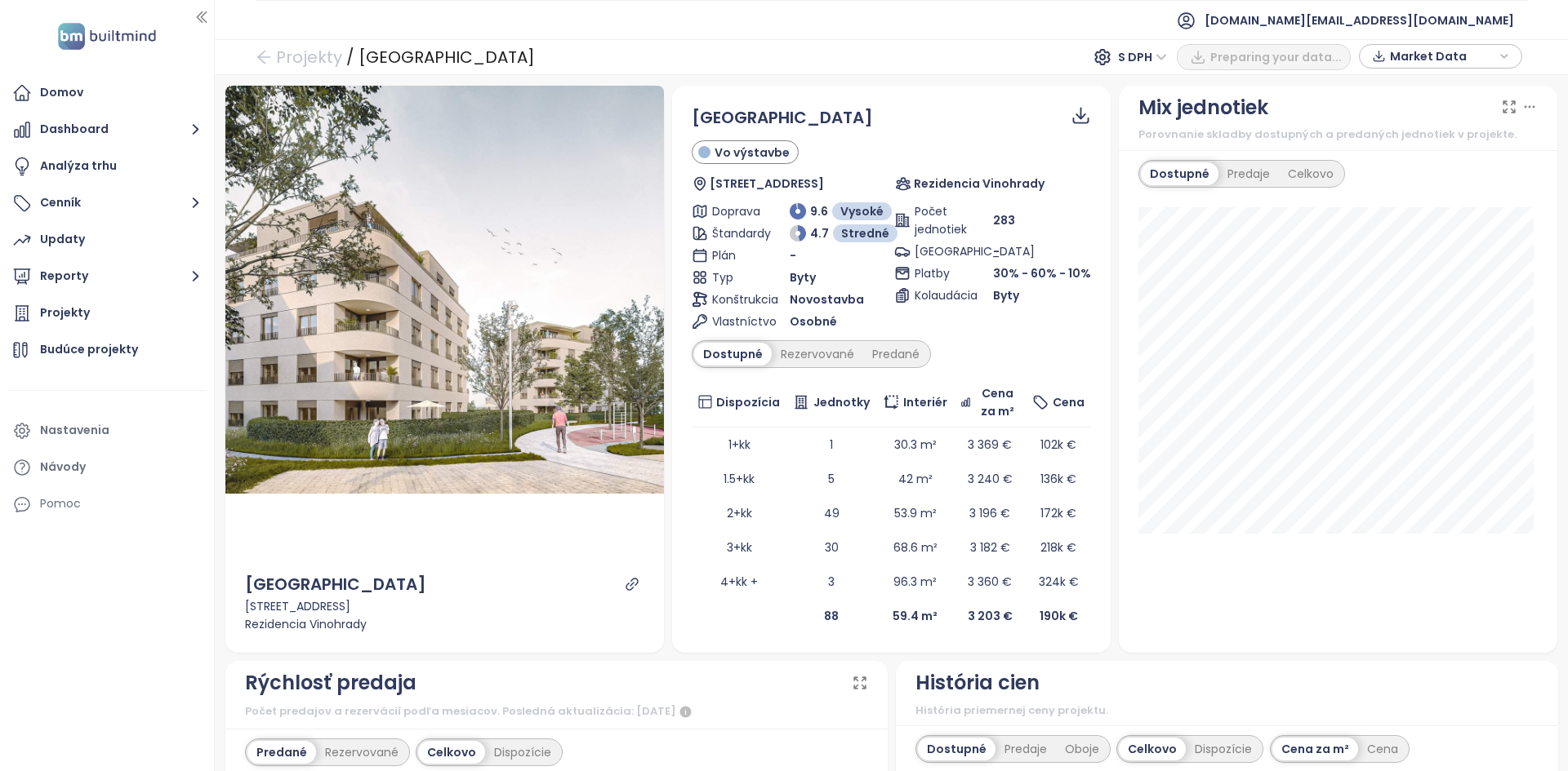
click at [1406, 59] on span "Market Data" at bounding box center [1443, 56] width 105 height 24
click at [1421, 241] on span "Stiahnuť" at bounding box center [1418, 237] width 52 height 18
click at [633, 581] on icon "link" at bounding box center [631, 584] width 13 height 13
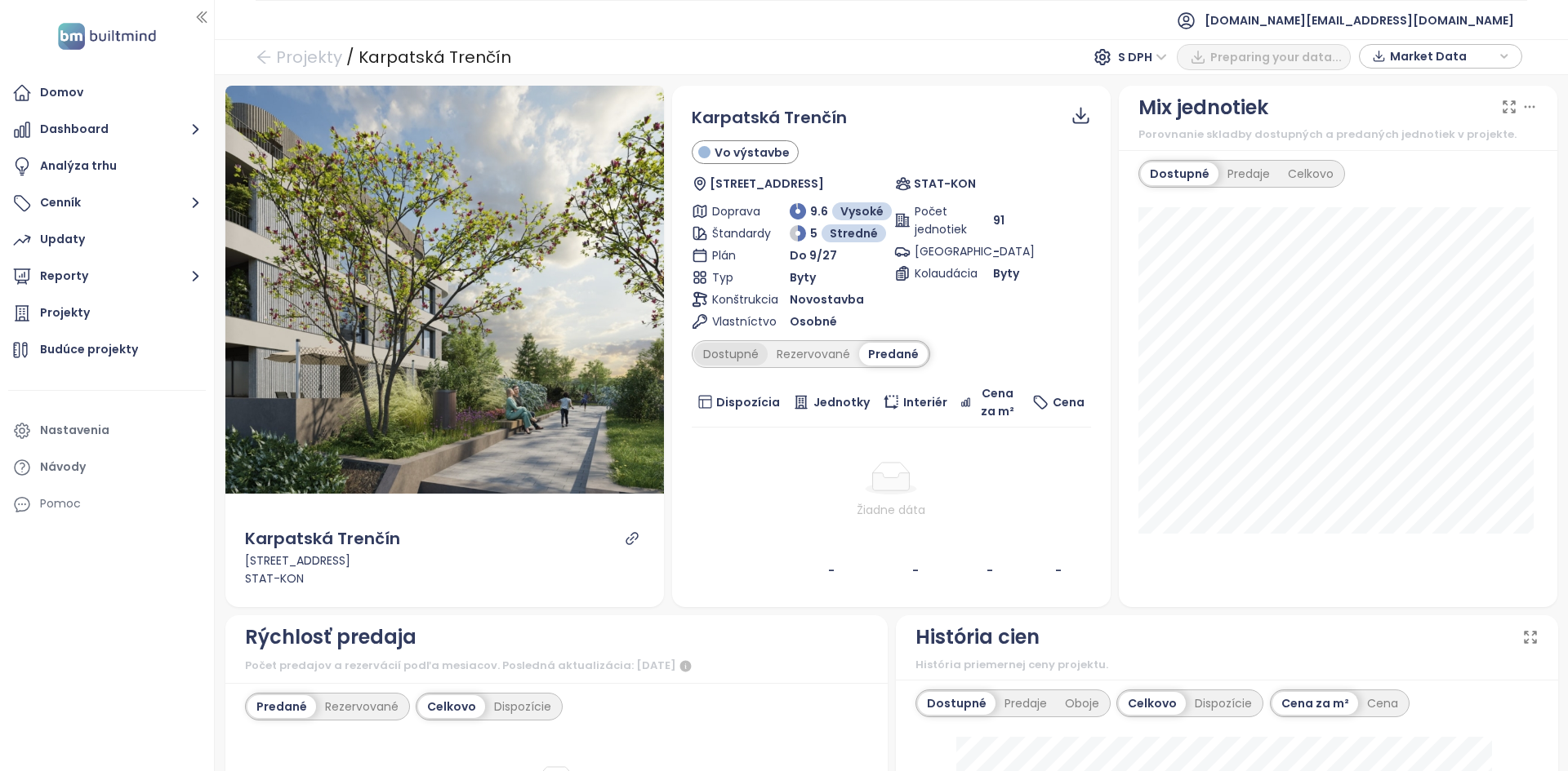
click at [738, 347] on div "Dostupné" at bounding box center [731, 353] width 74 height 23
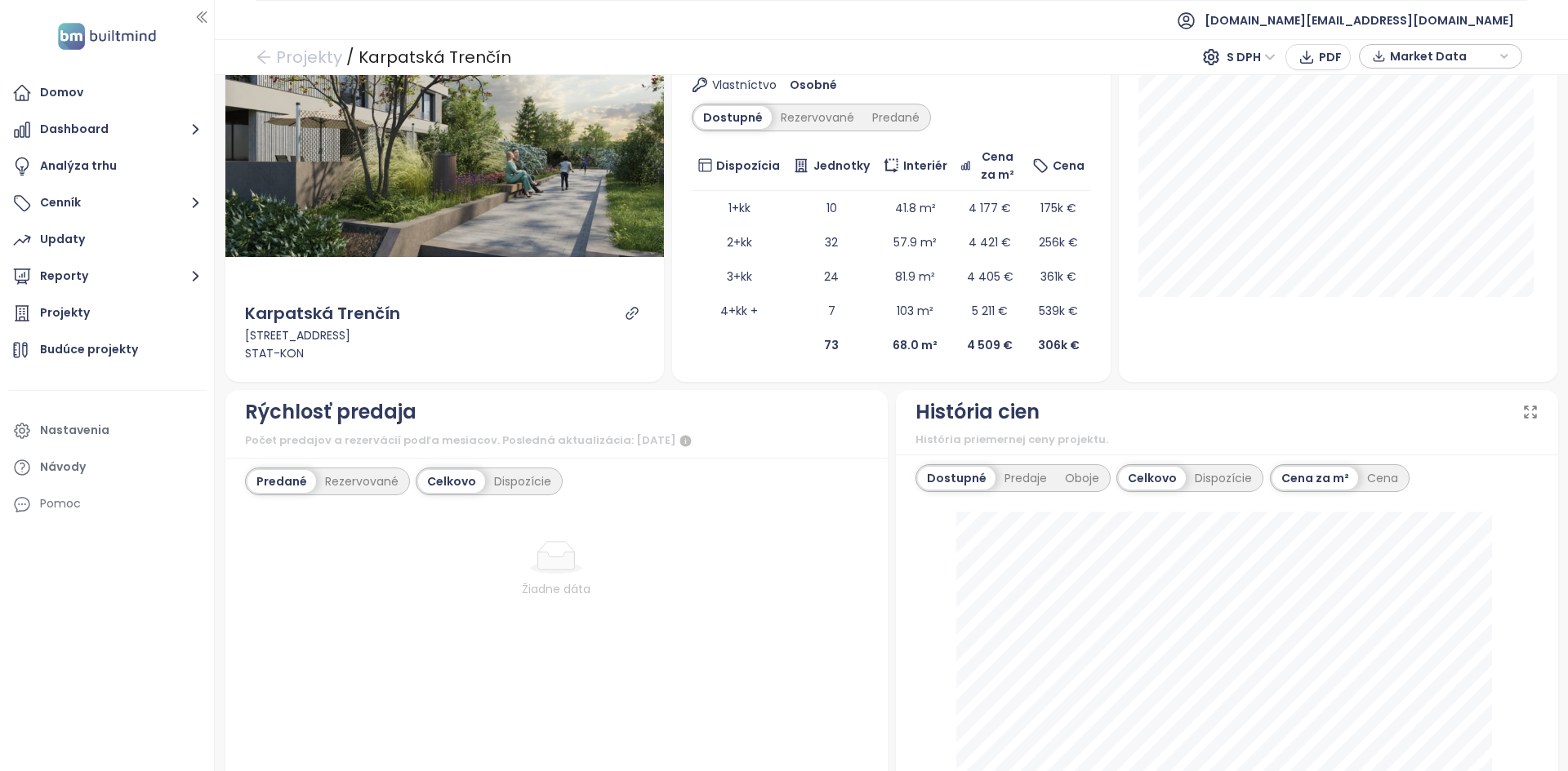
scroll to position [192, 0]
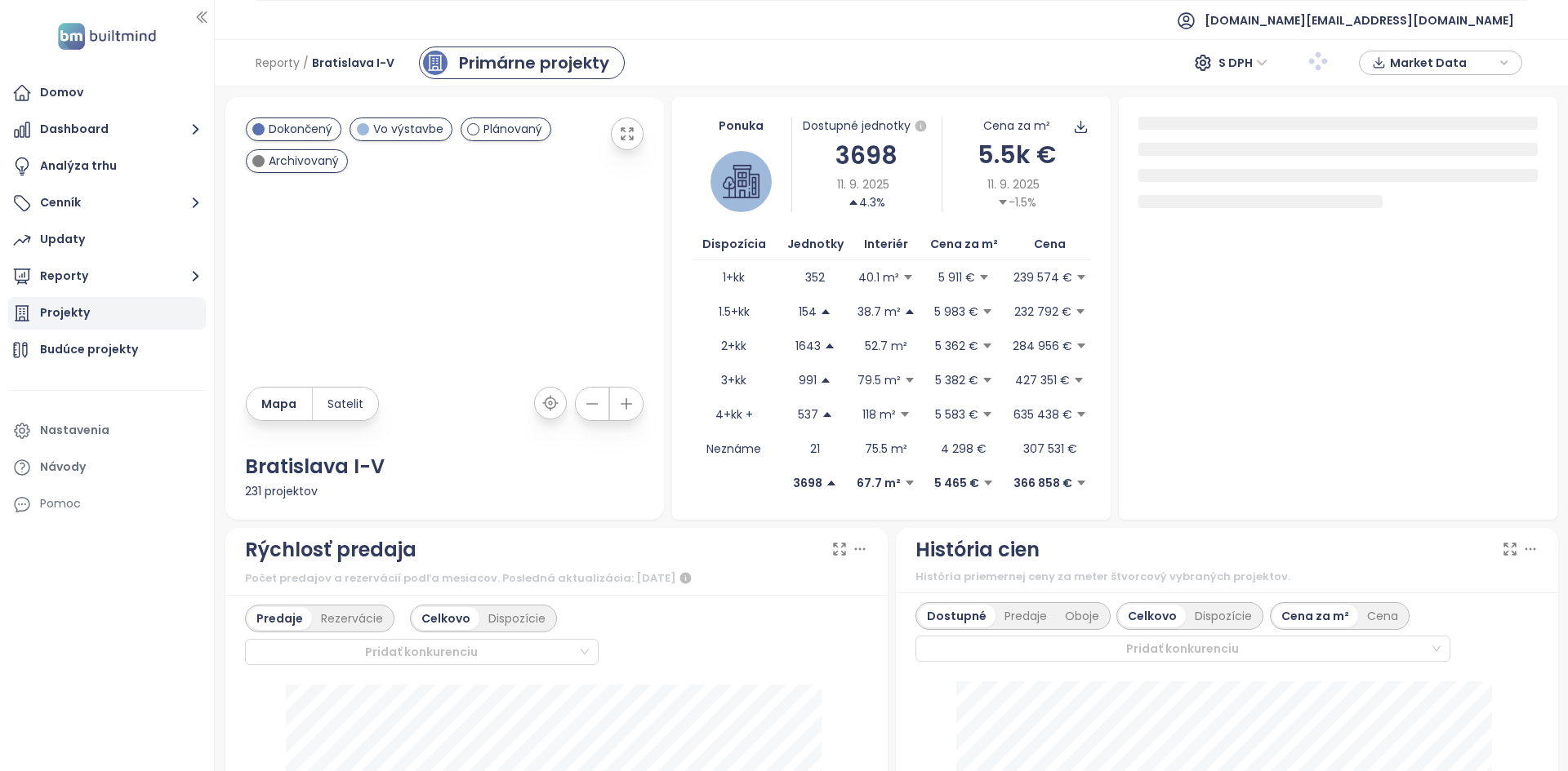
click at [84, 317] on div "Projekty" at bounding box center [65, 312] width 50 height 20
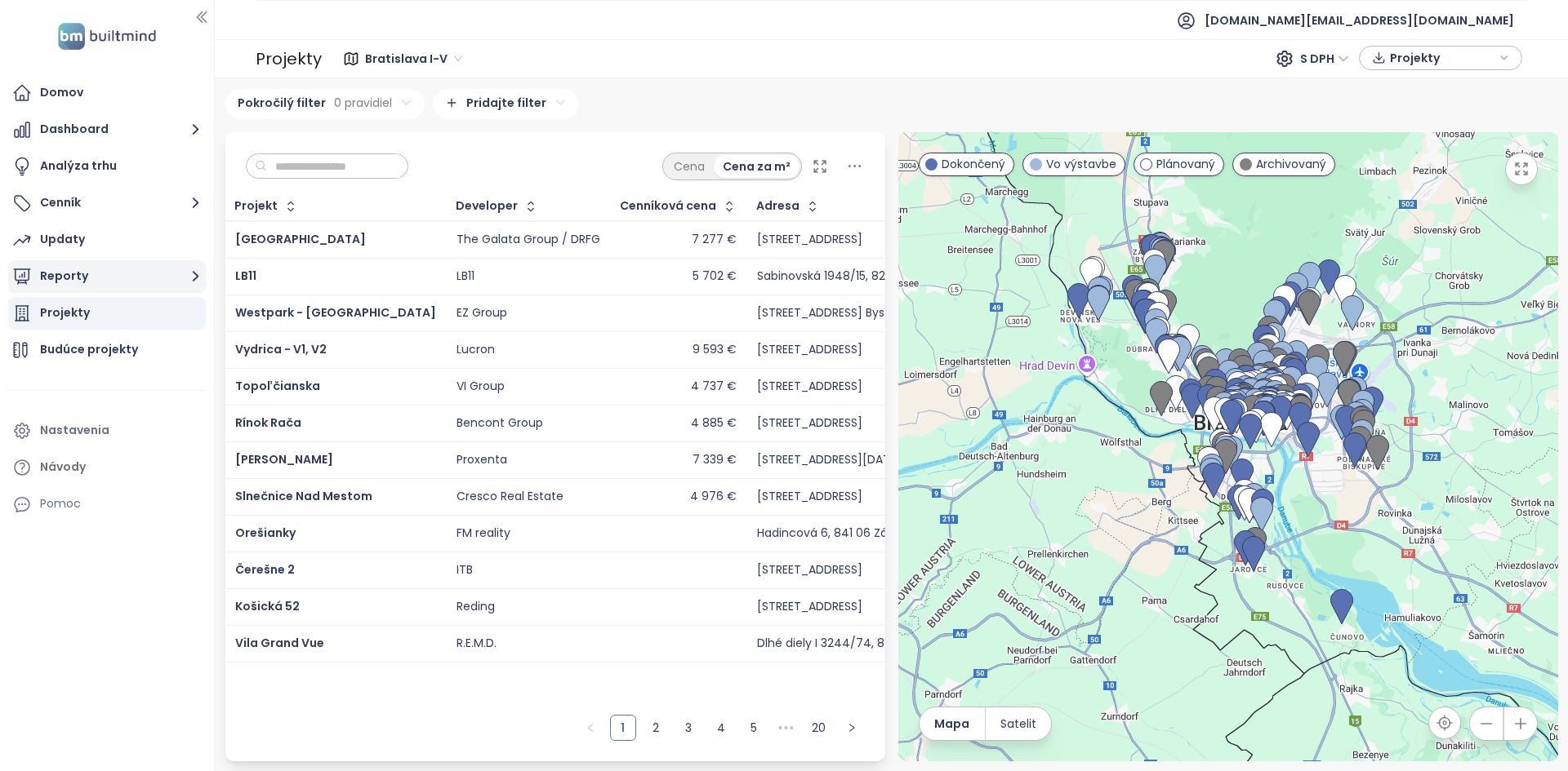
click at [177, 266] on button "Reporty" at bounding box center [107, 276] width 197 height 33
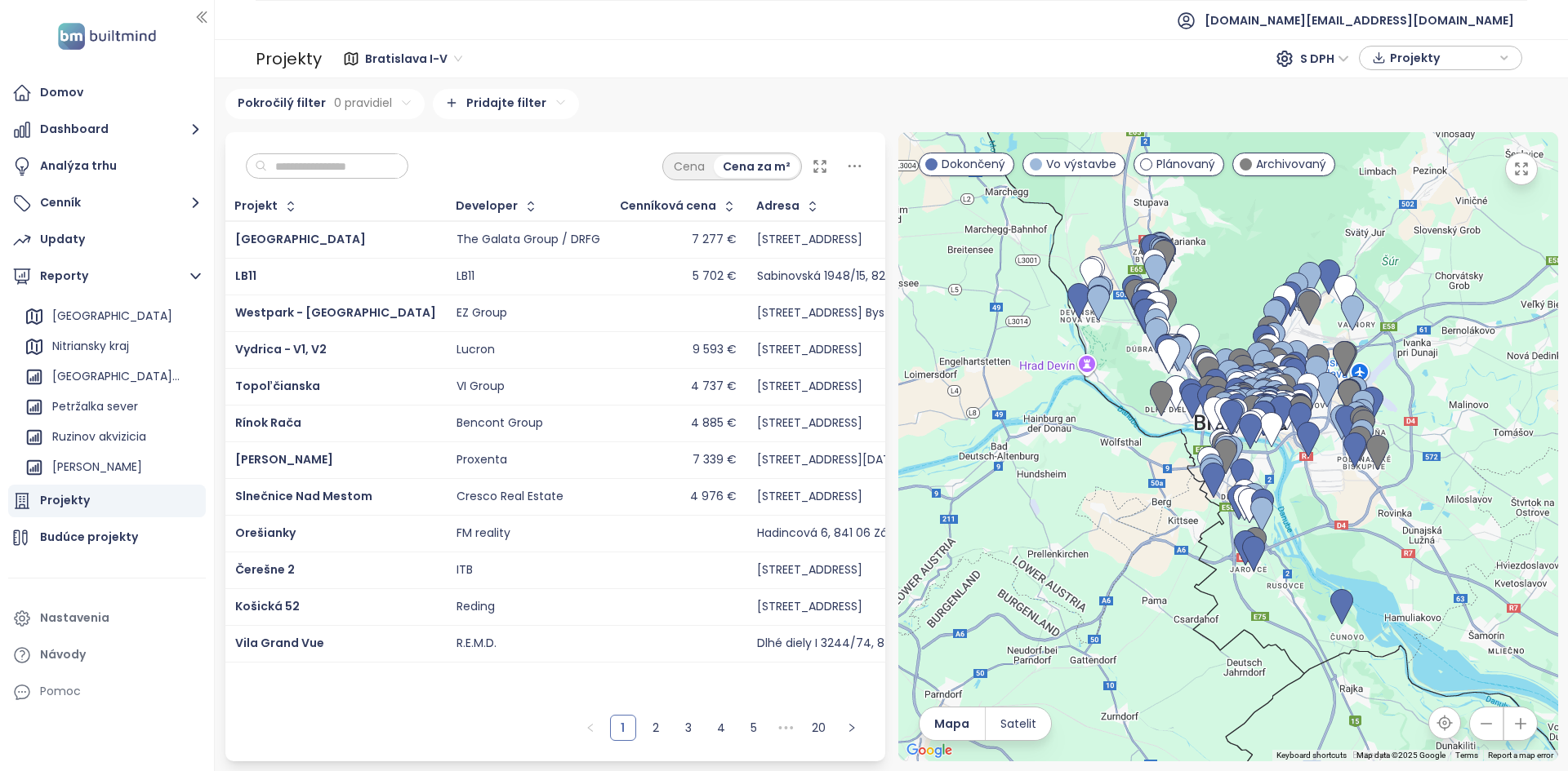
scroll to position [209, 0]
click at [111, 473] on div "Trencin konkurencia" at bounding box center [110, 467] width 116 height 20
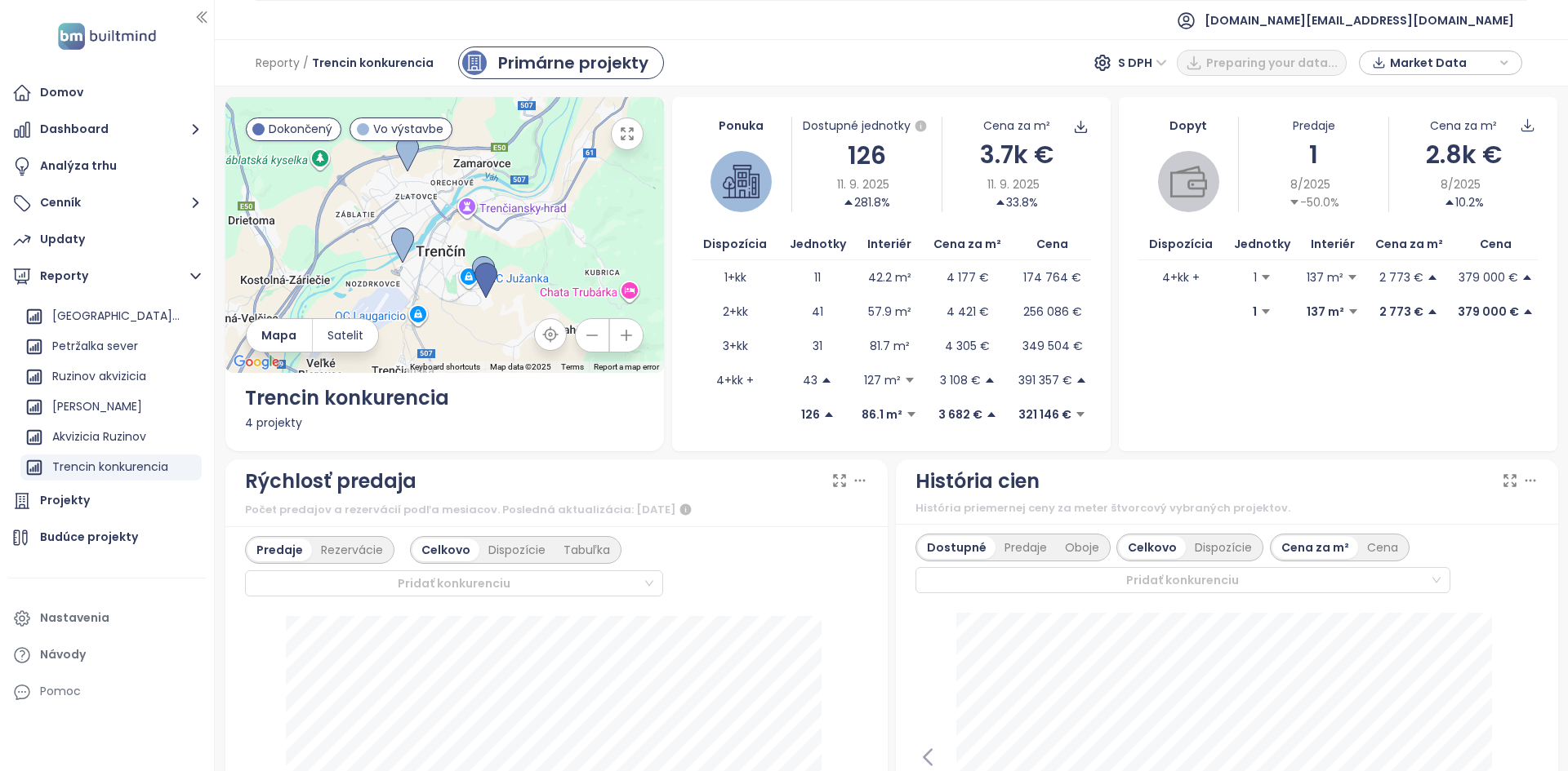
click at [861, 156] on div "126" at bounding box center [867, 155] width 149 height 38
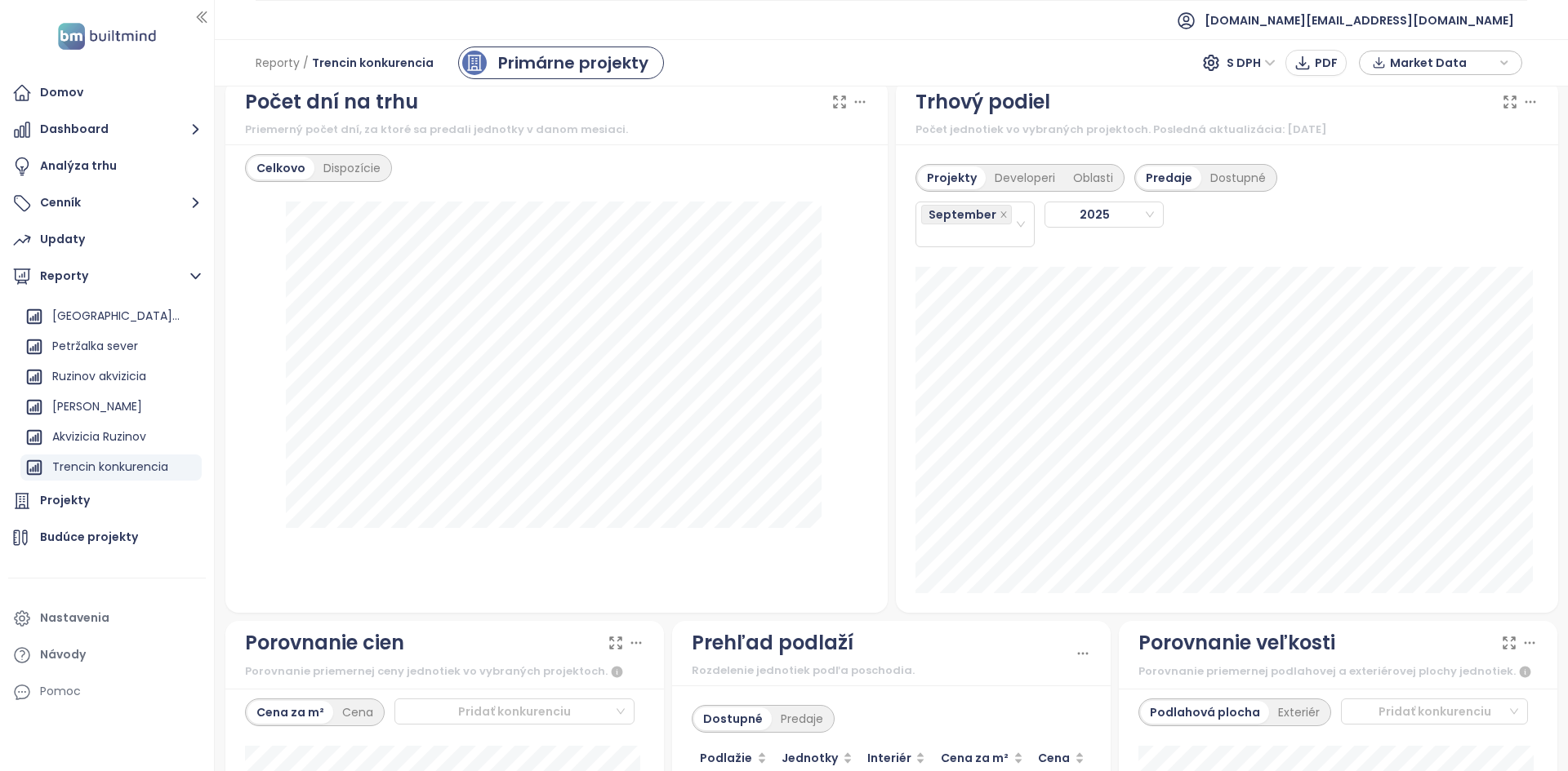
scroll to position [1697, 0]
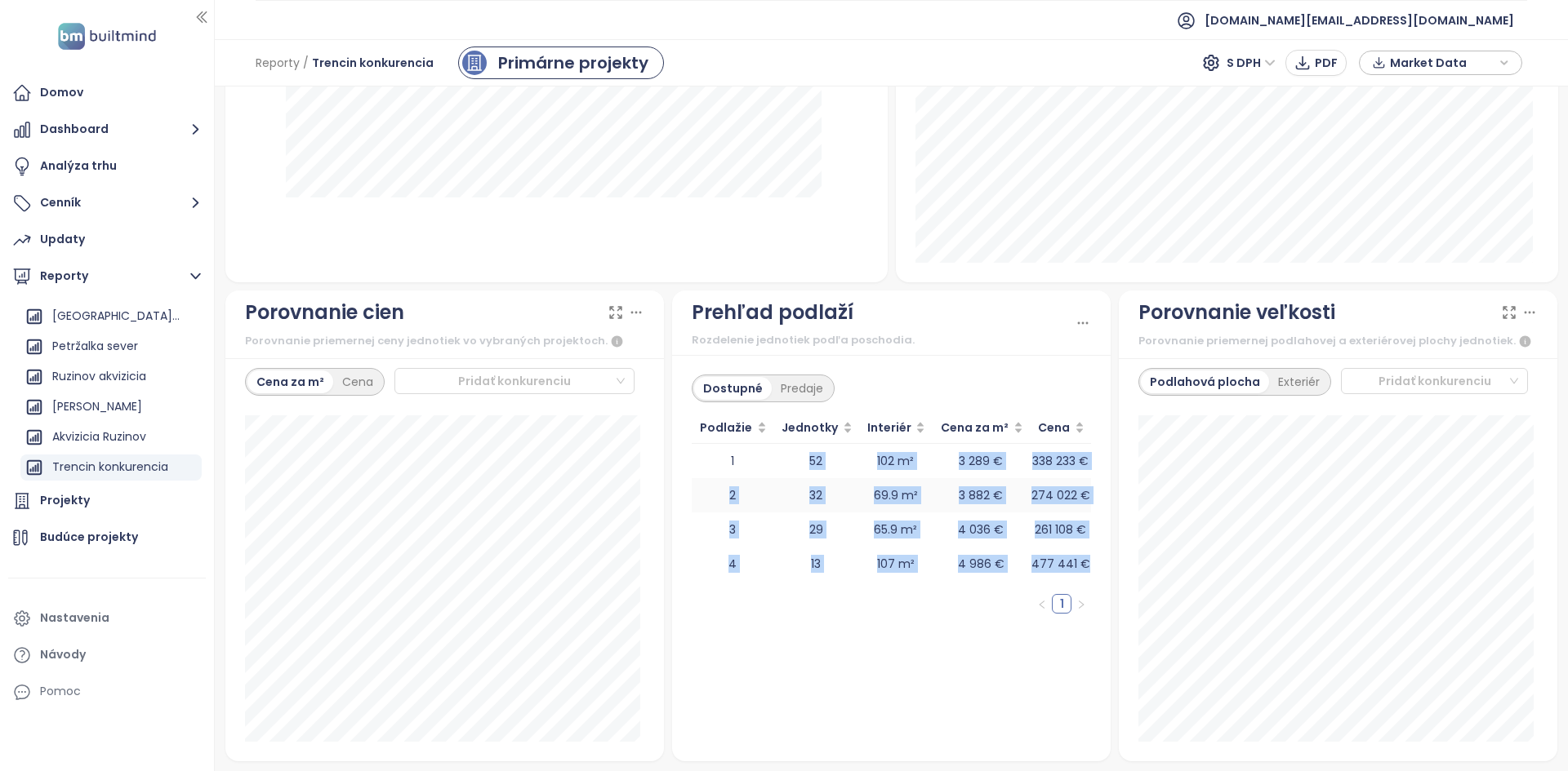
drag, startPoint x: 1076, startPoint y: 561, endPoint x: 856, endPoint y: 480, distance: 234.4
click at [797, 470] on tbody "1 52 102 m² 3 289 € 338 233 € 2 32 69.9 m² 3 882 € 274 022 € 3 29 65.9 m² 4 036…" at bounding box center [891, 512] width 400 height 137
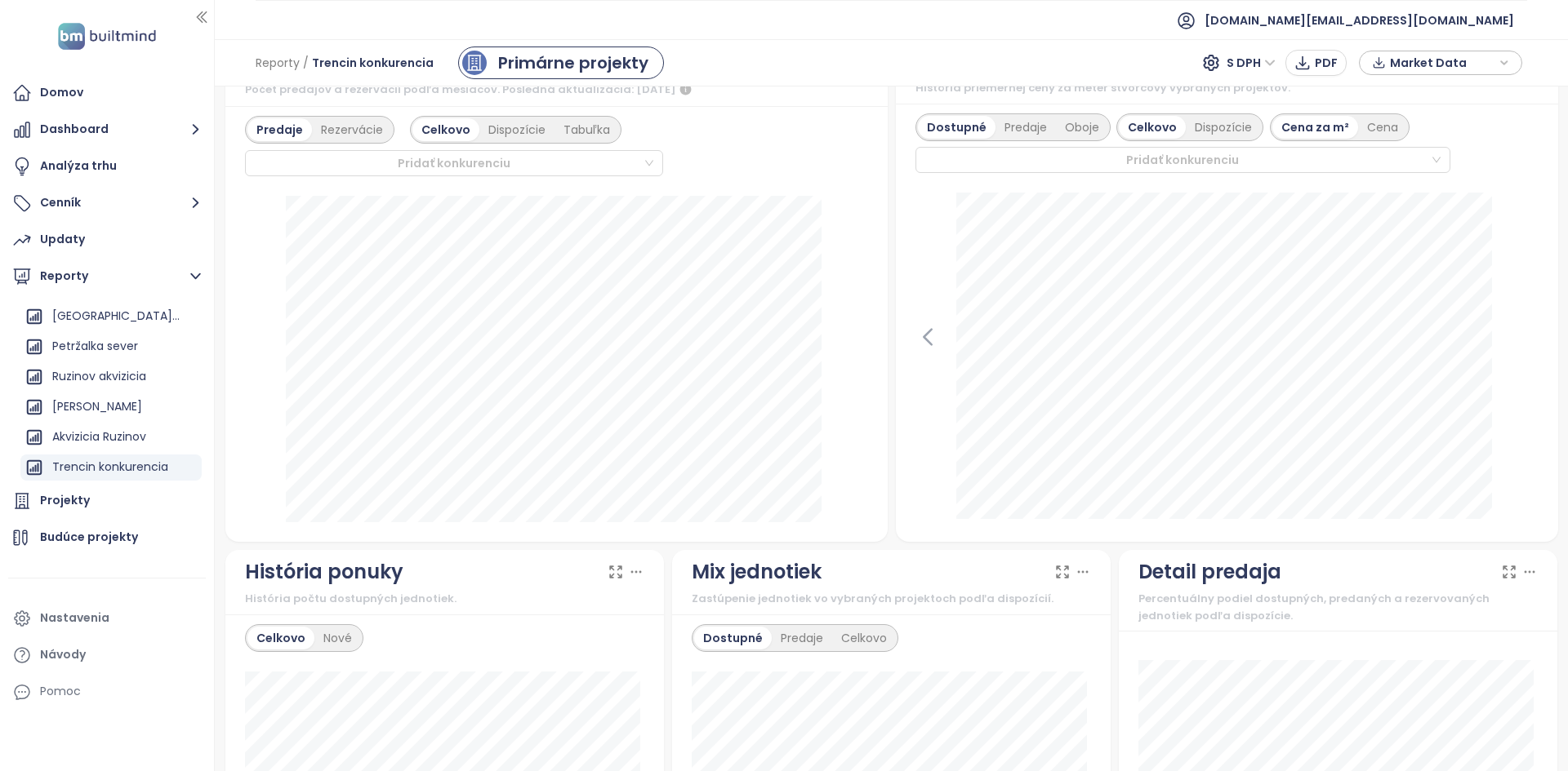
scroll to position [0, 0]
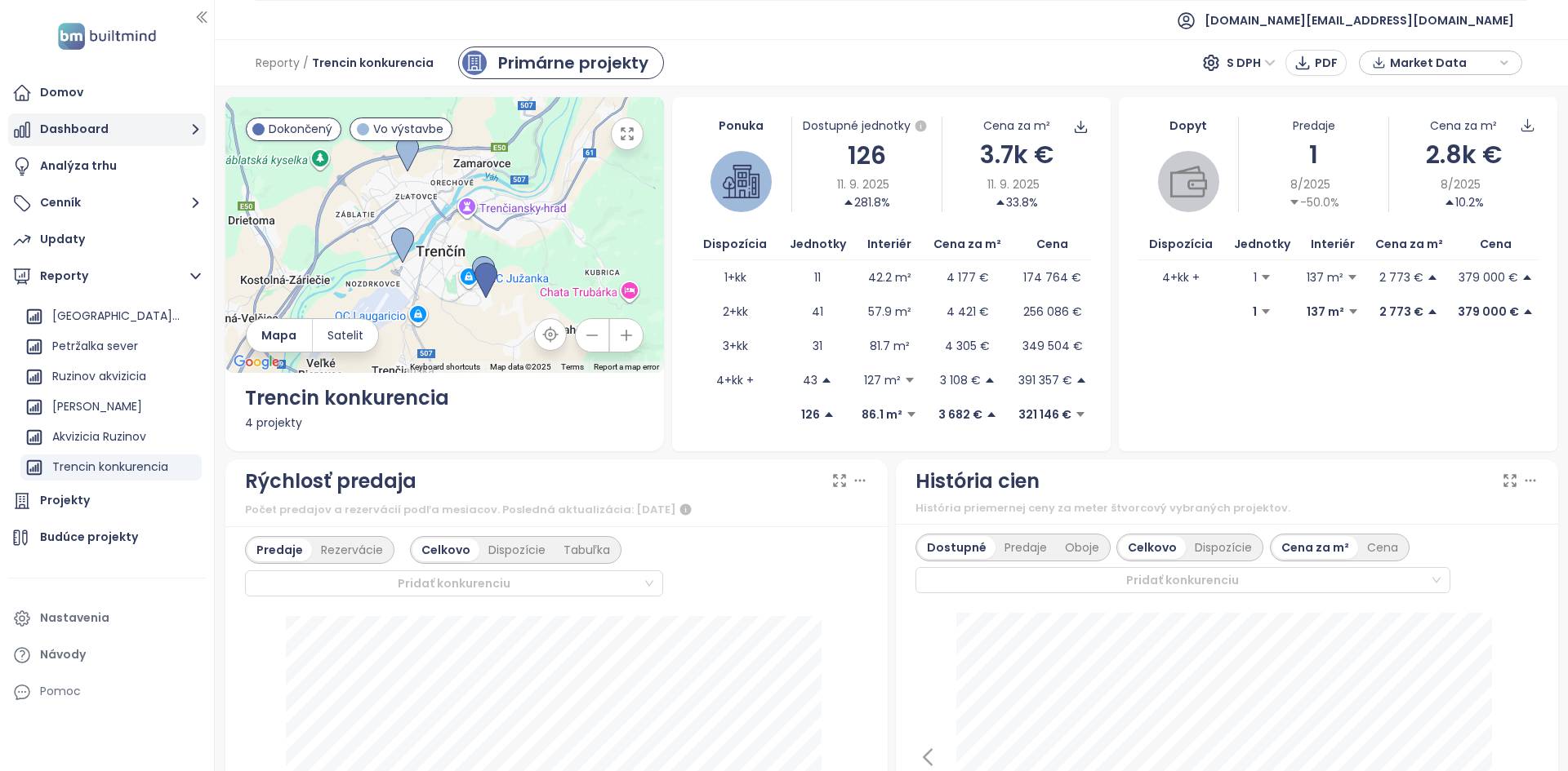
click at [119, 123] on button "Dashboard" at bounding box center [107, 129] width 197 height 33
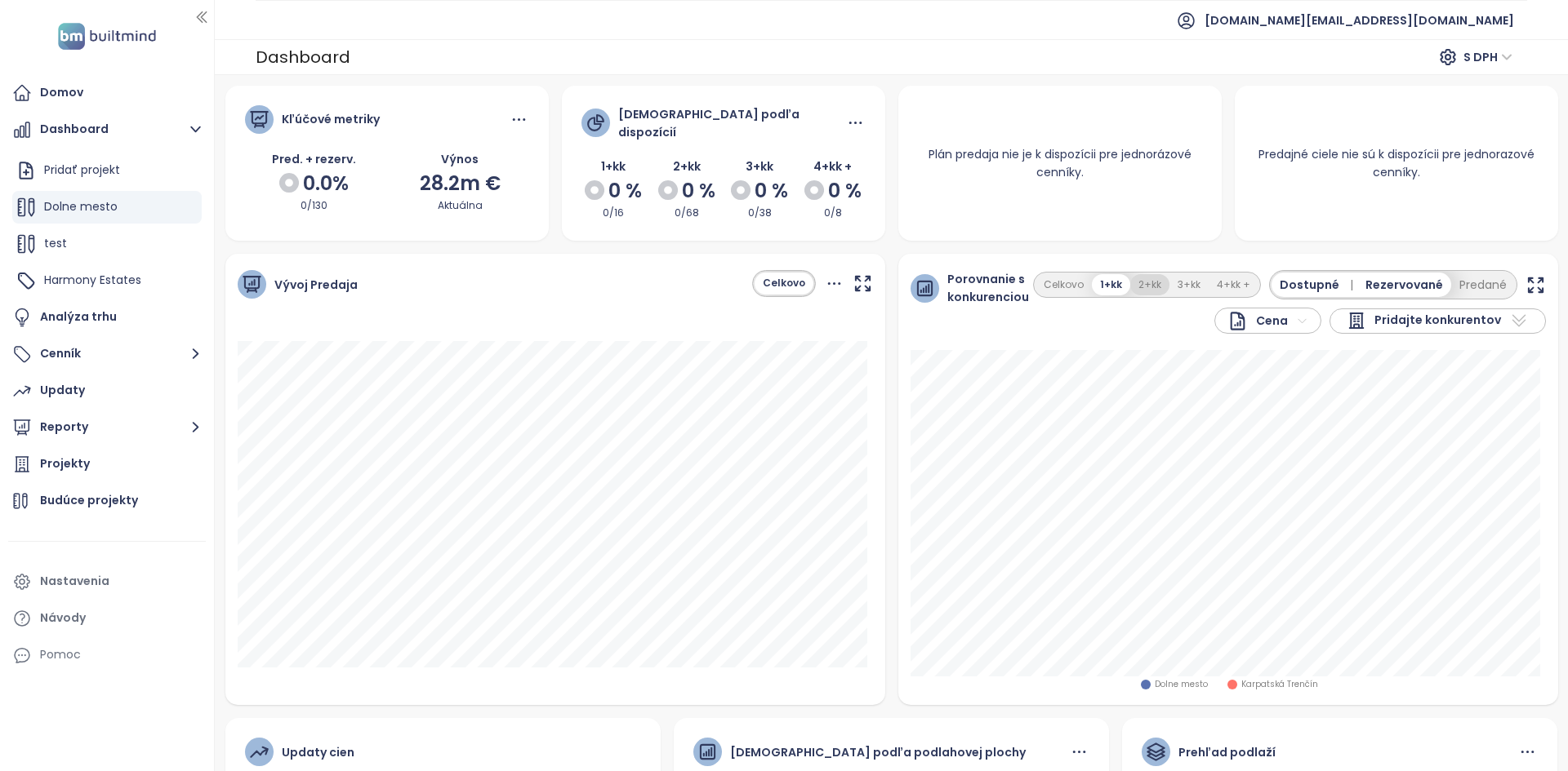
click at [1144, 287] on button "2+kk" at bounding box center [1149, 285] width 39 height 22
click at [1194, 276] on button "3+kk" at bounding box center [1189, 285] width 39 height 22
click at [1238, 274] on button "4+kk +" at bounding box center [1234, 285] width 50 height 22
click at [1111, 283] on button "1+kk" at bounding box center [1111, 285] width 37 height 22
click at [127, 665] on div "Pomoc" at bounding box center [107, 655] width 197 height 33
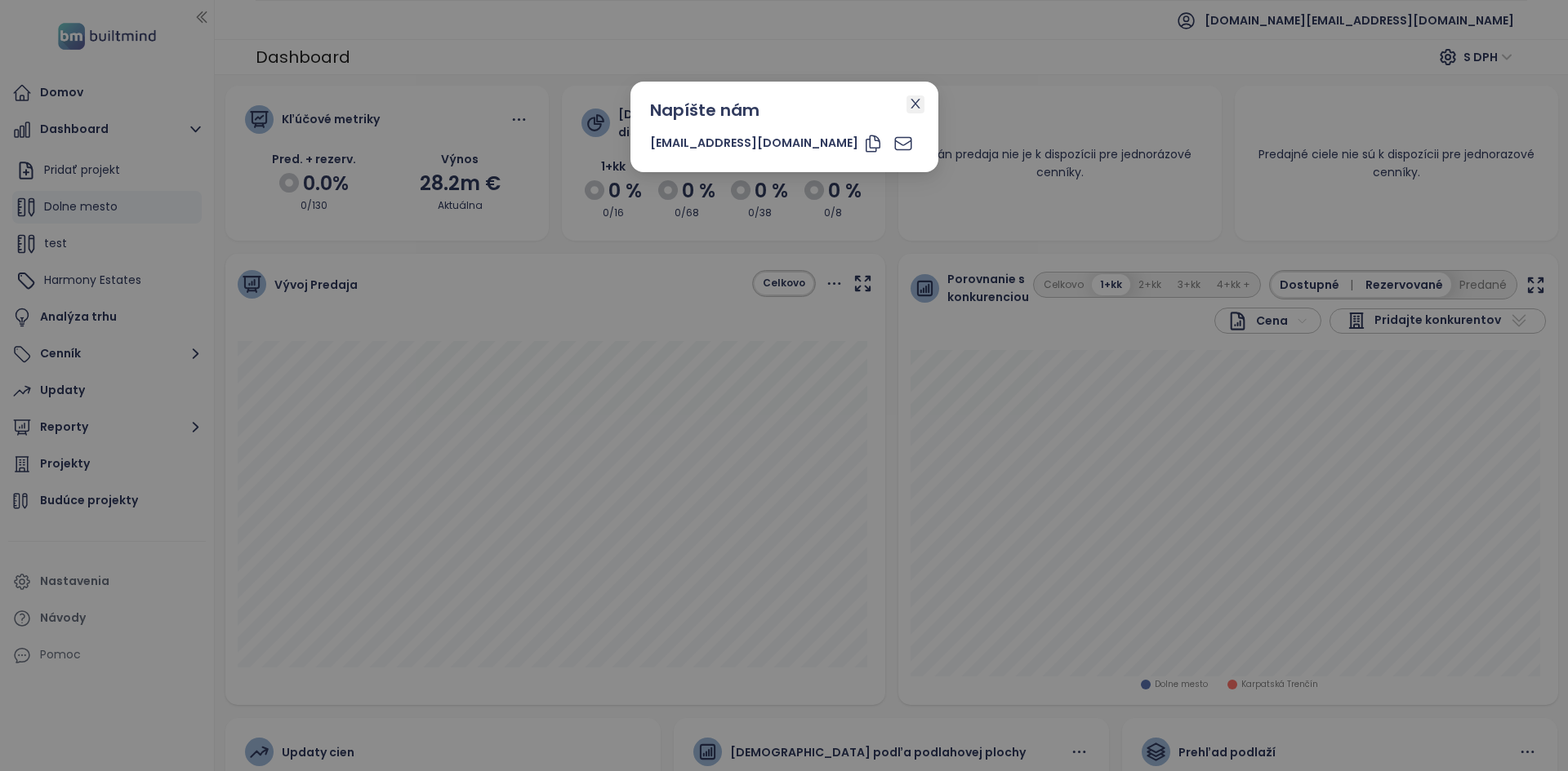
click at [906, 110] on span "Close" at bounding box center [914, 104] width 18 height 18
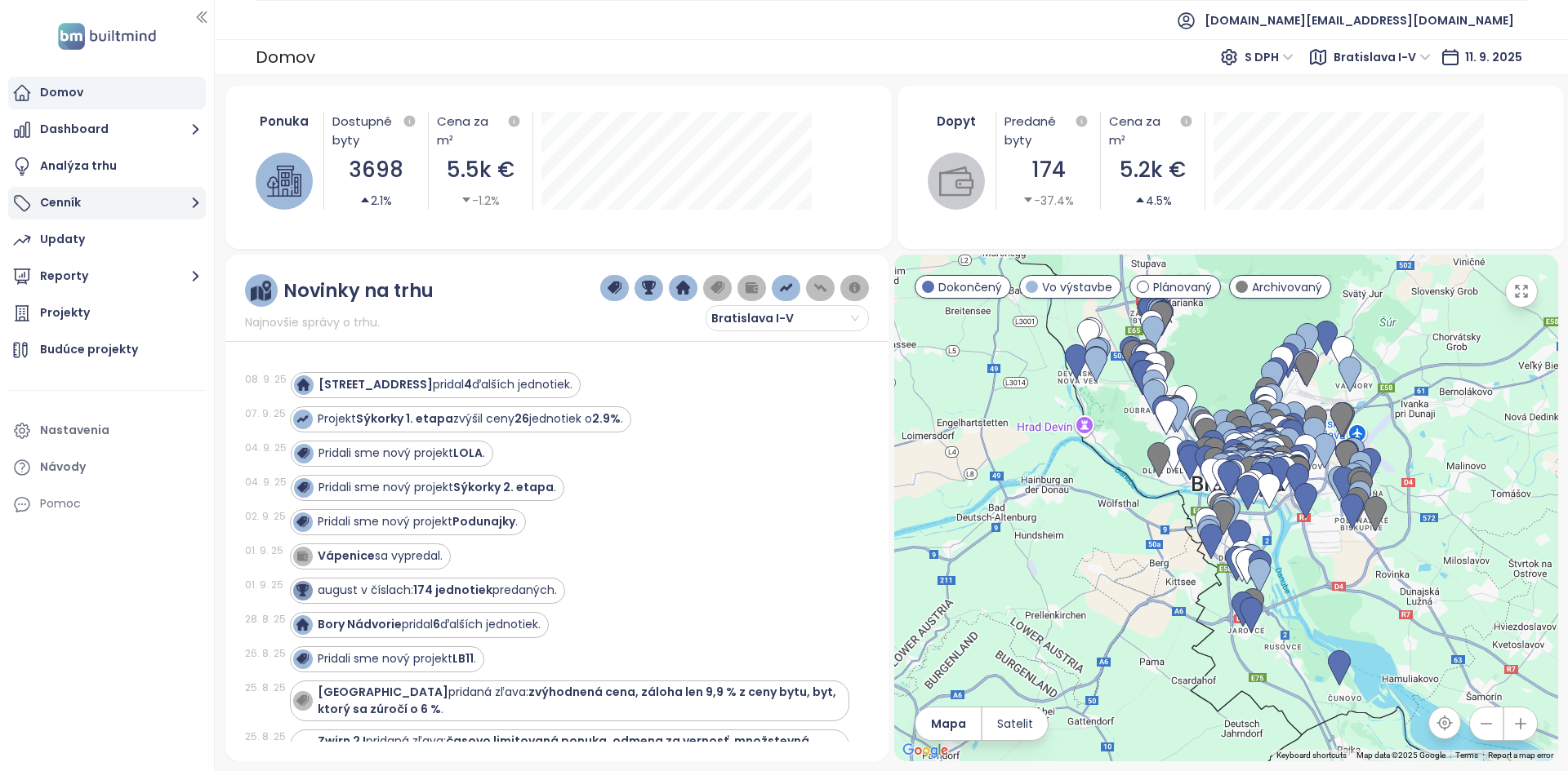
click at [116, 200] on button "Cenník" at bounding box center [107, 203] width 197 height 33
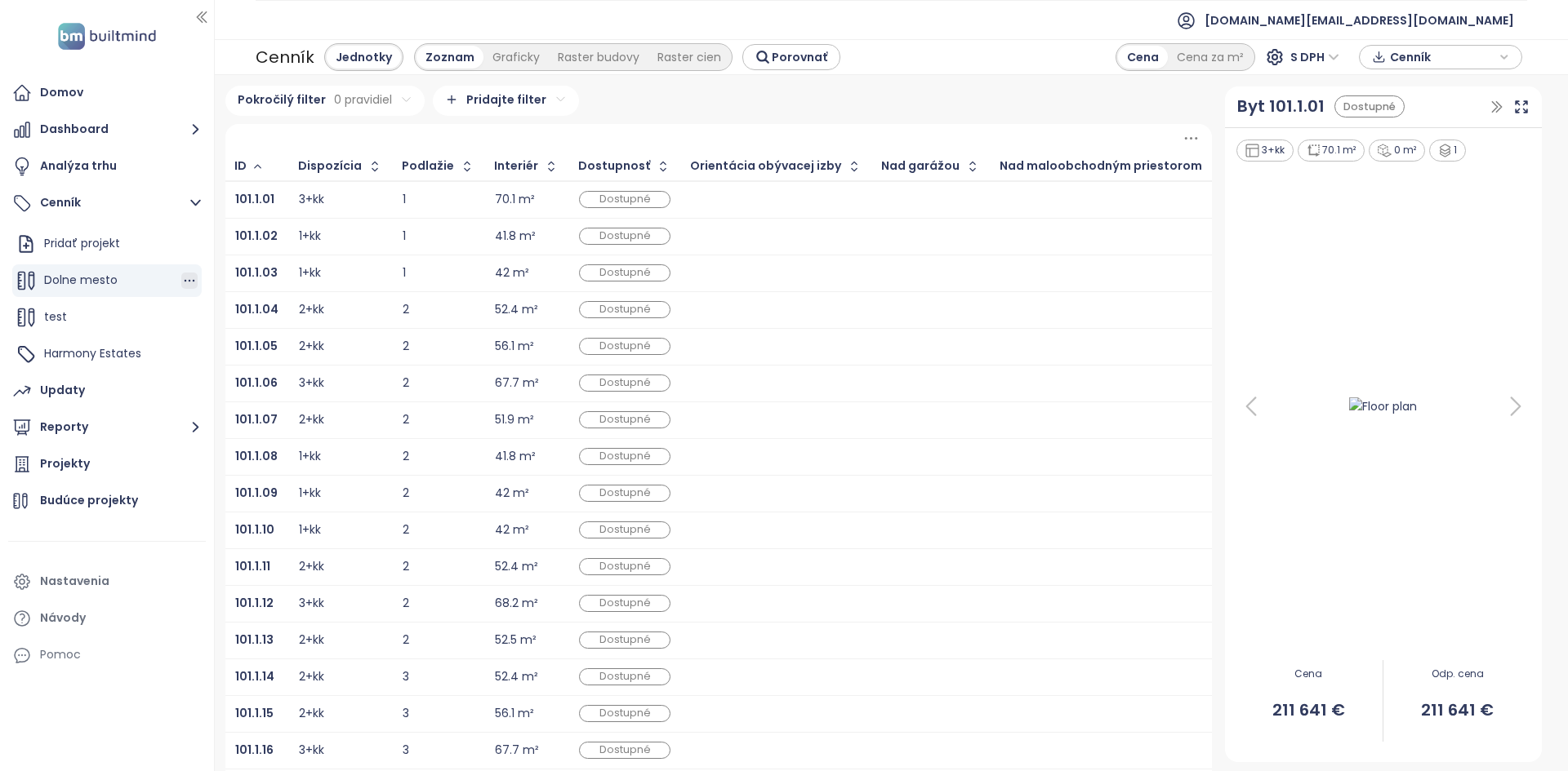
click at [187, 281] on icon "button" at bounding box center [190, 281] width 17 height 17
click at [237, 347] on button "Odstrániť" at bounding box center [257, 356] width 94 height 20
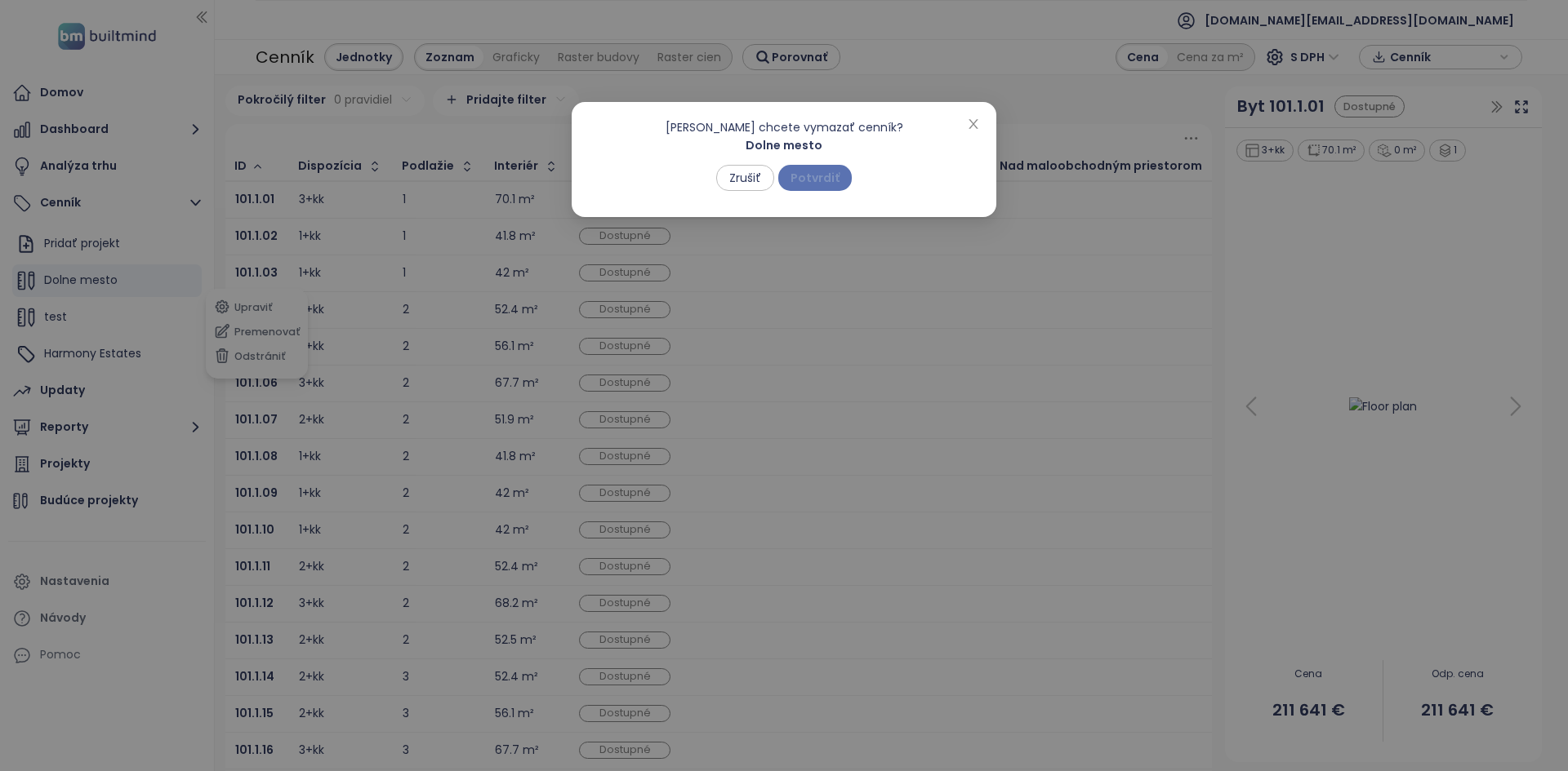
click at [781, 175] on span "Potvrdiť" at bounding box center [815, 177] width 49 height 18
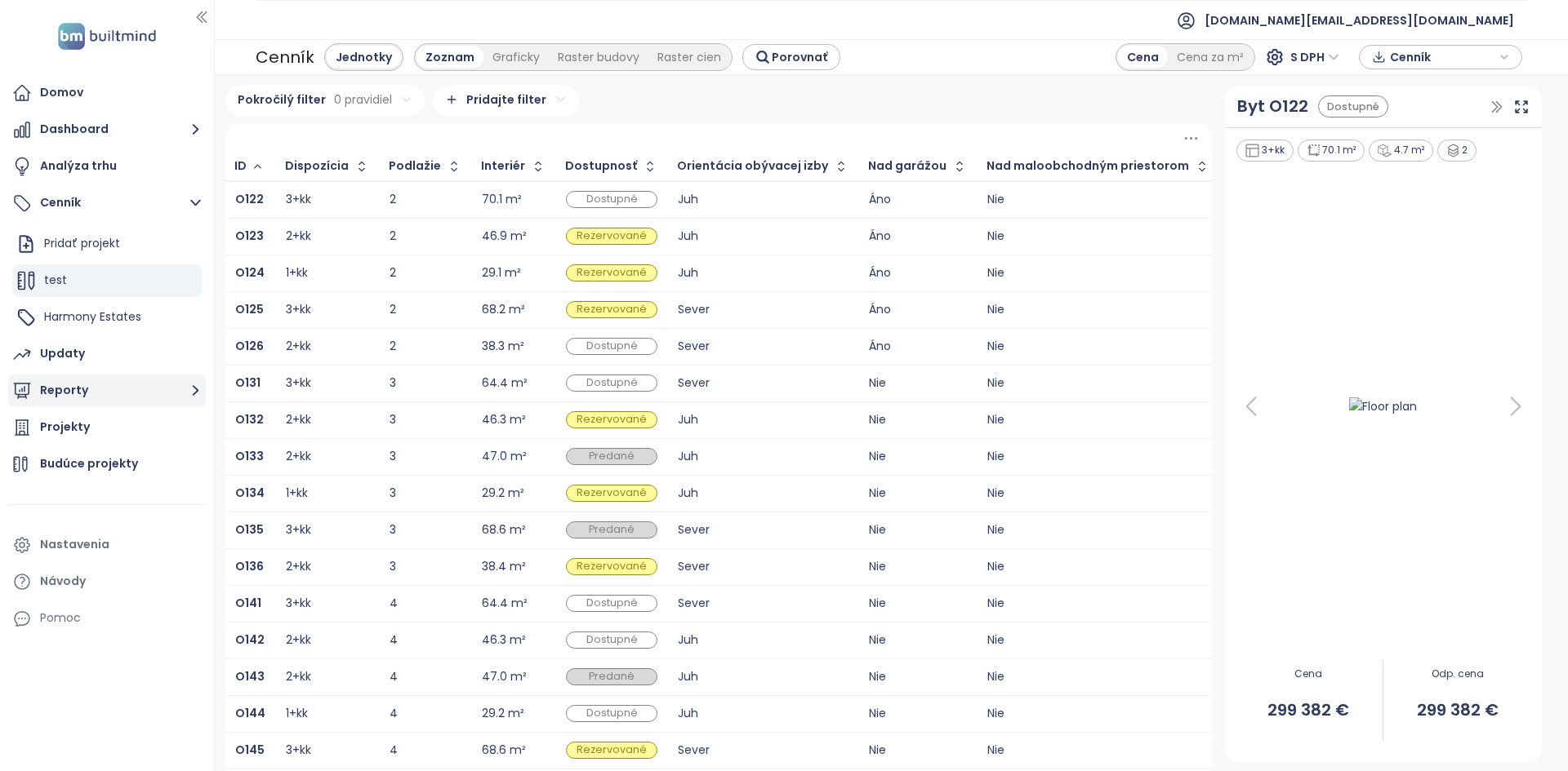
click at [106, 378] on button "Reporty" at bounding box center [107, 390] width 197 height 33
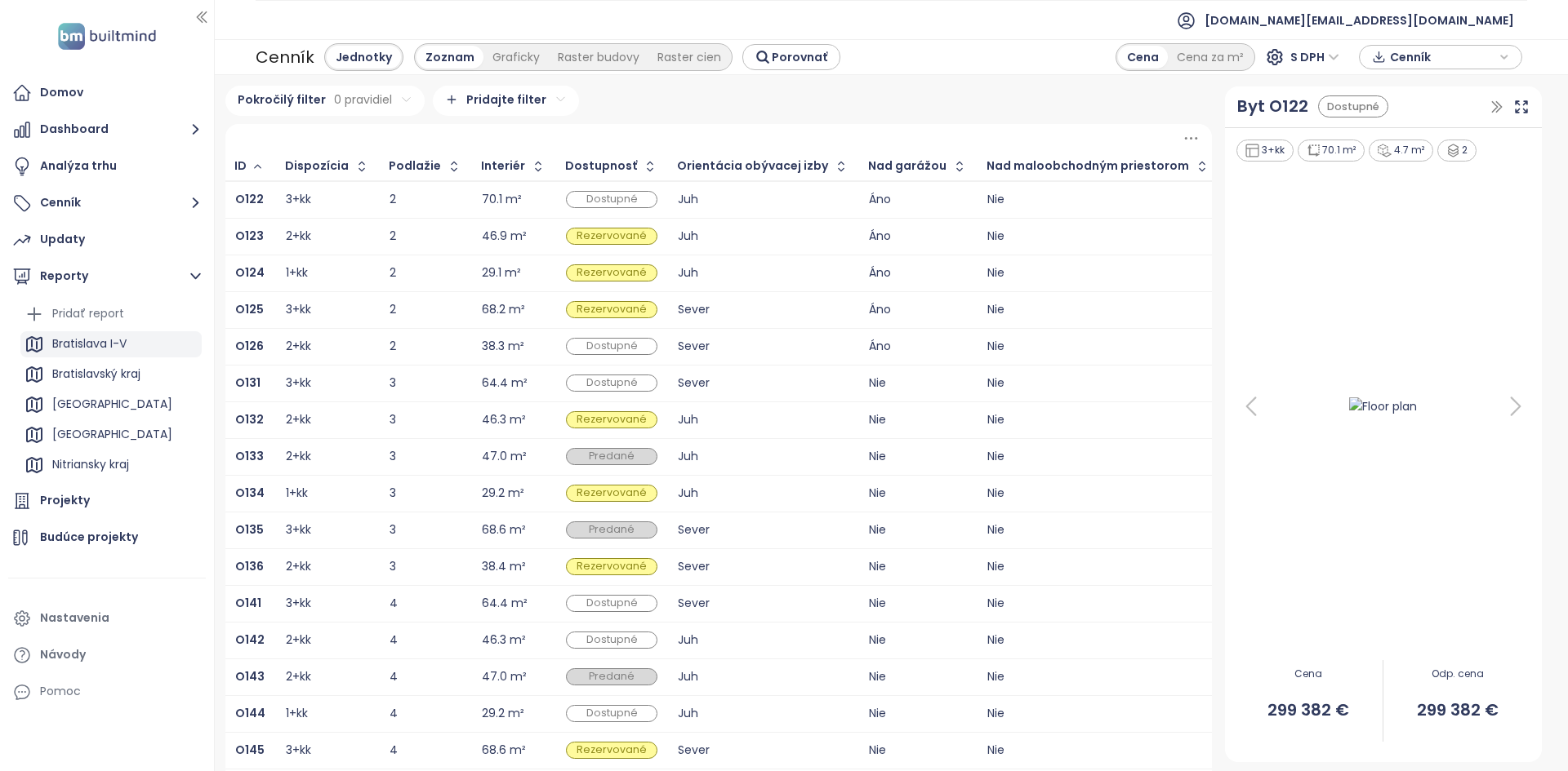
click at [109, 342] on div "Bratislava I-V" at bounding box center [89, 344] width 74 height 20
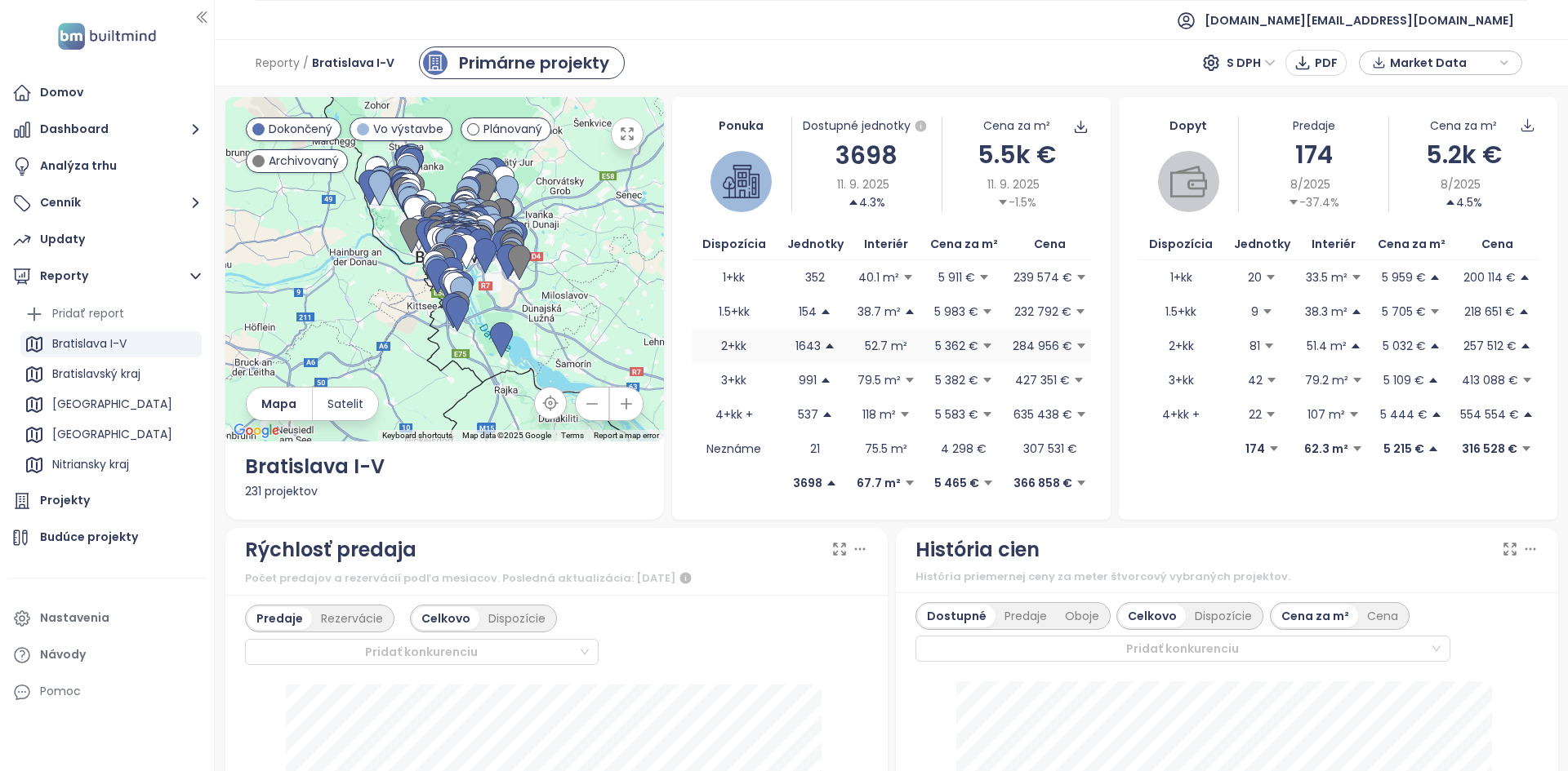
click at [781, 355] on td "52.7 m²" at bounding box center [886, 346] width 65 height 34
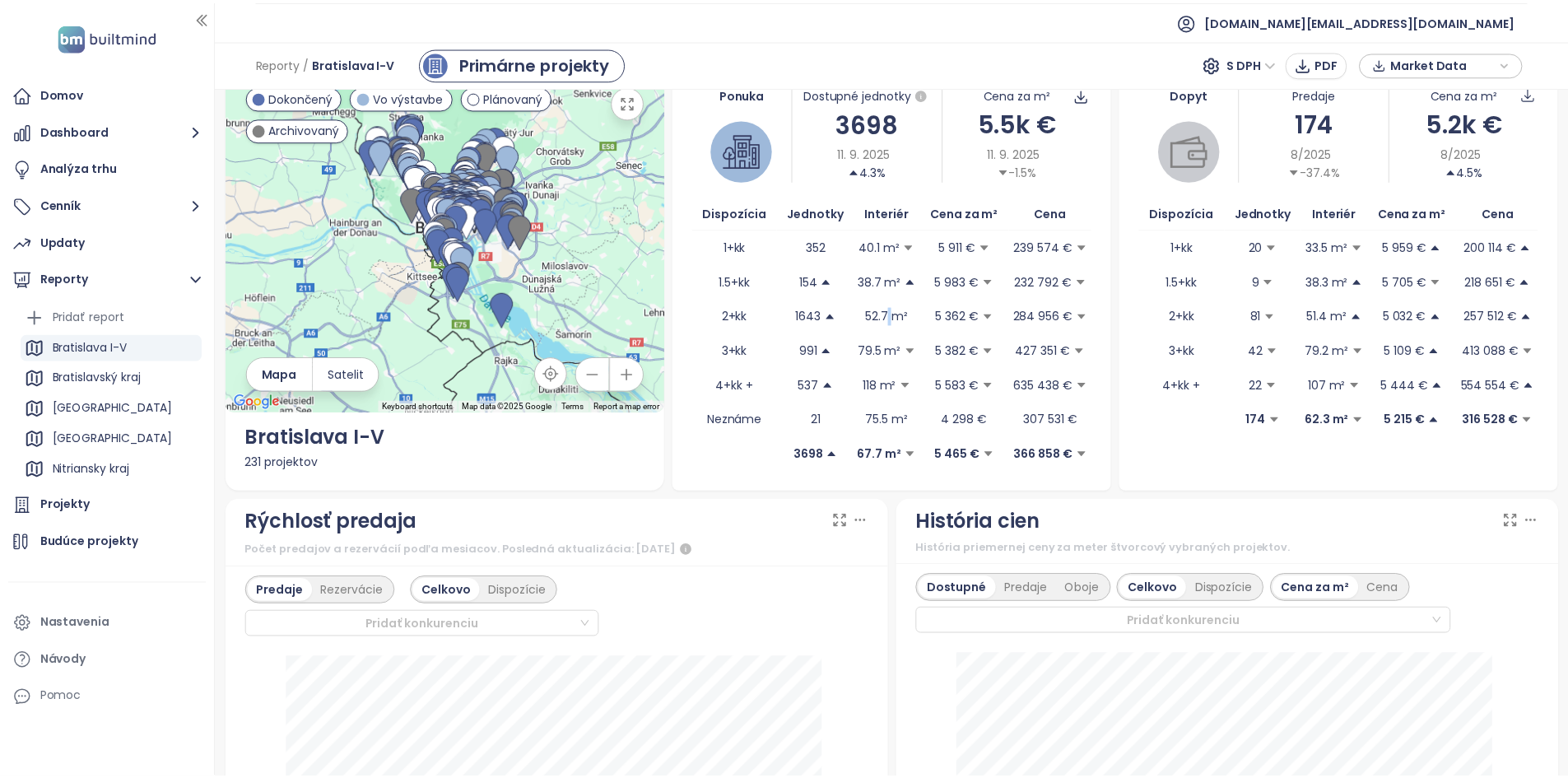
scroll to position [40, 0]
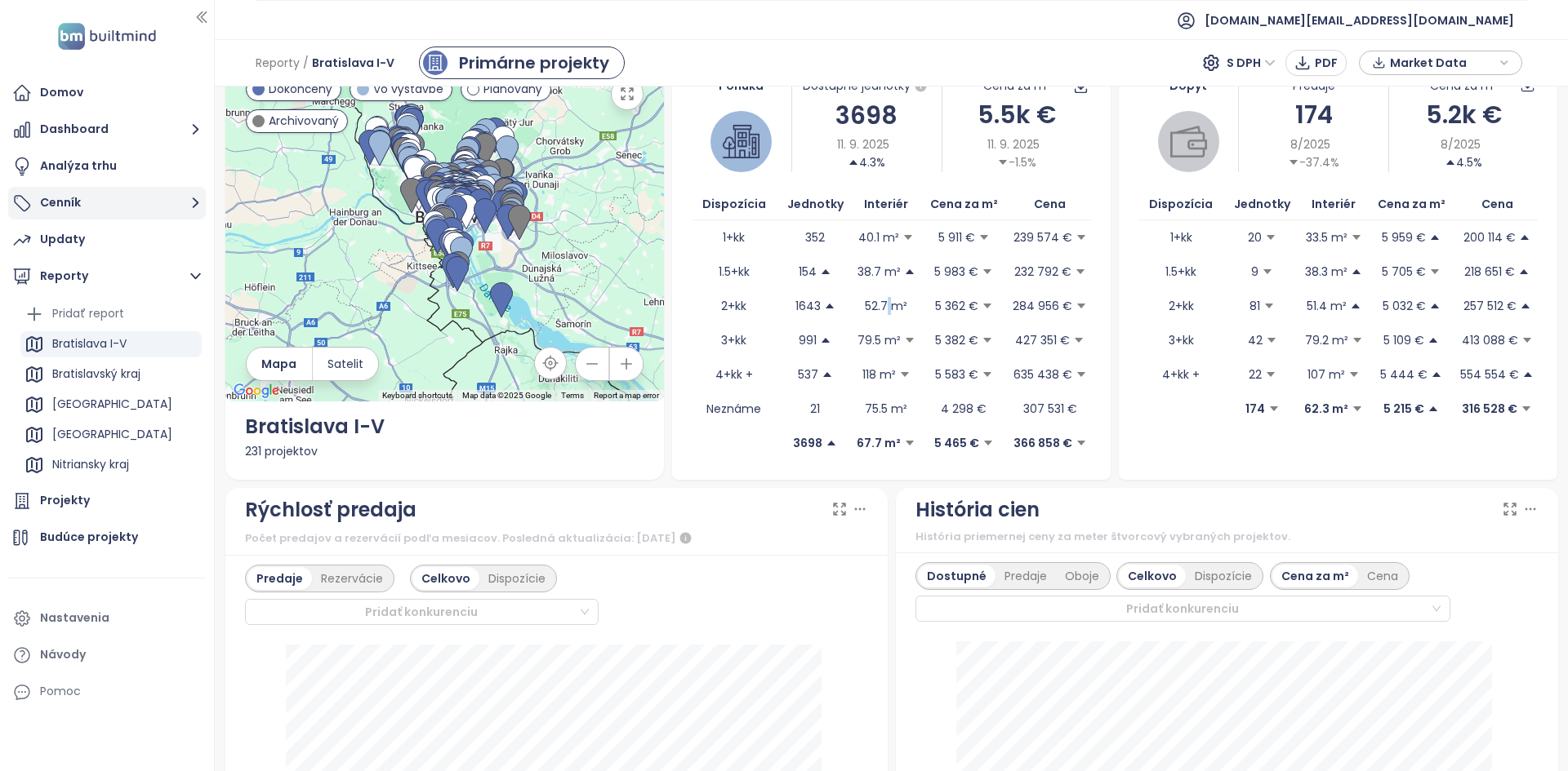
click at [145, 209] on button "Cenník" at bounding box center [107, 203] width 197 height 33
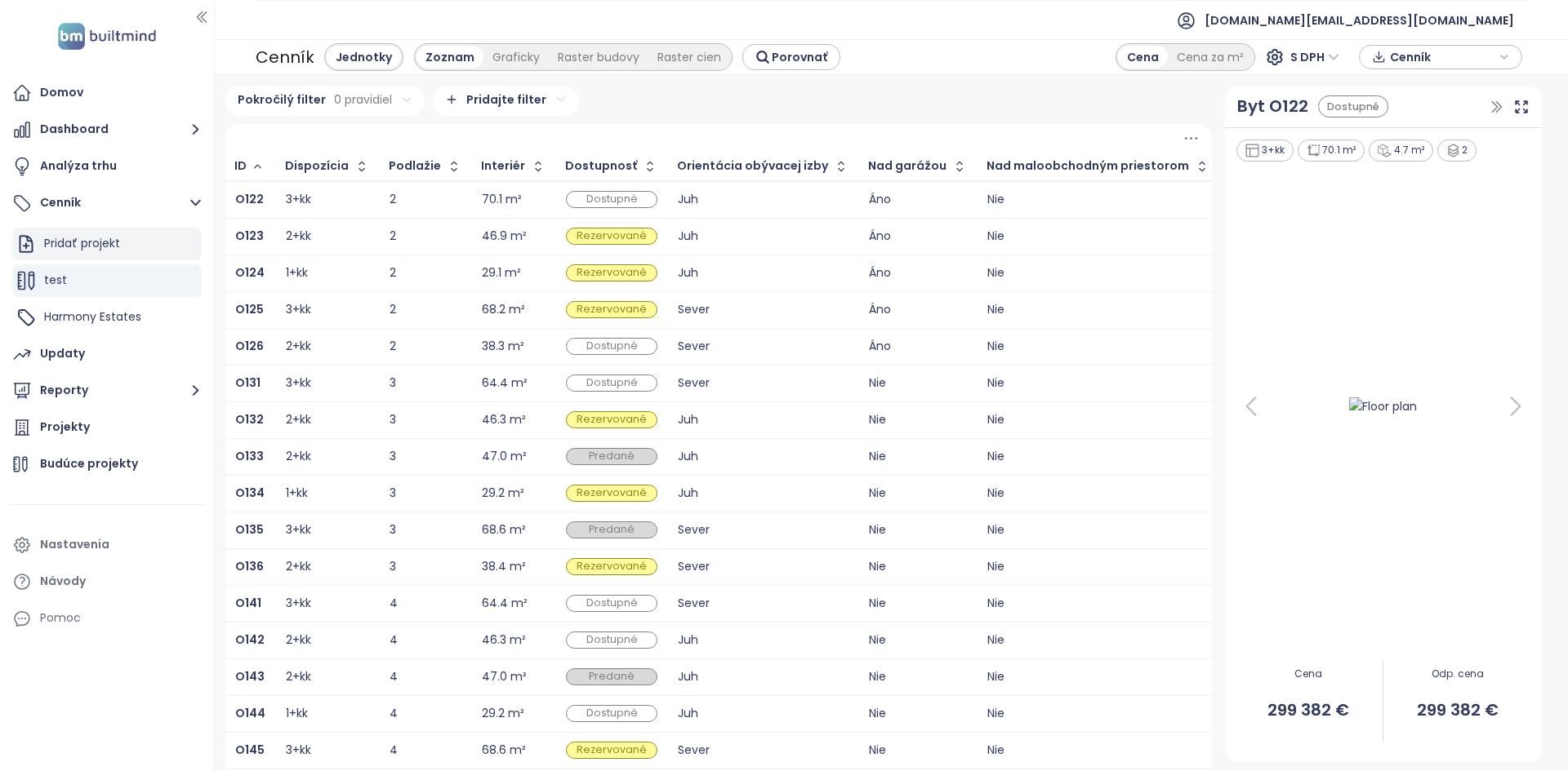
click at [147, 246] on div "Pridať projekt" at bounding box center [107, 244] width 190 height 33
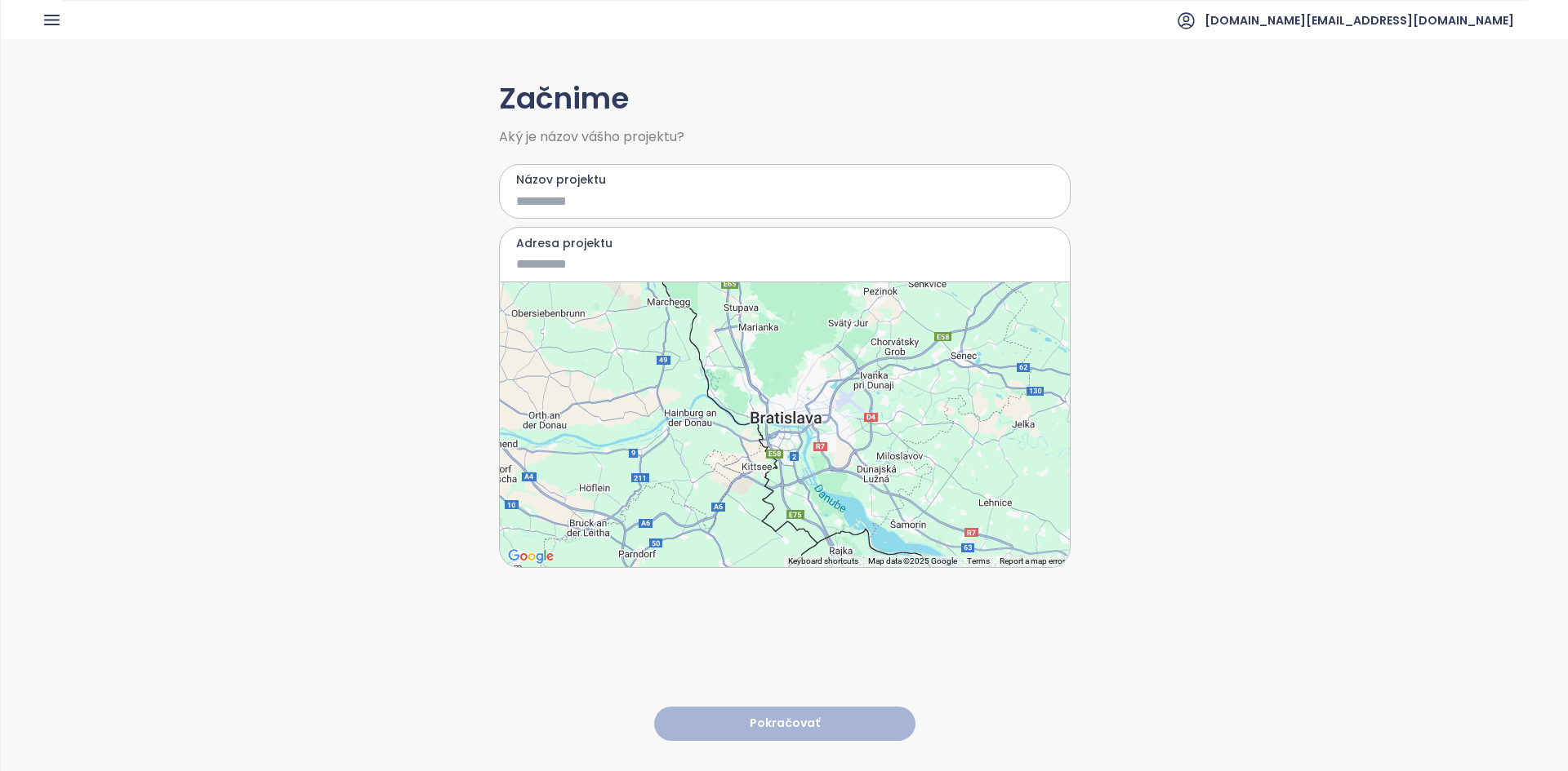
click at [598, 193] on input "Názov projektu" at bounding box center [772, 201] width 513 height 20
type input "****"
drag, startPoint x: 793, startPoint y: 417, endPoint x: 832, endPoint y: 532, distance: 121.4
click at [781, 416] on div at bounding box center [785, 424] width 570 height 285
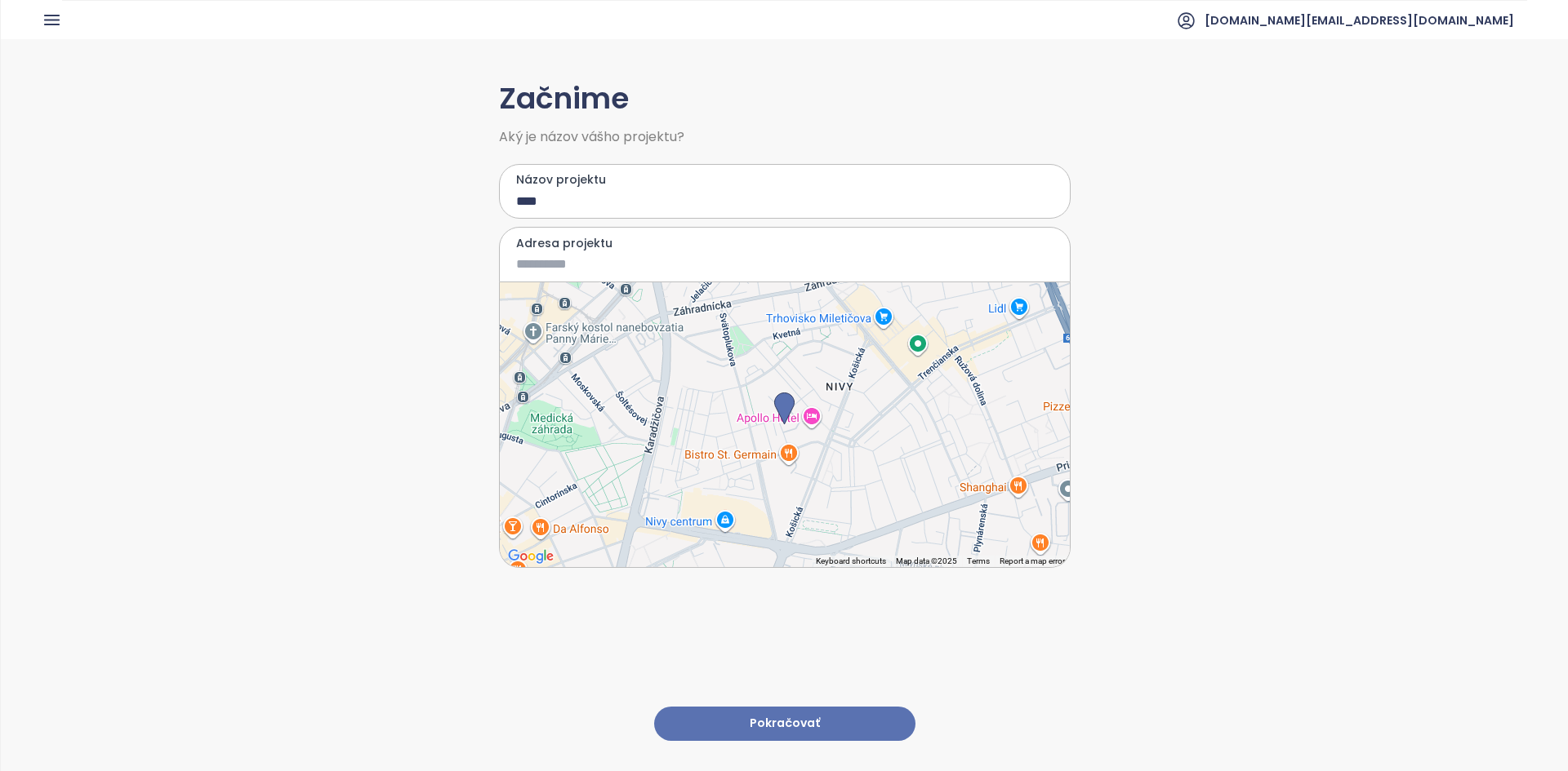
type input "**********"
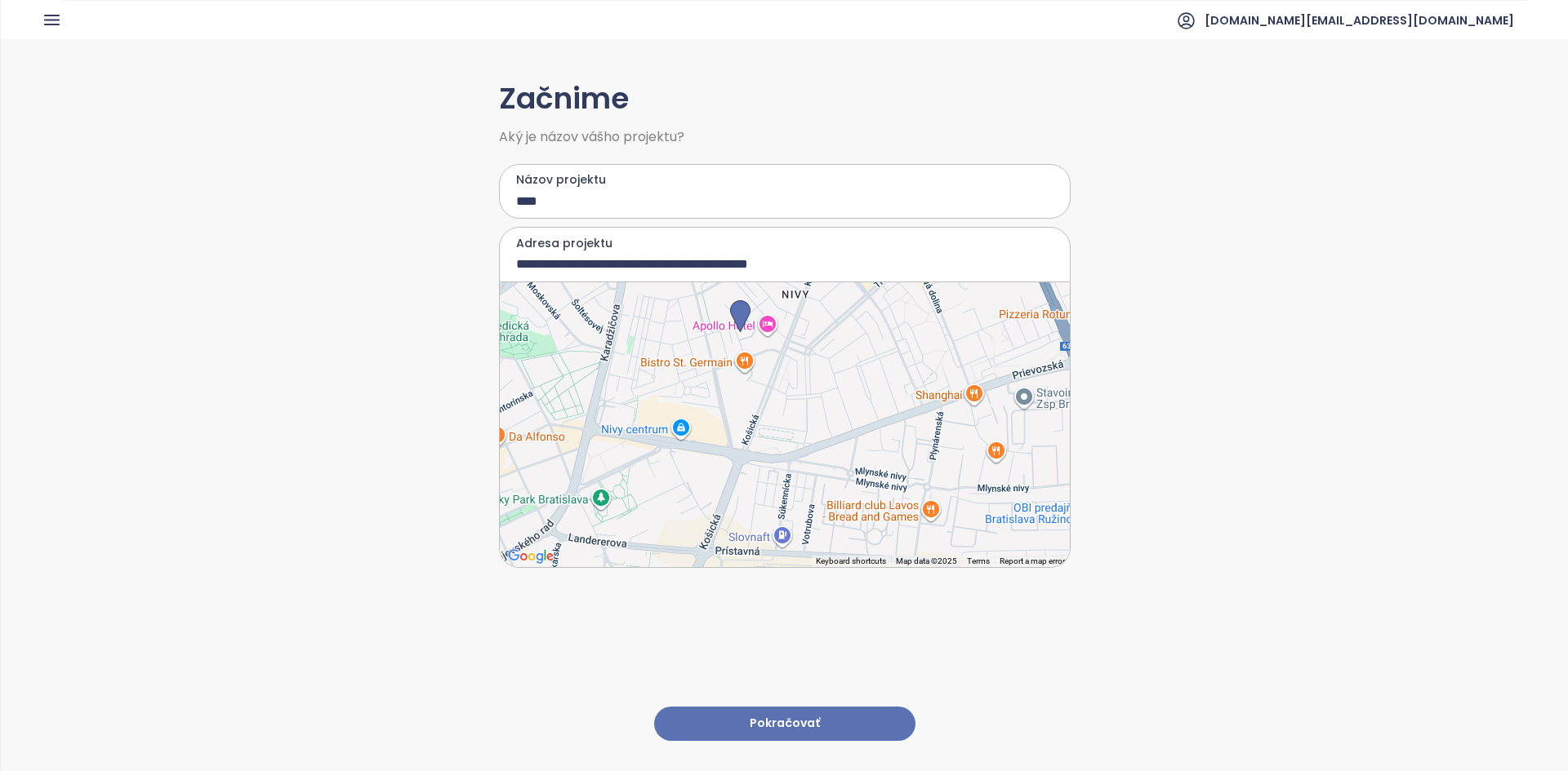
drag, startPoint x: 827, startPoint y: 396, endPoint x: 784, endPoint y: 311, distance: 95.3
click at [781, 311] on div at bounding box center [785, 424] width 570 height 285
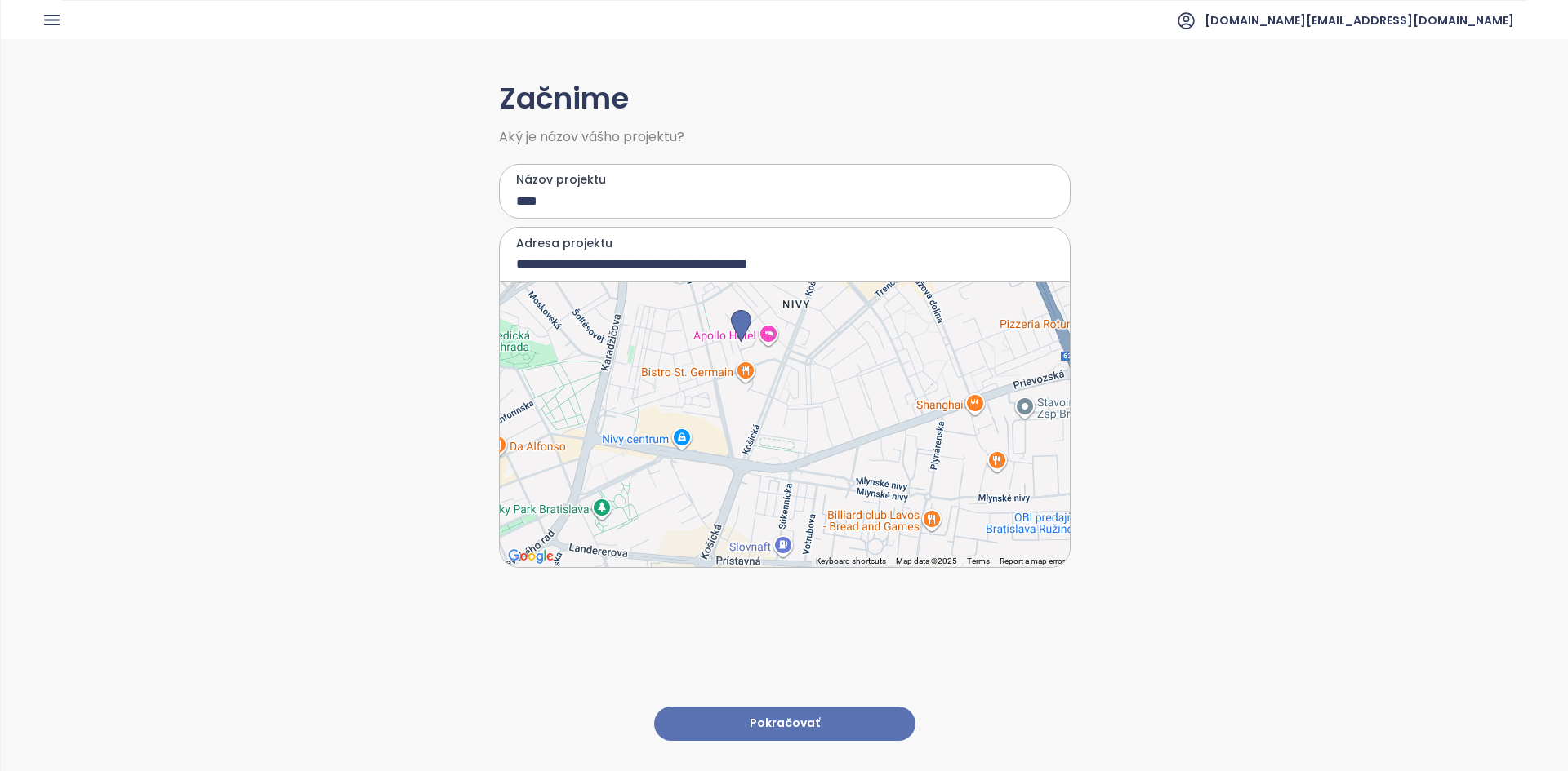
click at [632, 201] on input "****" at bounding box center [772, 201] width 513 height 20
click at [781, 707] on button "Pokračovať" at bounding box center [784, 724] width 262 height 35
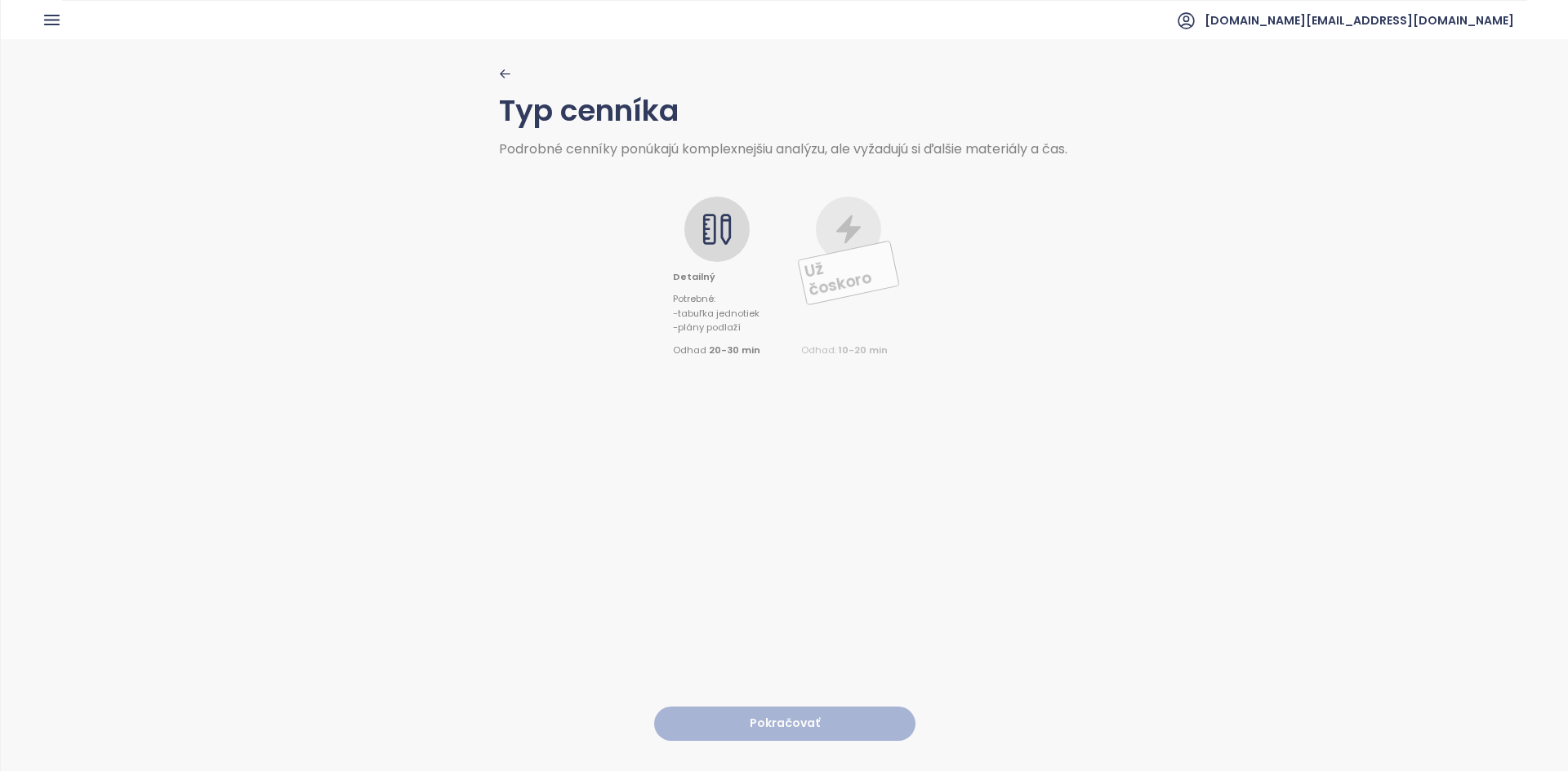
click at [725, 242] on icon at bounding box center [725, 229] width 11 height 31
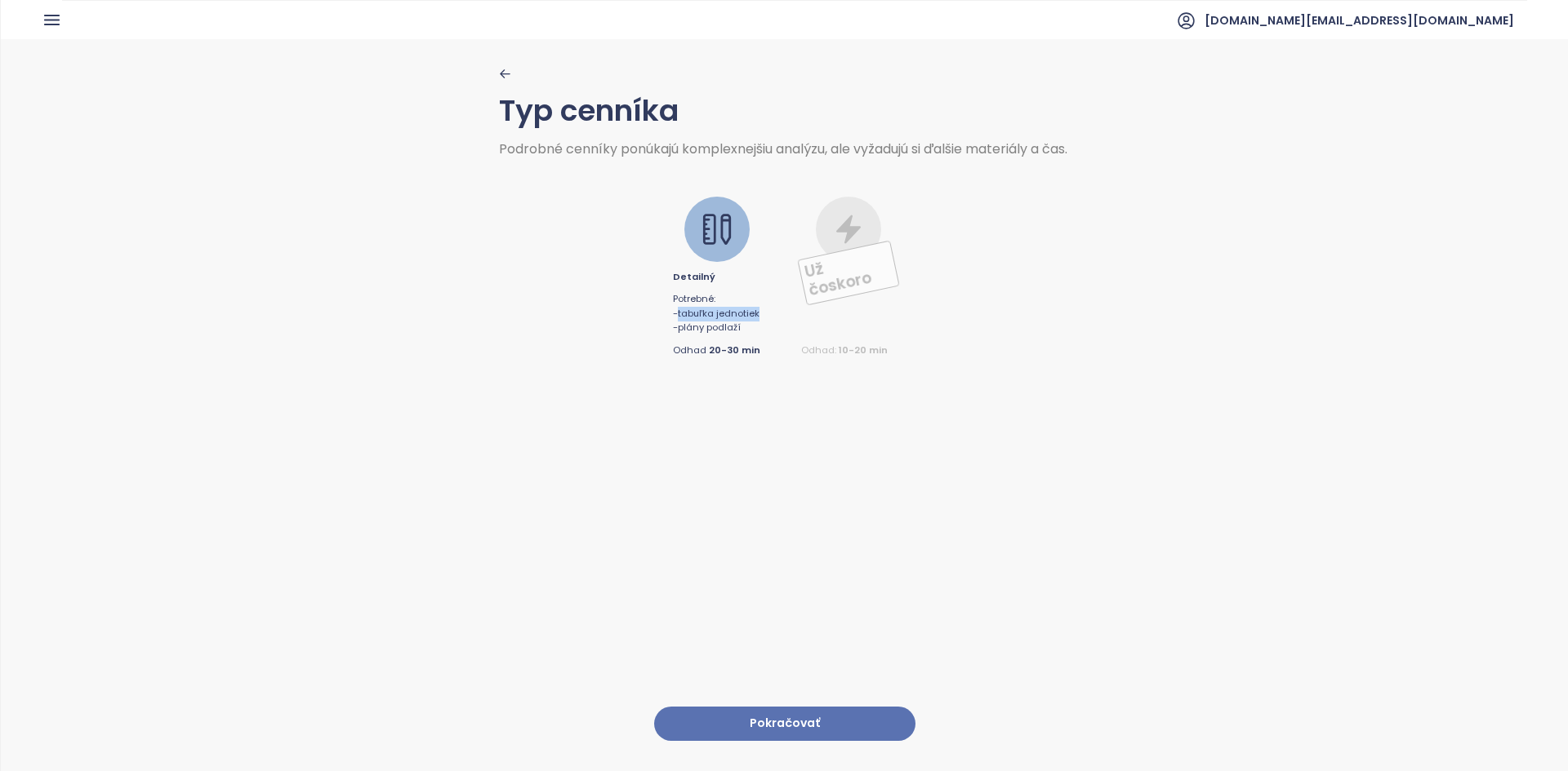
drag, startPoint x: 677, startPoint y: 328, endPoint x: 758, endPoint y: 328, distance: 81.0
click at [758, 328] on div "Detailný Potrebné : - tabuľka jednotiek - plány podlaží Odhad 20-30 min Už čosk…" at bounding box center [785, 257] width 572 height 202
click at [781, 718] on button "Pokračovať" at bounding box center [784, 724] width 262 height 35
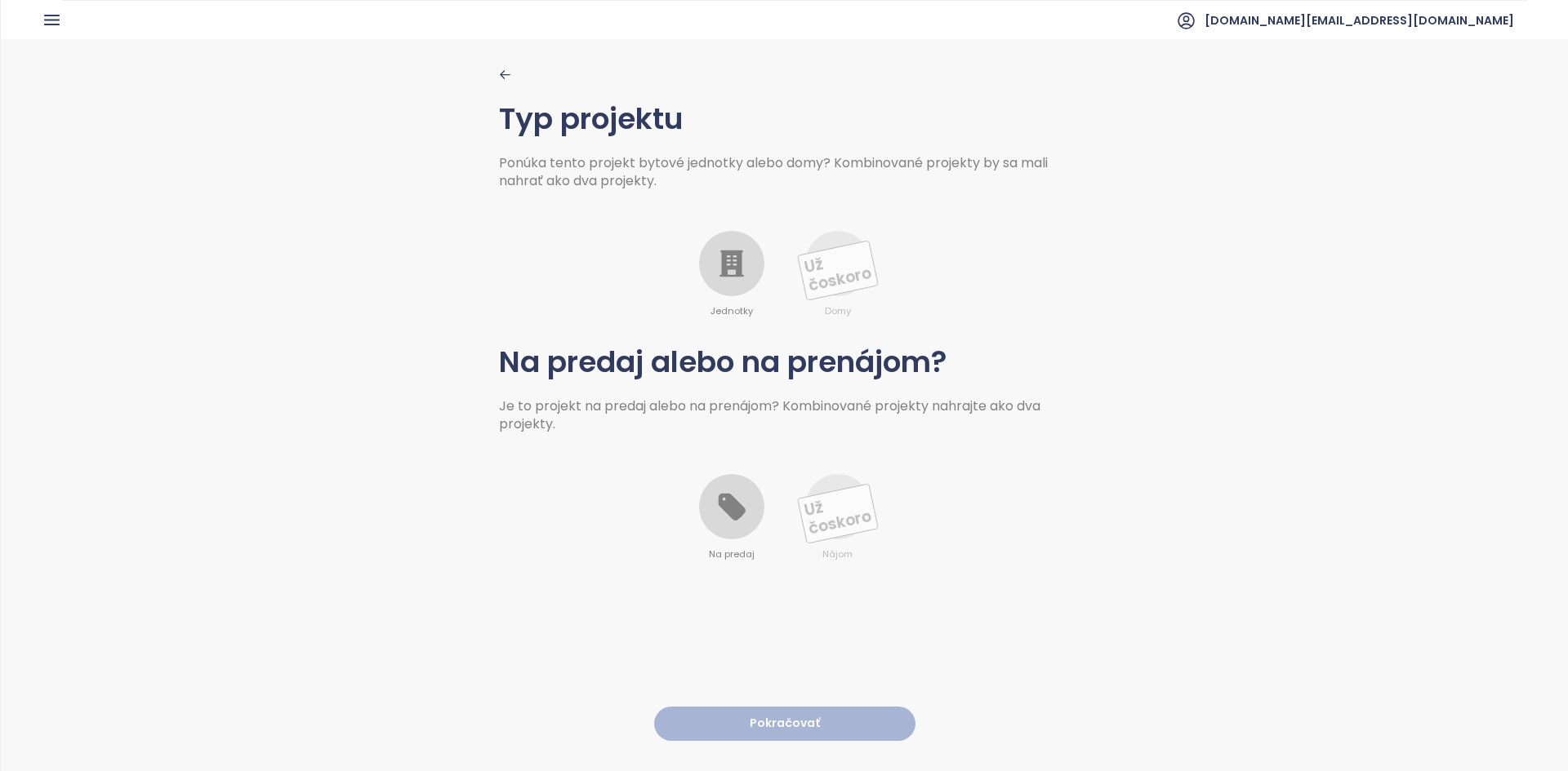
click at [745, 274] on div at bounding box center [731, 263] width 65 height 65
click at [730, 495] on icon at bounding box center [731, 506] width 33 height 33
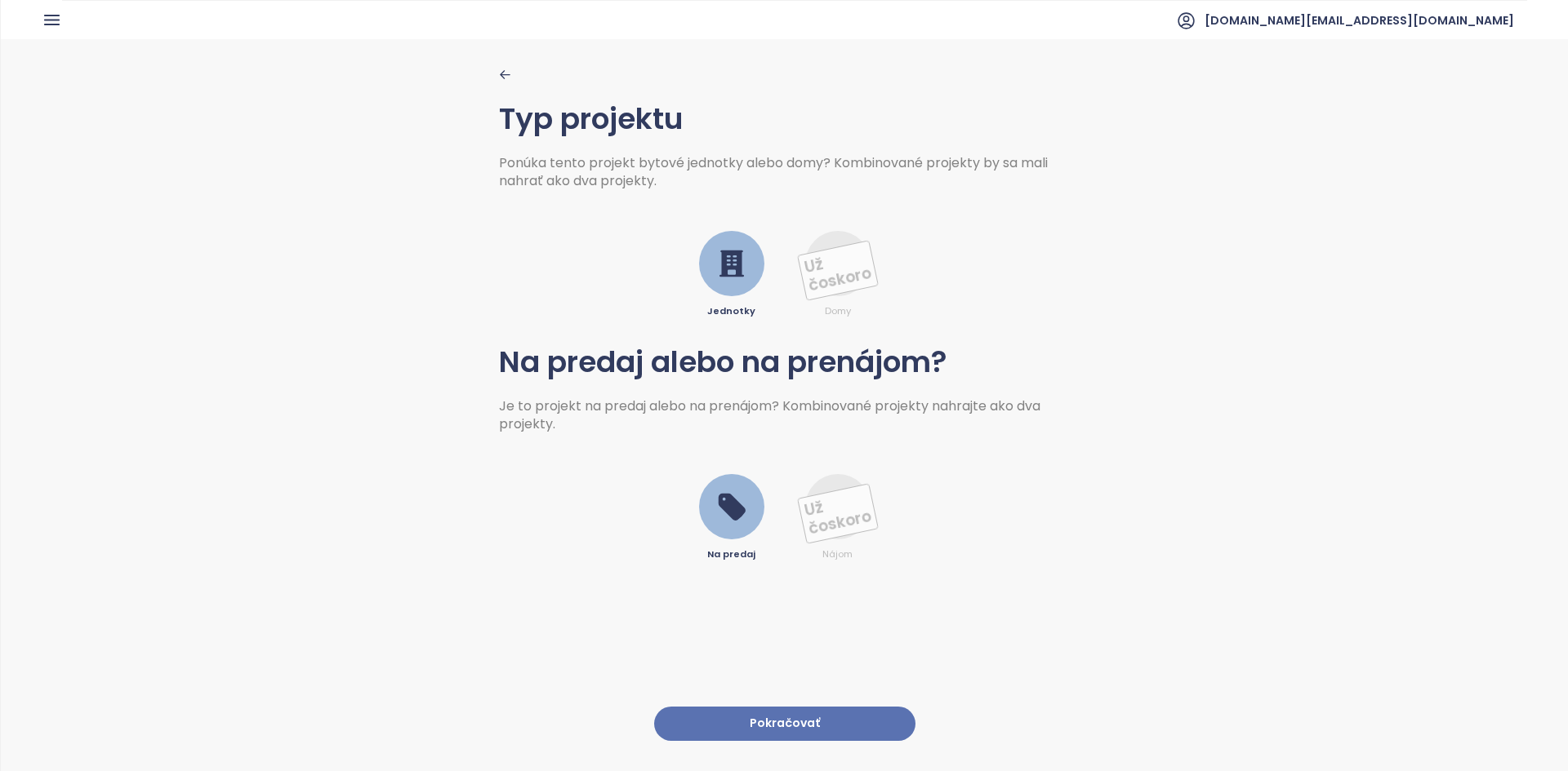
click at [781, 719] on button "Pokračovať" at bounding box center [784, 724] width 262 height 35
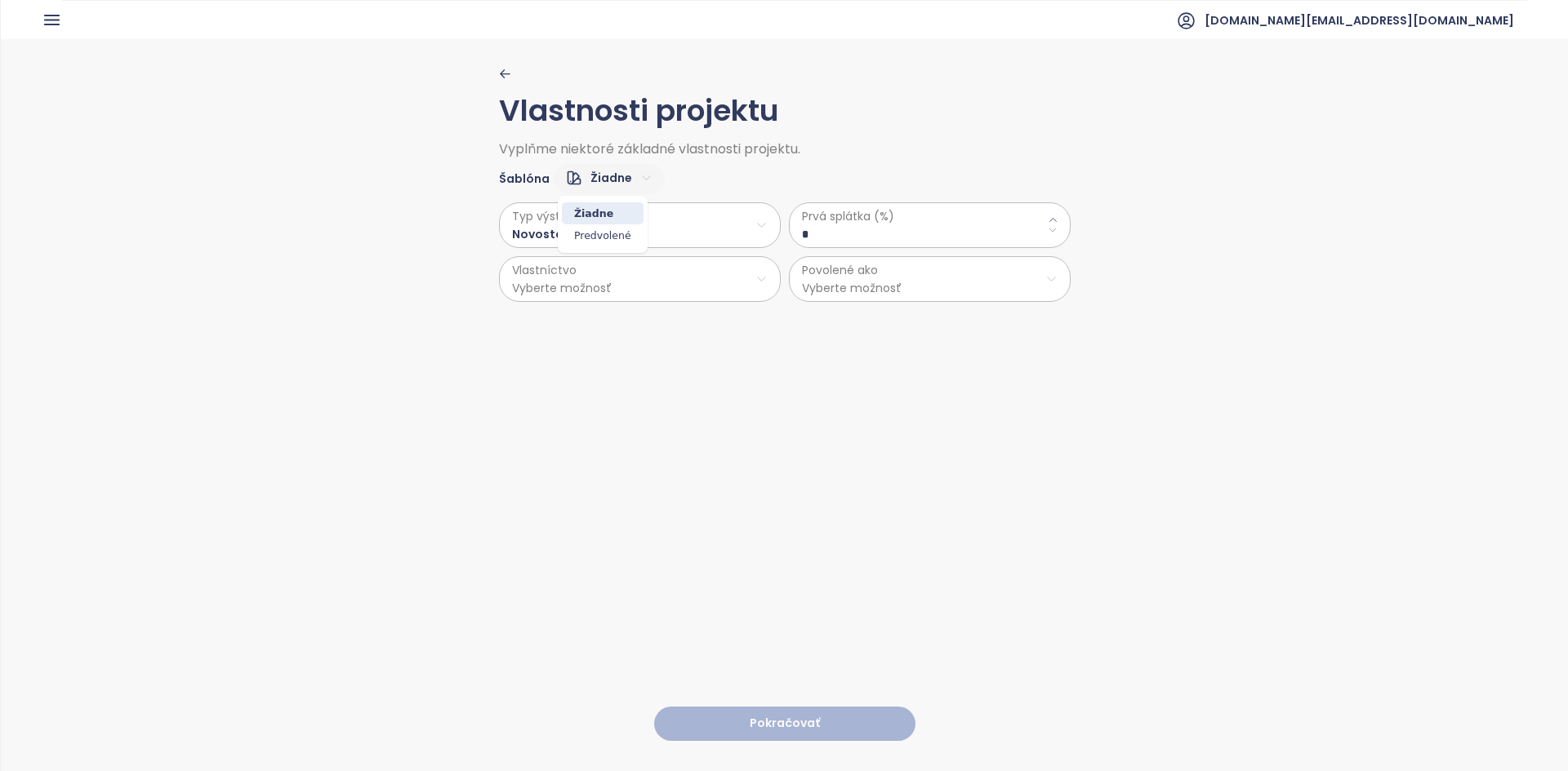
click at [627, 180] on html "Domov Dashboard Analýza trhu Cenník Updaty Reporty Projekty Budúce projekty Nas…" at bounding box center [784, 385] width 1568 height 771
click at [616, 237] on span "Predvolené" at bounding box center [603, 236] width 82 height 23
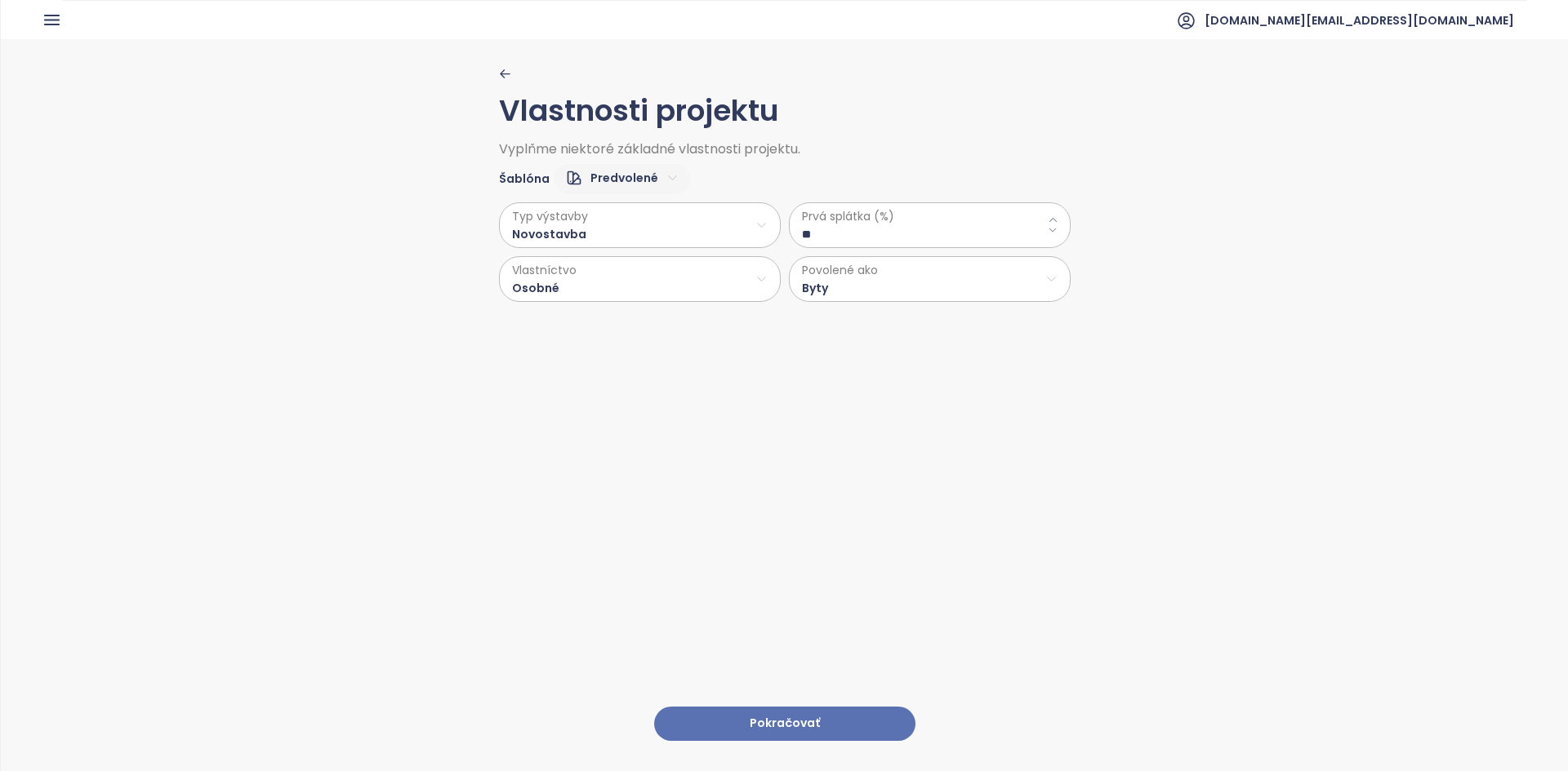
type \(\%\) "**"
click at [499, 72] on icon "button" at bounding box center [505, 74] width 13 height 13
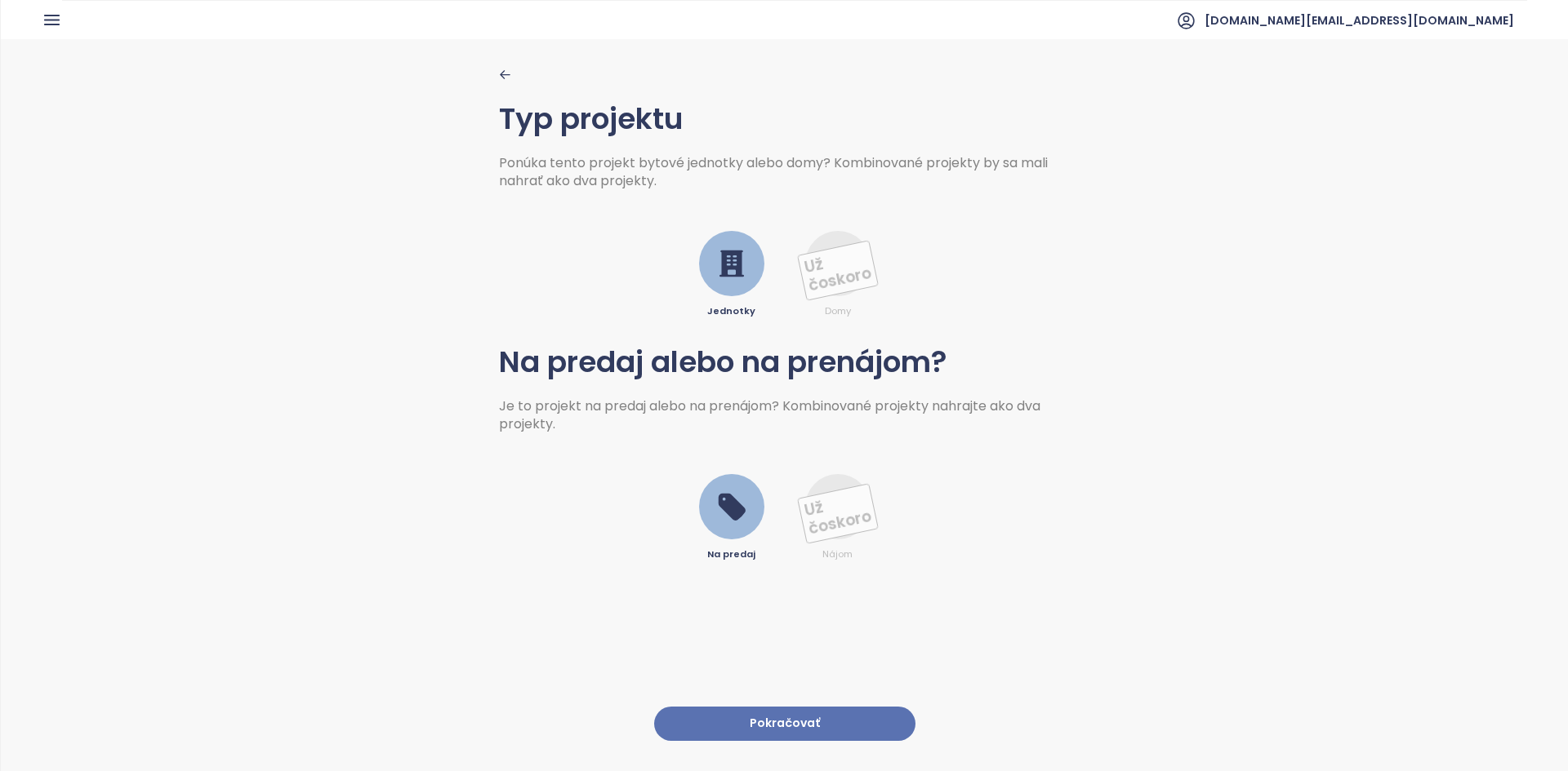
click at [781, 708] on button "Pokračovať" at bounding box center [784, 724] width 262 height 35
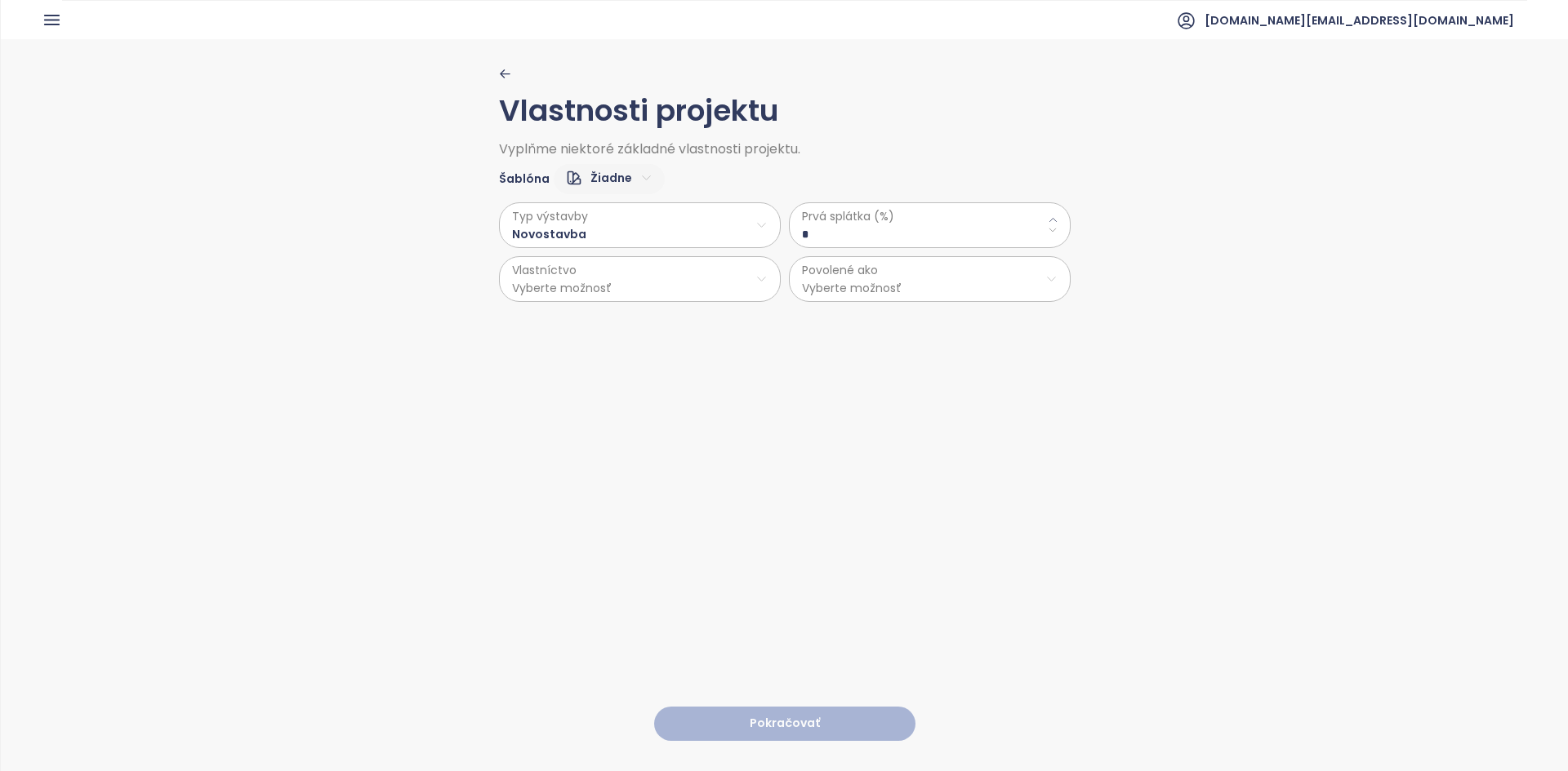
click at [581, 176] on html "Domov Dashboard Analýza trhu Cenník Updaty Reporty Projekty Budúce projekty Nas…" at bounding box center [784, 385] width 1568 height 771
drag, startPoint x: 592, startPoint y: 222, endPoint x: 594, endPoint y: 234, distance: 12.2
type \(\%\) "**"
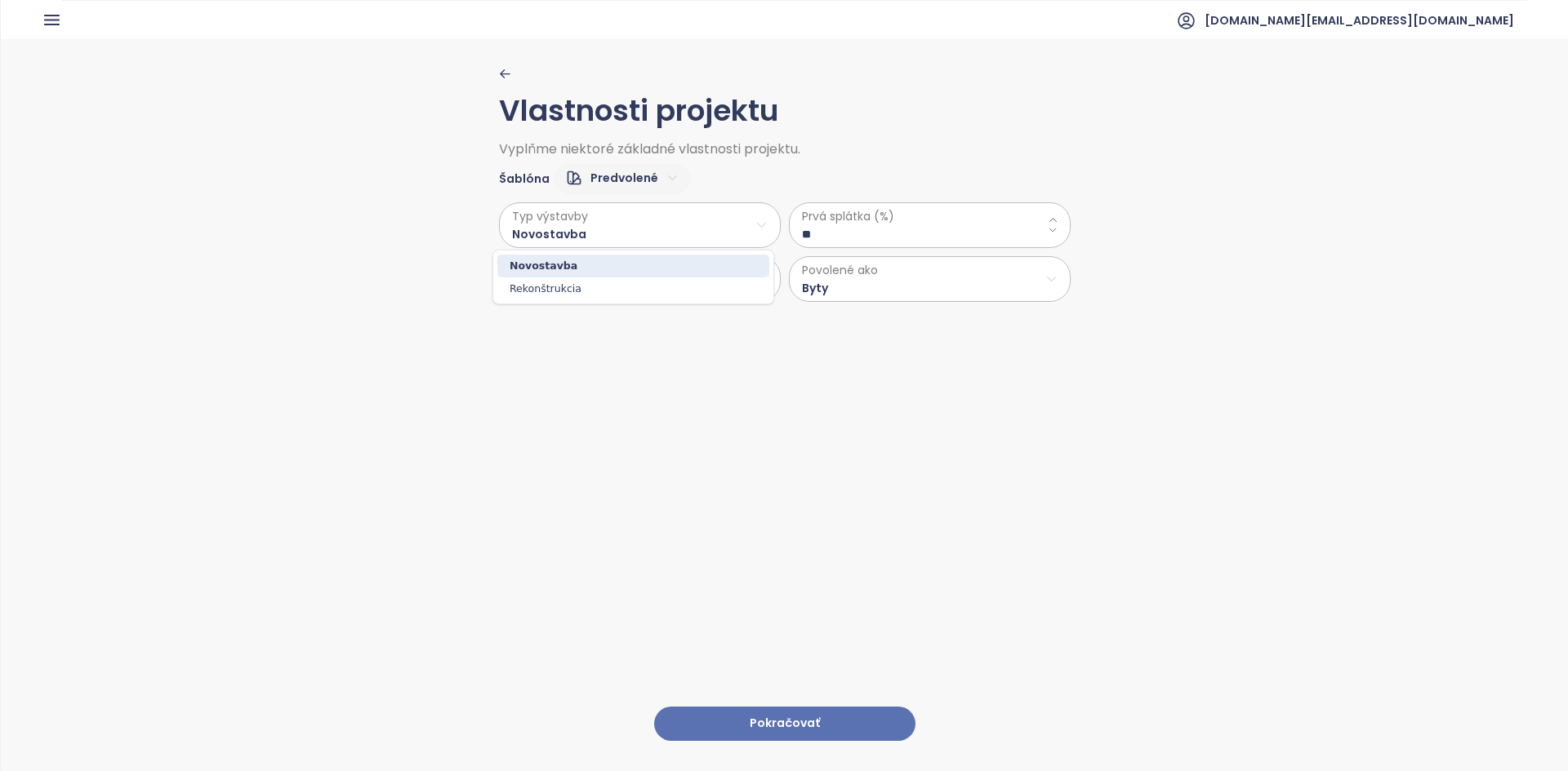
click at [594, 234] on html "Domov Dashboard Analýza trhu Cenník Updaty Reporty Projekty Budúce projekty Nas…" at bounding box center [784, 385] width 1568 height 771
click at [559, 240] on html "Domov Dashboard Analýza trhu Cenník Updaty Reporty Projekty Budúce projekty Nas…" at bounding box center [784, 385] width 1568 height 771
click at [544, 293] on html "Domov Dashboard Analýza trhu Cenník Updaty Reporty Projekty Budúce projekty Nas…" at bounding box center [784, 385] width 1568 height 771
click at [764, 516] on html "Domov Dashboard Analýza trhu Cenník Updaty Reporty Projekty Budúce projekty Nas…" at bounding box center [784, 385] width 1568 height 771
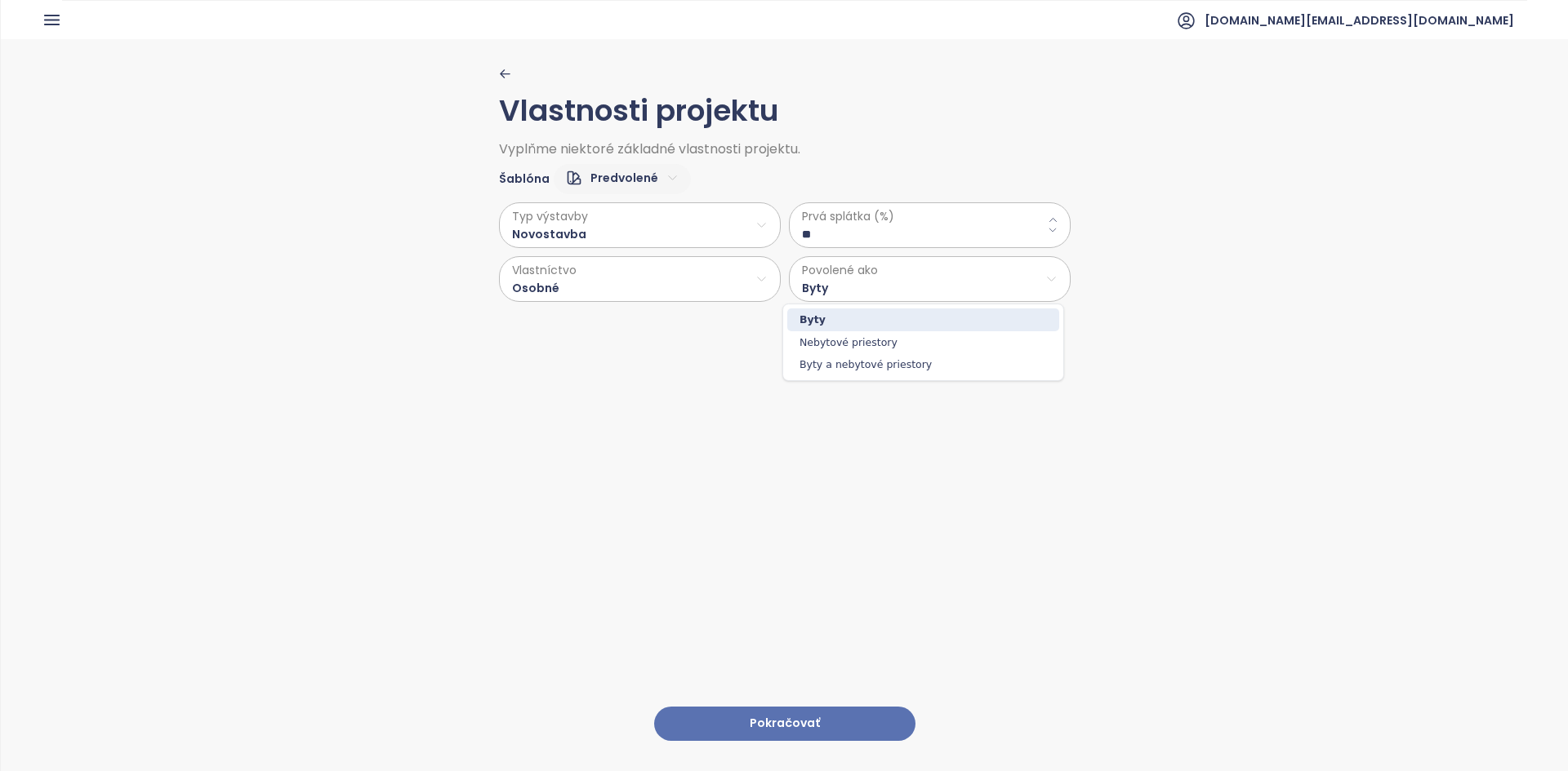
click at [781, 295] on html "Domov Dashboard Analýza trhu Cenník Updaty Reporty Projekty Budúce projekty Nas…" at bounding box center [784, 385] width 1568 height 771
click at [776, 562] on html "Domov Dashboard Analýza trhu Cenník Updaty Reporty Projekty Budúce projekty Nas…" at bounding box center [784, 385] width 1568 height 771
click at [770, 711] on button "Pokračovať" at bounding box center [784, 724] width 262 height 35
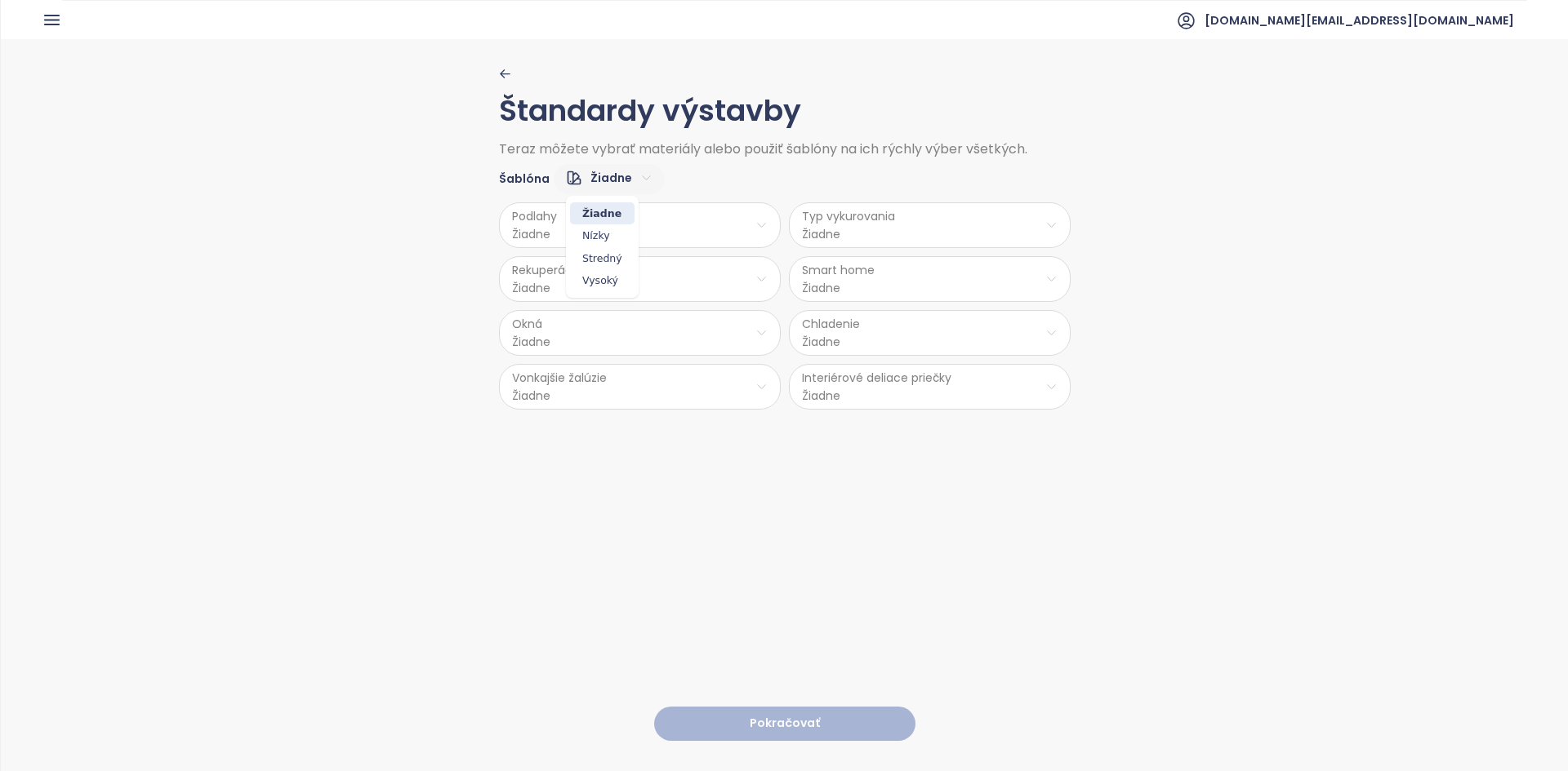
click at [610, 174] on html "Domov Dashboard Analýza trhu Cenník Updaty Reporty Projekty Budúce projekty Nas…" at bounding box center [784, 385] width 1568 height 771
click at [600, 280] on span "Vysoký" at bounding box center [602, 280] width 64 height 23
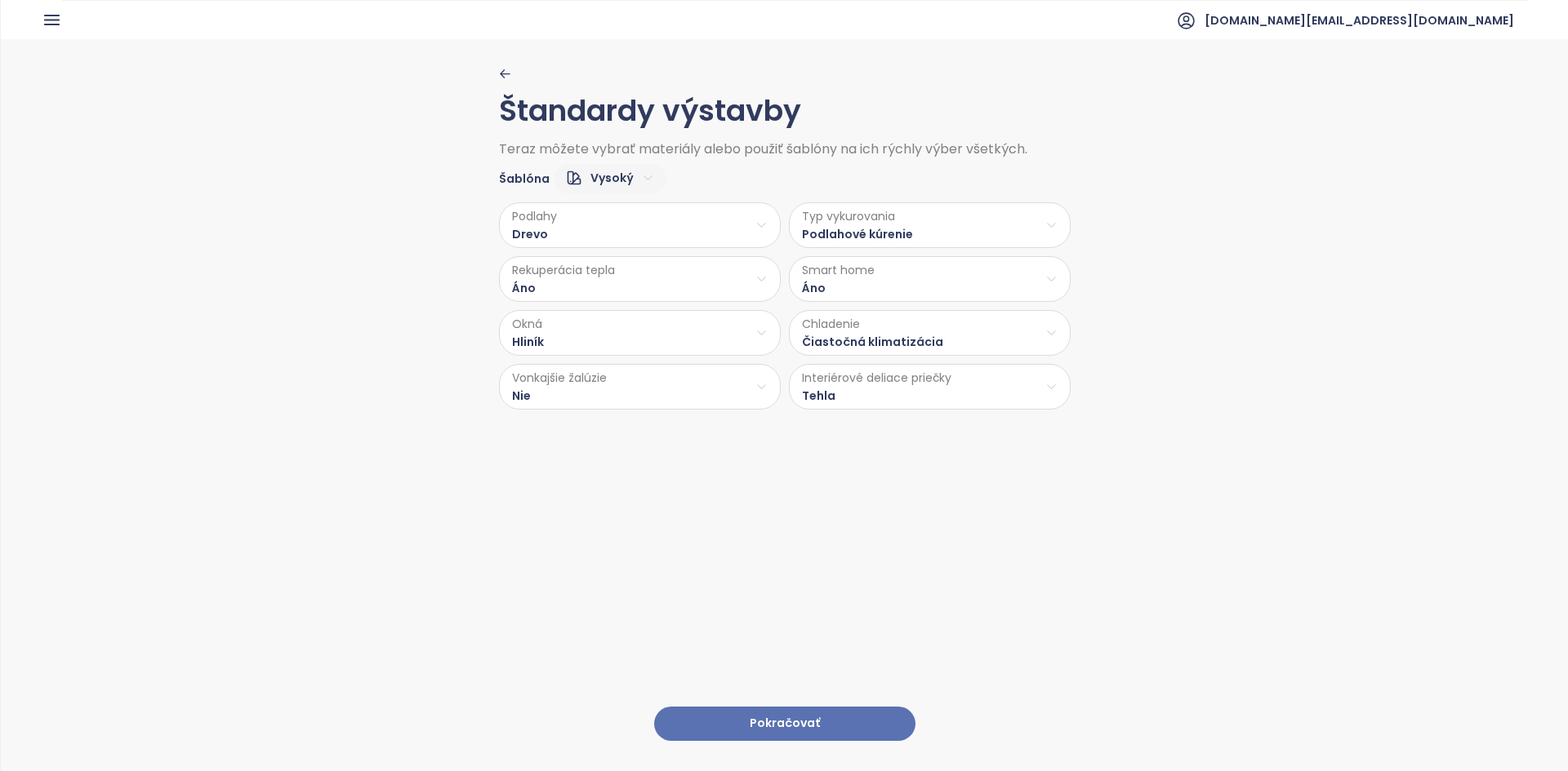
click at [781, 340] on html "Domov Dashboard Analýza trhu Cenník Updaty Reporty Projekty Budúce projekty Nas…" at bounding box center [784, 385] width 1568 height 771
click at [781, 370] on span "Kompletná klimatizácia" at bounding box center [934, 375] width 153 height 23
click at [631, 334] on html "Domov Dashboard Analýza trhu Cenník Updaty Reporty Projekty Budúce projekty Nas…" at bounding box center [784, 385] width 1568 height 771
click at [617, 332] on html "Domov Dashboard Analýza trhu Cenník Updaty Reporty Projekty Budúce projekty Nas…" at bounding box center [784, 385] width 1568 height 771
click at [578, 347] on html "Domov Dashboard Analýza trhu Cenník Updaty Reporty Projekty Budúce projekty Nas…" at bounding box center [784, 385] width 1568 height 771
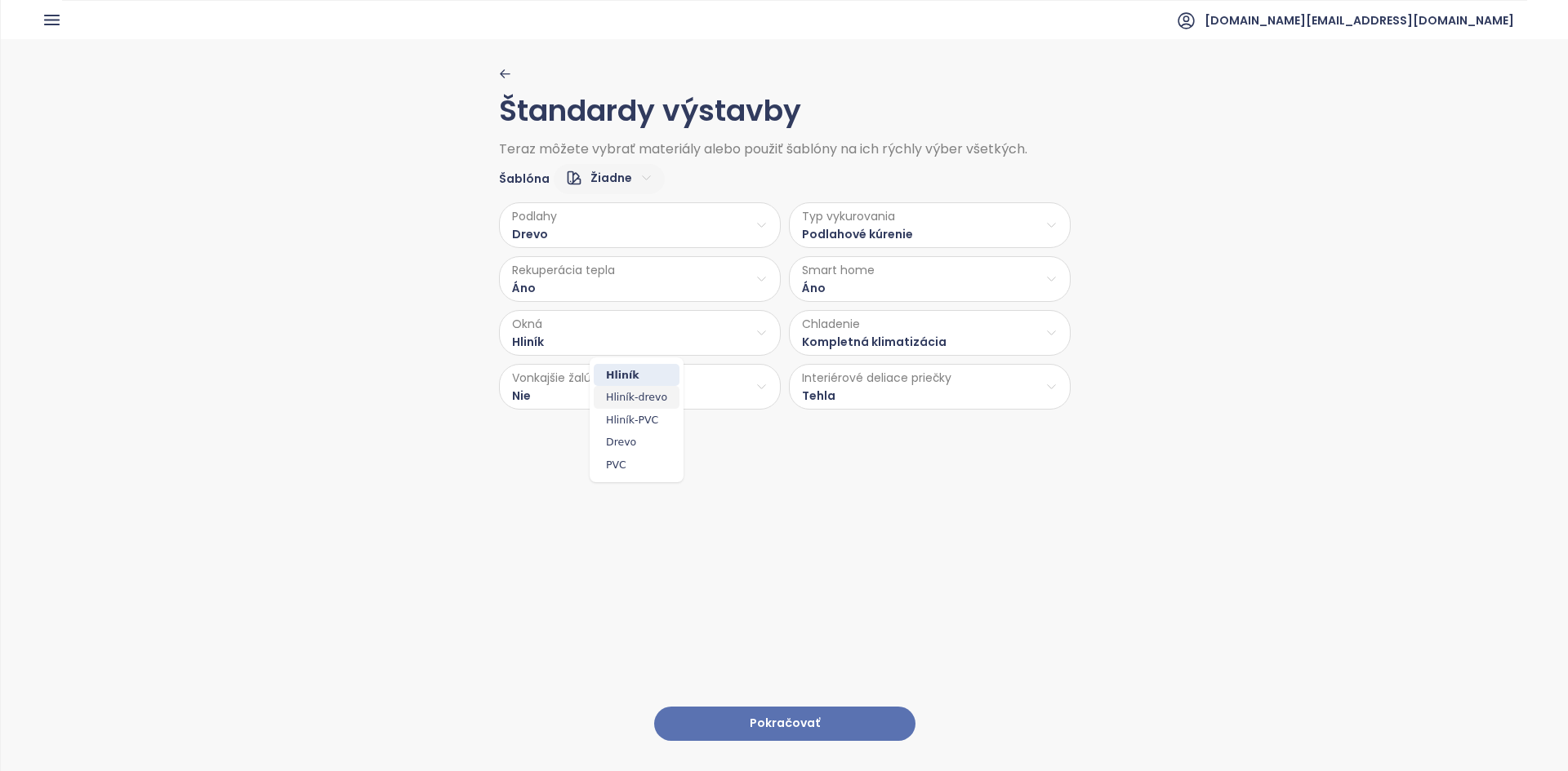
click at [647, 396] on span "Hliník-drevo" at bounding box center [636, 397] width 86 height 23
click at [658, 386] on html "Domov Dashboard Analýza trhu Cenník Updaty Reporty Projekty Budúce projekty Nas…" at bounding box center [784, 385] width 1568 height 771
click at [609, 421] on span "Áno" at bounding box center [636, 429] width 67 height 23
click at [730, 720] on button "Pokračovať" at bounding box center [784, 724] width 262 height 35
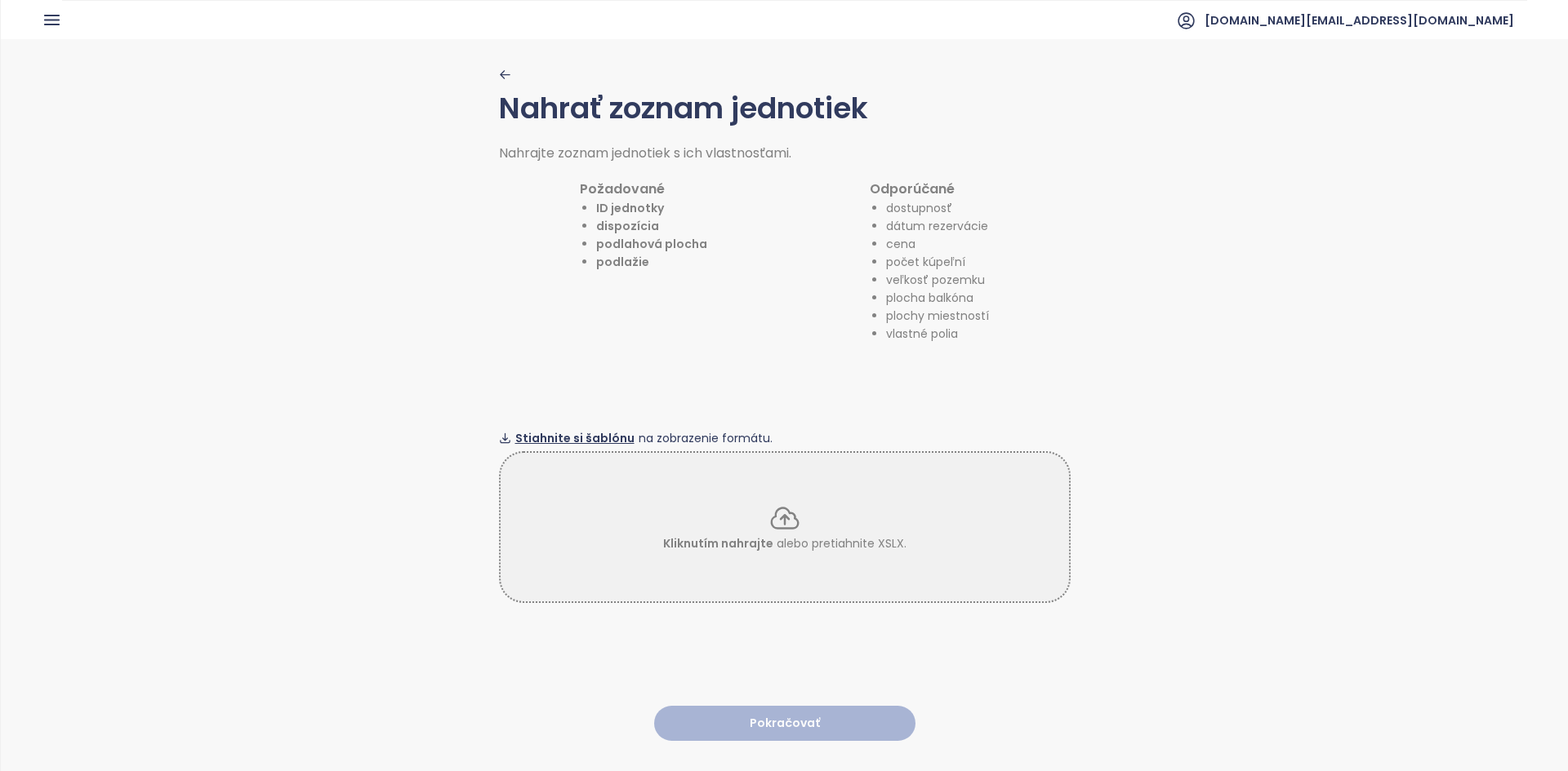
click at [590, 429] on span "Stiahnite si šablónu" at bounding box center [574, 438] width 120 height 18
click at [500, 74] on icon "button" at bounding box center [504, 74] width 9 height 8
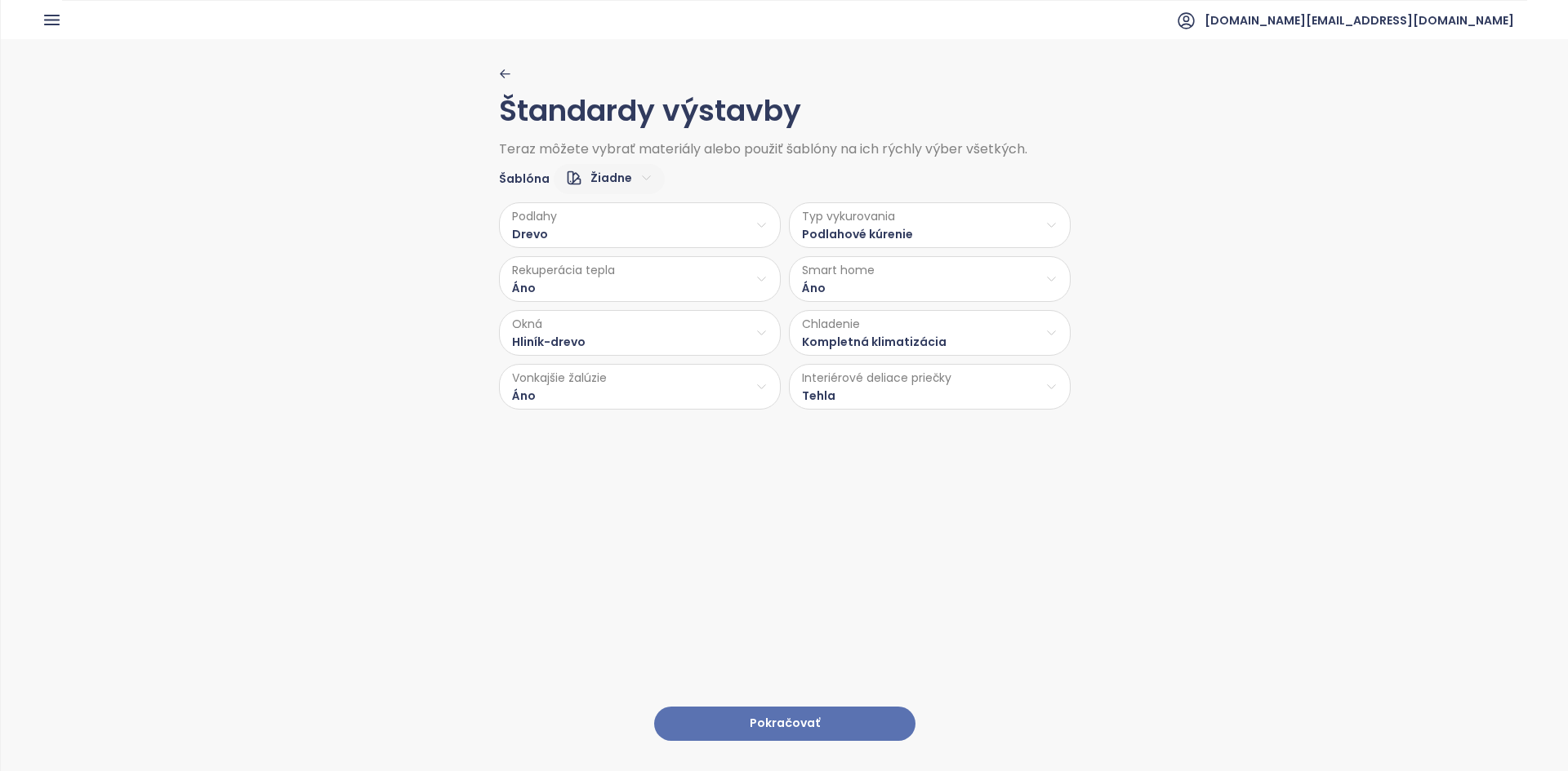
click at [781, 707] on button "Pokračovať" at bounding box center [784, 724] width 262 height 35
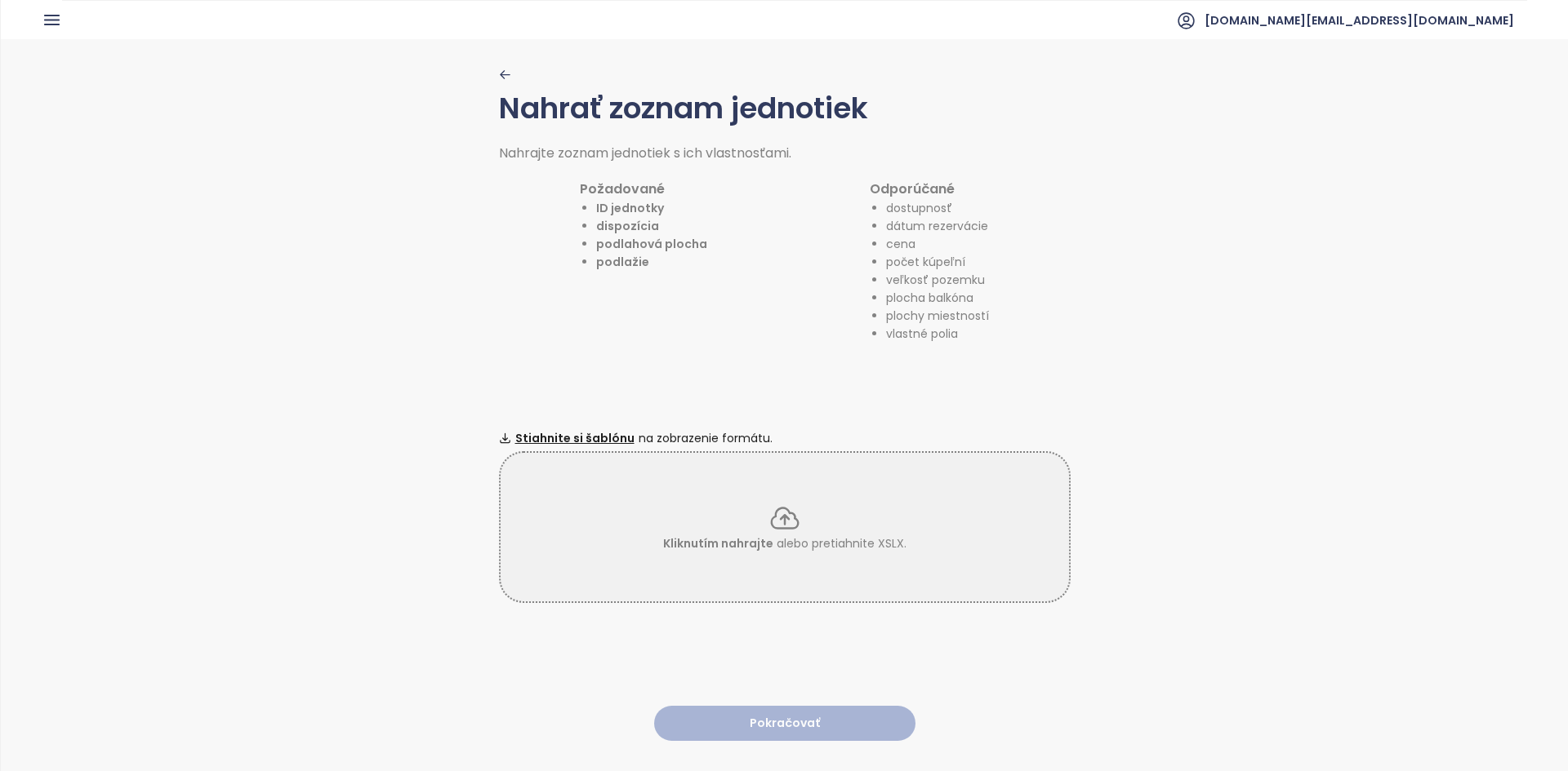
click at [697, 480] on div "Kliknutím nahrajte alebo pretiahnite XSLX." at bounding box center [785, 527] width 572 height 152
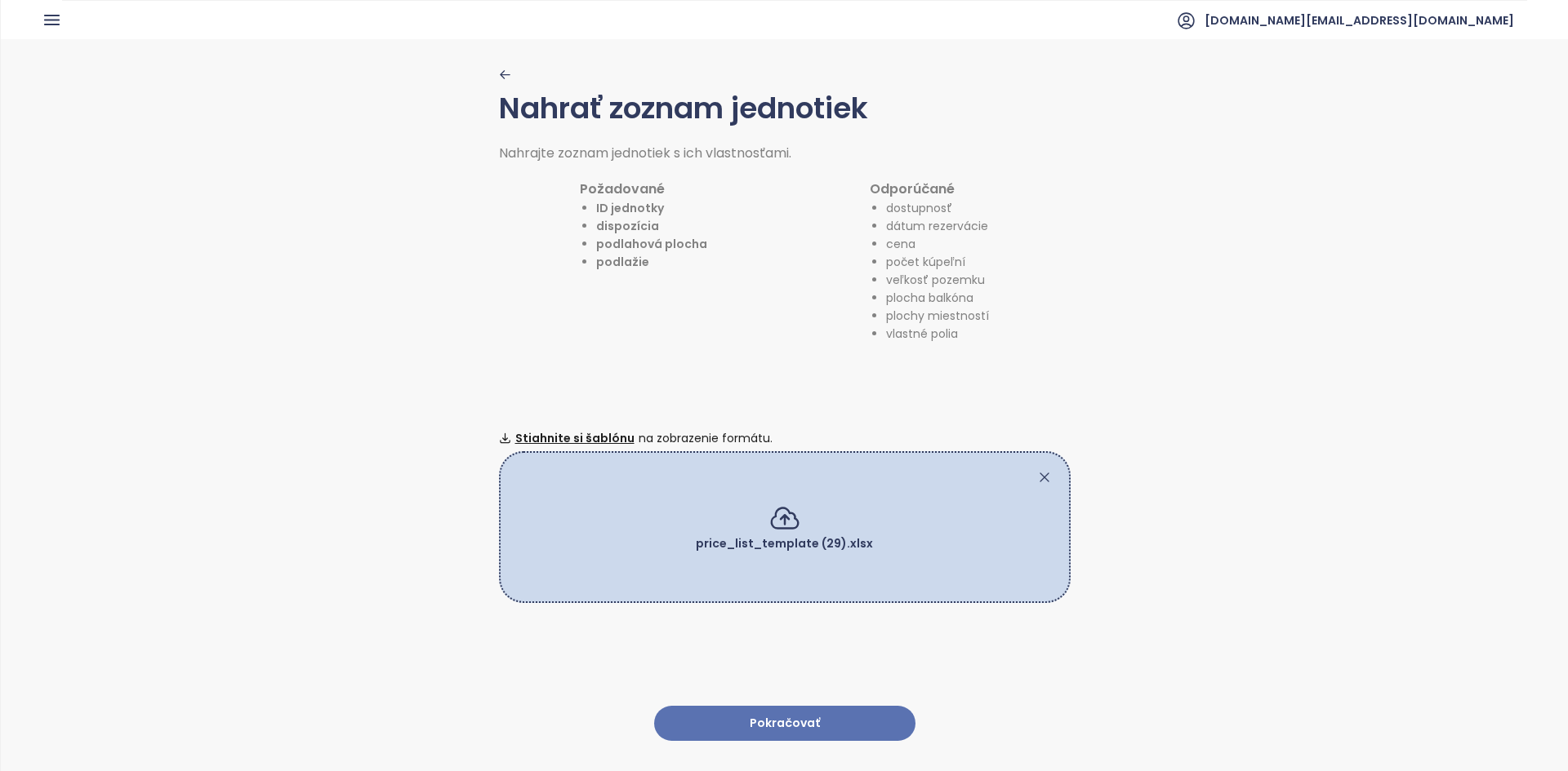
click at [766, 714] on button "Pokračovať" at bounding box center [784, 723] width 262 height 35
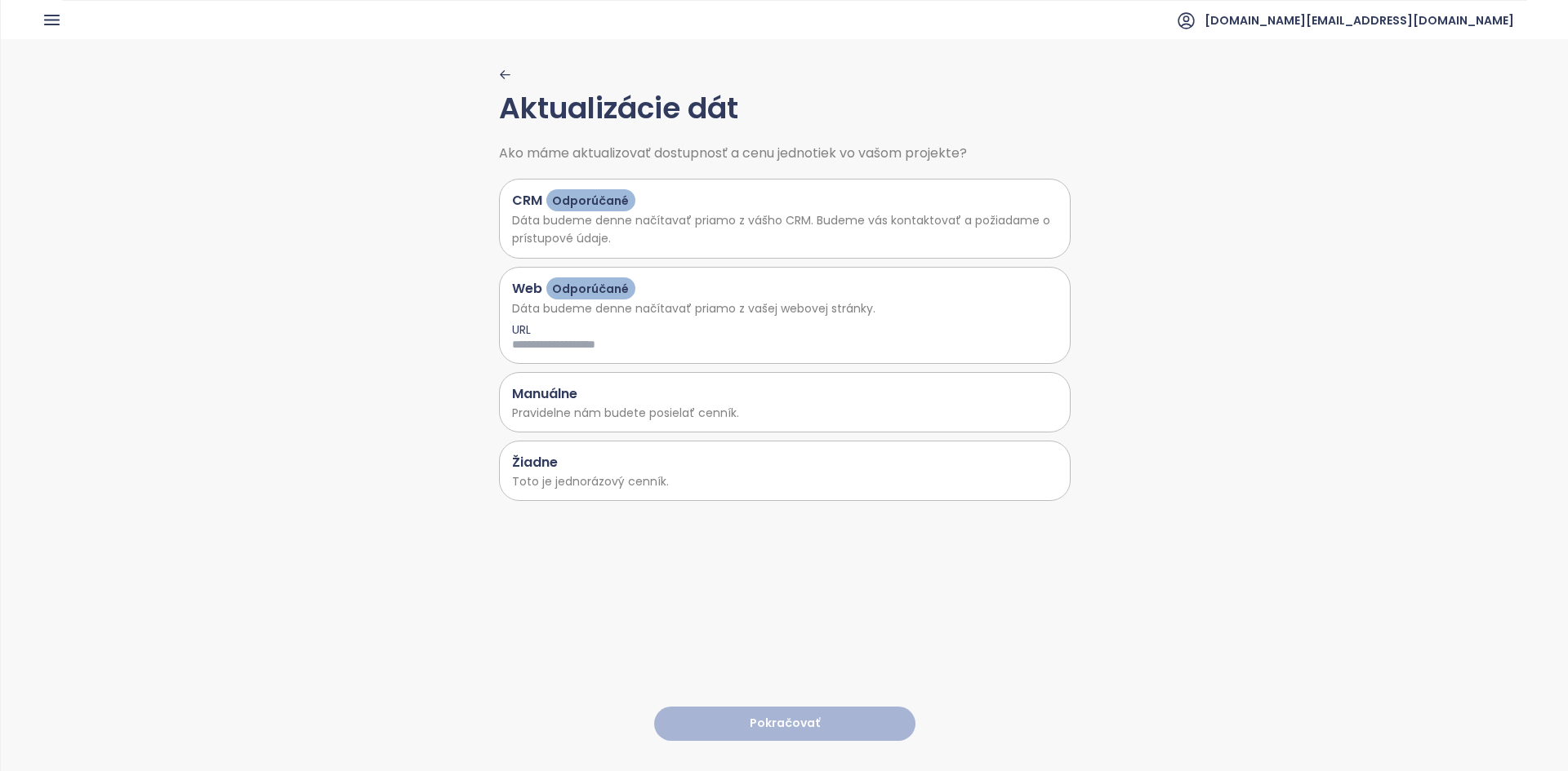
click at [737, 478] on p "Toto je jednorázový cenník." at bounding box center [784, 481] width 546 height 18
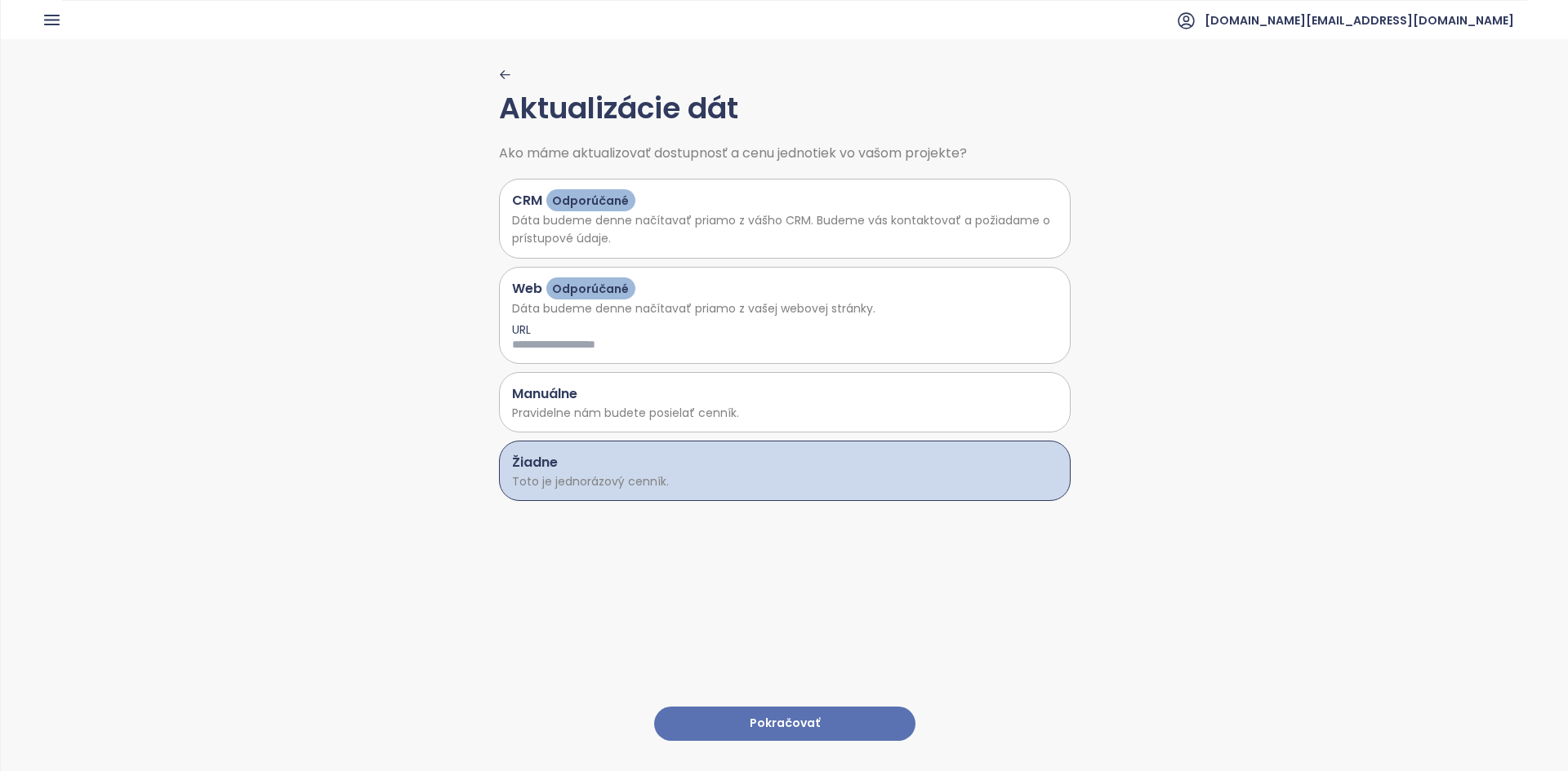
click at [765, 714] on button "Pokračovať" at bounding box center [784, 724] width 262 height 35
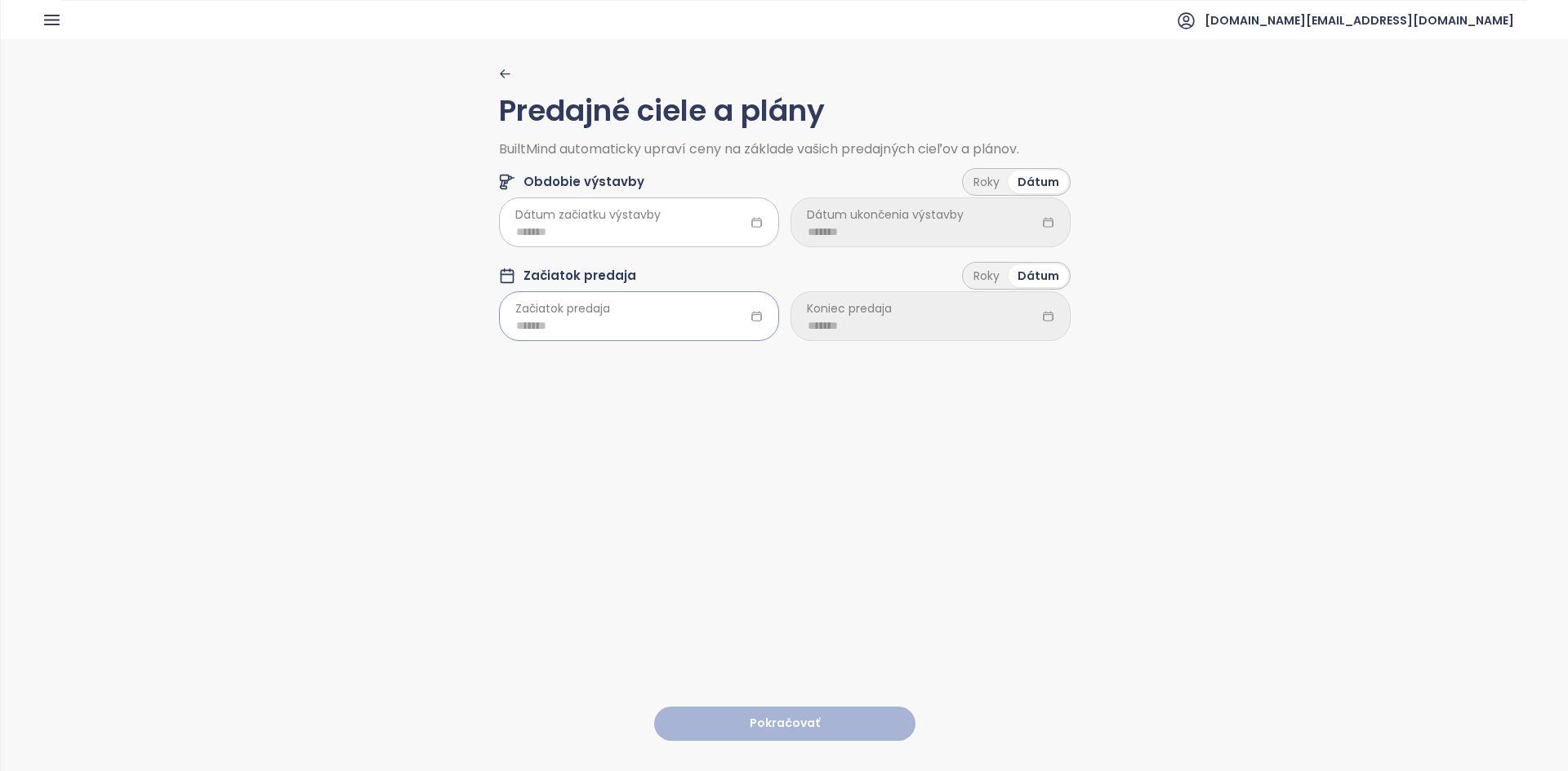
click at [583, 332] on input at bounding box center [639, 325] width 246 height 18
click at [591, 239] on input at bounding box center [639, 231] width 246 height 18
click at [676, 311] on div "Mar" at bounding box center [684, 309] width 49 height 19
type input "*******"
click at [781, 241] on input at bounding box center [930, 231] width 246 height 18
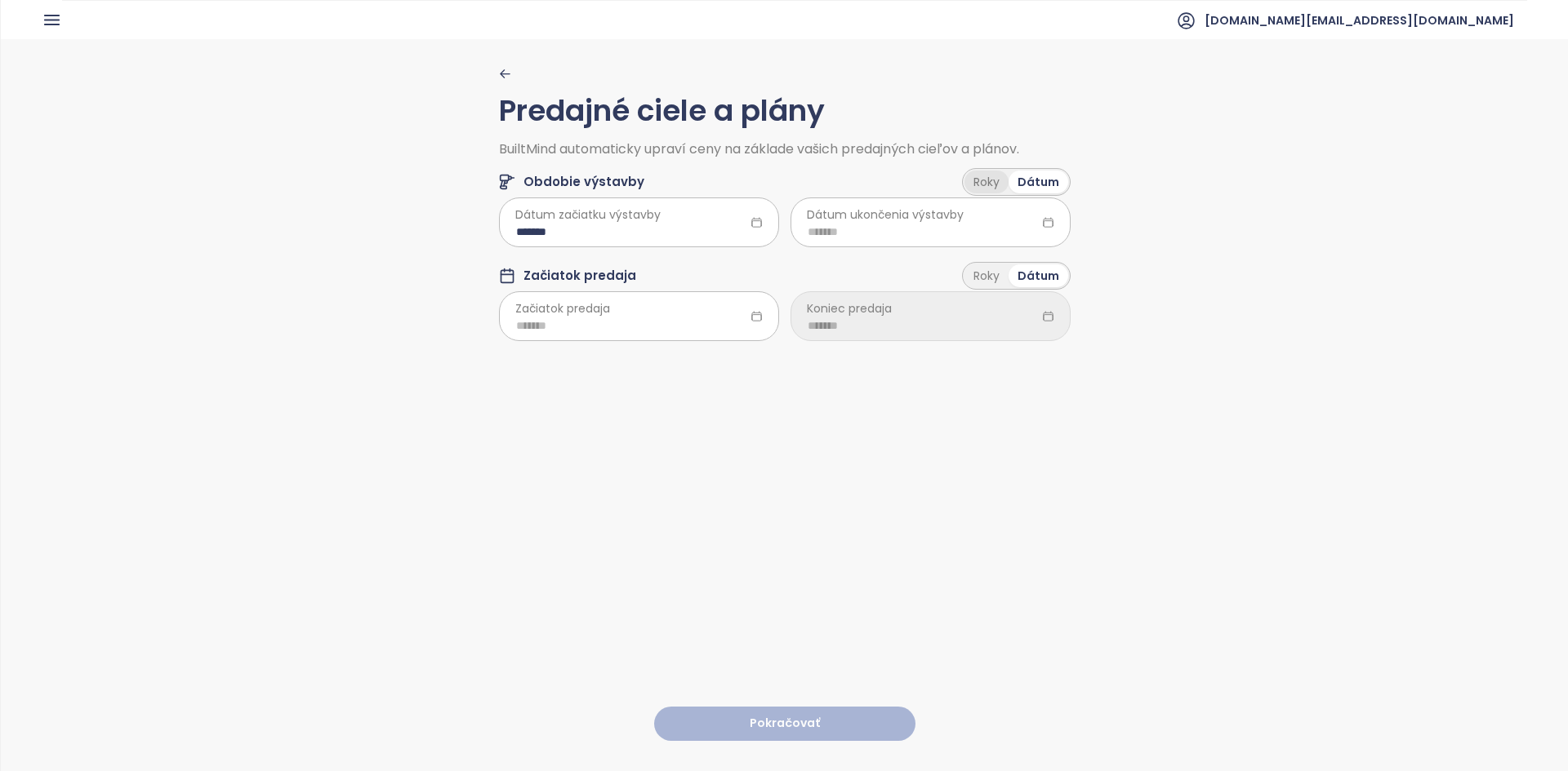
click at [781, 180] on div "Roky" at bounding box center [986, 181] width 44 height 23
click at [781, 221] on html "Domov Dashboard Analýza trhu Cenník Updaty Reporty Projekty Budúce projekty Nas…" at bounding box center [784, 385] width 1568 height 771
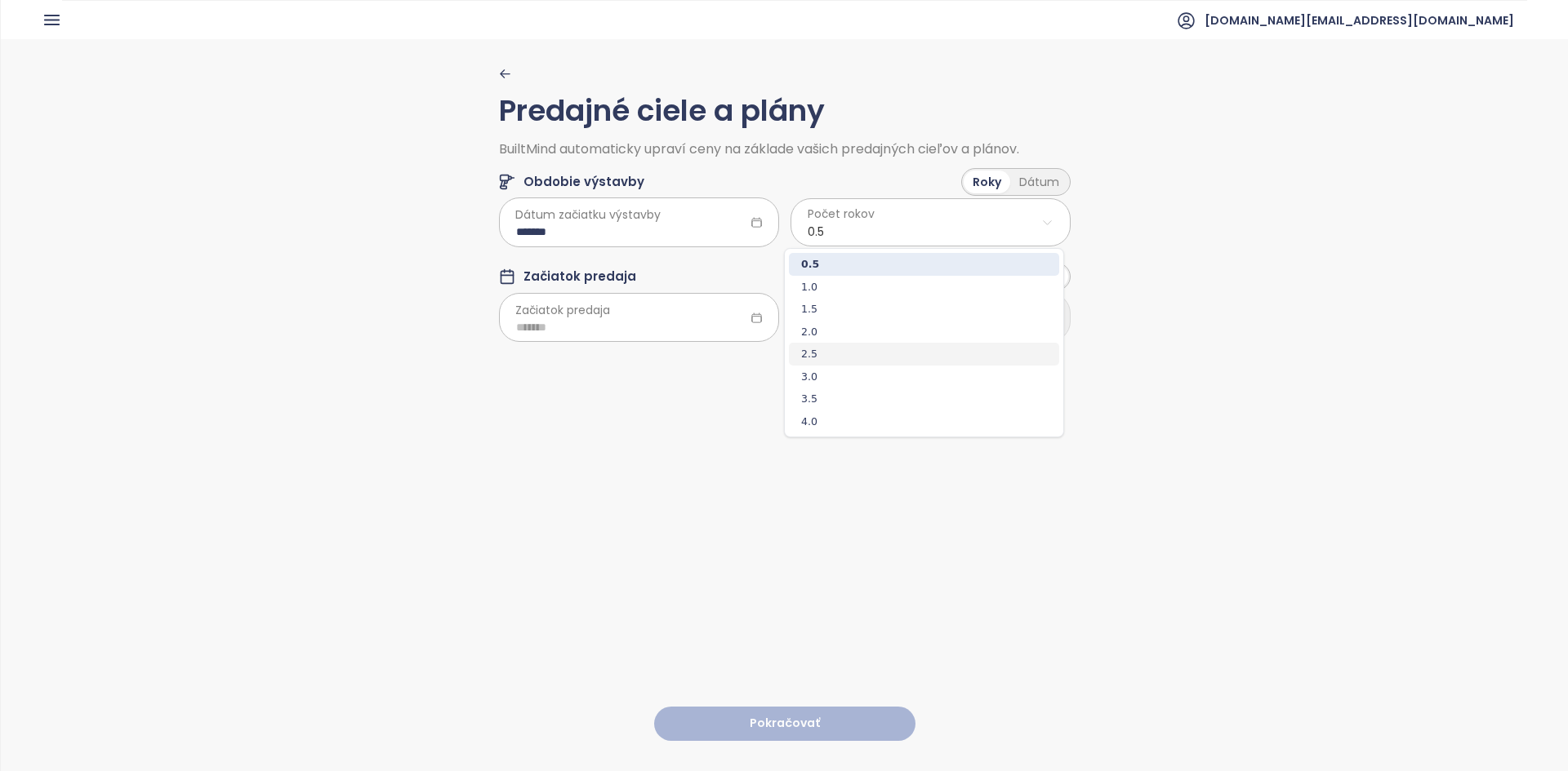
click at [781, 354] on span "2.5" at bounding box center [924, 353] width 270 height 23
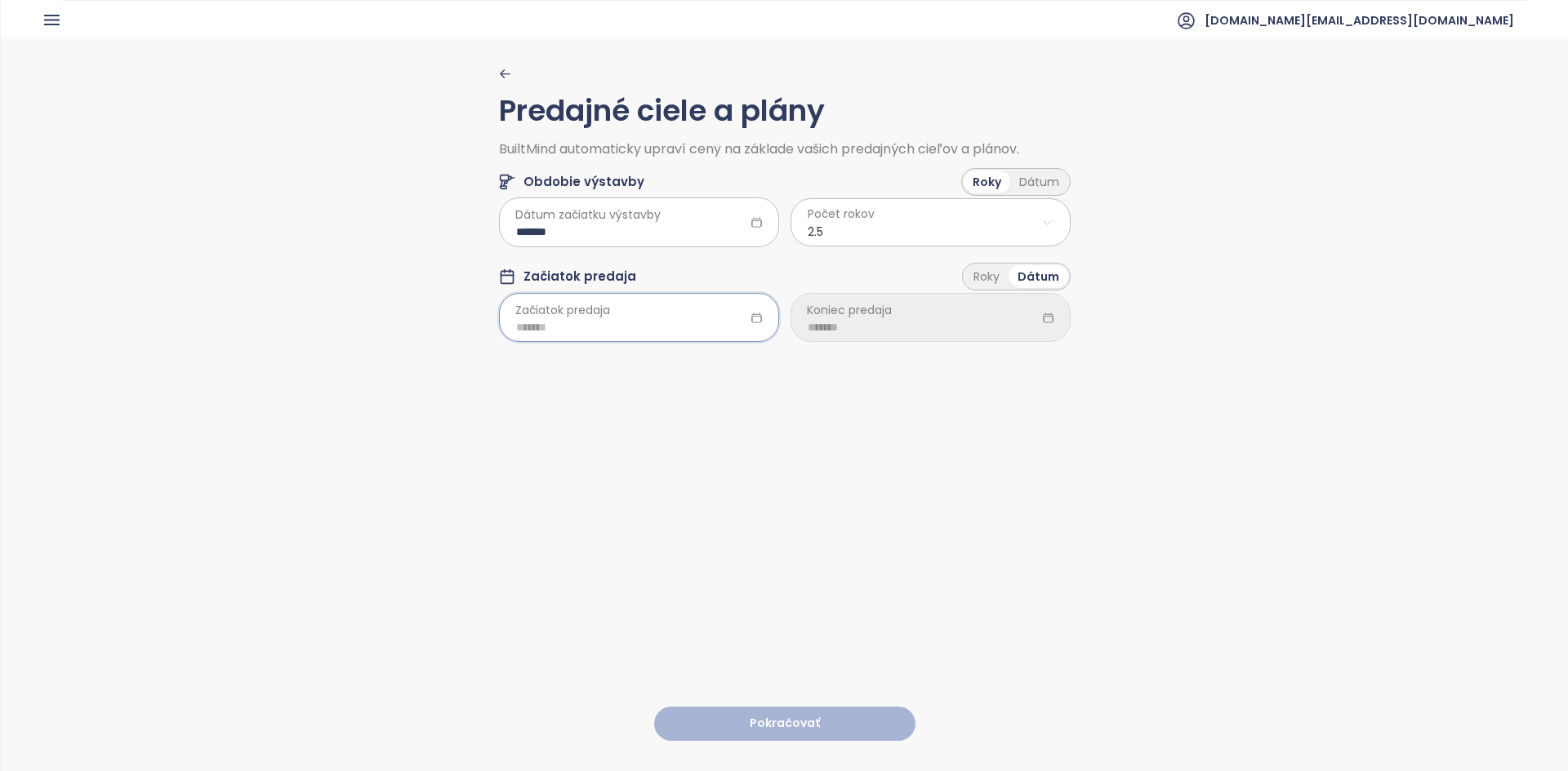
click at [624, 322] on input at bounding box center [639, 327] width 246 height 18
click at [674, 411] on div "Mar" at bounding box center [684, 405] width 49 height 19
type input "*******"
click at [781, 277] on div "Roky" at bounding box center [986, 276] width 44 height 23
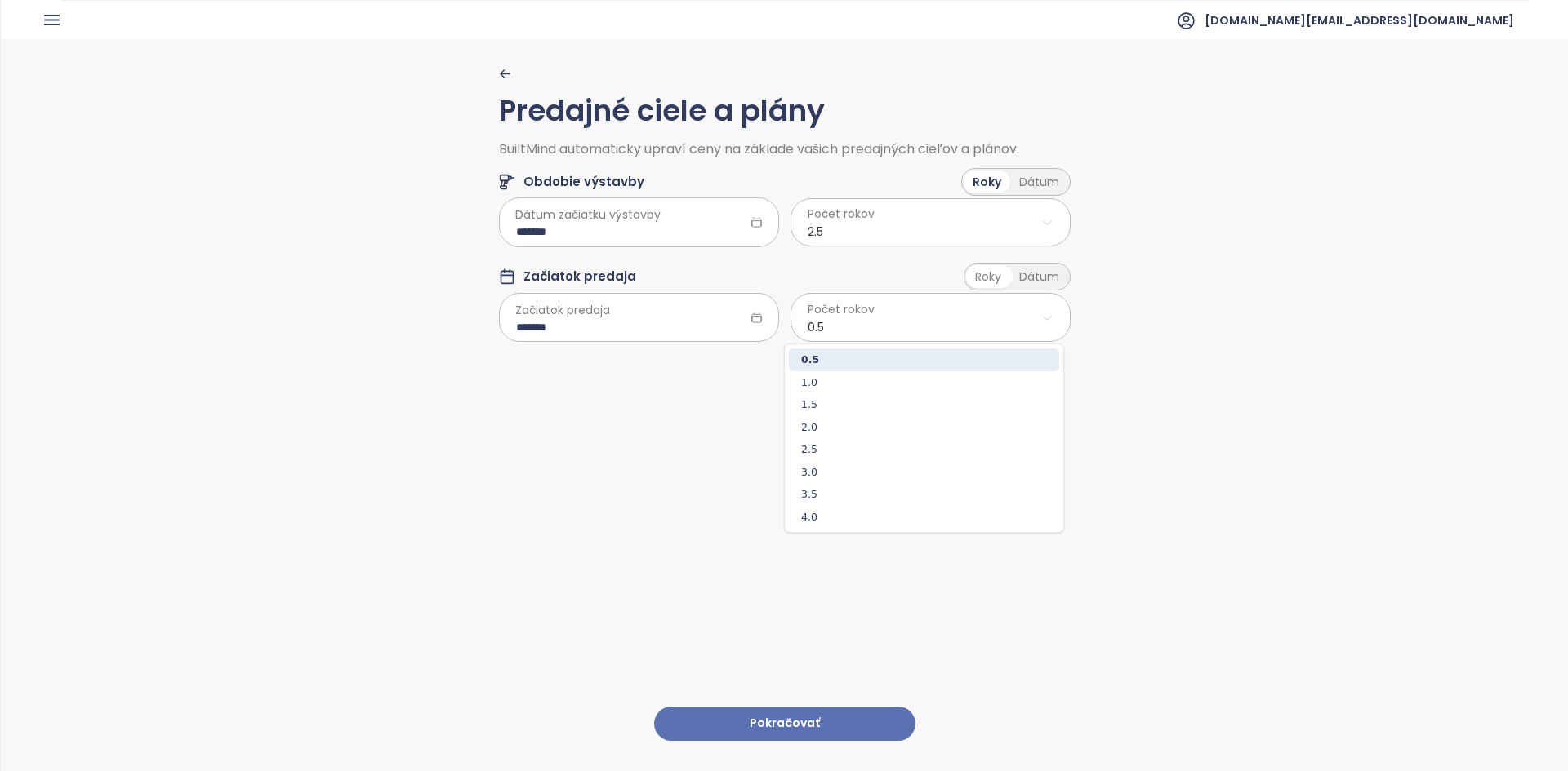
click at [781, 334] on html "Domov Dashboard Analýza trhu Cenník Updaty Reporty Projekty Budúce projekty Nas…" at bounding box center [784, 385] width 1568 height 771
click at [781, 446] on span "2.5" at bounding box center [924, 449] width 270 height 23
click at [629, 281] on div "Začiatok predaja Roky Dátum" at bounding box center [785, 279] width 572 height 32
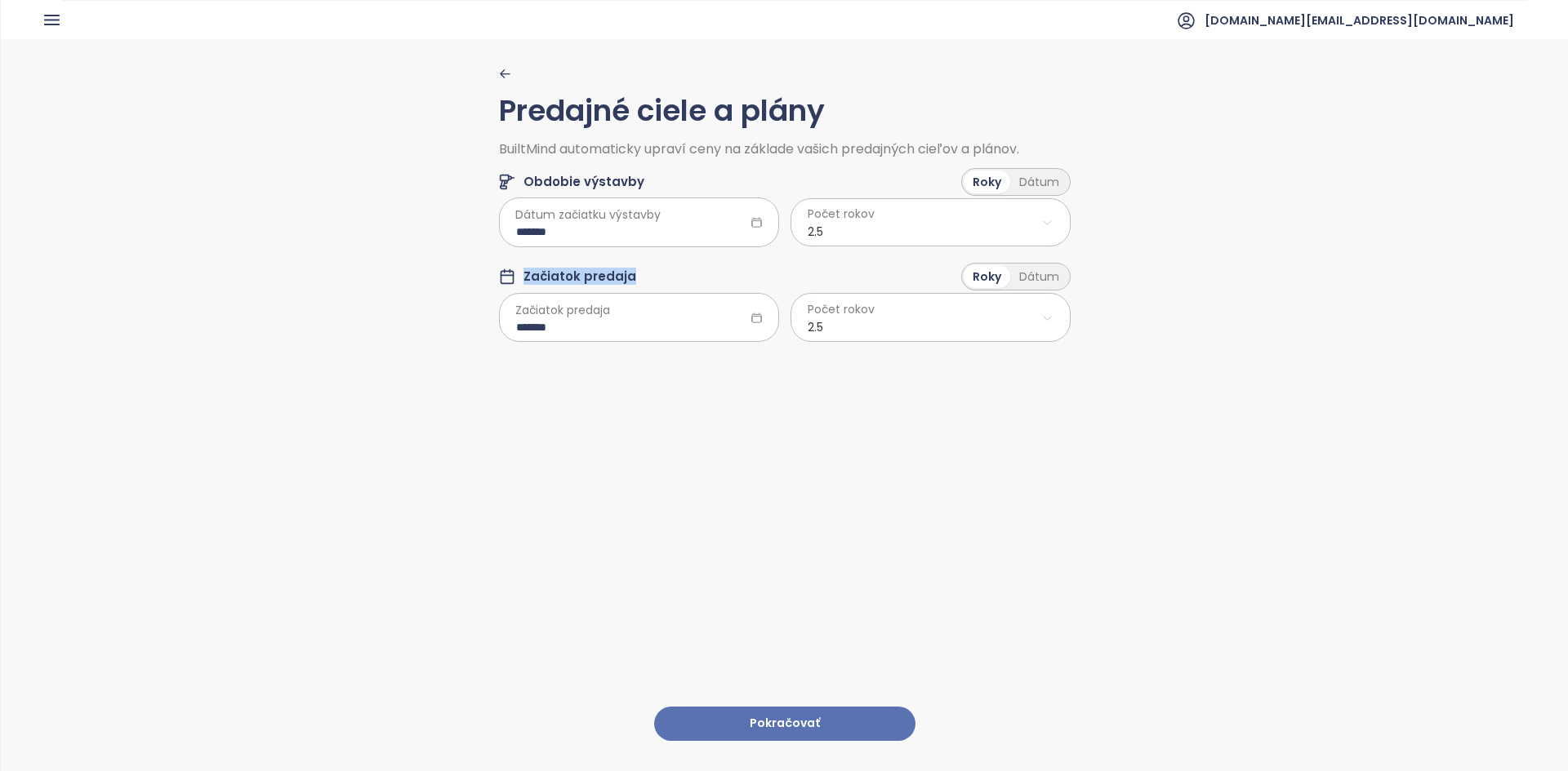
click at [781, 334] on html "Domov Dashboard Analýza trhu Cenník Updaty Reporty Projekty Budúce projekty Nas…" at bounding box center [784, 385] width 1568 height 771
click at [712, 531] on html "Domov Dashboard Analýza trhu Cenník Updaty Reporty Projekty Budúce projekty Nas…" at bounding box center [784, 385] width 1568 height 771
click at [781, 715] on button "Pokračovať" at bounding box center [784, 724] width 262 height 35
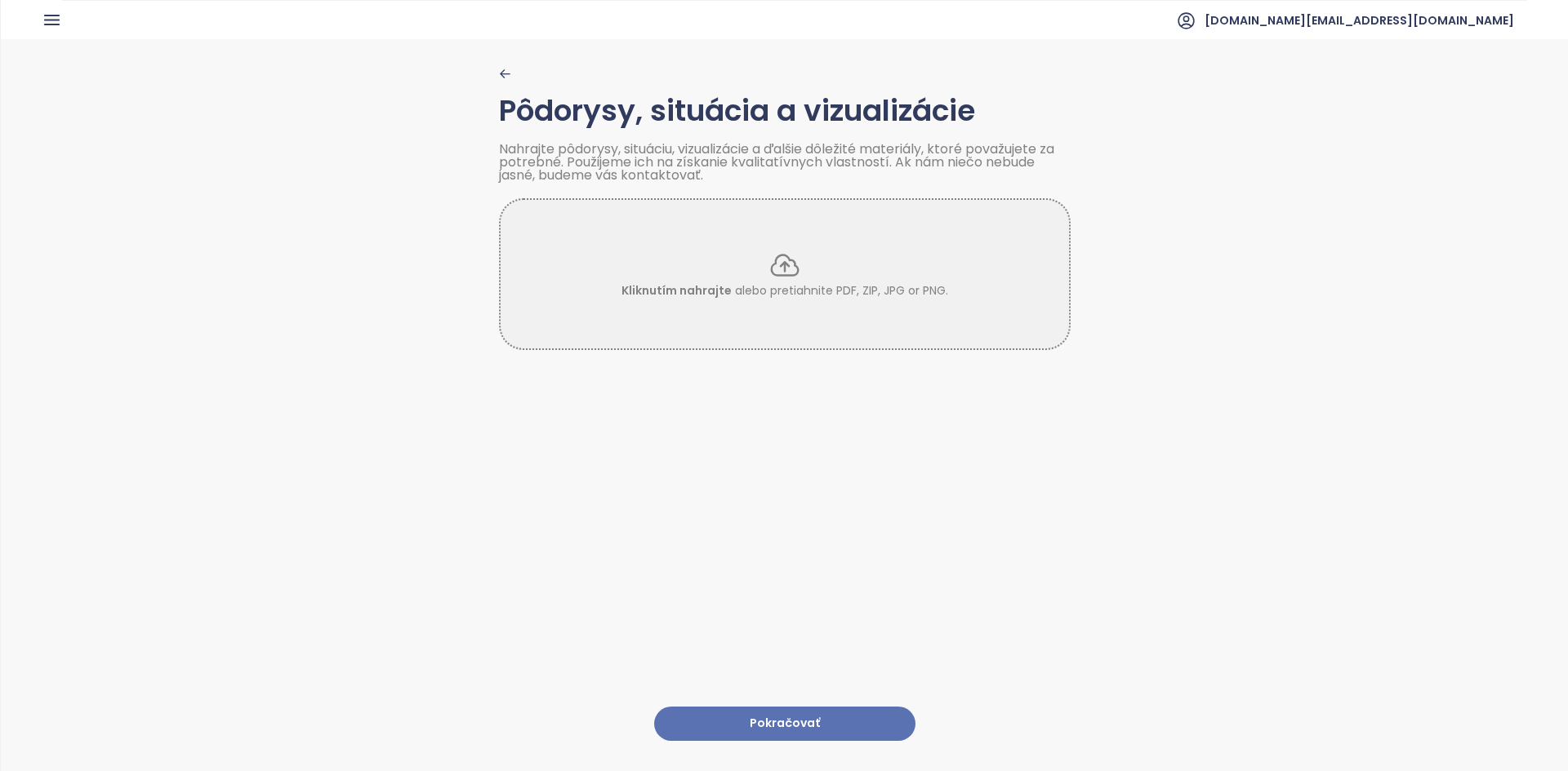
click at [701, 708] on button "Pokračovať" at bounding box center [784, 724] width 262 height 35
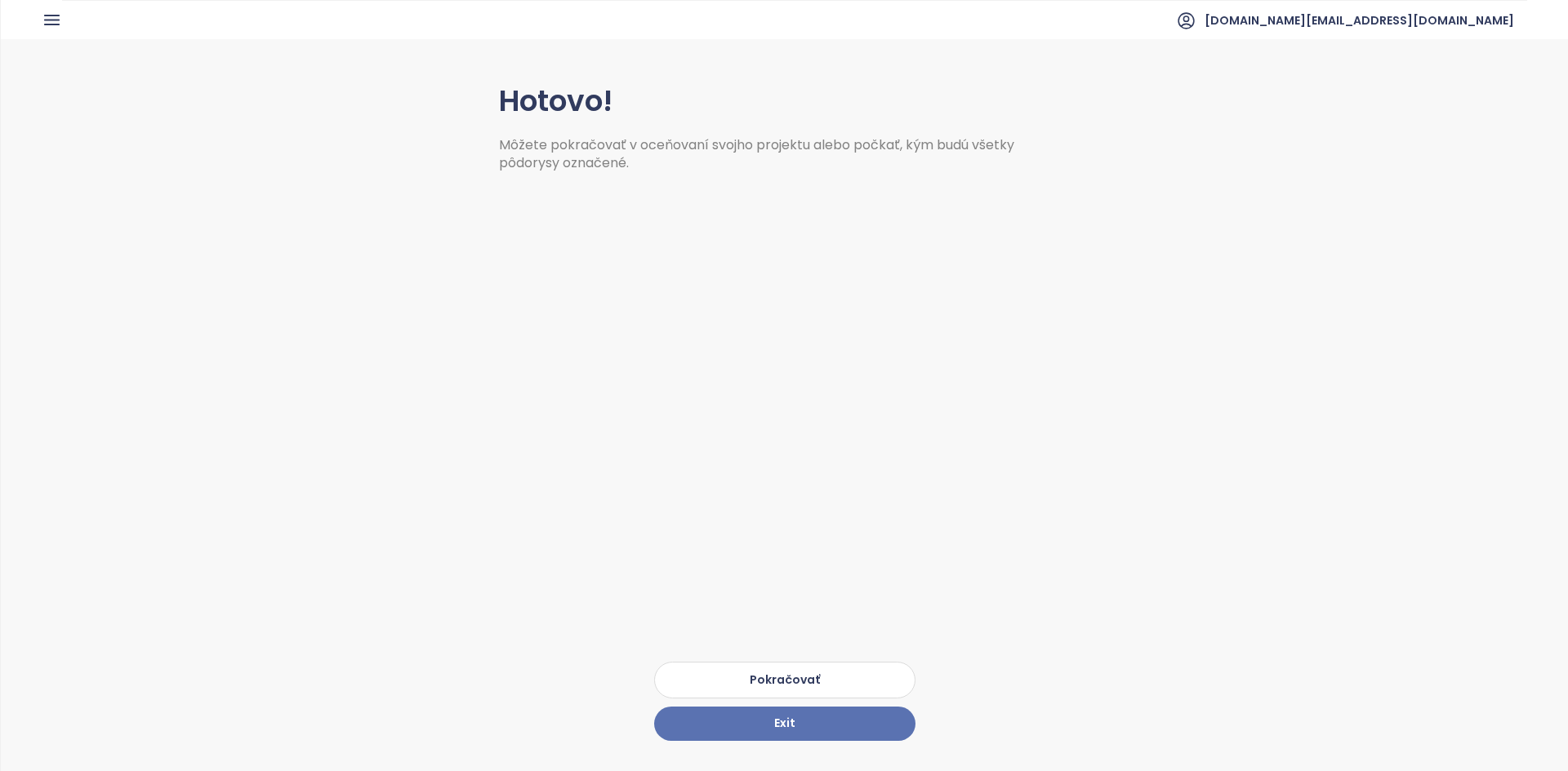
click at [688, 676] on button "Pokračovať" at bounding box center [784, 680] width 262 height 37
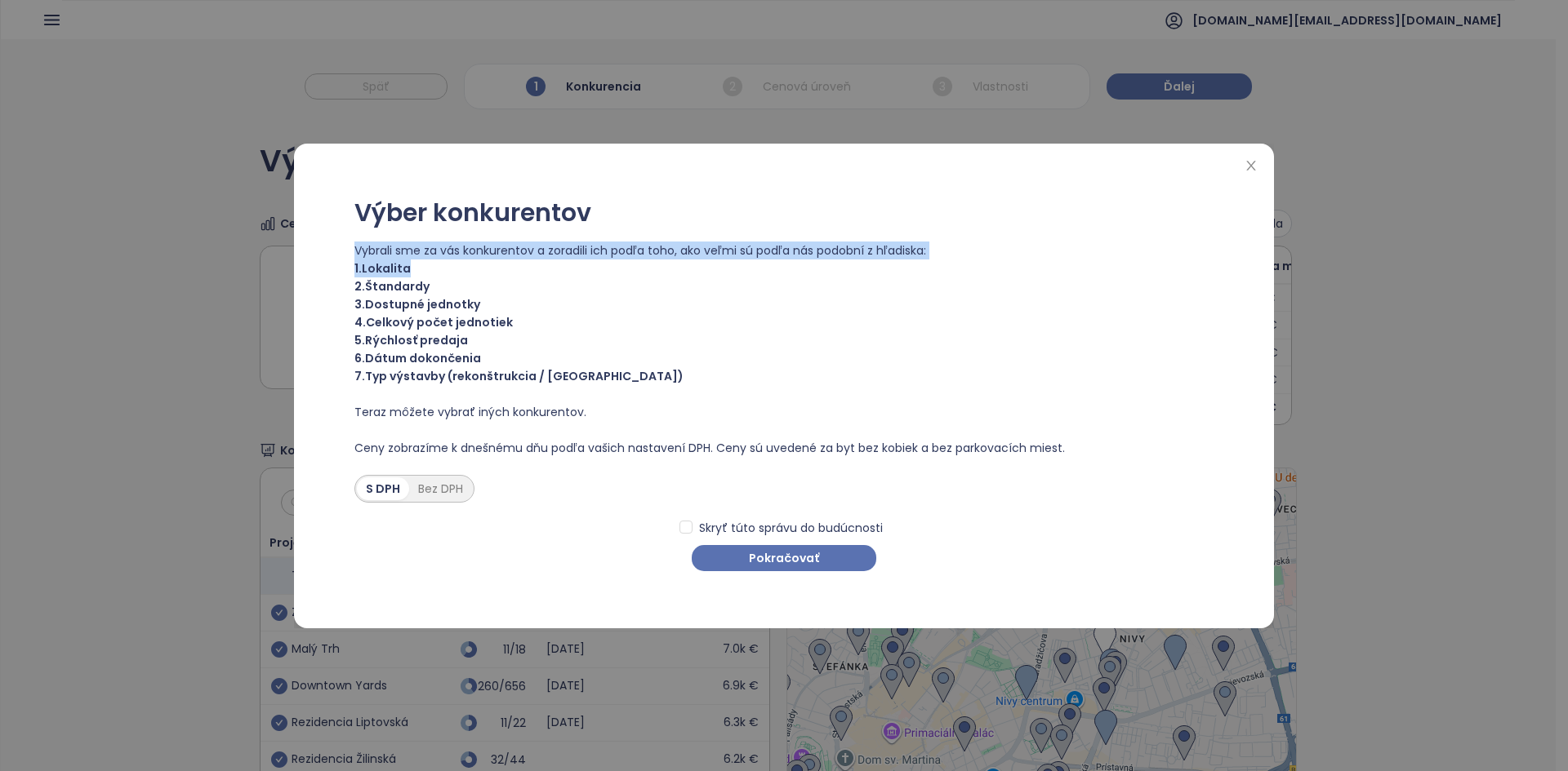
drag, startPoint x: 354, startPoint y: 251, endPoint x: 410, endPoint y: 266, distance: 58.0
click at [410, 266] on div "Výber konkurentov Vybrali sme za vás konkurentov a zoradili ich podľa toho, ako…" at bounding box center [783, 385] width 940 height 452
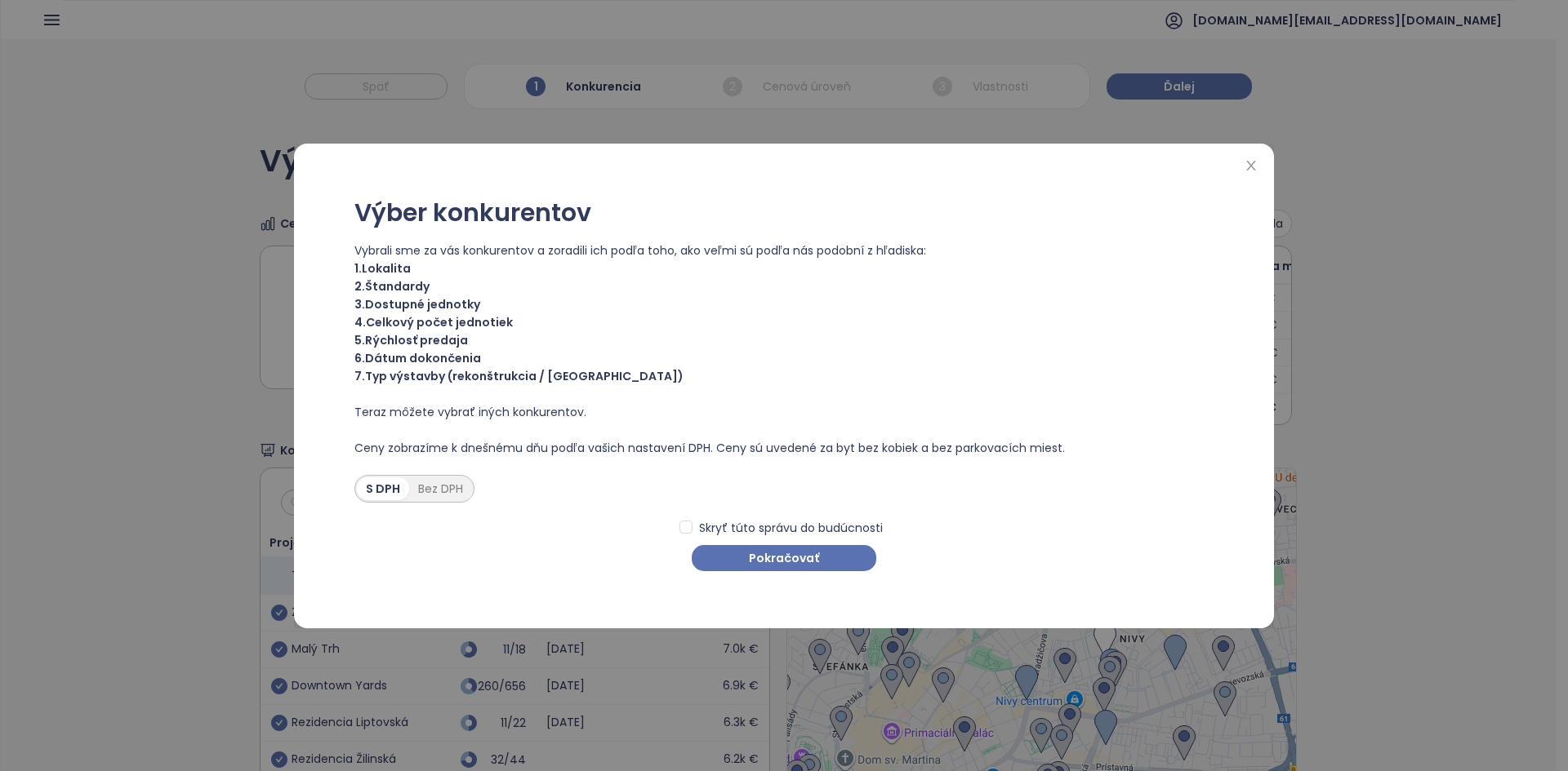
click at [458, 340] on span "5. Rýchlosť predaja" at bounding box center [784, 340] width 859 height 18
click at [459, 340] on span "5. Rýchlosť predaja" at bounding box center [784, 340] width 859 height 18
click at [781, 557] on span "Pokračovať" at bounding box center [784, 557] width 70 height 18
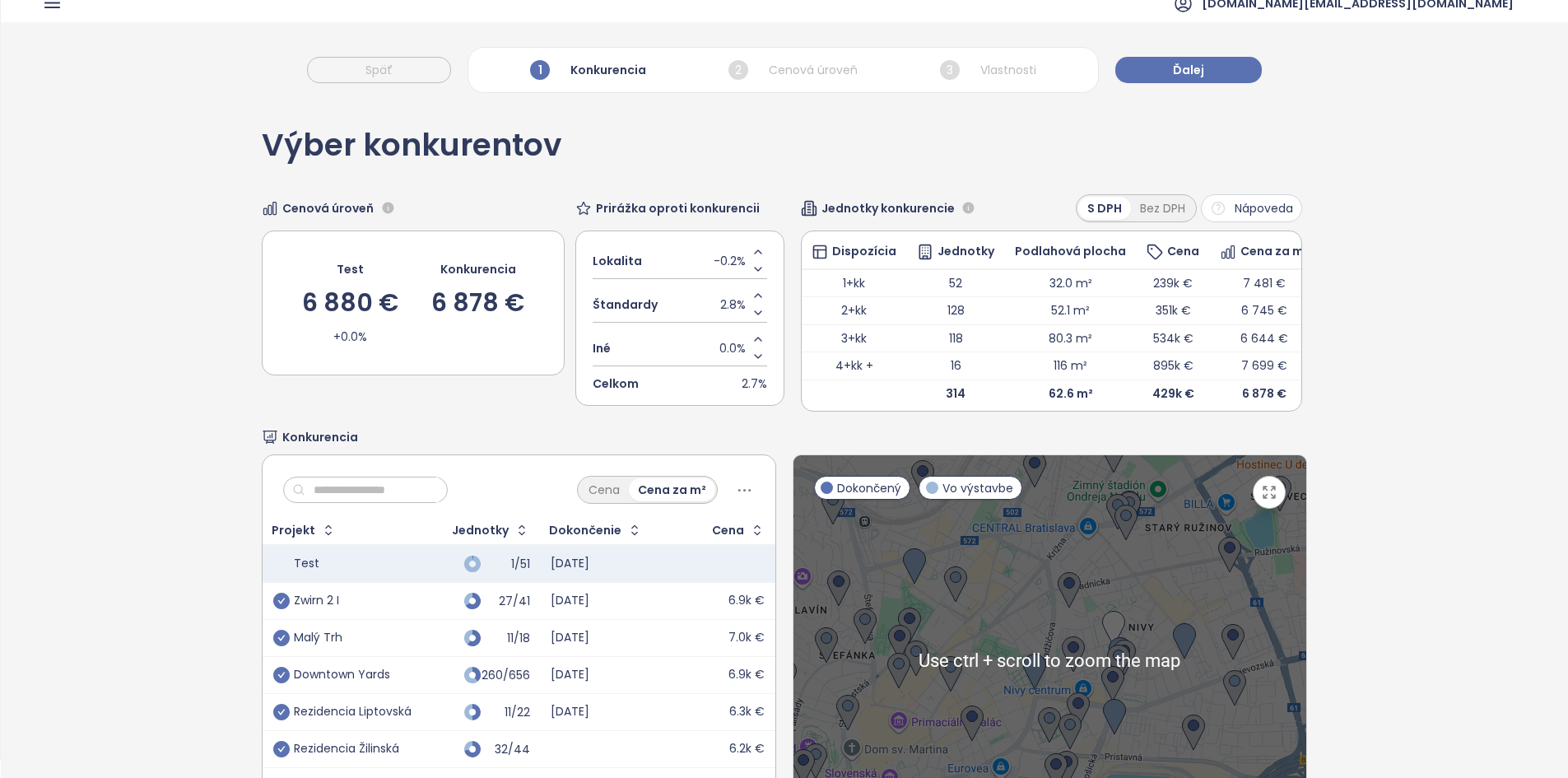
scroll to position [159, 0]
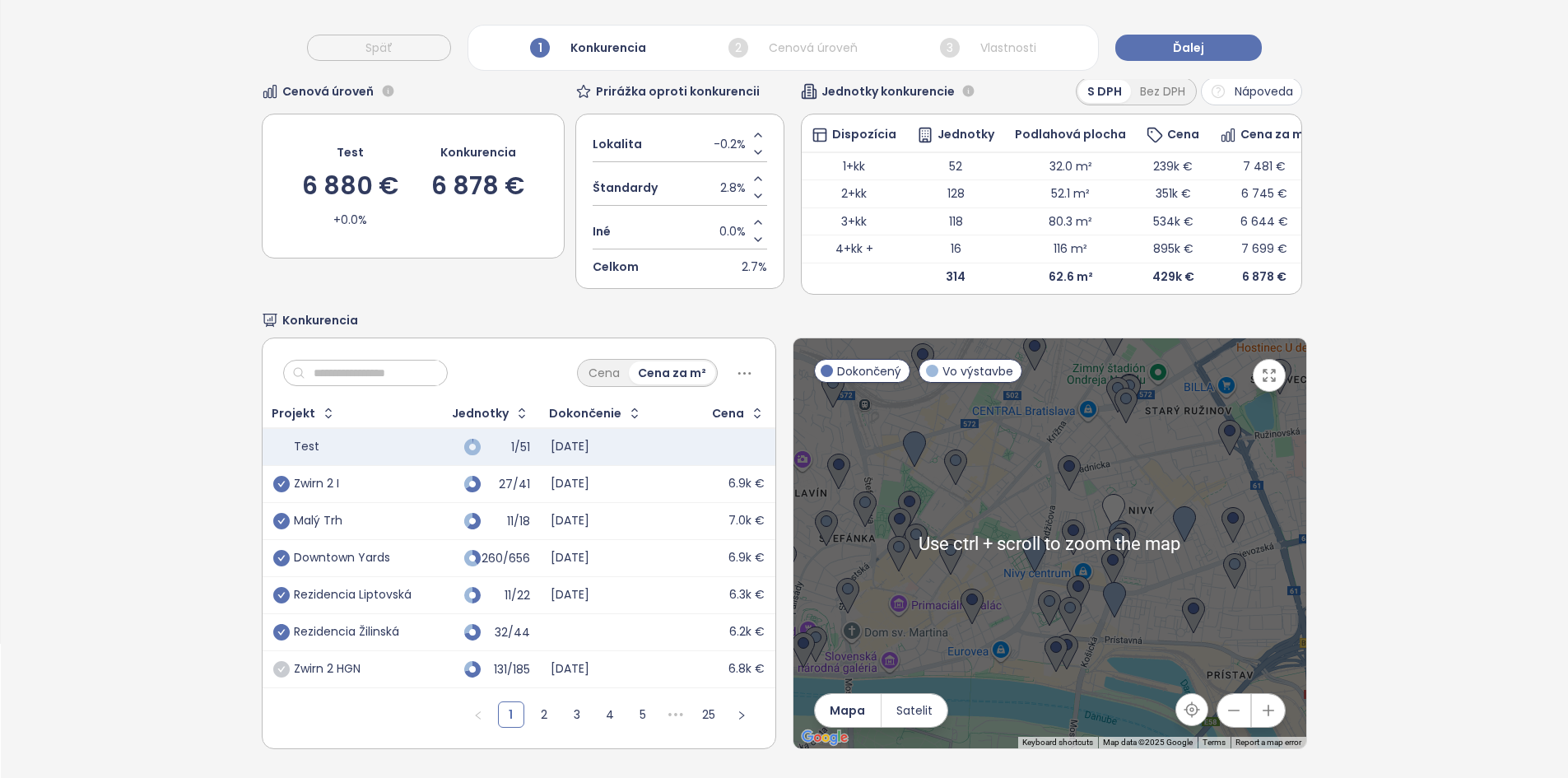
click at [788, 377] on button "button" at bounding box center [1269, 375] width 33 height 33
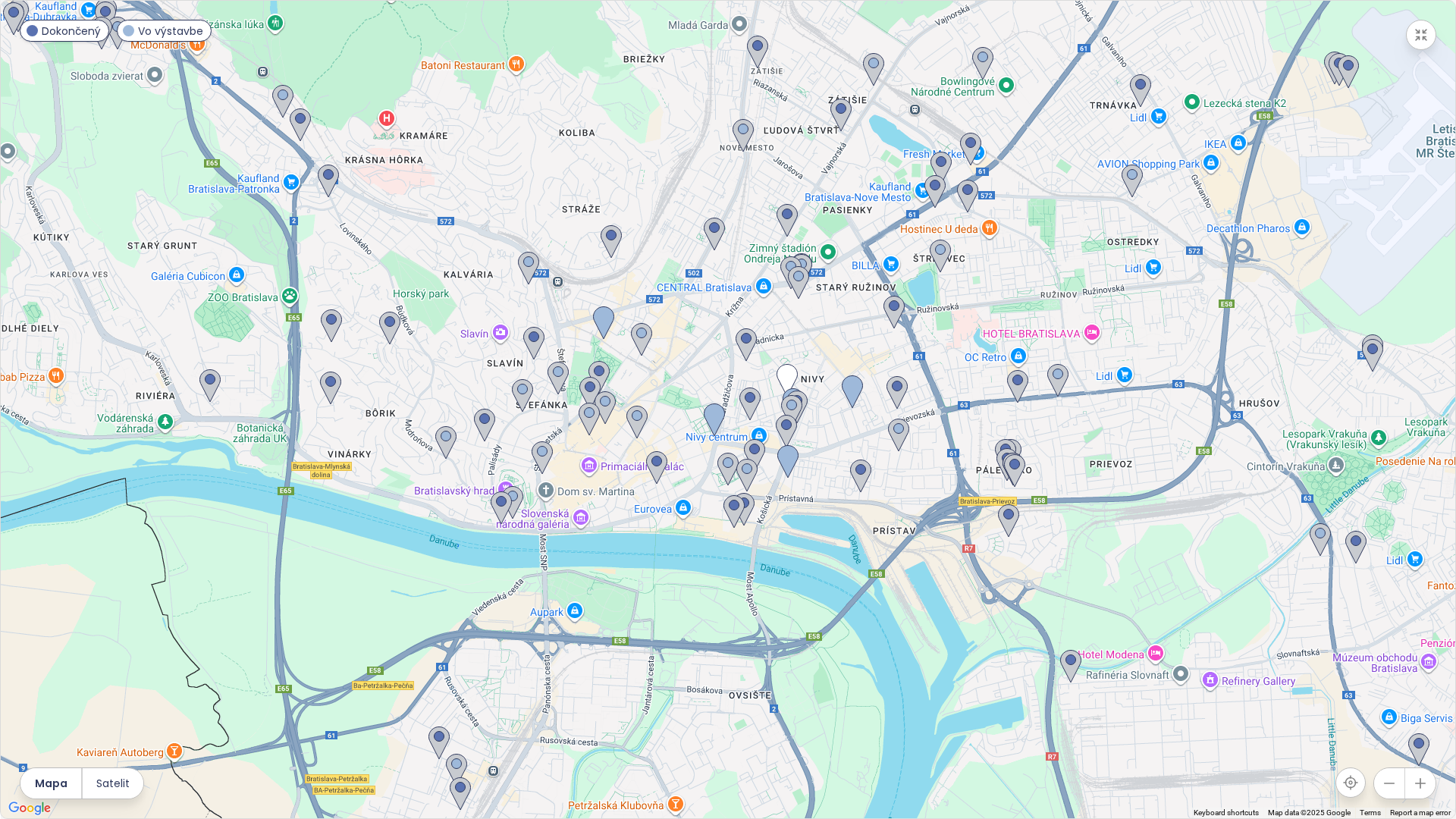
click at [726, 442] on div at bounding box center [728, 409] width 1454 height 817
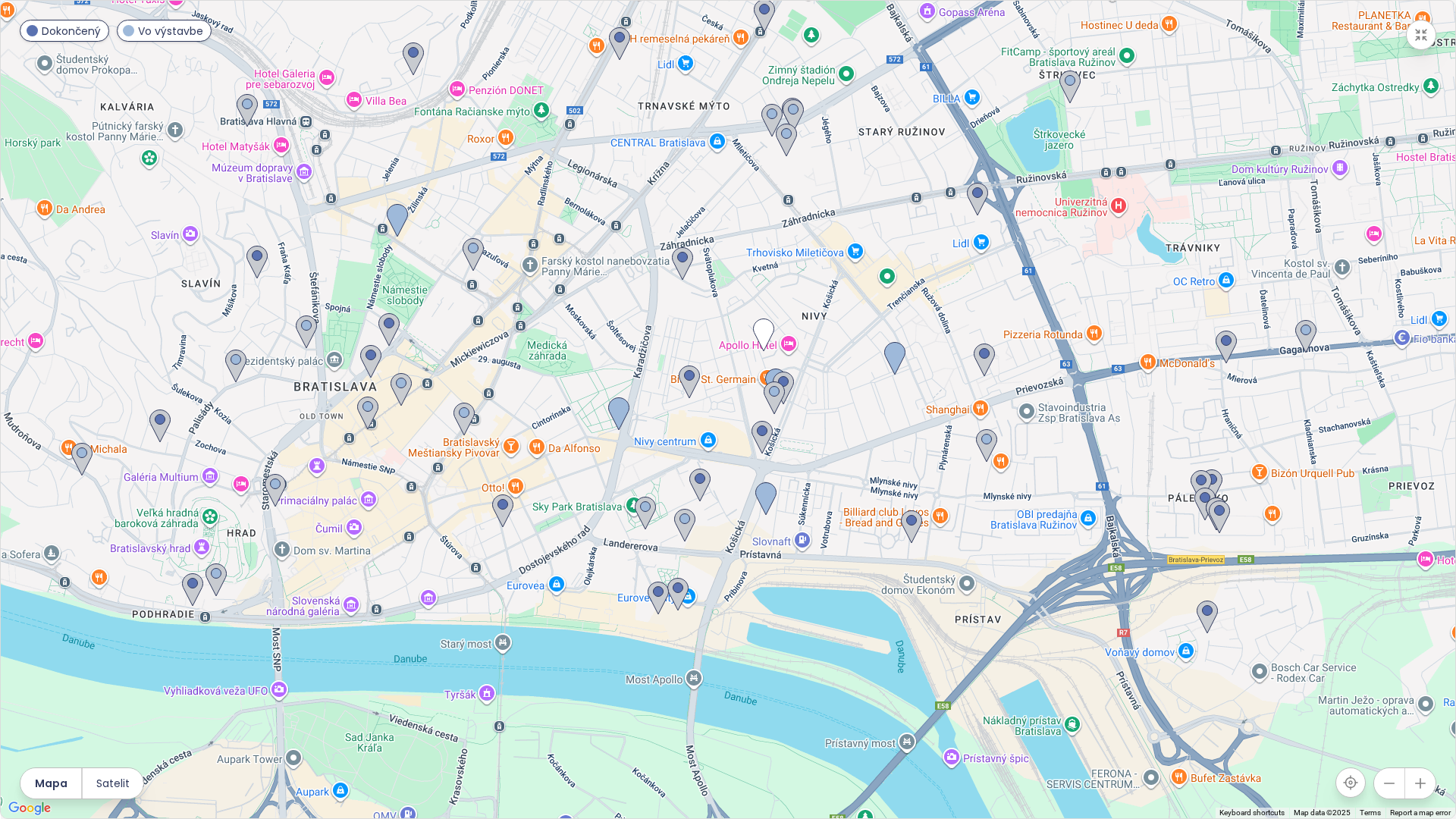
click at [726, 442] on div at bounding box center [728, 409] width 1454 height 817
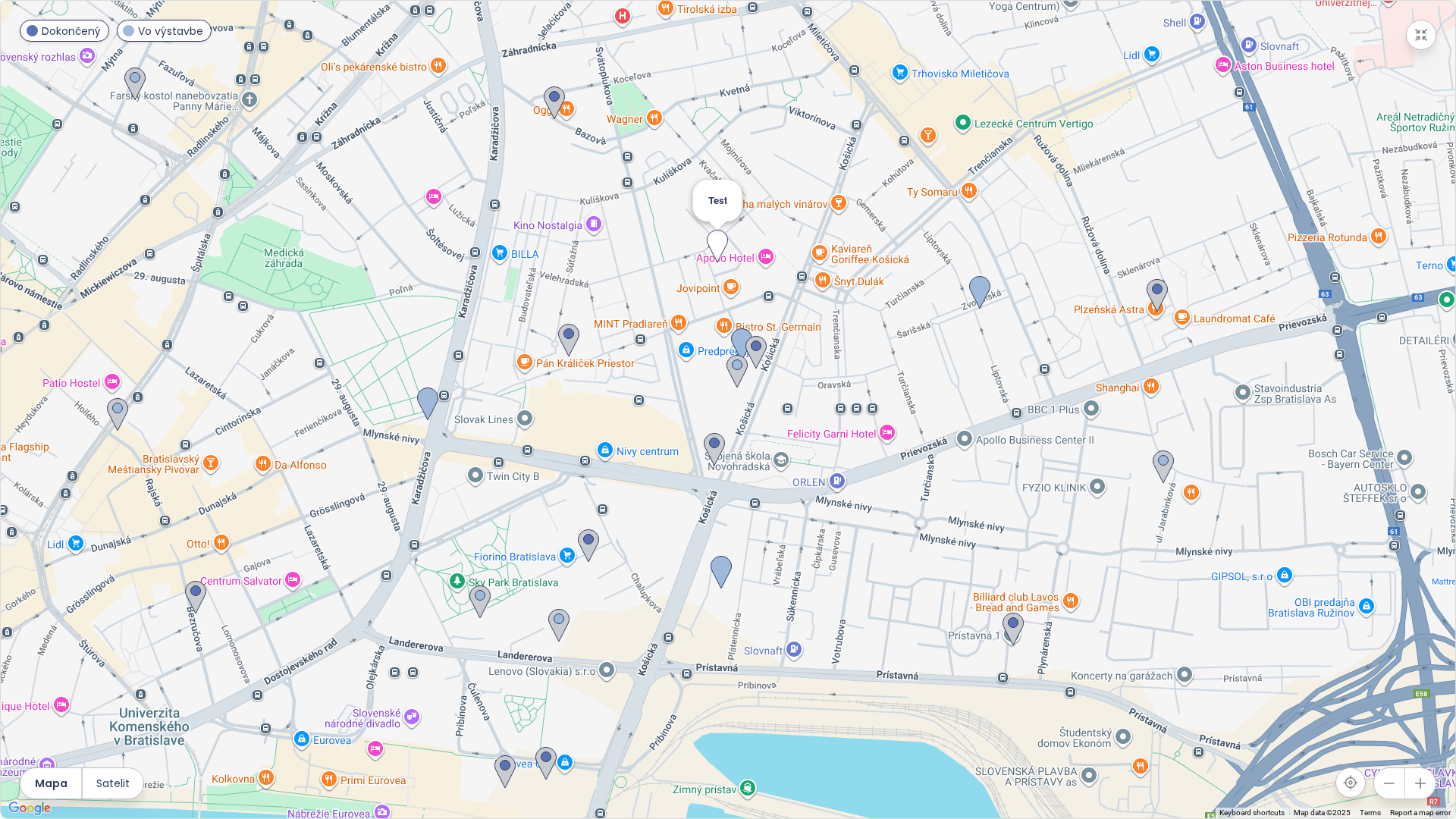
click at [719, 253] on img at bounding box center [716, 246] width 21 height 33
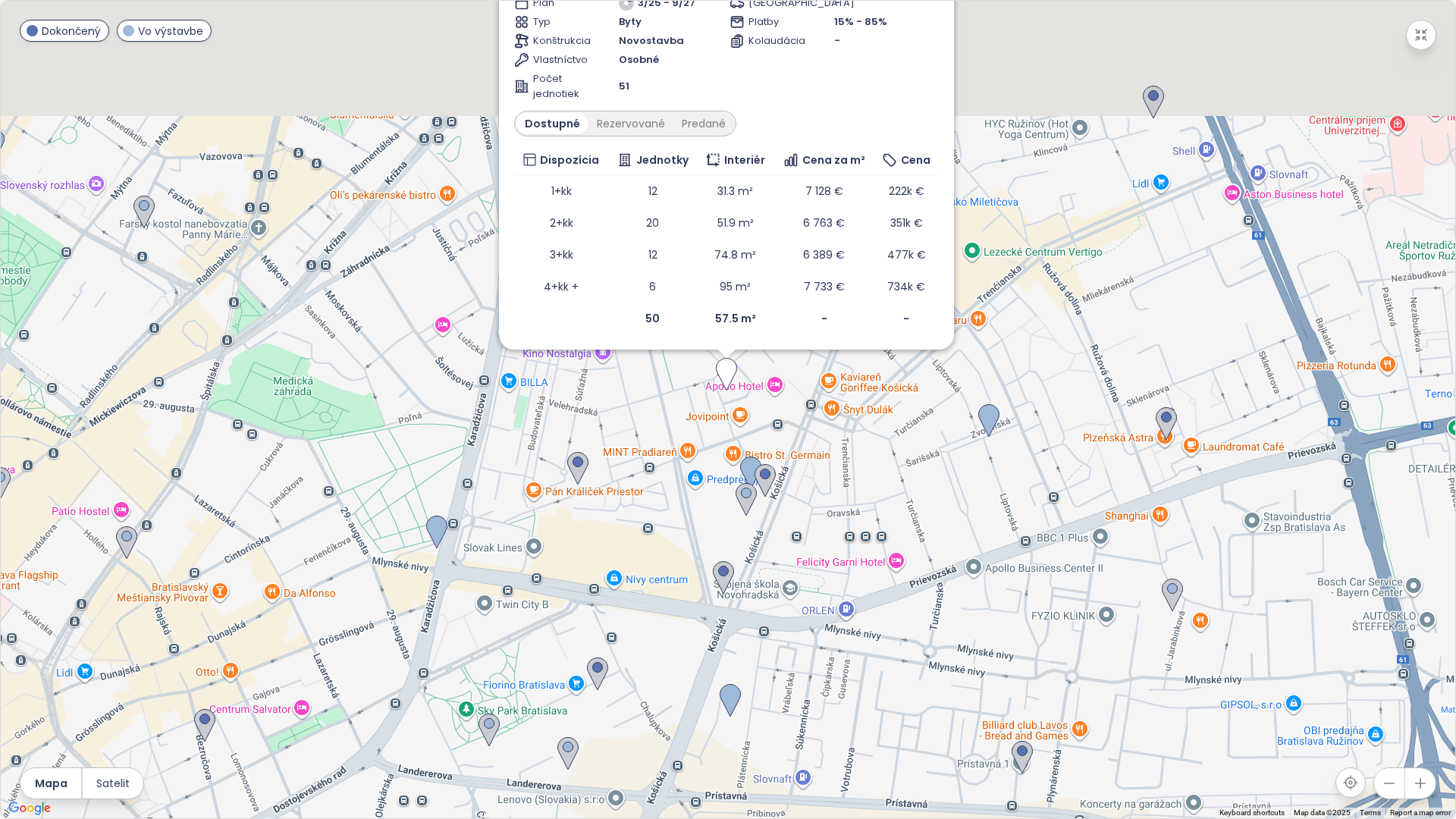
click at [688, 415] on div "To navigate, press the arrow keys. Test Vo výstavbe Velehradská 928/24, 821 08 …" at bounding box center [728, 409] width 1454 height 817
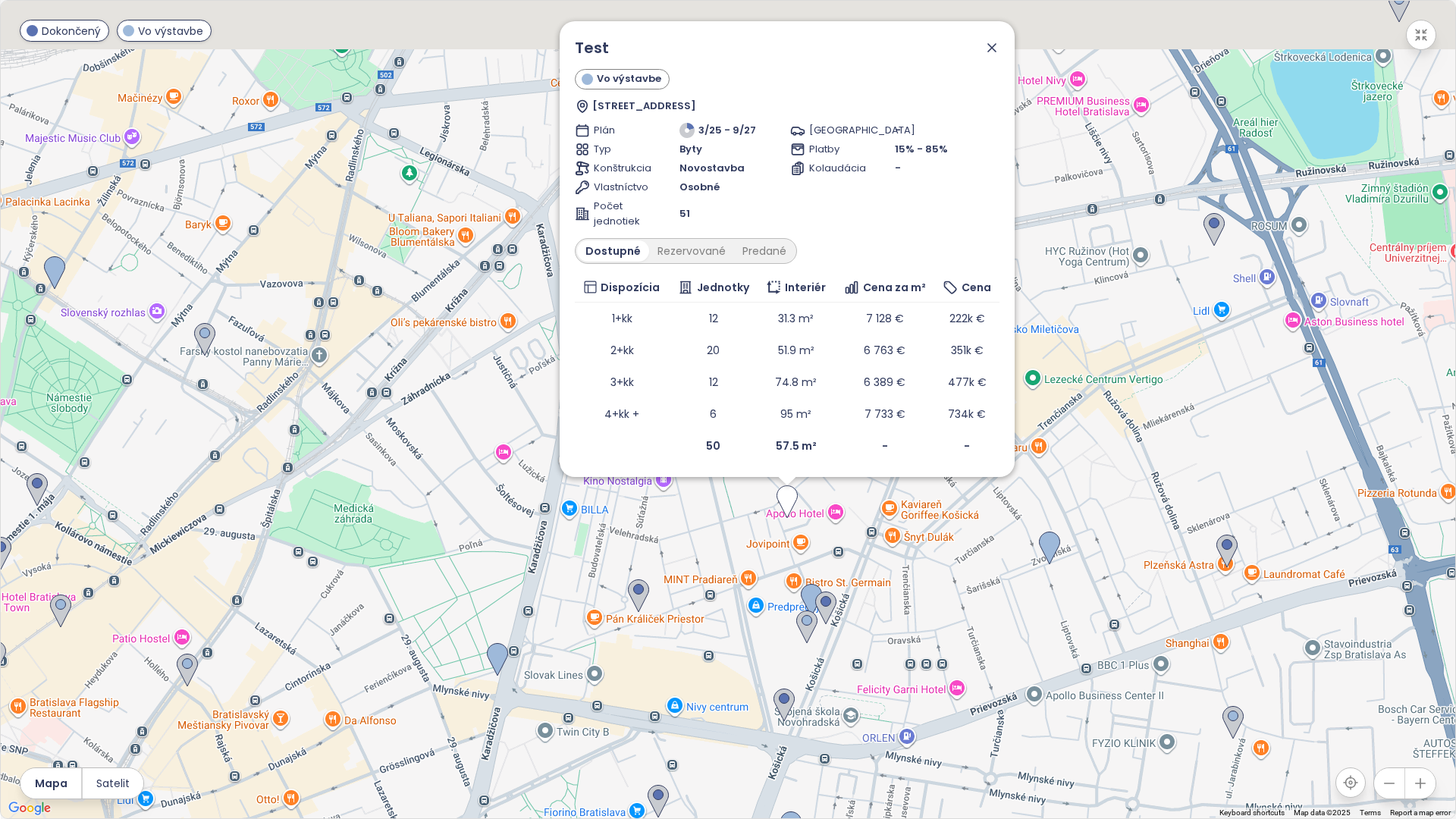
drag, startPoint x: 689, startPoint y: 470, endPoint x: 748, endPoint y: 578, distance: 123.1
click at [726, 578] on div "Test Vo výstavbe Velehradská 928/24, 821 08 [GEOGRAPHIC_DATA], [GEOGRAPHIC_DATA…" at bounding box center [728, 409] width 1454 height 817
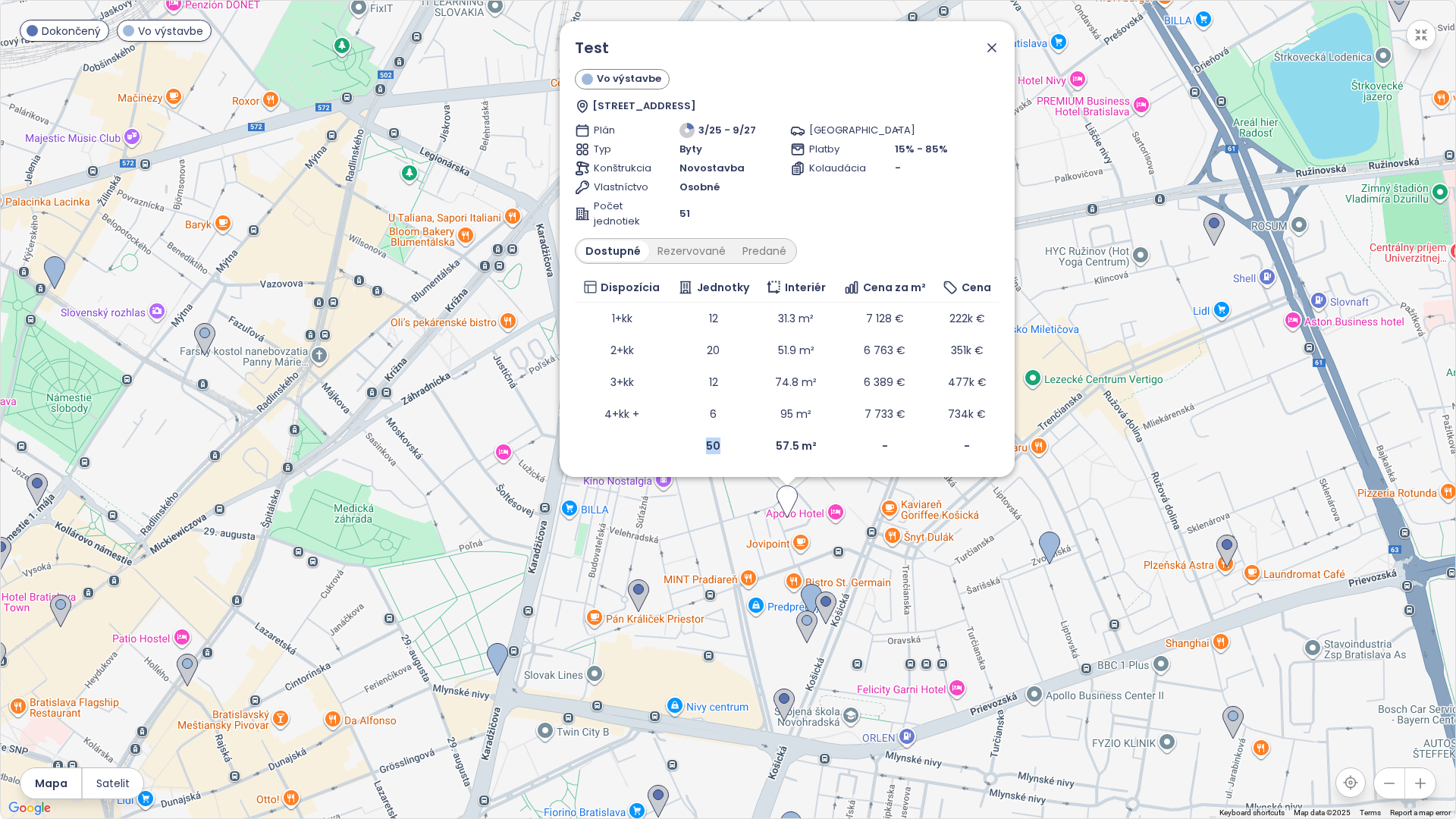
drag, startPoint x: 715, startPoint y: 444, endPoint x: 700, endPoint y: 449, distance: 15.8
click at [700, 449] on td "50" at bounding box center [713, 446] width 88 height 32
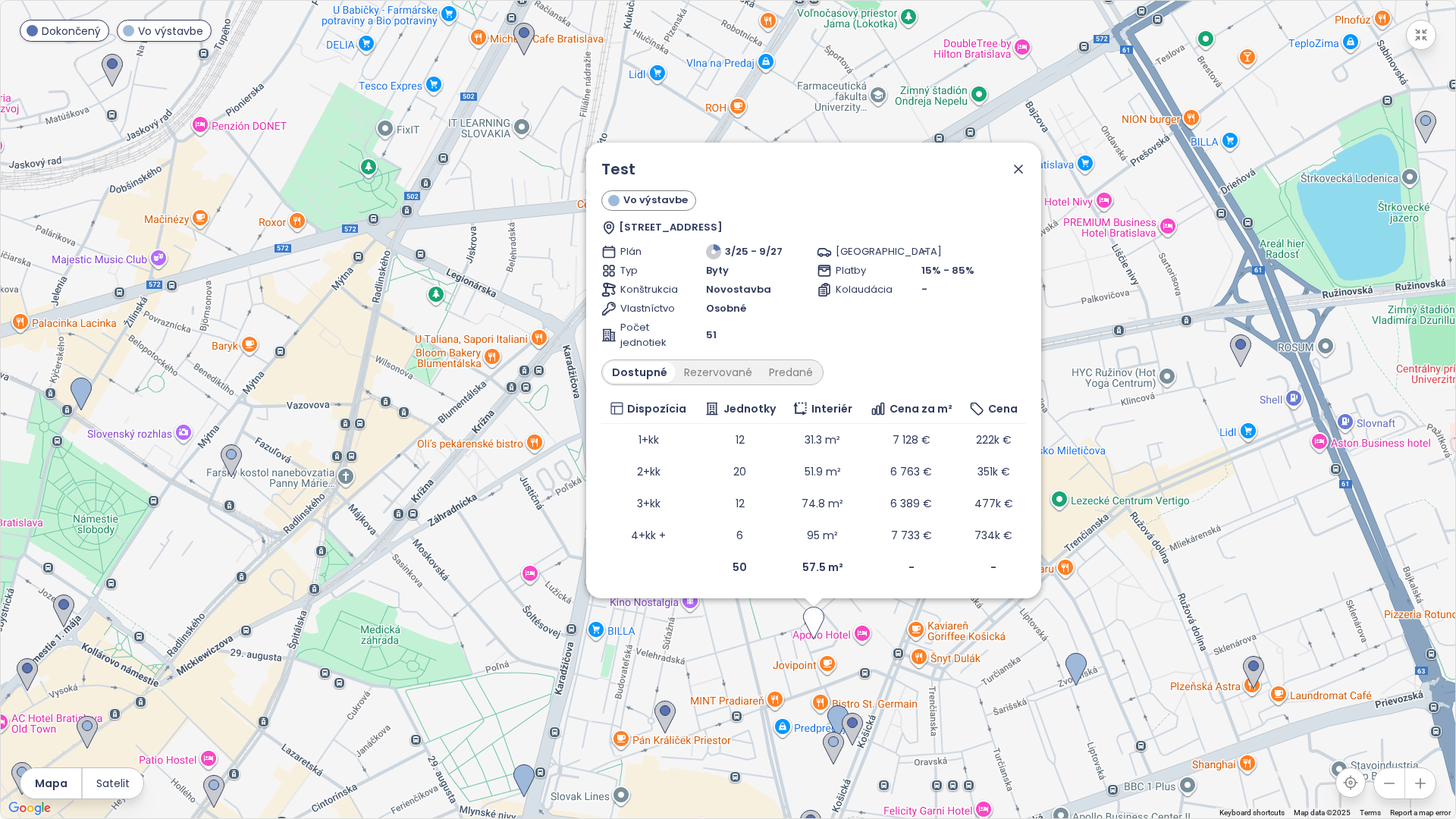
drag, startPoint x: 965, startPoint y: 552, endPoint x: 993, endPoint y: 678, distance: 129.1
click at [726, 678] on div "Test Vo výstavbe Velehradská 928/24, 821 08 [GEOGRAPHIC_DATA], [GEOGRAPHIC_DATA…" at bounding box center [728, 409] width 1454 height 817
click at [726, 175] on icon at bounding box center [1019, 168] width 16 height 16
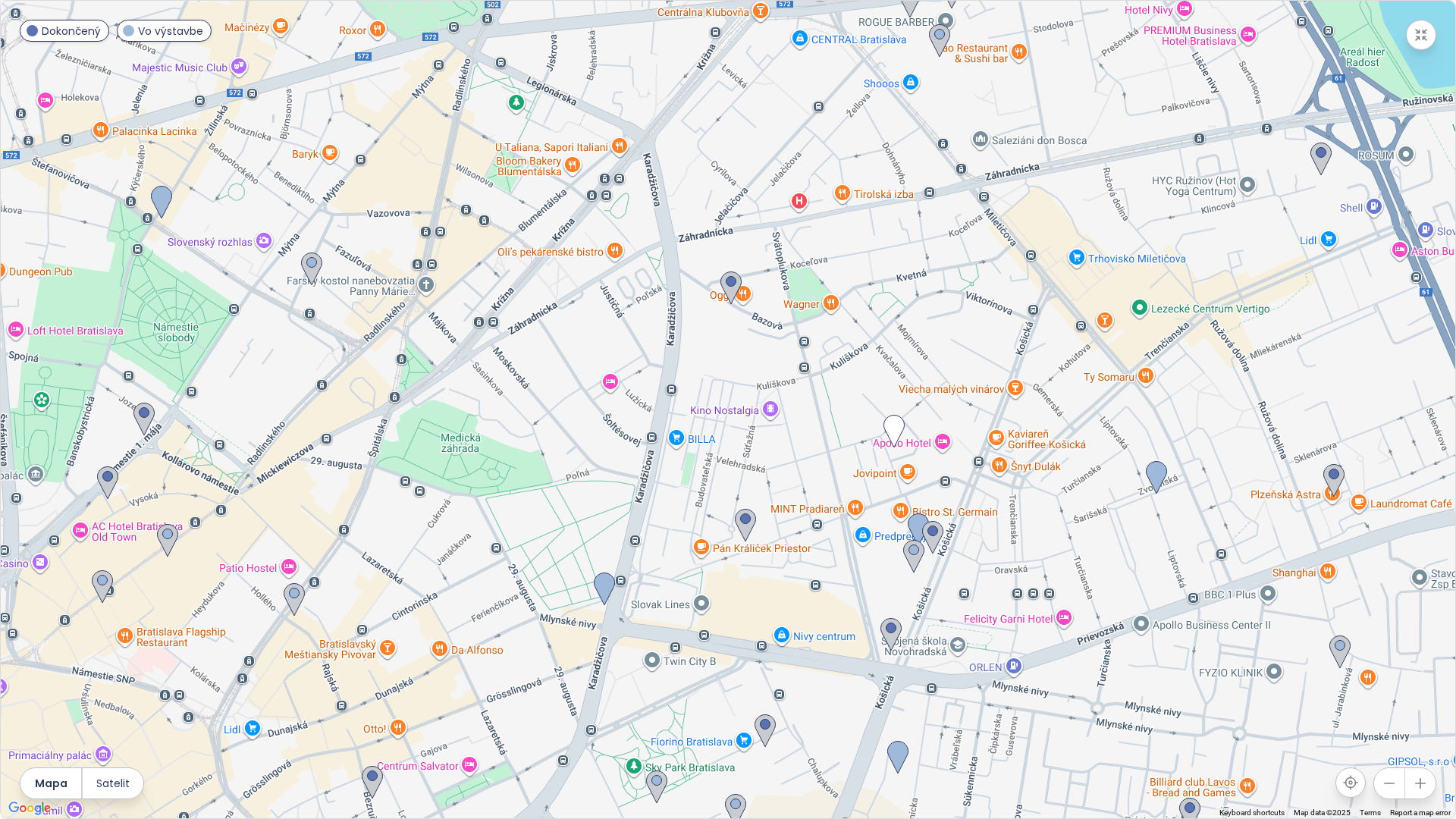
drag, startPoint x: 922, startPoint y: 596, endPoint x: 1002, endPoint y: 404, distance: 208.0
click at [726, 404] on div at bounding box center [728, 409] width 1454 height 817
click at [726, 533] on img at bounding box center [917, 529] width 21 height 33
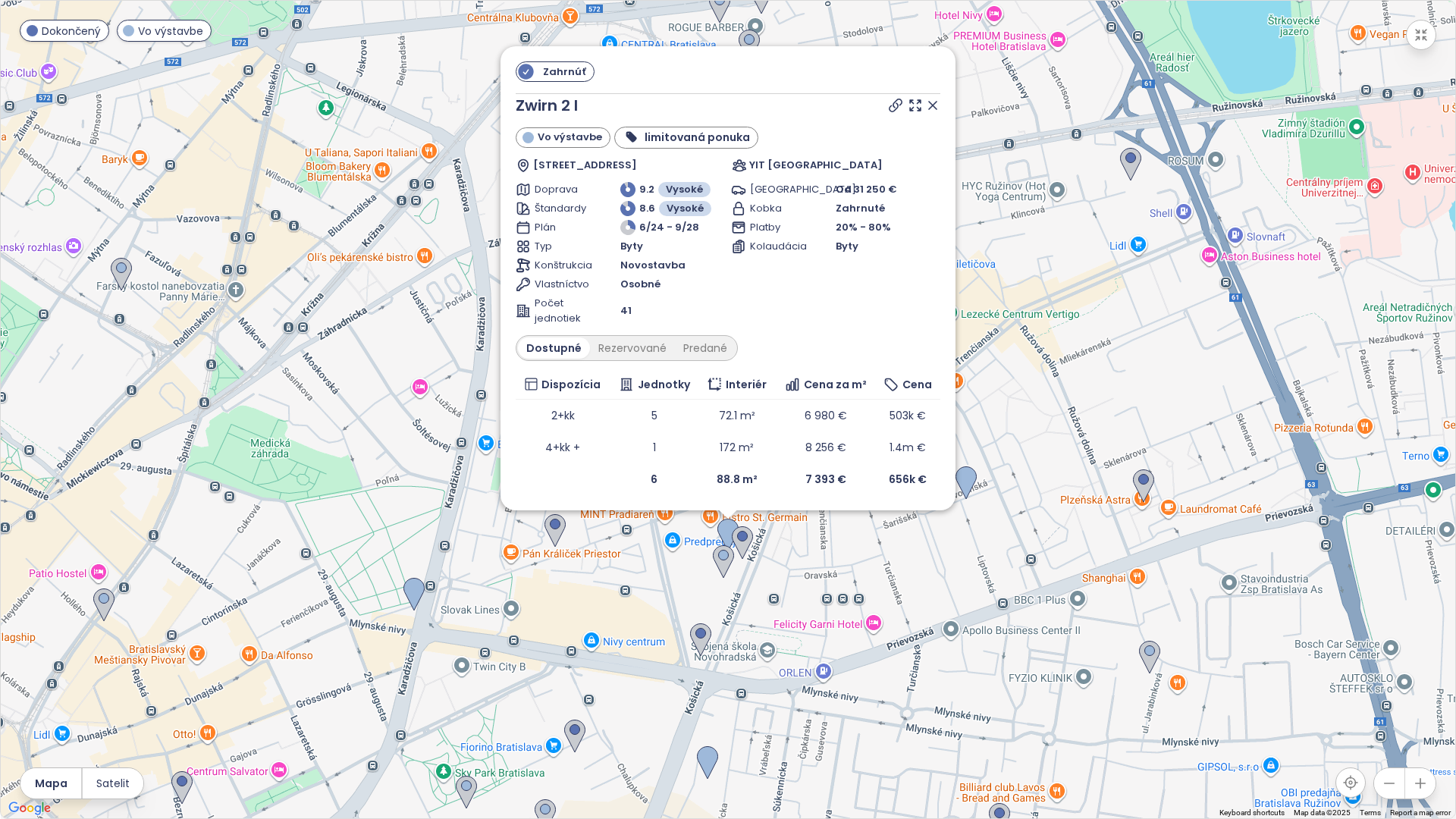
click at [726, 102] on icon at bounding box center [933, 106] width 16 height 16
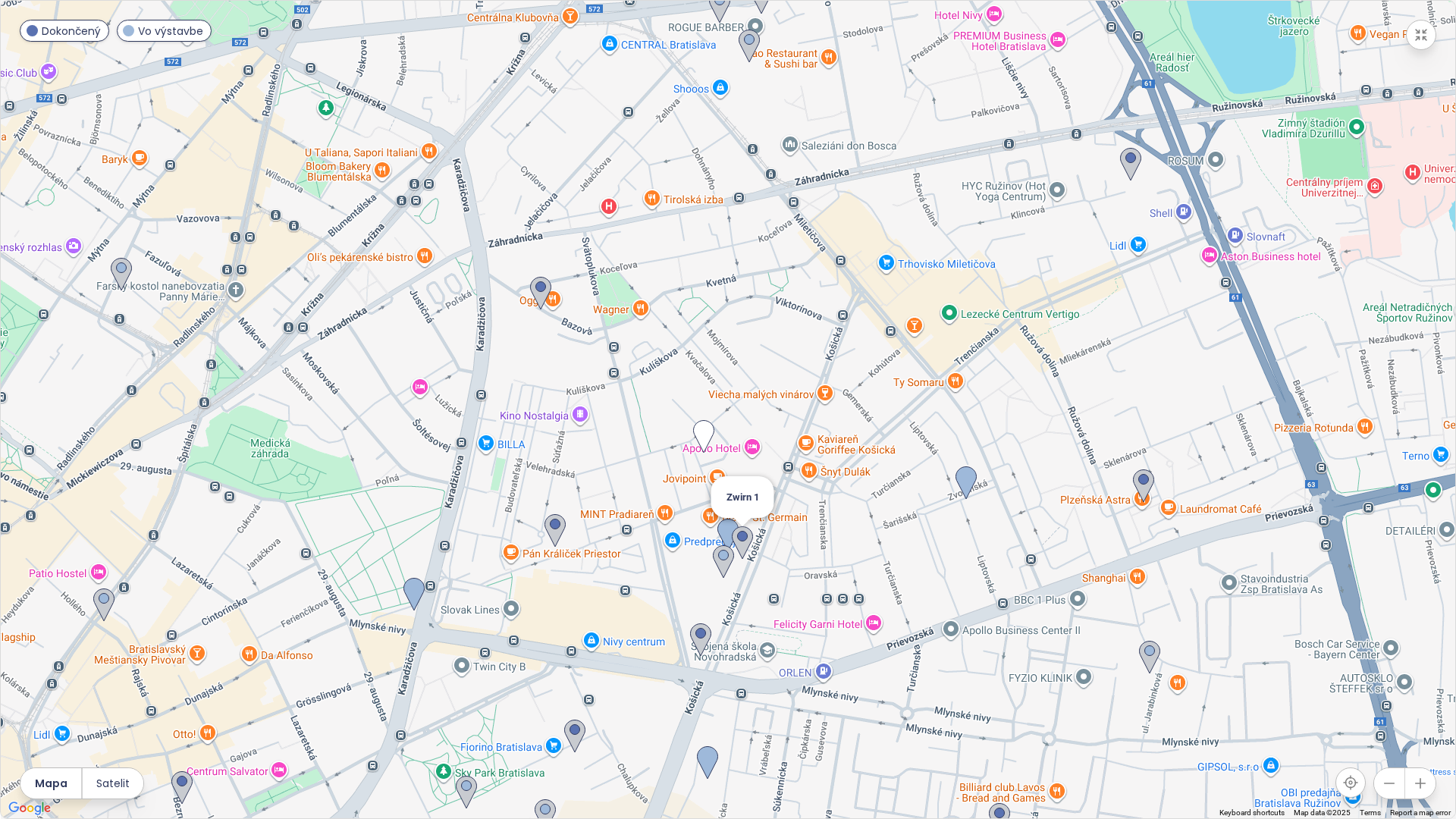
click at [726, 542] on img at bounding box center [742, 543] width 21 height 33
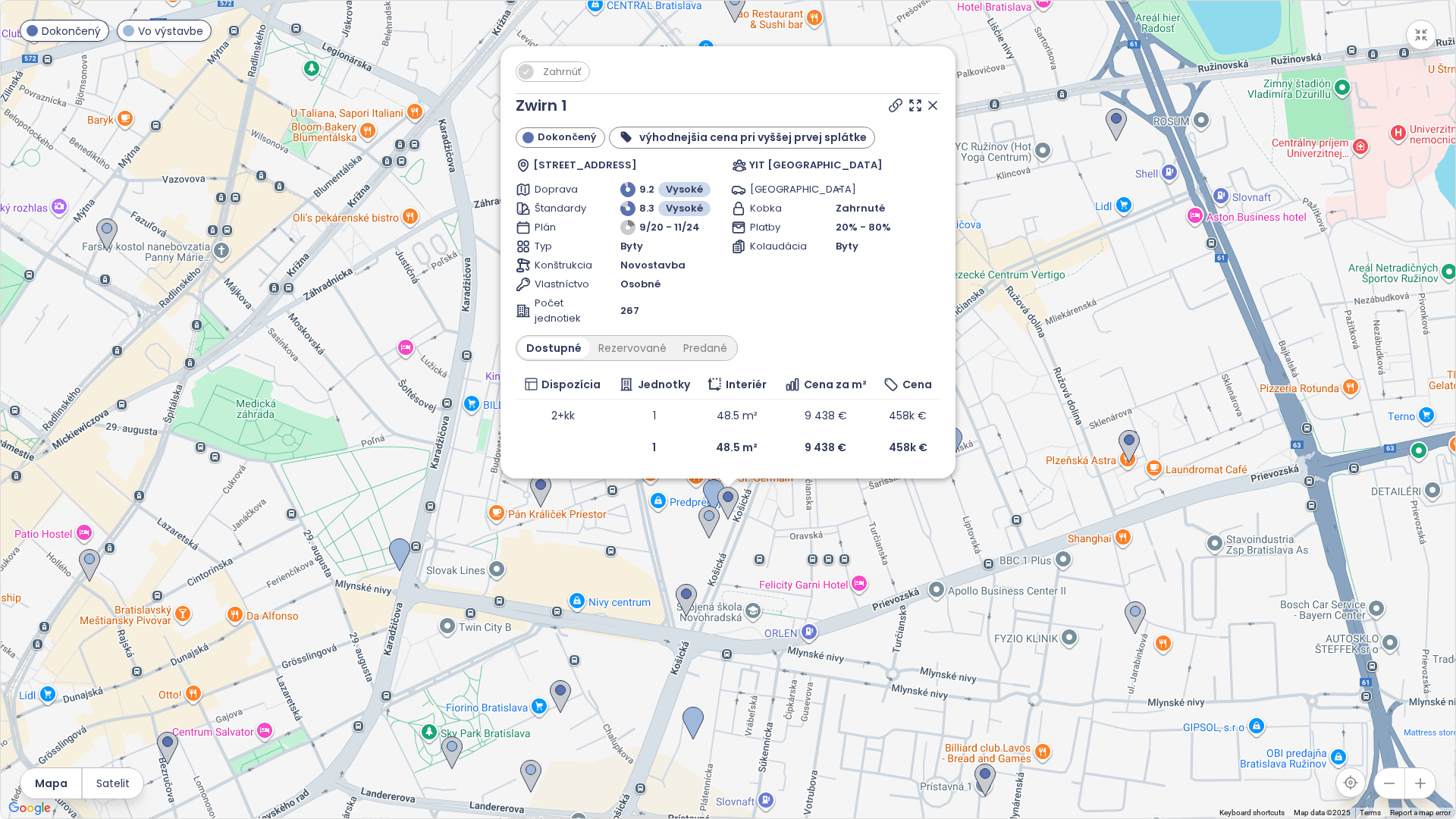
click at [726, 101] on icon at bounding box center [933, 106] width 16 height 16
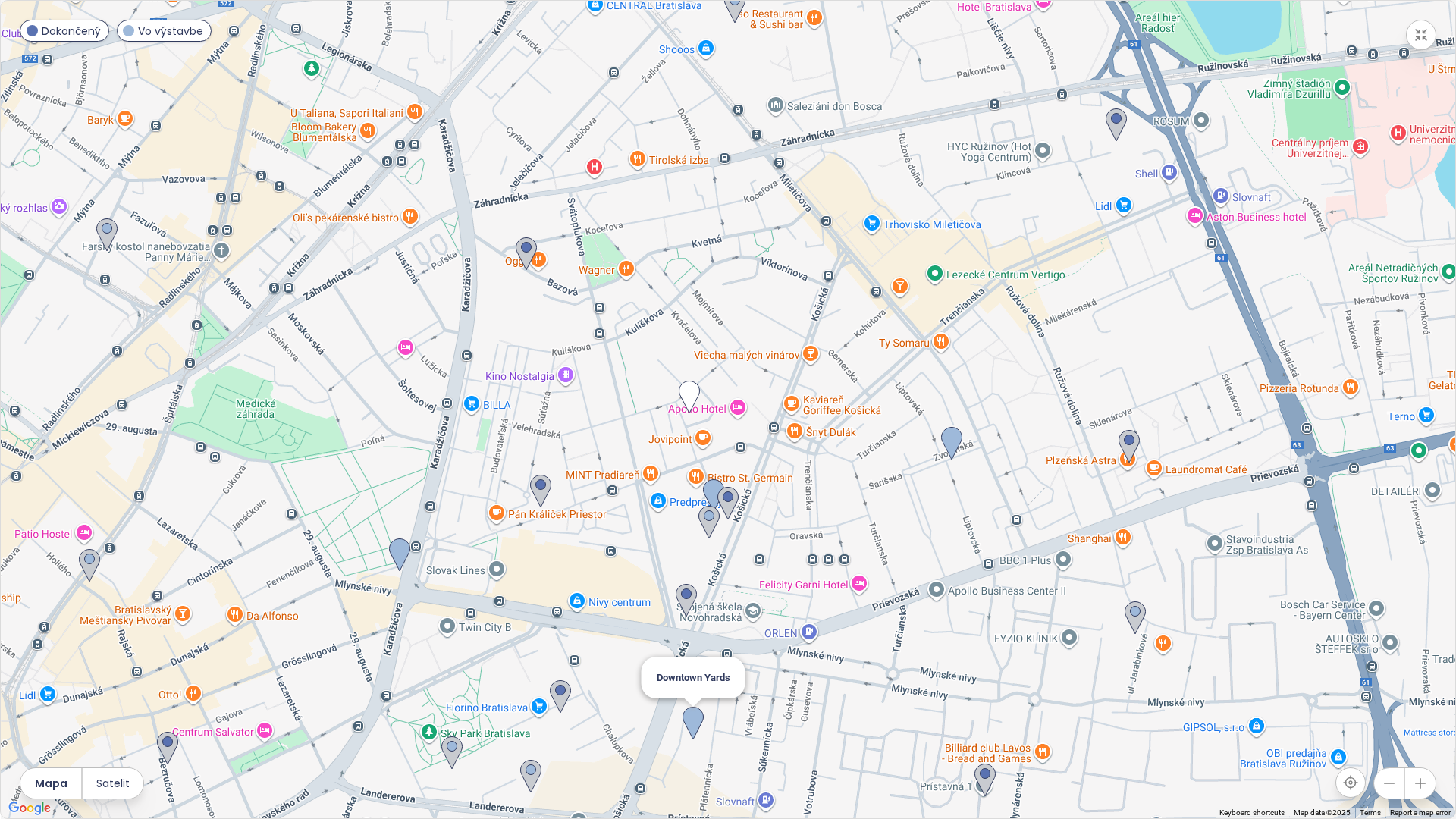
click at [699, 689] on img at bounding box center [692, 723] width 21 height 33
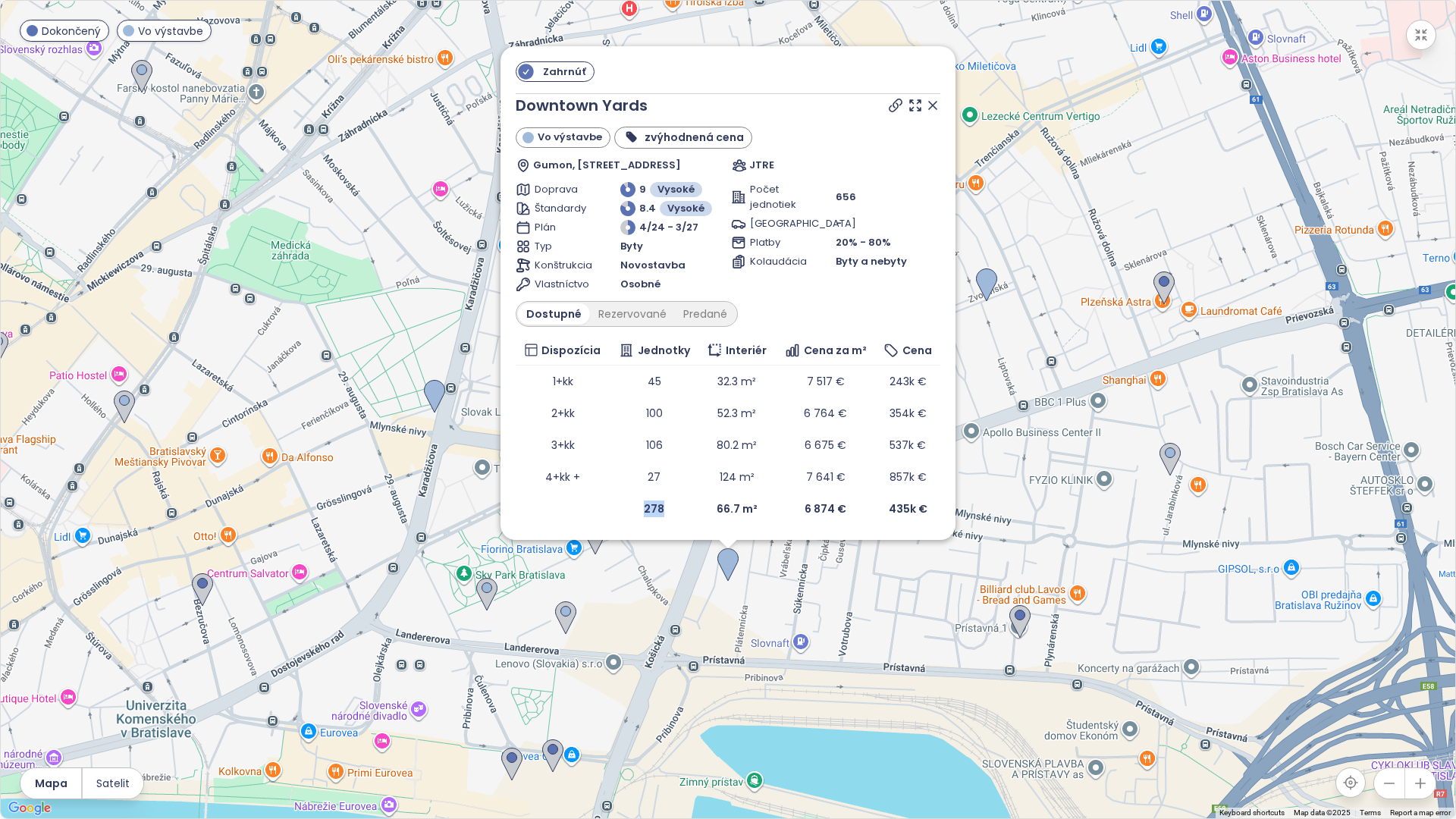
drag, startPoint x: 667, startPoint y: 509, endPoint x: 636, endPoint y: 509, distance: 31.0
click at [636, 509] on td "278" at bounding box center [653, 508] width 88 height 32
click at [726, 108] on icon at bounding box center [933, 106] width 16 height 16
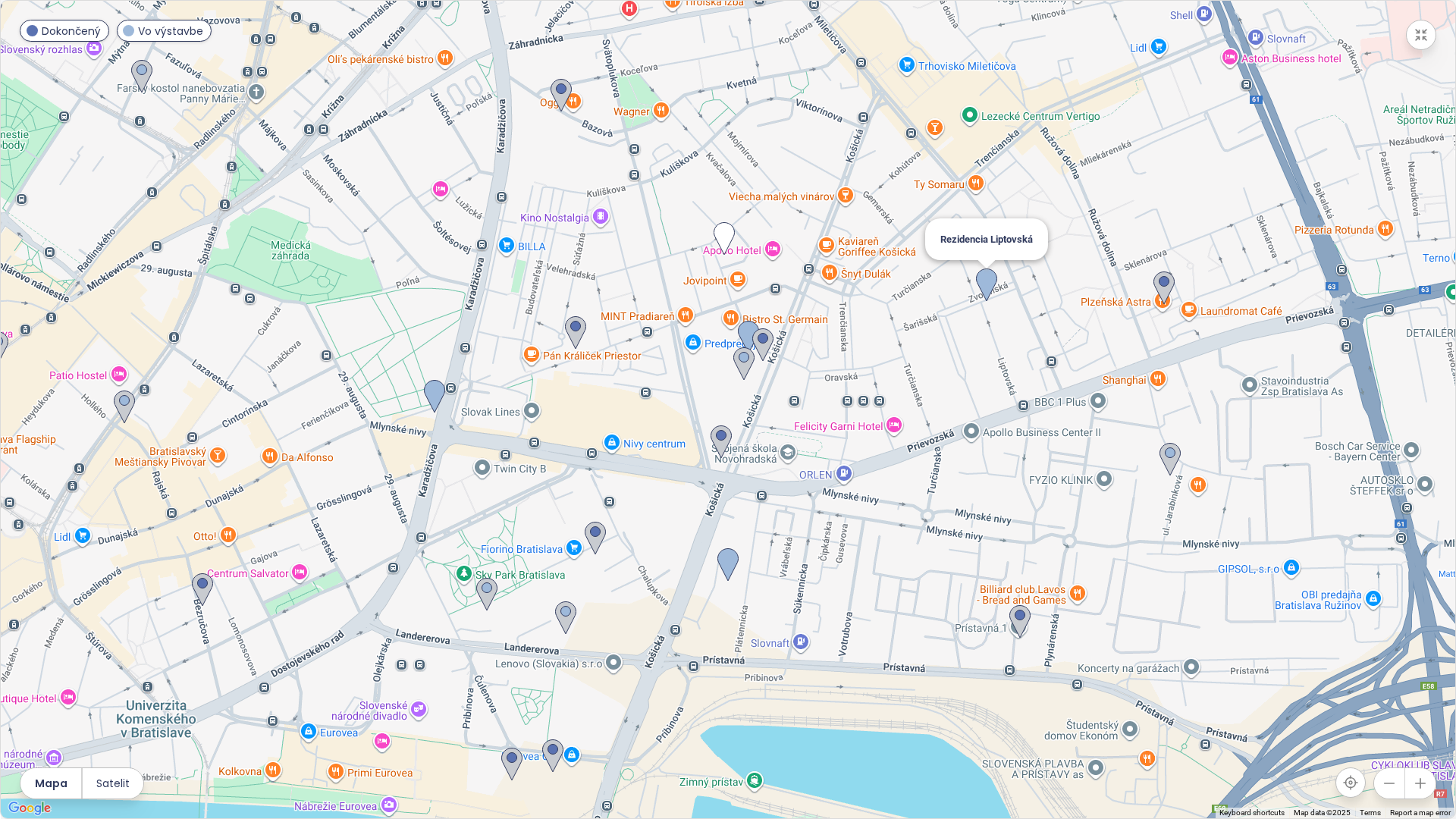
click at [726, 289] on img at bounding box center [986, 285] width 21 height 33
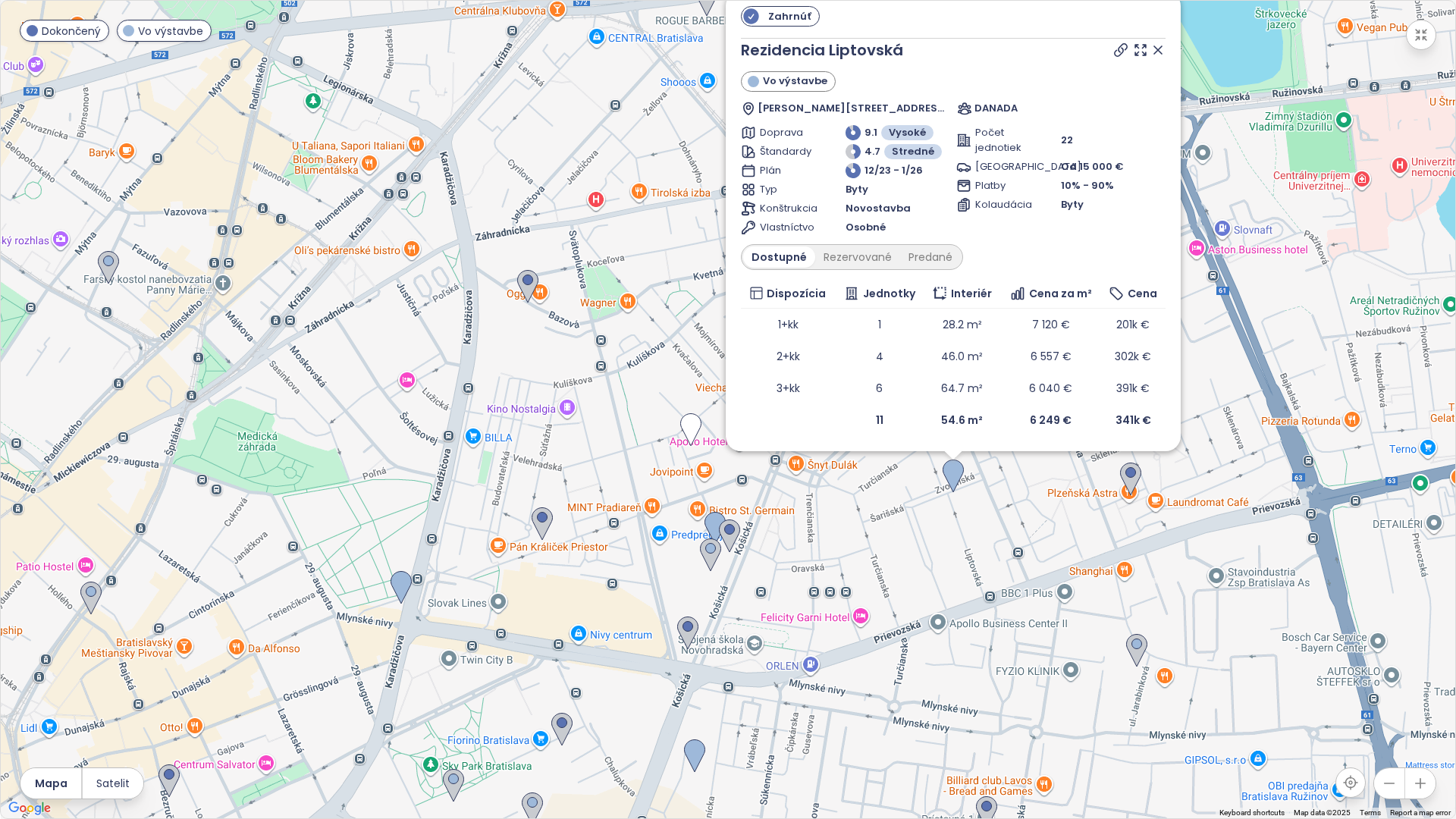
drag, startPoint x: 706, startPoint y: 558, endPoint x: 935, endPoint y: 504, distance: 235.3
click at [726, 502] on div "Zahrnúť Rezidencia Liptovská Vo výstavbe Zvolenská 1207/36, 821 09 [GEOGRAPHIC_…" at bounding box center [728, 409] width 1454 height 817
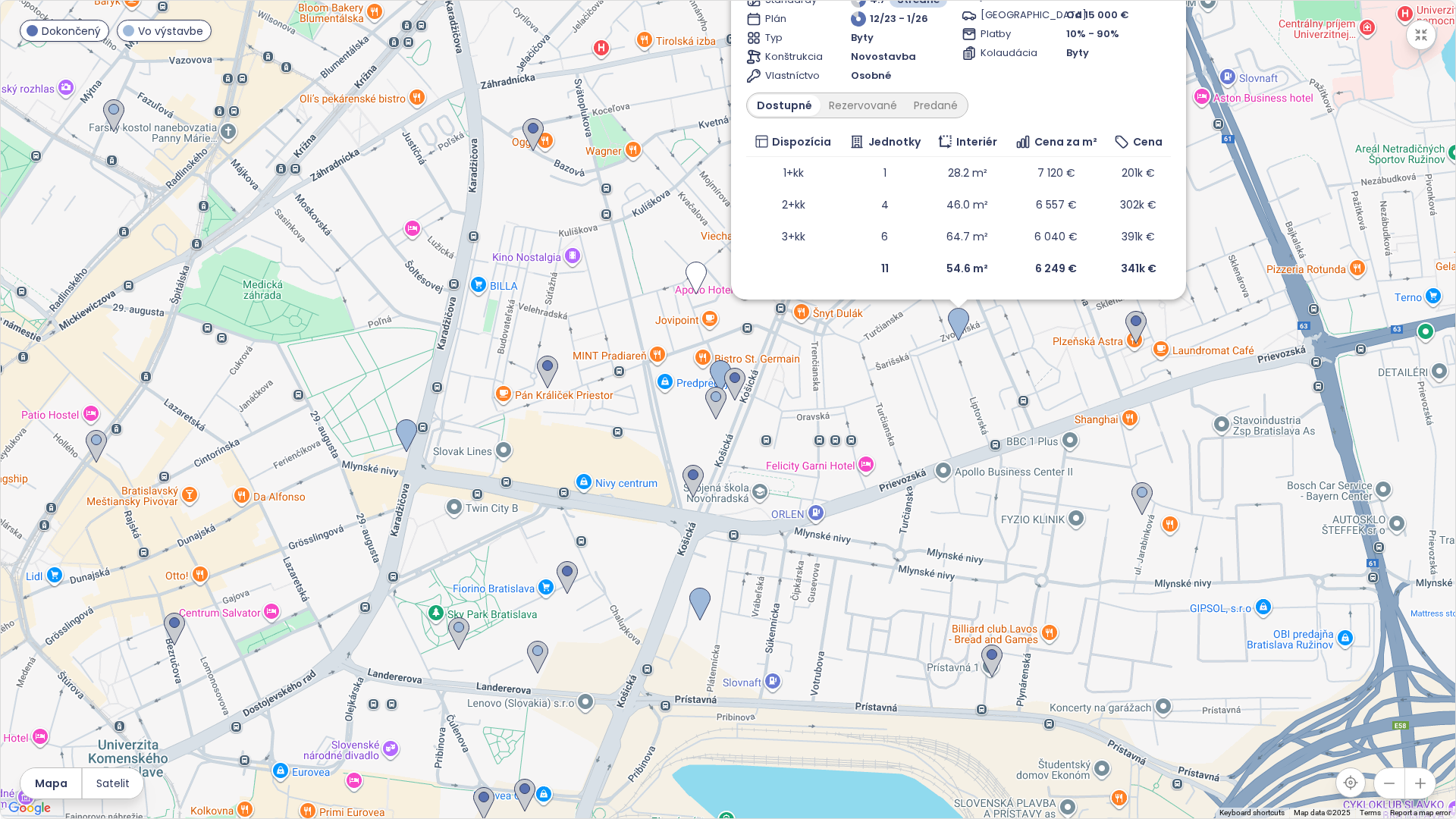
drag, startPoint x: 430, startPoint y: 784, endPoint x: 437, endPoint y: 630, distance: 154.2
click at [437, 629] on div "Zahrnúť Rezidencia Liptovská Vo výstavbe Zvolenská 1207/36, 821 09 [GEOGRAPHIC_…" at bounding box center [728, 409] width 1454 height 817
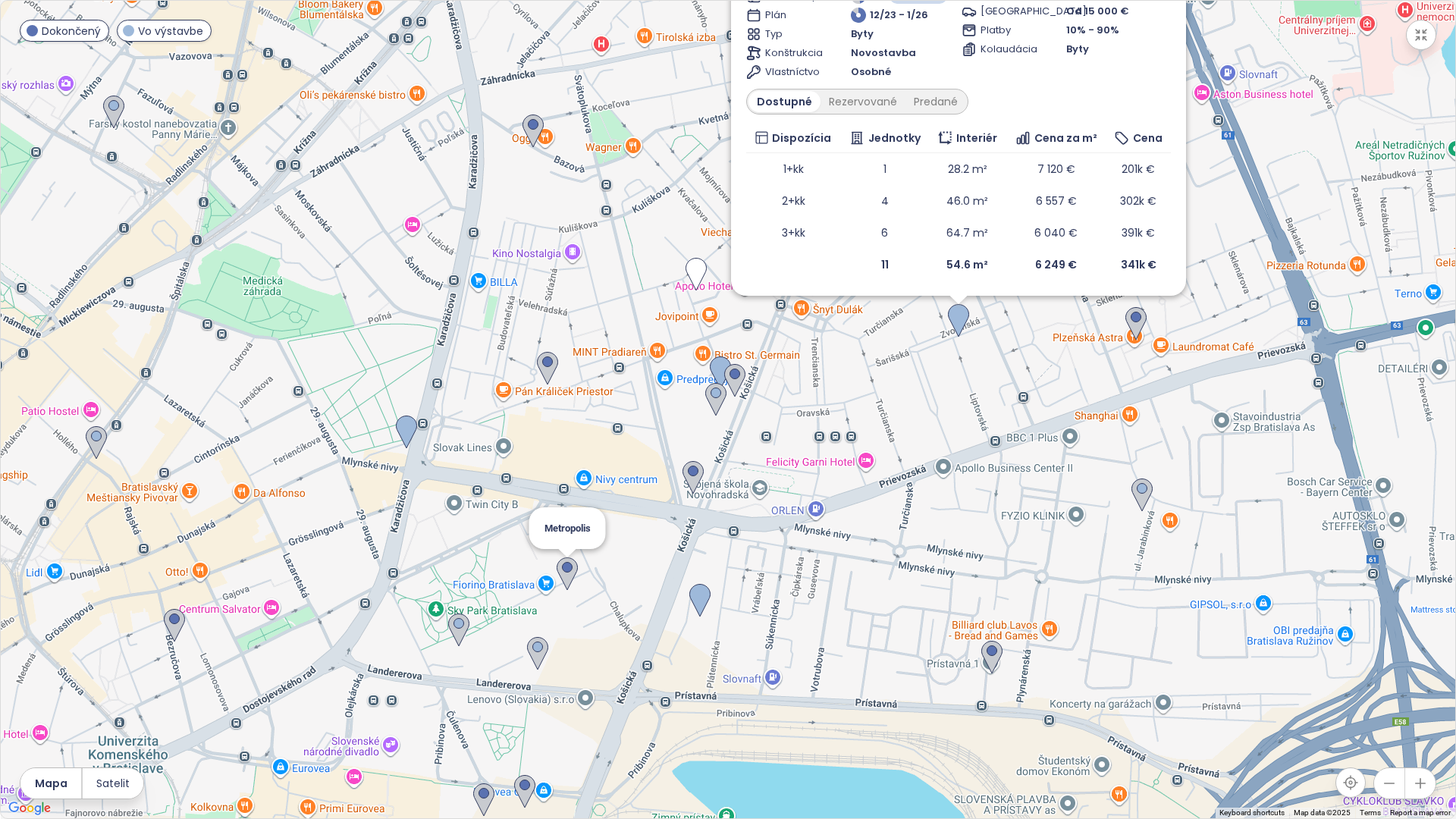
click at [573, 571] on img at bounding box center [567, 574] width 21 height 33
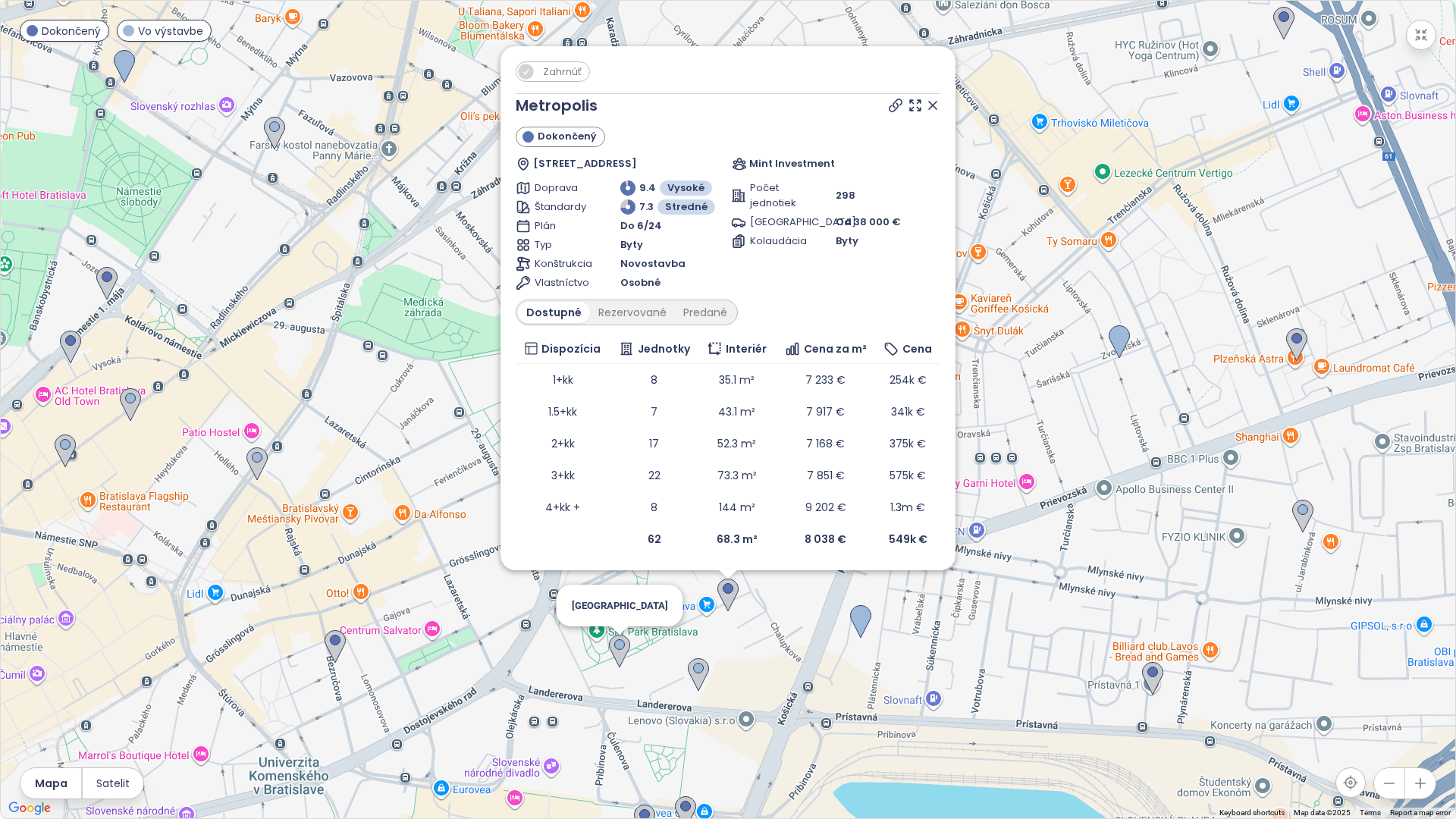
click at [619, 644] on img at bounding box center [619, 651] width 21 height 33
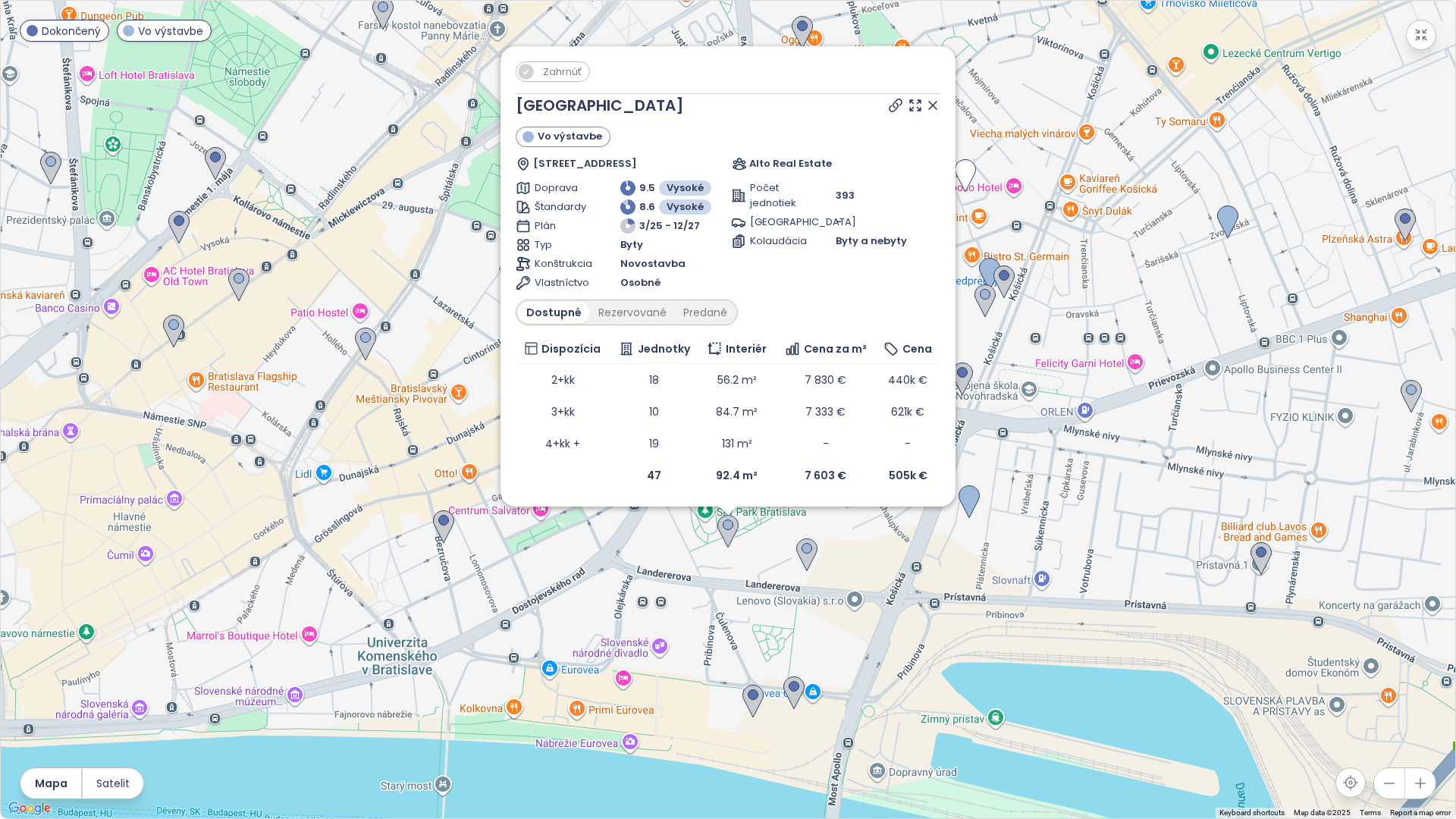
click at [569, 68] on span "Zahrnúť" at bounding box center [562, 71] width 54 height 19
click at [726, 33] on icon "button" at bounding box center [1421, 35] width 16 height 16
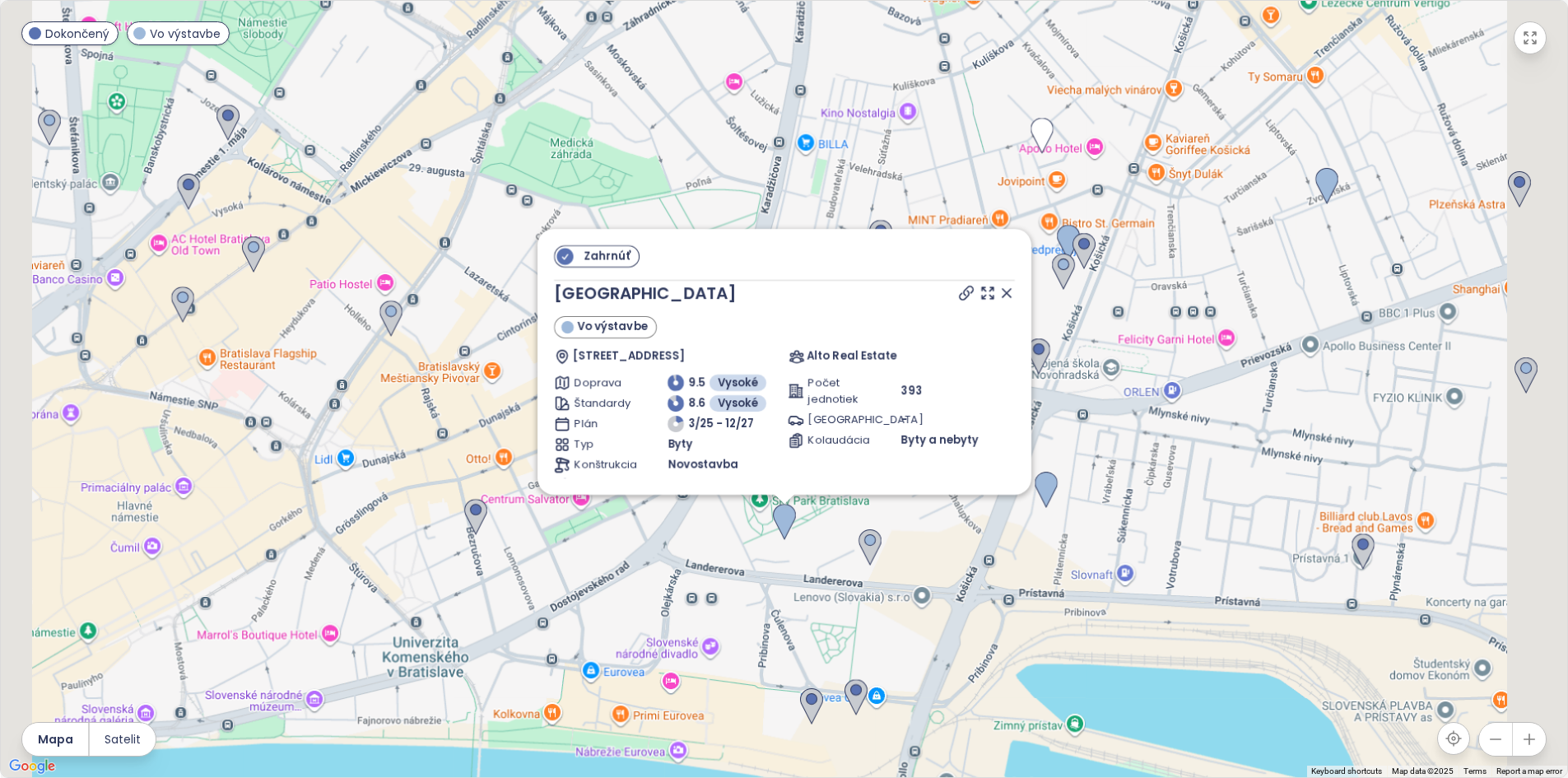
click at [395, 250] on div "Test 6 967 € +0.2% Konkurencia 6 956 €" at bounding box center [412, 242] width 233 height 94
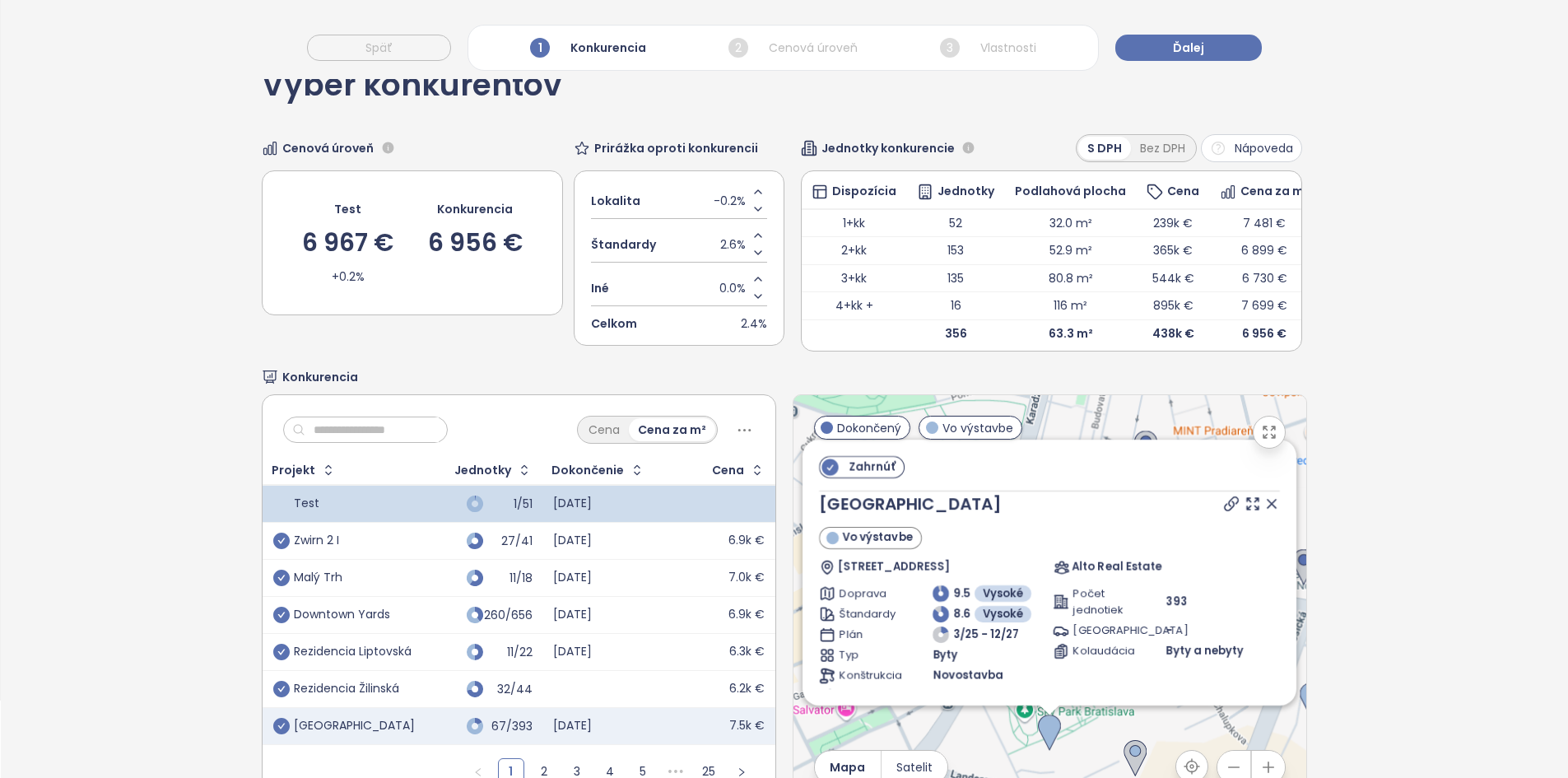
click at [720, 250] on span "2.6%" at bounding box center [733, 244] width 25 height 18
click at [736, 250] on input "***" at bounding box center [741, 244] width 10 height 18
click at [676, 253] on div "Štandardy 2.6%" at bounding box center [678, 245] width 176 height 35
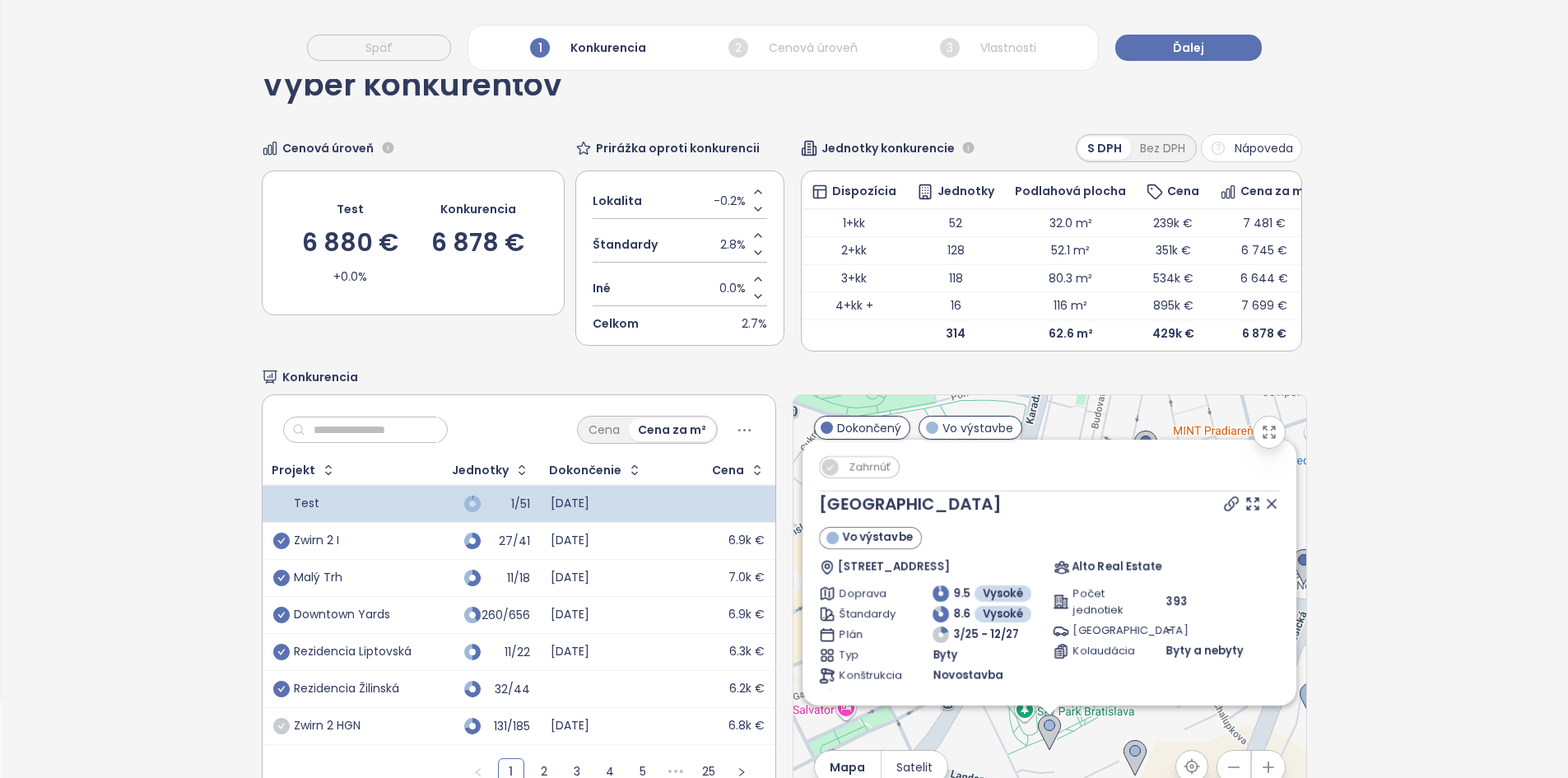
click at [788, 512] on icon at bounding box center [1271, 504] width 17 height 17
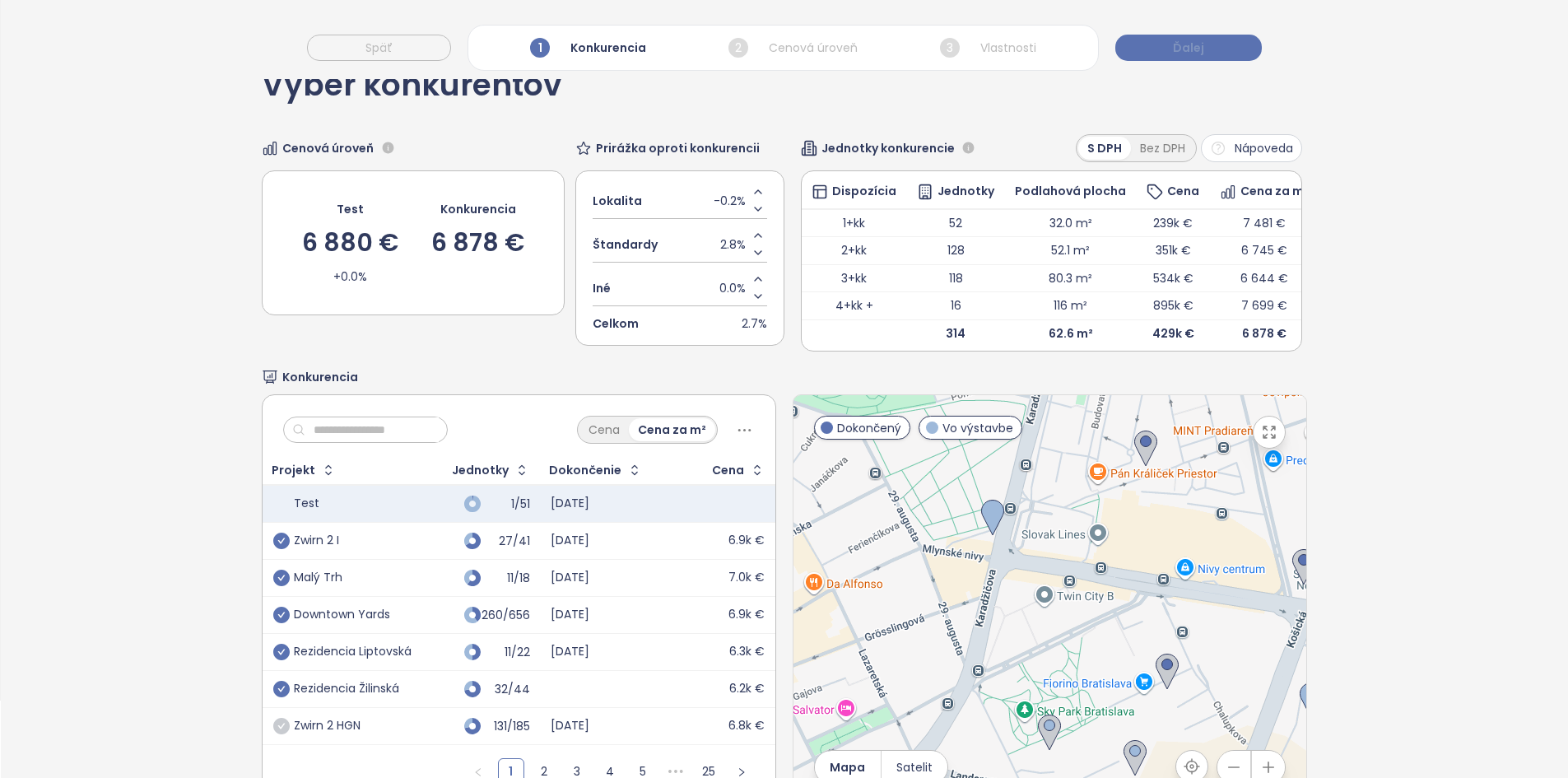
click at [788, 39] on button "Ďalej" at bounding box center [1189, 47] width 147 height 26
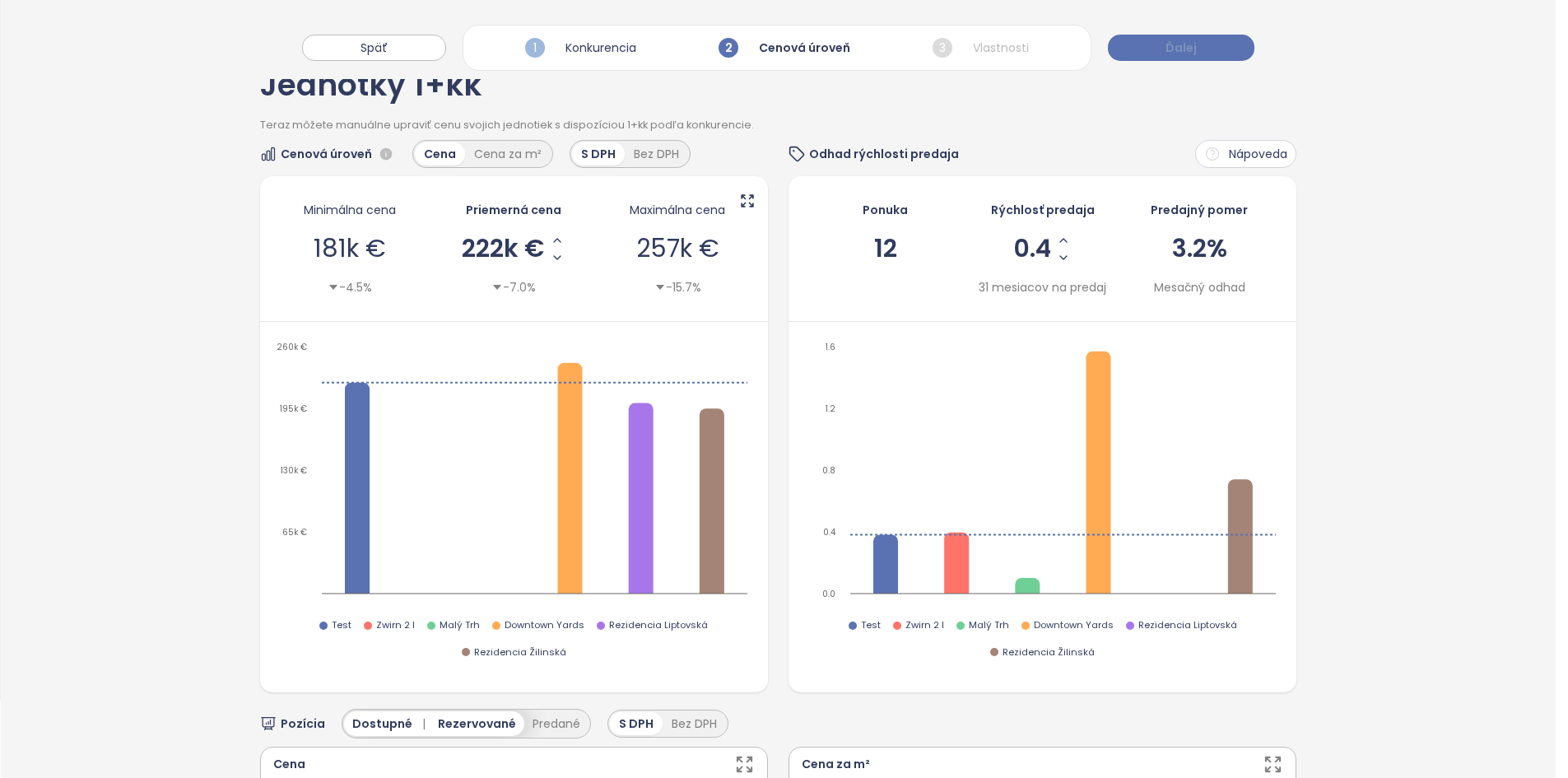
scroll to position [0, 0]
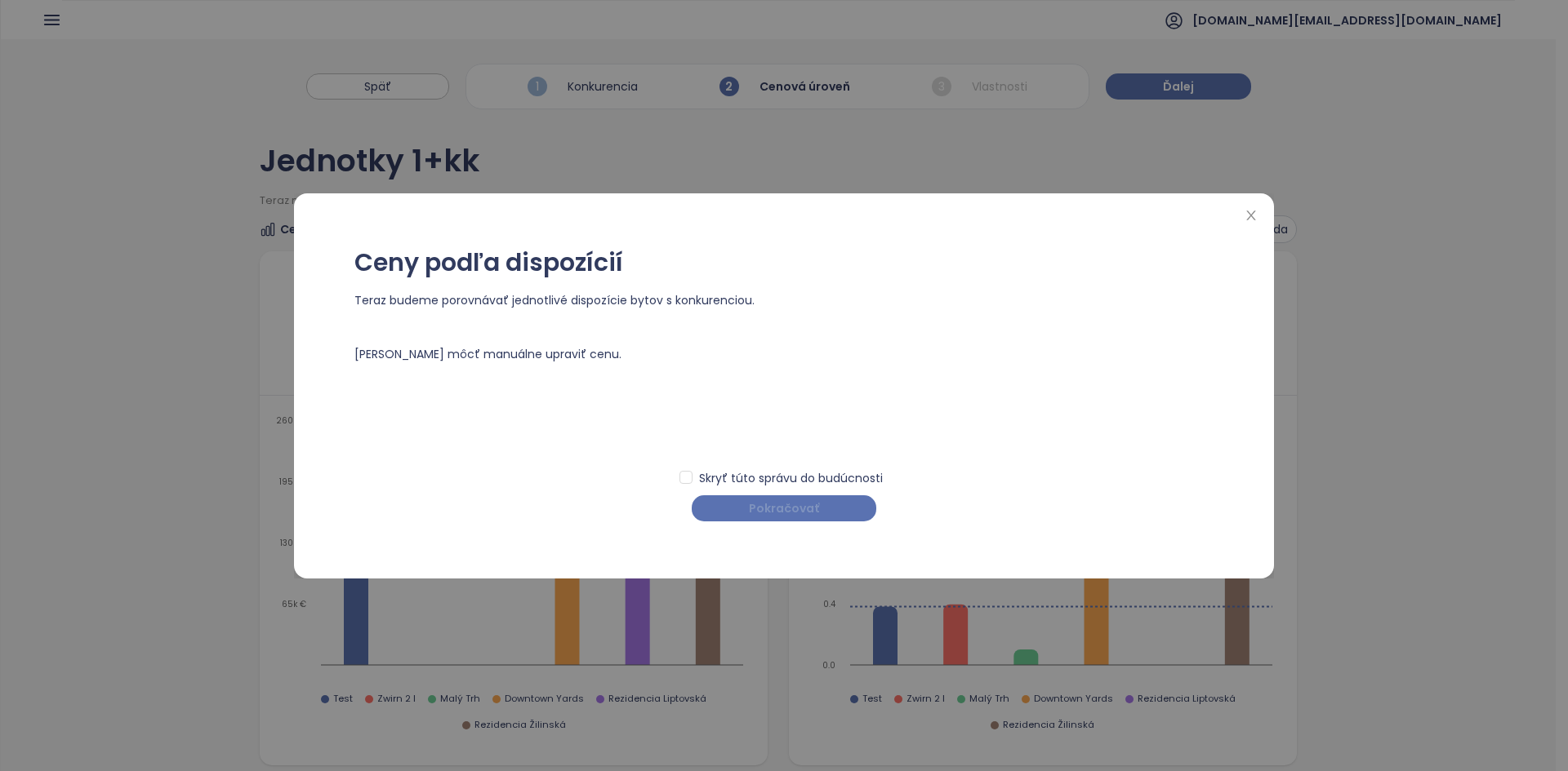
click at [762, 501] on span "Pokračovať" at bounding box center [784, 508] width 70 height 18
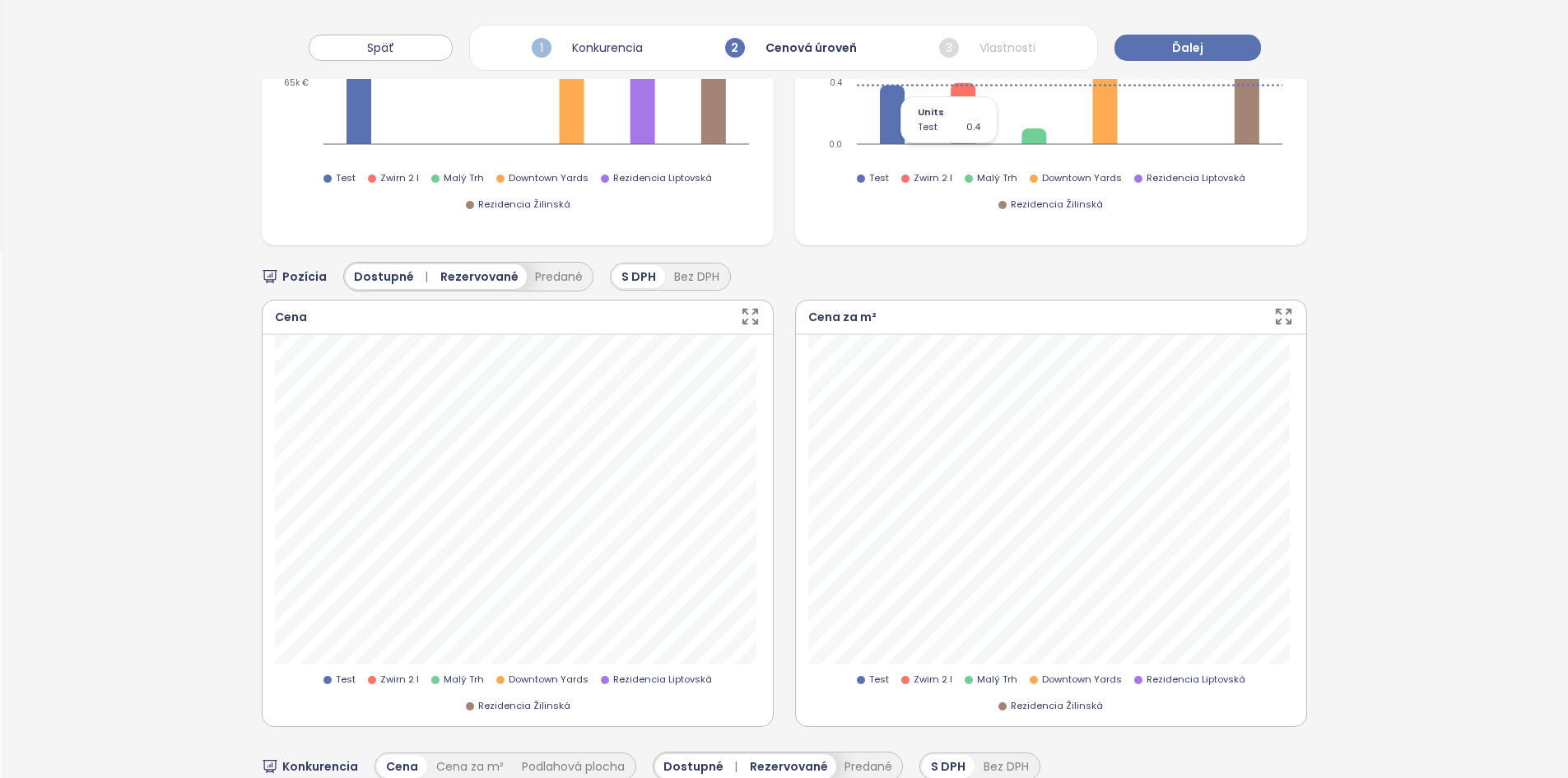
scroll to position [528, 0]
click at [570, 272] on button "Predané" at bounding box center [559, 276] width 64 height 24
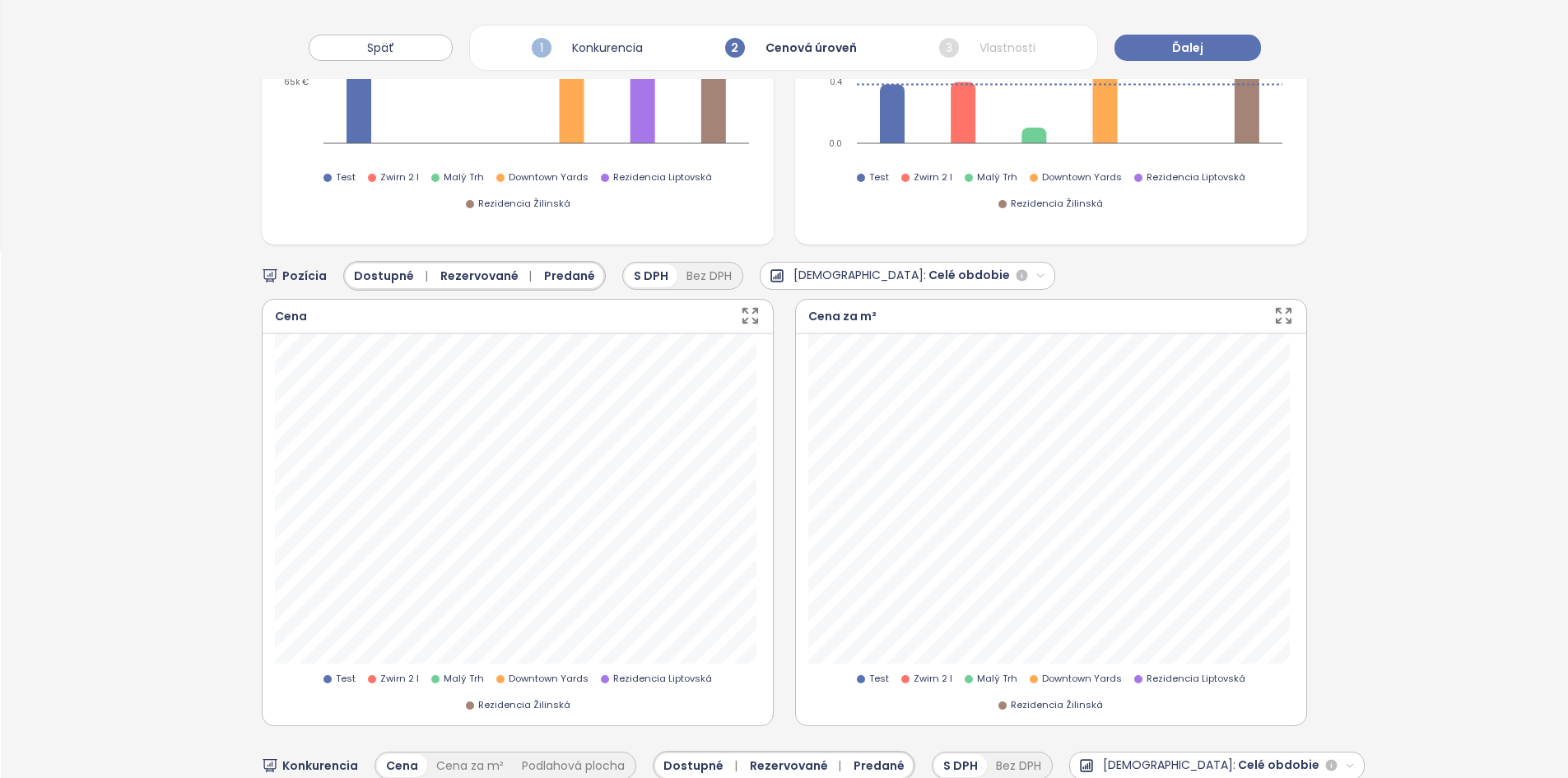
click at [515, 271] on span "Rezervované |" at bounding box center [490, 275] width 98 height 18
click at [393, 273] on span "Dostupné" at bounding box center [383, 275] width 60 height 18
click at [788, 271] on span "Celé obdobie" at bounding box center [942, 276] width 82 height 19
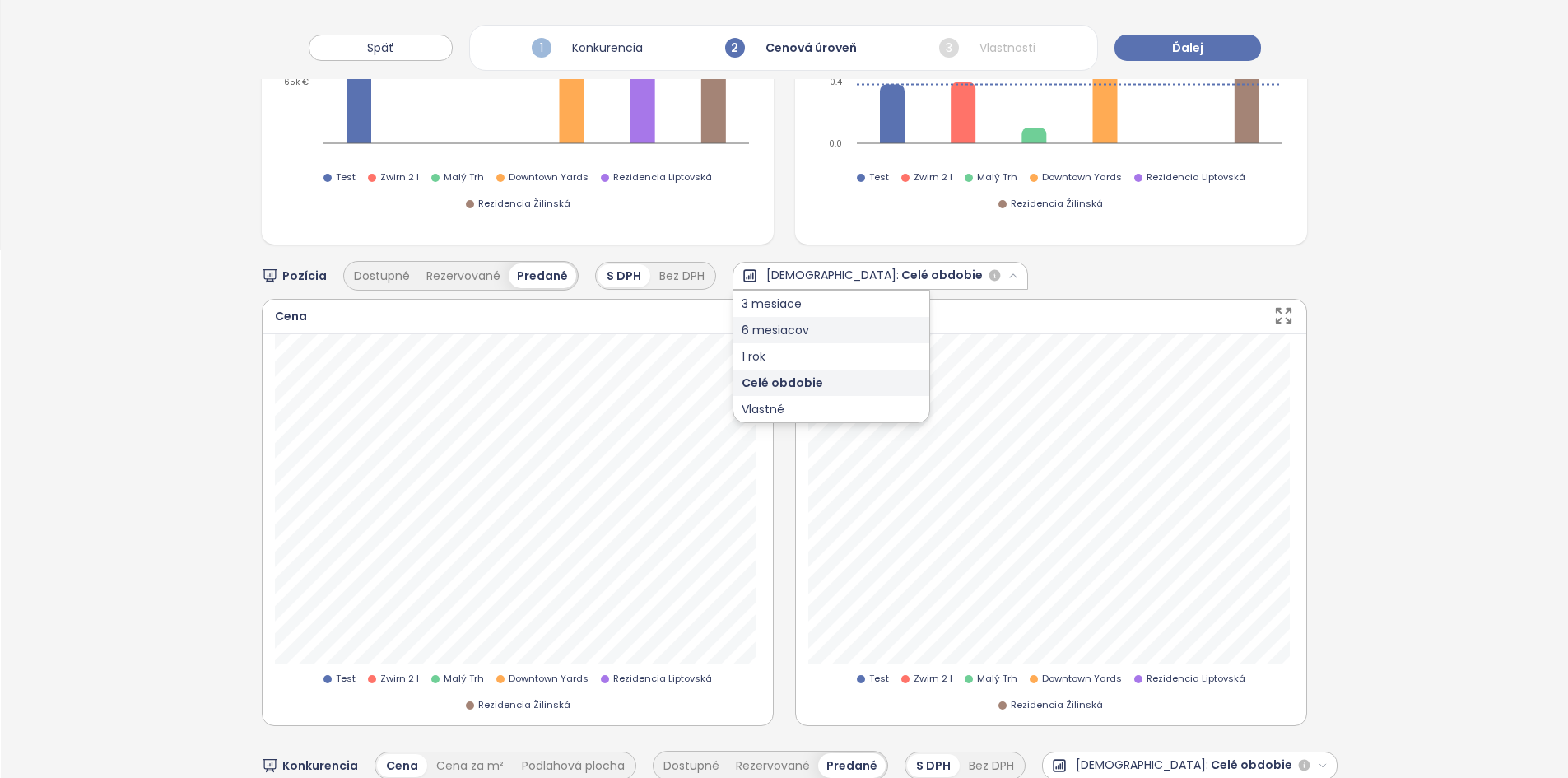
click at [788, 325] on div "6 mesiacov" at bounding box center [831, 330] width 195 height 26
click at [788, 323] on div "Cena za m²" at bounding box center [1052, 317] width 511 height 35
click at [393, 279] on button "Dostupné" at bounding box center [382, 276] width 72 height 24
click at [537, 270] on span "Predané" at bounding box center [546, 275] width 51 height 18
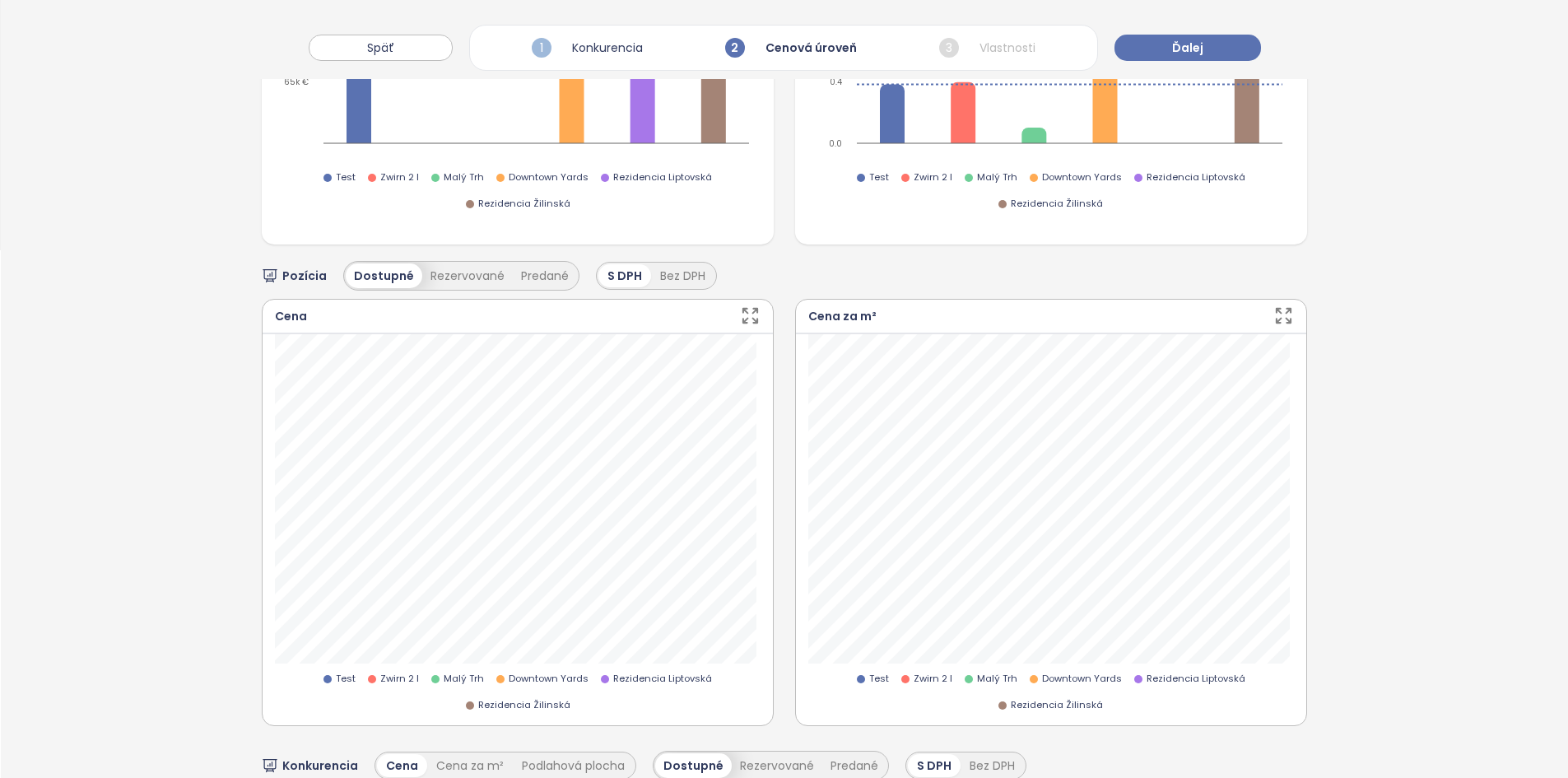
scroll to position [575, 0]
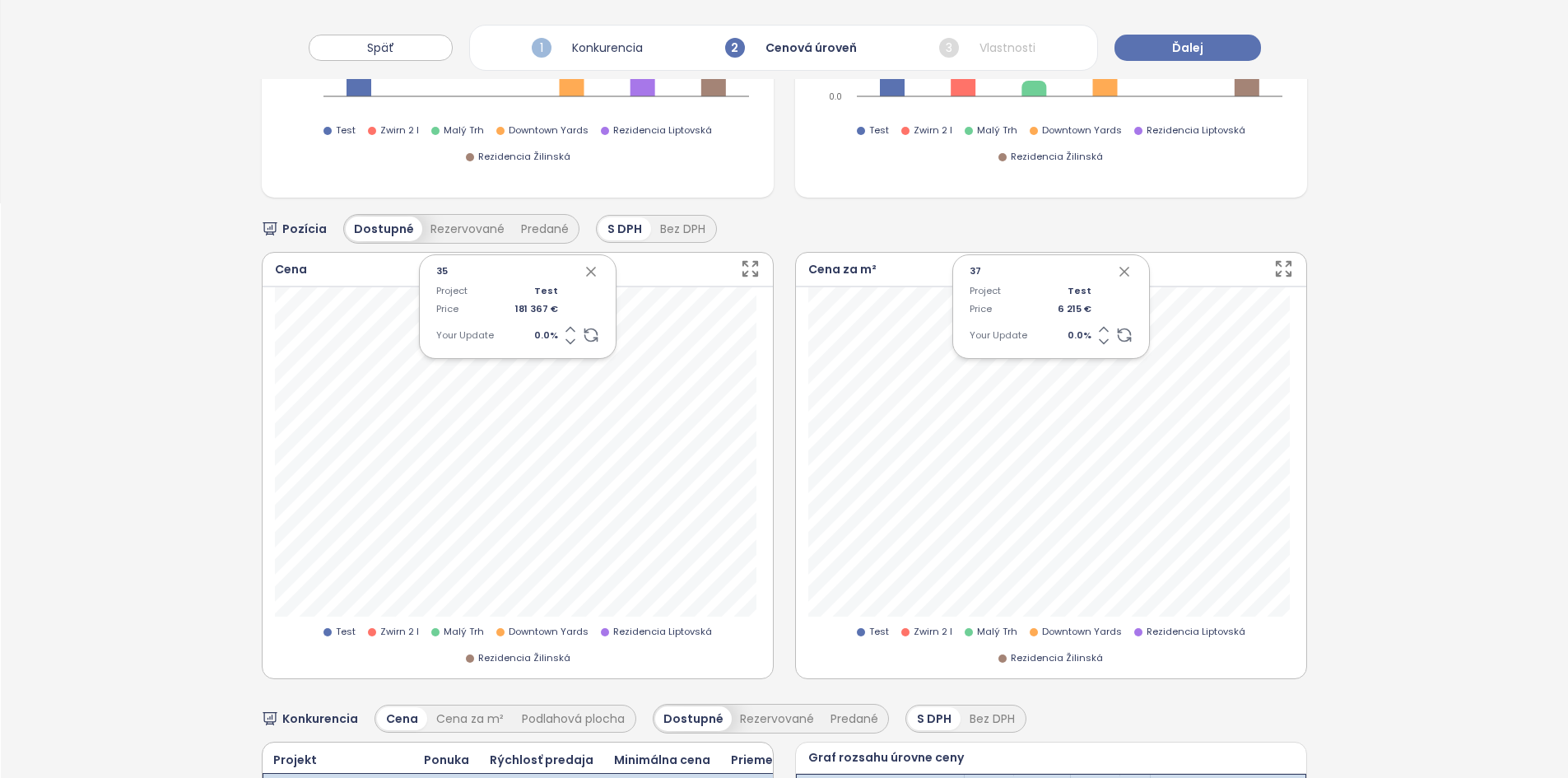
click at [788, 275] on icon "button" at bounding box center [1125, 272] width 17 height 17
click at [550, 334] on span "0.0 %" at bounding box center [529, 336] width 59 height 15
click at [550, 334] on input "***" at bounding box center [529, 336] width 59 height 15
type input "*"
click at [586, 272] on icon "button" at bounding box center [591, 272] width 17 height 17
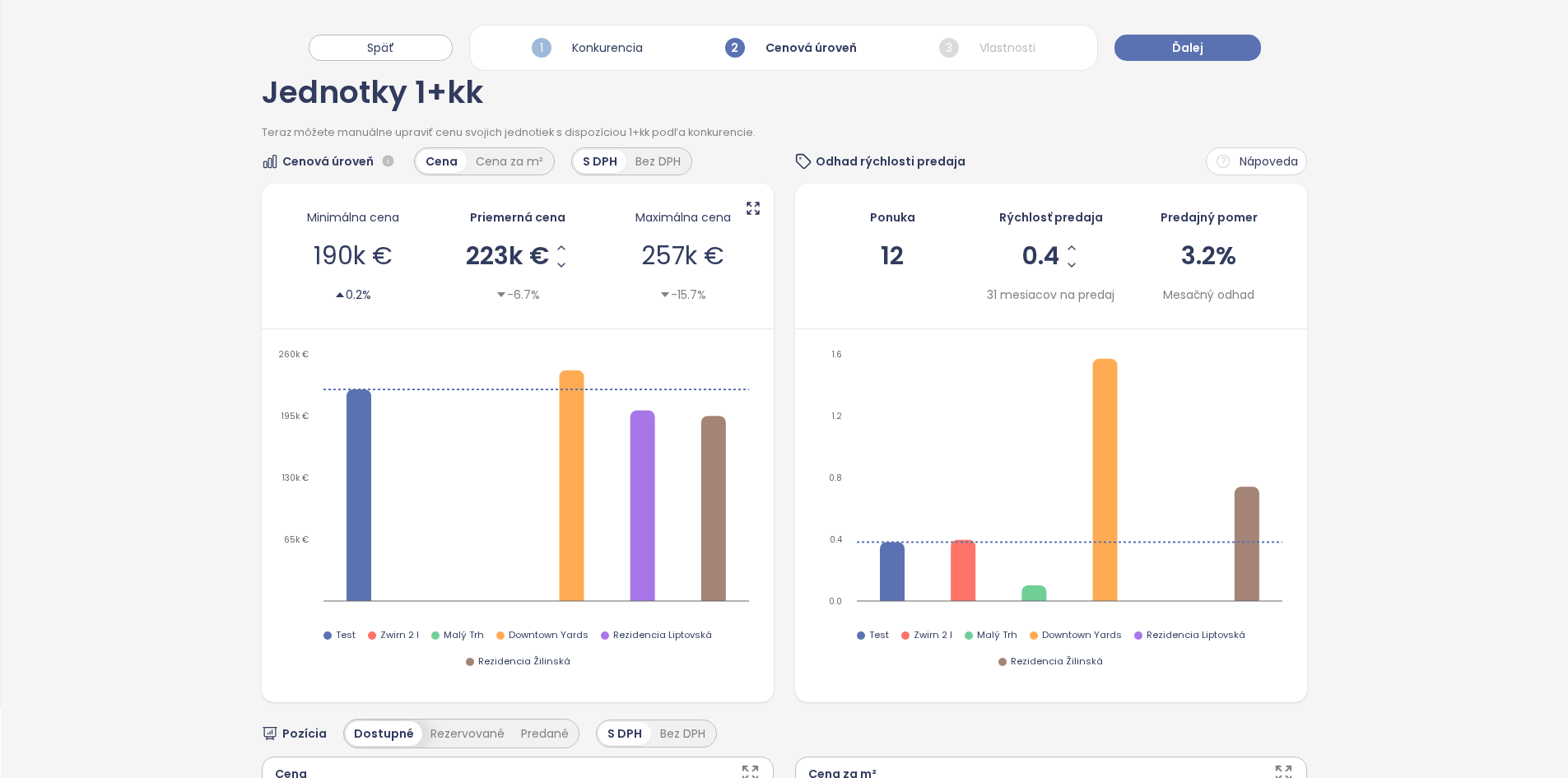
scroll to position [0, 0]
